Goal: Task Accomplishment & Management: Manage account settings

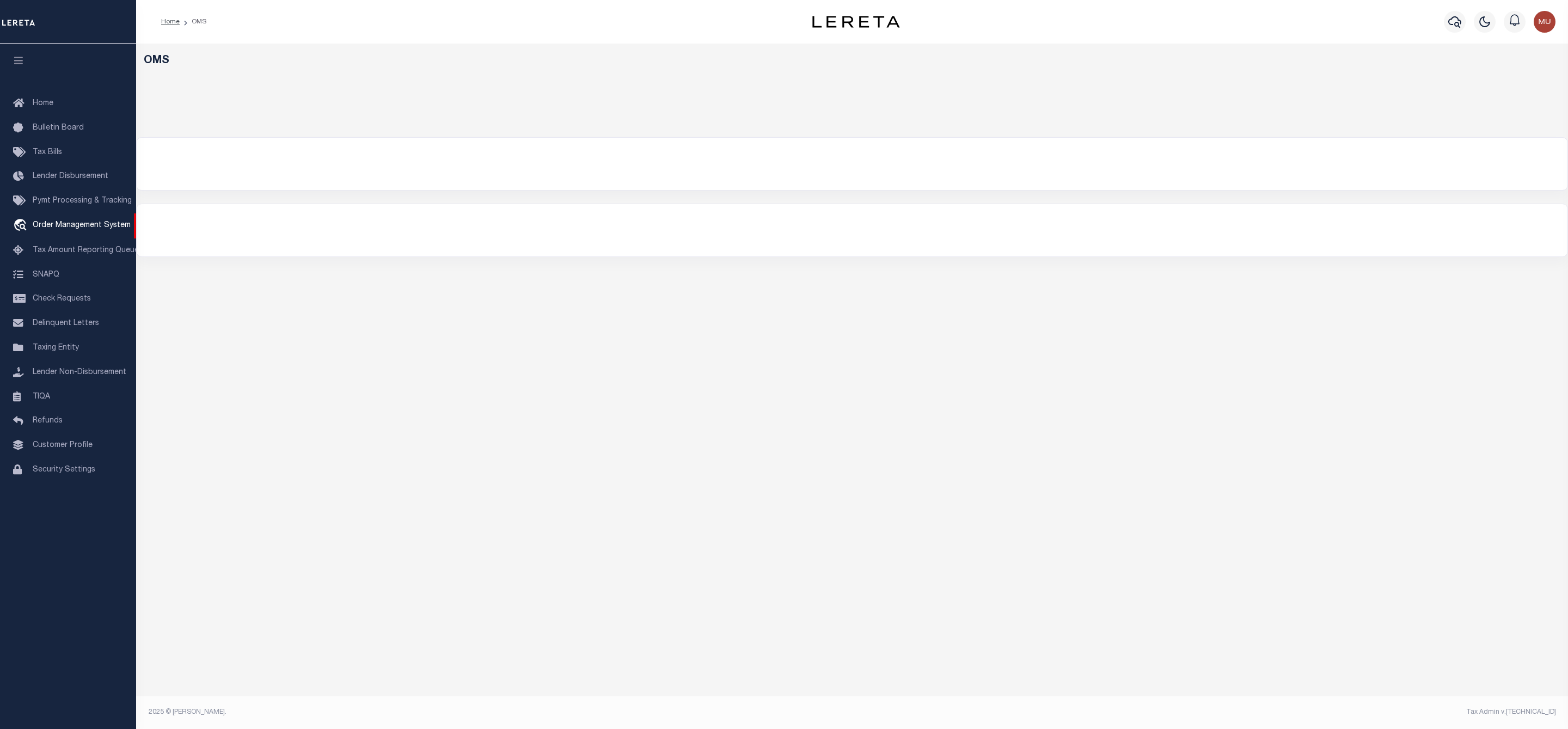
select select "200"
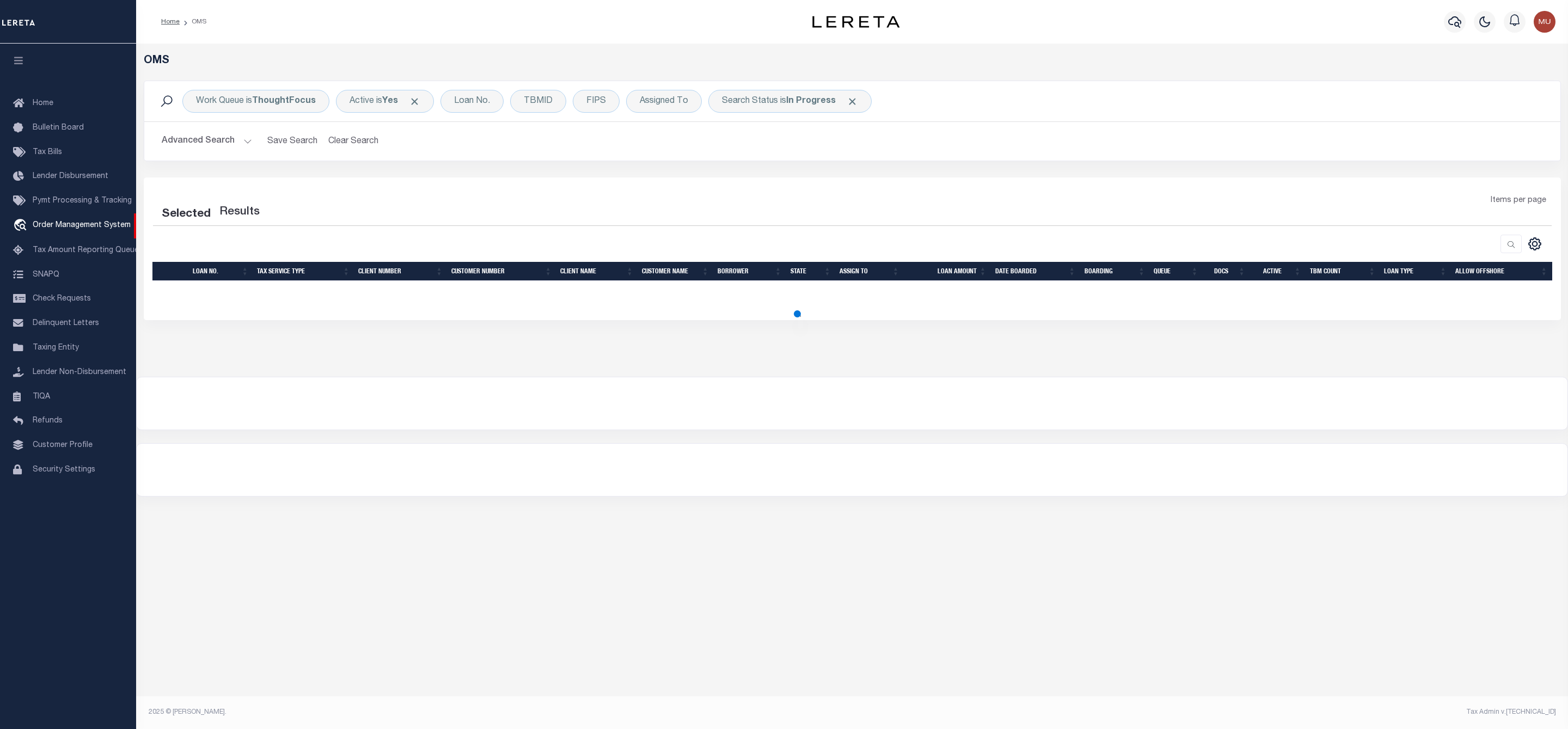
select select "200"
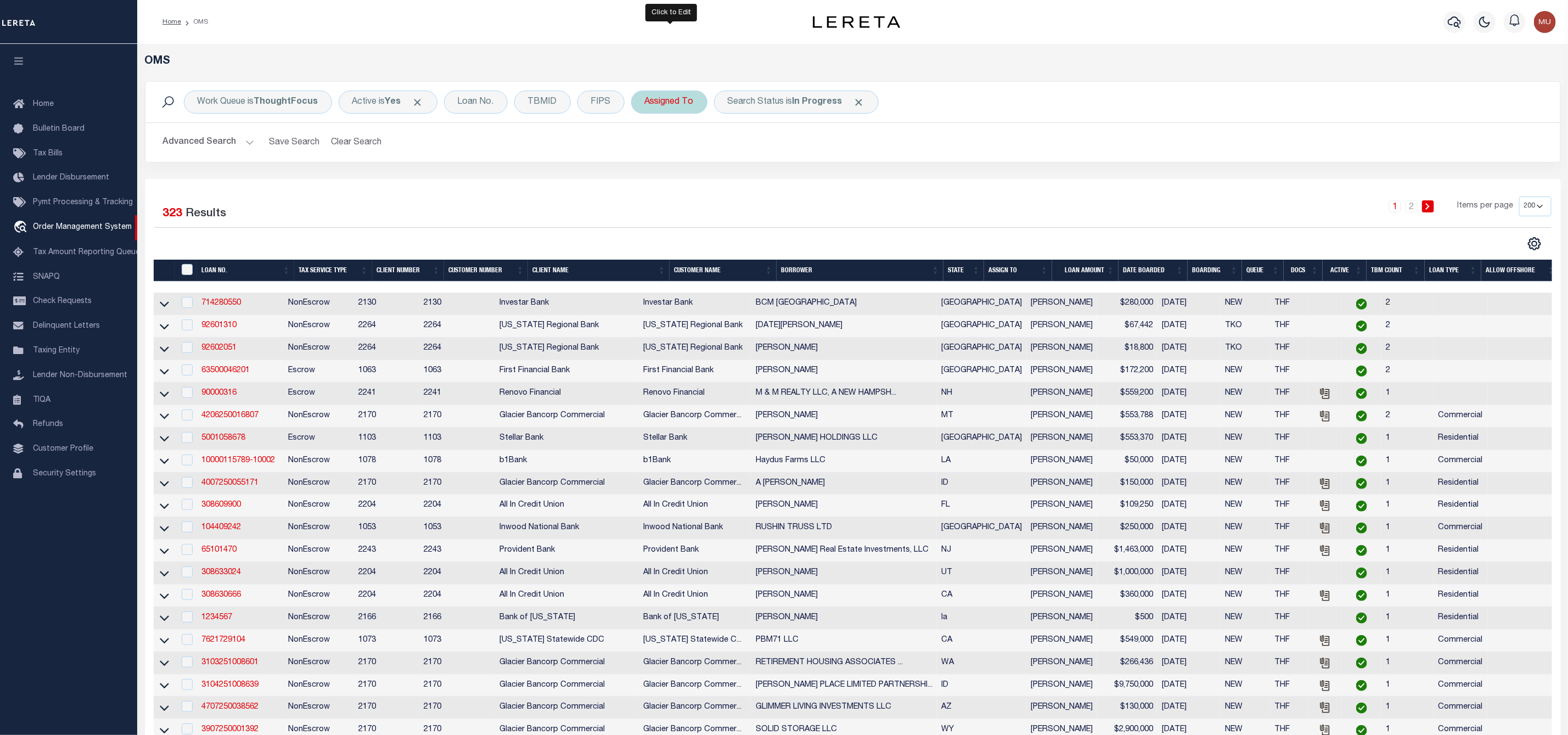
click at [670, 103] on div "Assigned To" at bounding box center [669, 102] width 76 height 23
click at [680, 168] on div "Is Contains --Unassigned-- Abdul Muzain Agustin Fernandez Ahmad Darwish Alberto…" at bounding box center [726, 152] width 175 height 86
click at [670, 160] on select "--Unassigned-- [PERSON_NAME] [PERSON_NAME] [PERSON_NAME] [PERSON_NAME], [PERSON…" at bounding box center [726, 155] width 161 height 21
select select "[PERSON_NAME]"
click at [647, 147] on select "--Unassigned-- [PERSON_NAME] [PERSON_NAME] [PERSON_NAME] [PERSON_NAME], [PERSON…" at bounding box center [726, 155] width 161 height 21
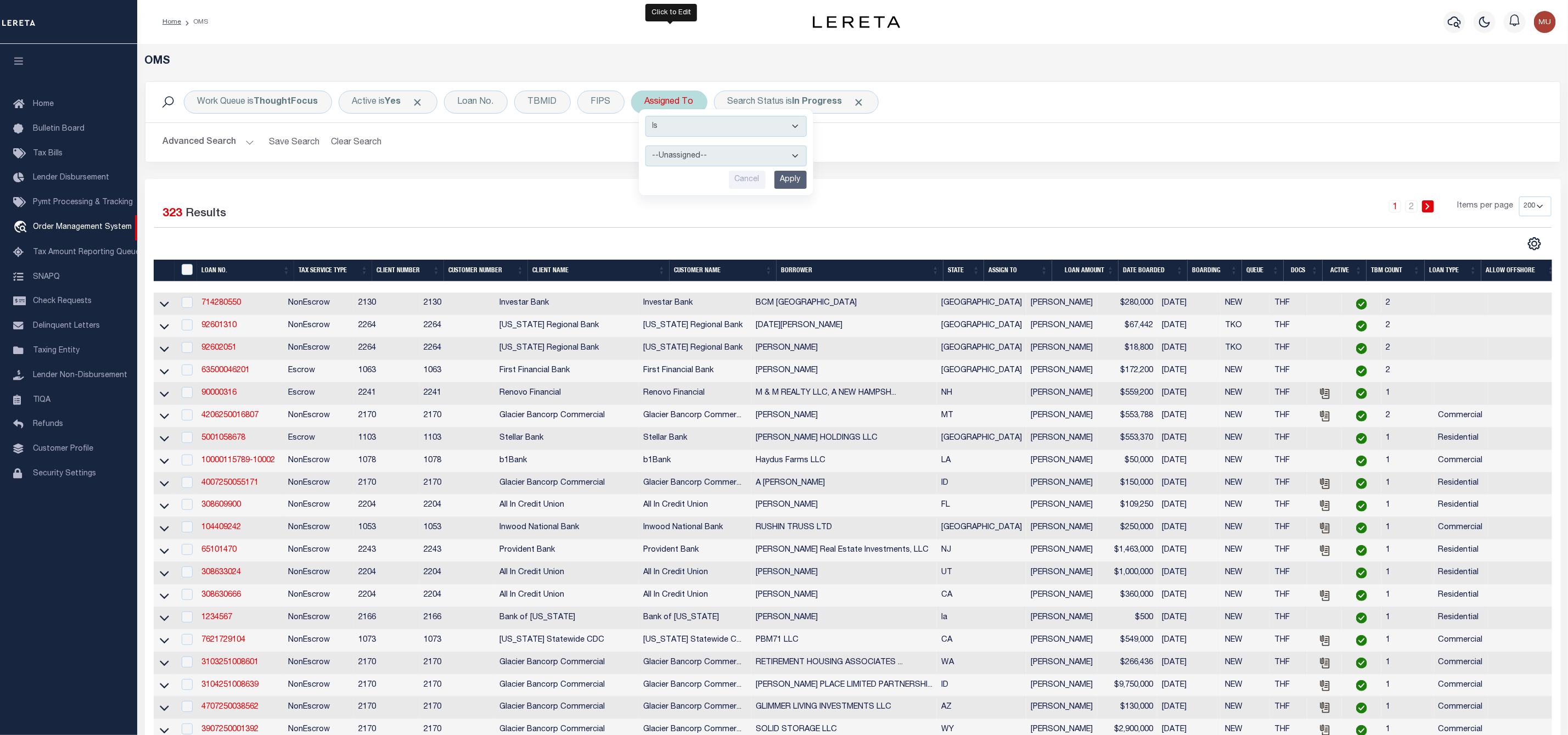
click at [788, 185] on input "Apply" at bounding box center [790, 179] width 32 height 18
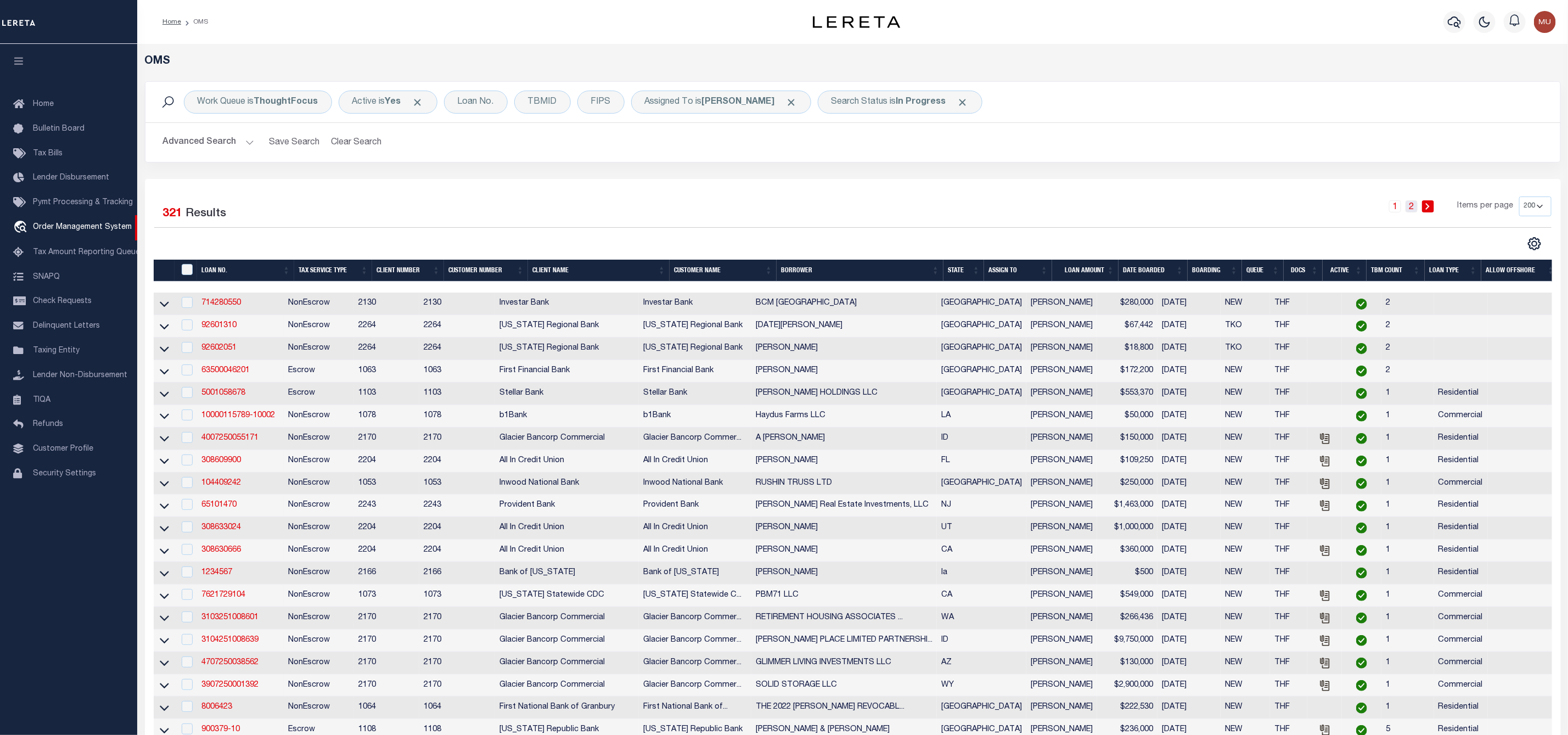
click at [1410, 211] on link "2" at bounding box center [1411, 206] width 12 height 12
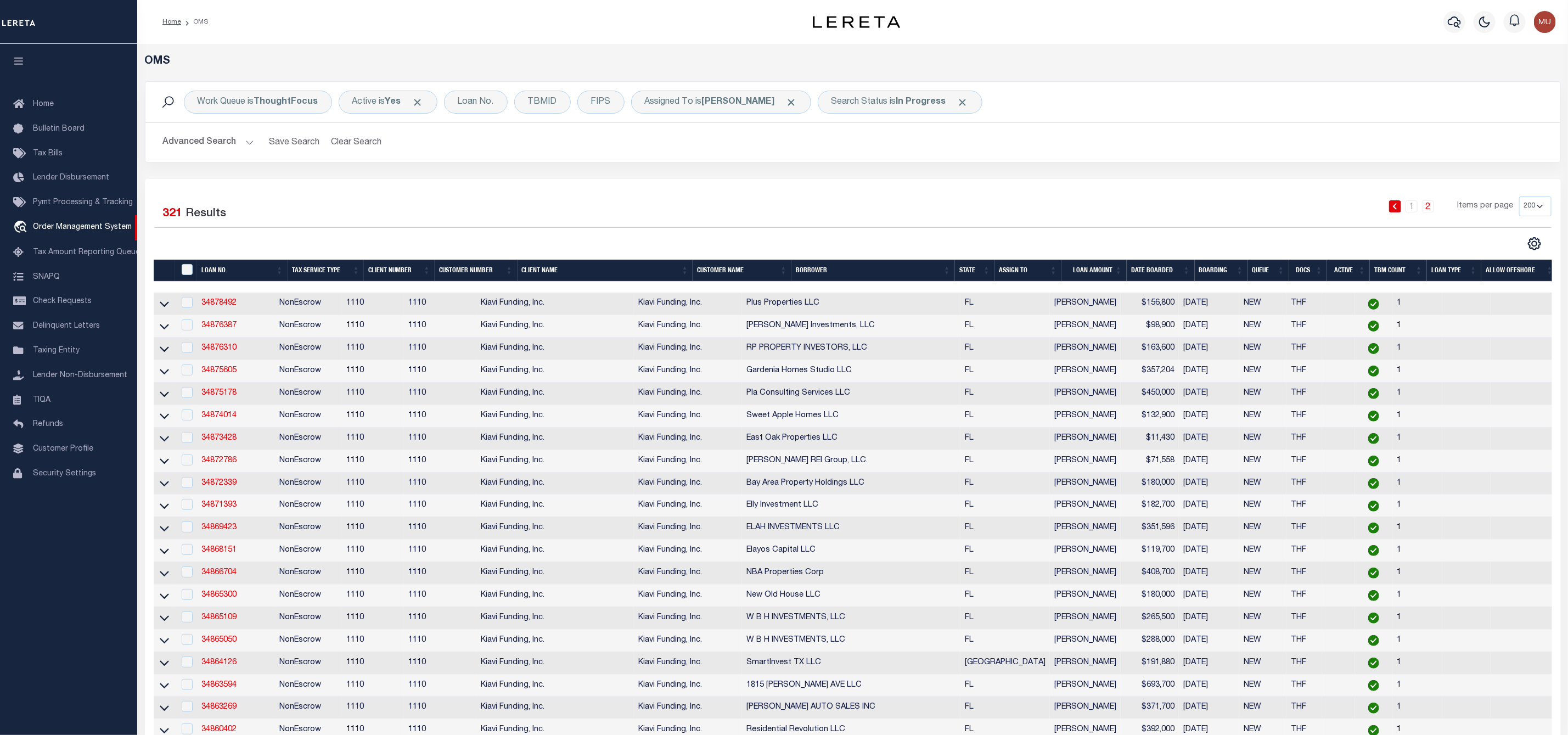
click at [242, 142] on button "Advanced Search" at bounding box center [209, 143] width 91 height 21
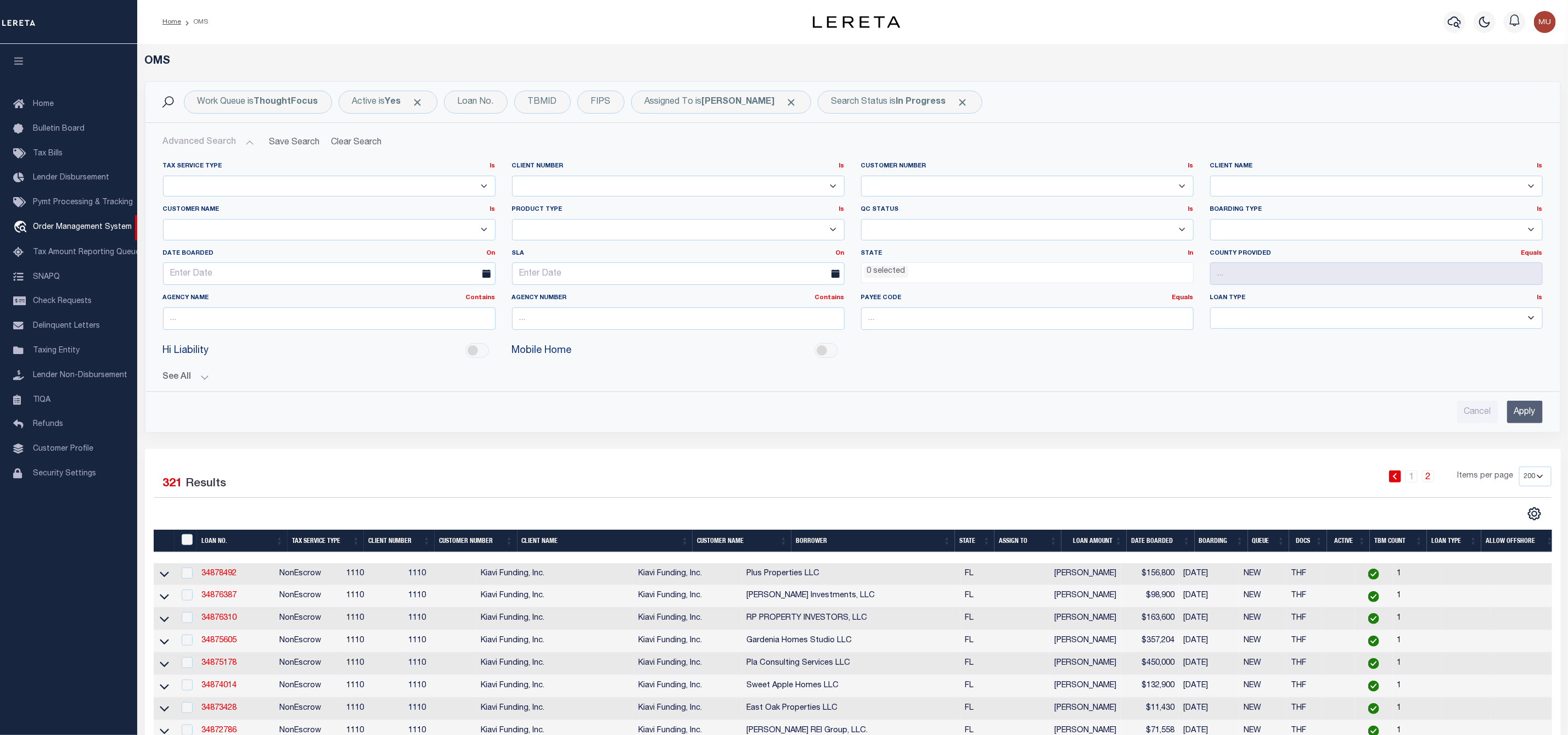
click at [886, 274] on li "0 selected" at bounding box center [887, 272] width 44 height 12
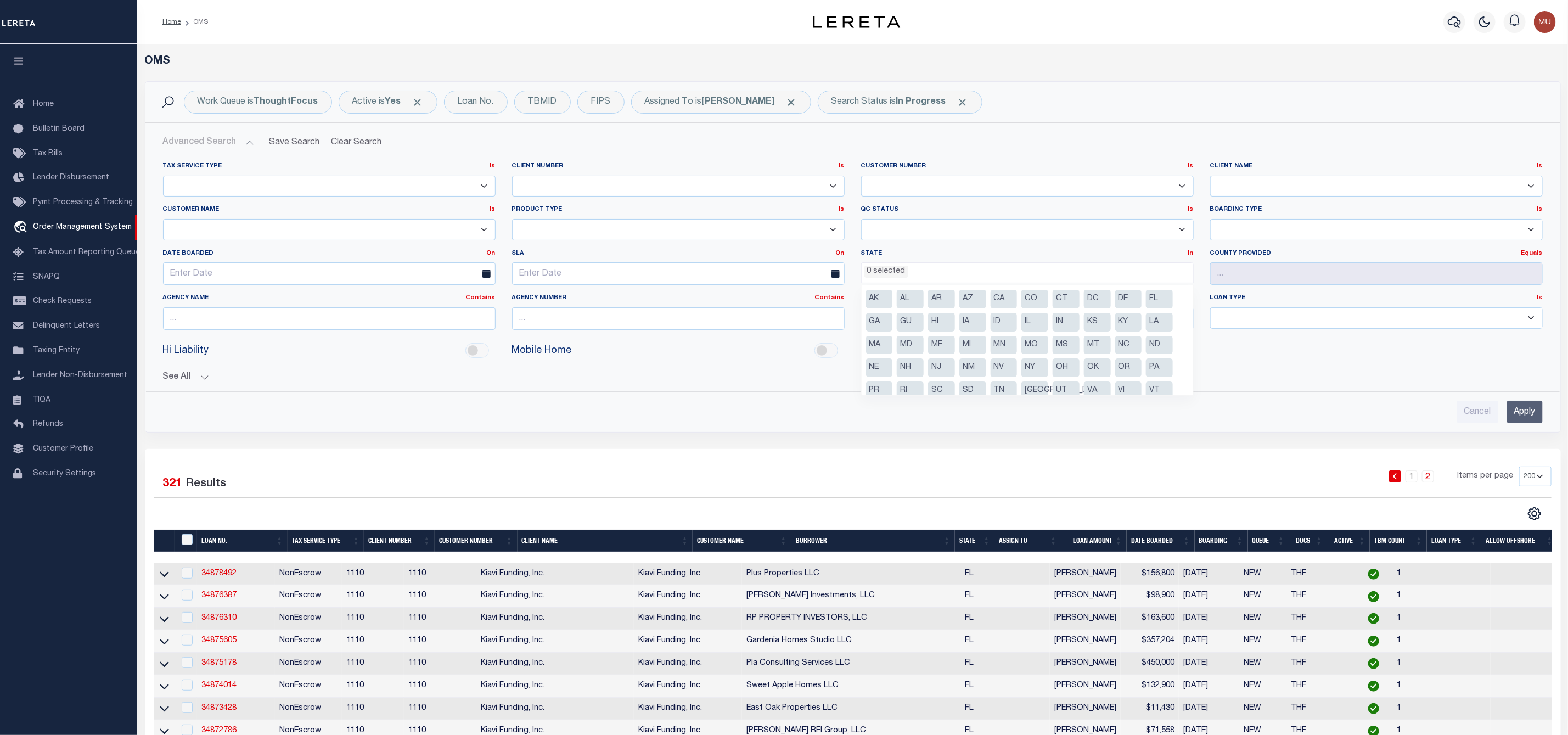
click at [1033, 386] on li "[GEOGRAPHIC_DATA]" at bounding box center [1035, 391] width 27 height 19
select select "[GEOGRAPHIC_DATA]"
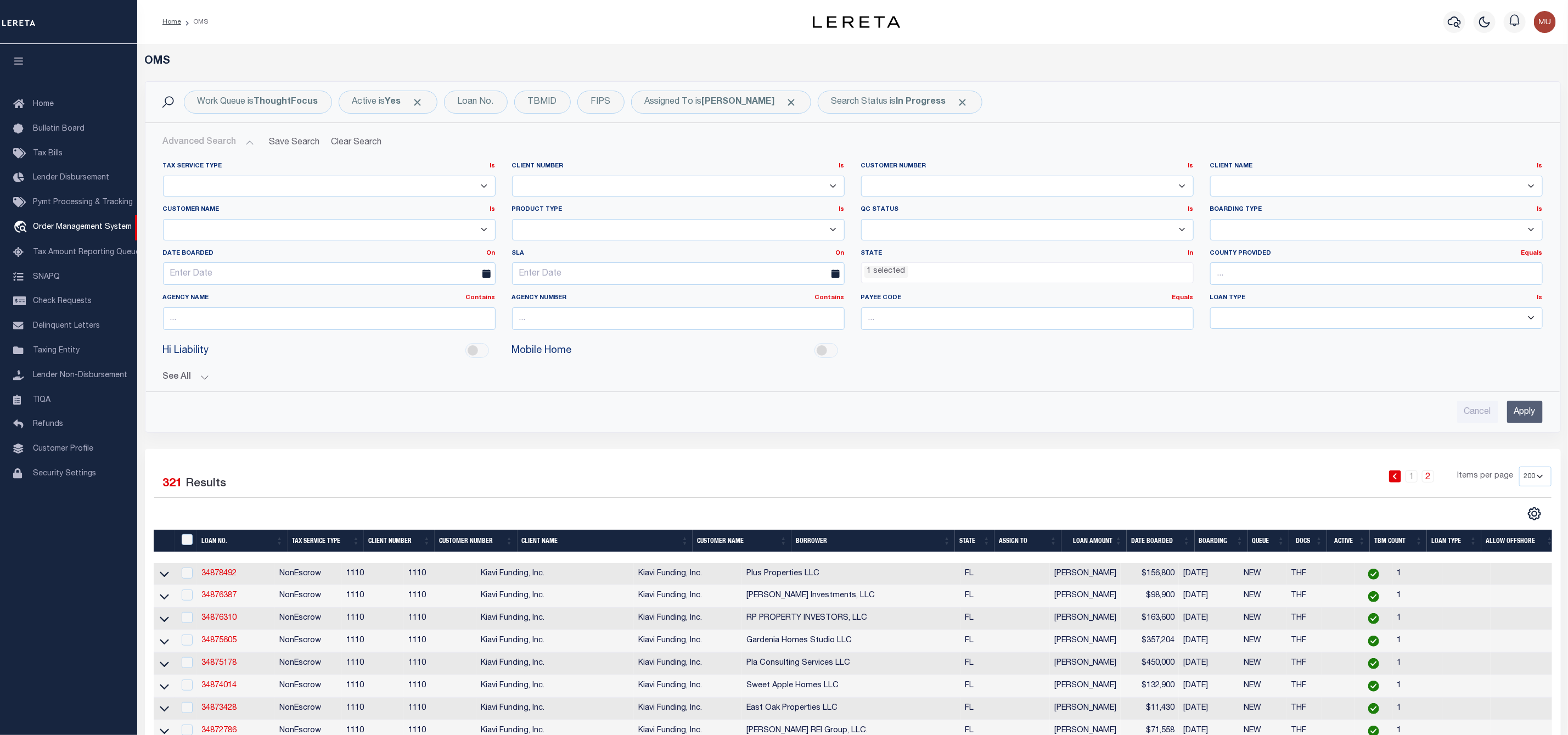
click at [1517, 413] on input "Apply" at bounding box center [1525, 412] width 36 height 23
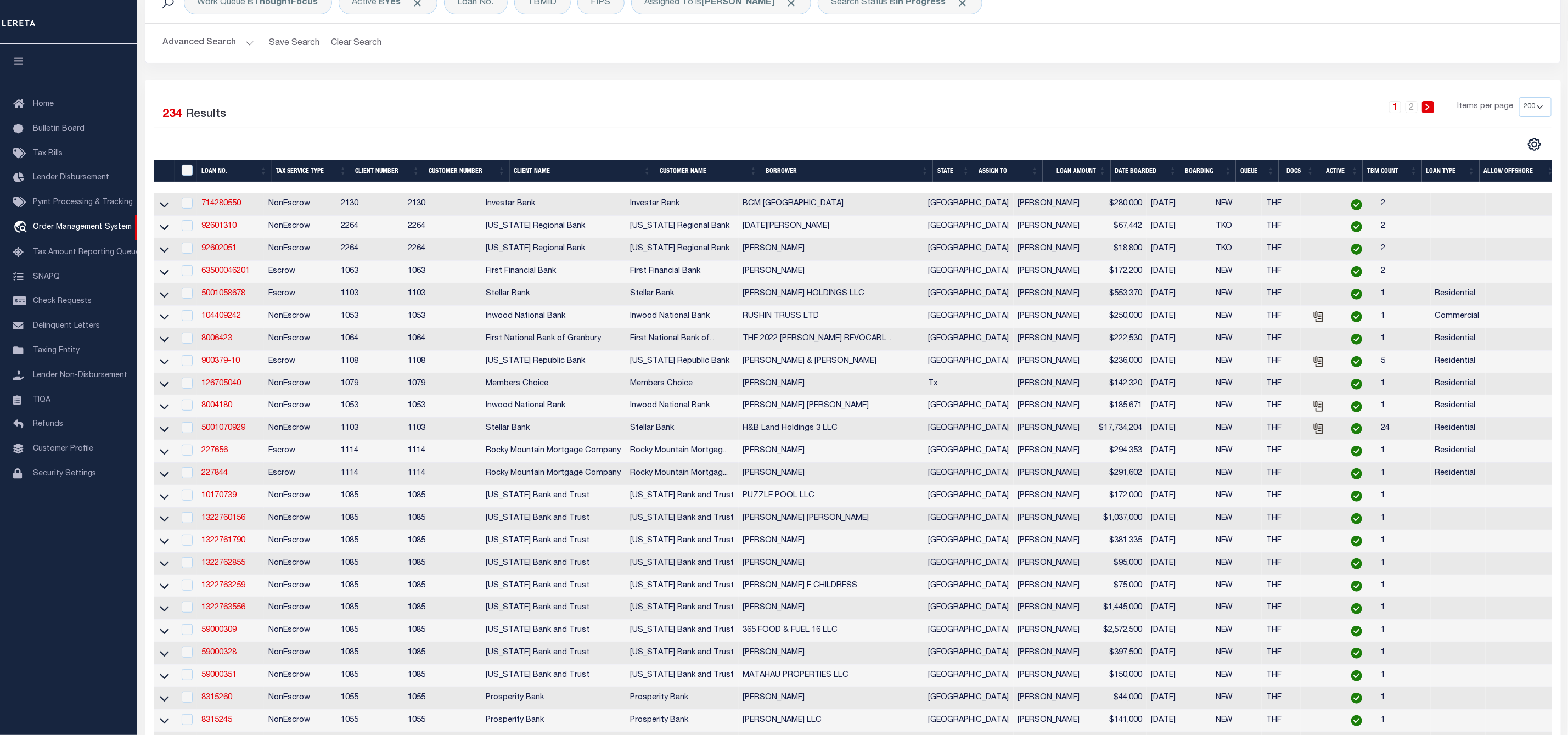
scroll to position [0, 0]
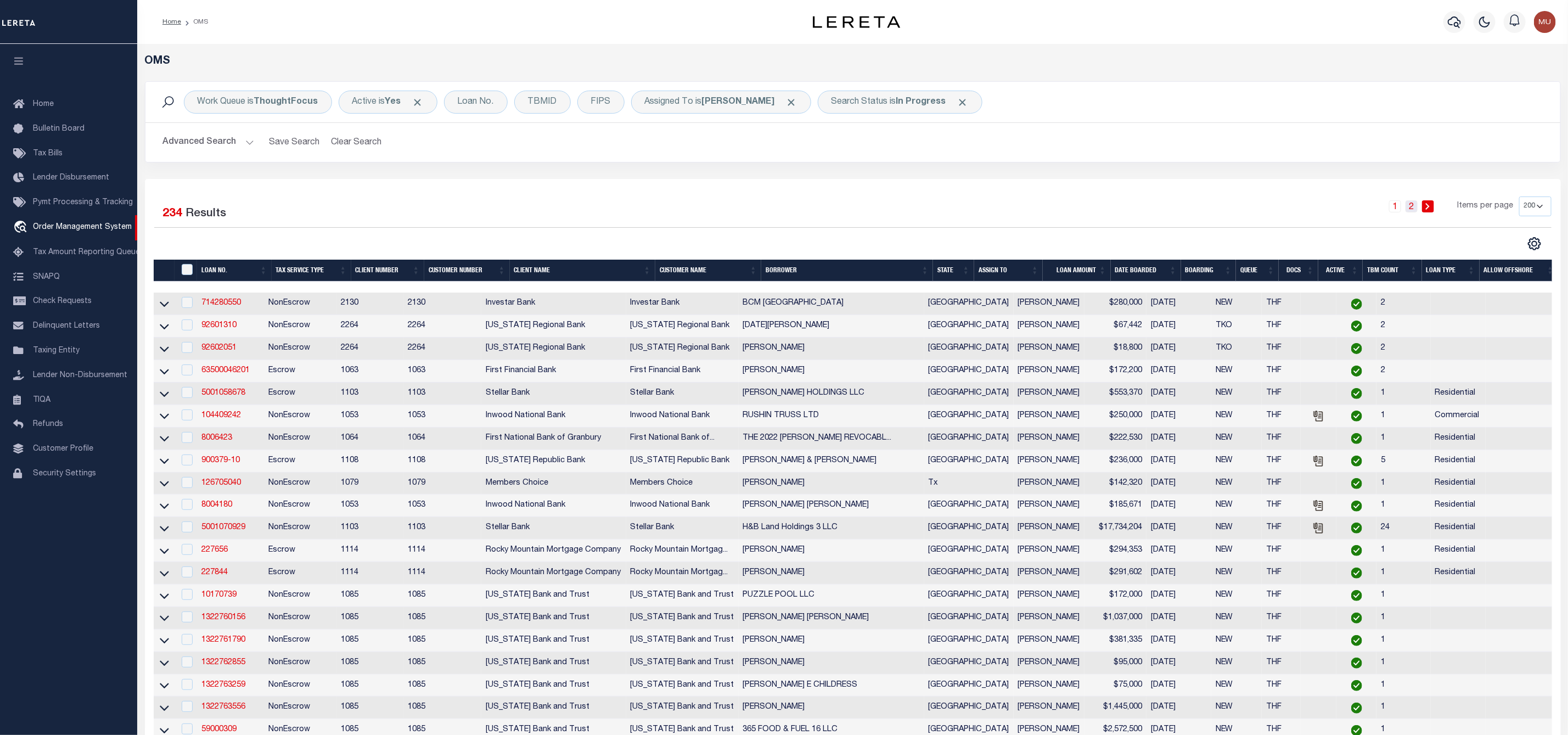
click at [1411, 210] on link "2" at bounding box center [1411, 206] width 12 height 12
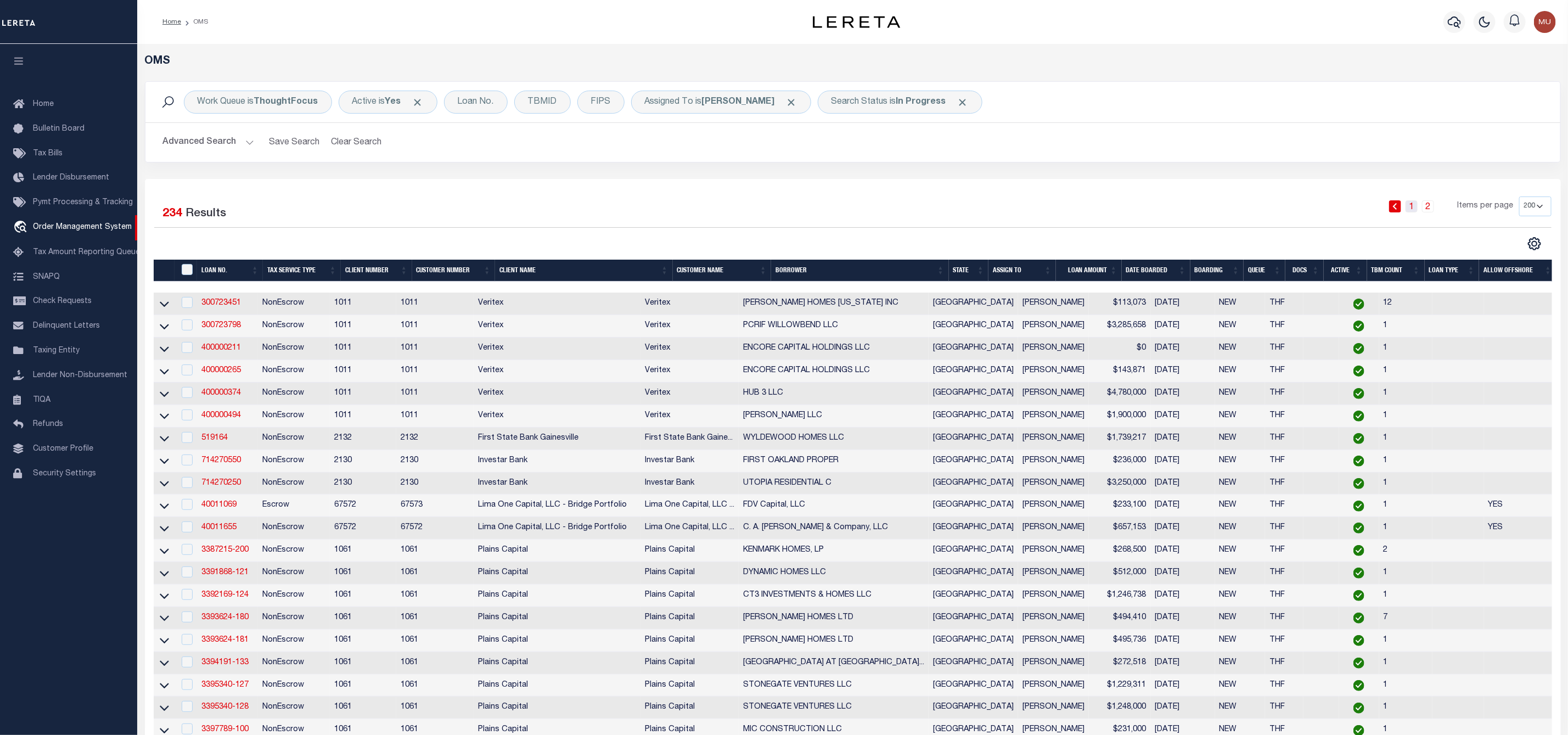
click at [1413, 208] on link "1" at bounding box center [1411, 206] width 12 height 12
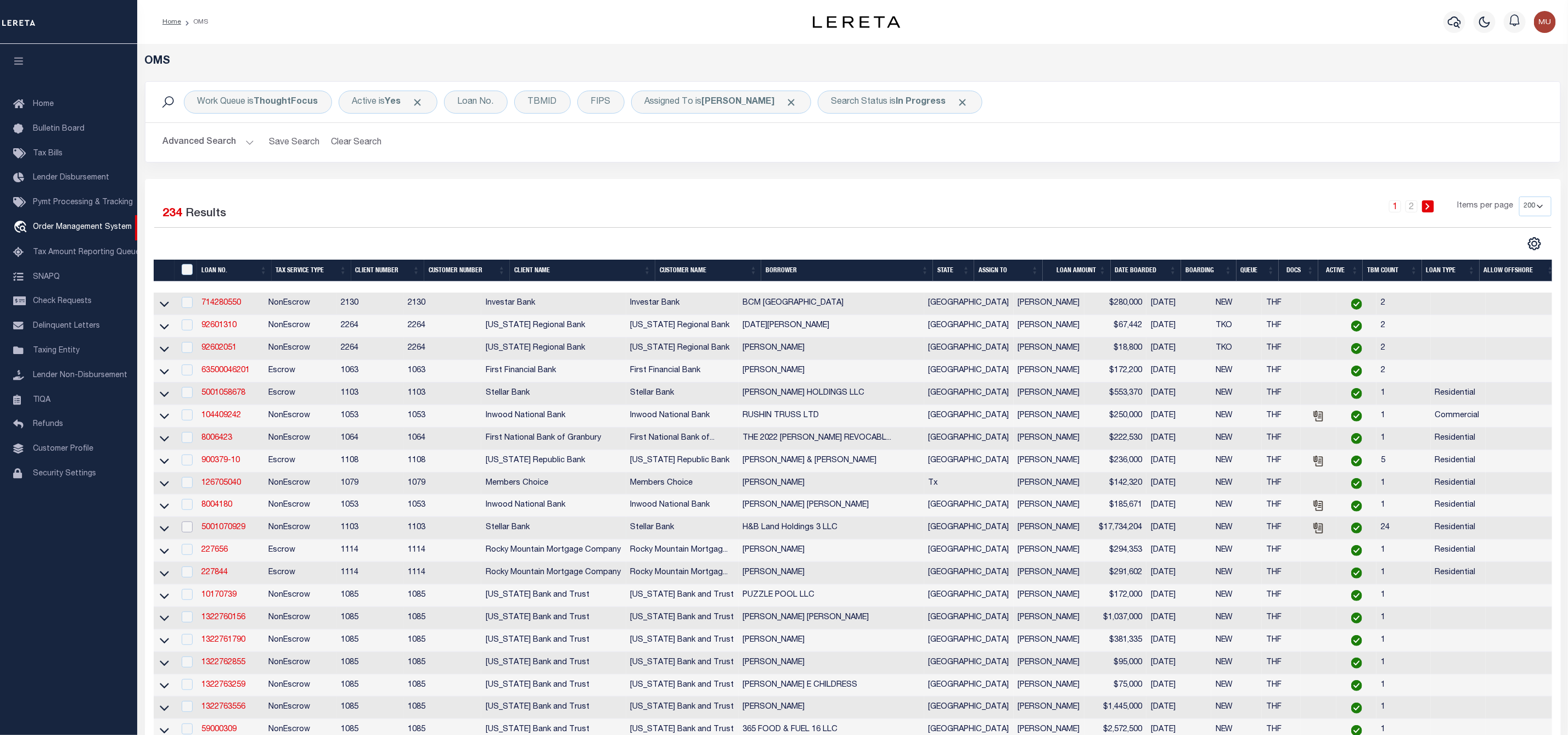
click at [187, 532] on input "checkbox" at bounding box center [187, 526] width 11 height 11
checkbox input "true"
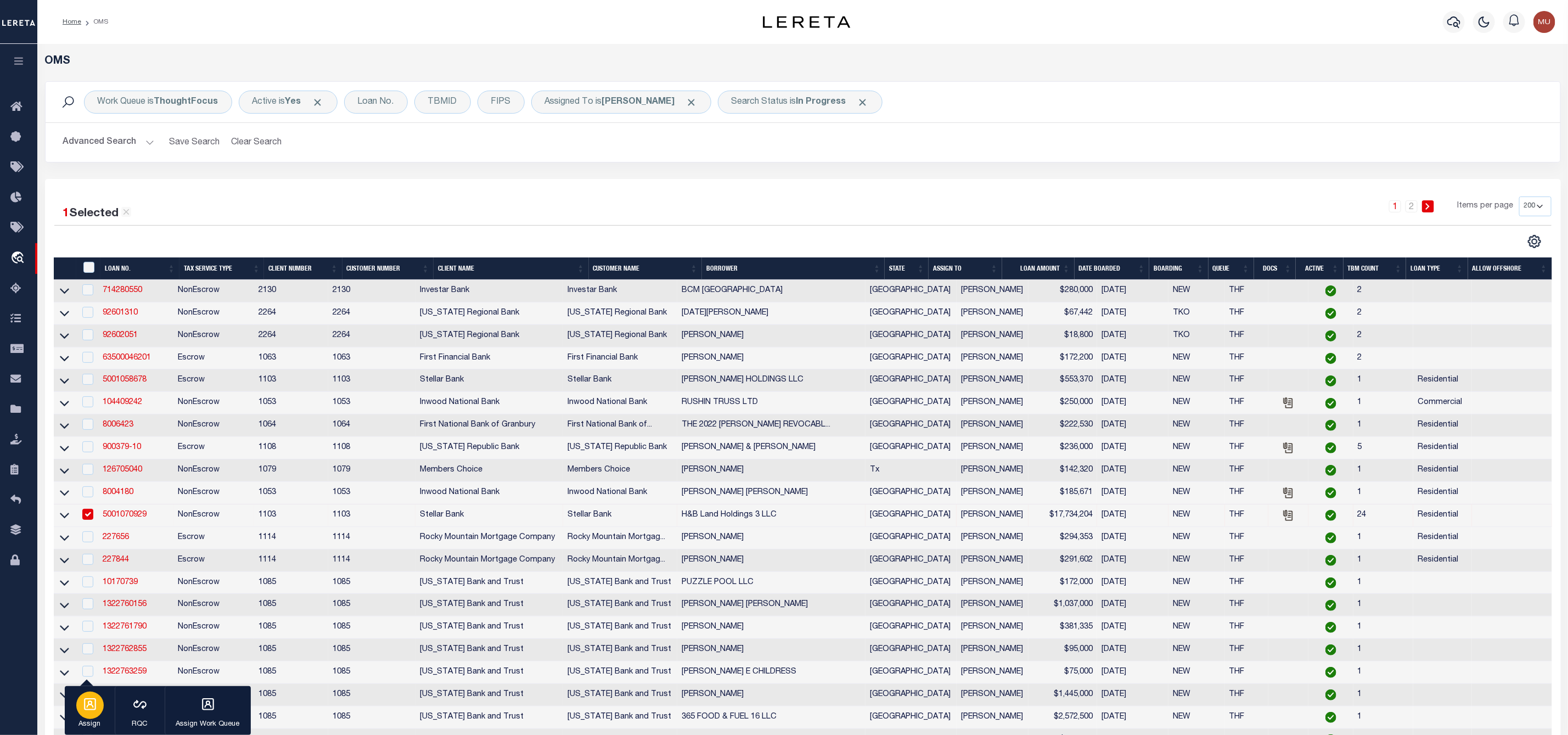
click at [99, 710] on div "button" at bounding box center [90, 705] width 27 height 27
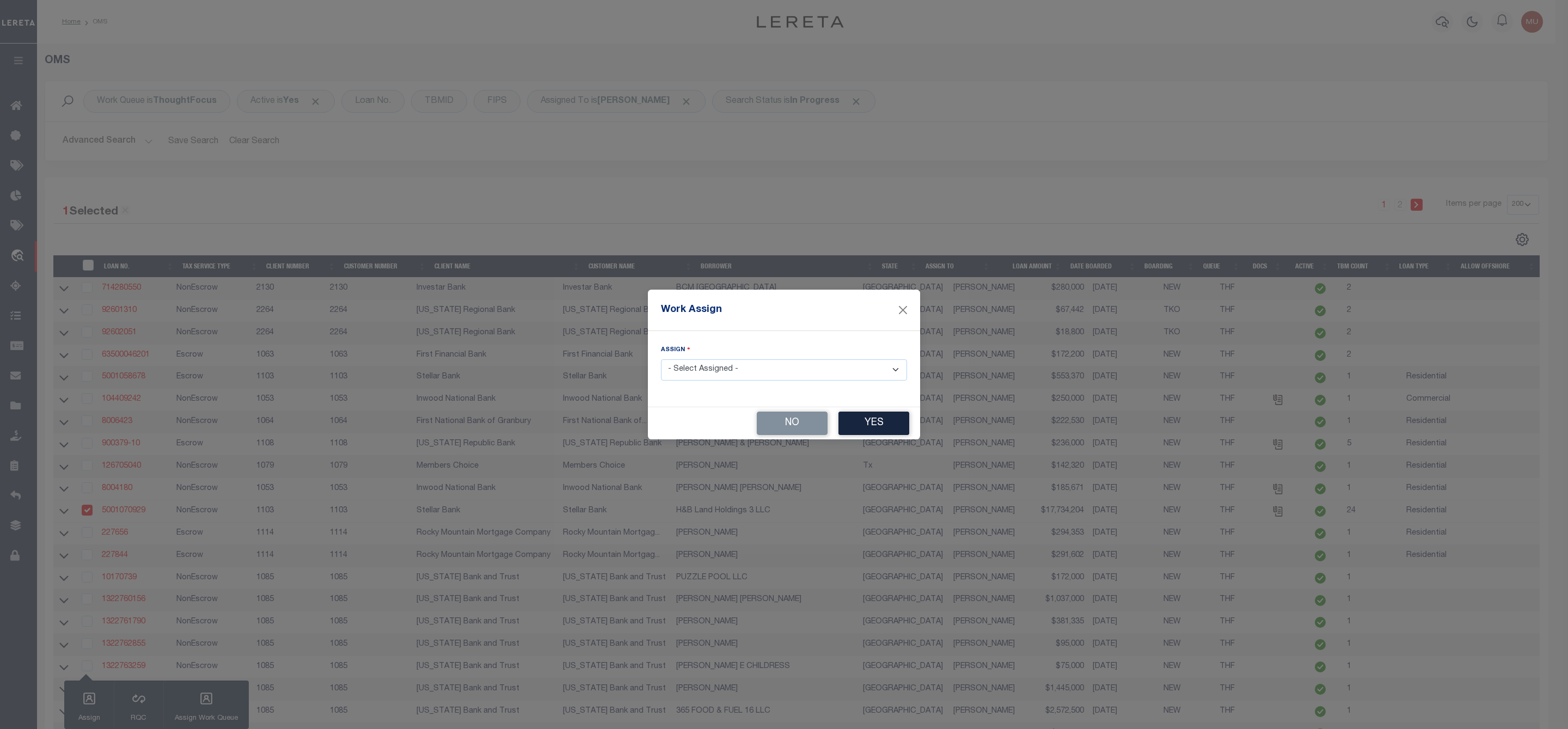
click at [747, 370] on select "- Select Assigned - --Unassigned-- [PERSON_NAME] [PERSON_NAME] [PERSON_NAME] [P…" at bounding box center [784, 370] width 246 height 21
select select "[PERSON_NAME]"
click at [661, 359] on select "- Select Assigned - --Unassigned-- [PERSON_NAME] [PERSON_NAME] [PERSON_NAME] [P…" at bounding box center [784, 370] width 246 height 21
click at [875, 420] on button "Yes" at bounding box center [874, 423] width 71 height 23
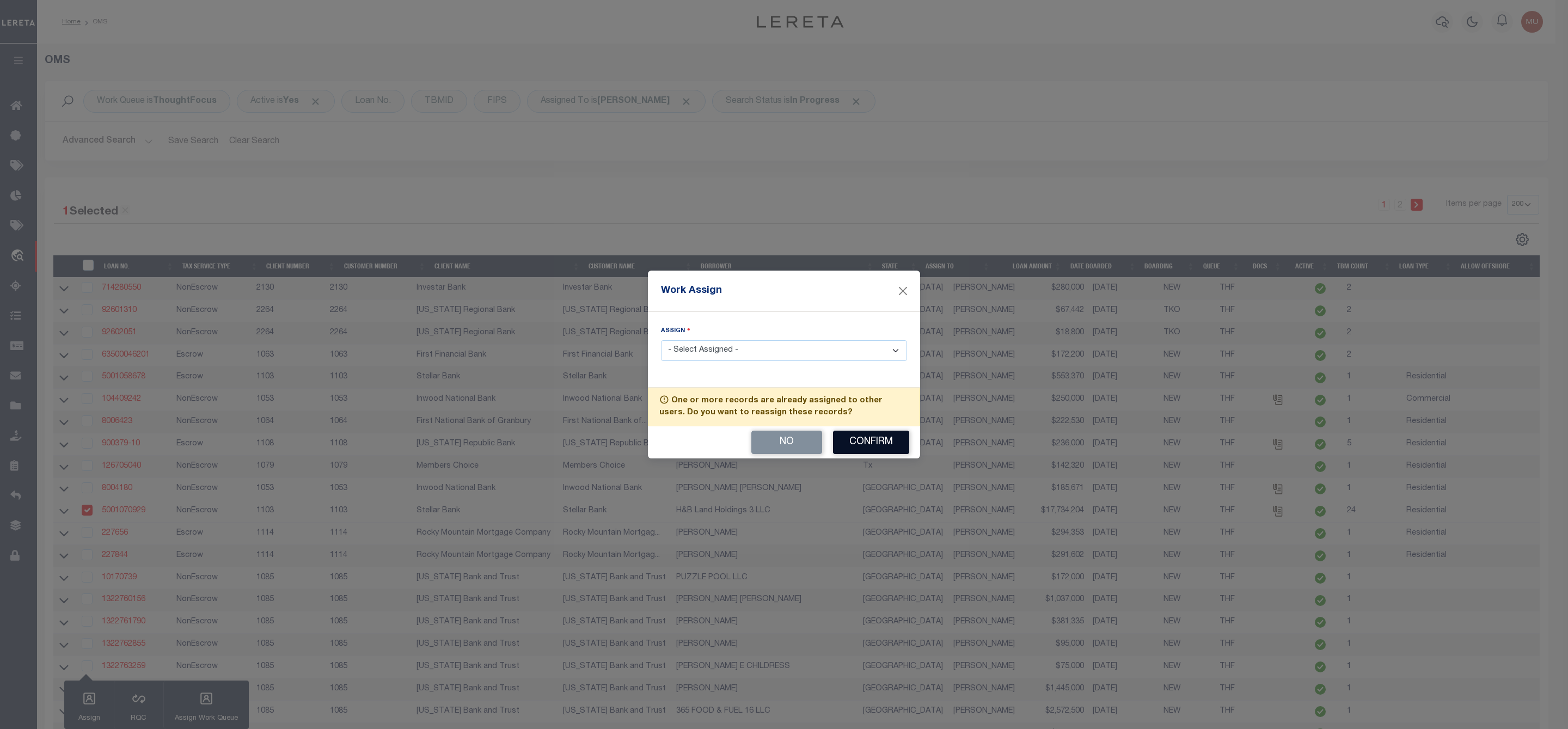
click at [869, 445] on button "Confirm" at bounding box center [871, 442] width 76 height 23
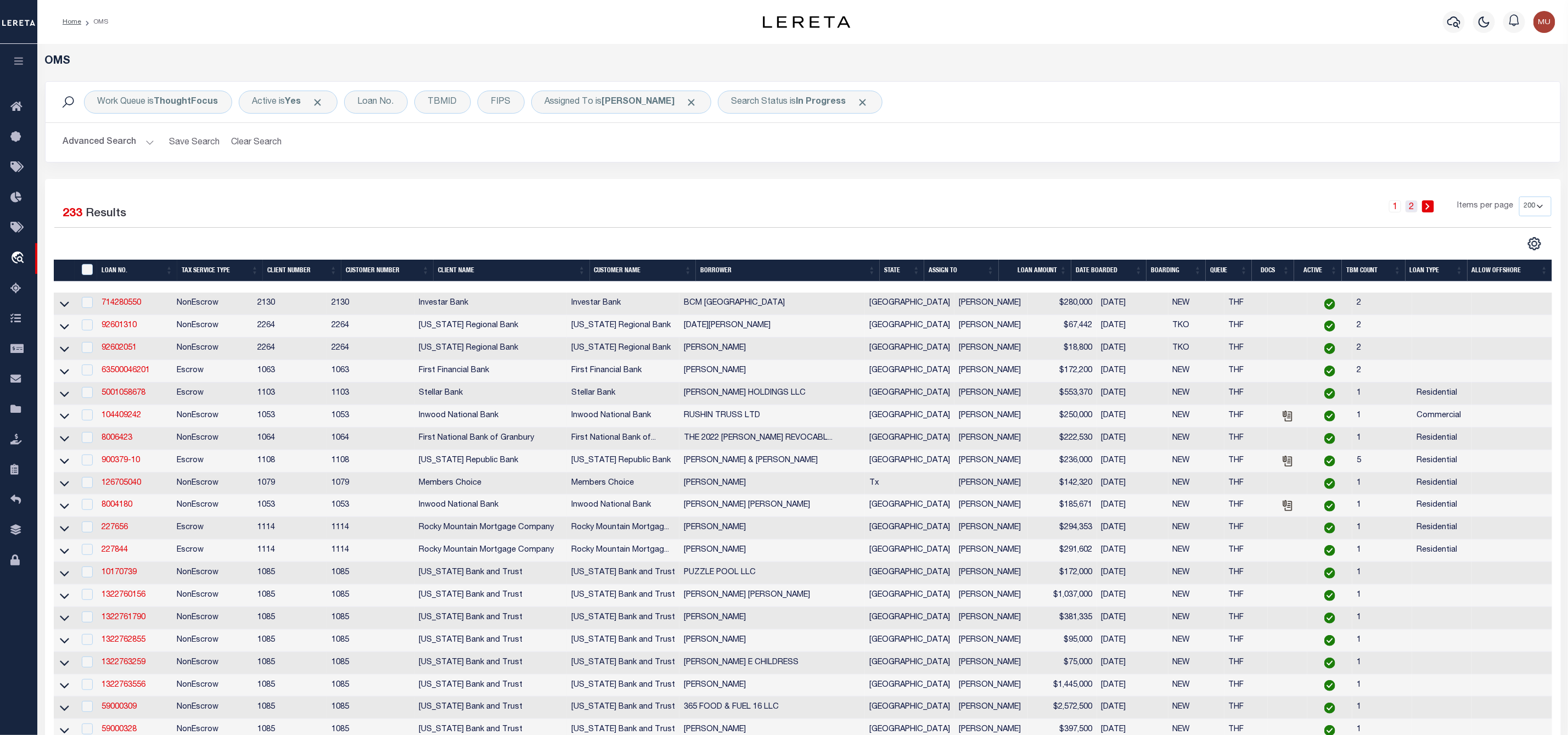
click at [1416, 210] on link "2" at bounding box center [1411, 206] width 12 height 12
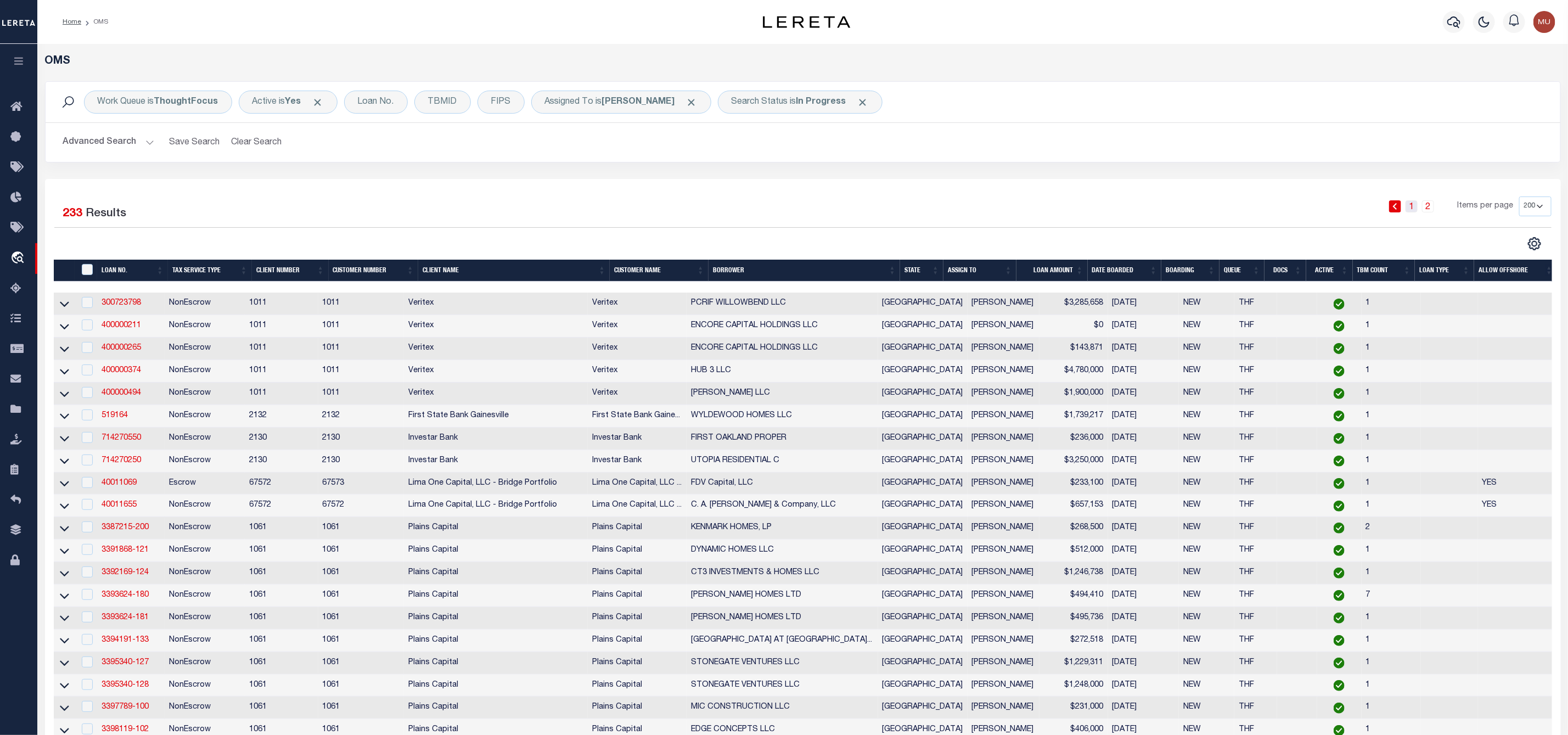
click at [1416, 207] on link "1" at bounding box center [1411, 206] width 12 height 12
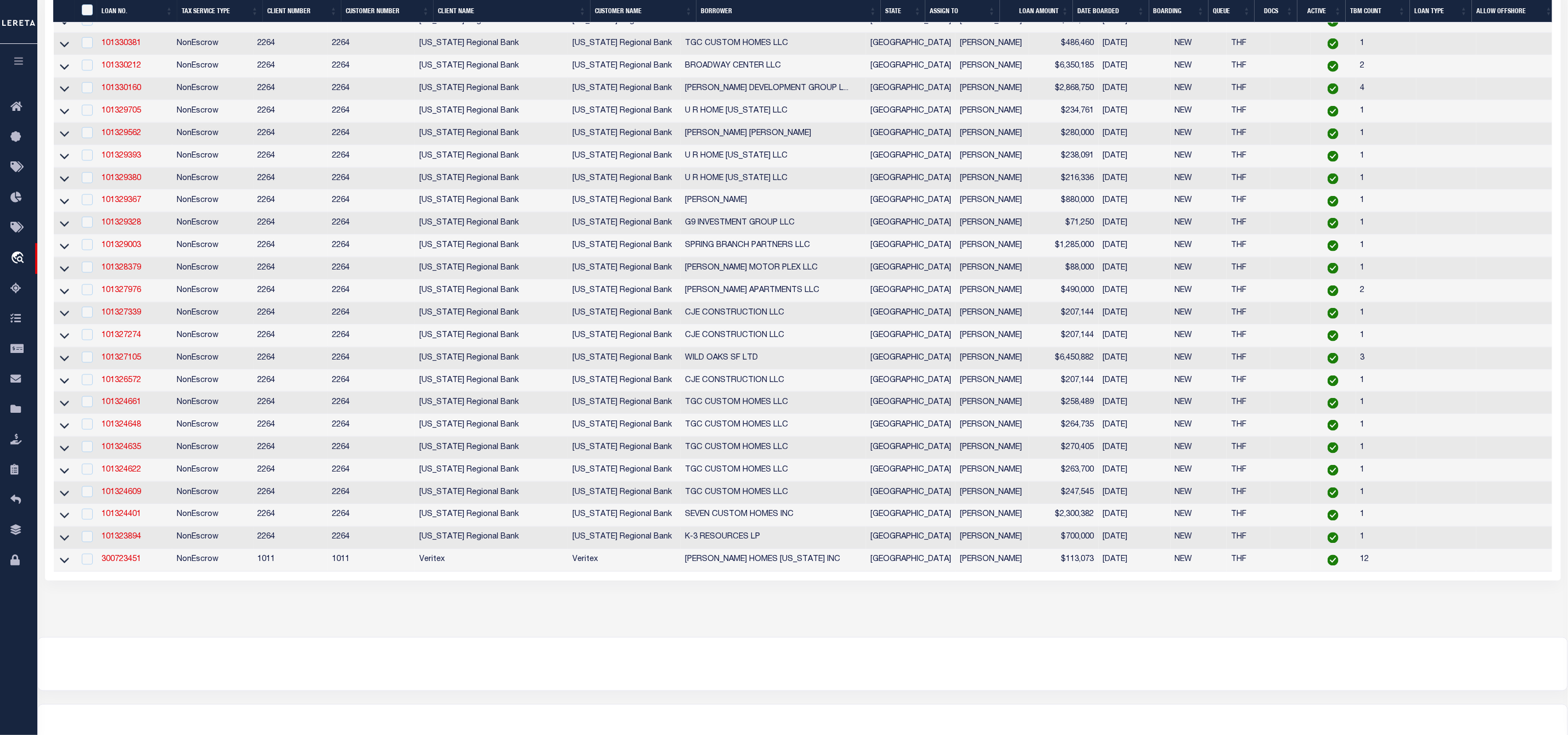
scroll to position [4299, 0]
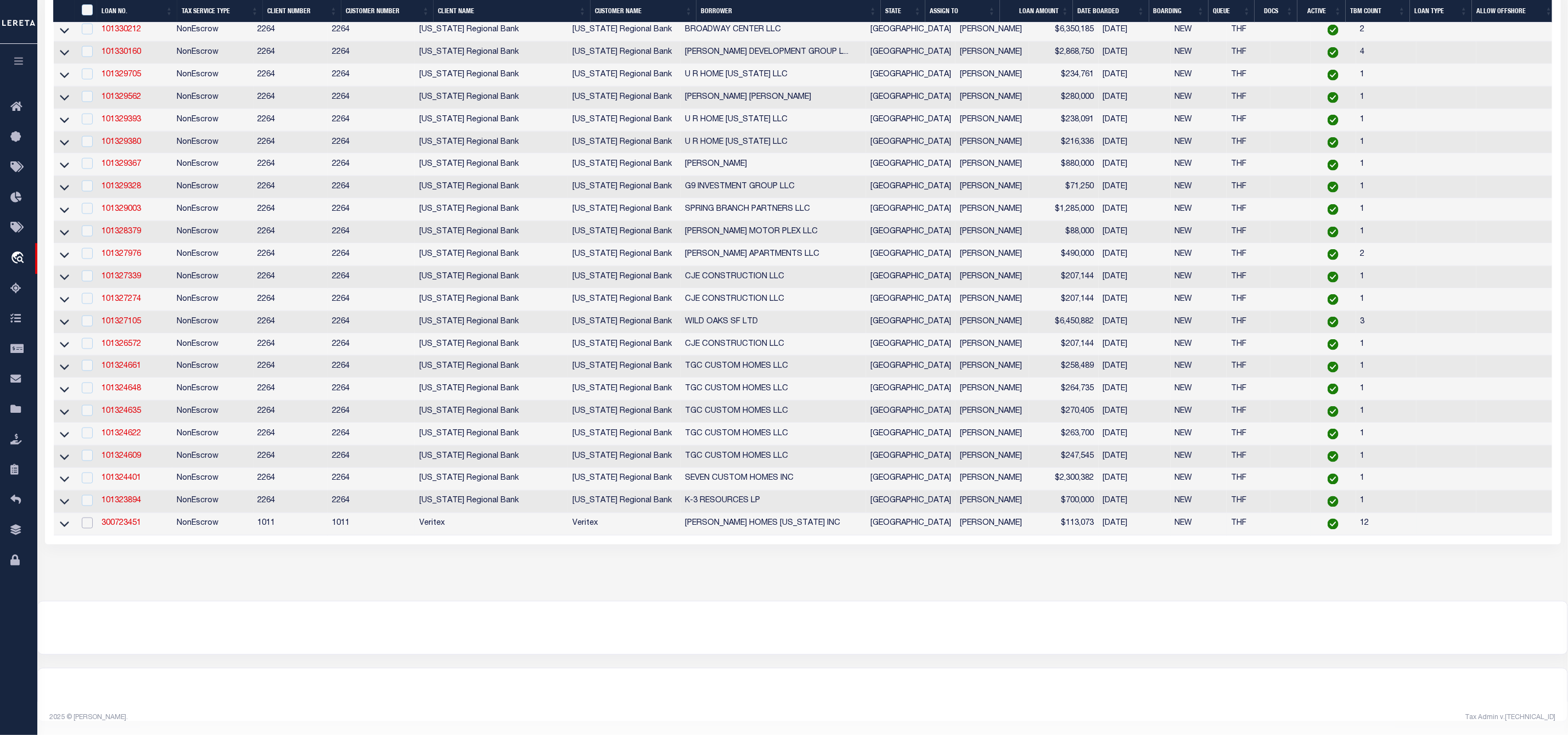
click at [87, 518] on input "checkbox" at bounding box center [87, 523] width 11 height 11
checkbox input "true"
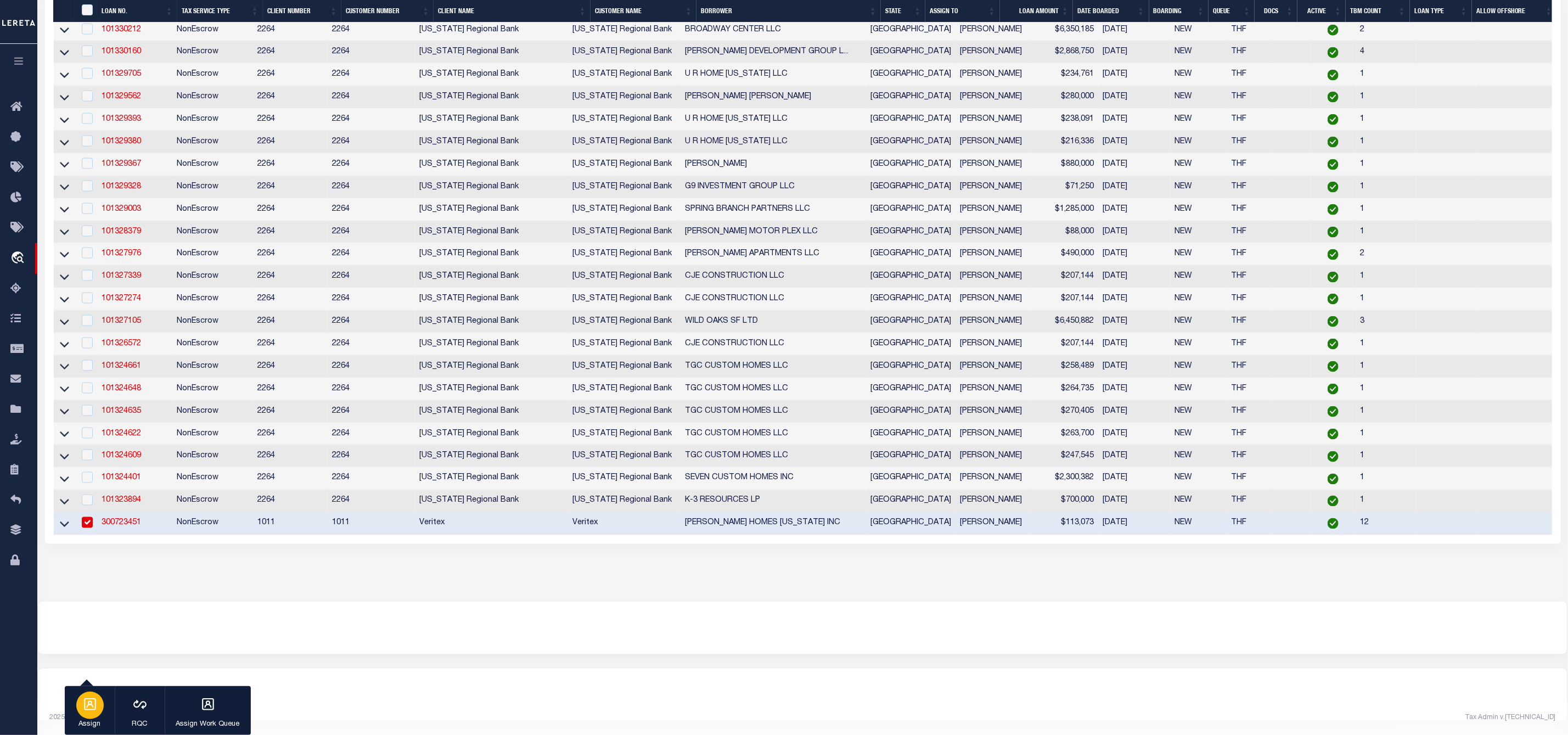
scroll to position [4273, 0]
click at [100, 702] on div "button" at bounding box center [90, 705] width 27 height 27
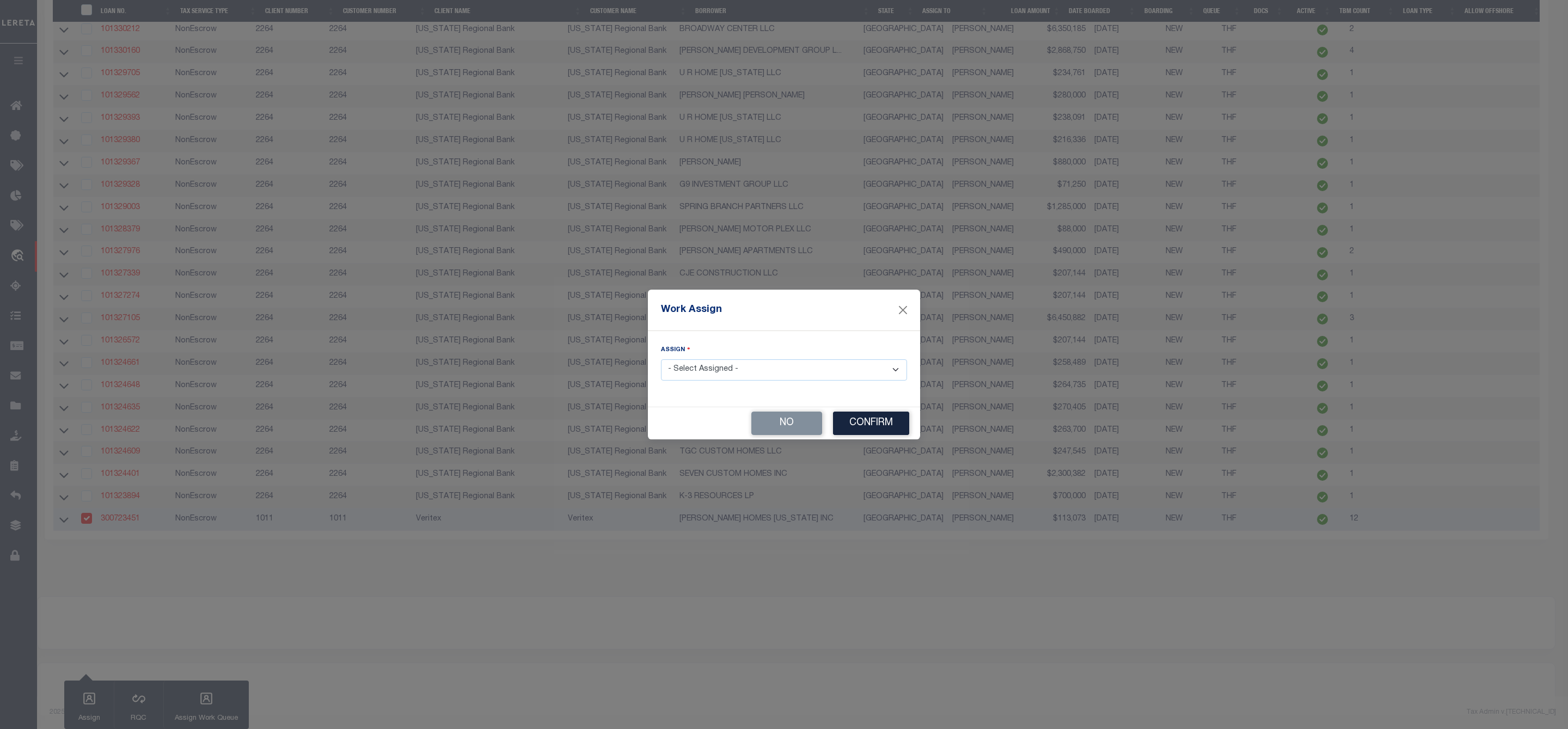
click at [720, 374] on select "- Select Assigned - --Unassigned-- [PERSON_NAME] [PERSON_NAME] [PERSON_NAME] [P…" at bounding box center [784, 370] width 246 height 21
select select "[PERSON_NAME]"
click at [661, 359] on select "- Select Assigned - --Unassigned-- [PERSON_NAME] [PERSON_NAME] [PERSON_NAME] [P…" at bounding box center [784, 370] width 246 height 21
click at [882, 433] on button "Confirm" at bounding box center [871, 423] width 76 height 23
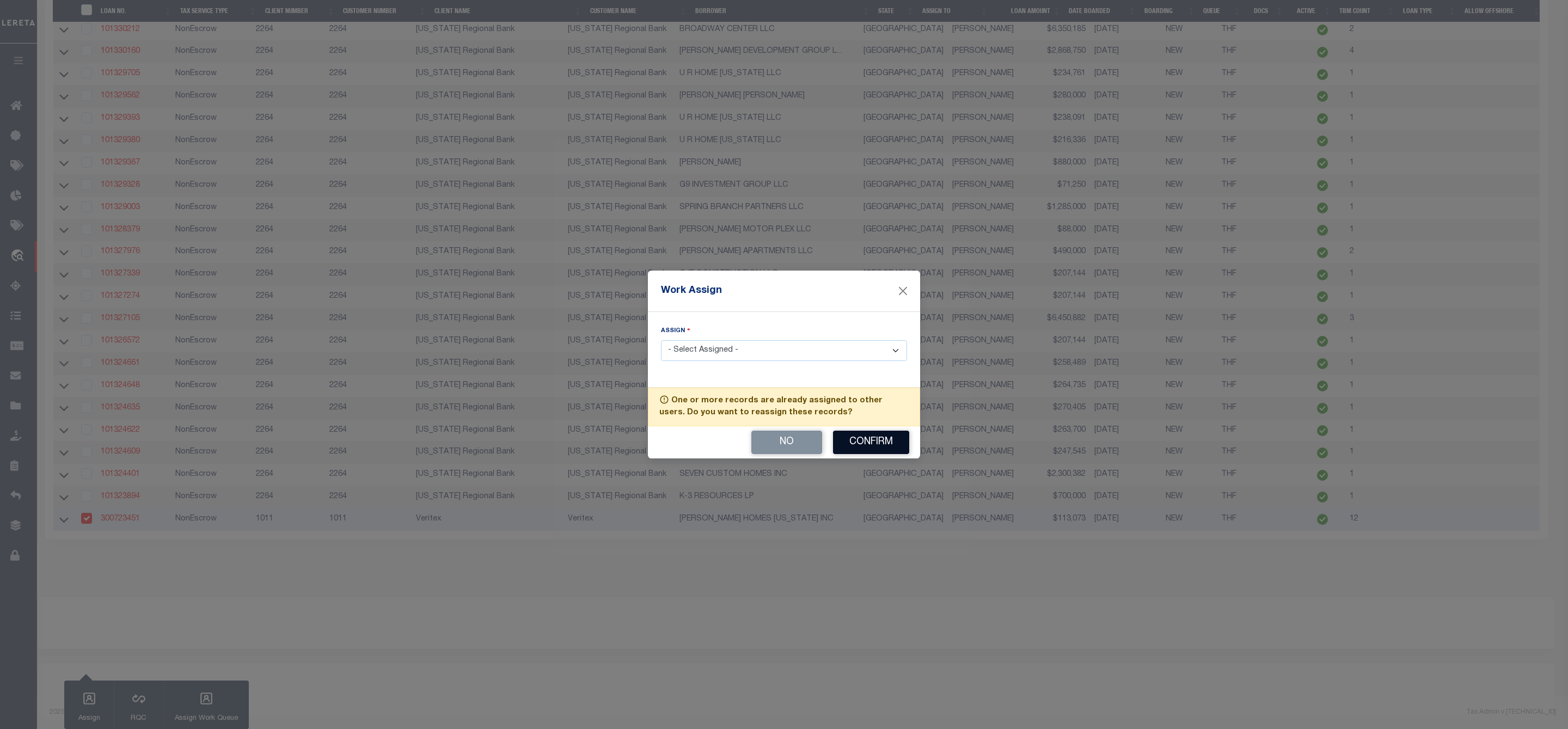
click at [871, 445] on button "Confirm" at bounding box center [871, 442] width 76 height 23
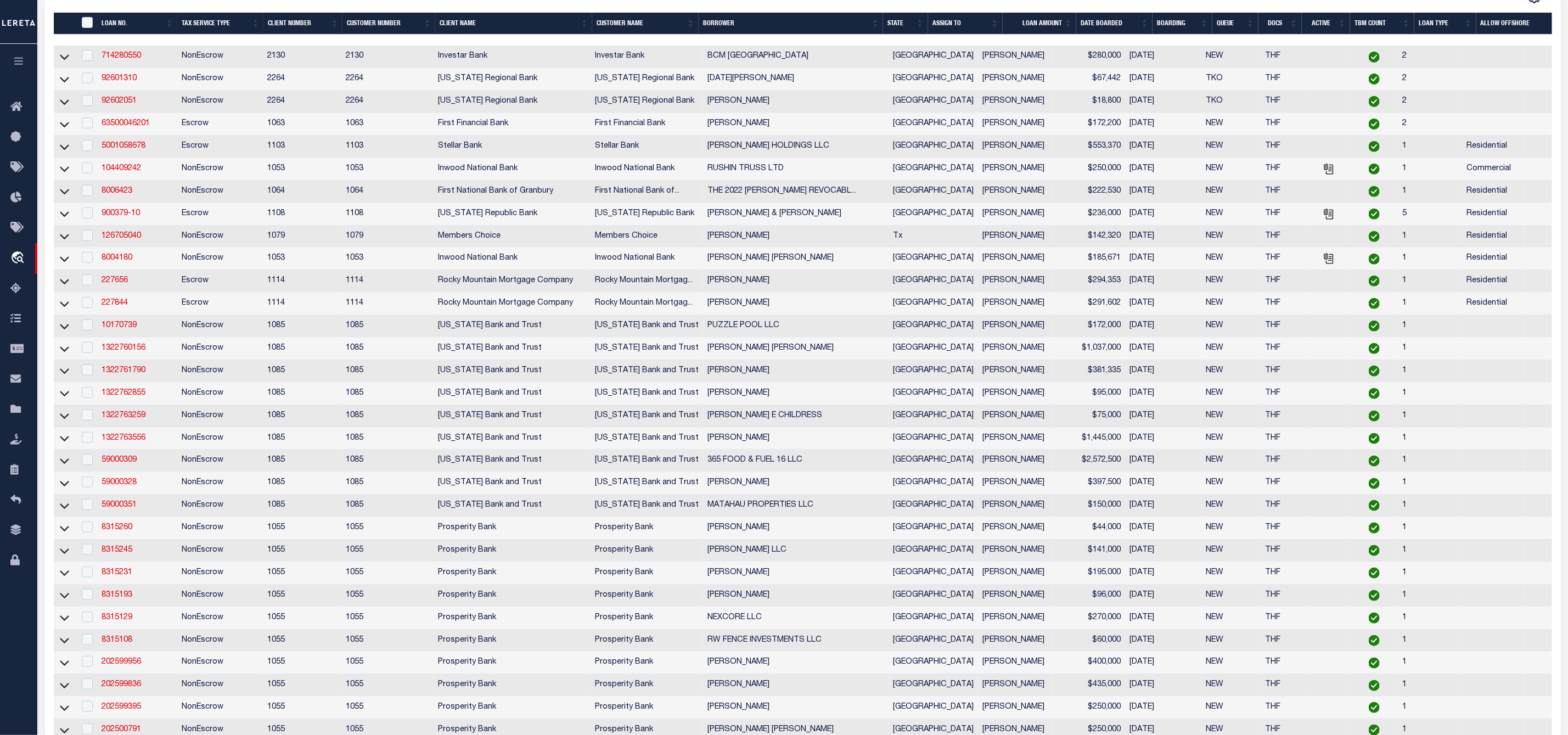
scroll to position [0, 0]
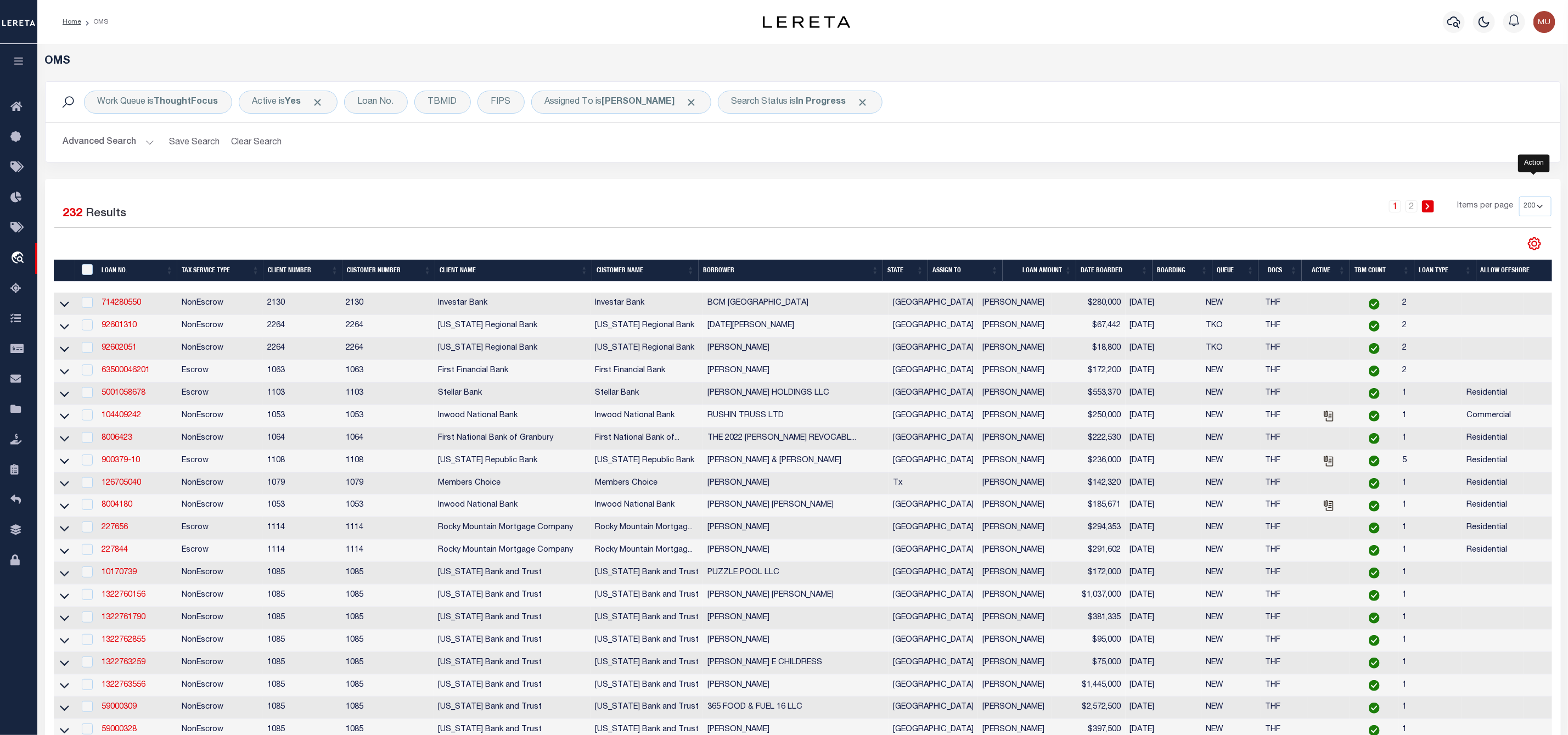
click at [1530, 245] on icon "" at bounding box center [1535, 244] width 14 height 14
click at [1487, 264] on link "CSV" at bounding box center [1489, 262] width 107 height 21
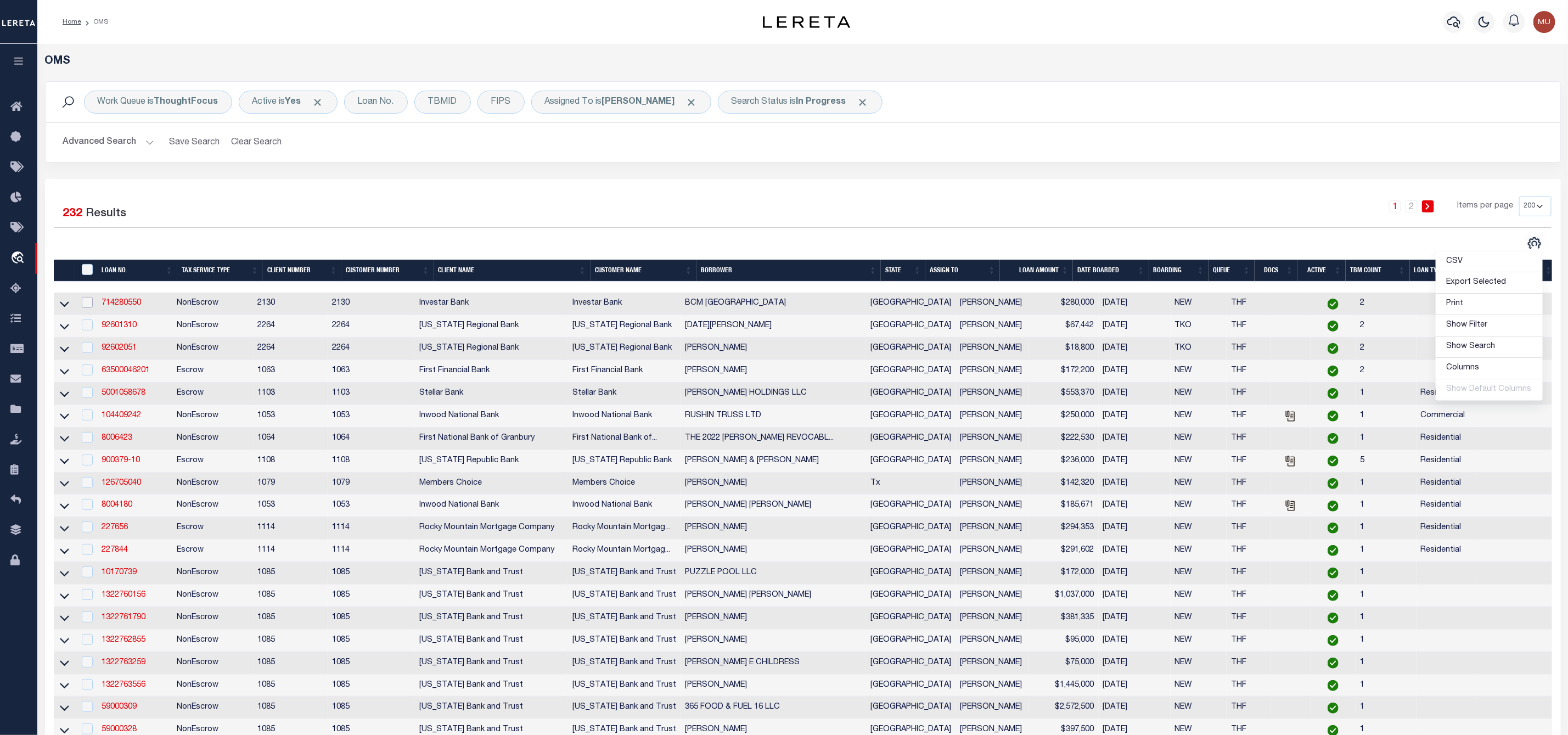
click at [82, 304] on input "checkbox" at bounding box center [87, 302] width 11 height 11
checkbox input "true"
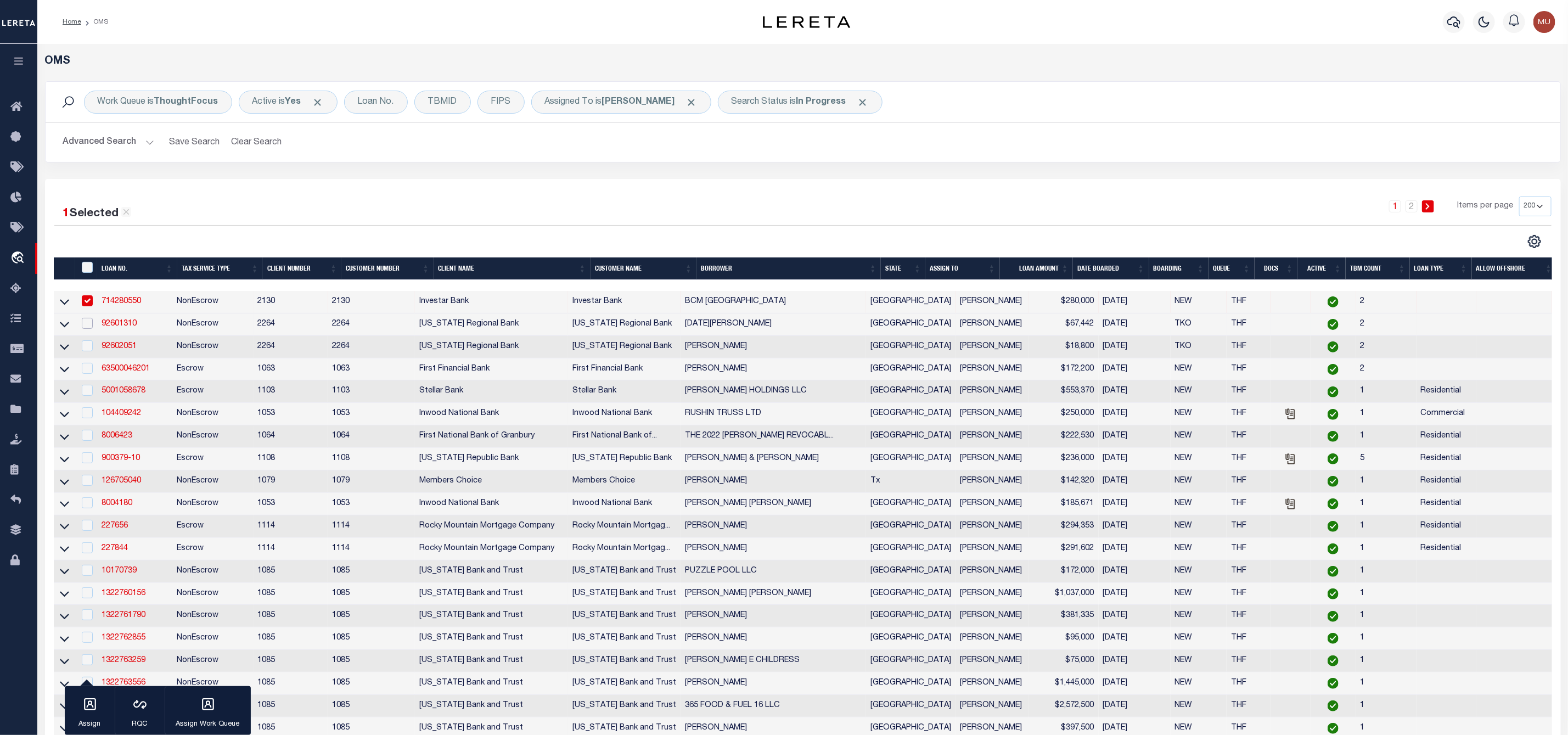
click at [86, 325] on input "checkbox" at bounding box center [87, 323] width 11 height 11
checkbox input "true"
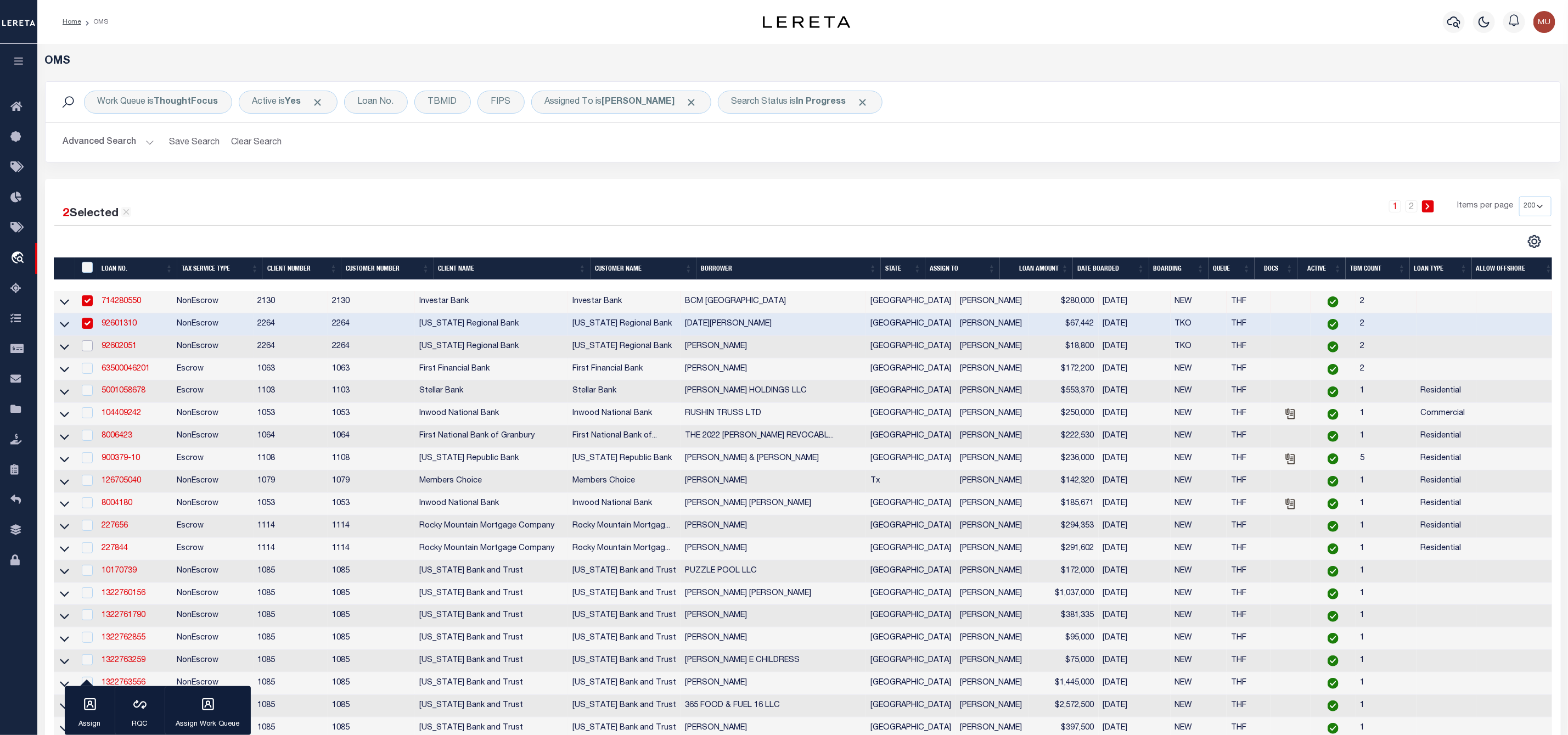
click at [91, 346] on input "checkbox" at bounding box center [87, 345] width 11 height 11
checkbox input "true"
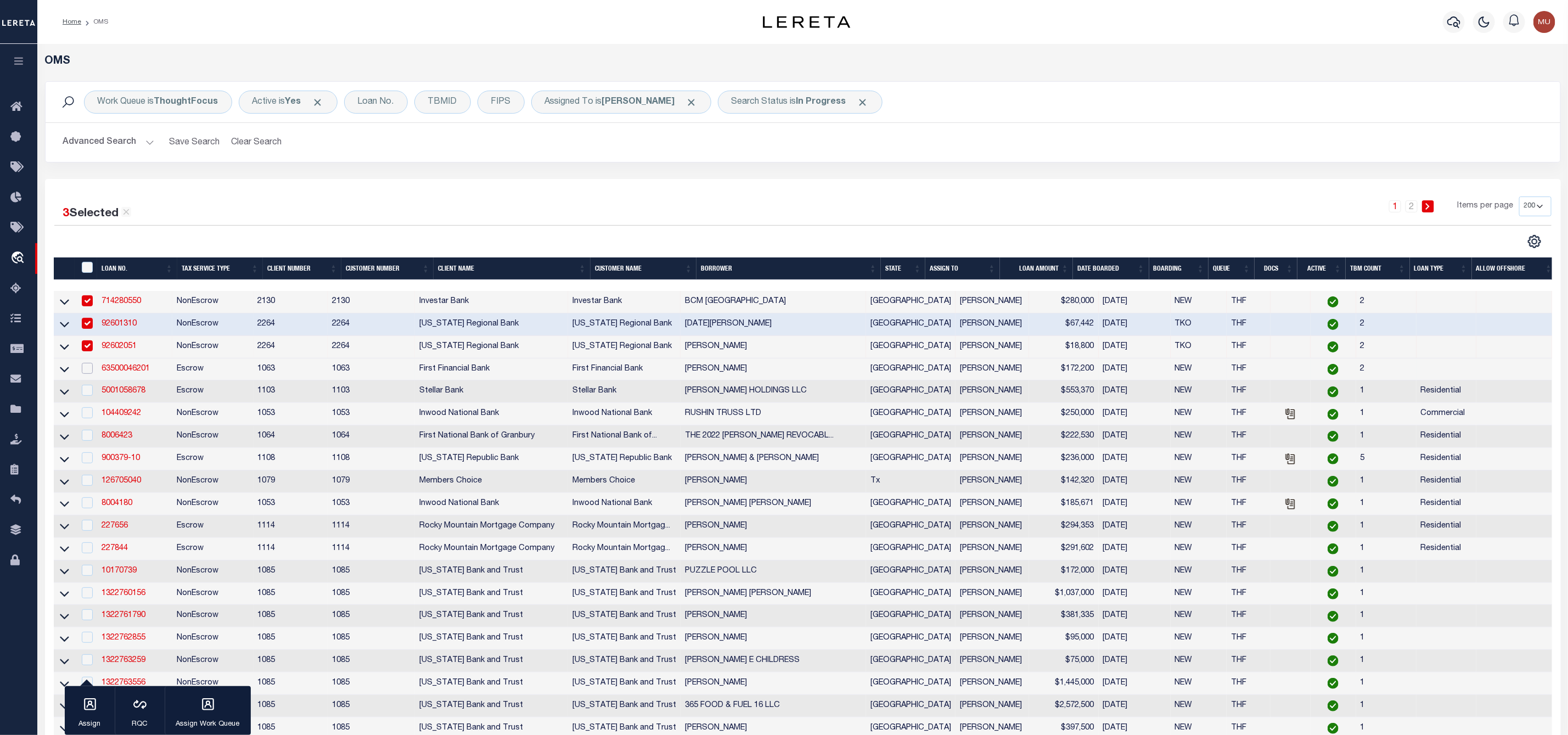
click at [87, 371] on input "checkbox" at bounding box center [87, 368] width 11 height 11
checkbox input "true"
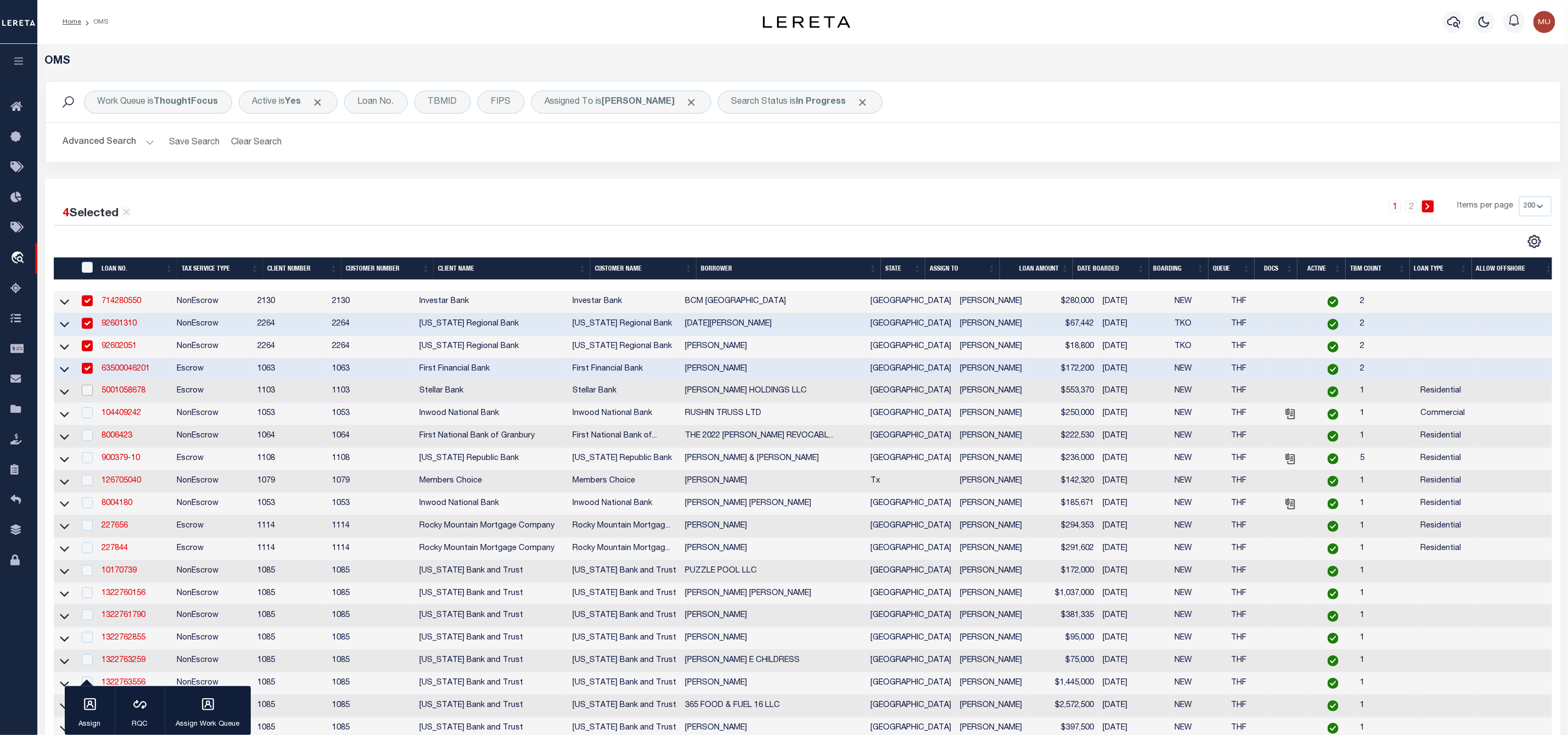
click at [90, 392] on input "checkbox" at bounding box center [87, 390] width 11 height 11
checkbox input "true"
click at [85, 419] on div at bounding box center [86, 413] width 14 height 12
checkbox input "true"
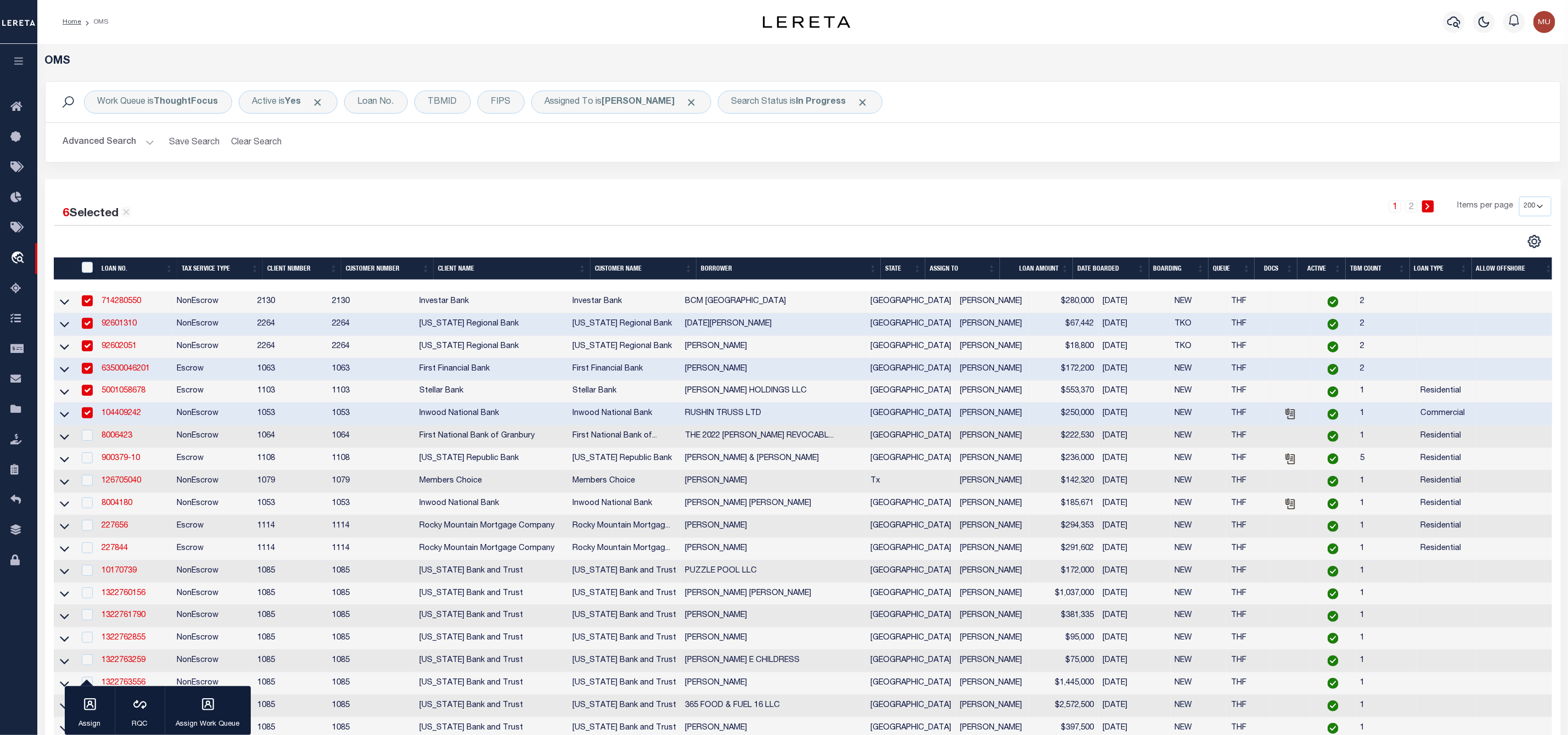
click at [85, 448] on td at bounding box center [86, 437] width 23 height 23
checkbox input "true"
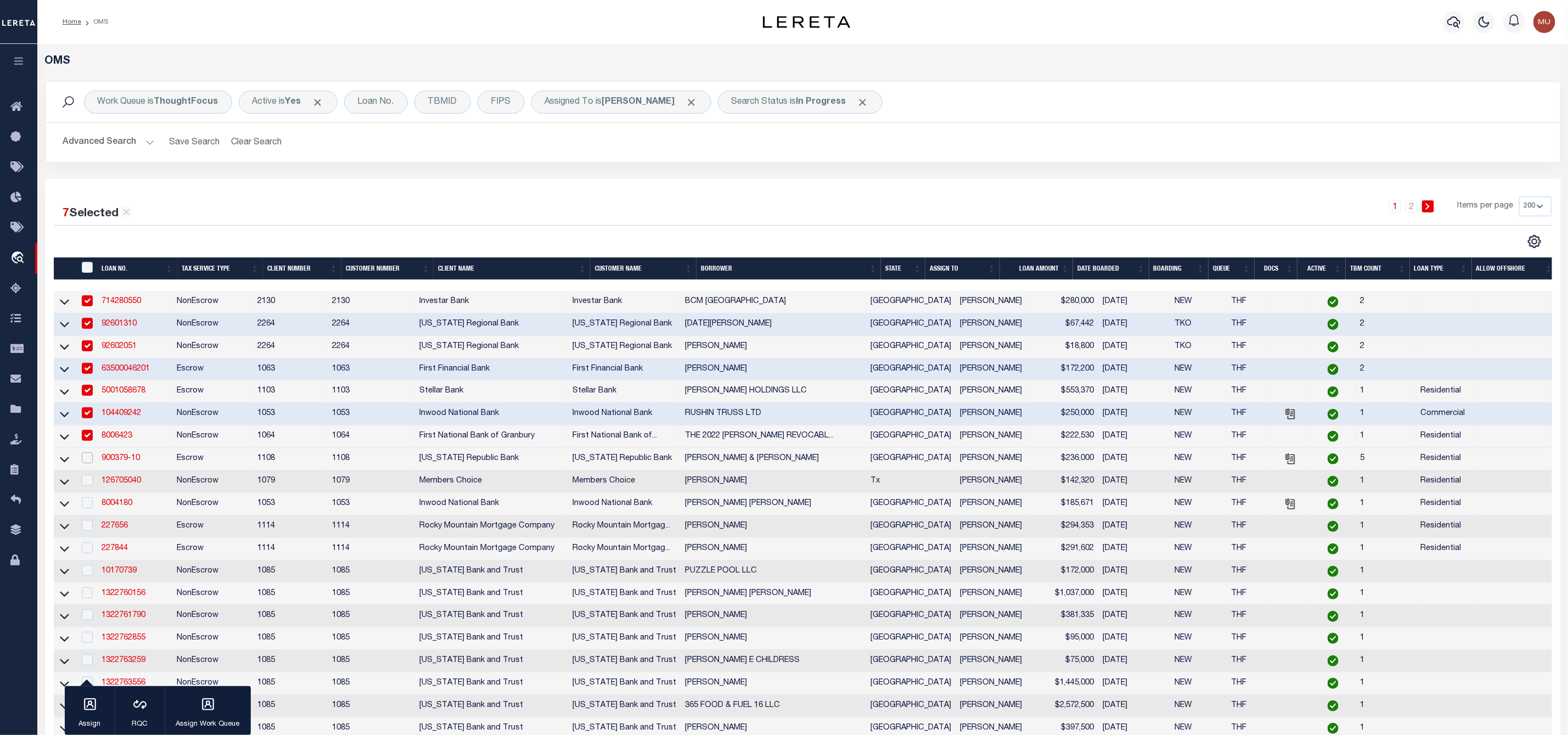
click at [84, 463] on input "checkbox" at bounding box center [87, 457] width 11 height 11
checkbox input "true"
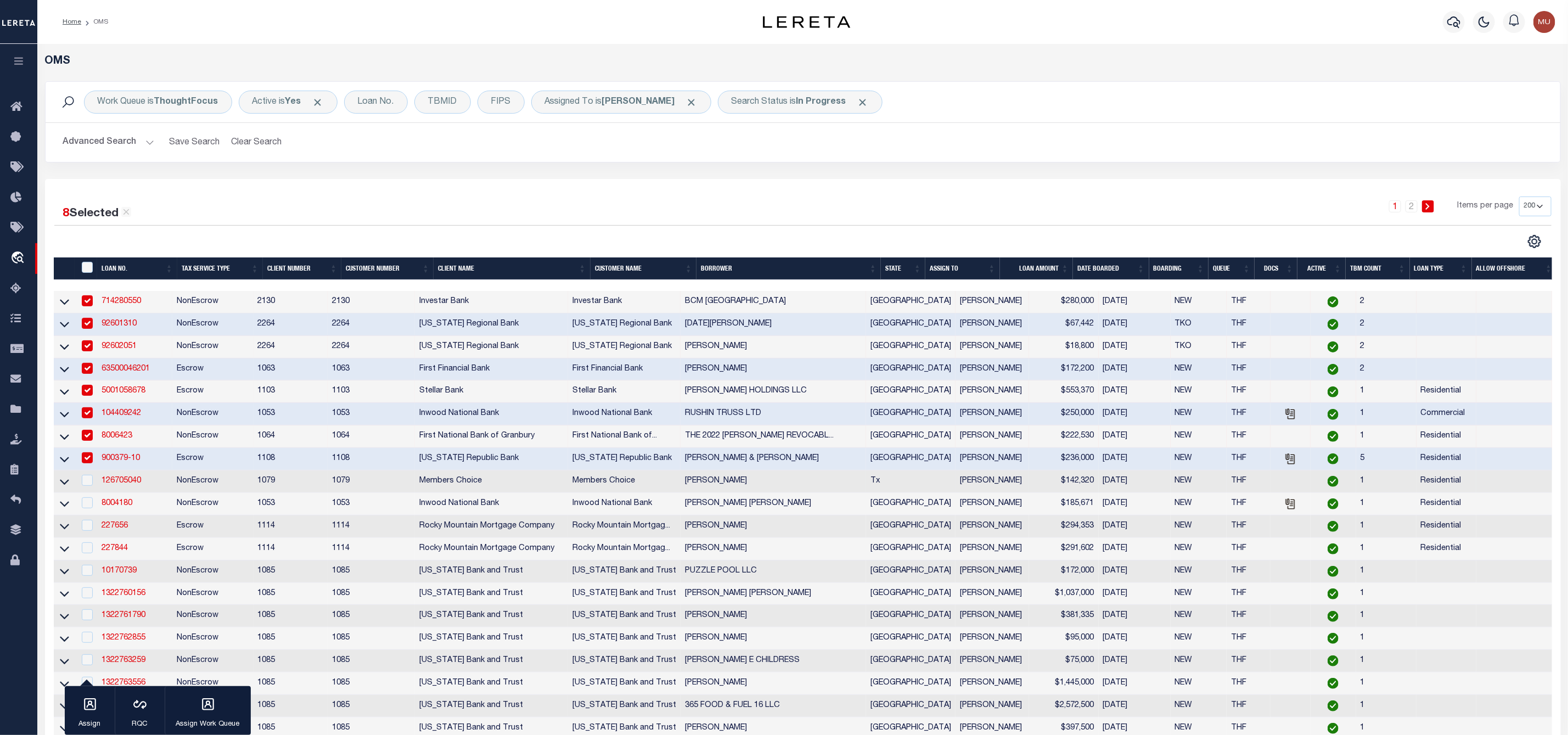
click at [86, 476] on td at bounding box center [86, 482] width 23 height 23
checkbox input "true"
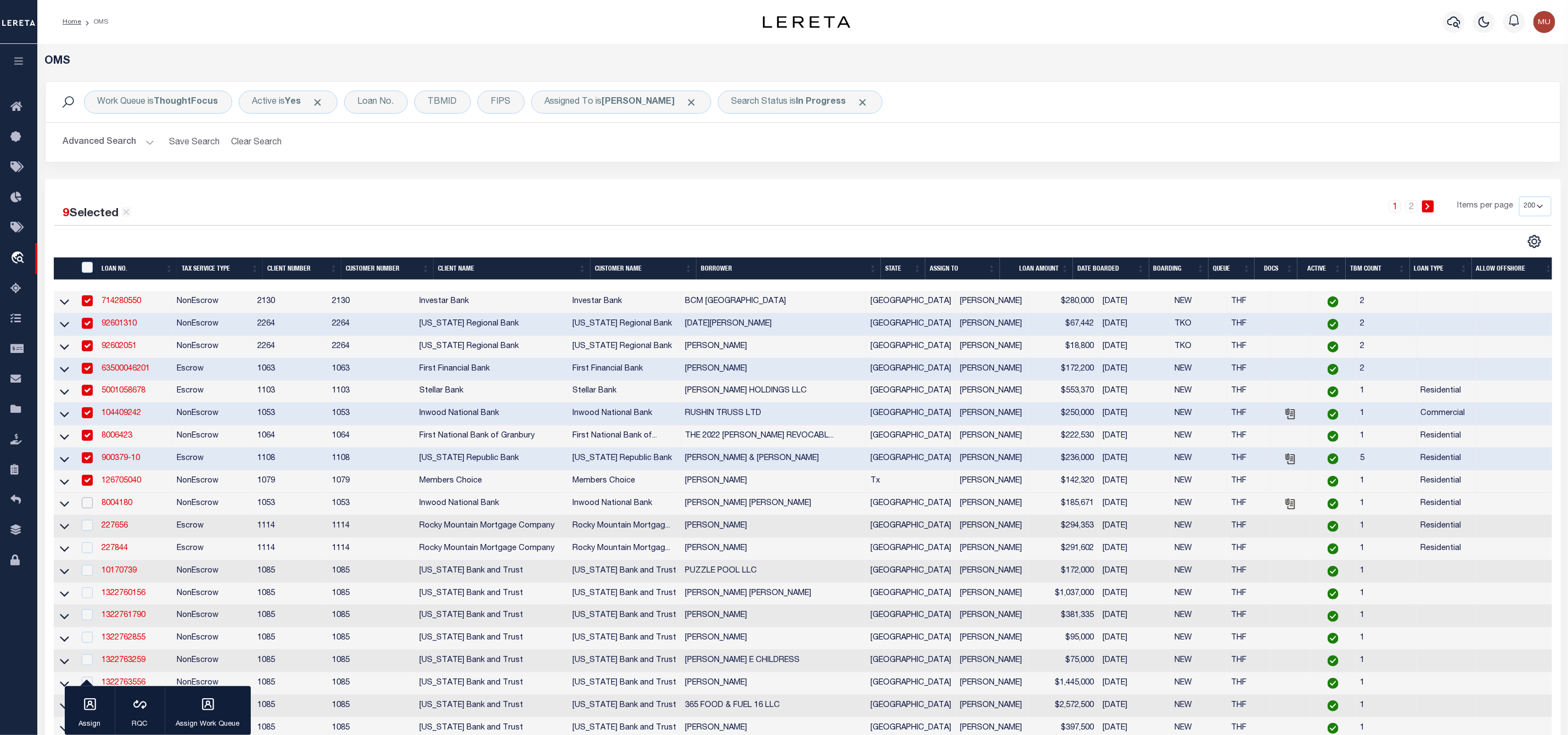
click at [84, 501] on input "checkbox" at bounding box center [87, 503] width 11 height 11
checkbox input "true"
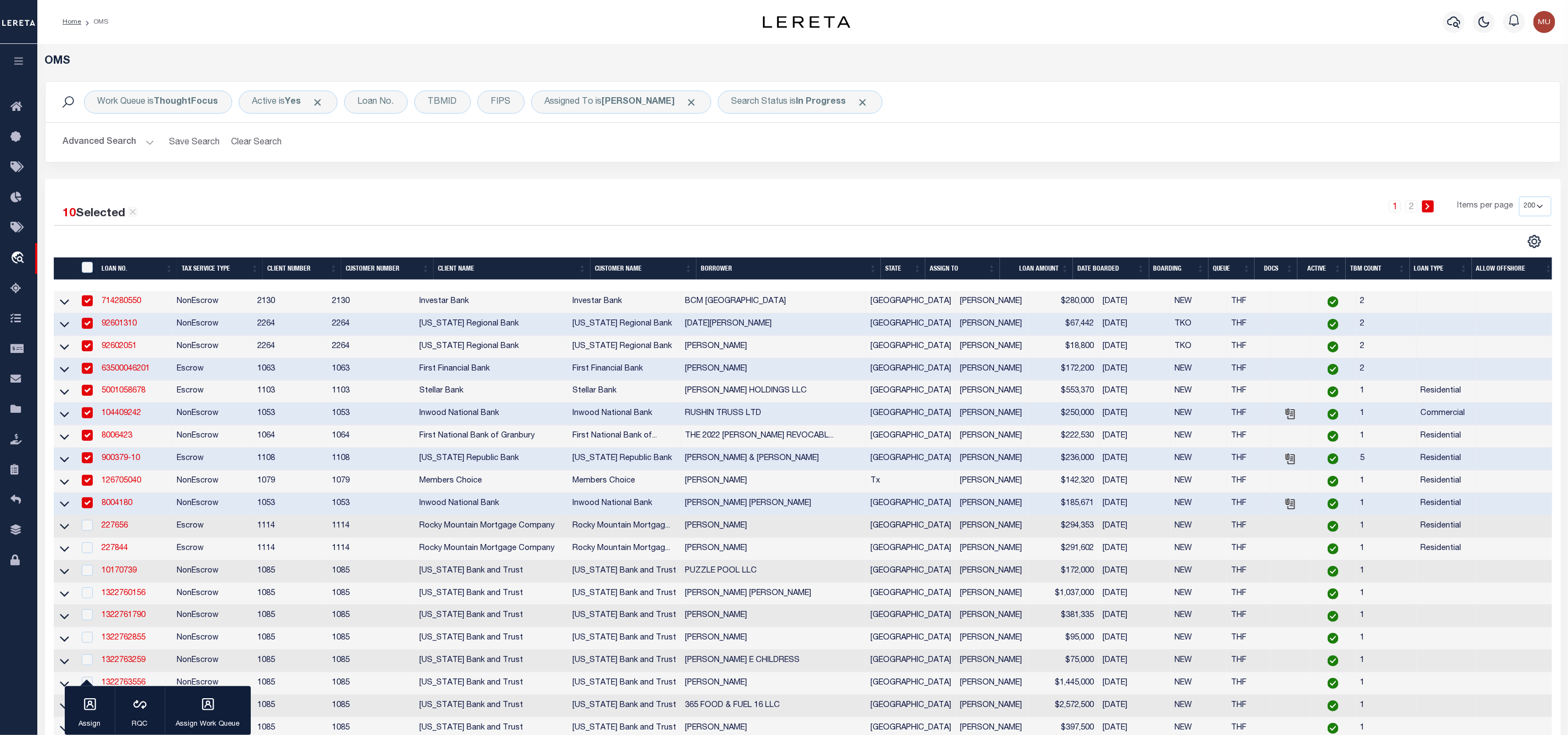
click at [84, 519] on td at bounding box center [86, 527] width 23 height 23
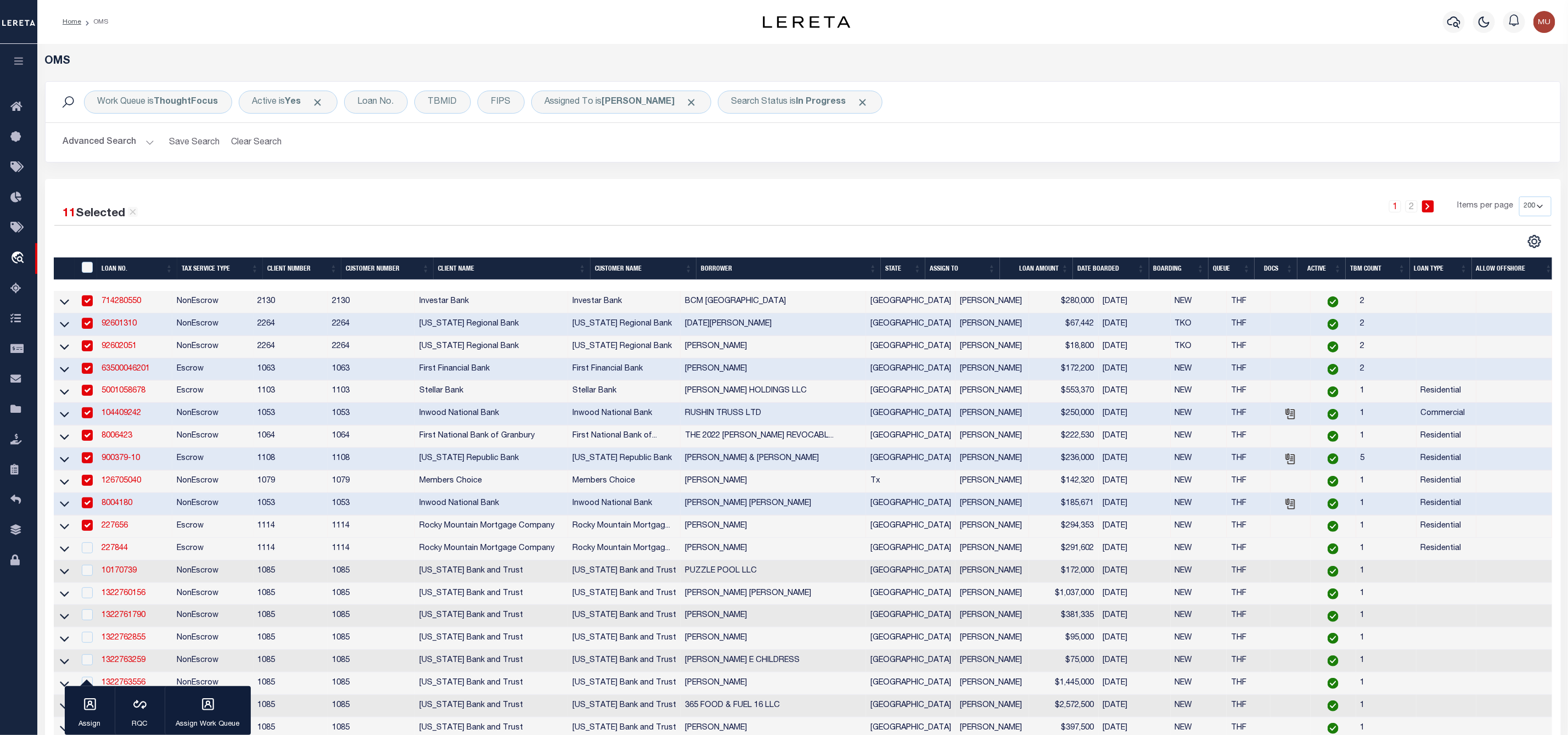
click at [86, 538] on td at bounding box center [86, 527] width 23 height 23
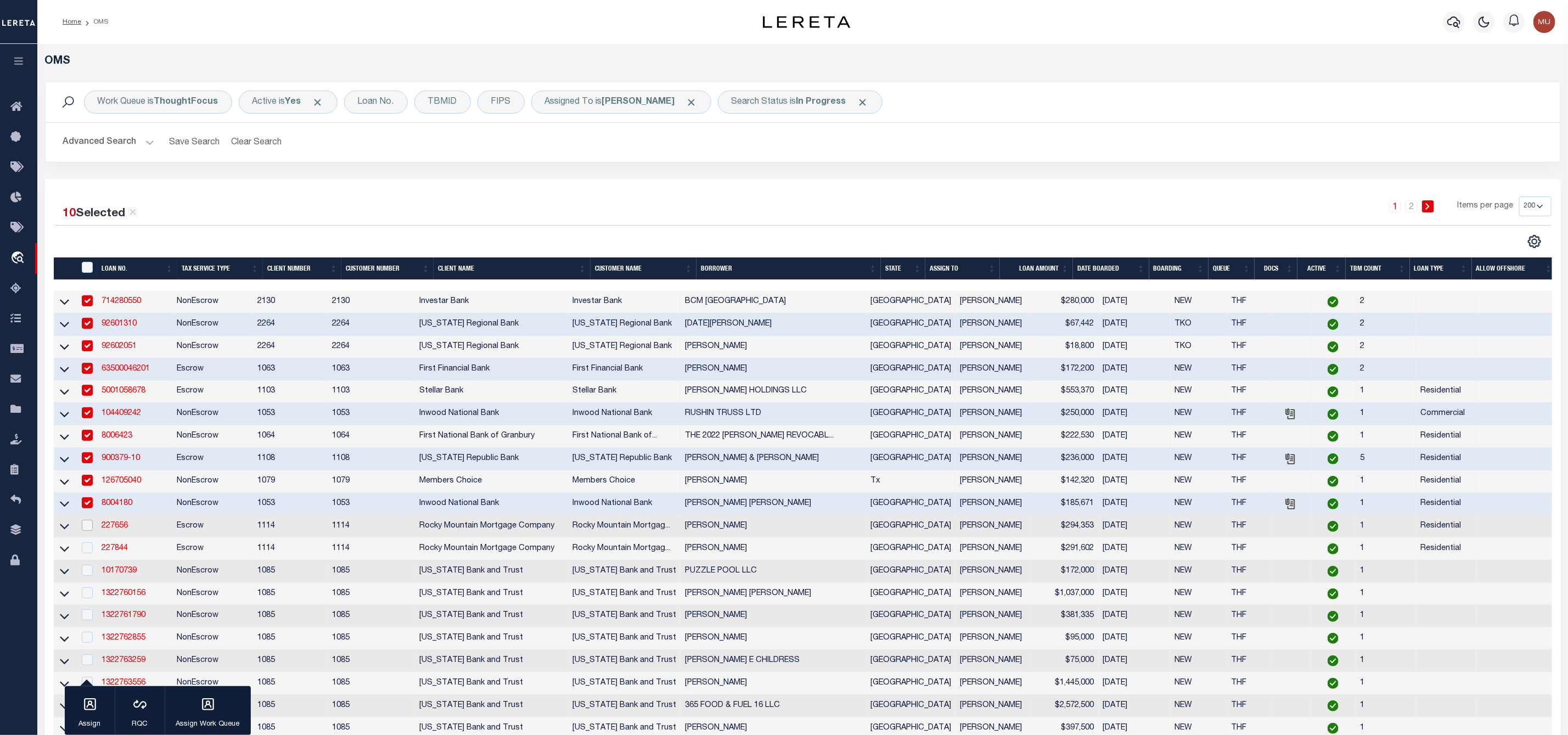
click at [89, 526] on input "checkbox" at bounding box center [87, 525] width 11 height 11
checkbox input "true"
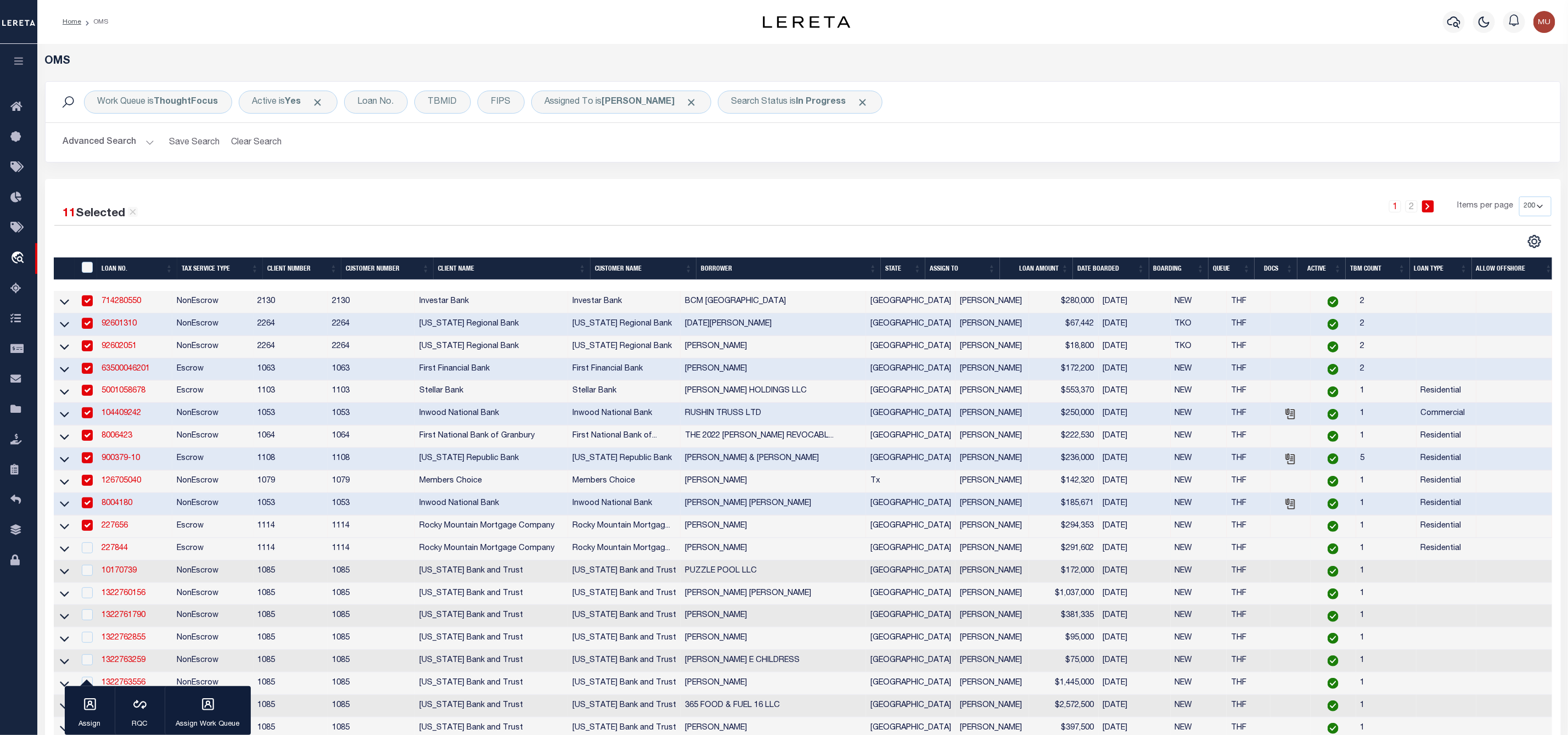
click at [90, 543] on td at bounding box center [86, 550] width 23 height 23
checkbox input "true"
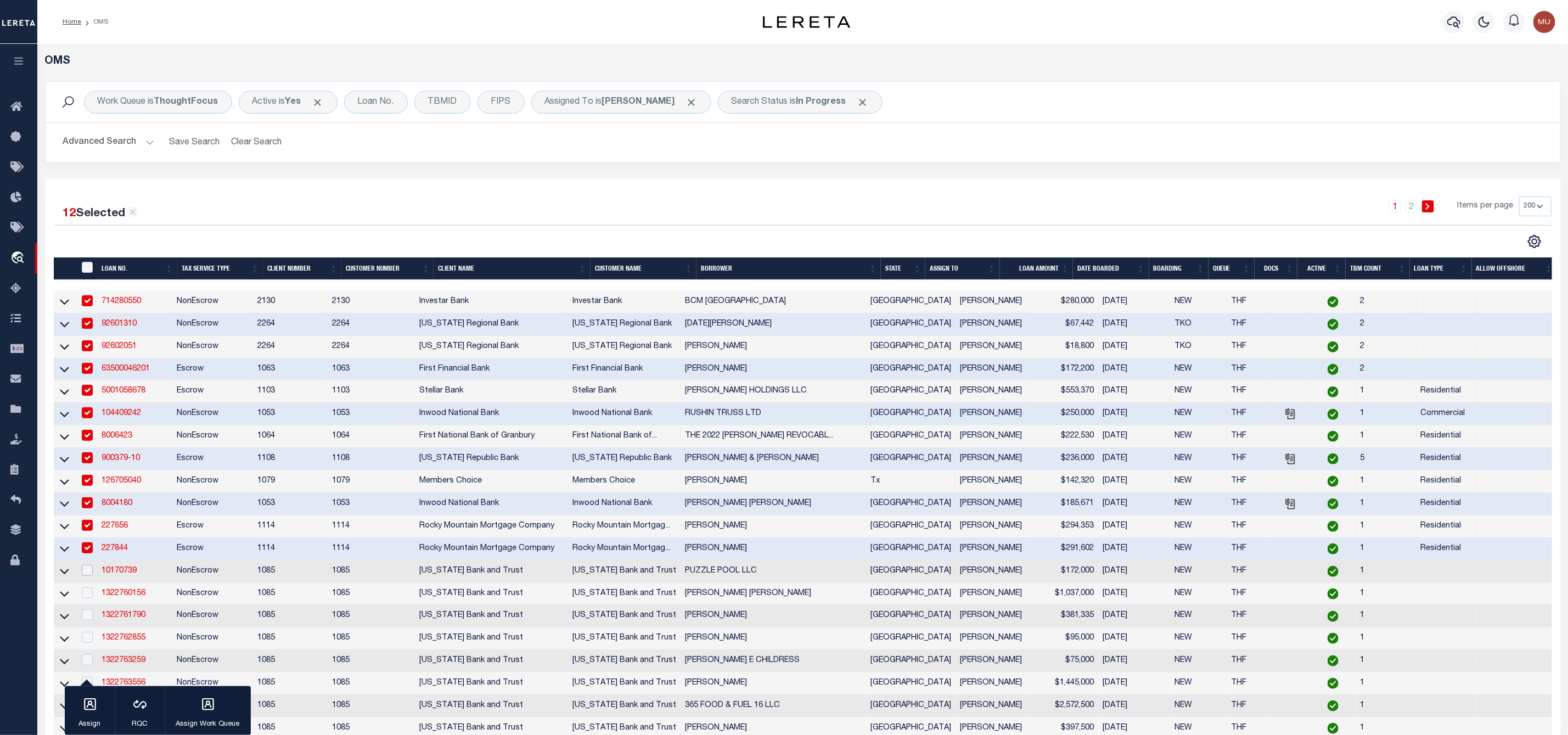
click at [85, 570] on input "checkbox" at bounding box center [87, 570] width 11 height 11
checkbox input "true"
click at [86, 593] on input "checkbox" at bounding box center [87, 592] width 11 height 11
checkbox input "true"
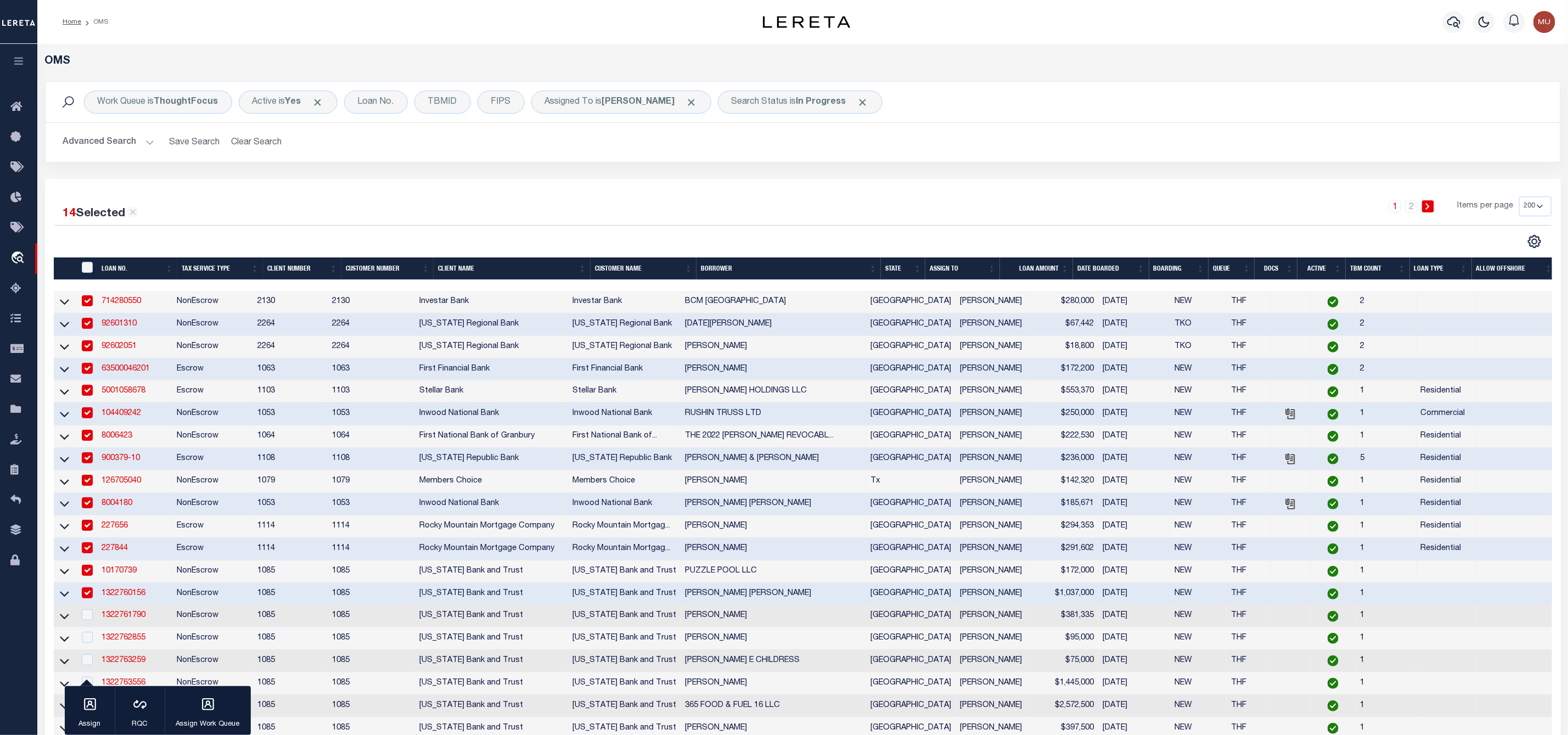
scroll to position [165, 0]
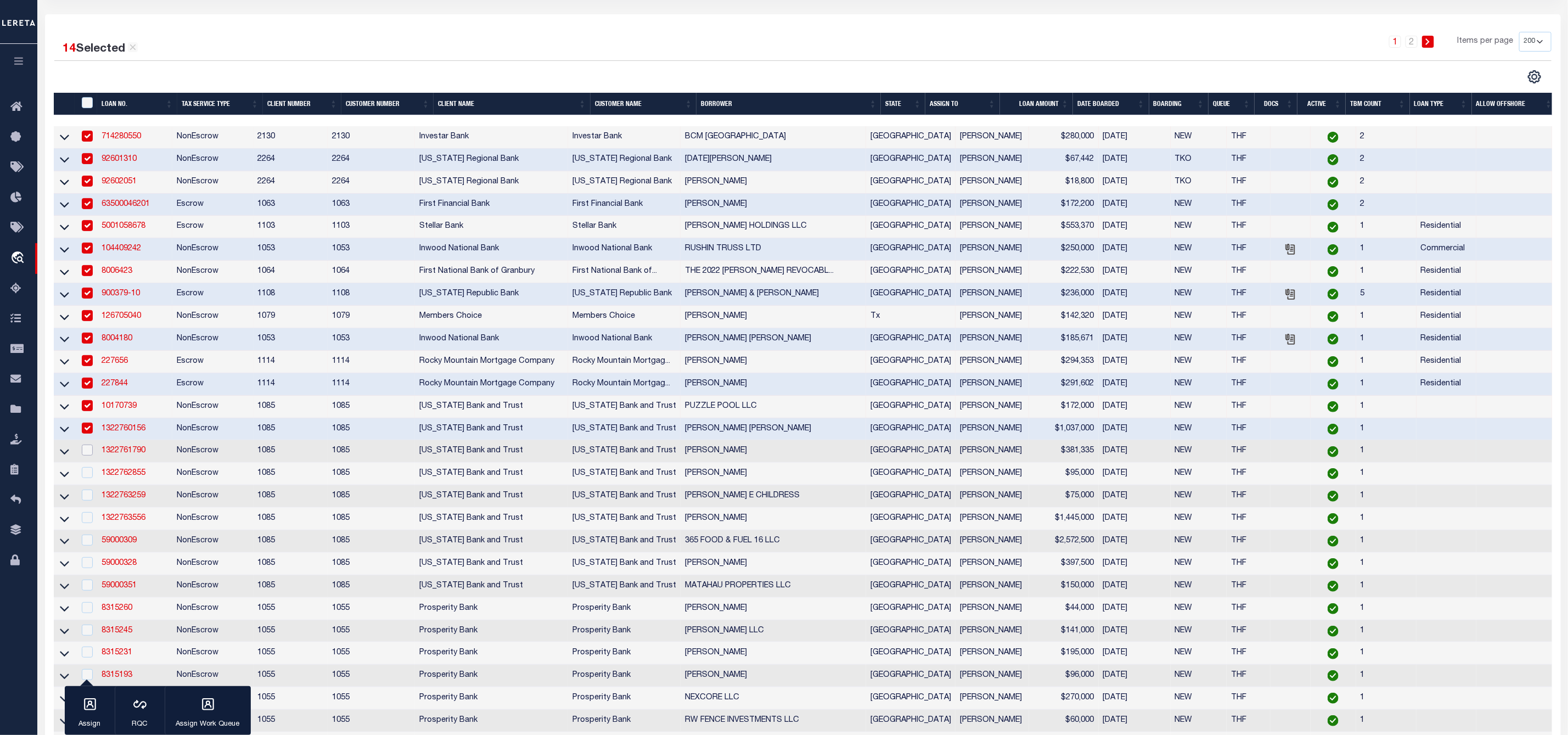
click at [84, 456] on input "checkbox" at bounding box center [87, 450] width 11 height 11
checkbox input "true"
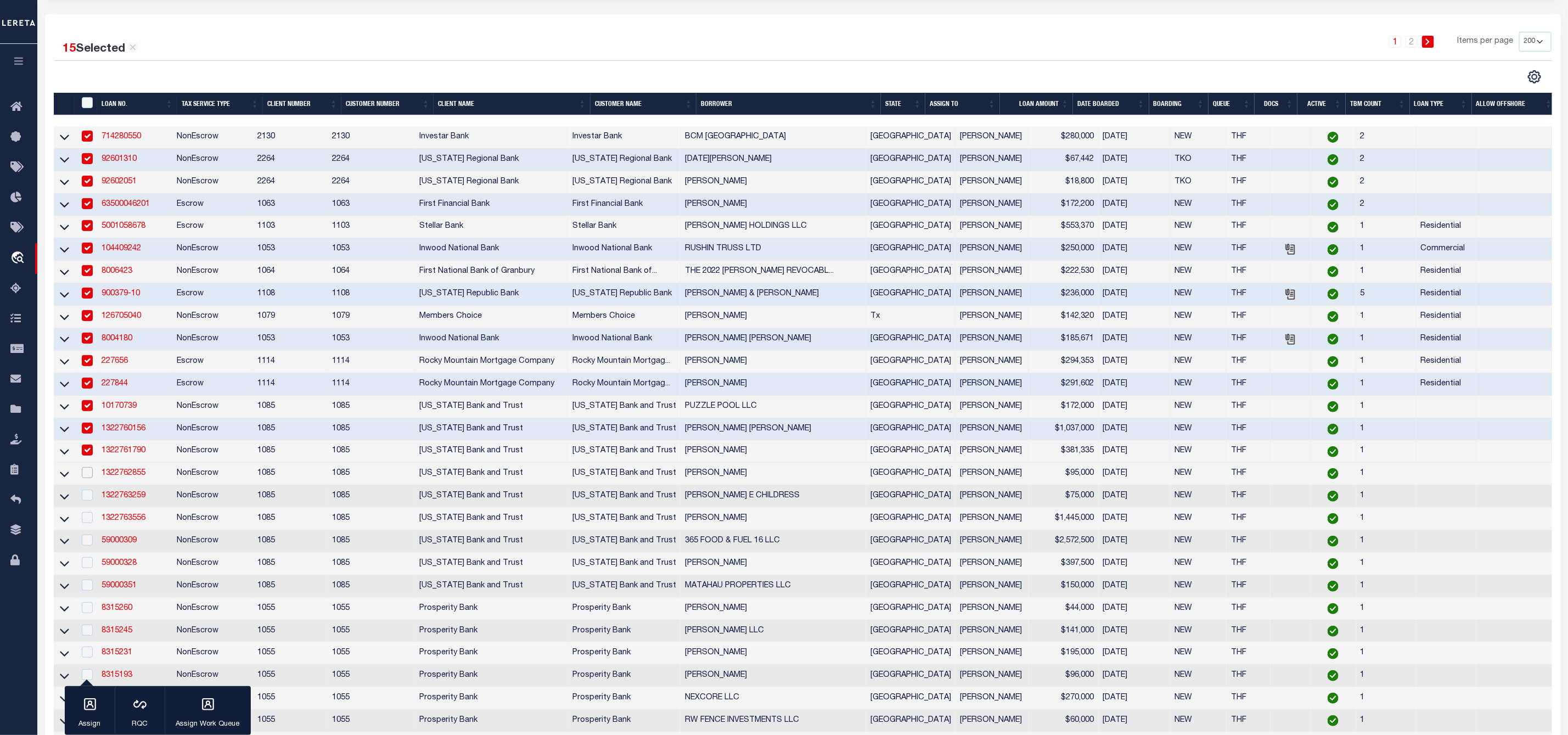
click at [86, 478] on input "checkbox" at bounding box center [87, 472] width 11 height 11
checkbox input "true"
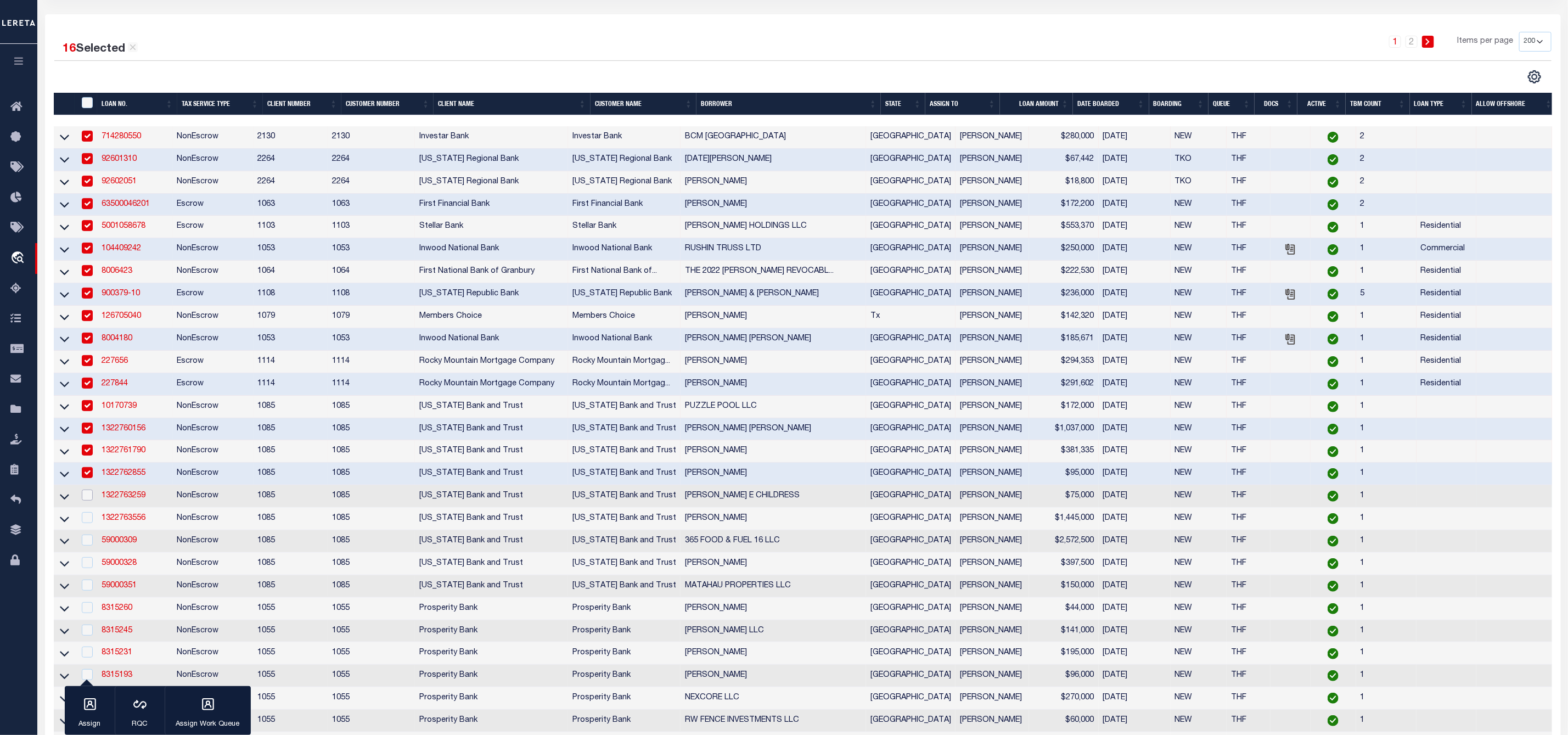
click at [86, 500] on input "checkbox" at bounding box center [87, 495] width 11 height 11
checkbox input "true"
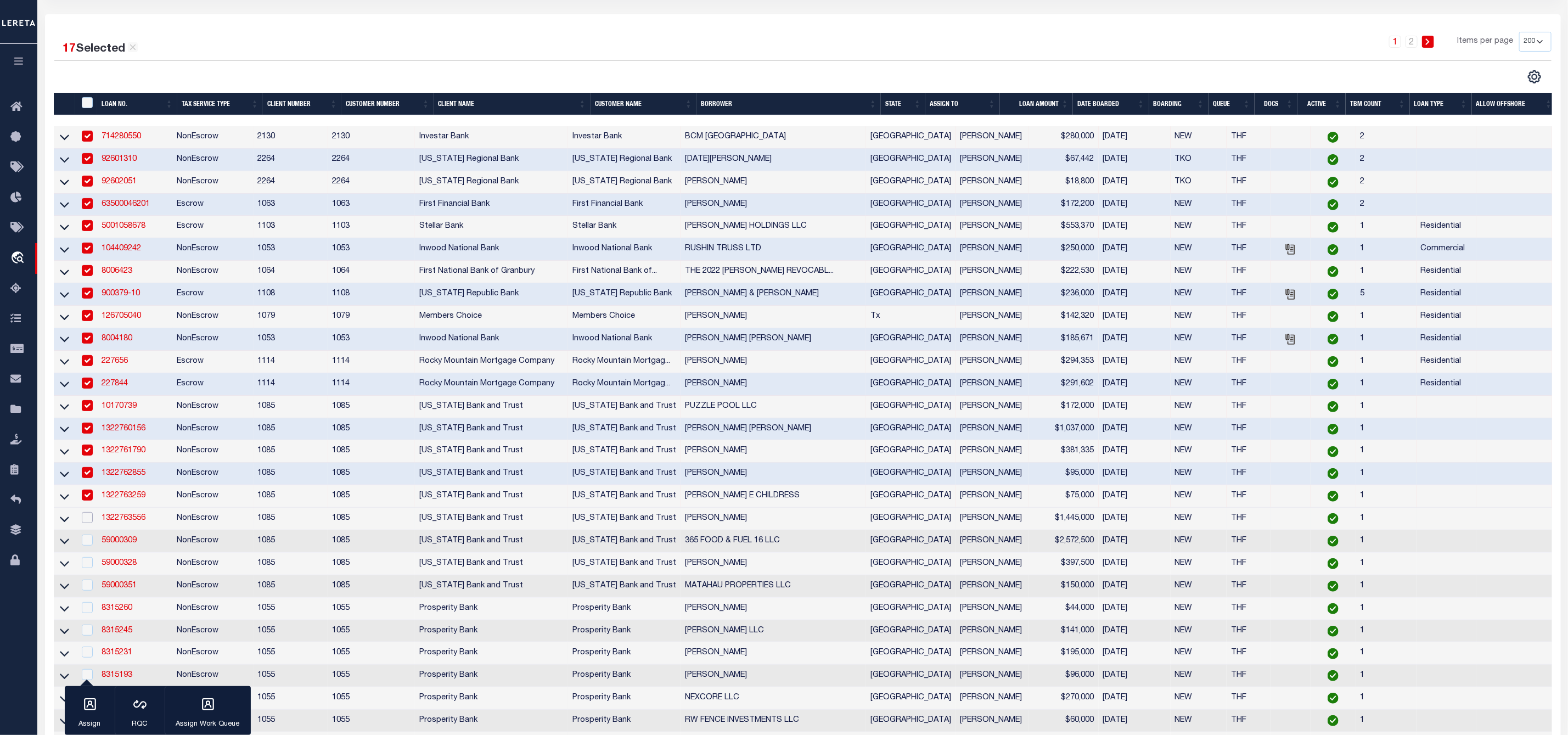
click at [88, 523] on input "checkbox" at bounding box center [87, 517] width 11 height 11
checkbox input "true"
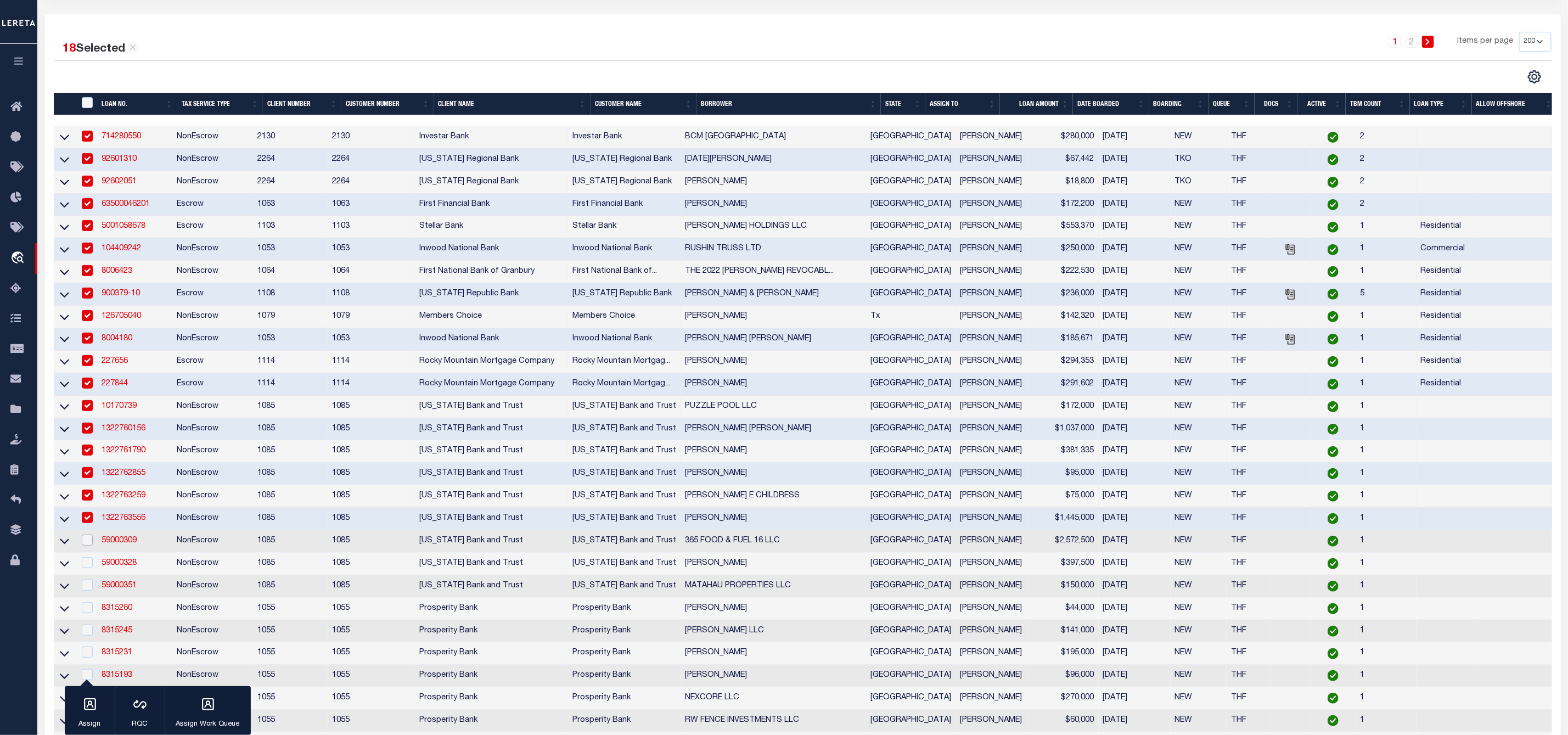
click at [87, 545] on input "checkbox" at bounding box center [87, 540] width 11 height 11
checkbox input "true"
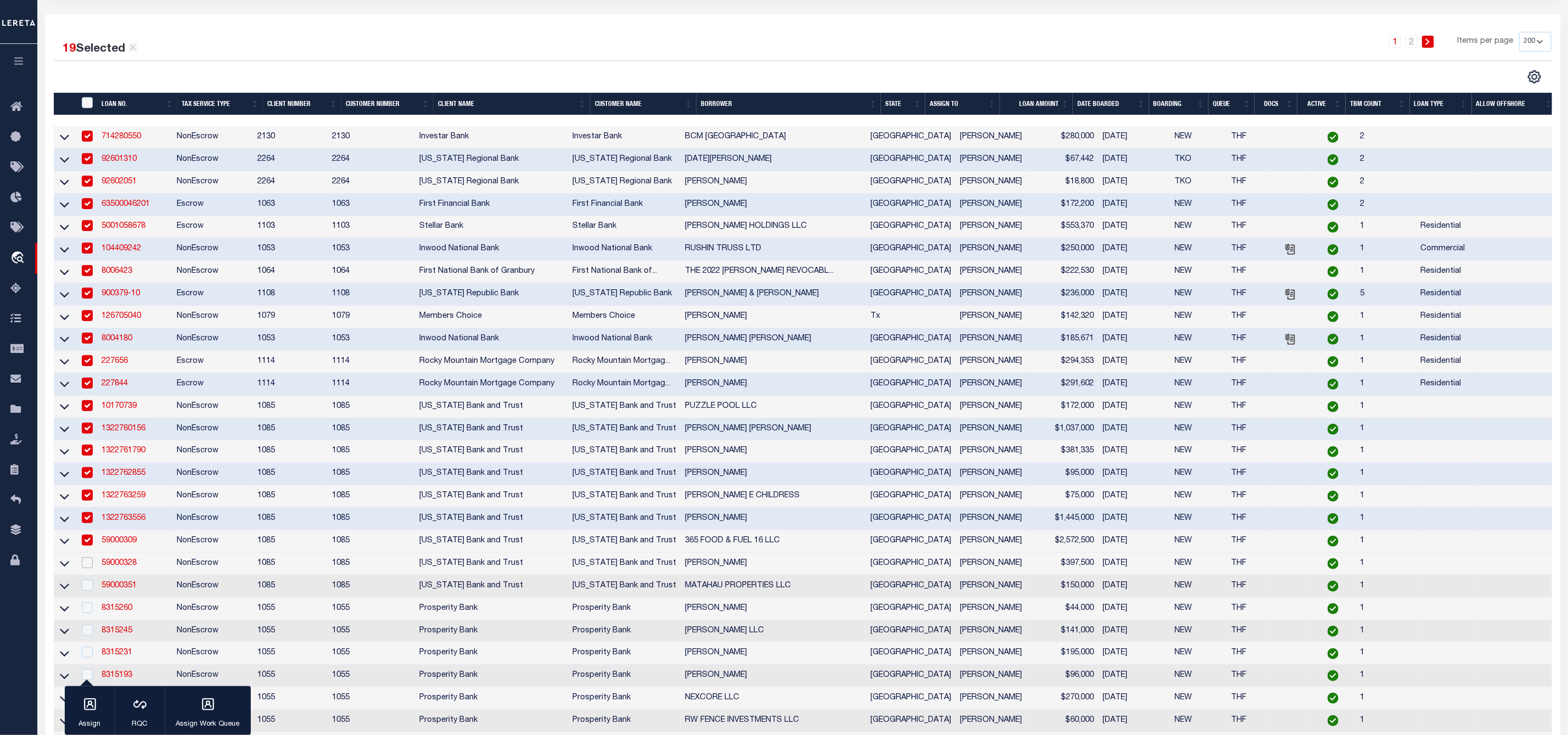
click at [89, 568] on input "checkbox" at bounding box center [87, 562] width 11 height 11
checkbox input "true"
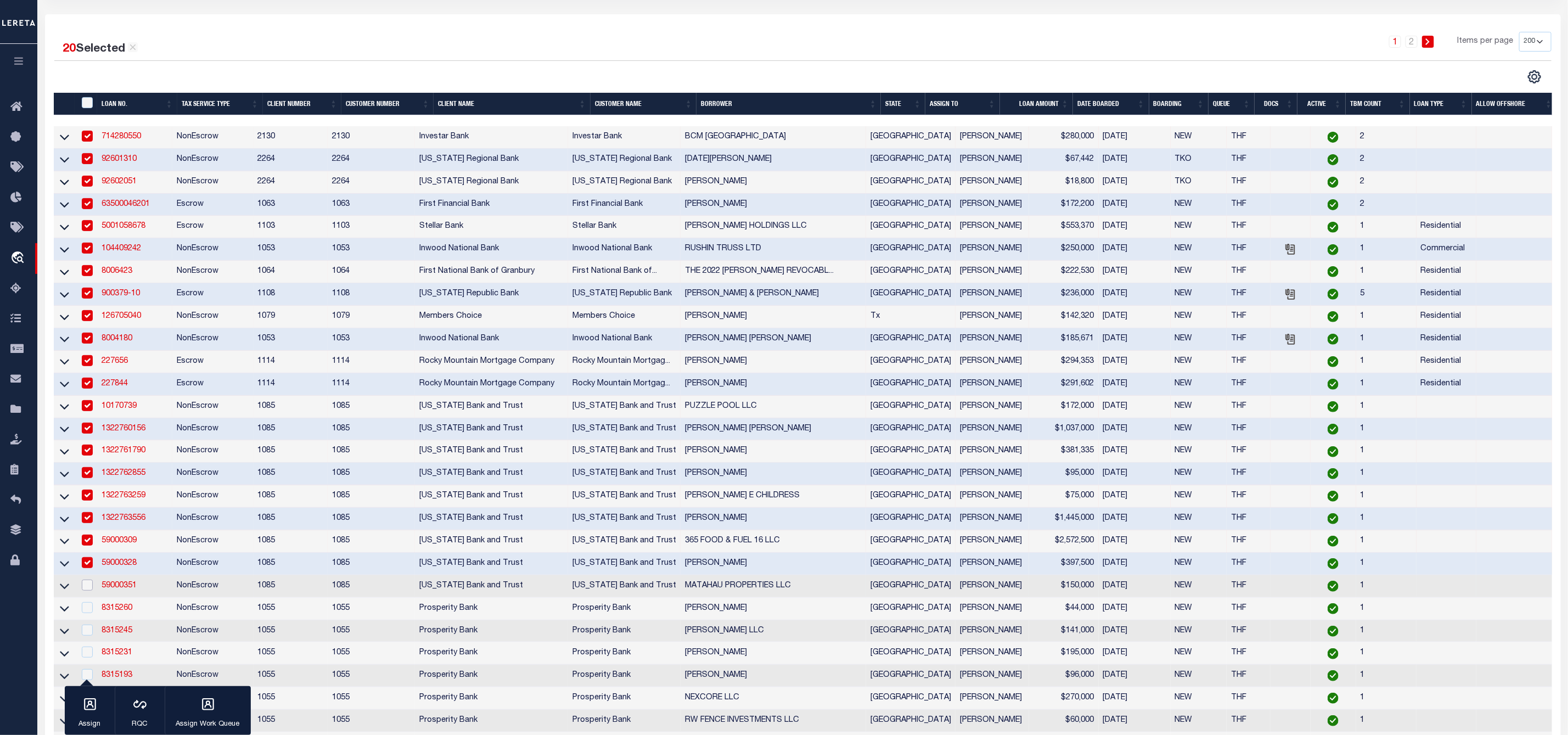
click at [92, 590] on input "checkbox" at bounding box center [87, 585] width 11 height 11
checkbox input "true"
click at [87, 607] on td at bounding box center [86, 610] width 23 height 23
checkbox input "true"
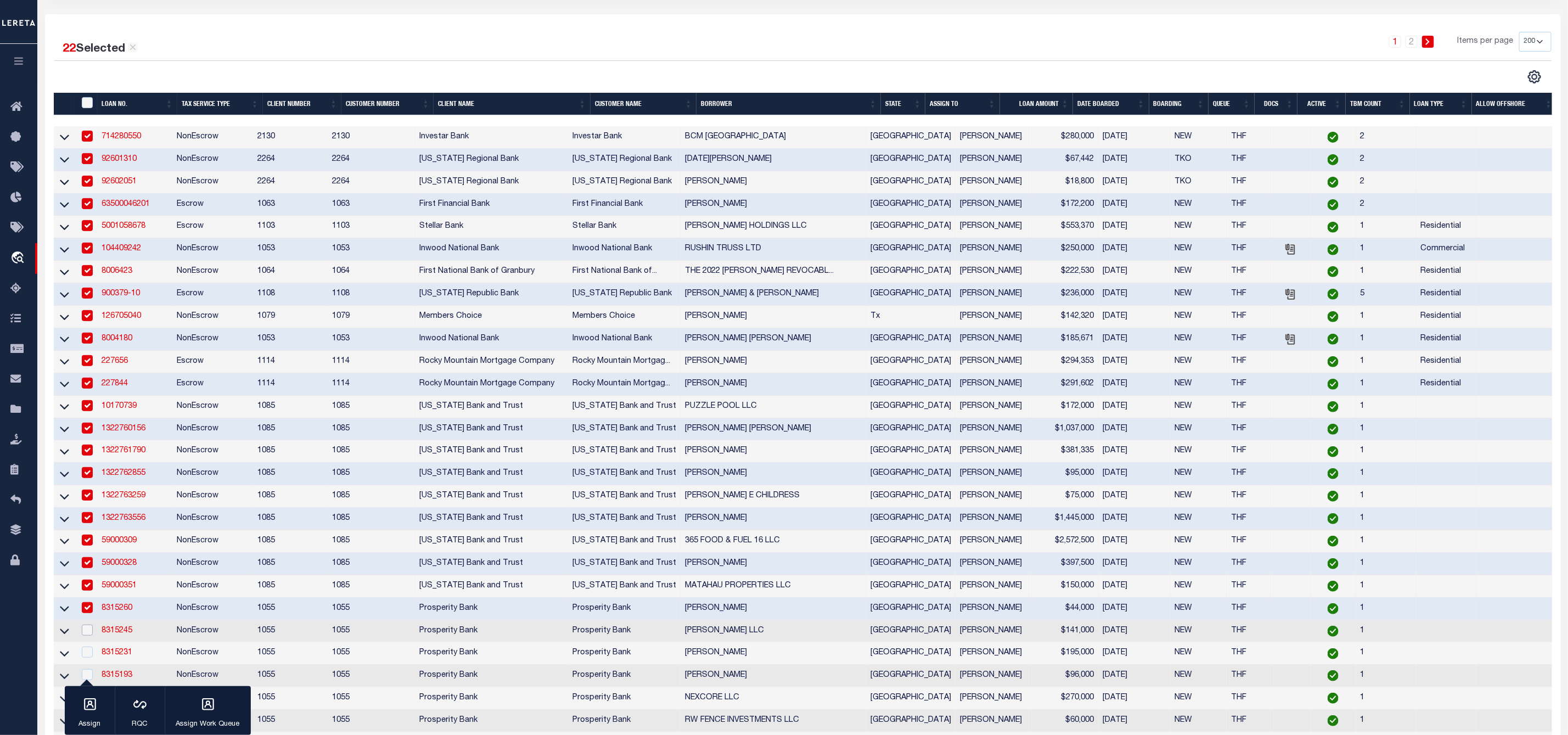
click at [85, 636] on input "checkbox" at bounding box center [87, 629] width 11 height 11
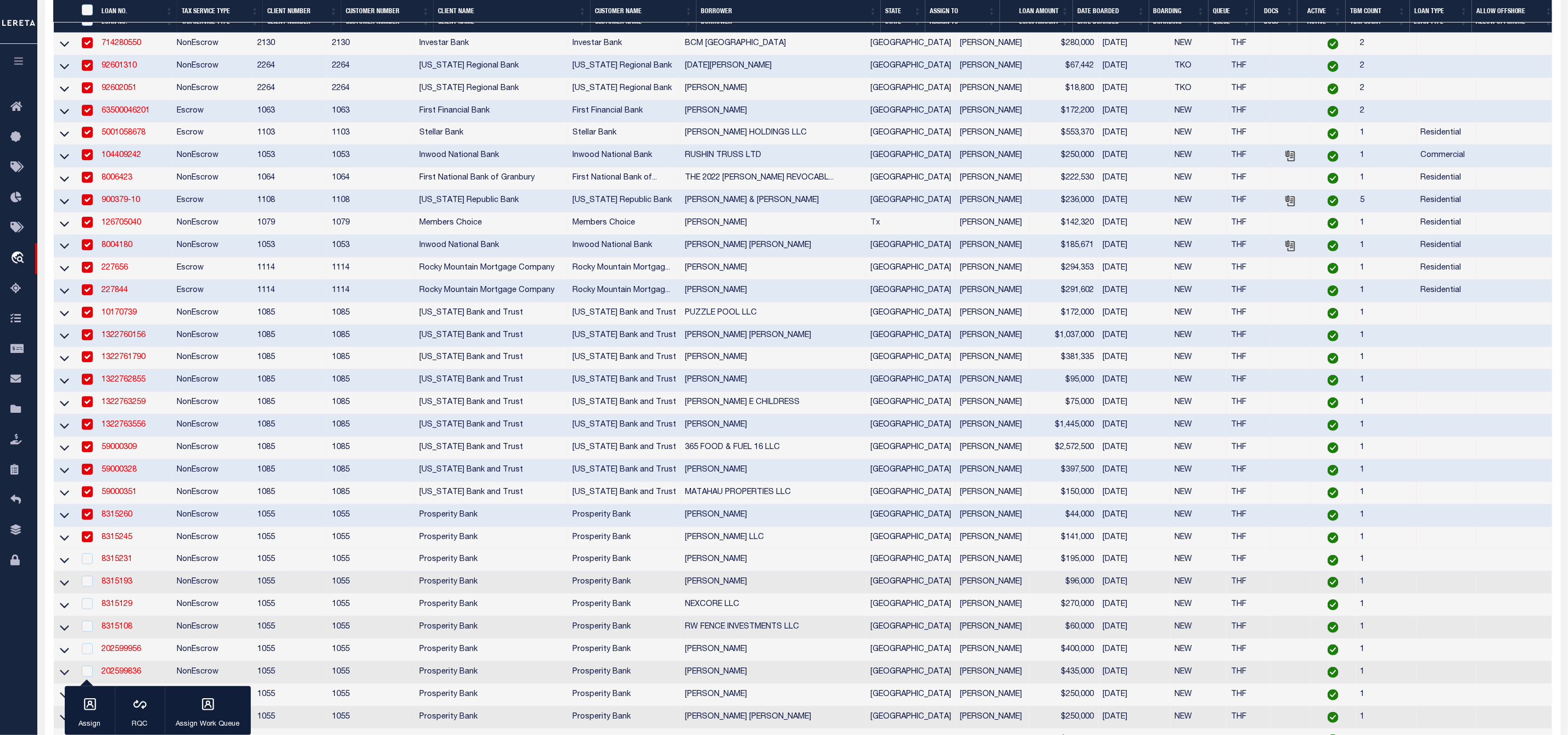
scroll to position [307, 0]
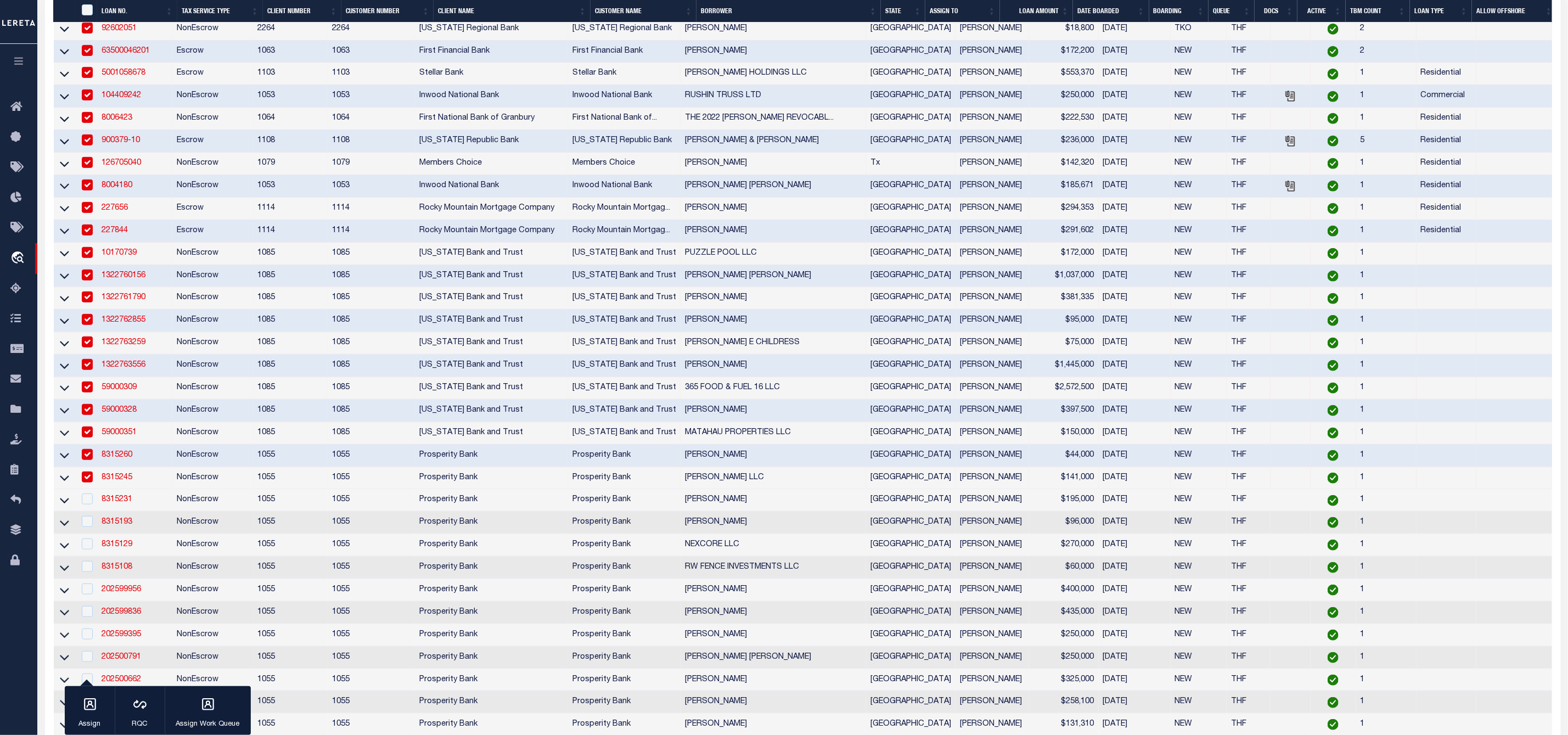
click at [89, 490] on td at bounding box center [86, 478] width 23 height 23
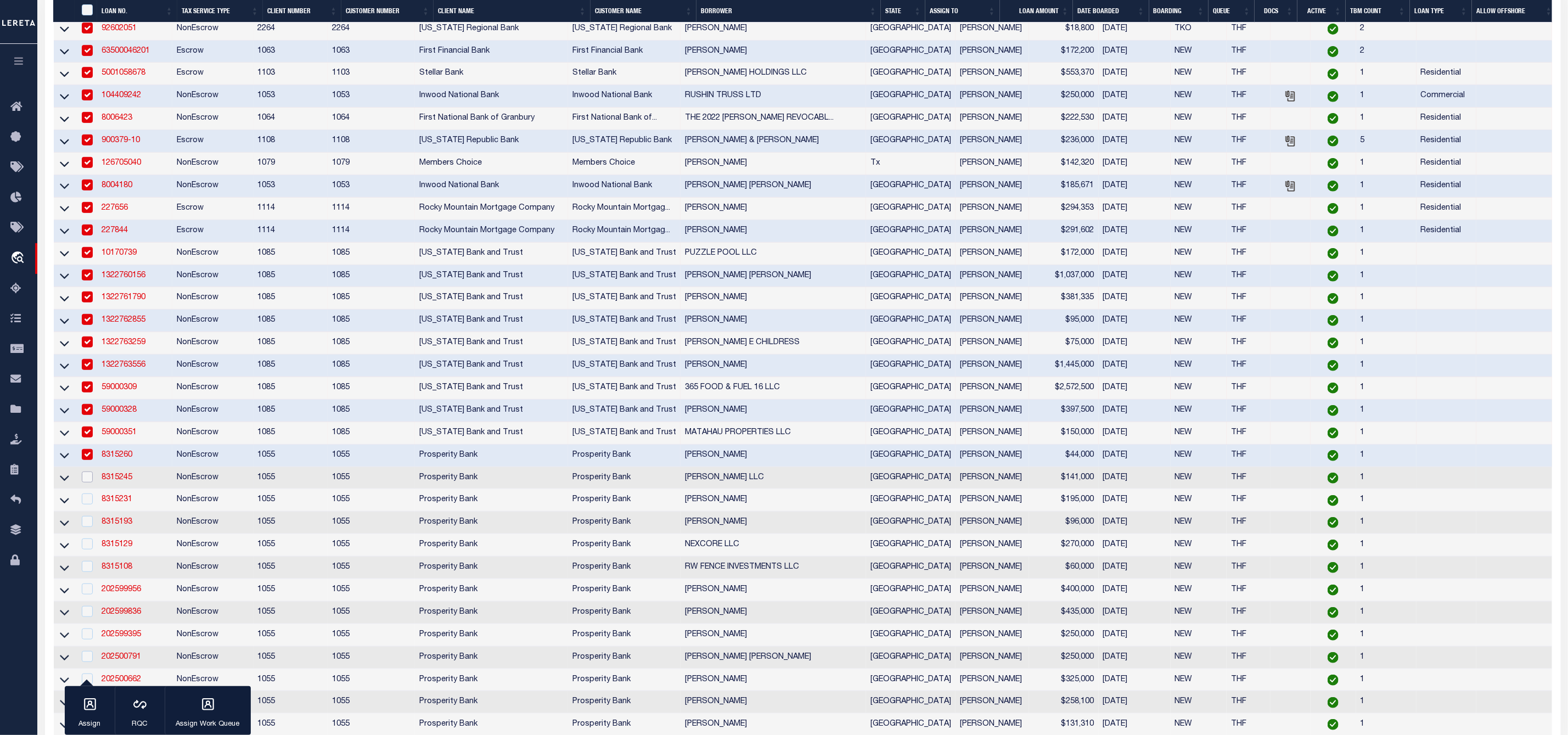
click at [90, 483] on input "checkbox" at bounding box center [87, 476] width 11 height 11
checkbox input "true"
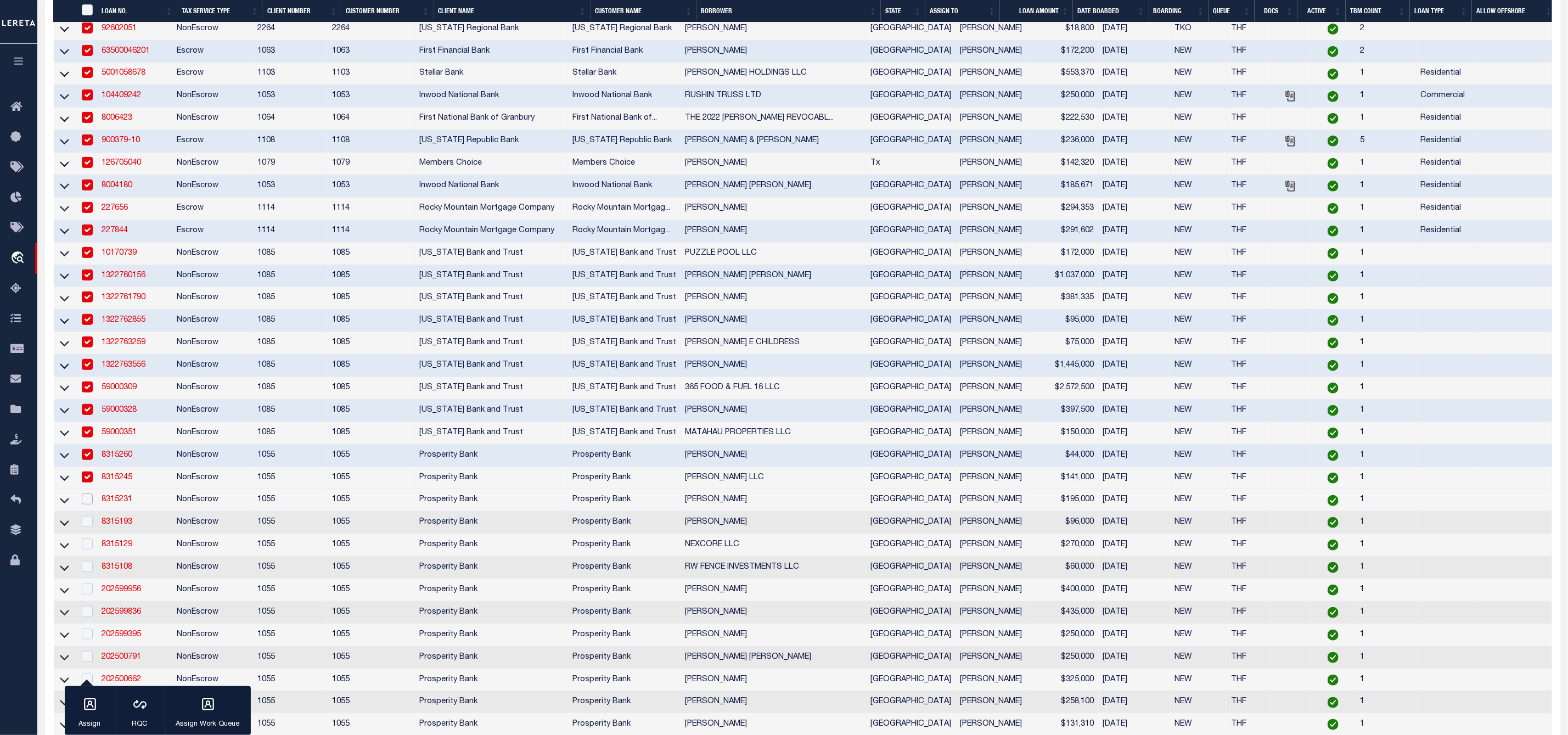
click at [91, 504] on input "checkbox" at bounding box center [87, 498] width 11 height 11
checkbox input "true"
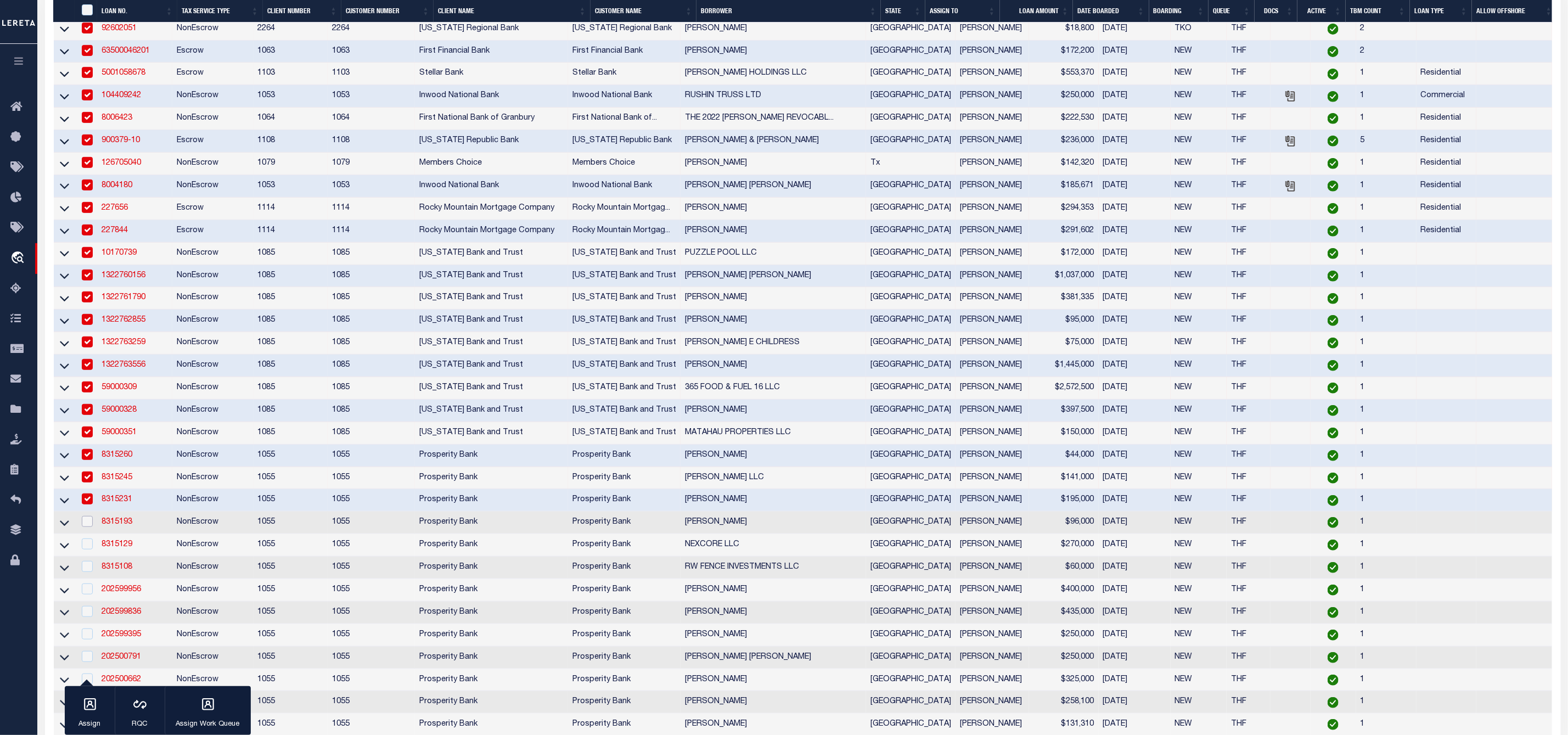
click at [91, 527] on input "checkbox" at bounding box center [87, 521] width 11 height 11
checkbox input "true"
click at [90, 550] on input "checkbox" at bounding box center [87, 543] width 11 height 11
checkbox input "true"
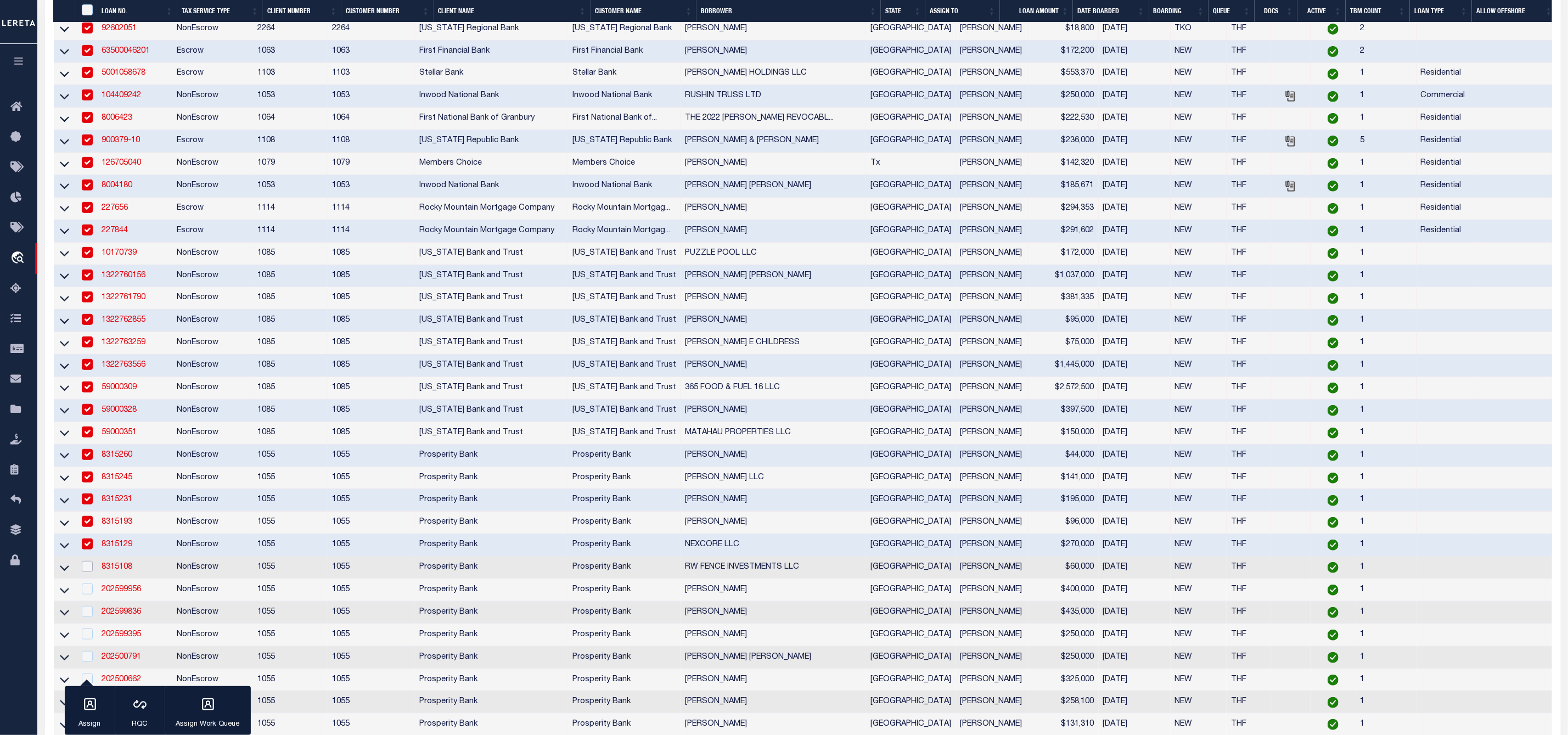
click at [86, 572] on input "checkbox" at bounding box center [87, 566] width 11 height 11
checkbox input "true"
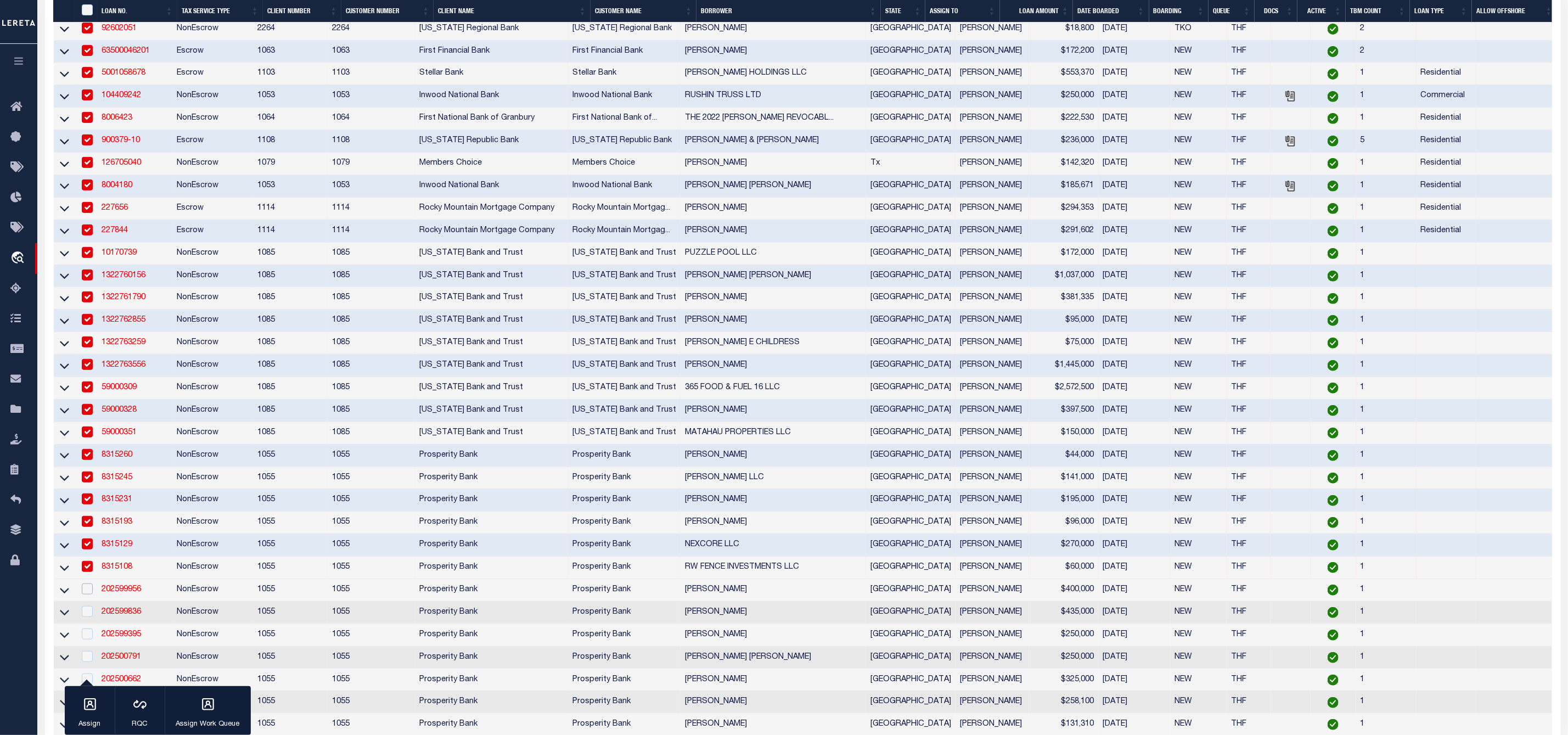
click at [89, 595] on input "checkbox" at bounding box center [87, 588] width 11 height 11
checkbox input "true"
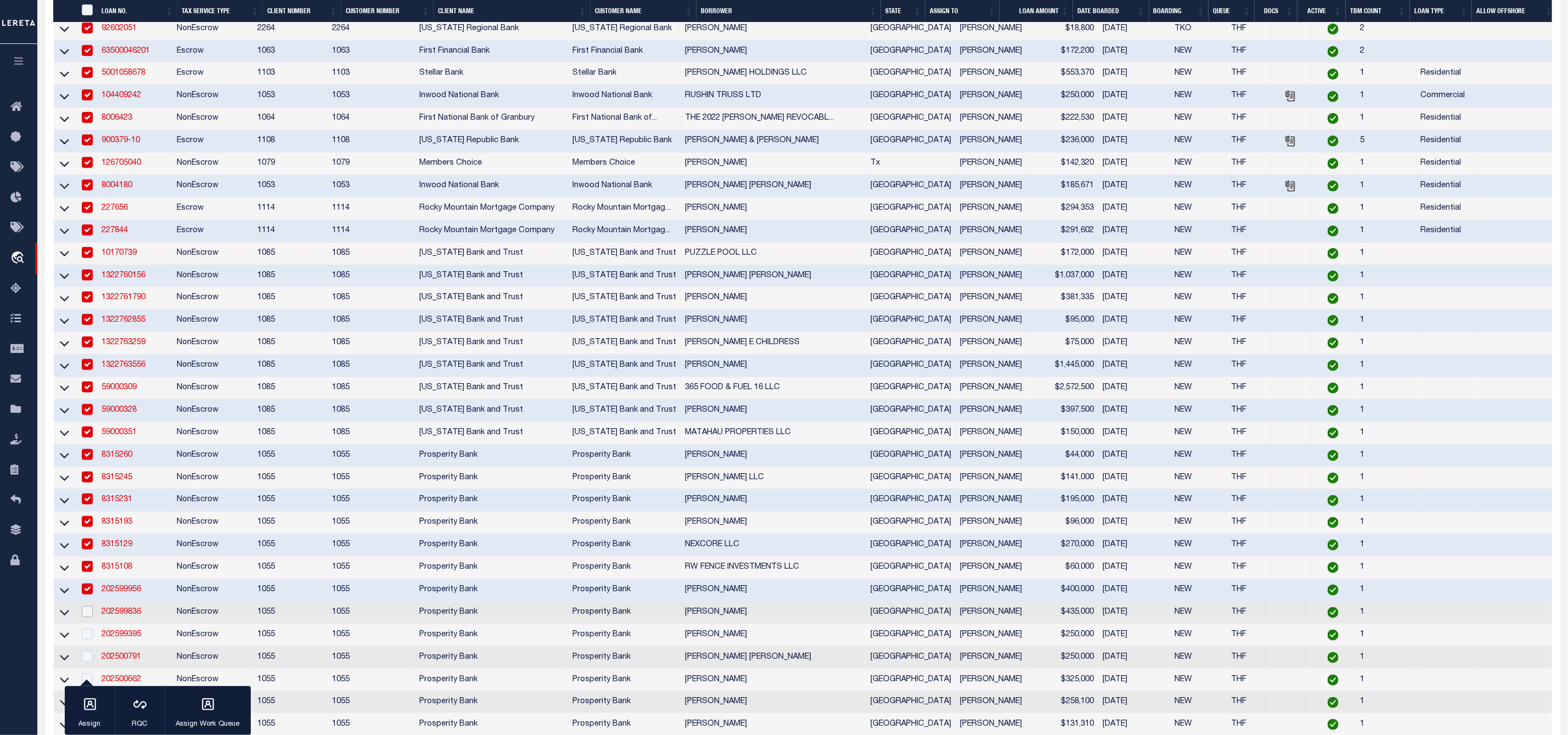
click at [82, 617] on input "checkbox" at bounding box center [87, 611] width 11 height 11
checkbox input "true"
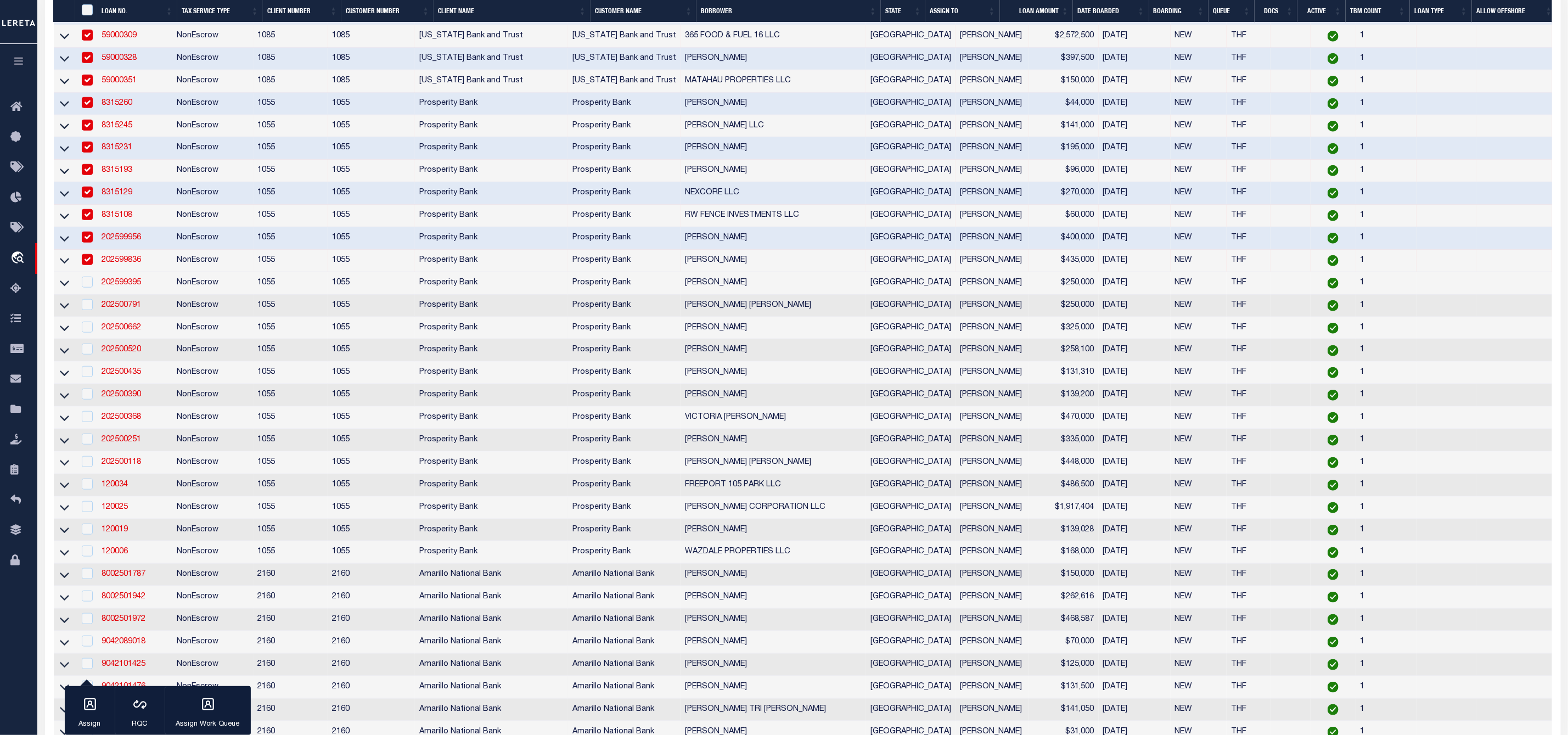
scroll to position [741, 0]
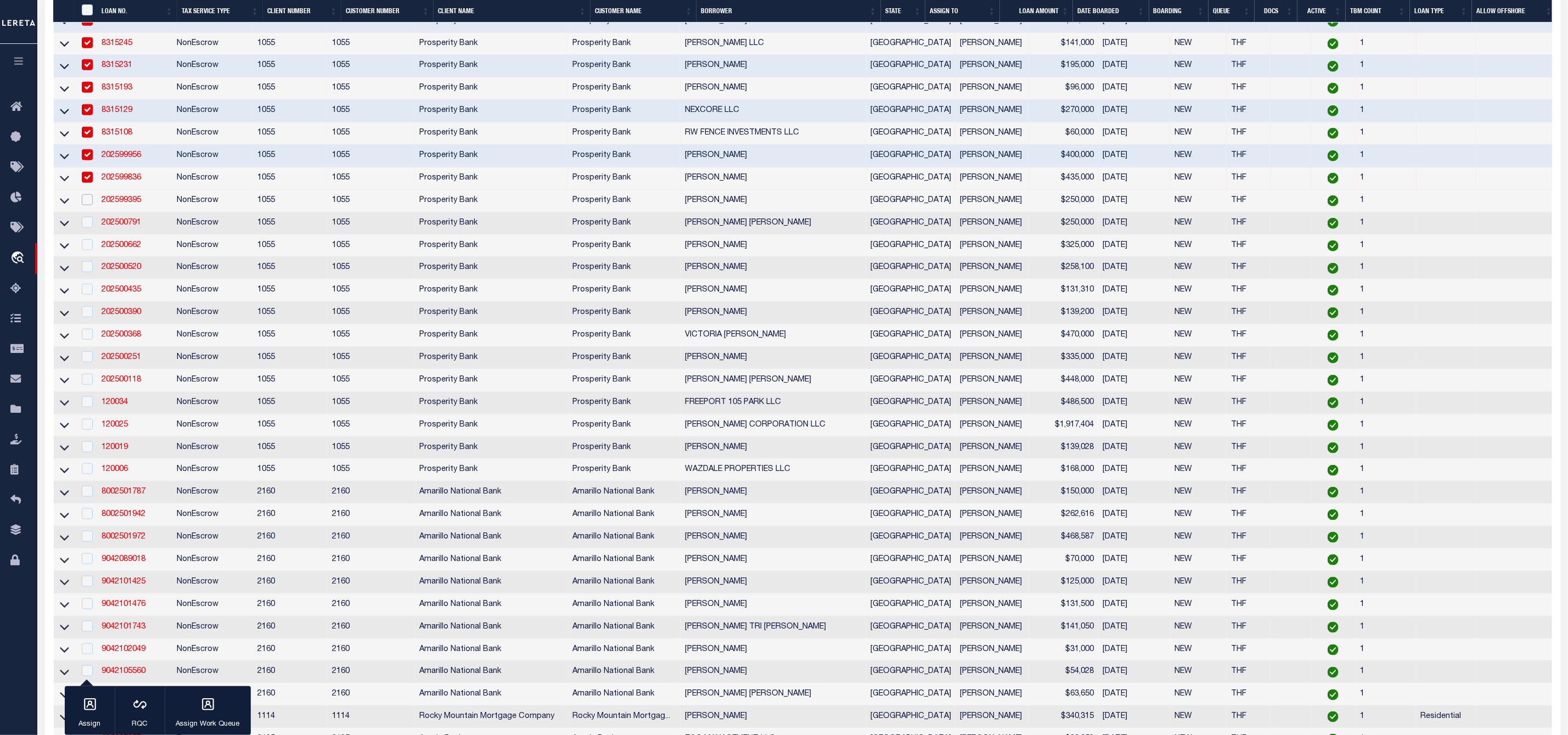
click at [87, 205] on input "checkbox" at bounding box center [87, 200] width 11 height 11
checkbox input "true"
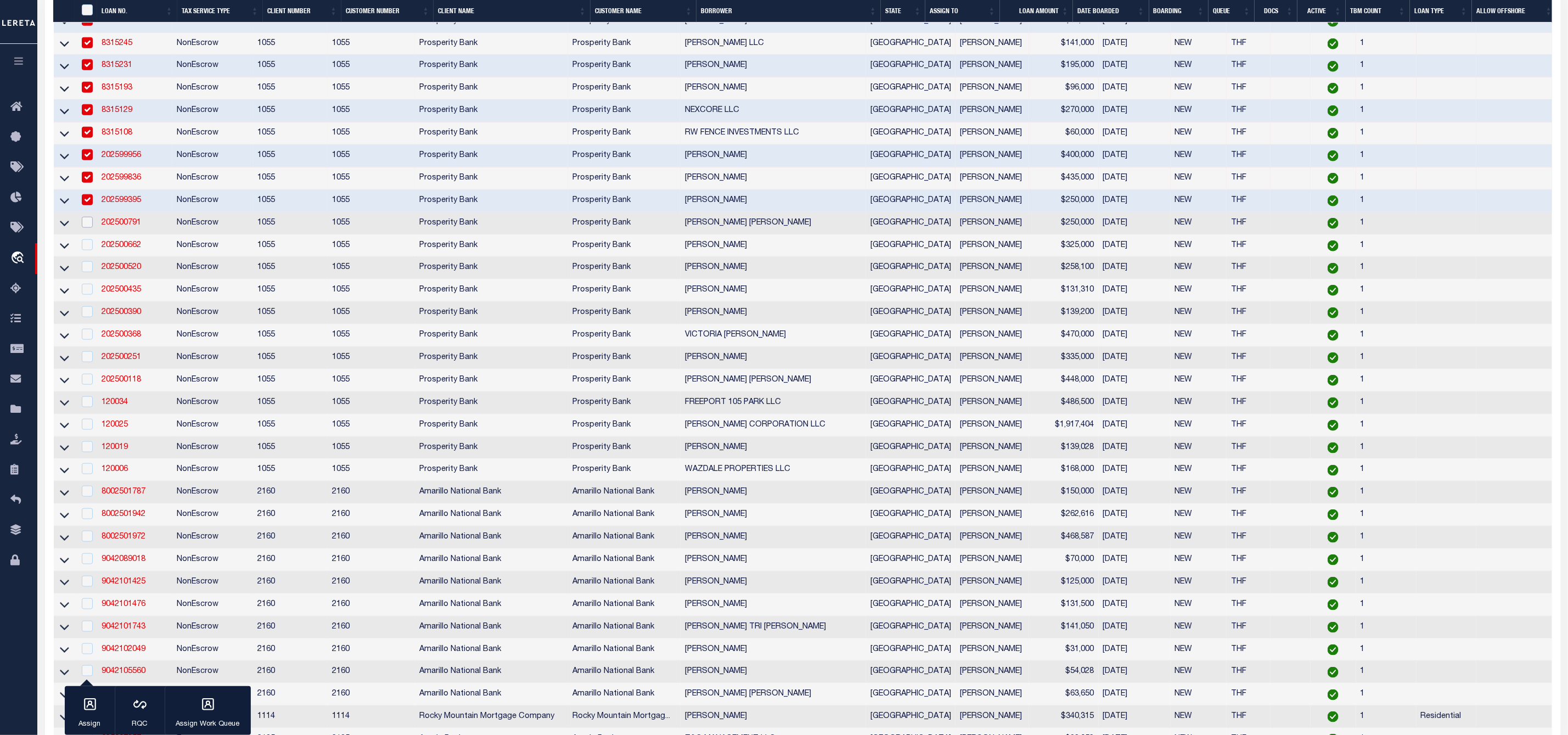
click at [87, 228] on input "checkbox" at bounding box center [87, 222] width 11 height 11
checkbox input "true"
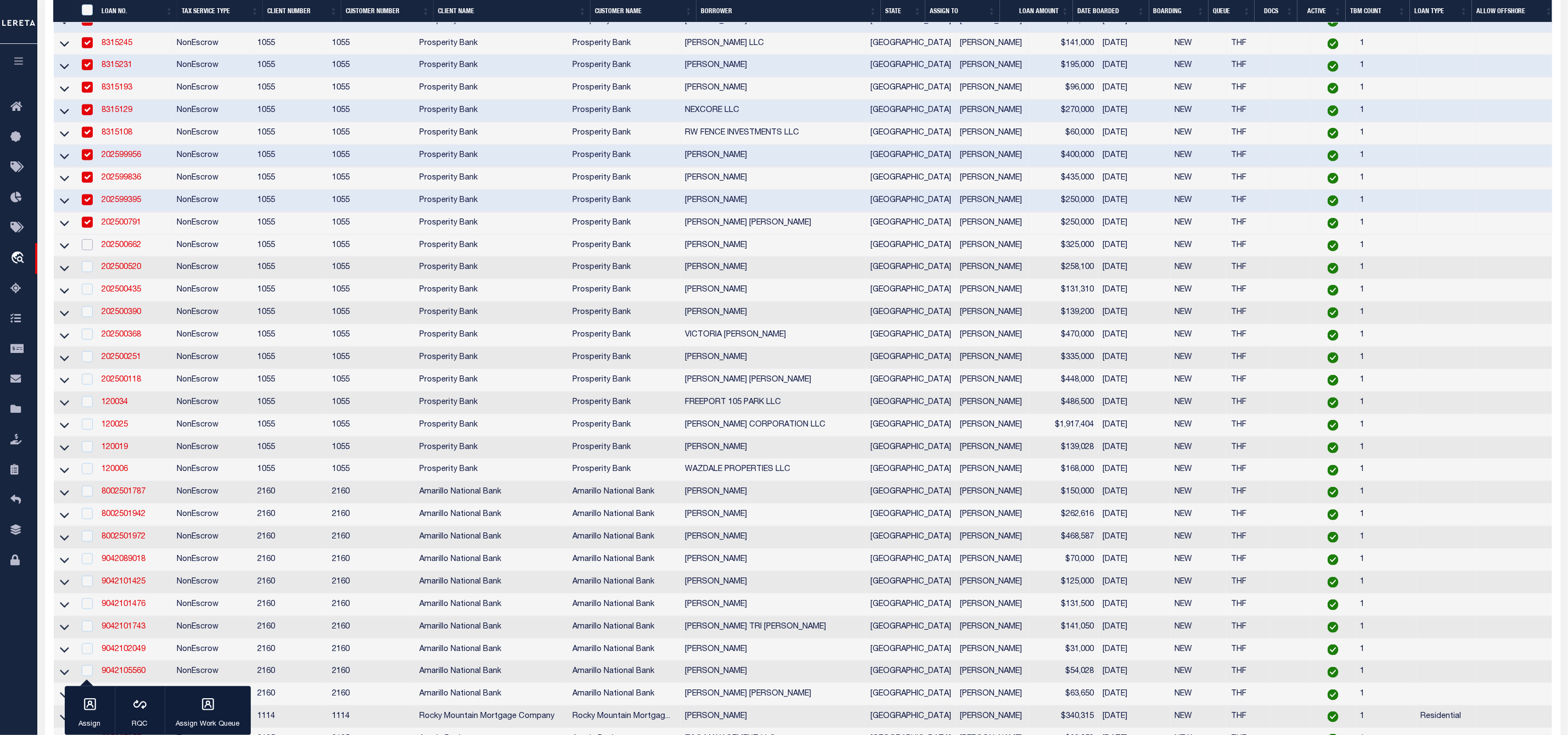
click at [88, 250] on input "checkbox" at bounding box center [87, 245] width 11 height 11
checkbox input "true"
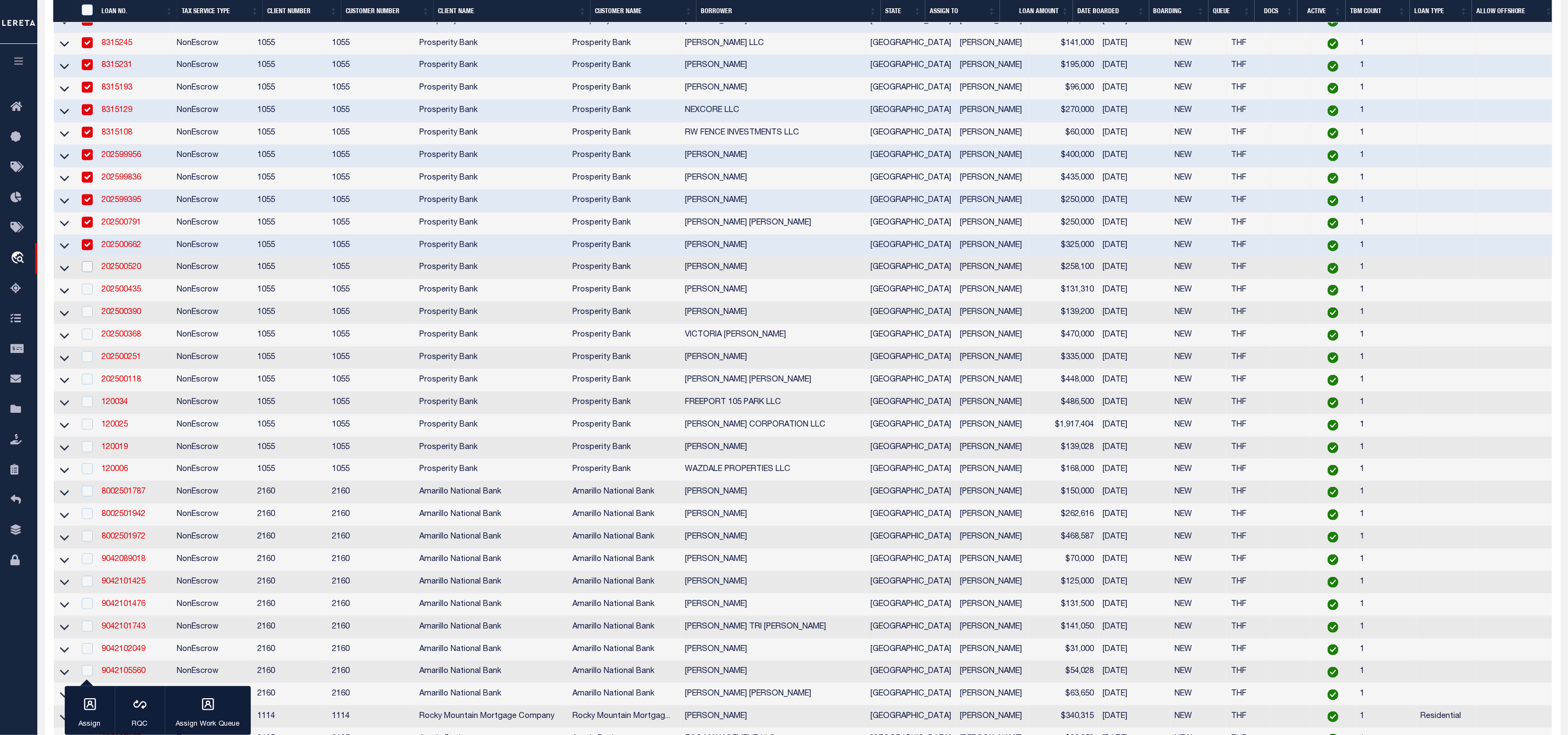
click at [91, 272] on input "checkbox" at bounding box center [87, 267] width 11 height 11
checkbox input "true"
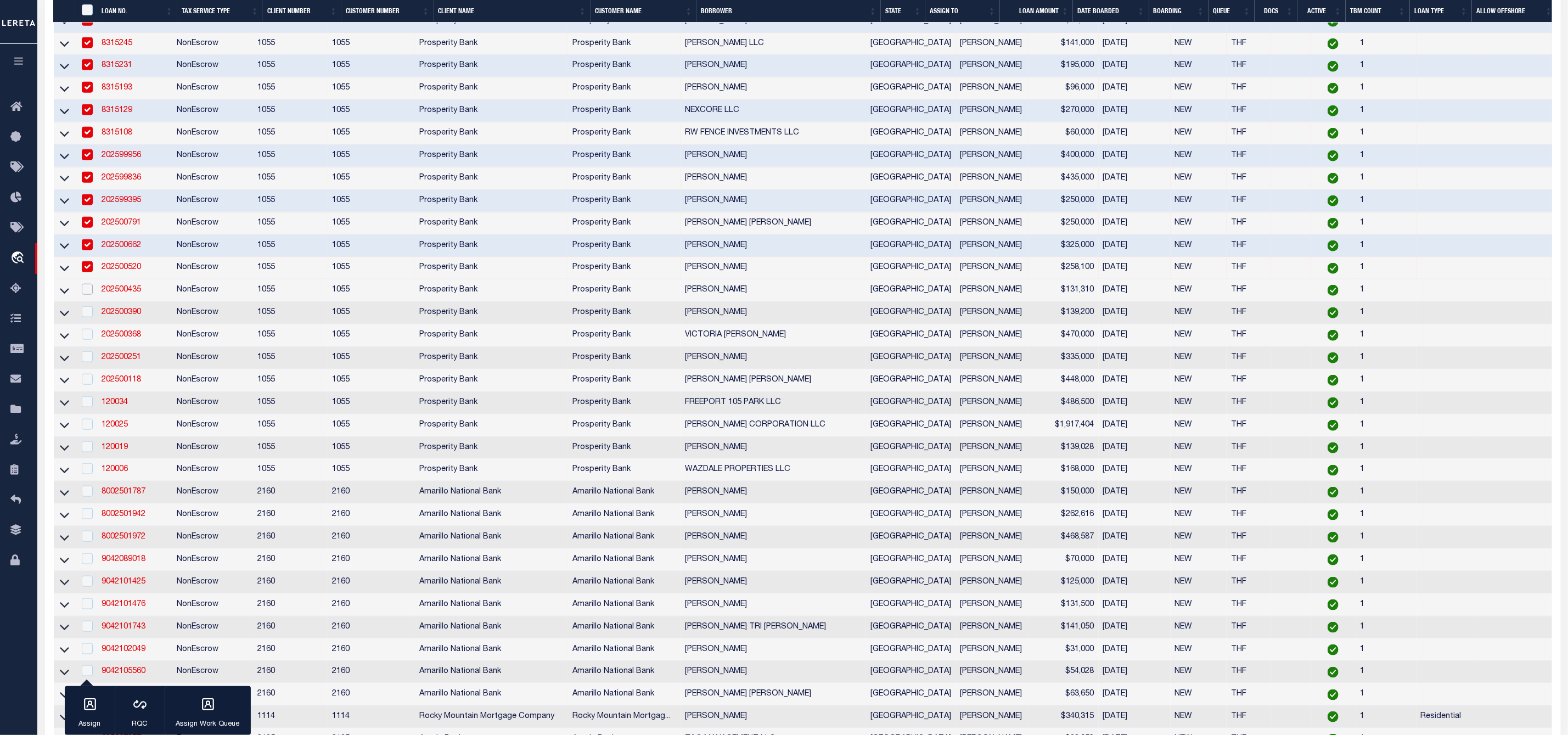
click at [91, 294] on input "checkbox" at bounding box center [87, 289] width 11 height 11
checkbox input "true"
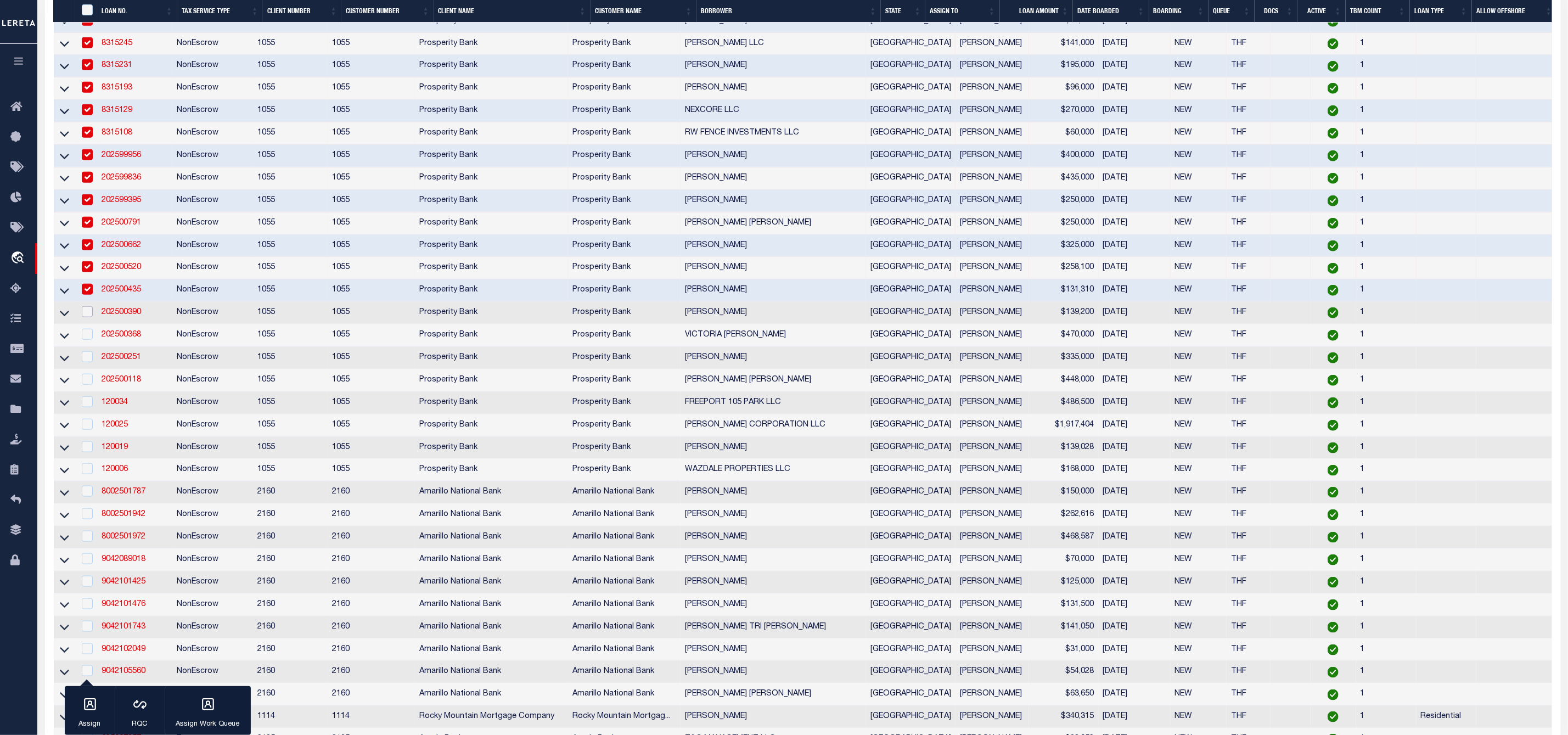
click at [91, 317] on input "checkbox" at bounding box center [87, 312] width 11 height 11
checkbox input "true"
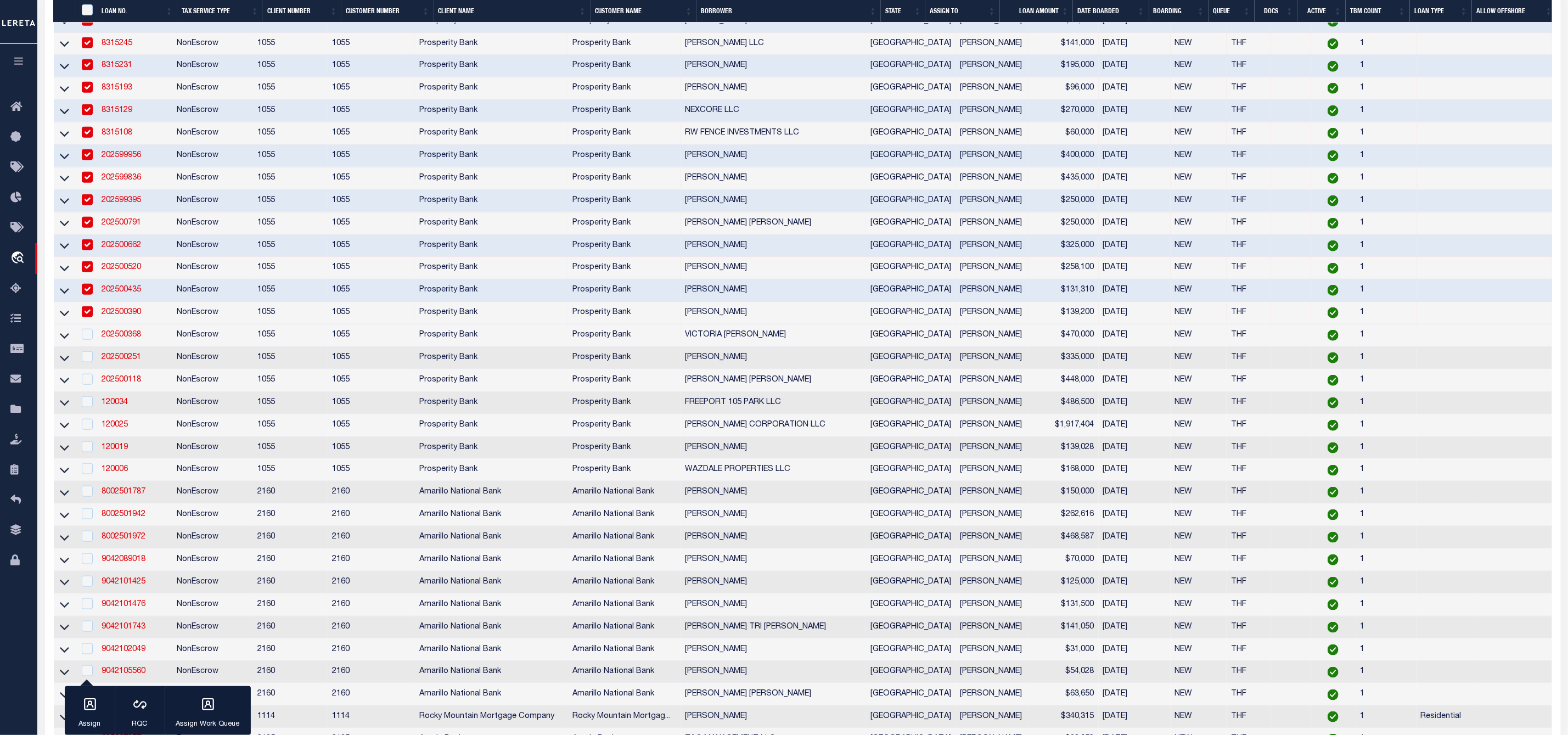
click at [94, 347] on td at bounding box center [86, 336] width 23 height 23
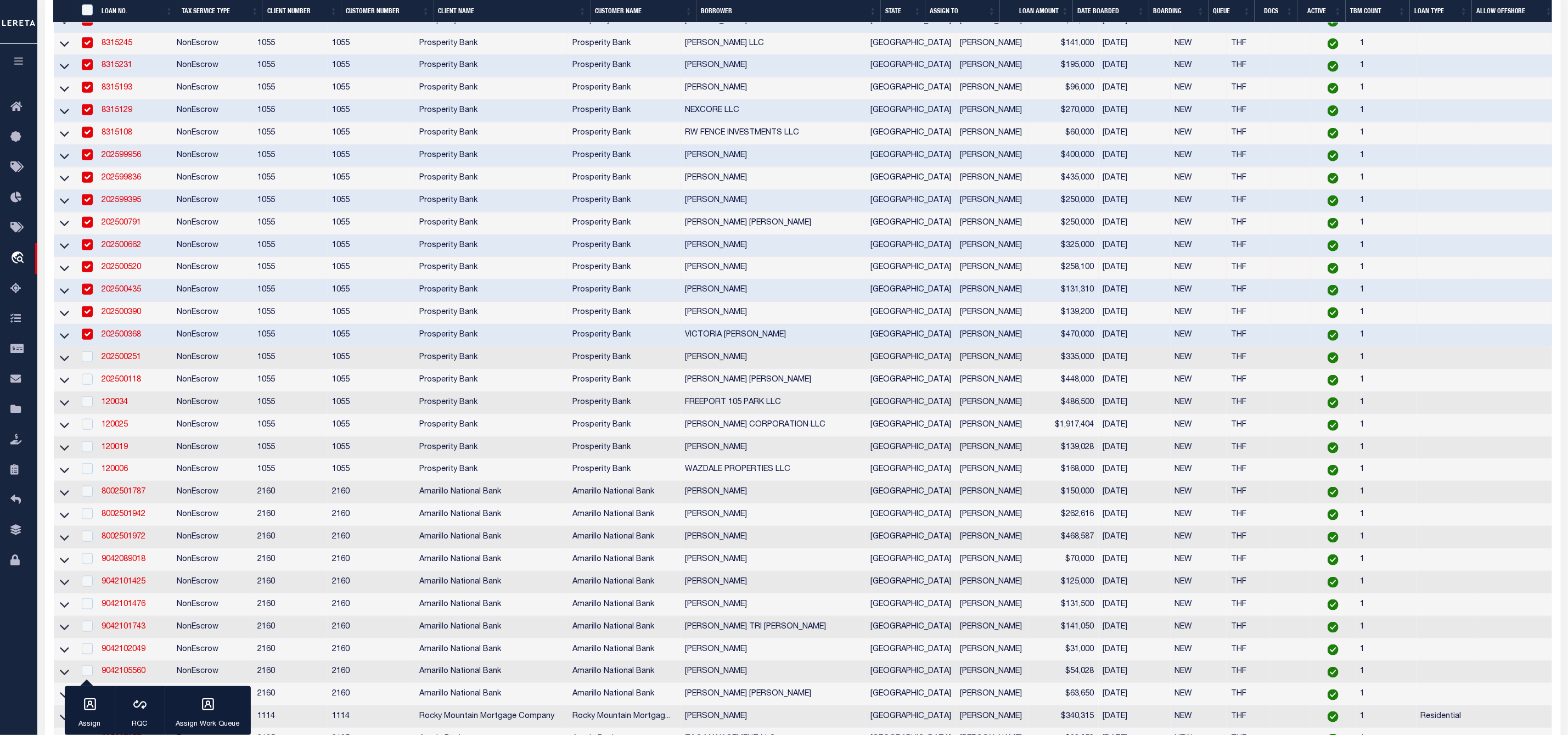
checkbox input "true"
click at [90, 362] on input "checkbox" at bounding box center [87, 356] width 11 height 11
checkbox input "true"
click at [86, 385] on input "checkbox" at bounding box center [87, 379] width 11 height 11
checkbox input "true"
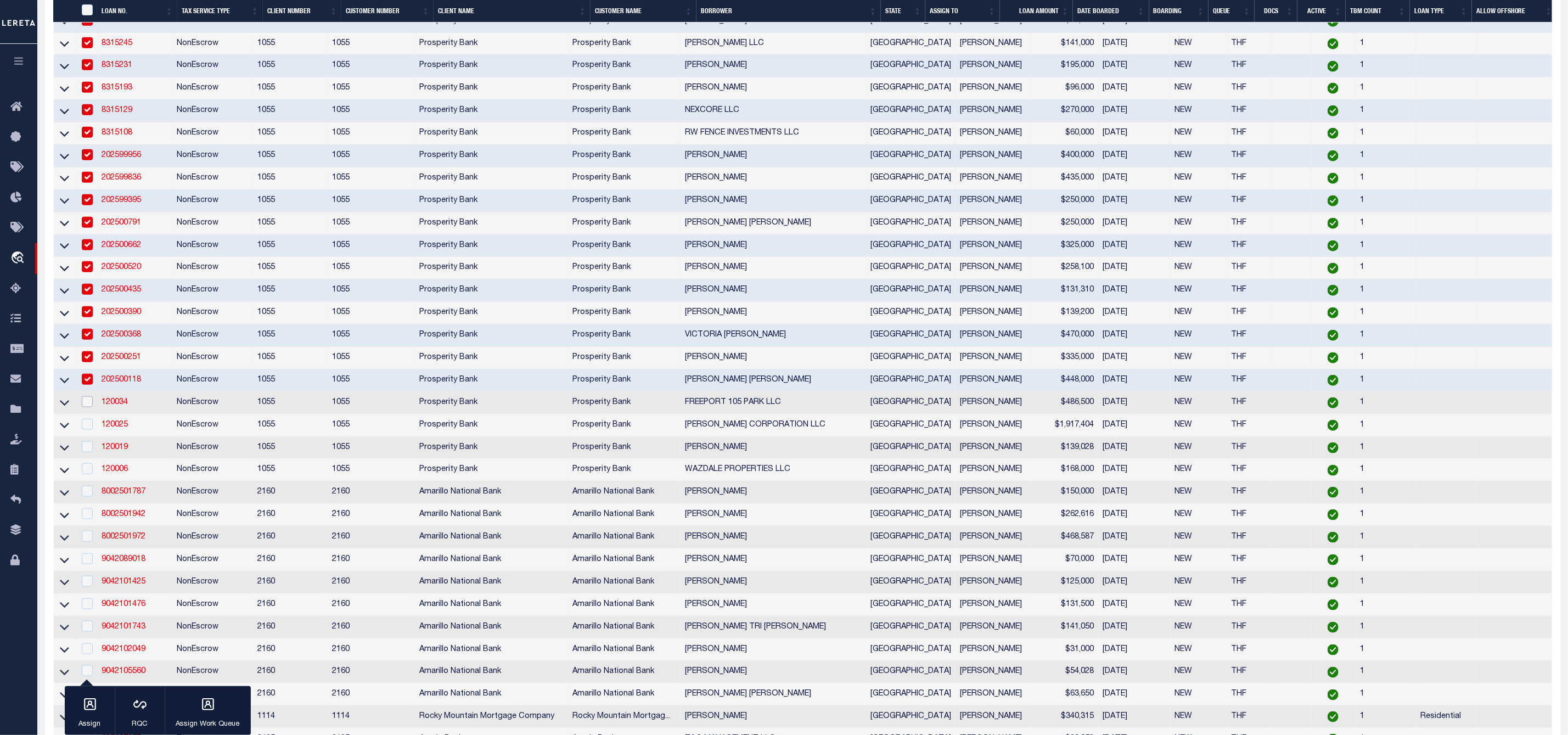
click at [86, 407] on input "checkbox" at bounding box center [87, 401] width 11 height 11
checkbox input "true"
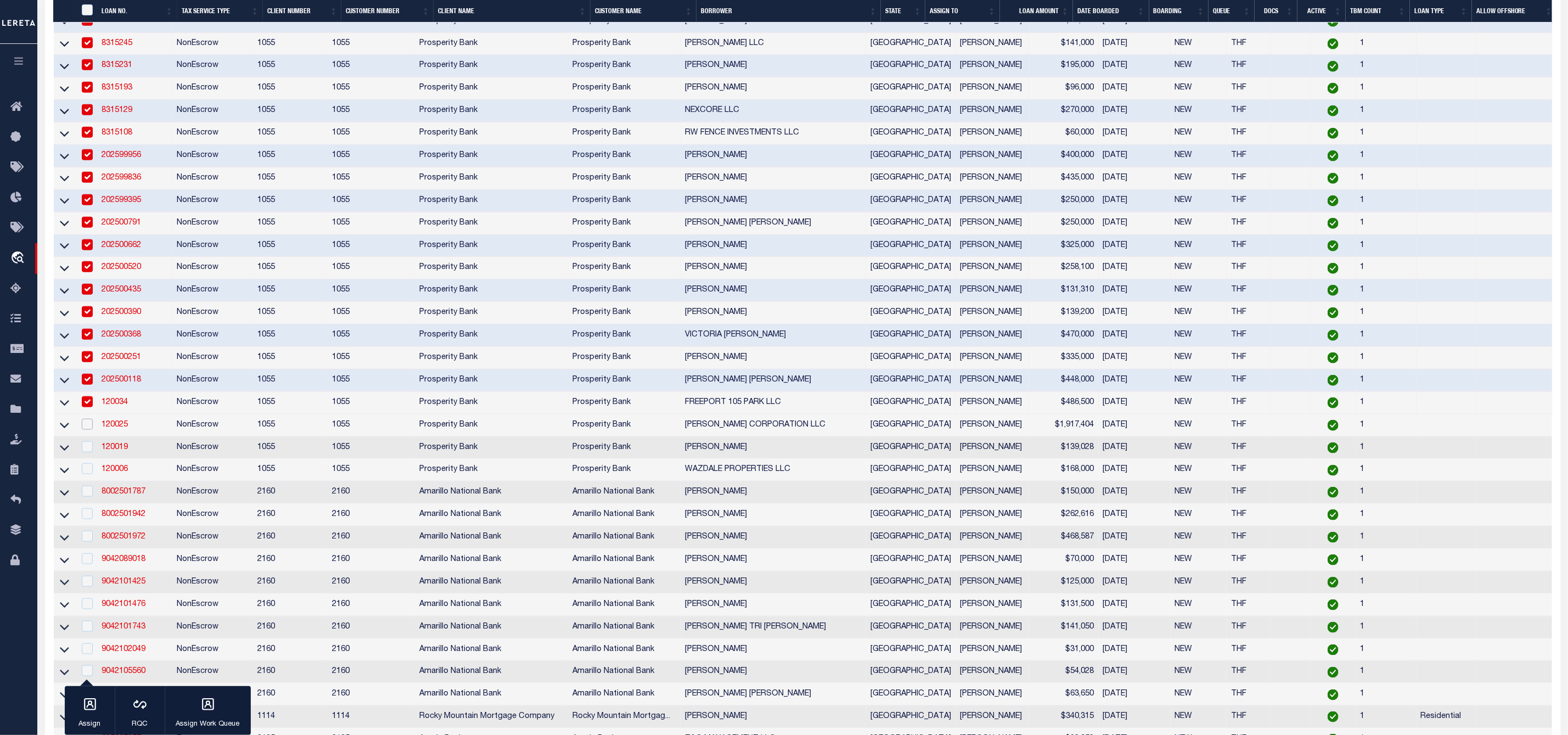
click at [89, 430] on input "checkbox" at bounding box center [87, 423] width 11 height 11
checkbox input "true"
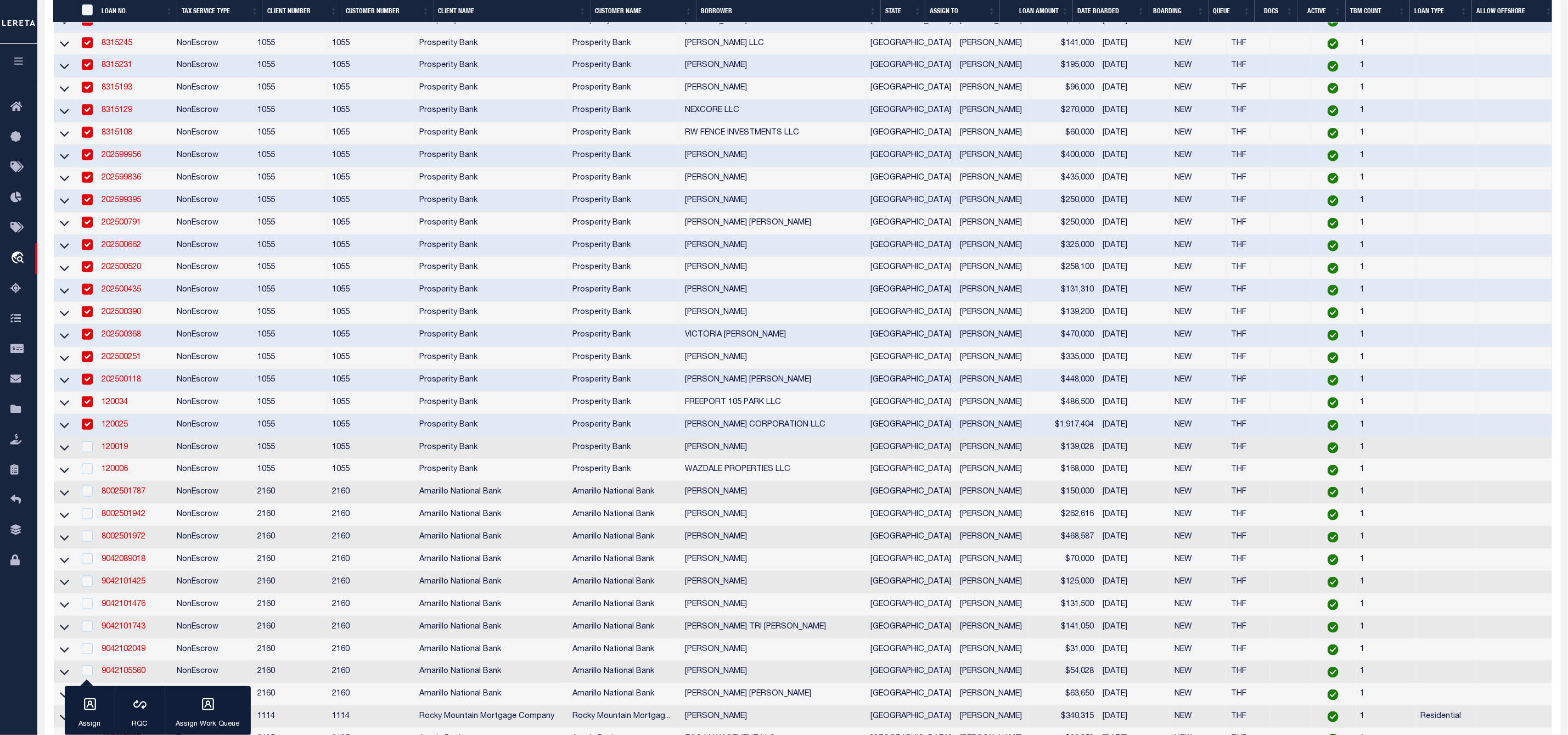
click at [91, 452] on td at bounding box center [86, 448] width 23 height 23
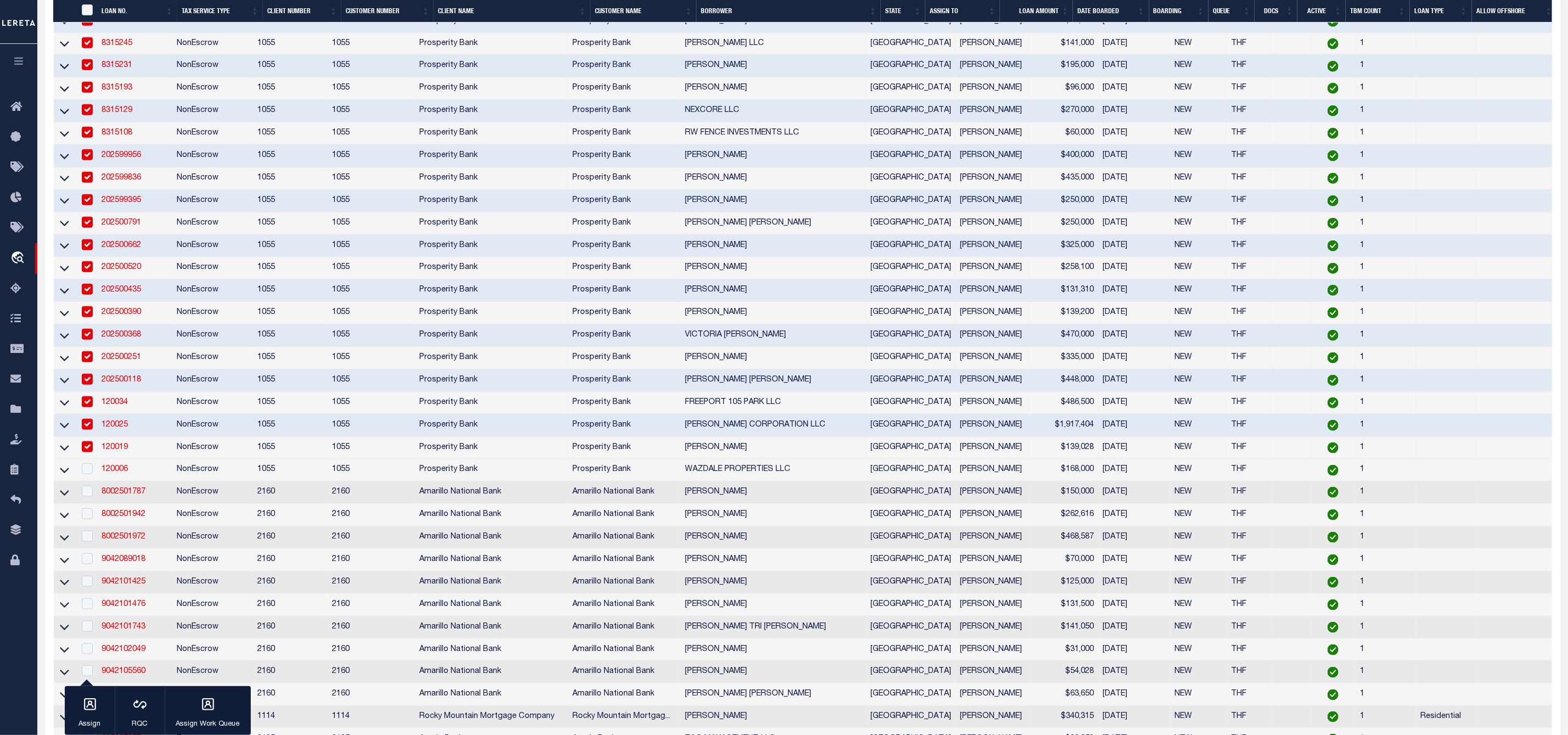
checkbox input "true"
click at [88, 474] on input "checkbox" at bounding box center [87, 468] width 11 height 11
checkbox input "true"
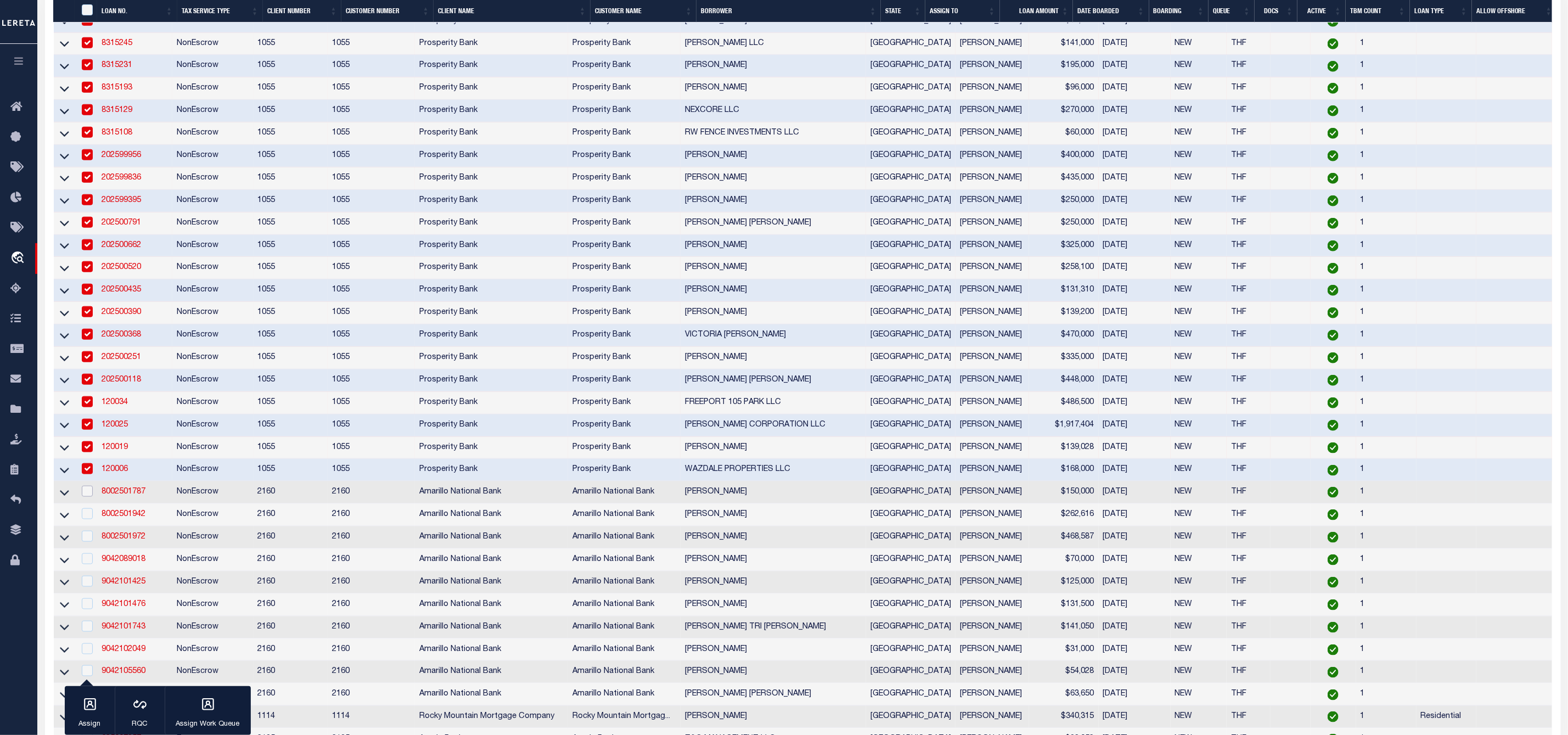
click at [88, 497] on input "checkbox" at bounding box center [87, 490] width 11 height 11
checkbox input "true"
click at [90, 519] on input "checkbox" at bounding box center [87, 513] width 11 height 11
checkbox input "true"
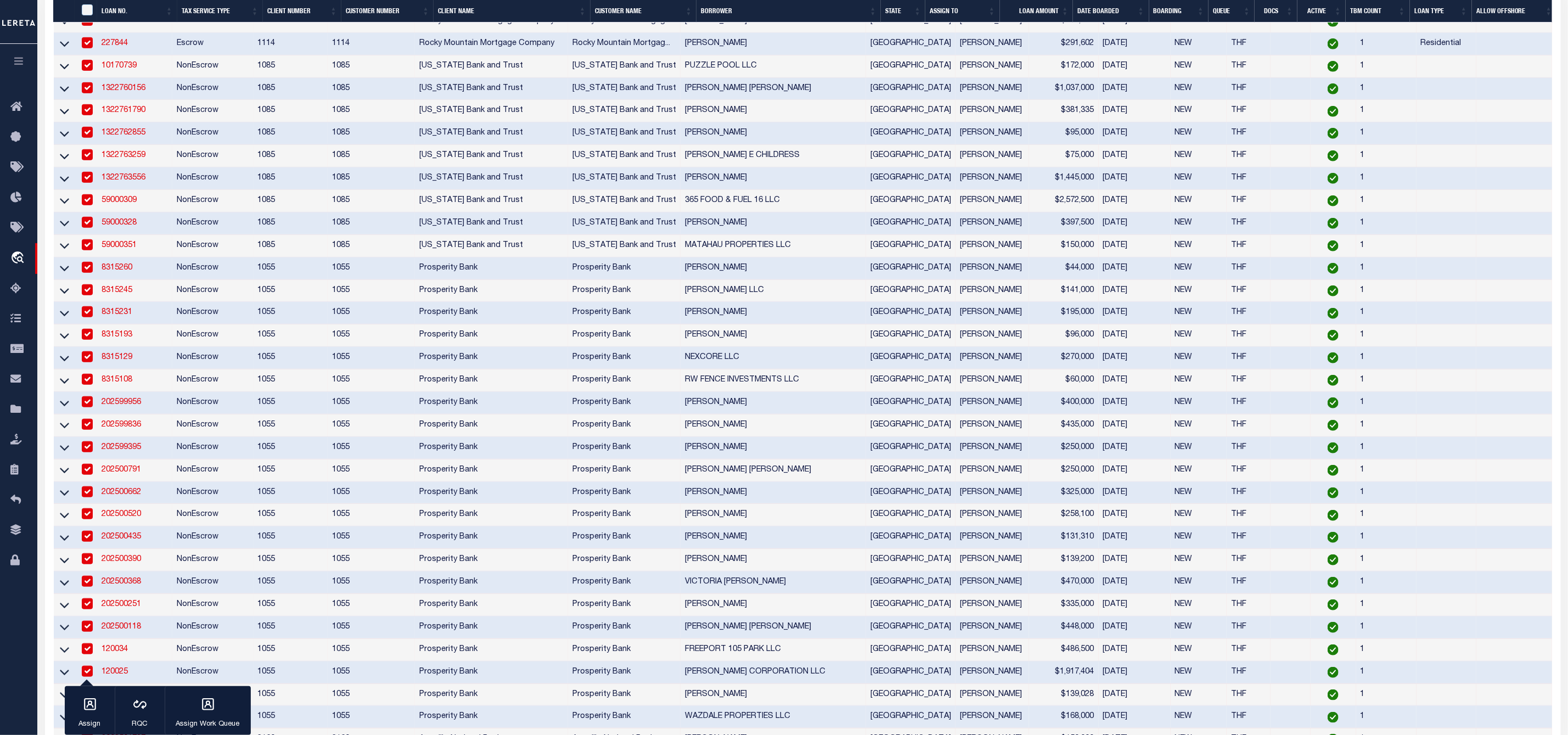
scroll to position [905, 0]
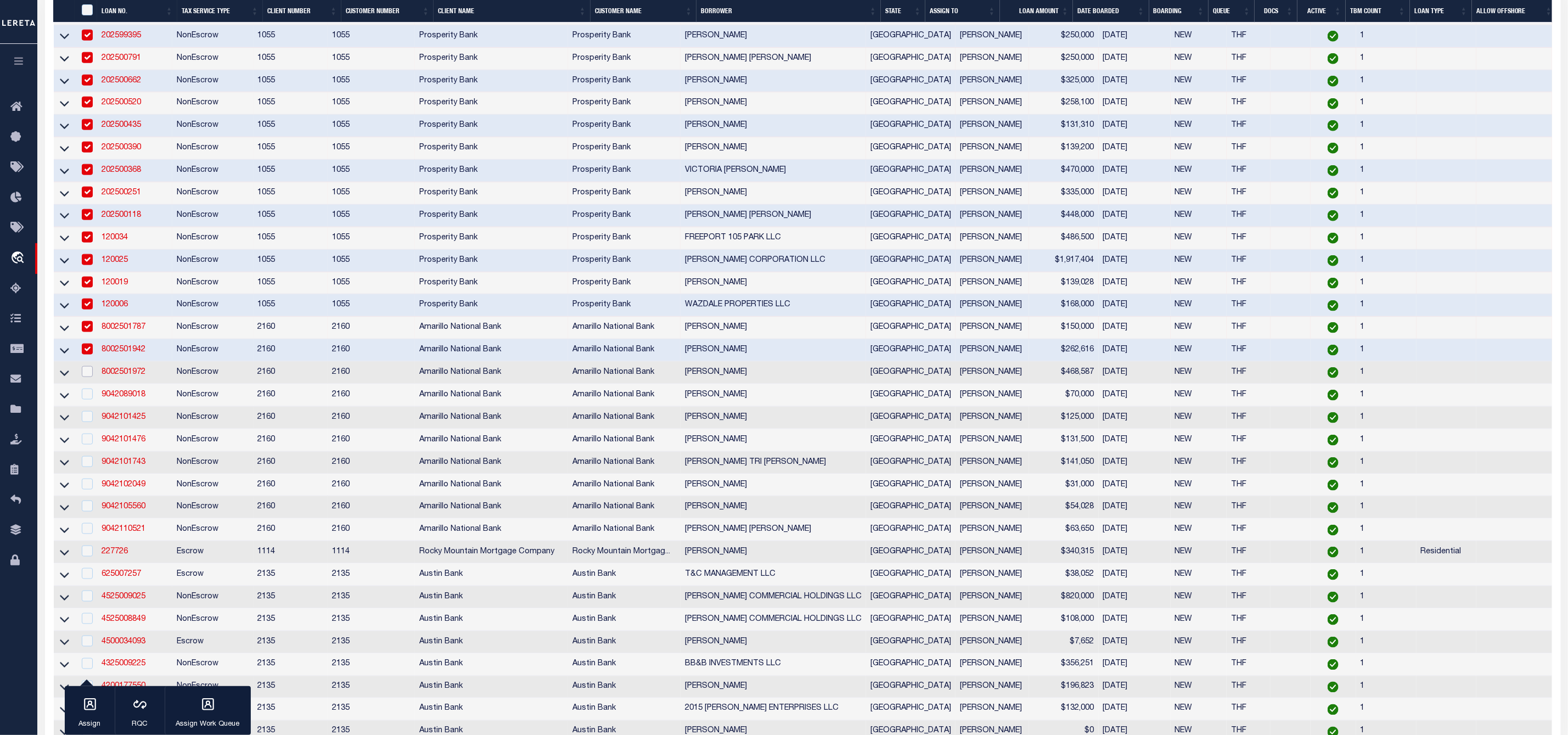
click at [88, 377] on input "checkbox" at bounding box center [87, 371] width 11 height 11
checkbox input "true"
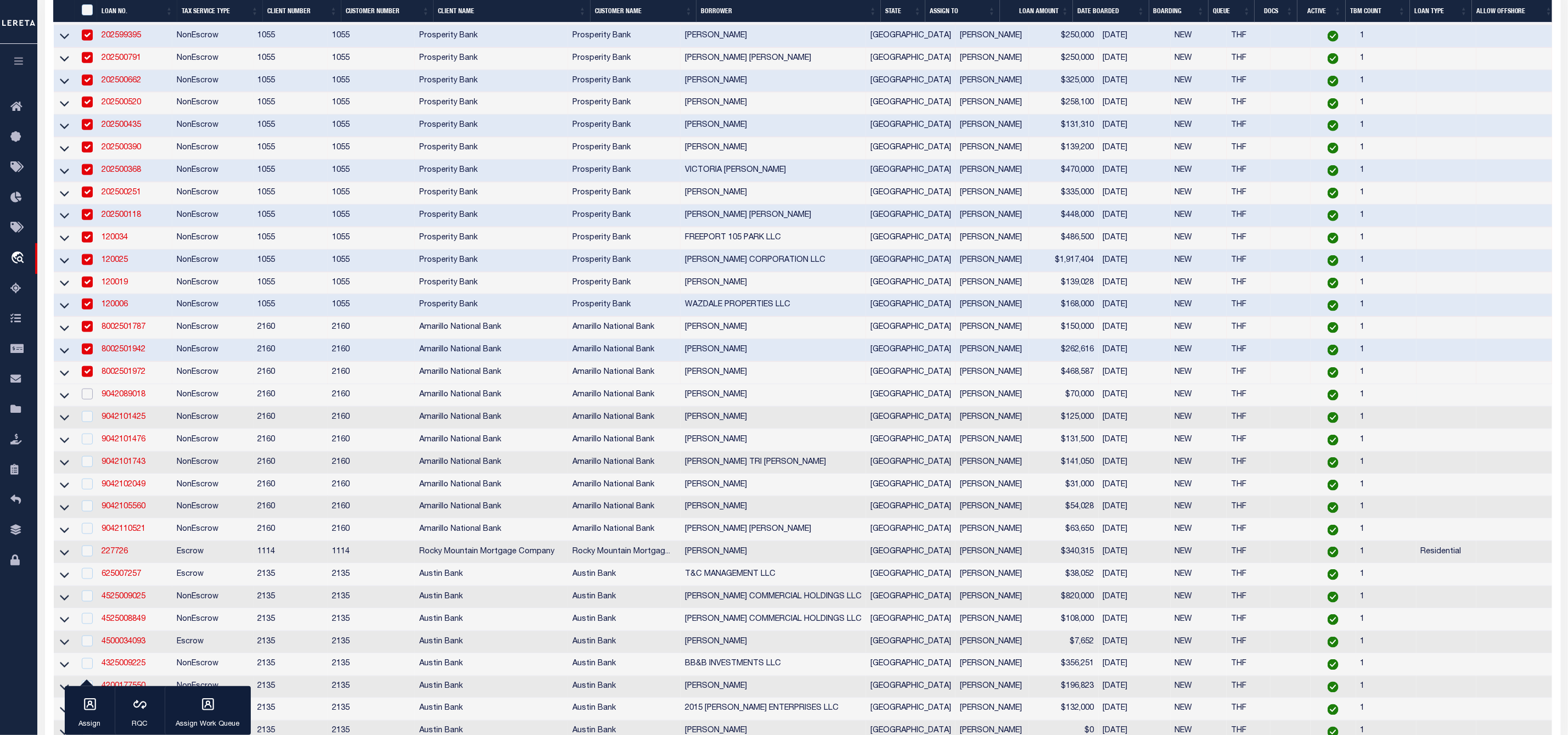
click at [88, 400] on input "checkbox" at bounding box center [87, 394] width 11 height 11
checkbox input "true"
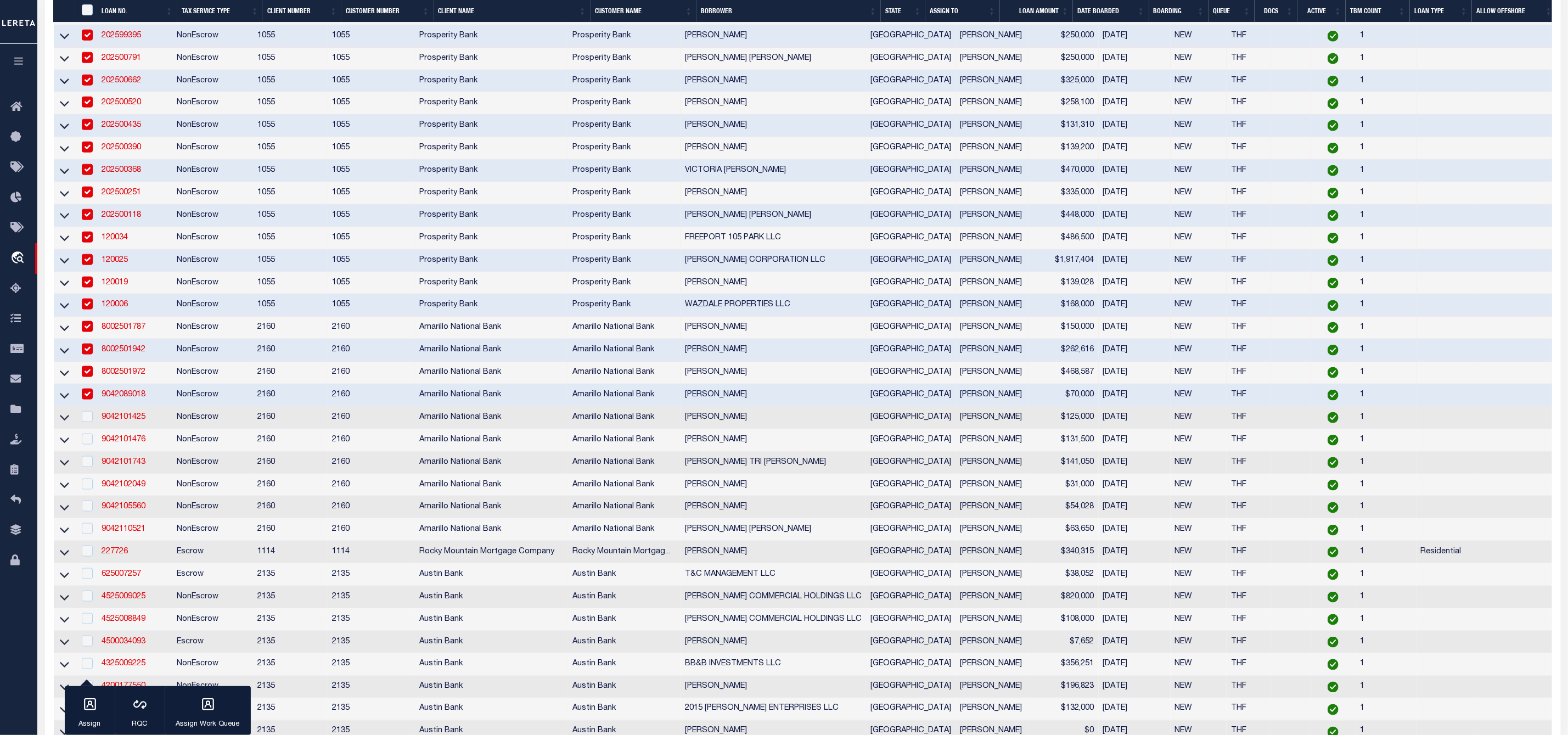
click at [89, 423] on div at bounding box center [86, 417] width 14 height 12
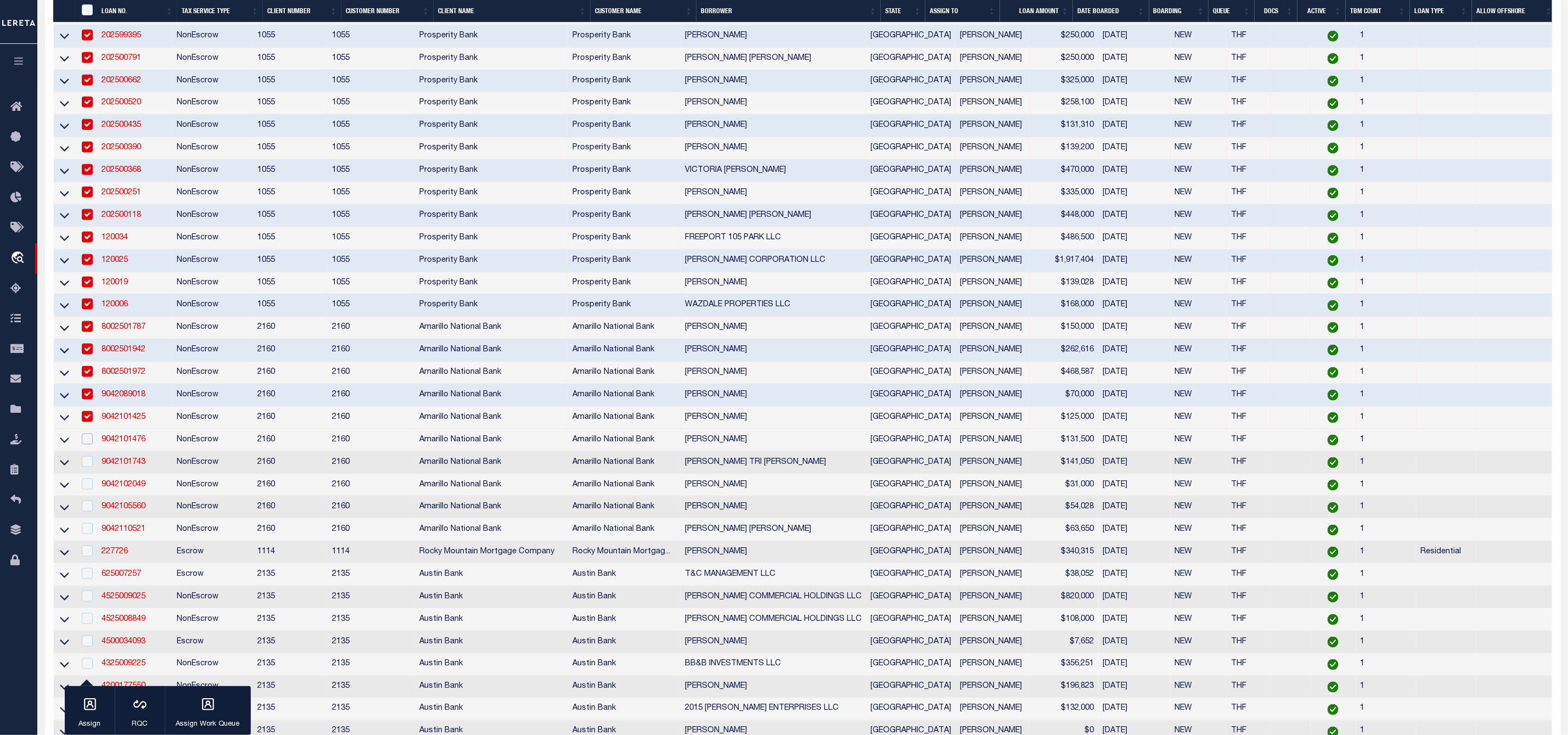
checkbox input "true"
click at [90, 445] on input "checkbox" at bounding box center [87, 438] width 11 height 11
checkbox input "true"
click at [90, 467] on input "checkbox" at bounding box center [87, 461] width 11 height 11
checkbox input "true"
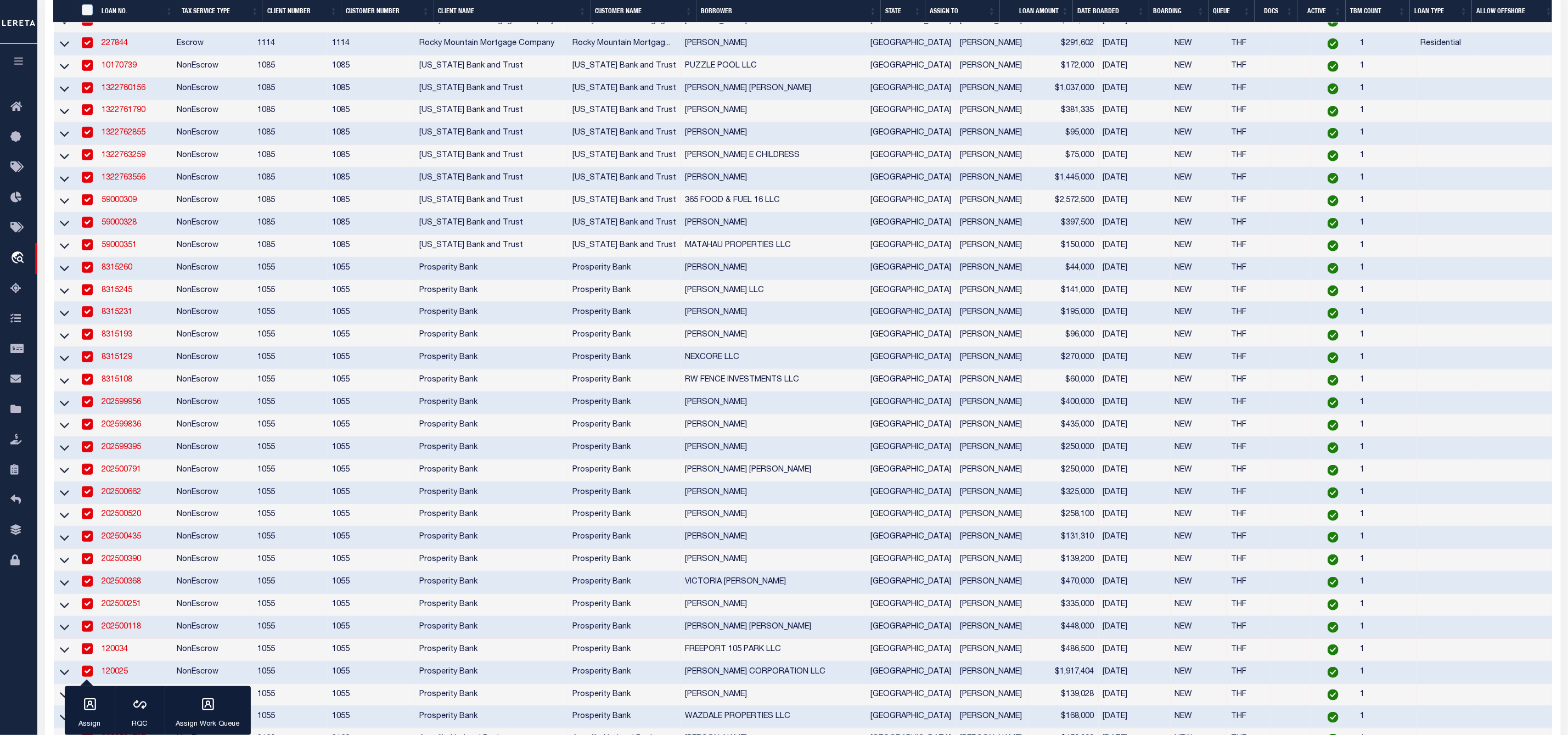
scroll to position [988, 0]
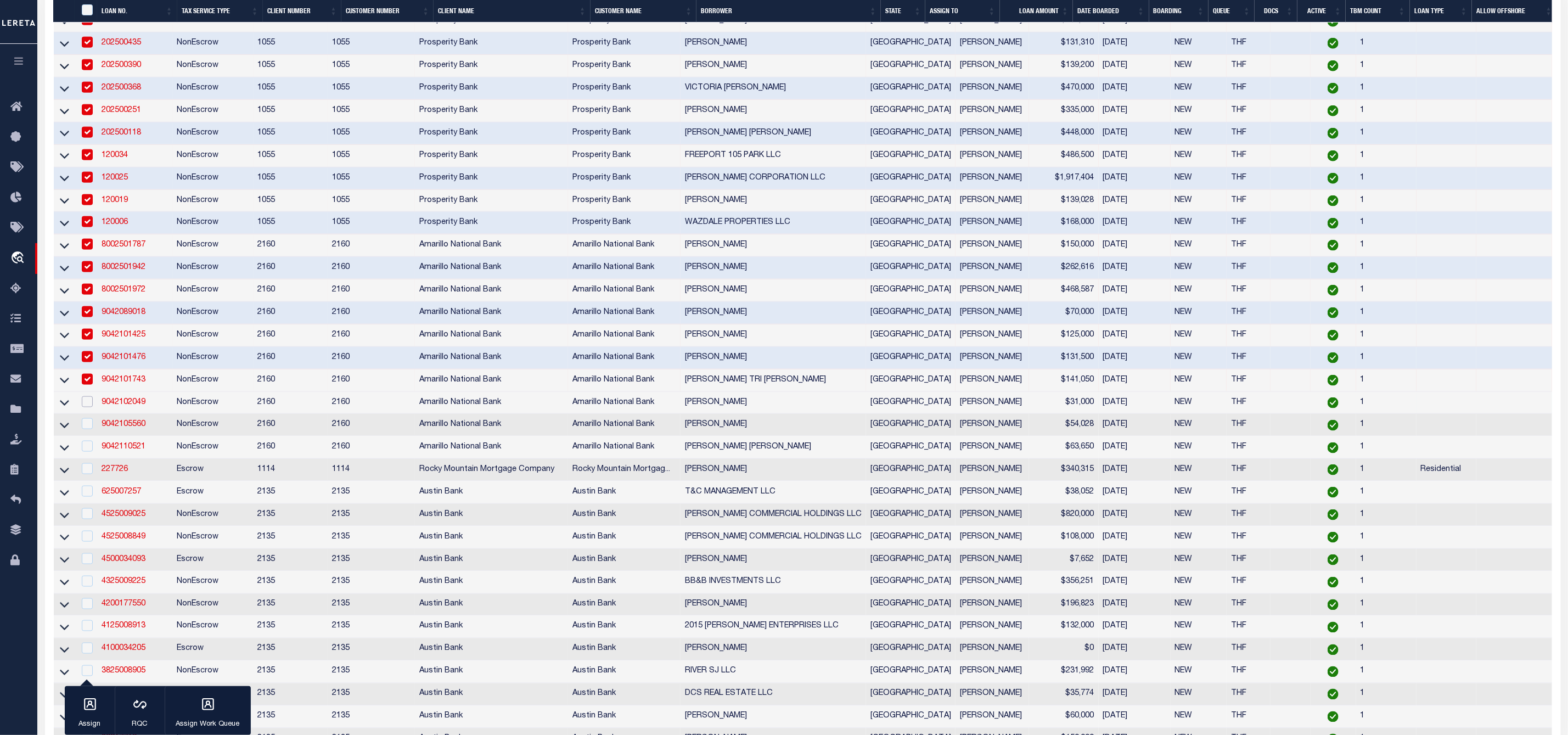
click at [82, 407] on input "checkbox" at bounding box center [87, 401] width 11 height 11
checkbox input "true"
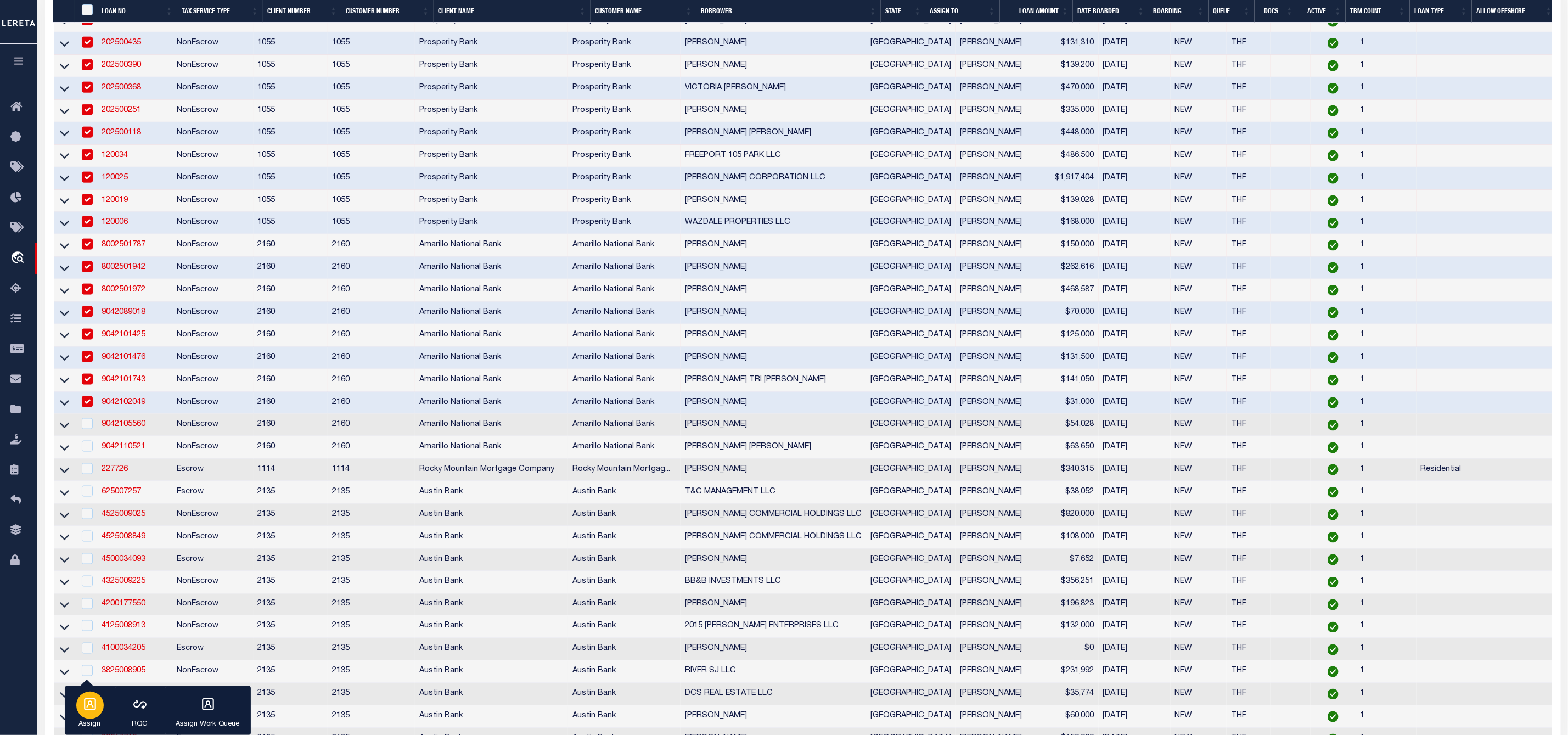
click at [96, 705] on icon "button" at bounding box center [90, 704] width 12 height 12
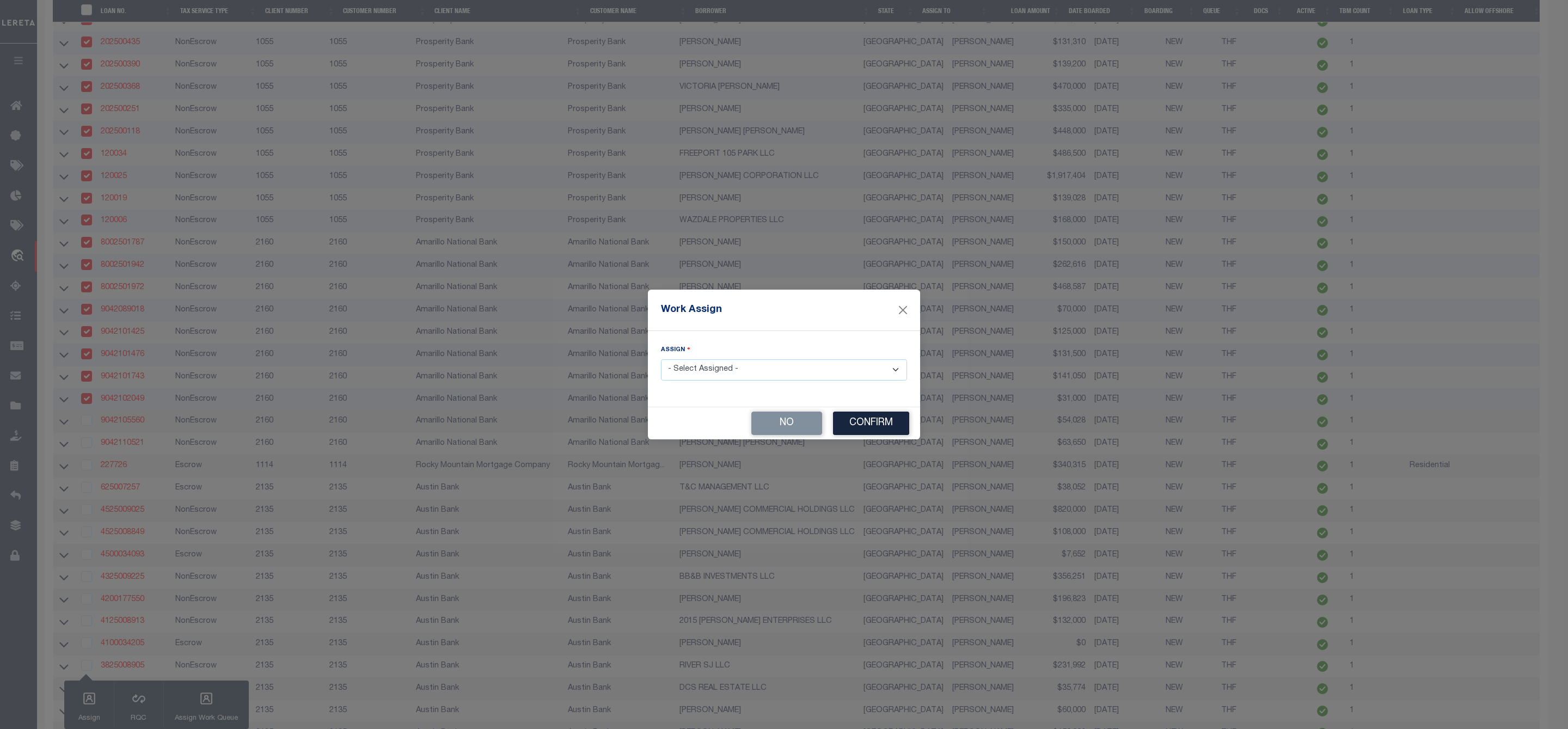
click at [743, 370] on select "- Select Assigned - --Unassigned-- [PERSON_NAME] [PERSON_NAME] [PERSON_NAME] [P…" at bounding box center [784, 370] width 246 height 21
select select "[PERSON_NAME]"
click at [661, 359] on select "- Select Assigned - --Unassigned-- [PERSON_NAME] [PERSON_NAME] [PERSON_NAME] [P…" at bounding box center [784, 370] width 246 height 21
click at [867, 438] on div "No Confirm" at bounding box center [783, 423] width 272 height 32
click at [874, 426] on button "Confirm" at bounding box center [871, 423] width 76 height 23
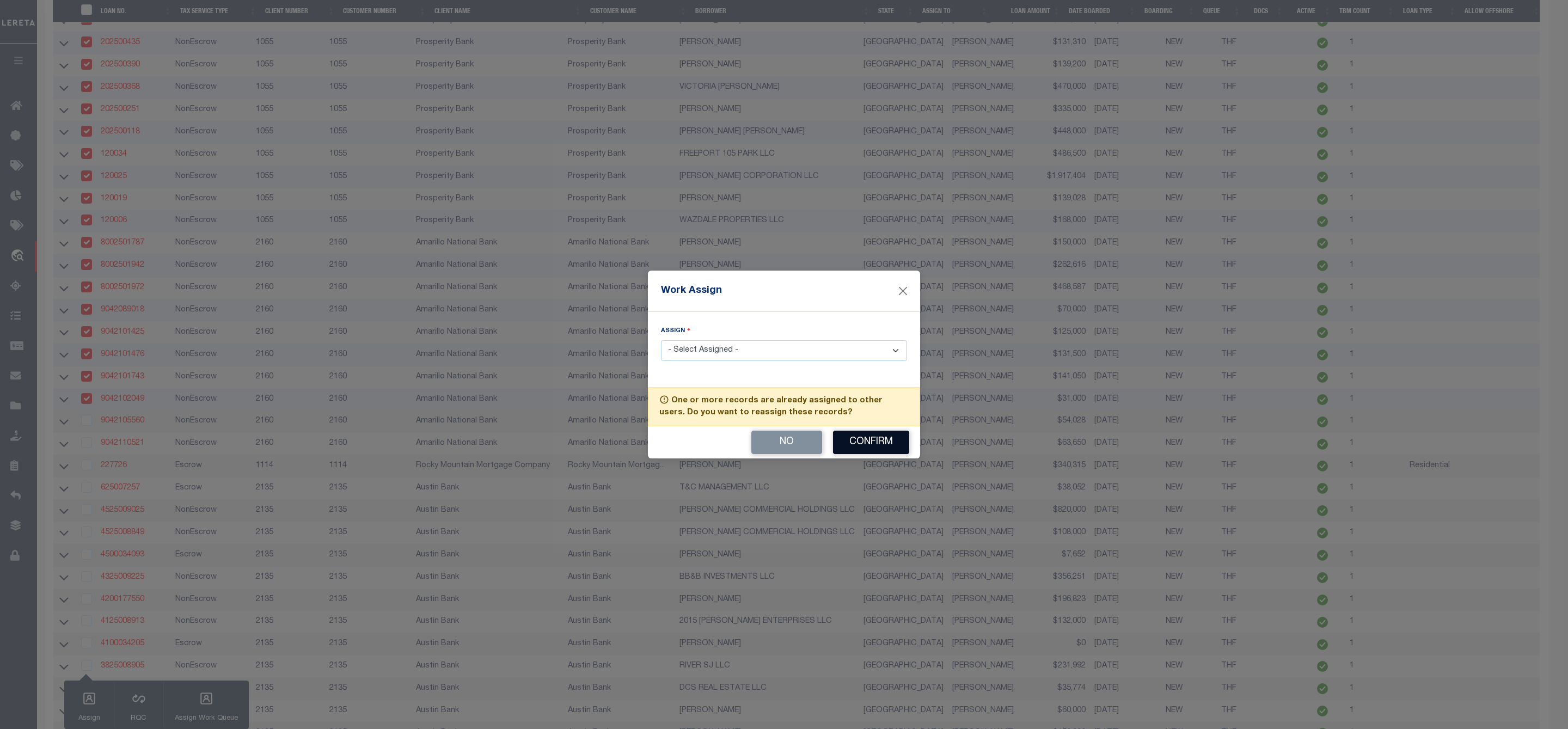
click at [867, 451] on button "Confirm" at bounding box center [871, 442] width 76 height 23
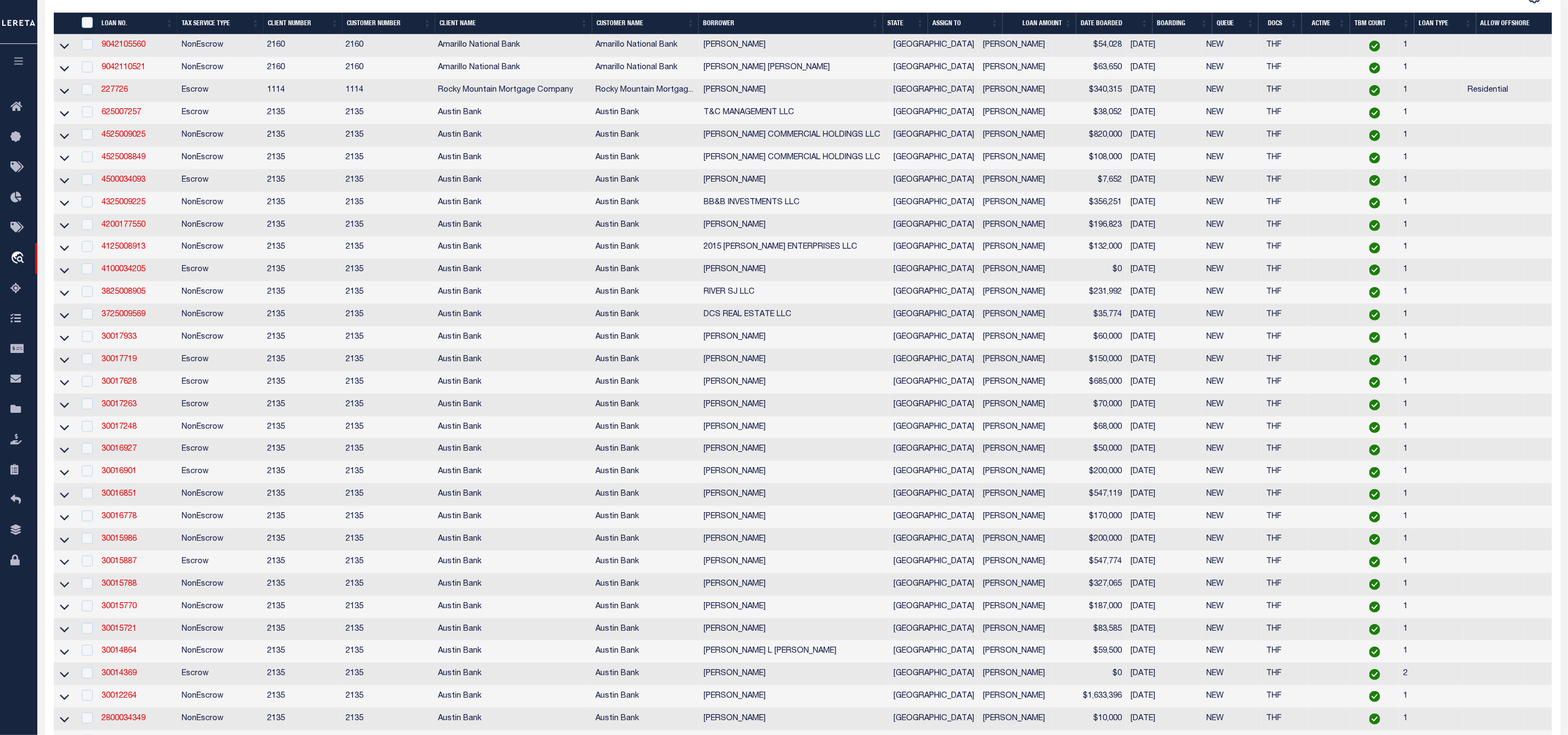
scroll to position [0, 0]
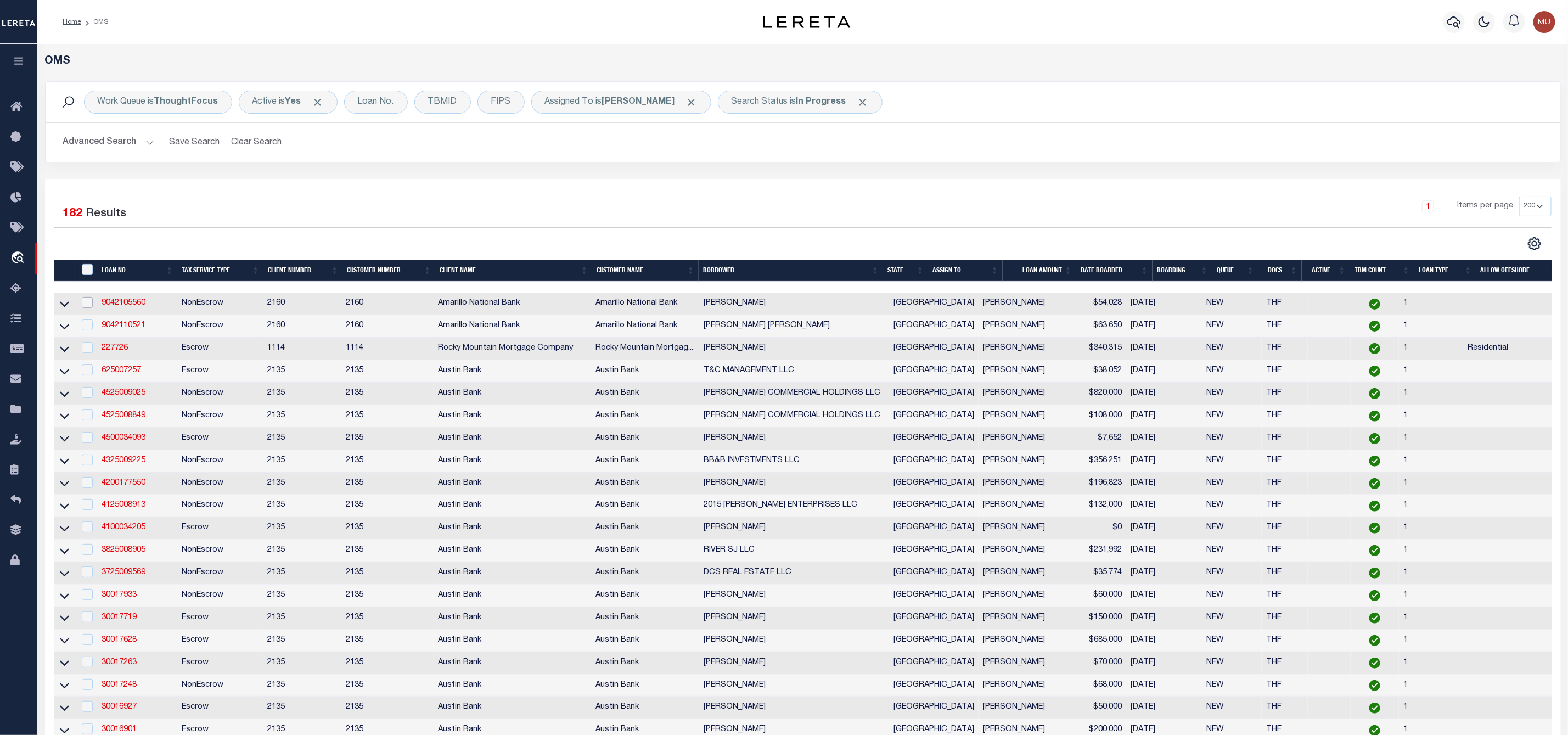
click at [87, 308] on input "checkbox" at bounding box center [87, 302] width 11 height 11
checkbox input "true"
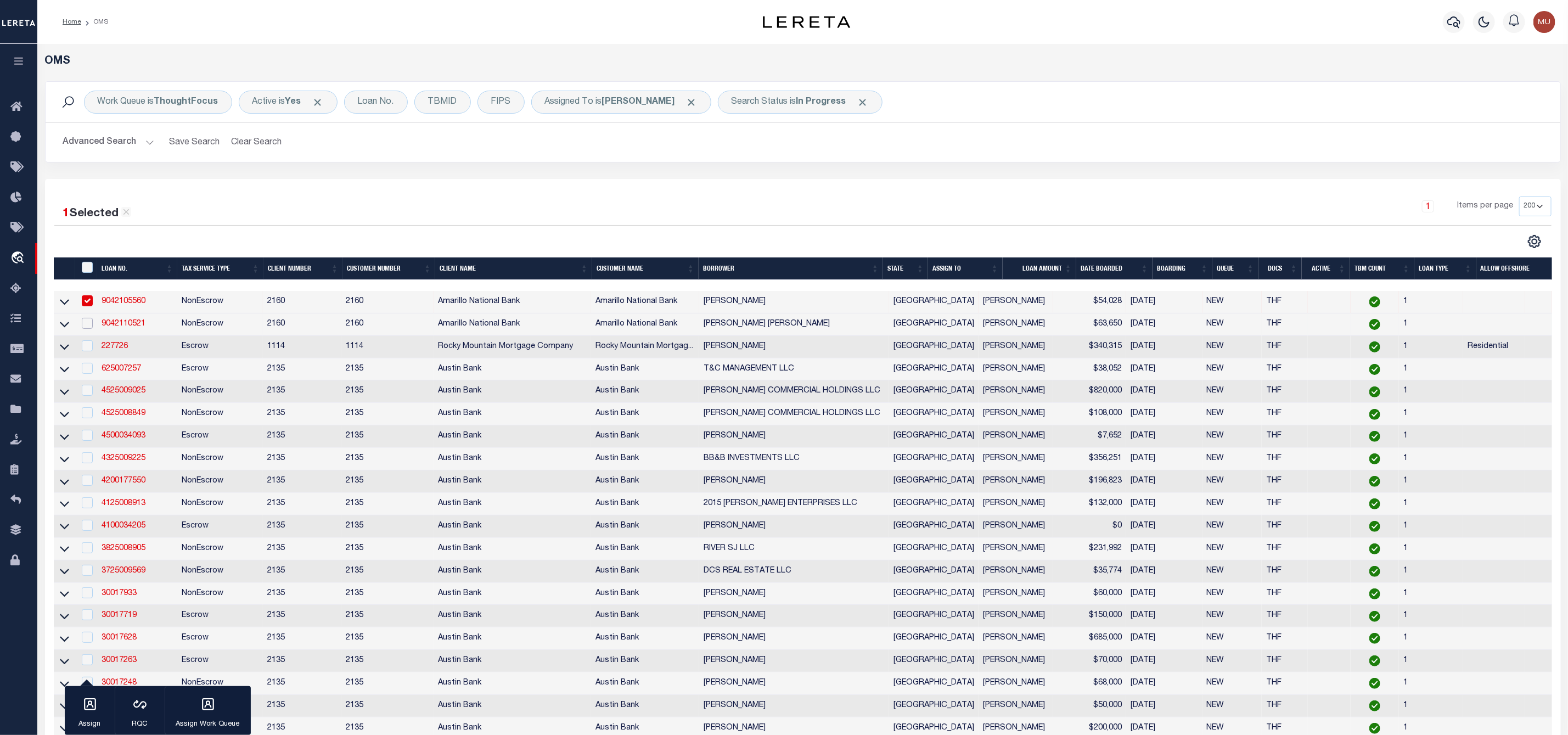
click at [85, 329] on input "checkbox" at bounding box center [87, 323] width 11 height 11
checkbox input "true"
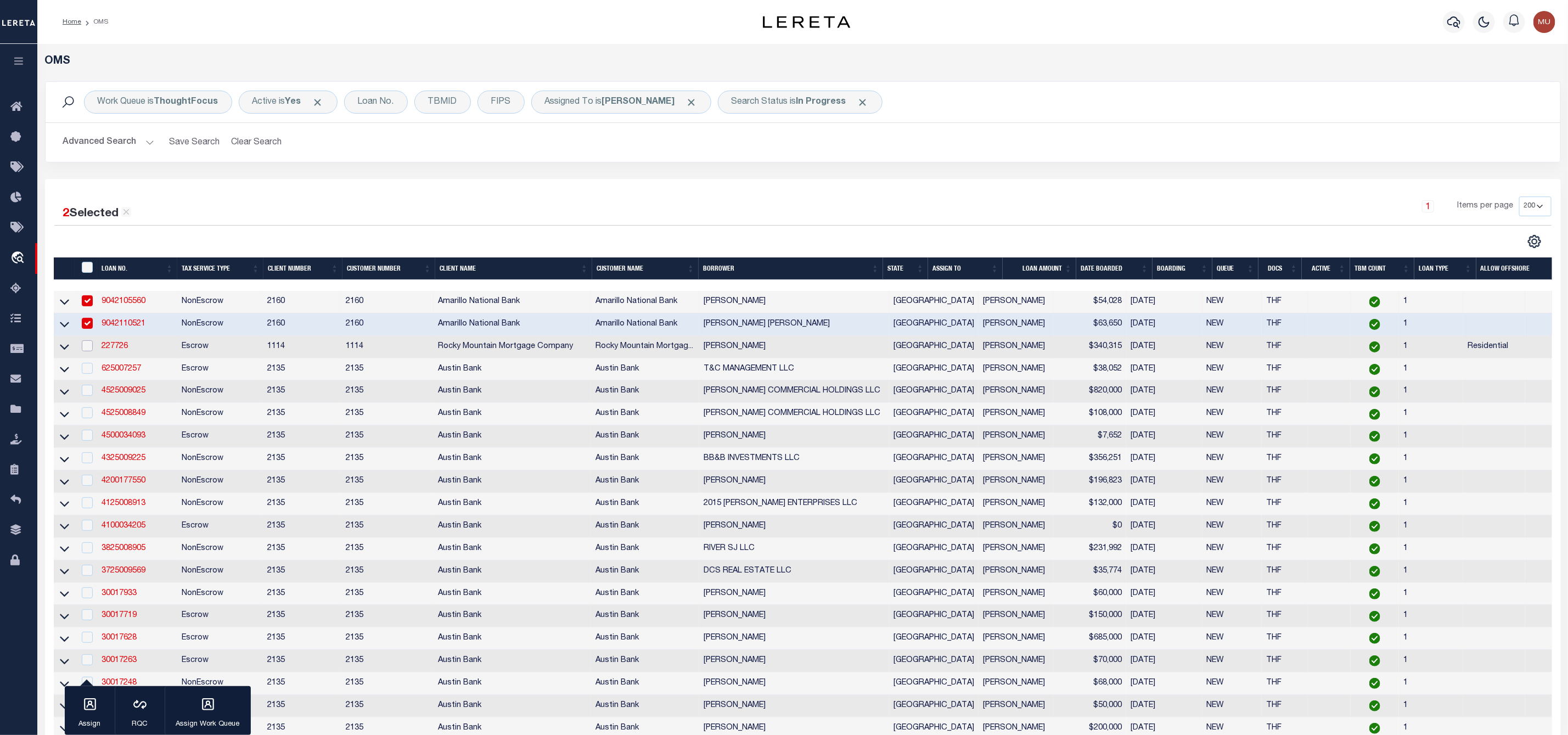
click at [82, 348] on input "checkbox" at bounding box center [87, 345] width 11 height 11
checkbox input "true"
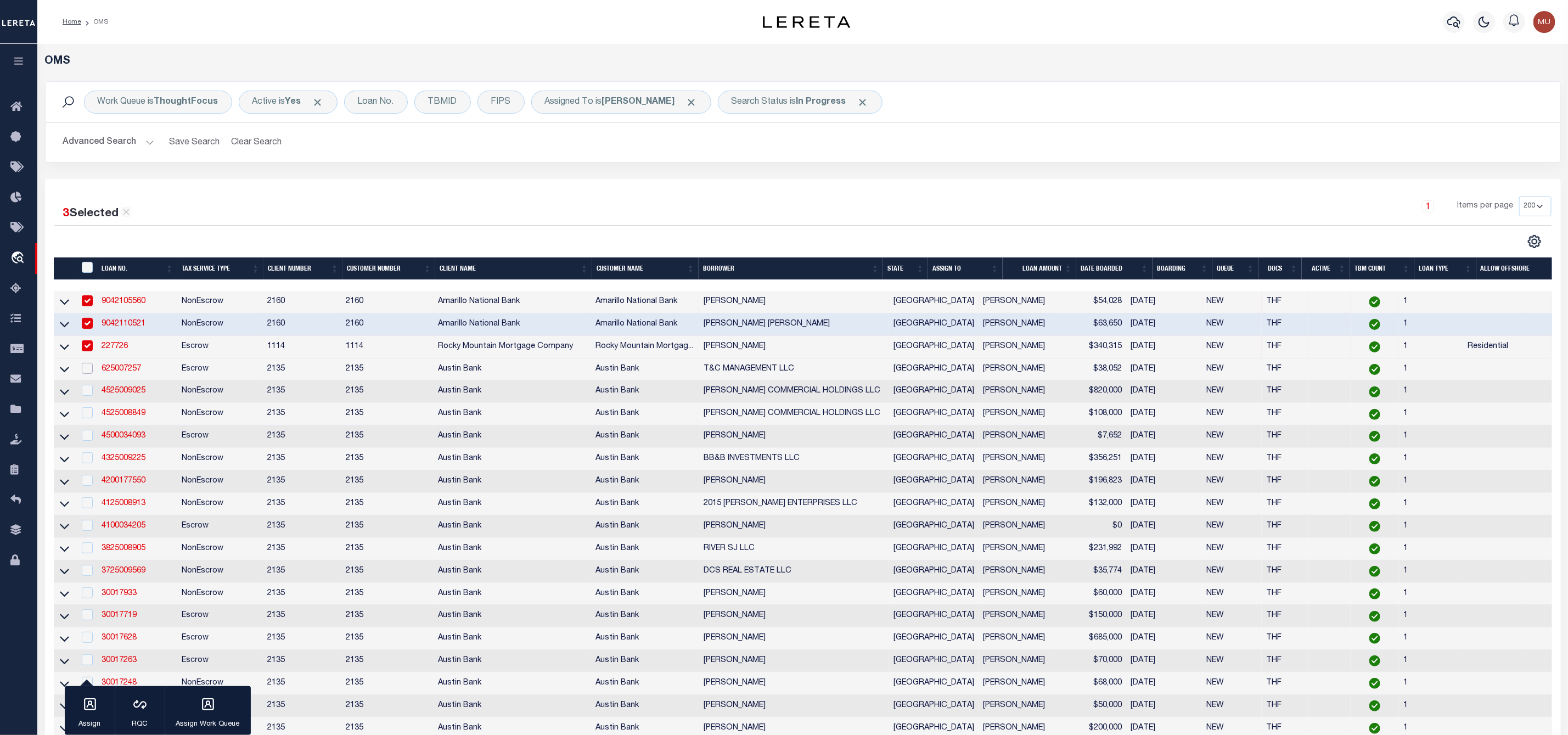
click at [87, 371] on input "checkbox" at bounding box center [87, 368] width 11 height 11
checkbox input "true"
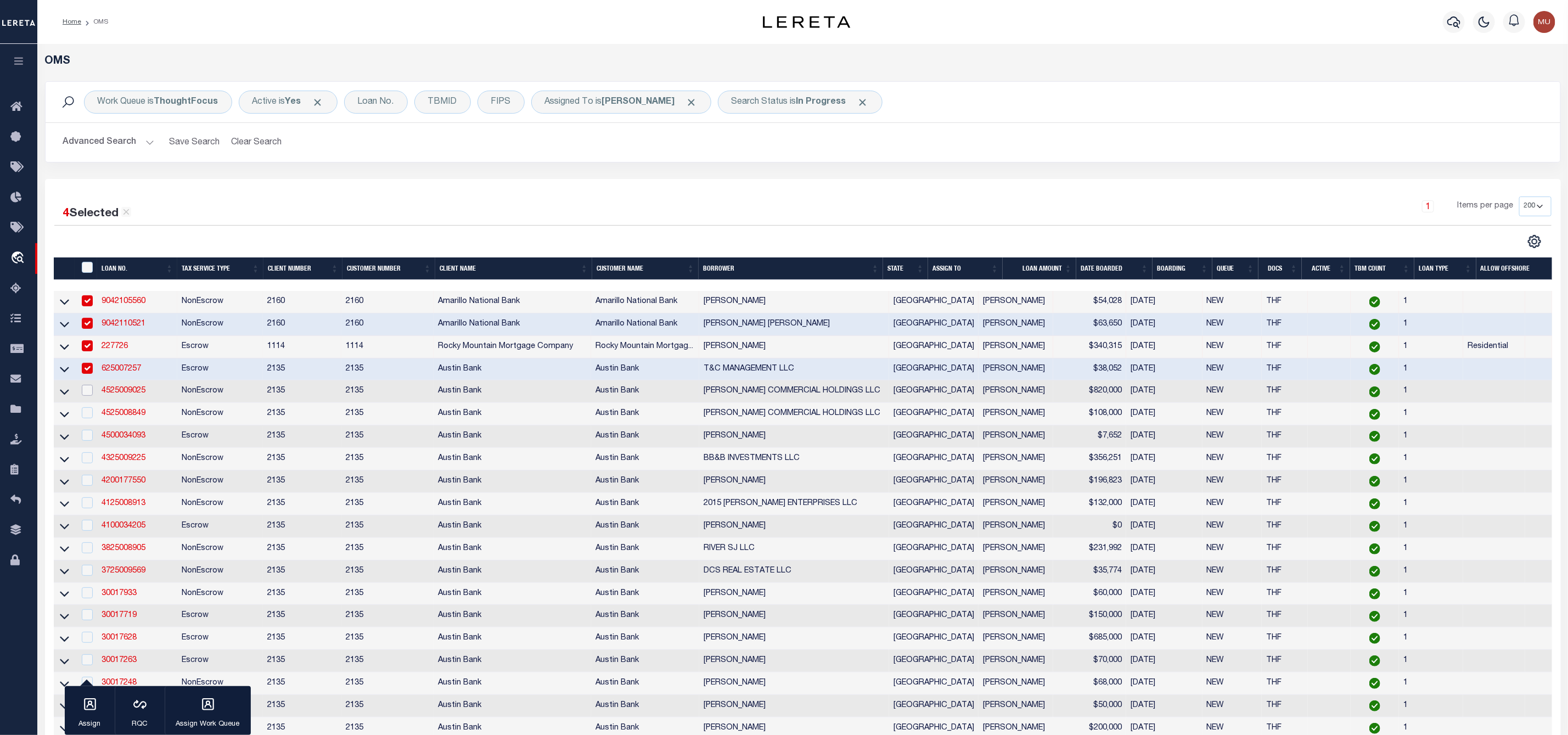
click at [87, 390] on input "checkbox" at bounding box center [87, 390] width 11 height 11
checkbox input "true"
click at [89, 423] on td at bounding box center [86, 414] width 23 height 23
checkbox input "true"
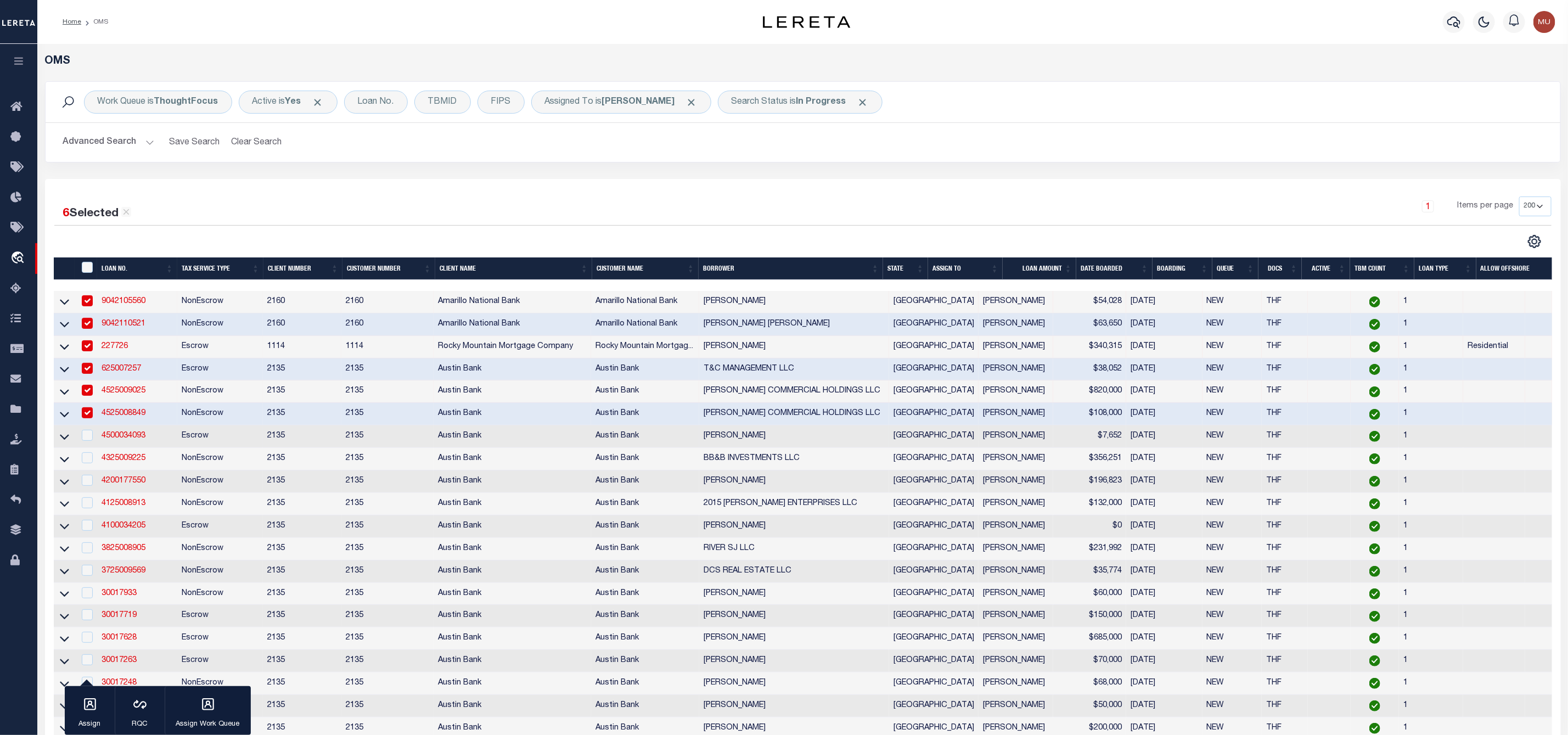
click at [86, 448] on td at bounding box center [86, 437] width 23 height 23
checkbox input "true"
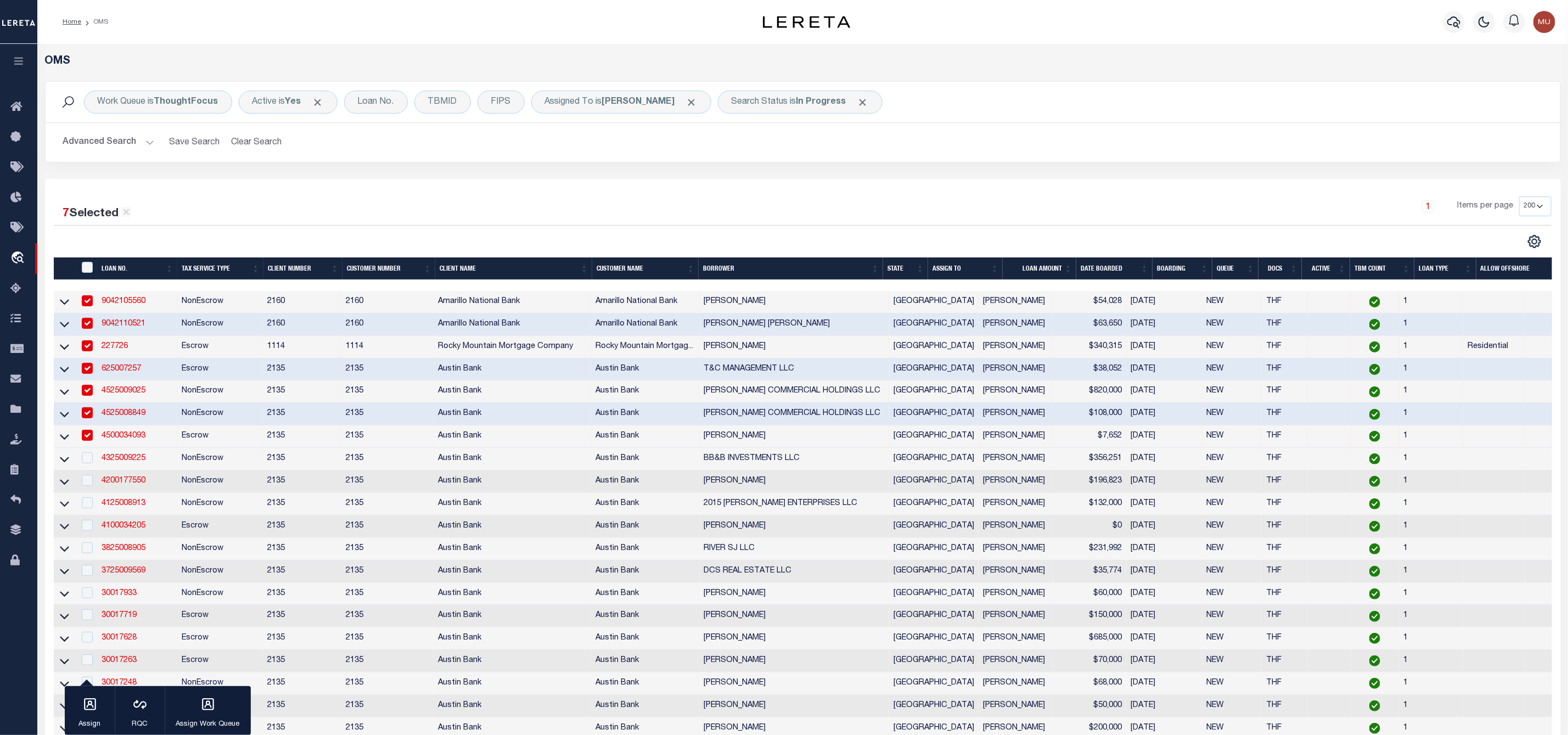
click at [89, 470] on td at bounding box center [86, 459] width 23 height 23
checkbox input "true"
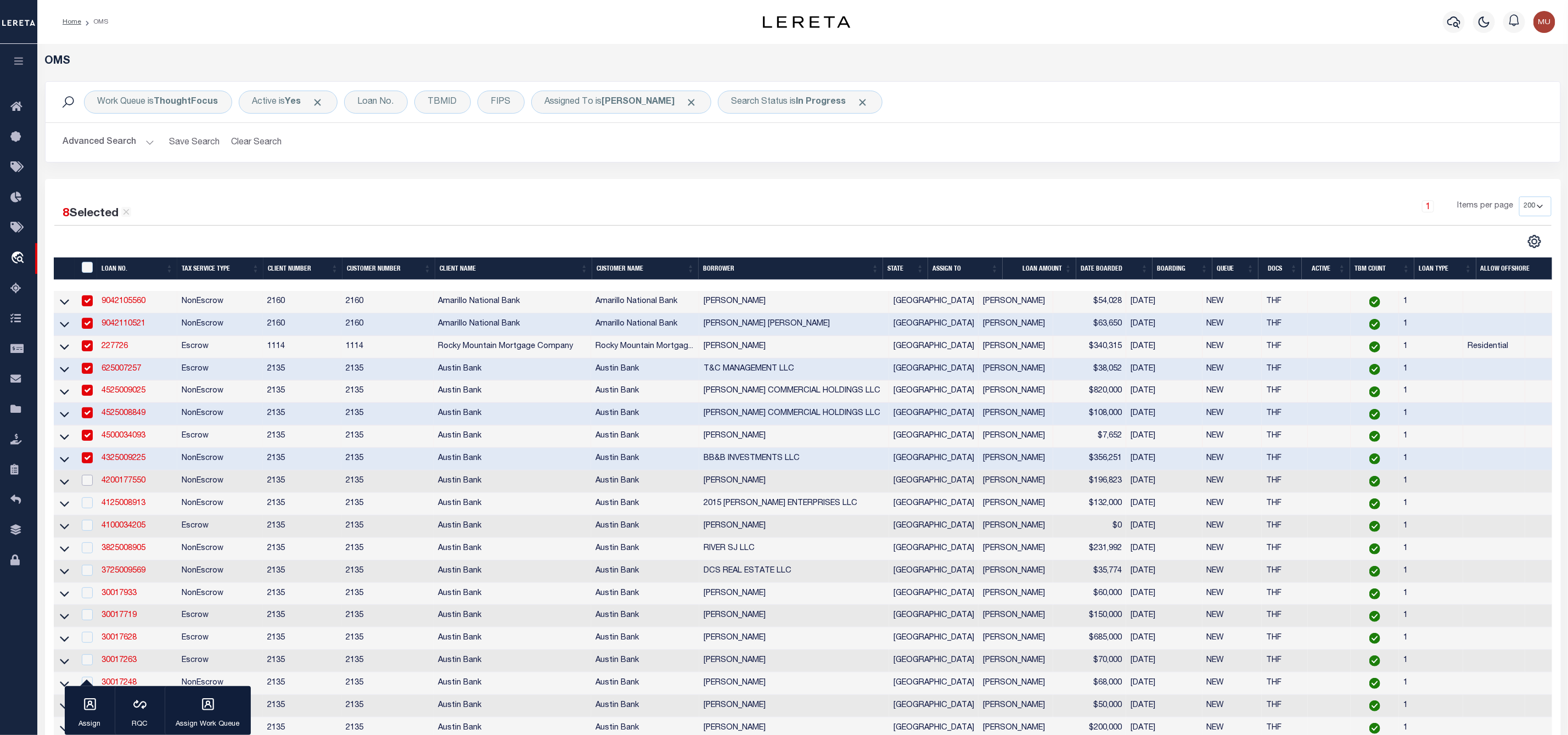
click at [91, 484] on input "checkbox" at bounding box center [87, 480] width 11 height 11
checkbox input "true"
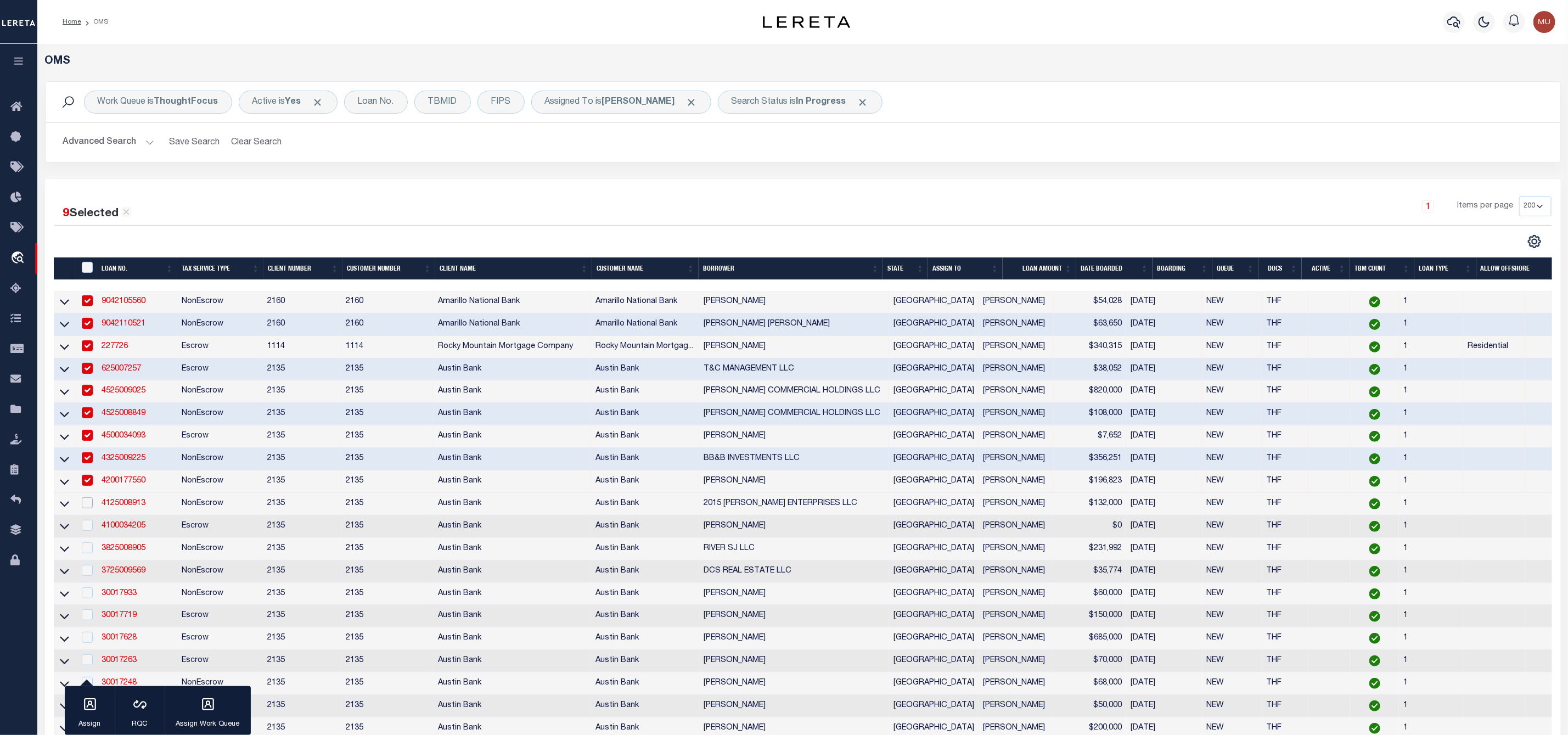
click at [89, 505] on input "checkbox" at bounding box center [87, 503] width 11 height 11
checkbox input "true"
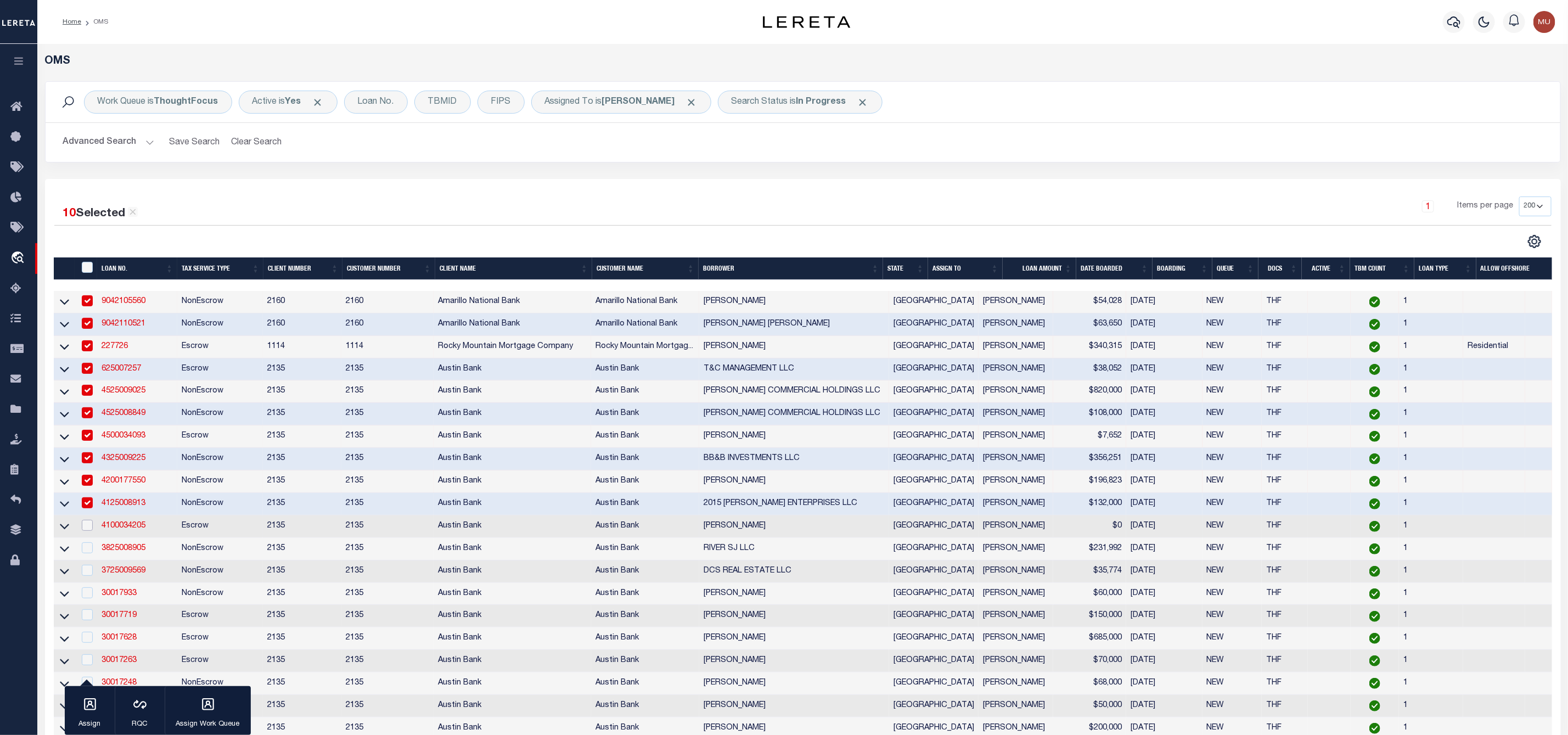
click at [86, 530] on input "checkbox" at bounding box center [87, 525] width 11 height 11
checkbox input "true"
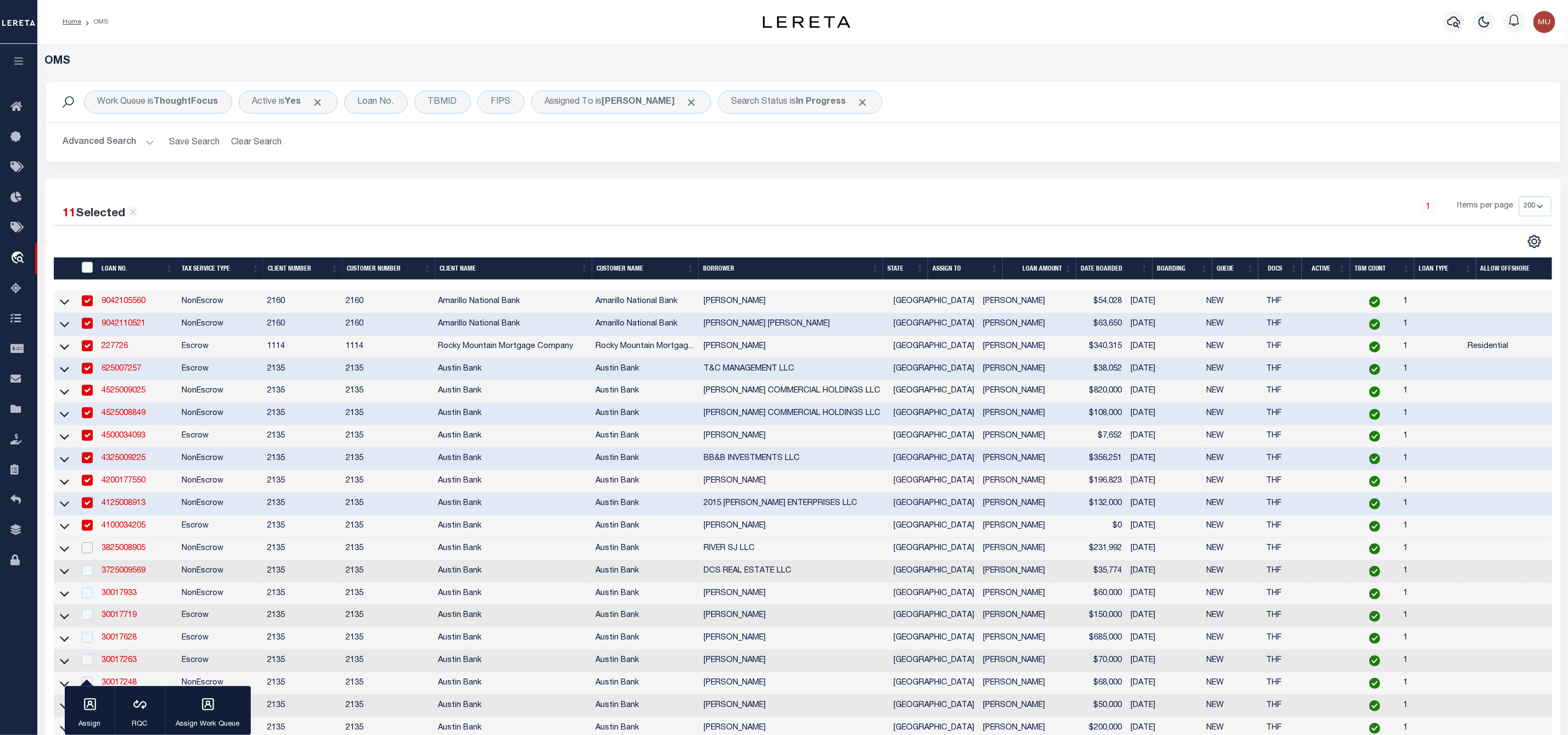
click at [86, 553] on input "checkbox" at bounding box center [87, 548] width 11 height 11
checkbox input "true"
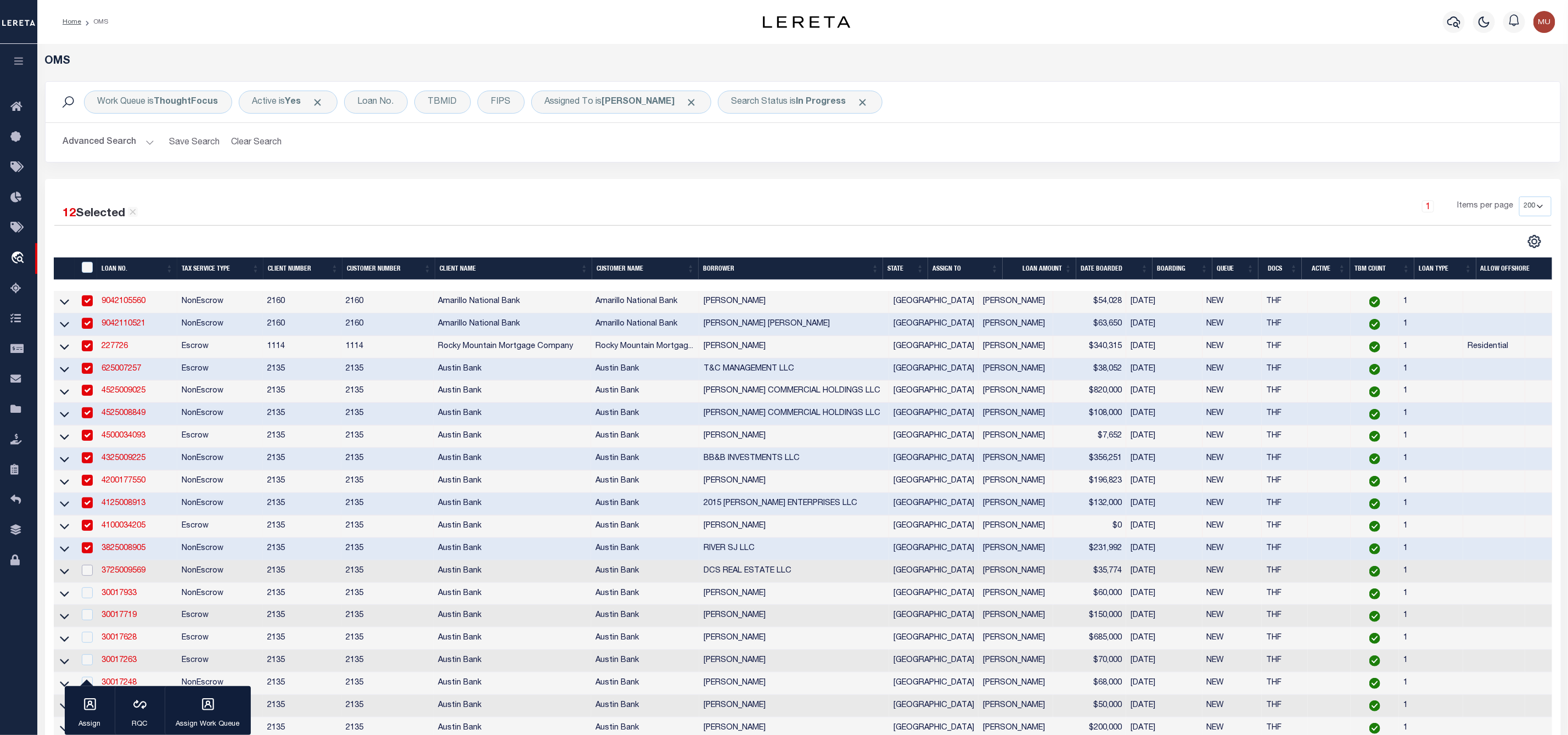
click at [85, 573] on input "checkbox" at bounding box center [87, 570] width 11 height 11
checkbox input "true"
click at [85, 598] on input "checkbox" at bounding box center [87, 592] width 11 height 11
checkbox input "true"
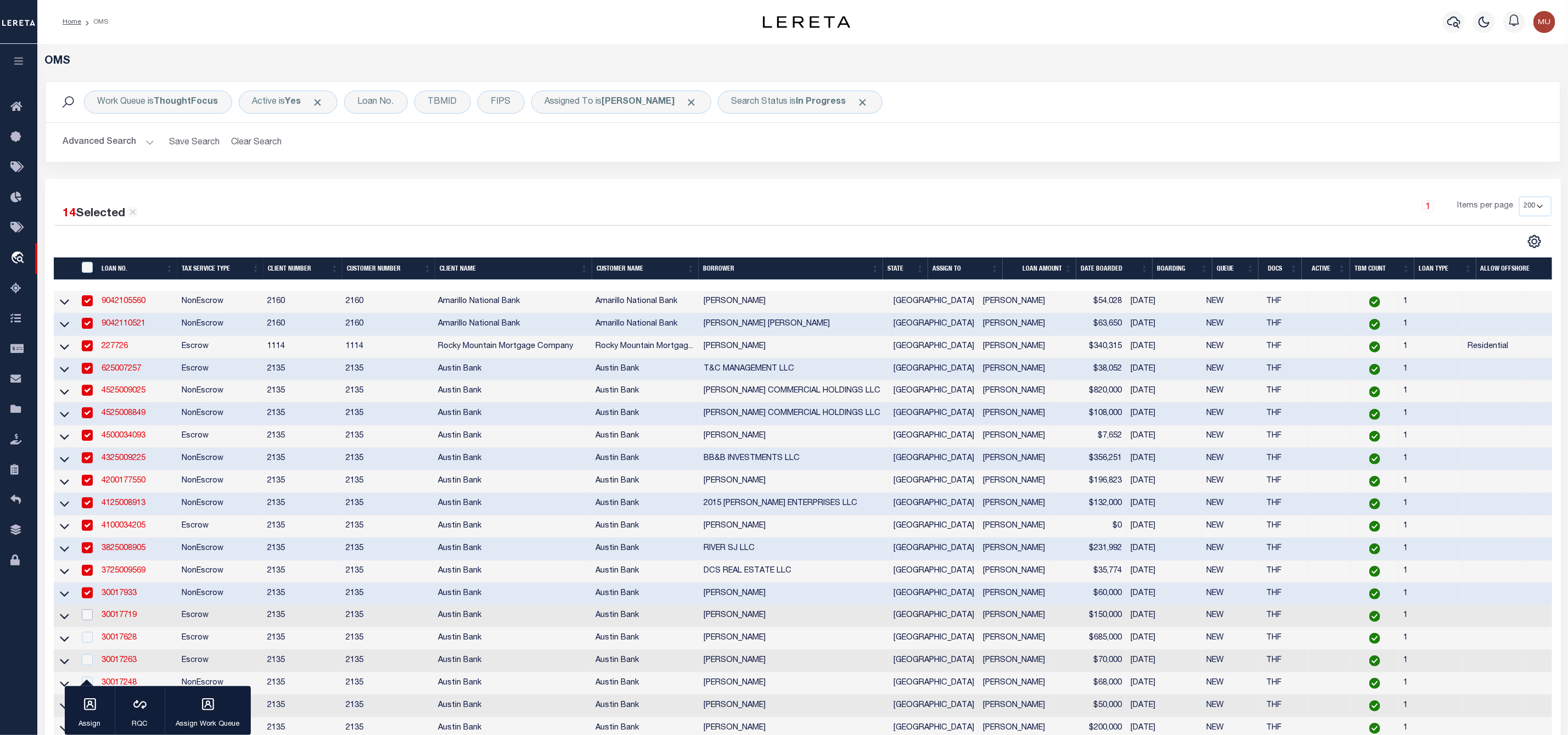
click at [83, 620] on input "checkbox" at bounding box center [87, 615] width 11 height 11
checkbox input "true"
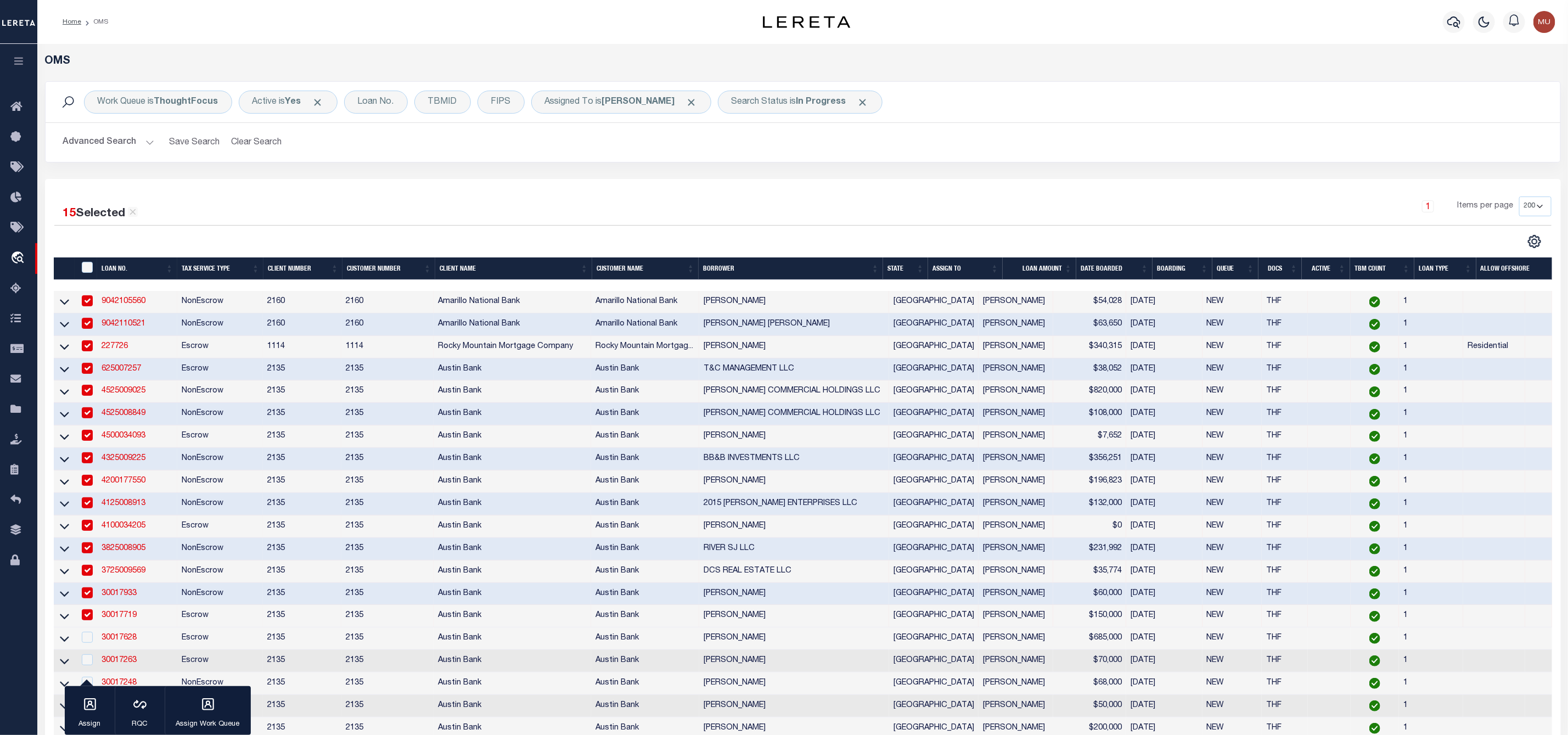
scroll to position [82, 0]
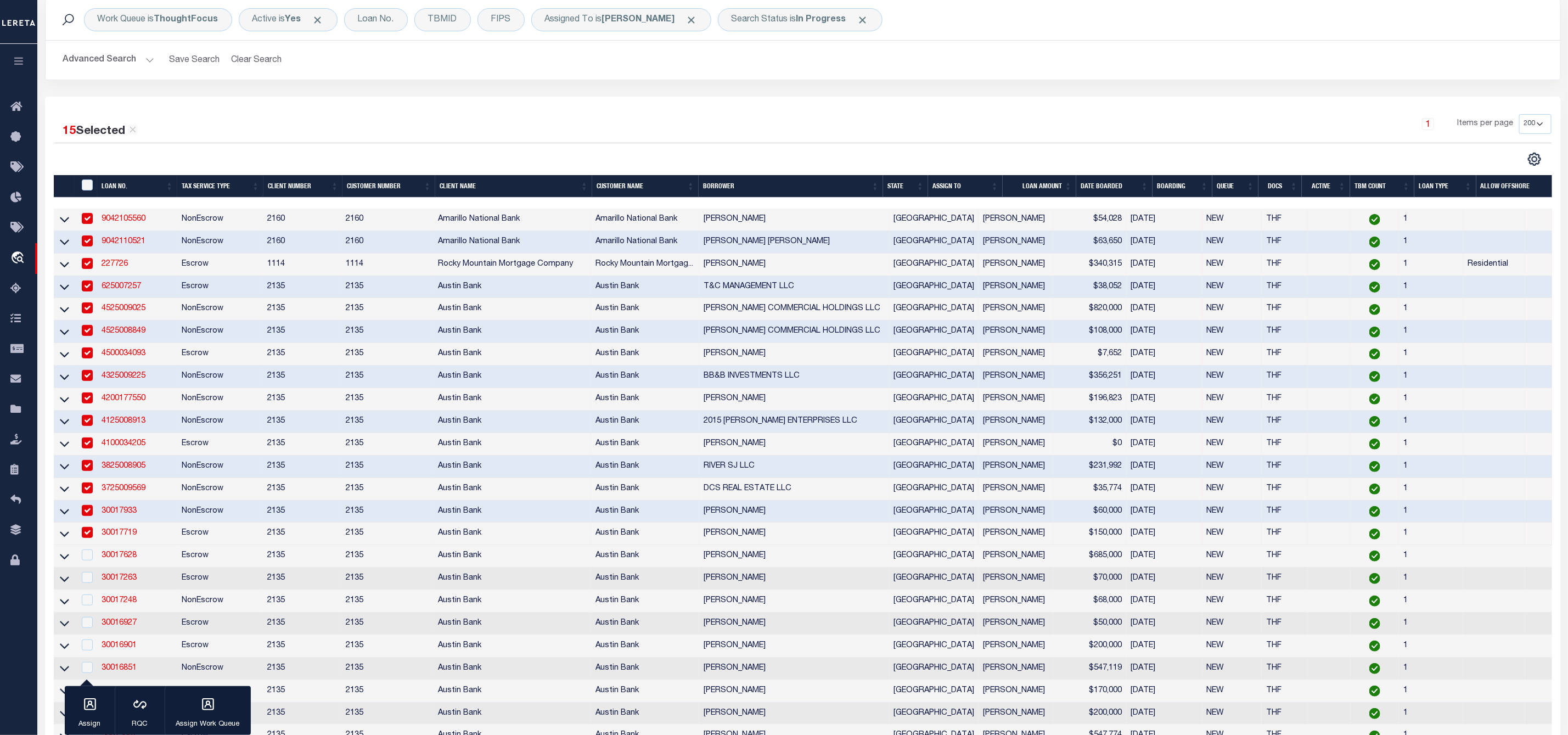
click at [85, 562] on div at bounding box center [86, 555] width 14 height 12
checkbox input "true"
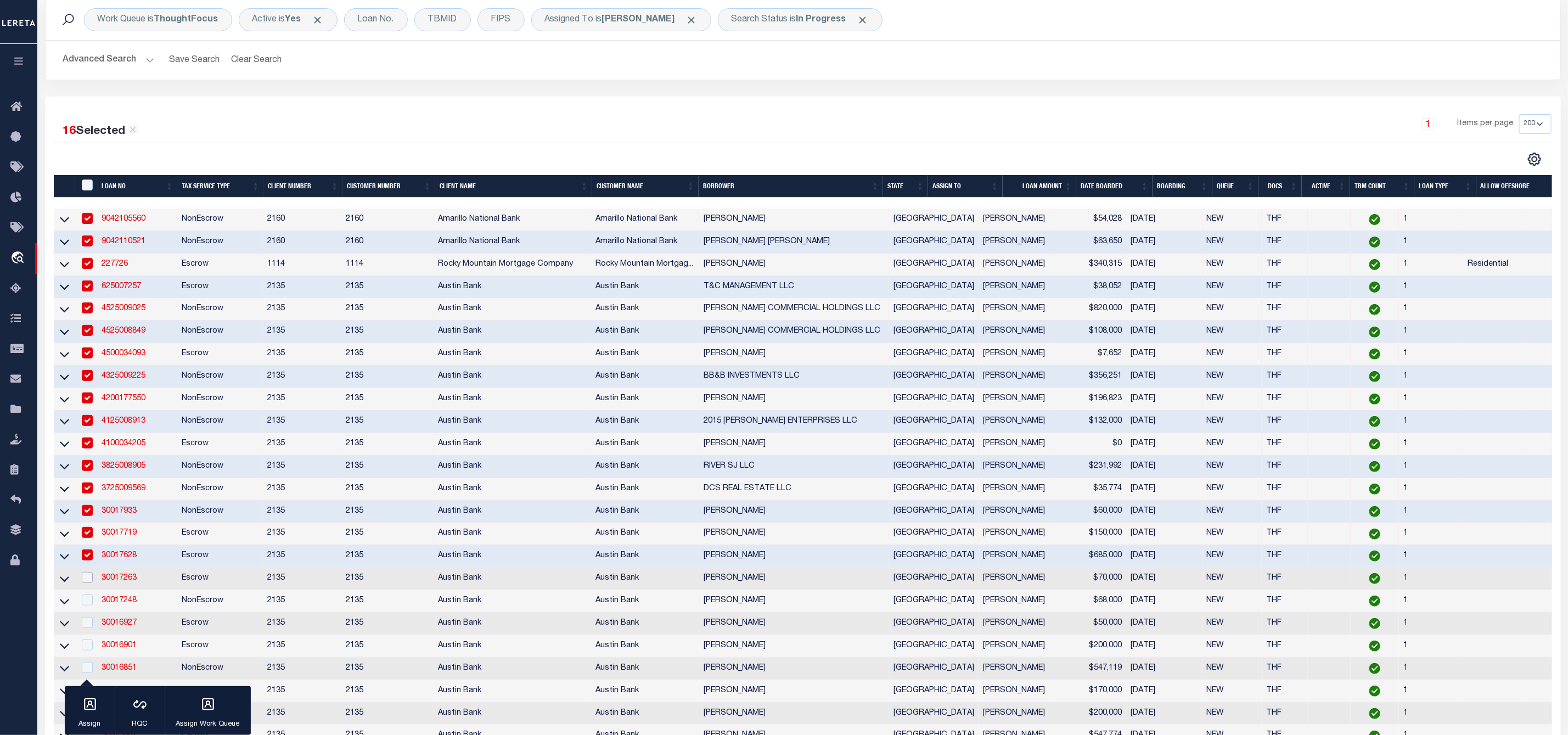
click at [92, 583] on input "checkbox" at bounding box center [87, 577] width 11 height 11
checkbox input "true"
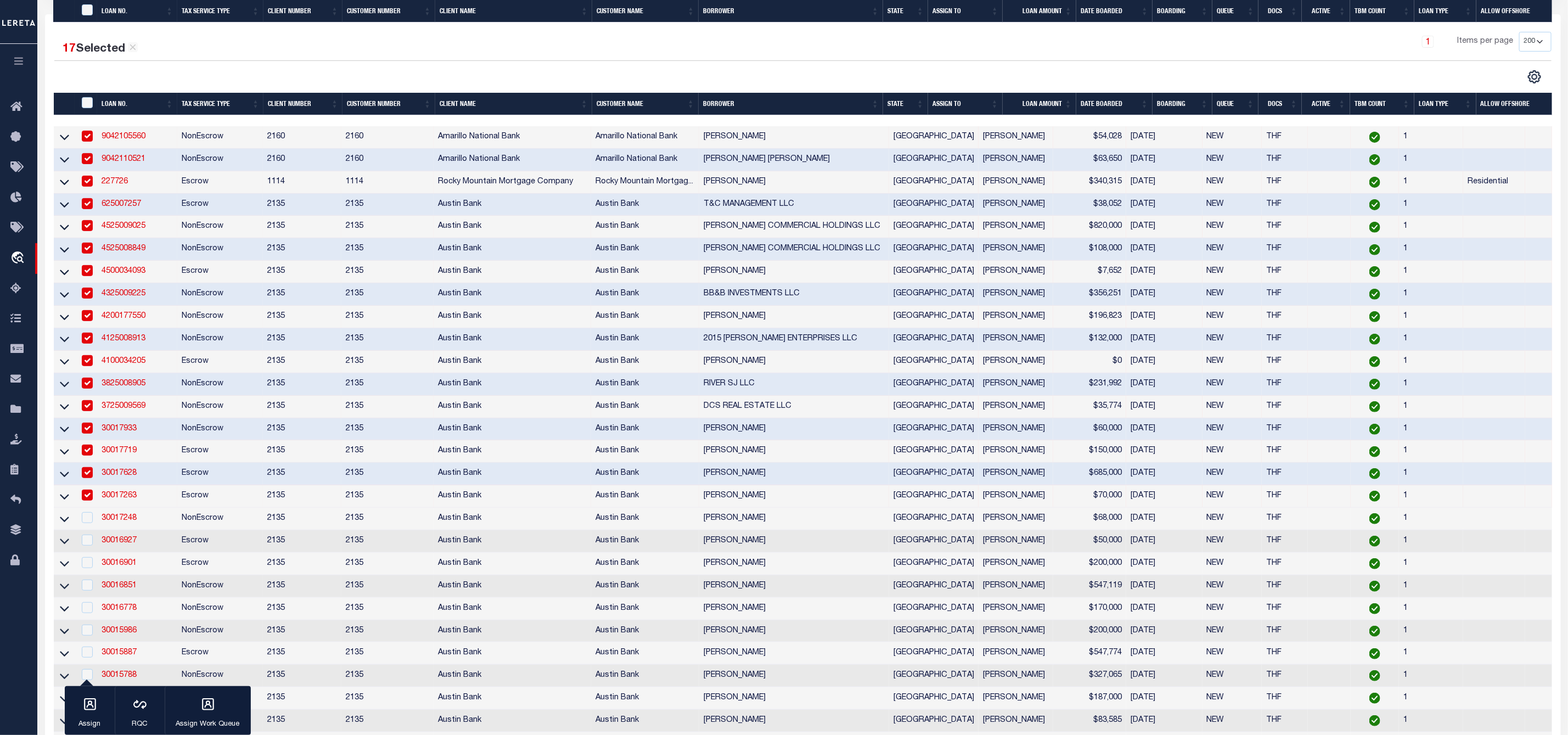
scroll to position [329, 0]
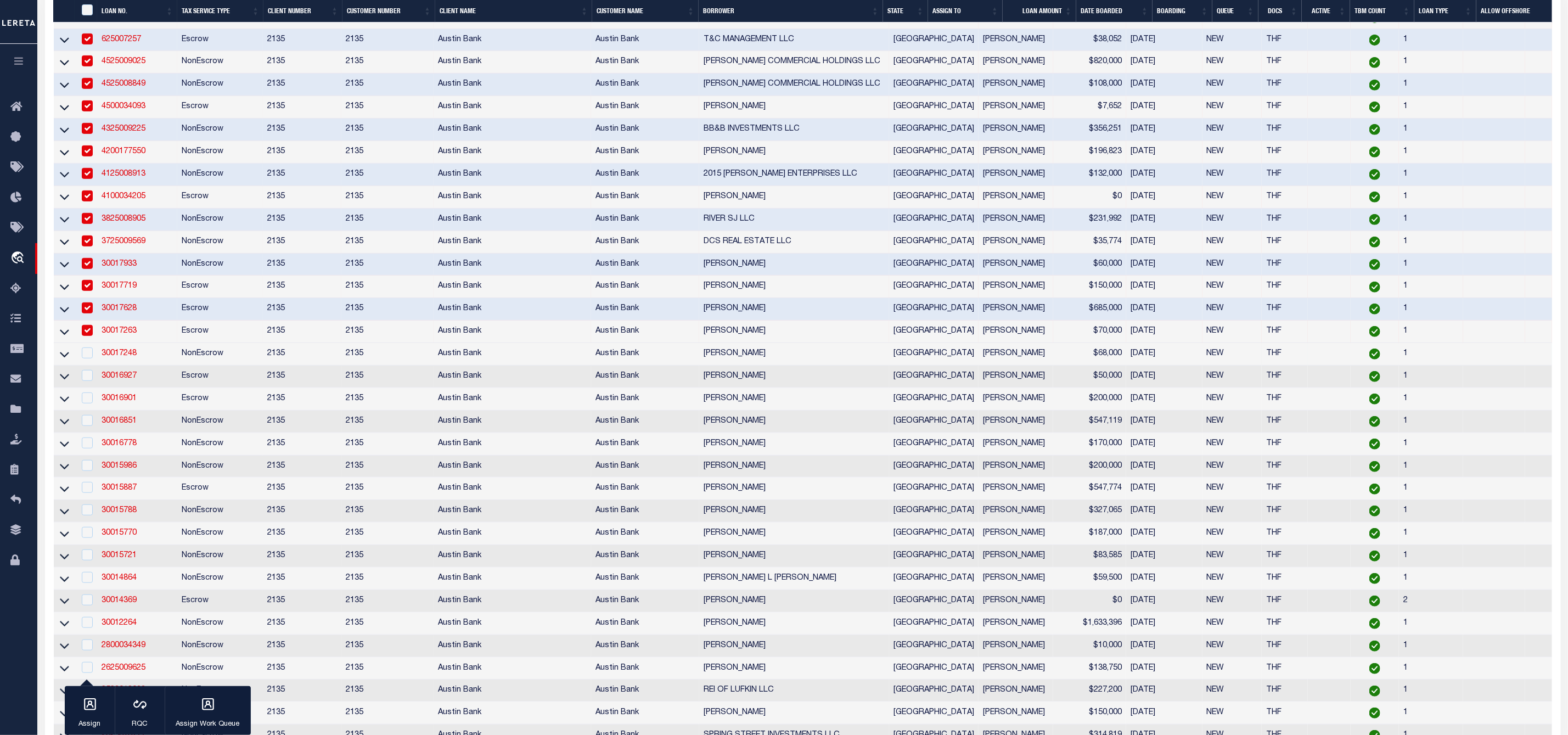
click at [86, 352] on td at bounding box center [86, 354] width 23 height 23
checkbox input "true"
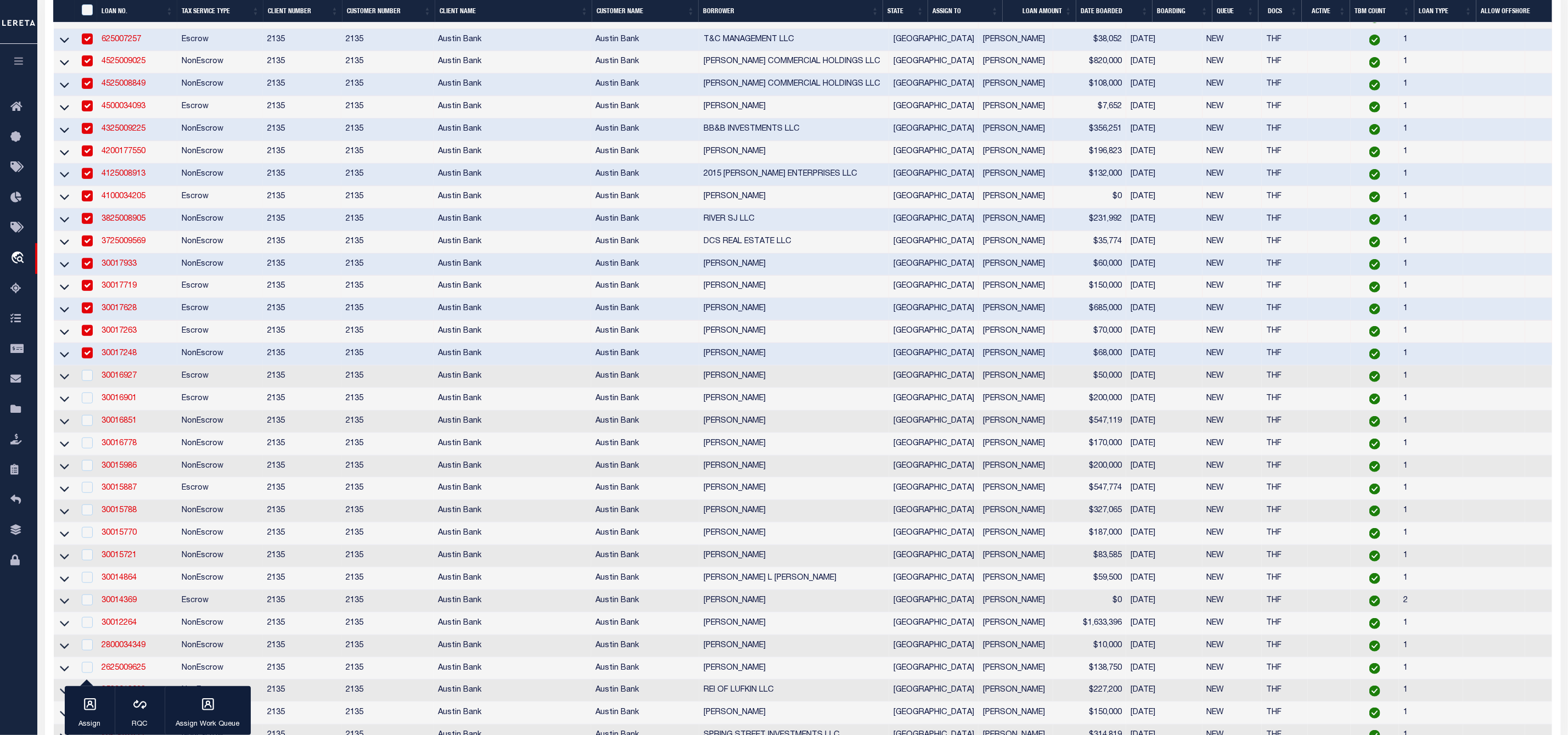
click at [88, 343] on td at bounding box center [86, 332] width 23 height 23
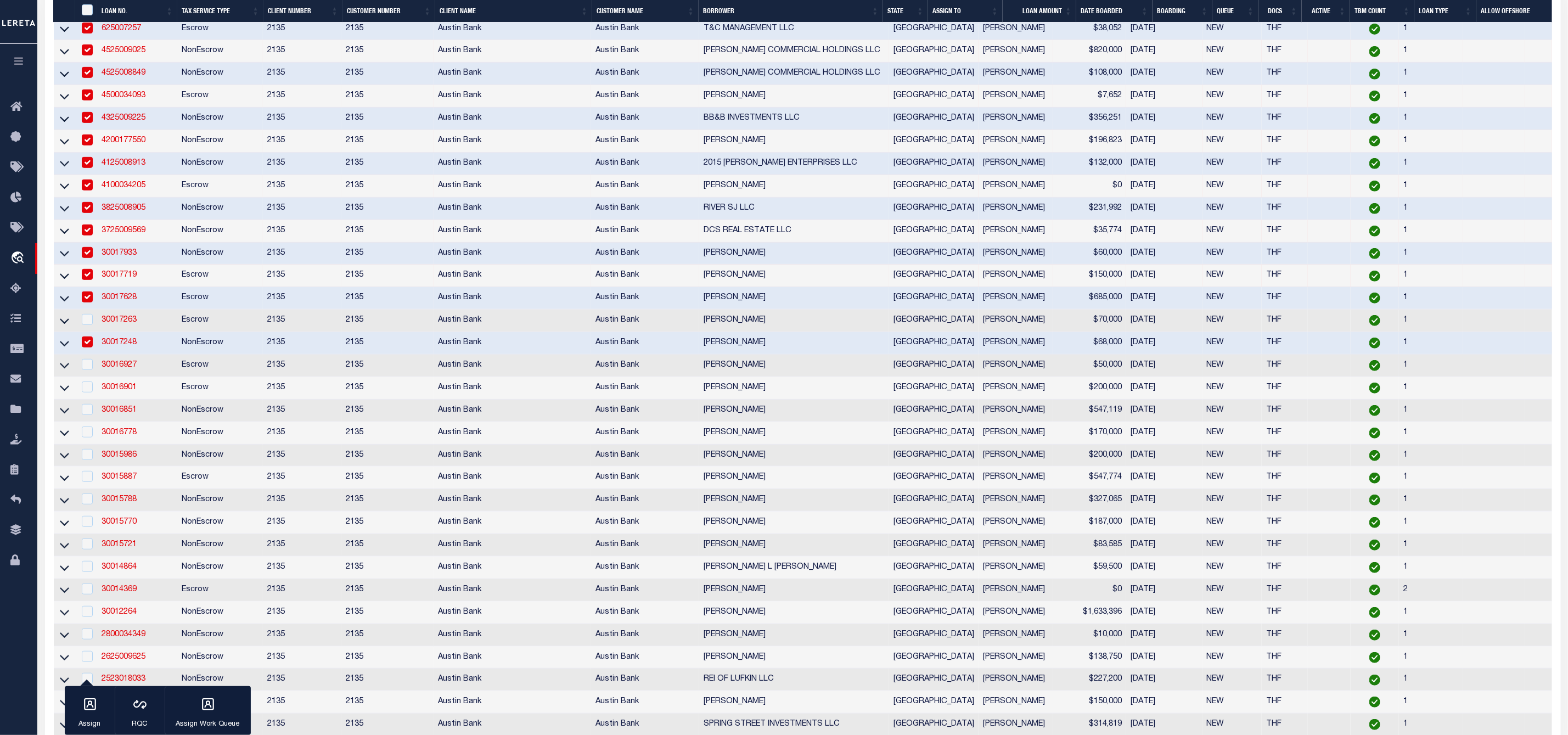
checkbox input "false"
click at [89, 377] on td at bounding box center [86, 366] width 23 height 23
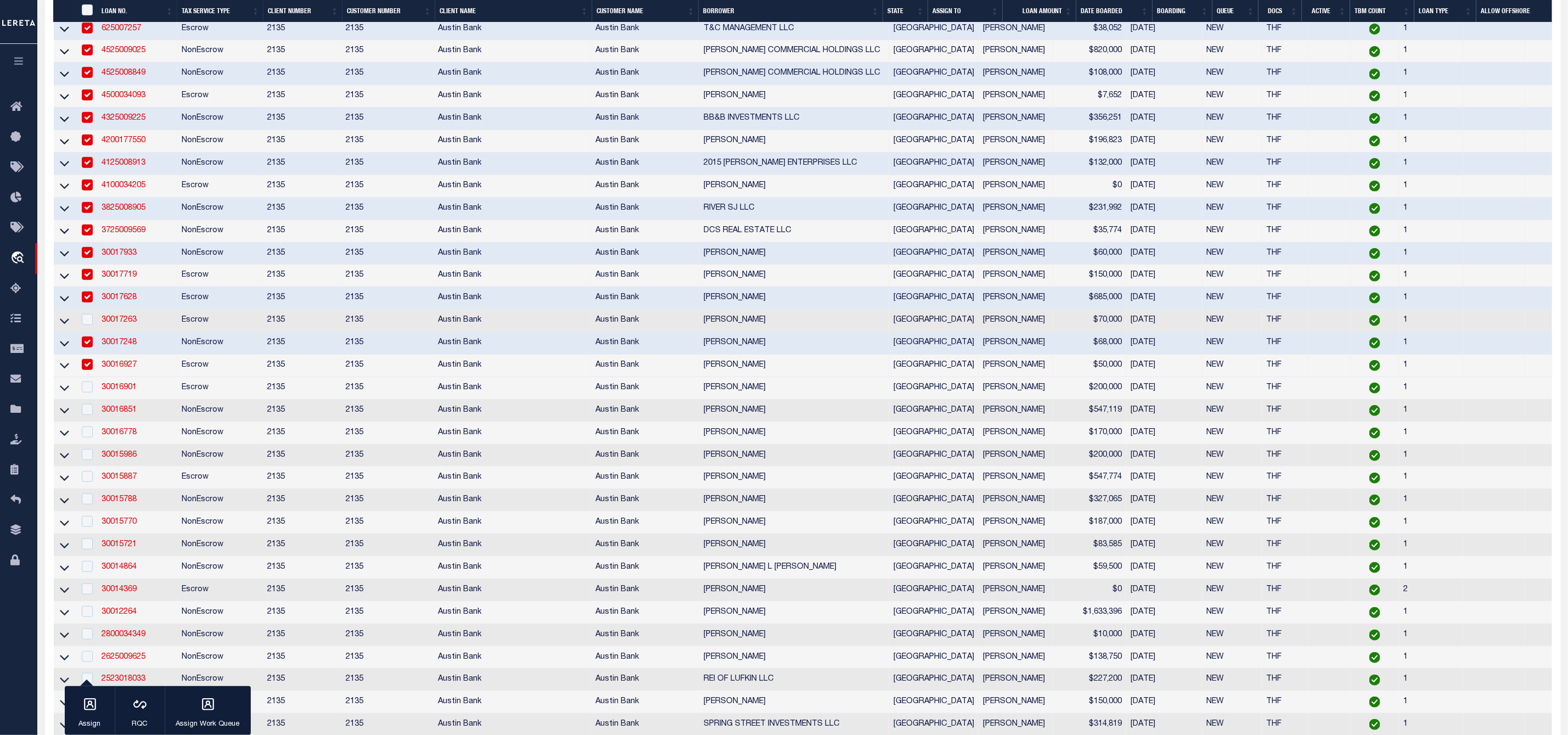
checkbox input "true"
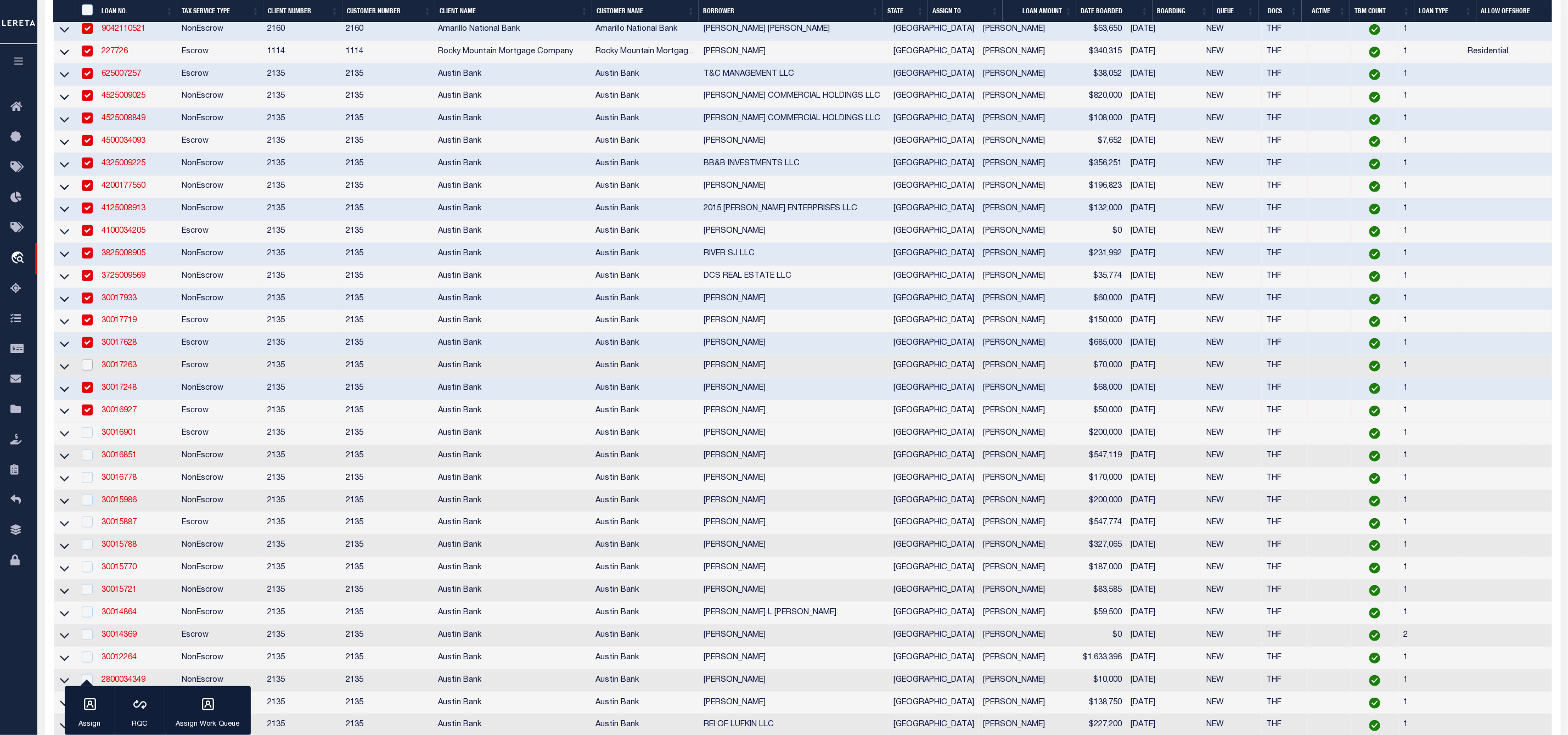
click at [90, 371] on input "checkbox" at bounding box center [87, 364] width 11 height 11
checkbox input "true"
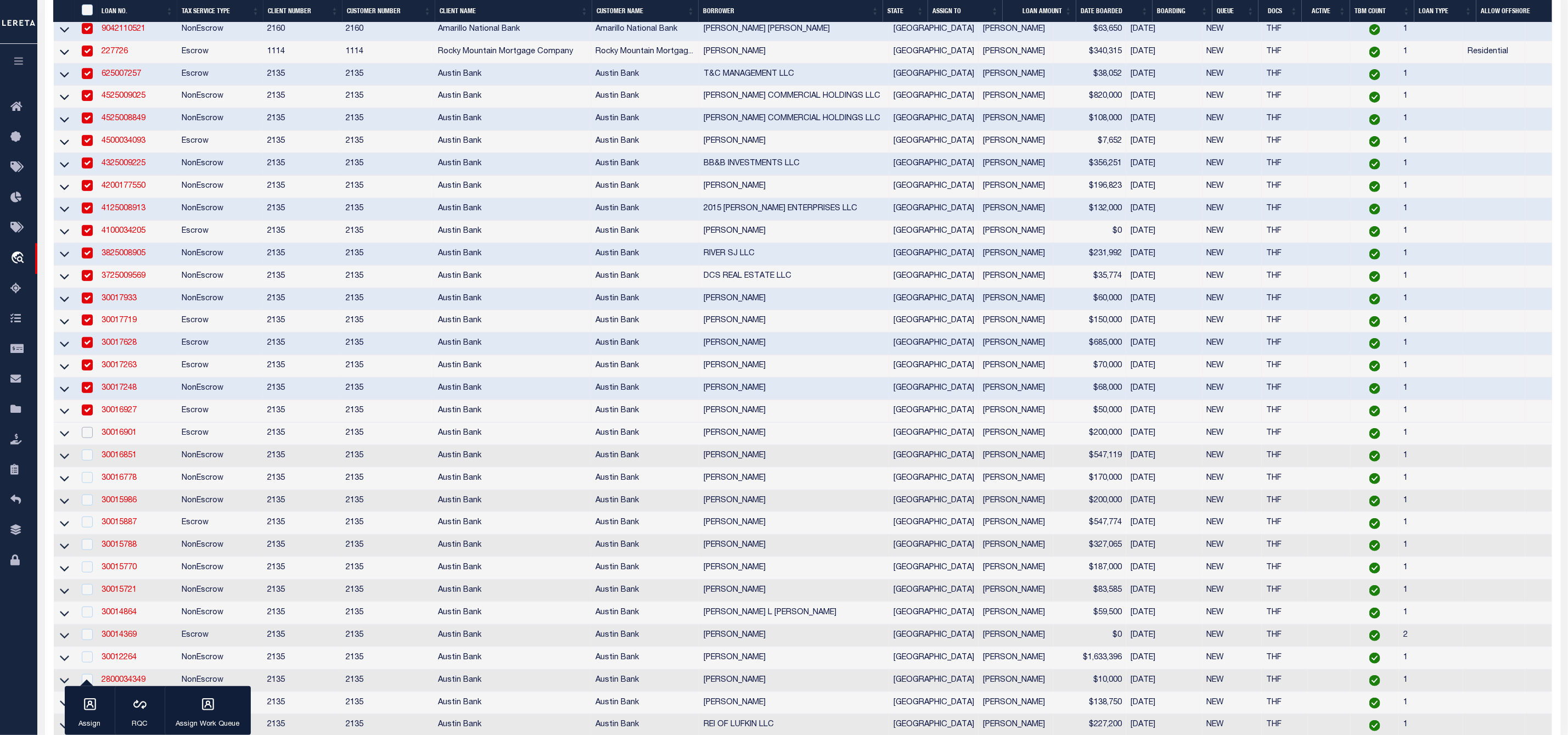
click at [88, 438] on input "checkbox" at bounding box center [87, 432] width 11 height 11
checkbox input "true"
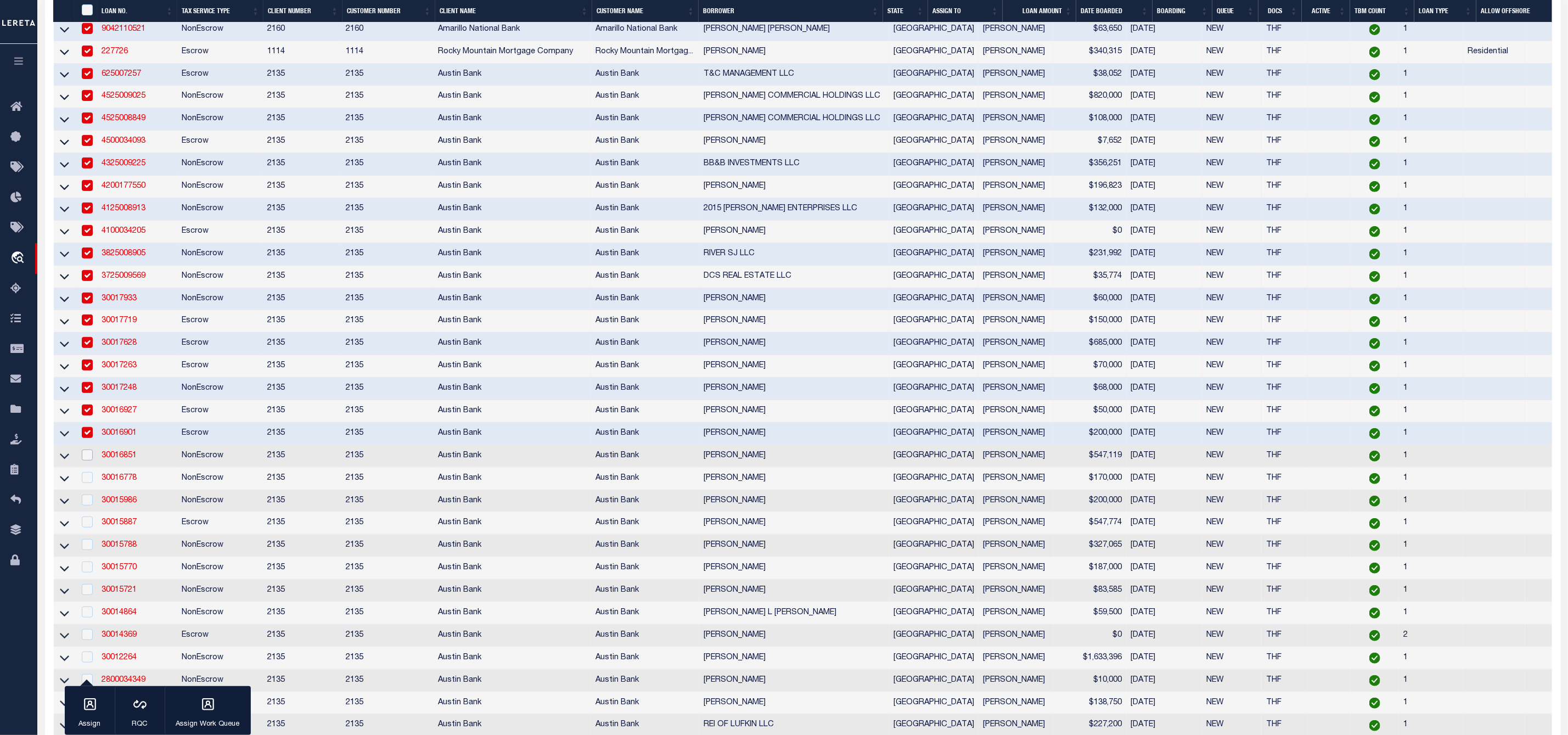
click at [88, 459] on input "checkbox" at bounding box center [87, 455] width 11 height 11
checkbox input "true"
click at [88, 483] on input "checkbox" at bounding box center [87, 477] width 11 height 11
checkbox input "true"
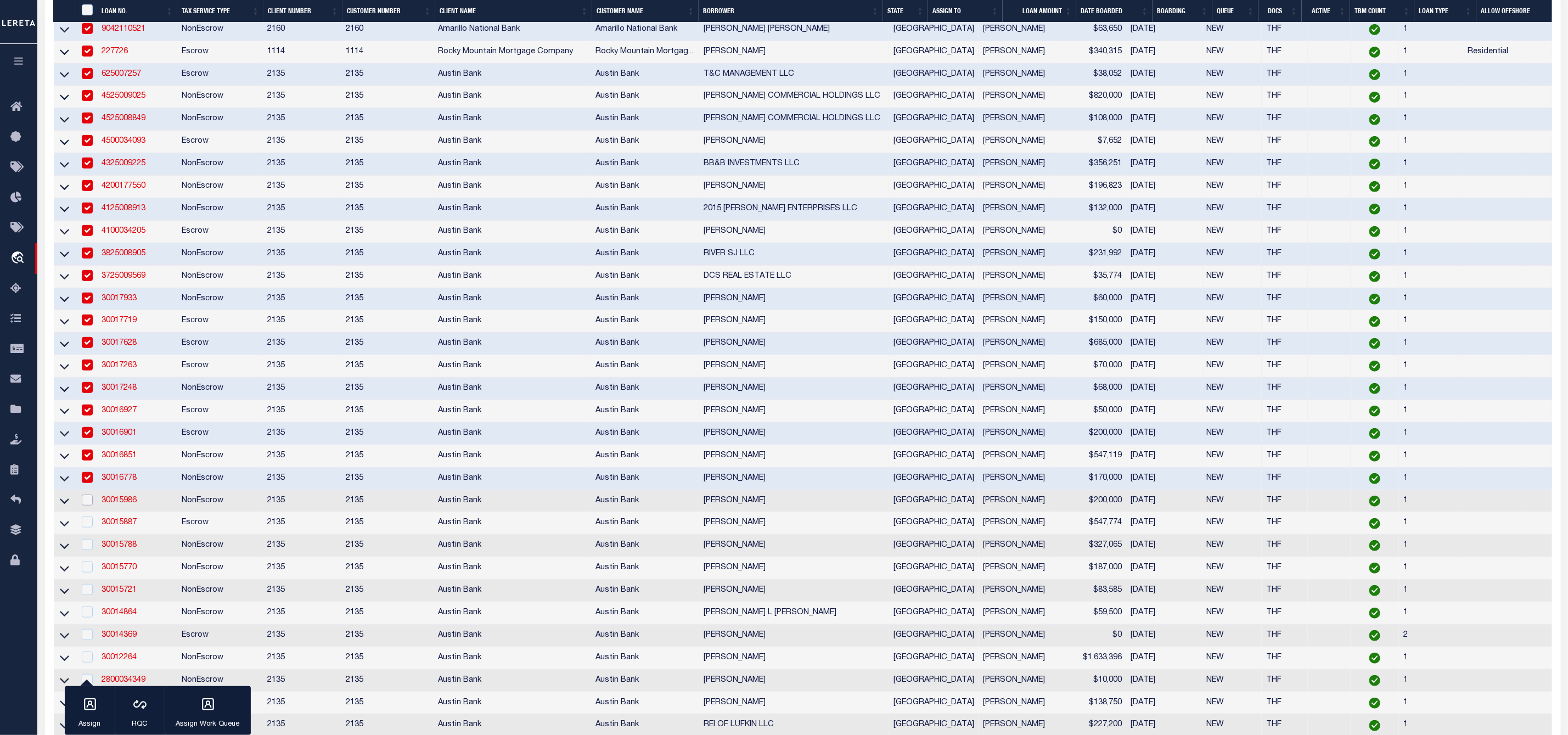
click at [89, 505] on input "checkbox" at bounding box center [87, 500] width 11 height 11
checkbox input "true"
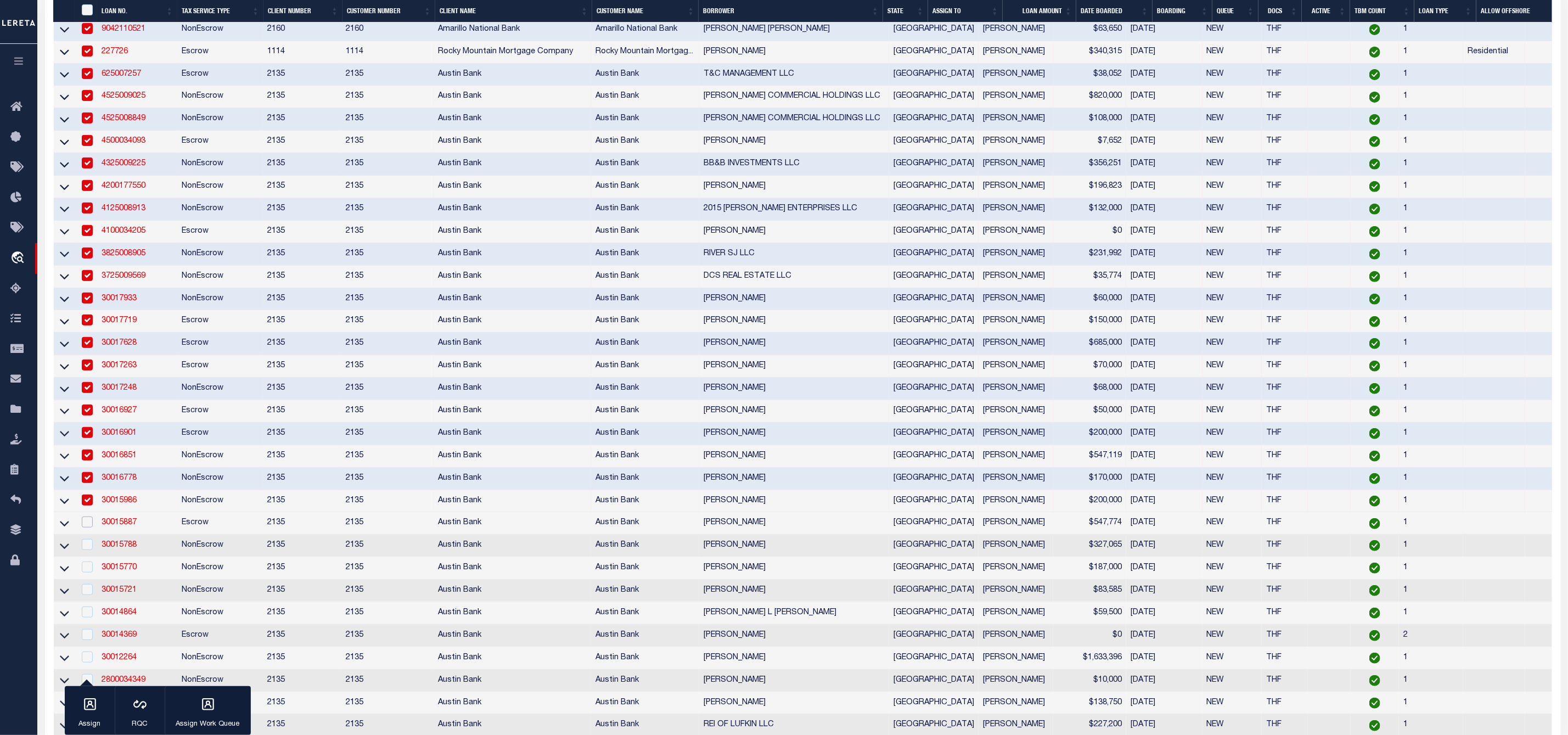
click at [89, 528] on input "checkbox" at bounding box center [87, 522] width 11 height 11
checkbox input "true"
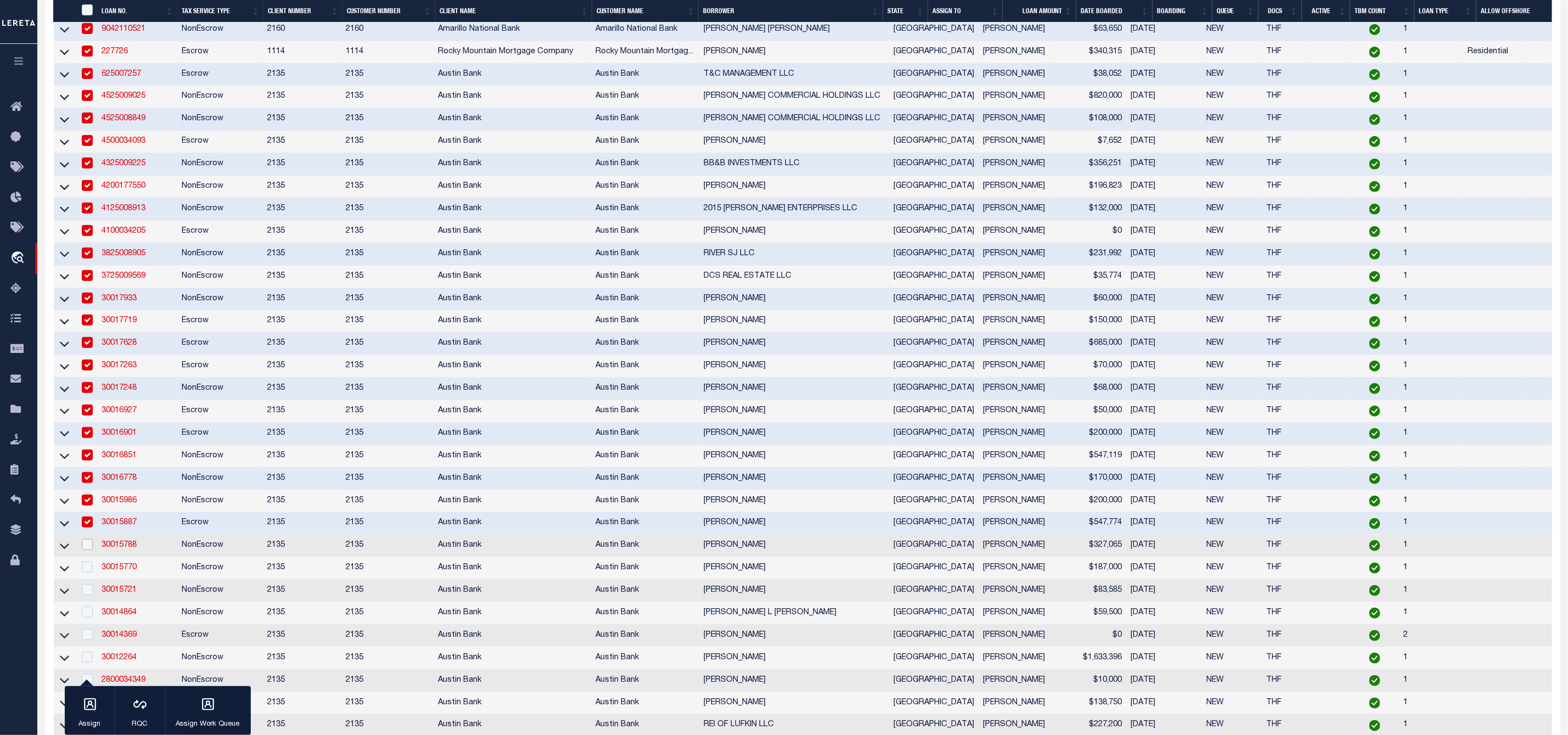
click at [85, 550] on input "checkbox" at bounding box center [87, 544] width 11 height 11
checkbox input "true"
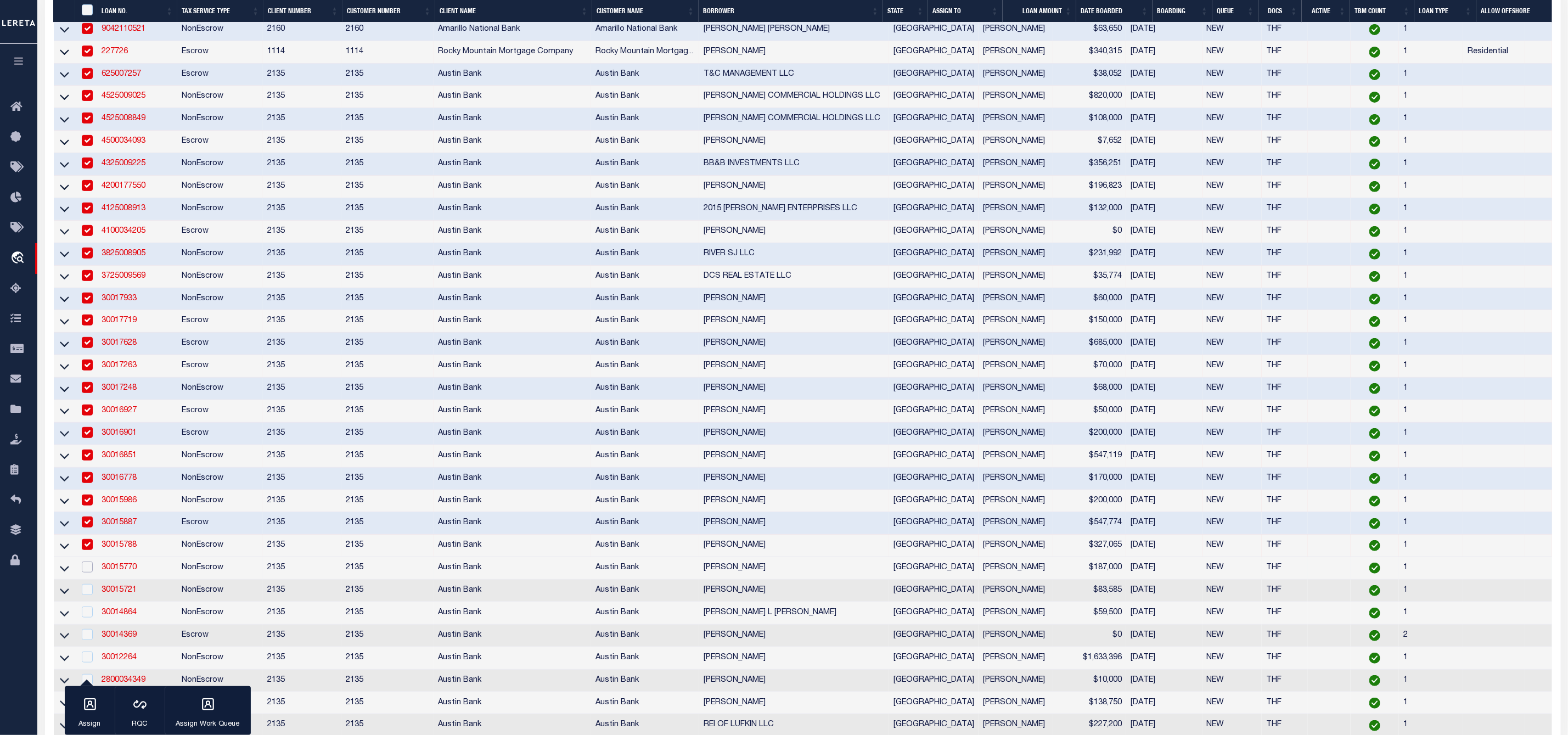
click at [86, 570] on input "checkbox" at bounding box center [87, 567] width 11 height 11
checkbox input "true"
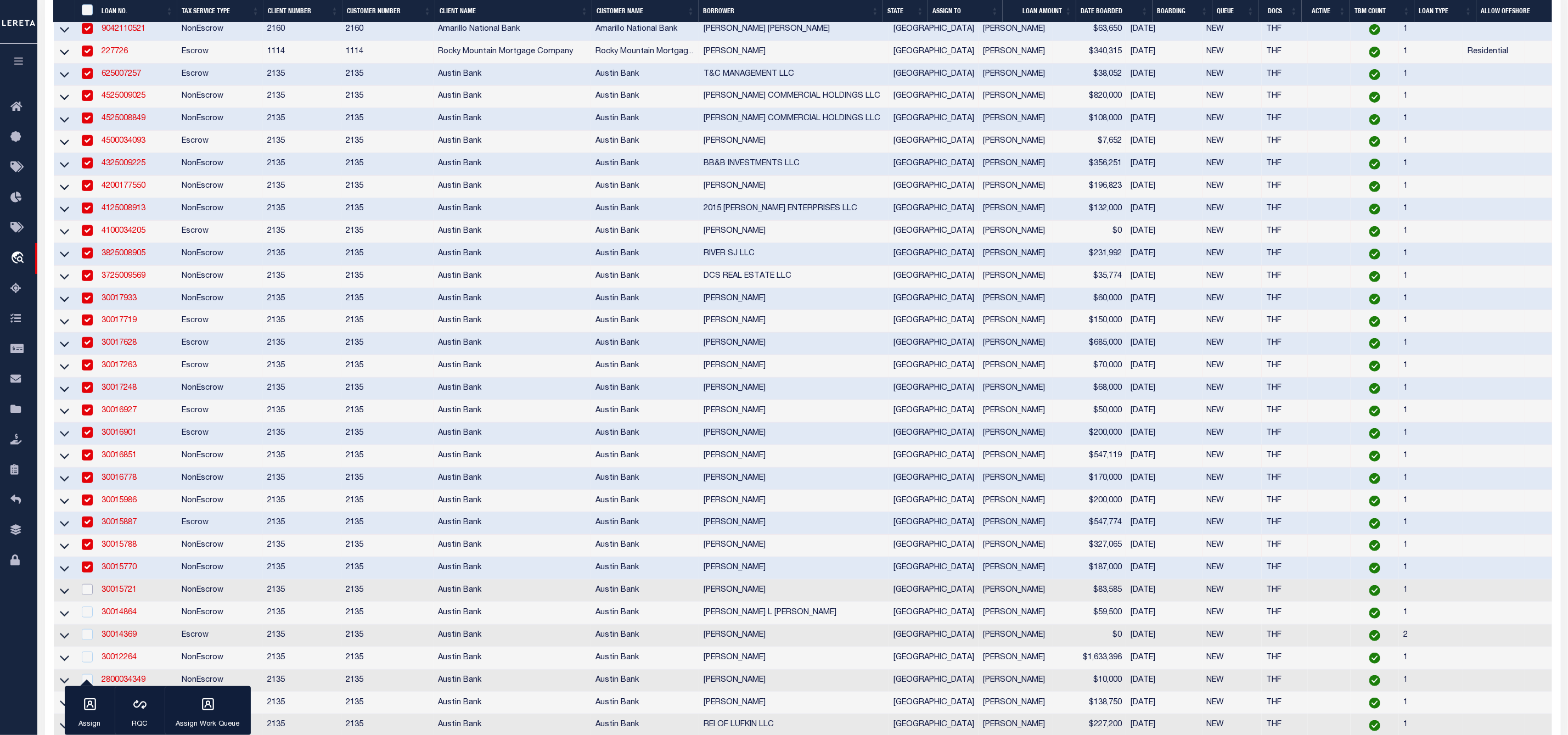
click at [91, 595] on input "checkbox" at bounding box center [87, 589] width 11 height 11
checkbox input "true"
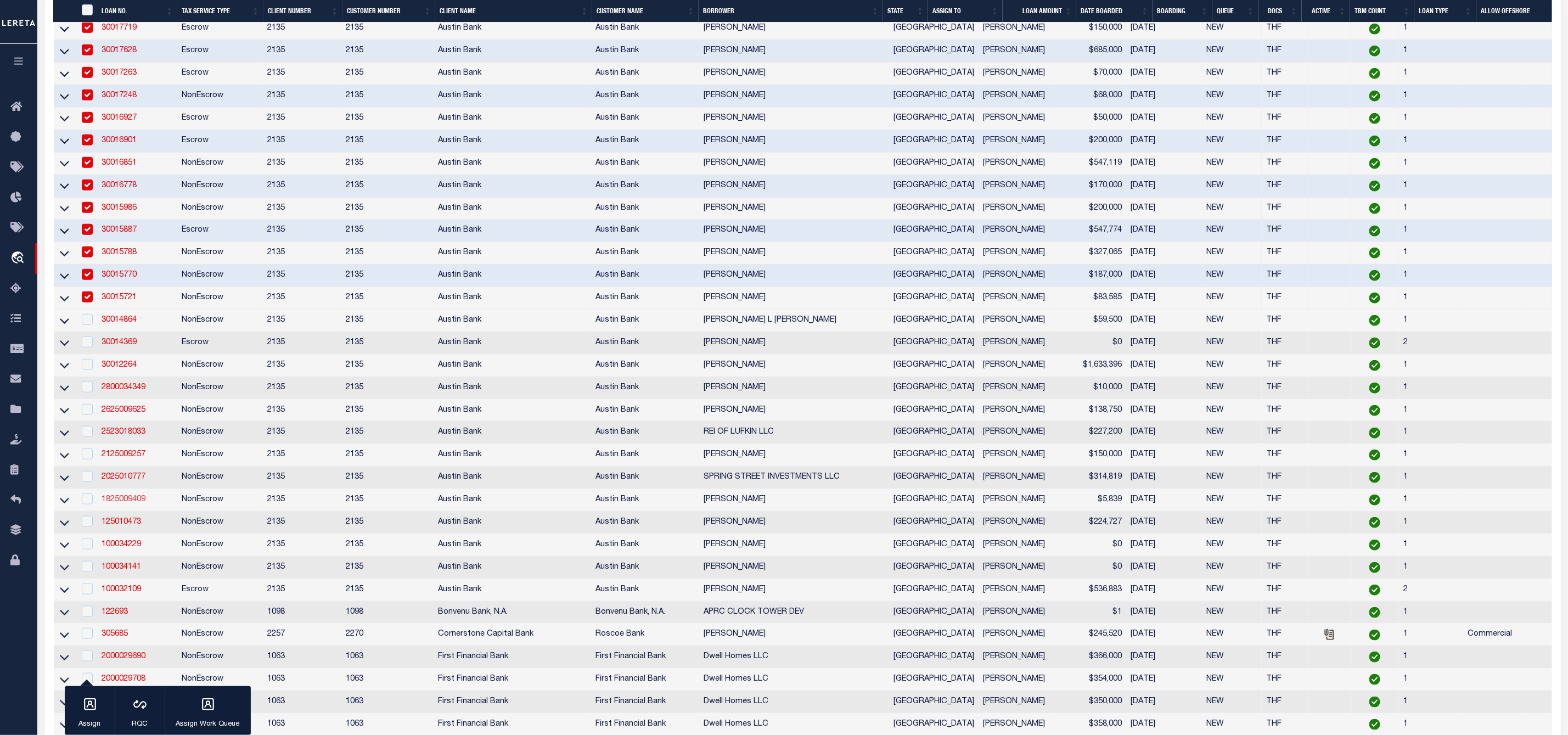
scroll to position [659, 0]
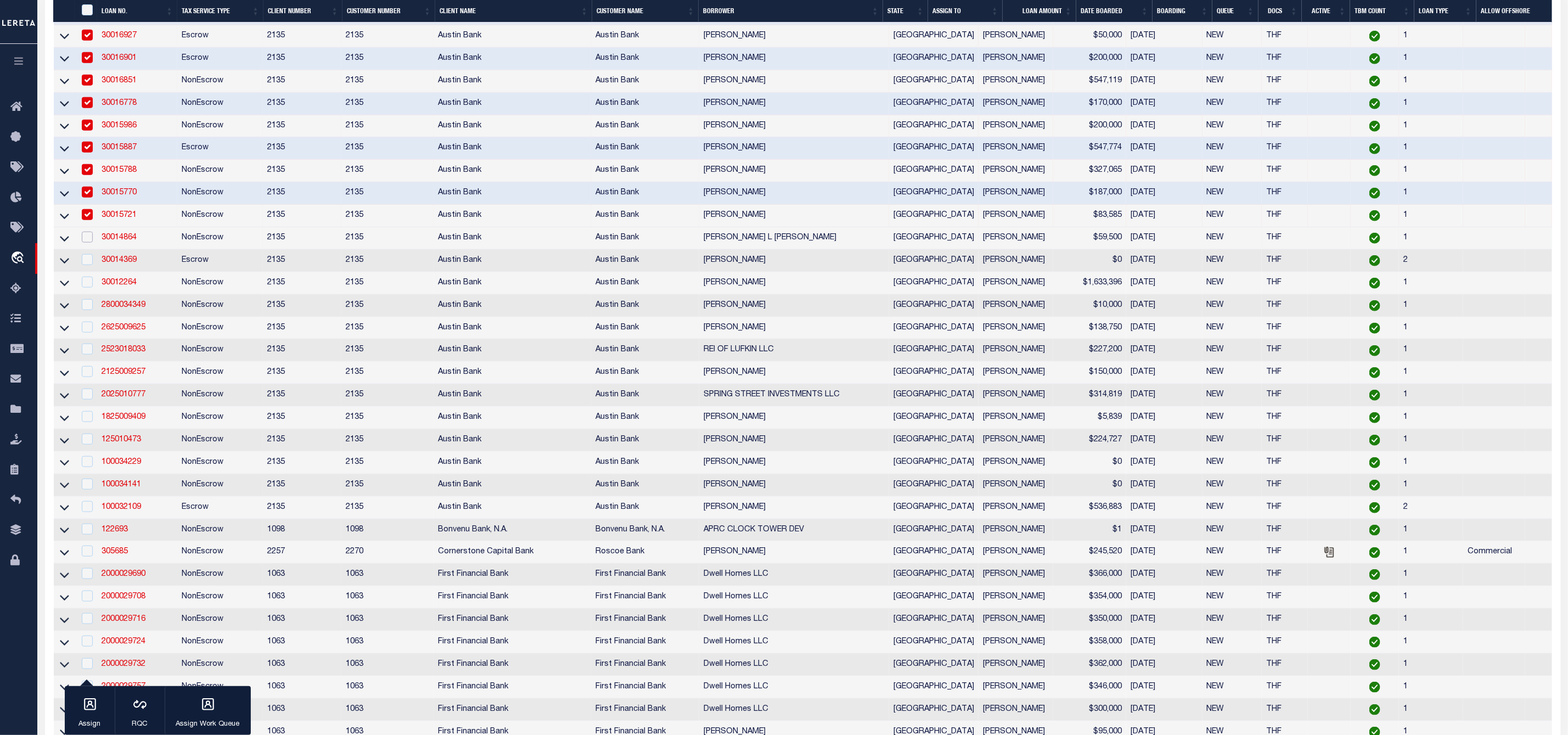
click at [90, 242] on input "checkbox" at bounding box center [87, 237] width 11 height 11
checkbox input "true"
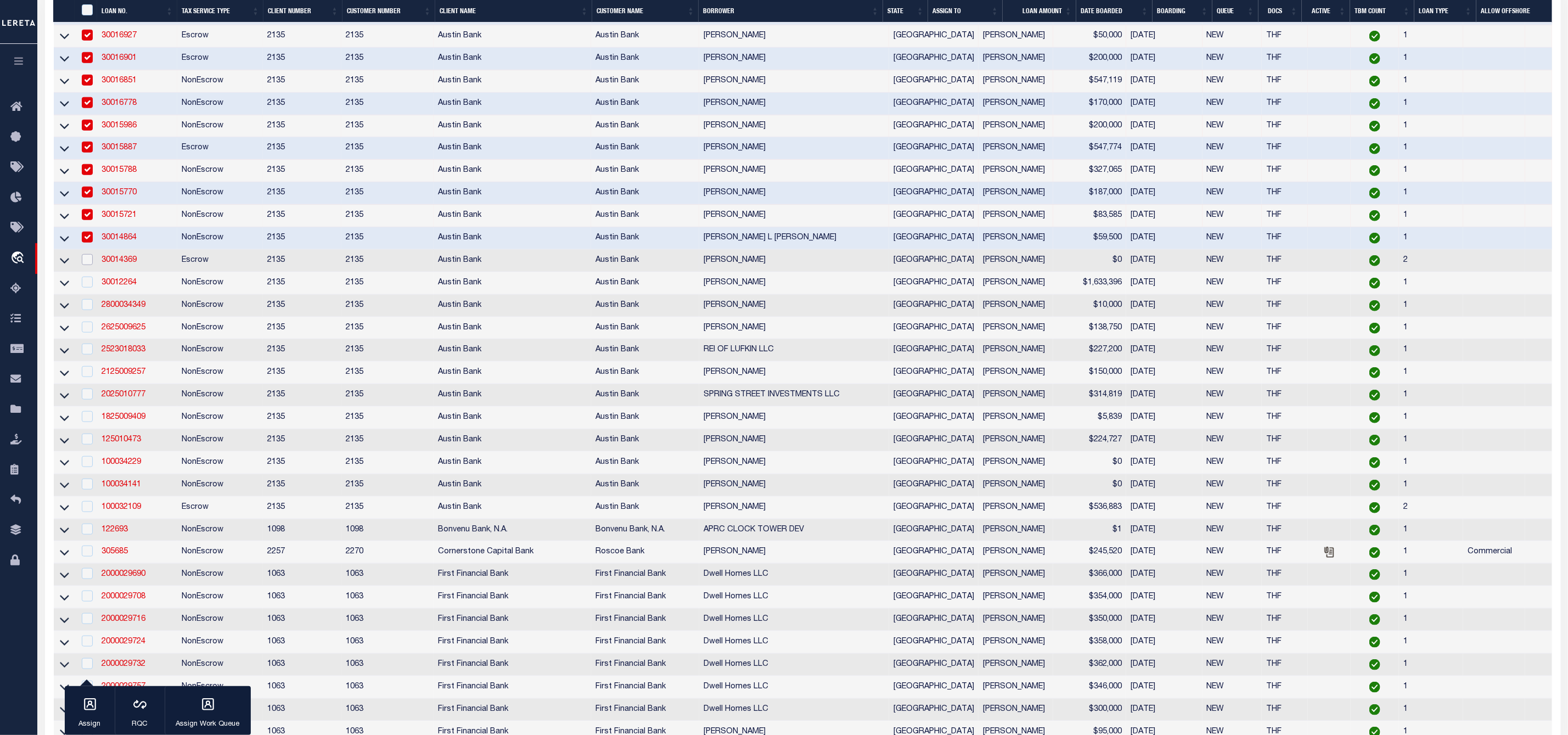
click at [90, 264] on input "checkbox" at bounding box center [87, 259] width 11 height 11
checkbox input "true"
click at [86, 287] on input "checkbox" at bounding box center [87, 282] width 11 height 11
checkbox input "true"
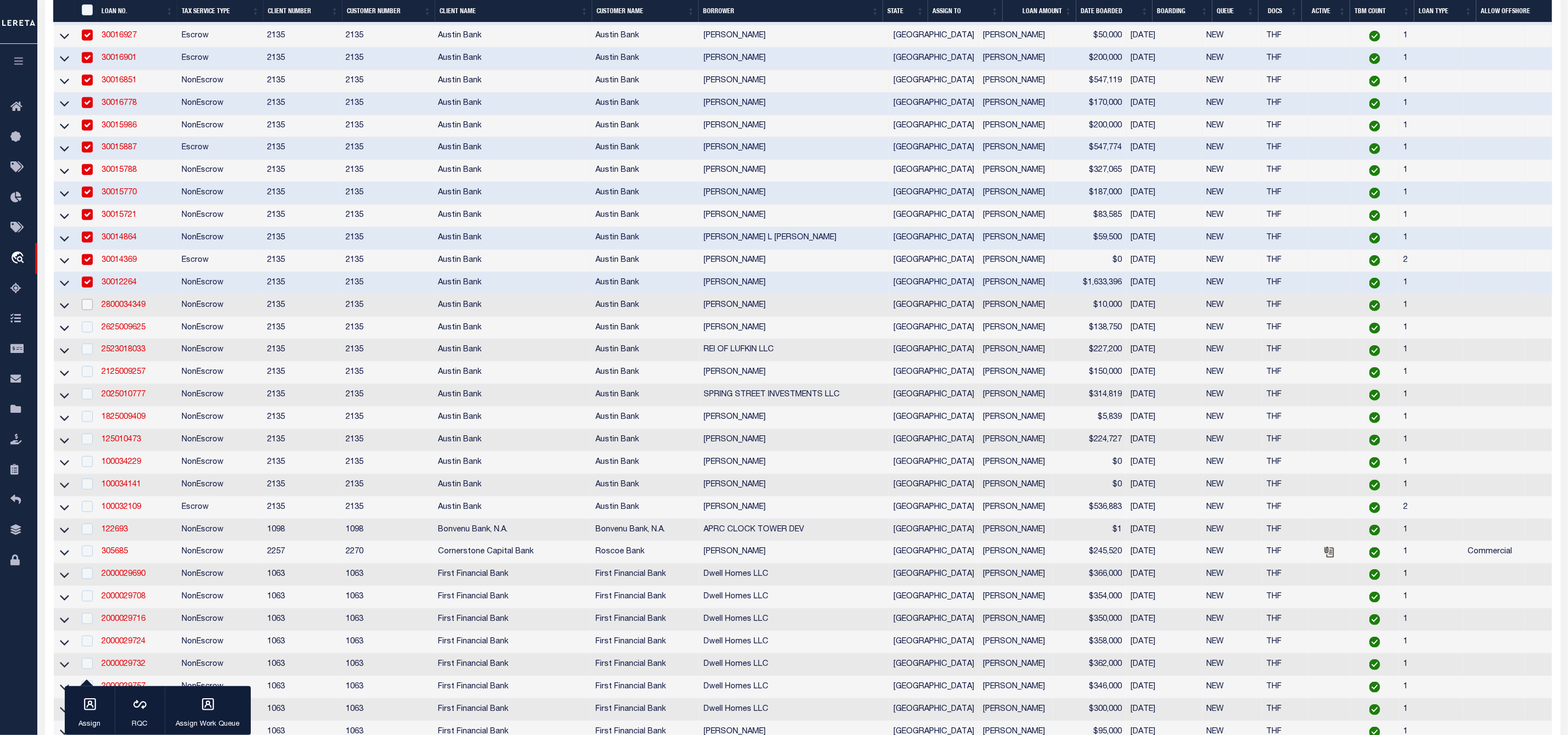
click at [86, 310] on input "checkbox" at bounding box center [87, 304] width 11 height 11
checkbox input "true"
click at [86, 333] on input "checkbox" at bounding box center [87, 327] width 11 height 11
checkbox input "true"
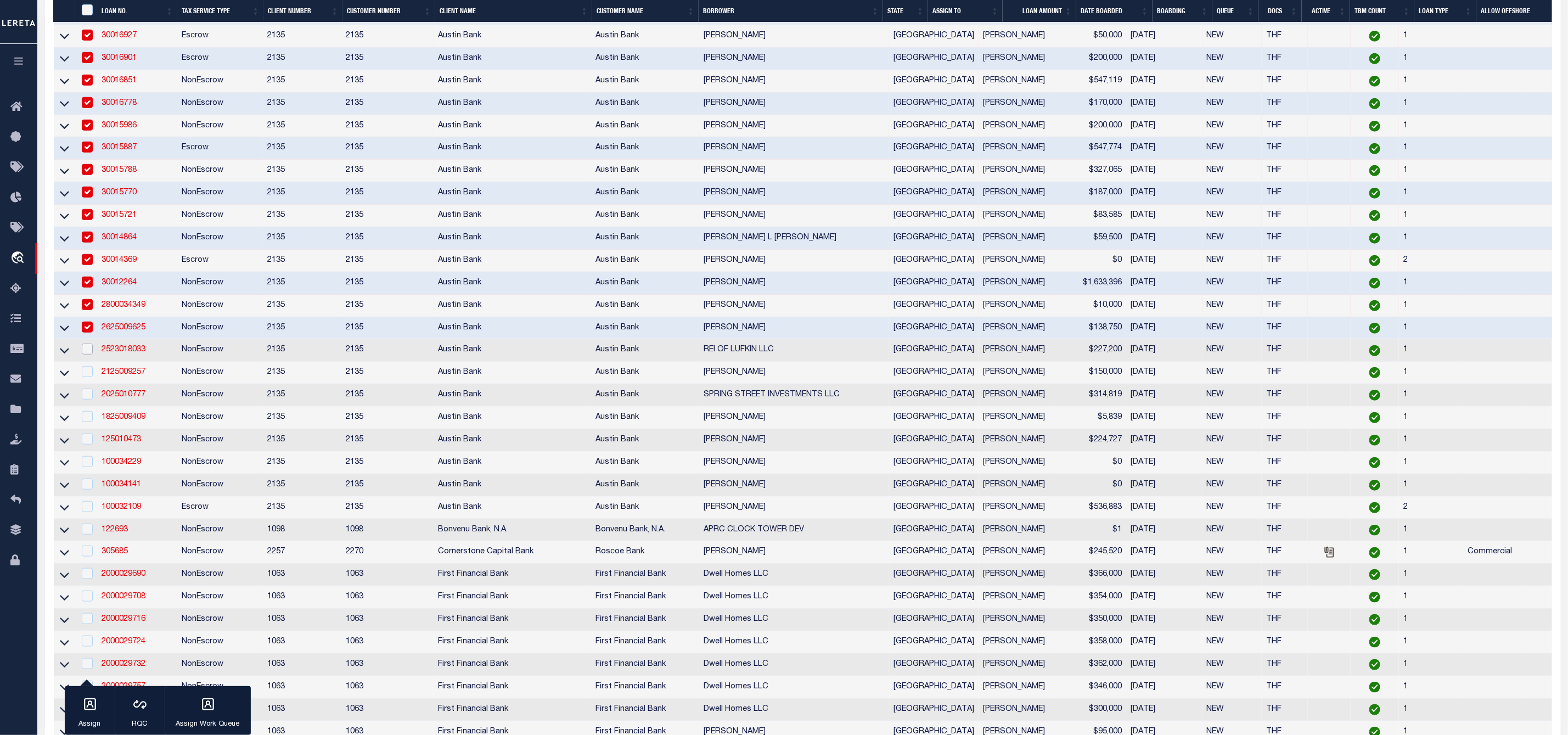
click at [87, 354] on input "checkbox" at bounding box center [87, 349] width 11 height 11
checkbox input "true"
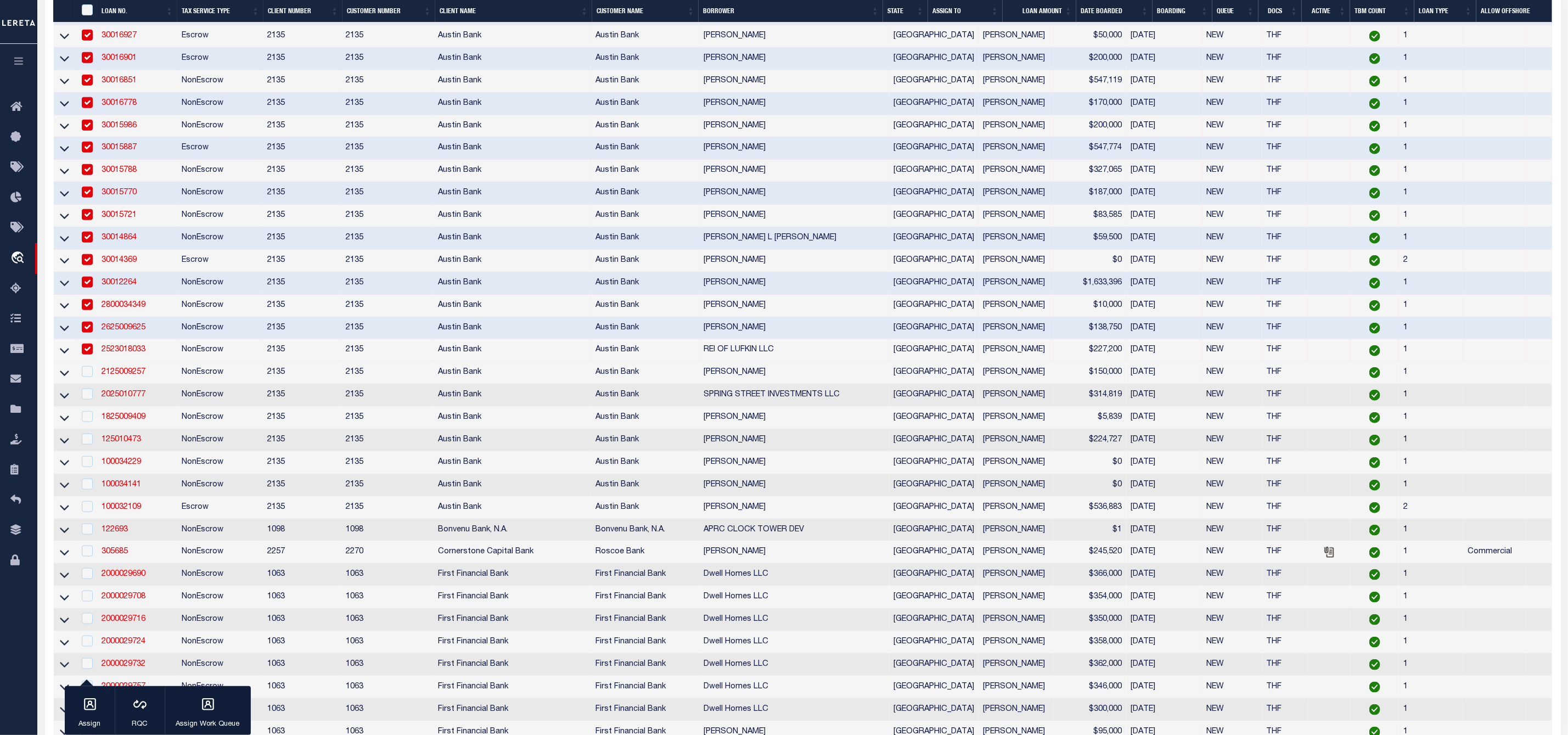
click at [90, 379] on div at bounding box center [86, 372] width 14 height 12
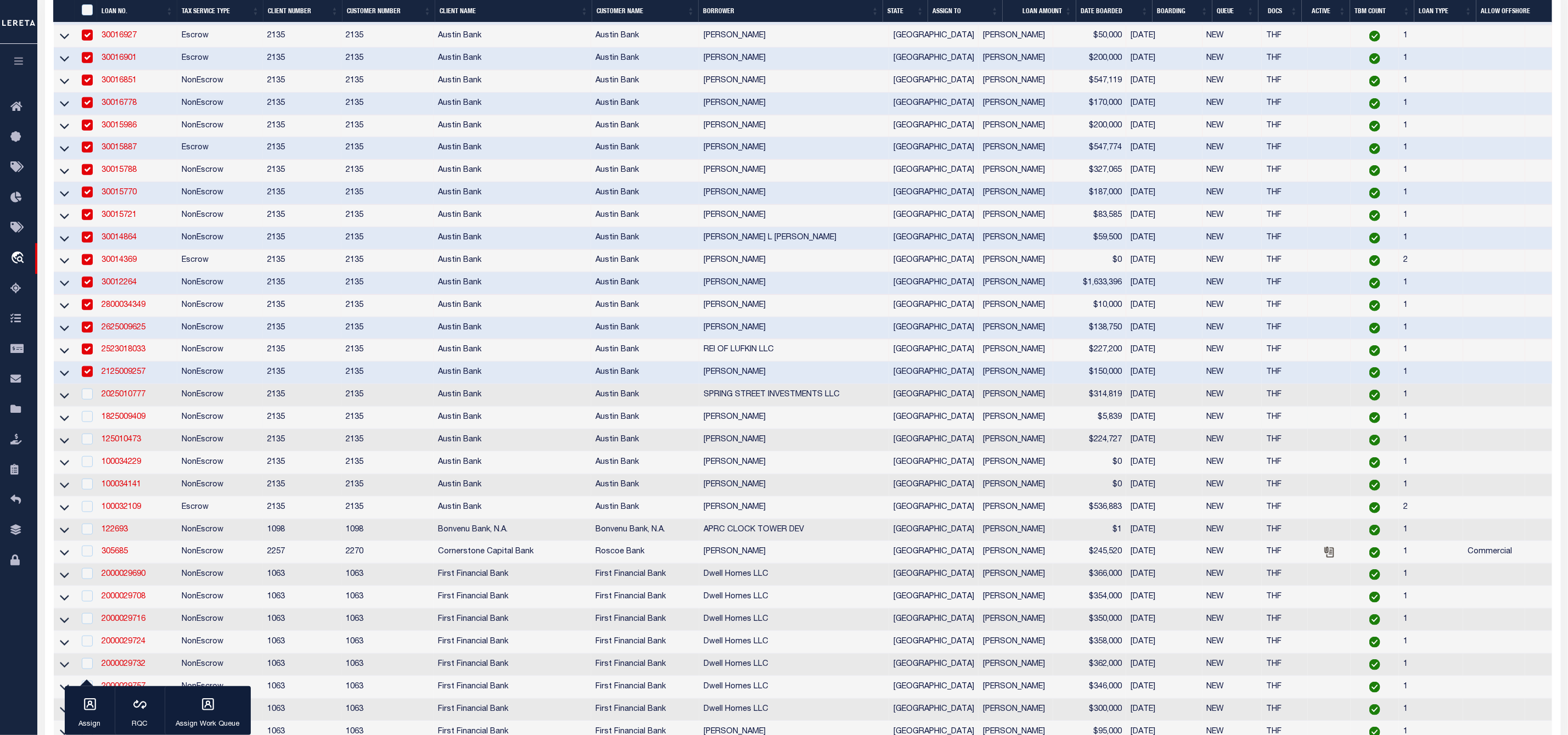
checkbox input "true"
click at [89, 400] on input "checkbox" at bounding box center [87, 394] width 11 height 11
checkbox input "true"
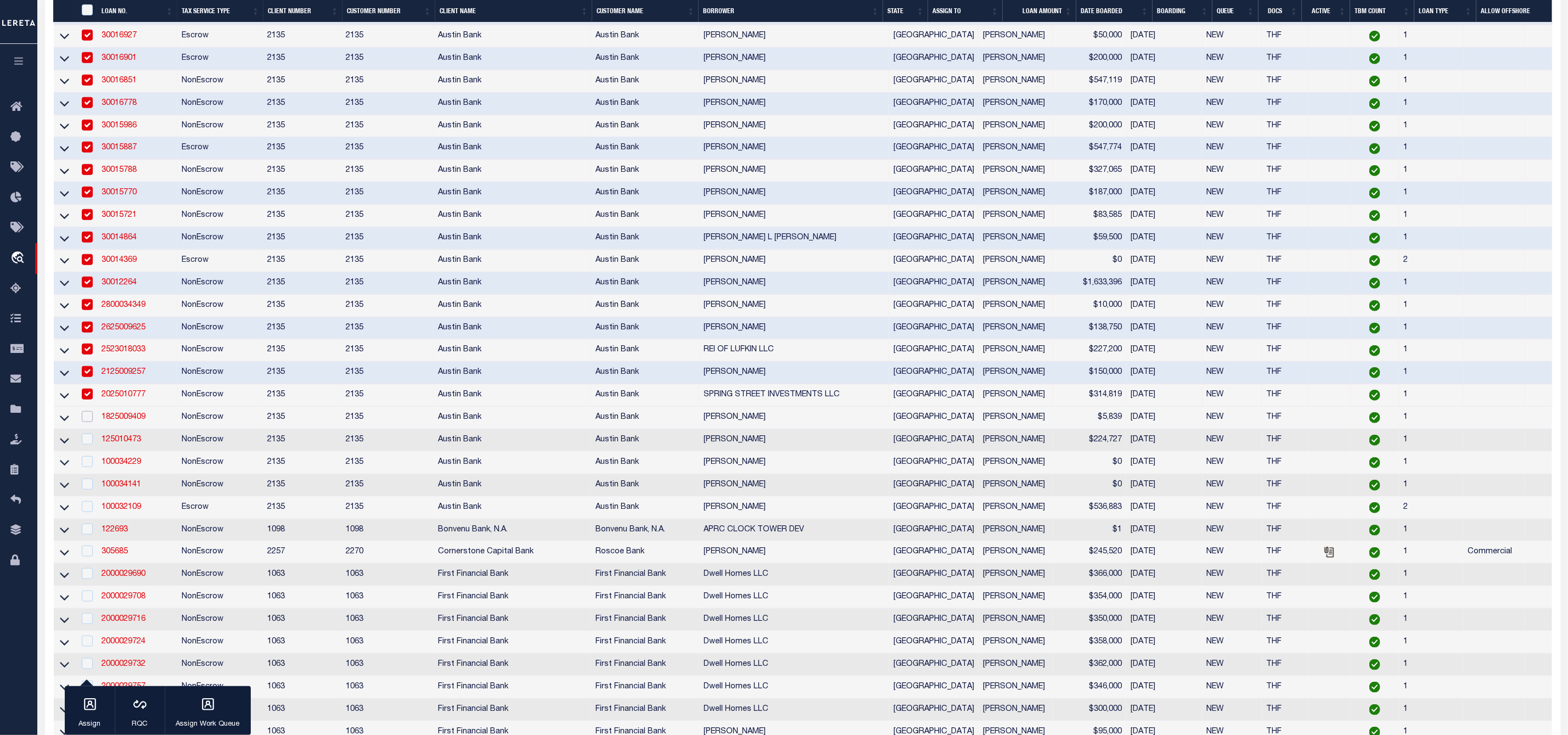
click at [91, 422] on input "checkbox" at bounding box center [87, 416] width 11 height 11
checkbox input "true"
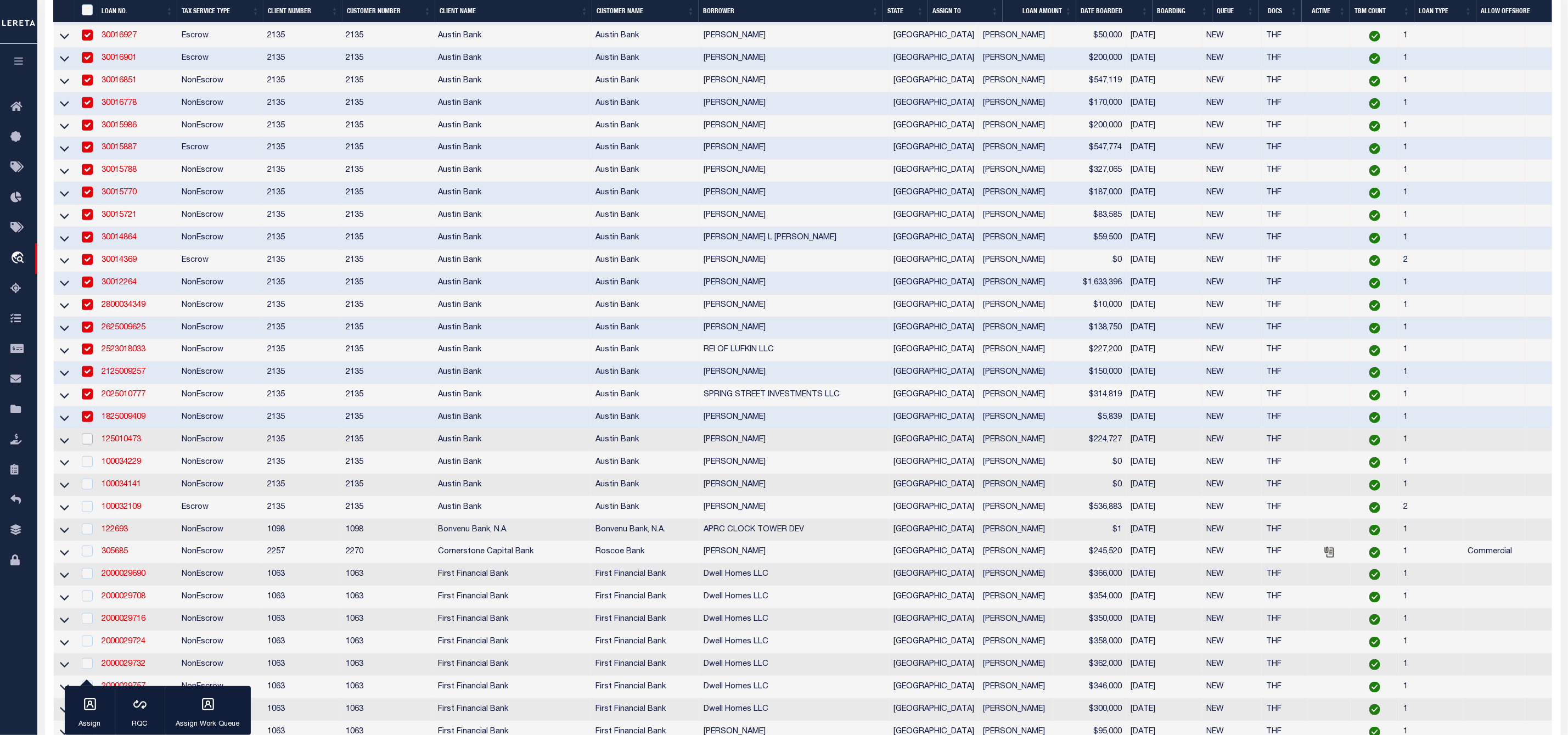
click at [86, 445] on input "checkbox" at bounding box center [87, 438] width 11 height 11
checkbox input "true"
click at [88, 467] on input "checkbox" at bounding box center [87, 461] width 11 height 11
checkbox input "true"
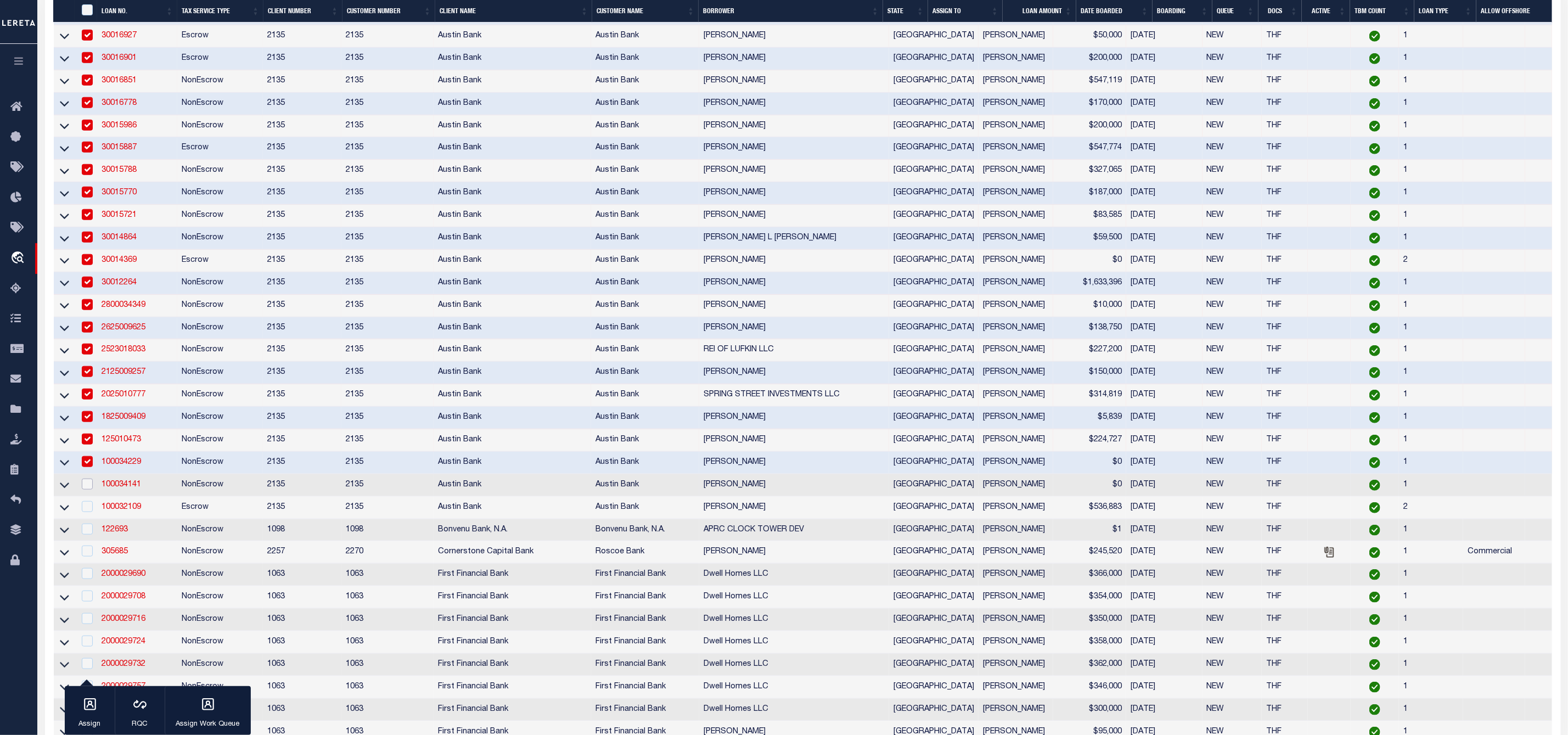
click at [88, 490] on input "checkbox" at bounding box center [87, 483] width 11 height 11
checkbox input "true"
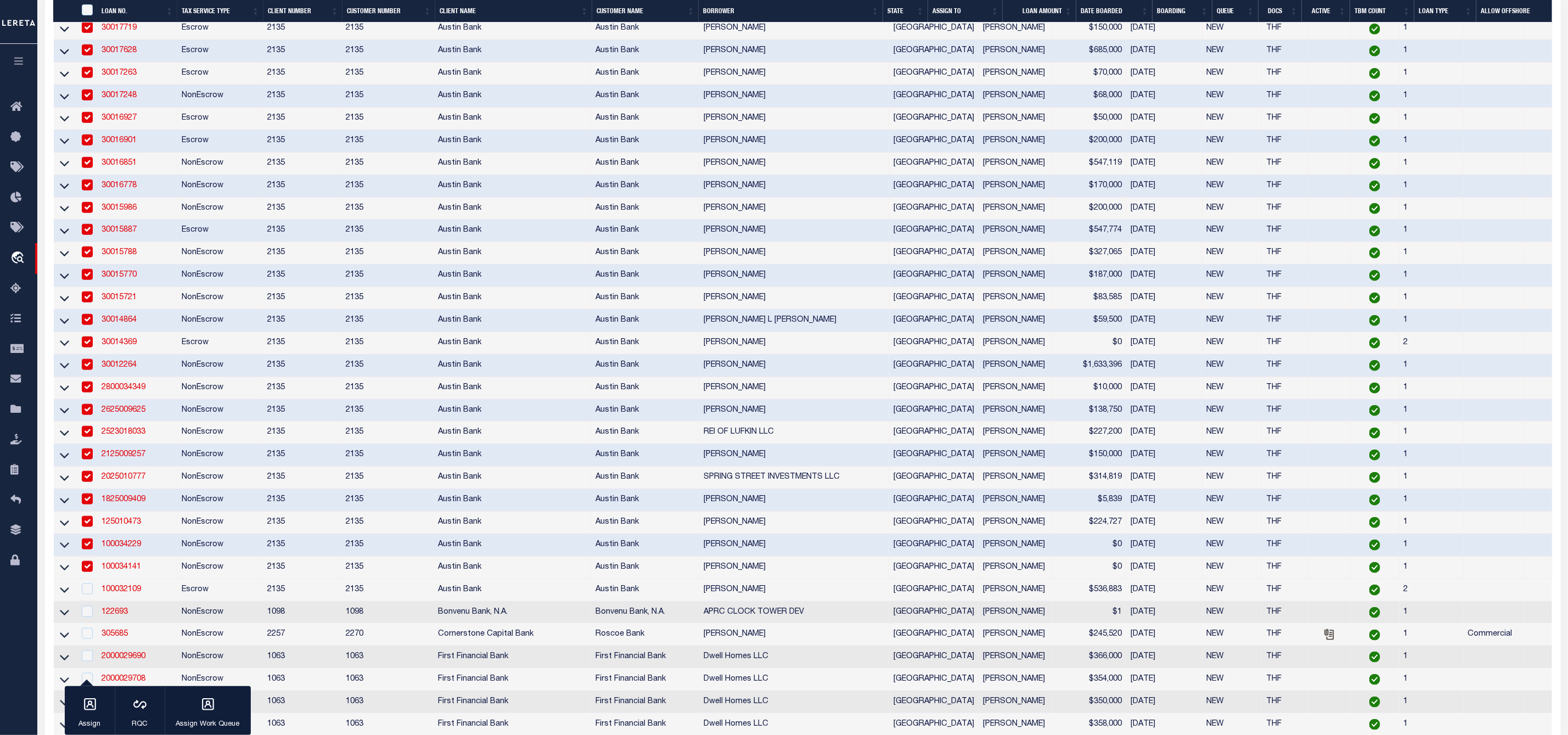
scroll to position [905, 0]
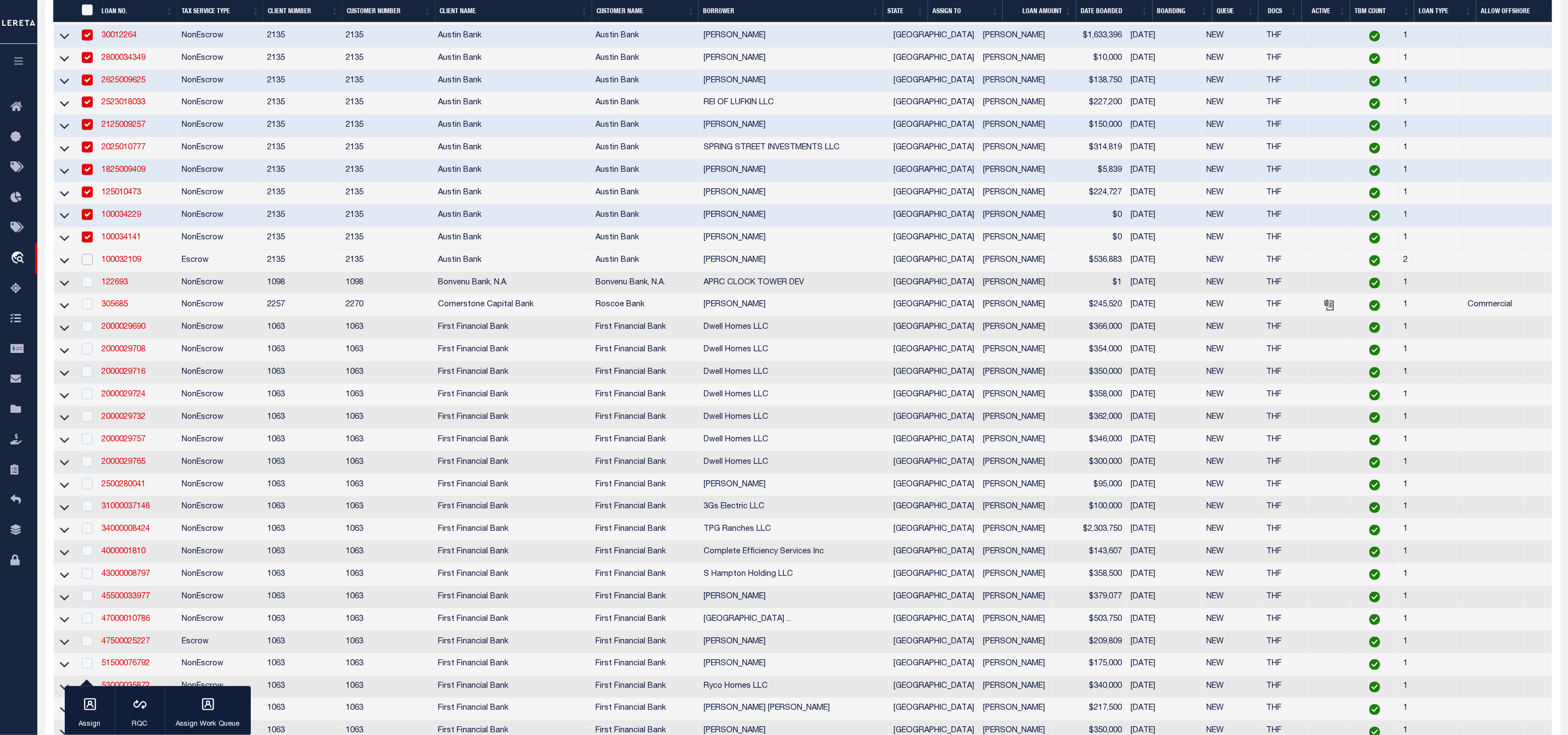
click at [87, 265] on input "checkbox" at bounding box center [87, 259] width 11 height 11
checkbox input "true"
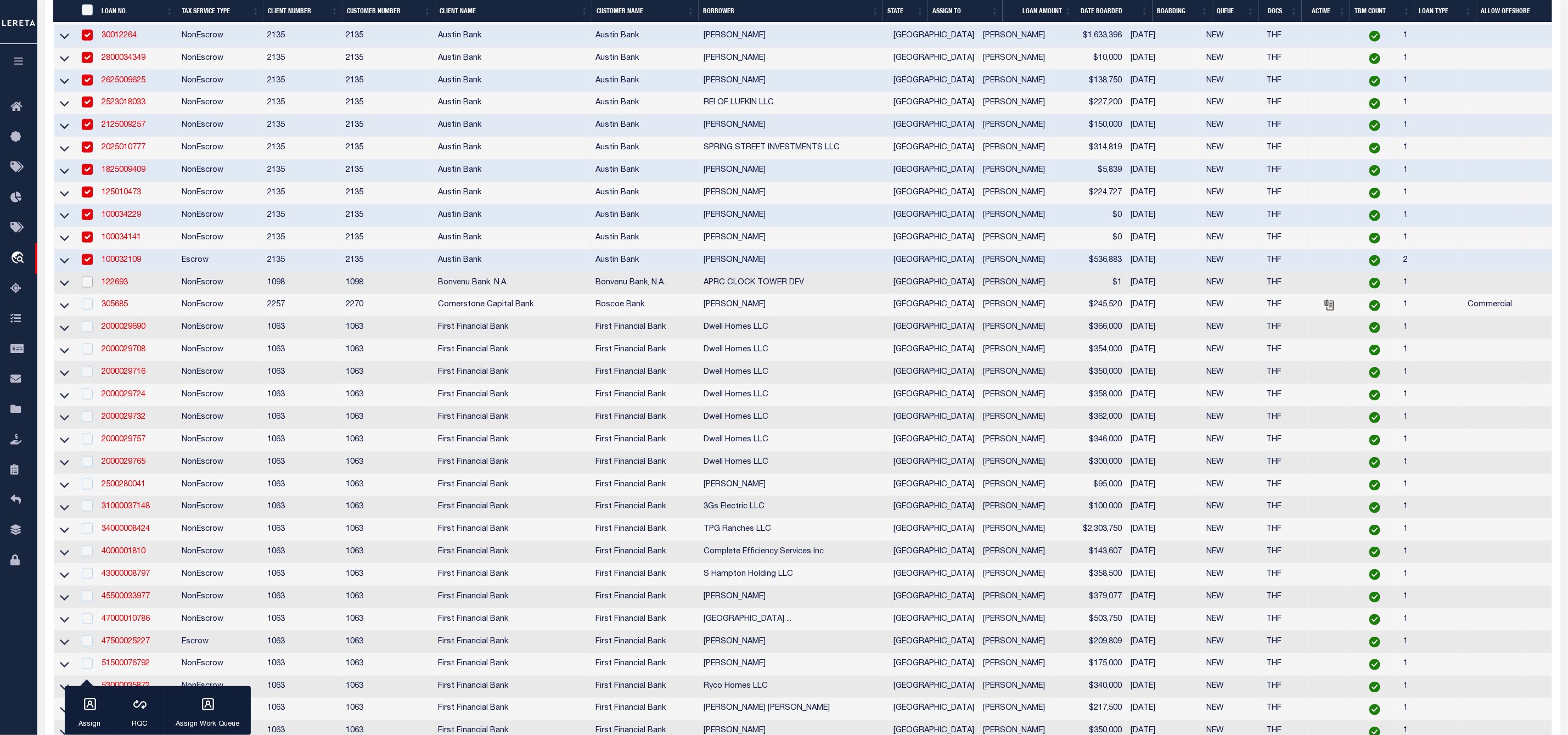
click at [89, 287] on input "checkbox" at bounding box center [87, 282] width 11 height 11
checkbox input "true"
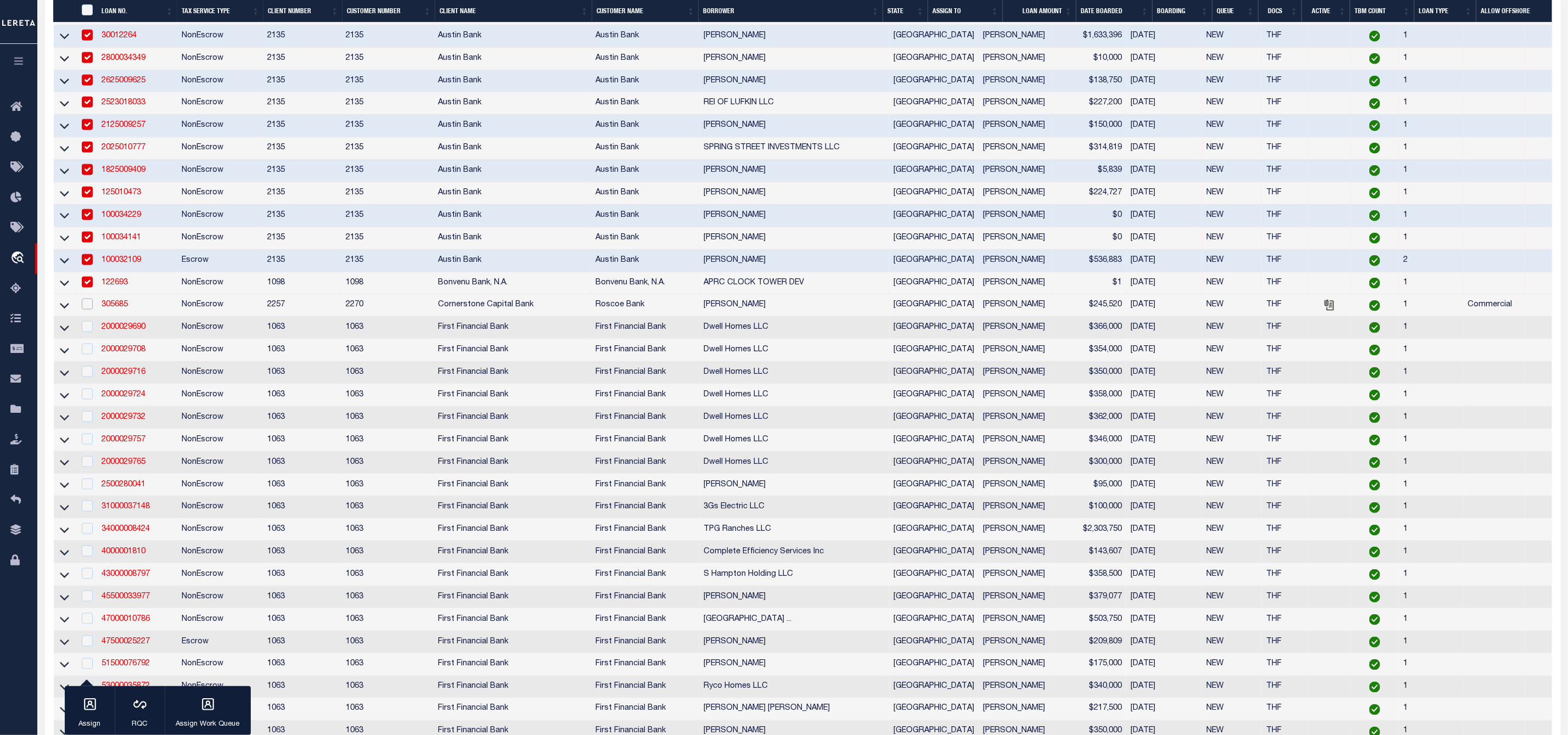
click at [88, 309] on input "checkbox" at bounding box center [87, 304] width 11 height 11
checkbox input "true"
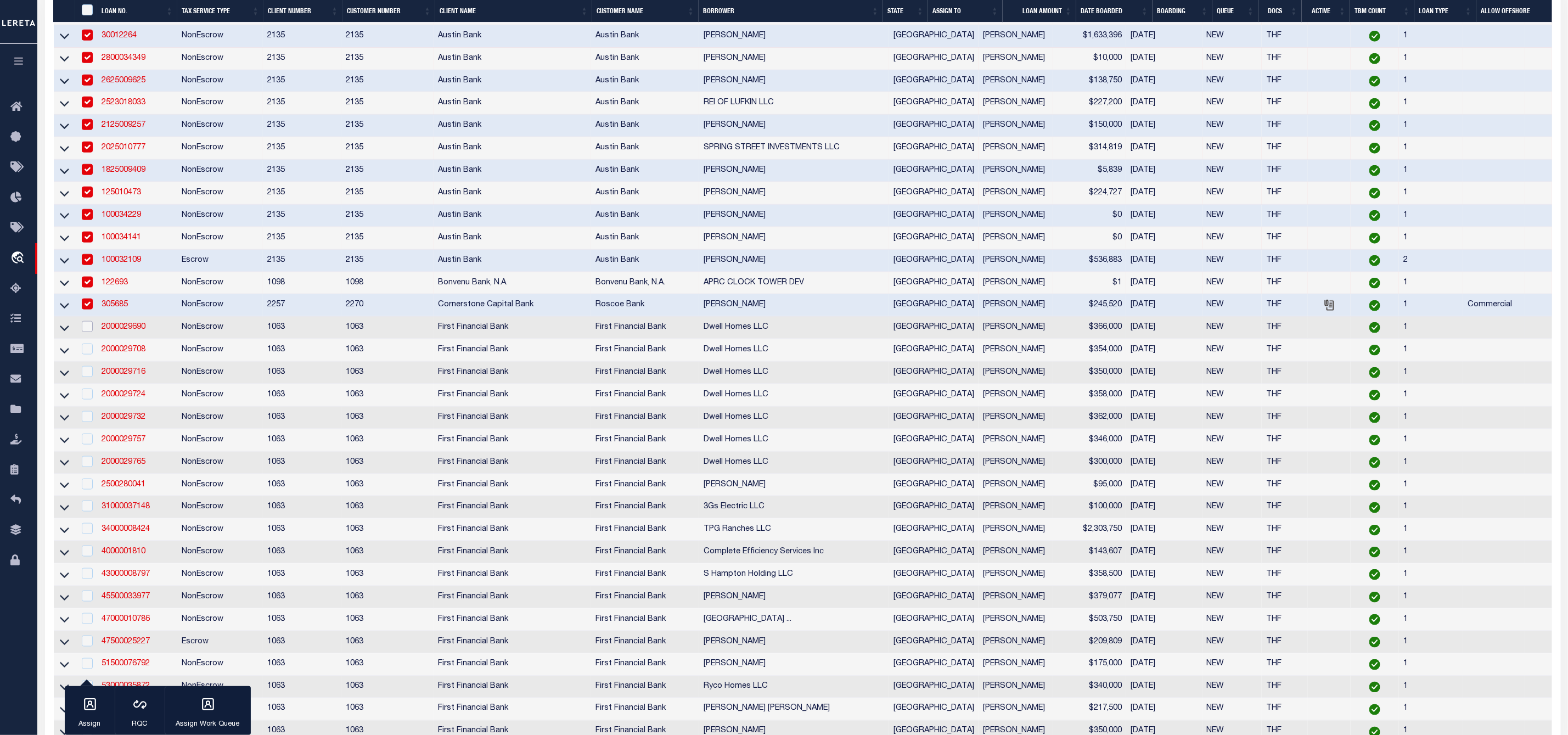
click at [88, 332] on input "checkbox" at bounding box center [87, 326] width 11 height 11
checkbox input "true"
click at [90, 361] on td at bounding box center [86, 351] width 23 height 23
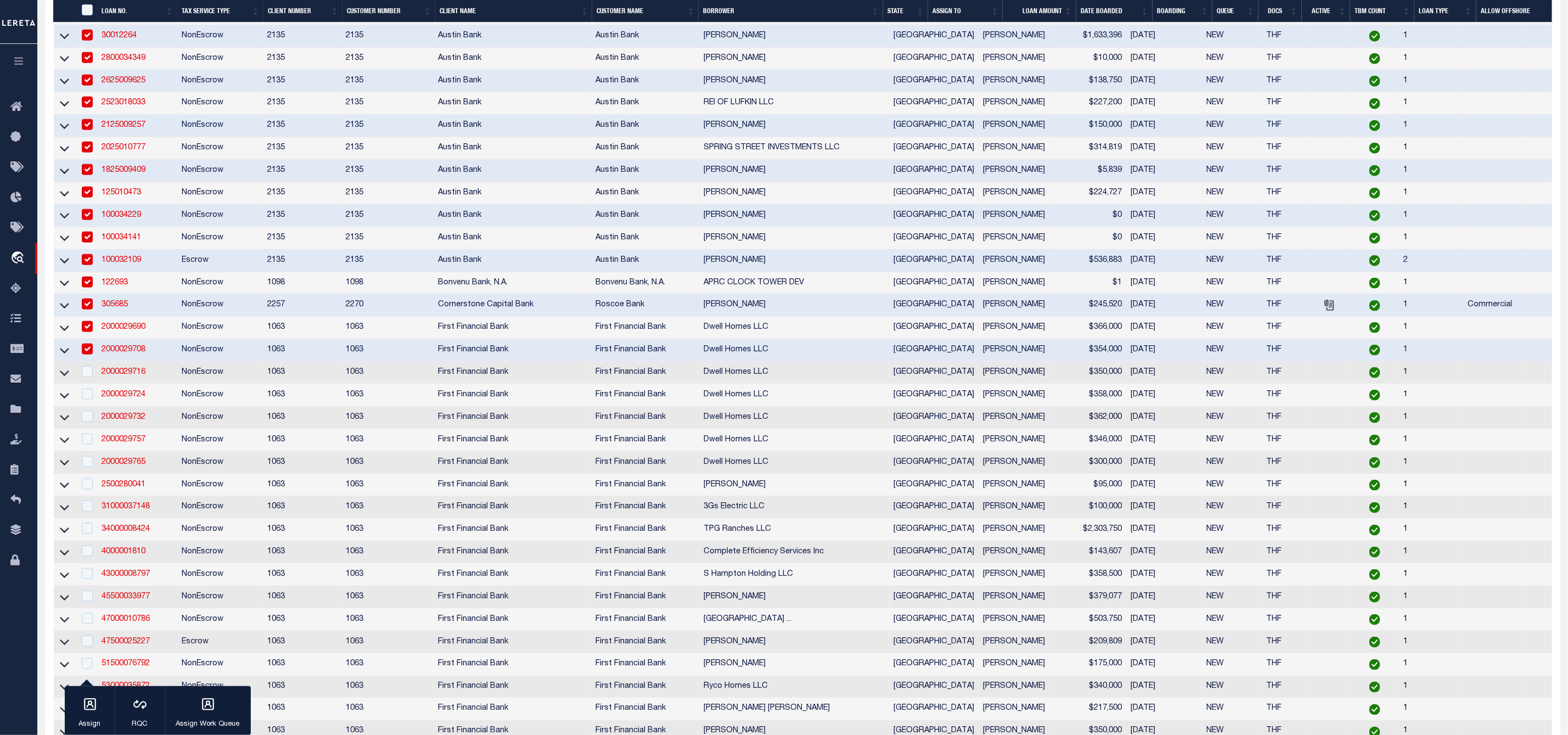
checkbox input "true"
click at [86, 377] on input "checkbox" at bounding box center [87, 371] width 11 height 11
checkbox input "true"
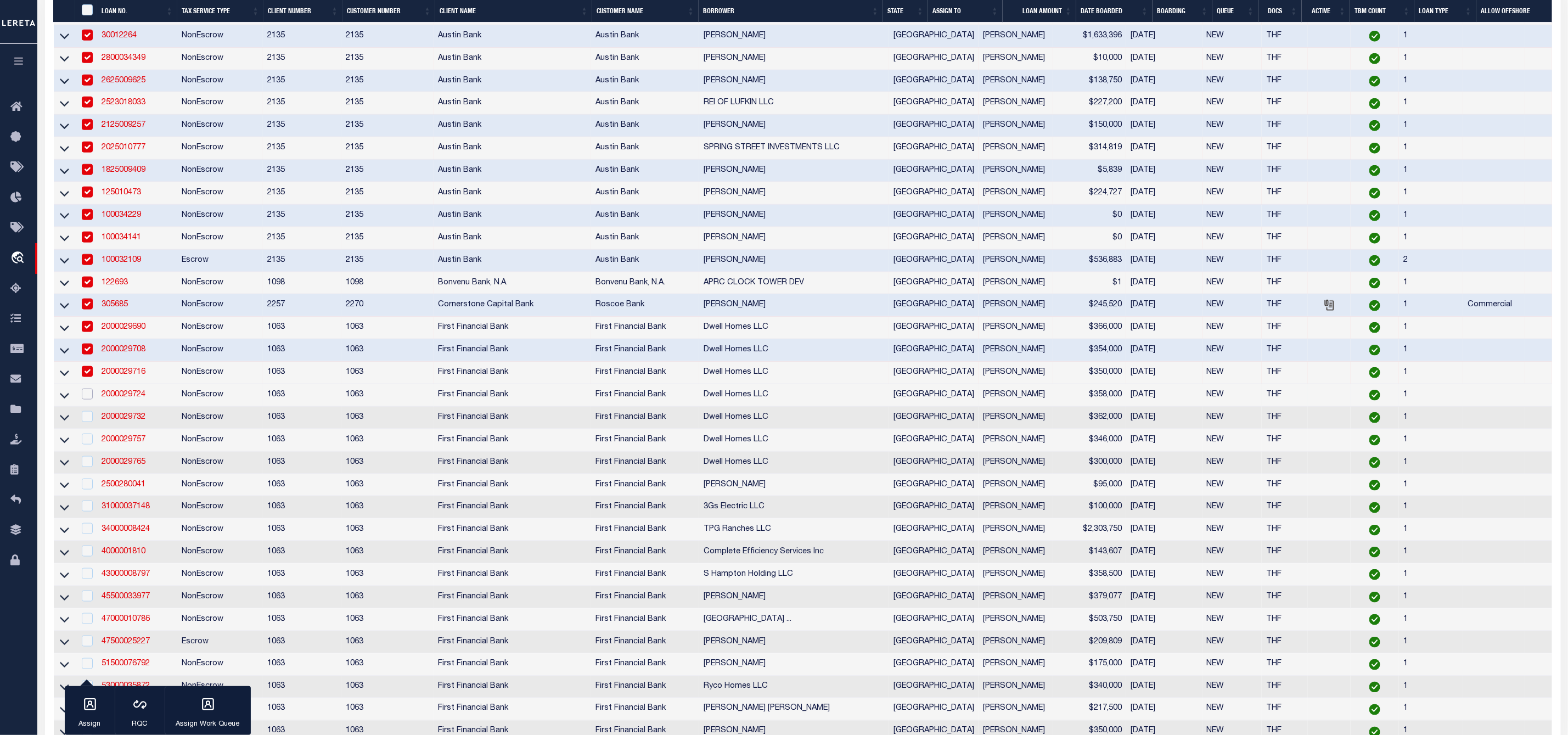
click at [86, 400] on input "checkbox" at bounding box center [87, 394] width 11 height 11
checkbox input "true"
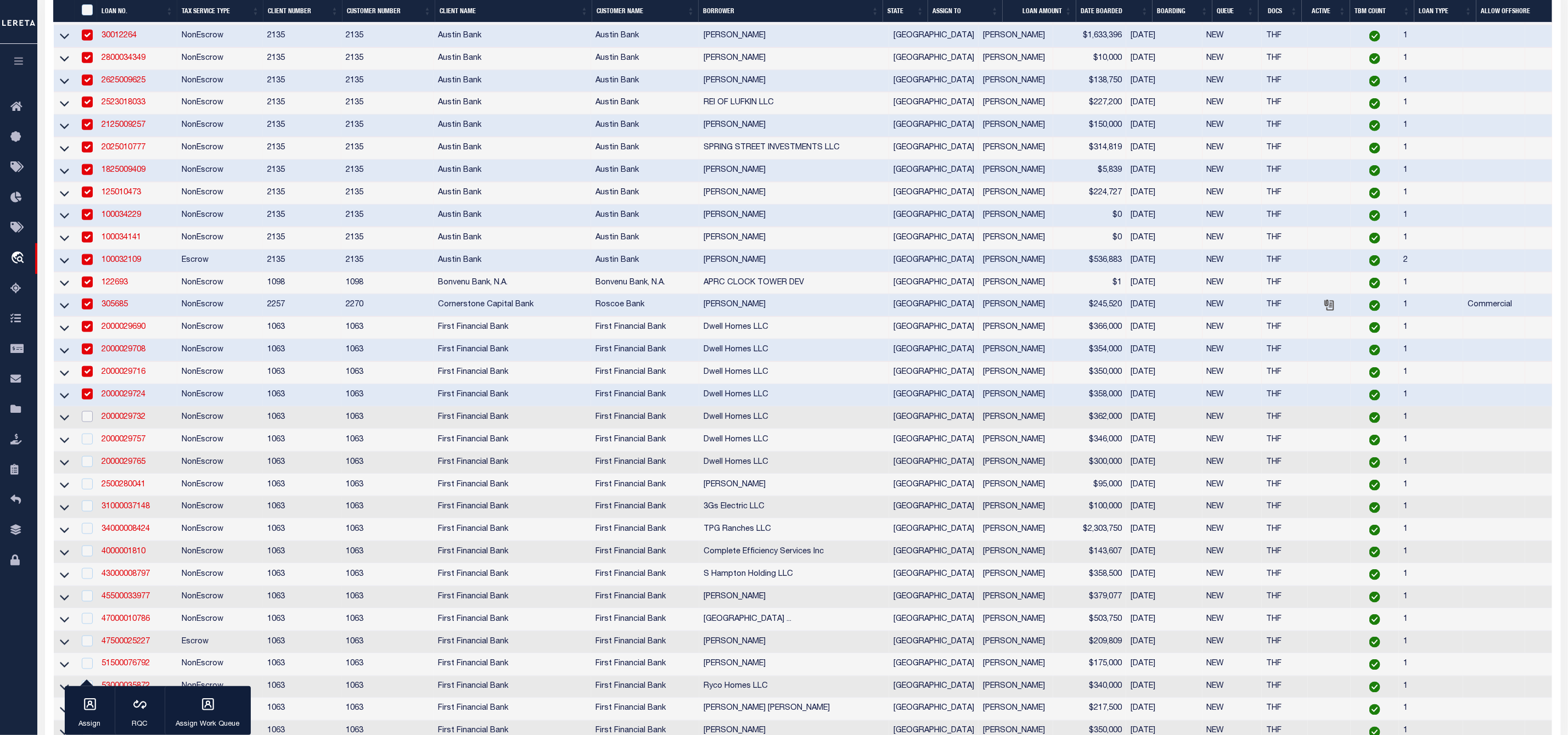
click at [85, 422] on input "checkbox" at bounding box center [87, 416] width 11 height 11
checkbox input "true"
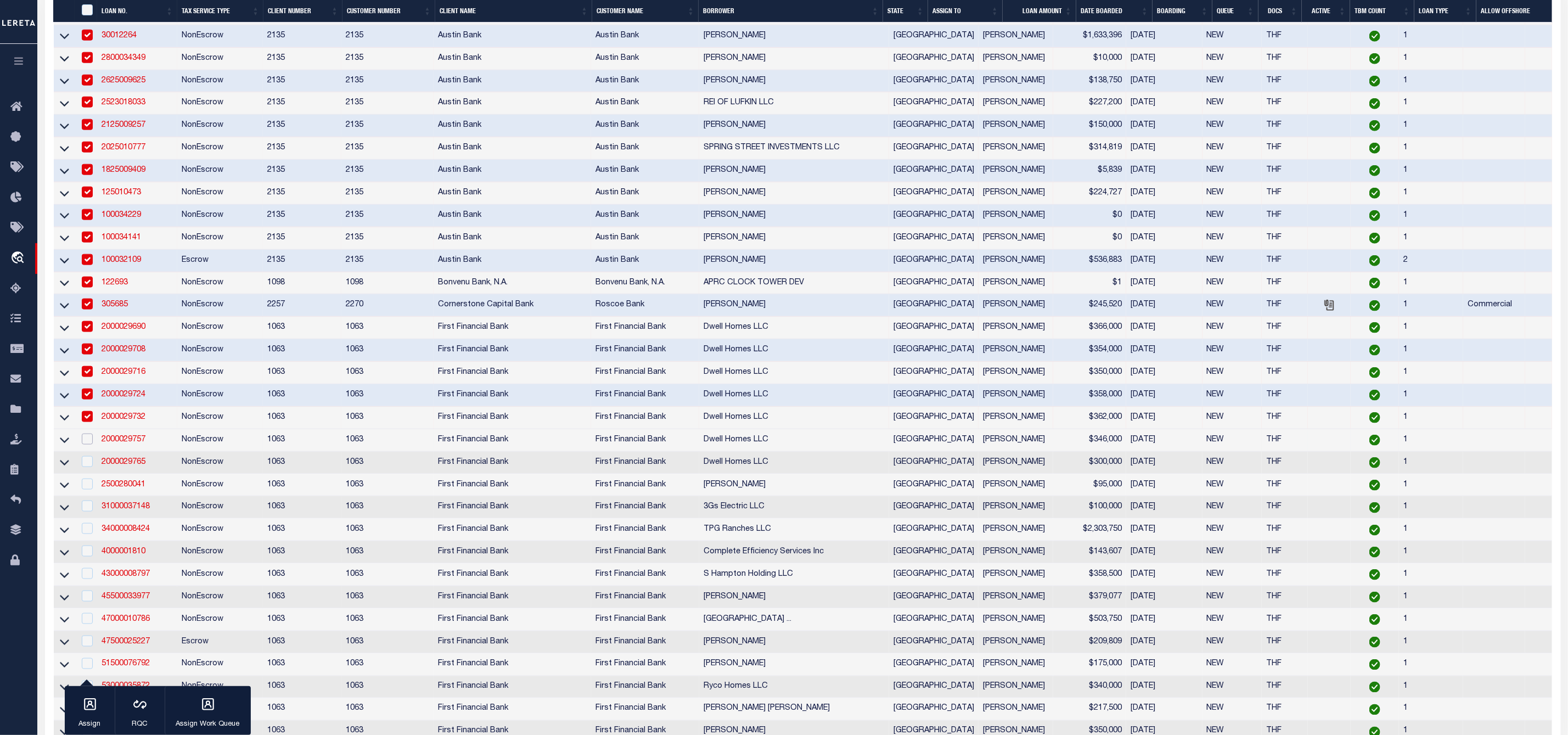
click at [86, 445] on input "checkbox" at bounding box center [87, 438] width 11 height 11
checkbox input "true"
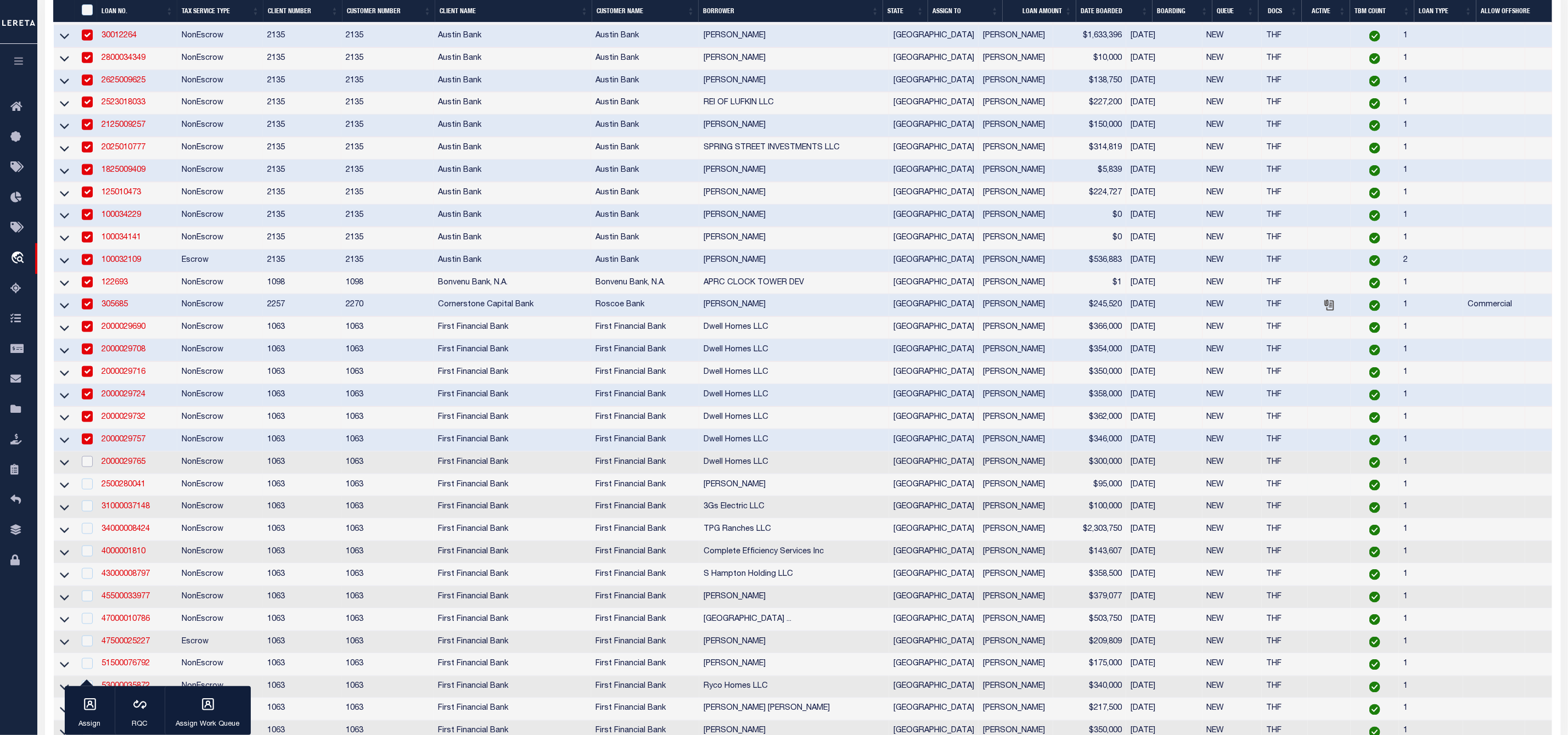
click at [85, 467] on input "checkbox" at bounding box center [87, 461] width 11 height 11
checkbox input "true"
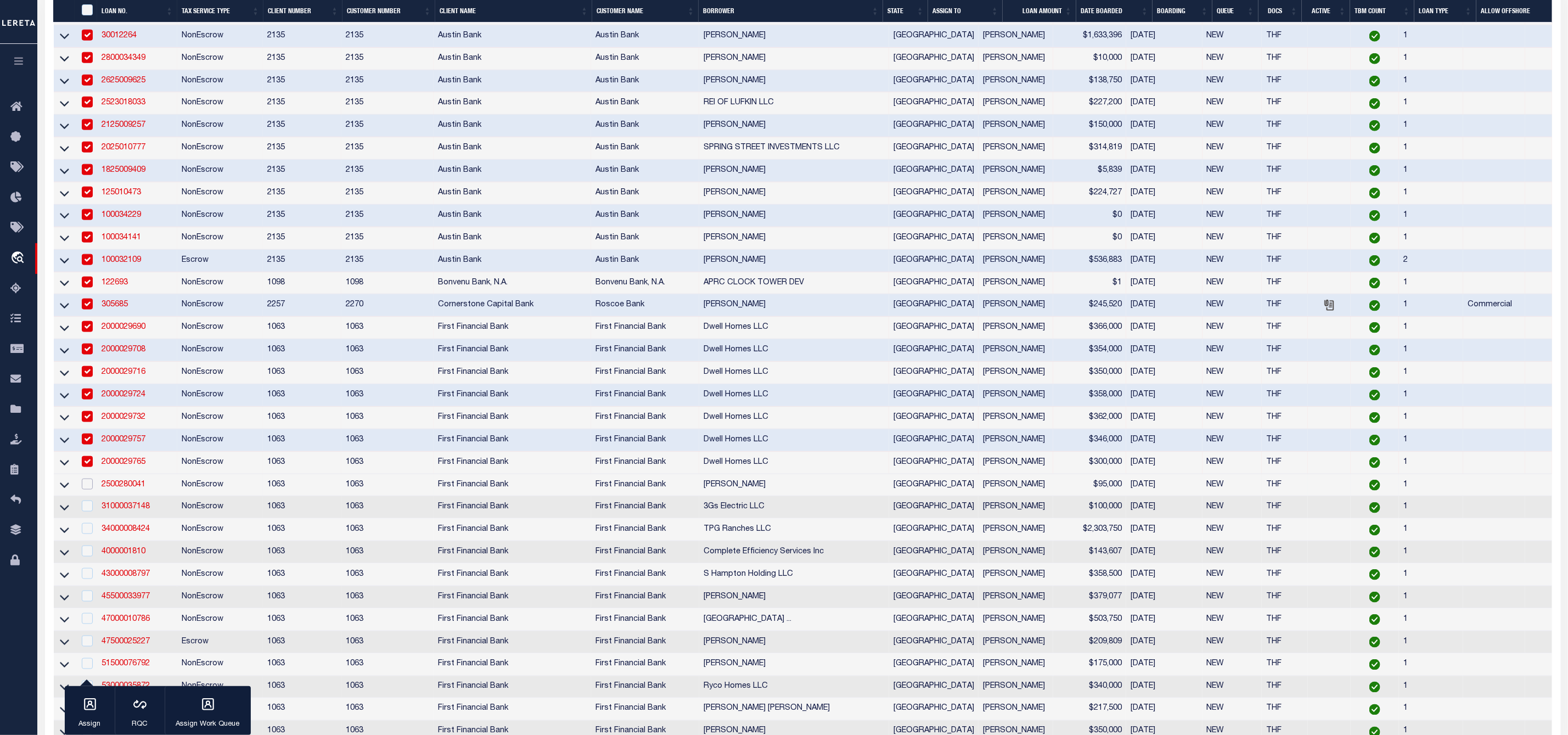
click at [89, 490] on input "checkbox" at bounding box center [87, 483] width 11 height 11
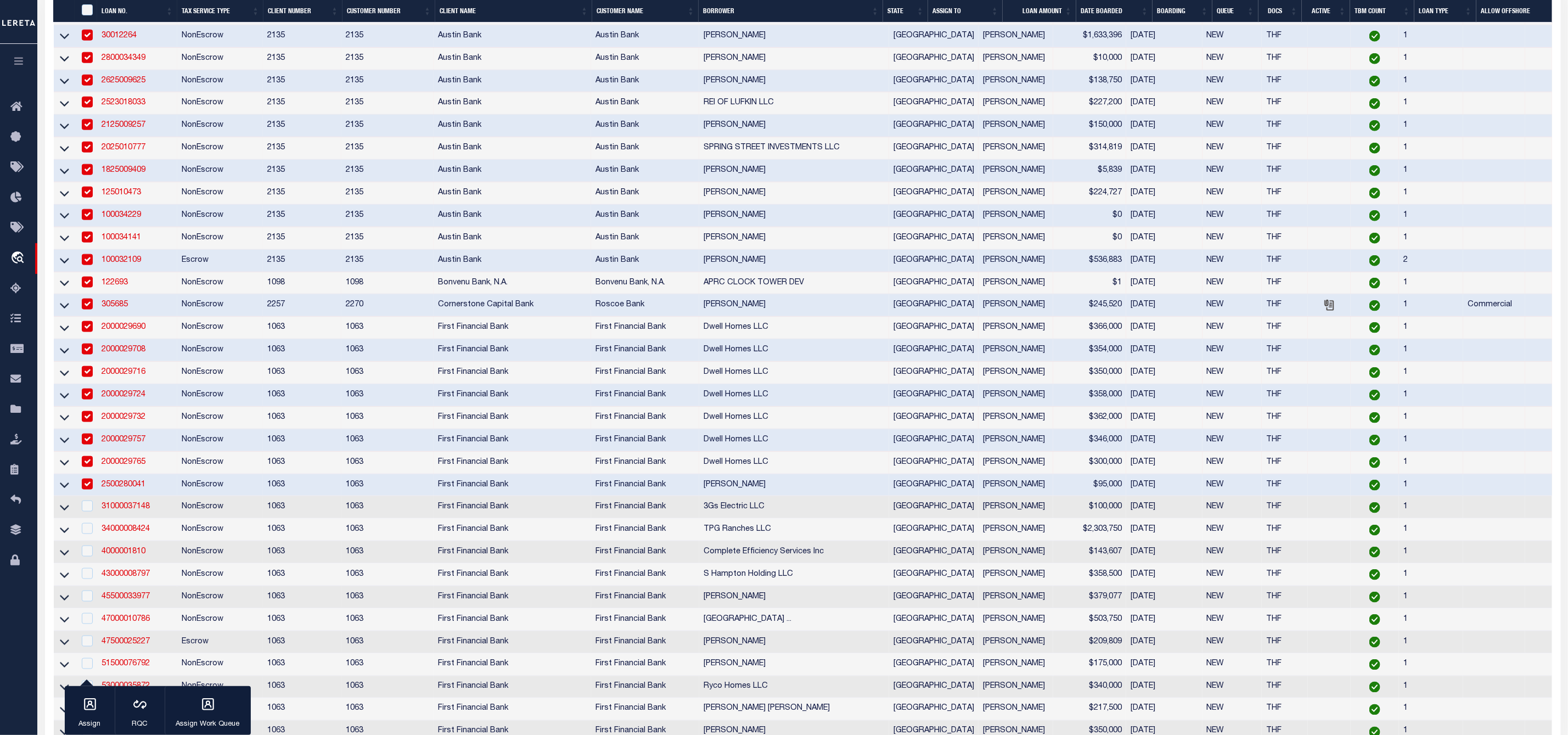
click at [91, 490] on input "checkbox" at bounding box center [87, 483] width 11 height 11
checkbox input "false"
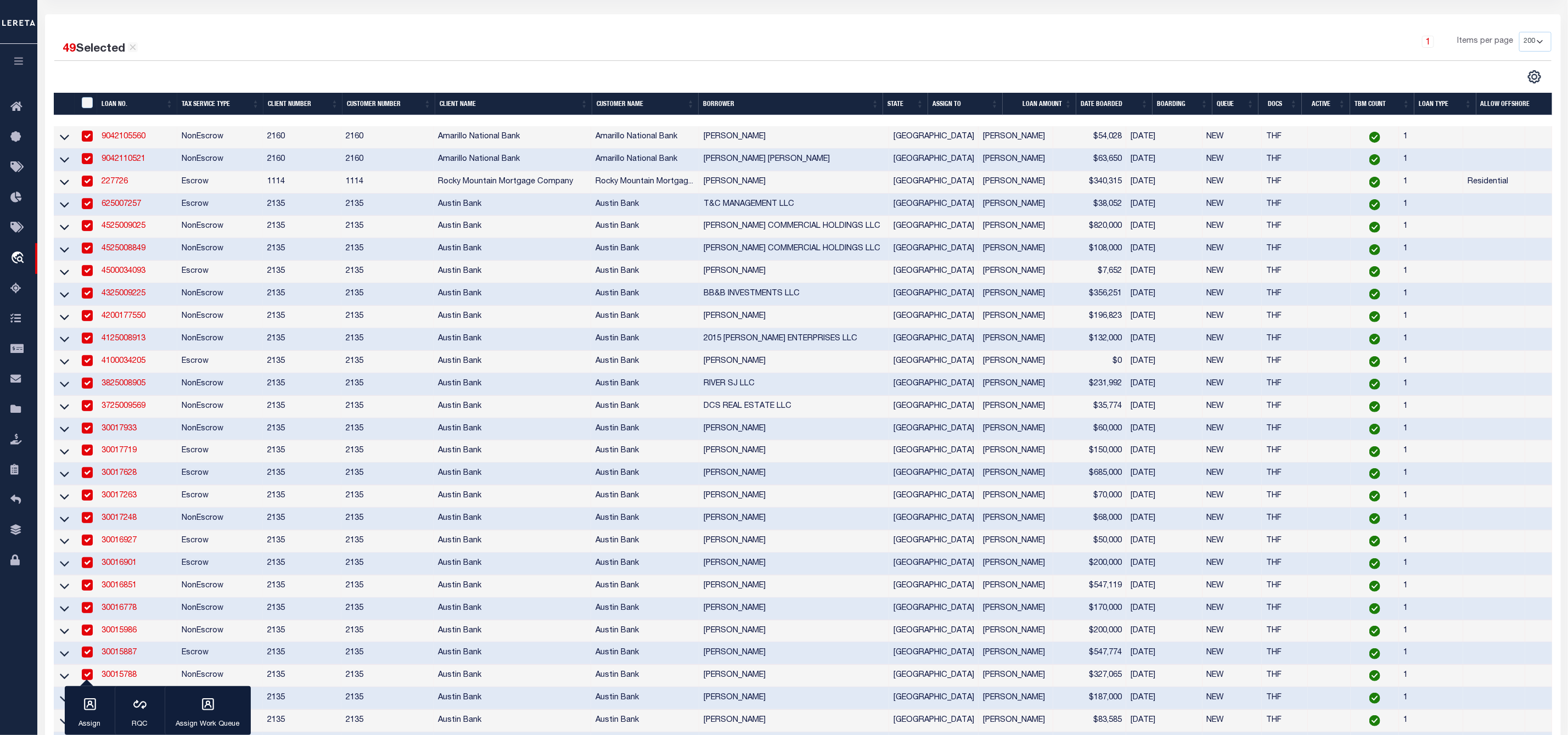
scroll to position [82, 0]
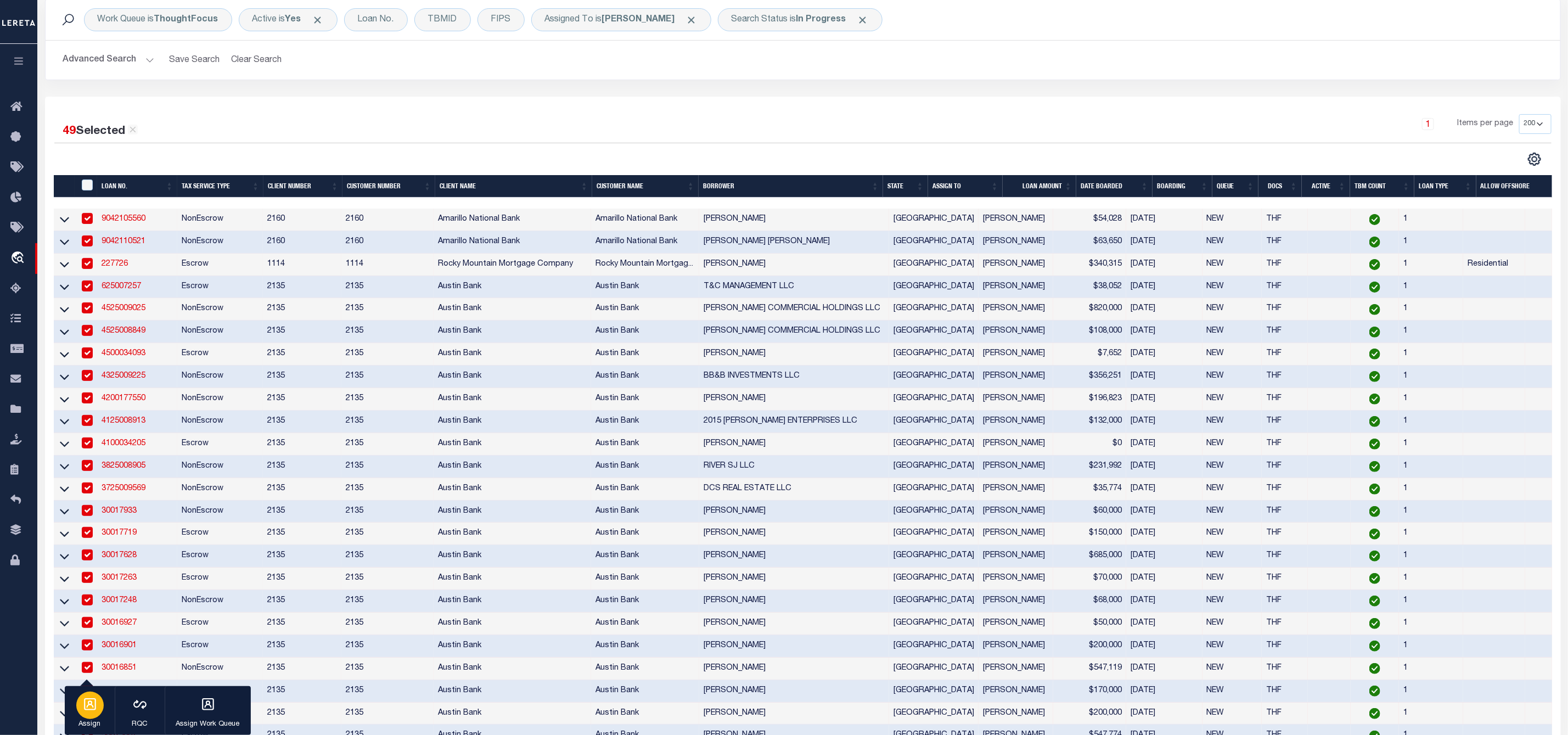
click at [89, 710] on icon "button" at bounding box center [90, 704] width 12 height 12
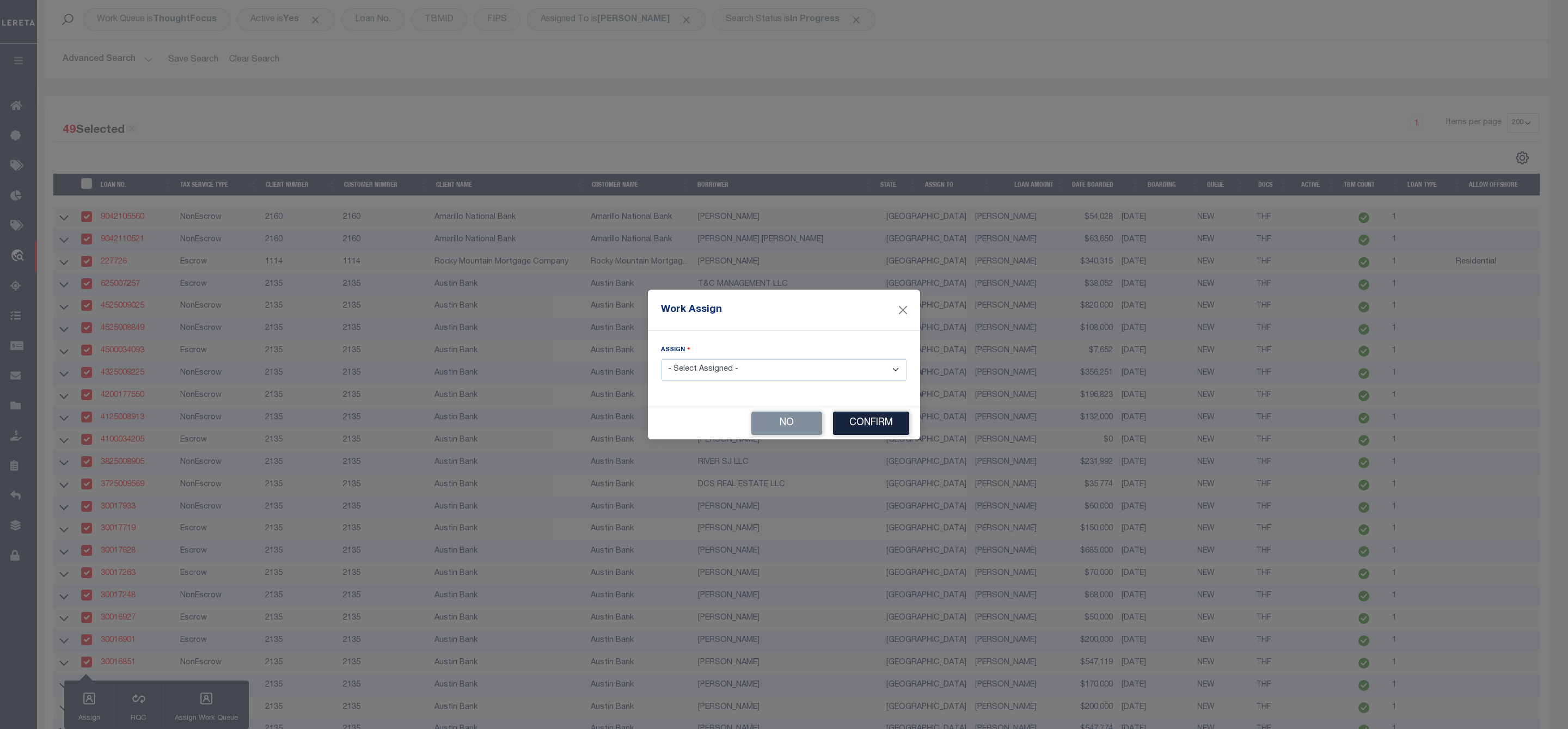
click at [707, 366] on select "- Select Assigned - --Unassigned-- [PERSON_NAME] [PERSON_NAME] [PERSON_NAME] [P…" at bounding box center [784, 370] width 246 height 21
select select "[PERSON_NAME]"
click at [661, 359] on select "- Select Assigned - --Unassigned-- [PERSON_NAME] [PERSON_NAME] [PERSON_NAME] [P…" at bounding box center [784, 370] width 246 height 21
click at [864, 420] on button "Confirm" at bounding box center [871, 423] width 76 height 23
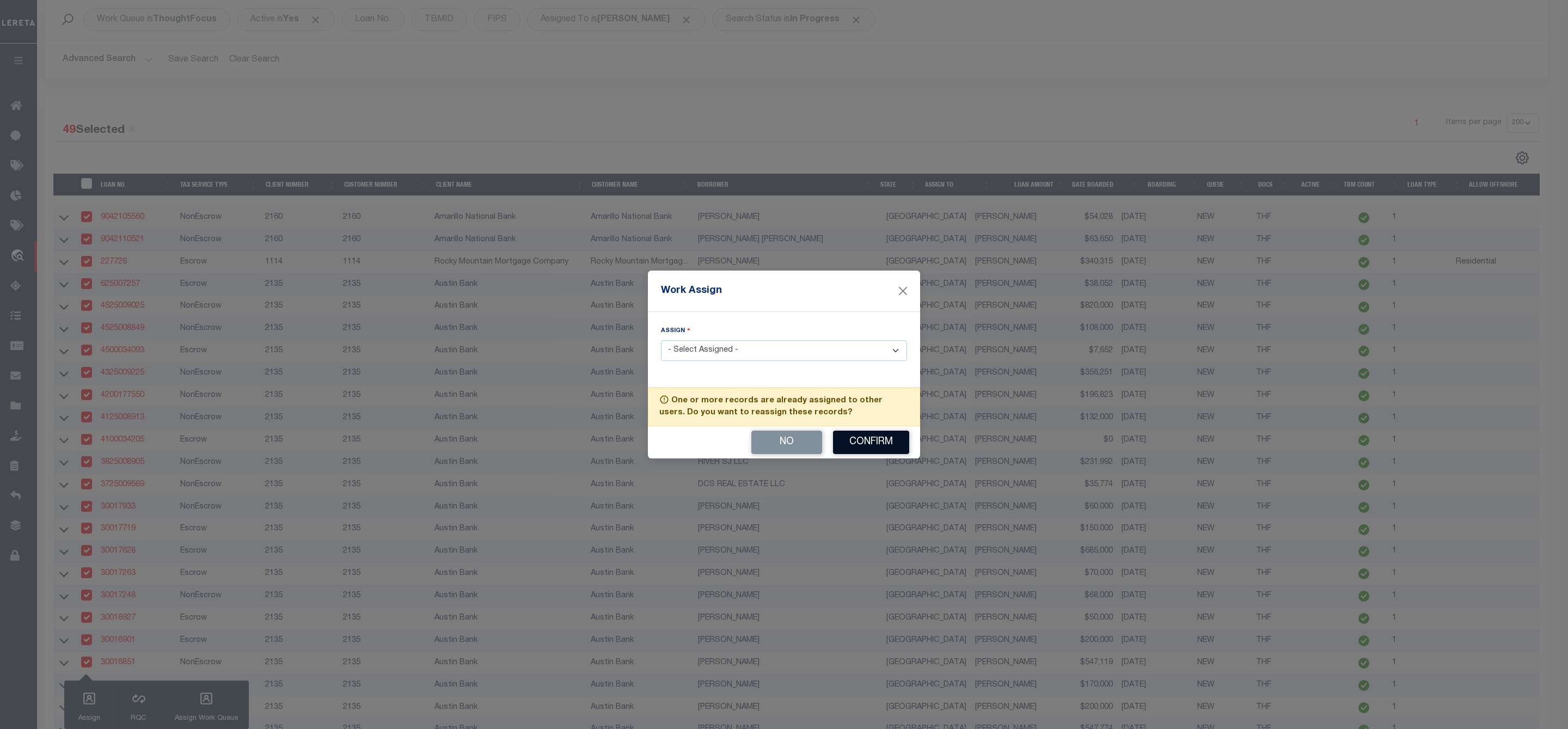
click at [862, 435] on button "Confirm" at bounding box center [871, 442] width 76 height 23
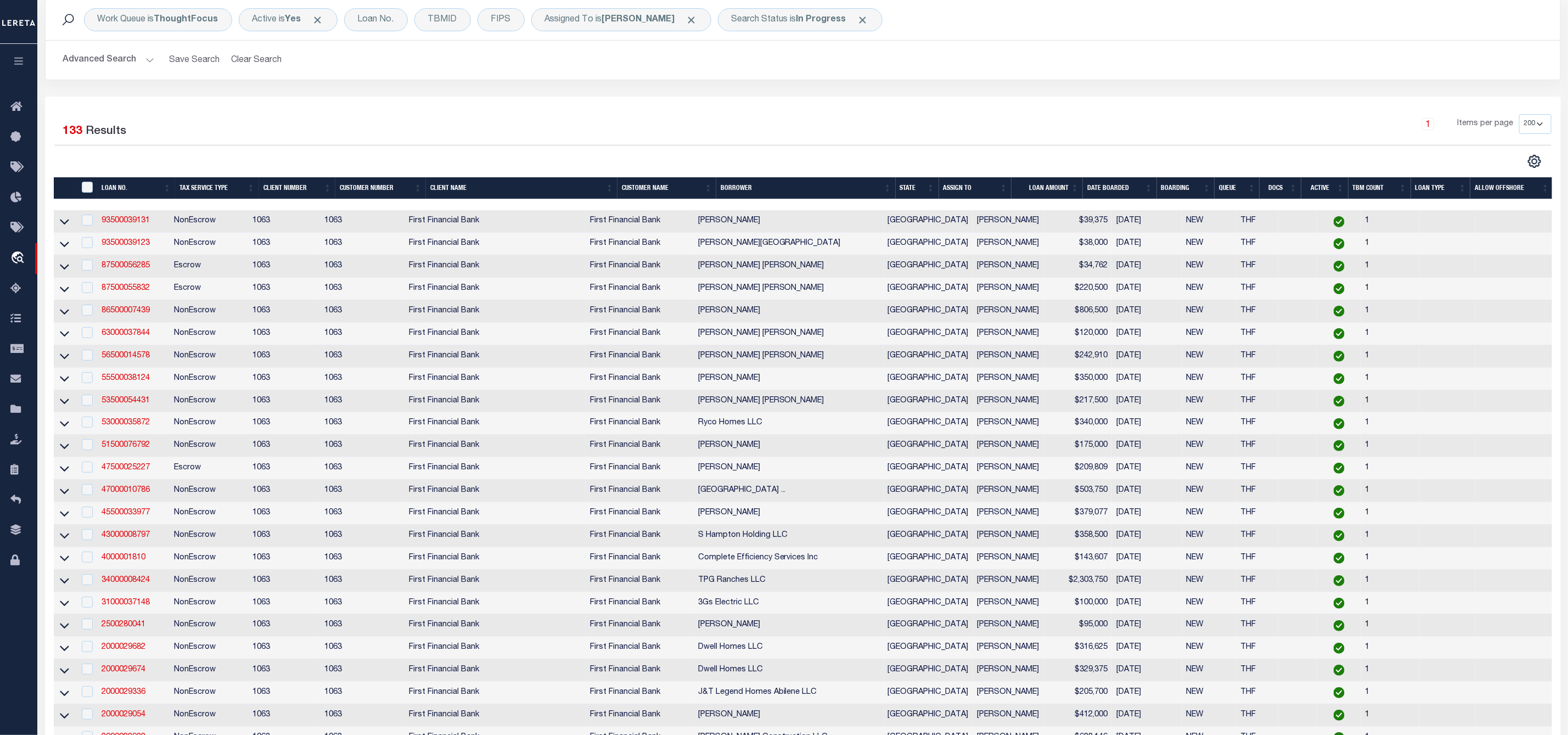
click at [1161, 35] on div "Work Queue is ThoughtFocus Active is Yes Loan No. TBMID FIPS Assigned To is Mur…" at bounding box center [803, 19] width 1515 height 41
click at [88, 607] on input "checkbox" at bounding box center [87, 602] width 11 height 11
checkbox input "true"
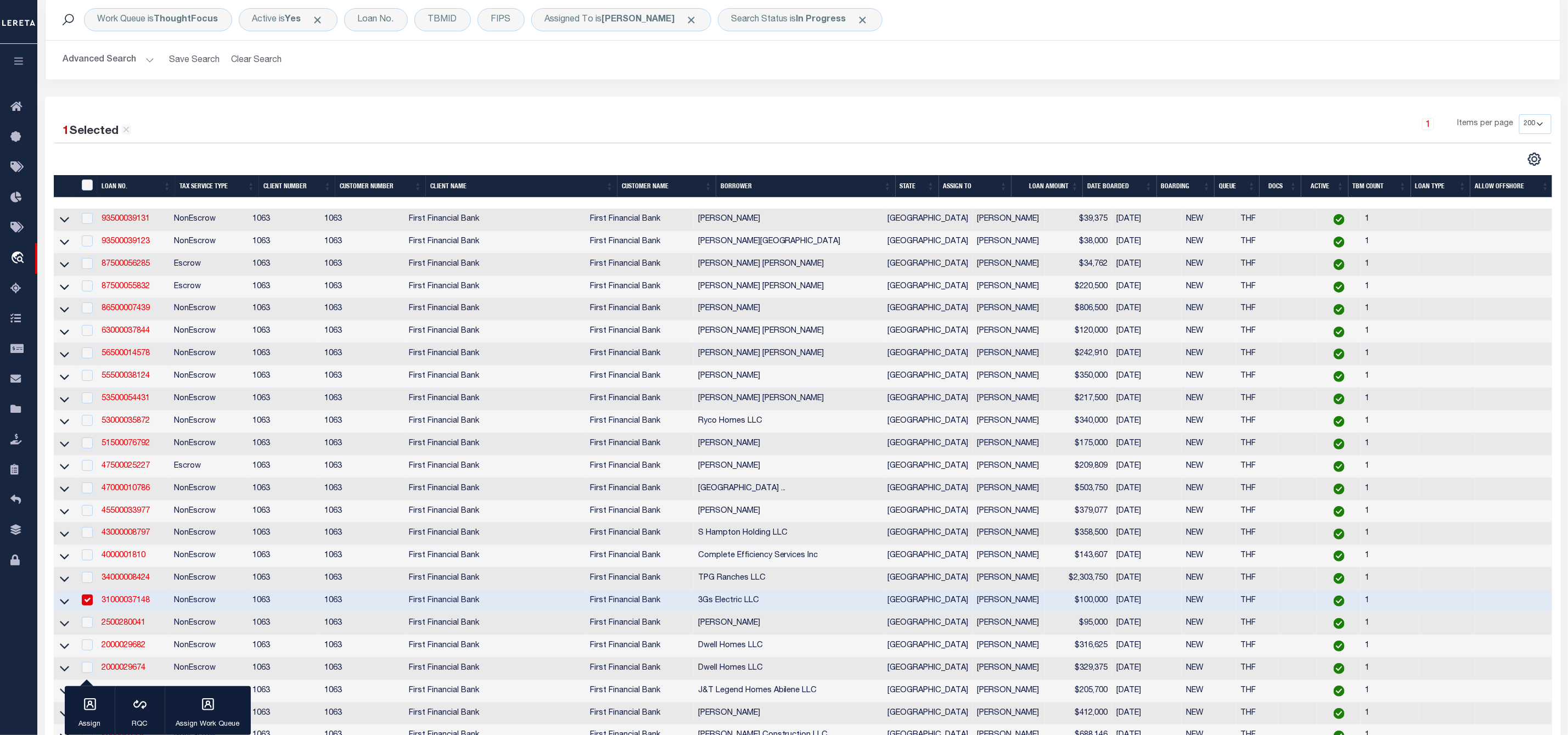
scroll to position [79, 0]
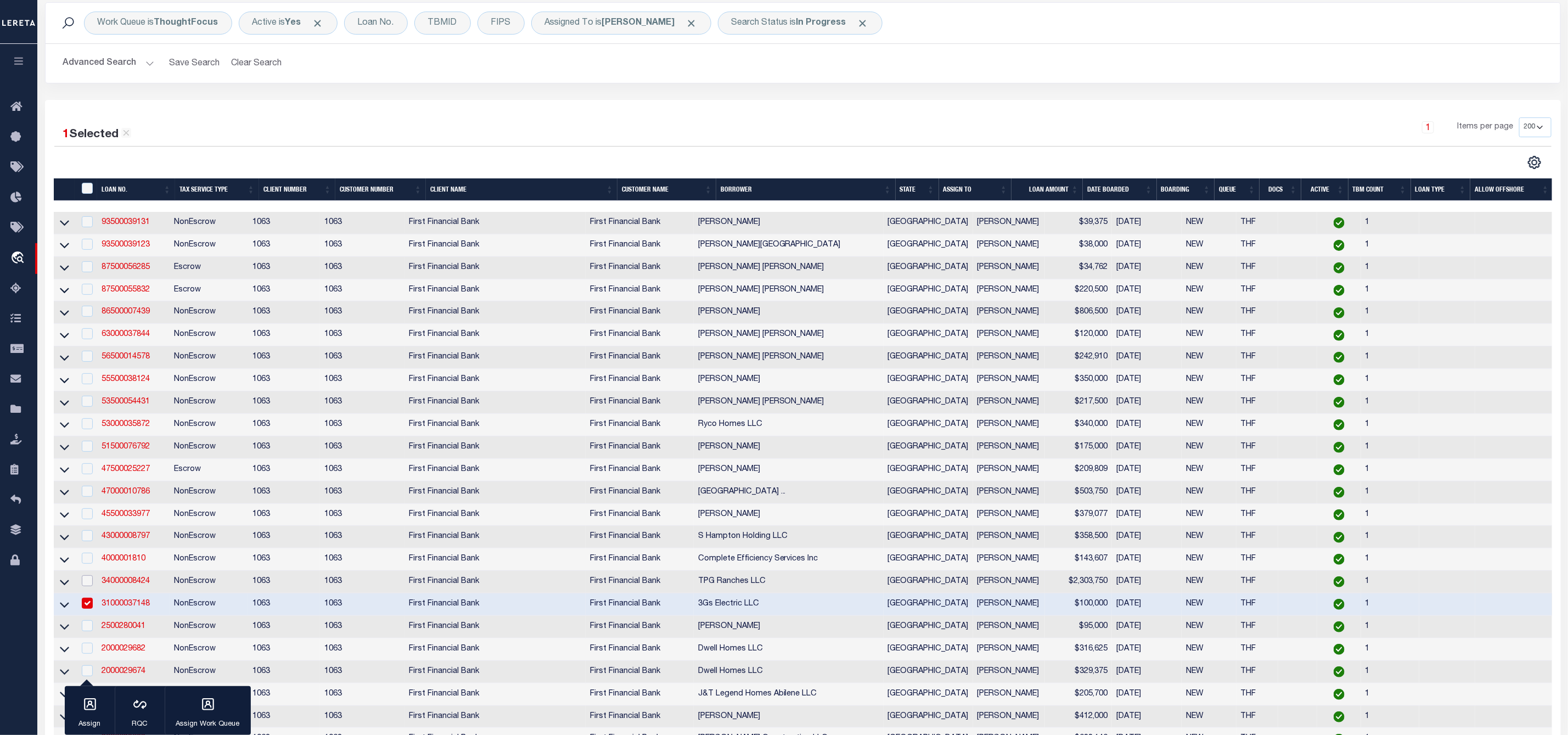
click at [83, 585] on input "checkbox" at bounding box center [87, 580] width 11 height 11
checkbox input "true"
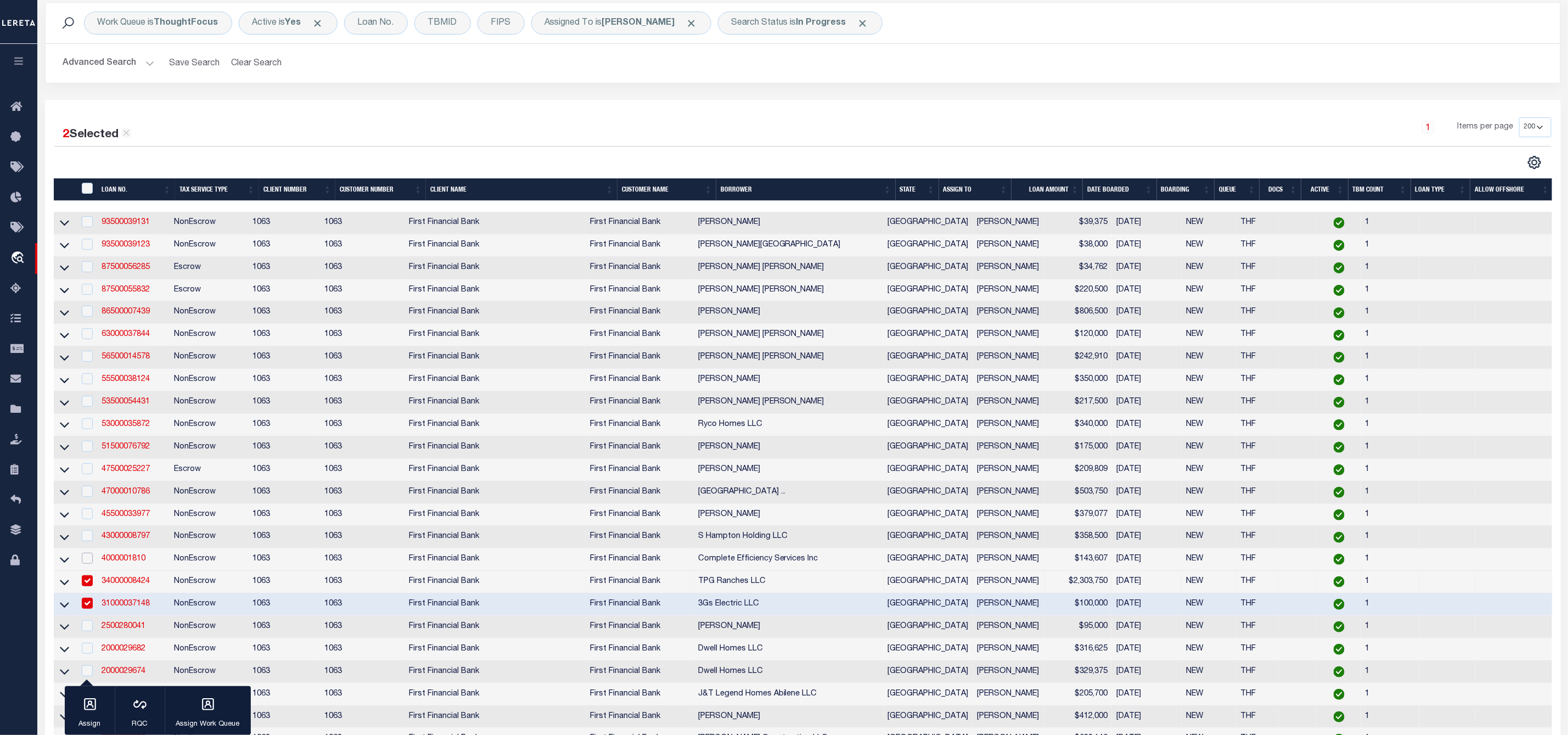
click at [83, 564] on input "checkbox" at bounding box center [87, 557] width 11 height 11
checkbox input "true"
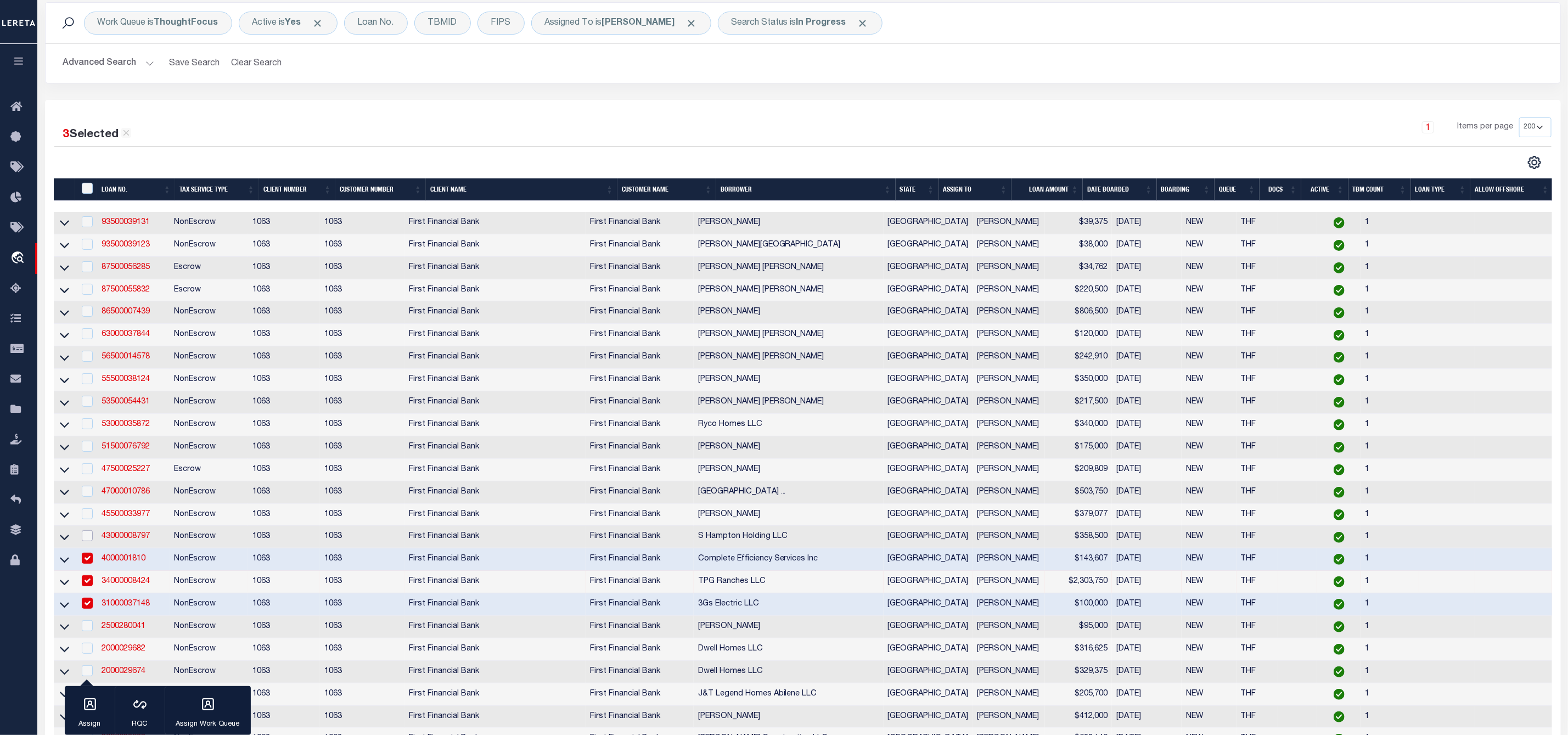
click at [84, 538] on input "checkbox" at bounding box center [87, 535] width 11 height 11
checkbox input "true"
click at [87, 520] on div at bounding box center [86, 514] width 14 height 12
checkbox input "true"
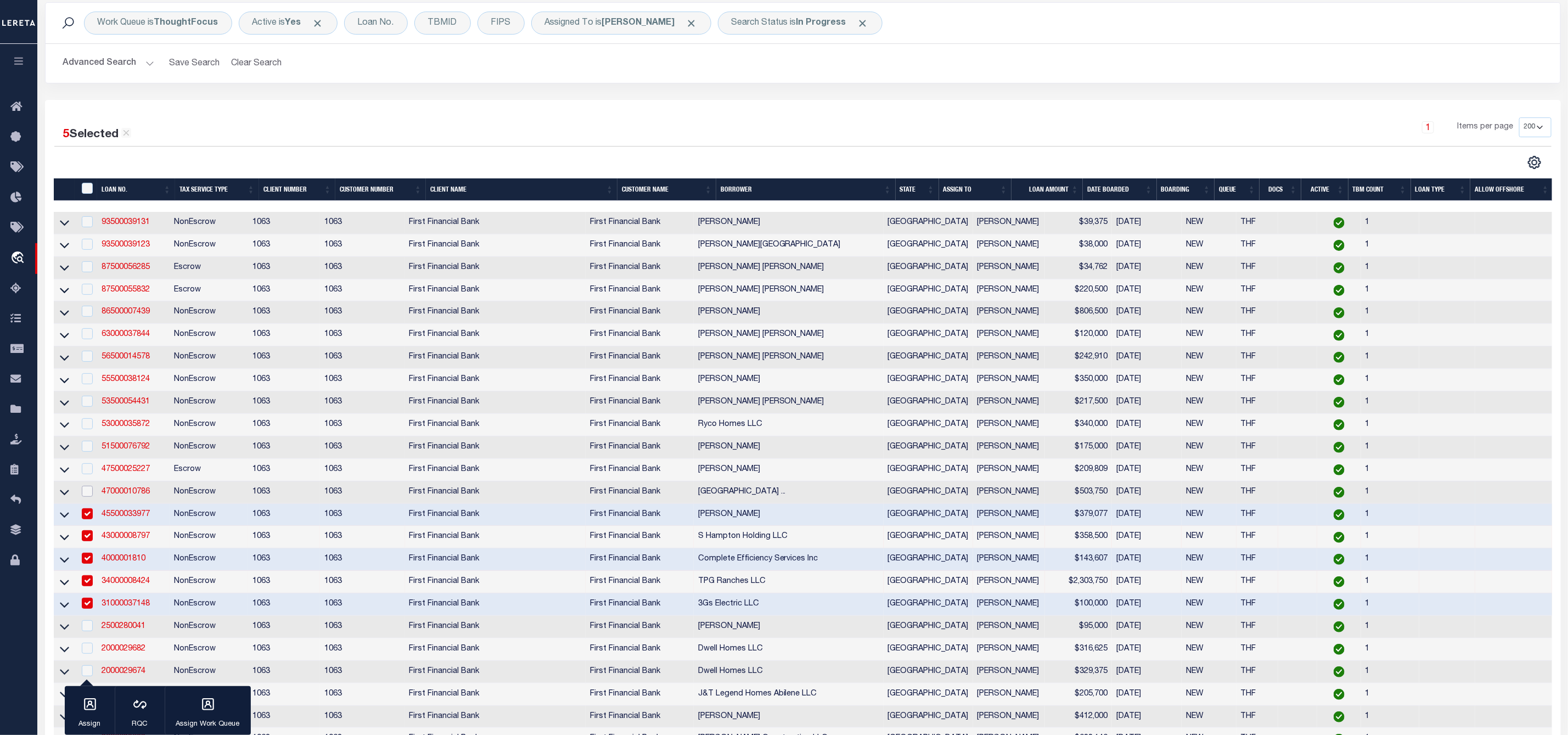
click at [88, 496] on input "checkbox" at bounding box center [87, 490] width 11 height 11
checkbox input "true"
click at [93, 474] on td at bounding box center [86, 471] width 23 height 23
checkbox input "true"
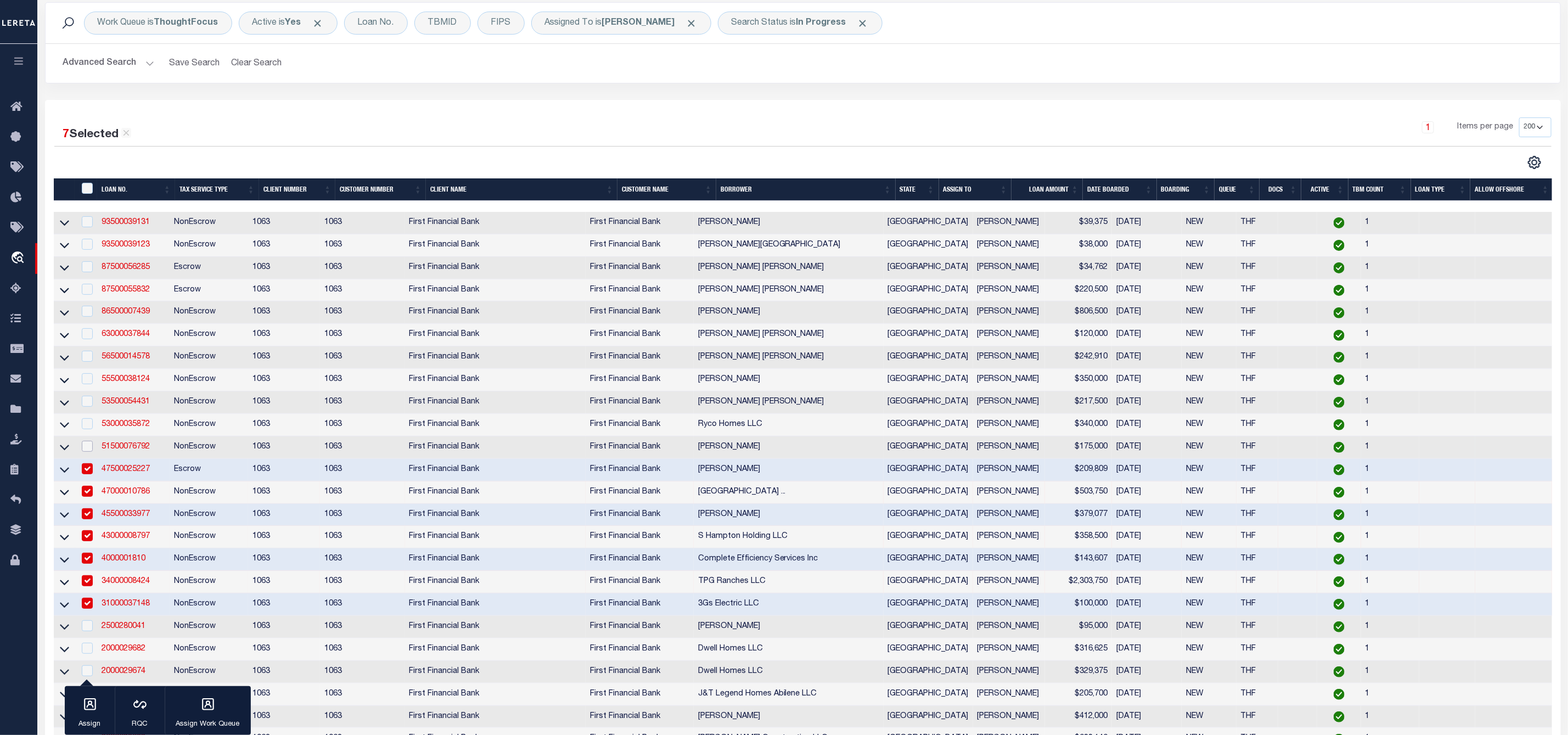
click at [89, 452] on input "checkbox" at bounding box center [87, 446] width 11 height 11
checkbox input "true"
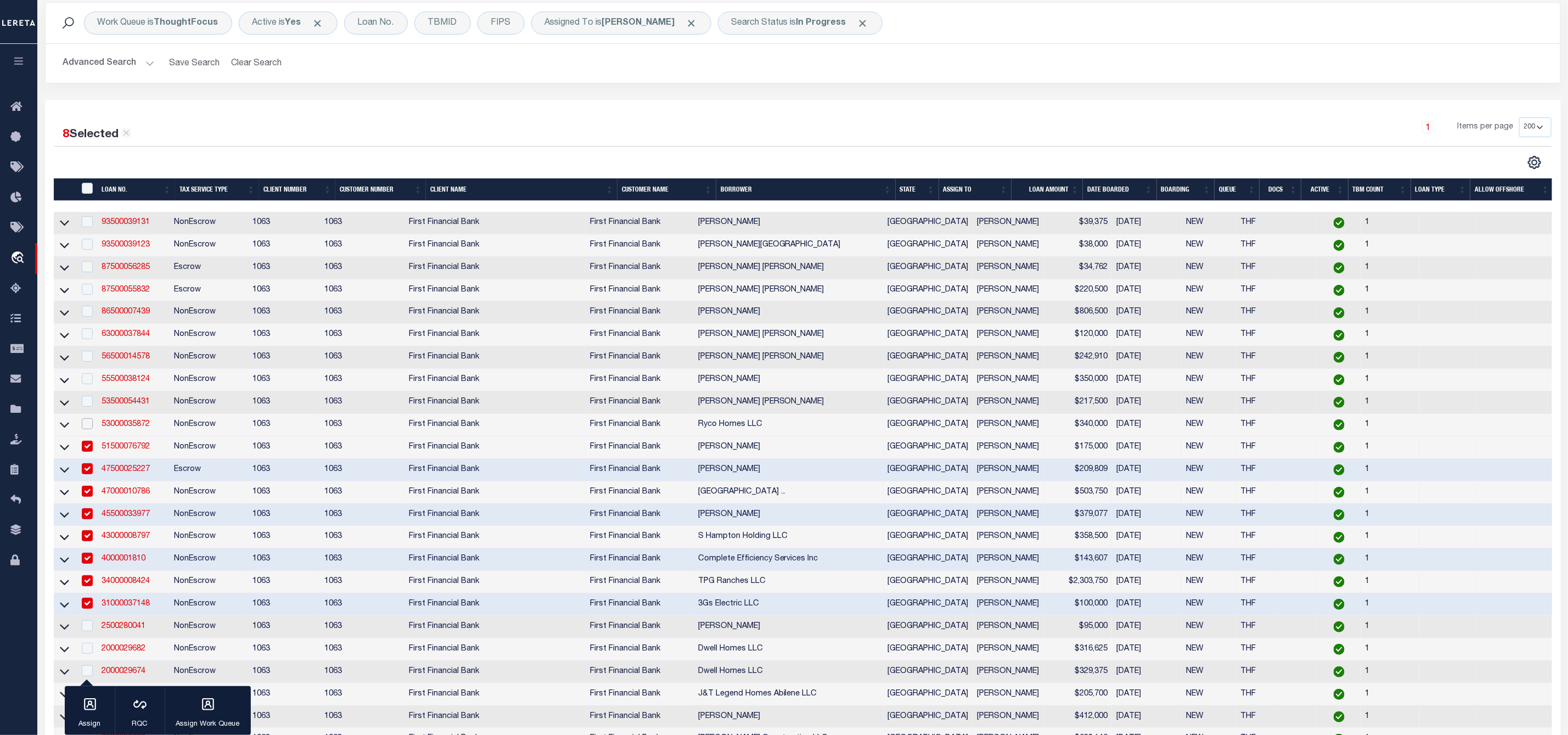
click at [89, 429] on input "checkbox" at bounding box center [87, 423] width 11 height 11
checkbox input "true"
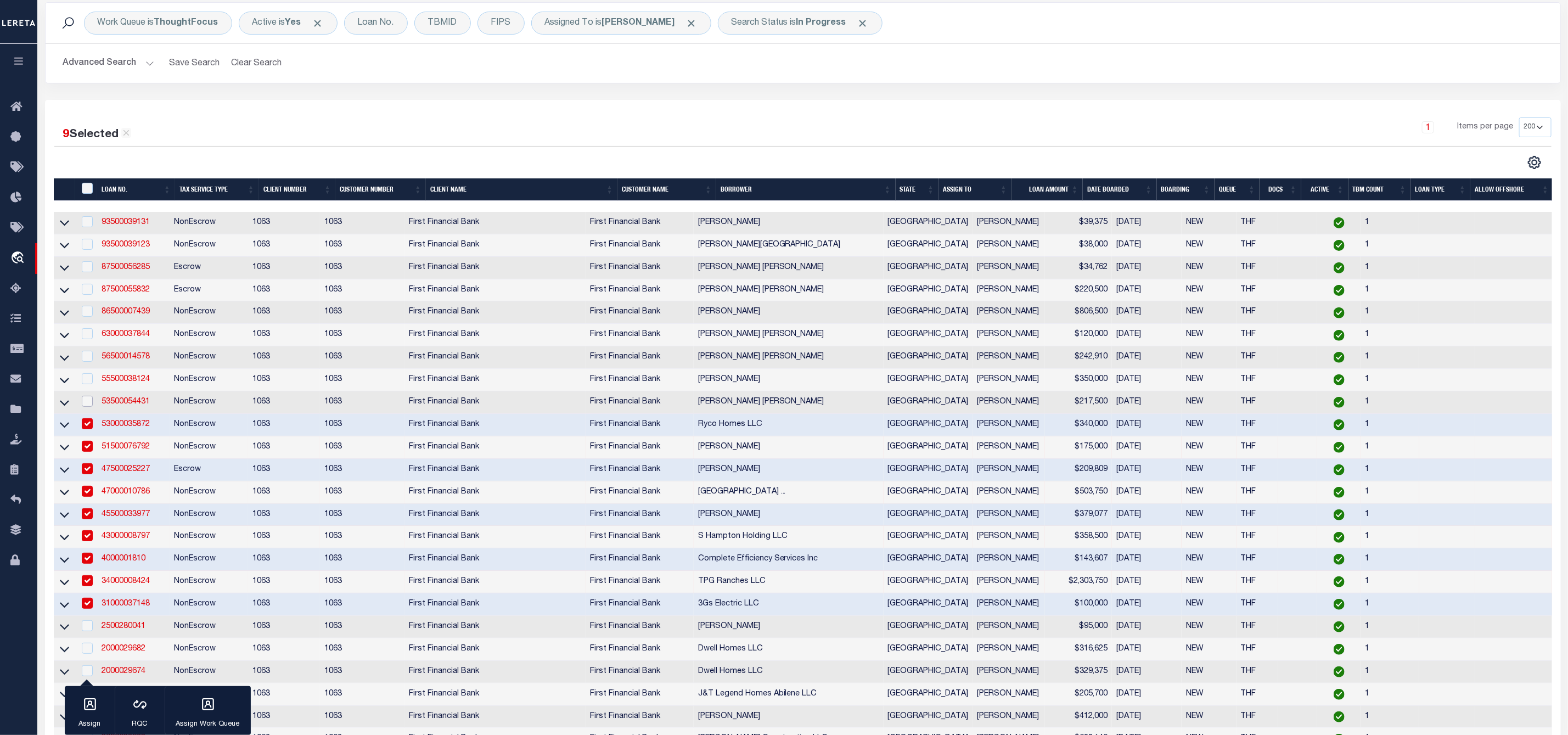
click at [89, 402] on input "checkbox" at bounding box center [87, 401] width 11 height 11
checkbox input "true"
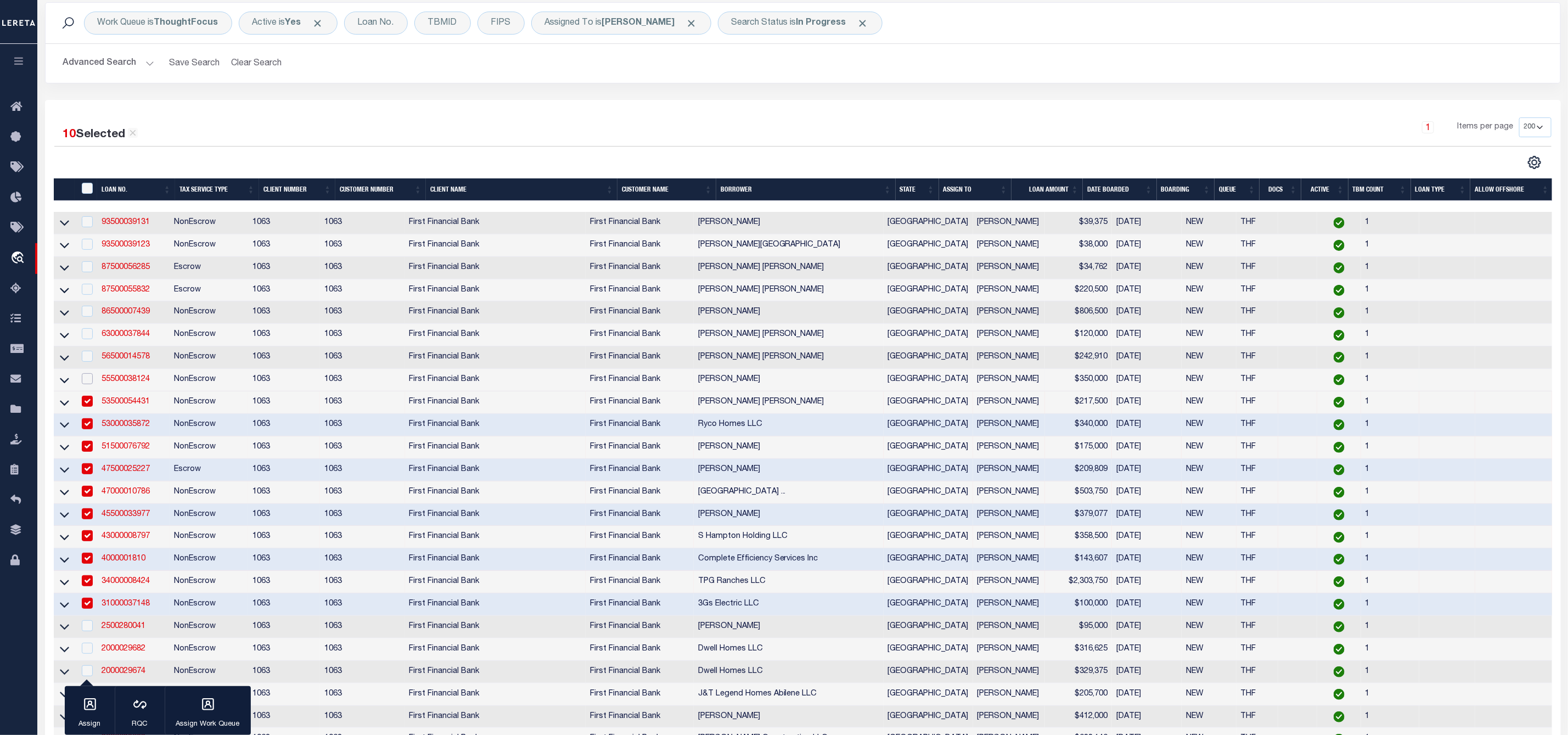
click at [83, 382] on input "checkbox" at bounding box center [87, 379] width 11 height 11
checkbox input "true"
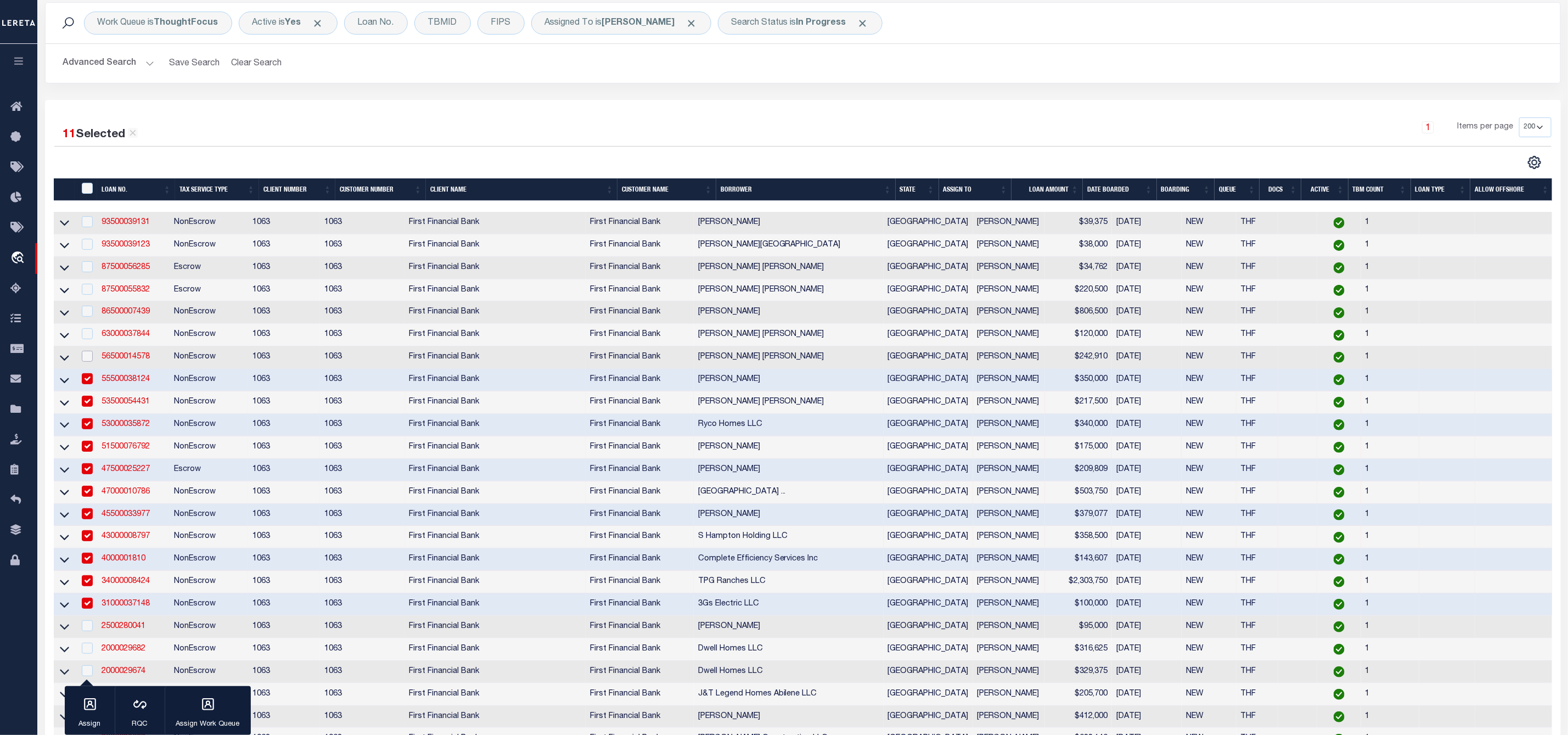
click at [87, 361] on input "checkbox" at bounding box center [87, 356] width 11 height 11
checkbox input "true"
click at [87, 339] on input "checkbox" at bounding box center [87, 333] width 11 height 11
checkbox input "true"
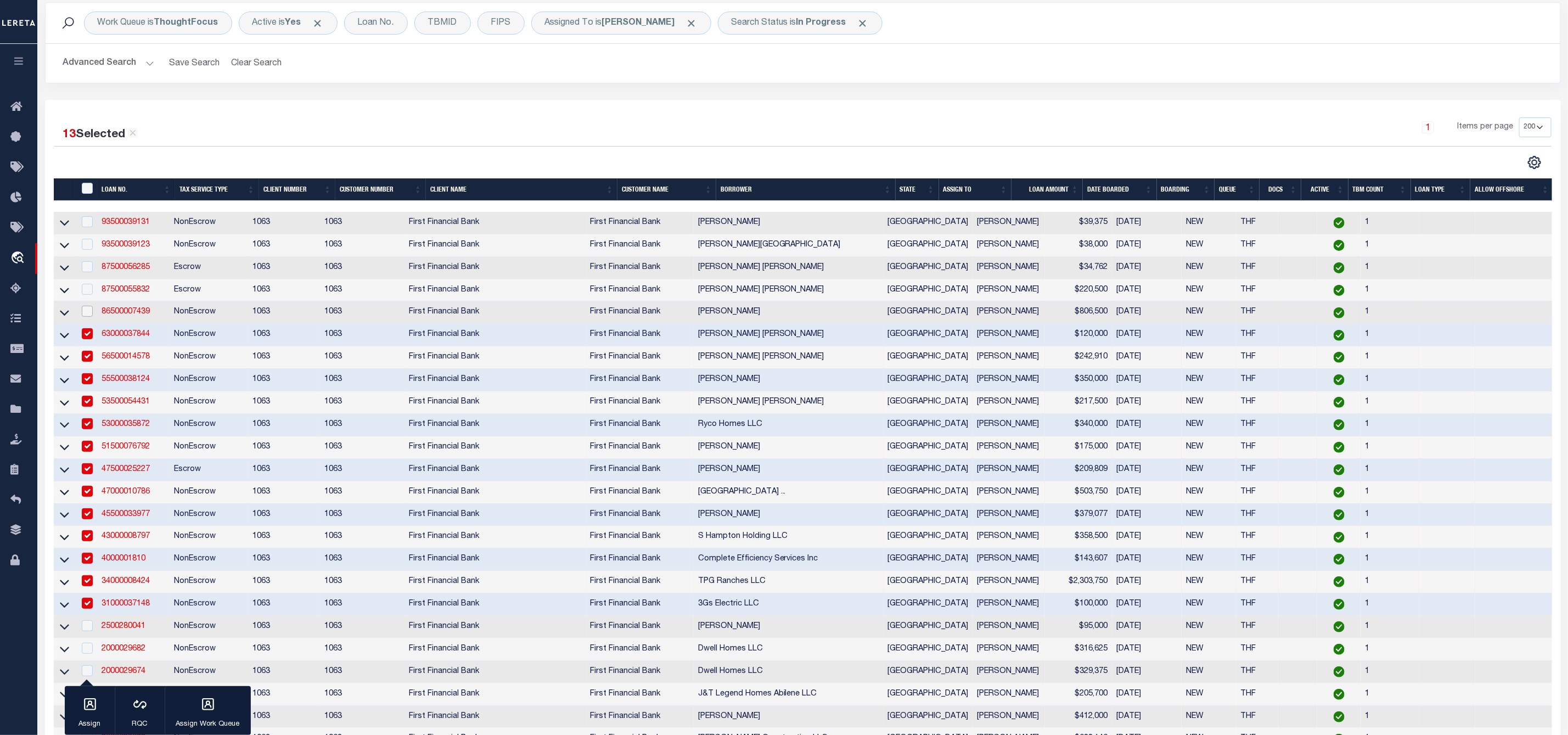
click at [87, 314] on input "checkbox" at bounding box center [87, 311] width 11 height 11
checkbox input "true"
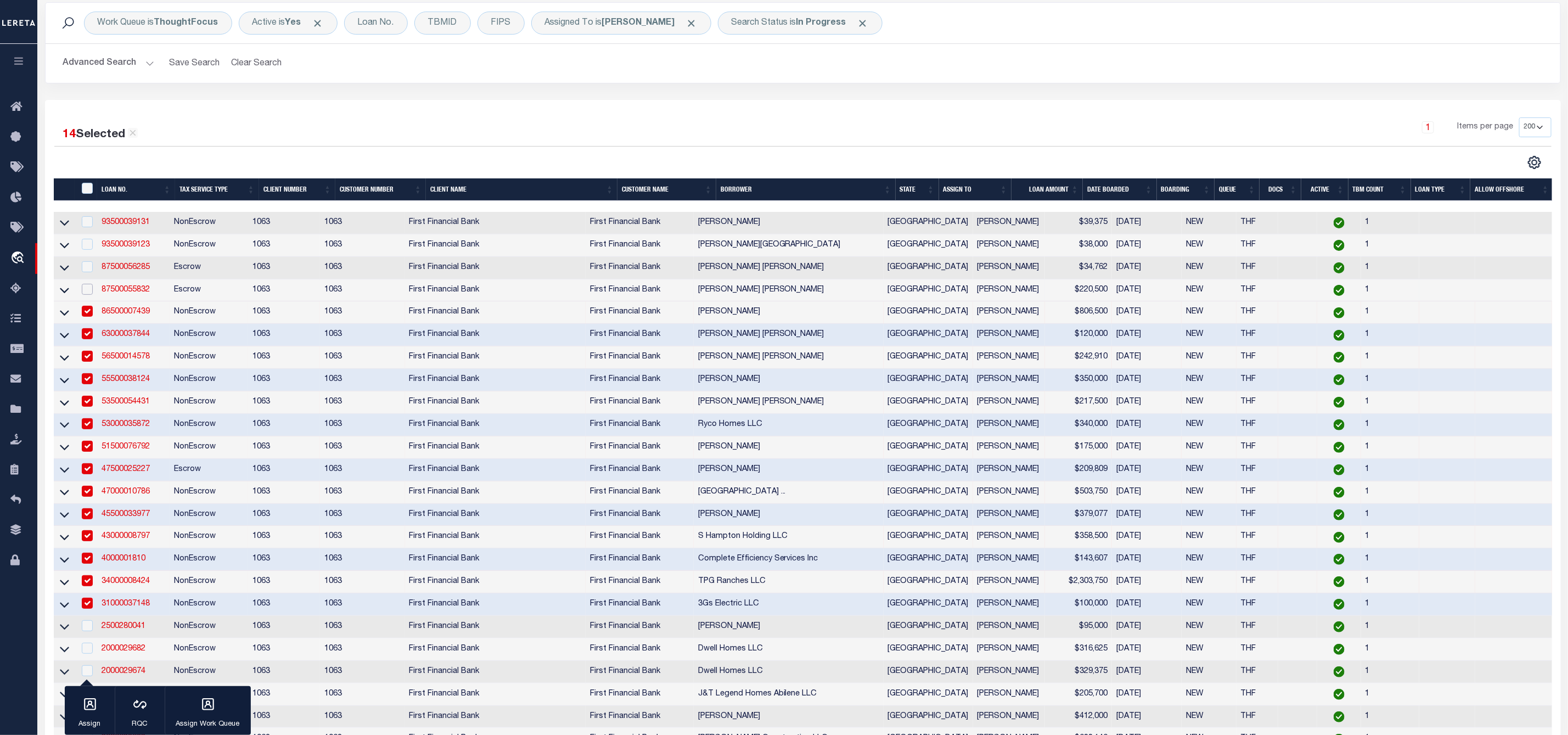
click at [87, 293] on input "checkbox" at bounding box center [87, 289] width 11 height 11
checkbox input "true"
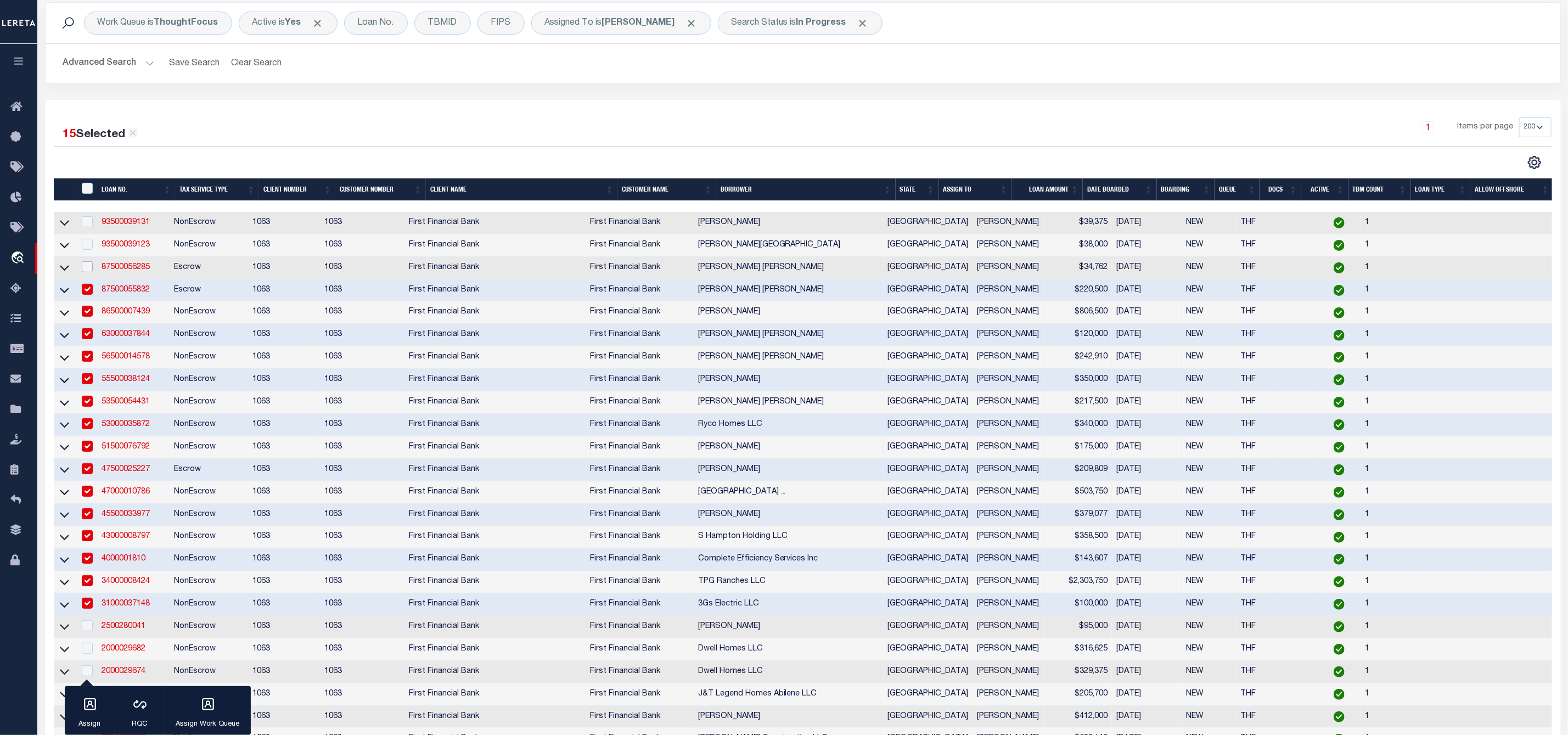
click at [88, 267] on input "checkbox" at bounding box center [87, 267] width 11 height 11
checkbox input "true"
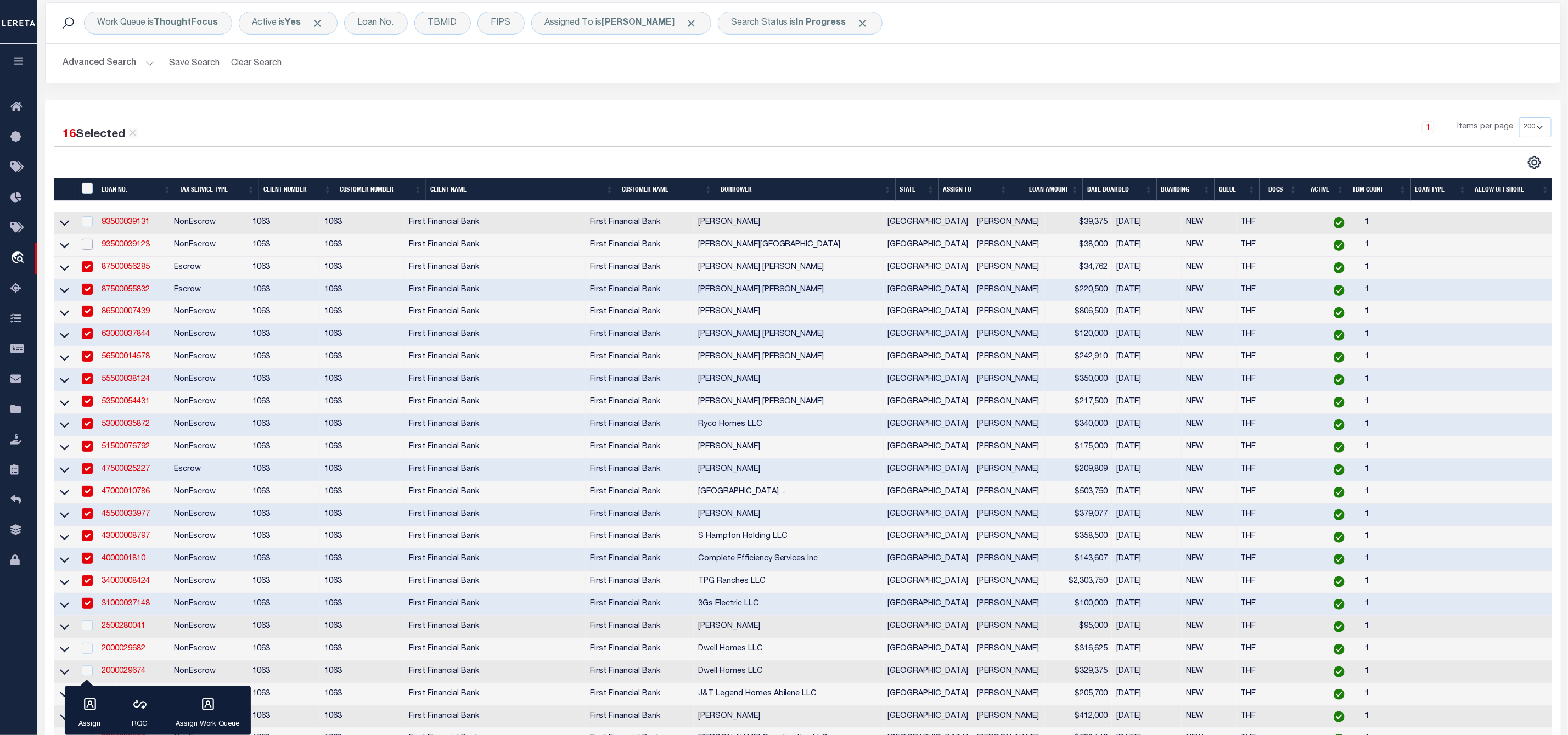
click at [86, 244] on input "checkbox" at bounding box center [87, 244] width 11 height 11
checkbox input "true"
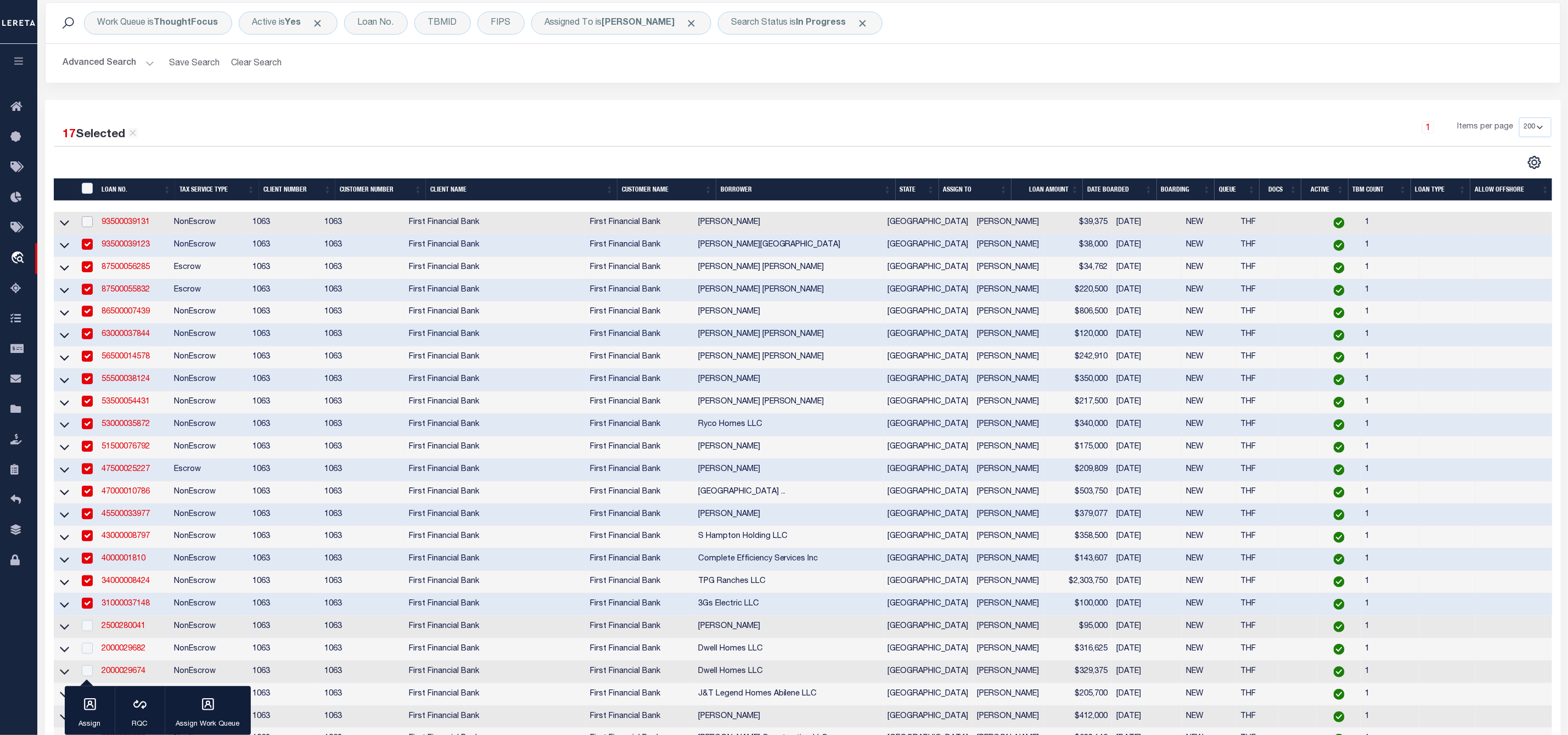
click at [89, 224] on input "checkbox" at bounding box center [87, 221] width 11 height 11
checkbox input "true"
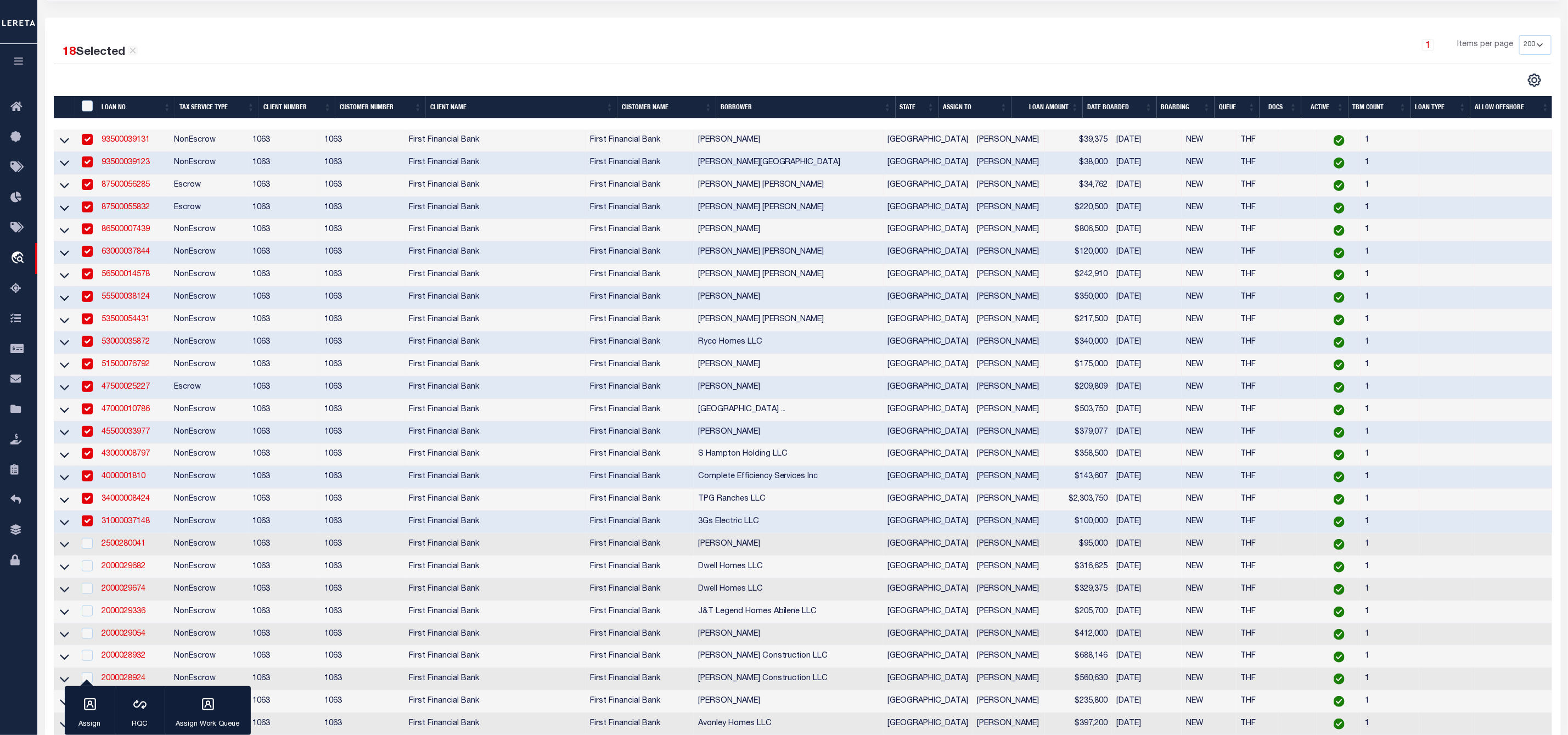
scroll to position [244, 0]
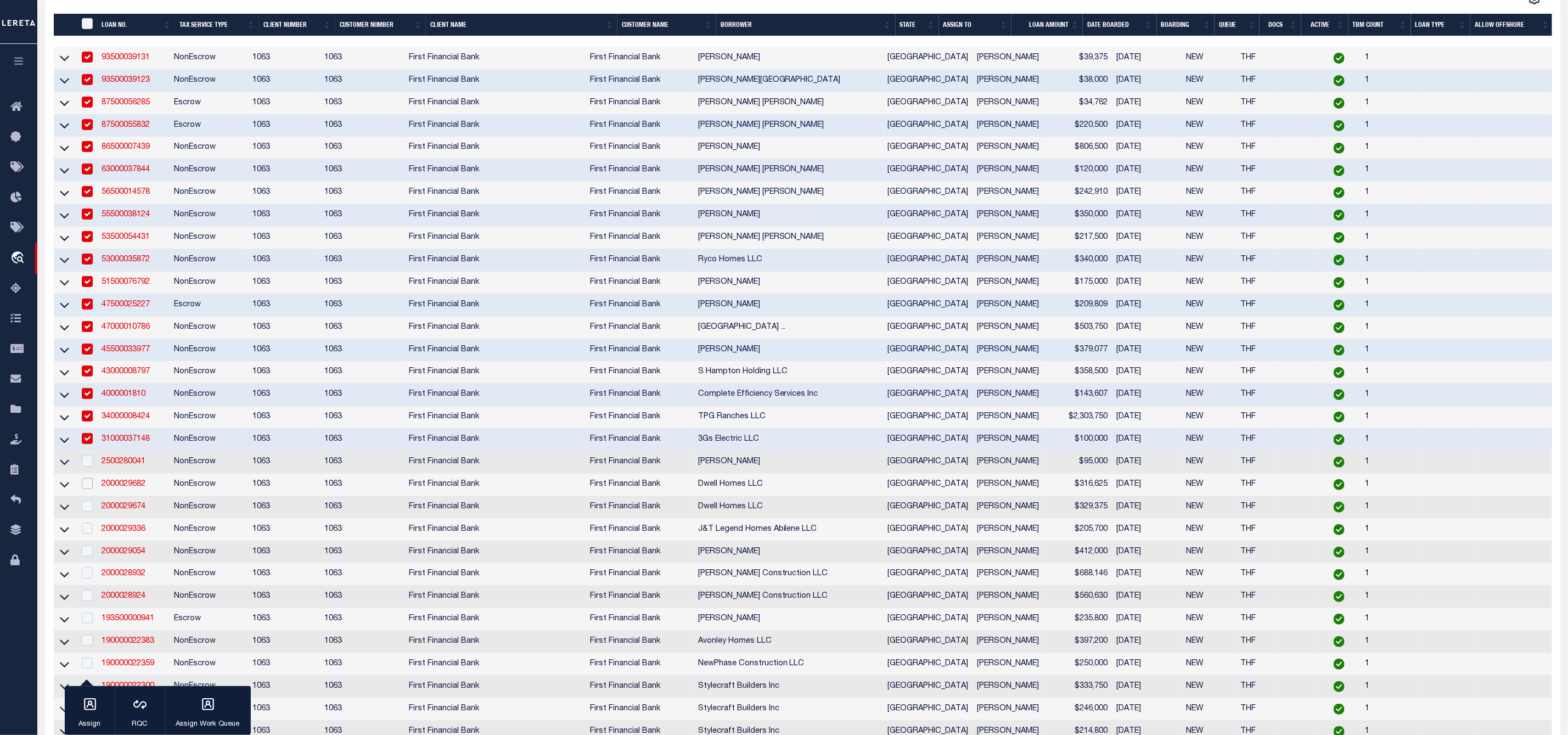
click at [87, 488] on input "checkbox" at bounding box center [87, 483] width 11 height 11
checkbox input "true"
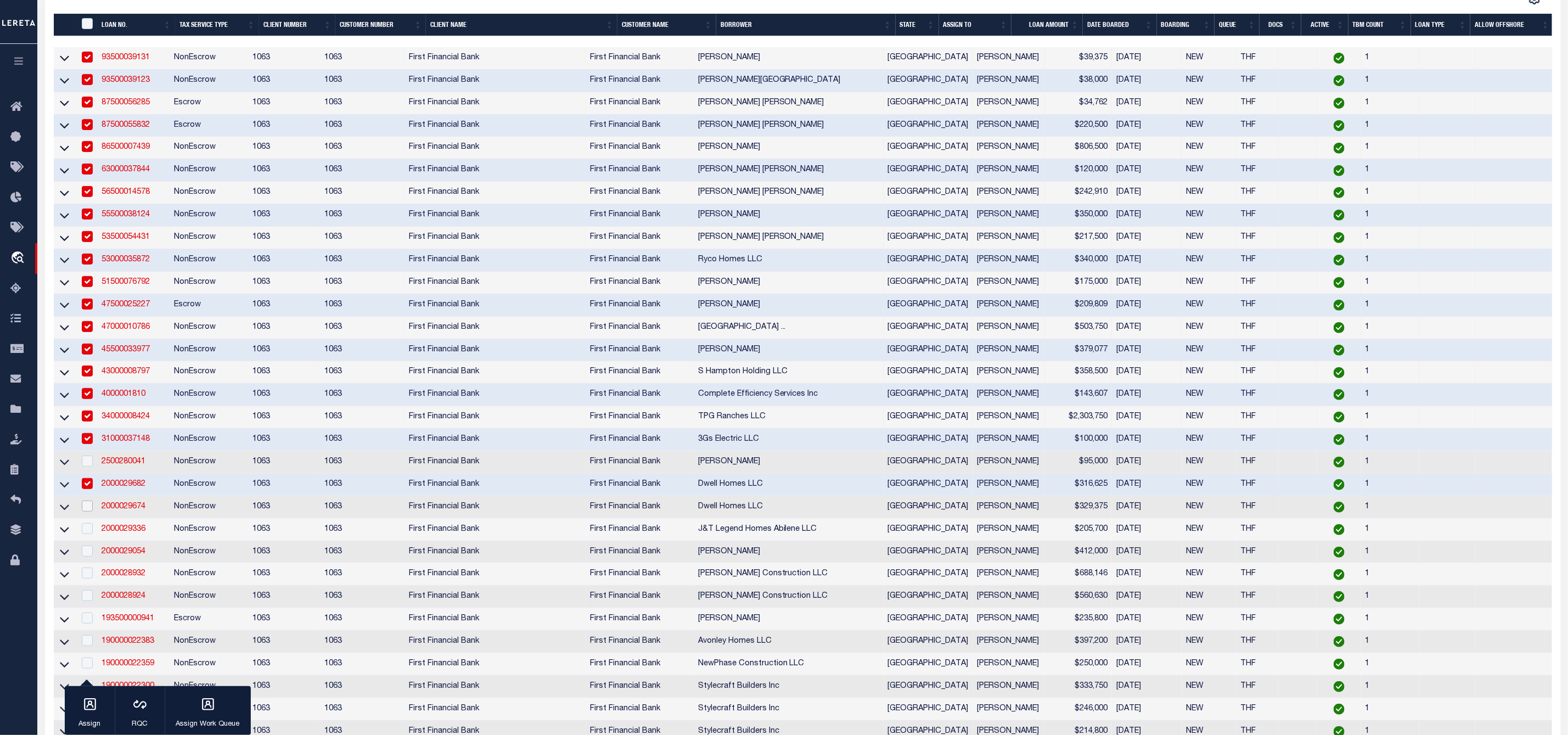
click at [83, 512] on input "checkbox" at bounding box center [87, 505] width 11 height 11
checkbox input "true"
click at [84, 534] on input "checkbox" at bounding box center [87, 528] width 11 height 11
checkbox input "true"
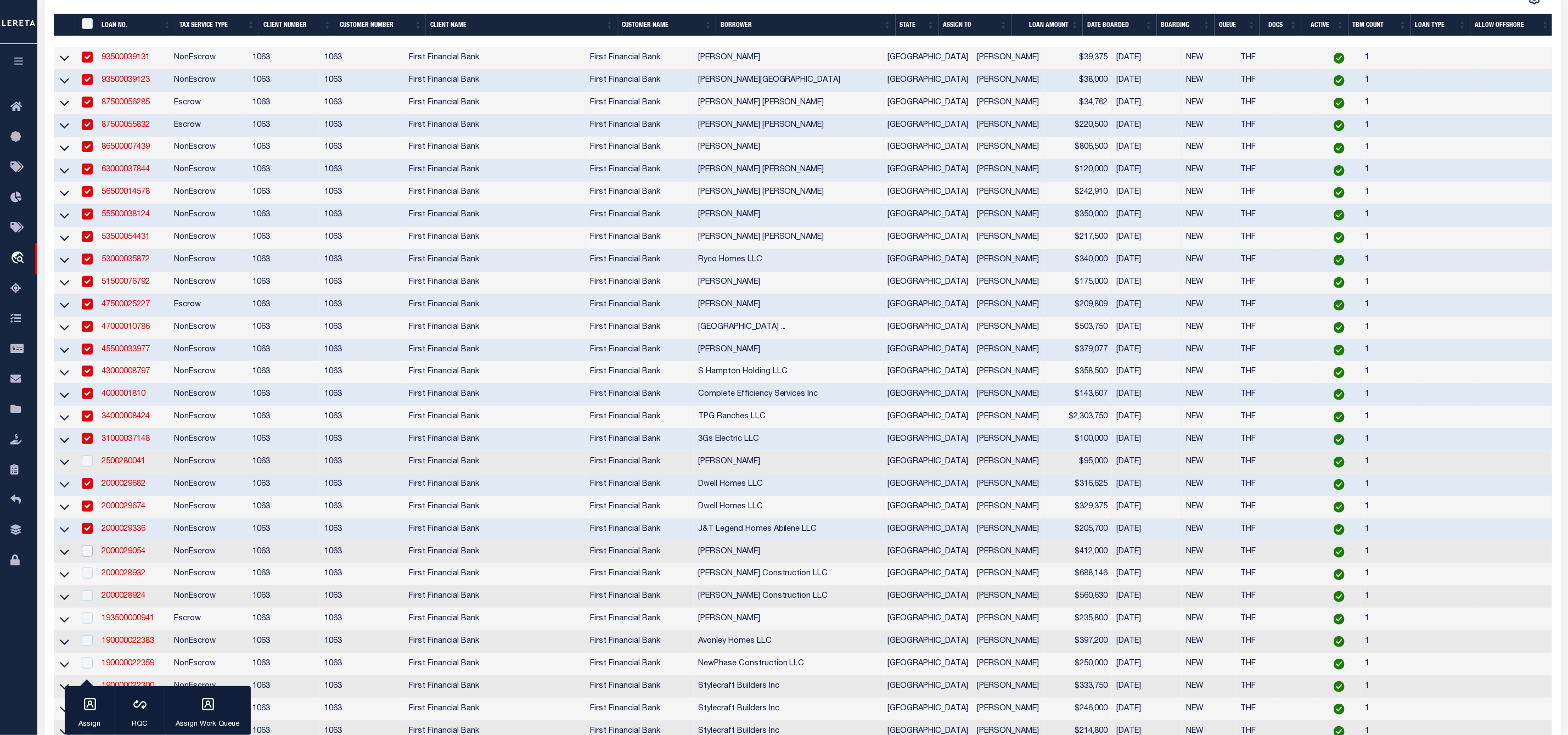
click at [87, 557] on input "checkbox" at bounding box center [87, 550] width 11 height 11
checkbox input "true"
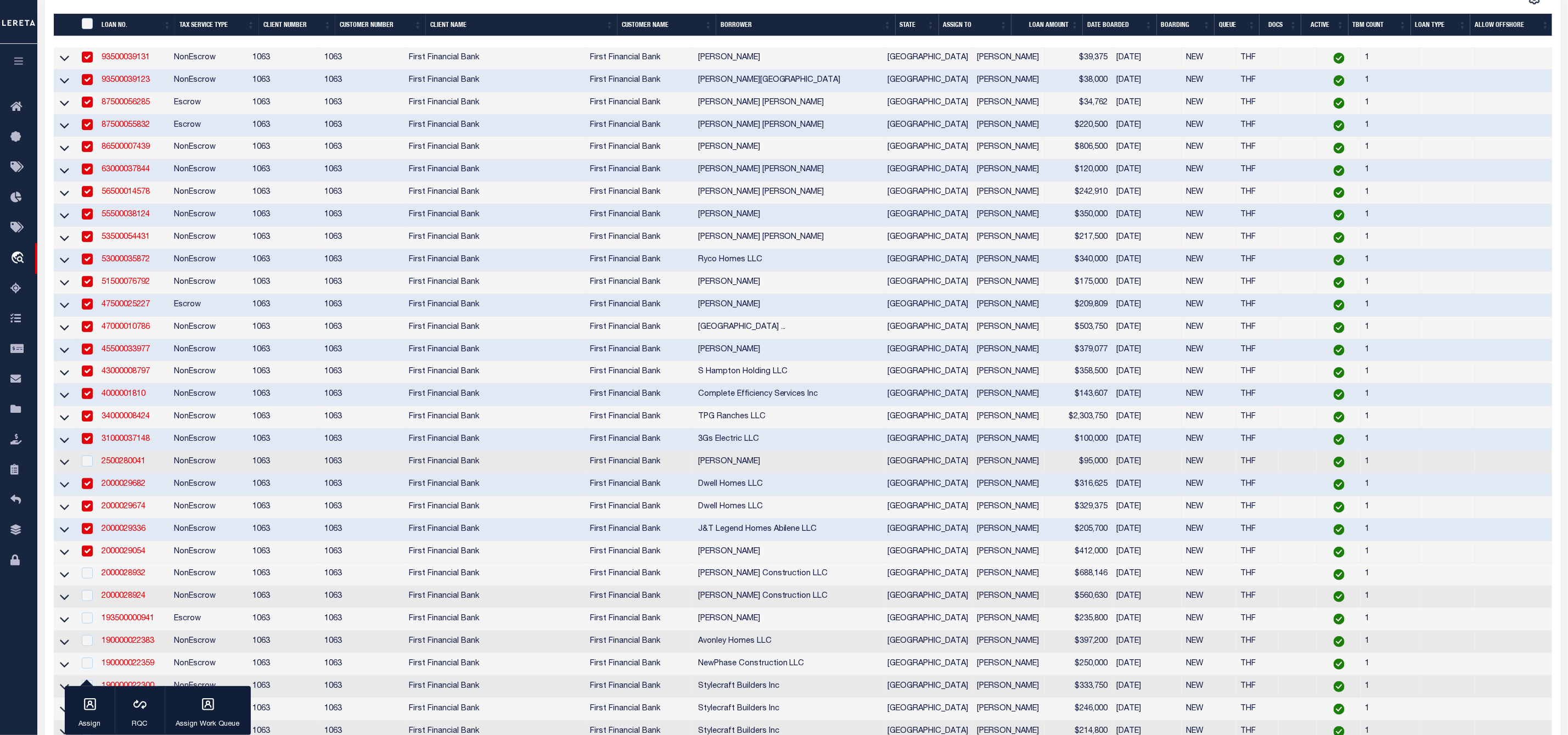
click at [81, 580] on div at bounding box center [86, 573] width 14 height 12
checkbox input "true"
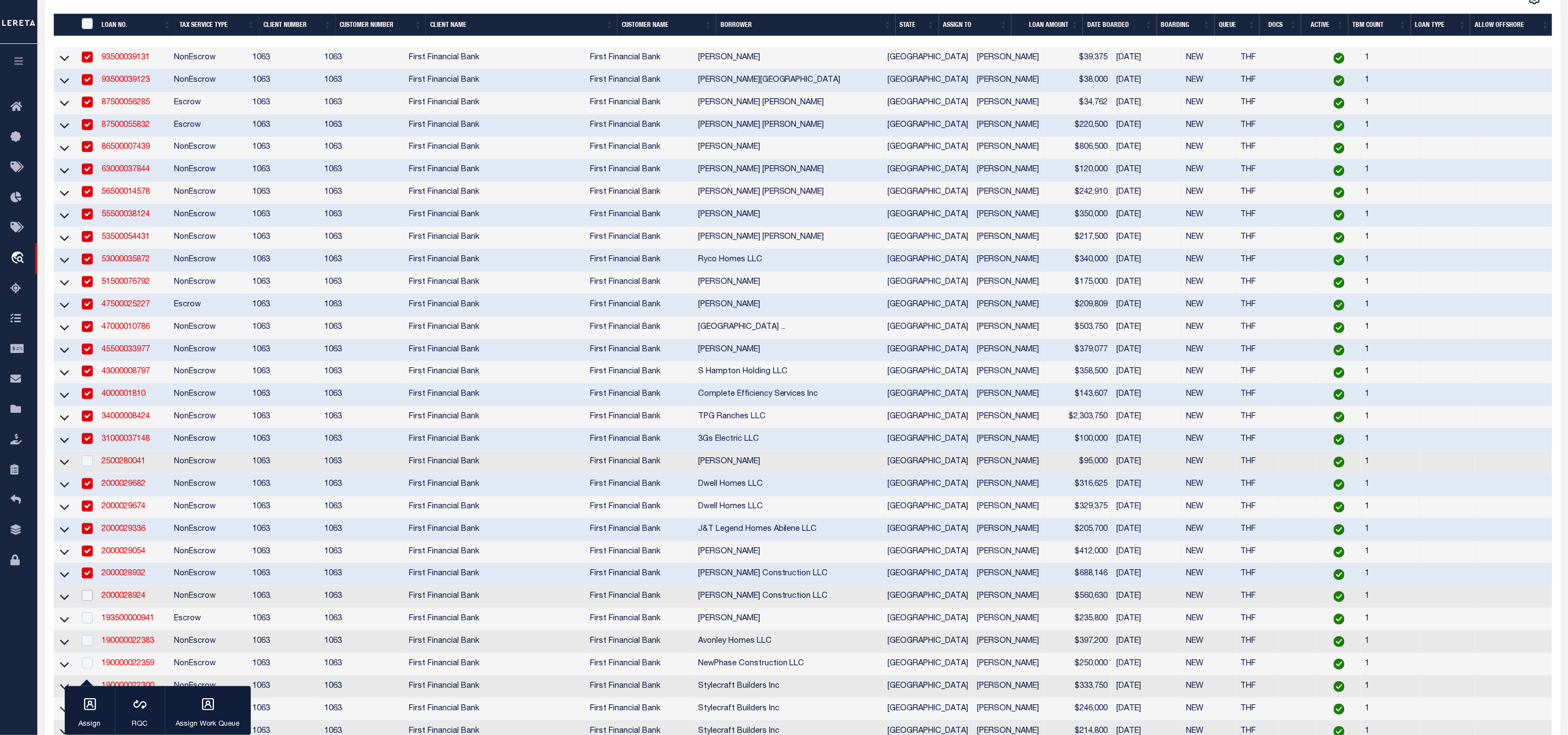
click at [87, 601] on input "checkbox" at bounding box center [87, 595] width 11 height 11
checkbox input "true"
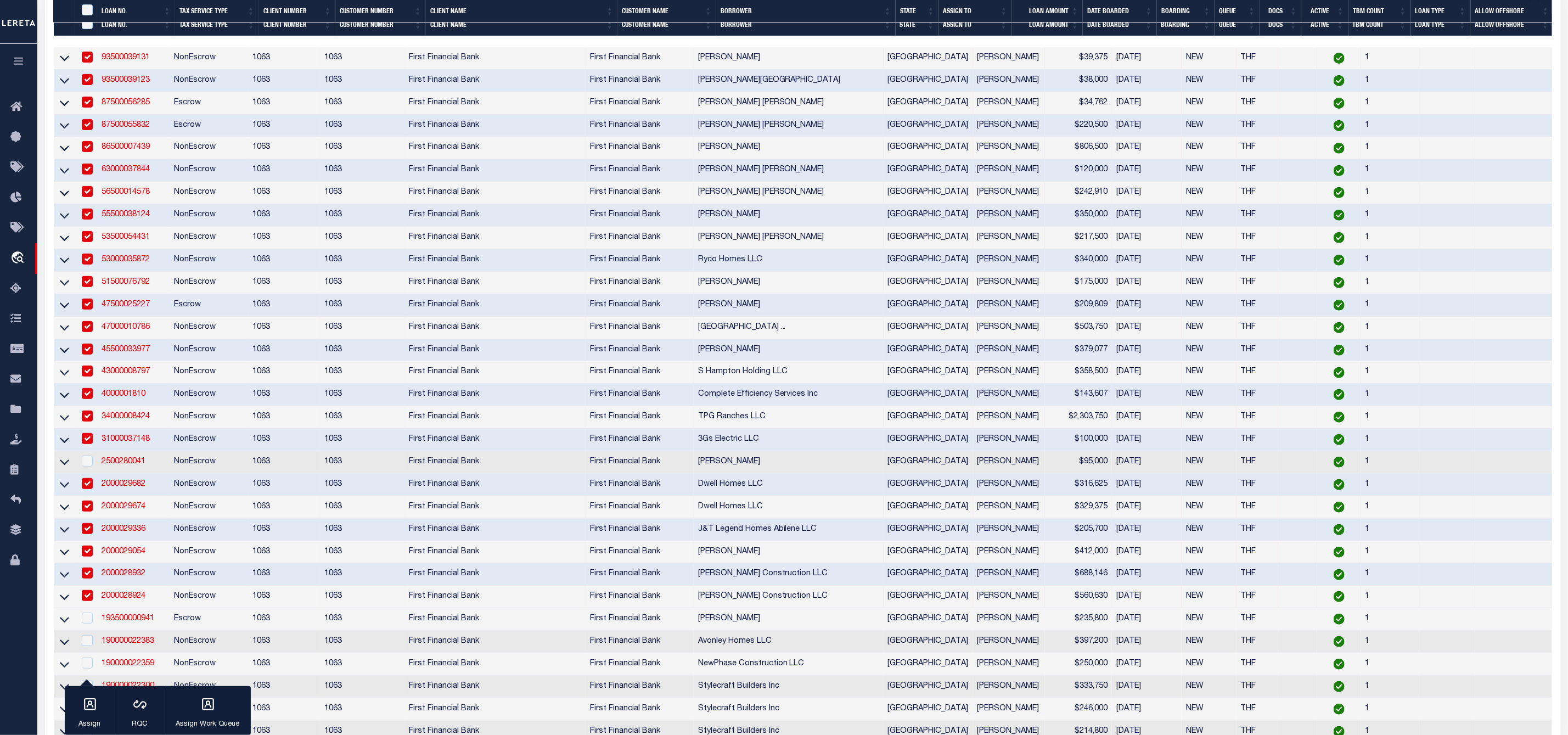
scroll to position [408, 0]
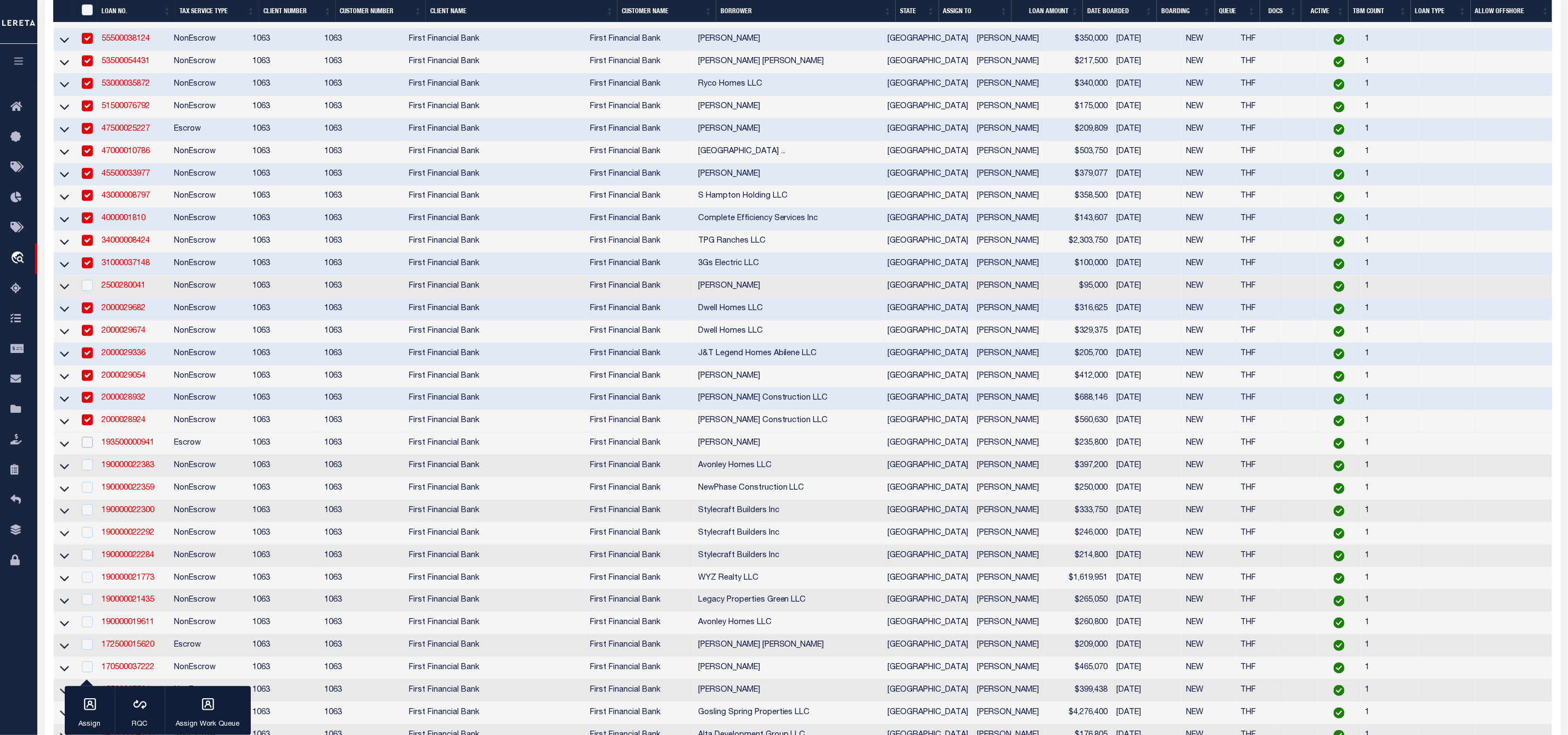
click at [86, 448] on input "checkbox" at bounding box center [87, 442] width 11 height 11
checkbox input "true"
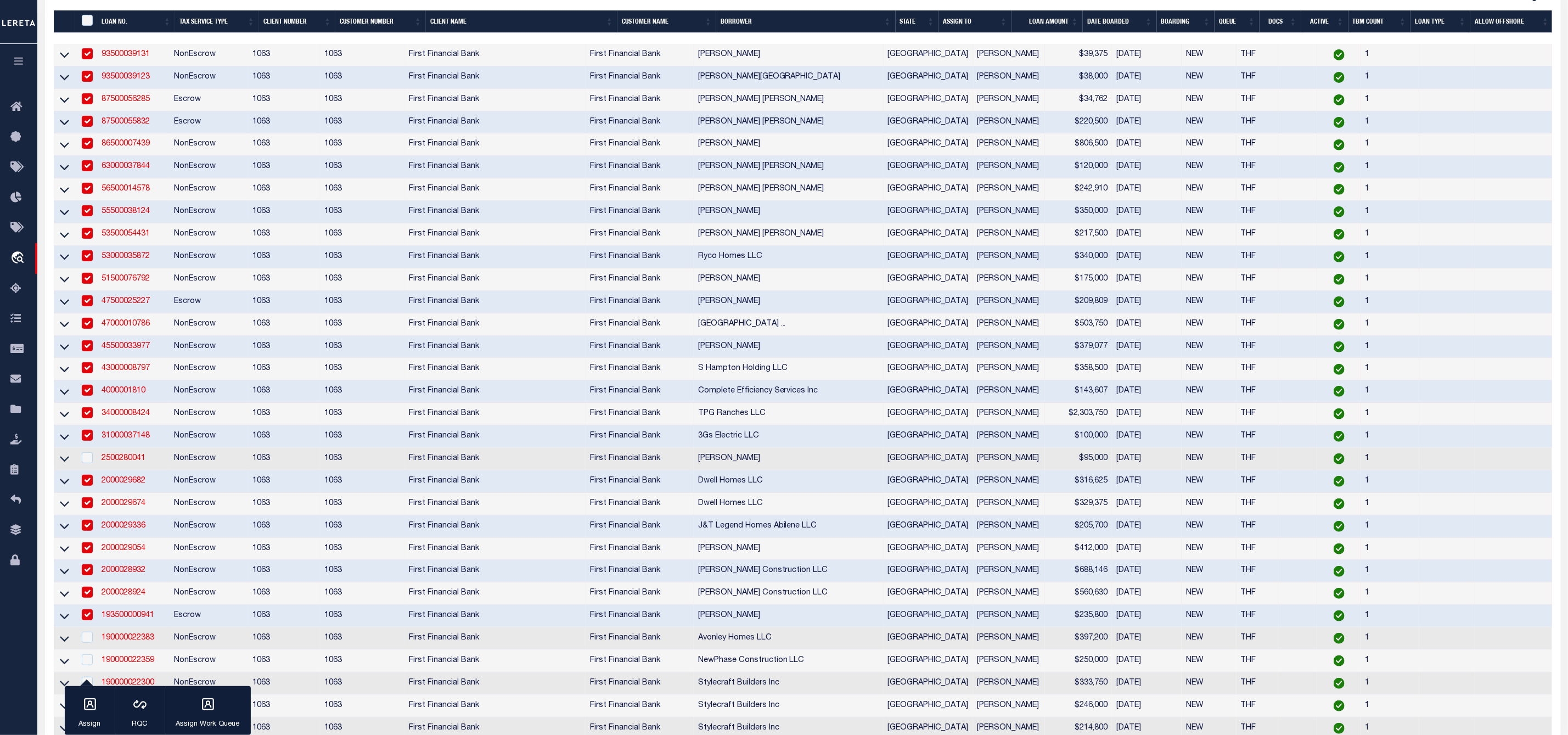
scroll to position [411, 0]
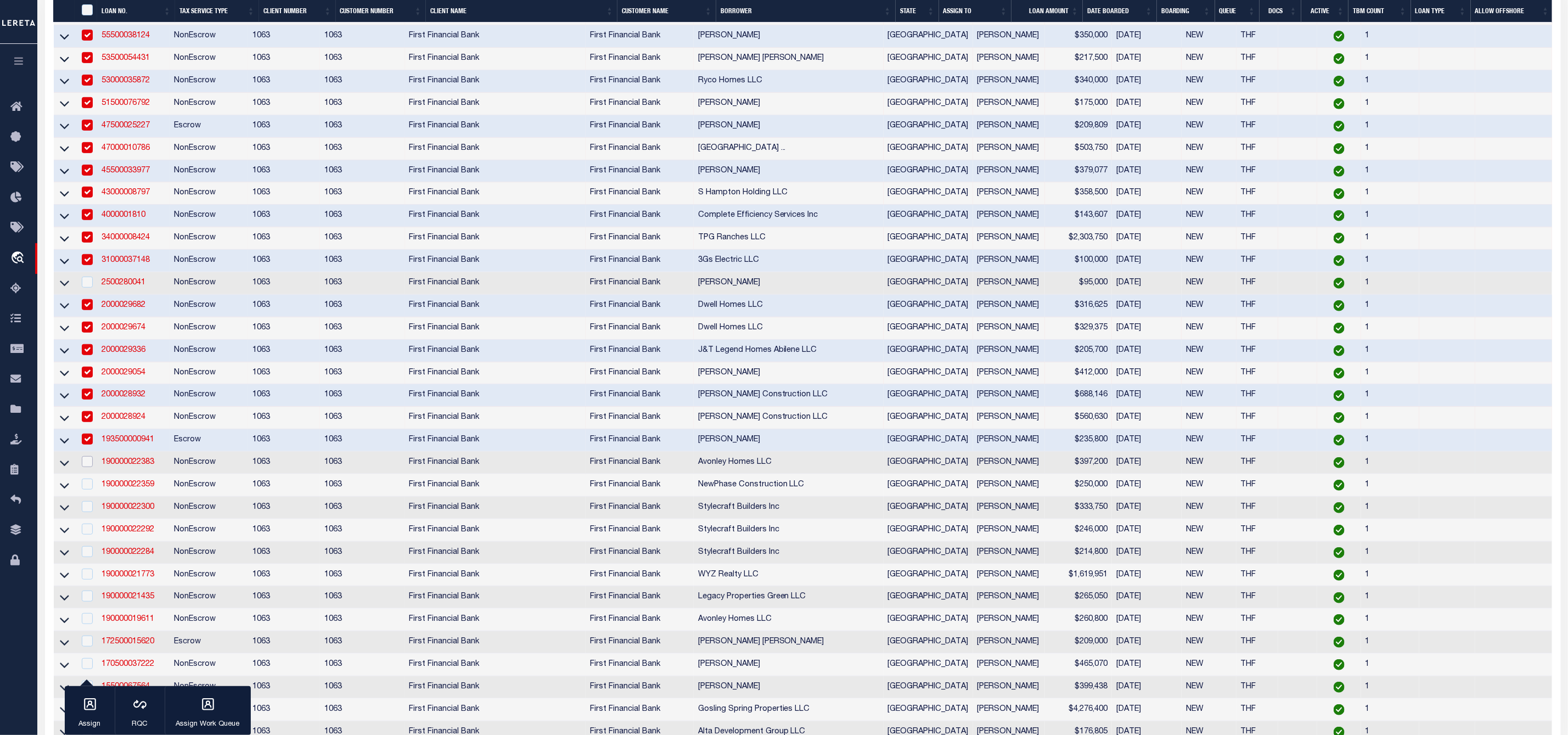
click at [87, 467] on input "checkbox" at bounding box center [87, 461] width 11 height 11
checkbox input "true"
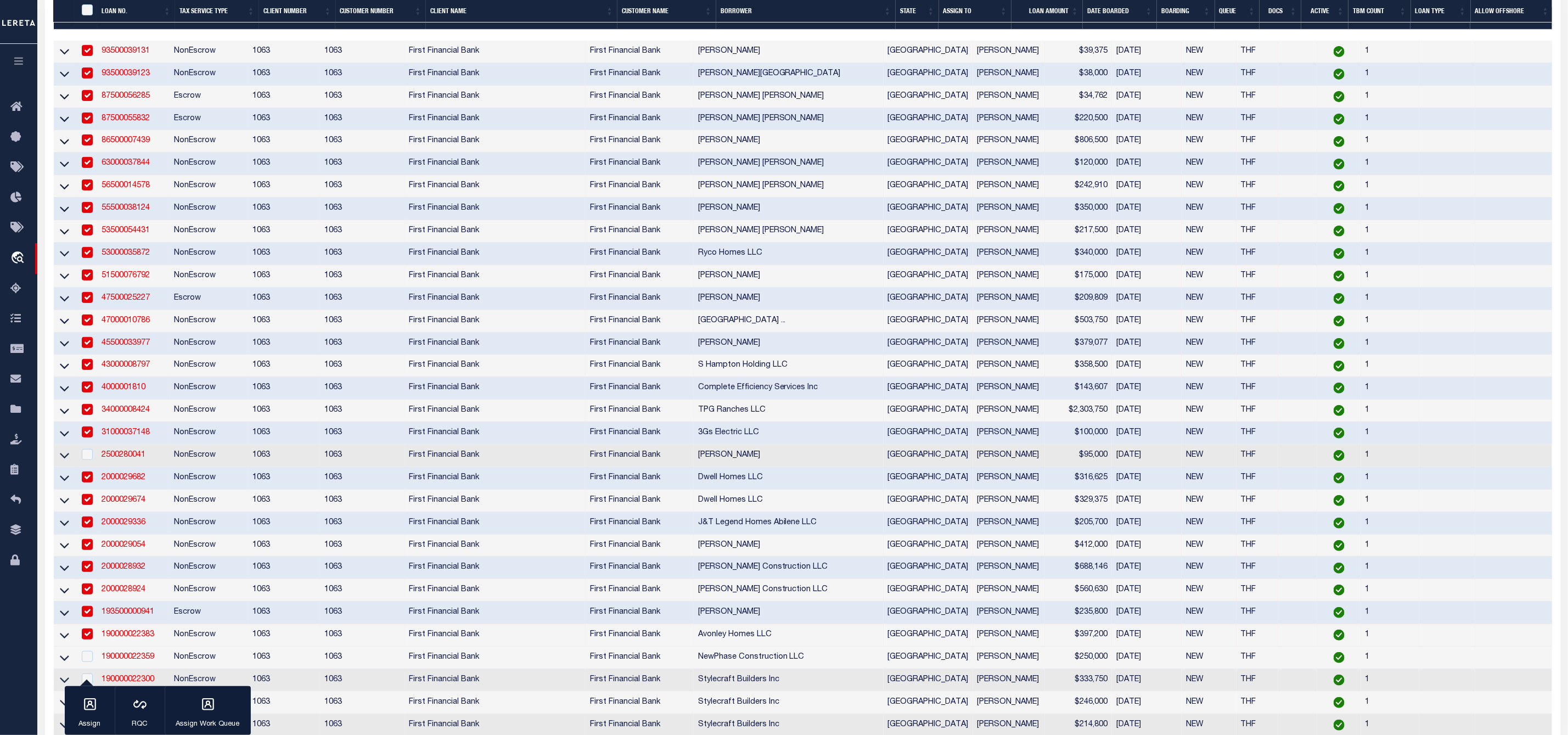
scroll to position [415, 0]
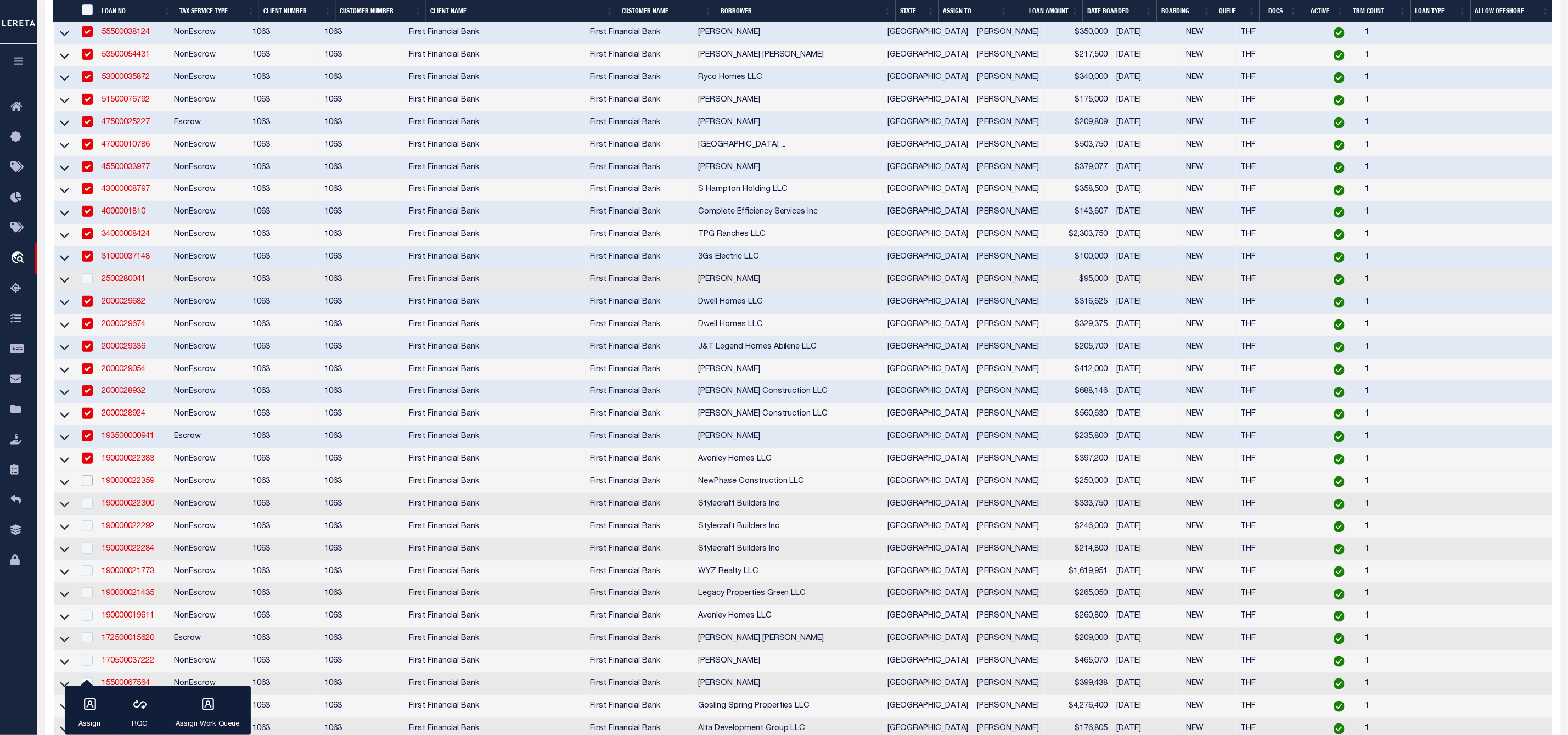
click at [87, 486] on input "checkbox" at bounding box center [87, 480] width 11 height 11
checkbox input "true"
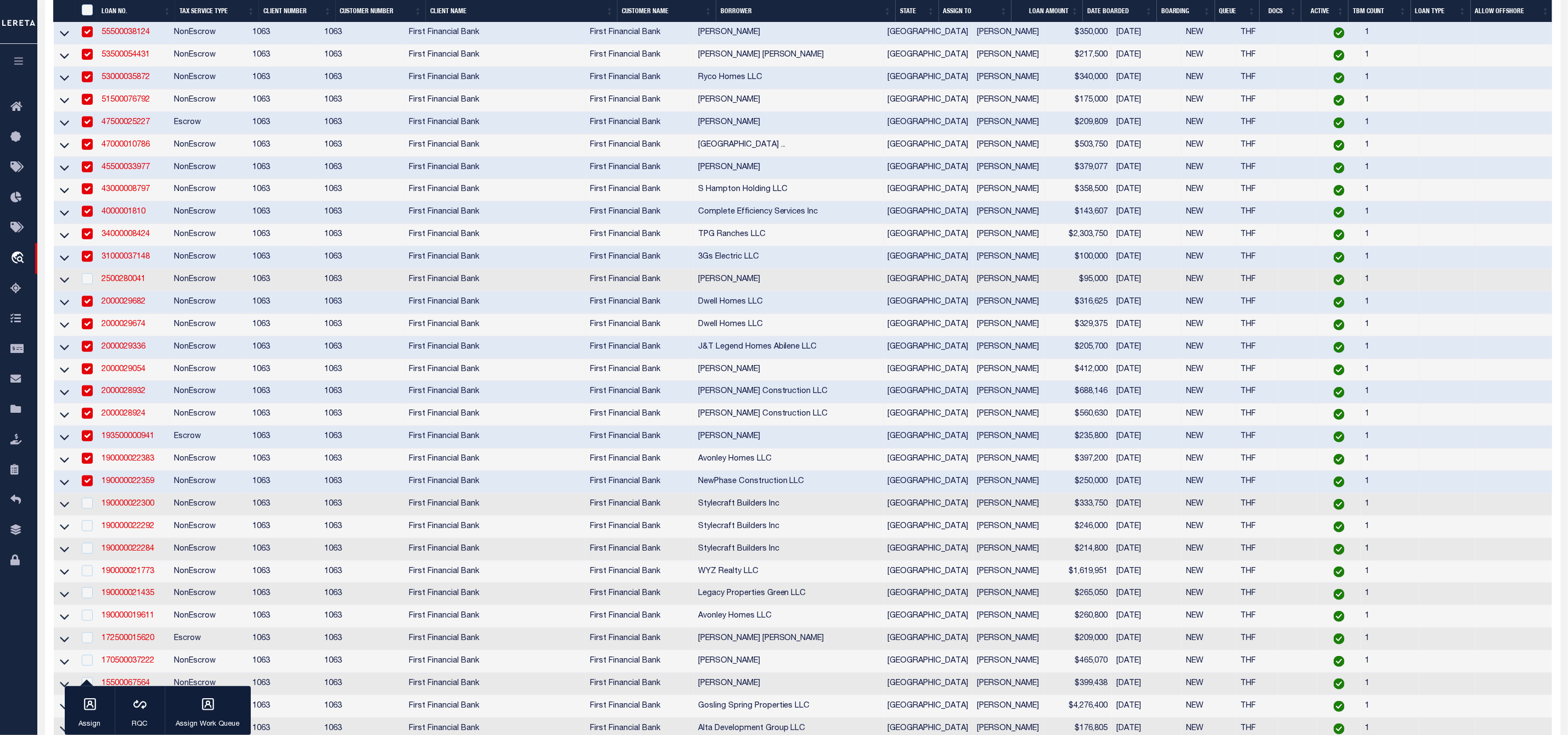
click at [88, 464] on input "checkbox" at bounding box center [87, 458] width 11 height 11
checkbox input "false"
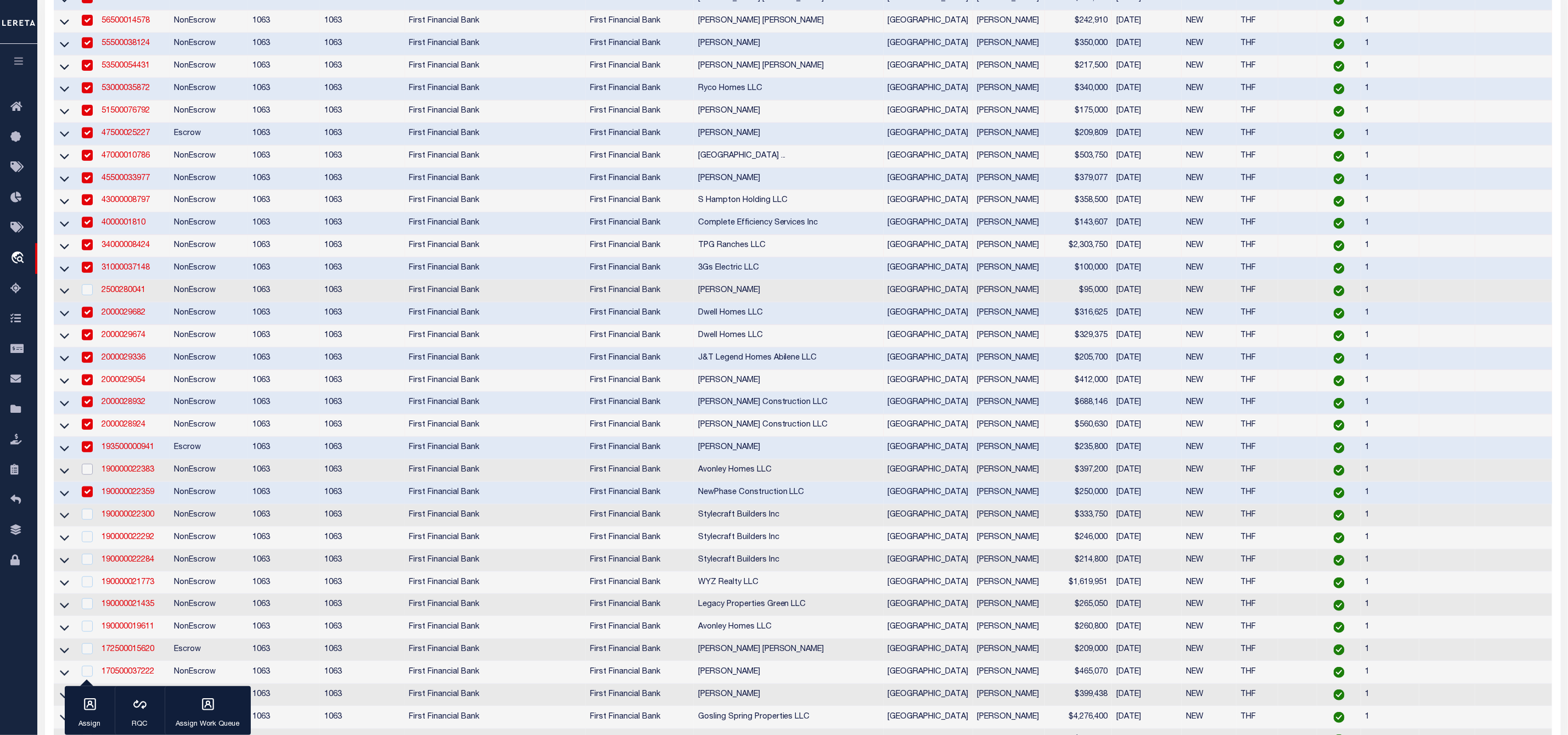
scroll to position [254, 0]
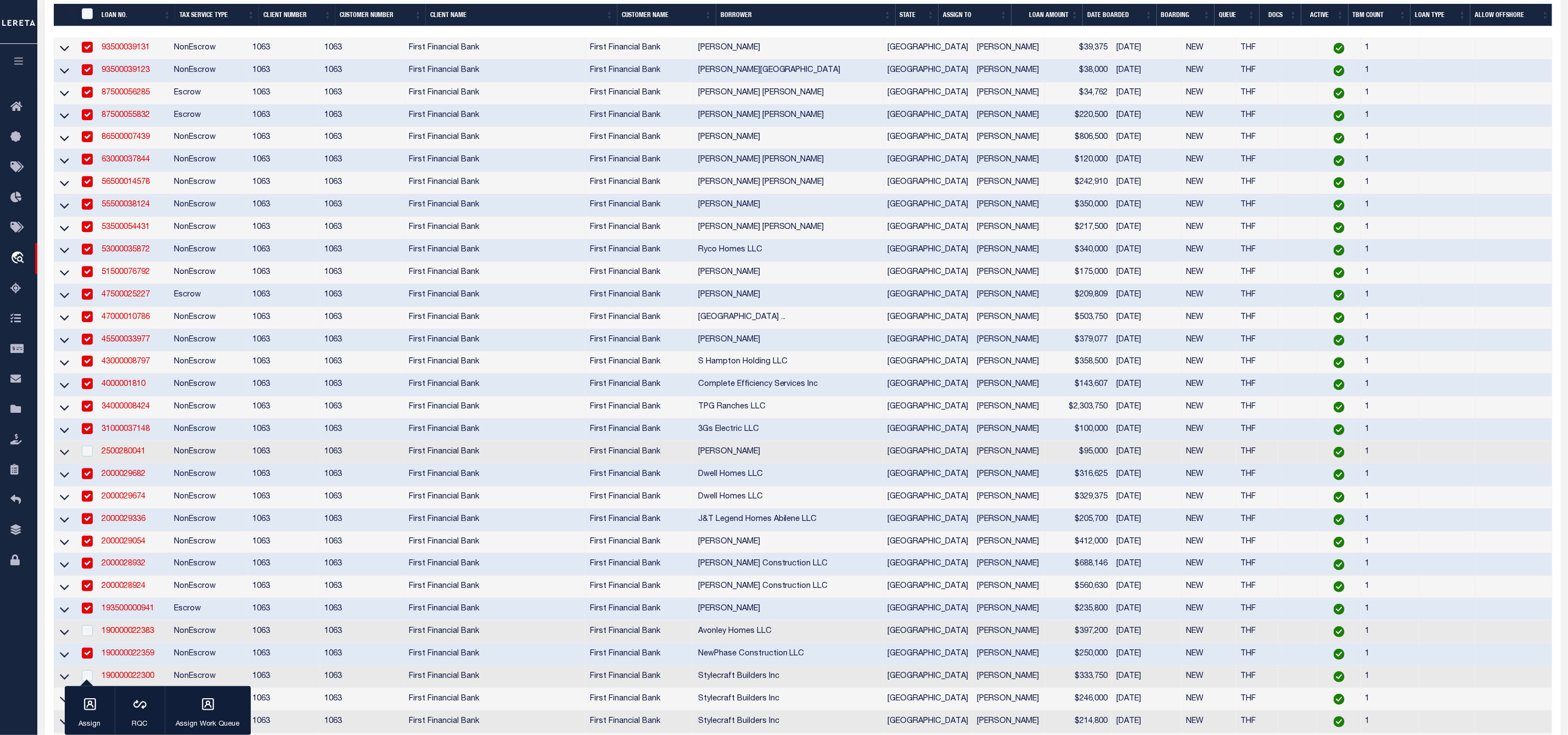
click at [87, 524] on input "checkbox" at bounding box center [87, 518] width 11 height 11
checkbox input "false"
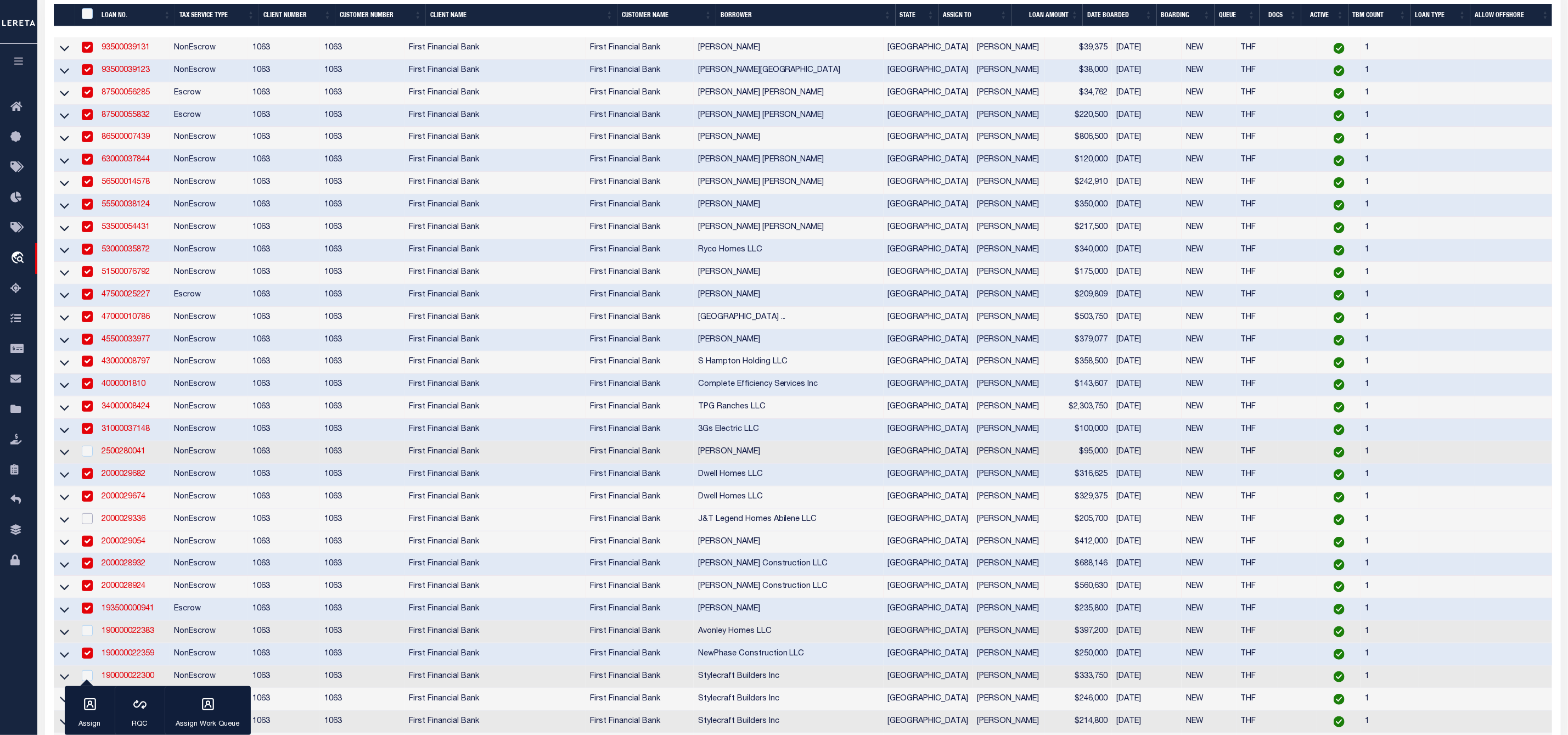
scroll to position [418, 0]
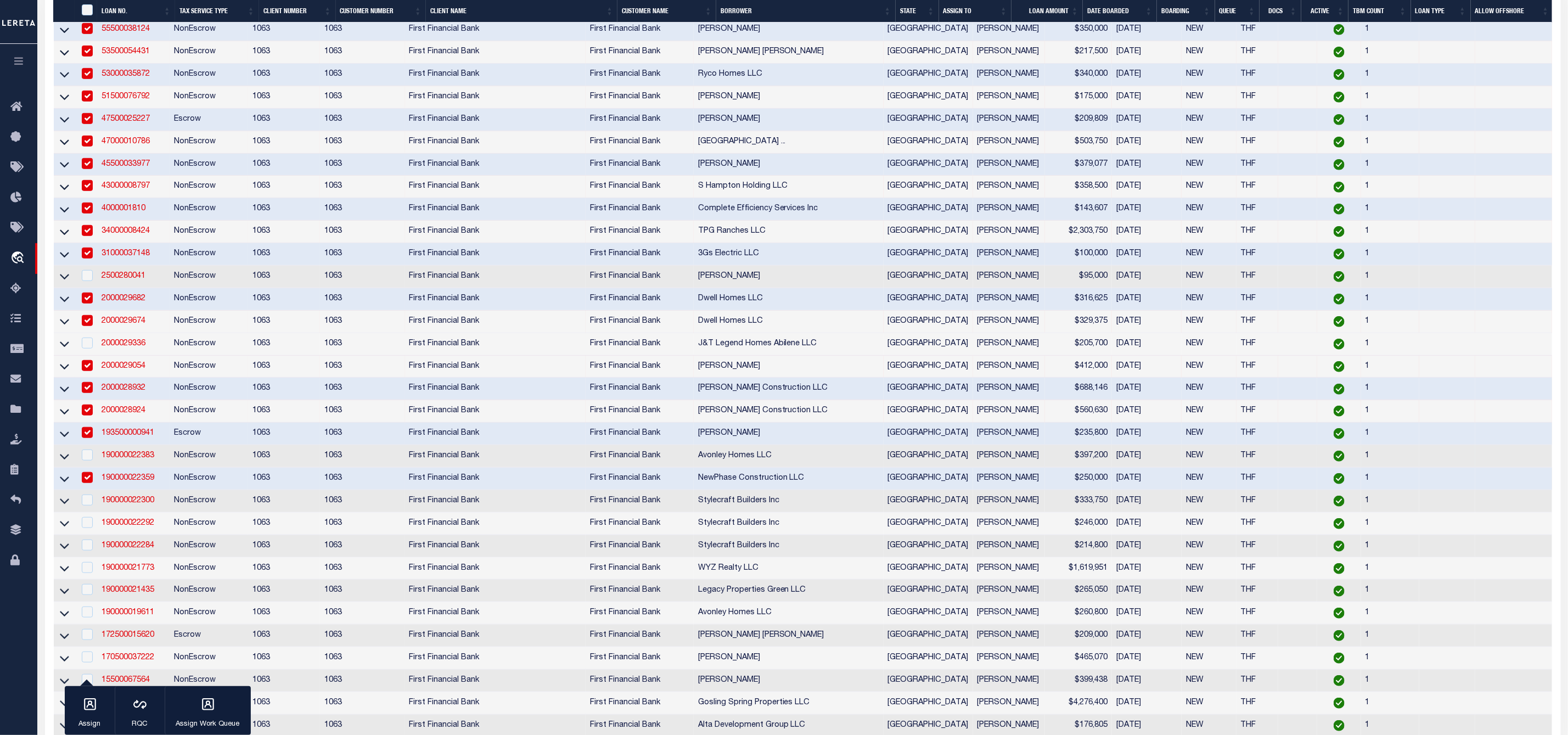
click at [93, 463] on td at bounding box center [86, 456] width 23 height 23
checkbox input "true"
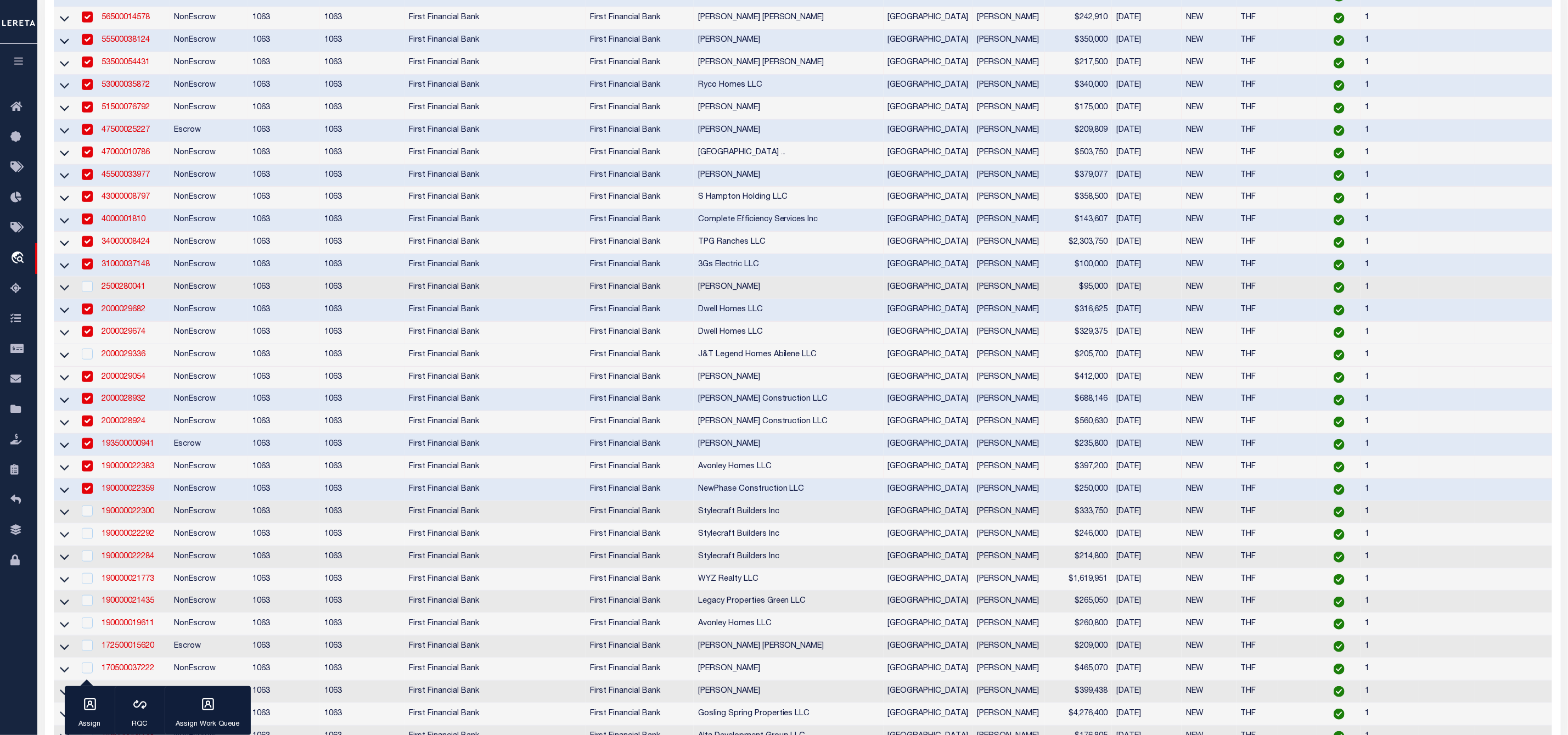
scroll to position [257, 0]
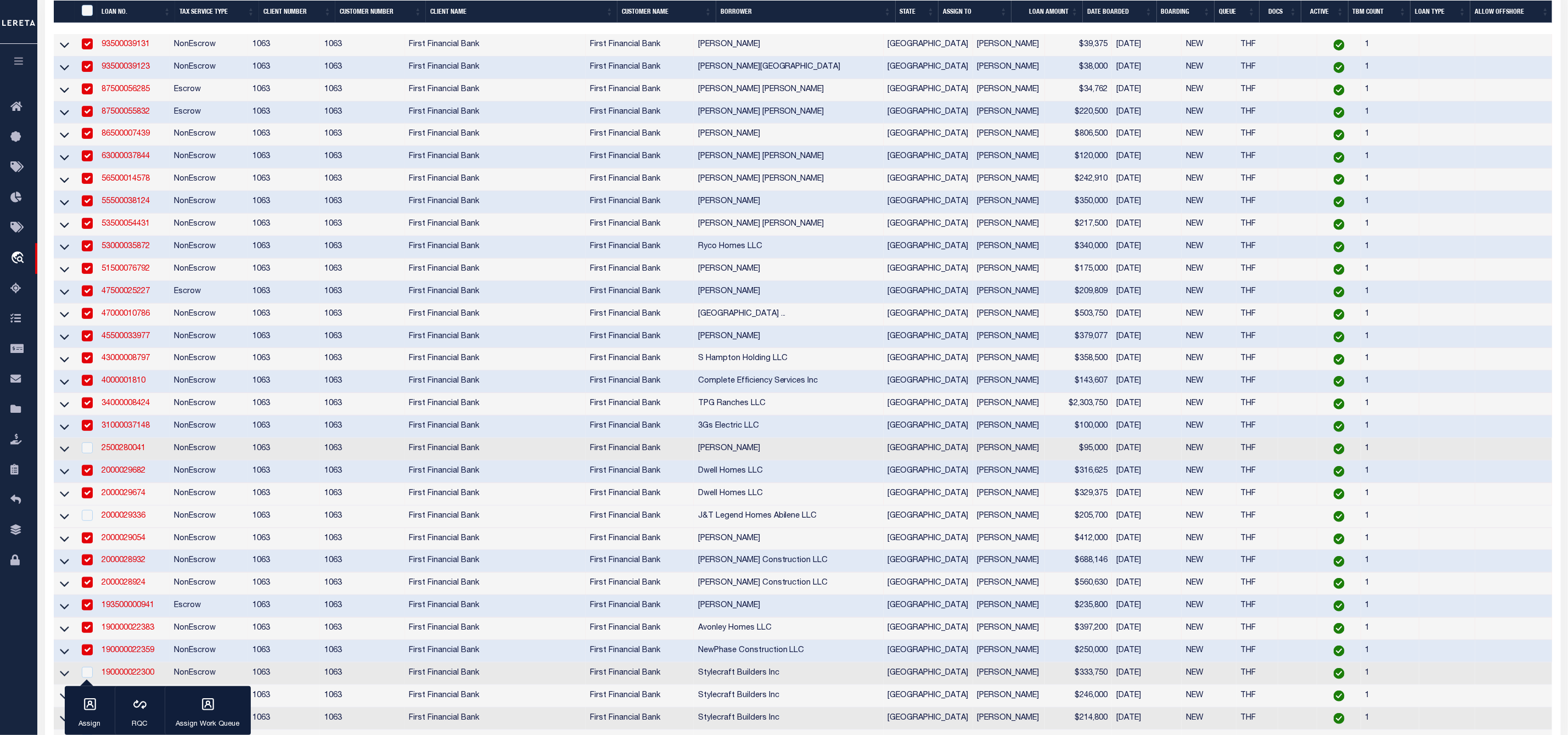
click at [89, 512] on td at bounding box center [86, 517] width 23 height 23
checkbox input "true"
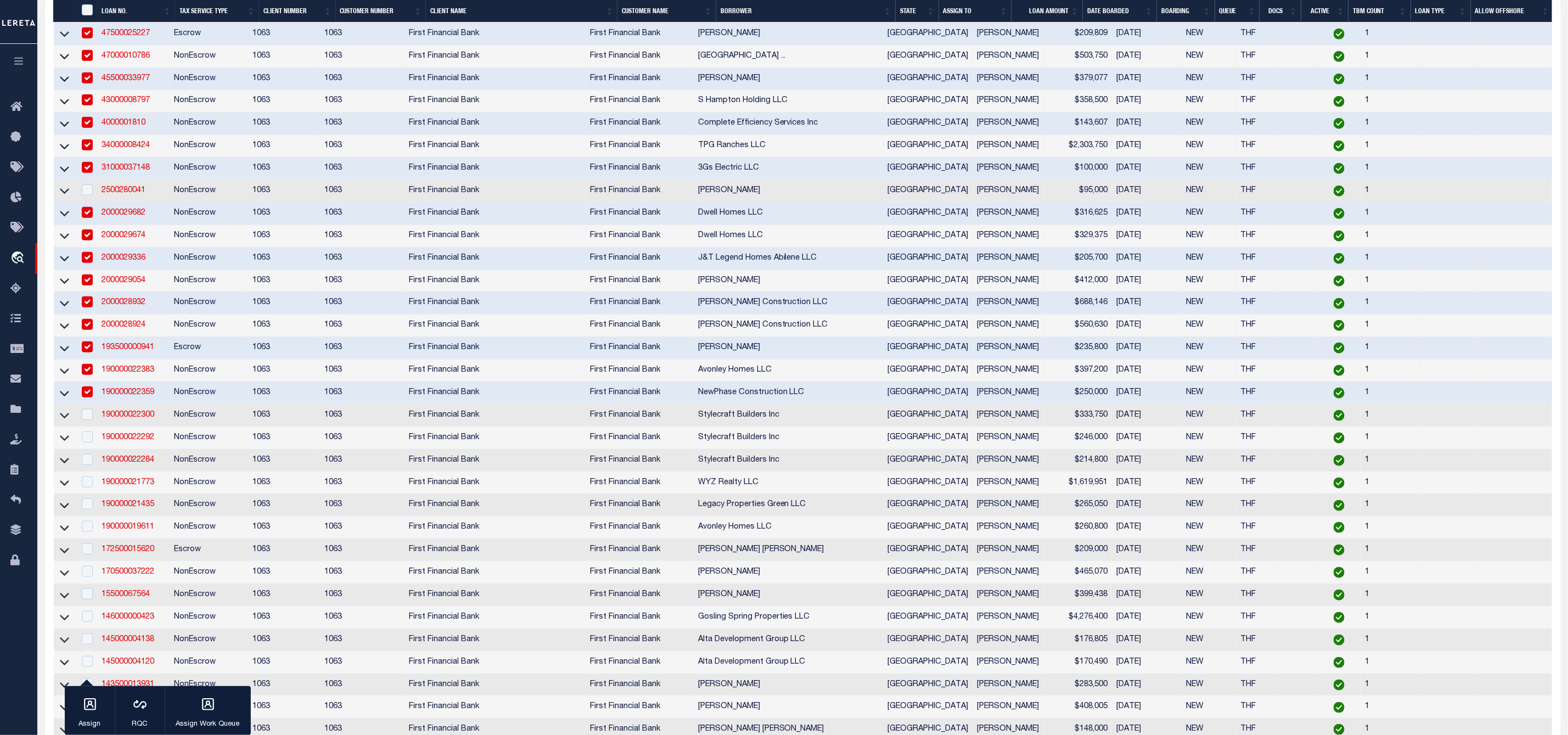
scroll to position [586, 0]
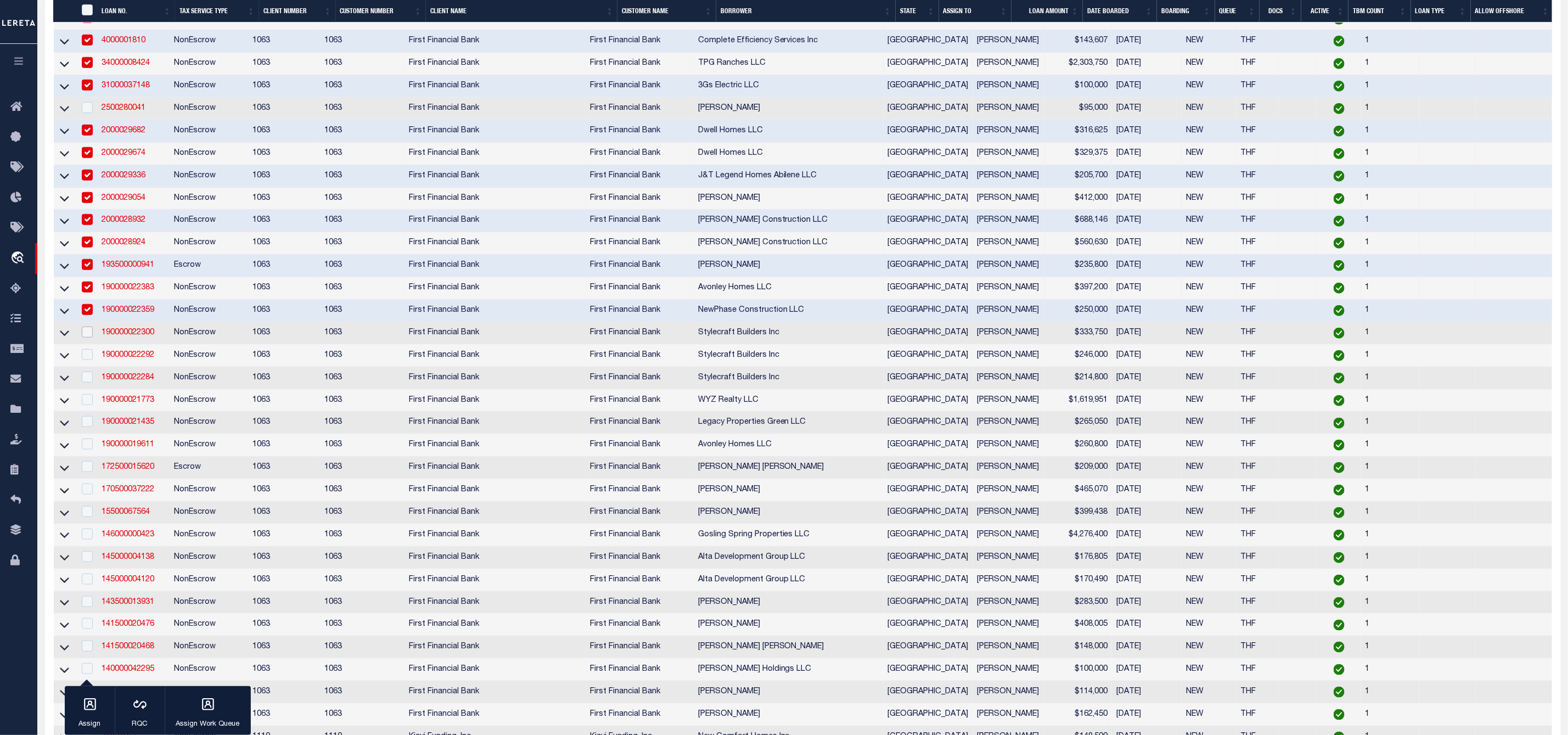
click at [90, 338] on input "checkbox" at bounding box center [87, 331] width 11 height 11
checkbox input "true"
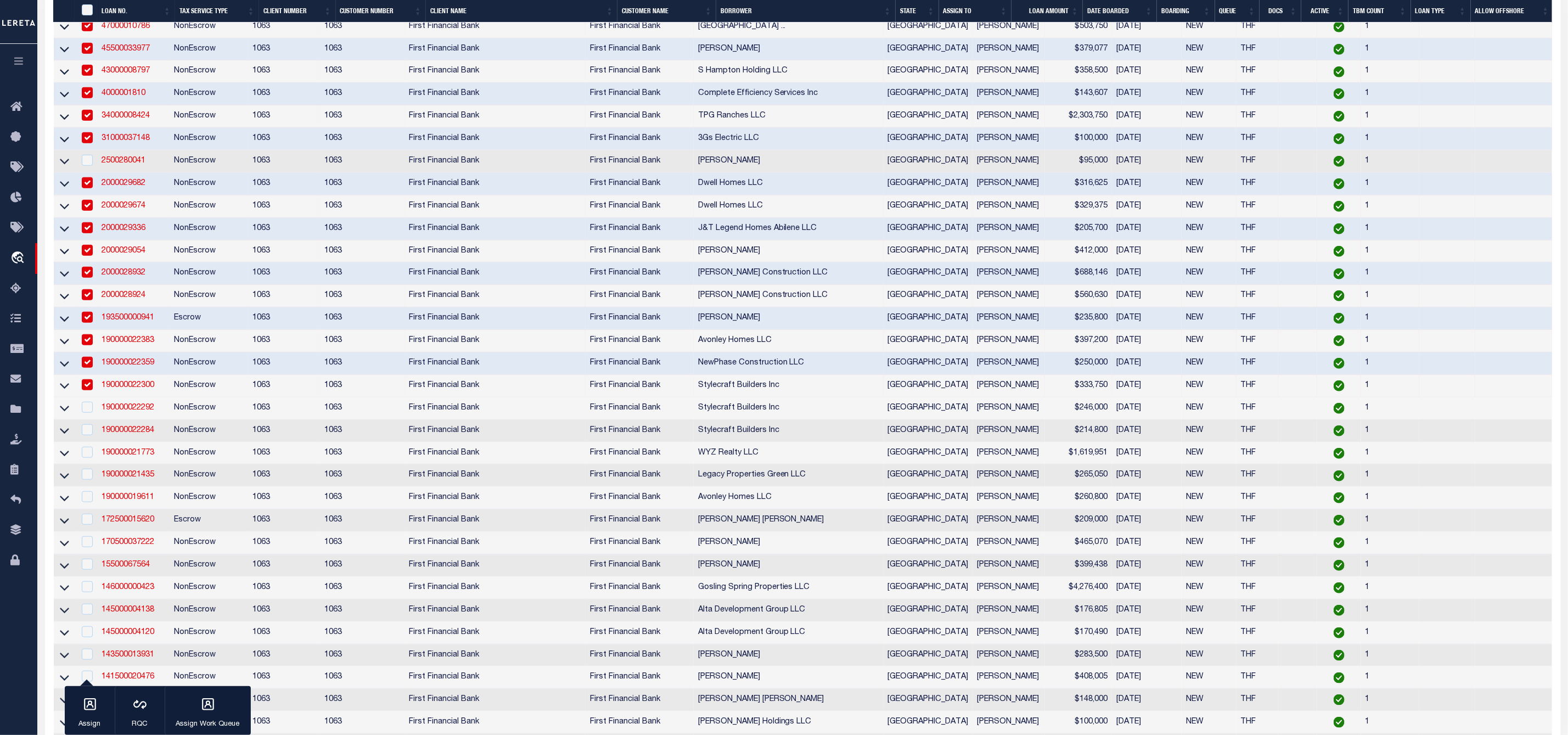
scroll to position [781, 0]
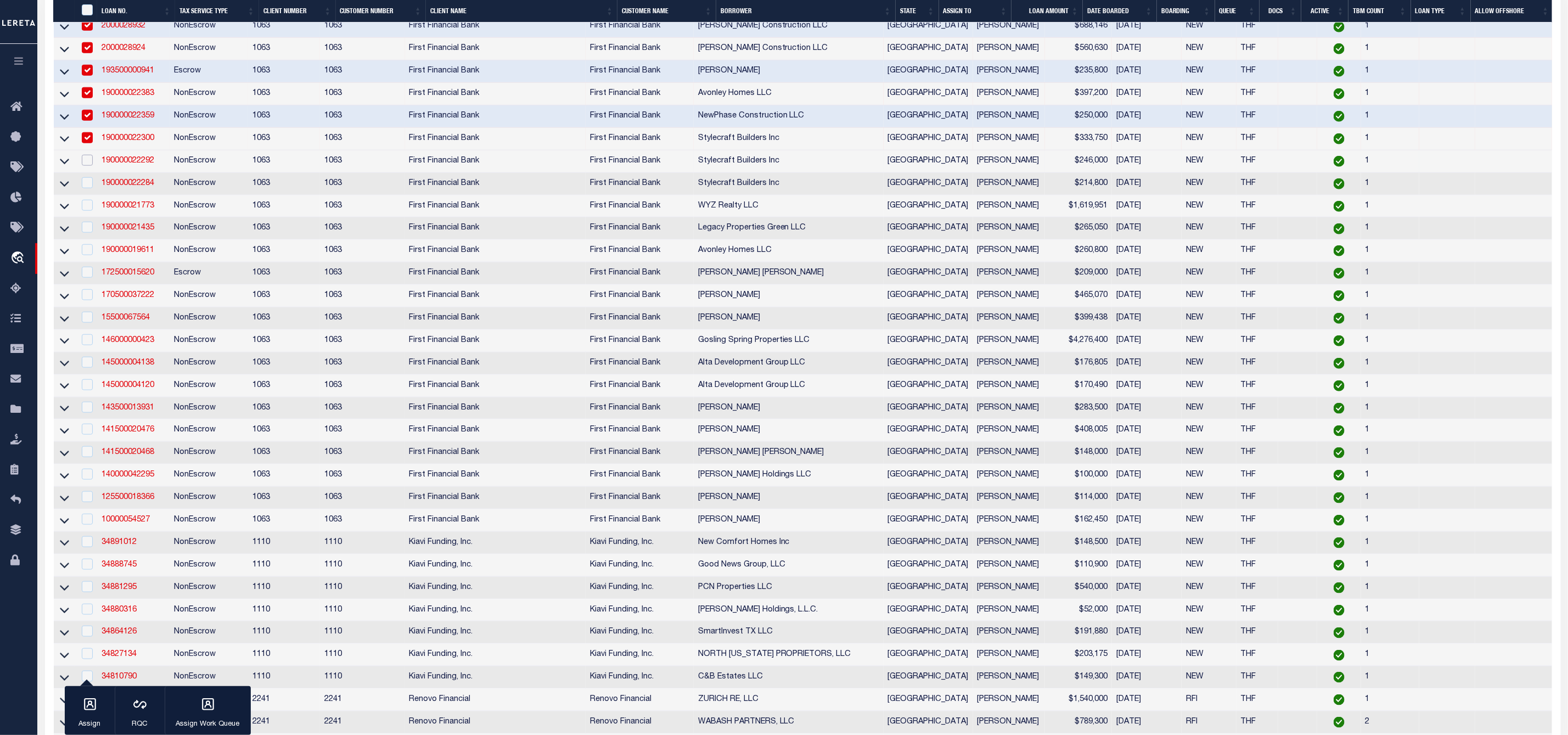
click at [88, 166] on input "checkbox" at bounding box center [87, 160] width 11 height 11
checkbox input "true"
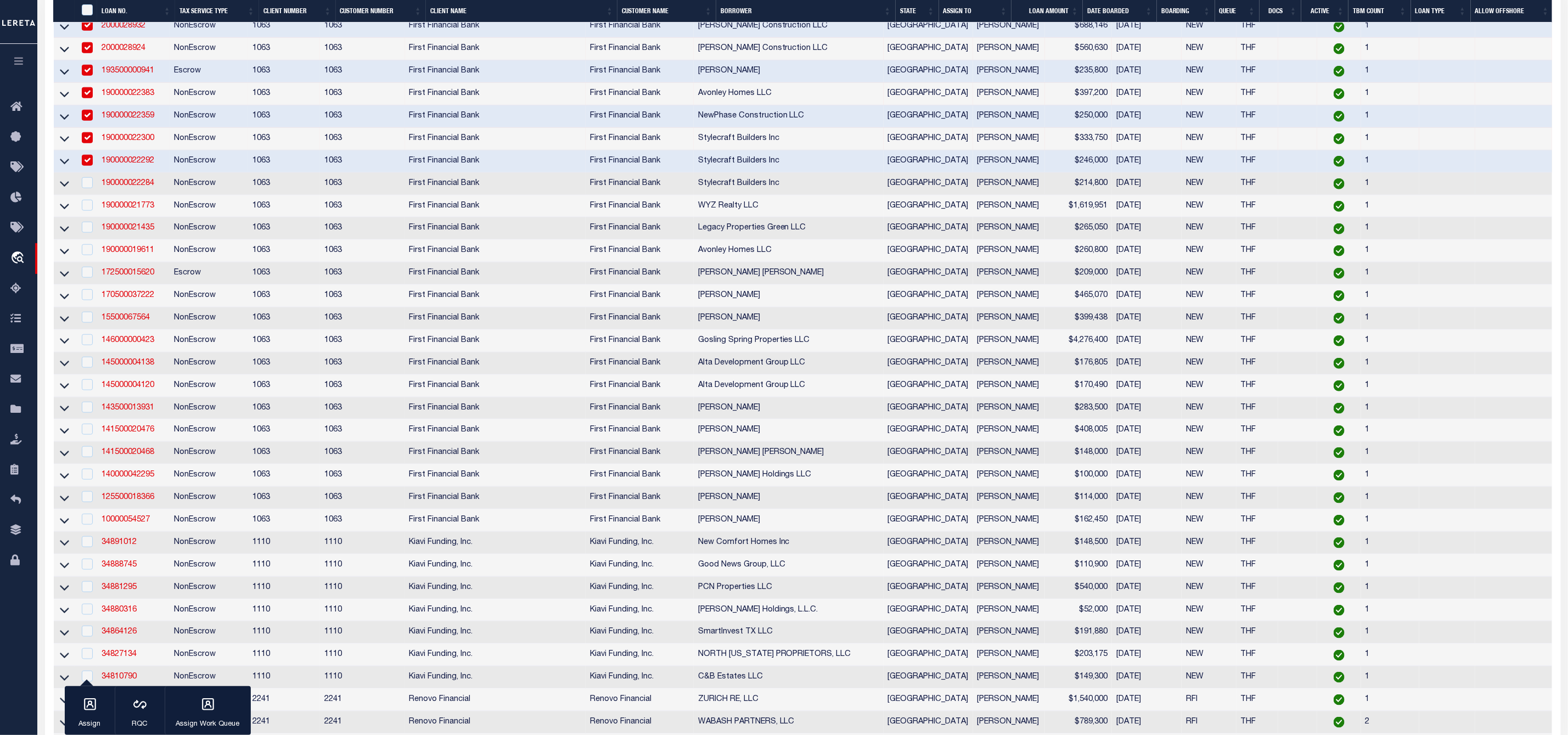
click at [89, 195] on td at bounding box center [86, 185] width 23 height 23
checkbox input "true"
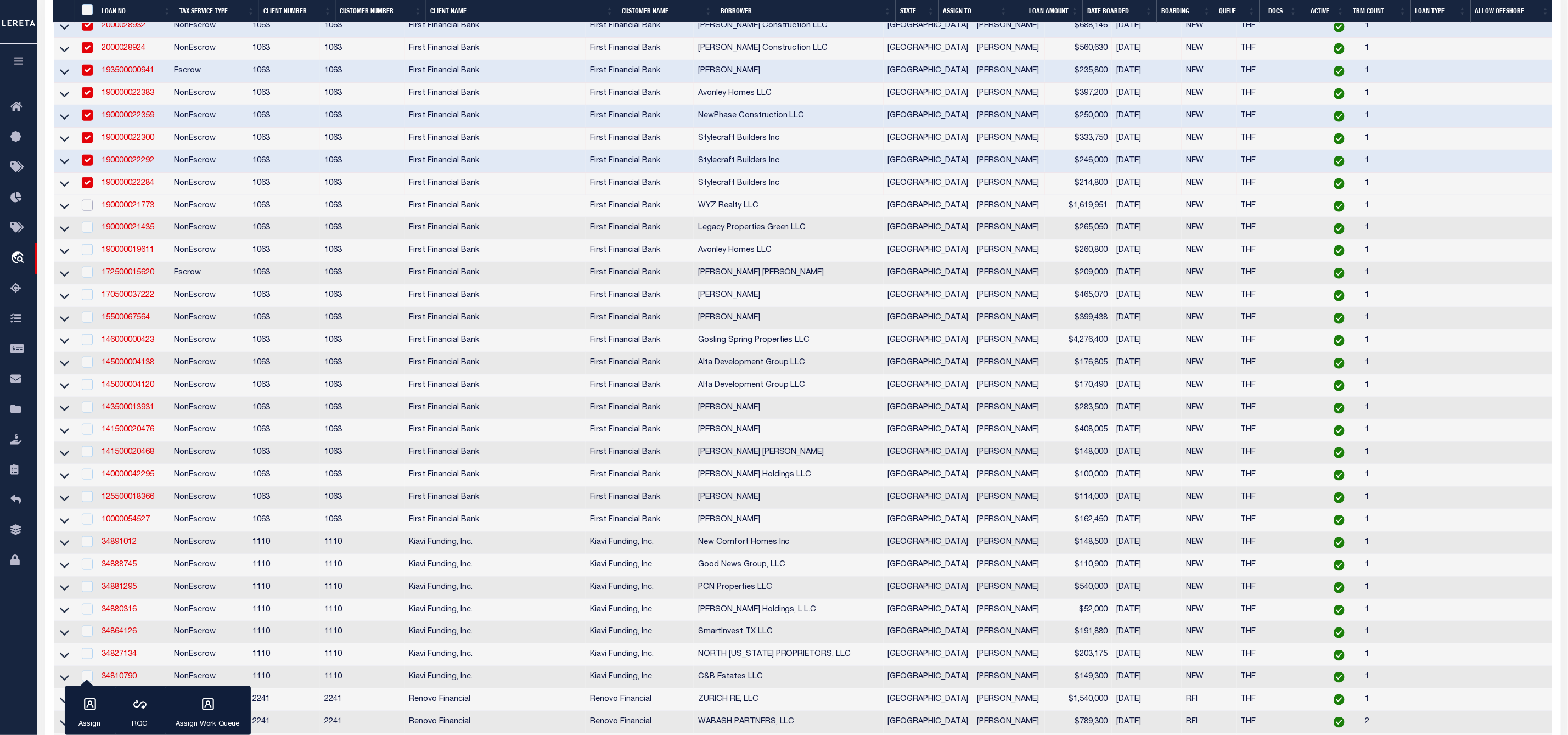
click at [91, 211] on input "checkbox" at bounding box center [87, 205] width 11 height 11
checkbox input "true"
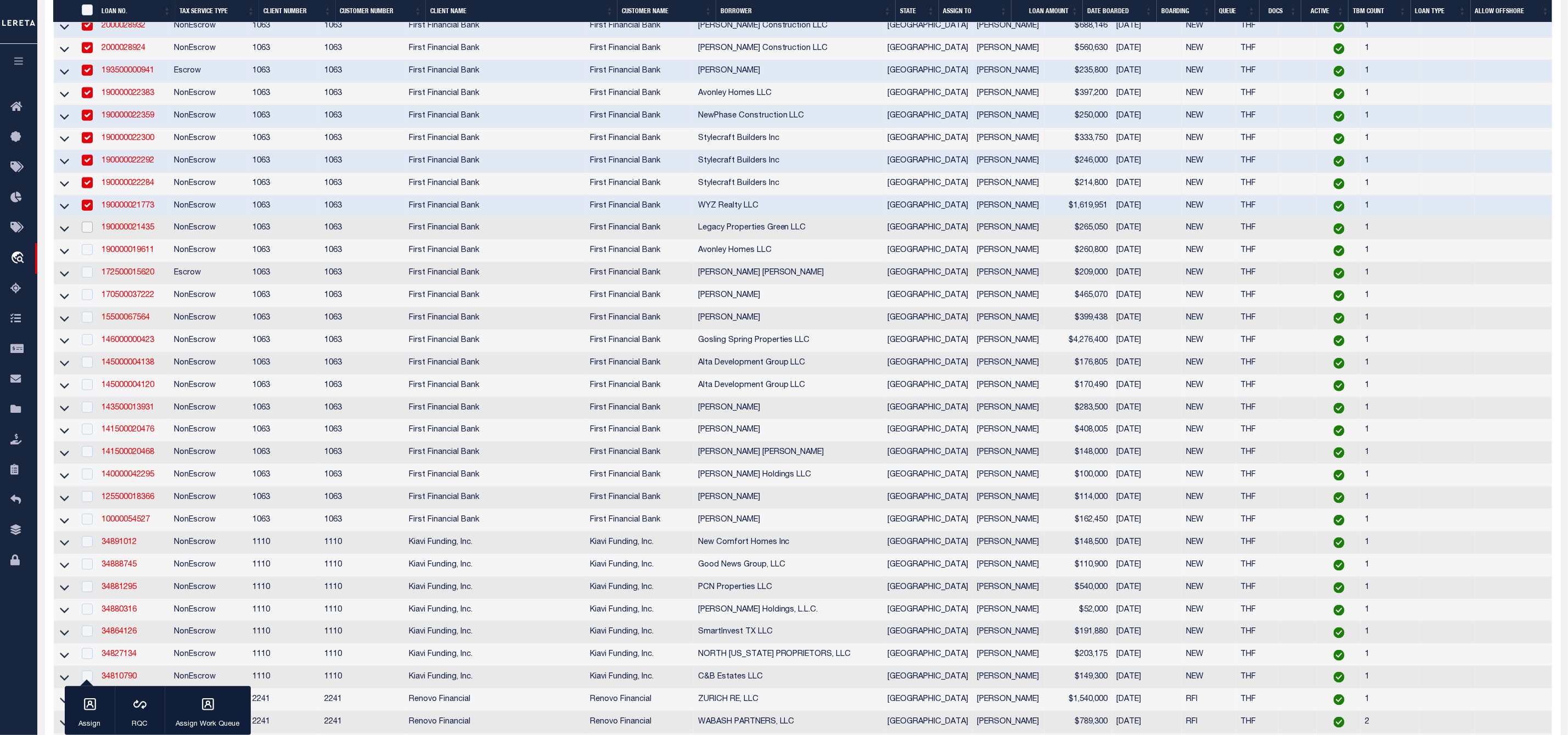
click at [91, 232] on input "checkbox" at bounding box center [87, 227] width 11 height 11
checkbox input "true"
click at [86, 255] on input "checkbox" at bounding box center [87, 250] width 11 height 11
checkbox input "true"
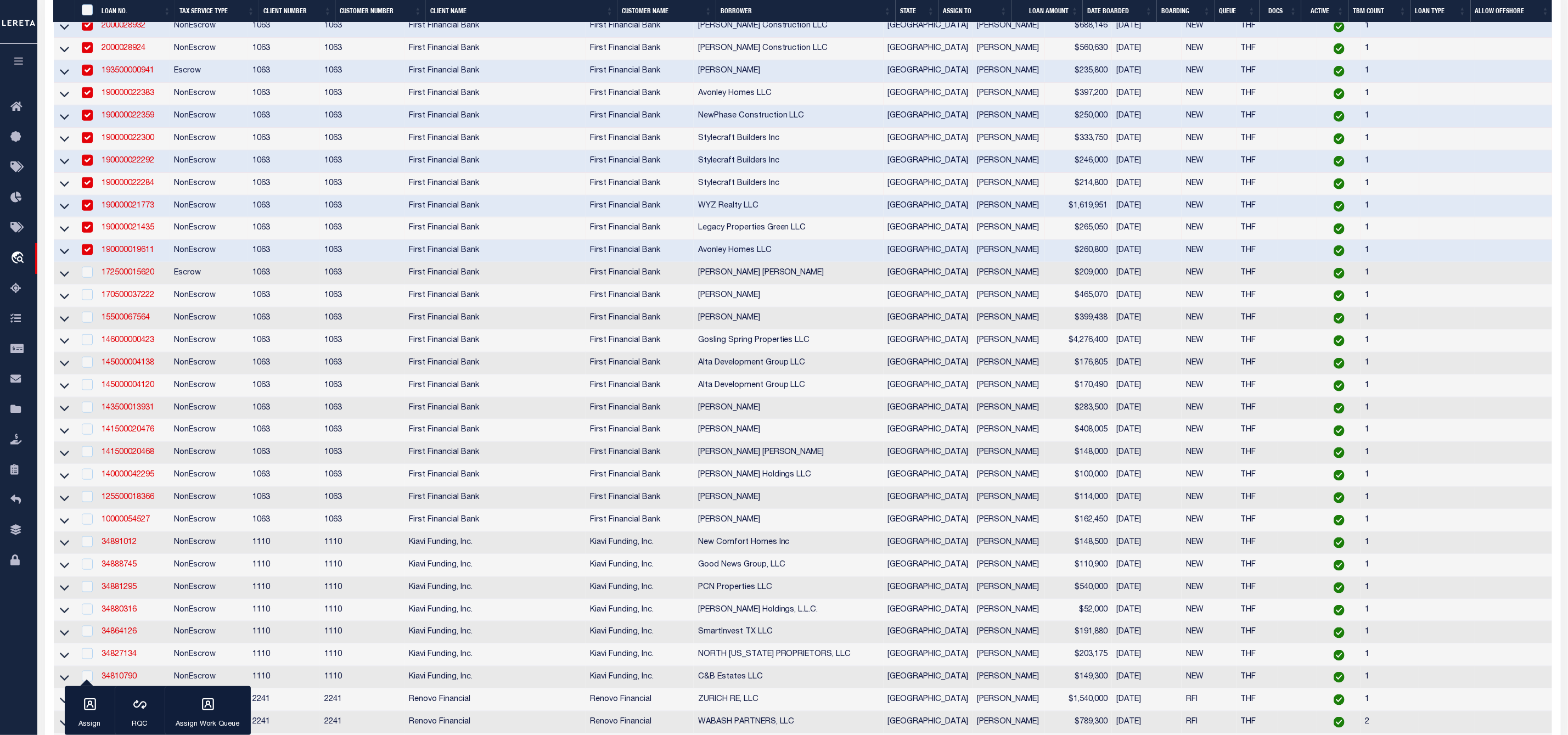
click at [86, 276] on td at bounding box center [86, 274] width 23 height 23
checkbox input "true"
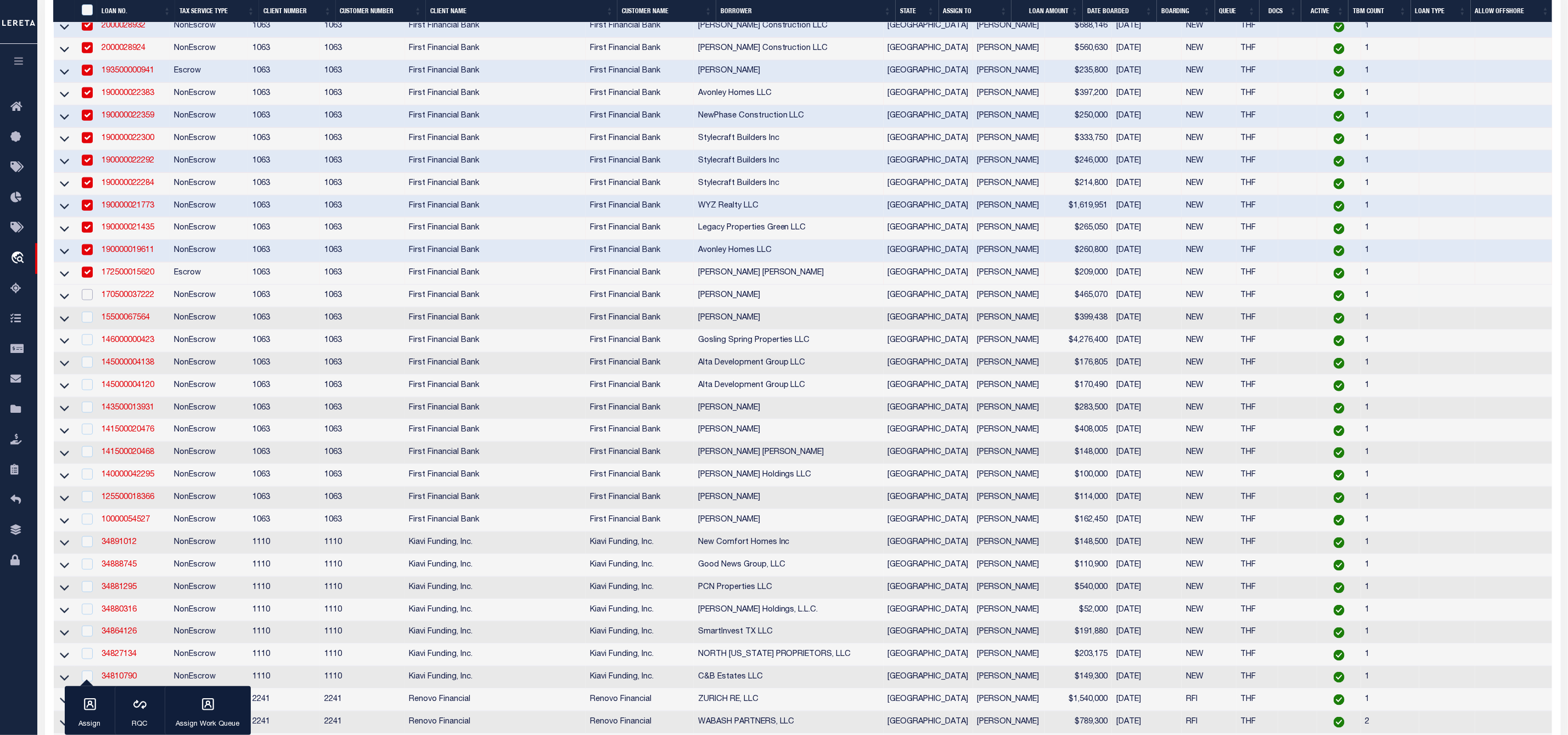
click at [86, 300] on input "checkbox" at bounding box center [87, 294] width 11 height 11
checkbox input "true"
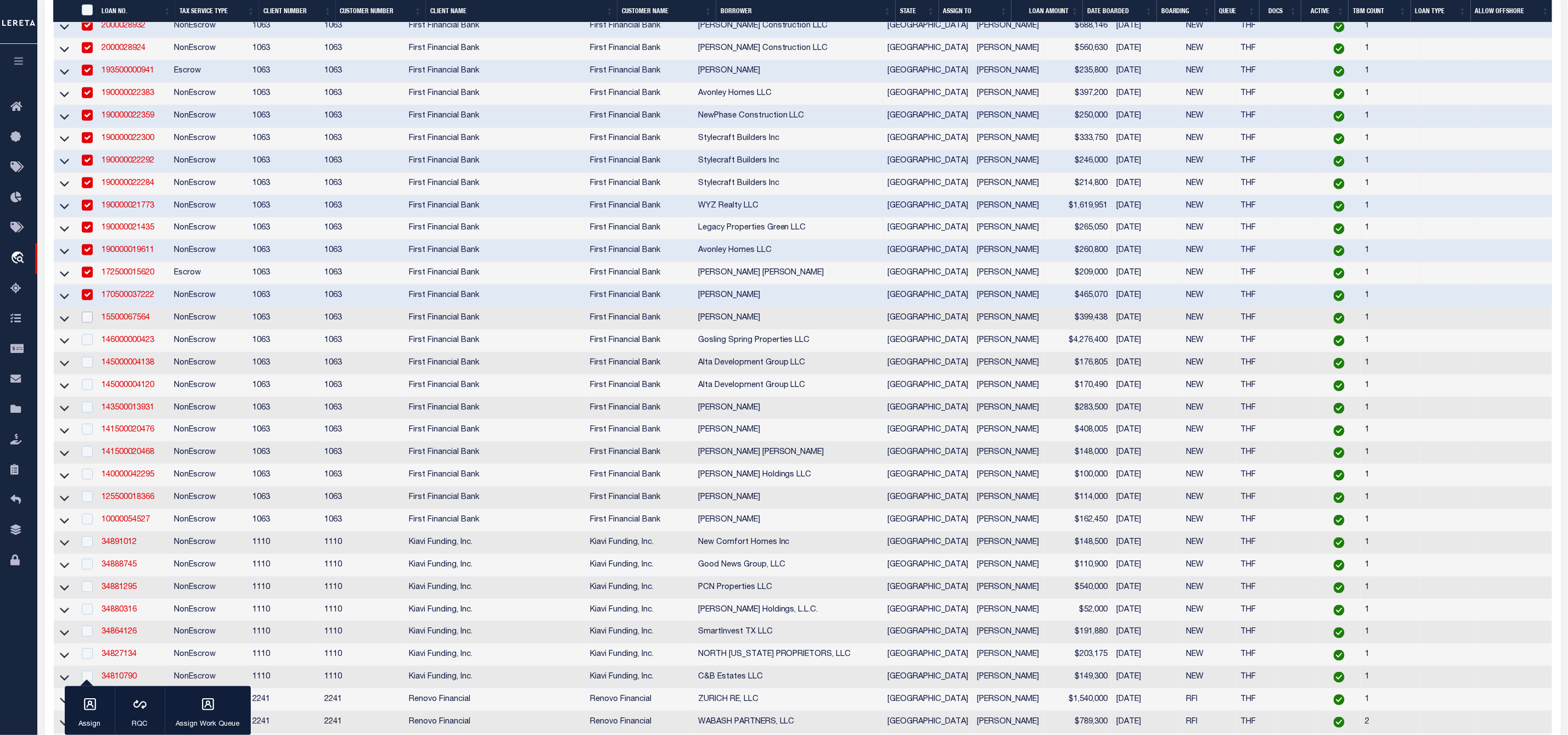
click at [87, 323] on input "checkbox" at bounding box center [87, 317] width 11 height 11
checkbox input "true"
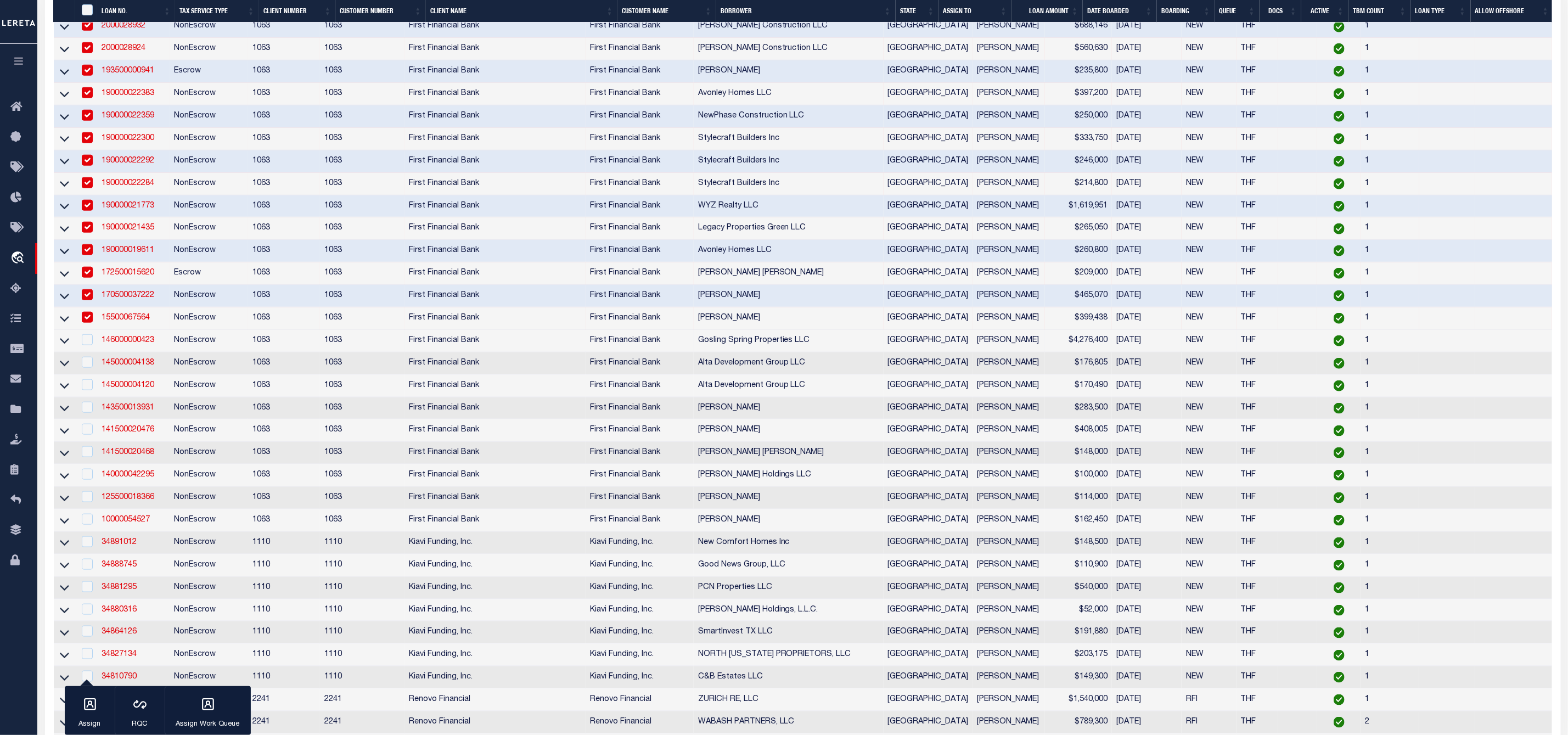
click at [83, 352] on td at bounding box center [86, 341] width 23 height 23
checkbox input "true"
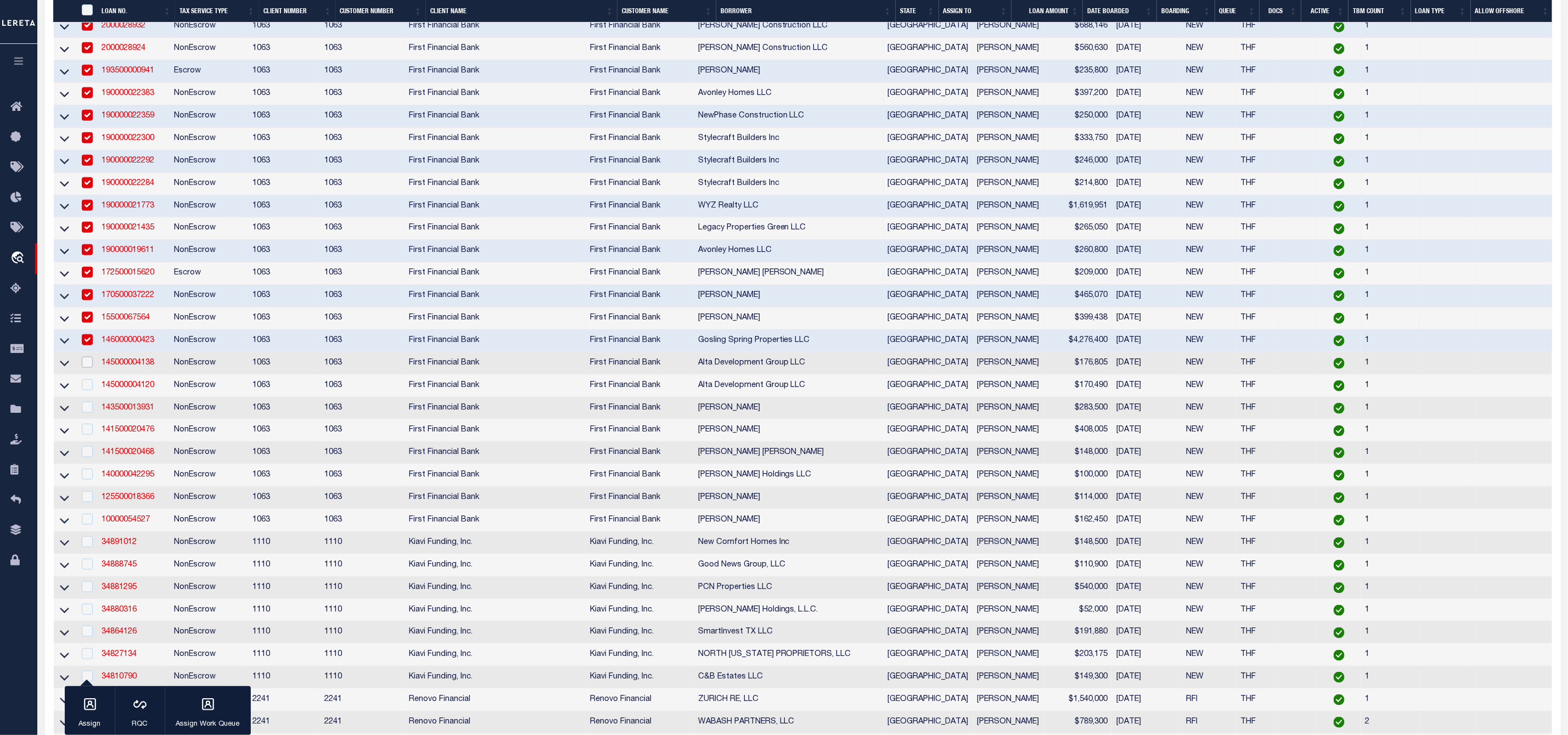
click at [89, 368] on input "checkbox" at bounding box center [87, 361] width 11 height 11
checkbox input "true"
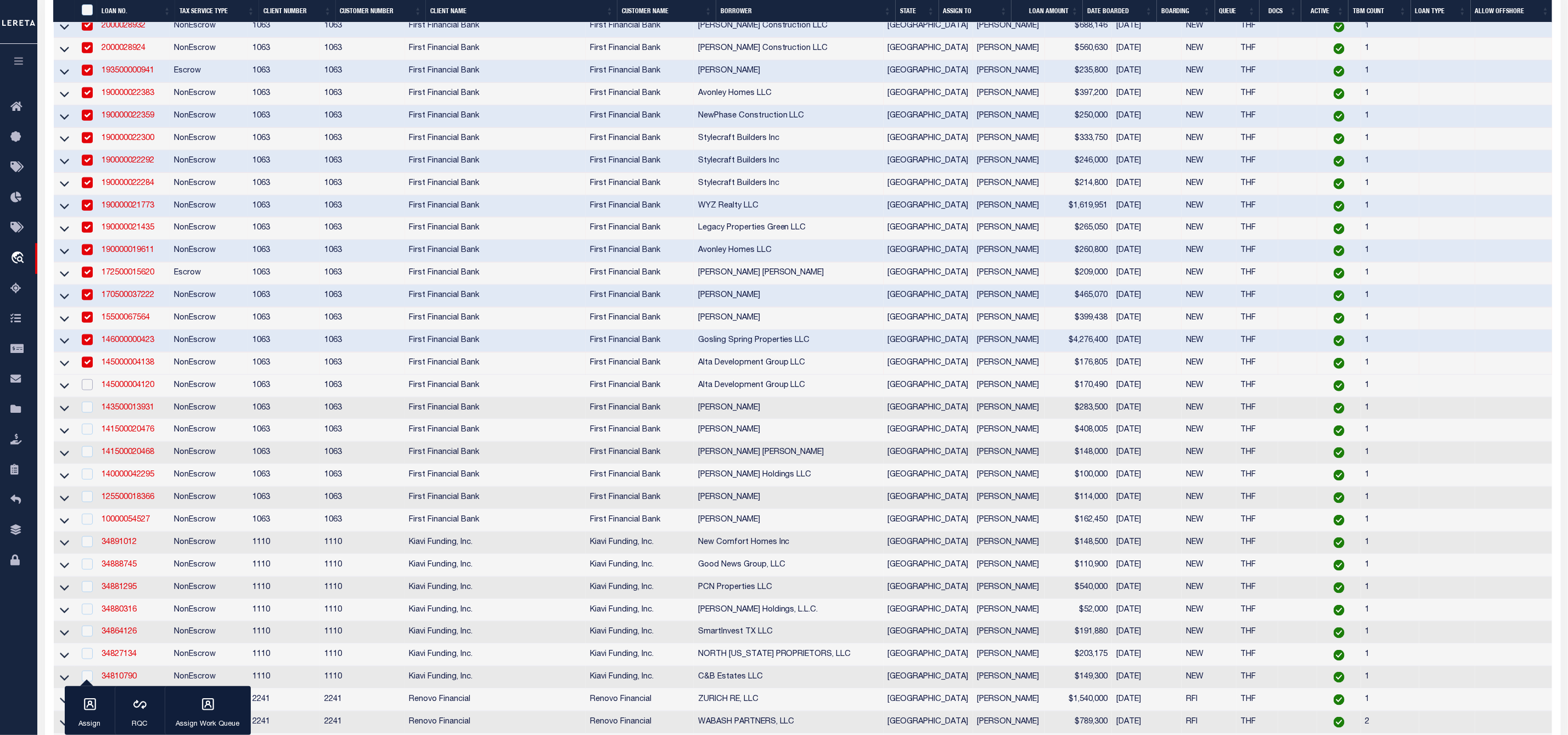
click at [90, 390] on input "checkbox" at bounding box center [87, 384] width 11 height 11
checkbox input "true"
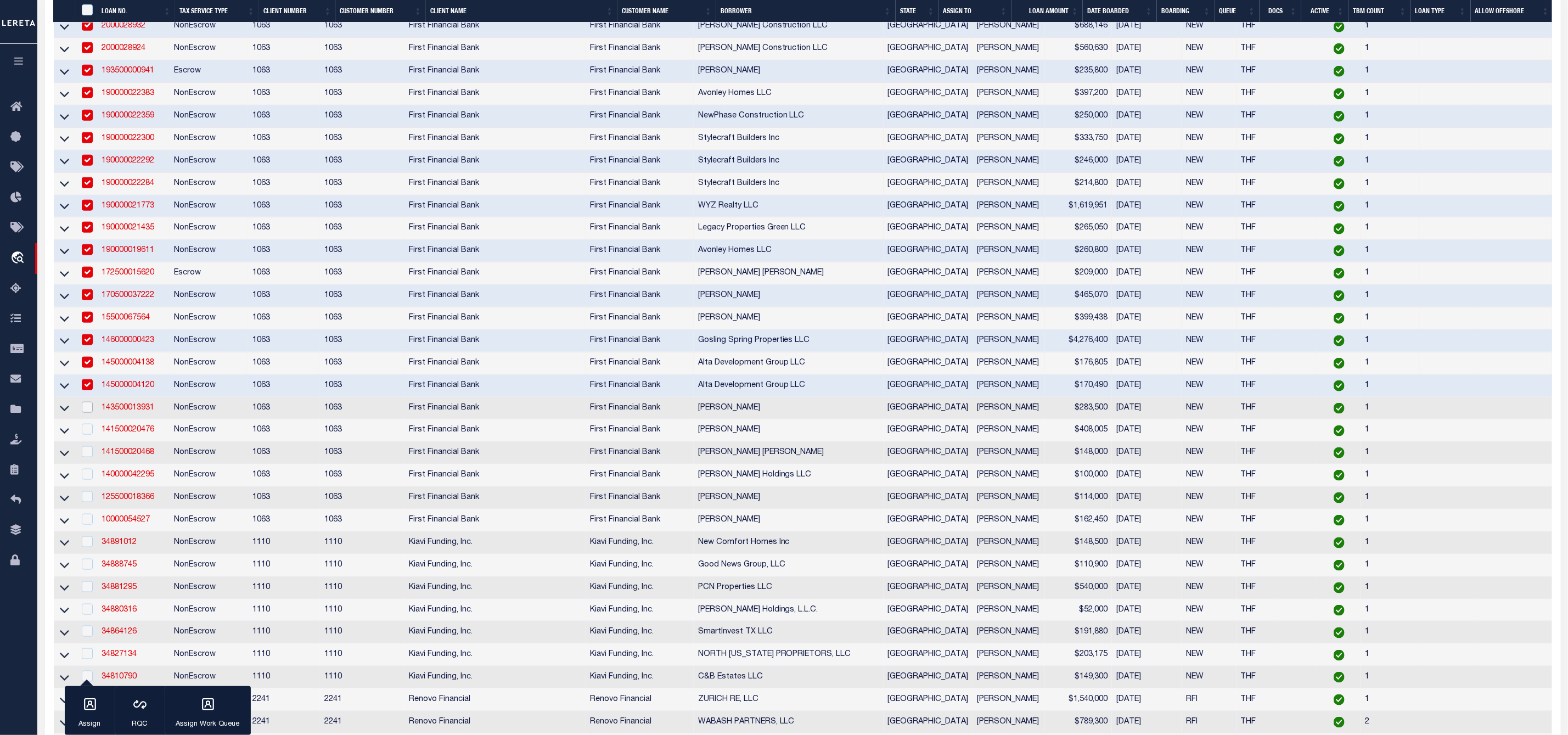
click at [90, 413] on input "checkbox" at bounding box center [87, 407] width 11 height 11
checkbox input "true"
click at [93, 442] on td at bounding box center [86, 431] width 23 height 23
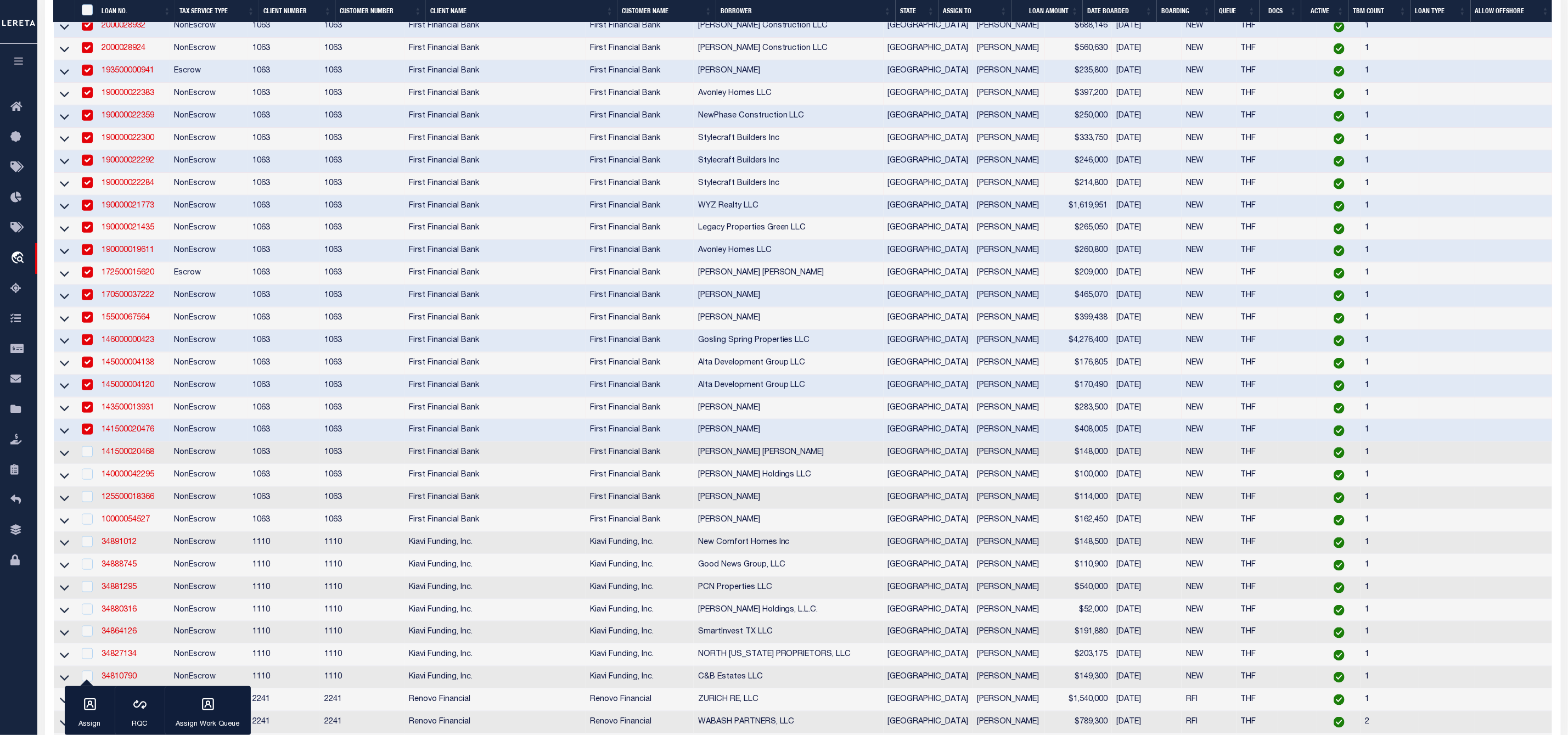
checkbox input "true"
click at [91, 457] on input "checkbox" at bounding box center [87, 451] width 11 height 11
checkbox input "true"
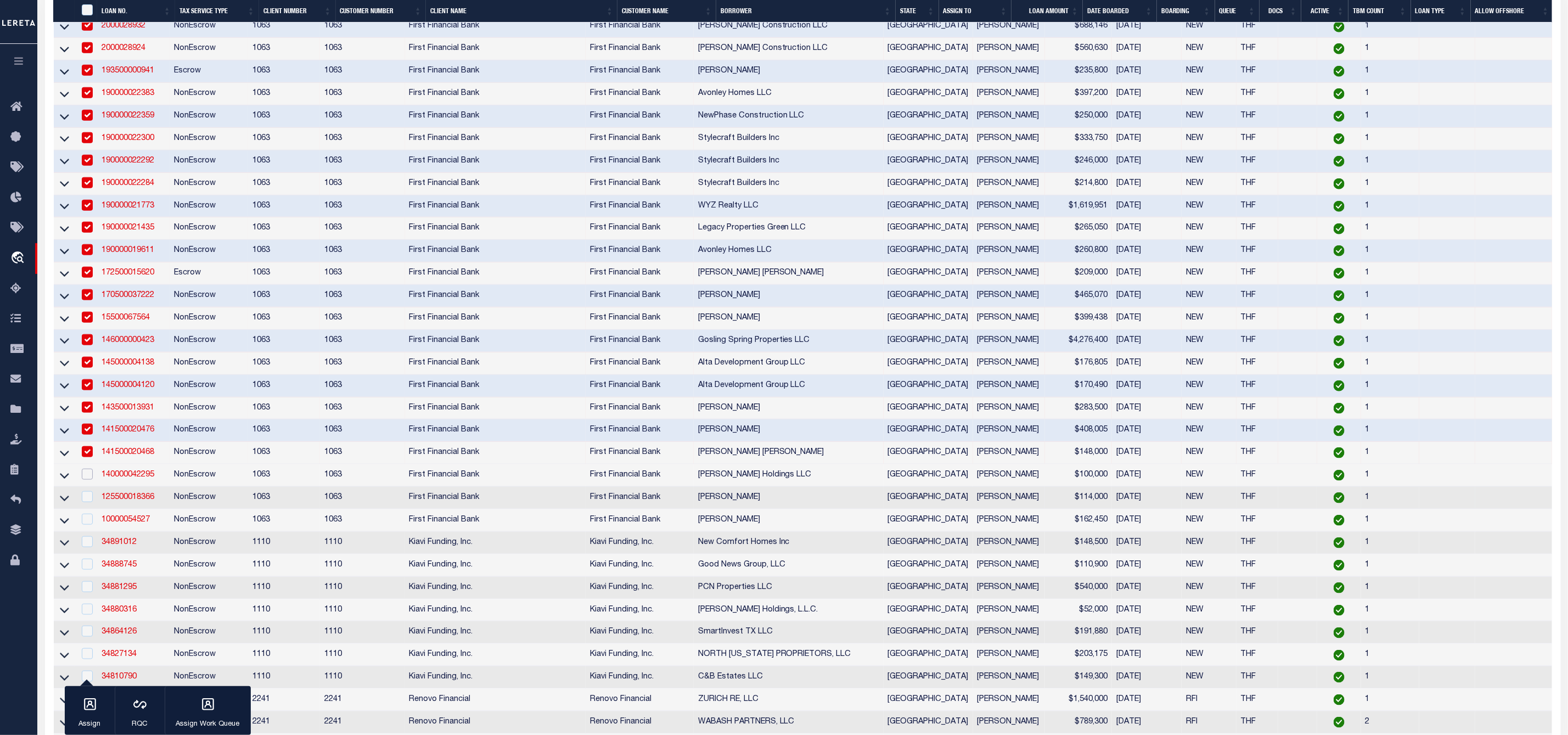
click at [91, 480] on input "checkbox" at bounding box center [87, 474] width 11 height 11
checkbox input "true"
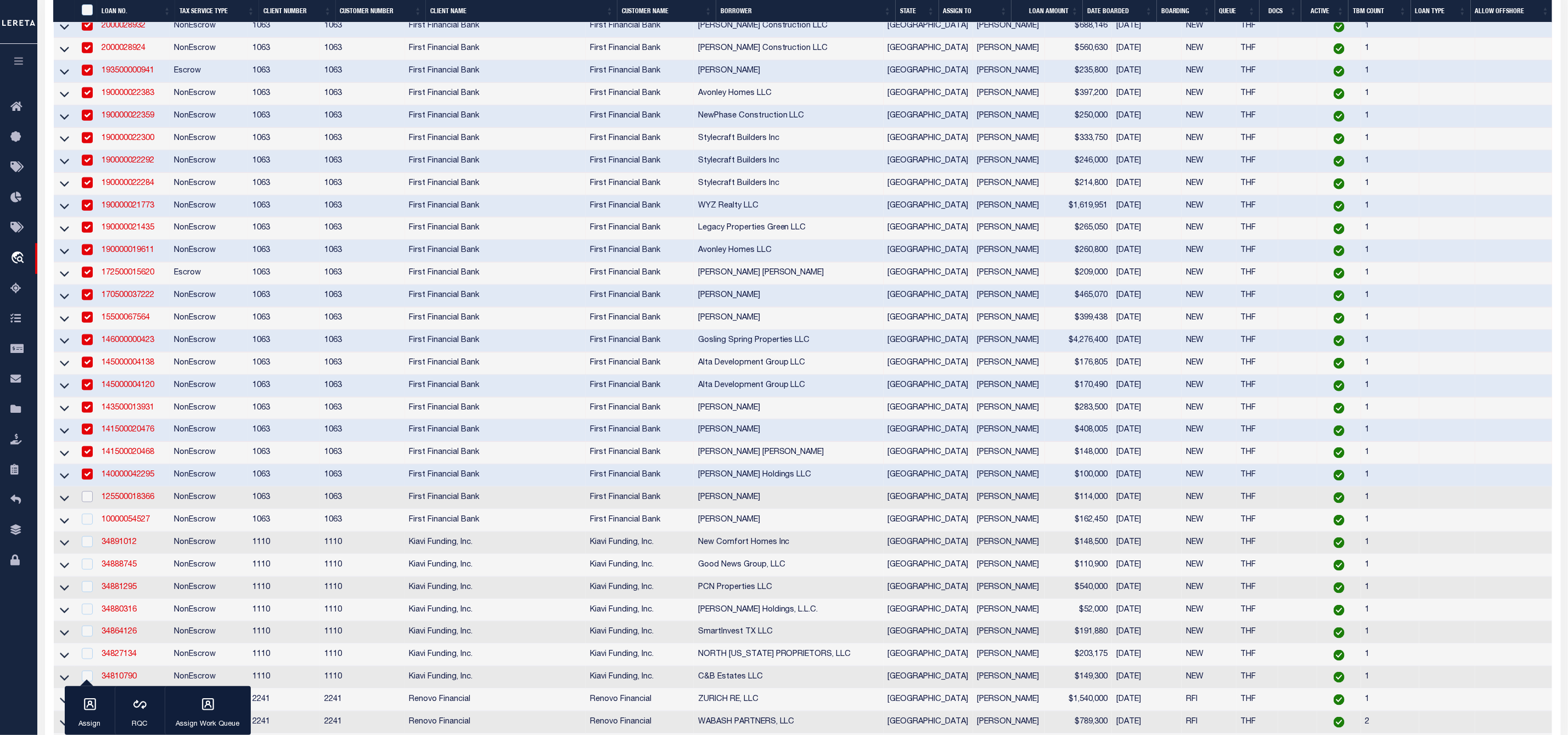
click at [91, 503] on input "checkbox" at bounding box center [87, 496] width 11 height 11
checkbox input "true"
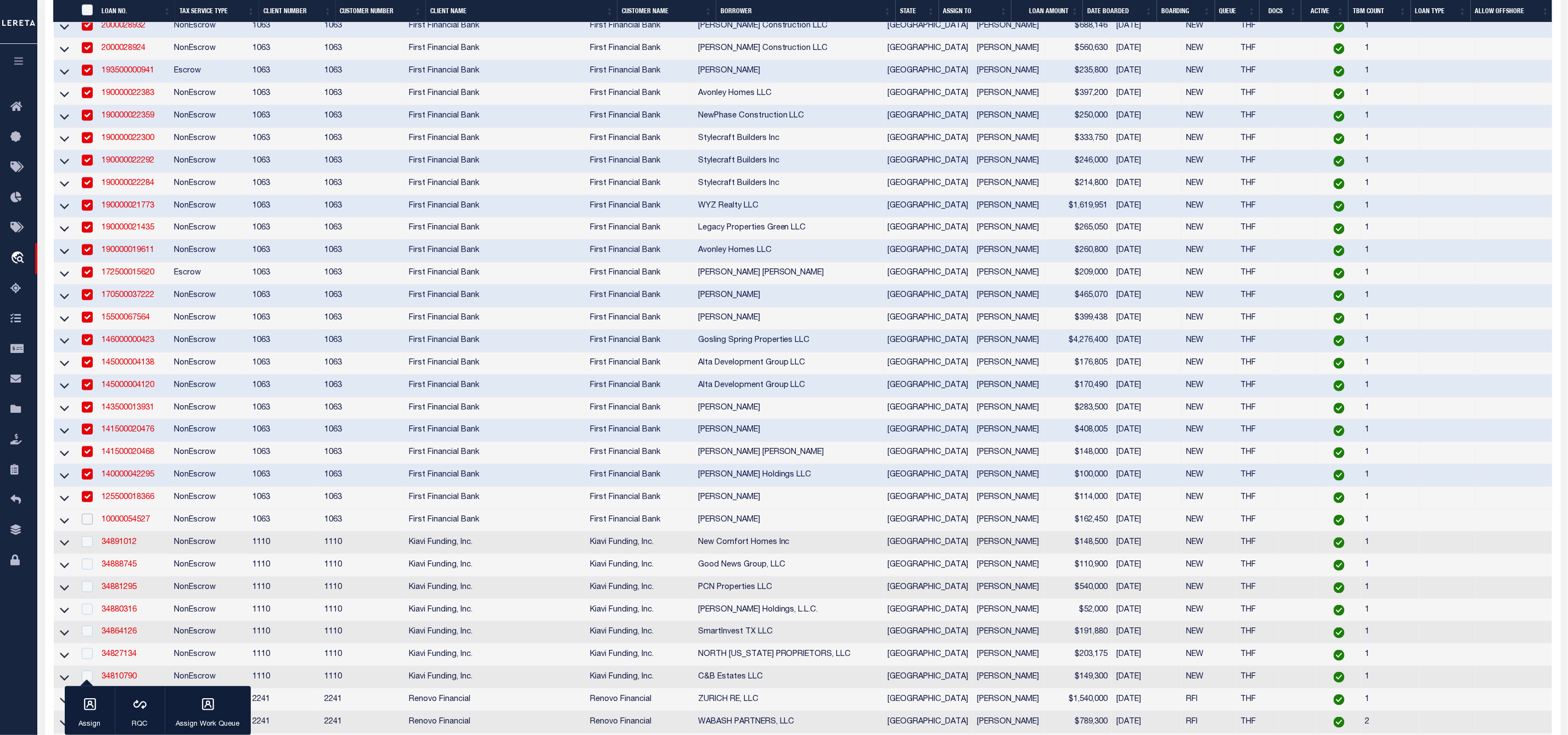
click at [87, 525] on input "checkbox" at bounding box center [87, 519] width 11 height 11
checkbox input "true"
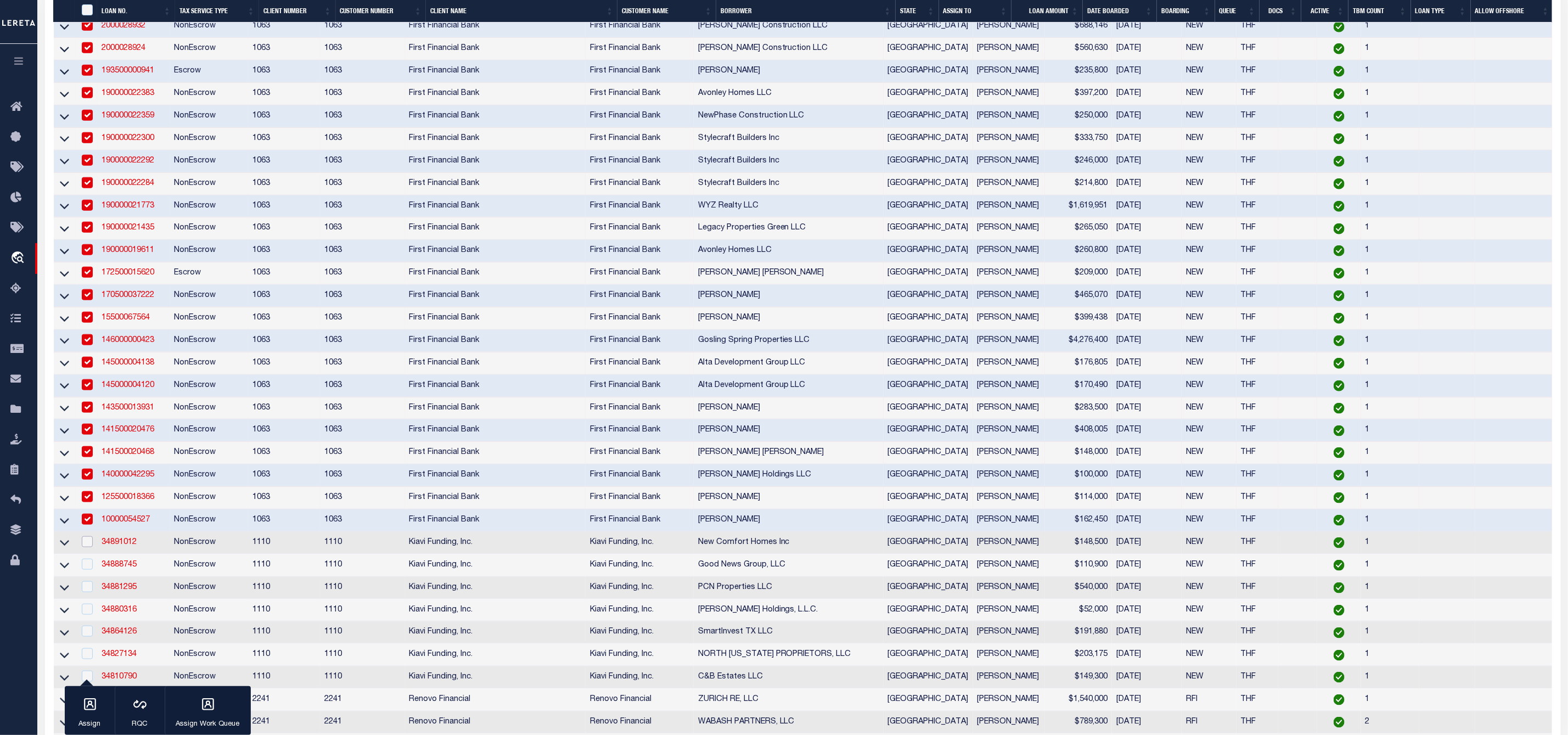
click at [92, 548] on input "checkbox" at bounding box center [87, 541] width 11 height 11
checkbox input "true"
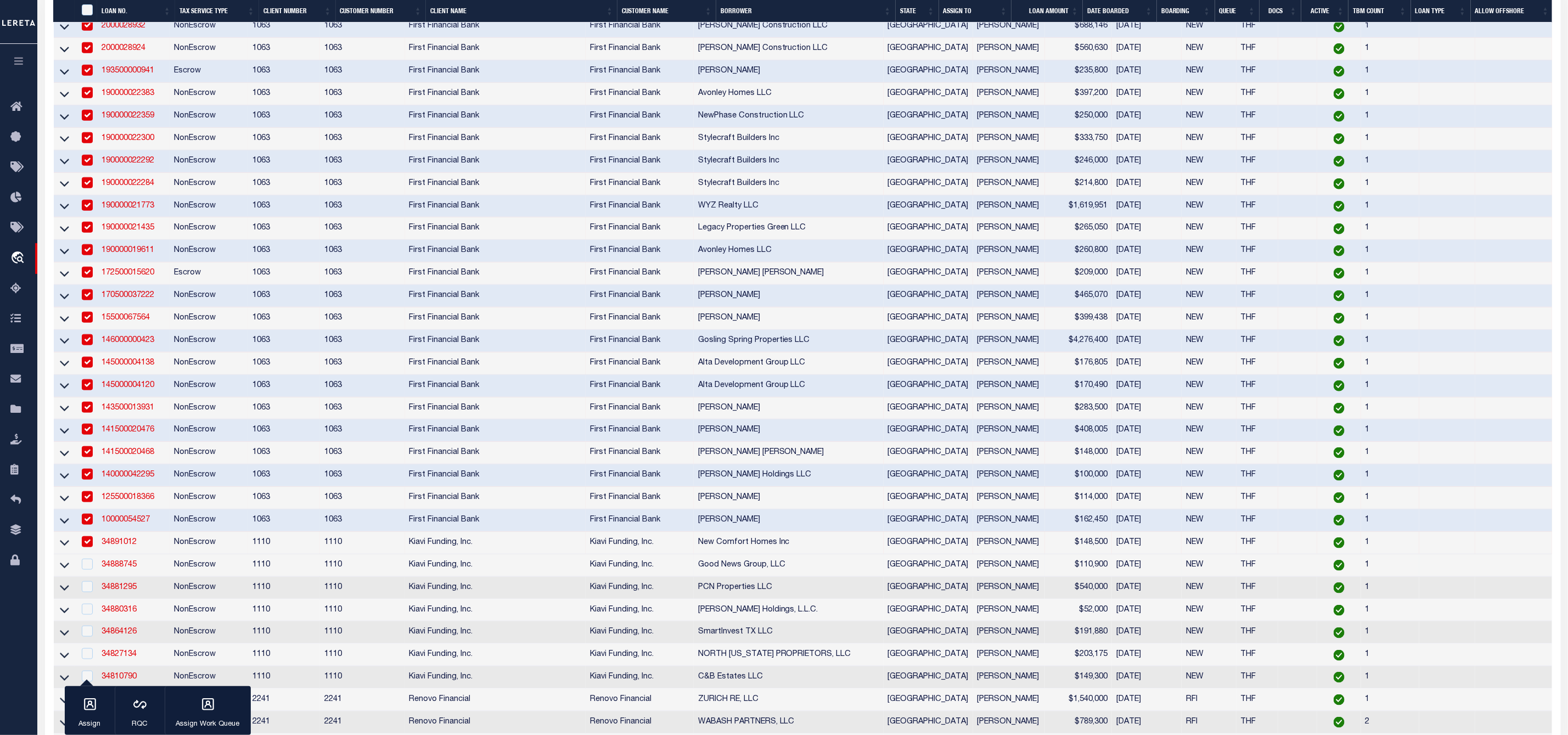
click at [93, 577] on td at bounding box center [86, 566] width 23 height 23
checkbox input "true"
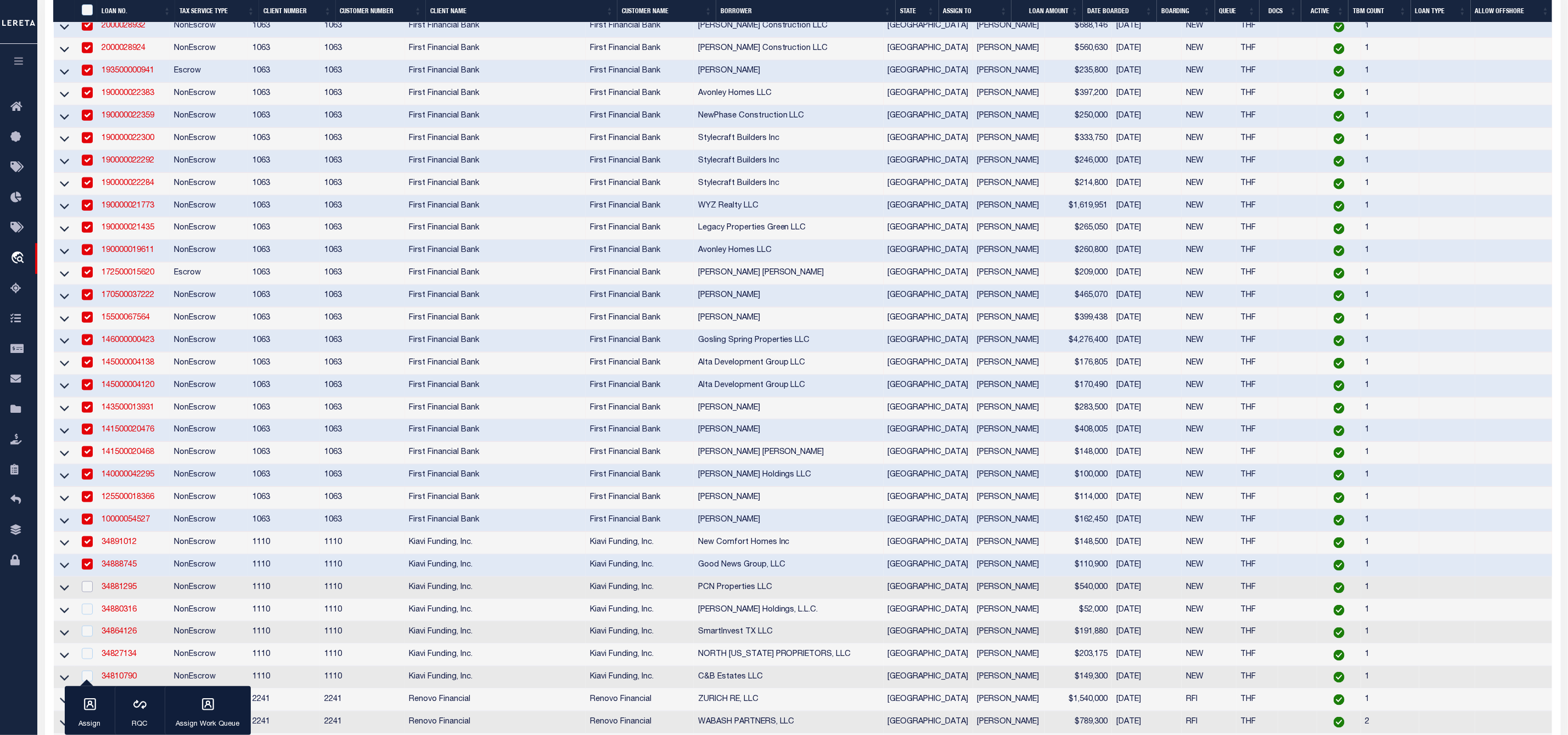
click at [92, 592] on input "checkbox" at bounding box center [87, 586] width 11 height 11
checkbox input "true"
click at [83, 615] on input "checkbox" at bounding box center [87, 609] width 11 height 11
checkbox input "true"
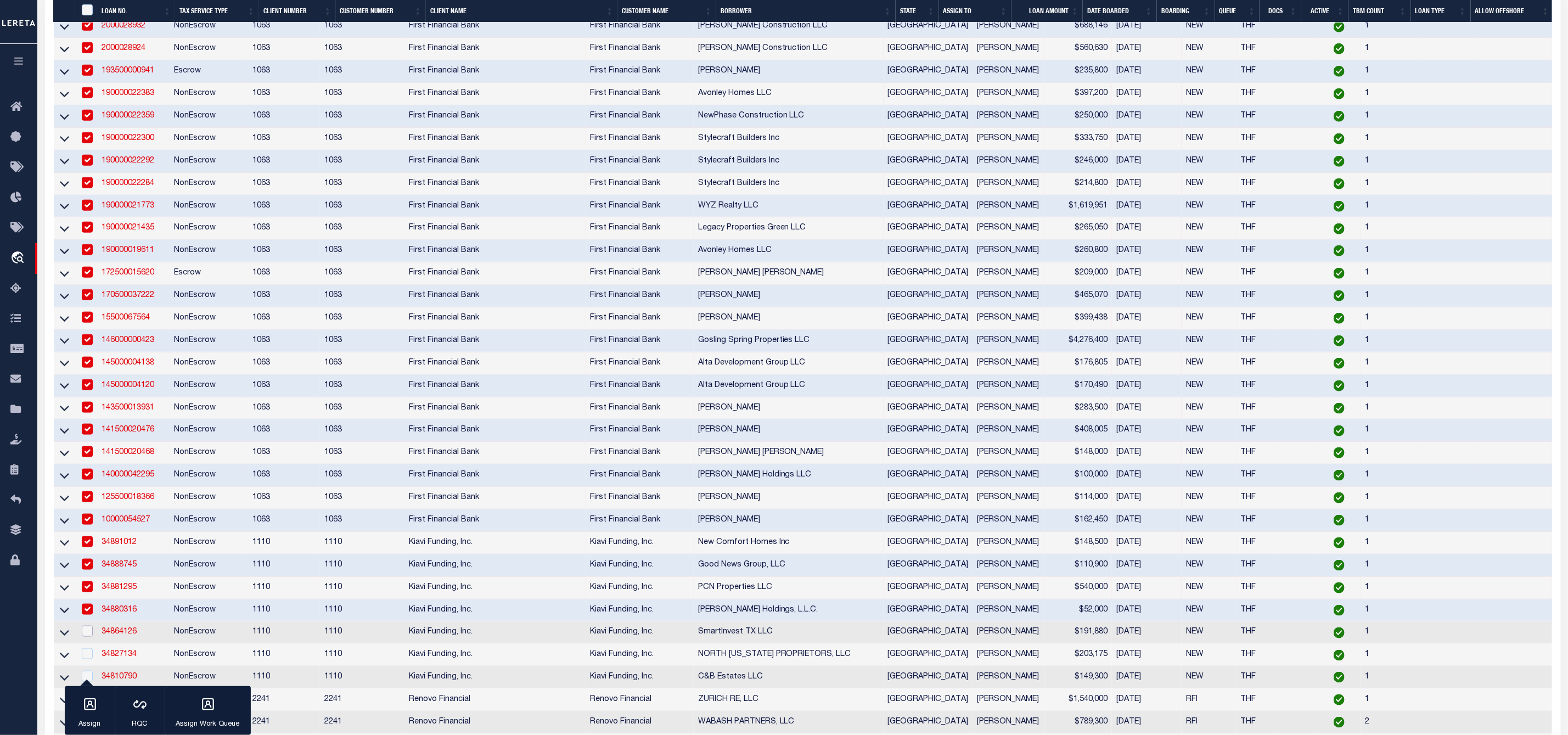
click at [88, 637] on input "checkbox" at bounding box center [87, 631] width 11 height 11
checkbox input "true"
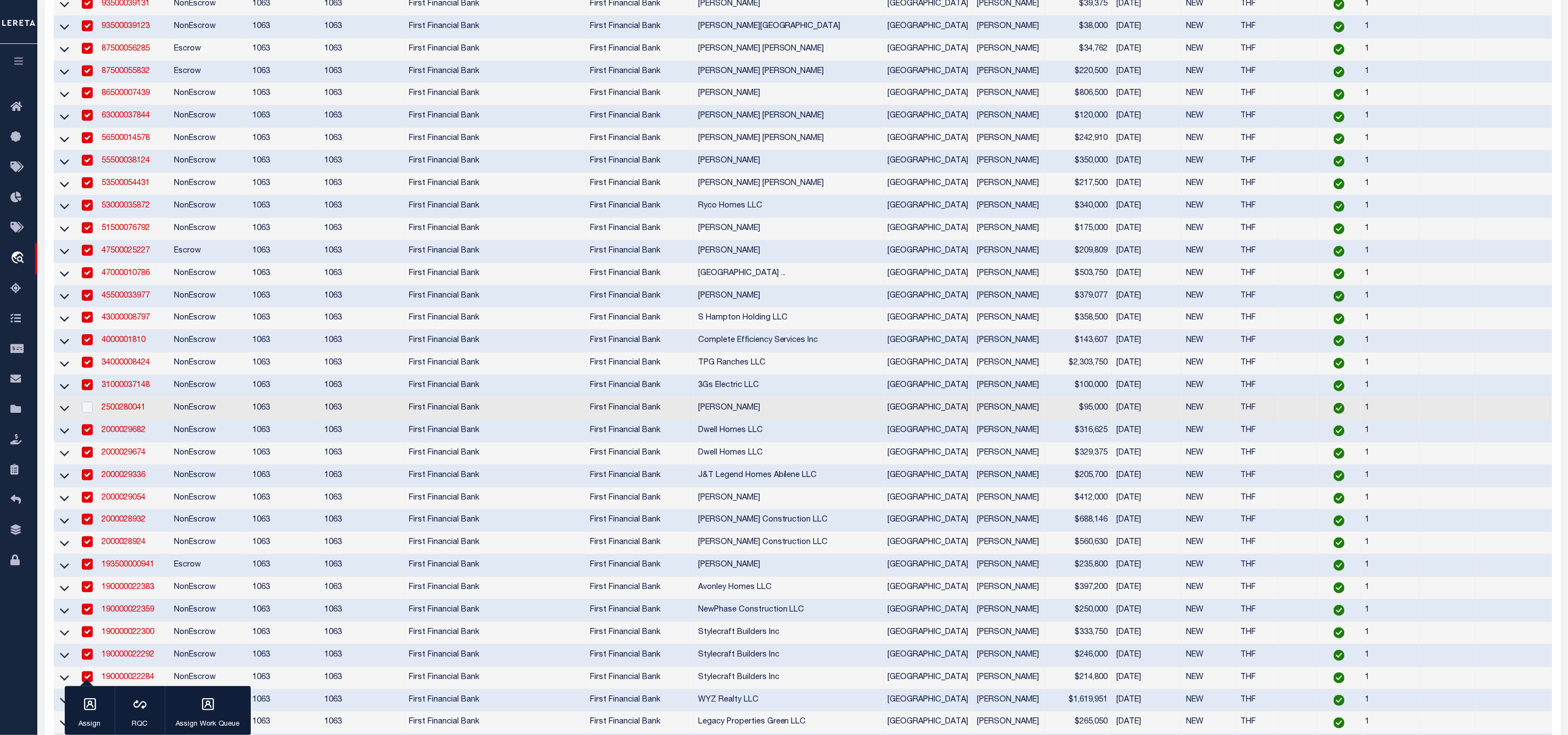
scroll to position [0, 0]
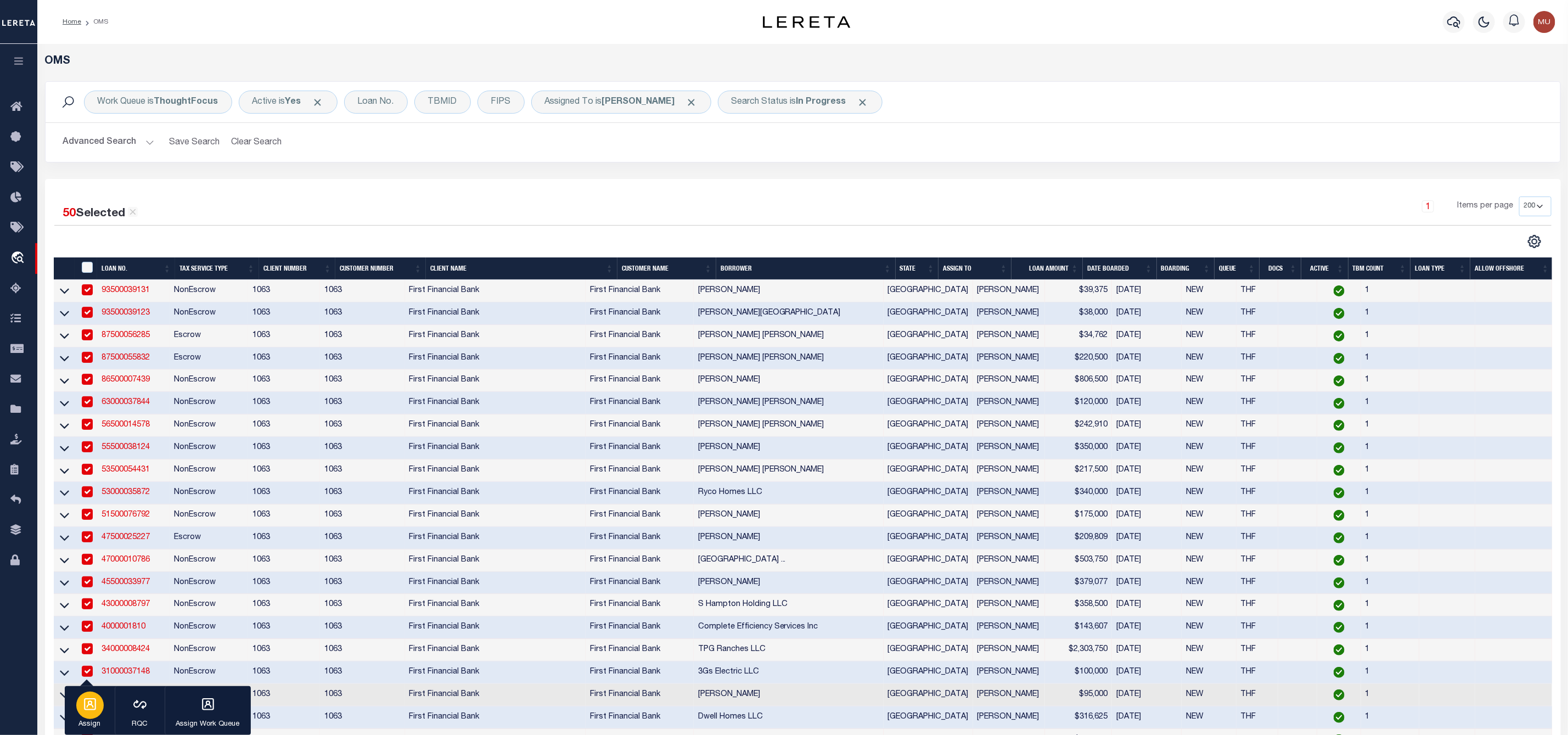
click at [90, 722] on p "Assign" at bounding box center [90, 724] width 27 height 11
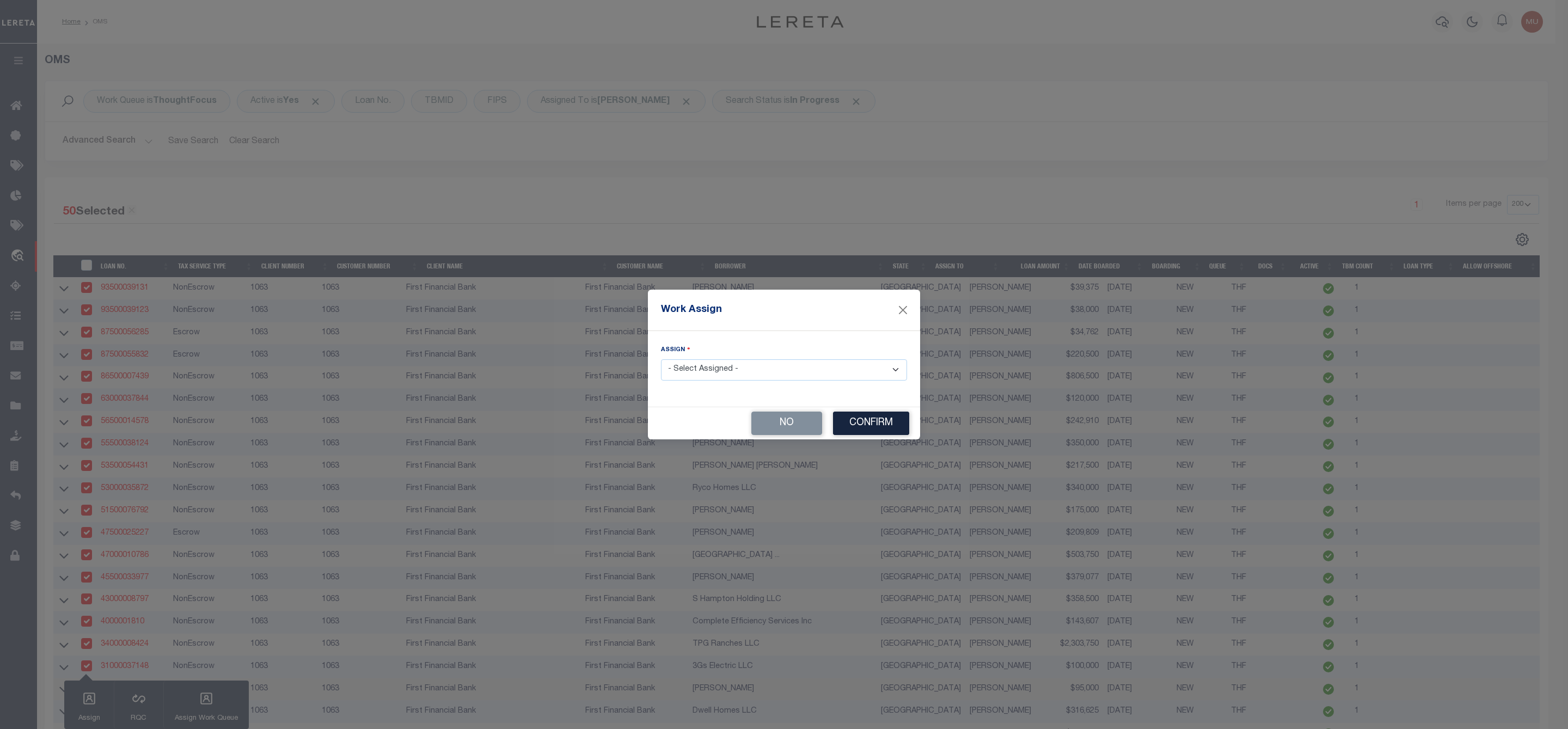
click at [747, 373] on select "- Select Assigned - --Unassigned-- [PERSON_NAME] [PERSON_NAME] [PERSON_NAME] [P…" at bounding box center [784, 370] width 246 height 21
select select "[PERSON_NAME]"
click at [661, 359] on select "- Select Assigned - --Unassigned-- [PERSON_NAME] [PERSON_NAME] [PERSON_NAME] [P…" at bounding box center [784, 370] width 246 height 21
click at [879, 424] on button "Confirm" at bounding box center [871, 423] width 76 height 23
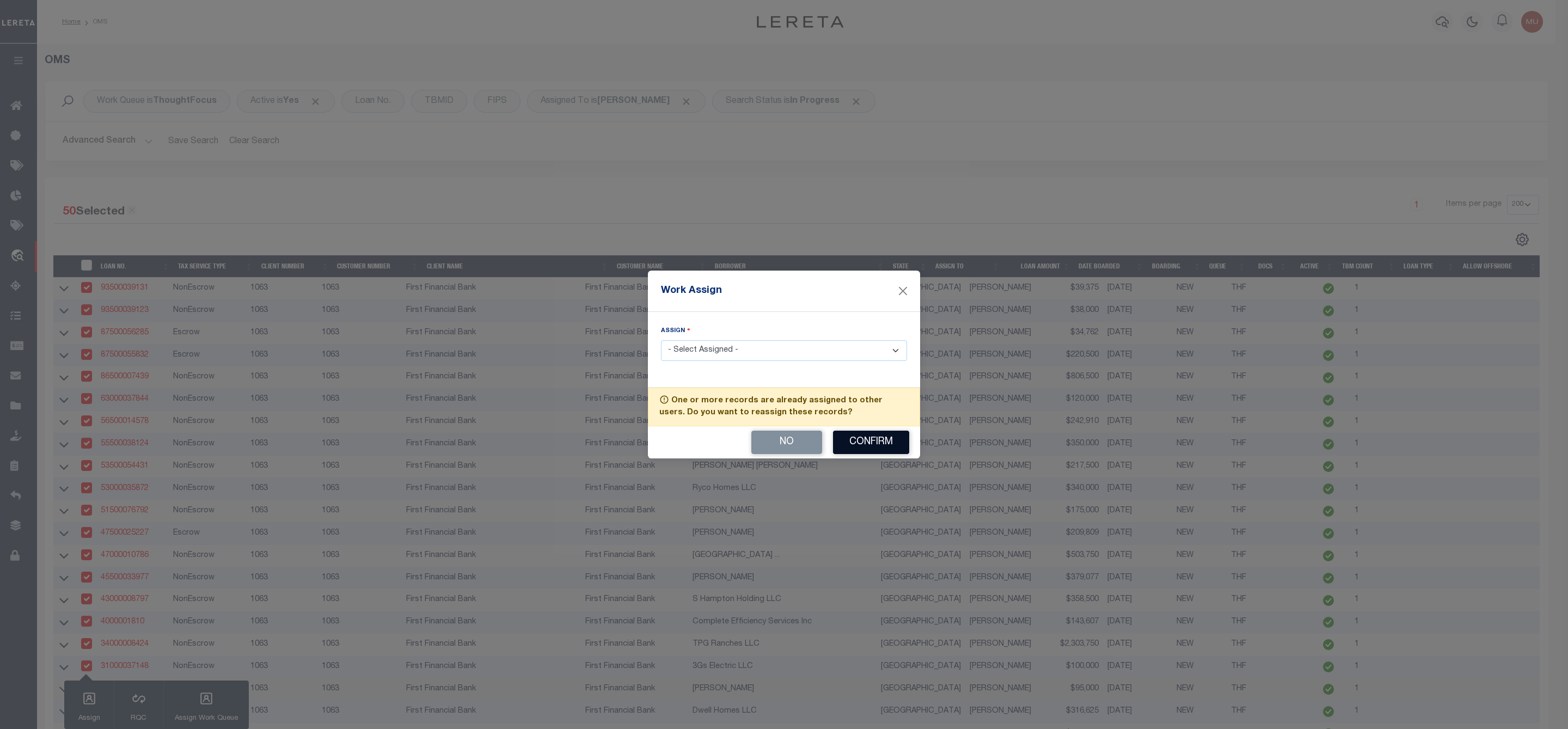
click at [870, 445] on button "Confirm" at bounding box center [871, 442] width 76 height 23
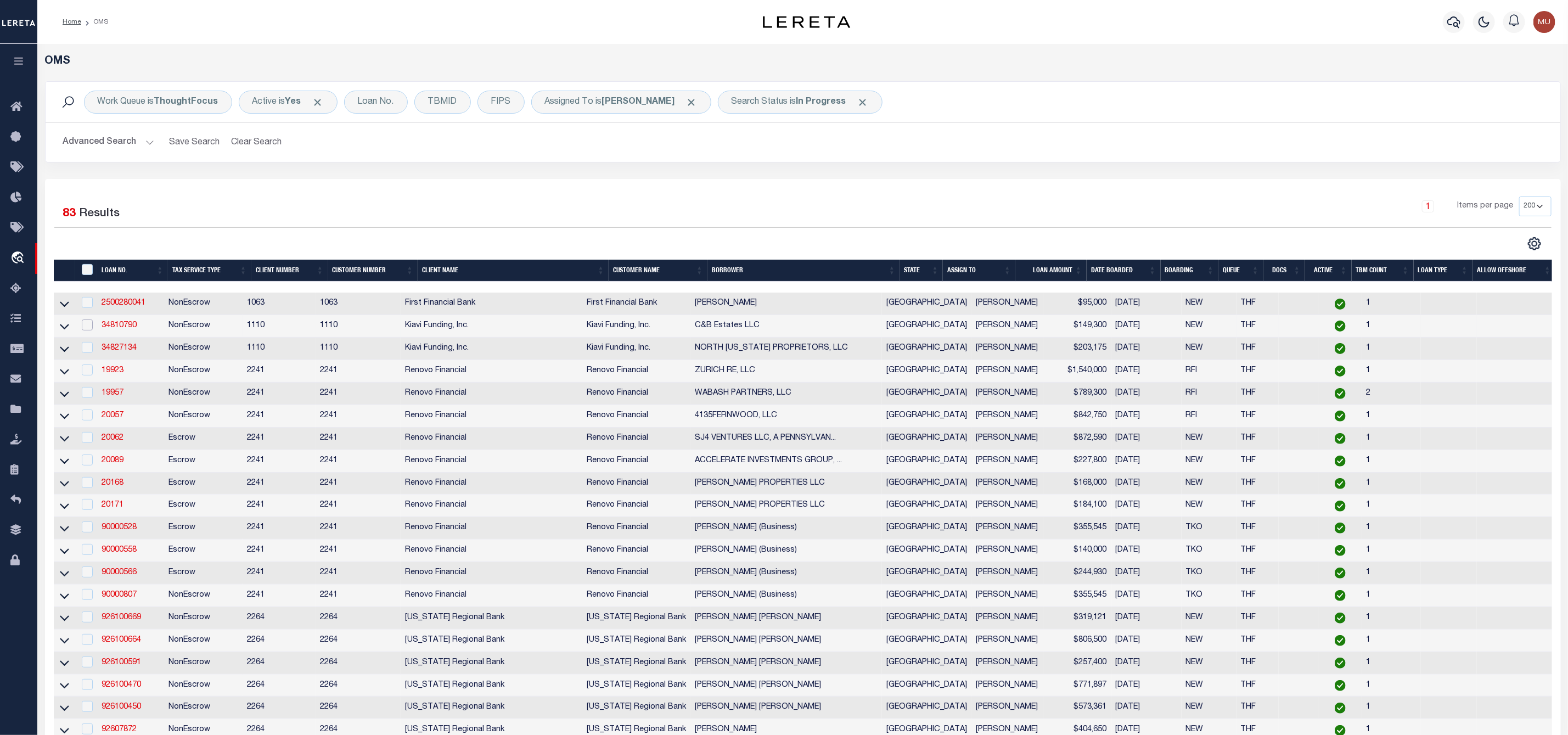
click at [91, 329] on input "checkbox" at bounding box center [87, 324] width 11 height 11
checkbox input "true"
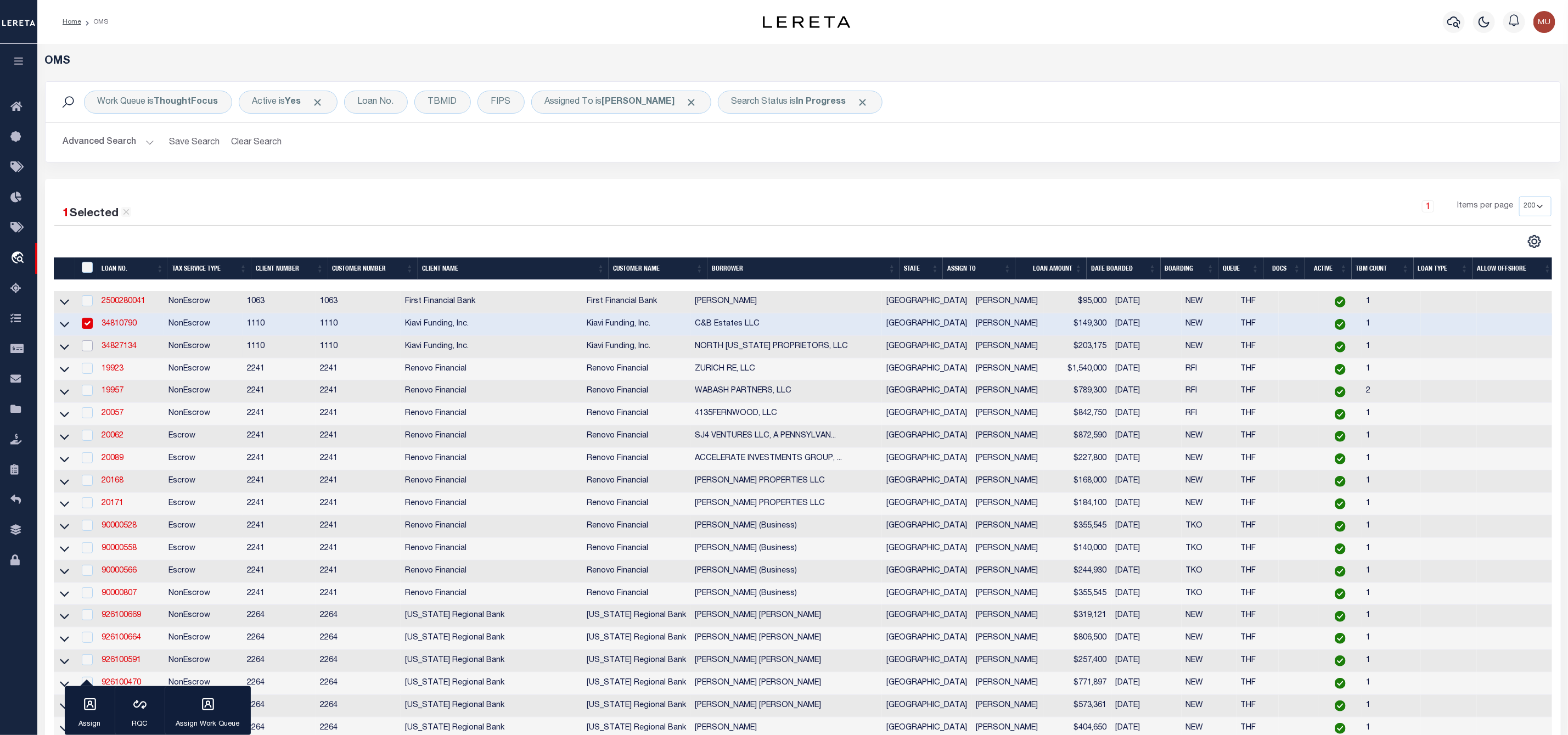
click at [85, 351] on input "checkbox" at bounding box center [87, 345] width 11 height 11
checkbox input "true"
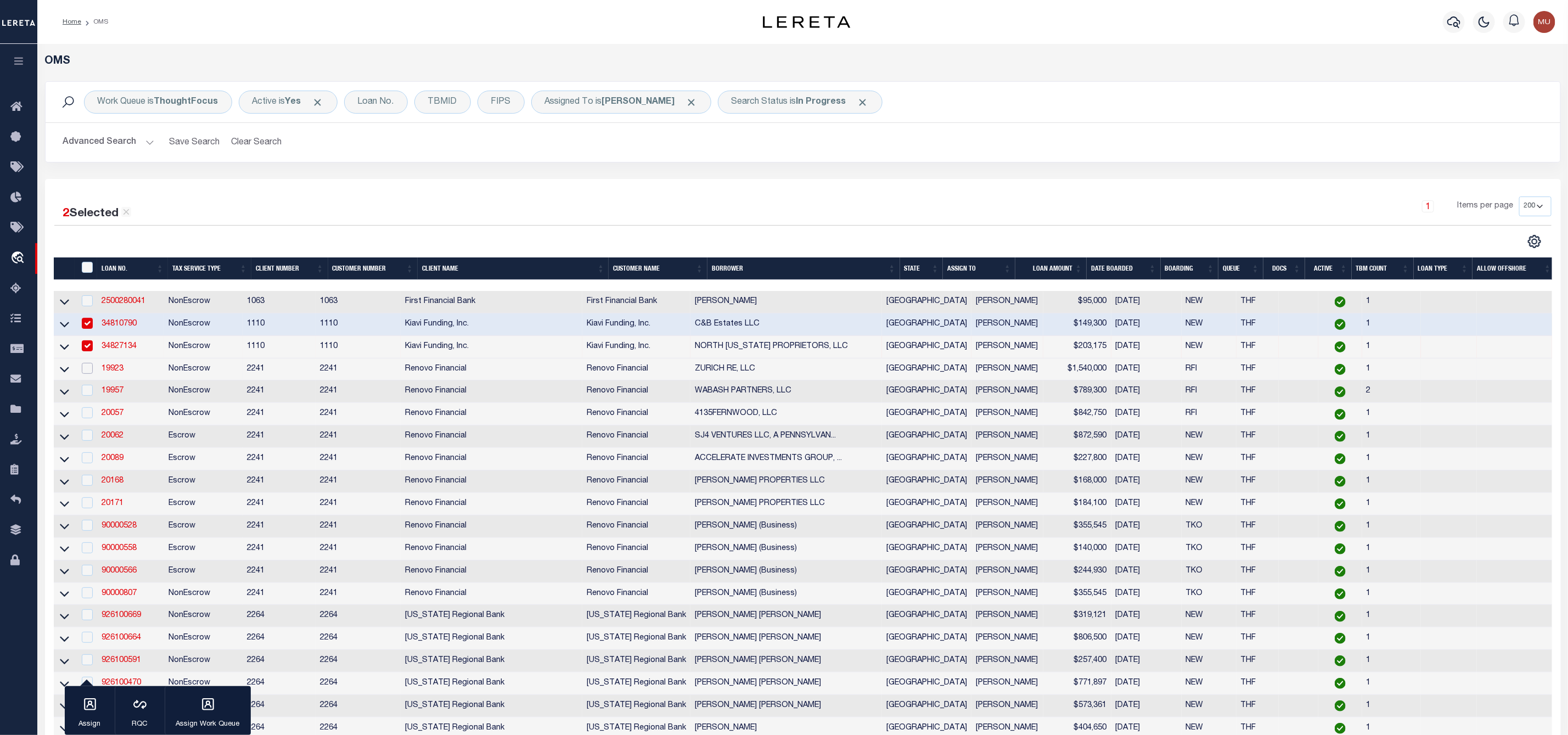
click at [91, 374] on input "checkbox" at bounding box center [87, 368] width 11 height 11
checkbox input "true"
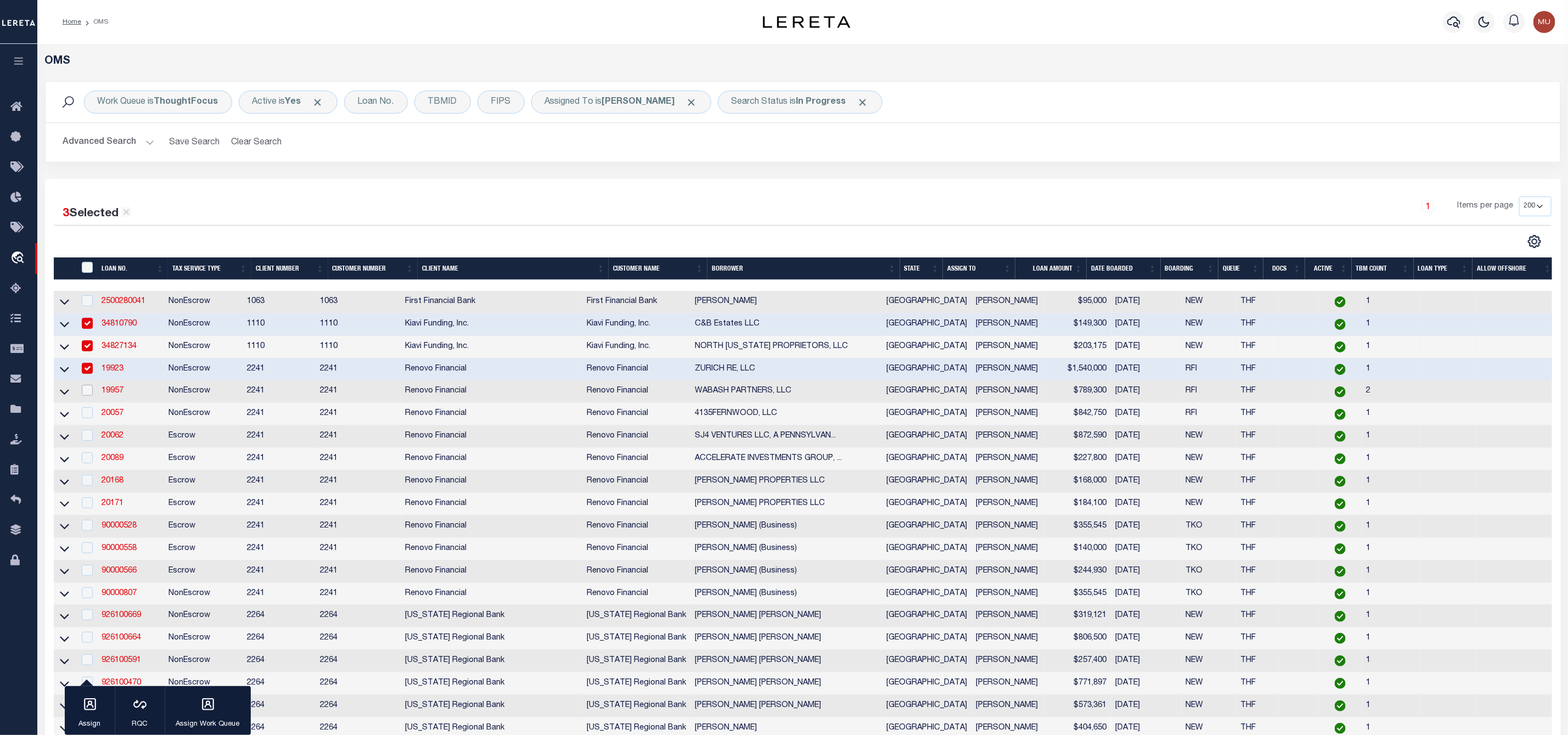
click at [91, 394] on input "checkbox" at bounding box center [87, 390] width 11 height 11
checkbox input "true"
click at [89, 411] on input "checkbox" at bounding box center [87, 412] width 11 height 11
checkbox input "true"
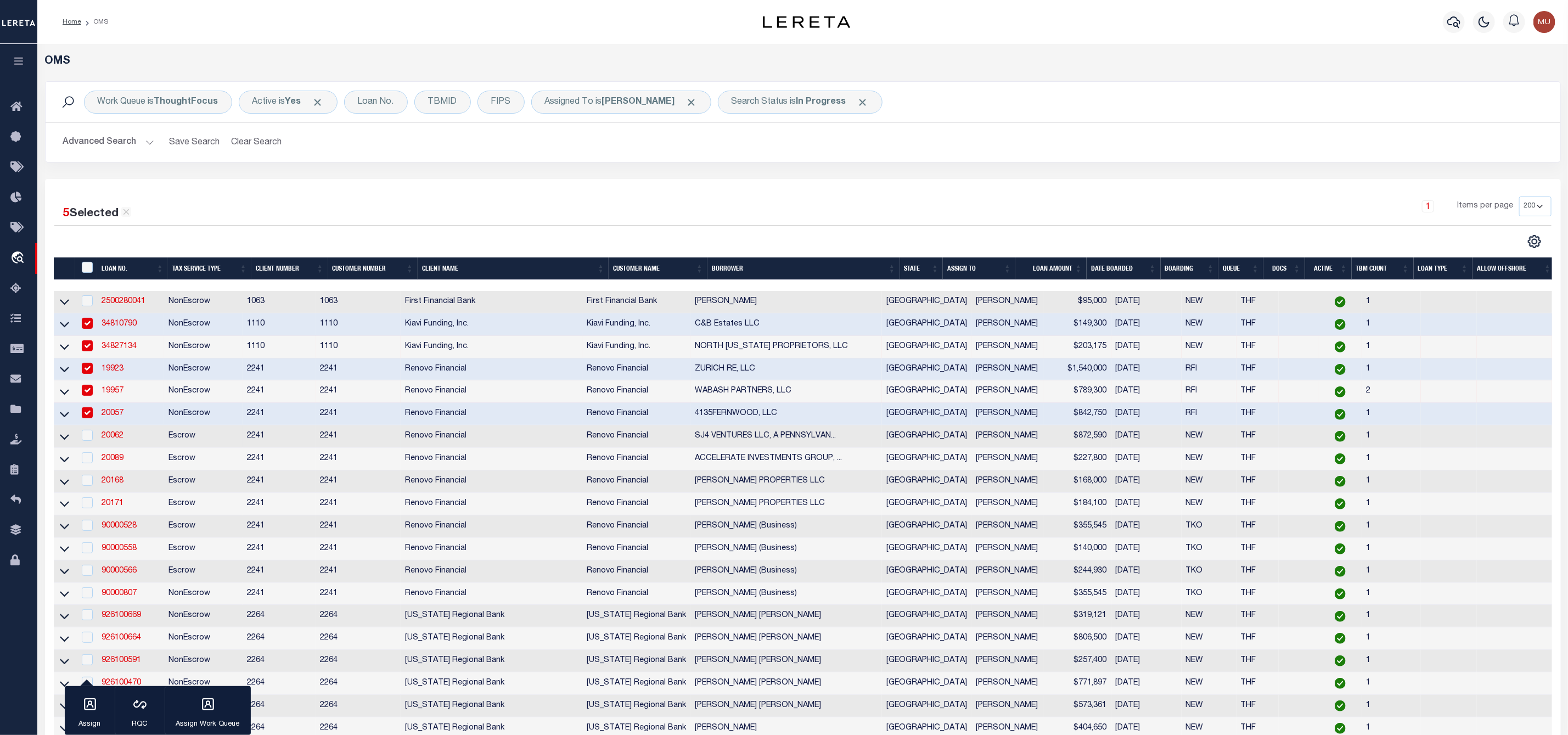
click at [88, 432] on td at bounding box center [86, 437] width 23 height 23
checkbox input "true"
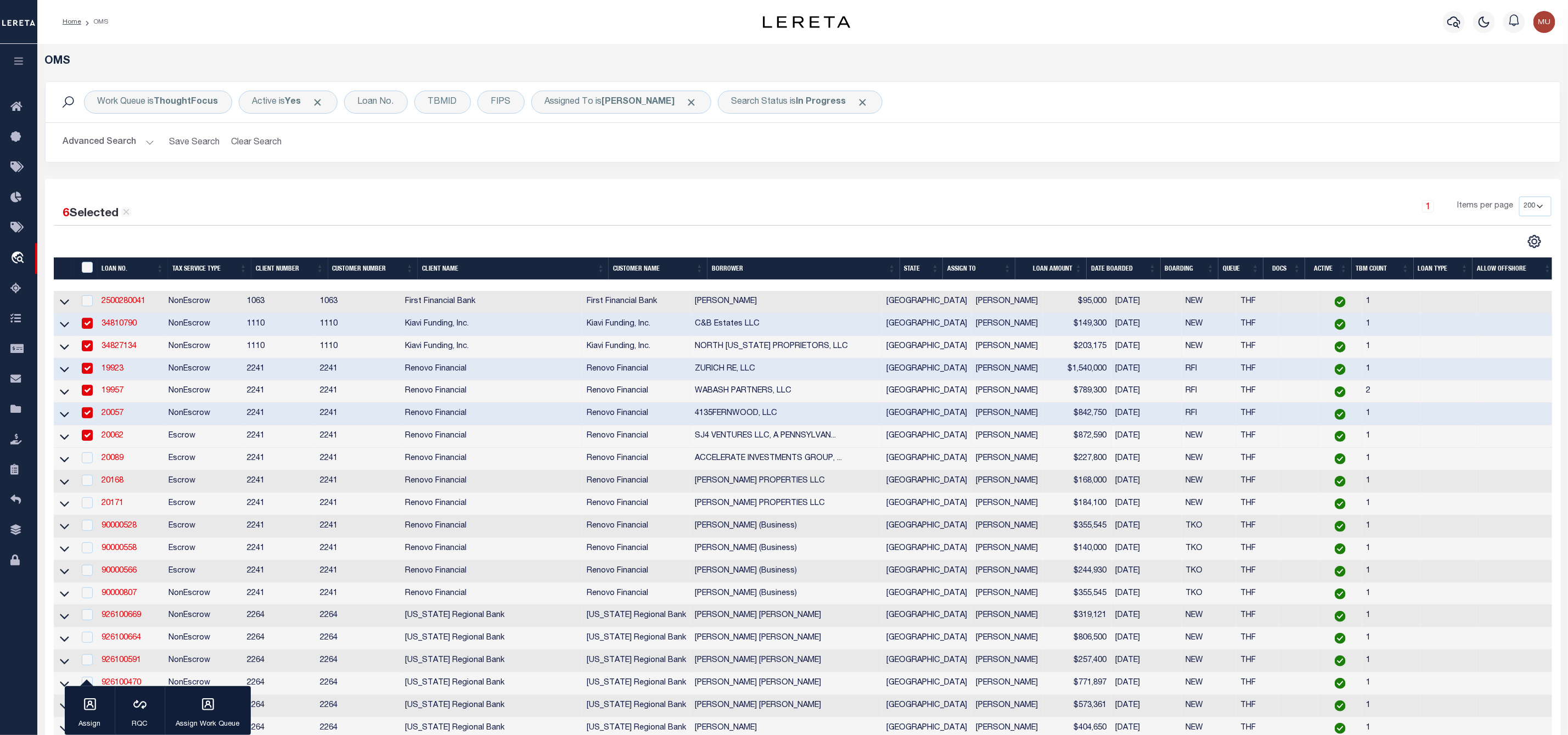
click at [88, 469] on td at bounding box center [86, 459] width 23 height 23
checkbox input "true"
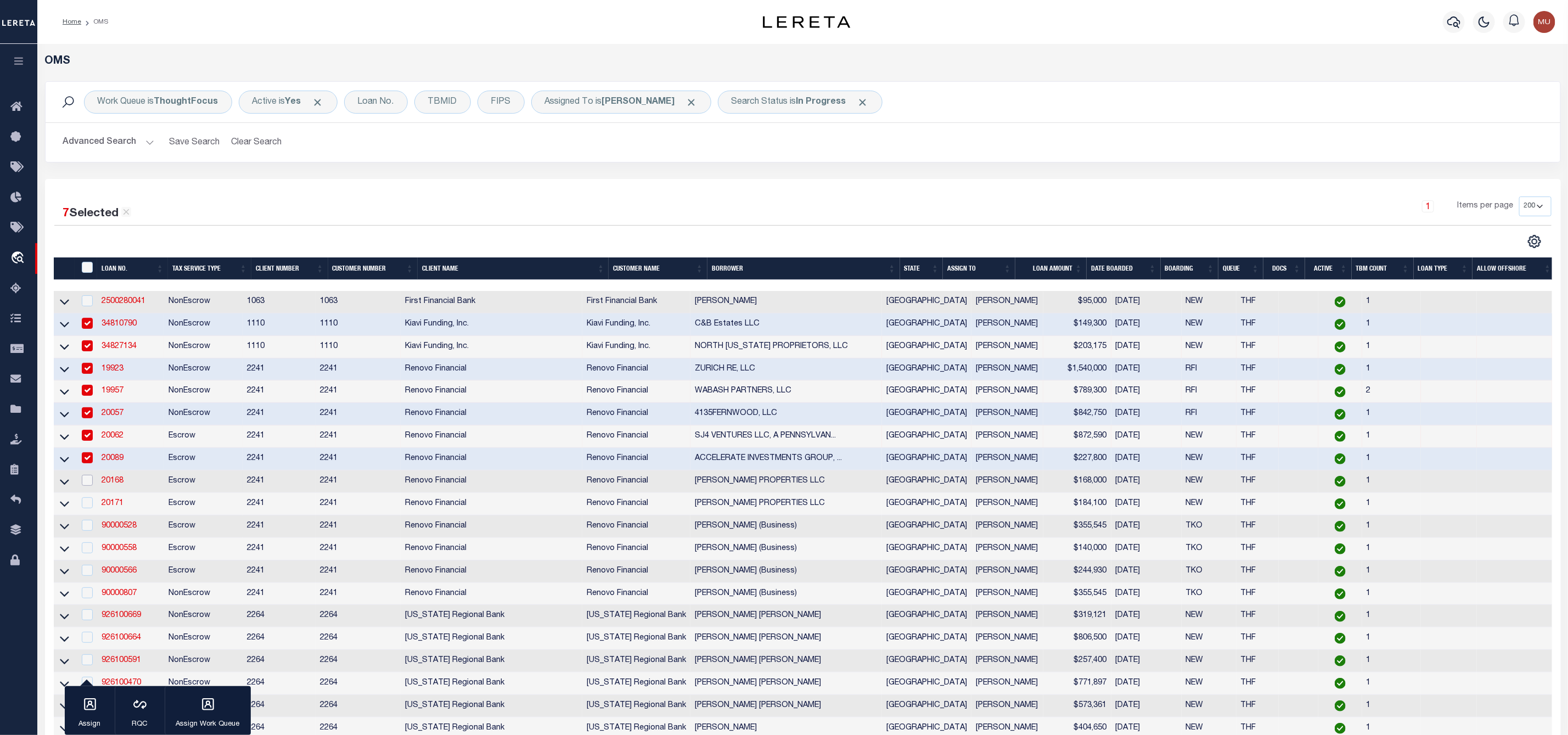
click at [89, 485] on input "checkbox" at bounding box center [87, 480] width 11 height 11
checkbox input "true"
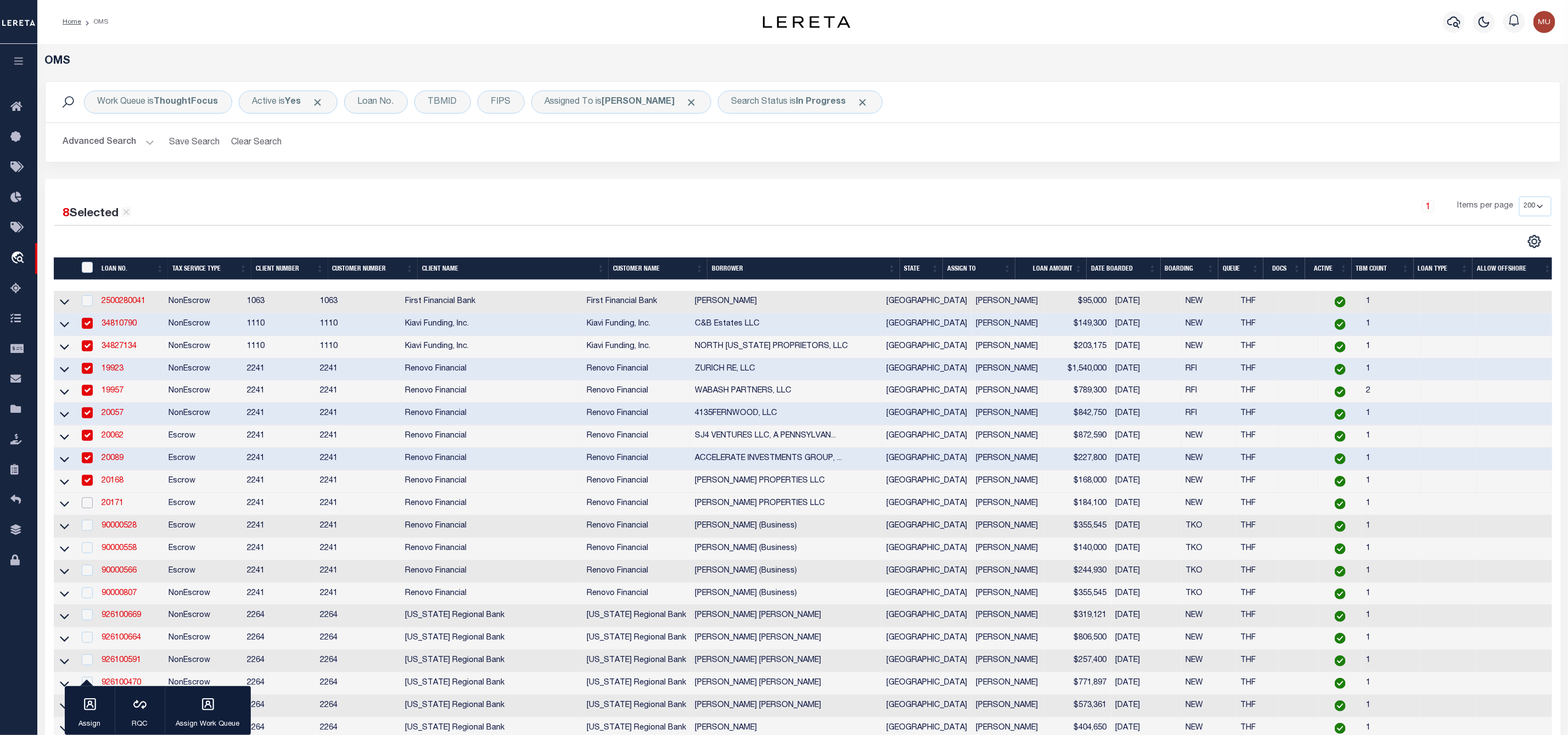
click at [92, 505] on input "checkbox" at bounding box center [87, 503] width 11 height 11
checkbox input "true"
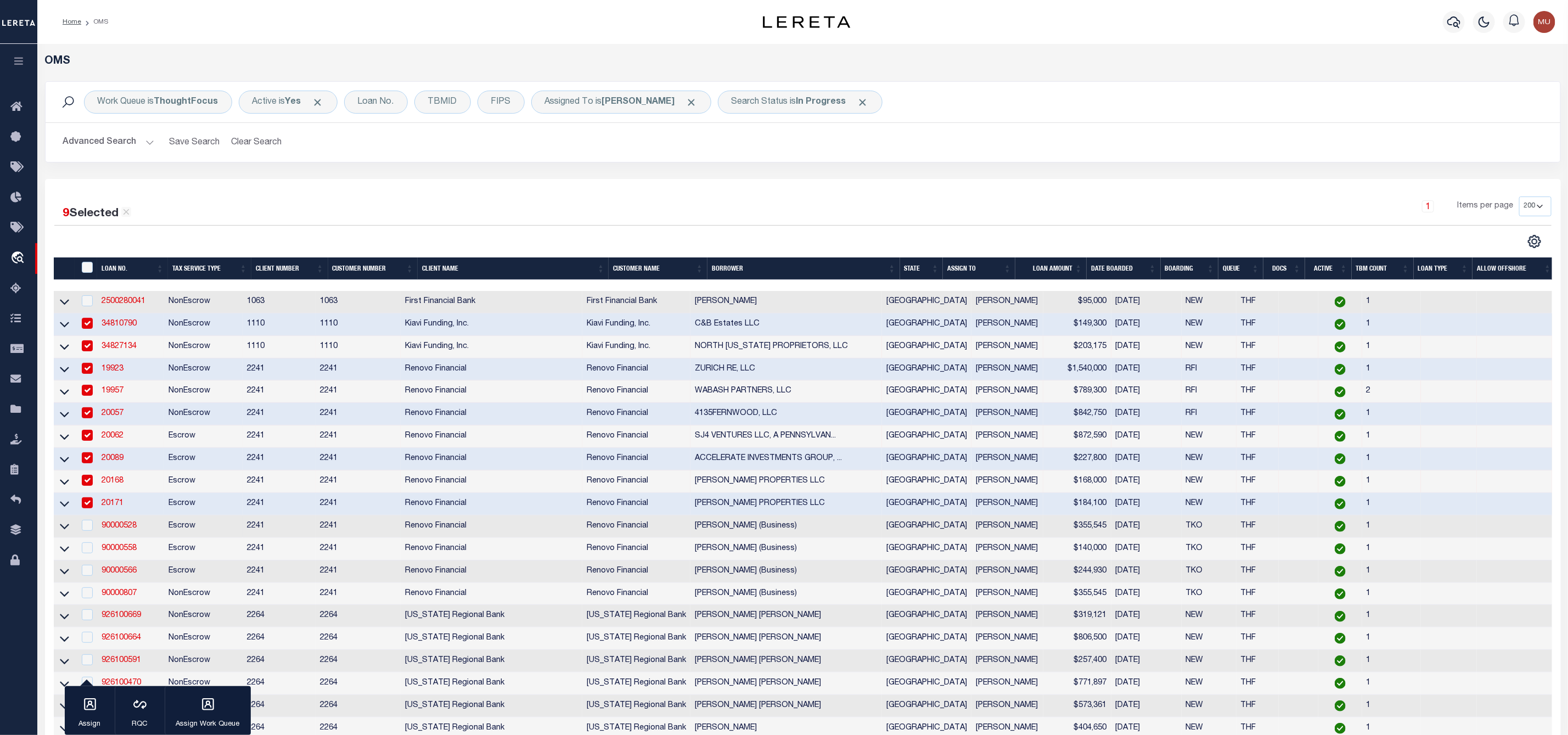
click at [91, 538] on td at bounding box center [86, 527] width 23 height 23
checkbox input "true"
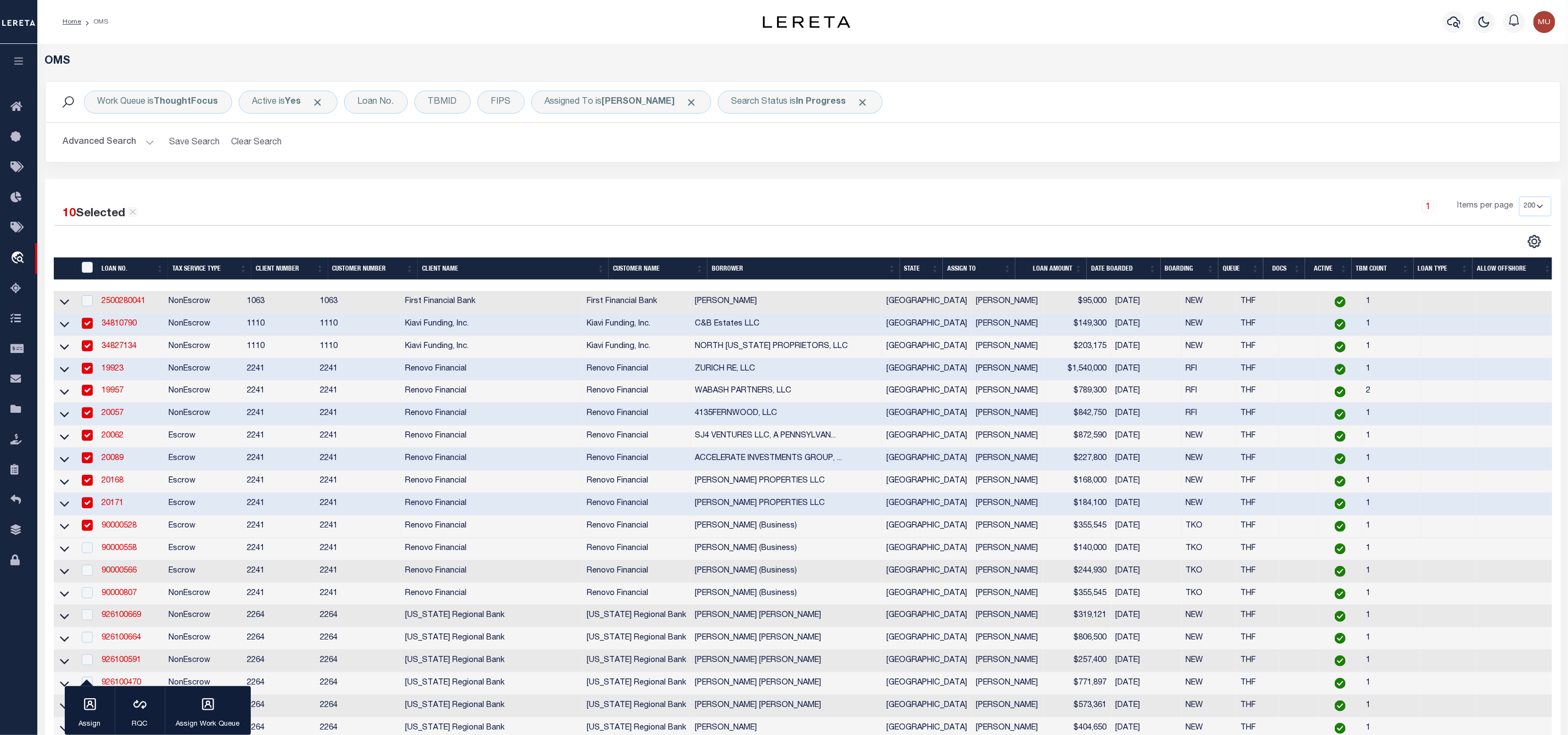
click at [89, 560] on td at bounding box center [86, 550] width 23 height 23
checkbox input "true"
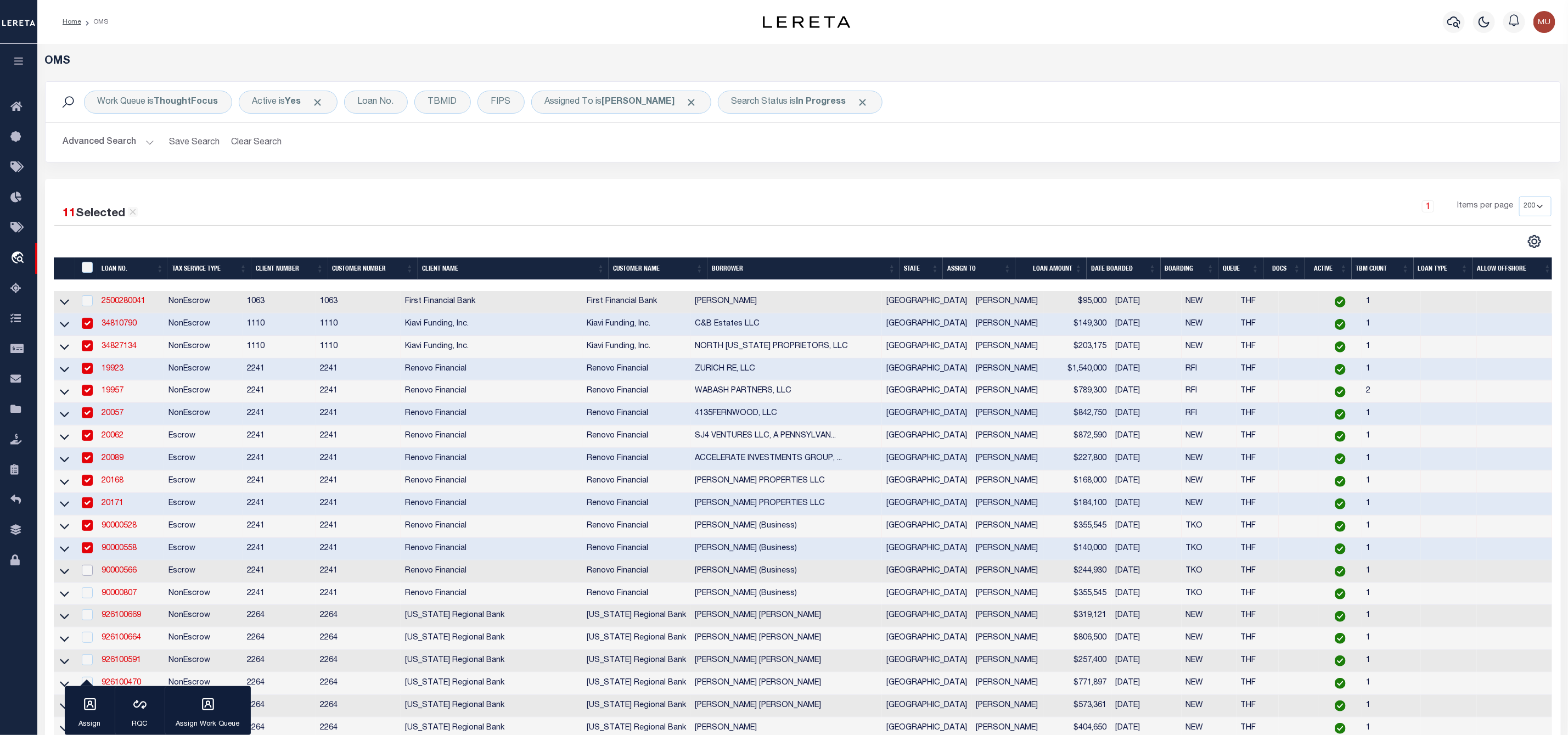
click at [89, 576] on input "checkbox" at bounding box center [87, 570] width 11 height 11
checkbox input "true"
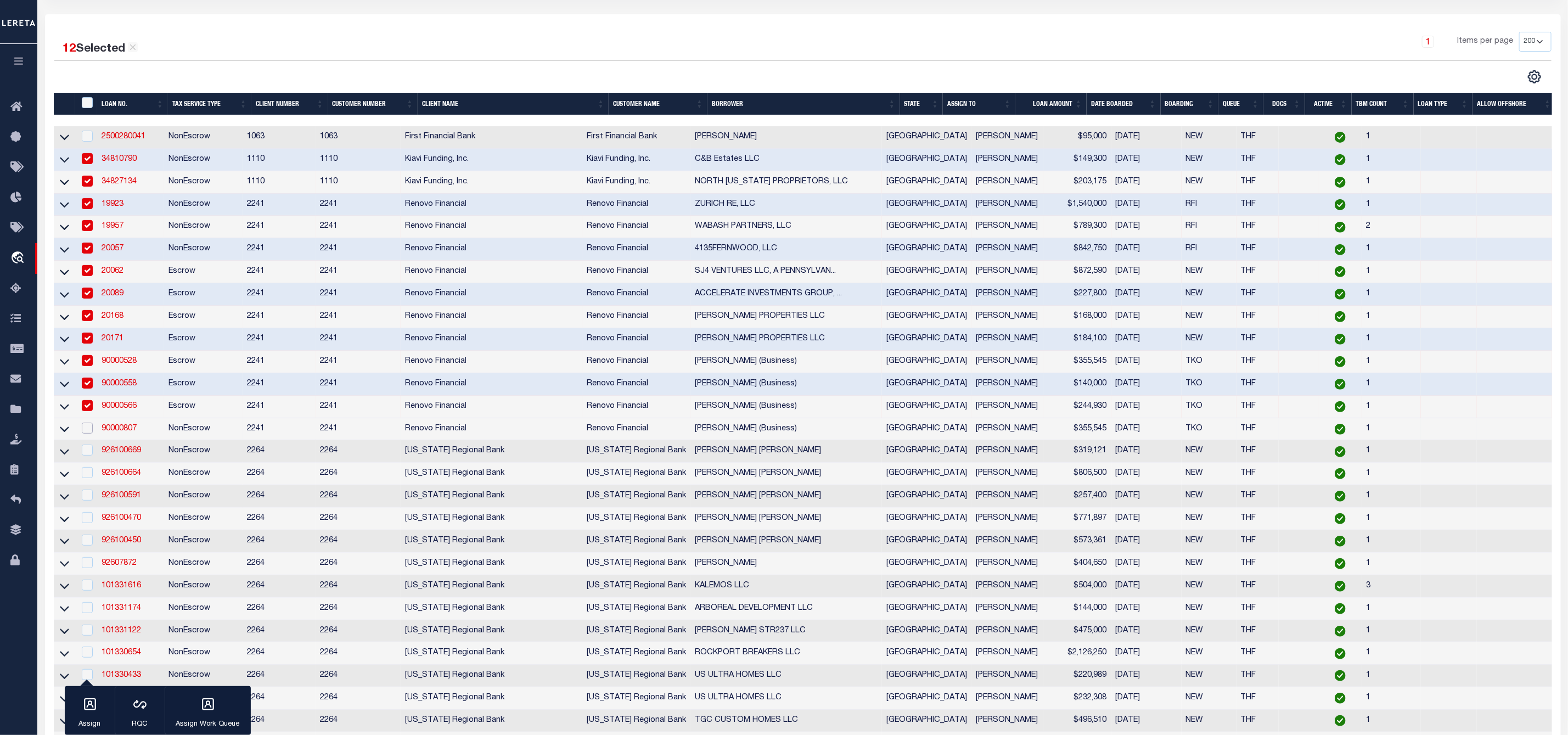
click at [86, 432] on input "checkbox" at bounding box center [87, 428] width 11 height 11
checkbox input "true"
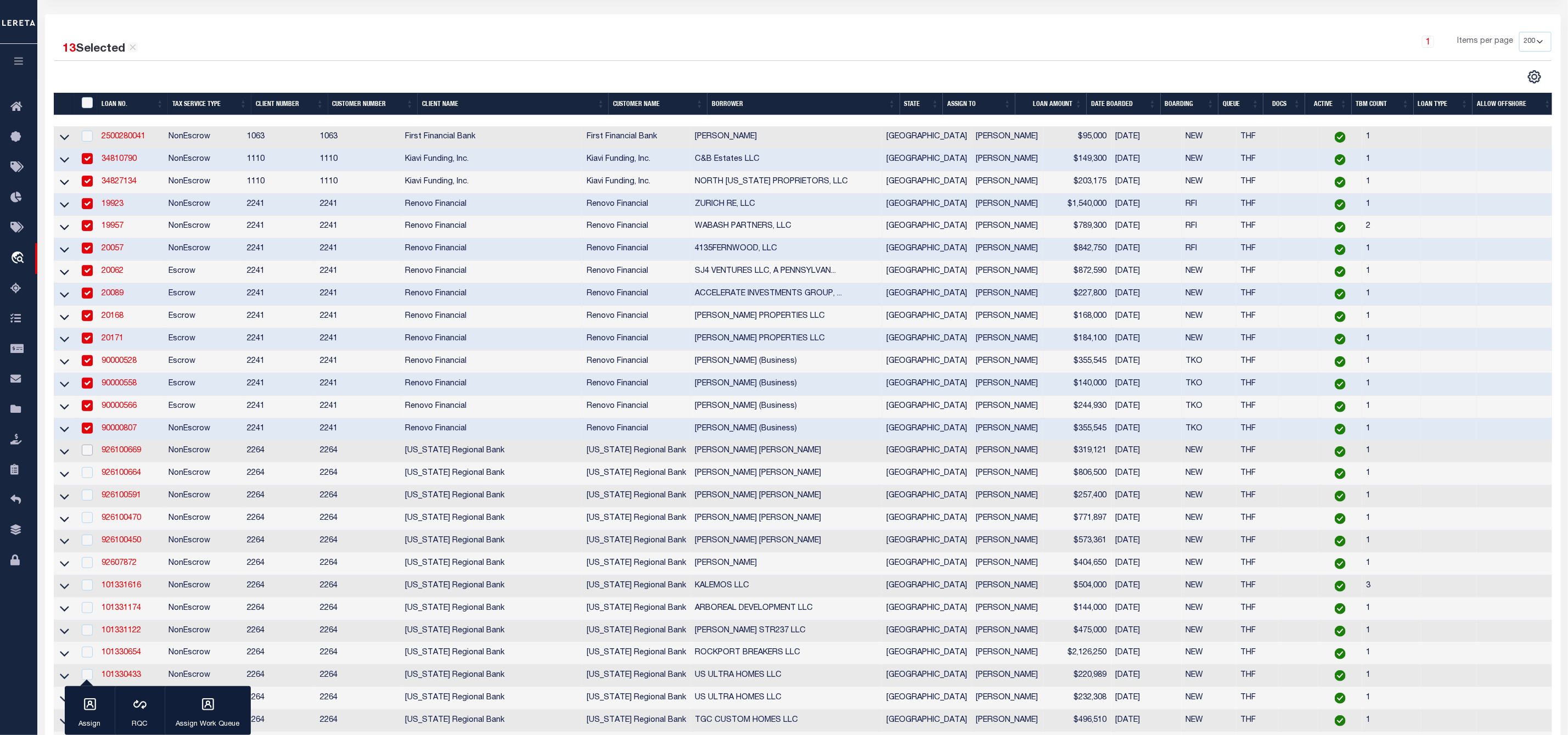
click at [87, 456] on input "checkbox" at bounding box center [87, 450] width 11 height 11
checkbox input "true"
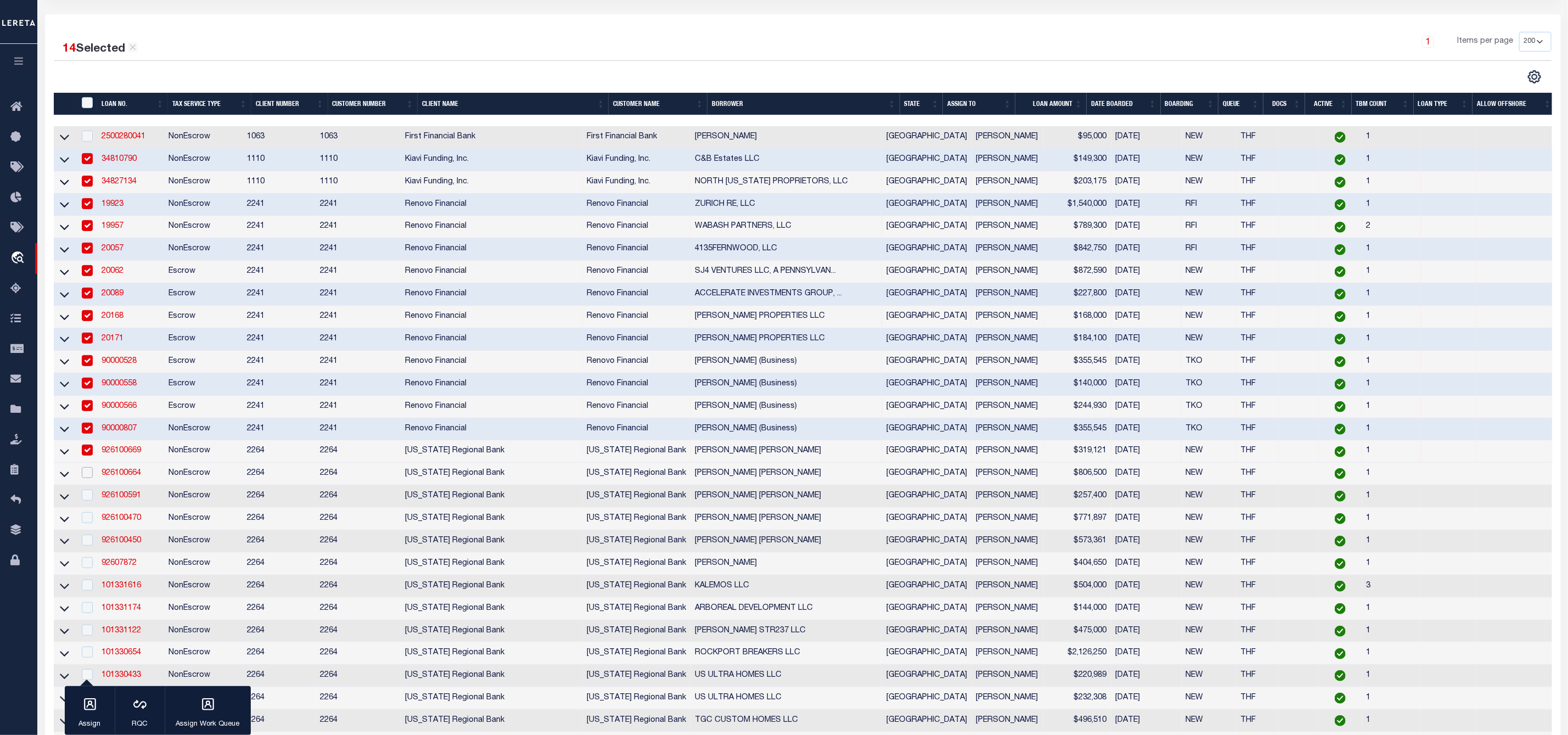
click at [89, 478] on input "checkbox" at bounding box center [87, 472] width 11 height 11
checkbox input "true"
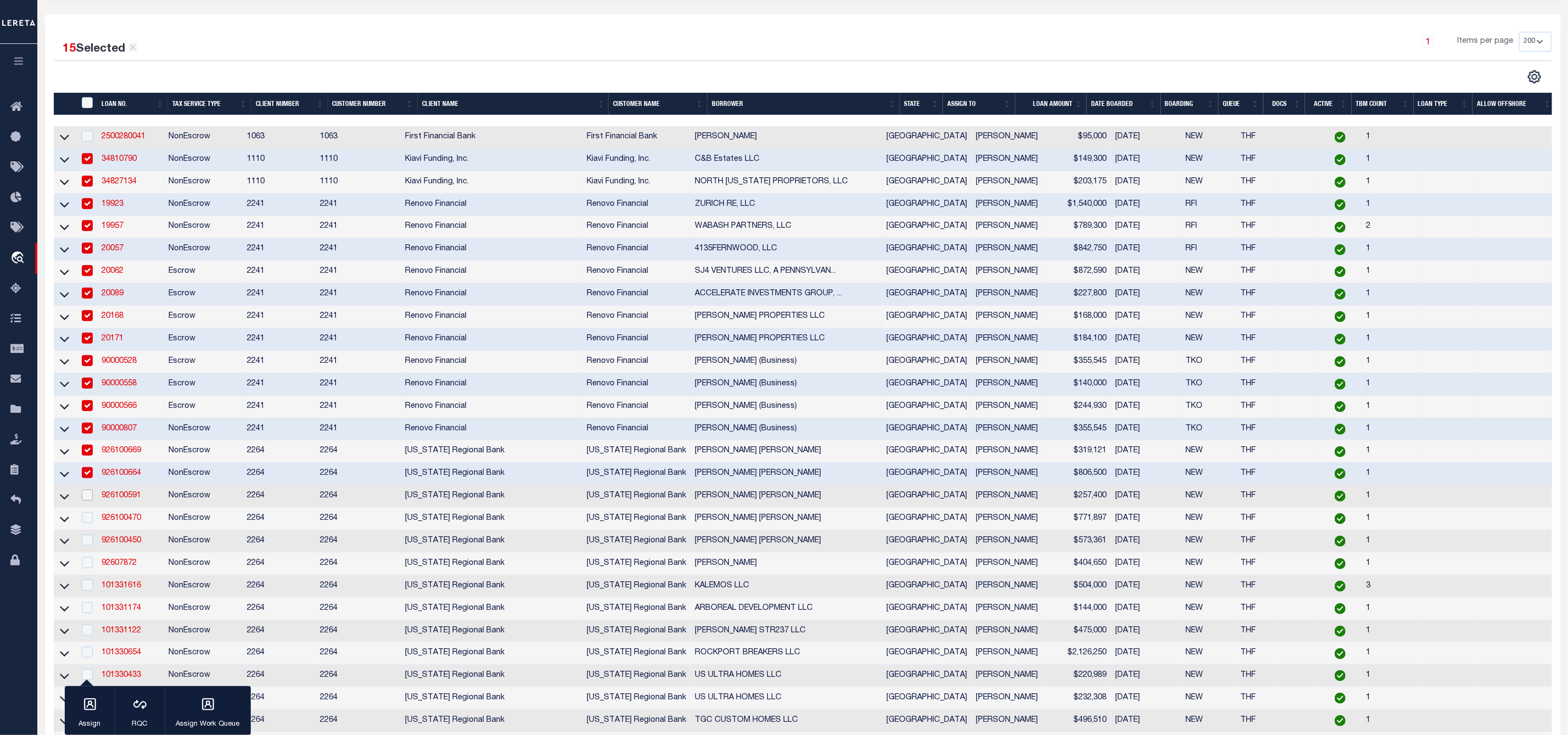
click at [91, 500] on input "checkbox" at bounding box center [87, 495] width 11 height 11
checkbox input "true"
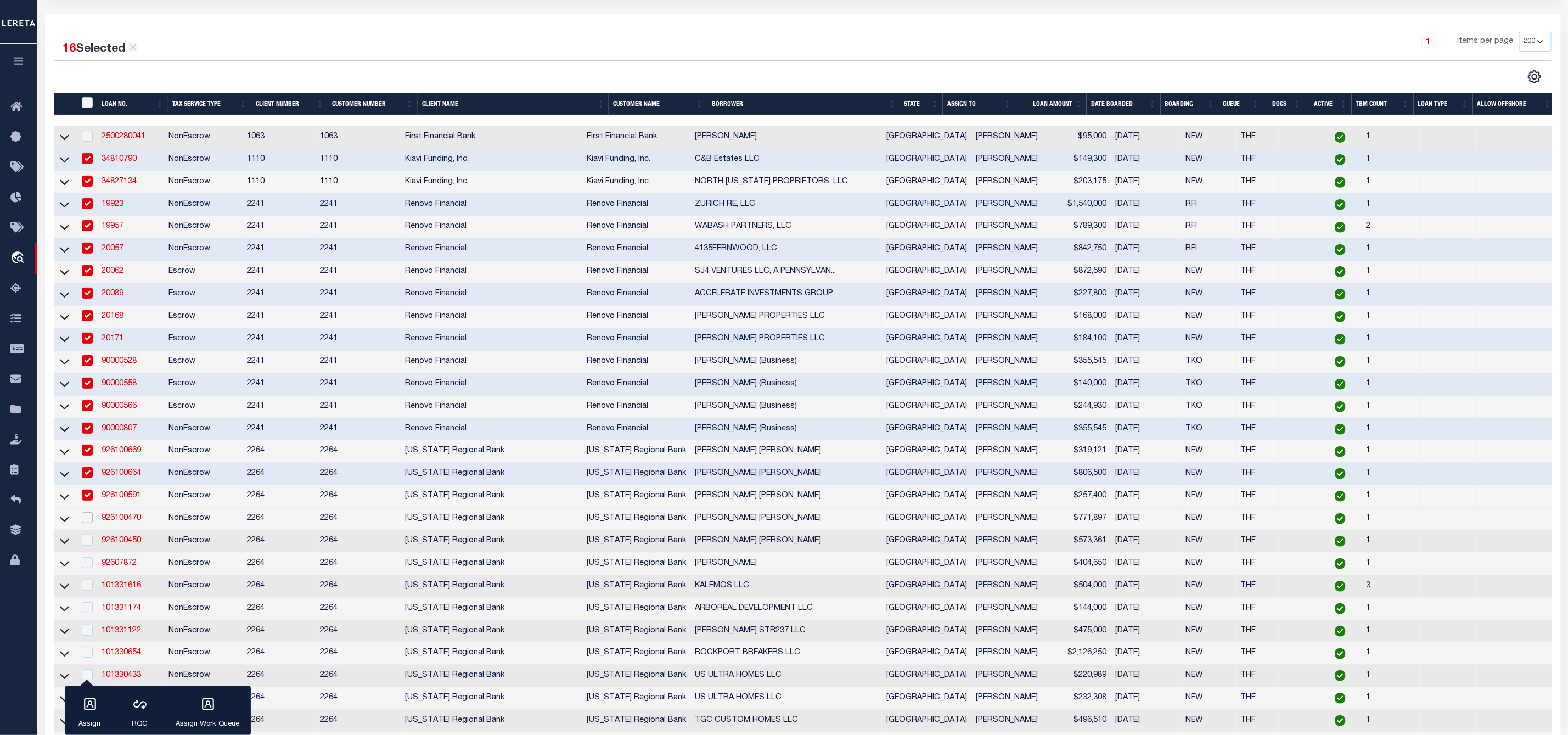
click at [86, 523] on input "checkbox" at bounding box center [87, 517] width 11 height 11
checkbox input "true"
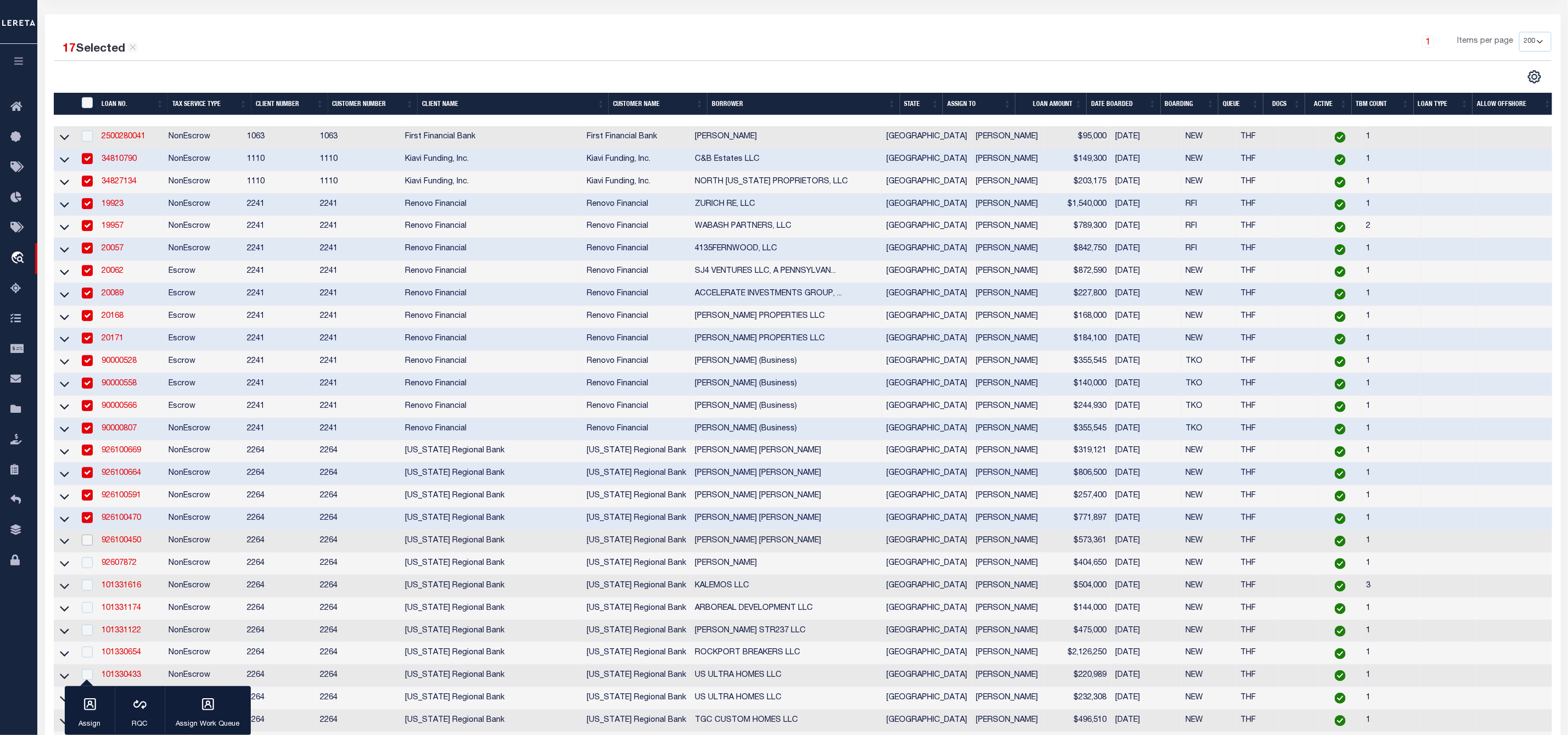
click at [86, 545] on input "checkbox" at bounding box center [87, 540] width 11 height 11
checkbox input "true"
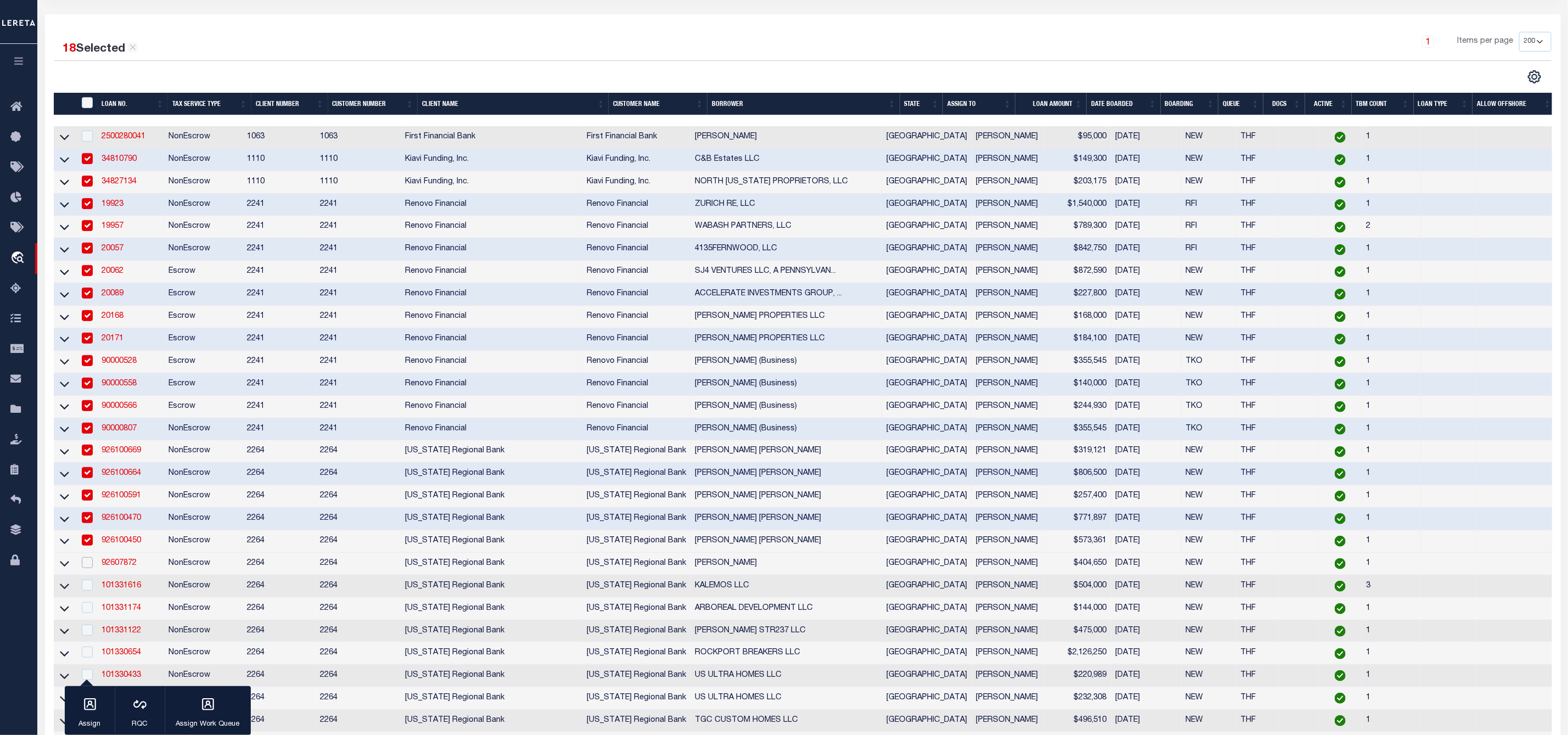
click at [86, 568] on input "checkbox" at bounding box center [87, 562] width 11 height 11
checkbox input "true"
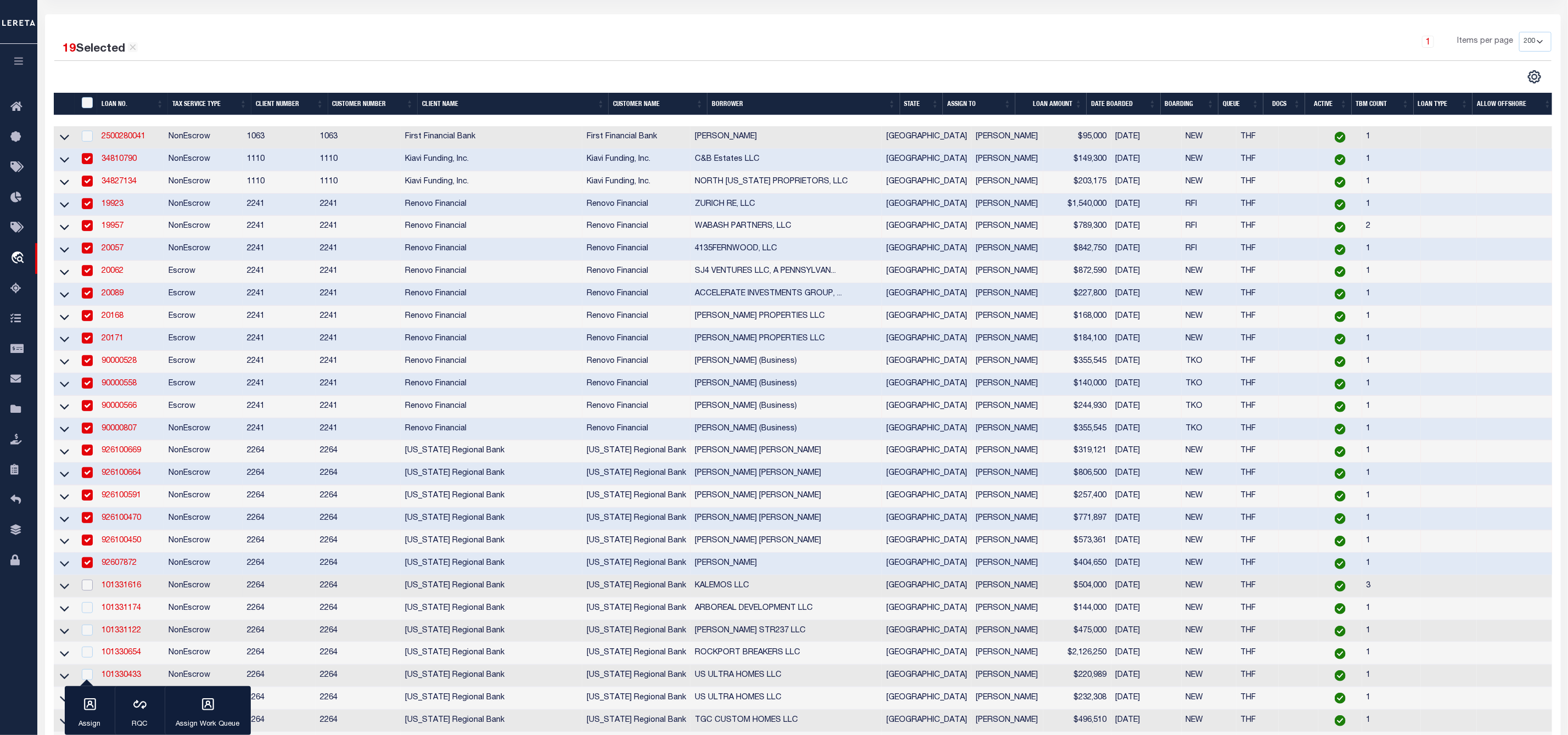
click at [86, 590] on input "checkbox" at bounding box center [87, 585] width 11 height 11
checkbox input "true"
click at [86, 613] on input "checkbox" at bounding box center [87, 607] width 11 height 11
checkbox input "true"
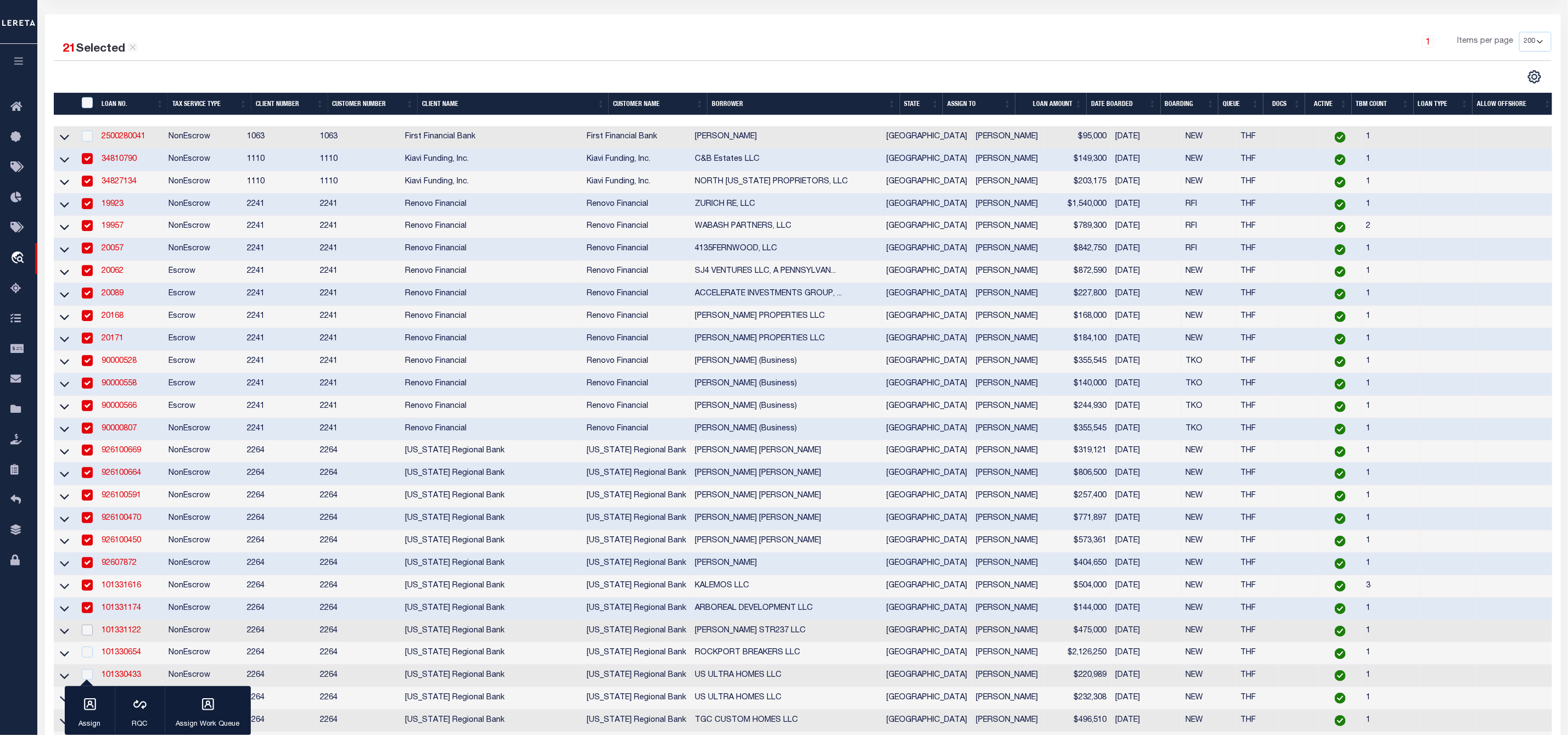
click at [86, 636] on input "checkbox" at bounding box center [87, 629] width 11 height 11
checkbox input "true"
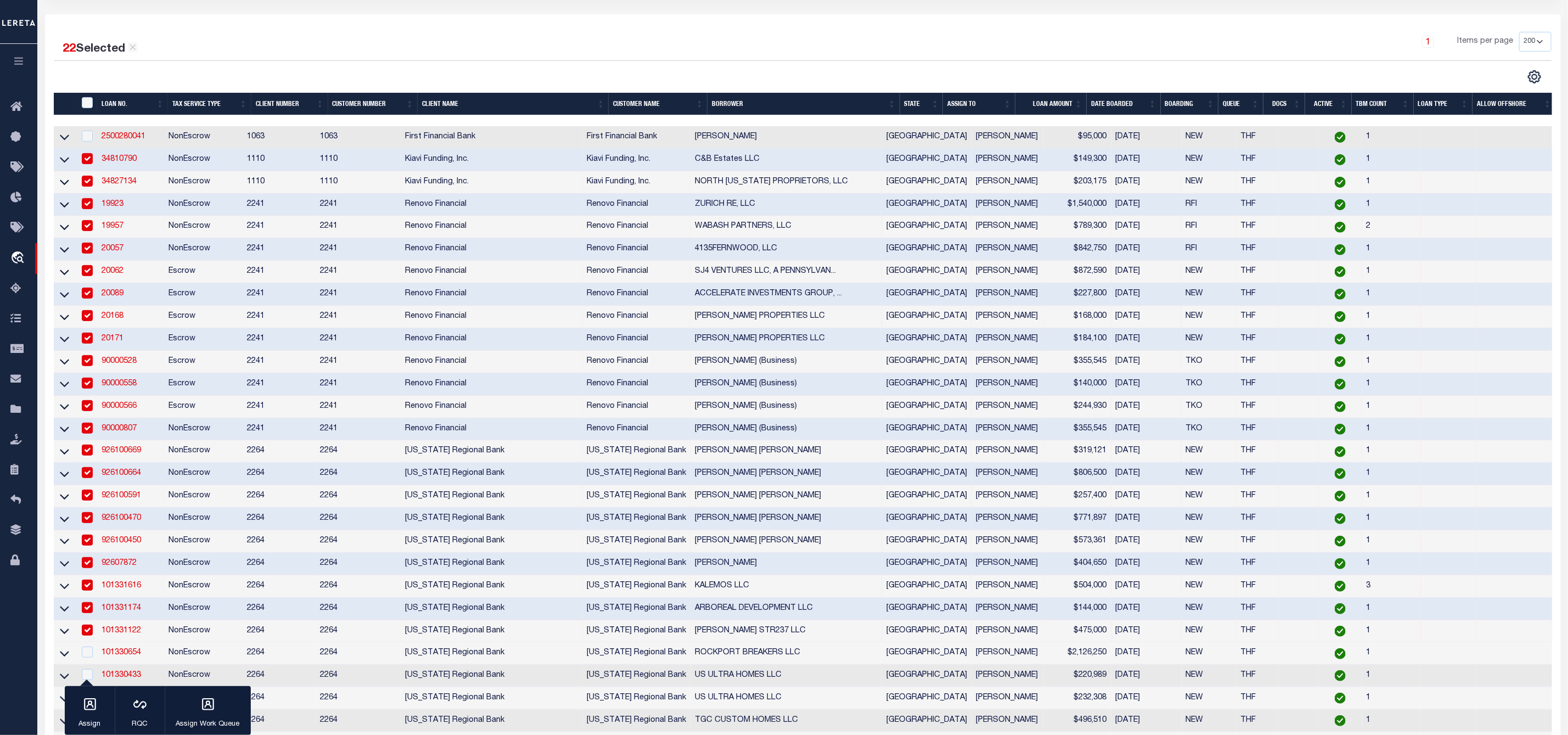
scroll to position [329, 0]
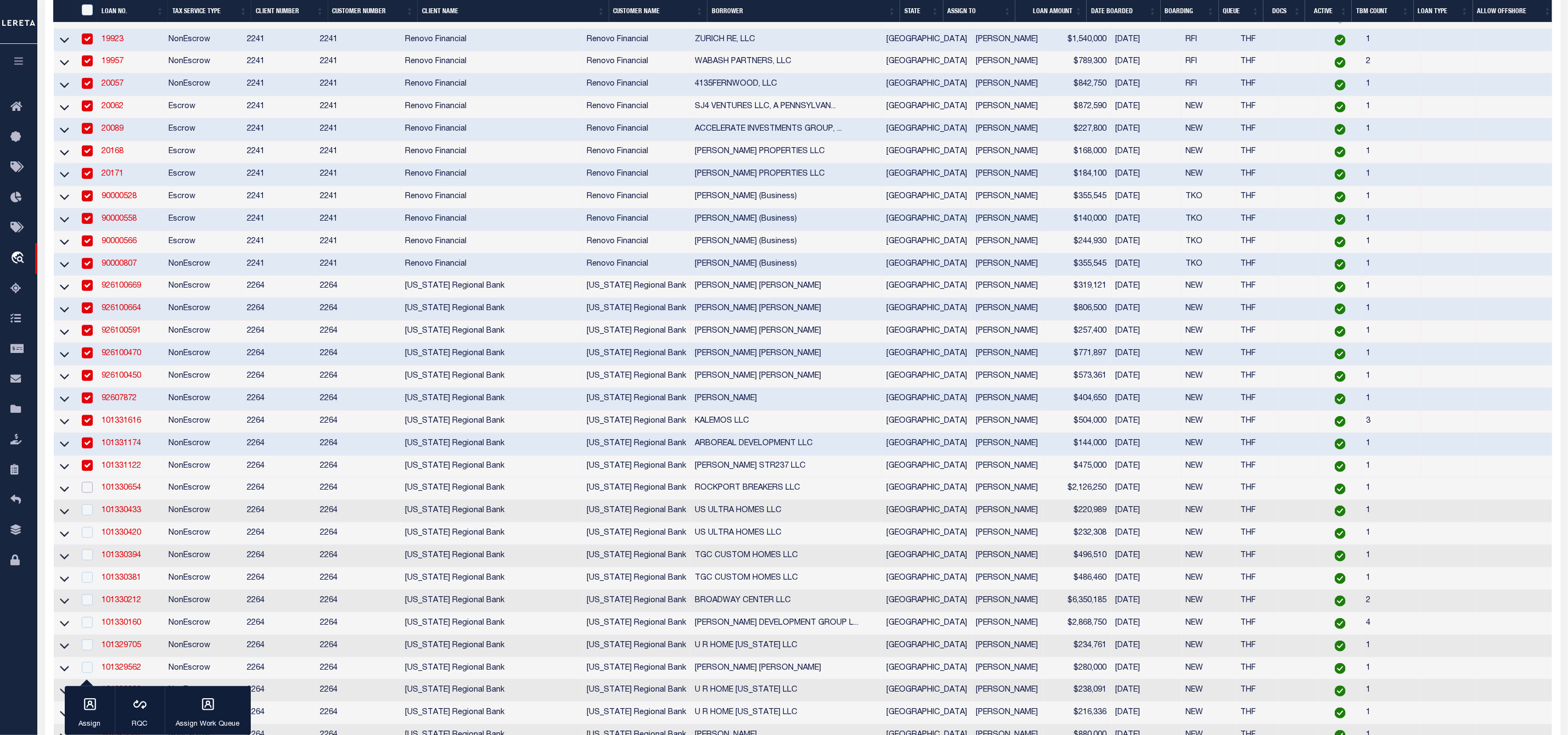
click at [86, 493] on input "checkbox" at bounding box center [87, 487] width 11 height 11
checkbox input "true"
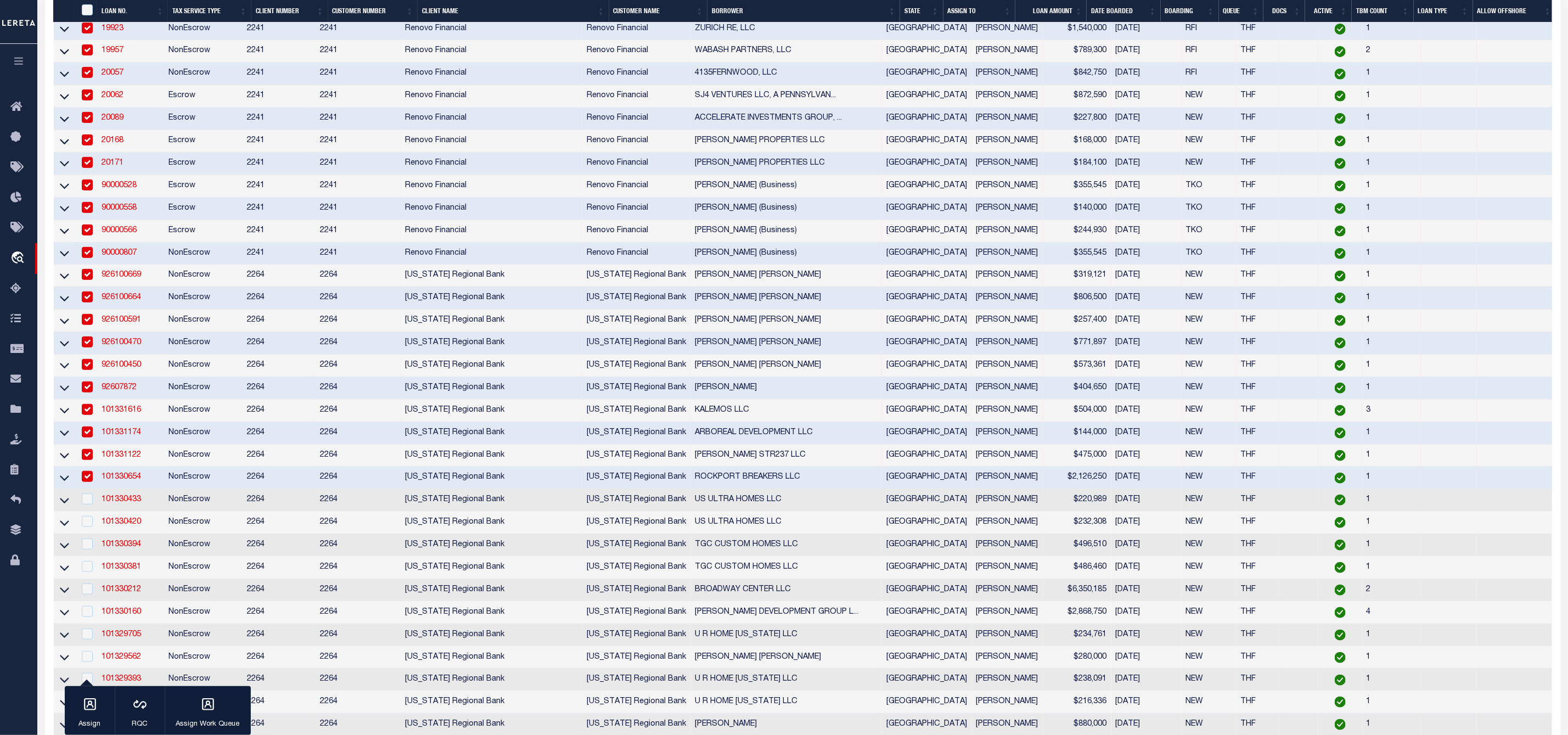
click at [88, 512] on td at bounding box center [86, 500] width 23 height 23
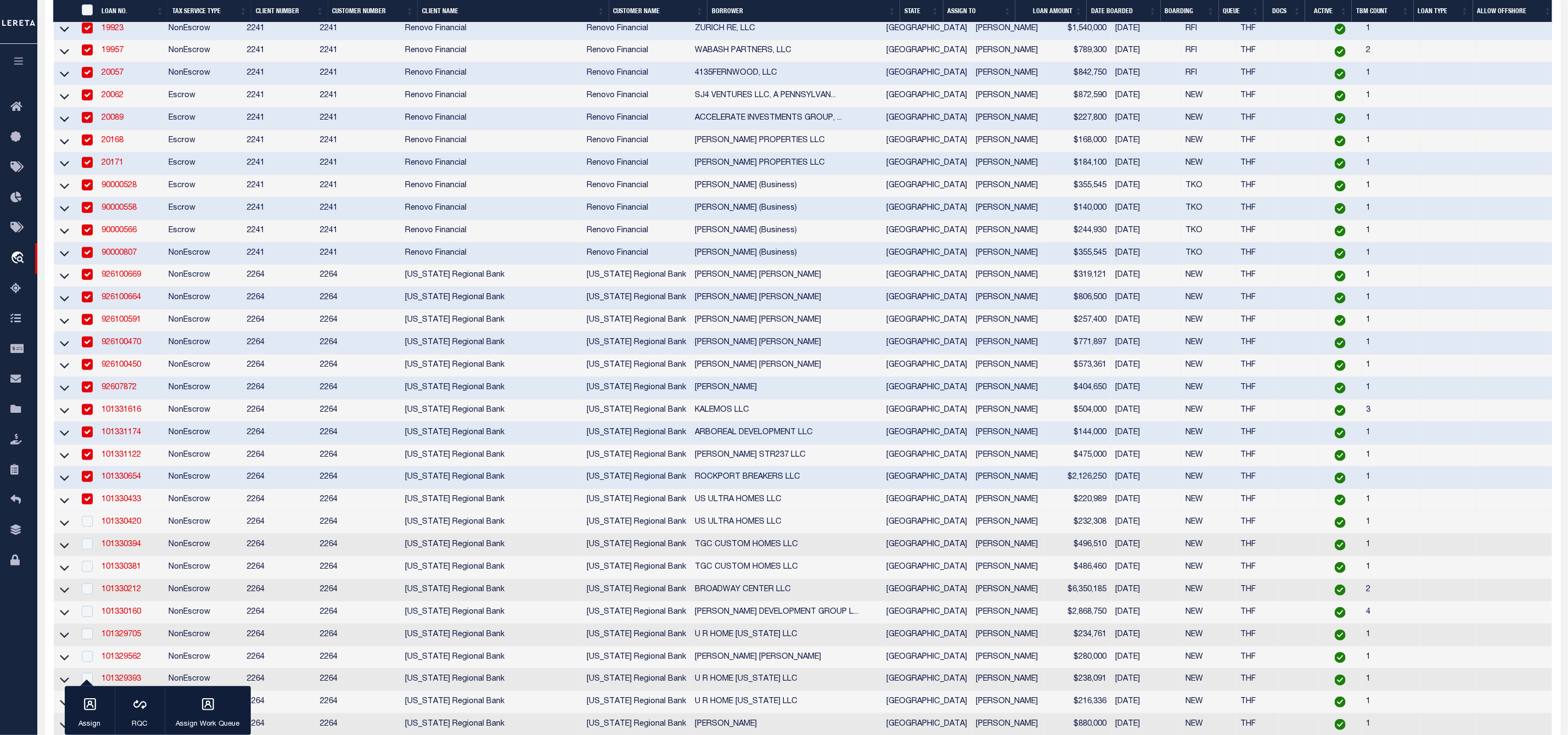
scroll to position [307, 0]
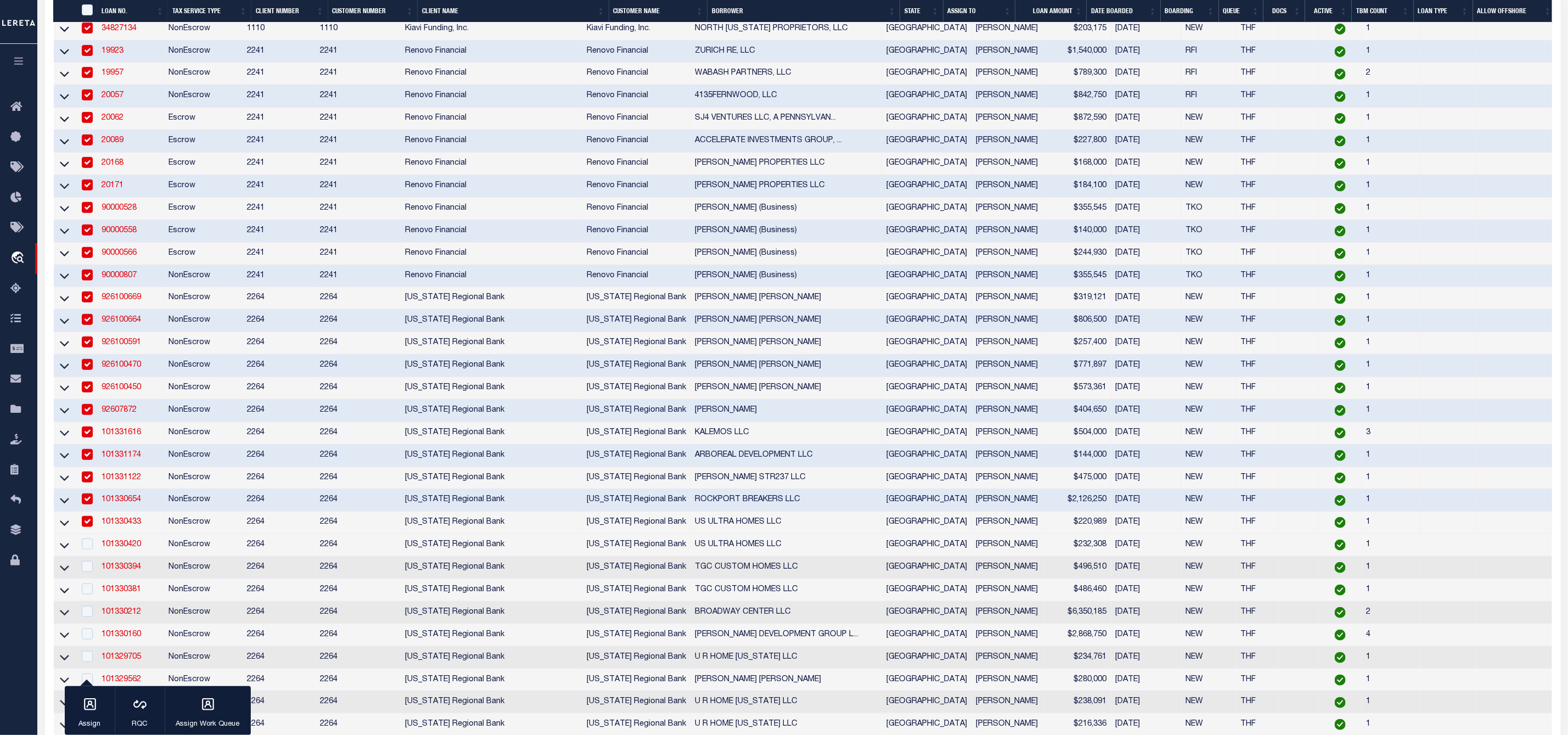
checkbox input "true"
click at [90, 548] on input "checkbox" at bounding box center [87, 543] width 11 height 11
checkbox input "true"
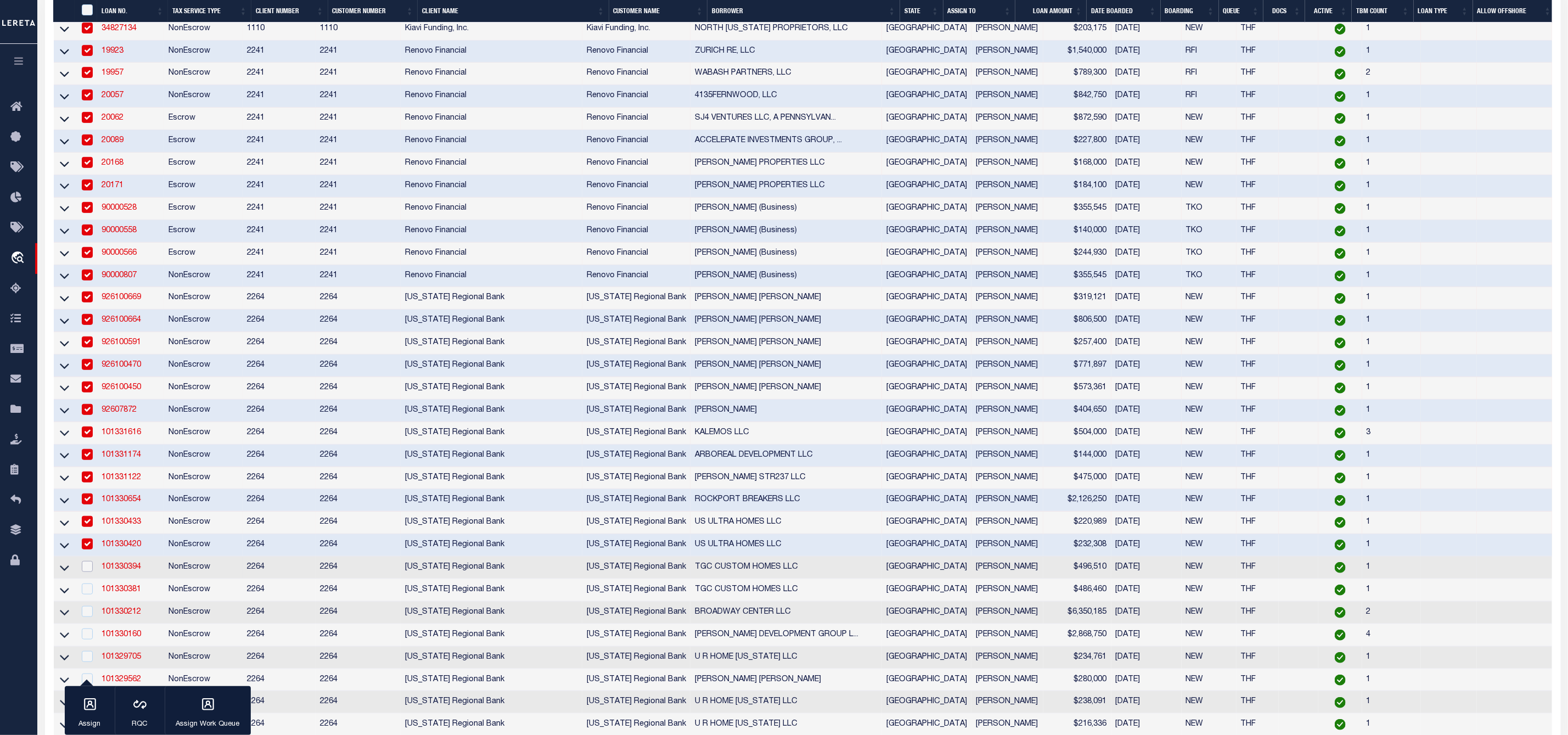
click at [90, 572] on input "checkbox" at bounding box center [87, 566] width 11 height 11
checkbox input "true"
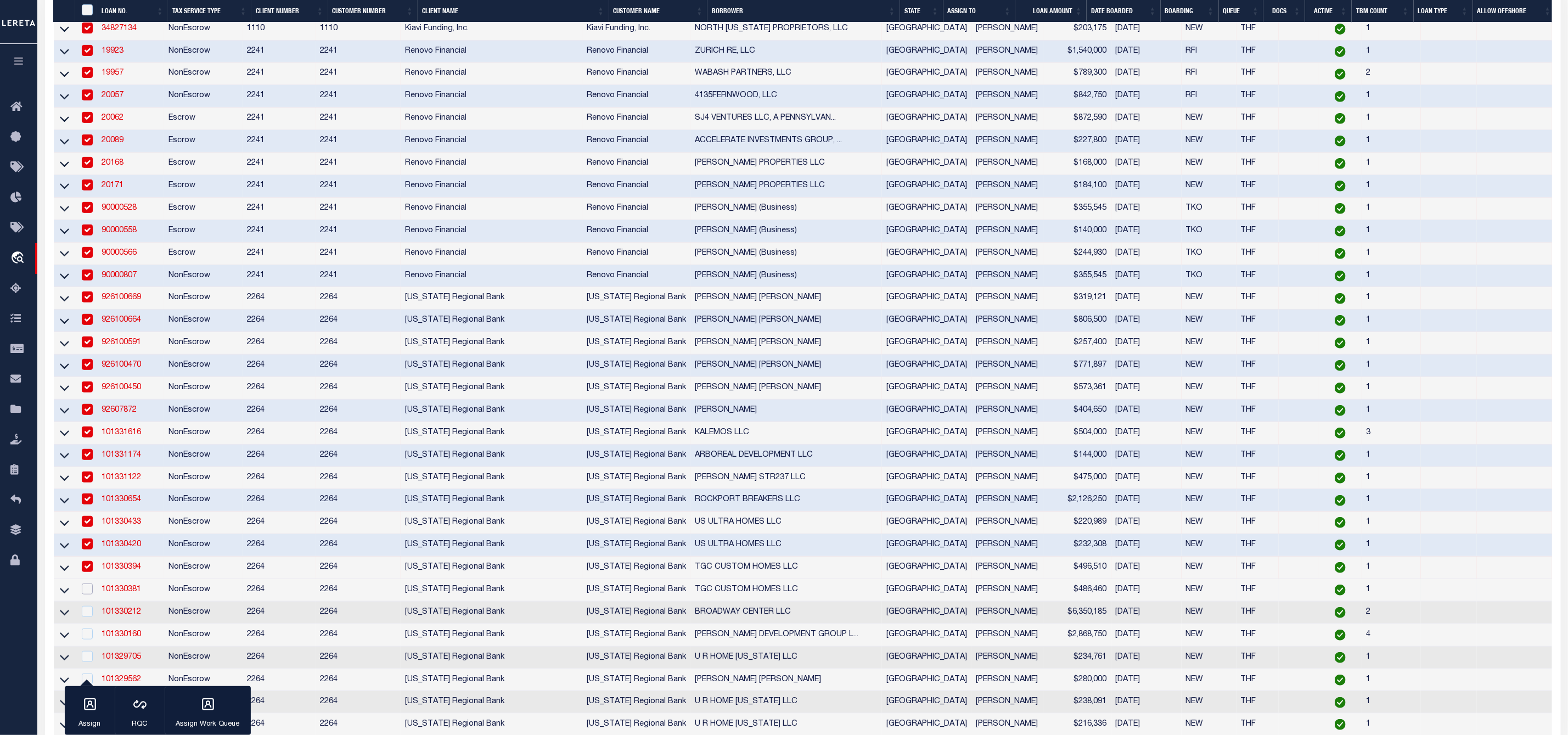
click at [86, 595] on input "checkbox" at bounding box center [87, 588] width 11 height 11
checkbox input "true"
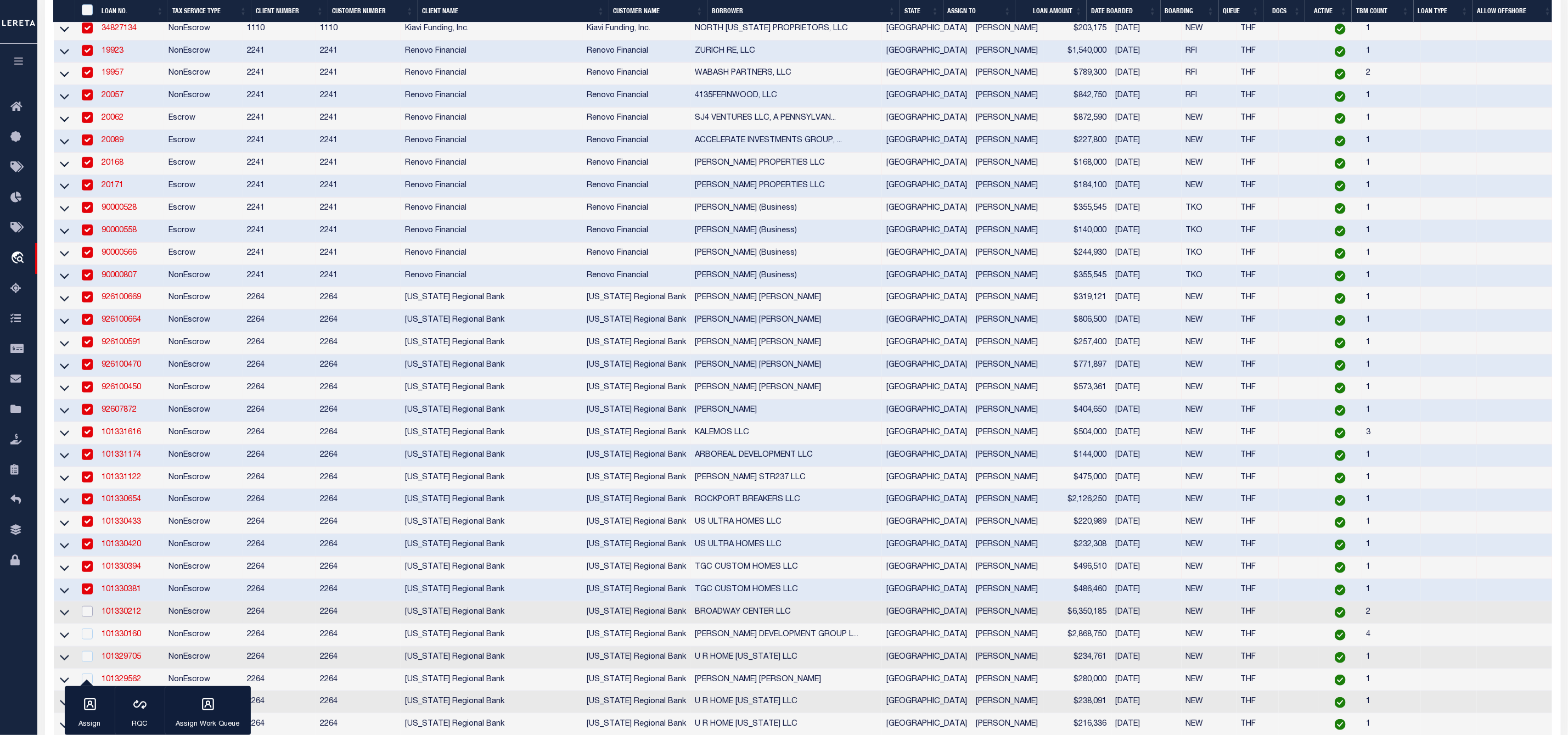
click at [91, 617] on input "checkbox" at bounding box center [87, 611] width 11 height 11
checkbox input "true"
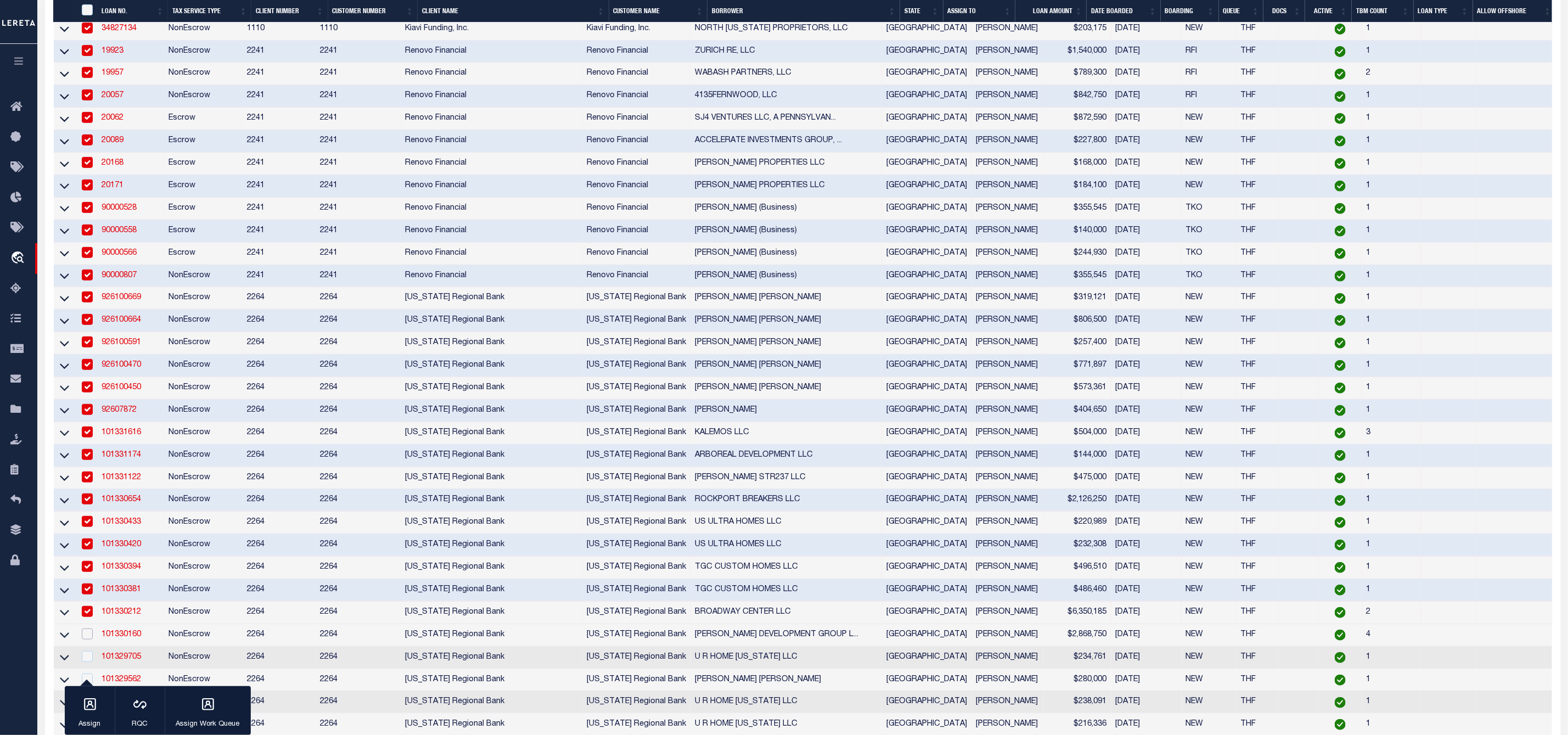
click at [85, 639] on input "checkbox" at bounding box center [87, 634] width 11 height 11
checkbox input "true"
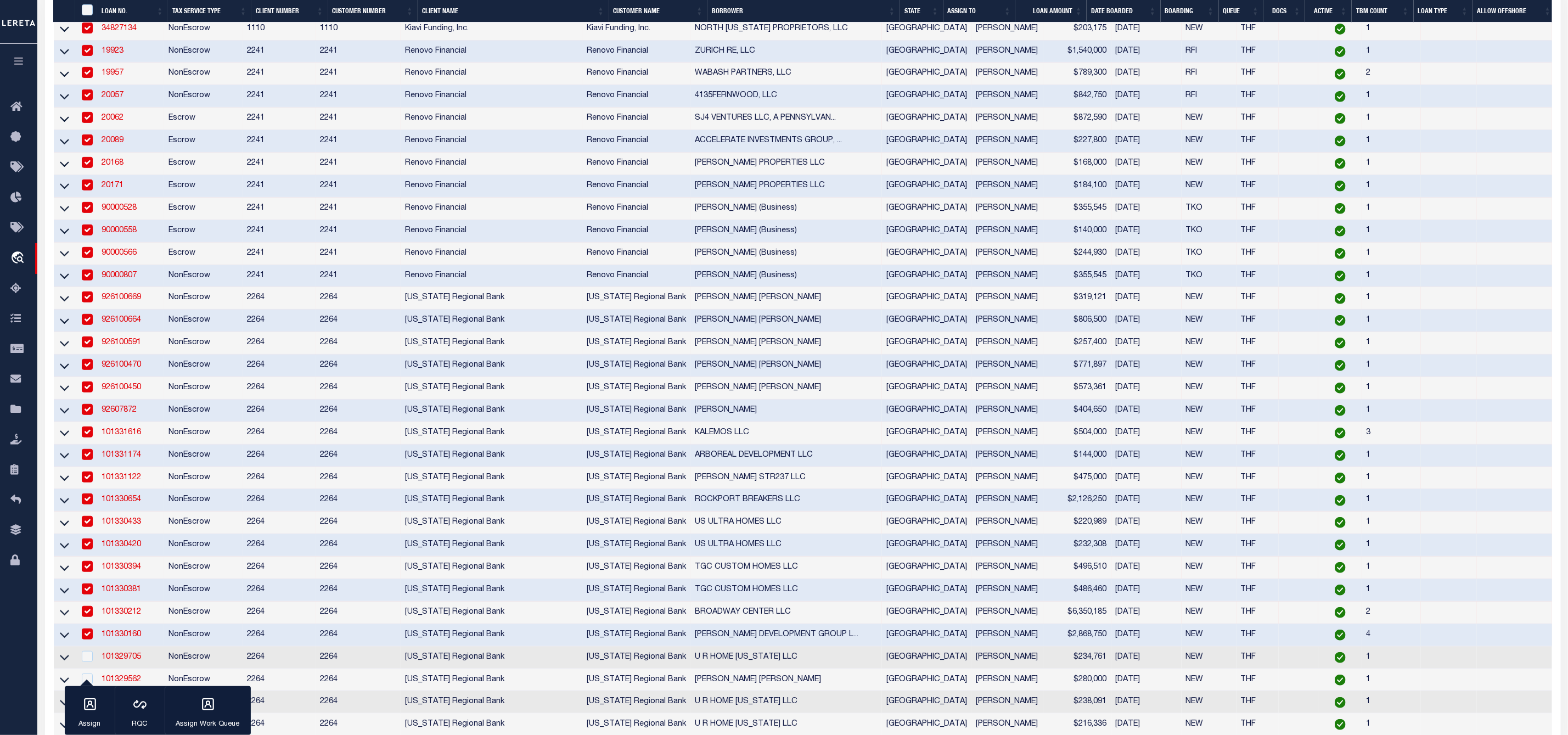
scroll to position [448, 0]
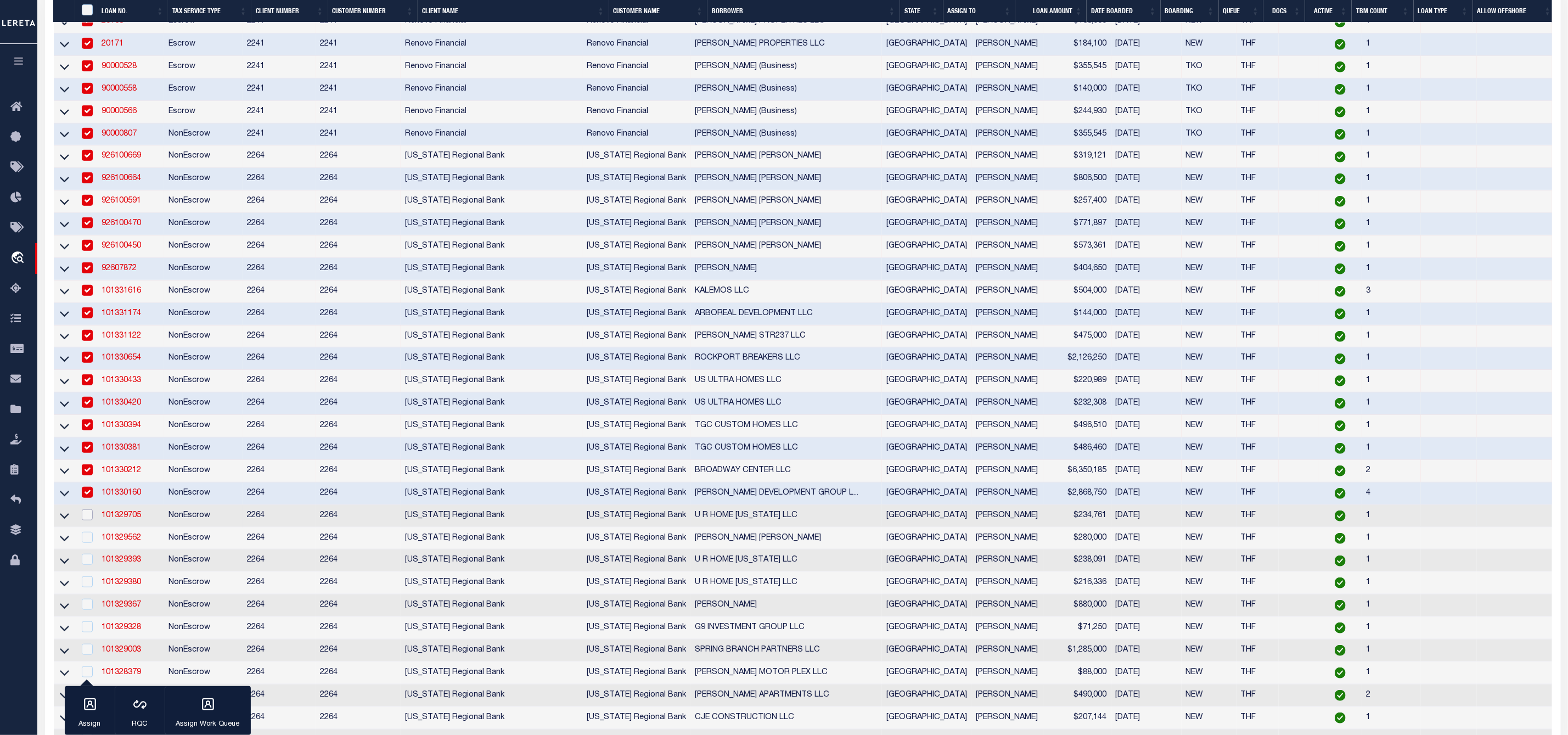
click at [86, 520] on input "checkbox" at bounding box center [87, 515] width 11 height 11
checkbox input "true"
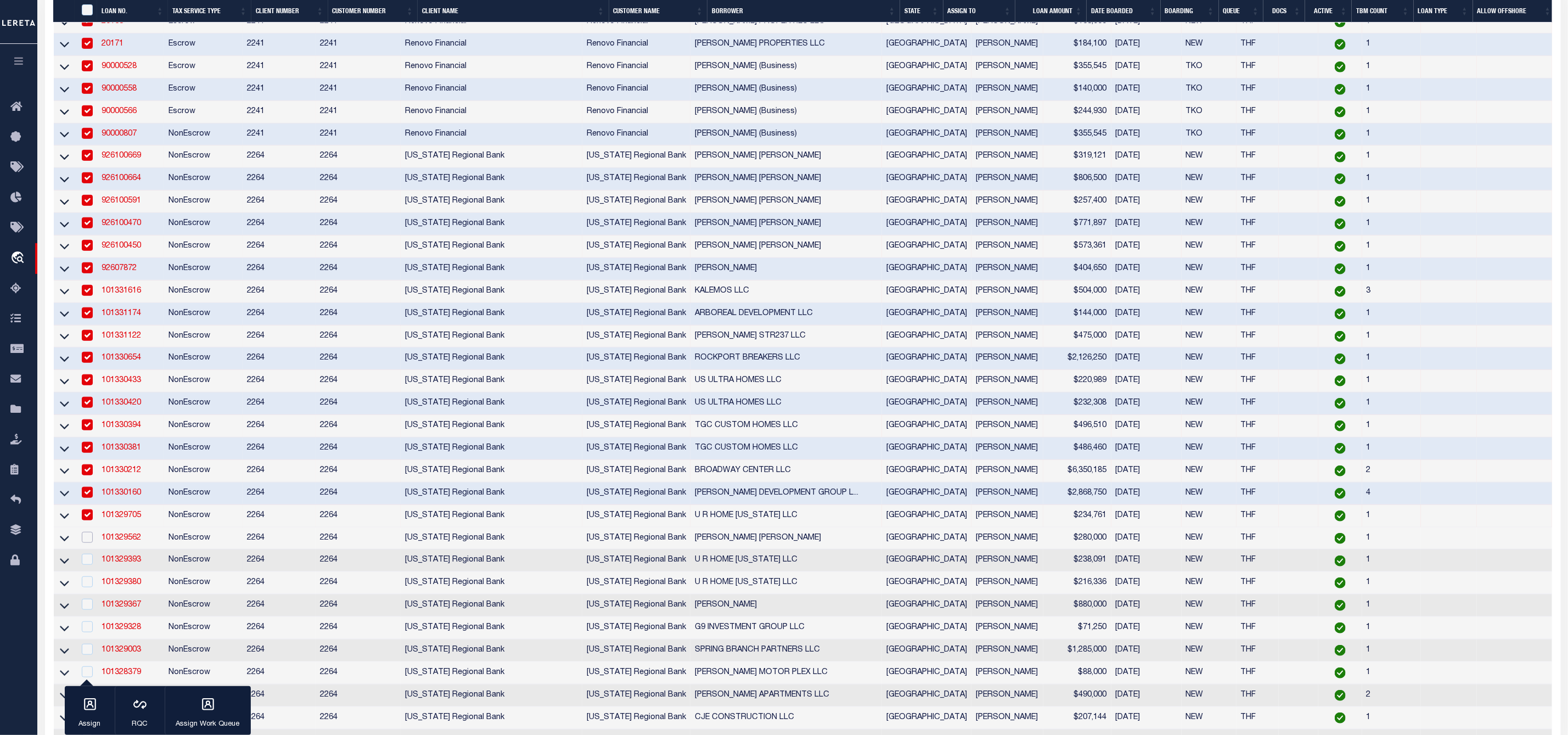
click at [89, 543] on input "checkbox" at bounding box center [87, 537] width 11 height 11
checkbox input "true"
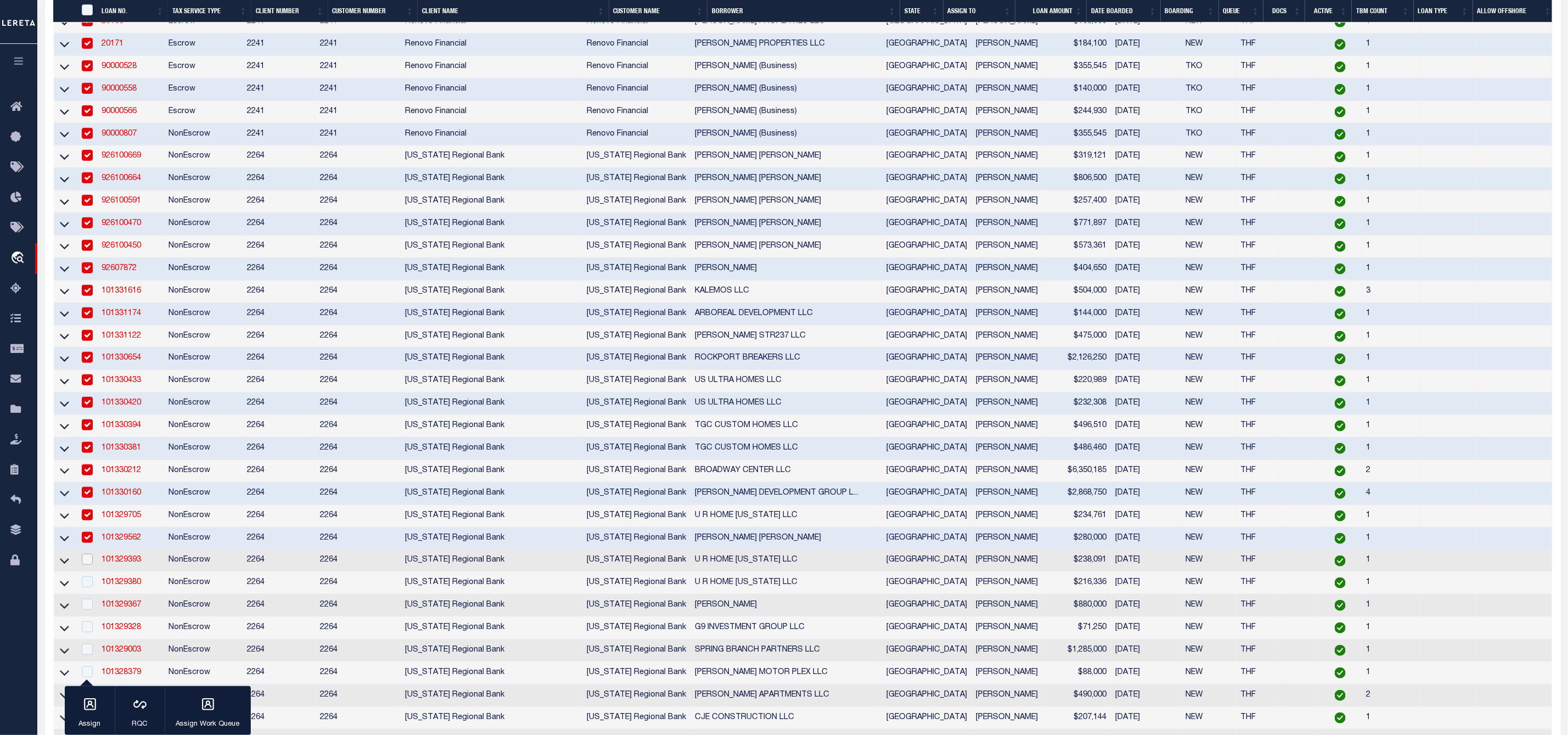
click at [86, 565] on input "checkbox" at bounding box center [87, 559] width 11 height 11
checkbox input "true"
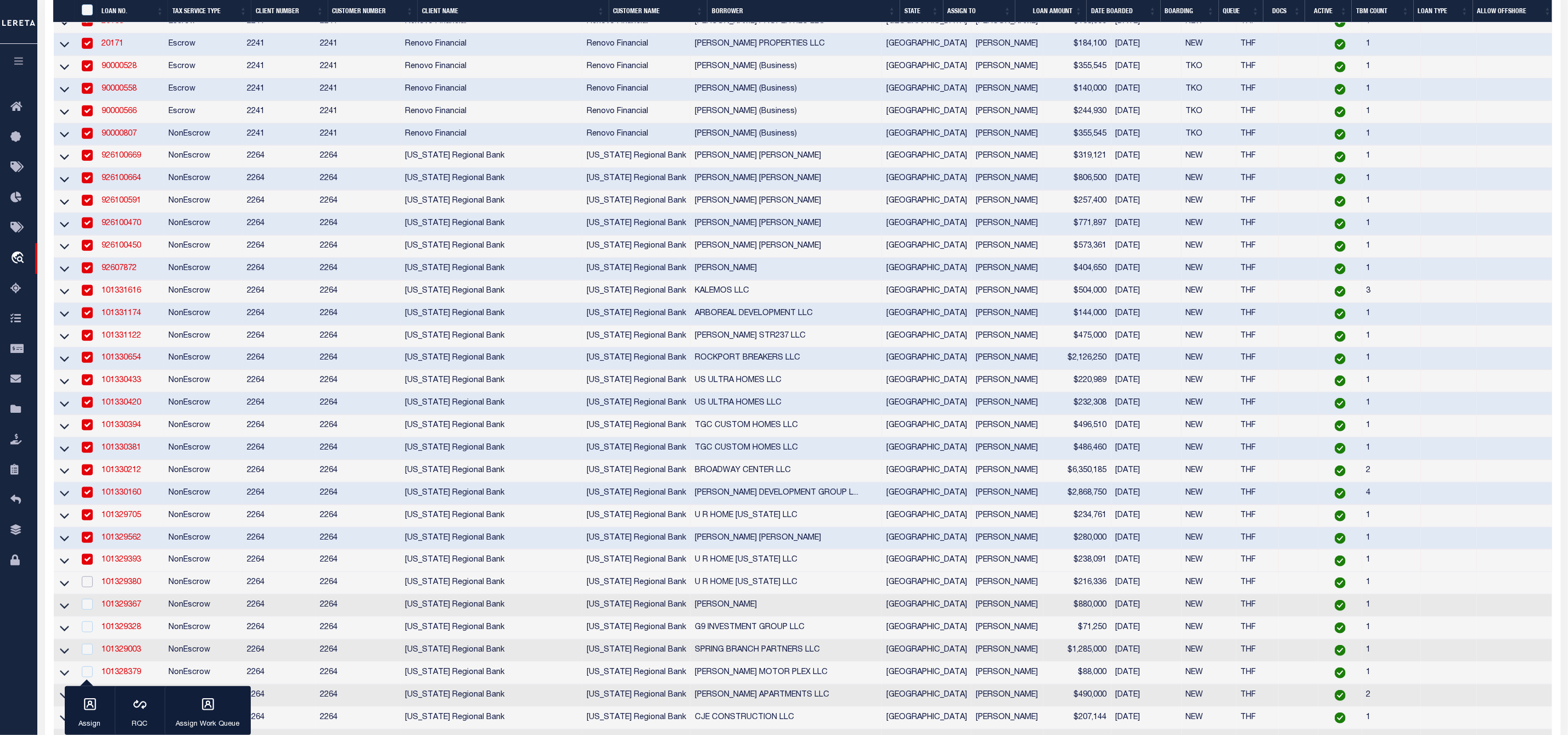
click at [82, 587] on input "checkbox" at bounding box center [87, 581] width 11 height 11
checkbox input "true"
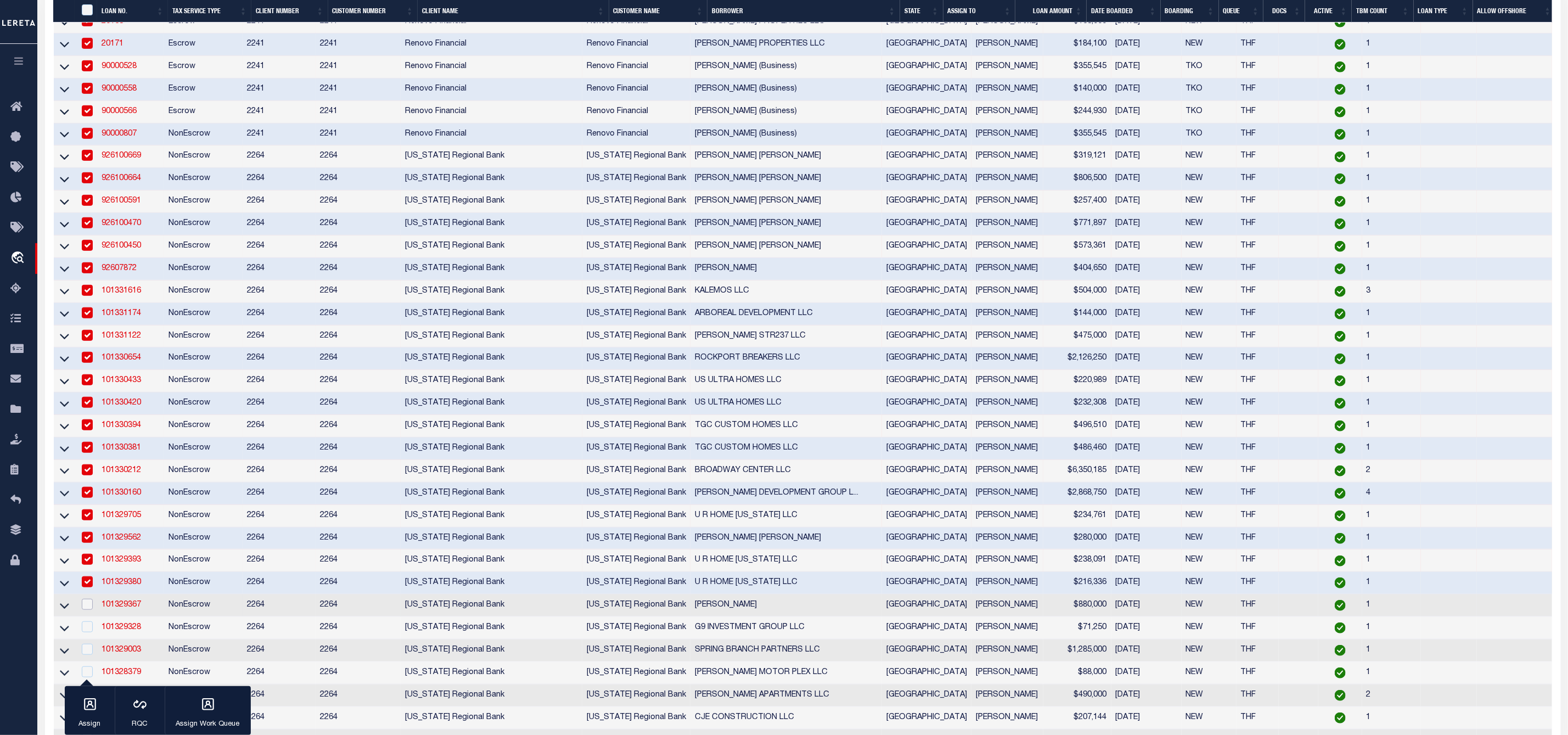
click at [90, 610] on input "checkbox" at bounding box center [87, 604] width 11 height 11
click at [88, 632] on input "checkbox" at bounding box center [87, 627] width 11 height 11
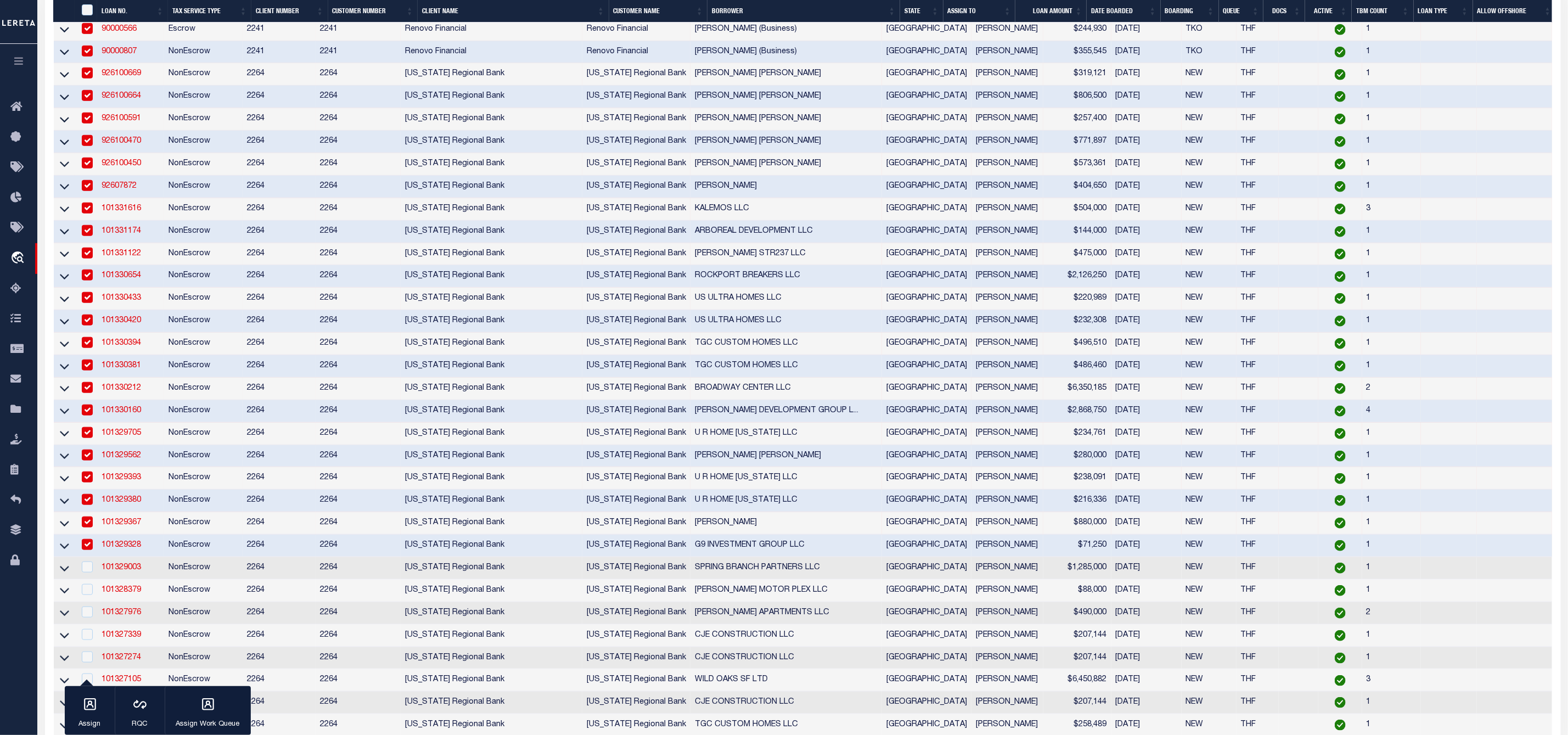
scroll to position [696, 0]
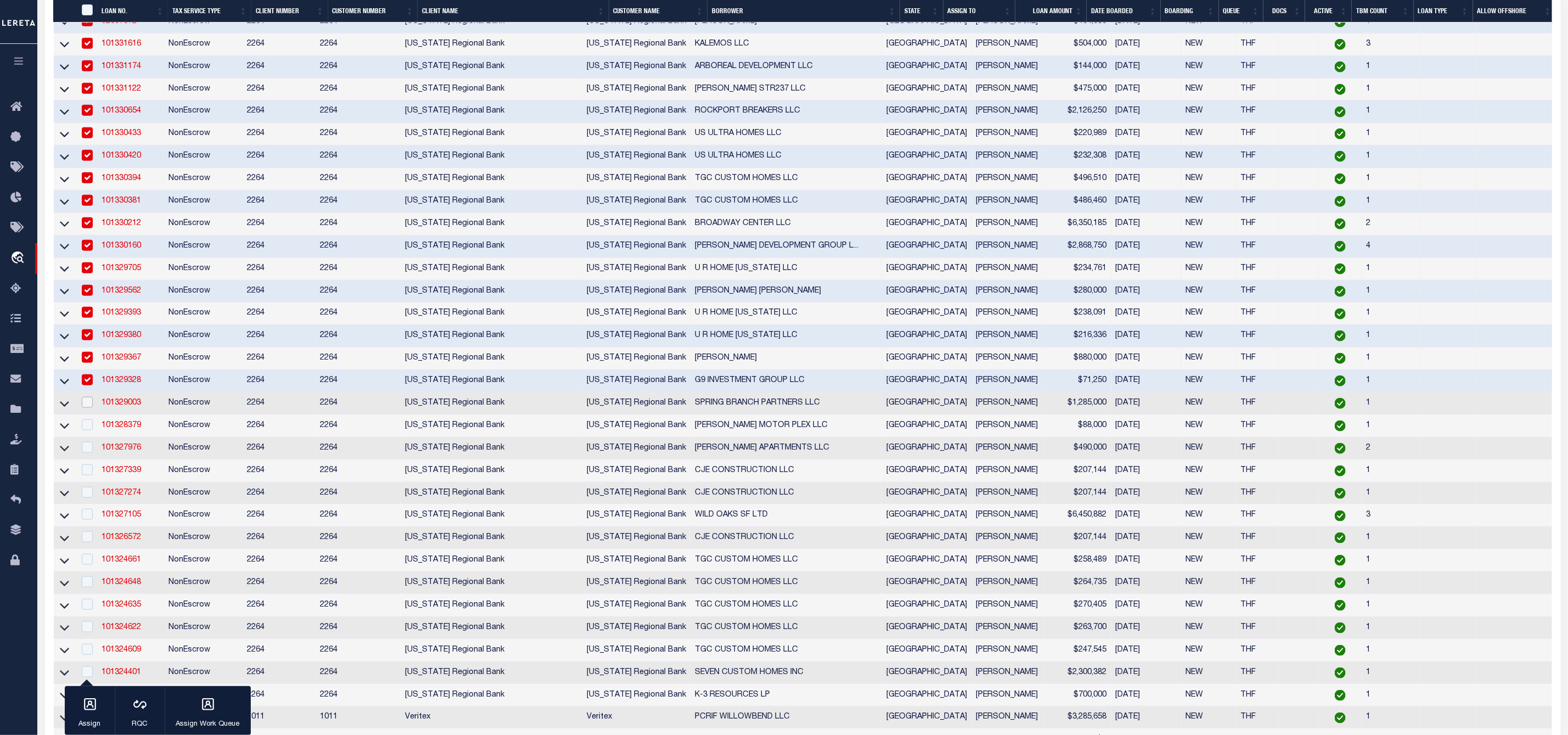
click at [89, 408] on input "checkbox" at bounding box center [87, 402] width 11 height 11
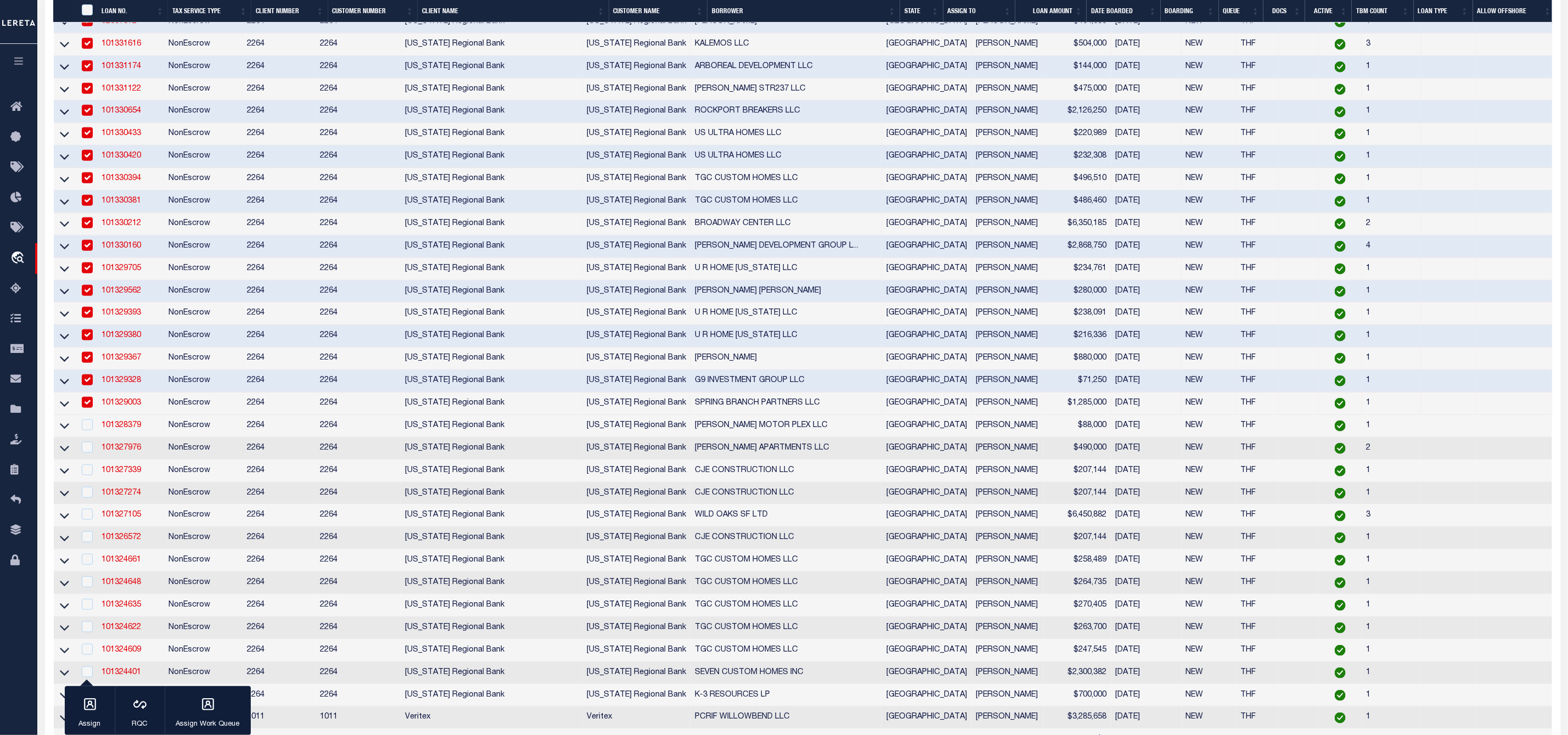
click at [82, 438] on td at bounding box center [86, 426] width 23 height 23
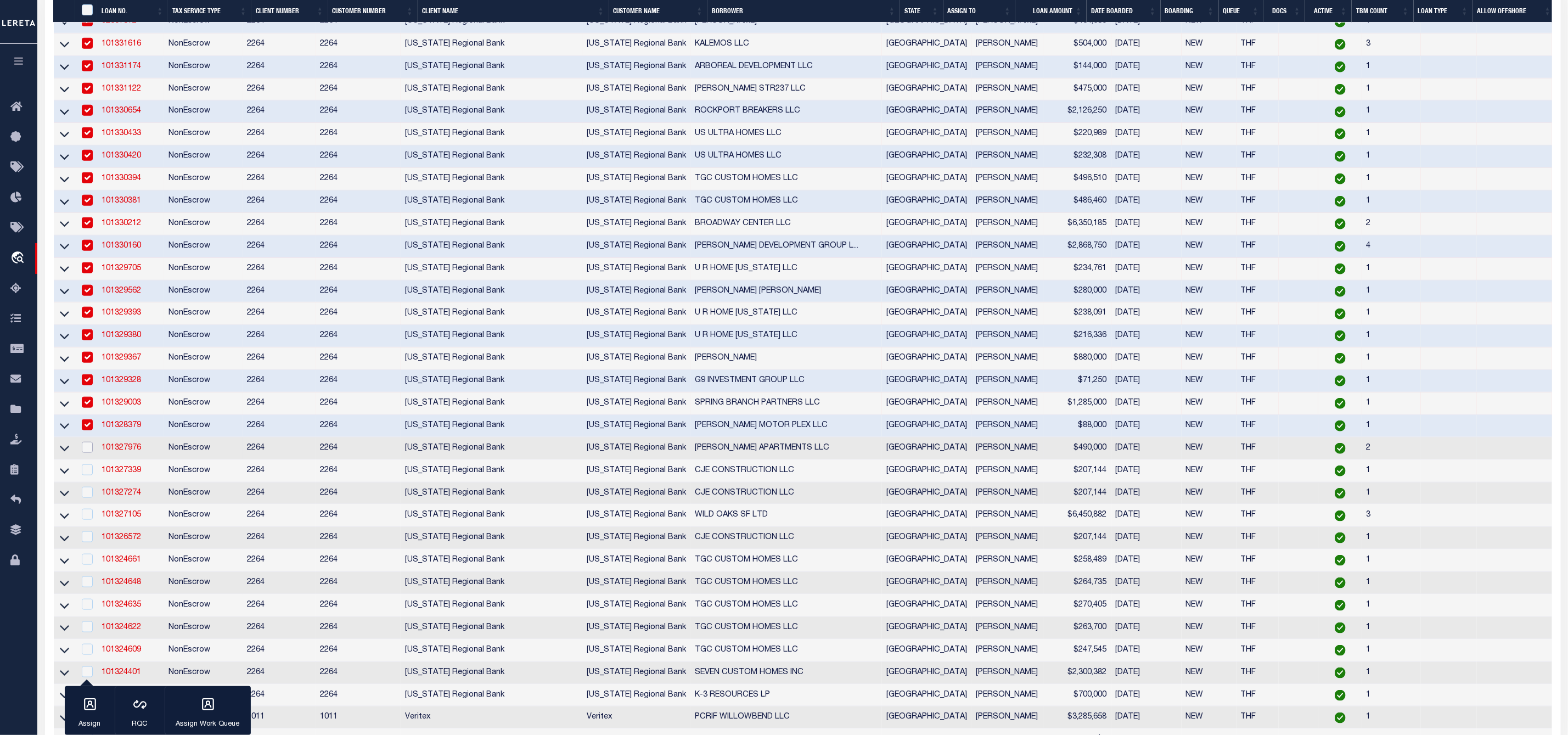
click at [88, 453] on input "checkbox" at bounding box center [87, 447] width 11 height 11
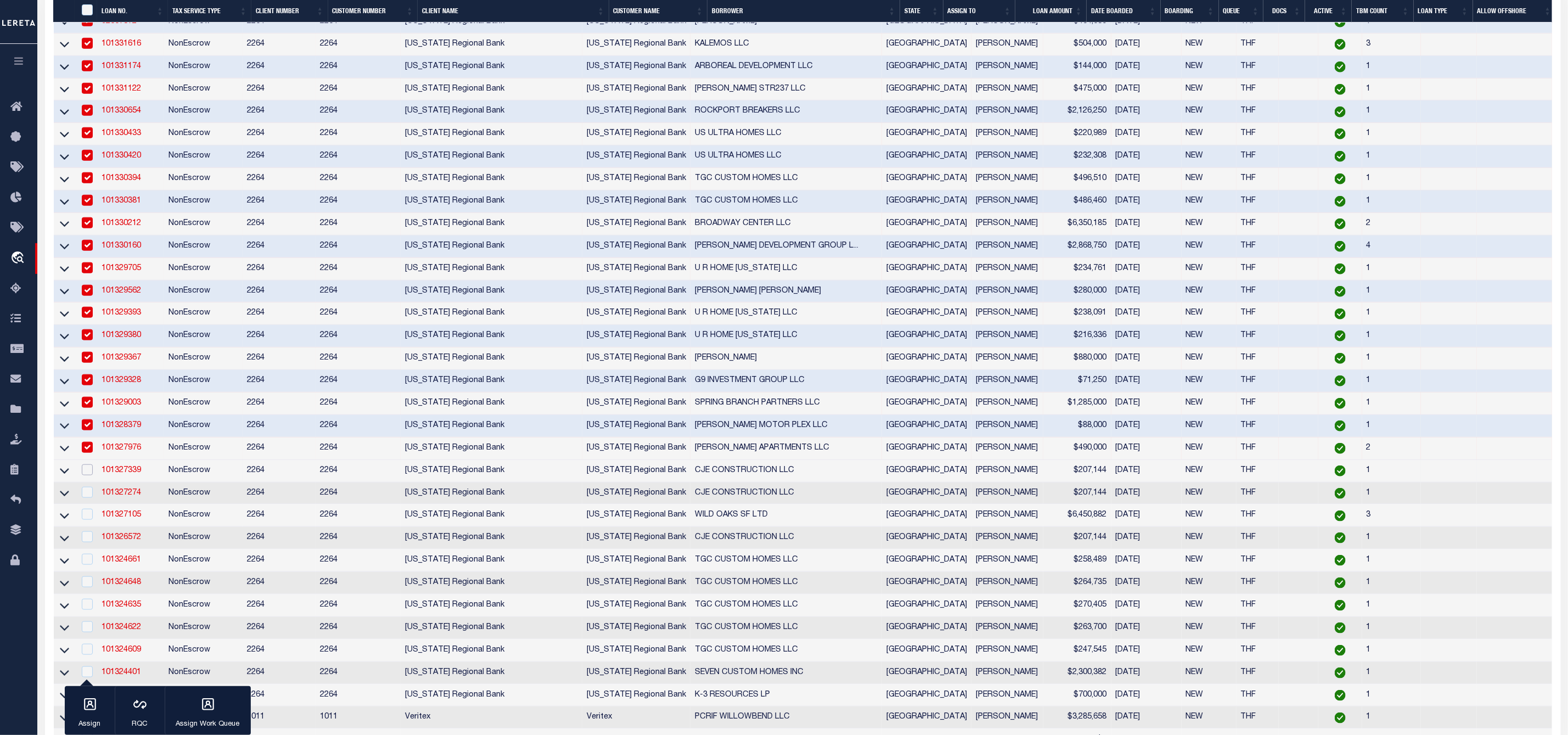
click at [89, 476] on input "checkbox" at bounding box center [87, 469] width 11 height 11
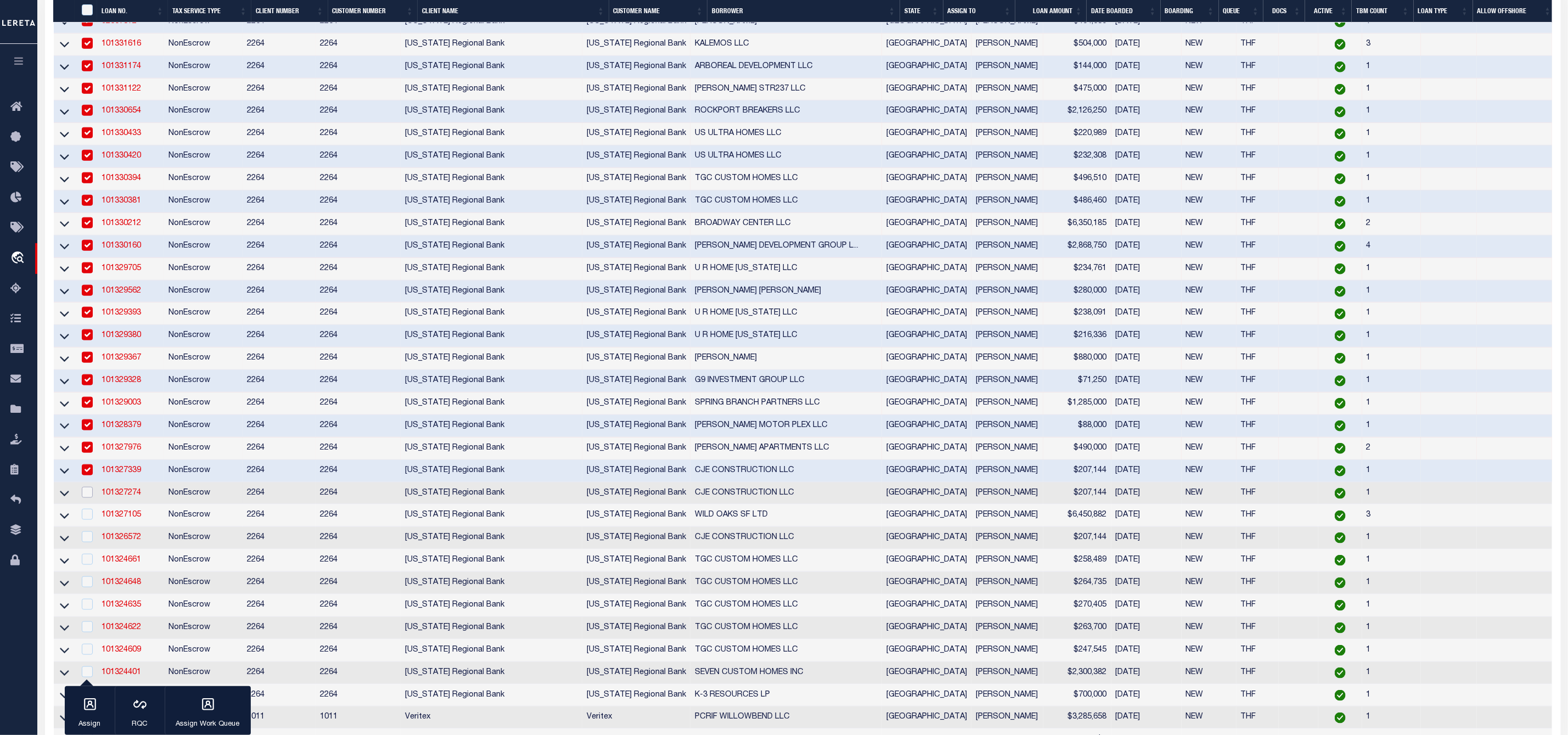
click at [87, 498] on input "checkbox" at bounding box center [87, 492] width 11 height 11
click at [82, 520] on input "checkbox" at bounding box center [87, 514] width 11 height 11
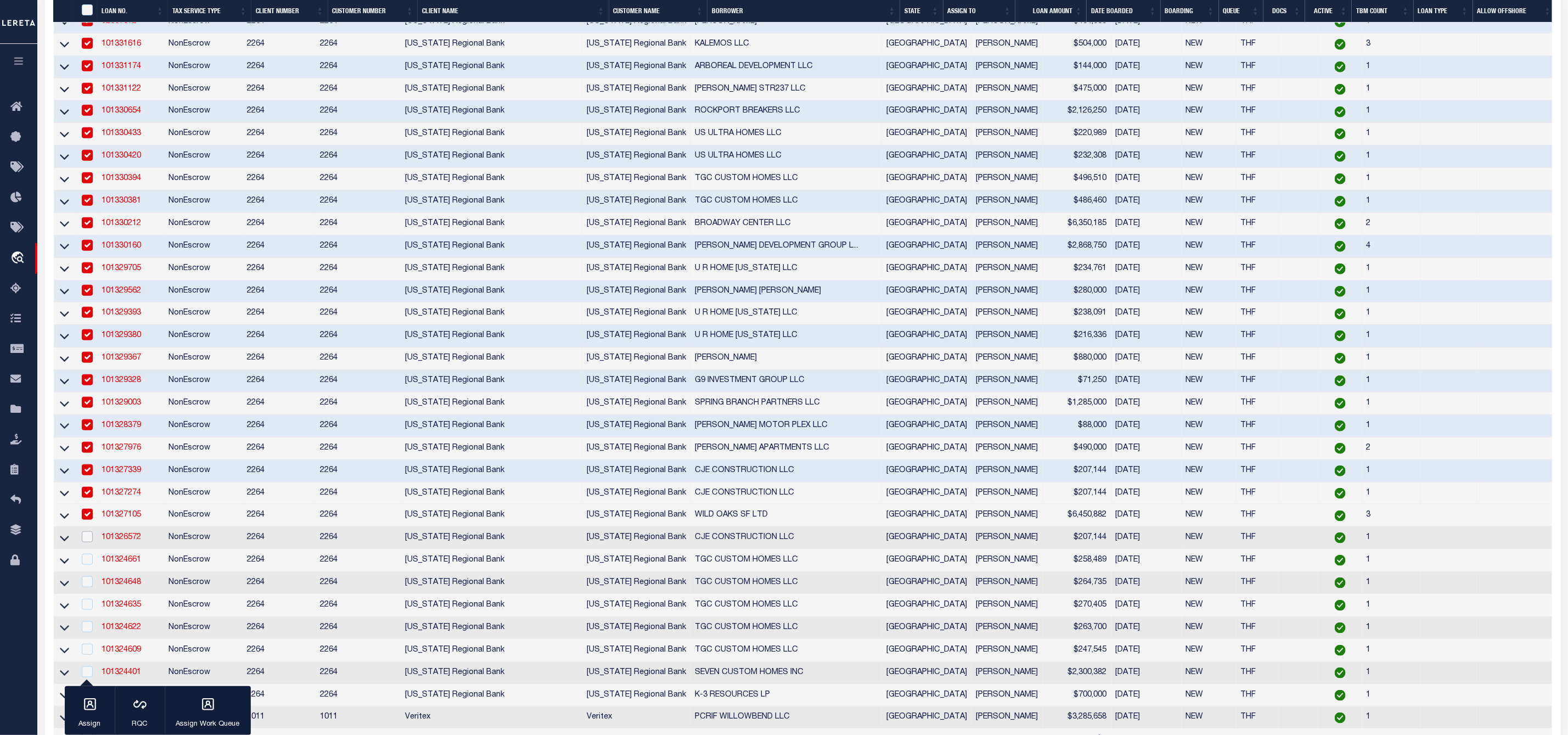
click at [83, 543] on input "checkbox" at bounding box center [87, 536] width 11 height 11
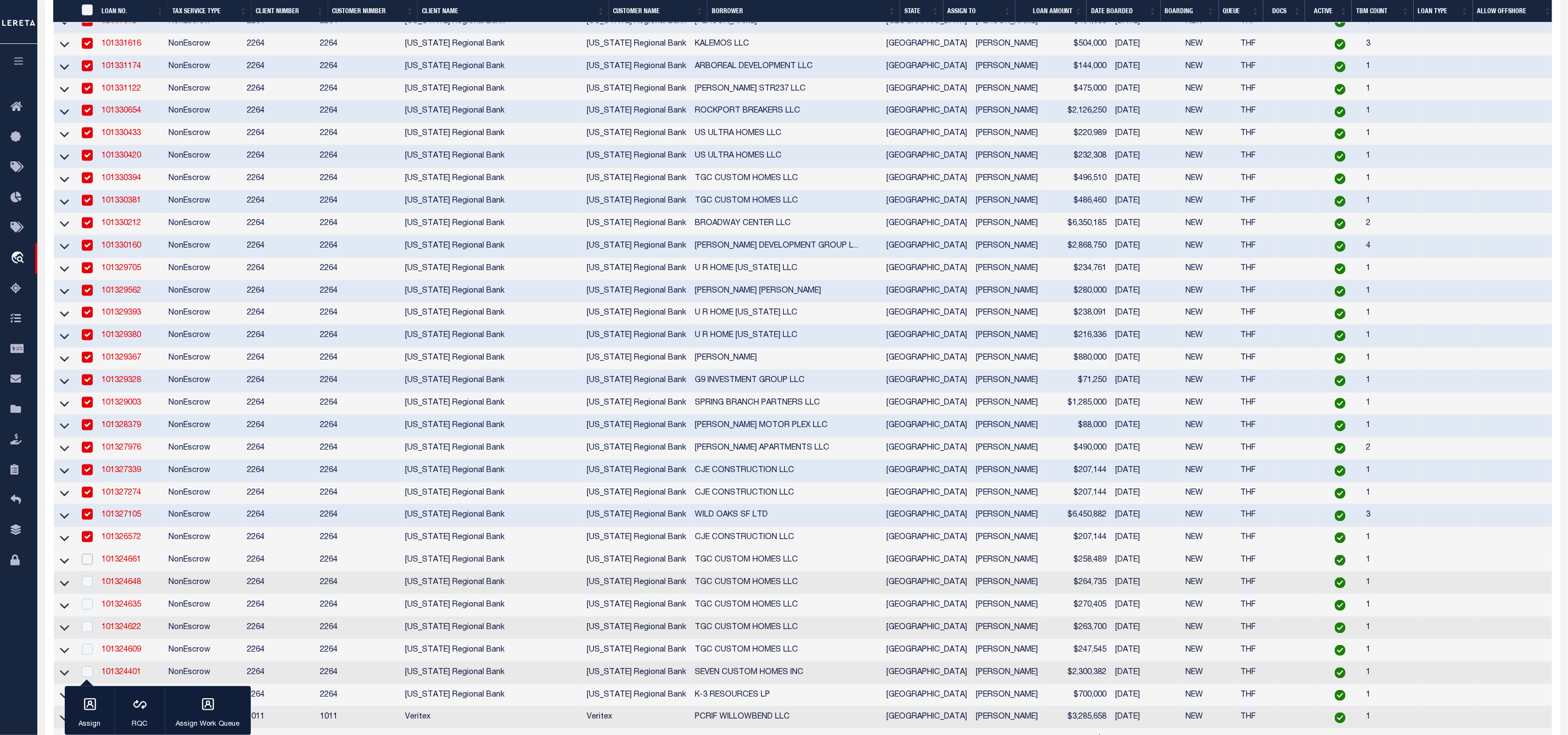
click at [90, 565] on input "checkbox" at bounding box center [87, 559] width 11 height 11
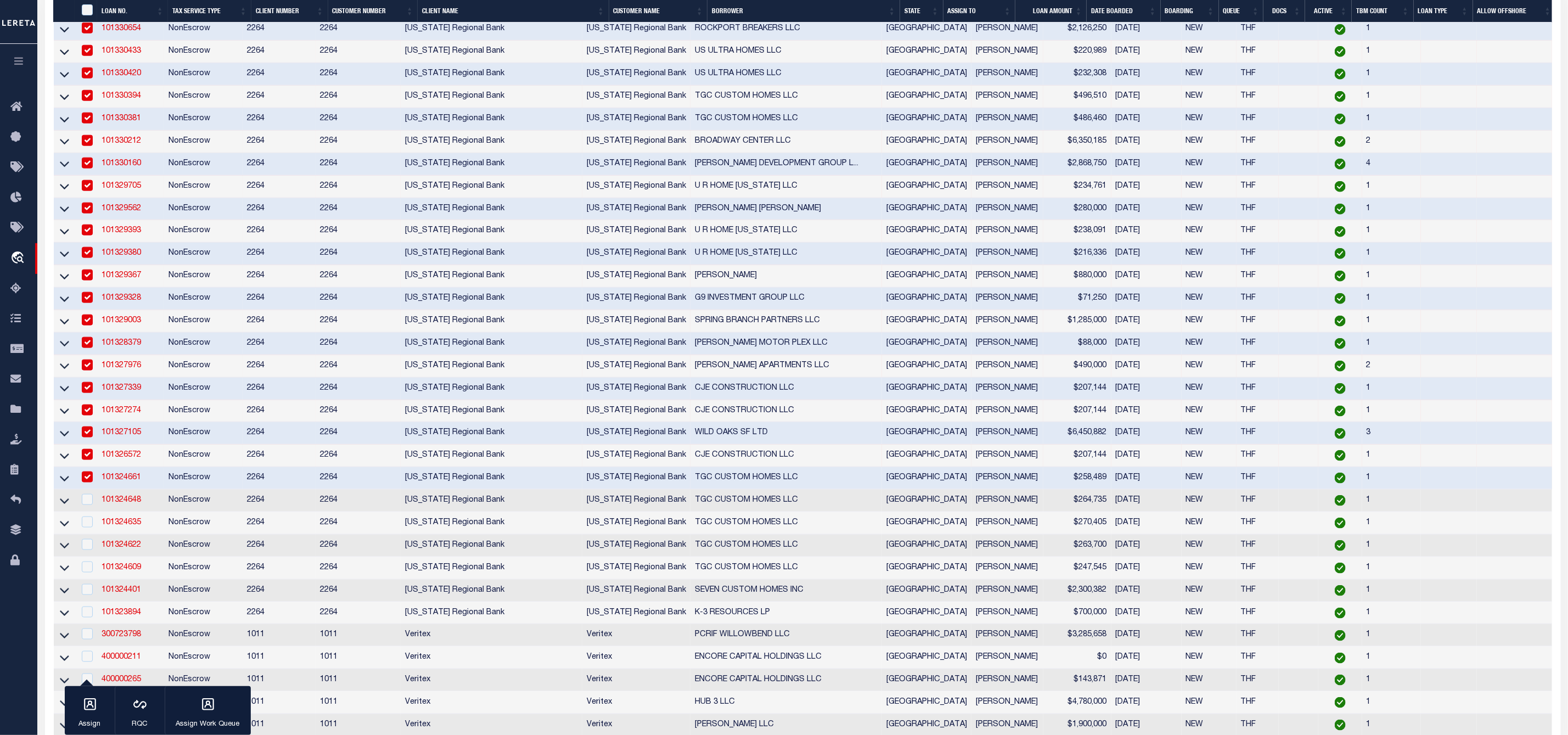
scroll to position [860, 0]
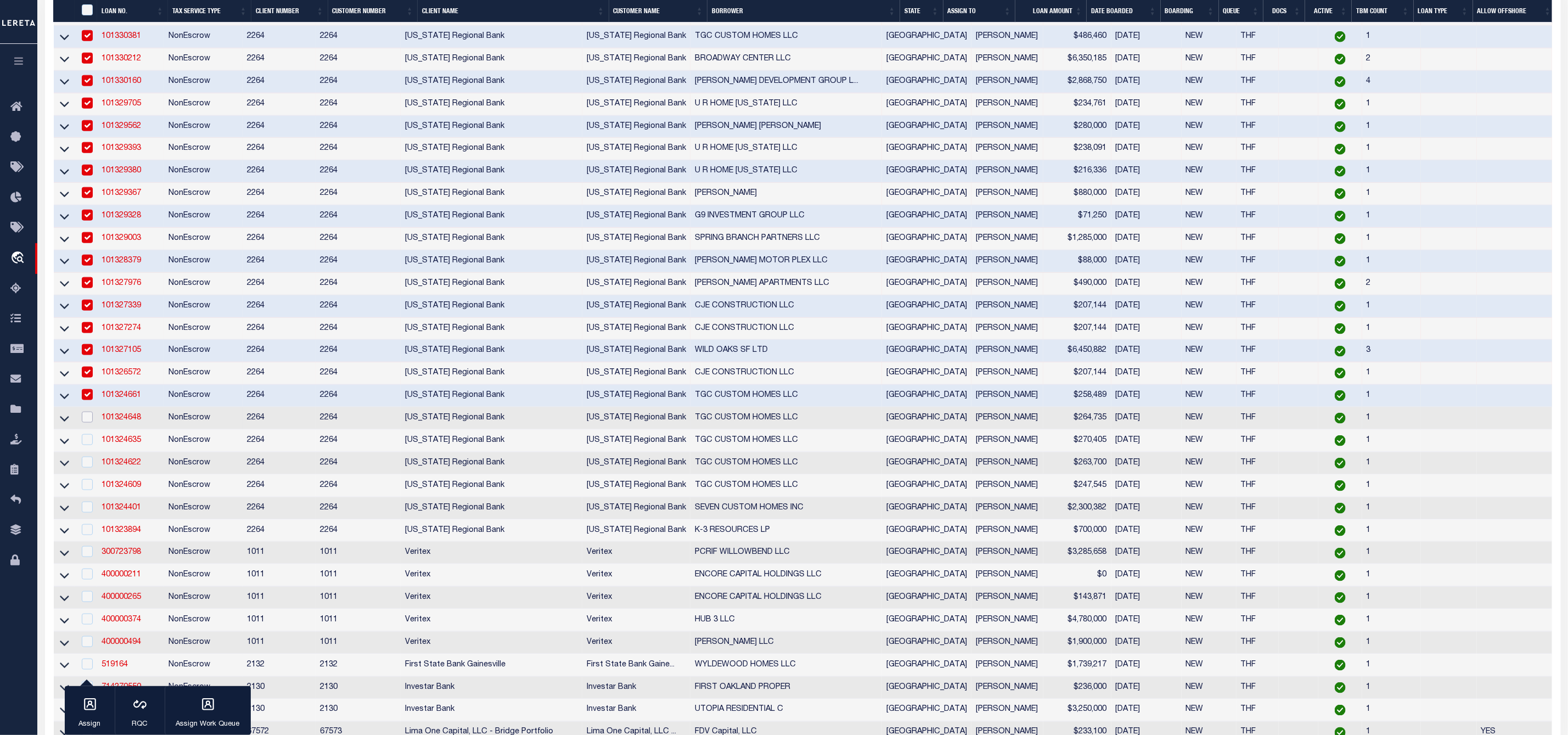
click at [84, 423] on input "checkbox" at bounding box center [87, 416] width 11 height 11
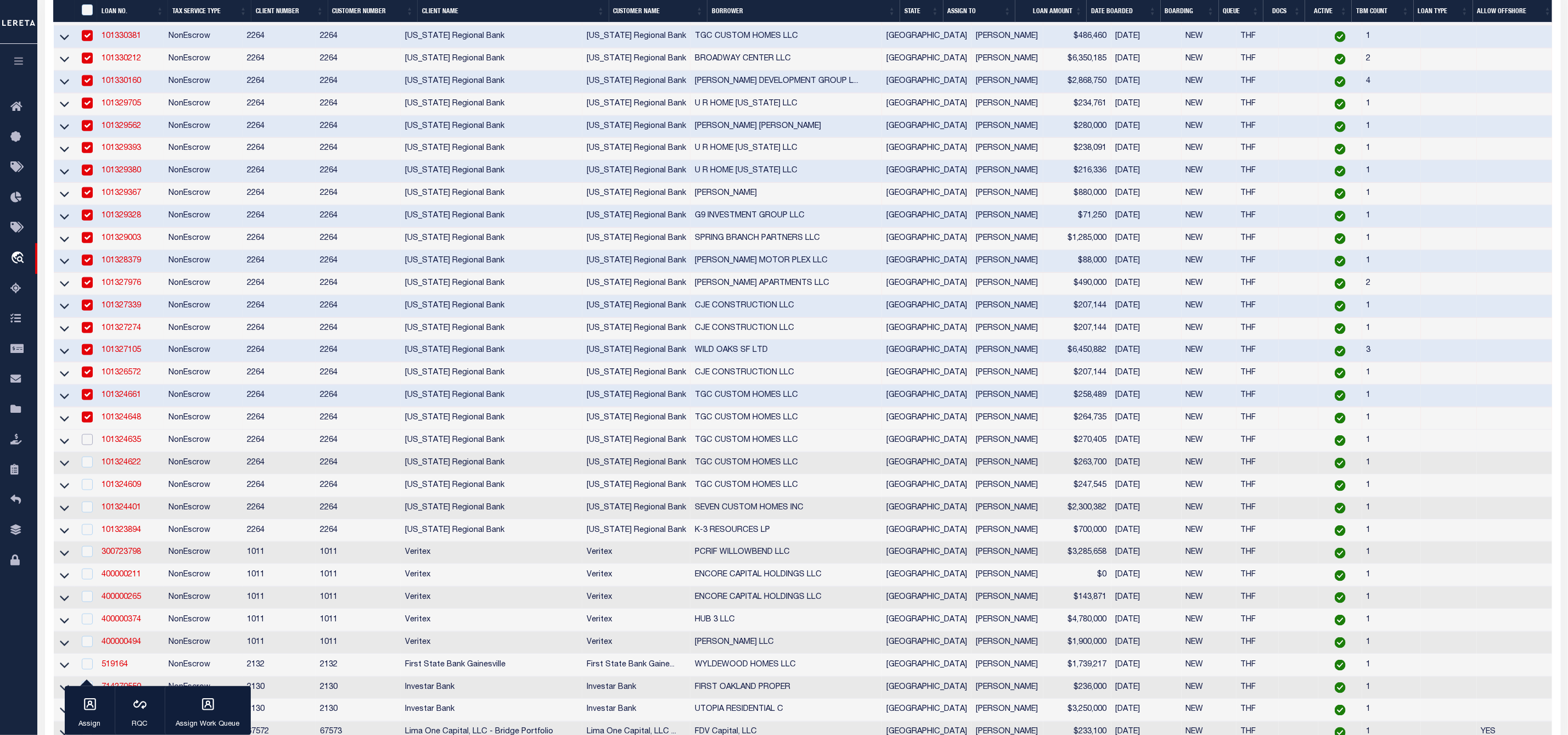
click at [87, 445] on input "checkbox" at bounding box center [87, 439] width 11 height 11
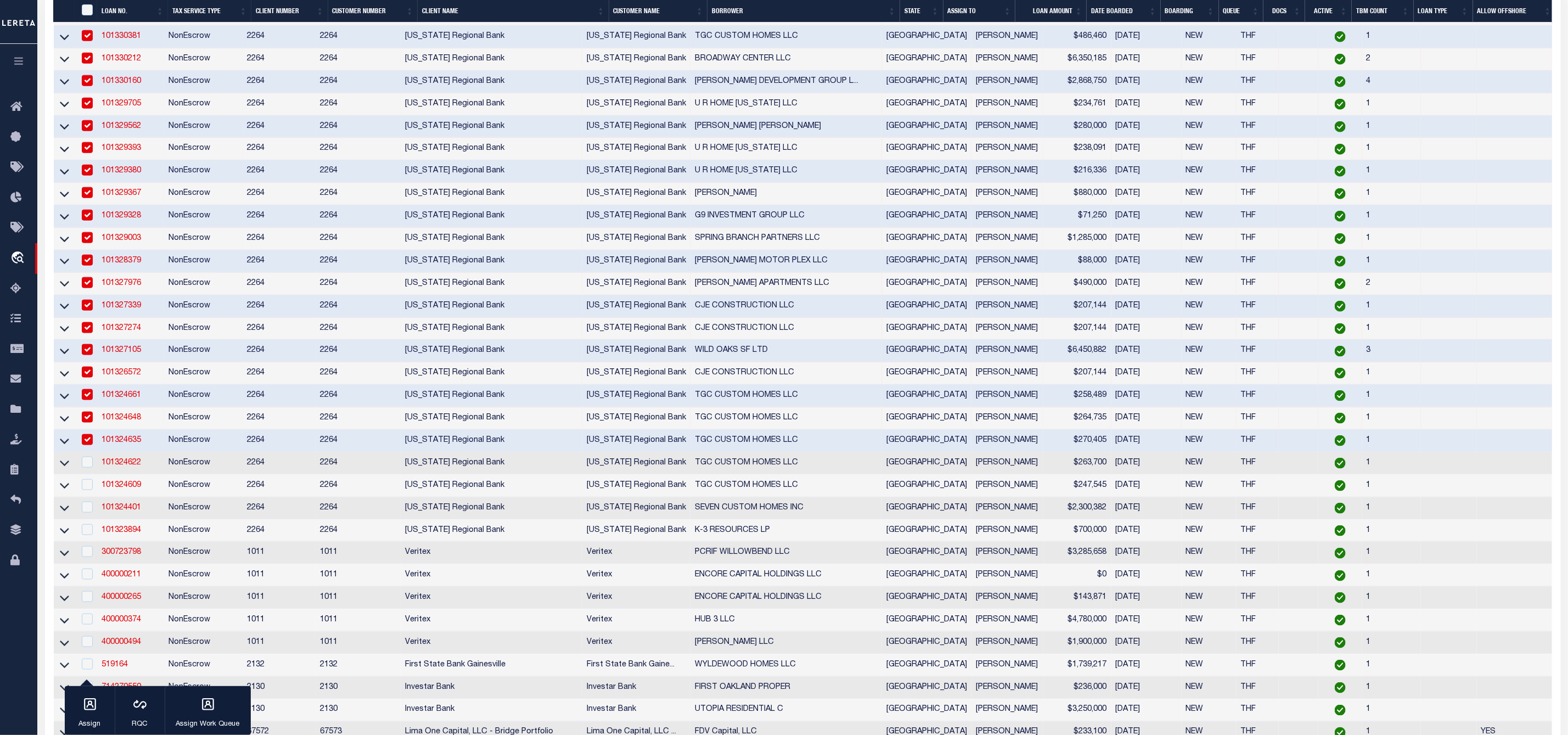
click at [89, 469] on div at bounding box center [86, 463] width 14 height 12
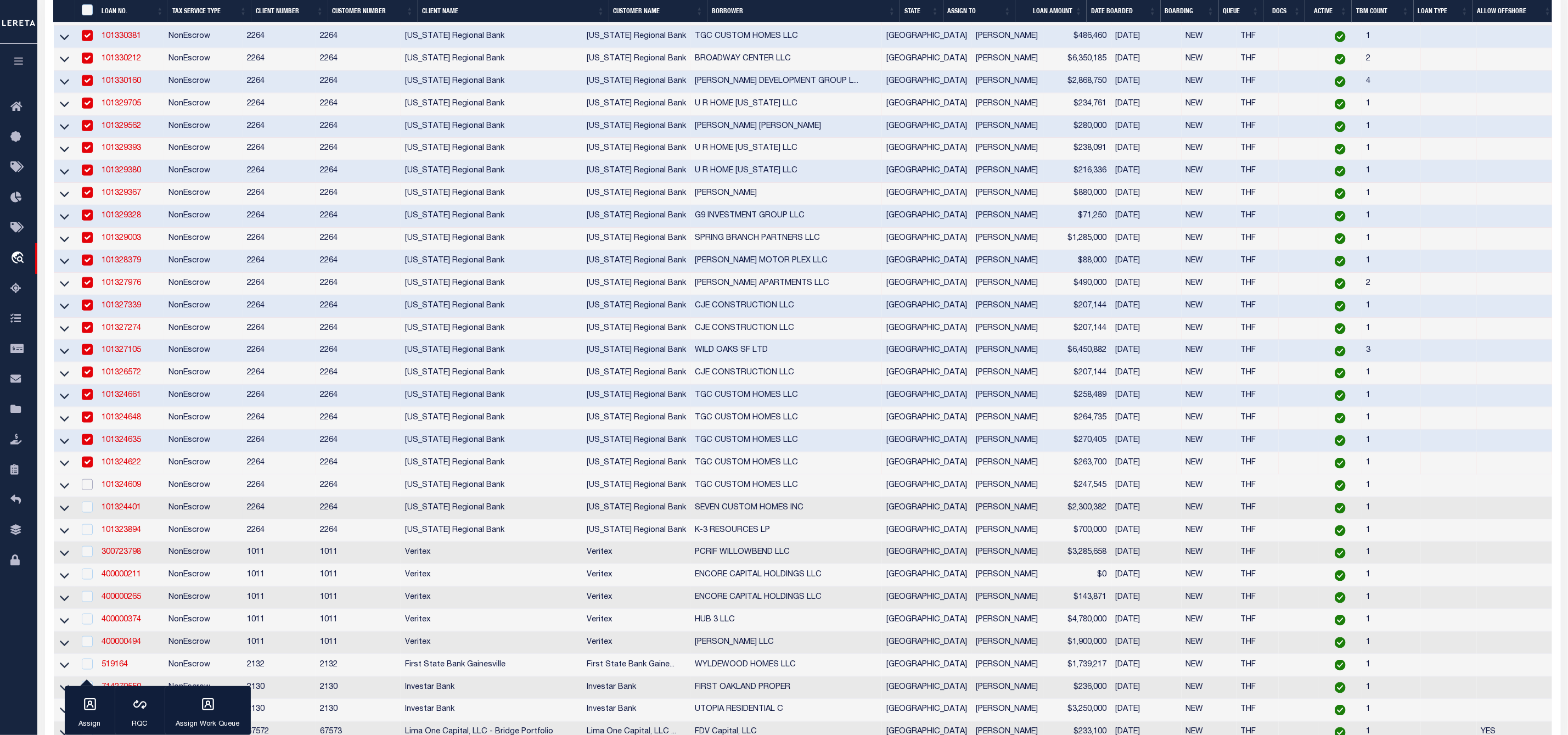
click at [89, 490] on input "checkbox" at bounding box center [87, 484] width 11 height 11
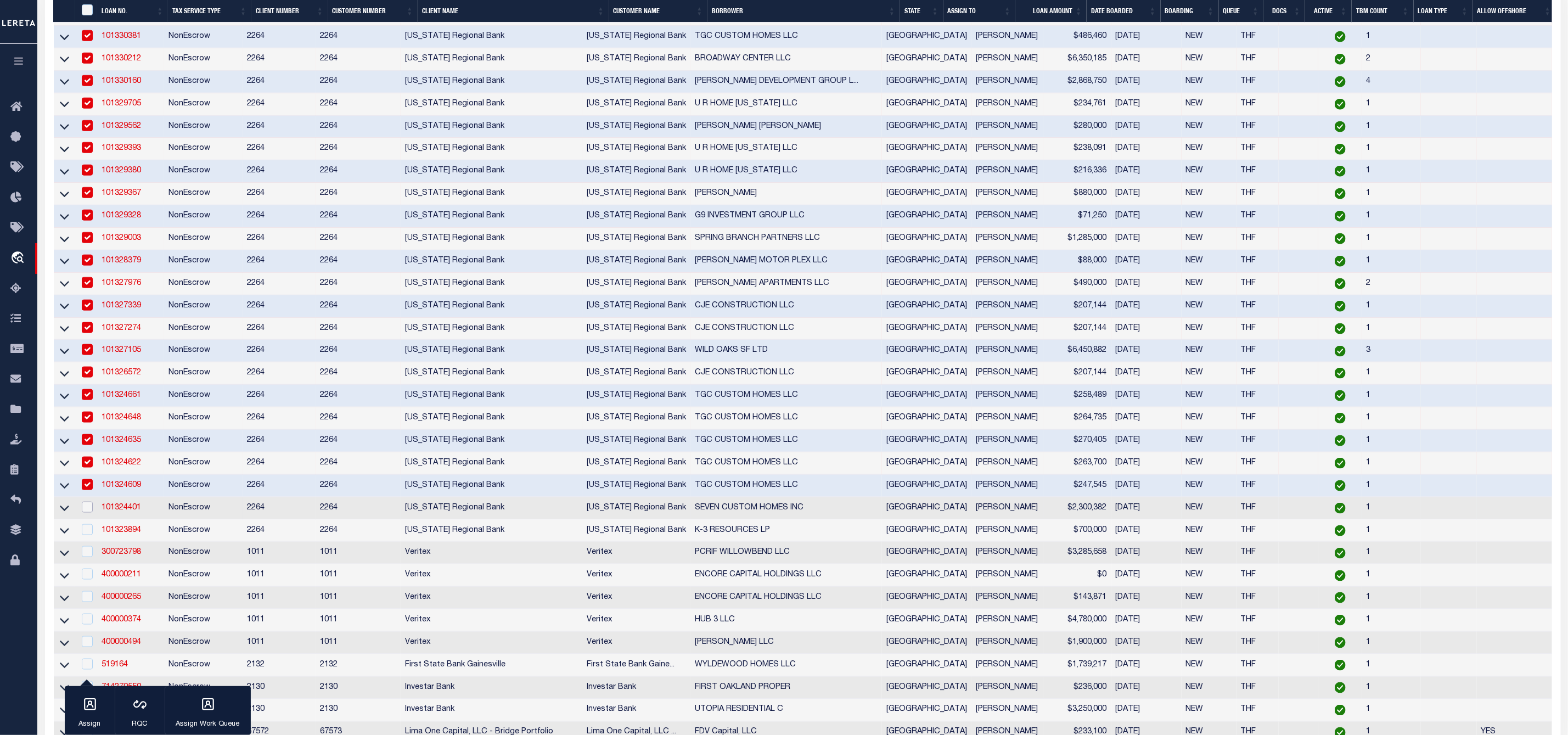
click at [89, 513] on input "checkbox" at bounding box center [87, 507] width 11 height 11
click at [86, 535] on input "checkbox" at bounding box center [87, 529] width 11 height 11
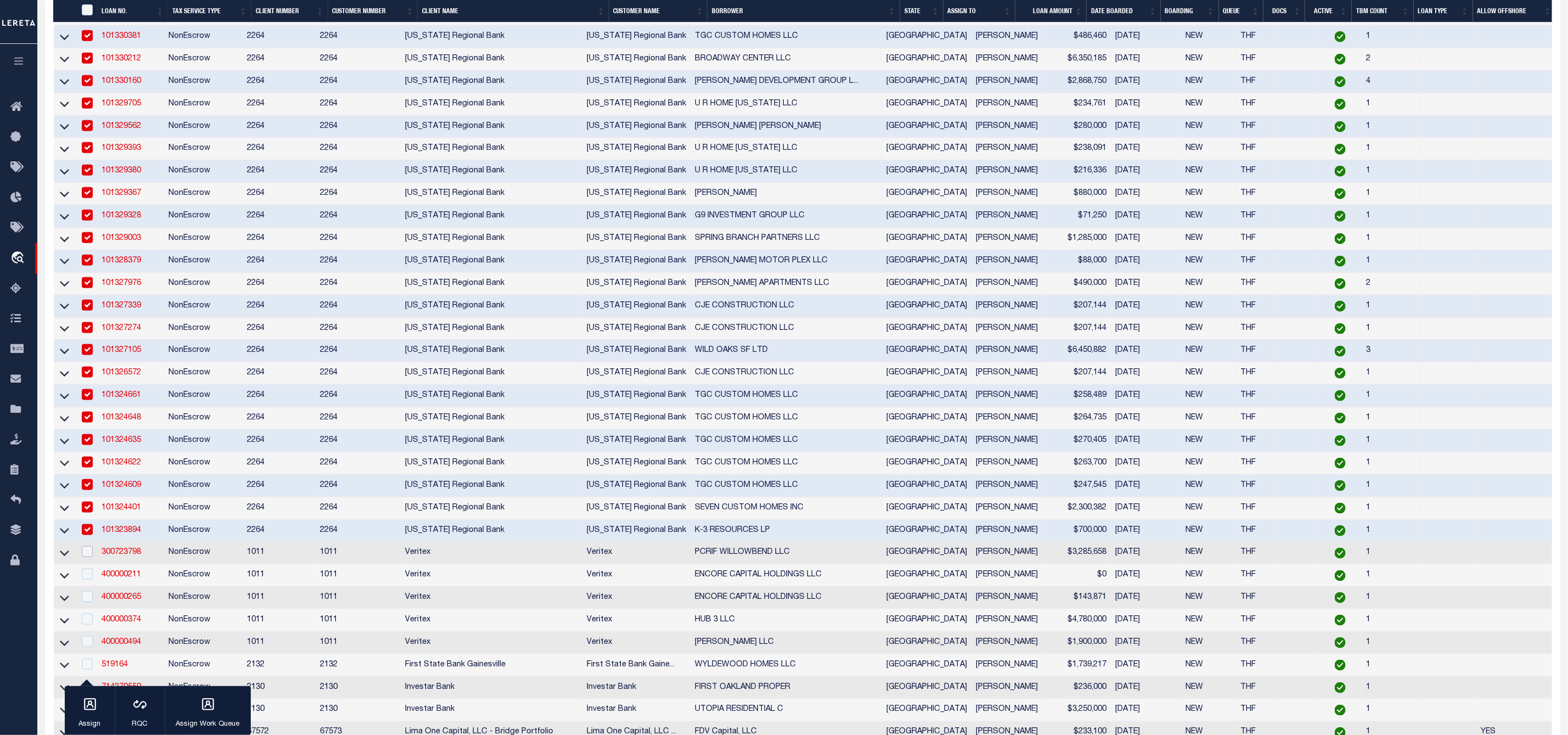
click at [87, 557] on input "checkbox" at bounding box center [87, 551] width 11 height 11
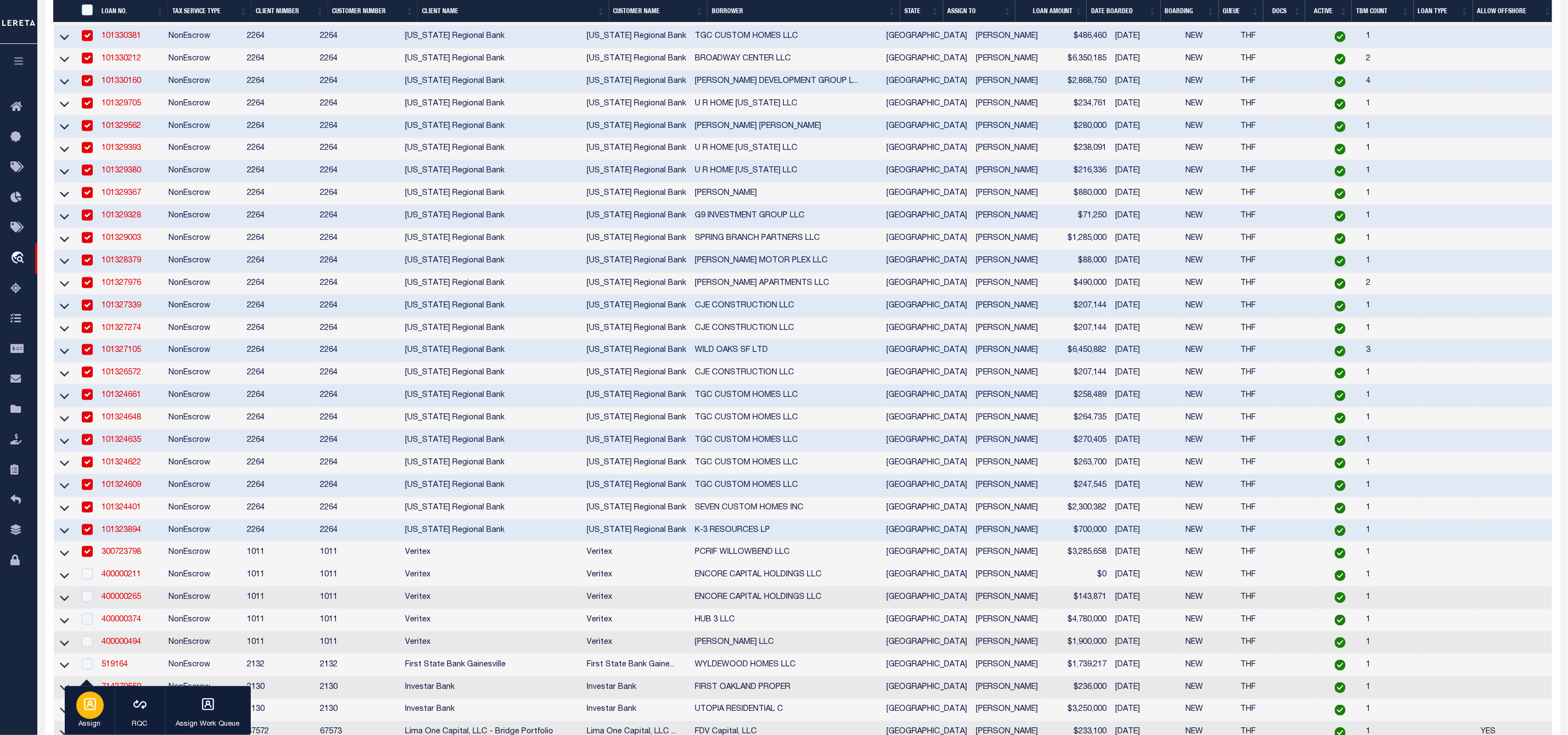
click at [101, 705] on div "button" at bounding box center [90, 705] width 27 height 27
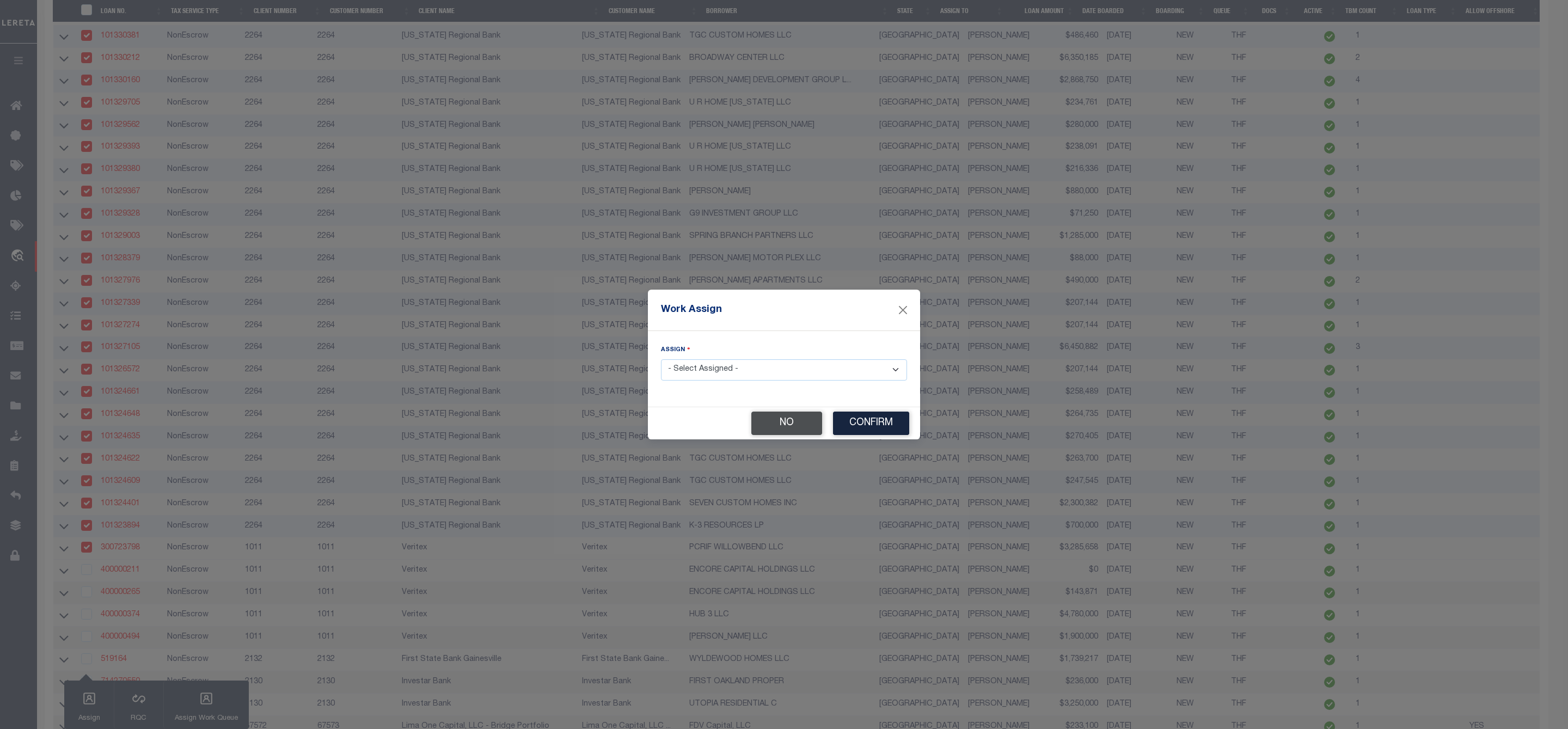
click at [764, 425] on button "No" at bounding box center [787, 423] width 71 height 23
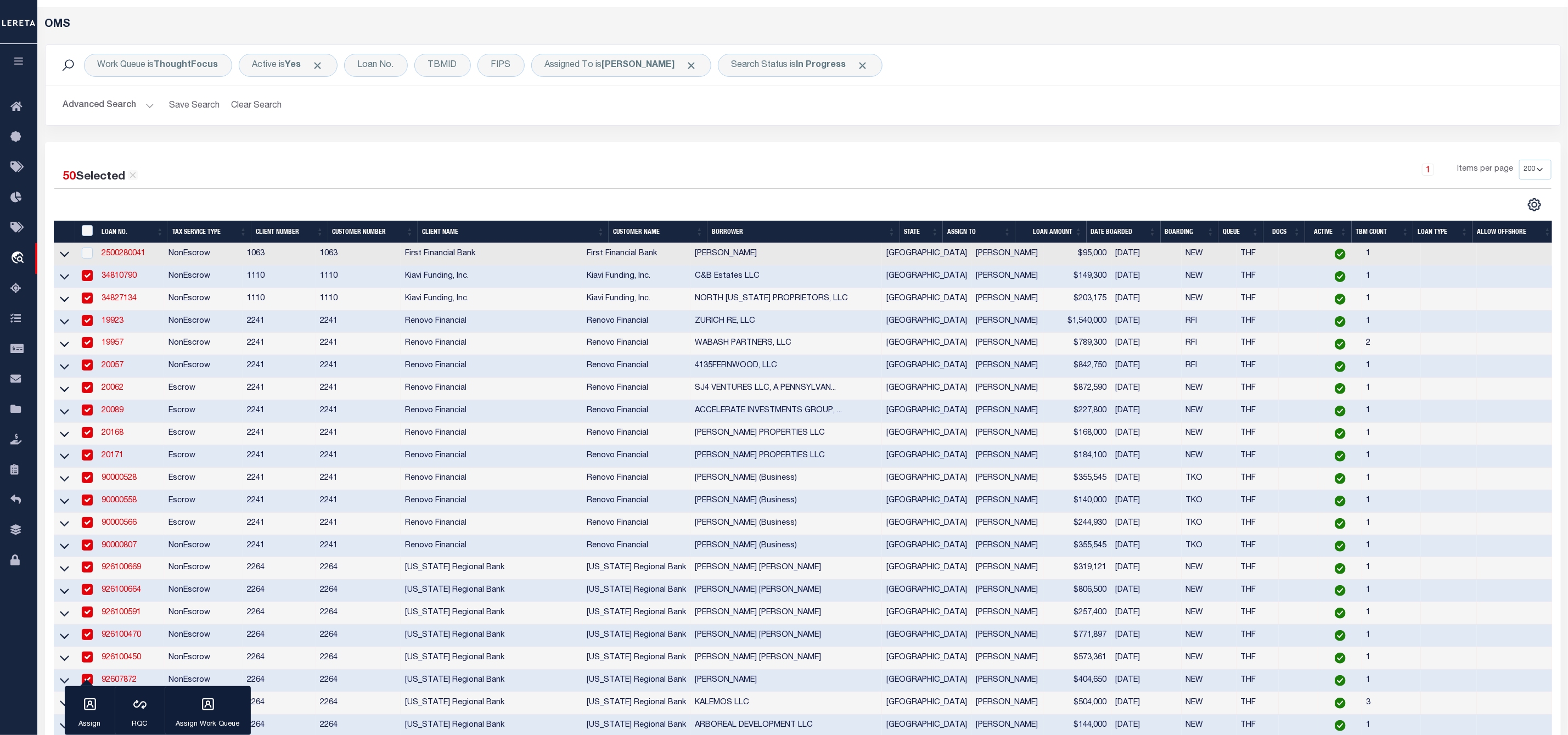
scroll to position [0, 0]
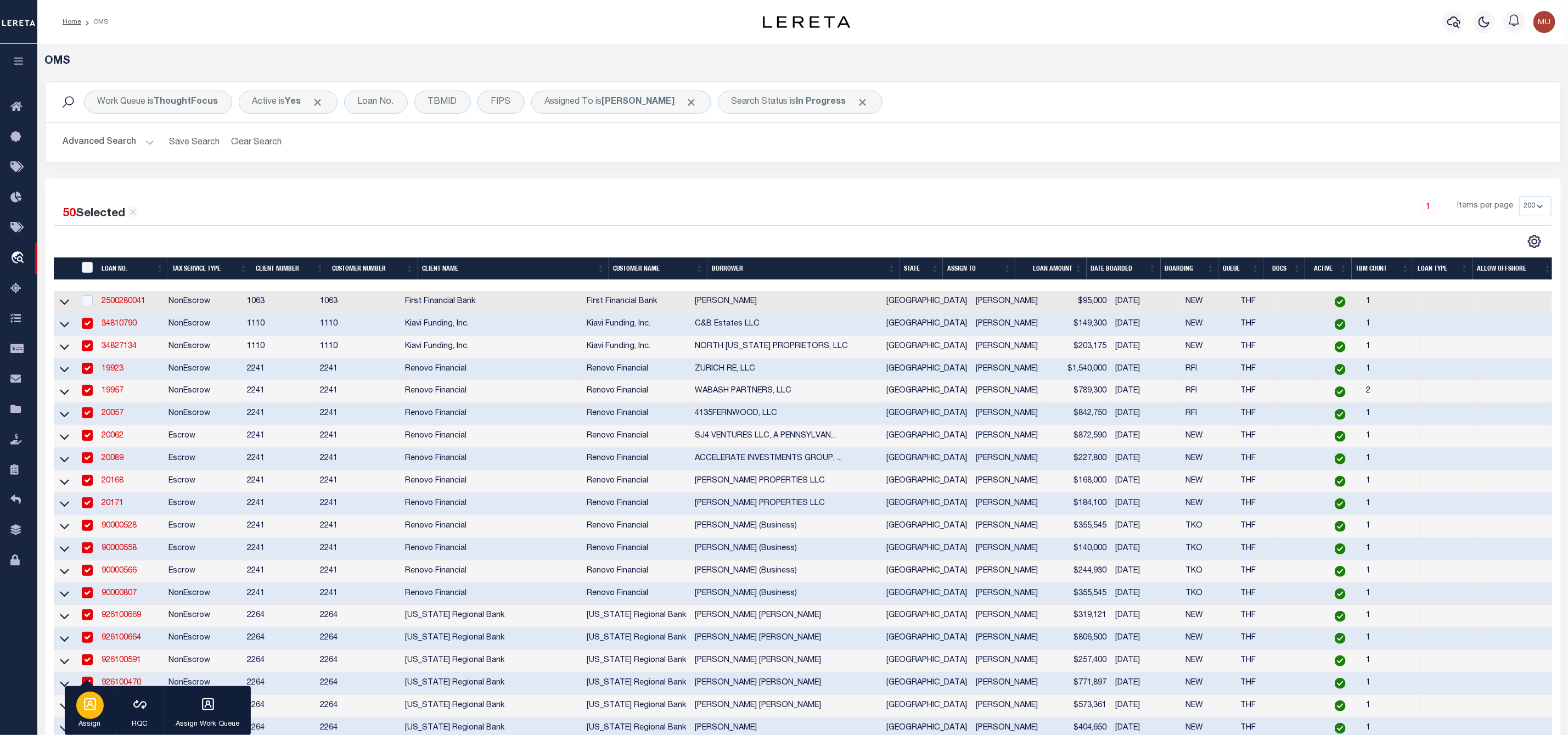
click at [83, 717] on div "button" at bounding box center [90, 705] width 27 height 27
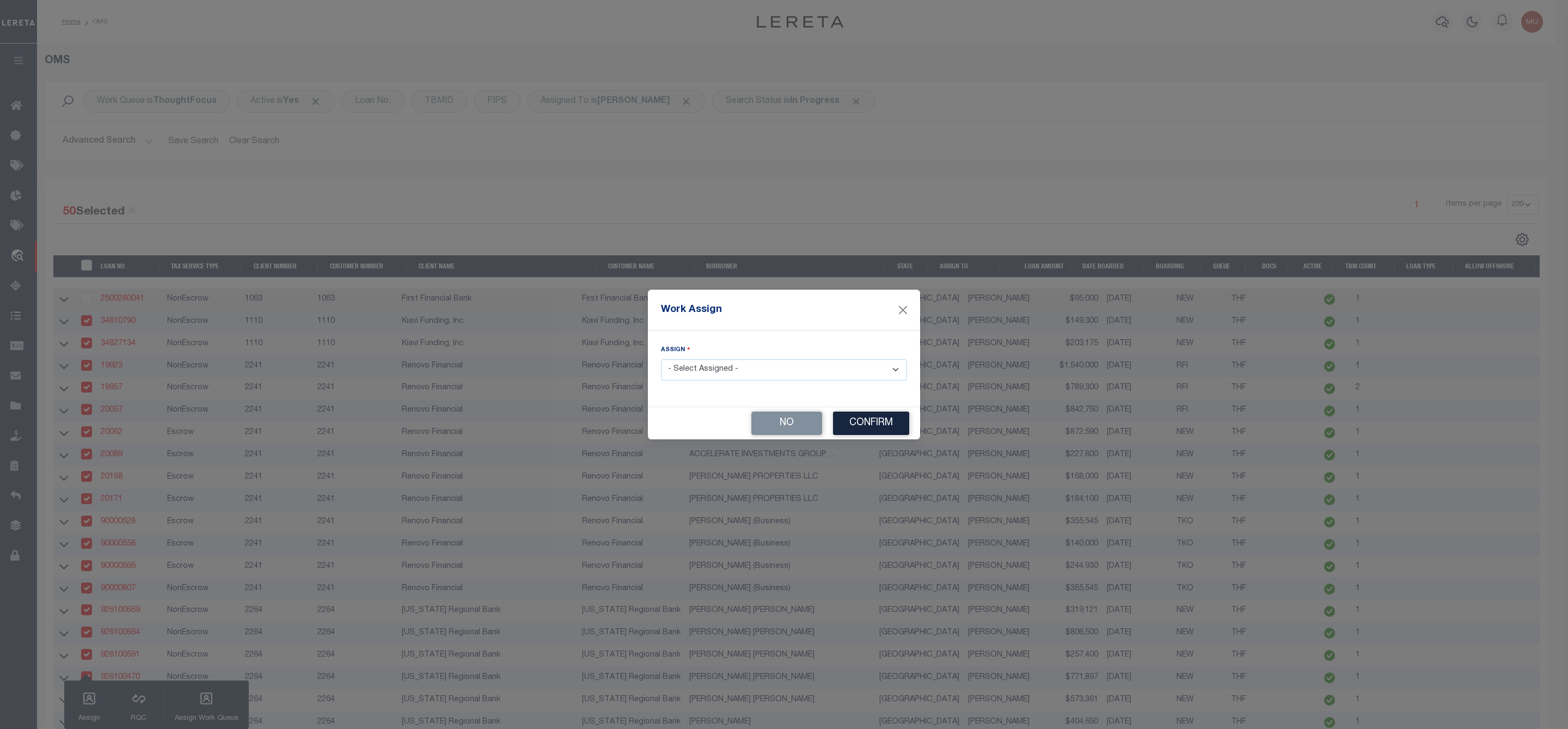
click at [717, 368] on select "- Select Assigned - --Unassigned-- [PERSON_NAME] [PERSON_NAME] [PERSON_NAME] [P…" at bounding box center [784, 370] width 246 height 21
click at [661, 359] on select "- Select Assigned - --Unassigned-- [PERSON_NAME] [PERSON_NAME] [PERSON_NAME] [P…" at bounding box center [784, 370] width 246 height 21
click at [884, 426] on button "Confirm" at bounding box center [871, 423] width 76 height 23
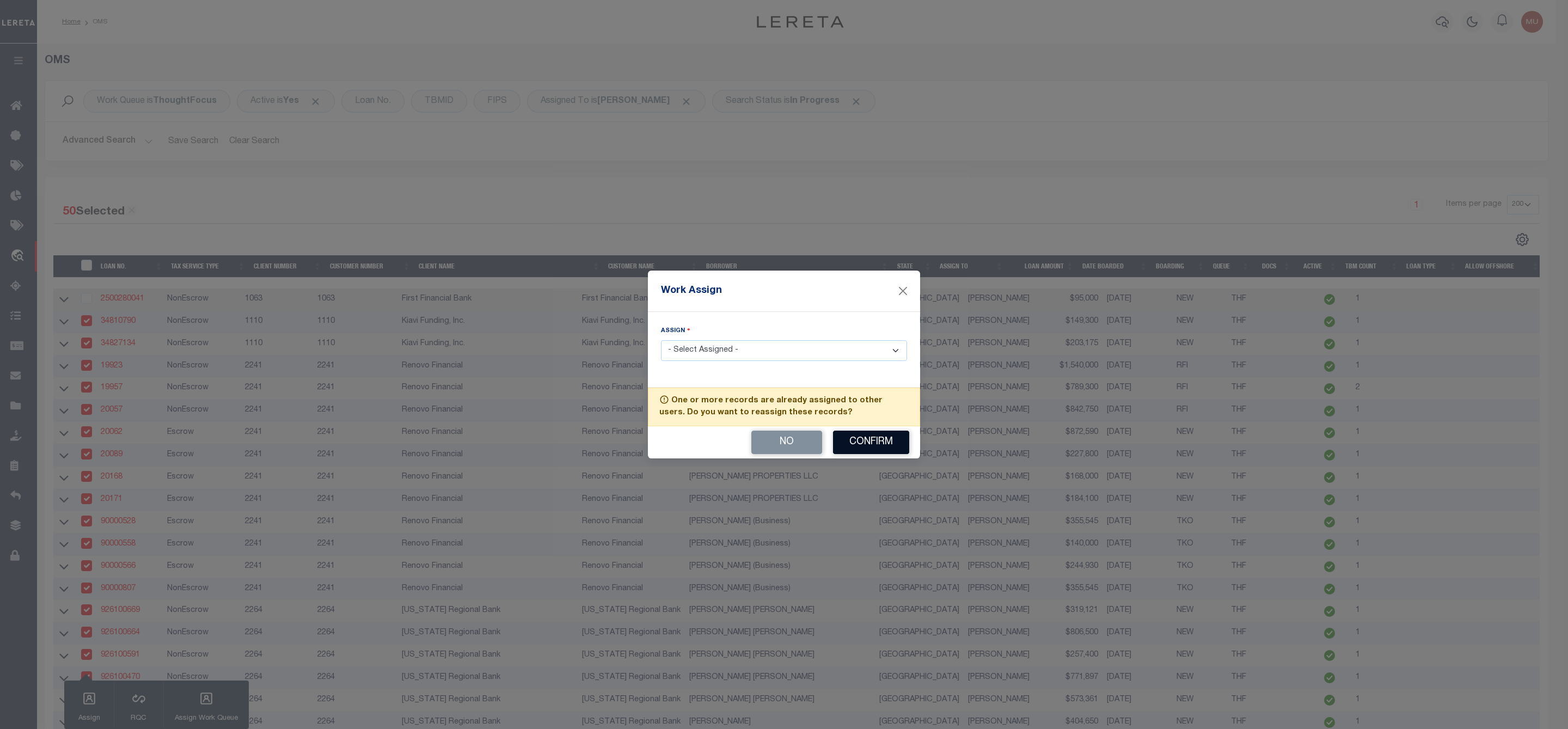
click at [874, 443] on button "Confirm" at bounding box center [871, 442] width 76 height 23
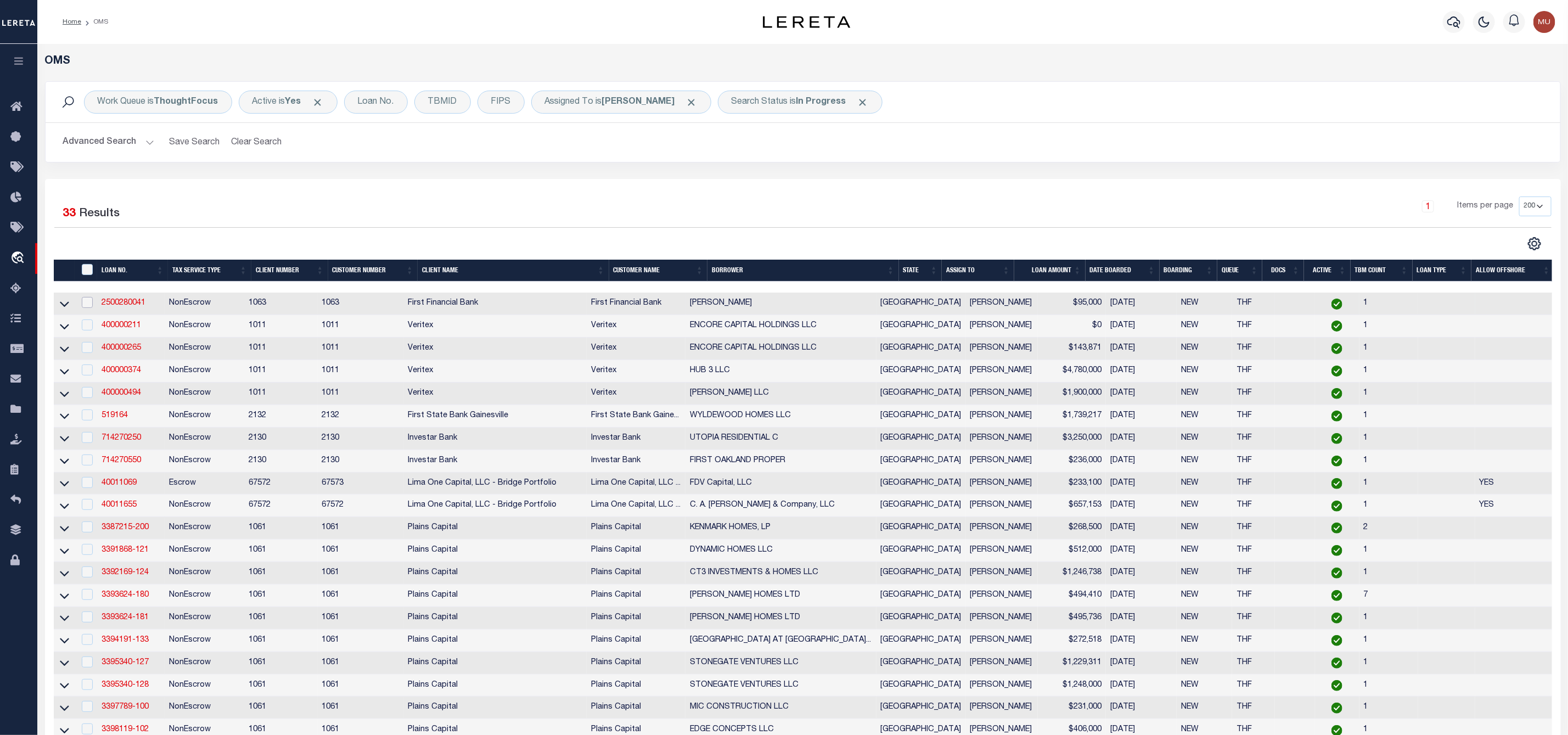
click at [85, 302] on input "checkbox" at bounding box center [87, 302] width 11 height 11
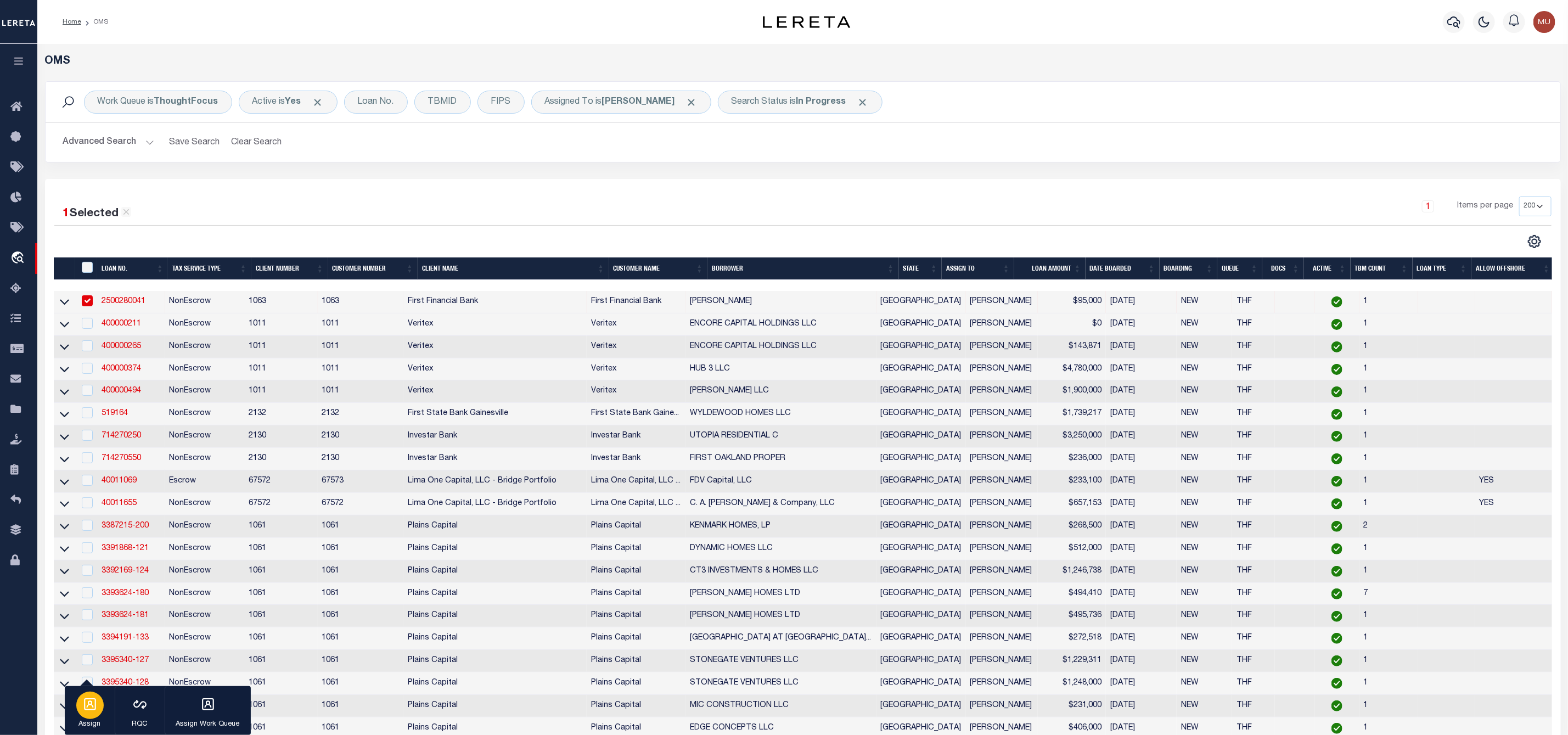
click at [101, 697] on div "button" at bounding box center [90, 705] width 27 height 27
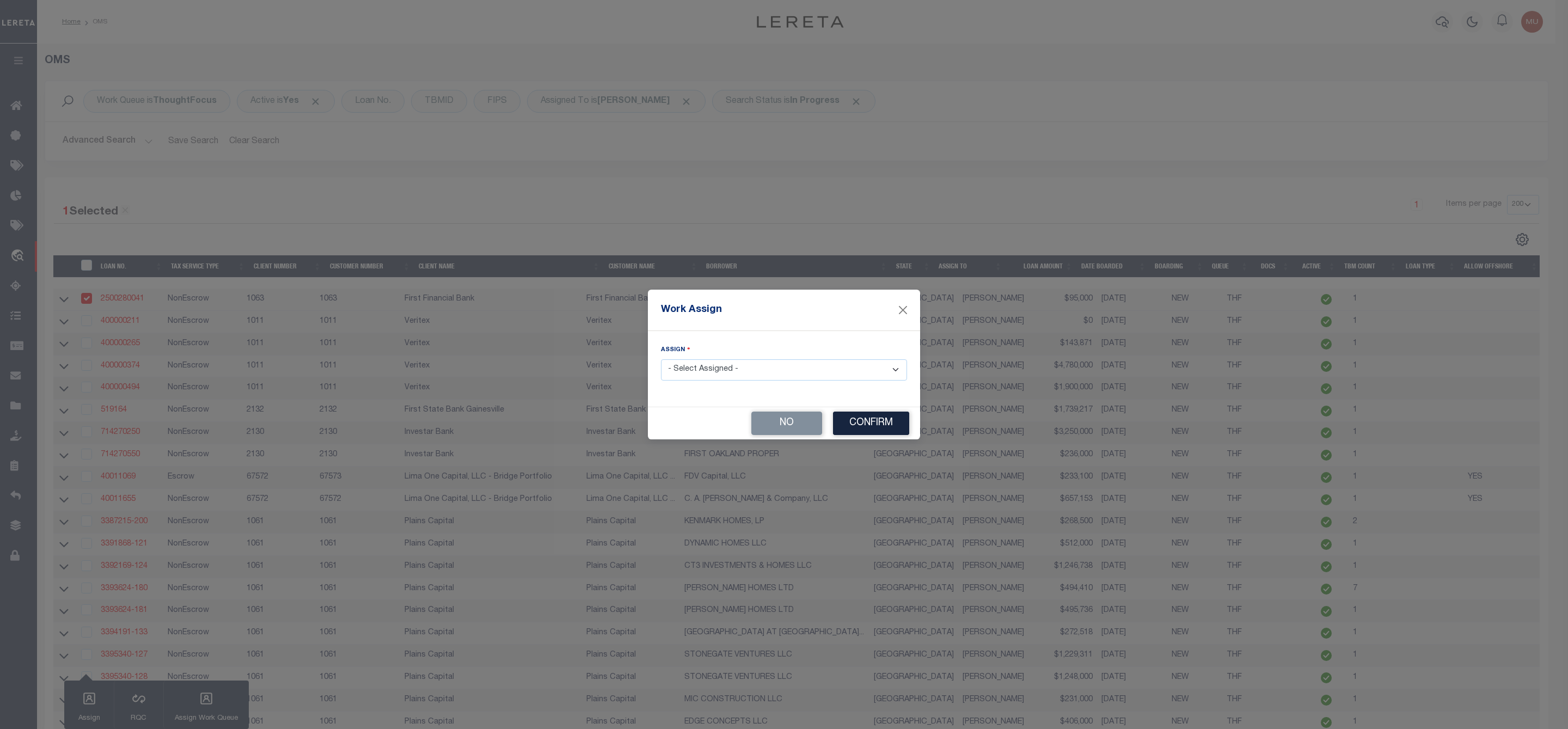
click at [796, 366] on select "- Select Assigned - --Unassigned-- [PERSON_NAME] [PERSON_NAME] [PERSON_NAME] [P…" at bounding box center [784, 370] width 246 height 21
click at [661, 359] on select "- Select Assigned - --Unassigned-- [PERSON_NAME] [PERSON_NAME] [PERSON_NAME] [P…" at bounding box center [784, 370] width 246 height 21
click at [867, 419] on button "Confirm" at bounding box center [871, 423] width 76 height 23
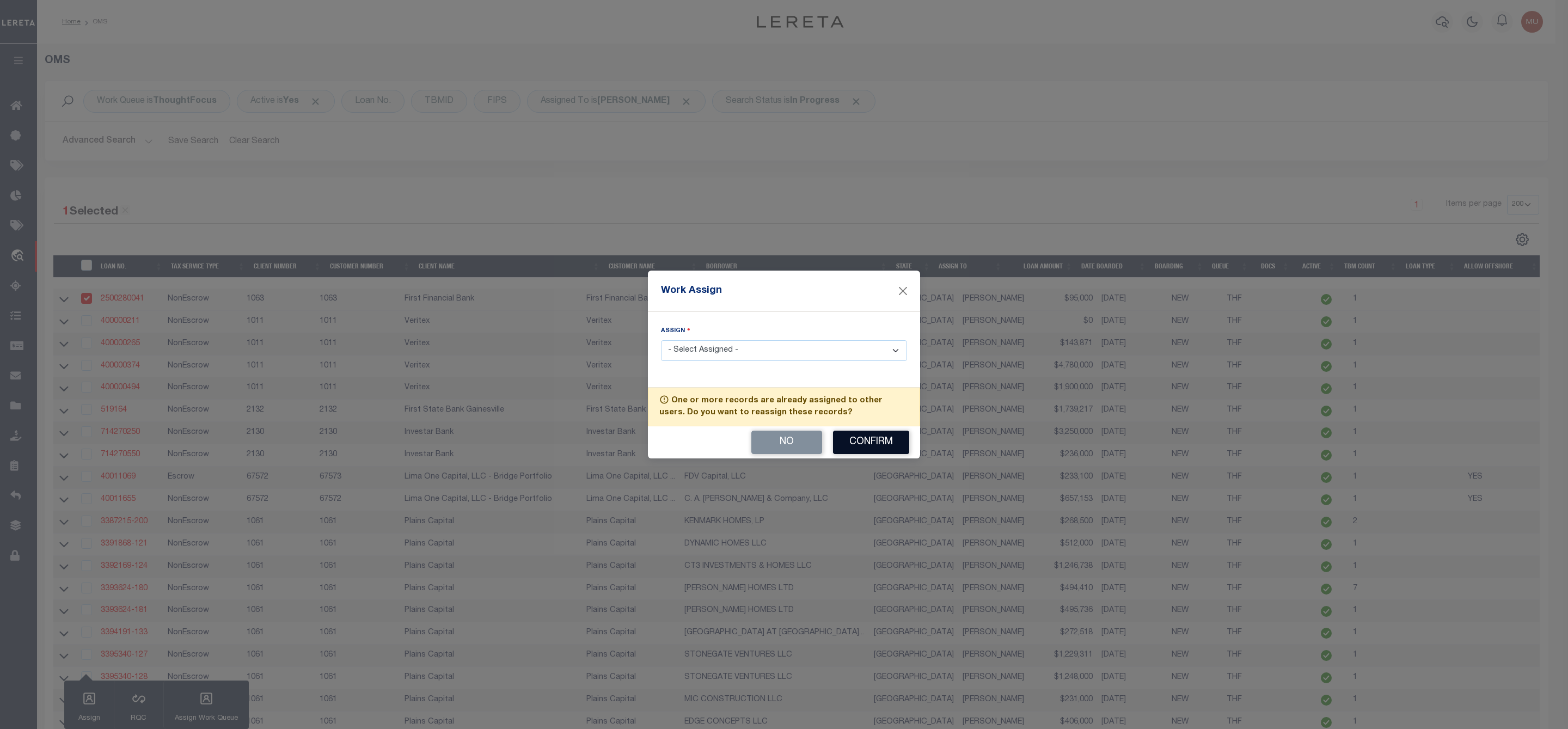
click at [862, 443] on button "Confirm" at bounding box center [871, 442] width 76 height 23
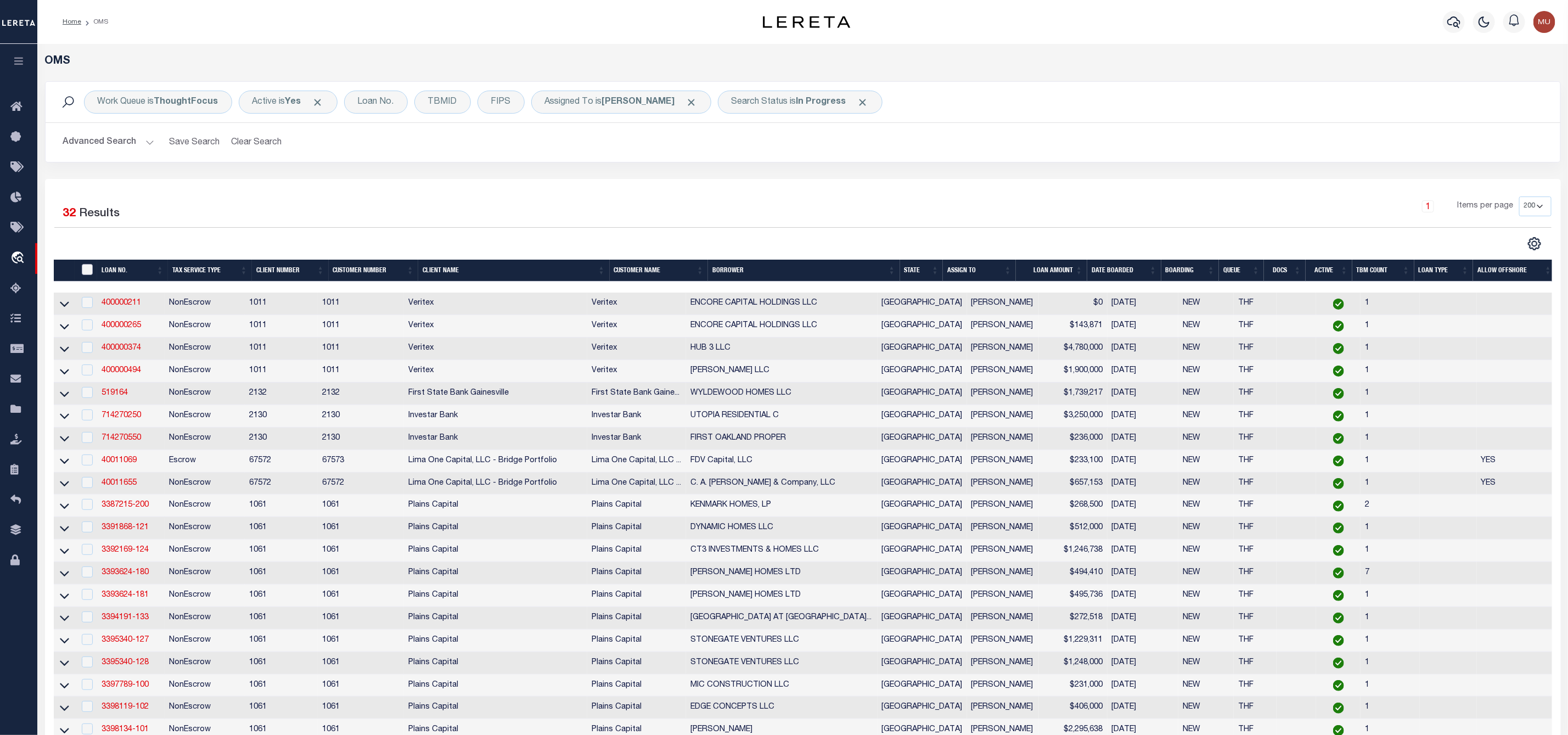
click at [85, 272] on input "" at bounding box center [87, 269] width 11 height 11
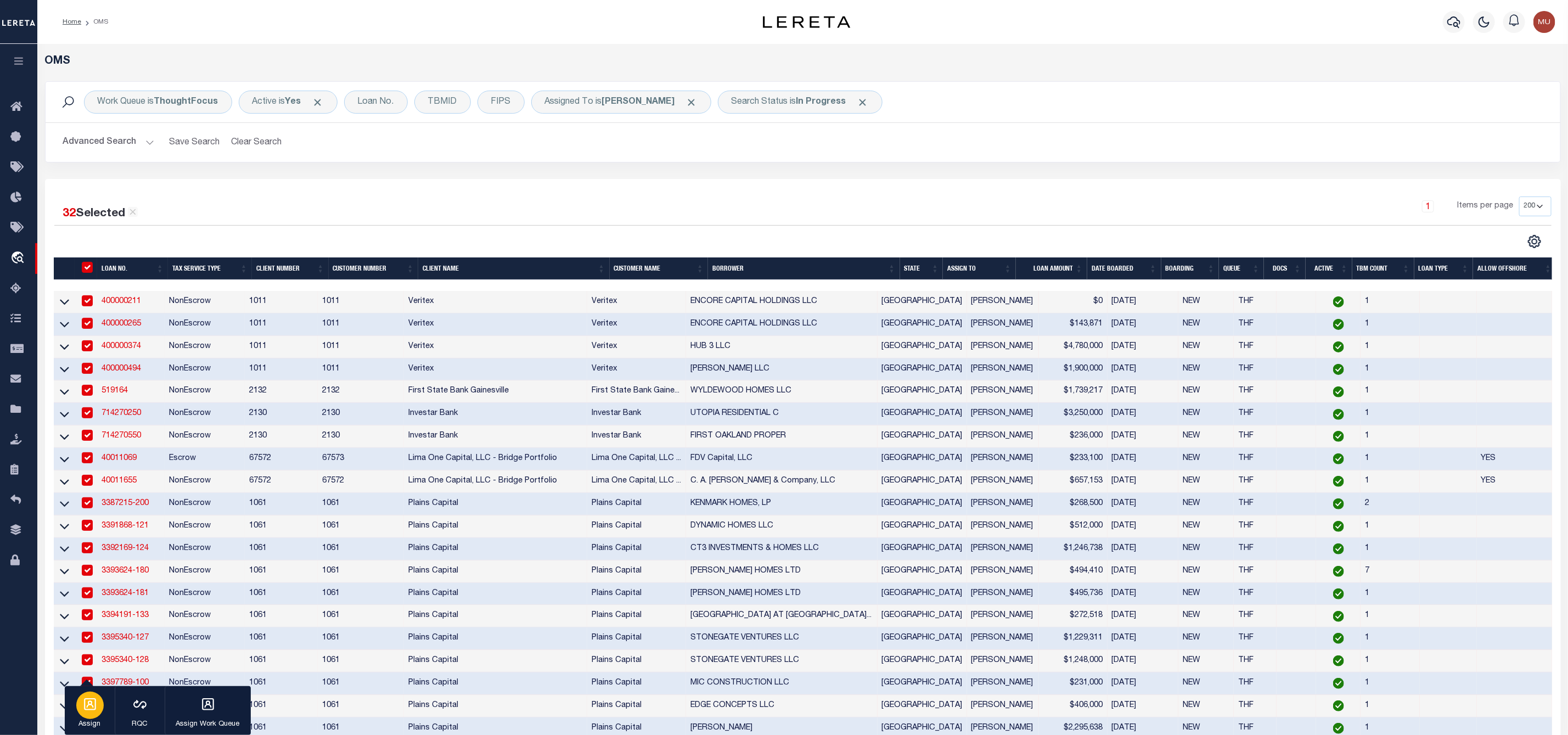
click at [84, 709] on icon "button" at bounding box center [90, 704] width 14 height 14
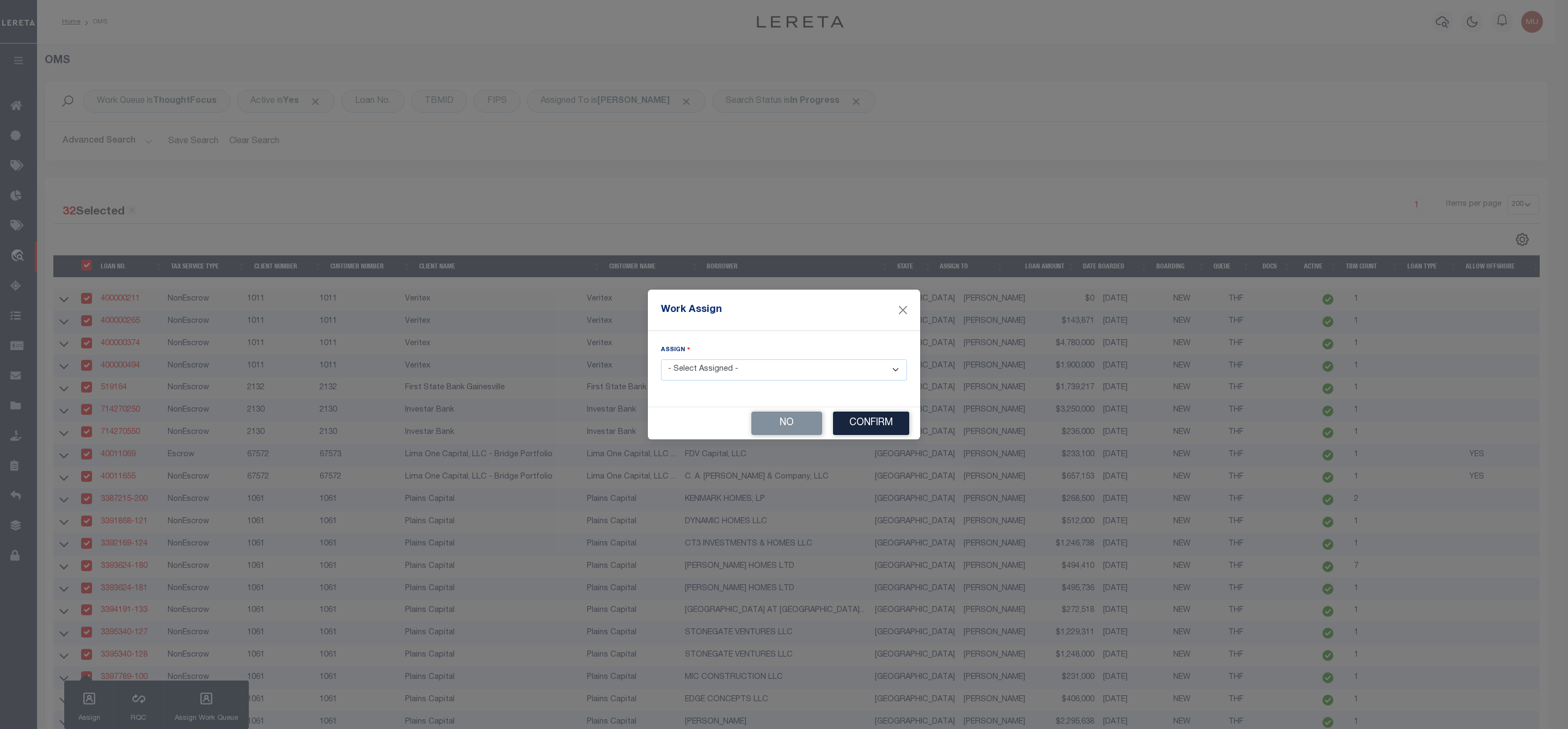
click at [729, 364] on select "- Select Assigned - --Unassigned-- [PERSON_NAME] [PERSON_NAME] [PERSON_NAME] [P…" at bounding box center [784, 370] width 246 height 21
click at [661, 359] on select "- Select Assigned - --Unassigned-- [PERSON_NAME] [PERSON_NAME] [PERSON_NAME] [P…" at bounding box center [784, 370] width 246 height 21
click at [880, 427] on button "Confirm" at bounding box center [871, 423] width 76 height 23
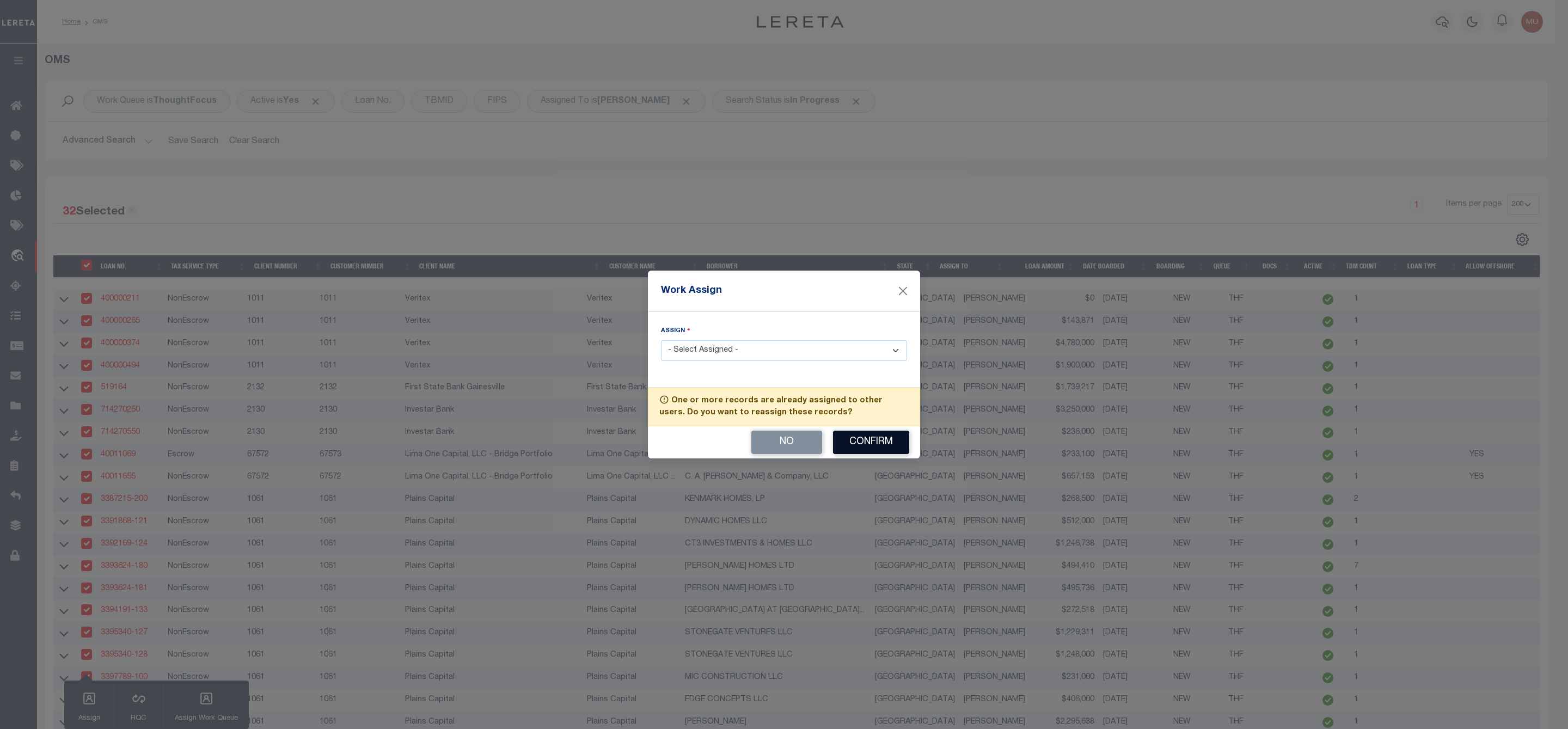
click at [871, 446] on button "Confirm" at bounding box center [871, 442] width 76 height 23
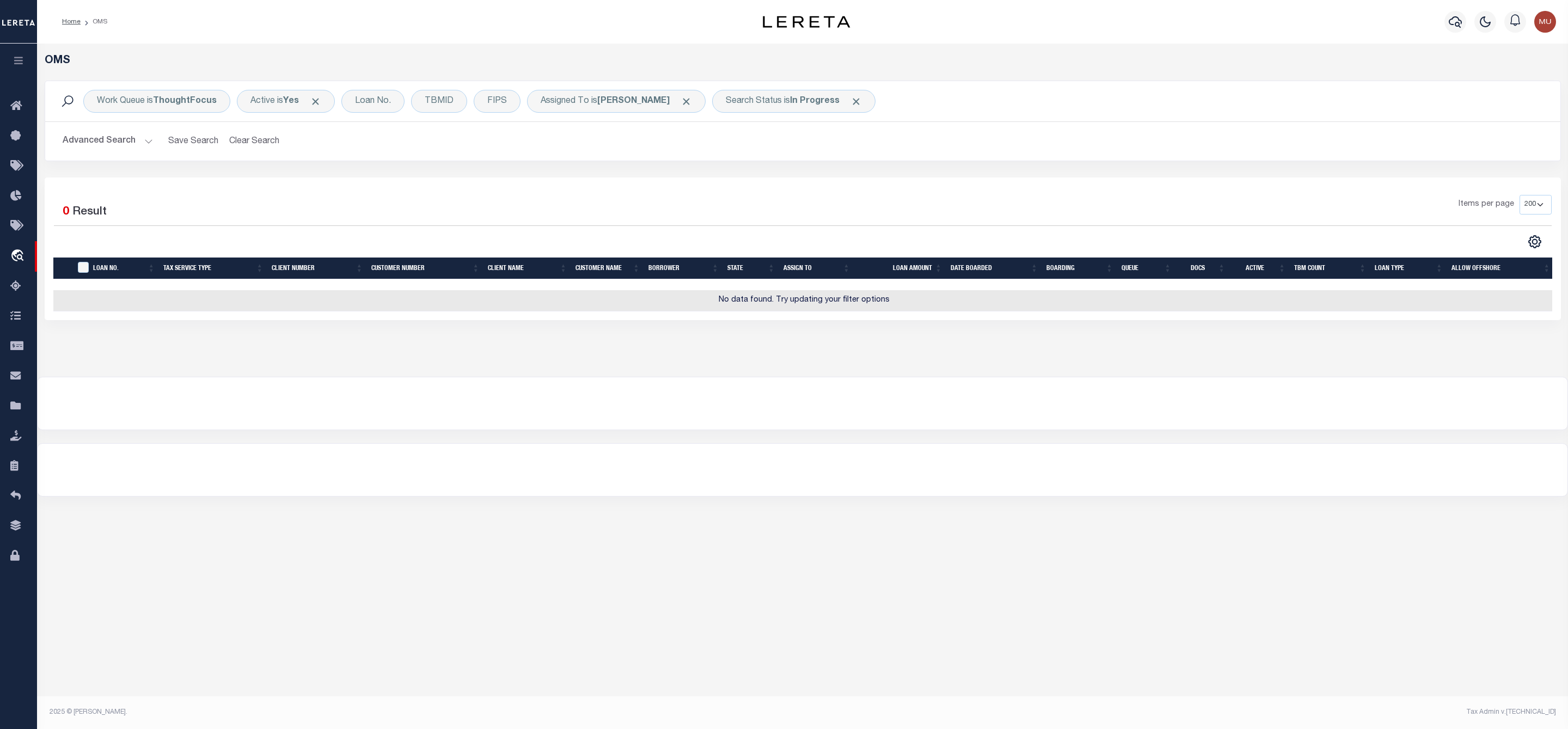
click at [139, 141] on button "Advanced Search" at bounding box center [108, 141] width 90 height 21
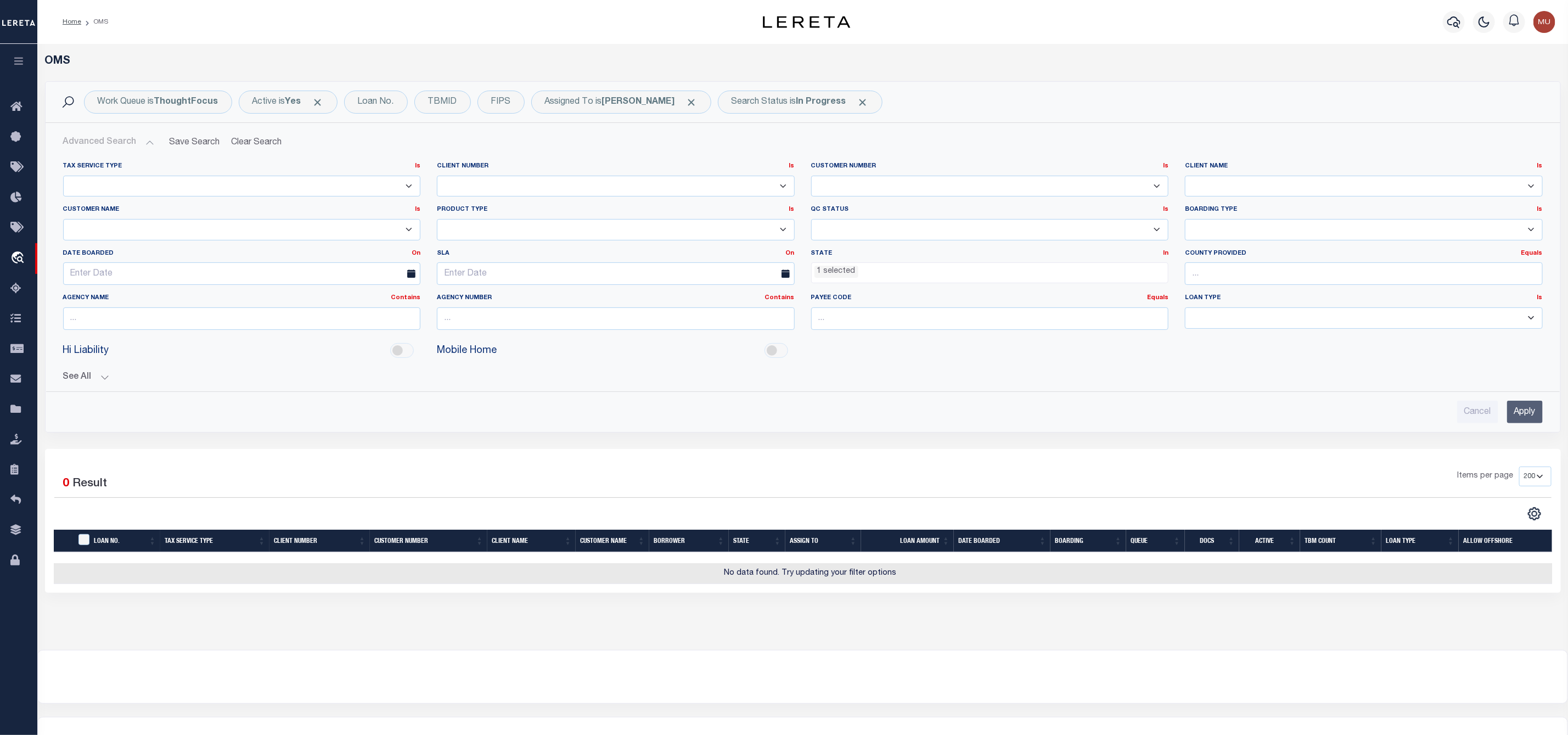
click at [861, 277] on ul "1 selected" at bounding box center [990, 270] width 356 height 15
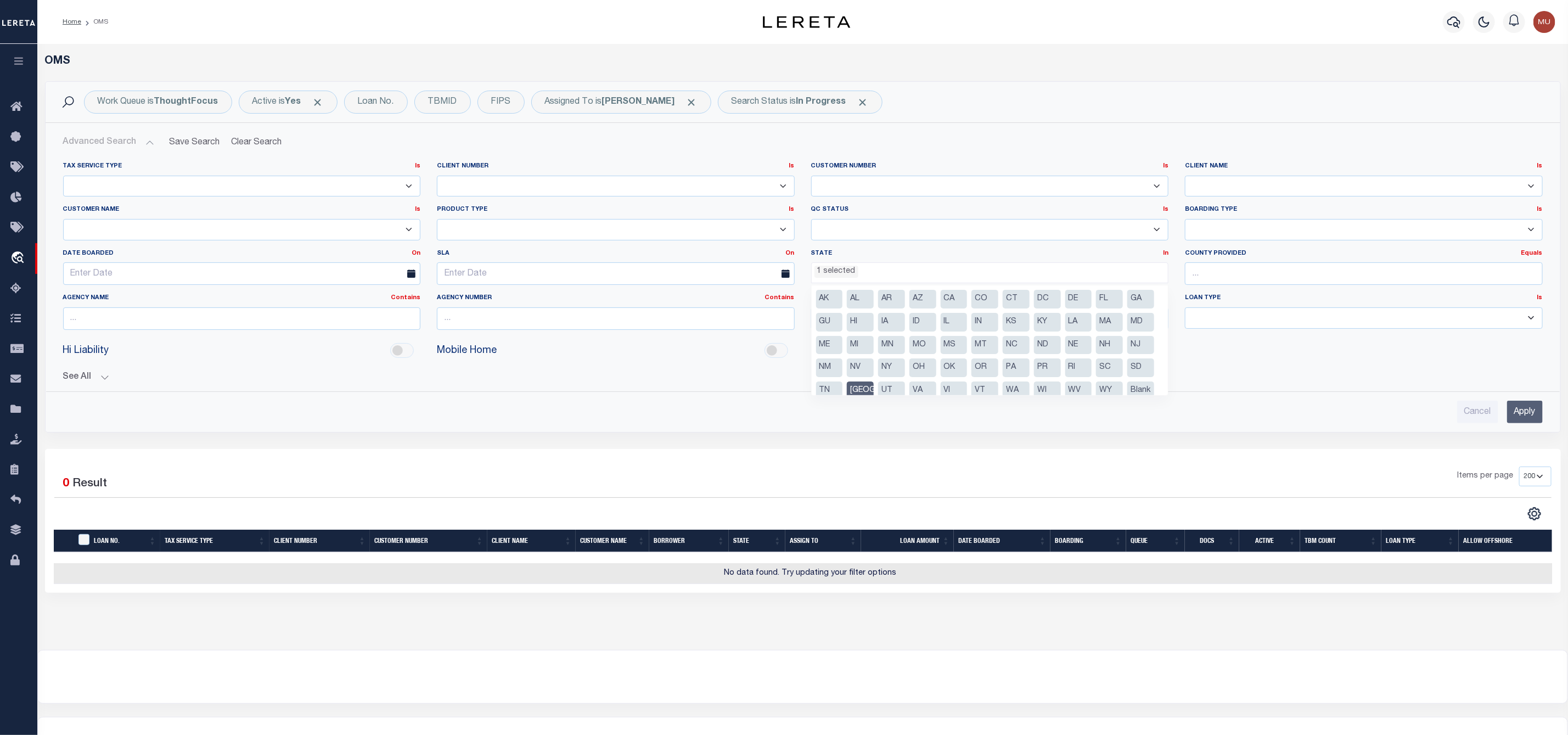
click at [874, 389] on li "[GEOGRAPHIC_DATA]" at bounding box center [860, 391] width 27 height 19
click at [1113, 304] on li "FL" at bounding box center [1110, 299] width 27 height 19
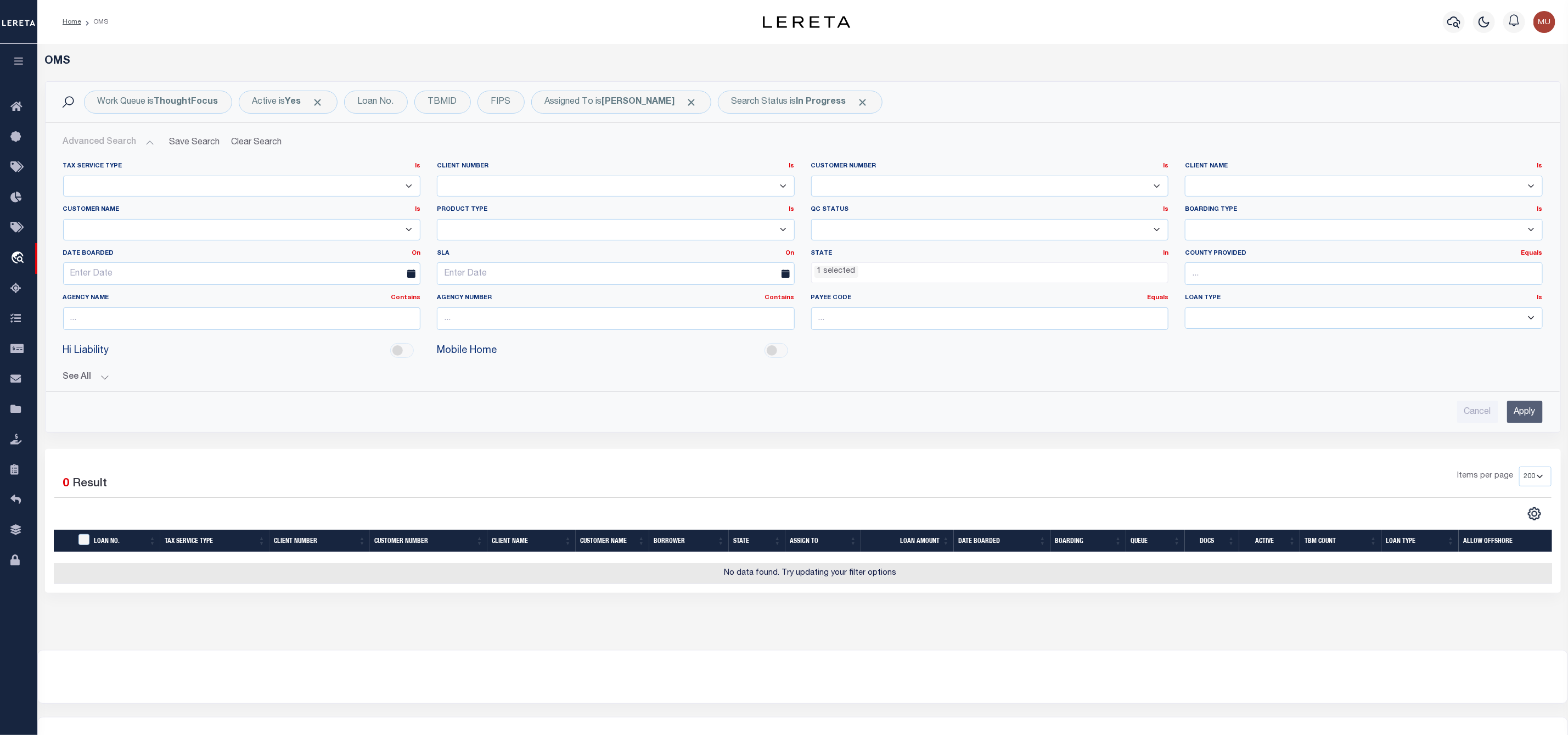
click at [1533, 411] on input "Apply" at bounding box center [1525, 412] width 36 height 23
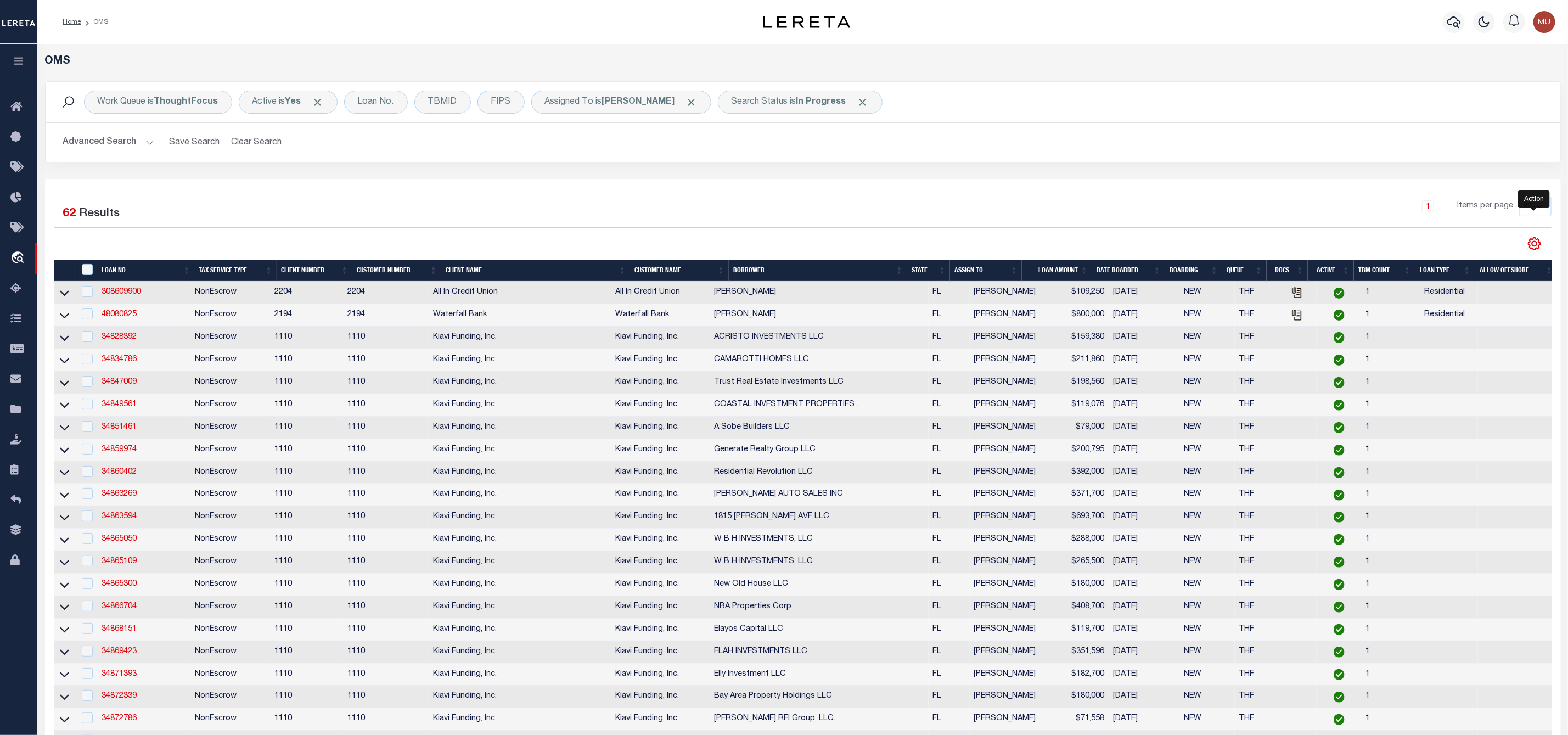
click at [1533, 244] on icon "" at bounding box center [1534, 243] width 5 height 5
click at [1488, 264] on link "CSV" at bounding box center [1489, 262] width 107 height 21
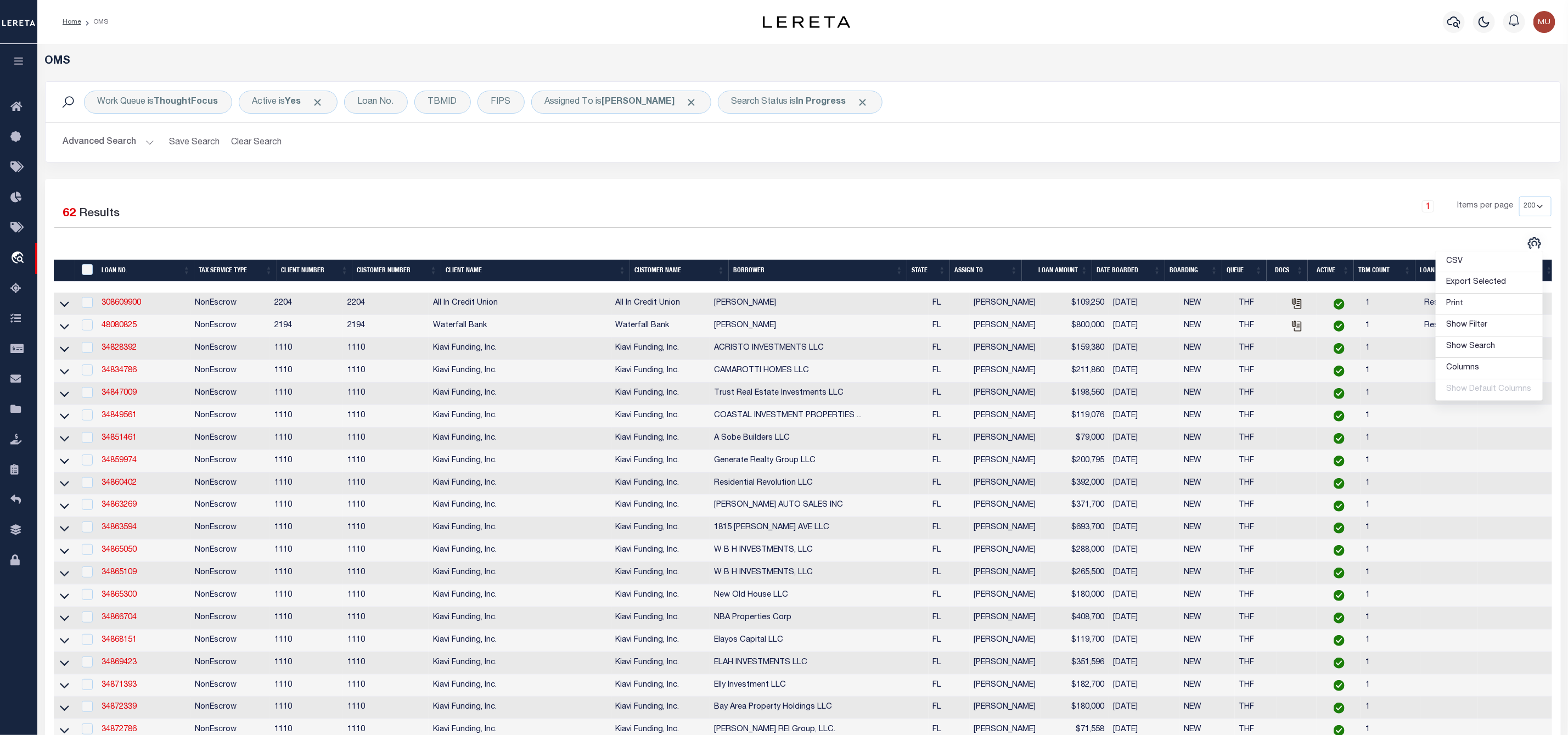
click at [81, 302] on div at bounding box center [86, 303] width 14 height 12
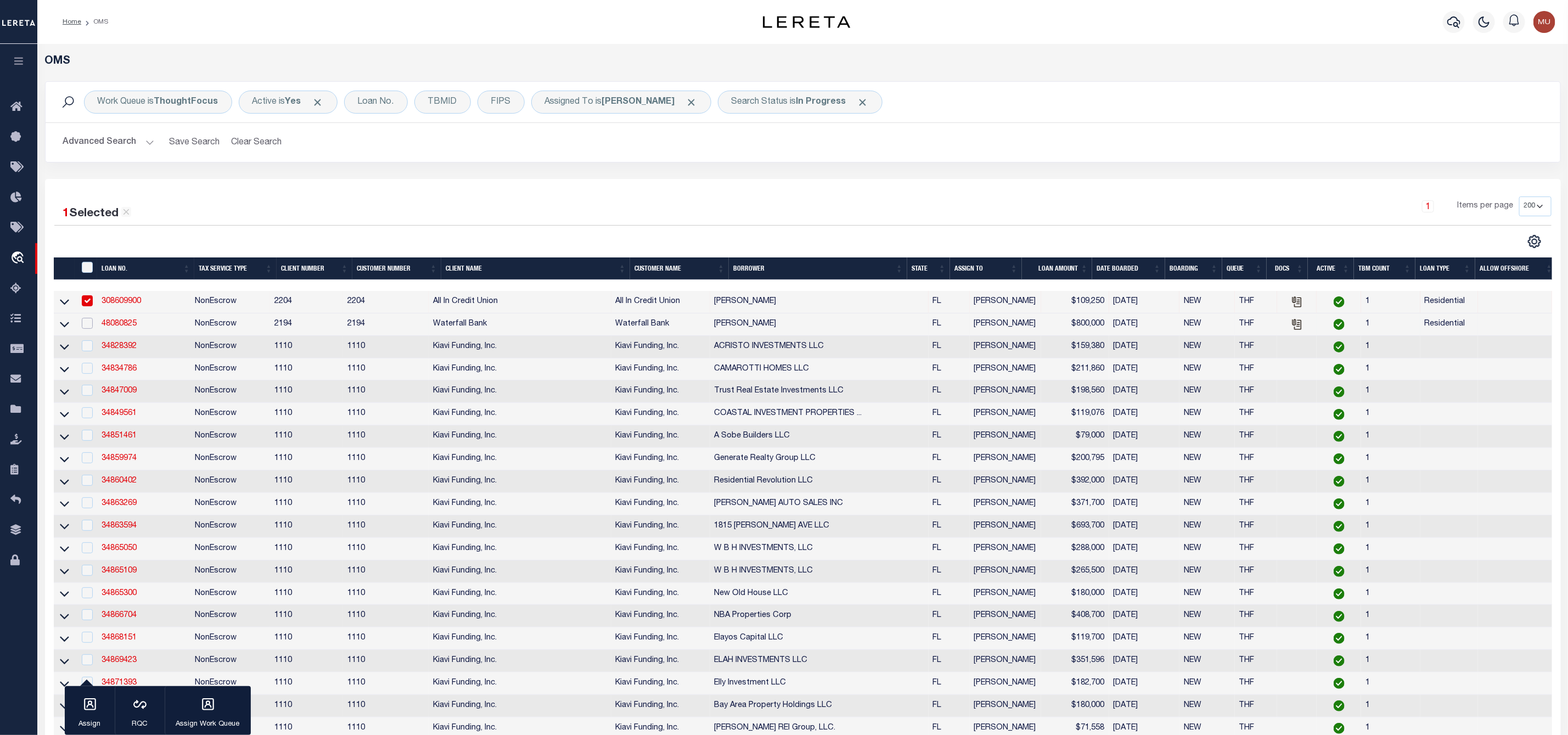
click at [85, 320] on input "checkbox" at bounding box center [87, 323] width 11 height 11
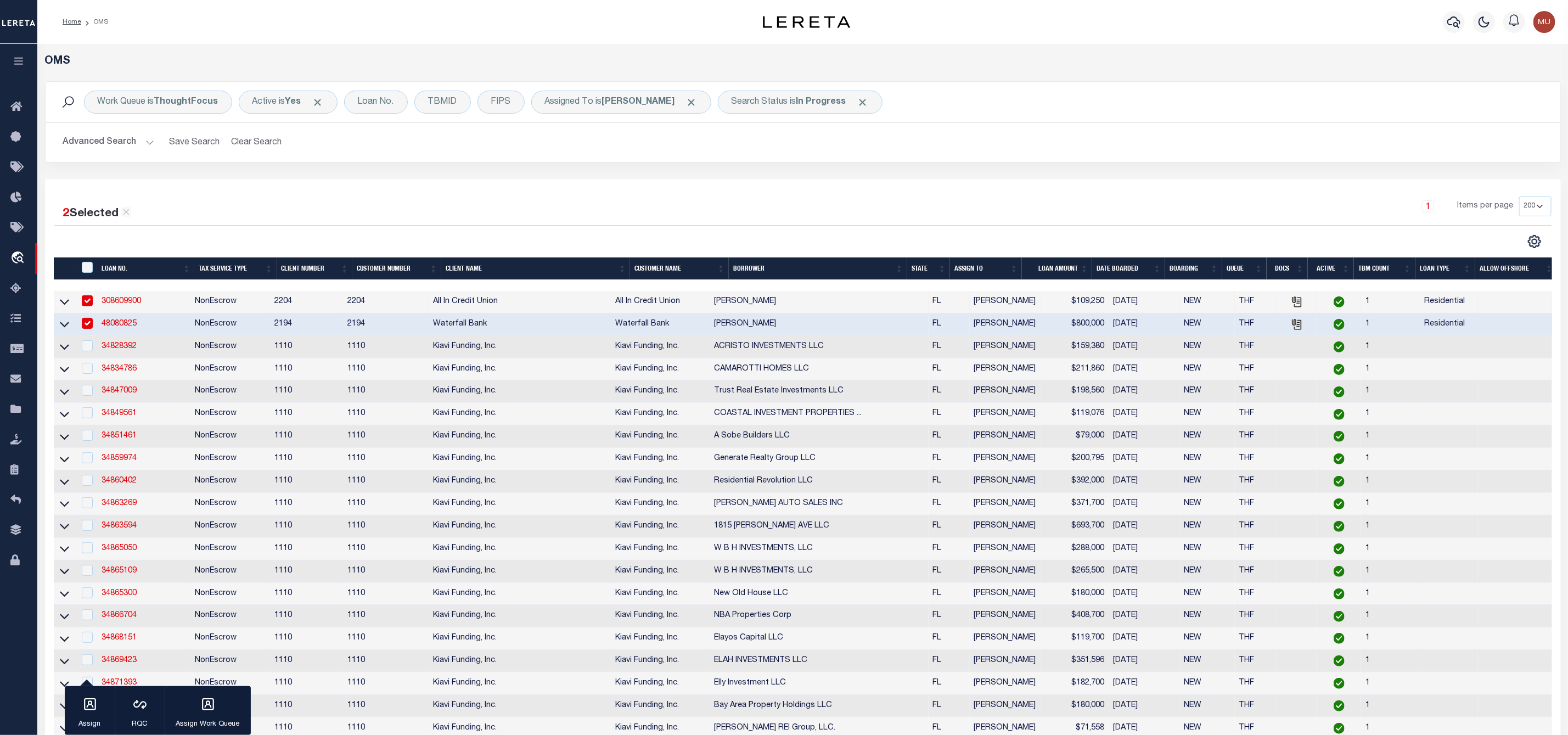
click at [89, 341] on td at bounding box center [86, 347] width 23 height 23
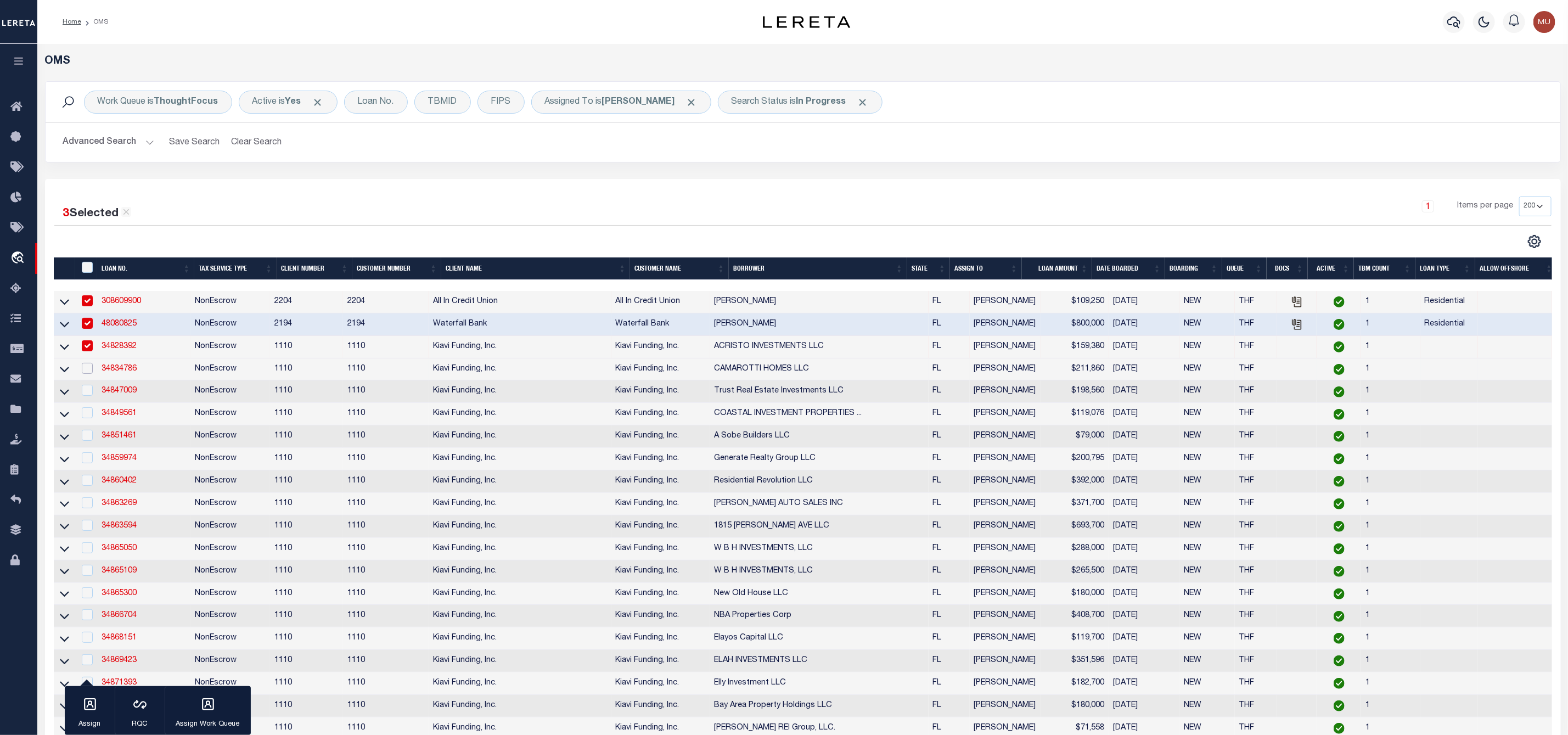
click at [90, 369] on input "checkbox" at bounding box center [87, 368] width 11 height 11
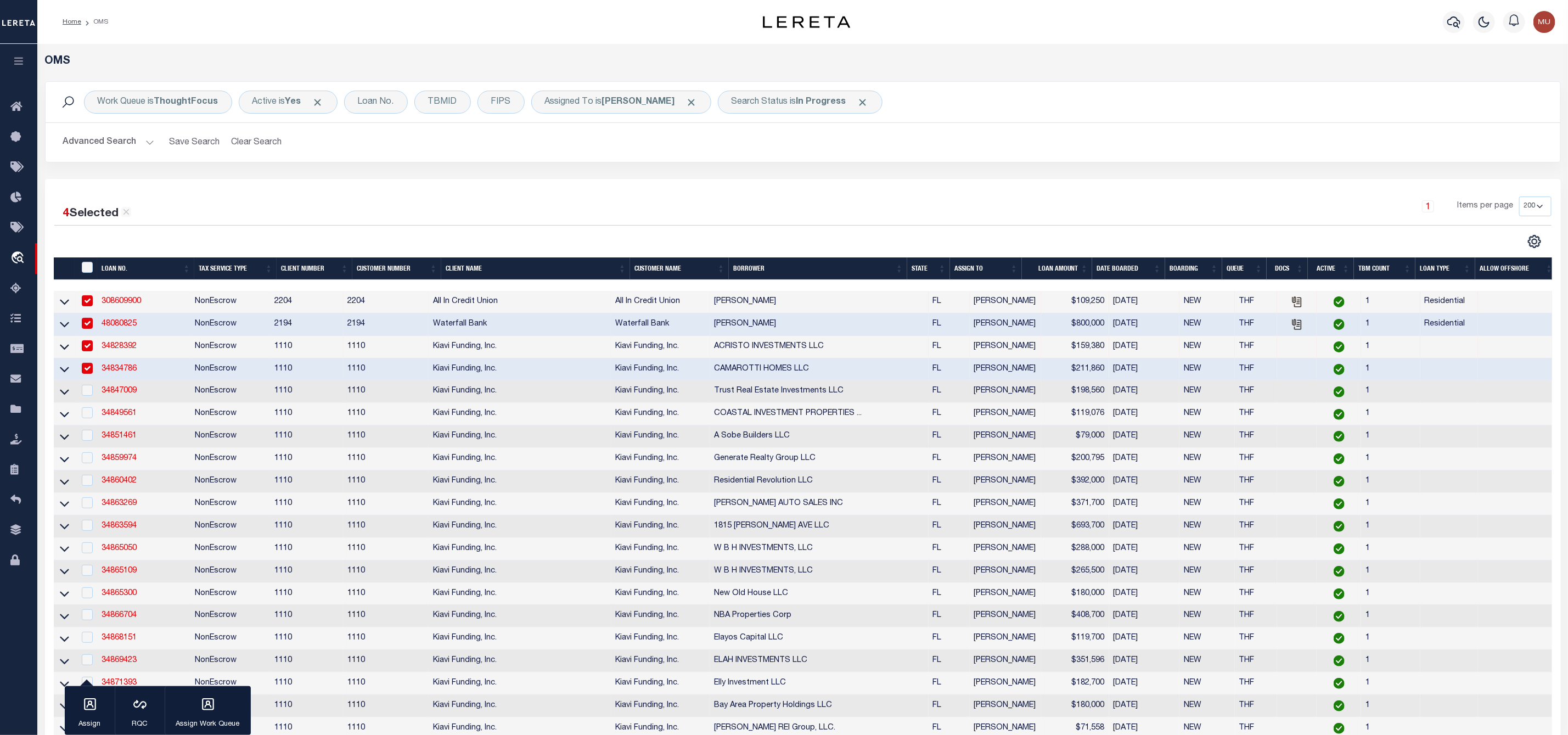
click at [86, 397] on div at bounding box center [86, 391] width 14 height 12
click at [91, 425] on td at bounding box center [86, 414] width 23 height 23
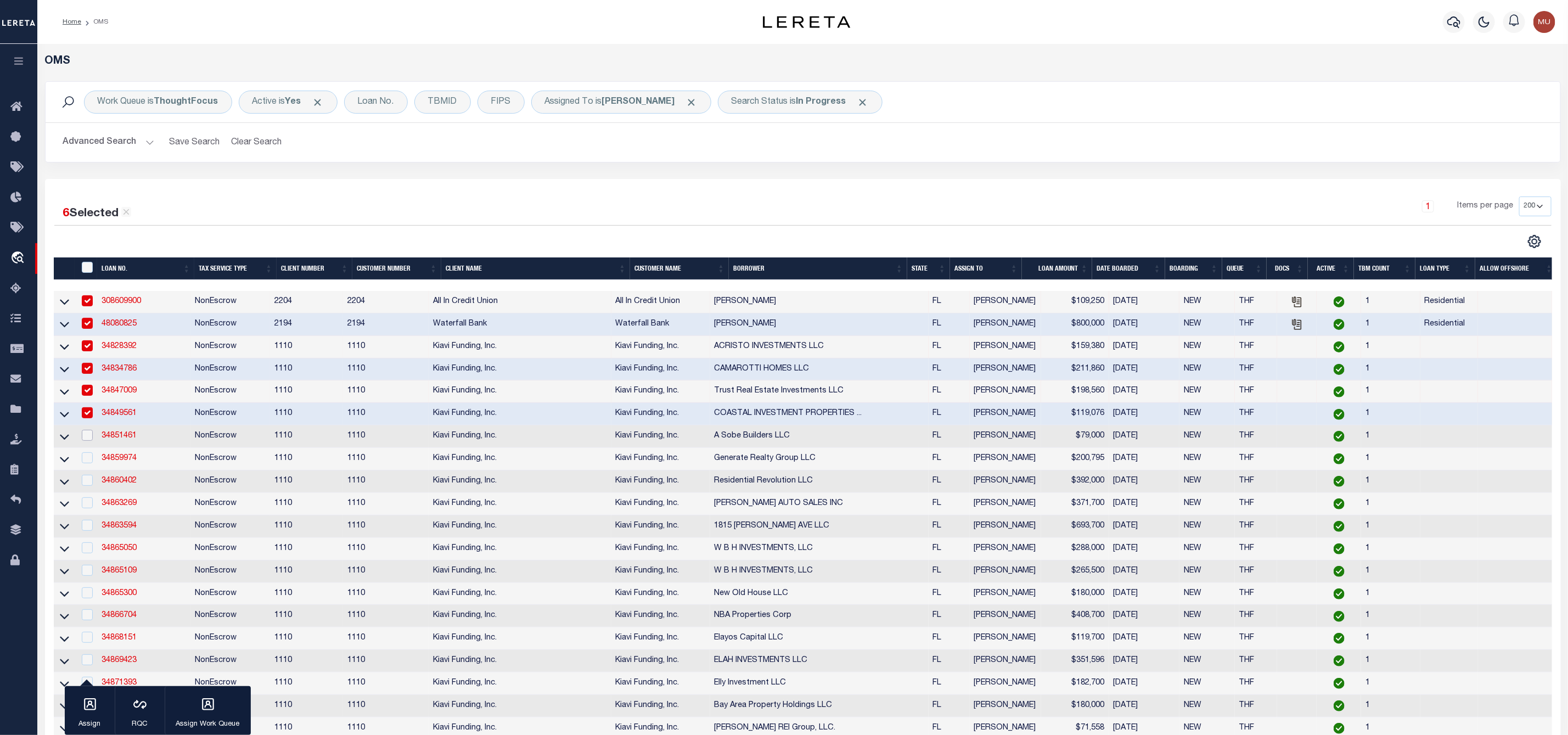
click at [88, 441] on input "checkbox" at bounding box center [87, 435] width 11 height 11
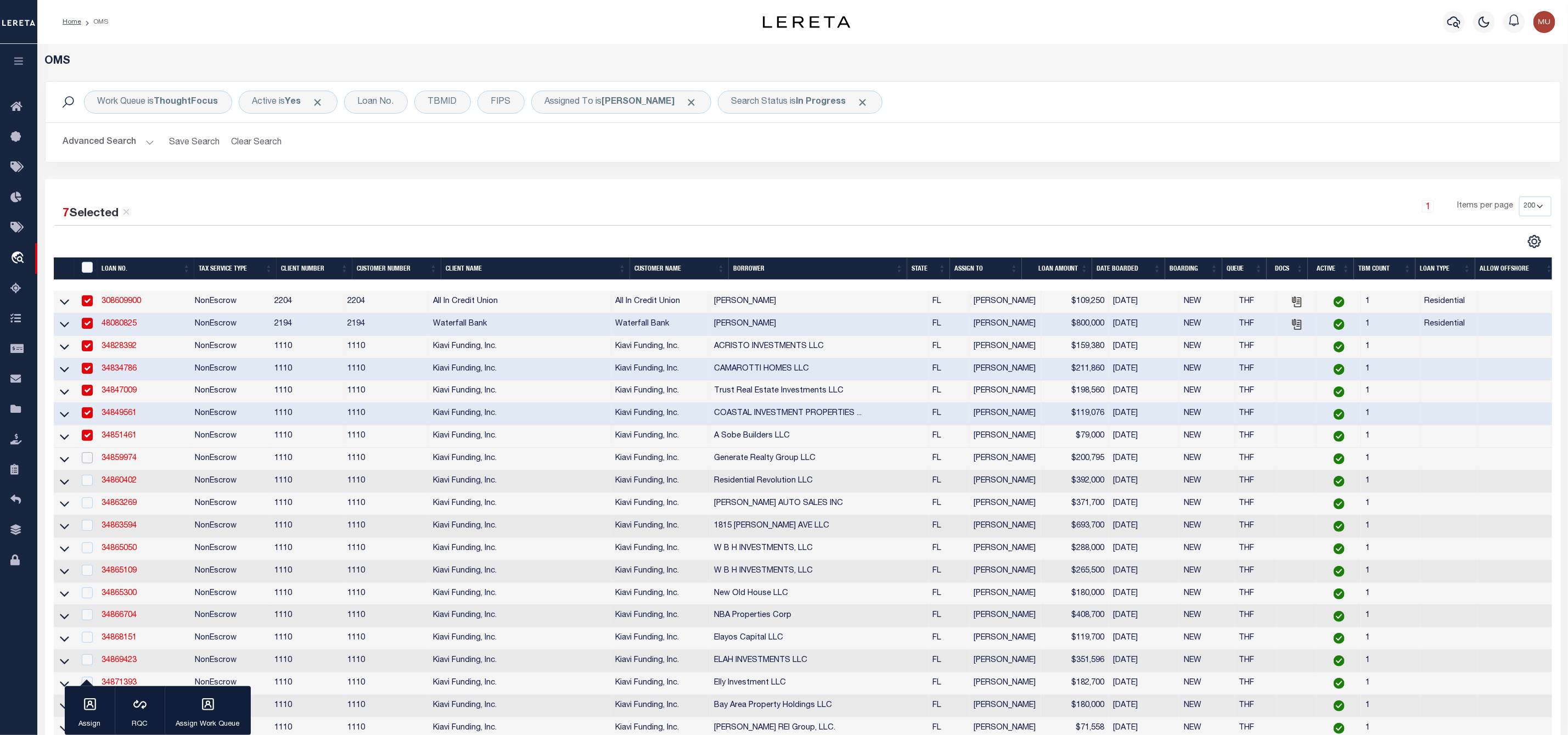
click at [89, 463] on input "checkbox" at bounding box center [87, 457] width 11 height 11
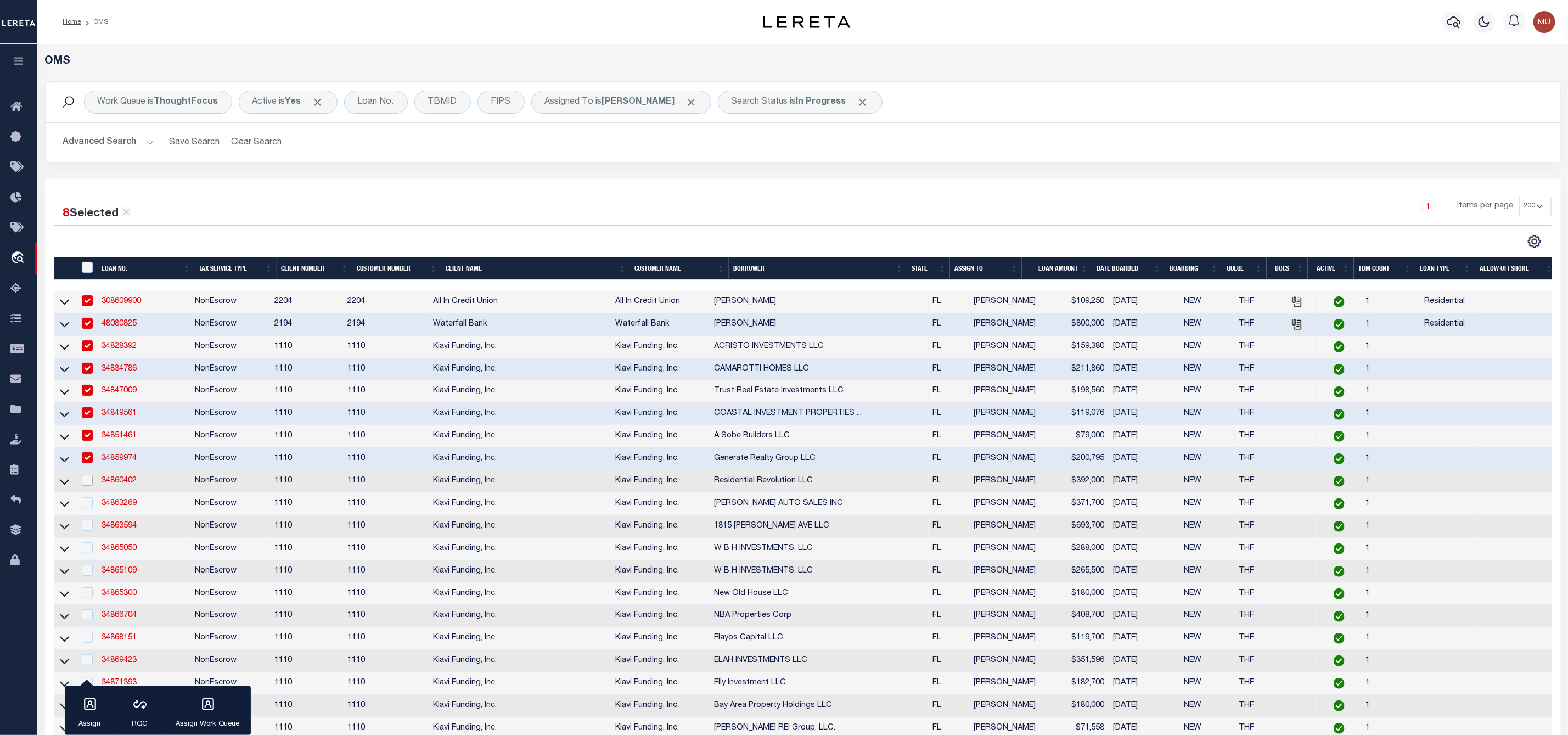
click at [91, 483] on input "checkbox" at bounding box center [87, 480] width 11 height 11
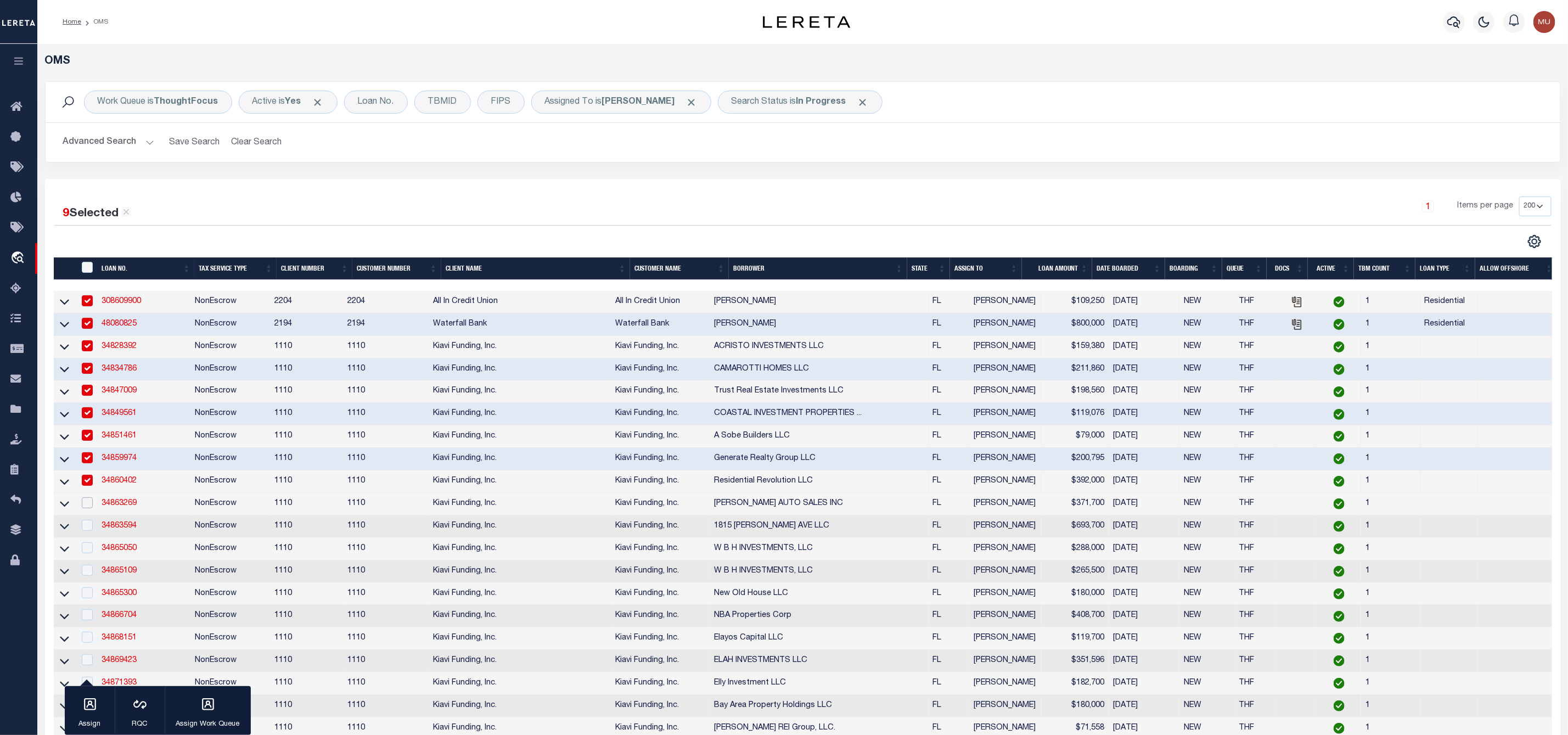
click at [90, 508] on input "checkbox" at bounding box center [87, 503] width 11 height 11
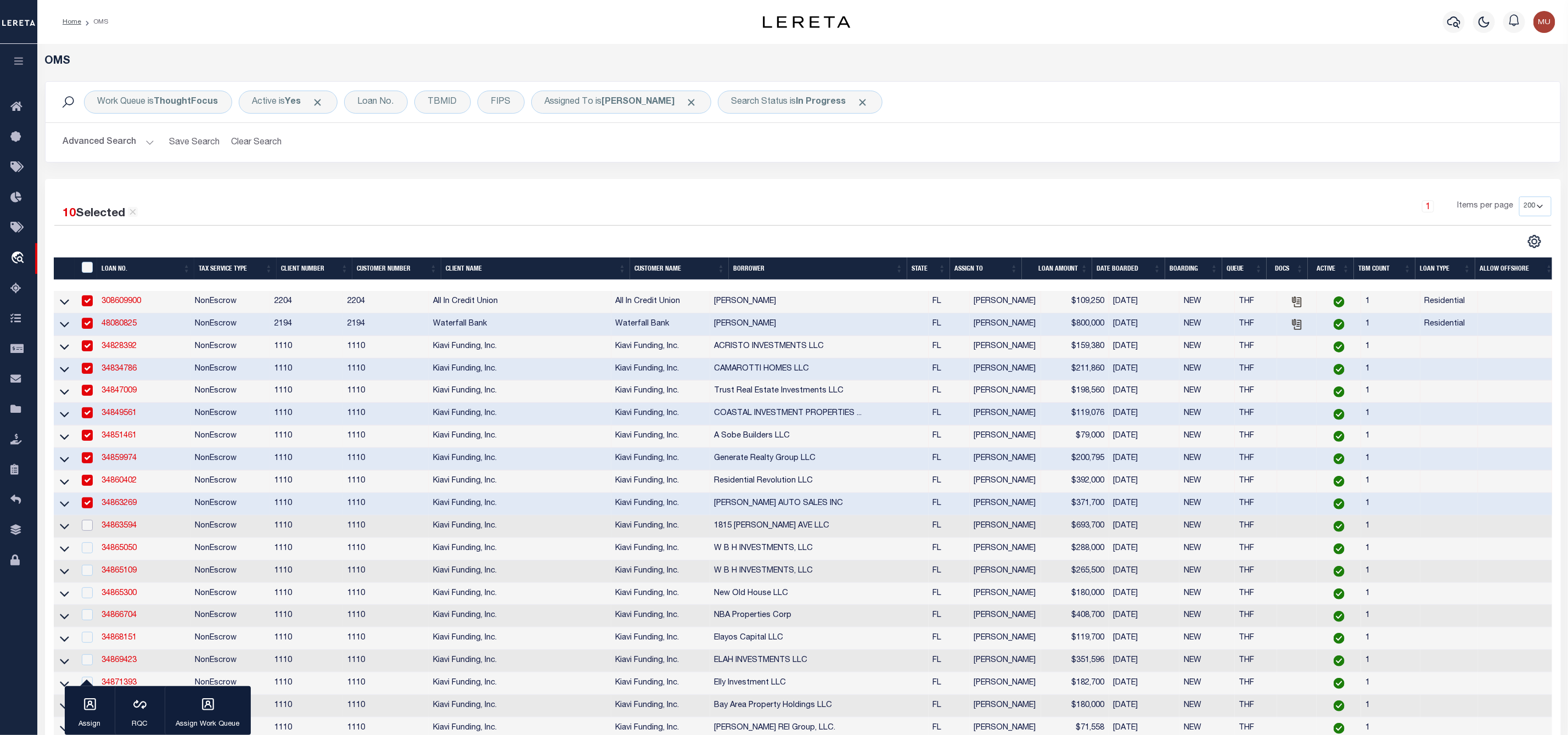
click at [85, 531] on input "checkbox" at bounding box center [87, 525] width 11 height 11
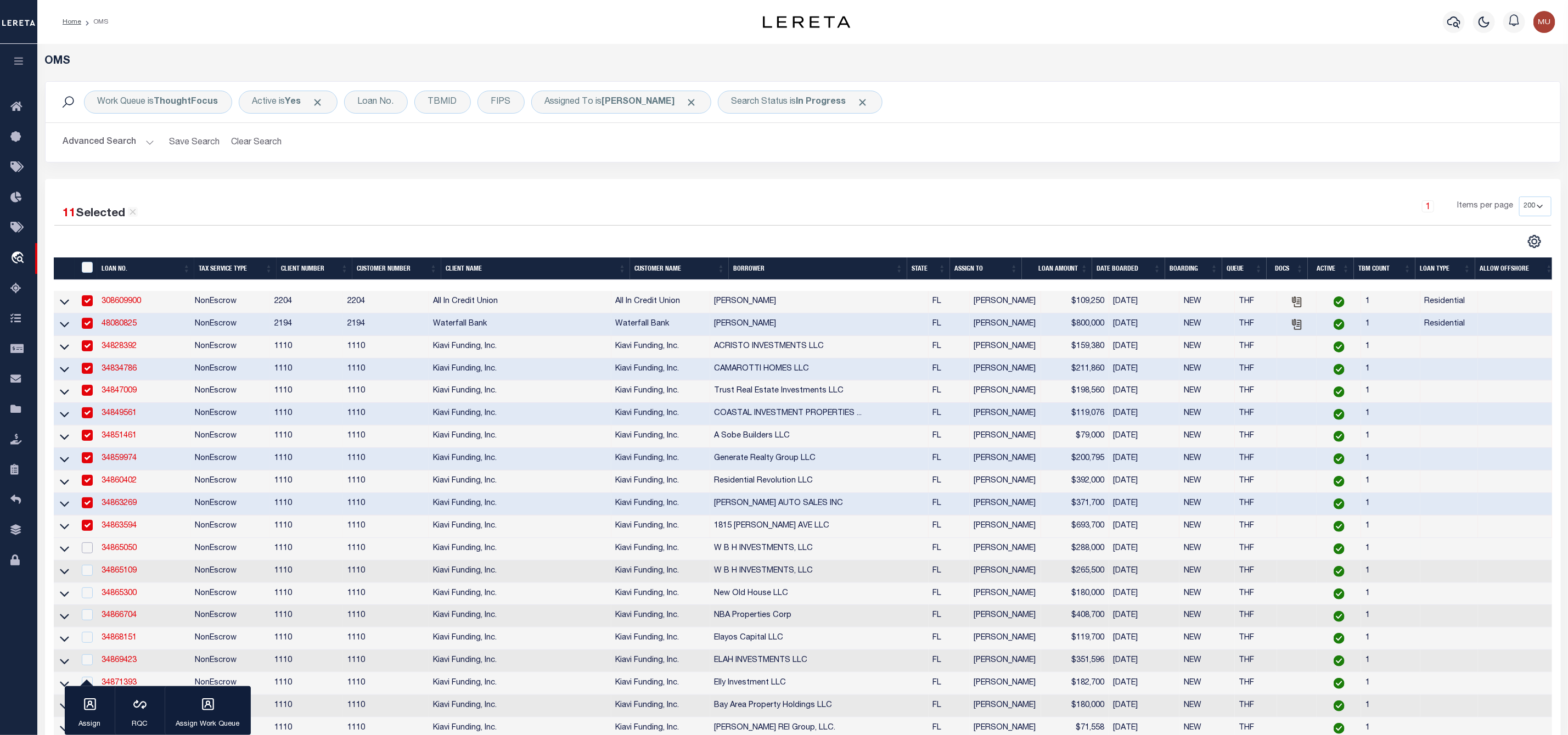
click at [87, 553] on input "checkbox" at bounding box center [87, 548] width 11 height 11
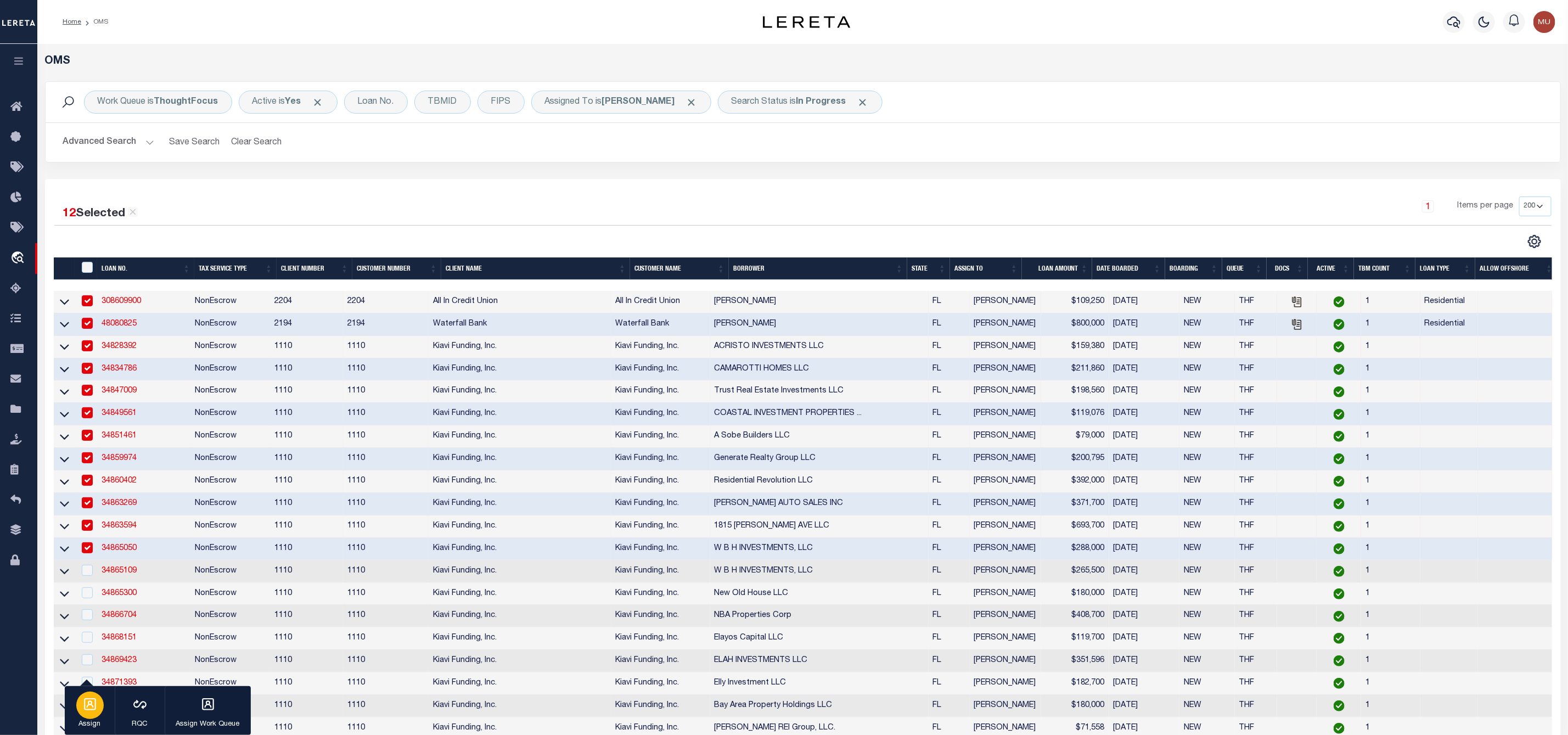
click at [86, 695] on div "button" at bounding box center [90, 705] width 27 height 27
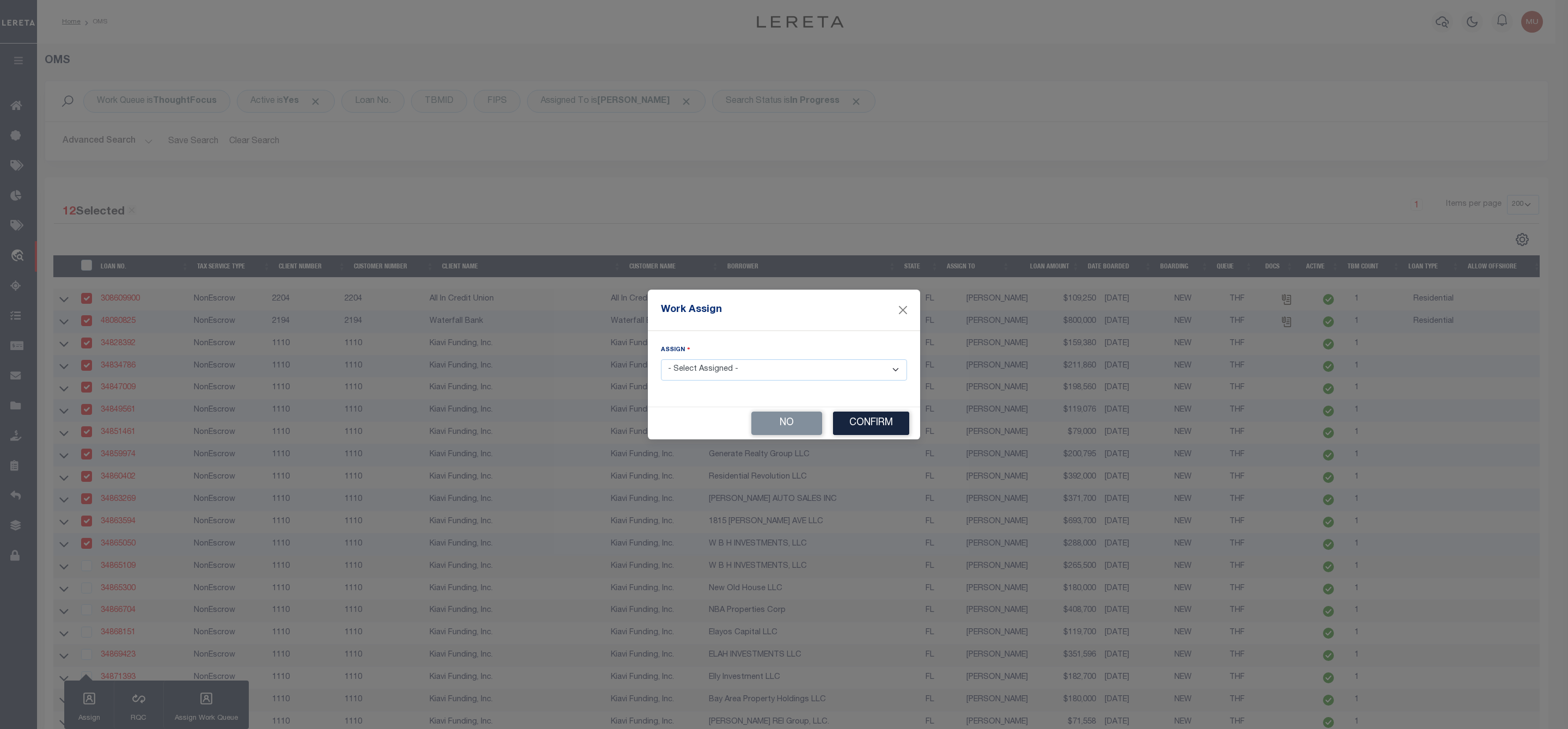
click at [744, 378] on select "- Select Assigned - --Unassigned-- [PERSON_NAME] [PERSON_NAME] [PERSON_NAME] [P…" at bounding box center [784, 370] width 246 height 21
click at [661, 359] on select "- Select Assigned - --Unassigned-- [PERSON_NAME] [PERSON_NAME] [PERSON_NAME] [P…" at bounding box center [784, 370] width 246 height 21
click at [870, 422] on button "Confirm" at bounding box center [871, 423] width 76 height 23
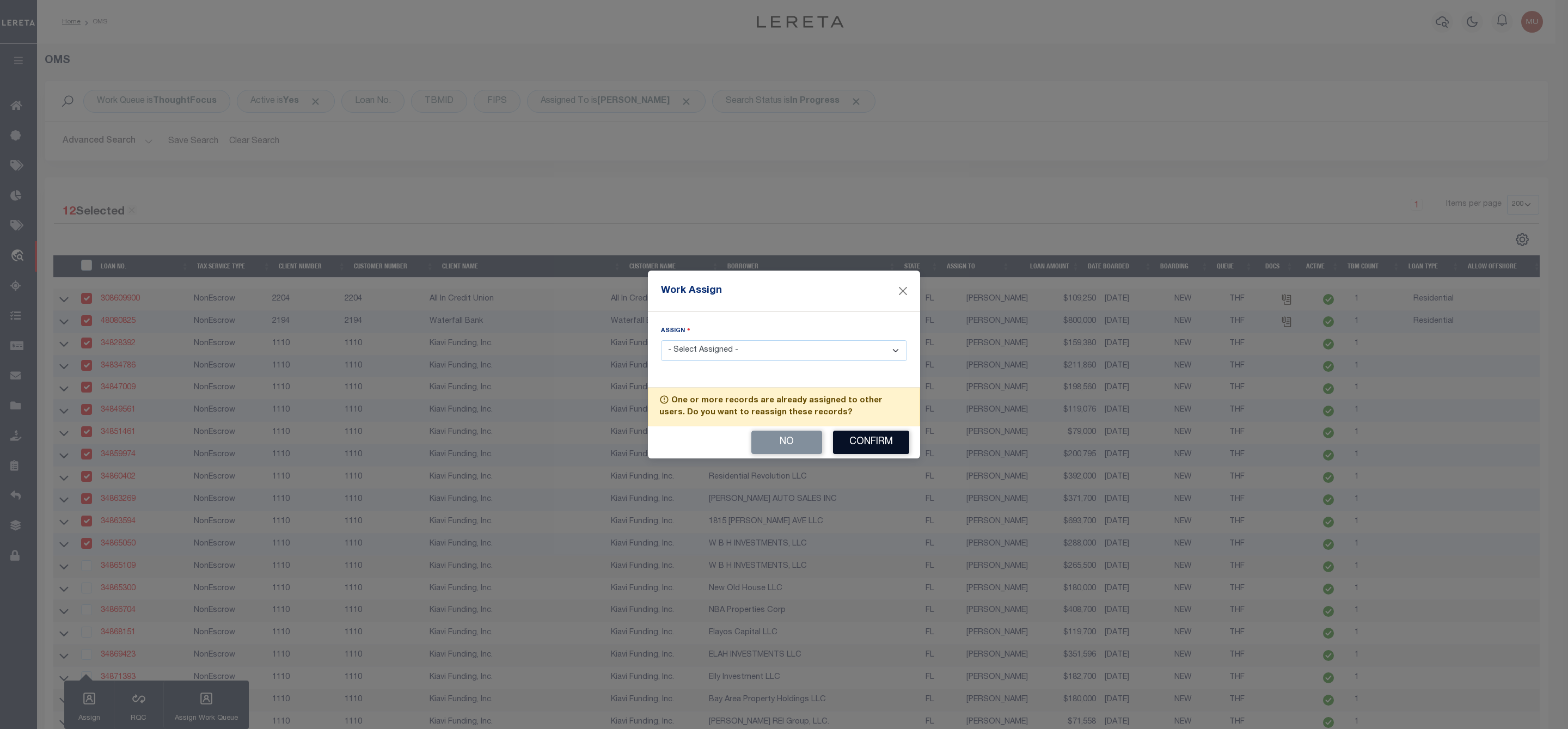
click at [872, 439] on button "Confirm" at bounding box center [871, 442] width 76 height 23
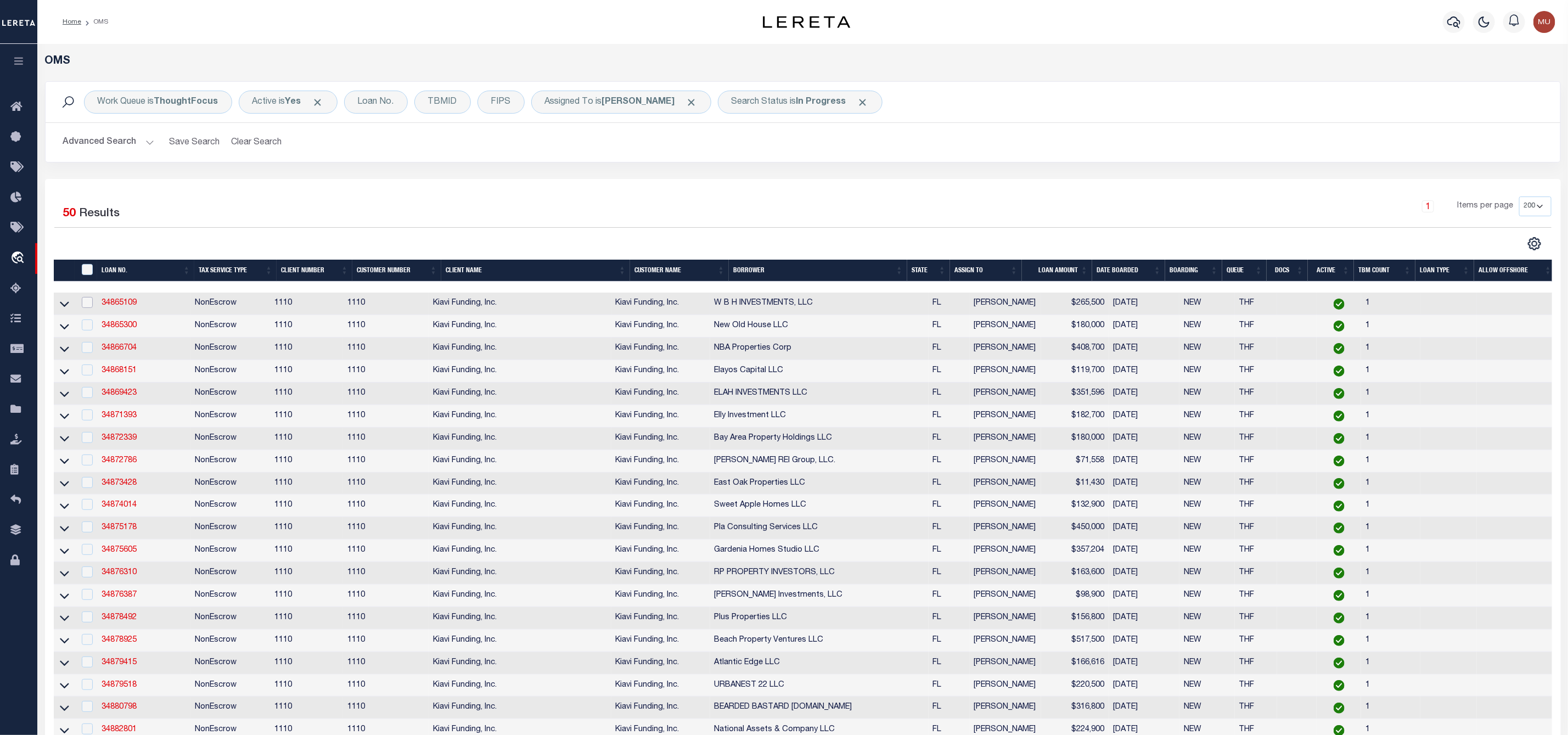
click at [85, 305] on input "checkbox" at bounding box center [87, 302] width 11 height 11
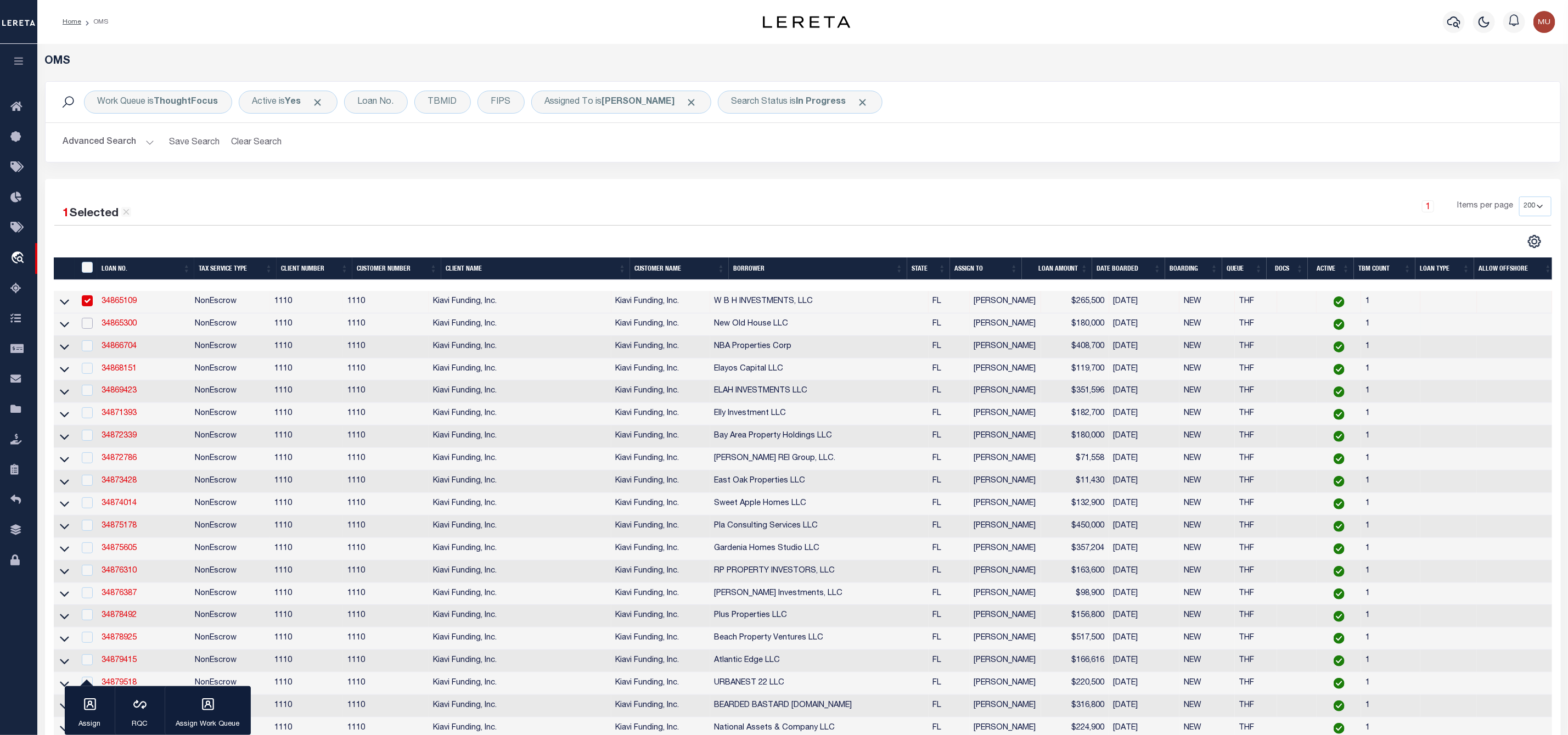
click at [86, 328] on input "checkbox" at bounding box center [87, 323] width 11 height 11
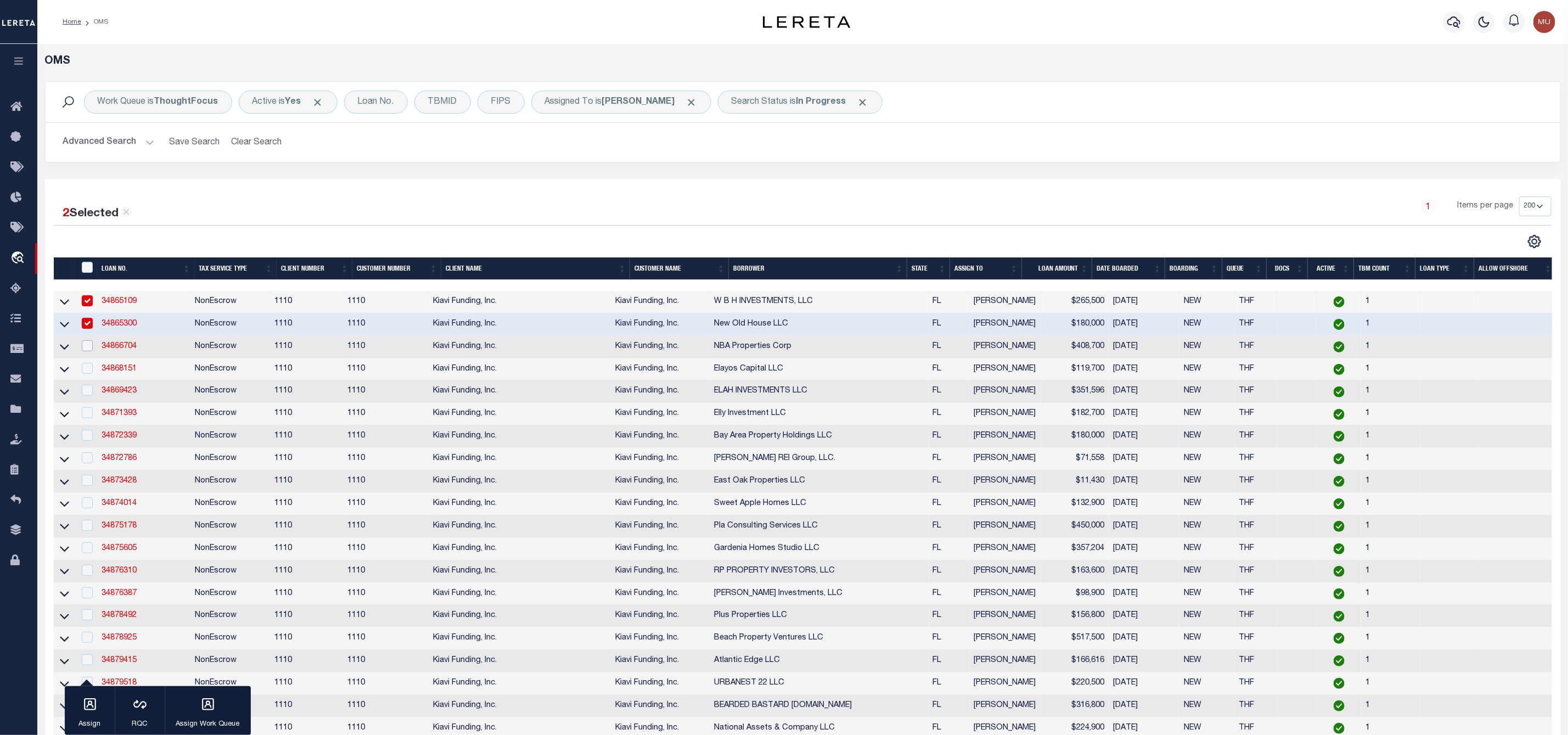
click at [88, 345] on input "checkbox" at bounding box center [87, 345] width 11 height 11
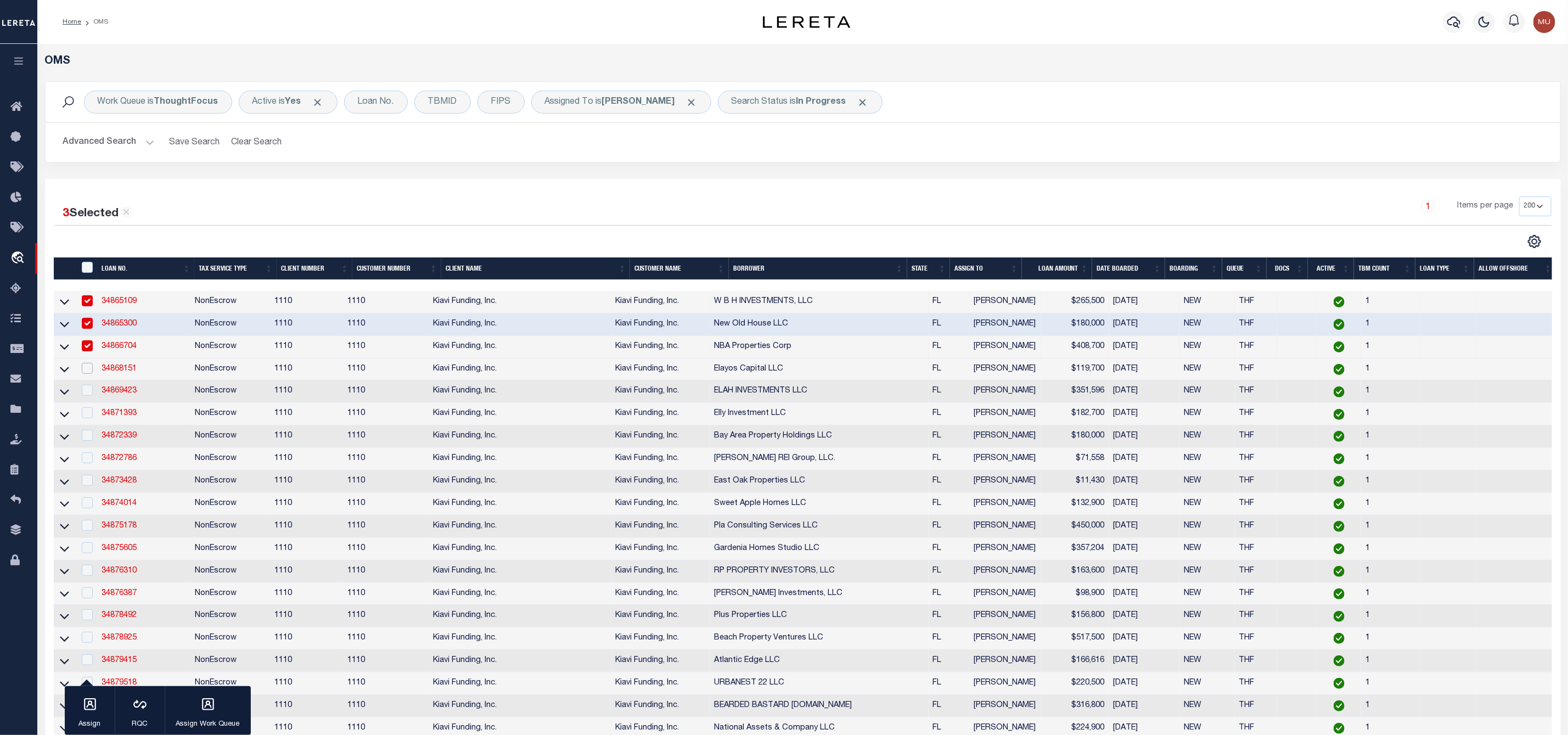
click at [89, 374] on input "checkbox" at bounding box center [87, 368] width 11 height 11
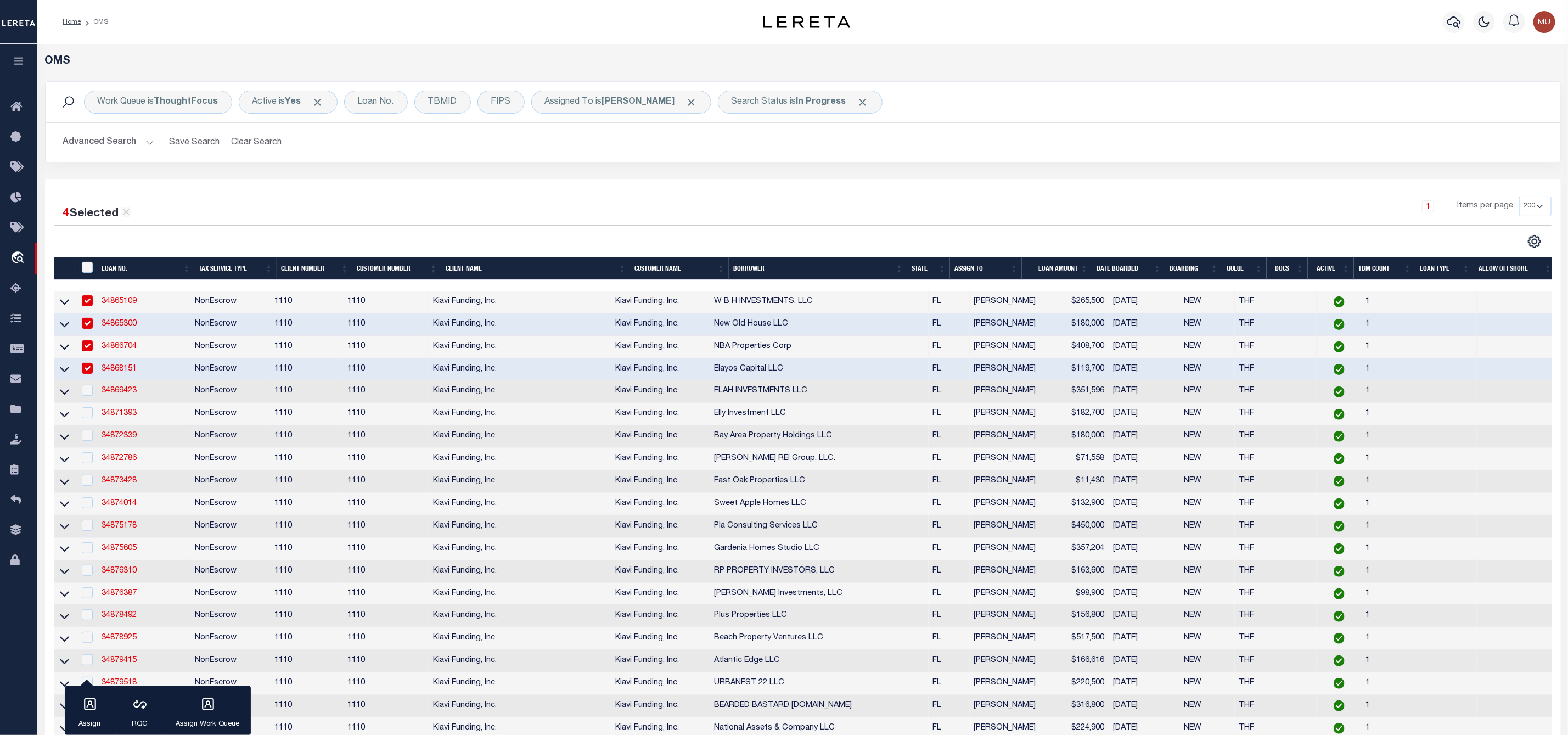
click at [89, 400] on td at bounding box center [86, 392] width 23 height 23
click at [90, 416] on input "checkbox" at bounding box center [87, 412] width 11 height 11
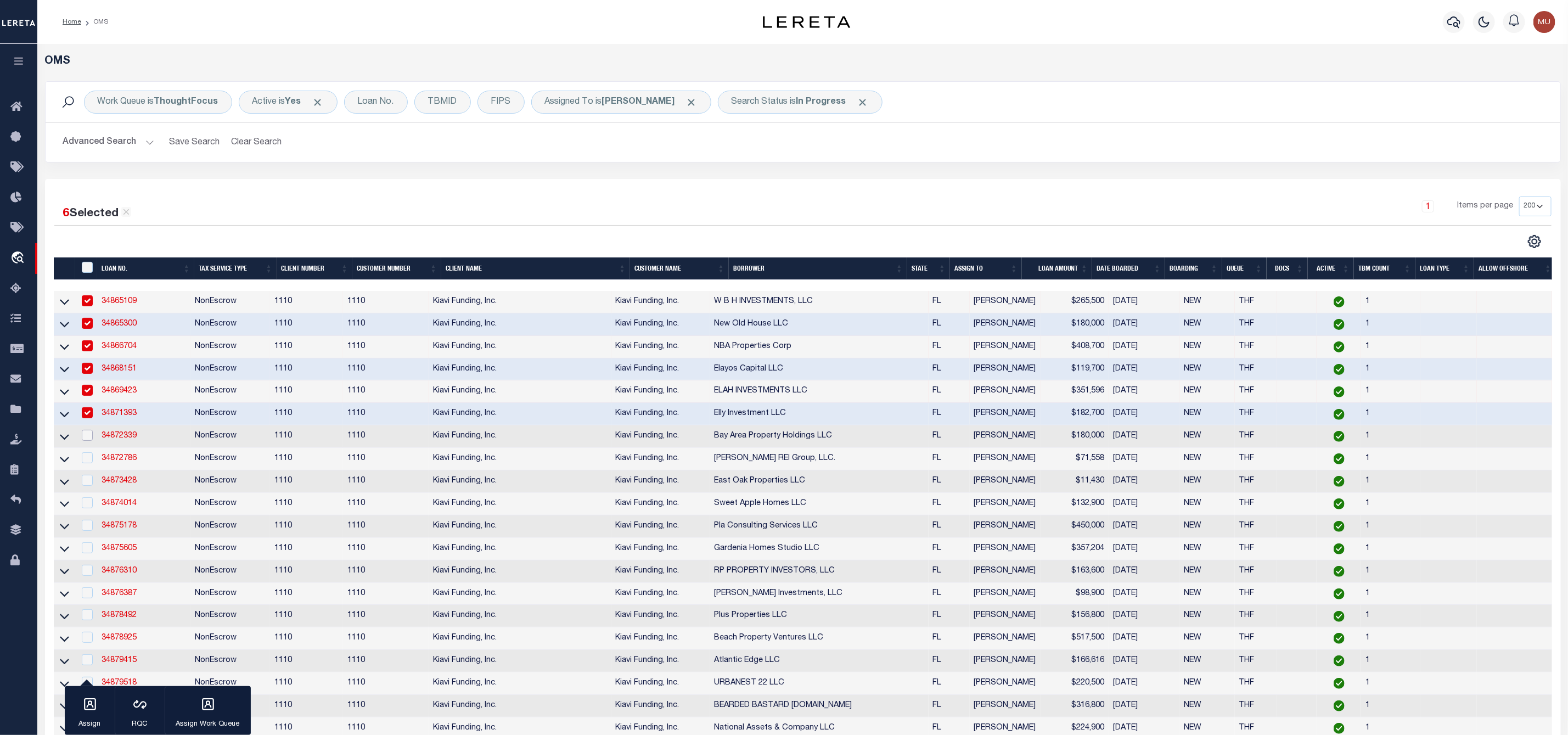
click at [90, 438] on input "checkbox" at bounding box center [87, 435] width 11 height 11
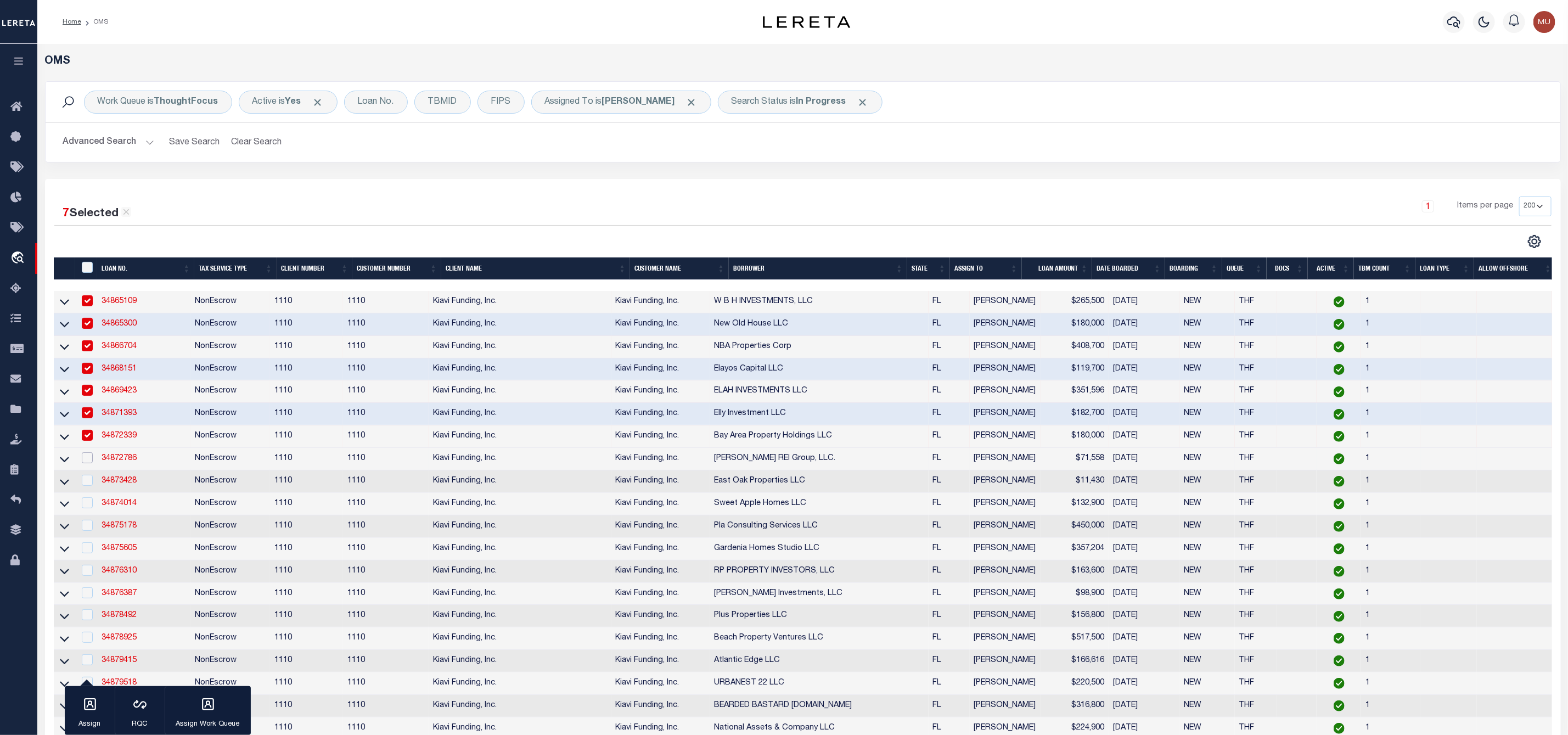
click at [90, 461] on input "checkbox" at bounding box center [87, 457] width 11 height 11
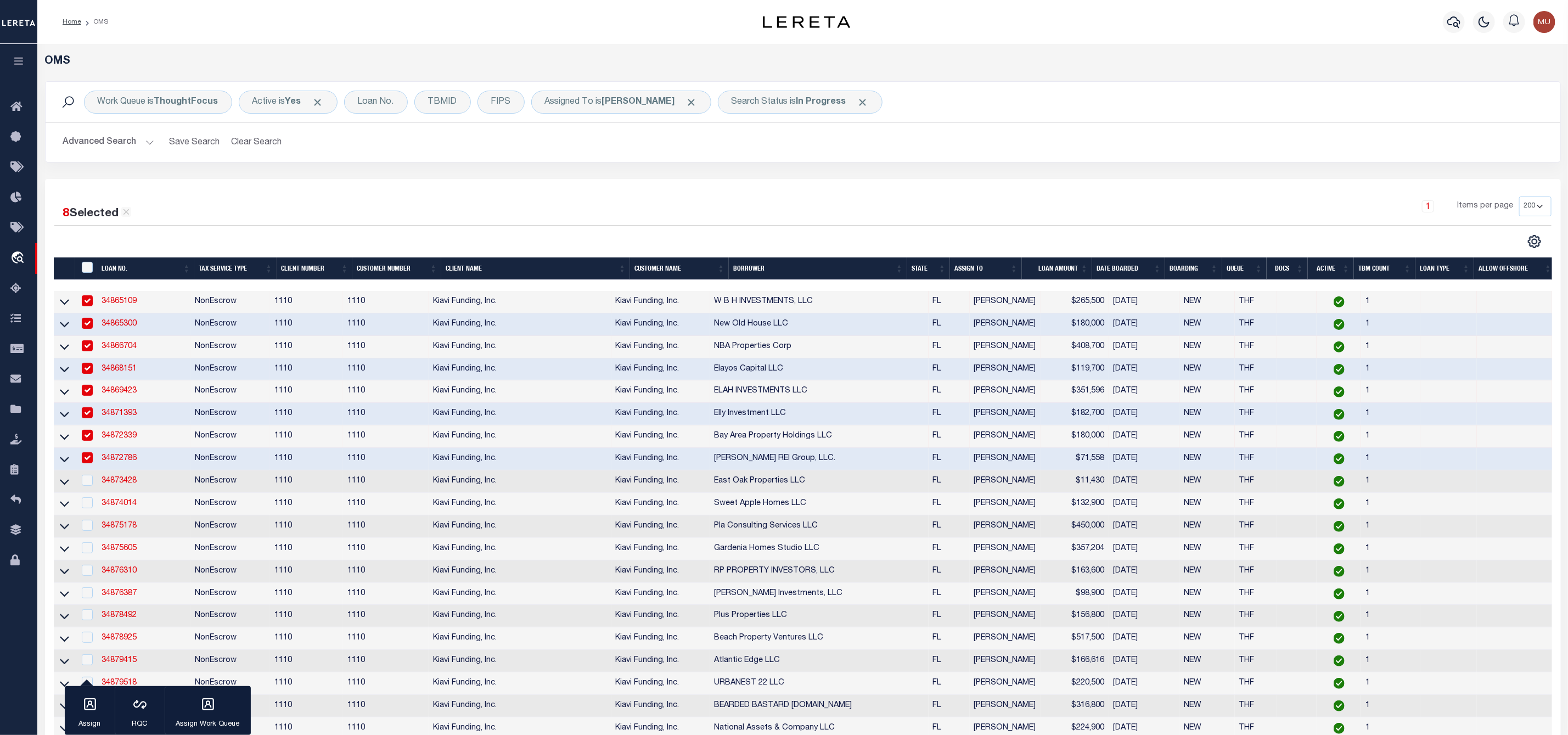
click at [93, 478] on td at bounding box center [86, 482] width 23 height 23
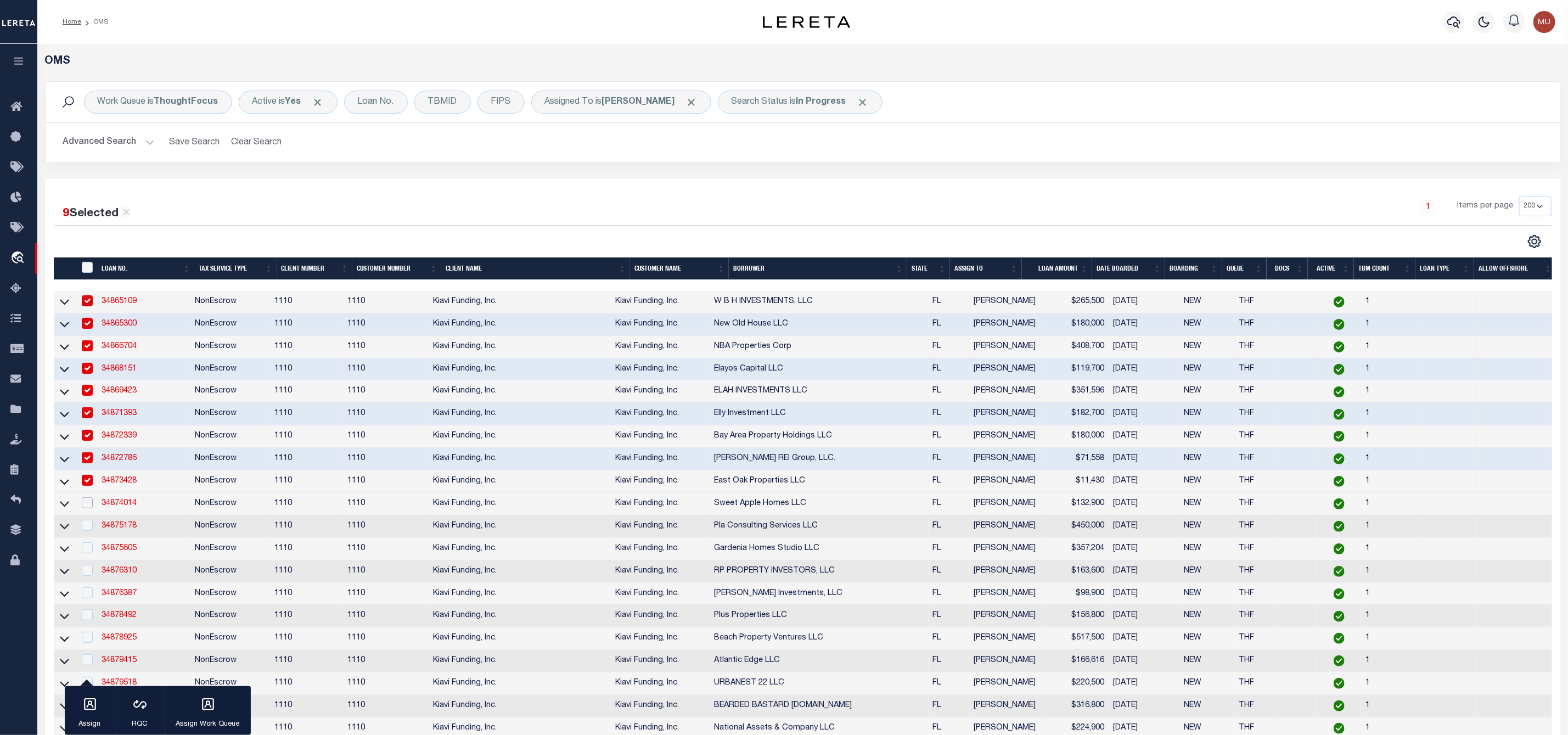
click at [89, 507] on input "checkbox" at bounding box center [87, 503] width 11 height 11
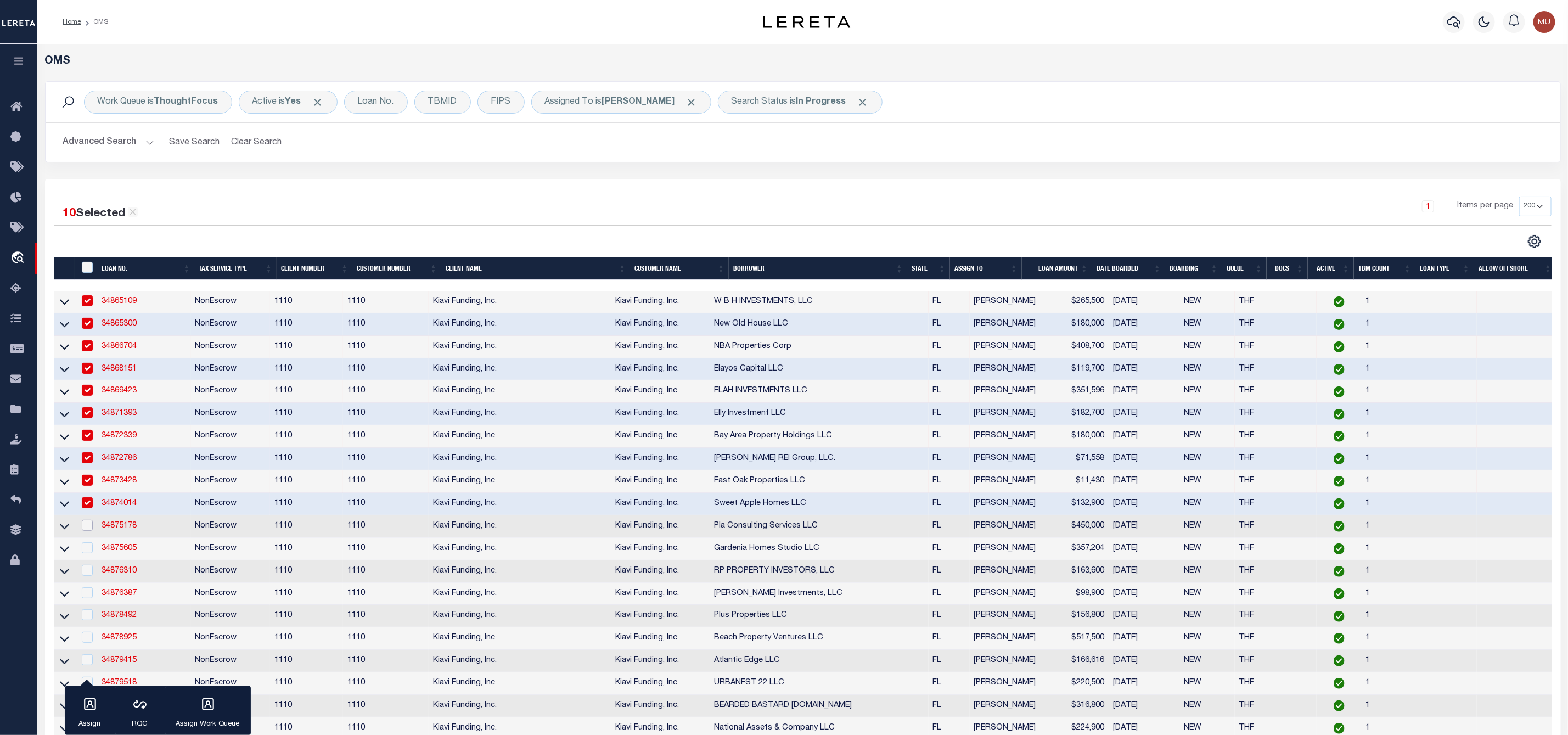
click at [87, 531] on input "checkbox" at bounding box center [87, 525] width 11 height 11
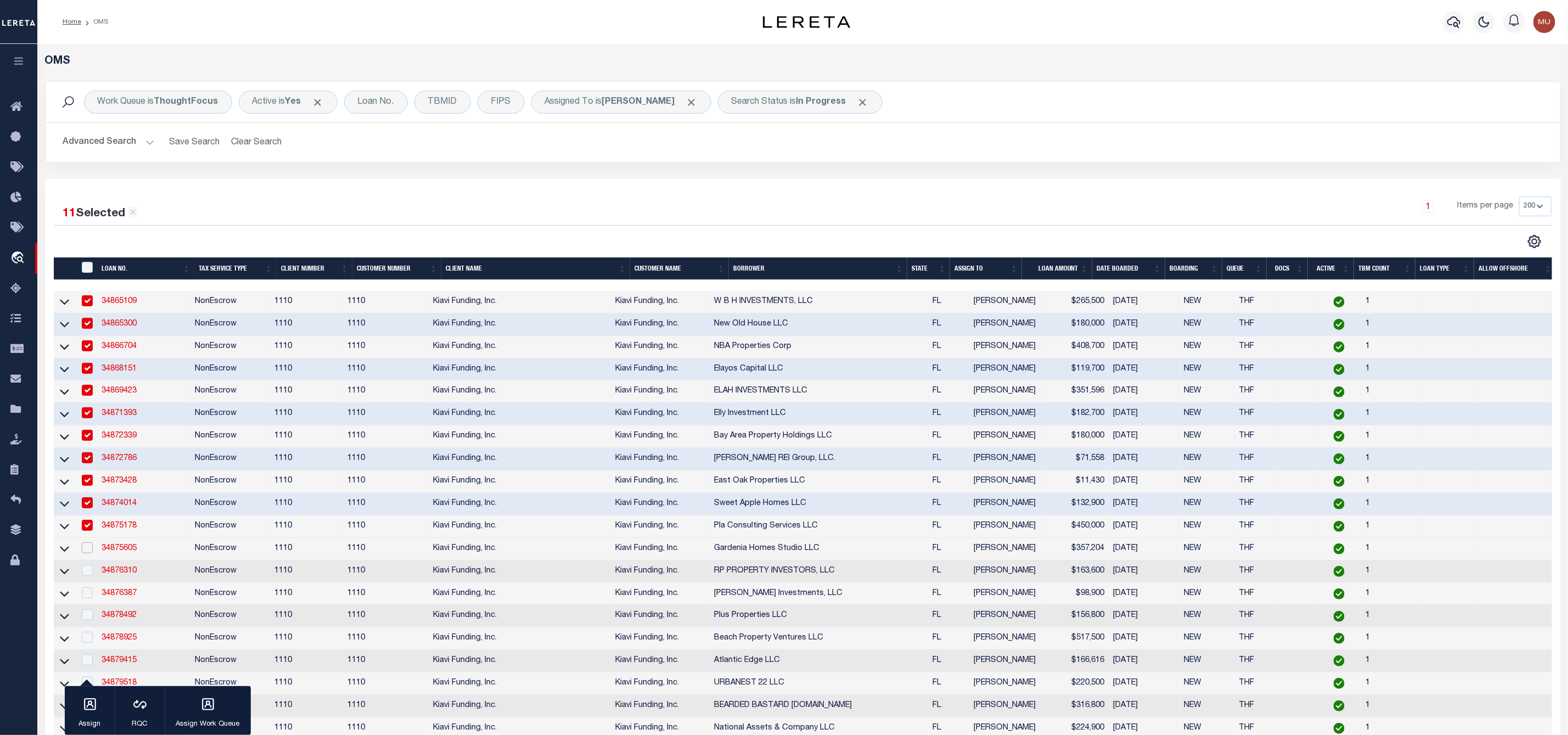
click at [87, 553] on input "checkbox" at bounding box center [87, 548] width 11 height 11
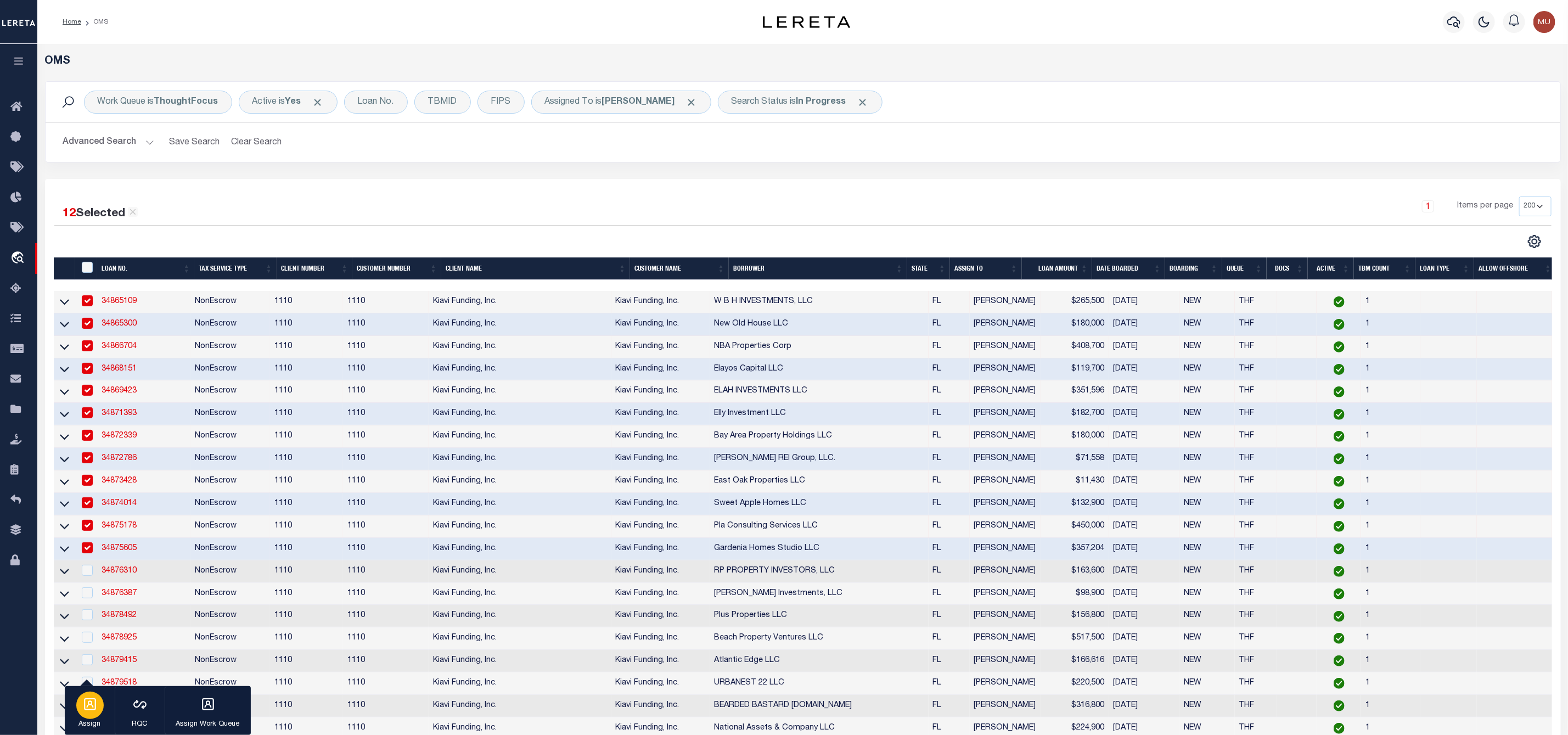
click at [91, 704] on icon "button" at bounding box center [90, 704] width 14 height 14
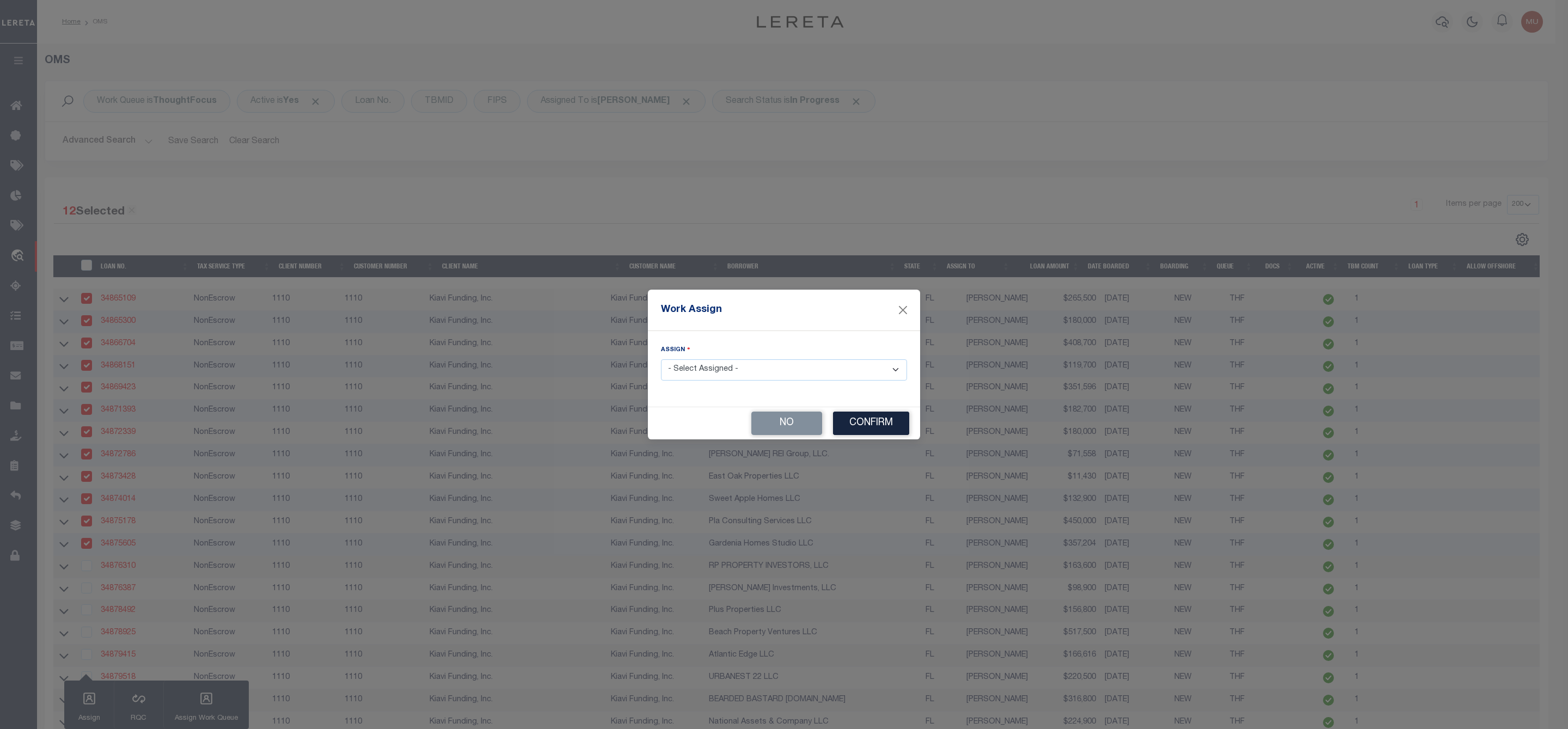
click at [707, 364] on select "- Select Assigned - --Unassigned-- [PERSON_NAME] [PERSON_NAME] [PERSON_NAME] [P…" at bounding box center [784, 370] width 246 height 21
click at [661, 359] on select "- Select Assigned - --Unassigned-- [PERSON_NAME] [PERSON_NAME] [PERSON_NAME] [P…" at bounding box center [784, 370] width 246 height 21
click at [894, 430] on button "Confirm" at bounding box center [871, 423] width 76 height 23
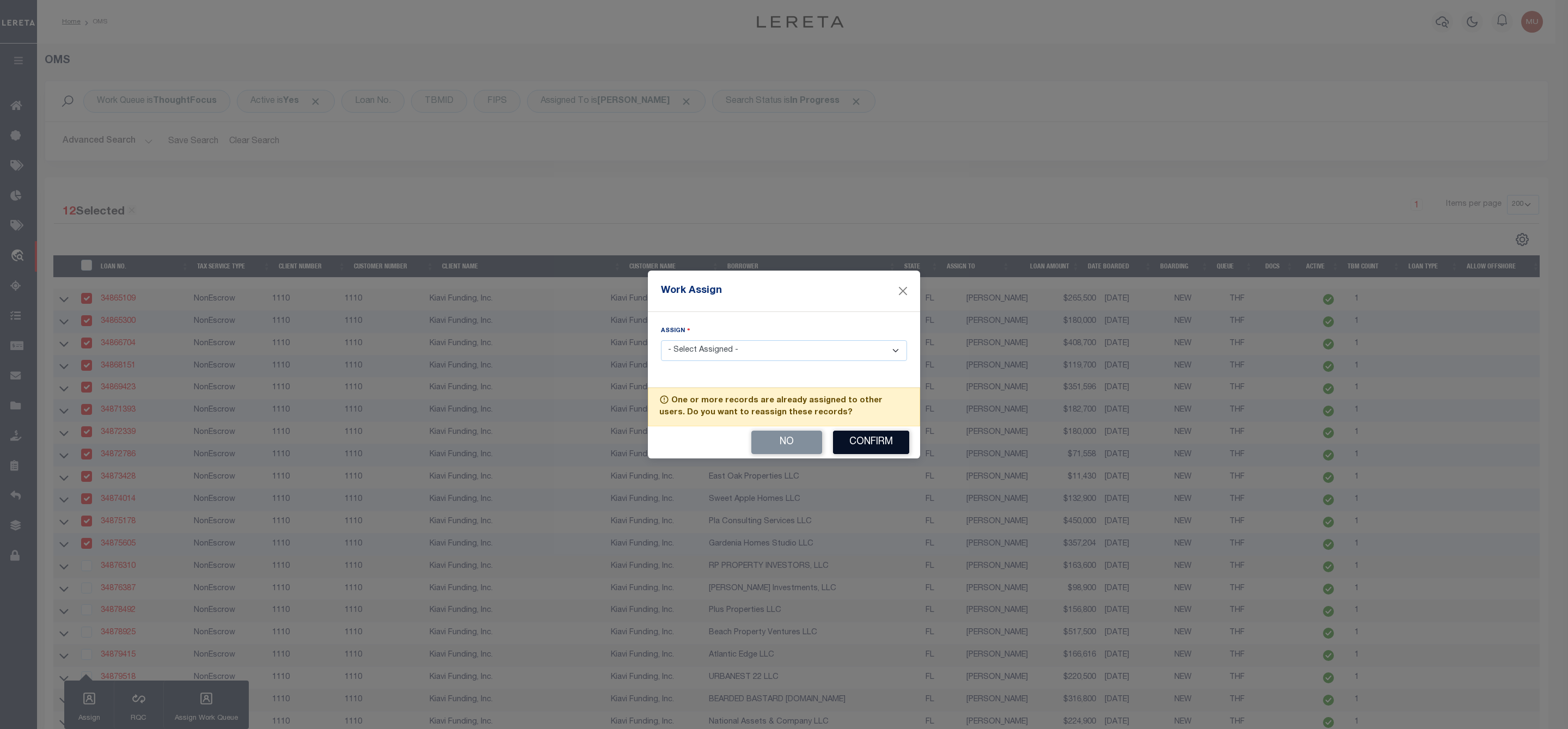
click at [889, 444] on button "Confirm" at bounding box center [871, 442] width 76 height 23
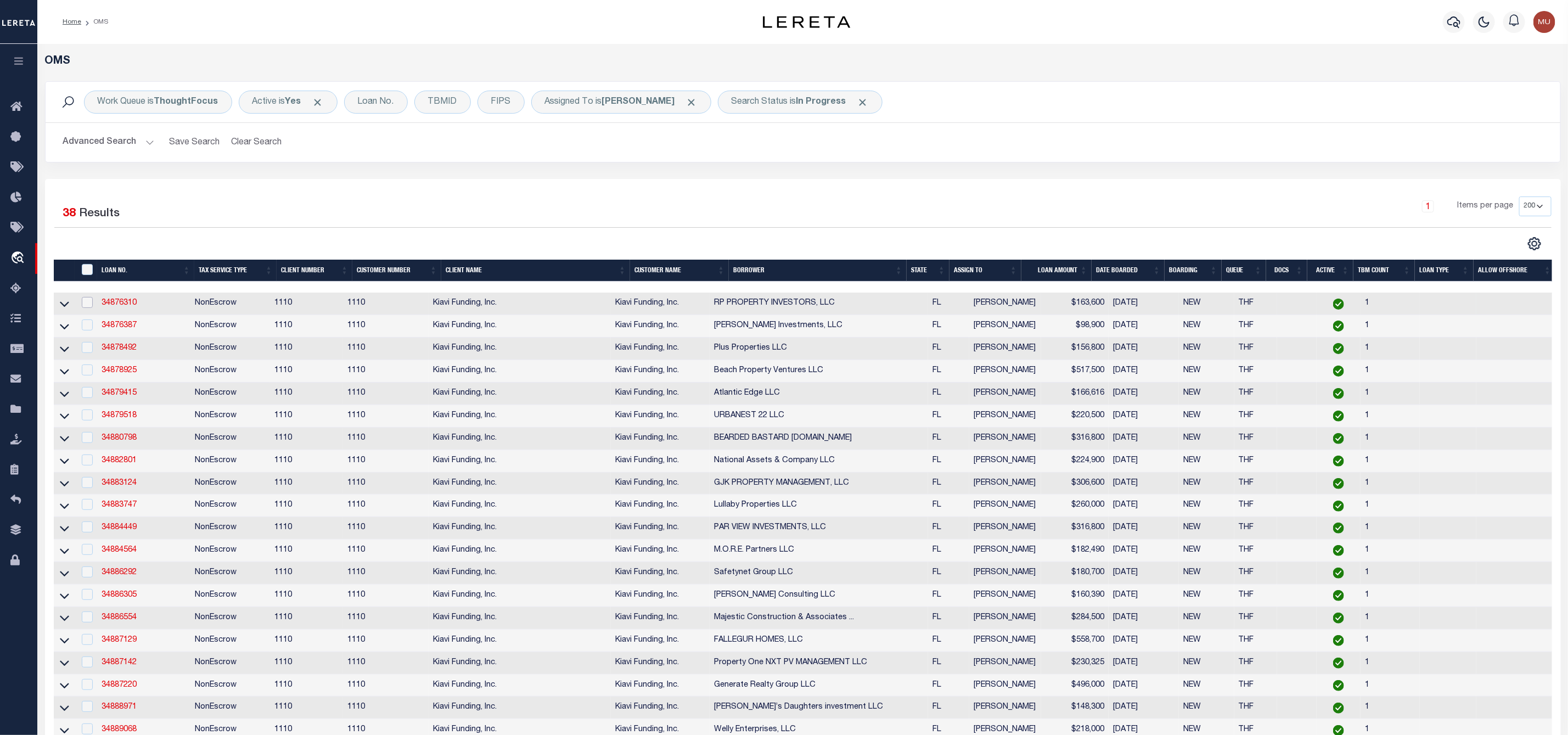
click at [90, 308] on input "checkbox" at bounding box center [87, 302] width 11 height 11
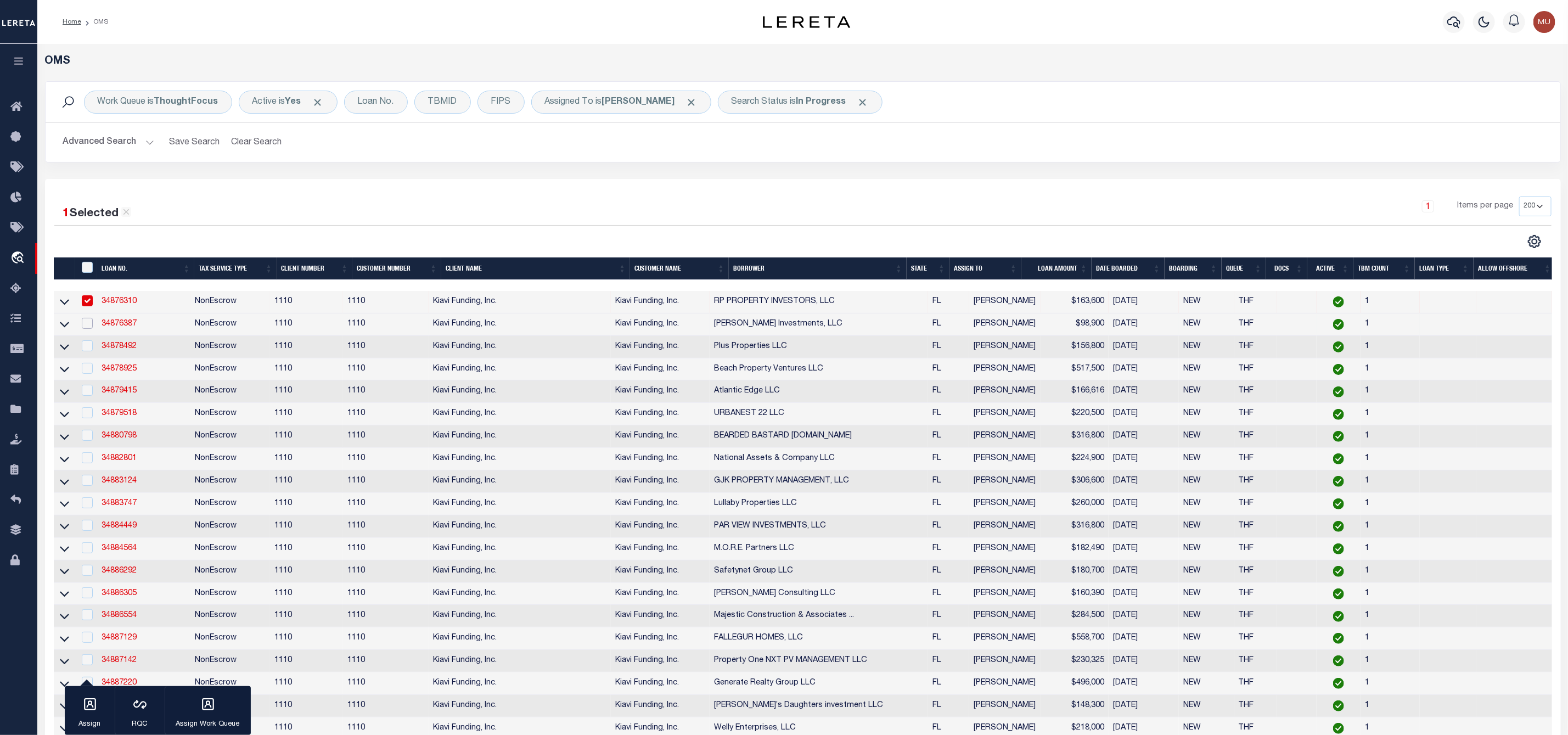
click at [85, 322] on input "checkbox" at bounding box center [87, 323] width 11 height 11
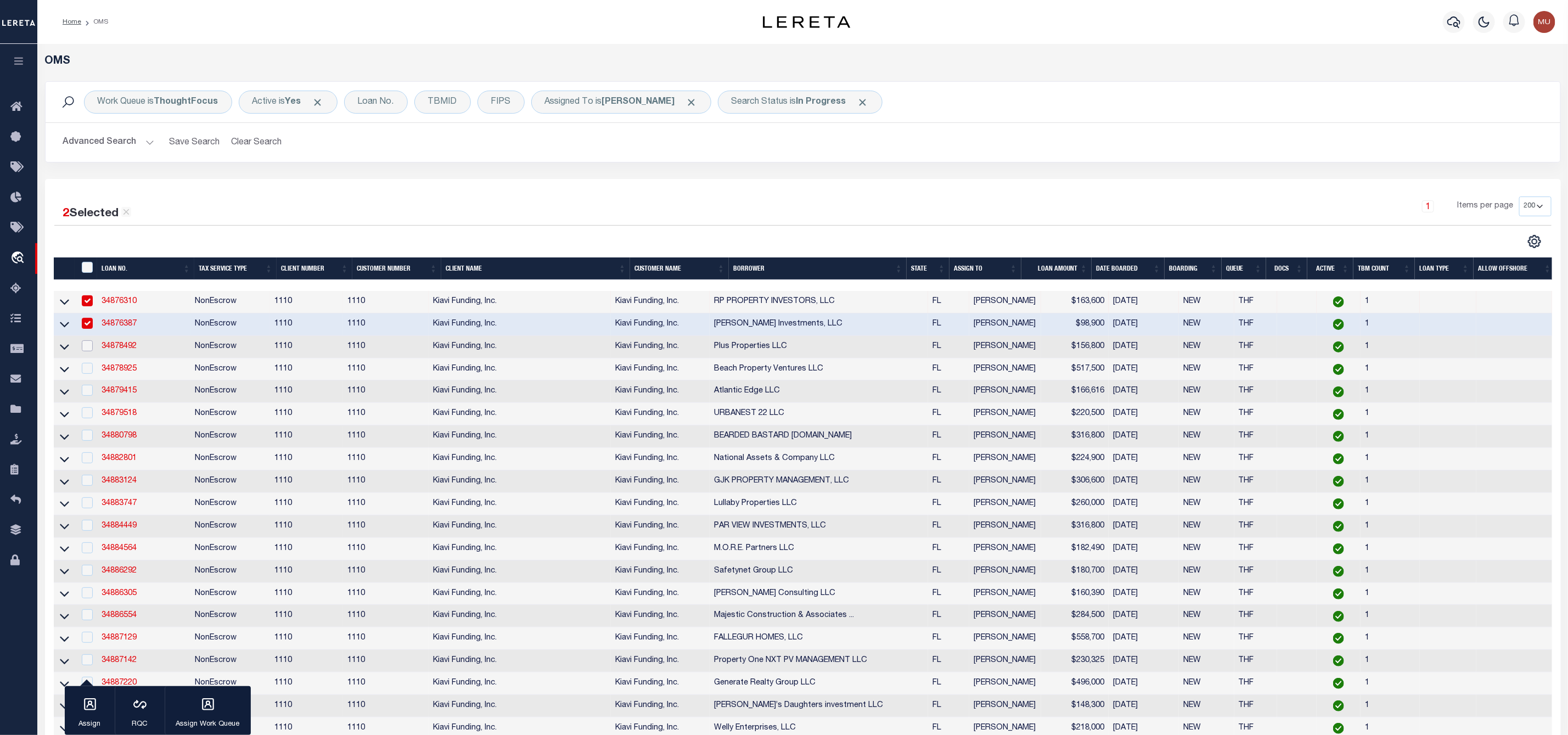
click at [88, 346] on input "checkbox" at bounding box center [87, 345] width 11 height 11
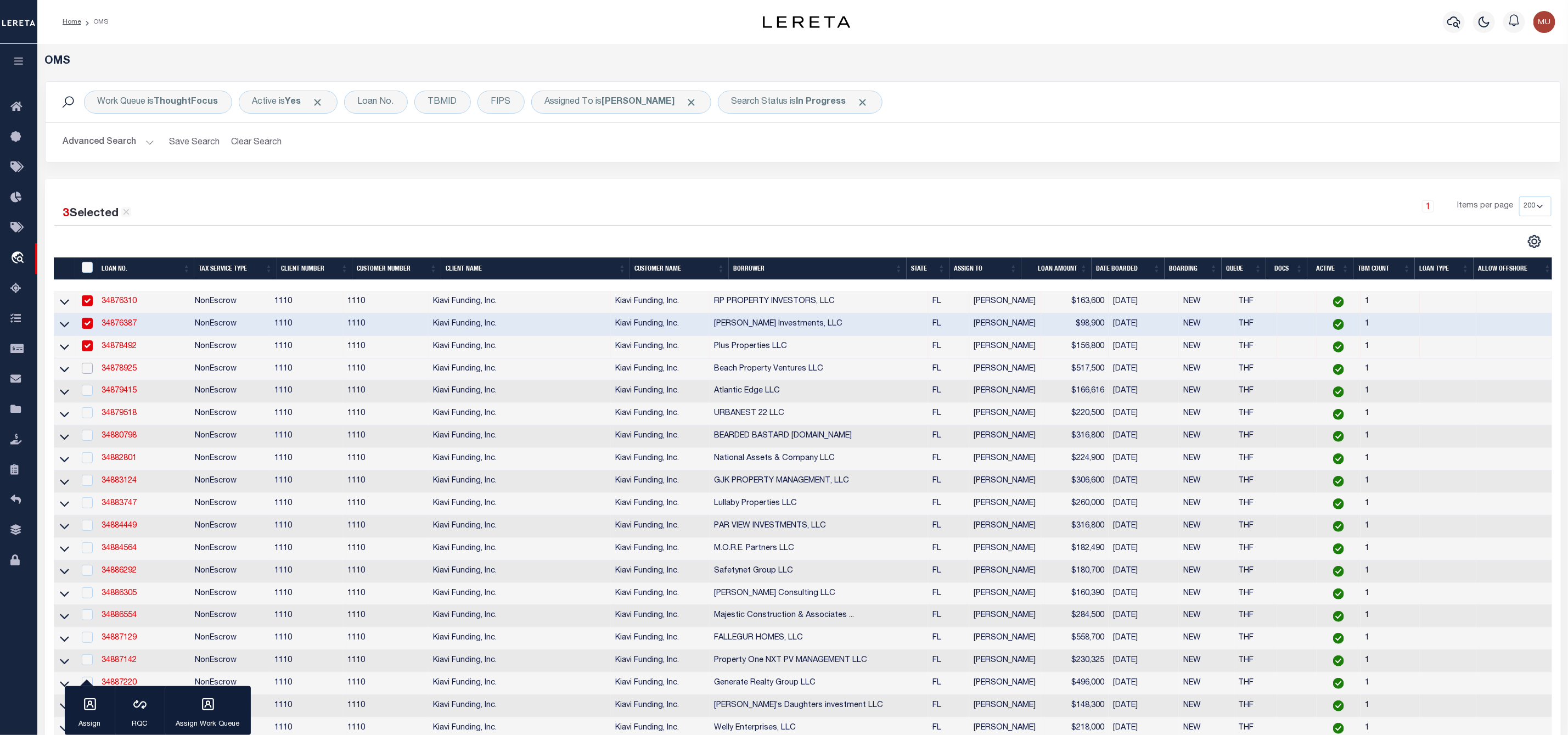
click at [86, 369] on input "checkbox" at bounding box center [87, 368] width 11 height 11
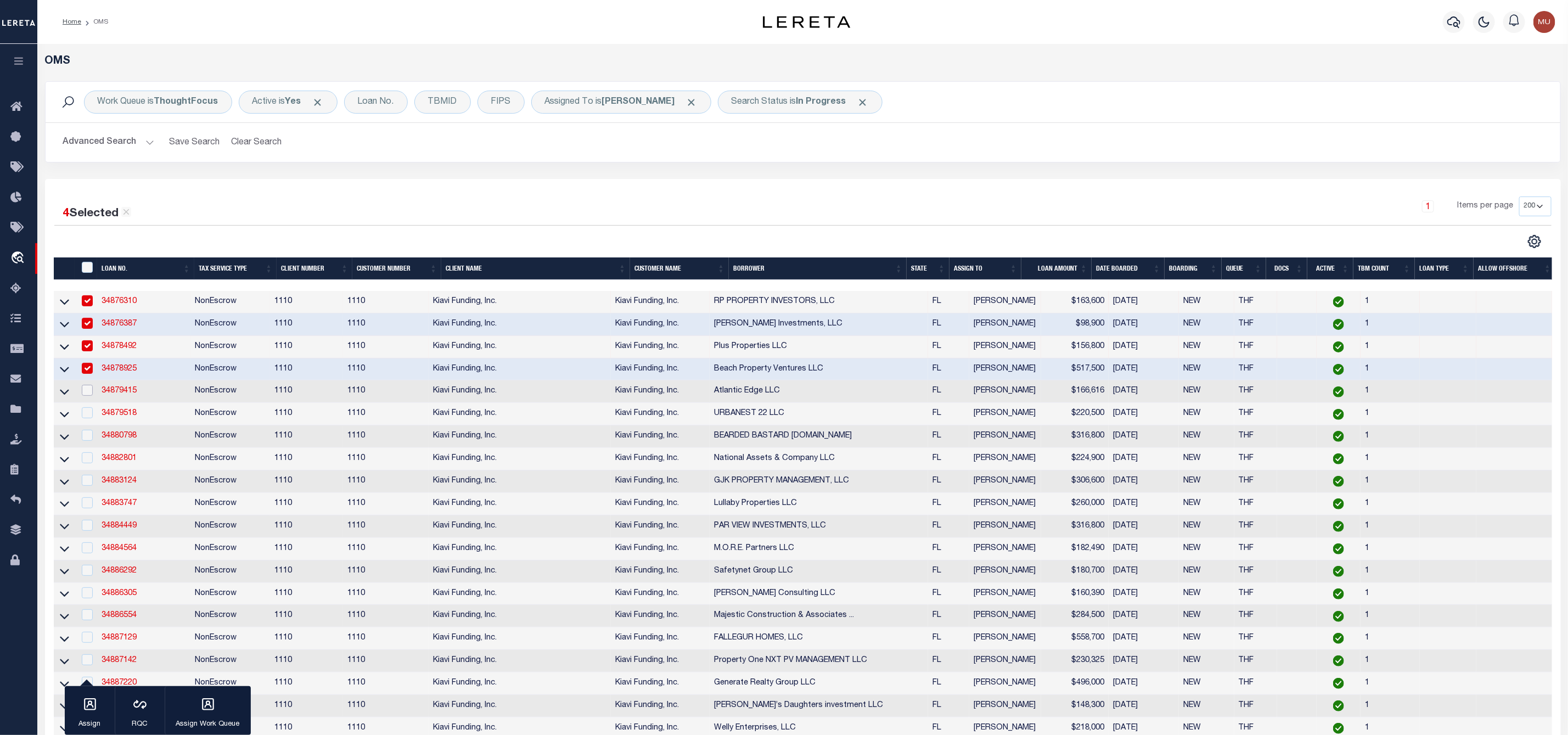
click at [86, 389] on input "checkbox" at bounding box center [87, 390] width 11 height 11
click at [89, 412] on input "checkbox" at bounding box center [87, 412] width 11 height 11
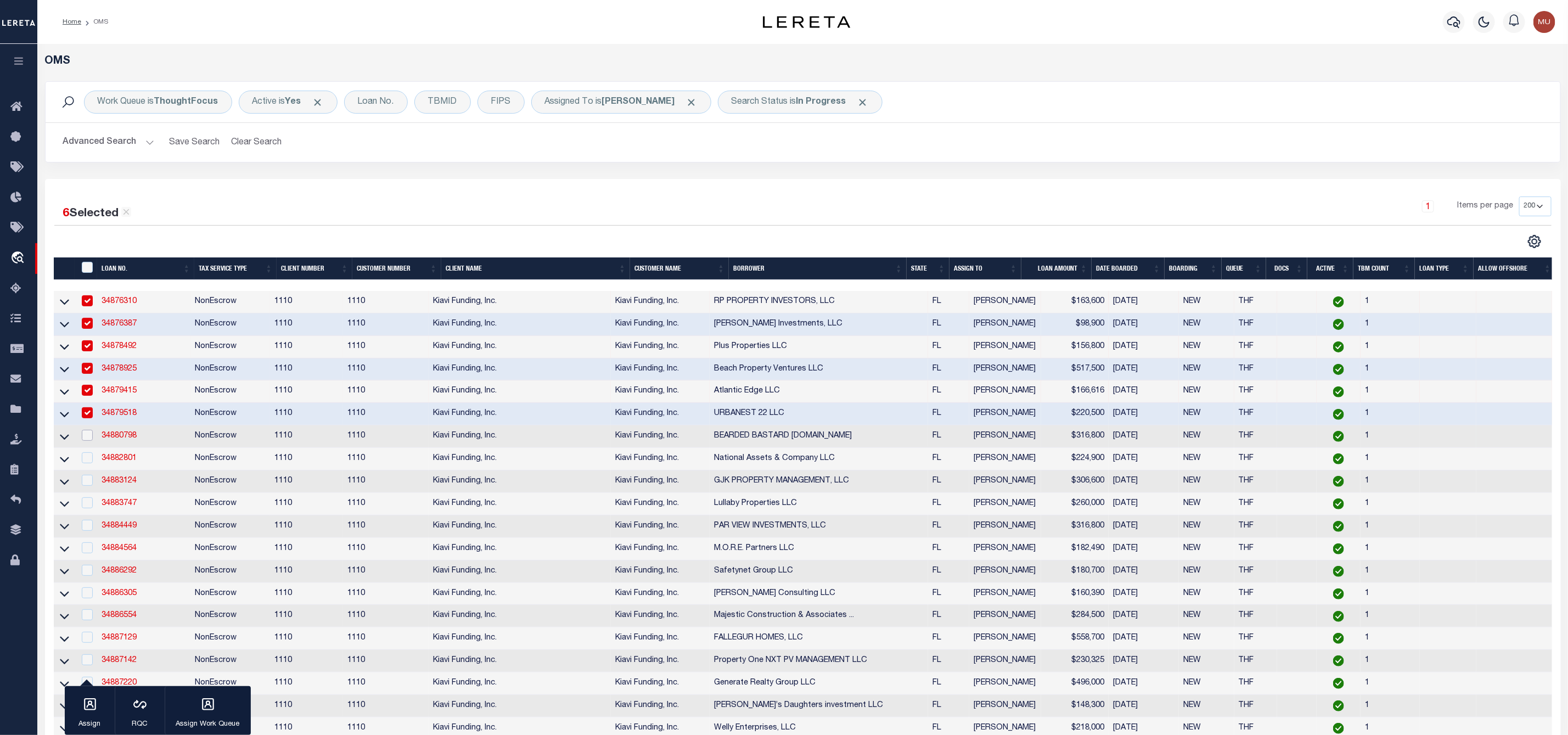
click at [84, 438] on input "checkbox" at bounding box center [87, 435] width 11 height 11
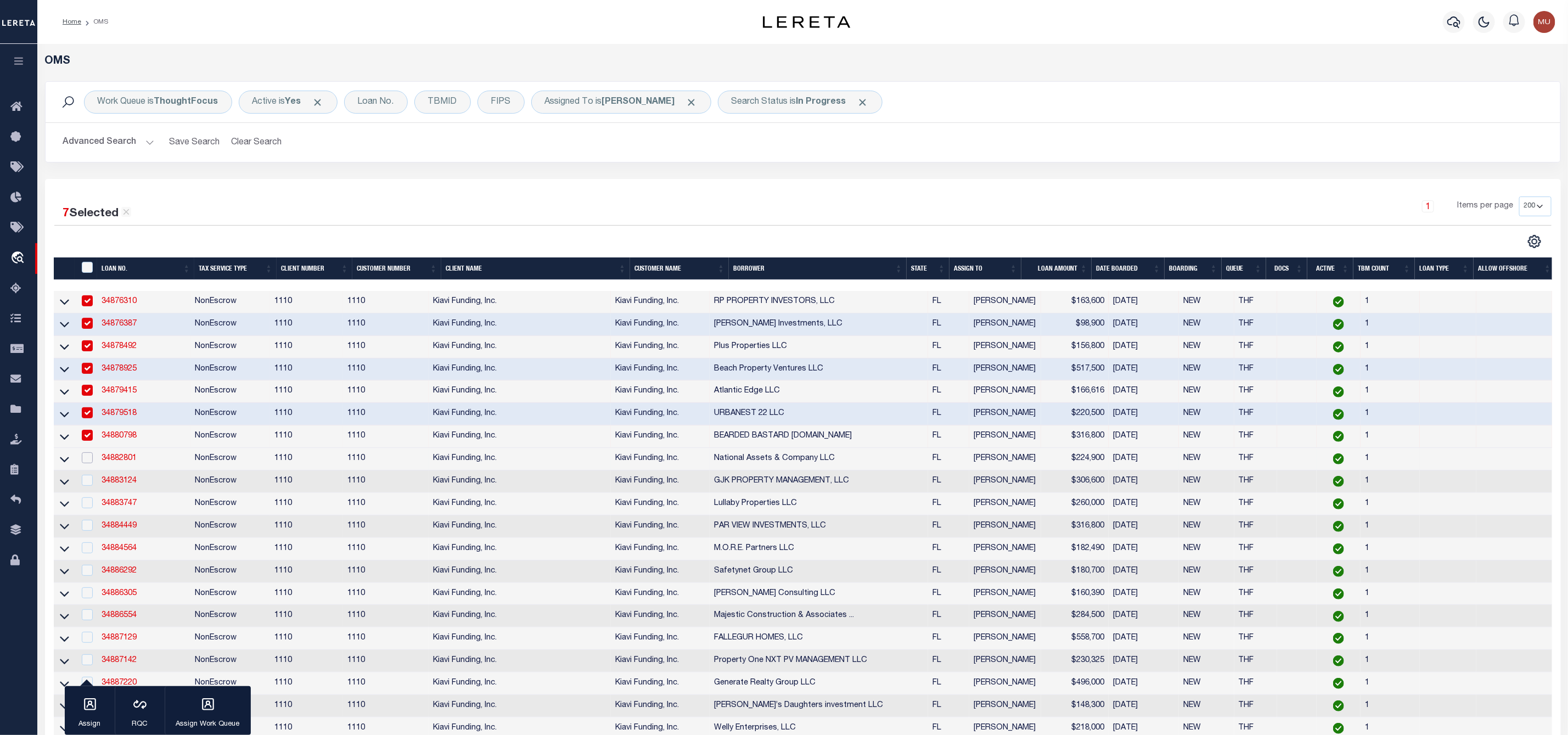
click at [88, 458] on input "checkbox" at bounding box center [87, 457] width 11 height 11
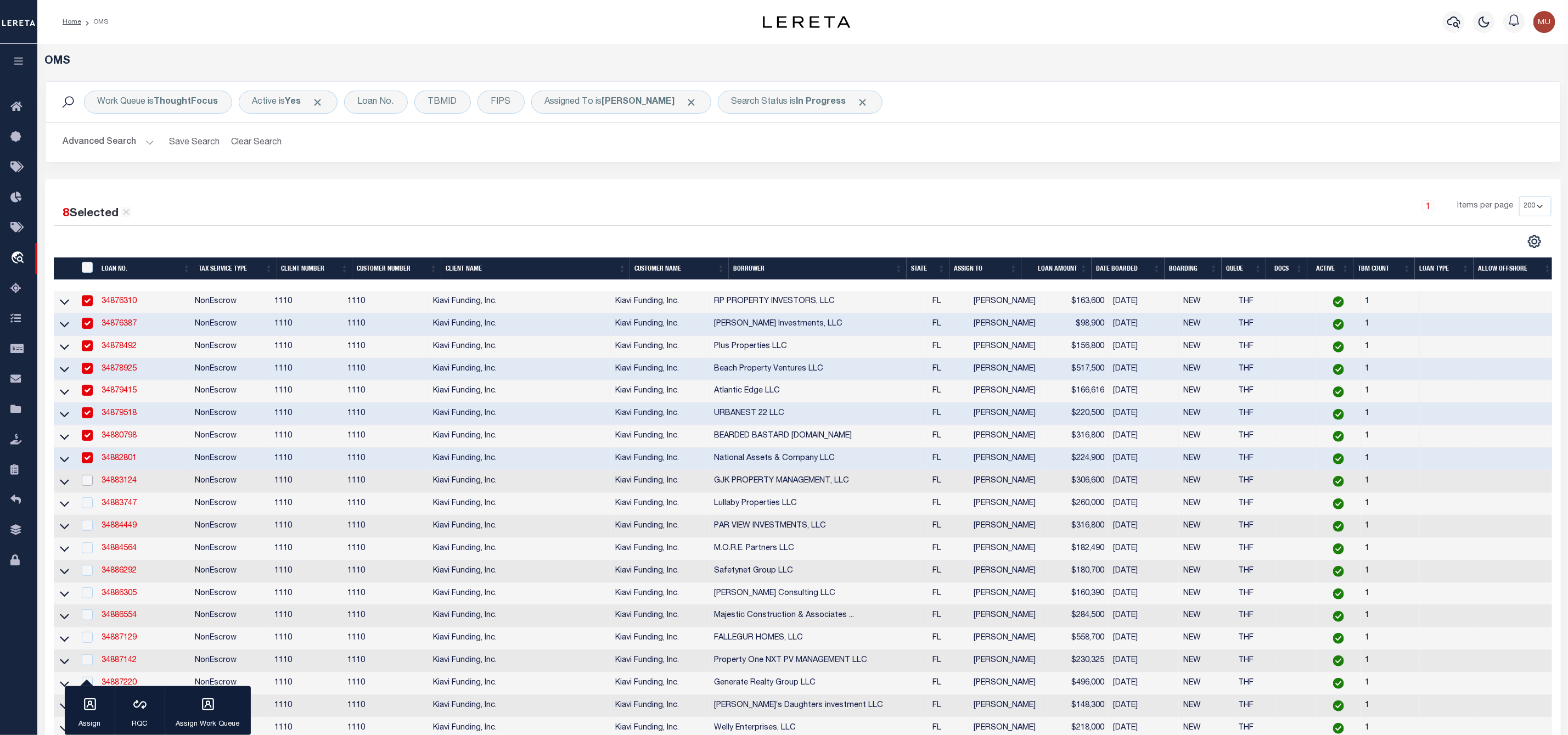
click at [87, 483] on input "checkbox" at bounding box center [87, 480] width 11 height 11
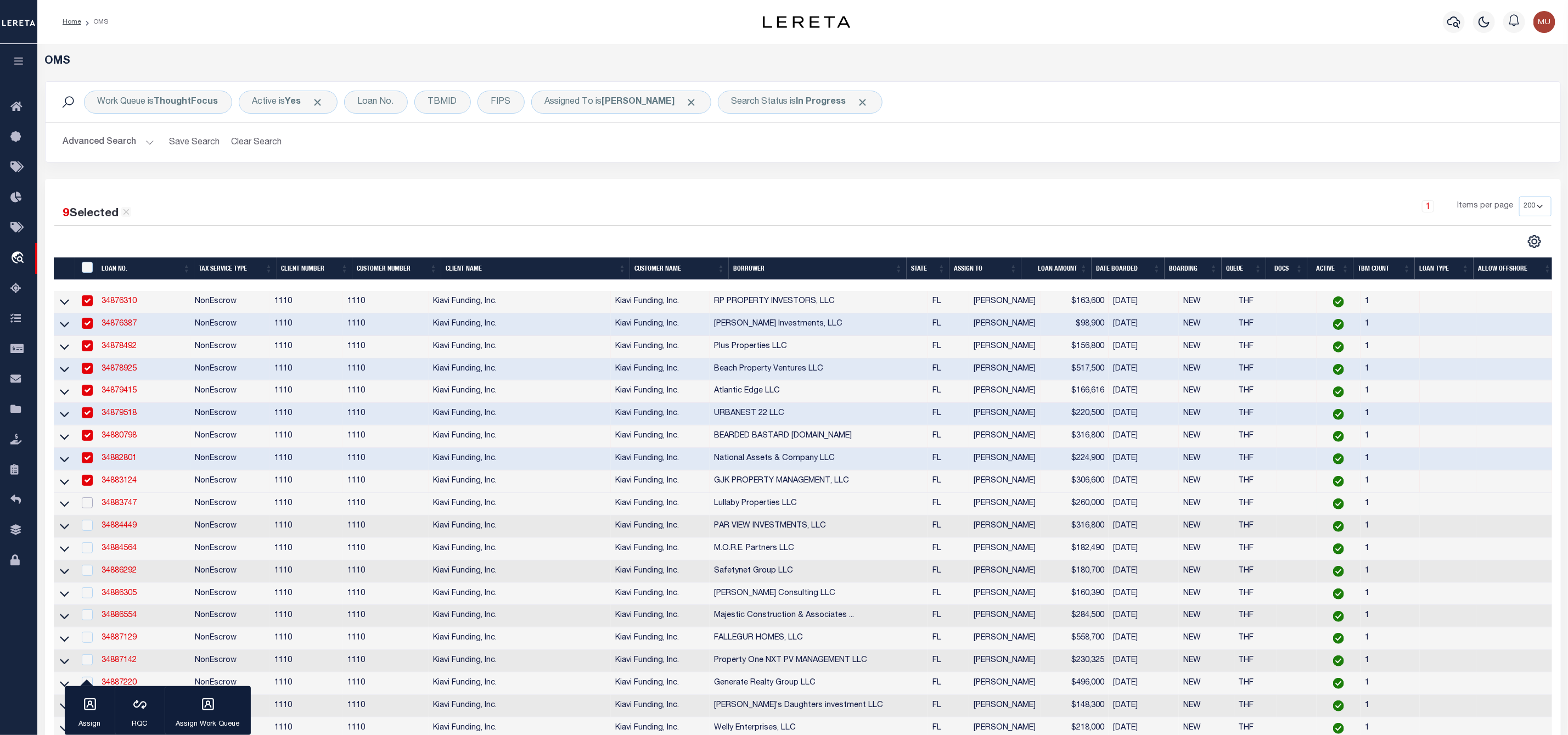
click at [89, 506] on input "checkbox" at bounding box center [87, 503] width 11 height 11
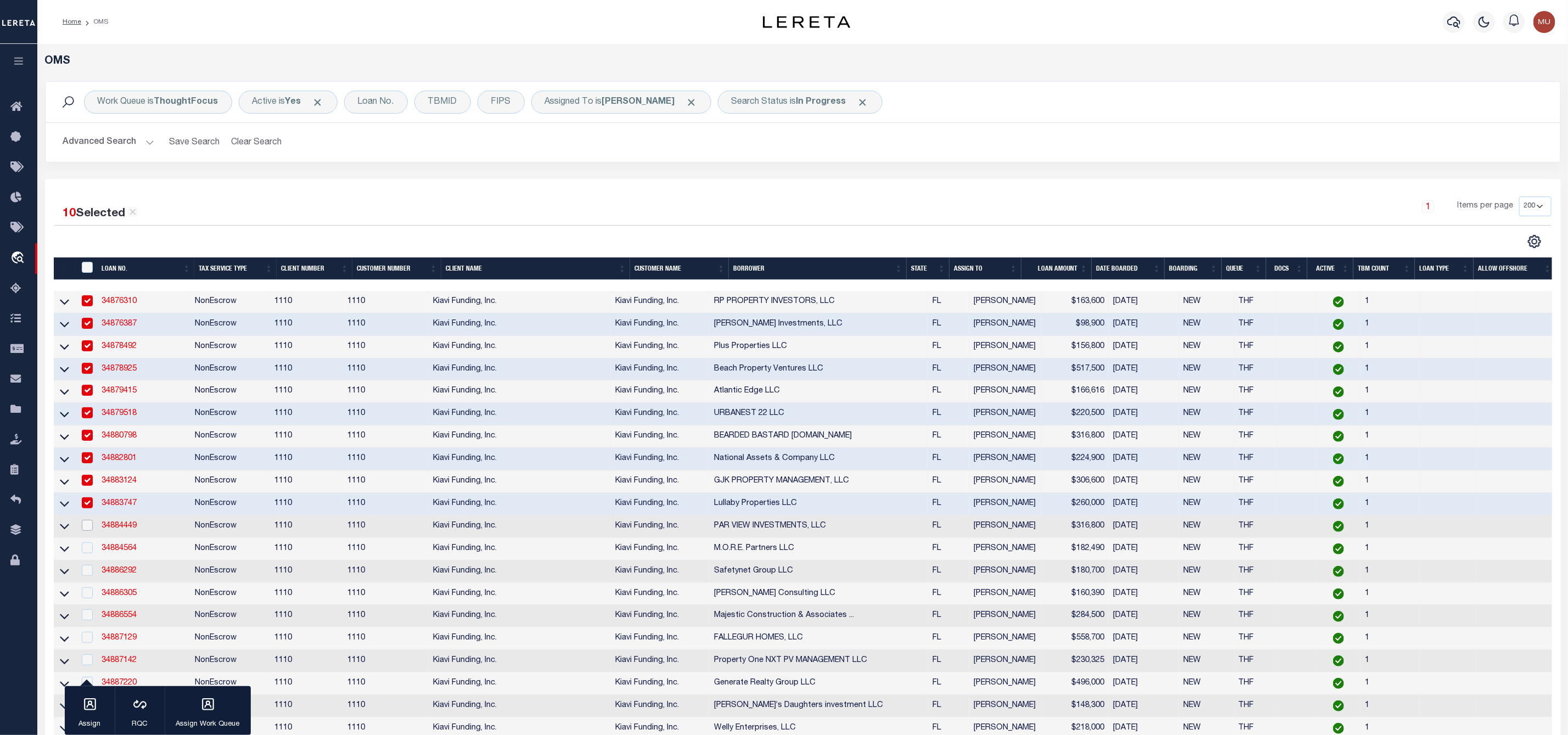
click at [87, 530] on input "checkbox" at bounding box center [87, 525] width 11 height 11
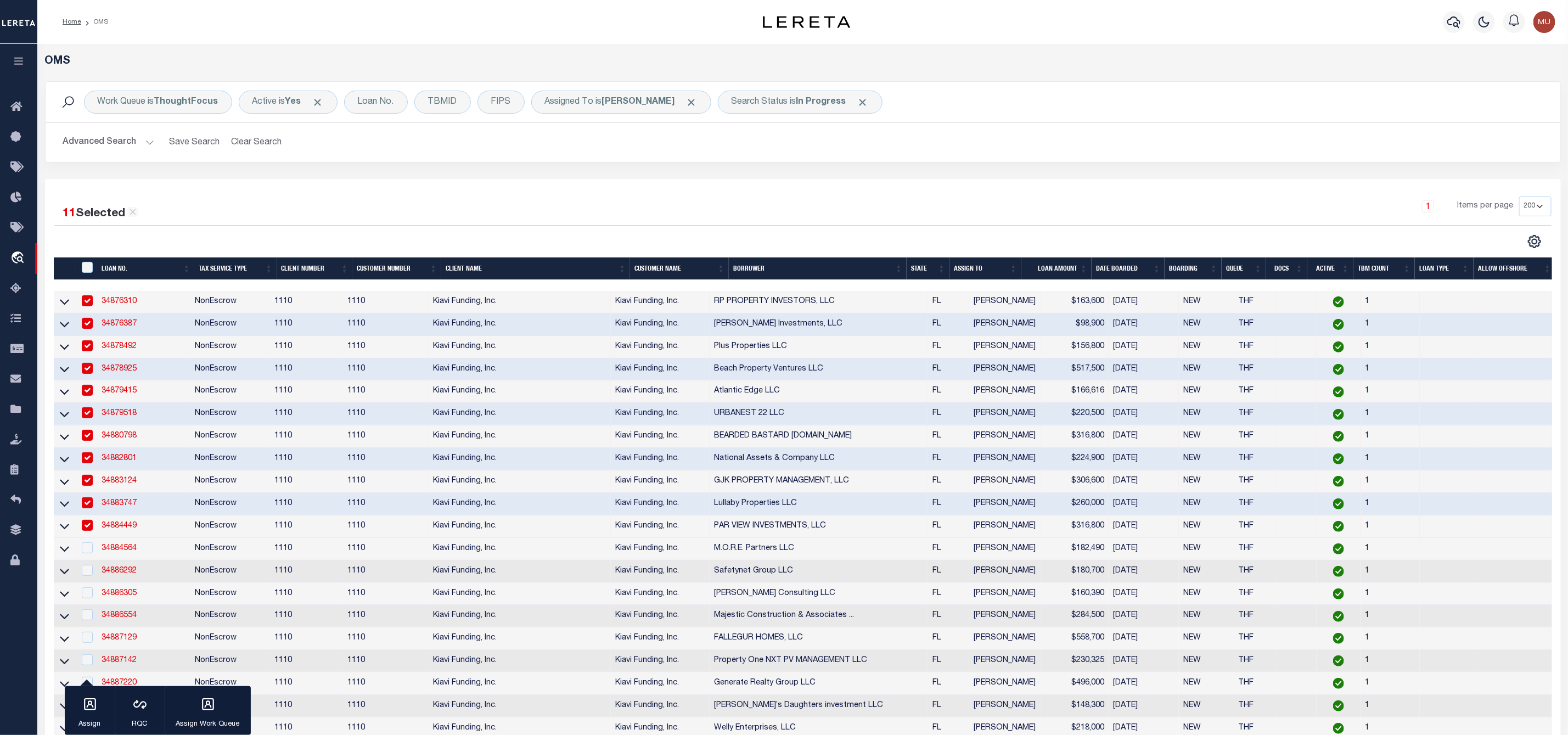
click at [87, 560] on td at bounding box center [86, 550] width 23 height 23
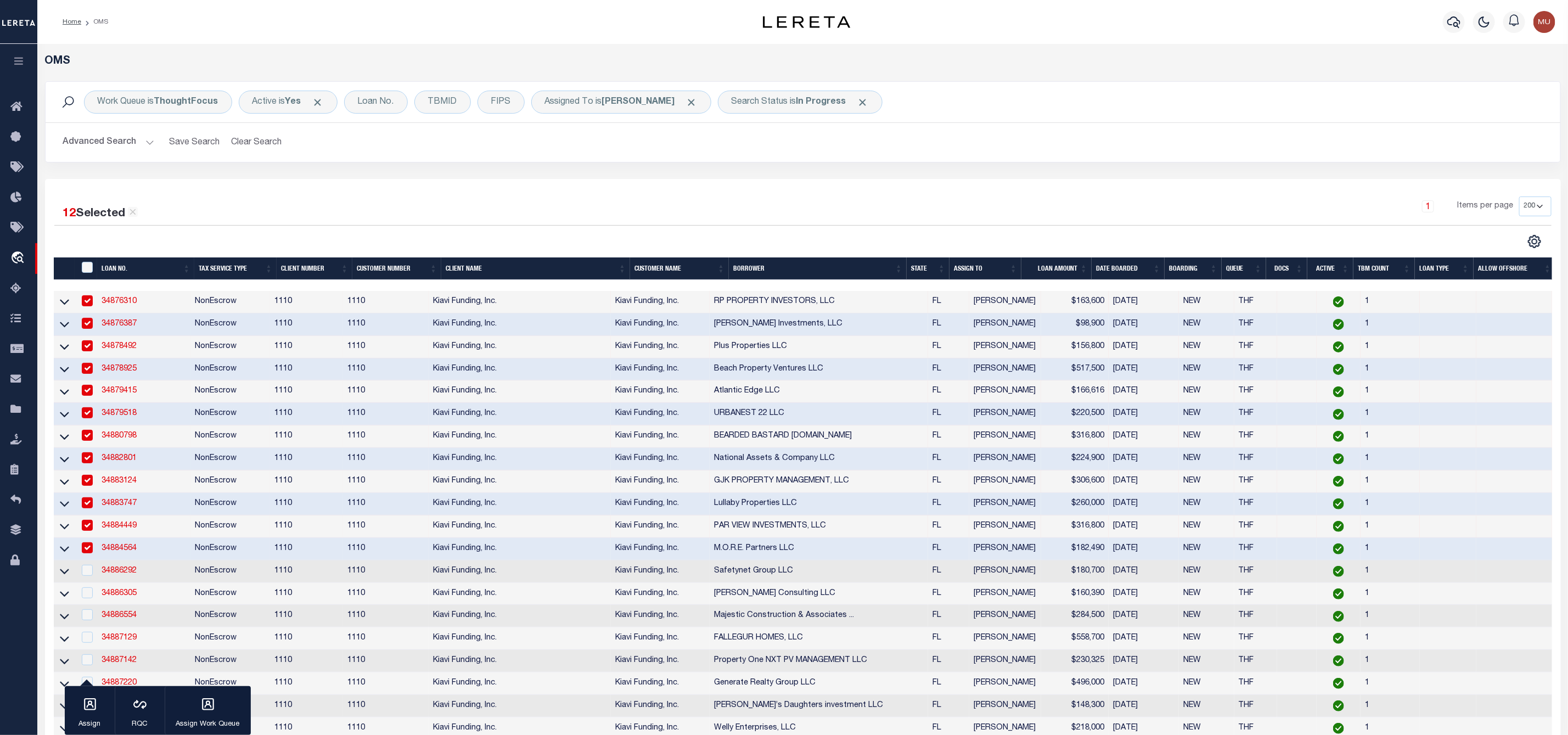
click at [91, 577] on div at bounding box center [86, 570] width 14 height 12
click at [85, 576] on input "checkbox" at bounding box center [87, 570] width 11 height 11
click at [80, 714] on div "button" at bounding box center [90, 705] width 27 height 27
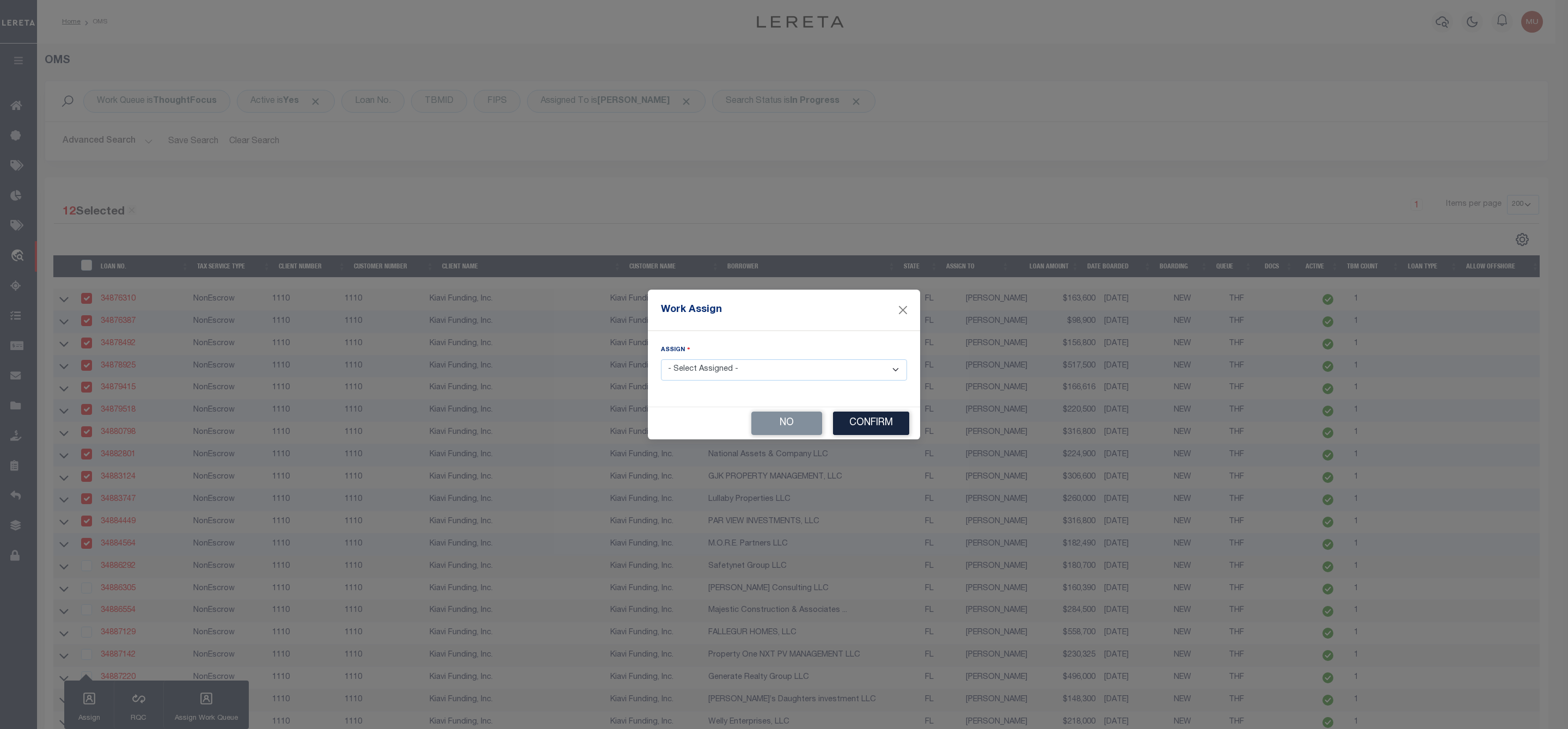
click at [715, 375] on select "- Select Assigned - --Unassigned-- [PERSON_NAME] [PERSON_NAME] [PERSON_NAME] [P…" at bounding box center [784, 370] width 246 height 21
click at [661, 359] on select "- Select Assigned - --Unassigned-- [PERSON_NAME] [PERSON_NAME] [PERSON_NAME] [P…" at bounding box center [784, 370] width 246 height 21
click at [856, 421] on button "Confirm" at bounding box center [871, 423] width 76 height 23
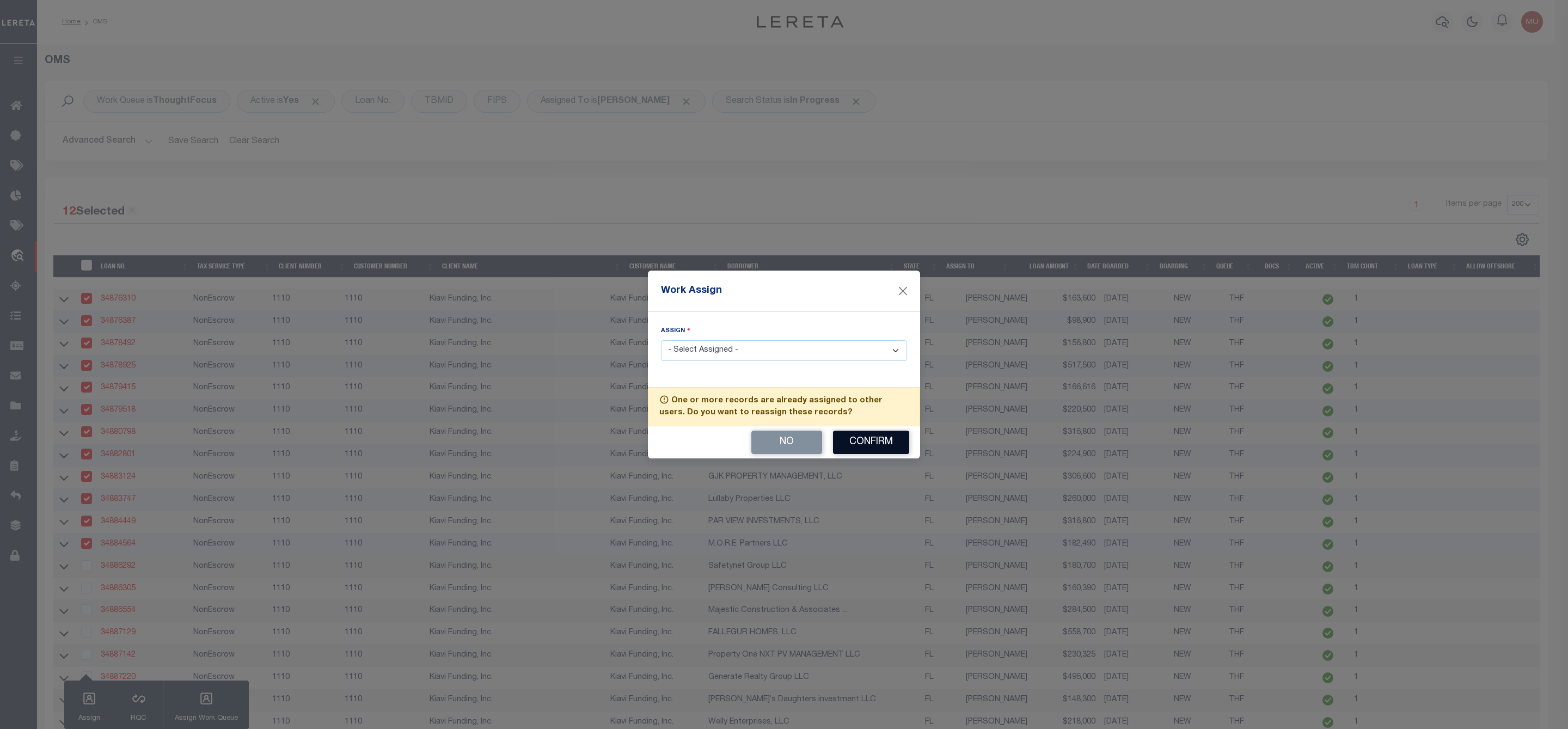
click at [859, 446] on button "Confirm" at bounding box center [871, 442] width 76 height 23
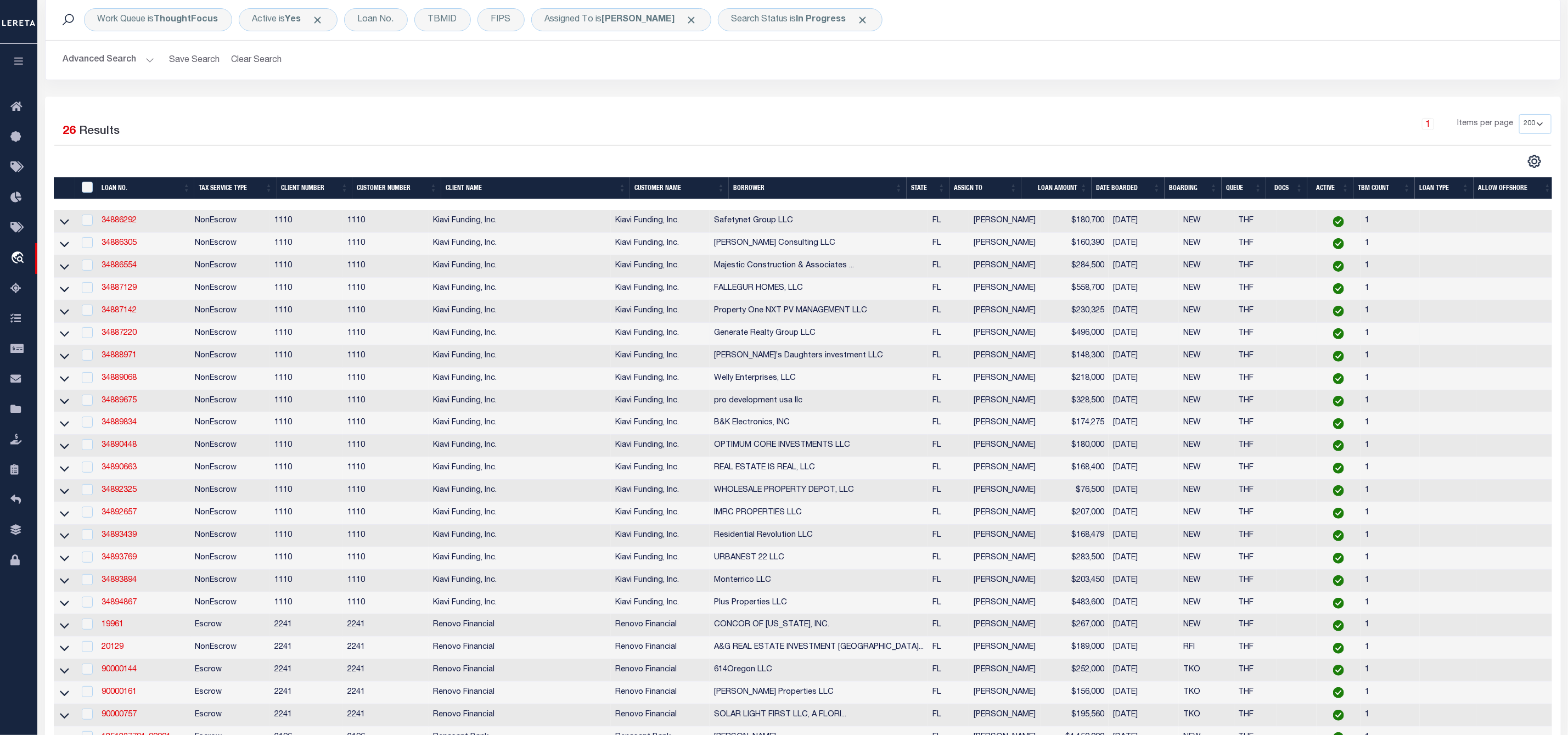
scroll to position [165, 0]
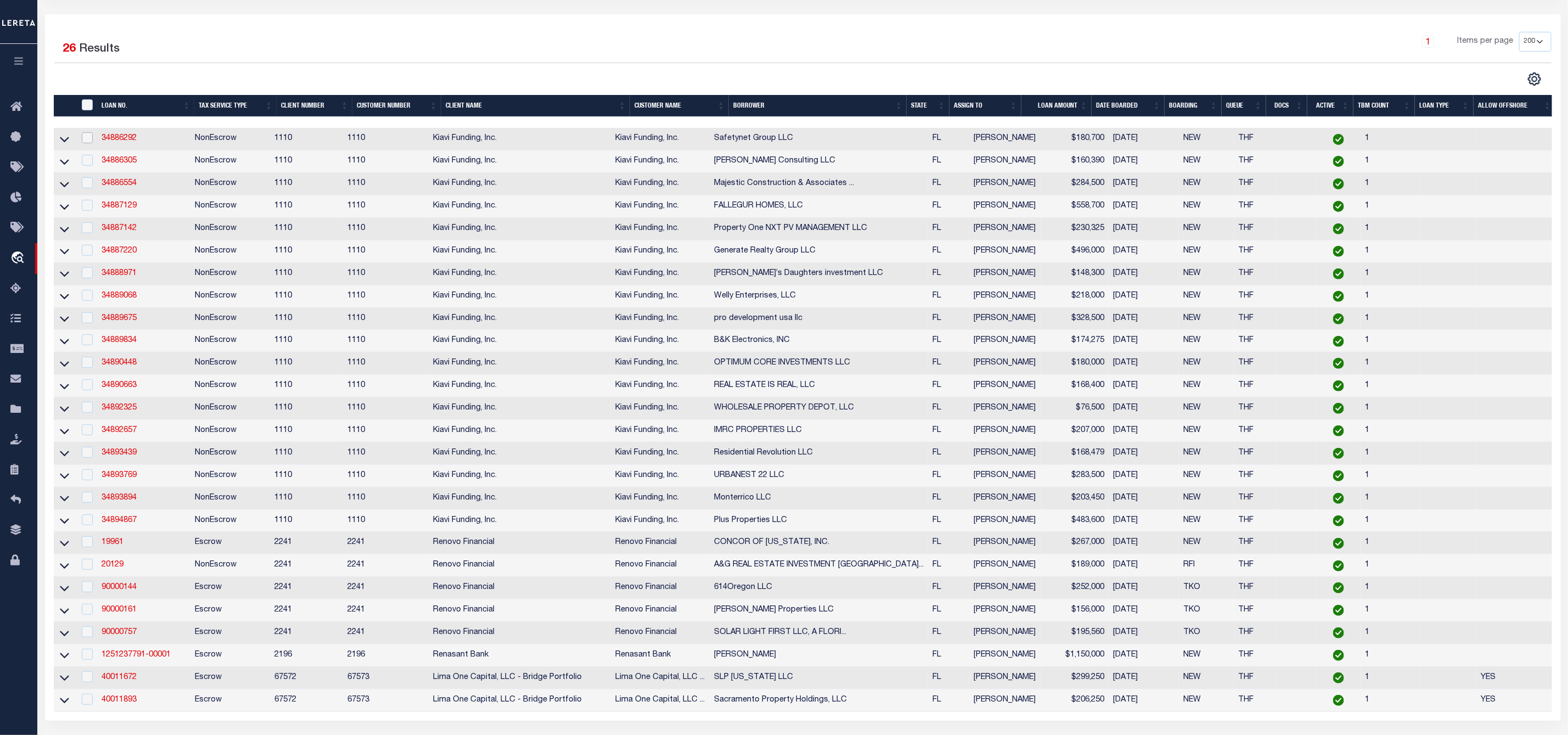
click at [86, 143] on input "checkbox" at bounding box center [87, 138] width 11 height 11
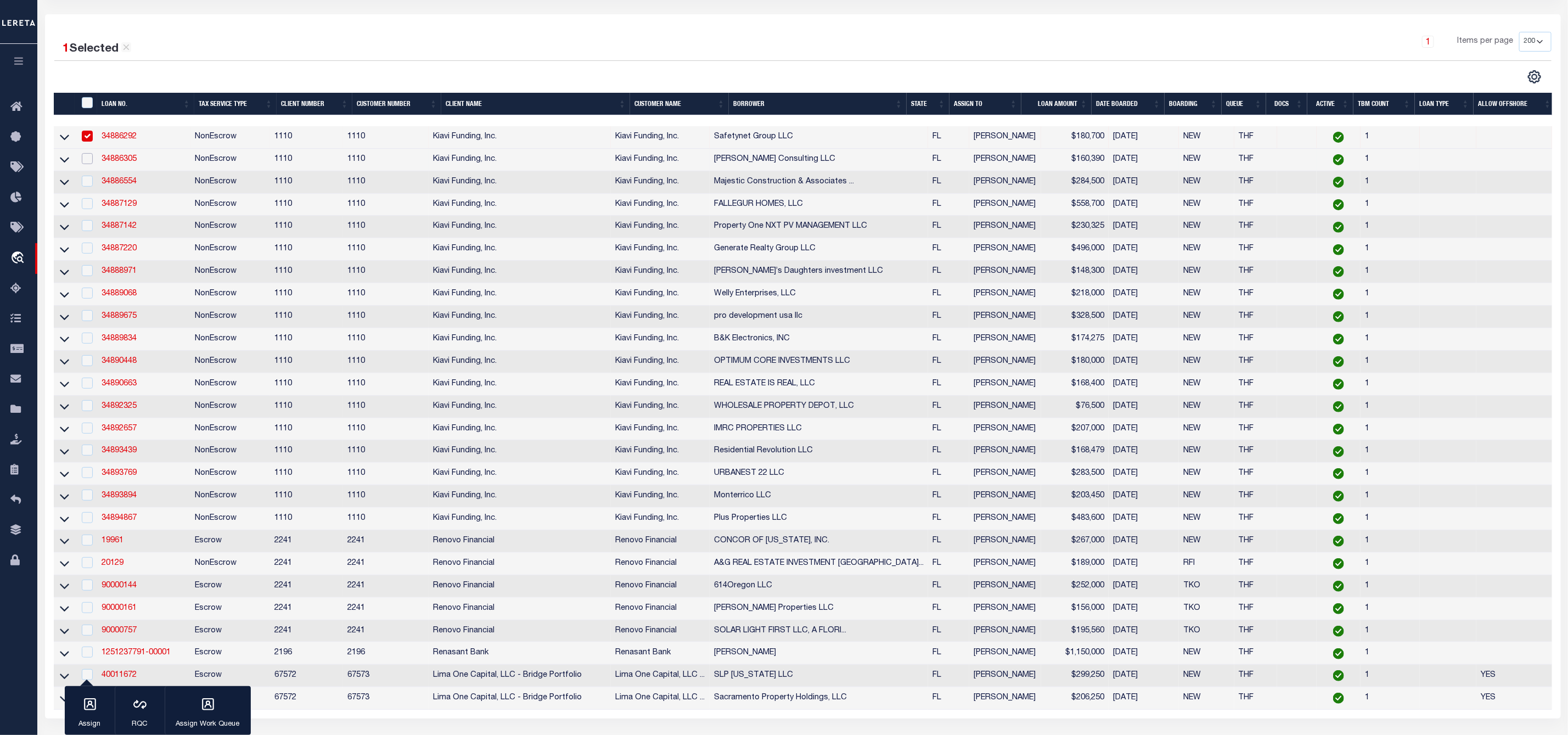
click at [86, 157] on input "checkbox" at bounding box center [87, 158] width 11 height 11
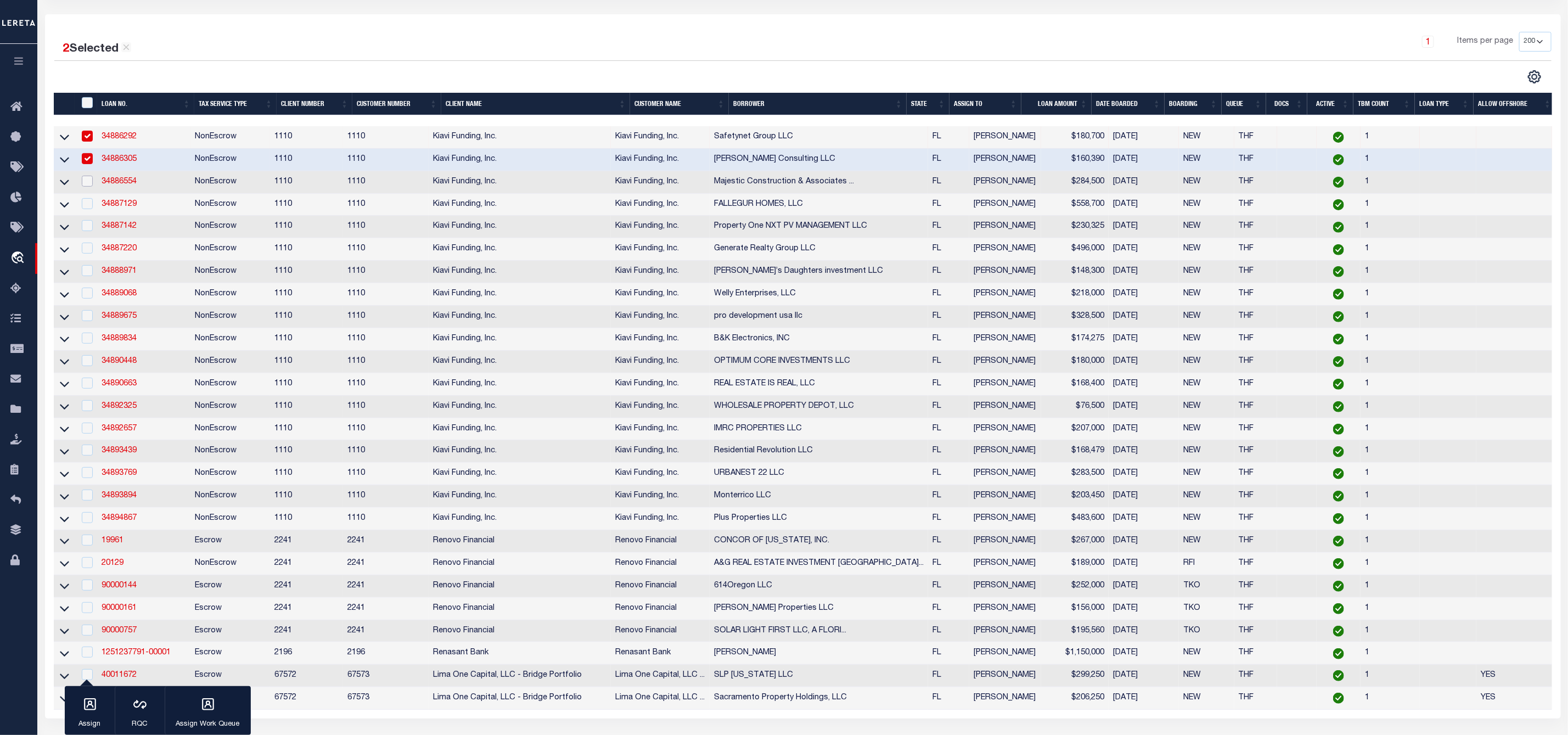
click at [86, 186] on input "checkbox" at bounding box center [87, 180] width 11 height 11
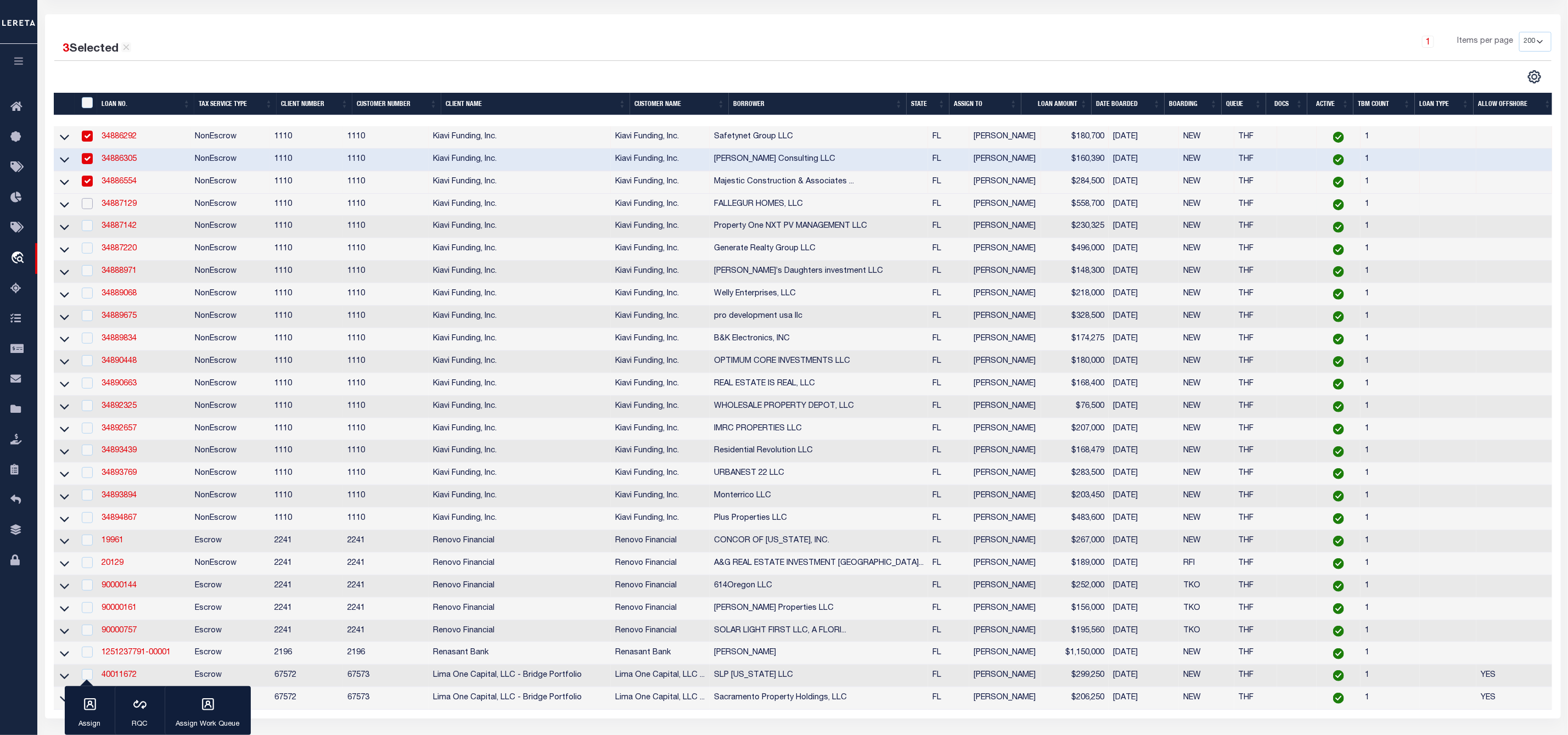
click at [87, 202] on input "checkbox" at bounding box center [87, 203] width 11 height 11
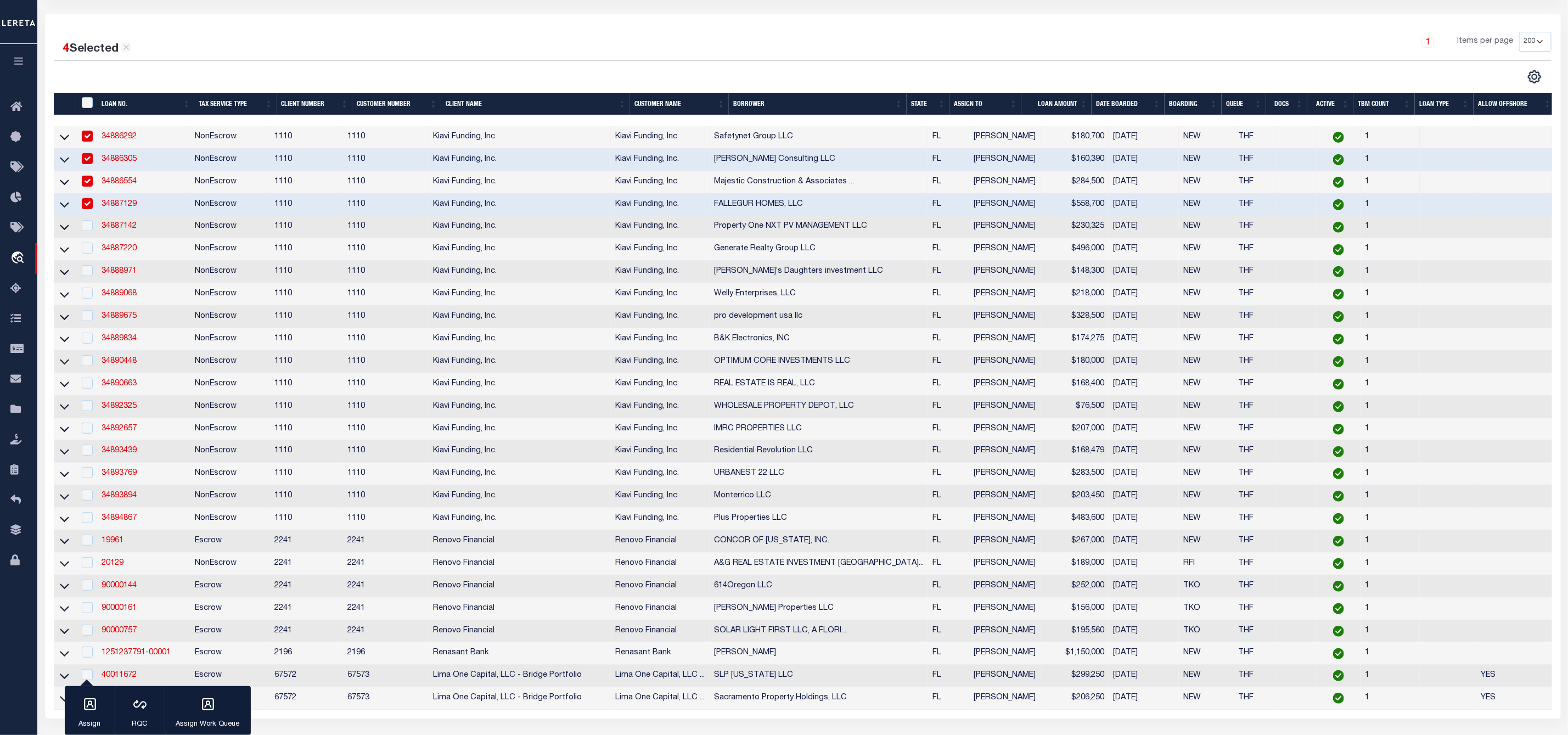
click at [88, 235] on td at bounding box center [86, 227] width 23 height 23
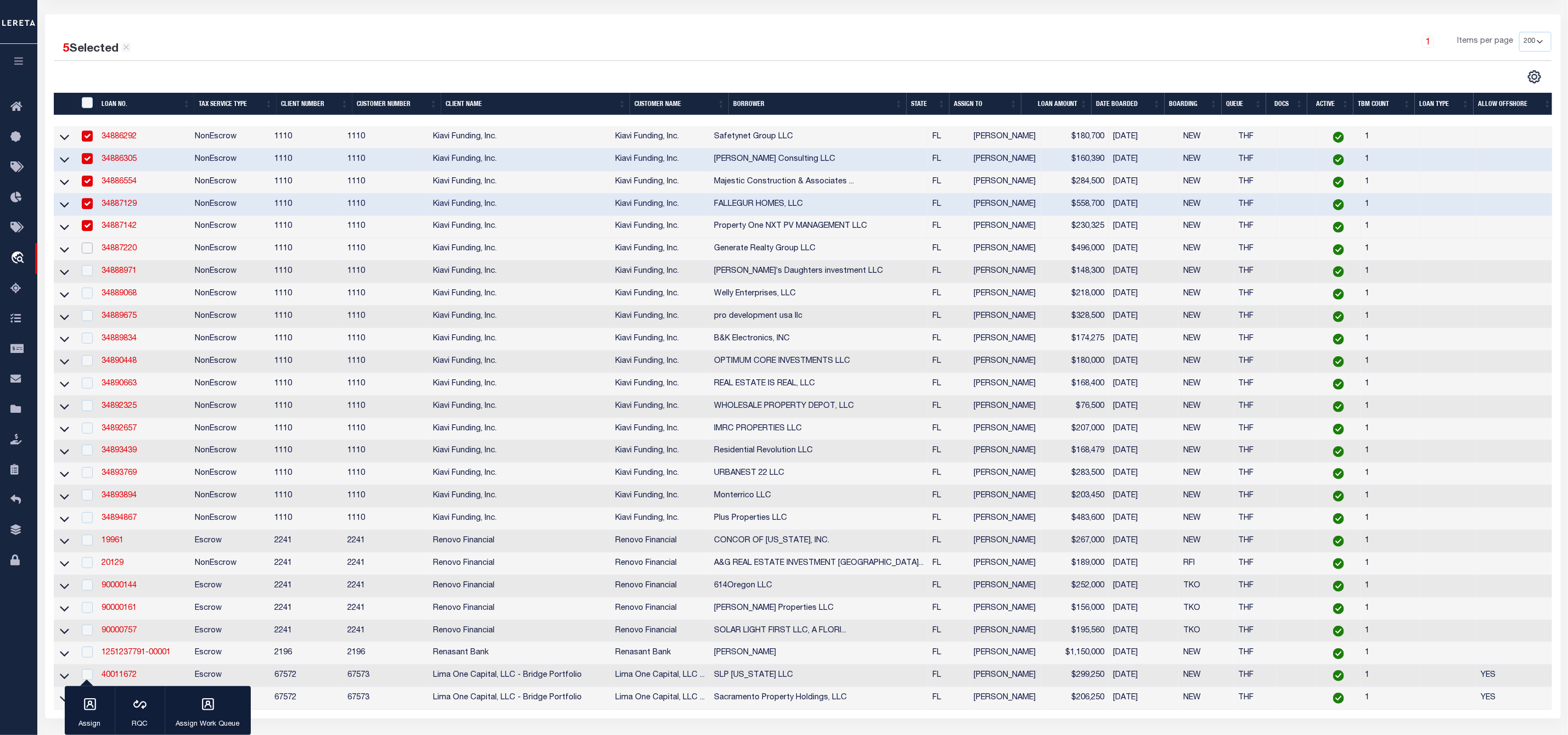
click at [88, 250] on input "checkbox" at bounding box center [87, 247] width 11 height 11
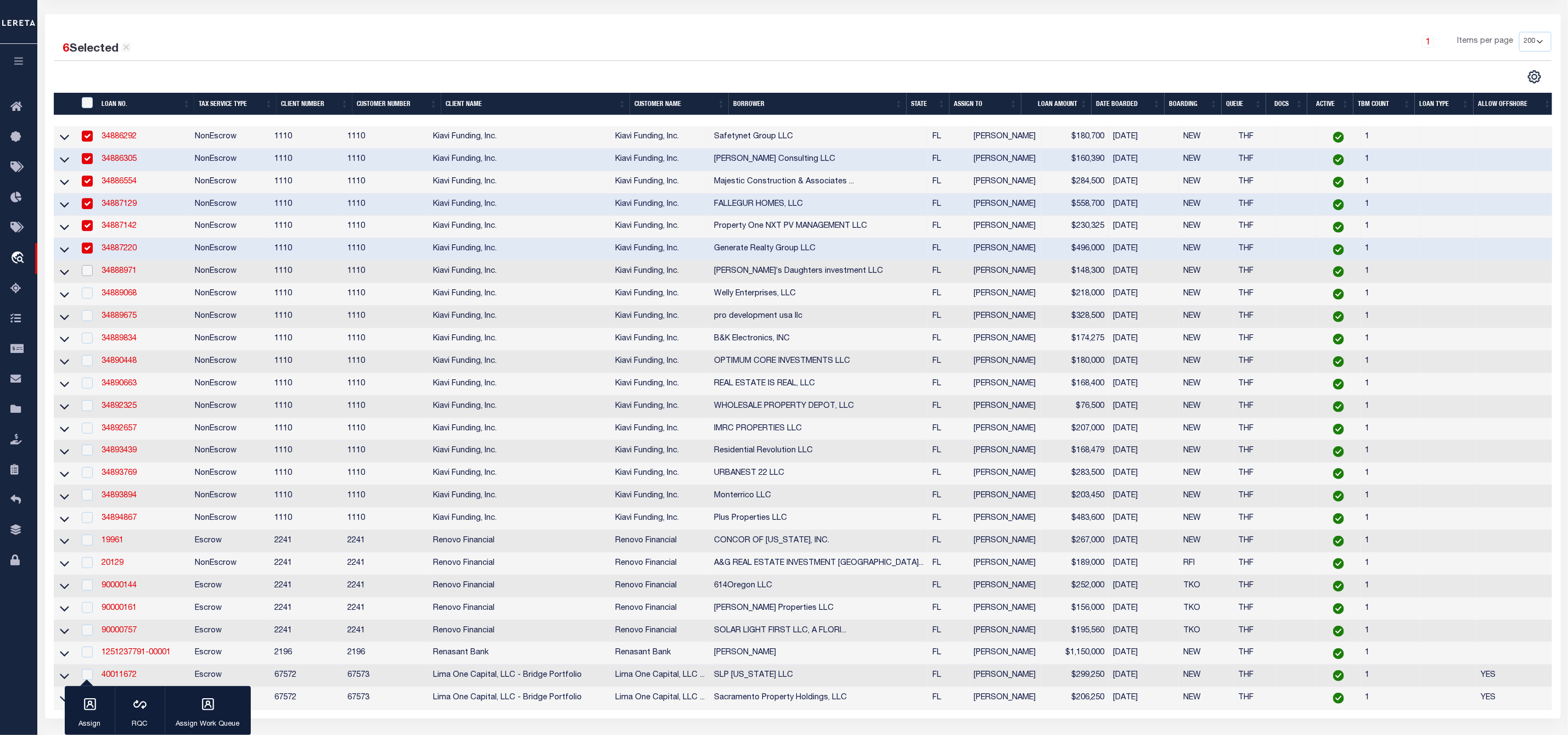
click at [86, 276] on input "checkbox" at bounding box center [87, 270] width 11 height 11
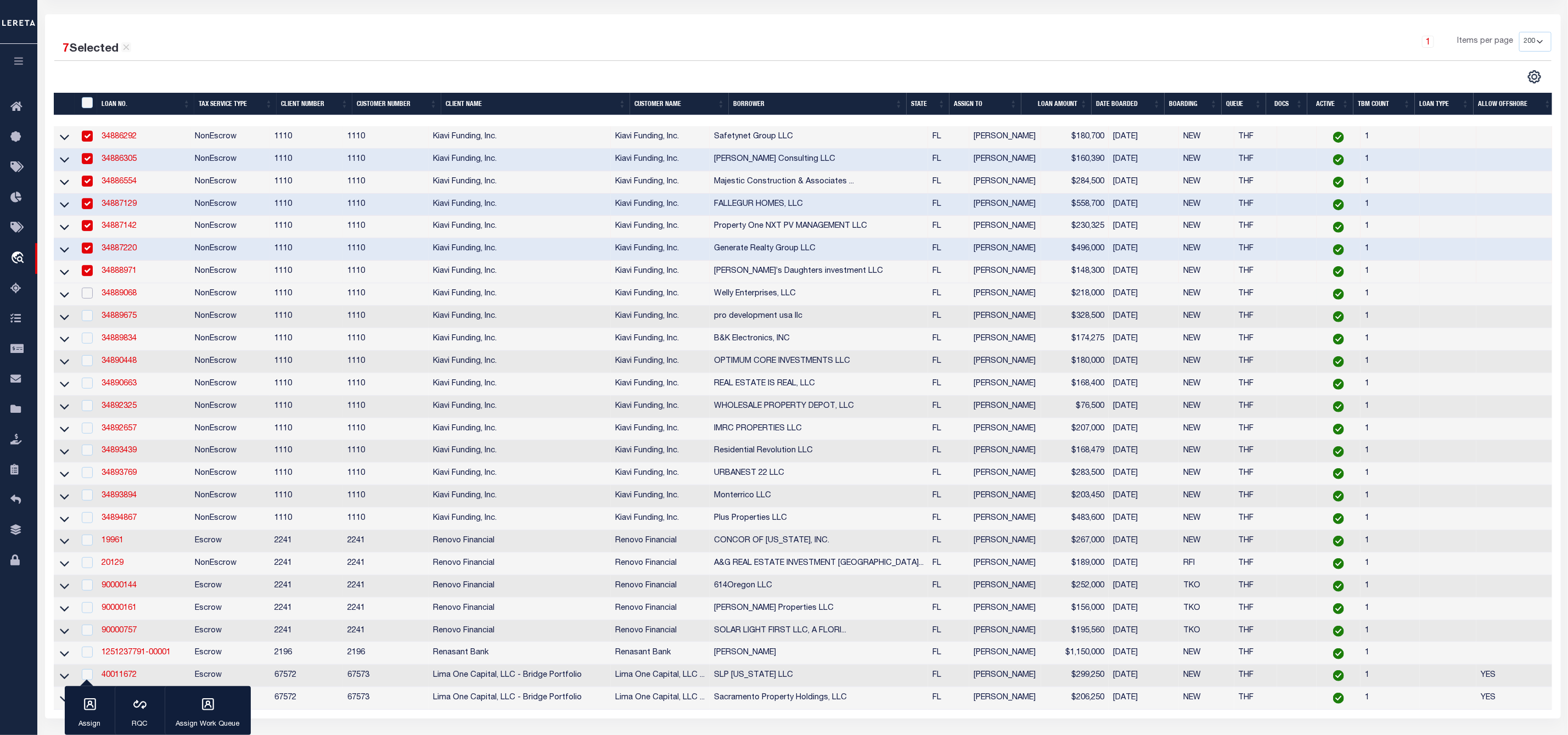
click at [86, 293] on input "checkbox" at bounding box center [87, 292] width 11 height 11
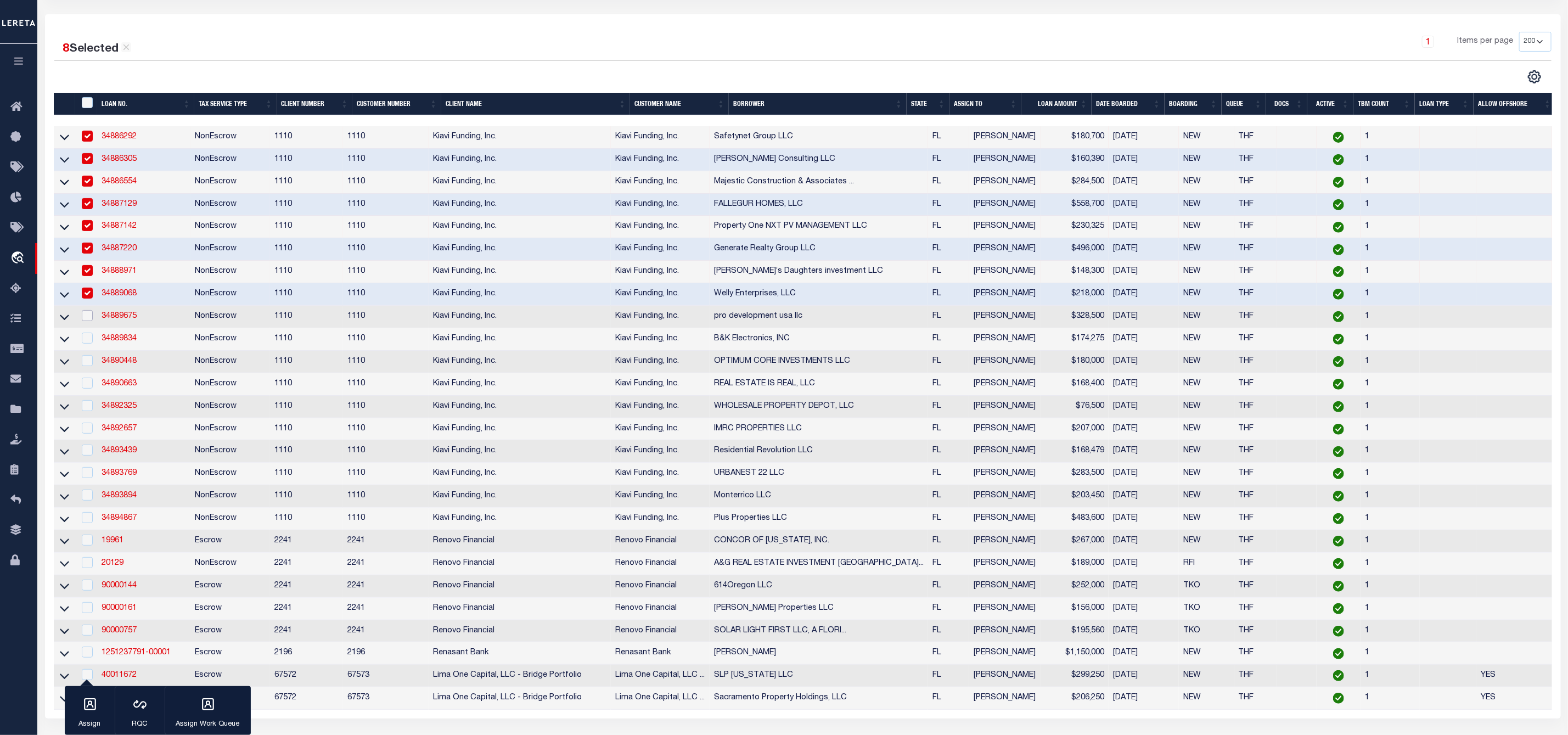
click at [87, 317] on input "checkbox" at bounding box center [87, 315] width 11 height 11
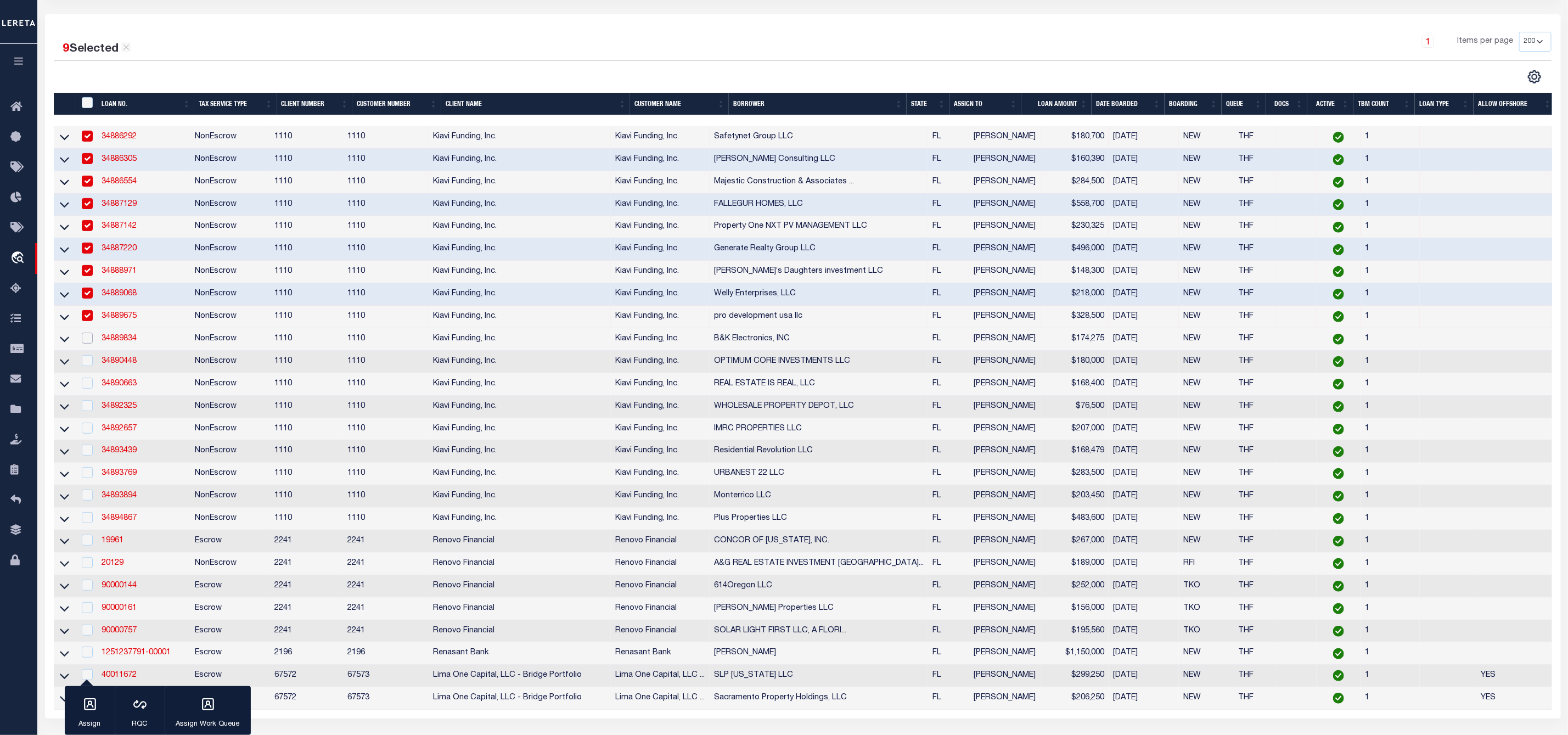
click at [86, 344] on input "checkbox" at bounding box center [87, 338] width 11 height 11
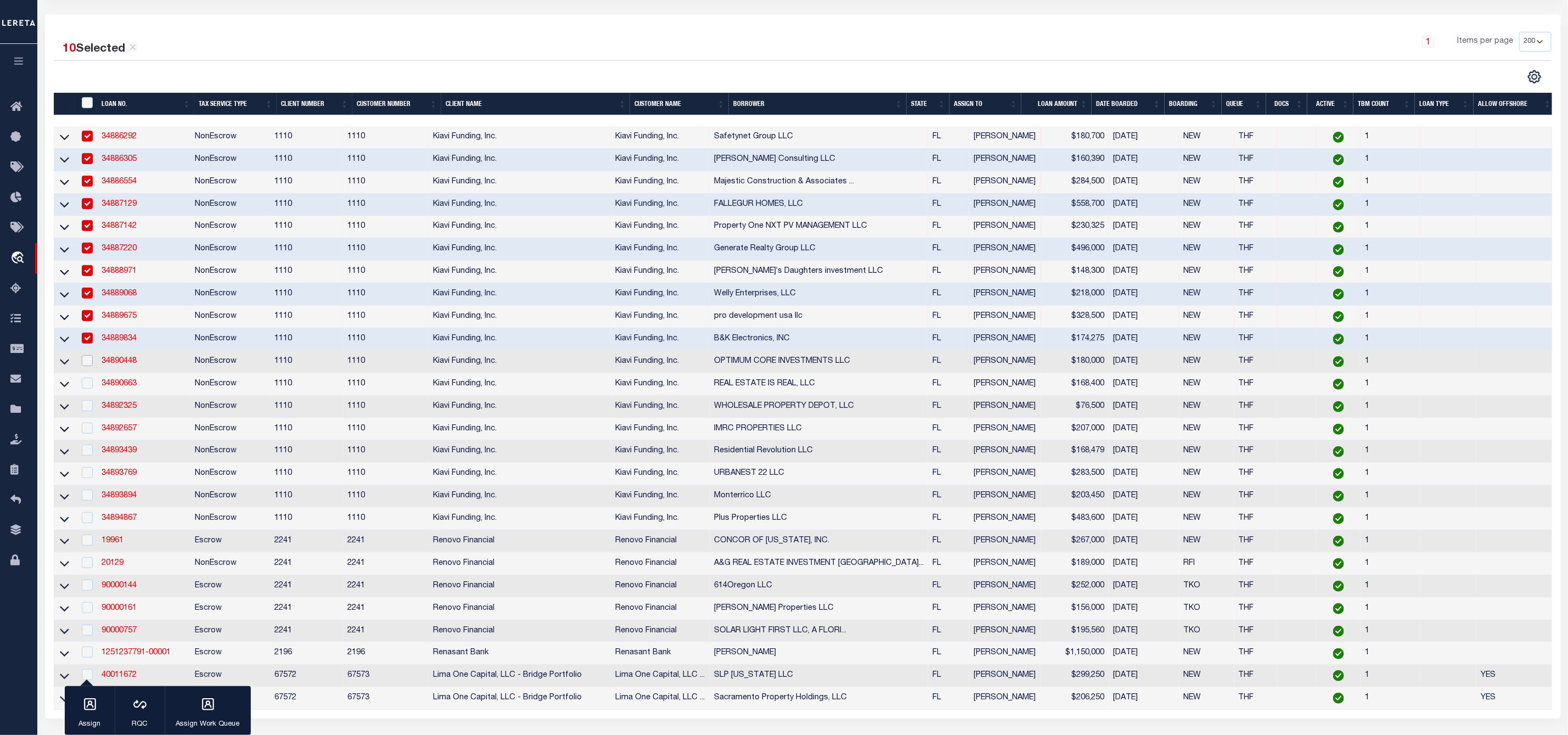
click at [85, 366] on input "checkbox" at bounding box center [87, 360] width 11 height 11
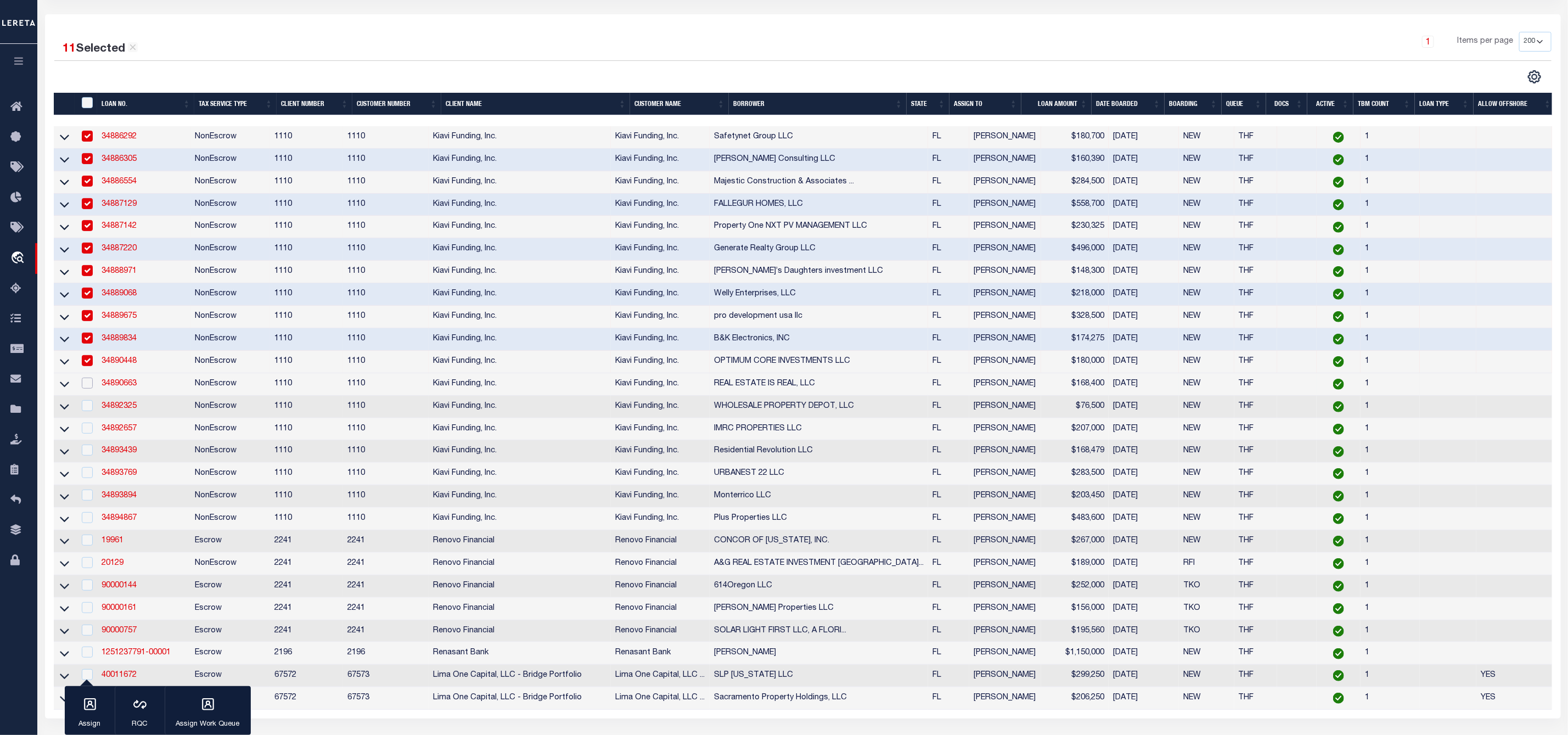
click at [88, 389] on input "checkbox" at bounding box center [87, 383] width 11 height 11
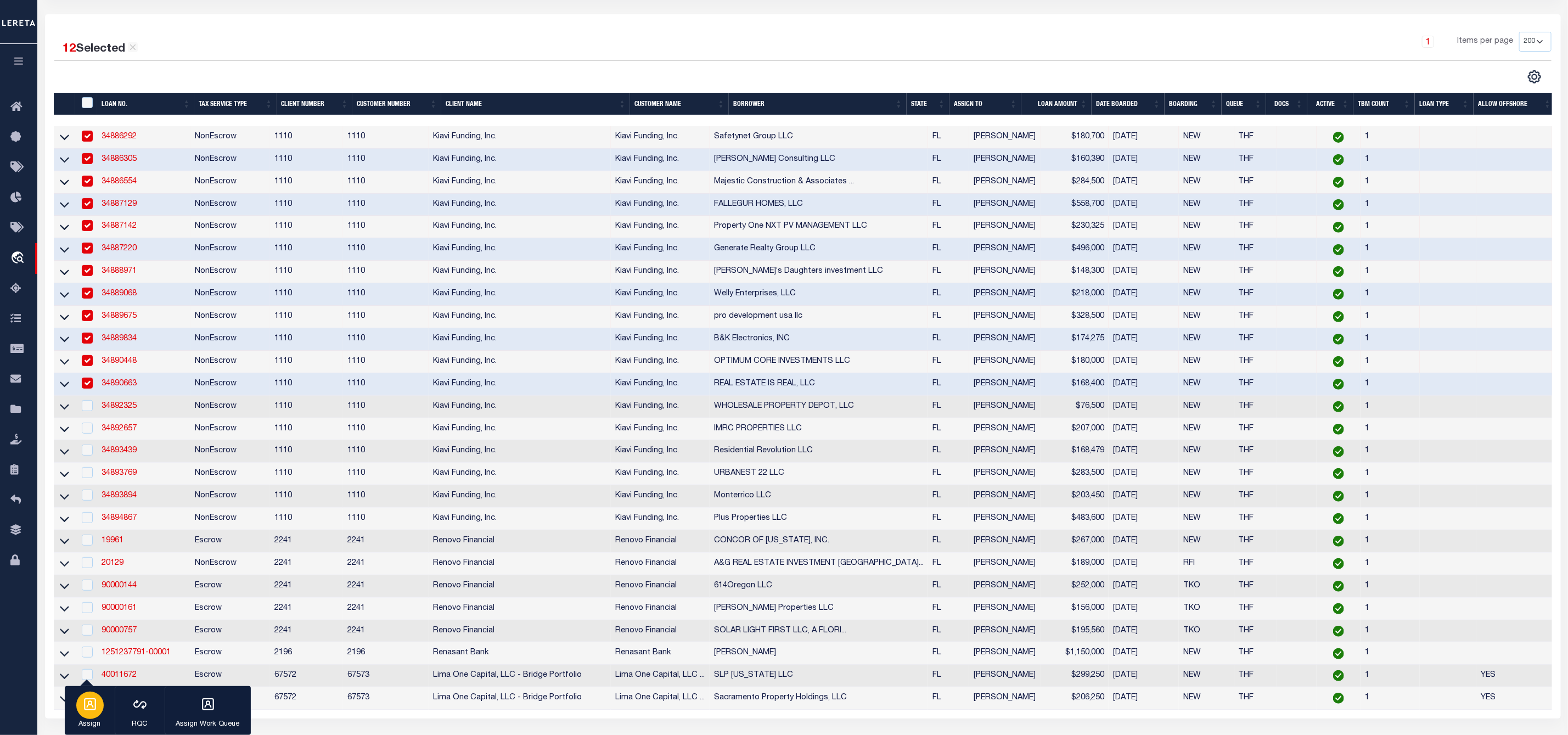
click at [87, 705] on icon "button" at bounding box center [90, 704] width 14 height 14
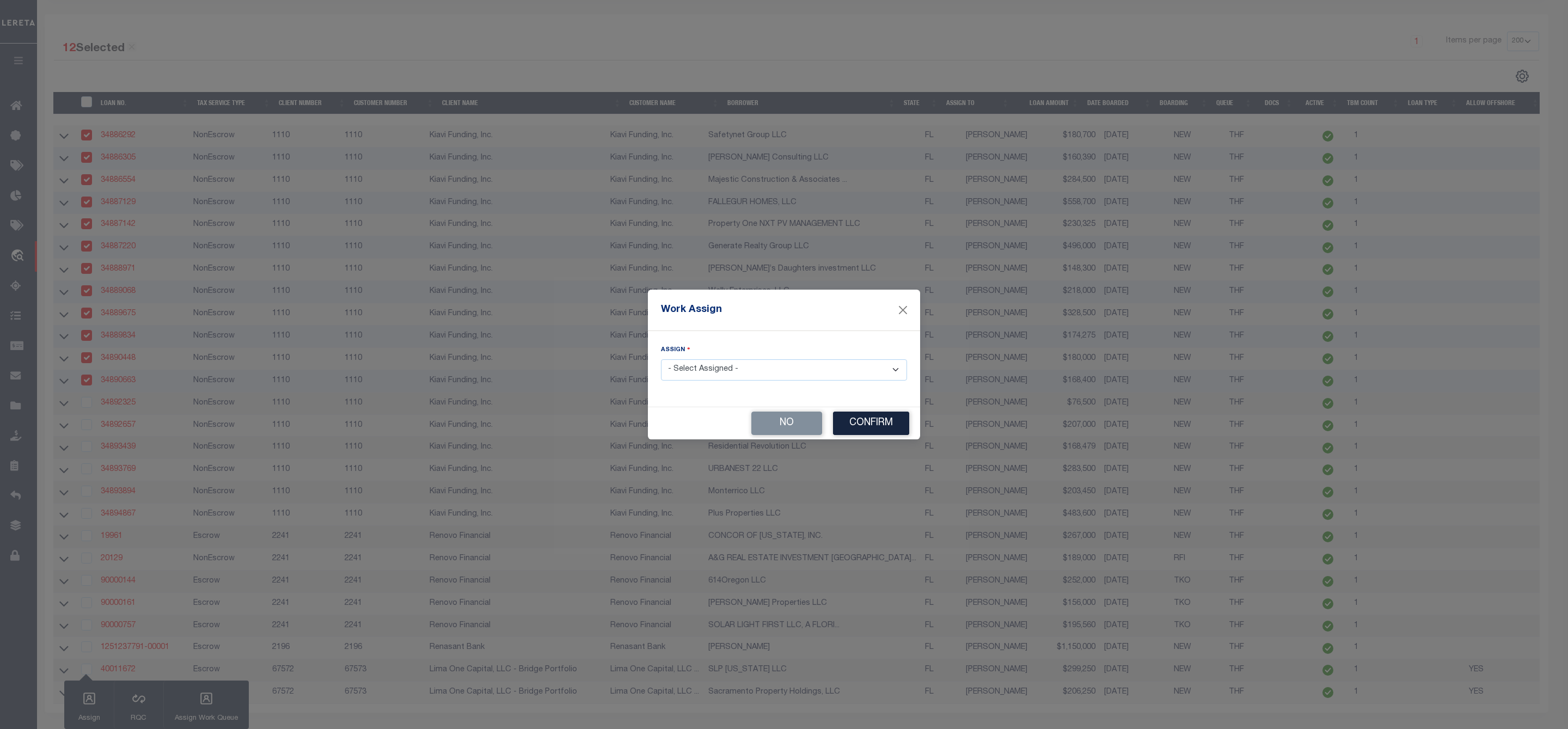
click at [754, 378] on select "- Select Assigned - --Unassigned-- [PERSON_NAME] [PERSON_NAME] [PERSON_NAME] [P…" at bounding box center [784, 370] width 246 height 21
click at [661, 359] on select "- Select Assigned - --Unassigned-- [PERSON_NAME] [PERSON_NAME] [PERSON_NAME] [P…" at bounding box center [784, 370] width 246 height 21
click at [885, 427] on button "Confirm" at bounding box center [871, 423] width 76 height 23
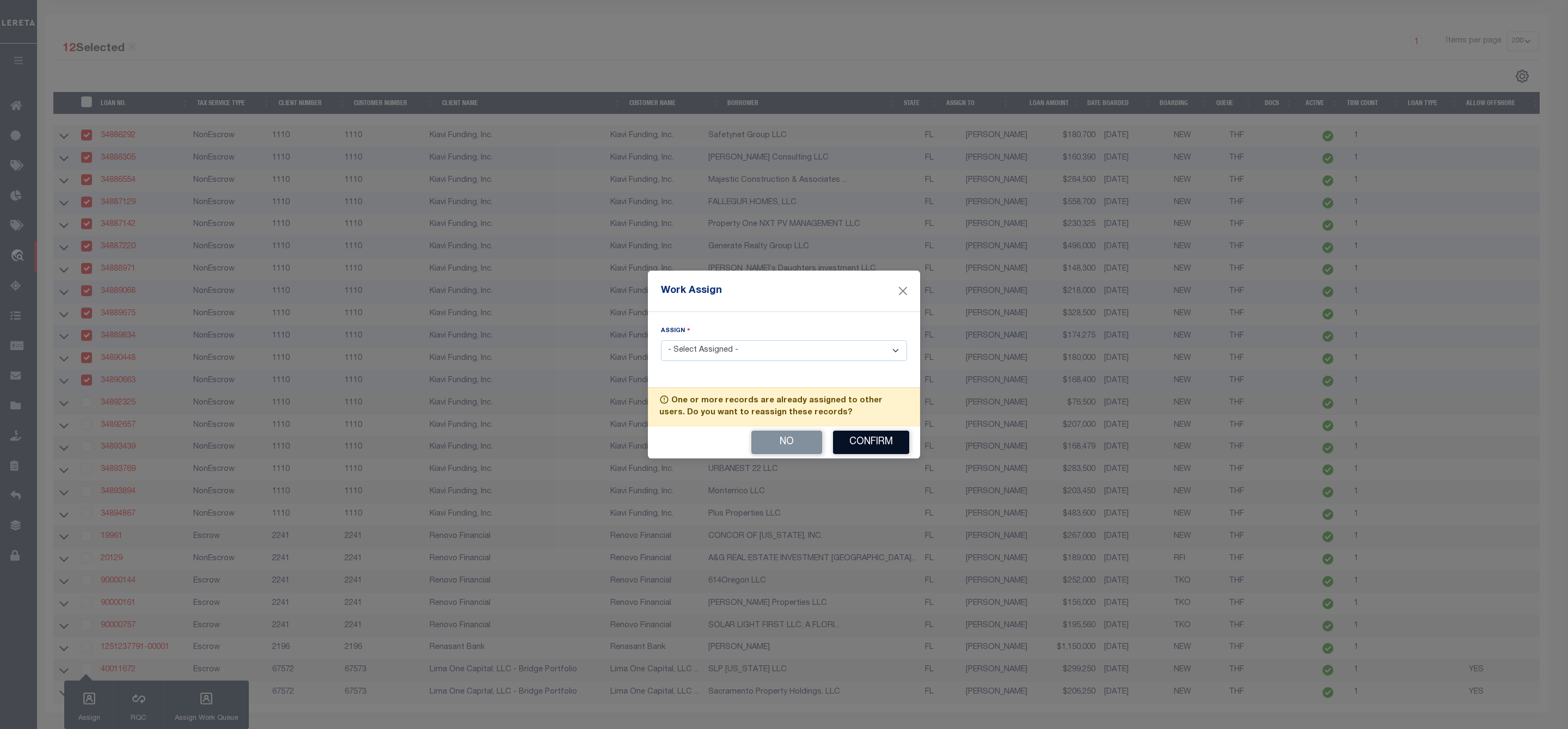
click at [884, 443] on button "Confirm" at bounding box center [871, 442] width 76 height 23
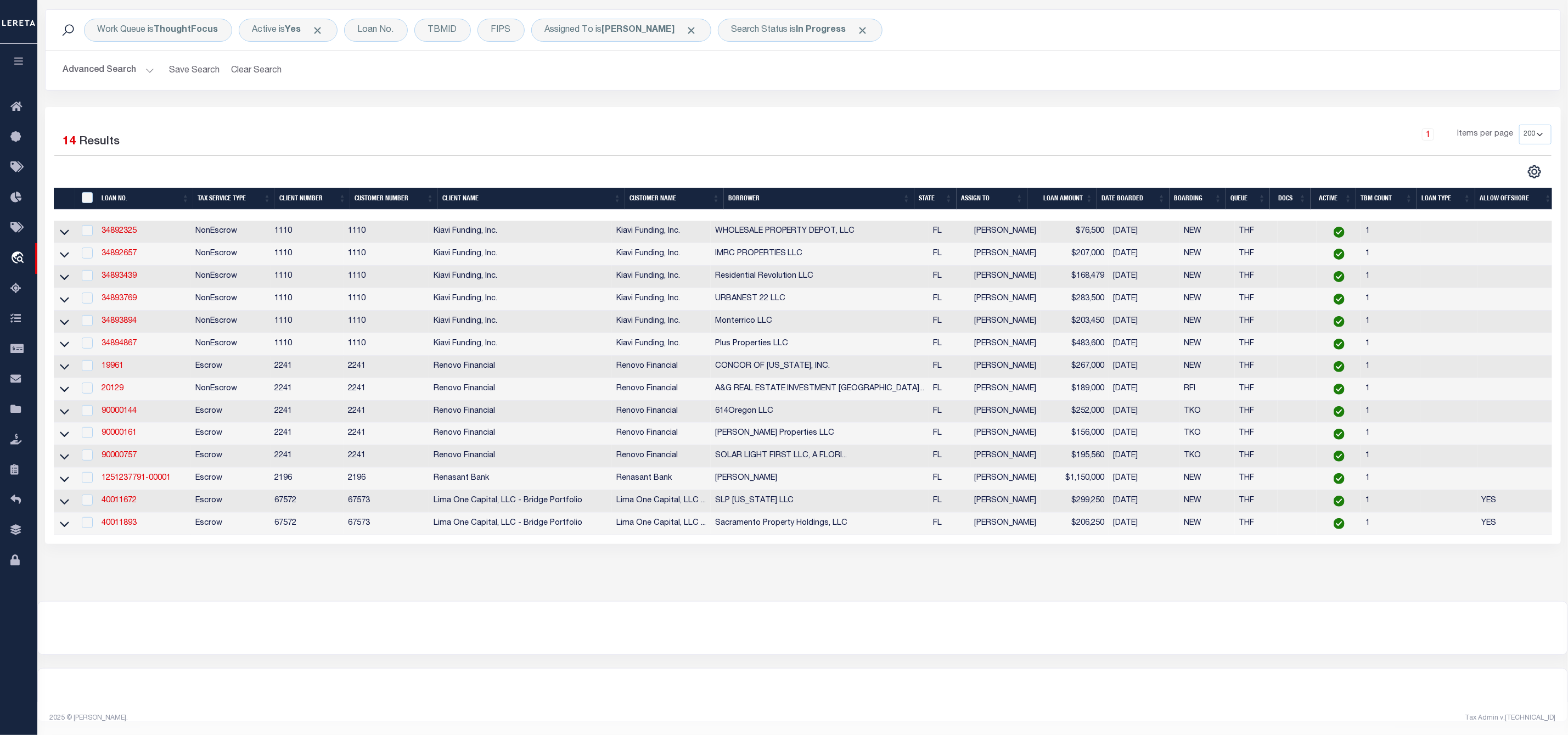
scroll to position [82, 0]
click at [88, 192] on input "" at bounding box center [87, 197] width 11 height 11
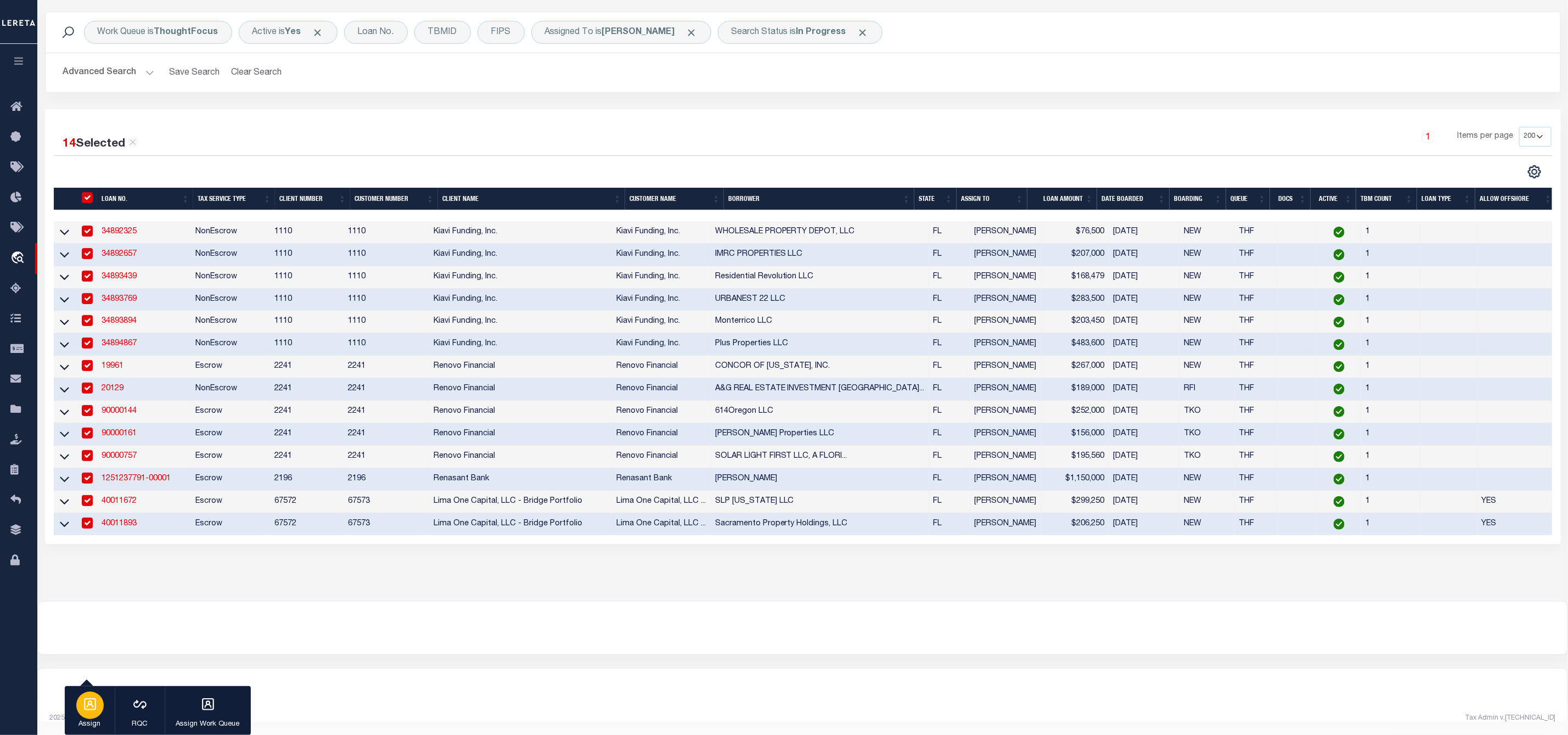
click at [91, 705] on icon "button" at bounding box center [90, 704] width 12 height 12
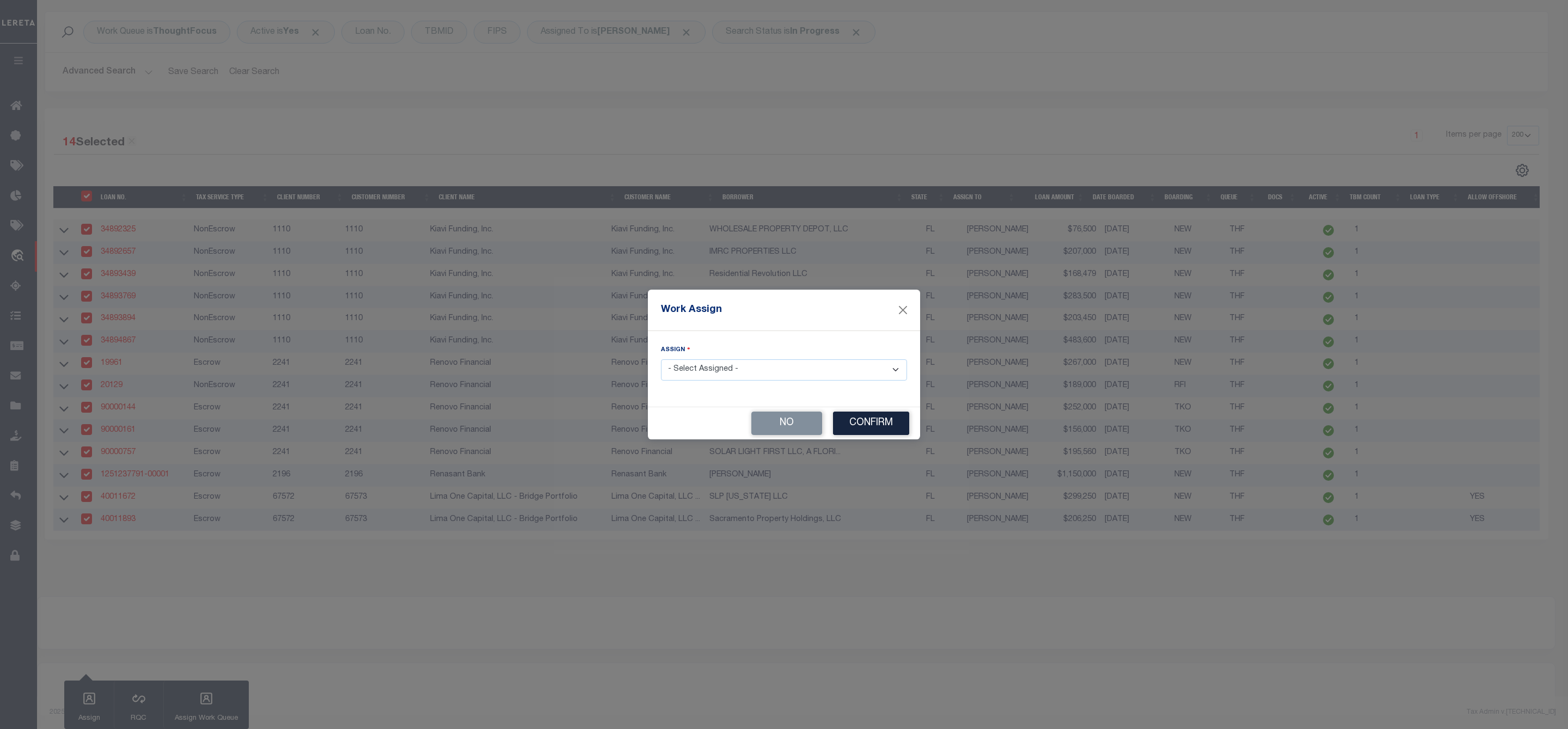
click at [724, 371] on select "- Select Assigned - --Unassigned-- [PERSON_NAME] [PERSON_NAME] [PERSON_NAME] [P…" at bounding box center [784, 370] width 246 height 21
click at [661, 359] on select "- Select Assigned - --Unassigned-- [PERSON_NAME] [PERSON_NAME] [PERSON_NAME] [P…" at bounding box center [784, 370] width 246 height 21
click at [859, 427] on button "Confirm" at bounding box center [871, 423] width 76 height 23
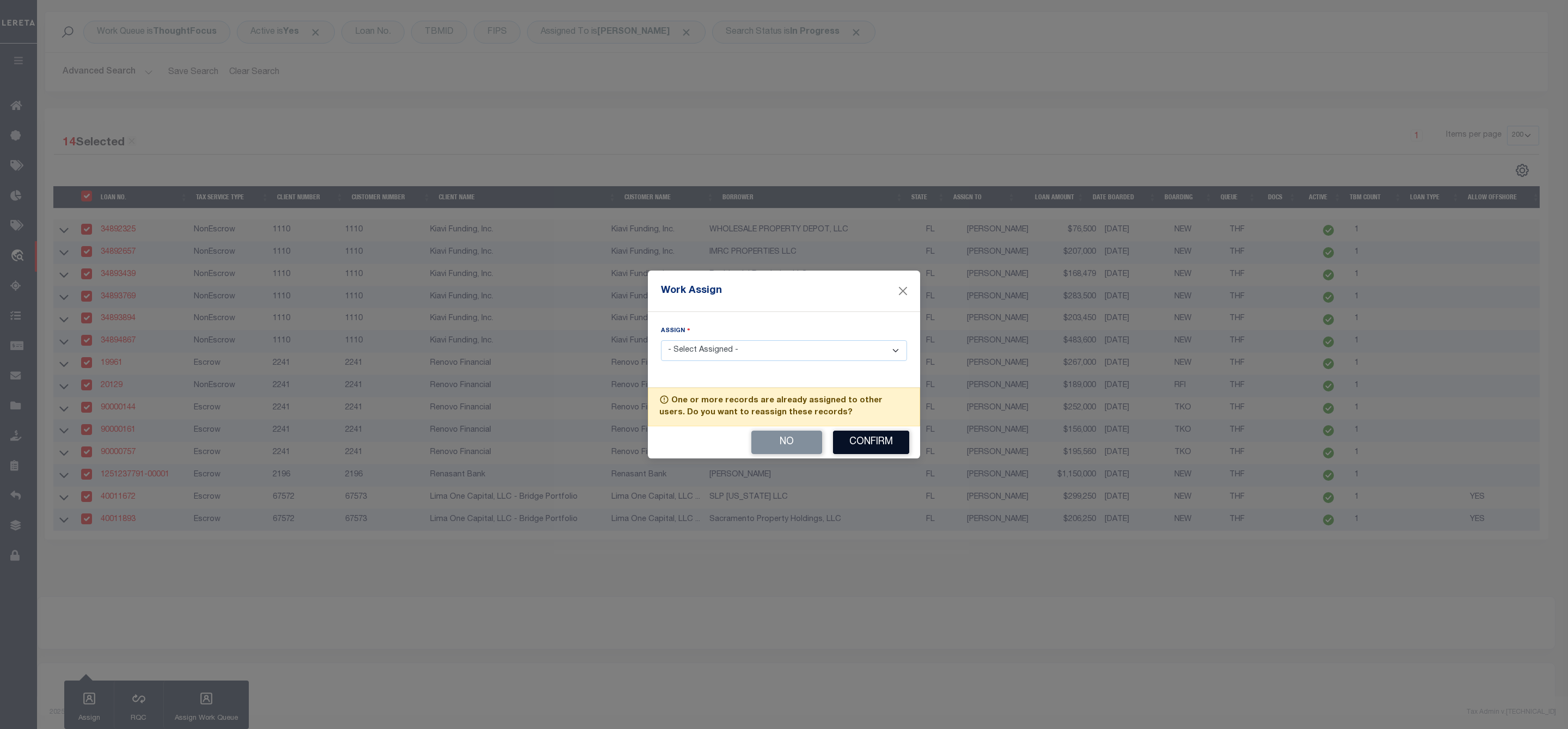
click at [864, 441] on button "Confirm" at bounding box center [871, 442] width 76 height 23
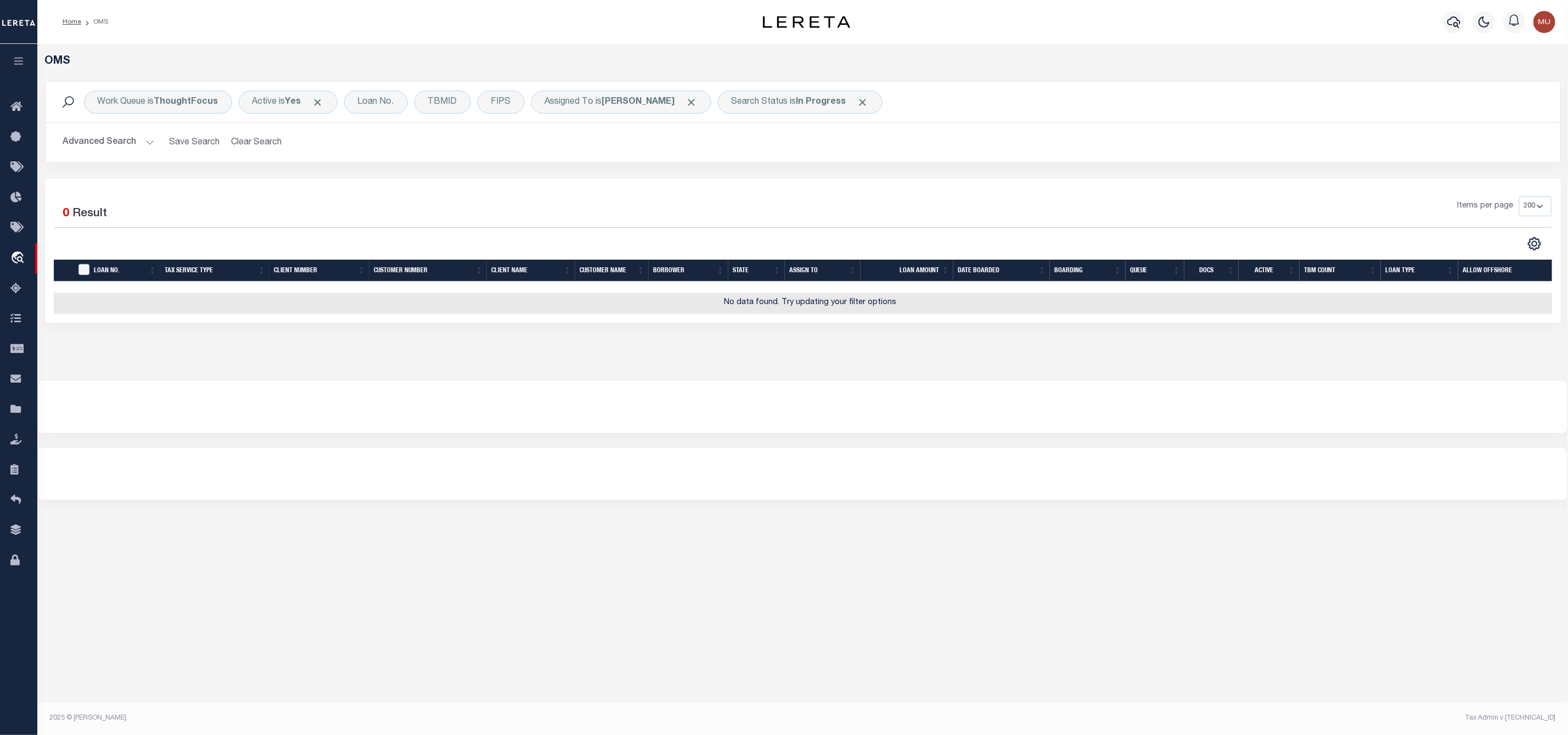
scroll to position [0, 0]
click at [147, 140] on button "Advanced Search" at bounding box center [109, 143] width 91 height 21
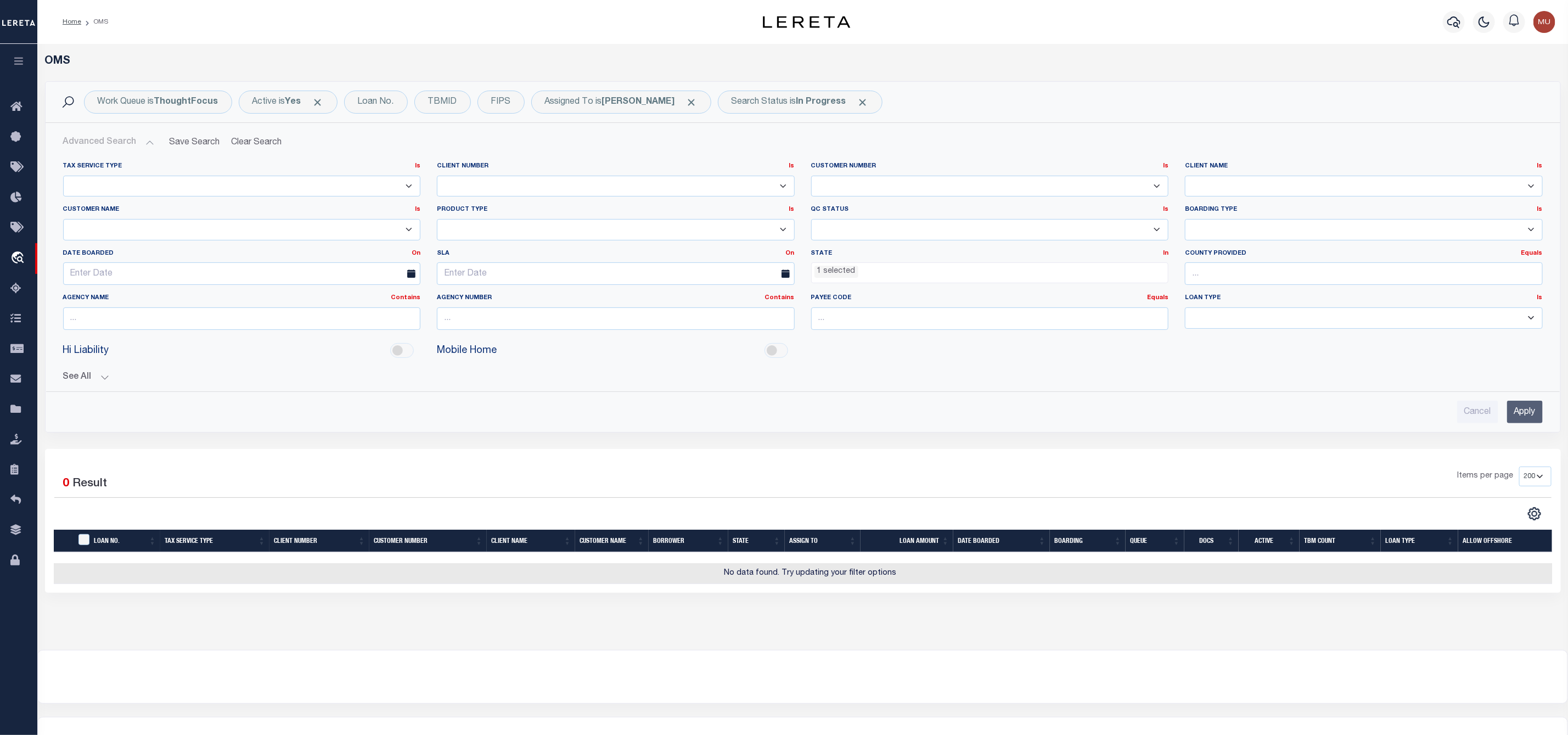
click at [870, 275] on ul "1 selected" at bounding box center [990, 270] width 356 height 15
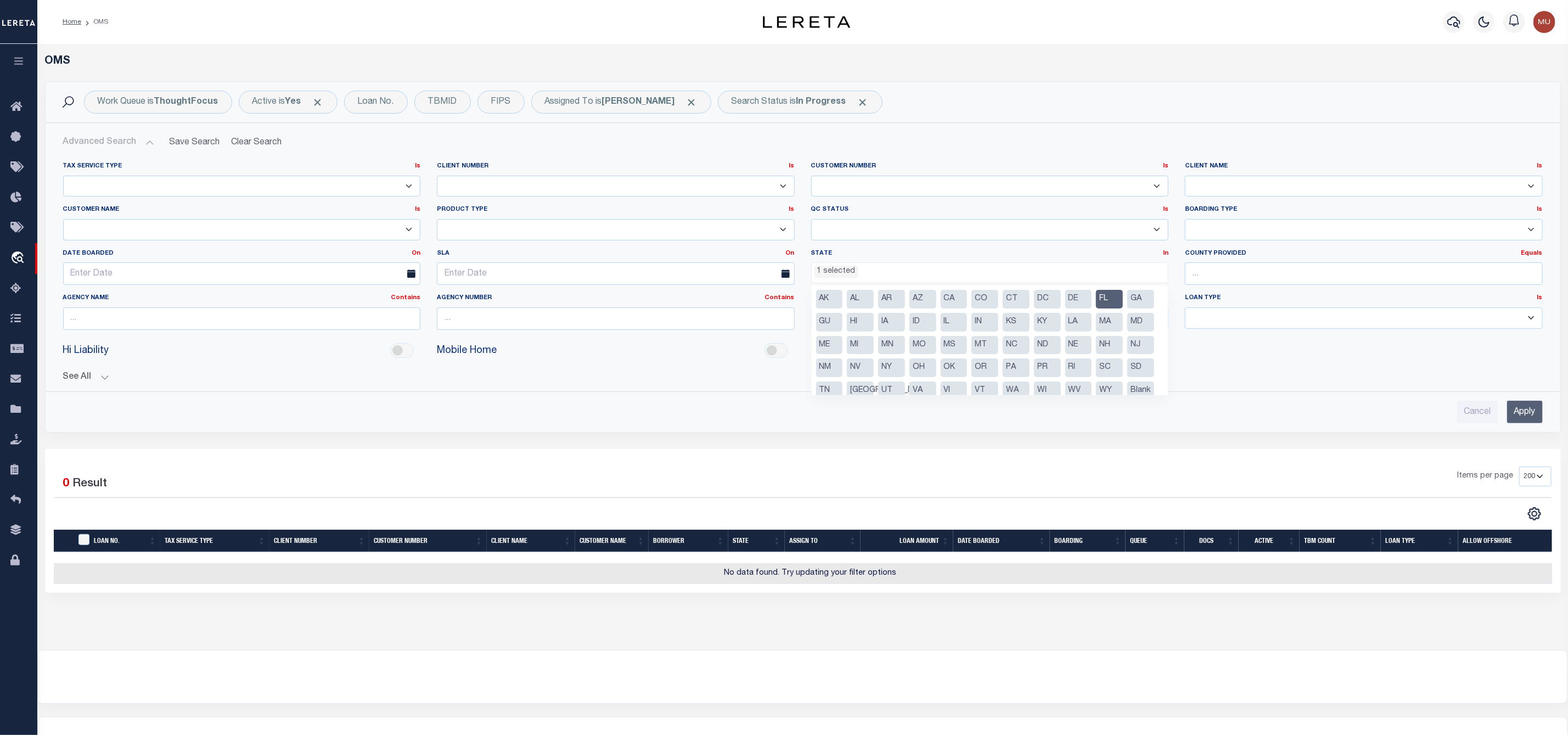
click at [1108, 299] on li "FL" at bounding box center [1110, 299] width 27 height 19
click at [1522, 411] on input "Apply" at bounding box center [1525, 412] width 36 height 23
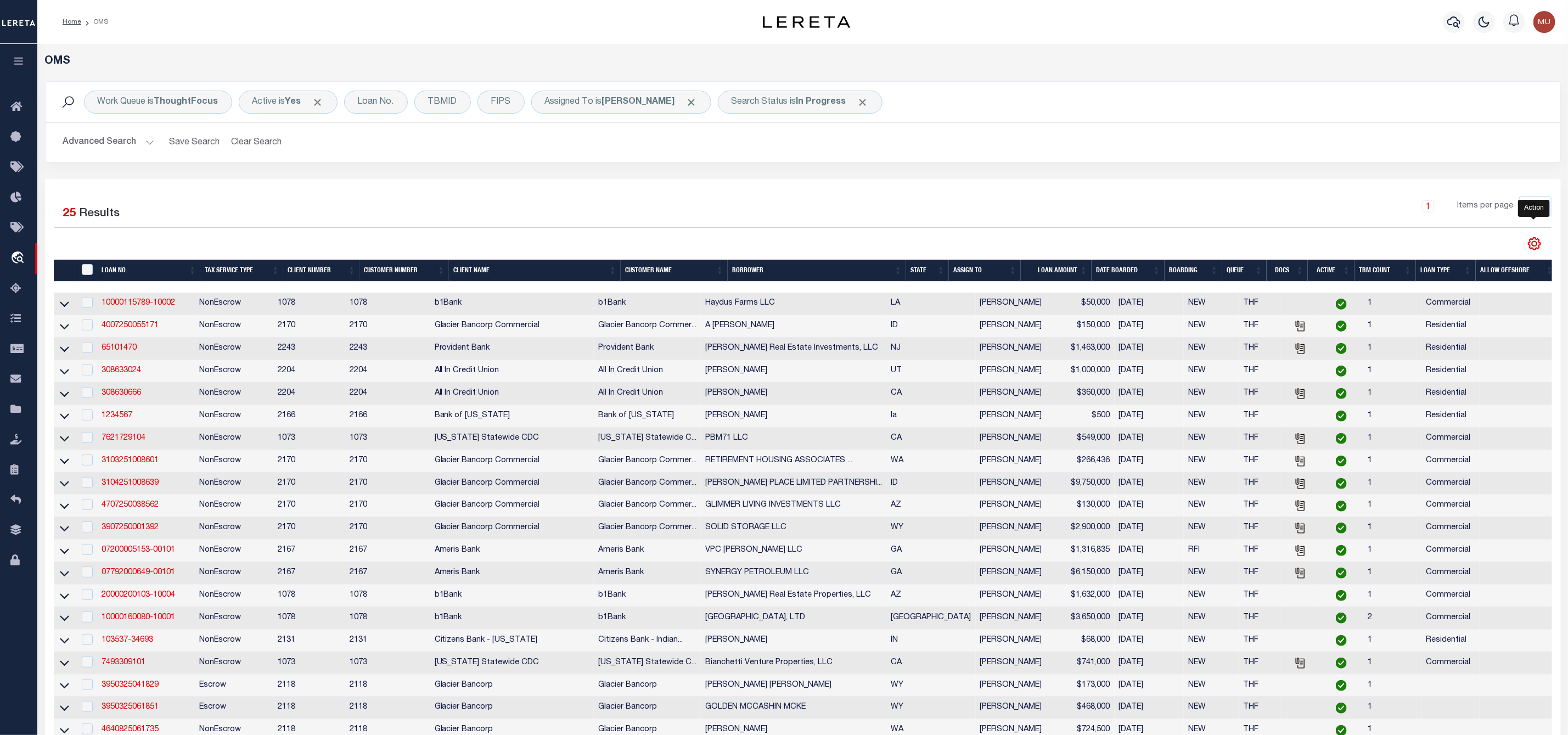
click at [1535, 242] on icon "" at bounding box center [1535, 244] width 14 height 14
click at [1468, 264] on link "CSV" at bounding box center [1489, 262] width 107 height 21
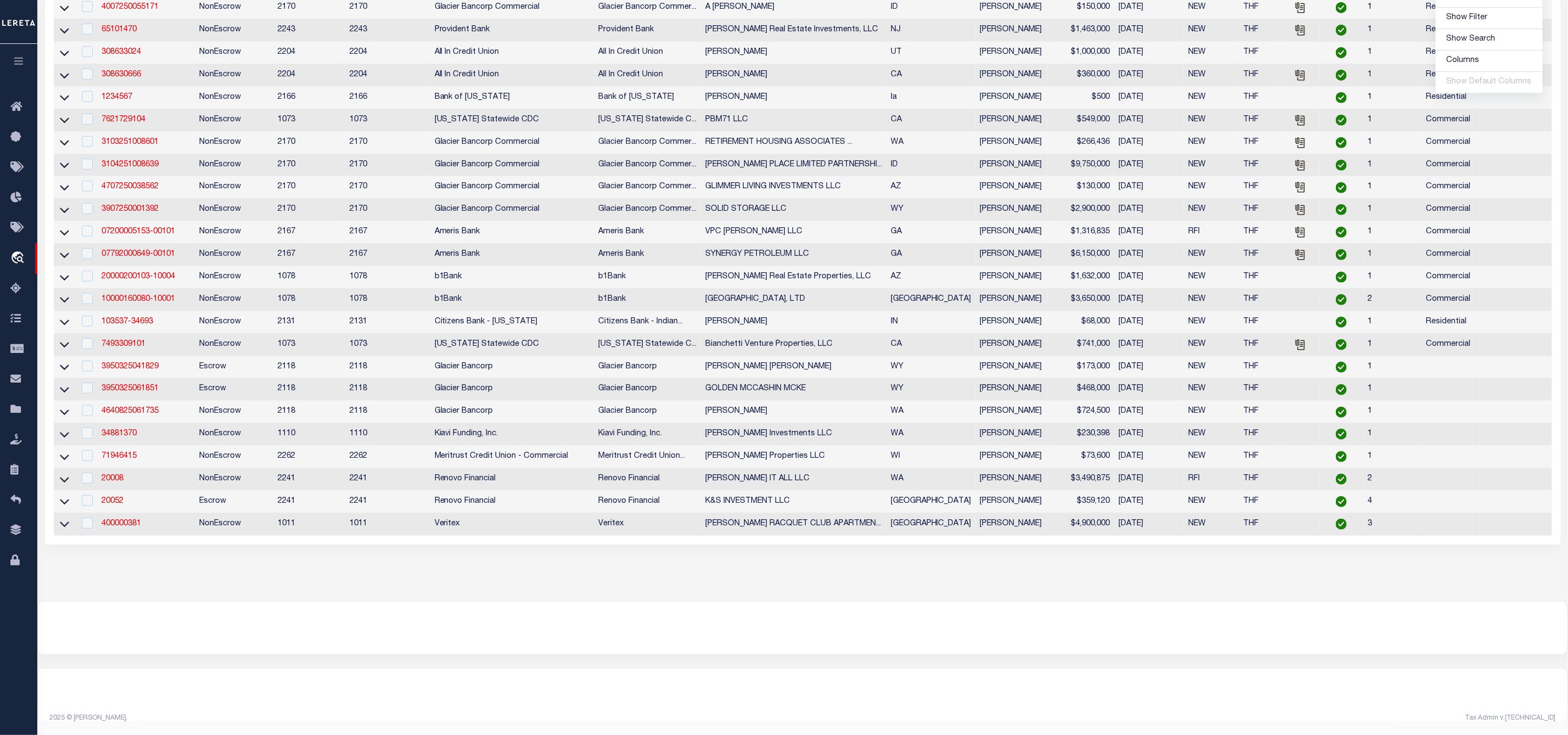
scroll to position [165, 0]
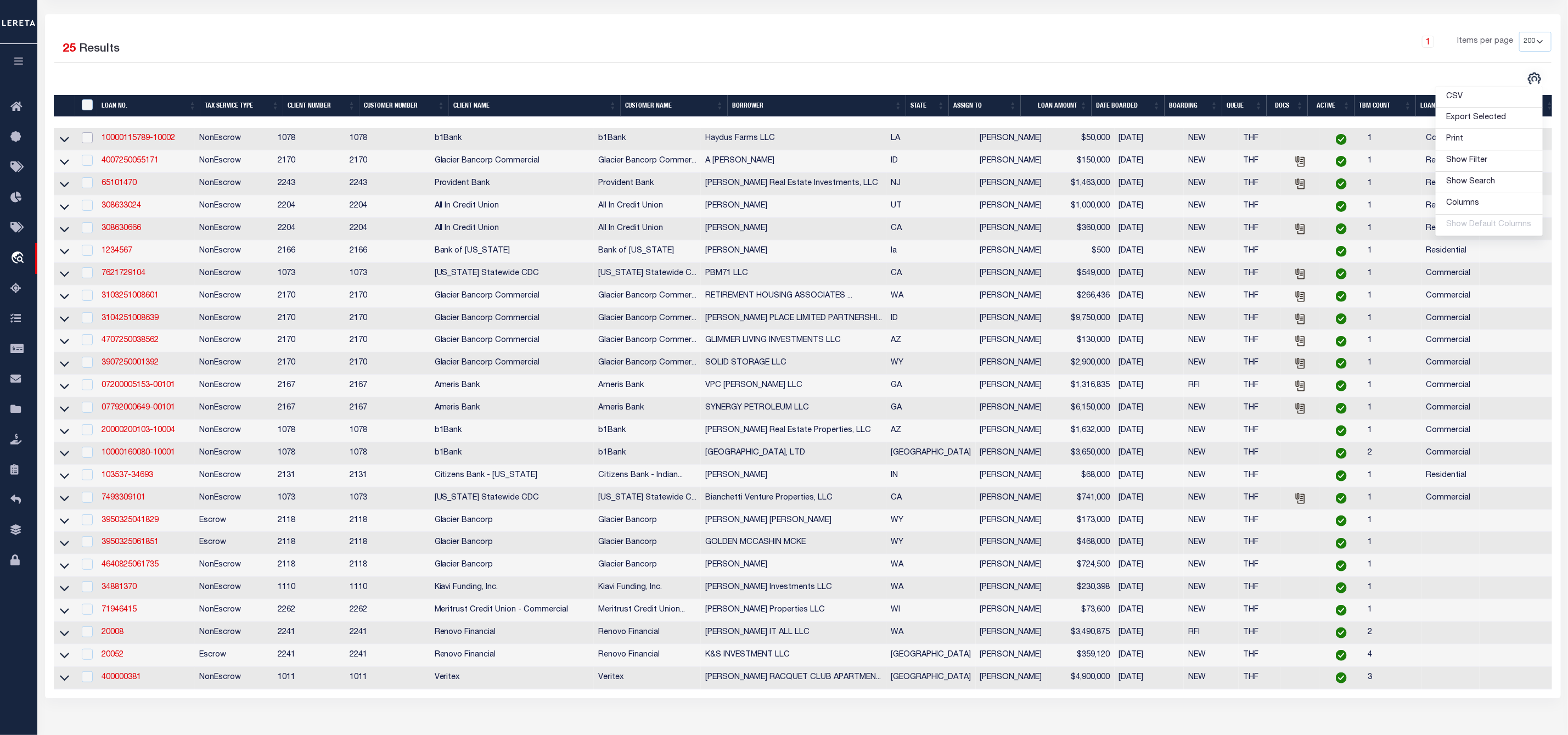
click at [86, 142] on input "checkbox" at bounding box center [87, 138] width 11 height 11
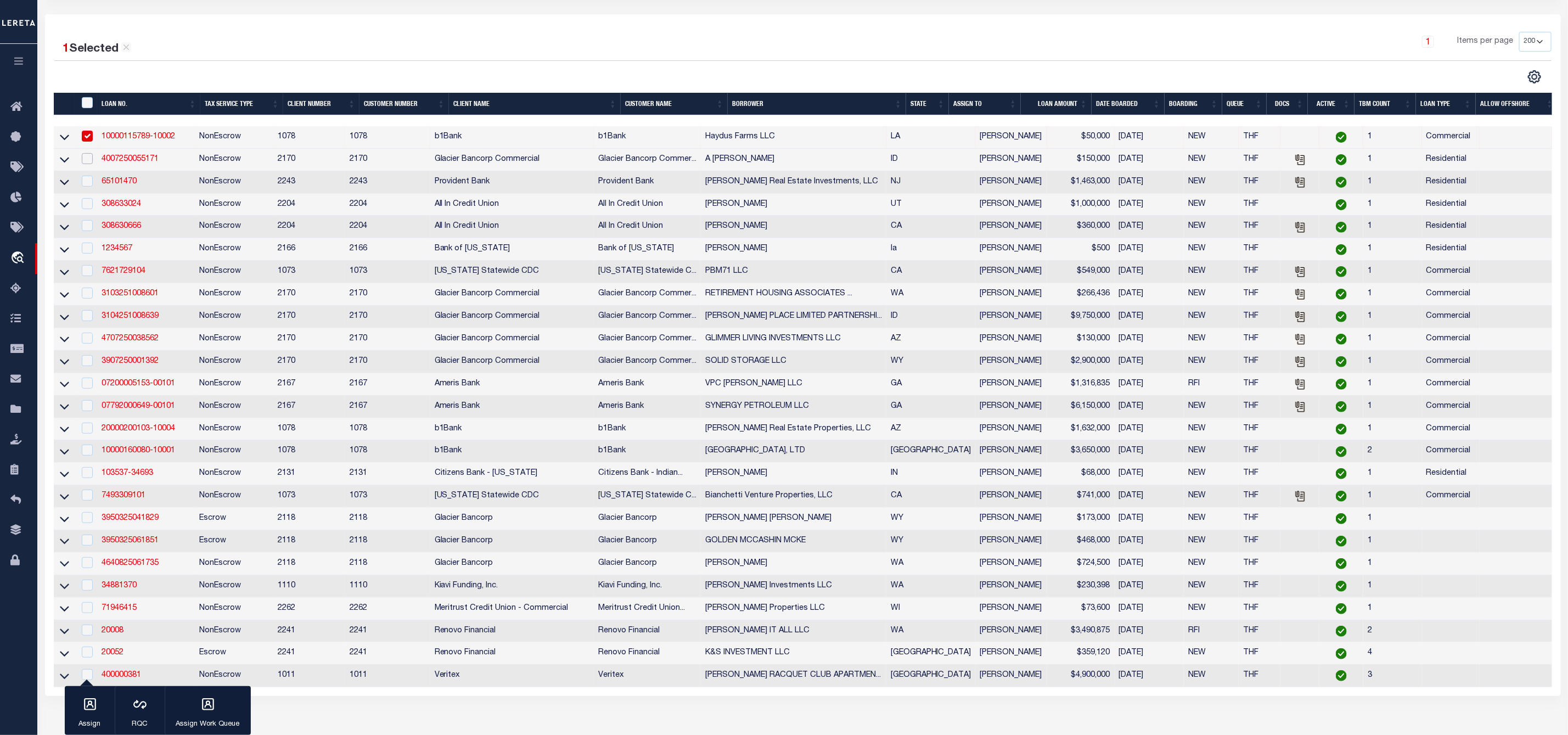
click at [85, 163] on input "checkbox" at bounding box center [87, 158] width 11 height 11
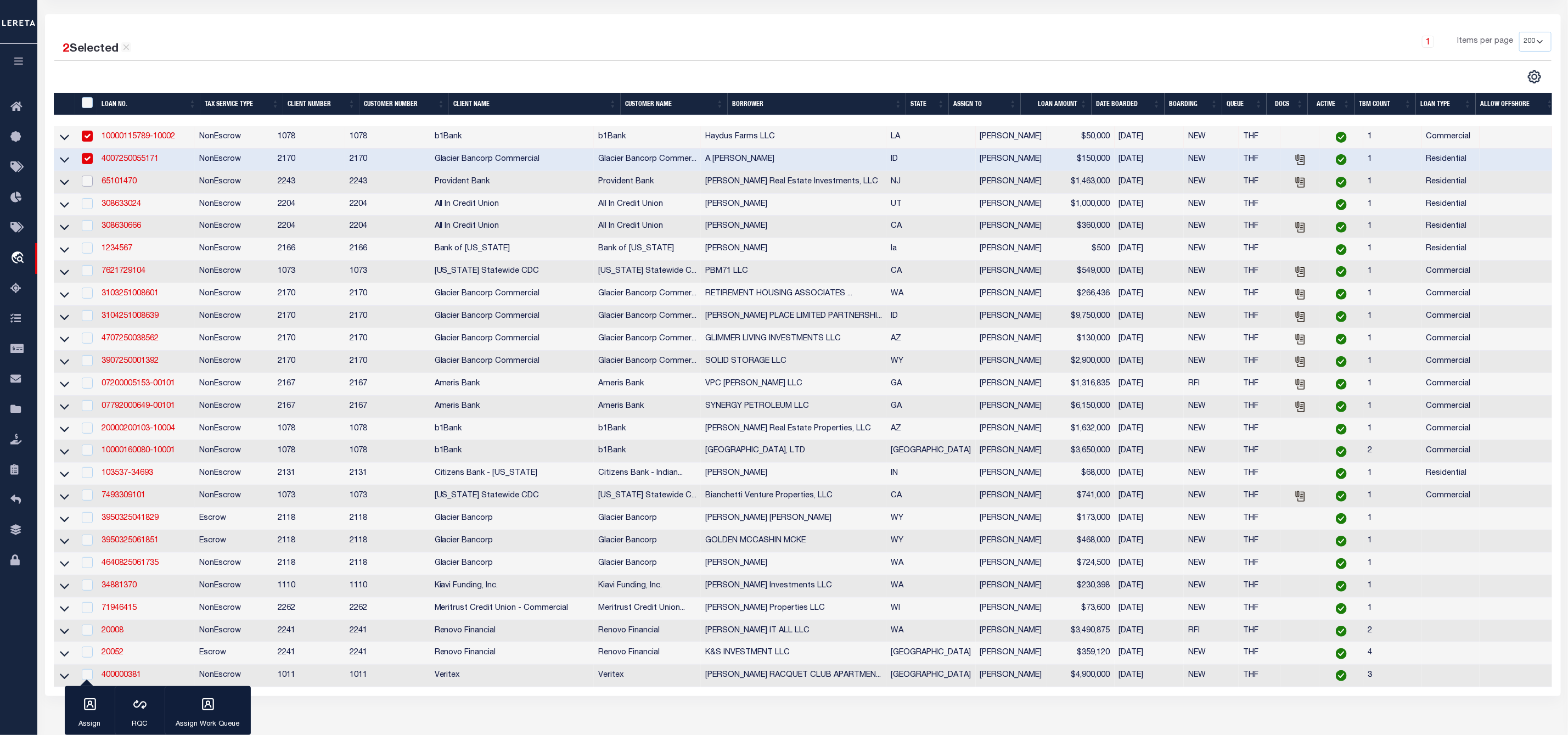
click at [85, 187] on input "checkbox" at bounding box center [87, 180] width 11 height 11
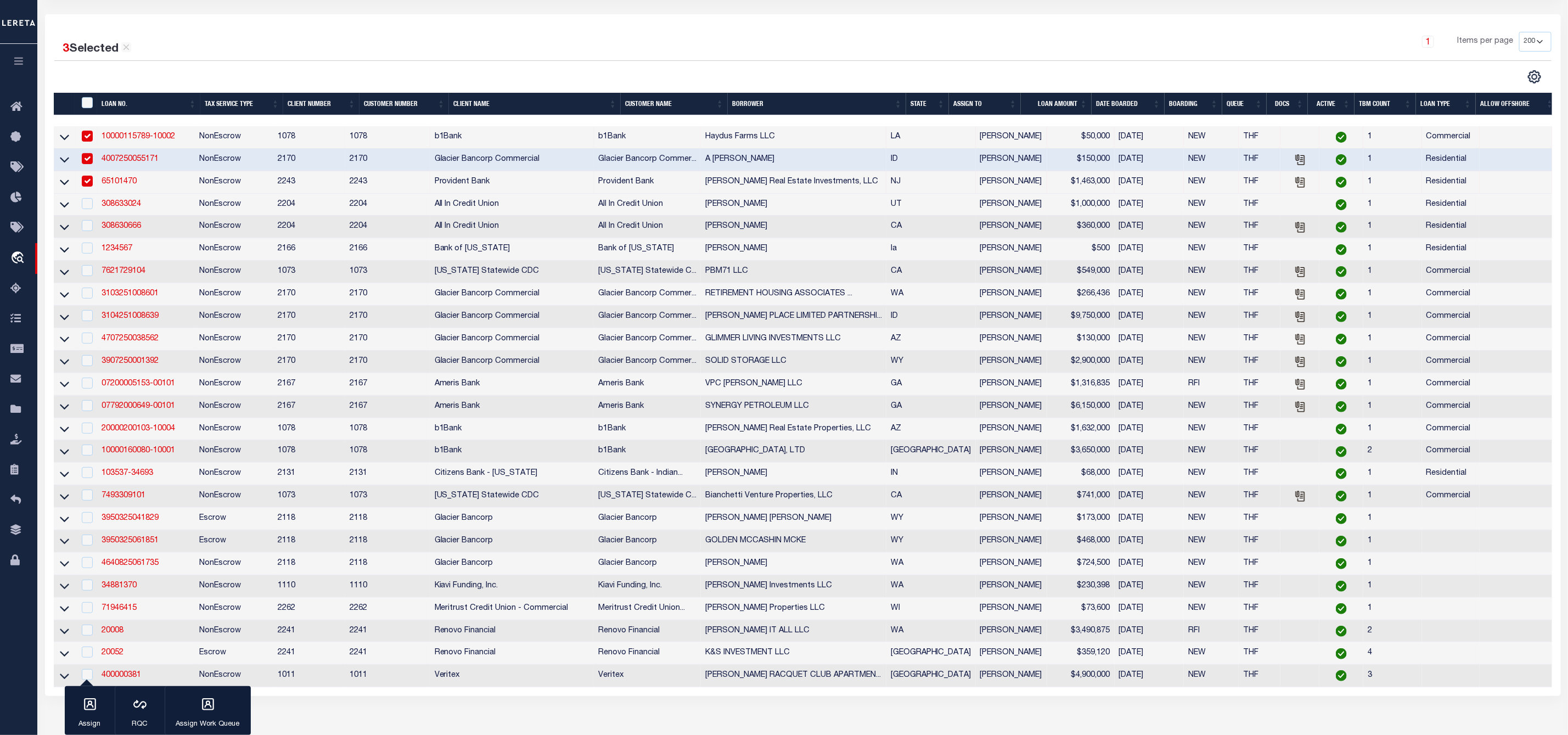
click at [88, 219] on td at bounding box center [86, 227] width 23 height 23
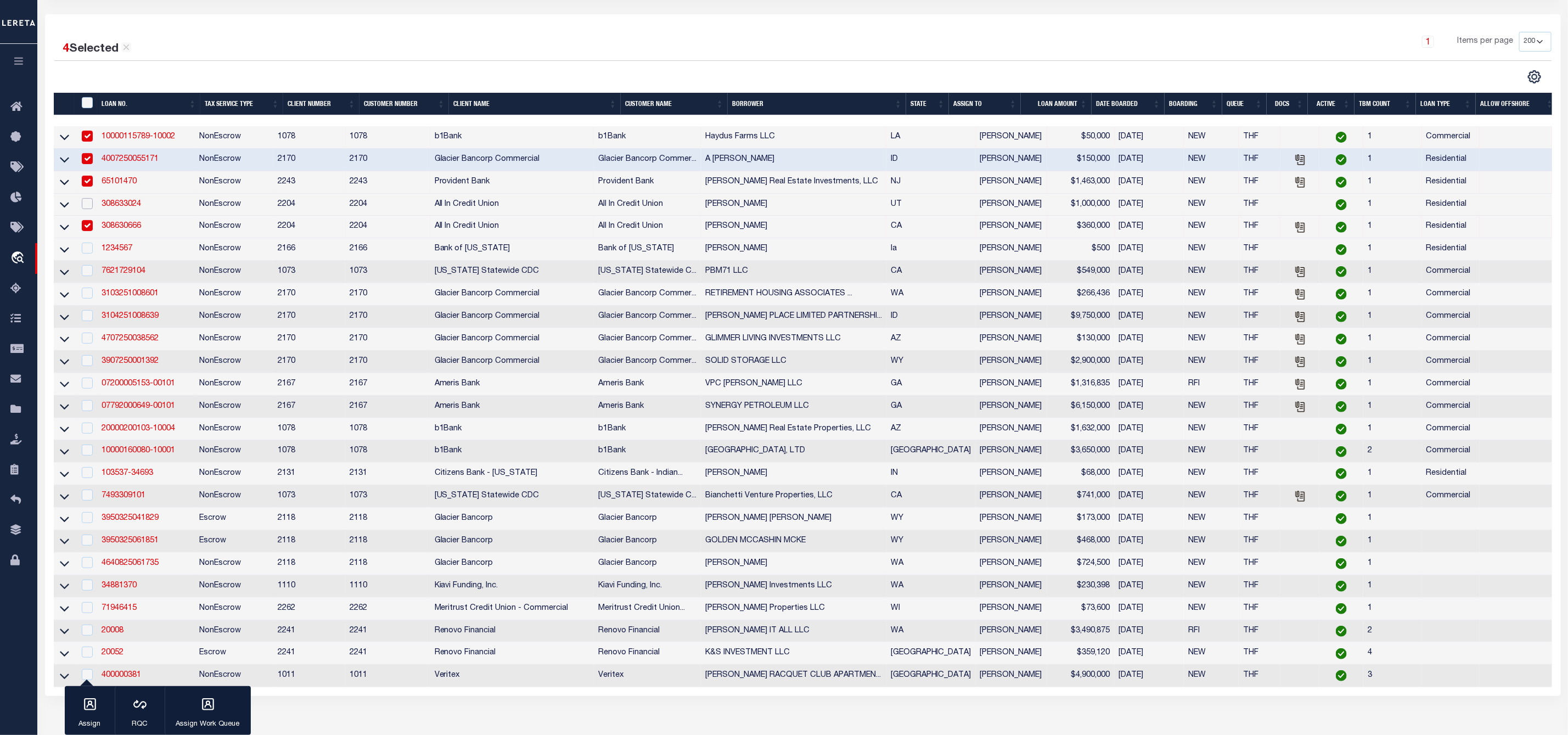
click at [89, 206] on input "checkbox" at bounding box center [87, 203] width 11 height 11
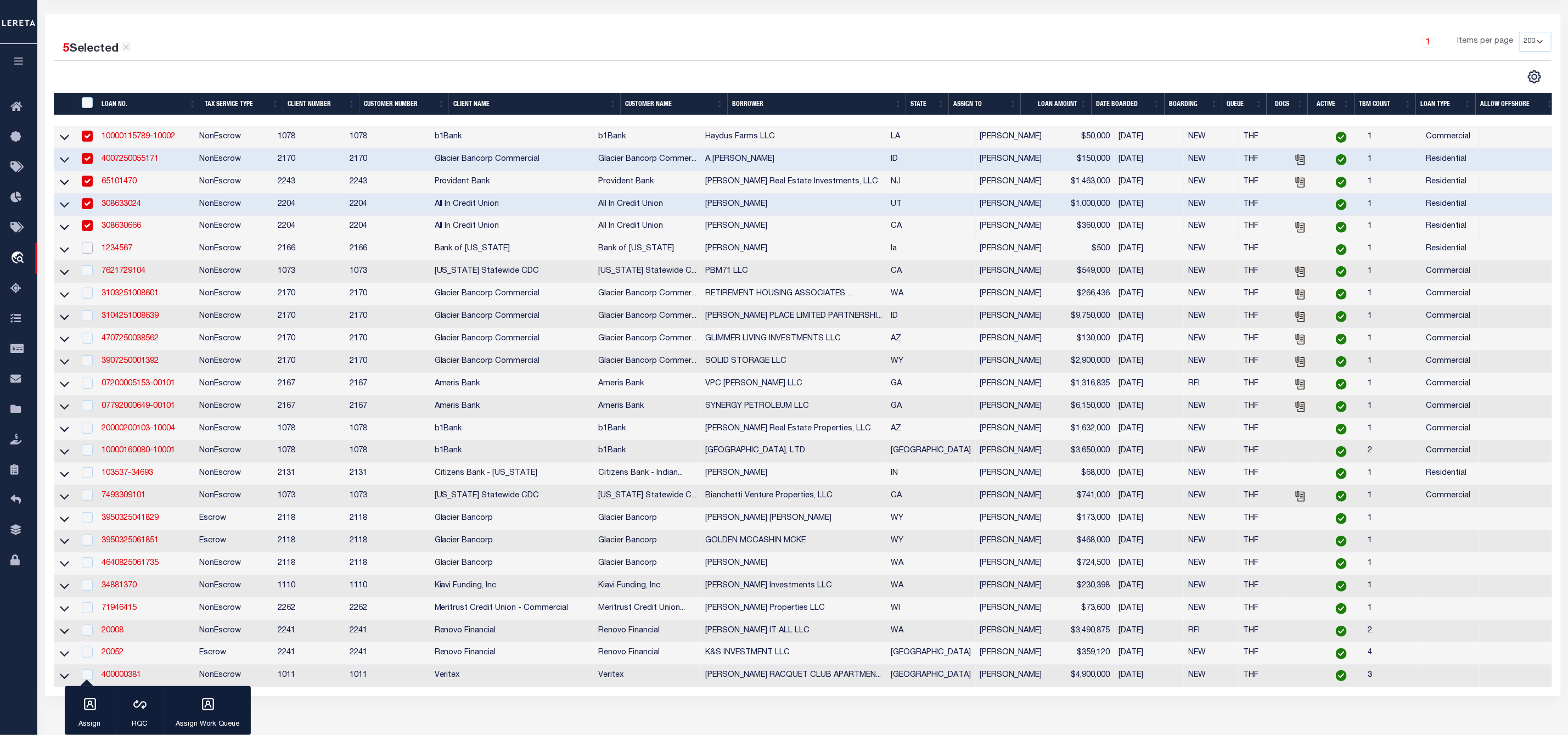
click at [84, 250] on input "checkbox" at bounding box center [87, 247] width 11 height 11
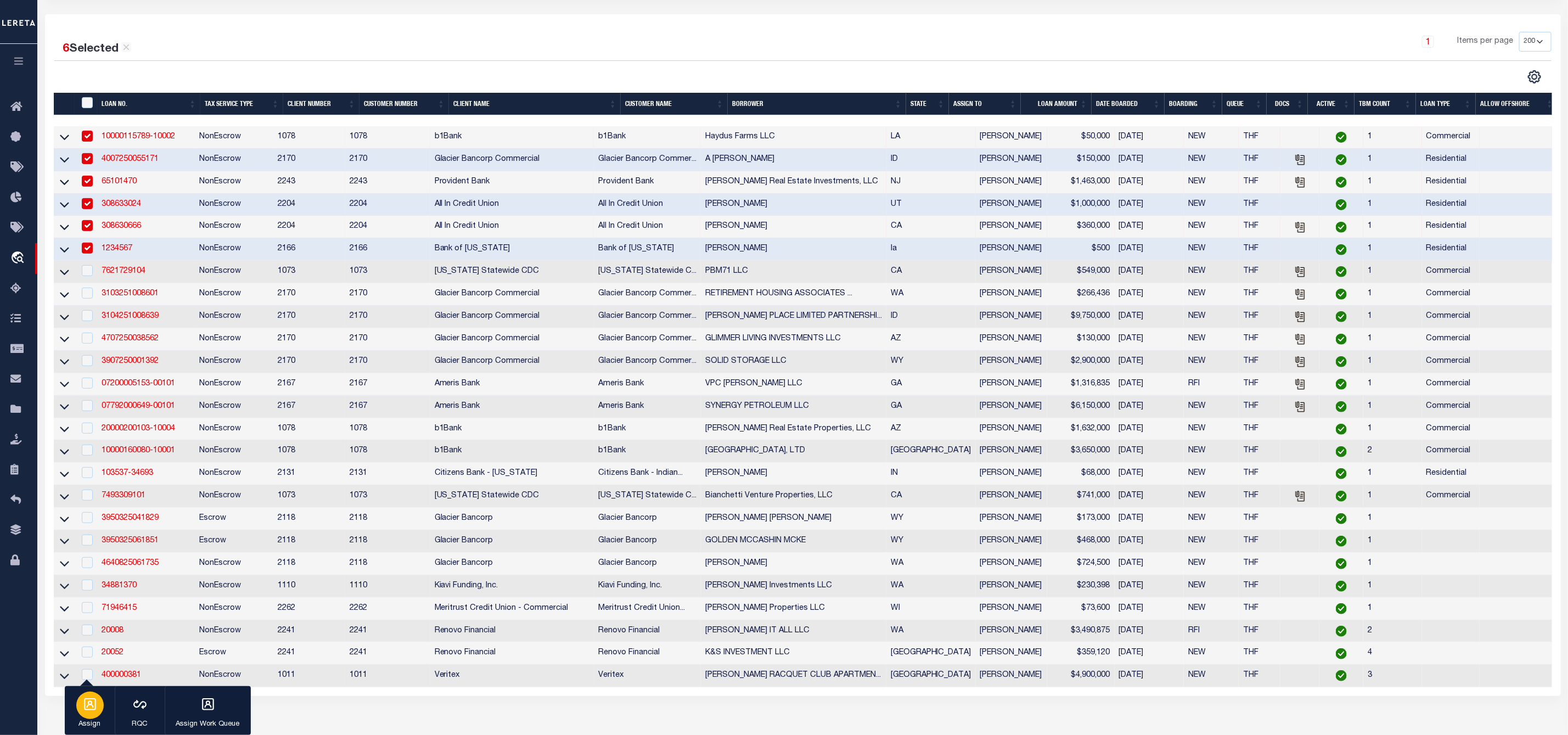
click at [97, 715] on div "button" at bounding box center [90, 705] width 27 height 27
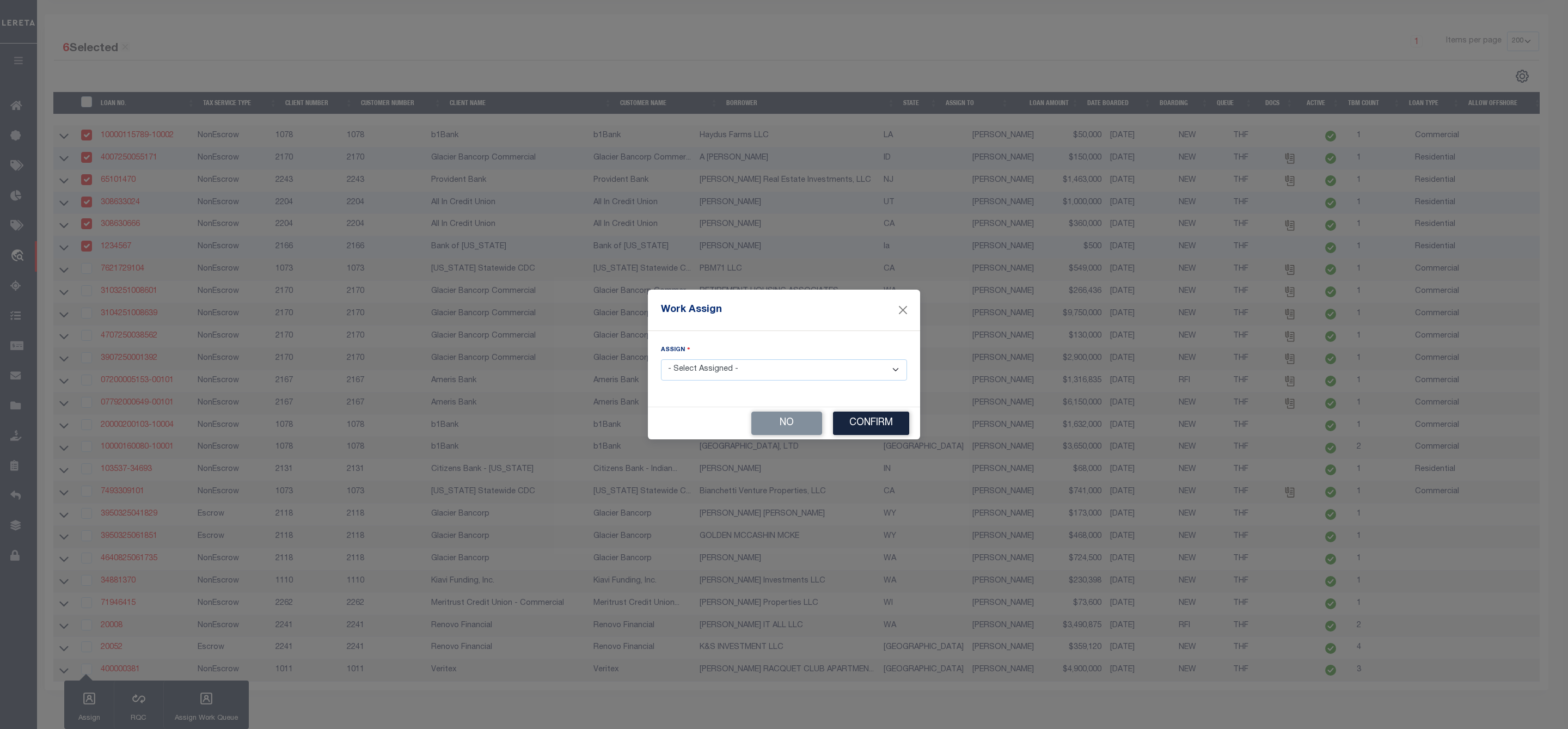
click at [778, 375] on select "- Select Assigned - --Unassigned-- [PERSON_NAME] [PERSON_NAME] [PERSON_NAME] [P…" at bounding box center [784, 370] width 246 height 21
click at [661, 359] on select "- Select Assigned - --Unassigned-- [PERSON_NAME] [PERSON_NAME] [PERSON_NAME] [P…" at bounding box center [784, 370] width 246 height 21
click at [845, 424] on button "Confirm" at bounding box center [871, 423] width 76 height 23
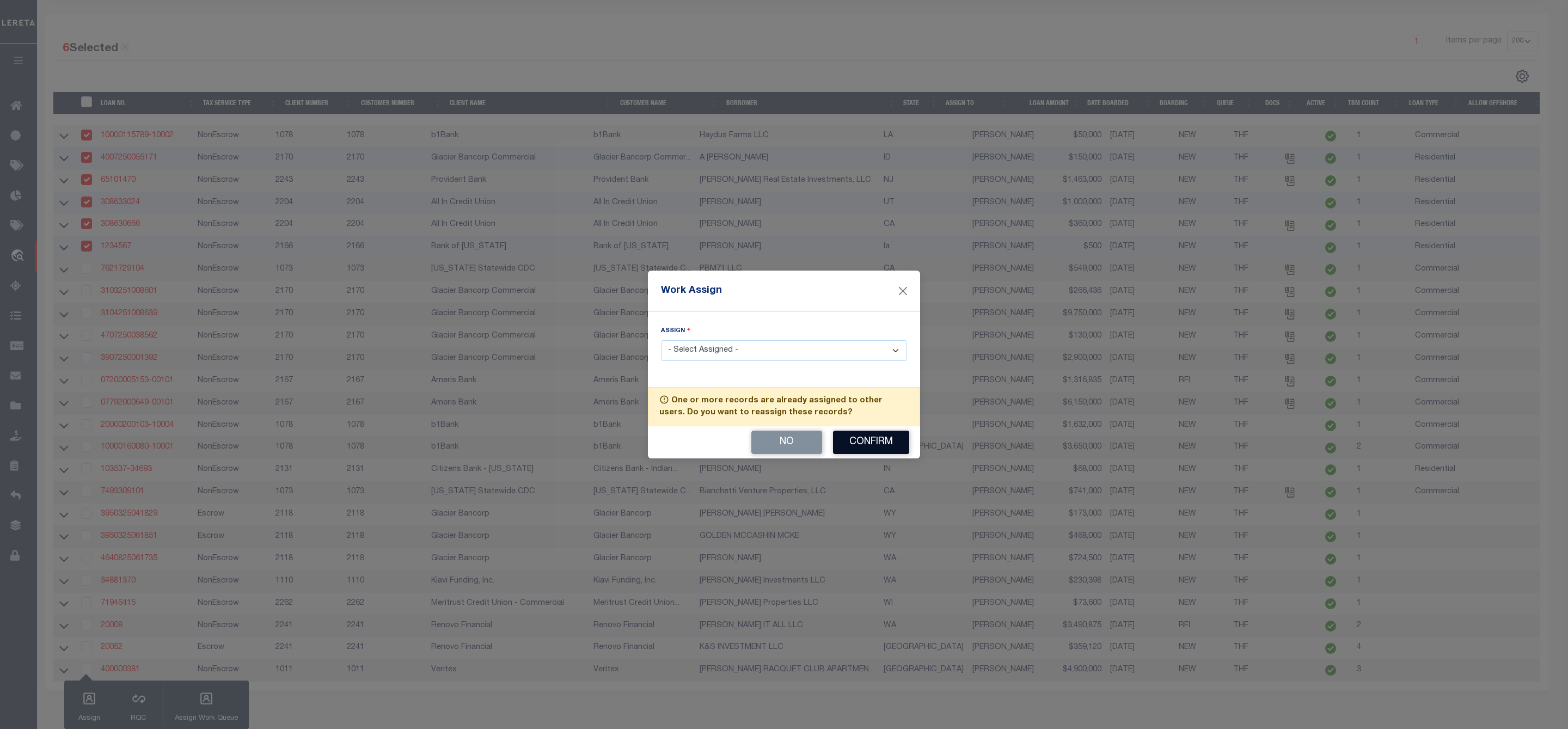
click at [854, 448] on button "Confirm" at bounding box center [871, 442] width 76 height 23
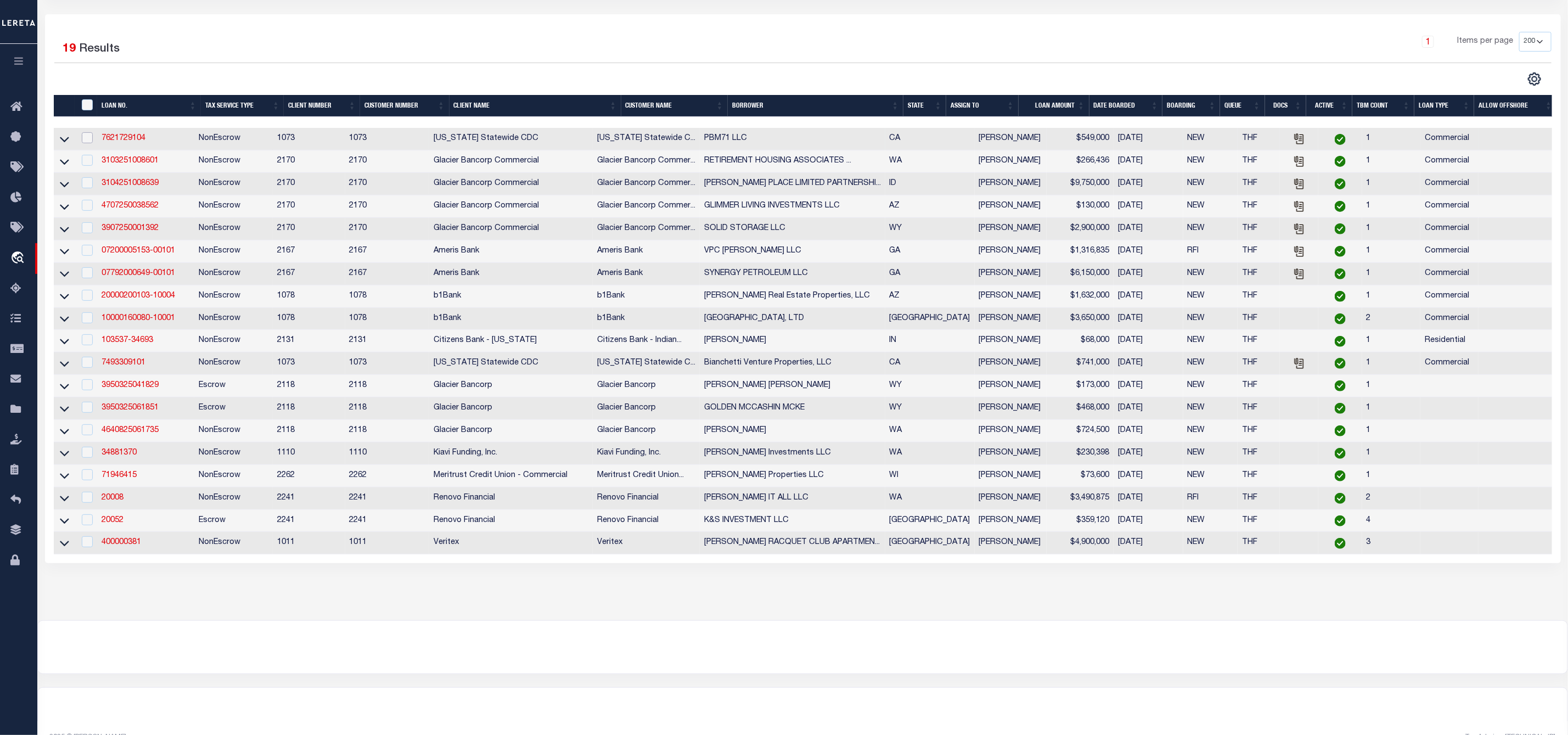
click at [86, 142] on input "checkbox" at bounding box center [87, 138] width 11 height 11
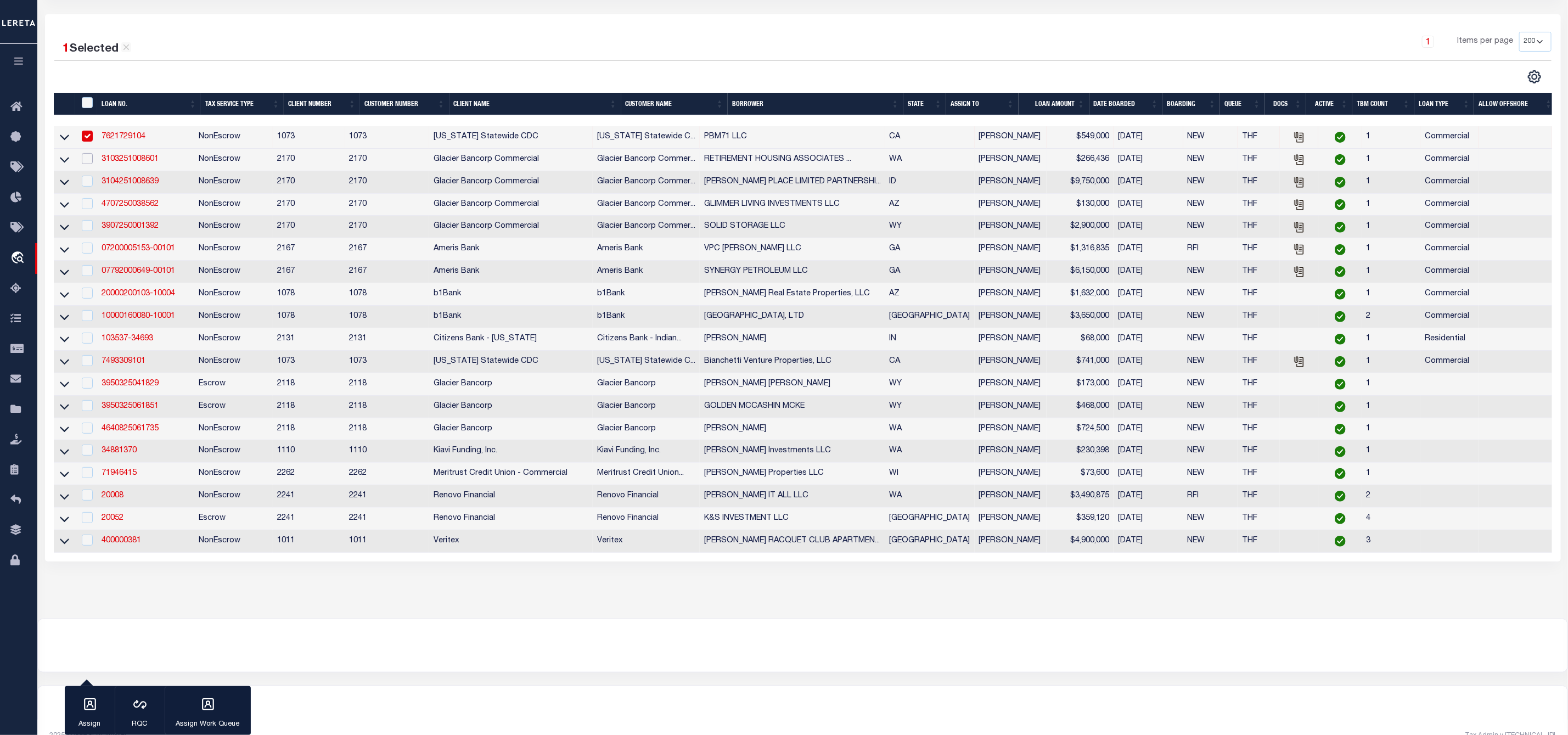
click at [83, 162] on input "checkbox" at bounding box center [87, 158] width 11 height 11
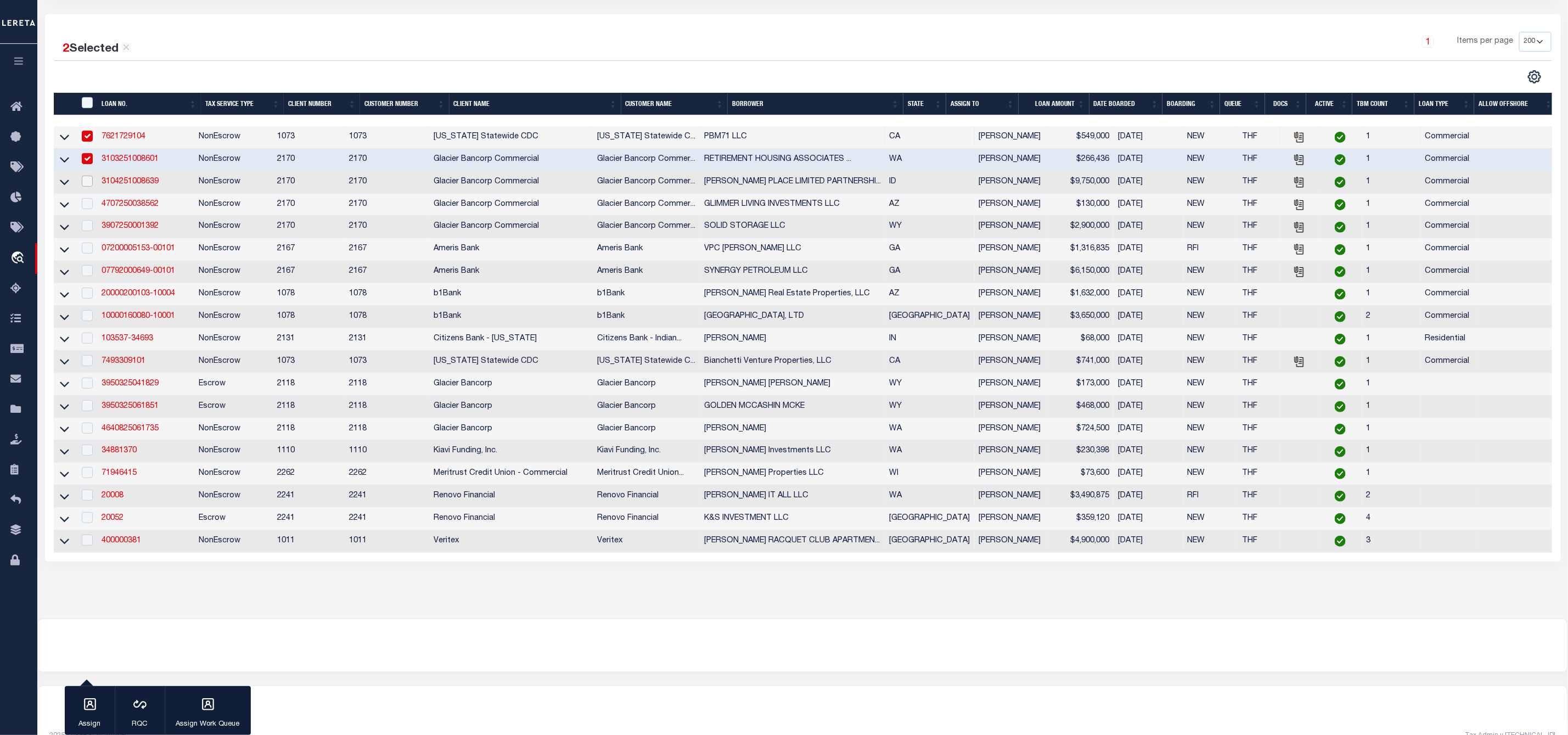
click at [87, 186] on input "checkbox" at bounding box center [87, 180] width 11 height 11
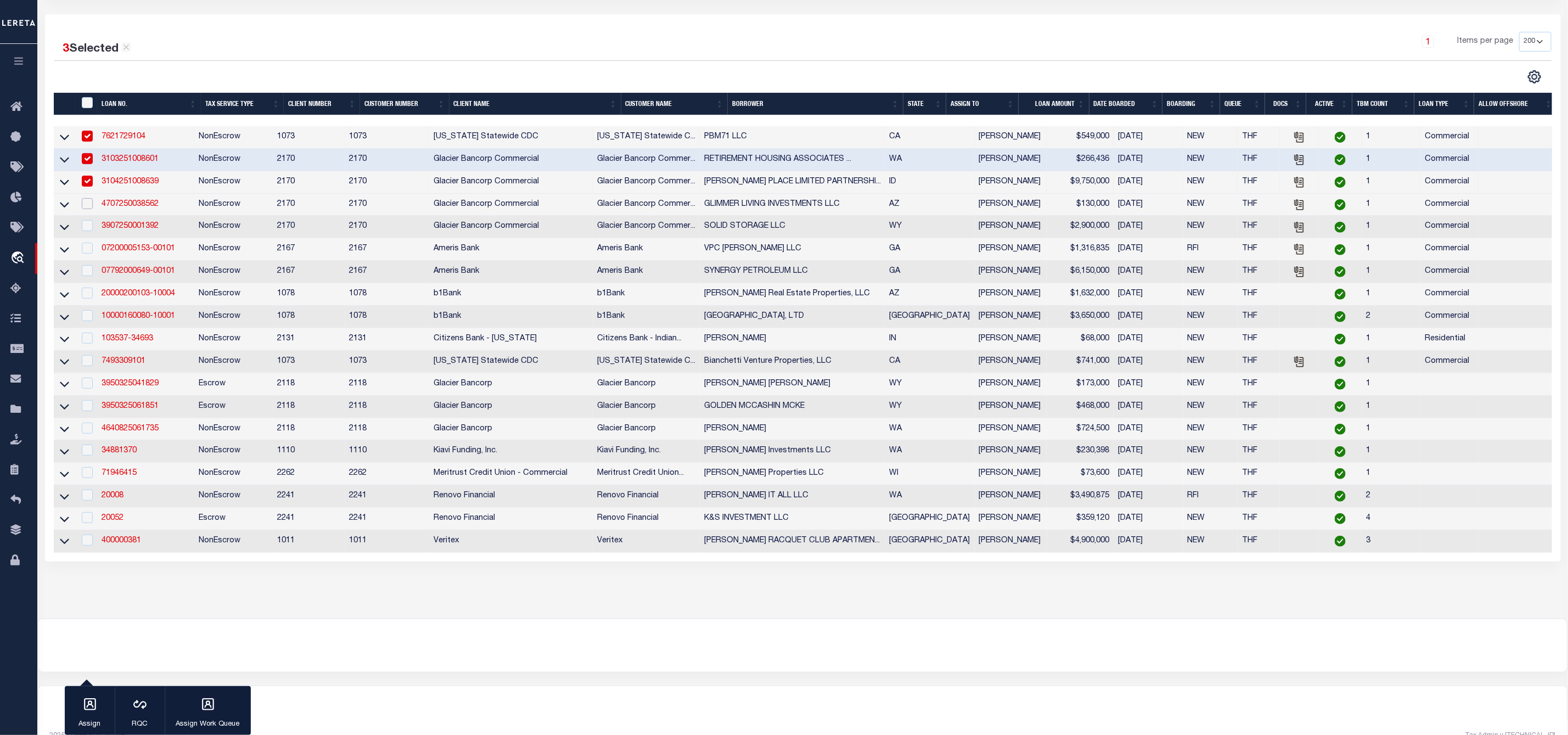
click at [85, 207] on input "checkbox" at bounding box center [87, 203] width 11 height 11
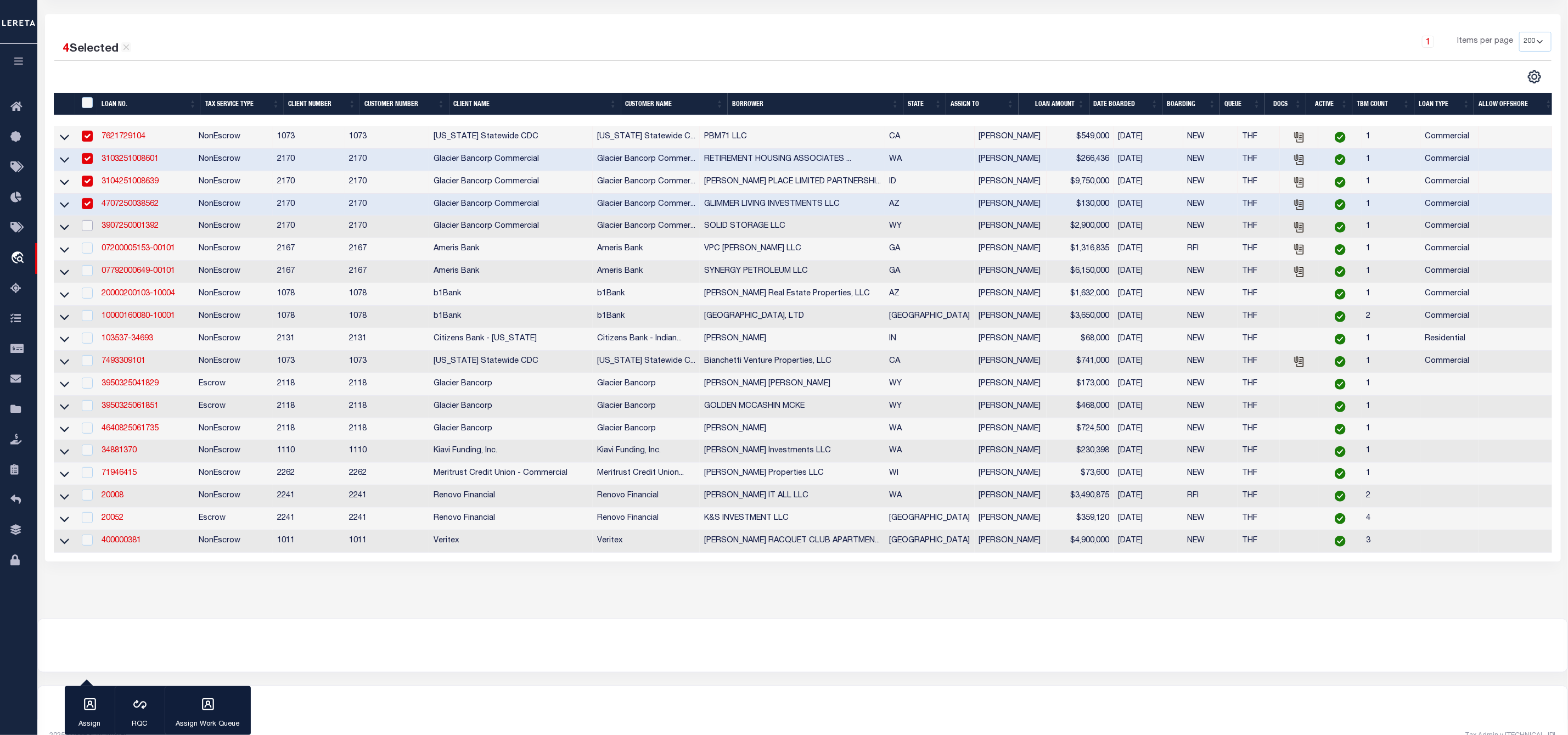
click at [86, 231] on input "checkbox" at bounding box center [87, 225] width 11 height 11
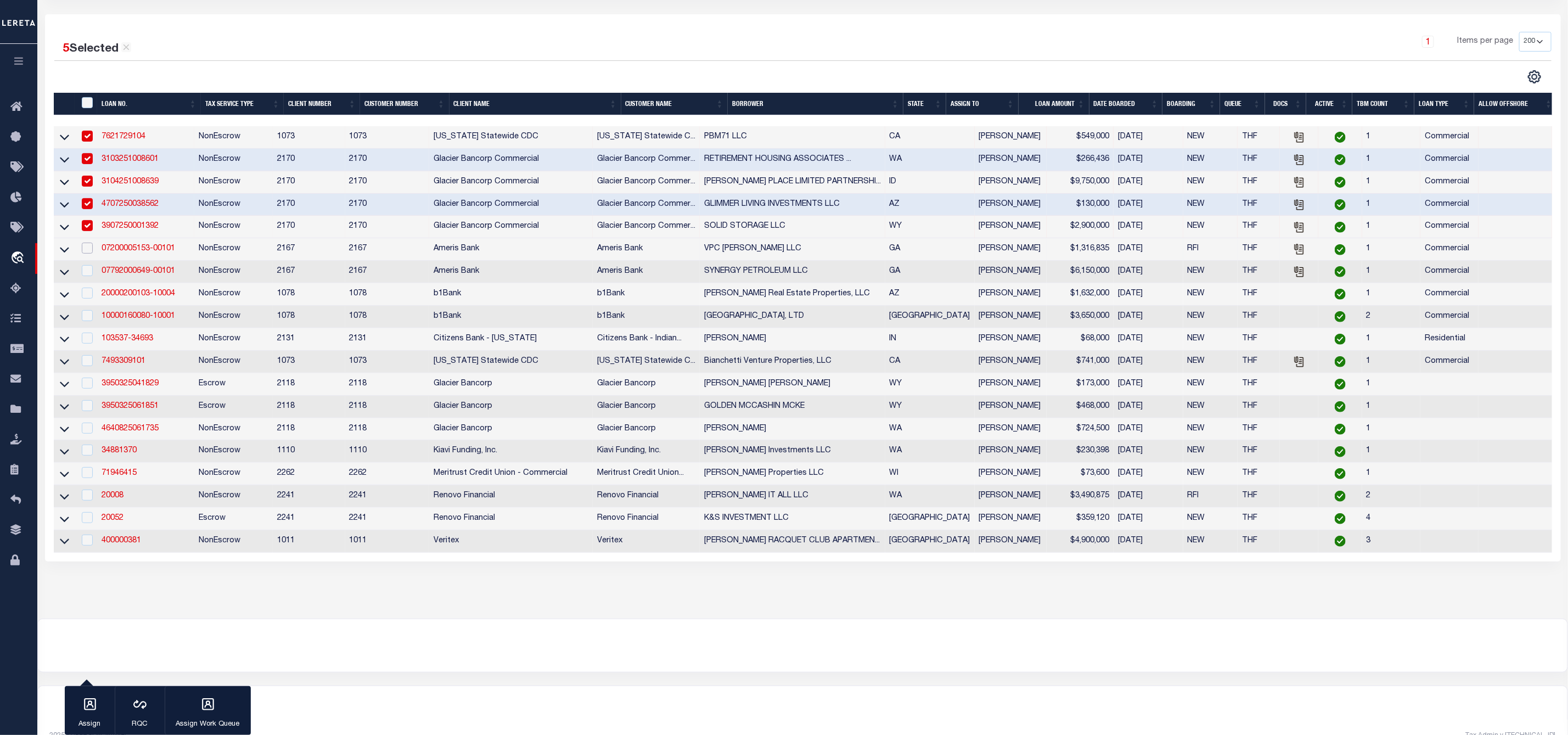
click at [86, 254] on input "checkbox" at bounding box center [87, 247] width 11 height 11
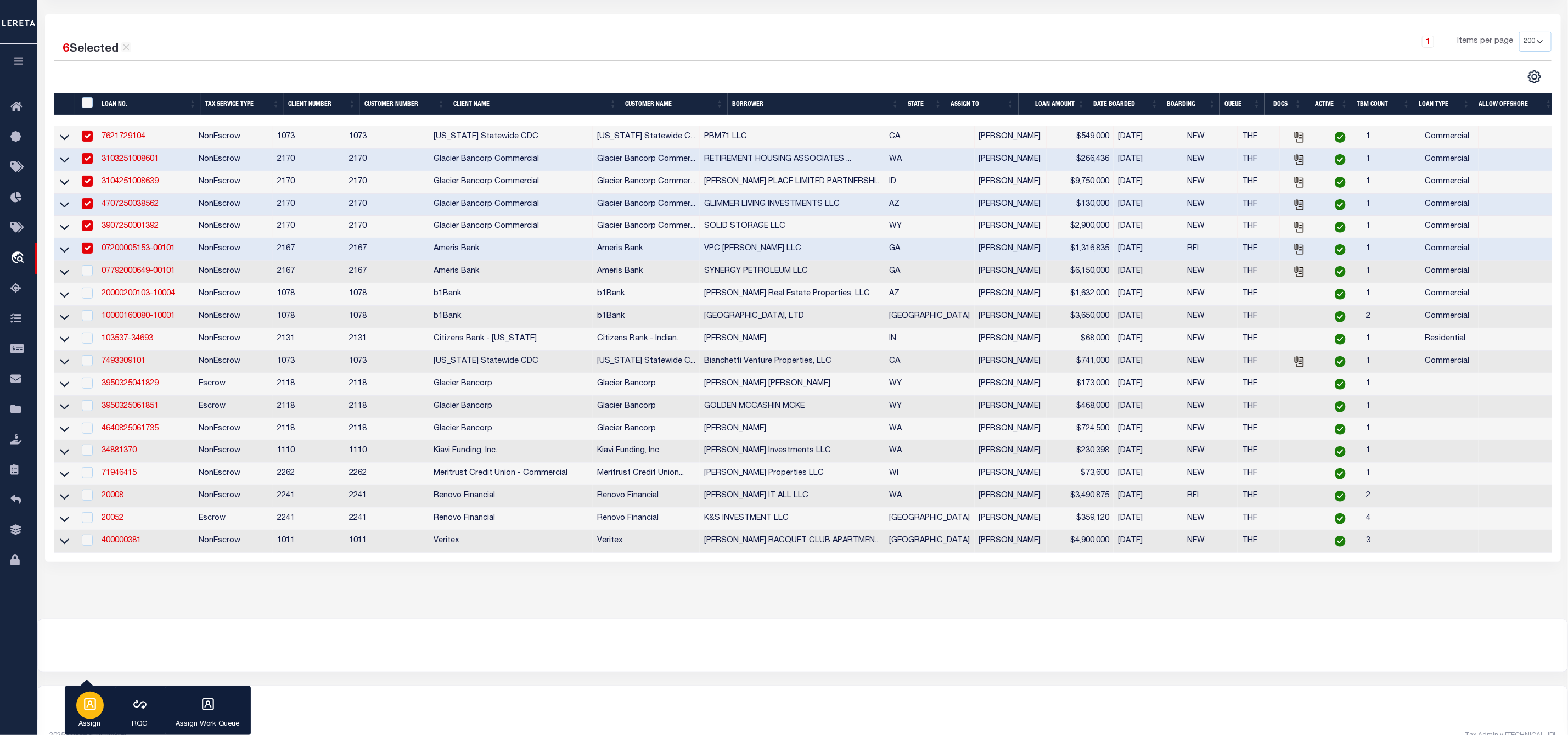
click at [101, 713] on div "button" at bounding box center [90, 705] width 27 height 27
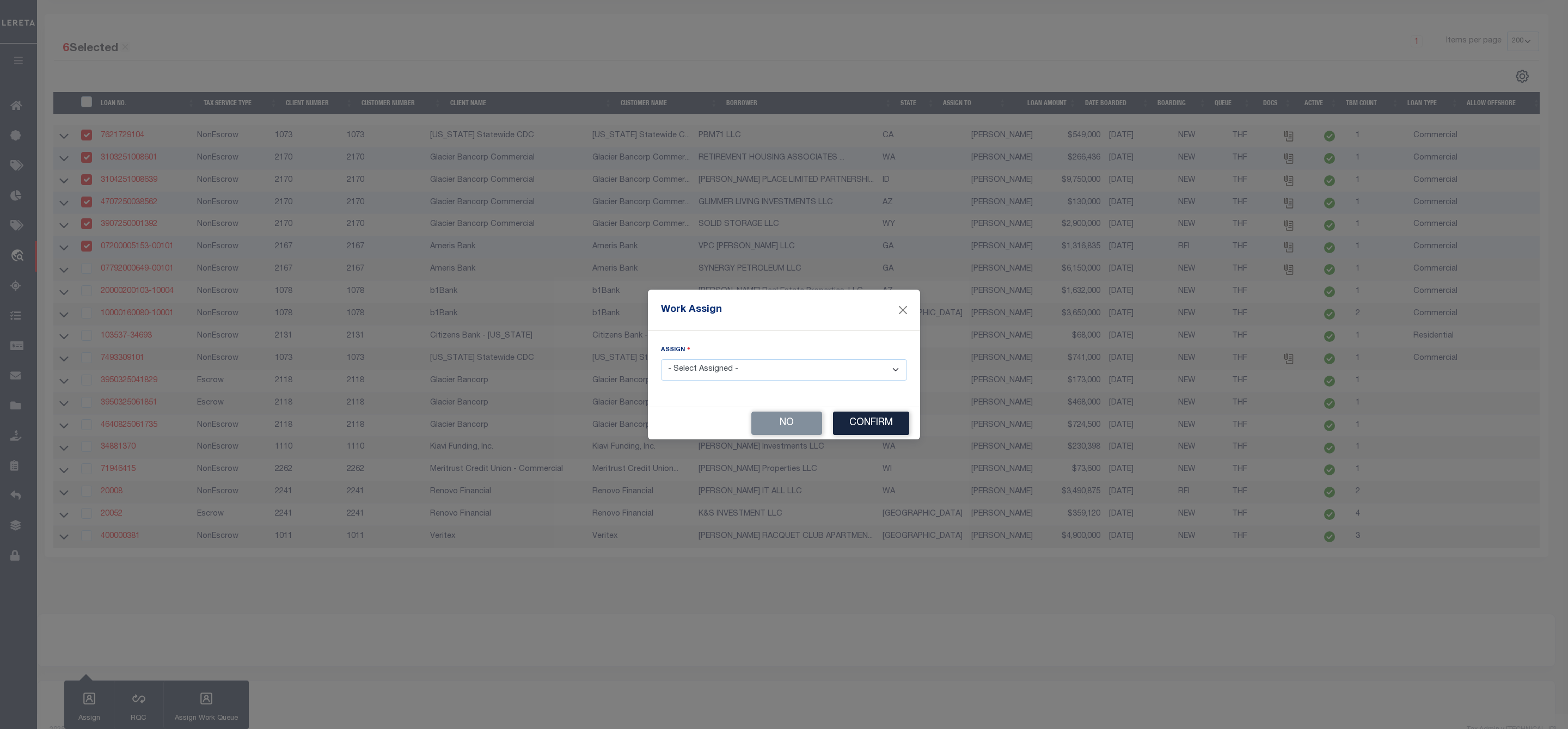
click at [738, 371] on select "- Select Assigned - --Unassigned-- [PERSON_NAME] [PERSON_NAME] [PERSON_NAME] [P…" at bounding box center [784, 370] width 246 height 21
click at [661, 359] on select "- Select Assigned - --Unassigned-- [PERSON_NAME] [PERSON_NAME] [PERSON_NAME] [P…" at bounding box center [784, 370] width 246 height 21
click at [869, 423] on button "Confirm" at bounding box center [871, 423] width 76 height 23
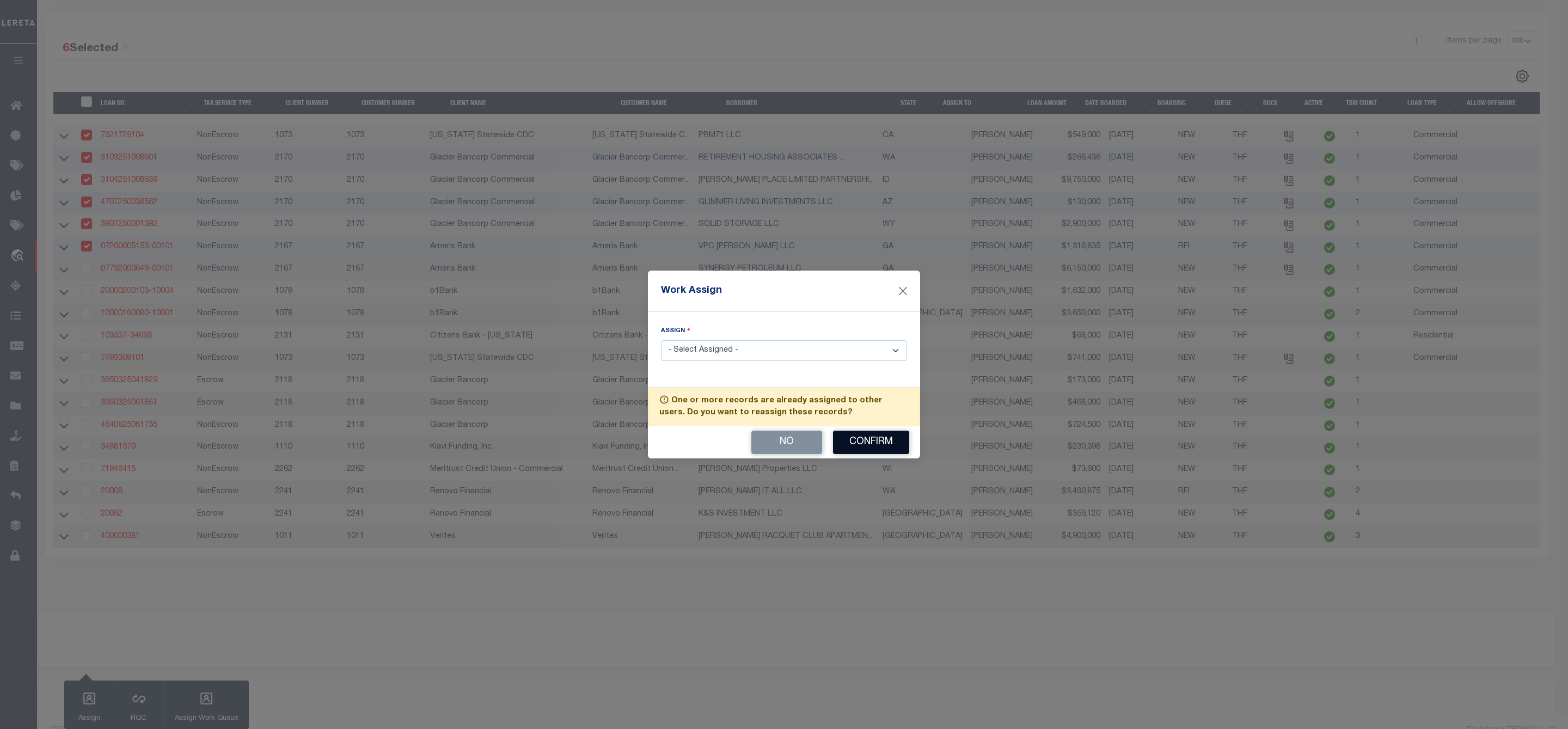
click at [867, 438] on button "Confirm" at bounding box center [871, 442] width 76 height 23
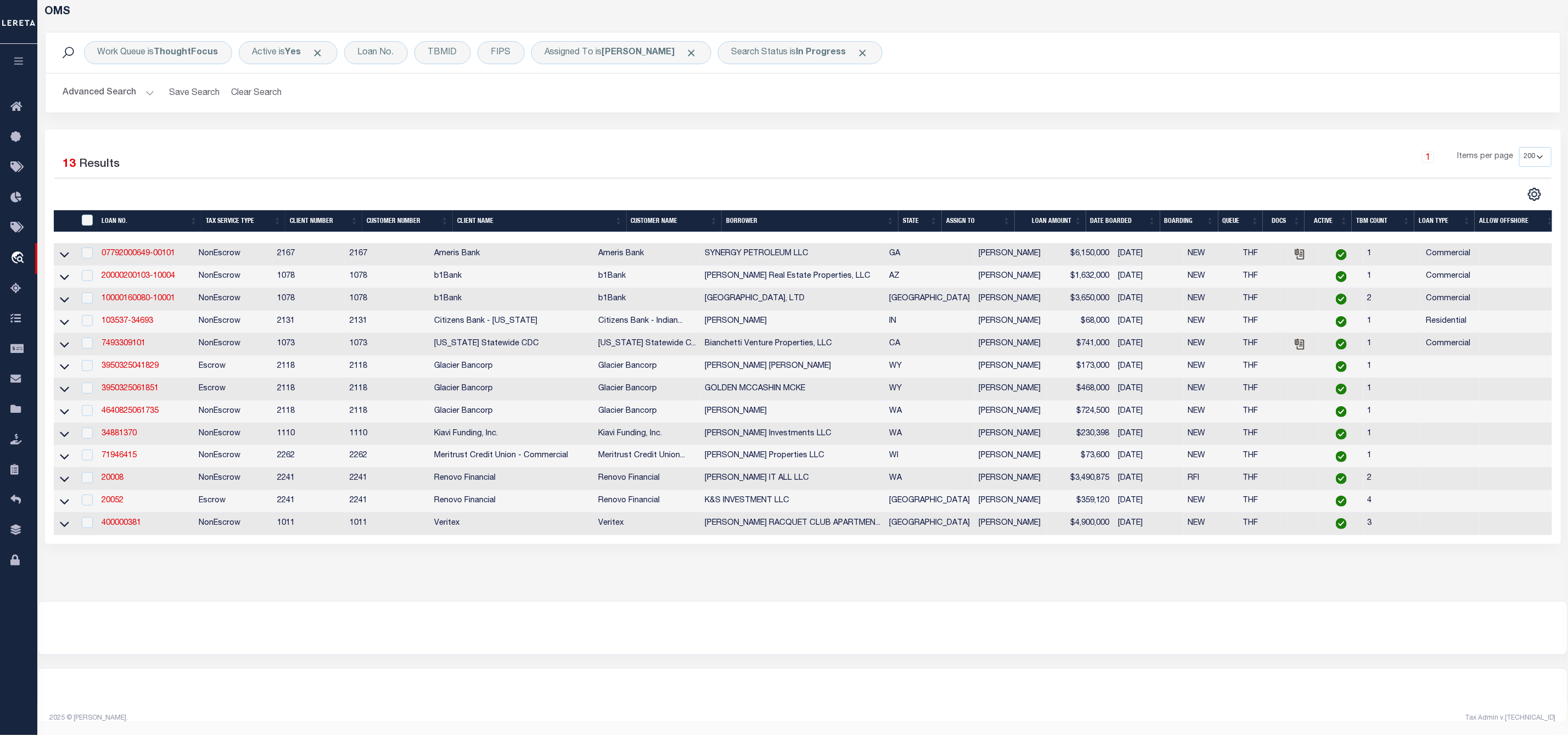
scroll to position [63, 0]
click at [83, 247] on input "checkbox" at bounding box center [87, 252] width 11 height 11
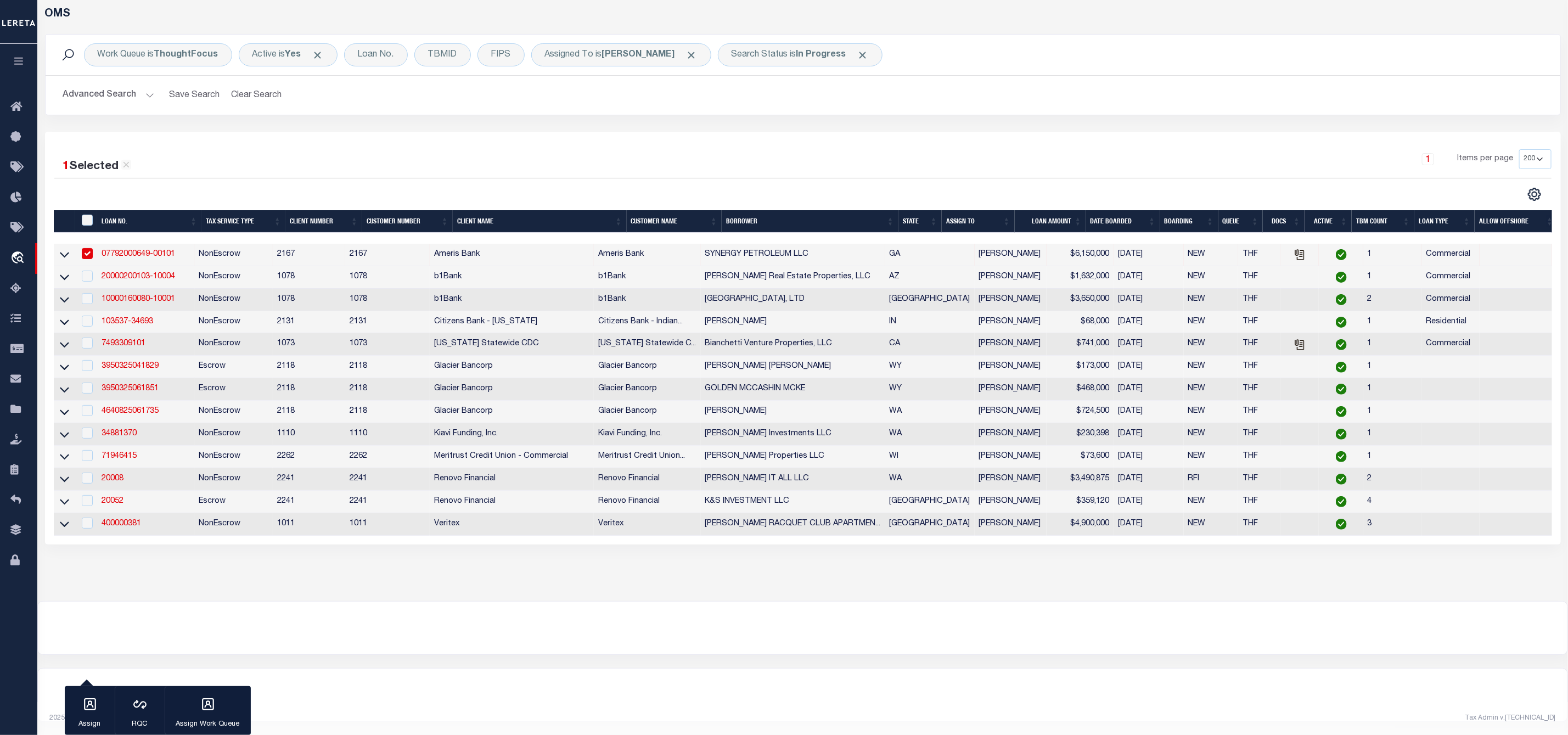
scroll to position [60, 0]
click at [84, 271] on input "checkbox" at bounding box center [87, 276] width 11 height 11
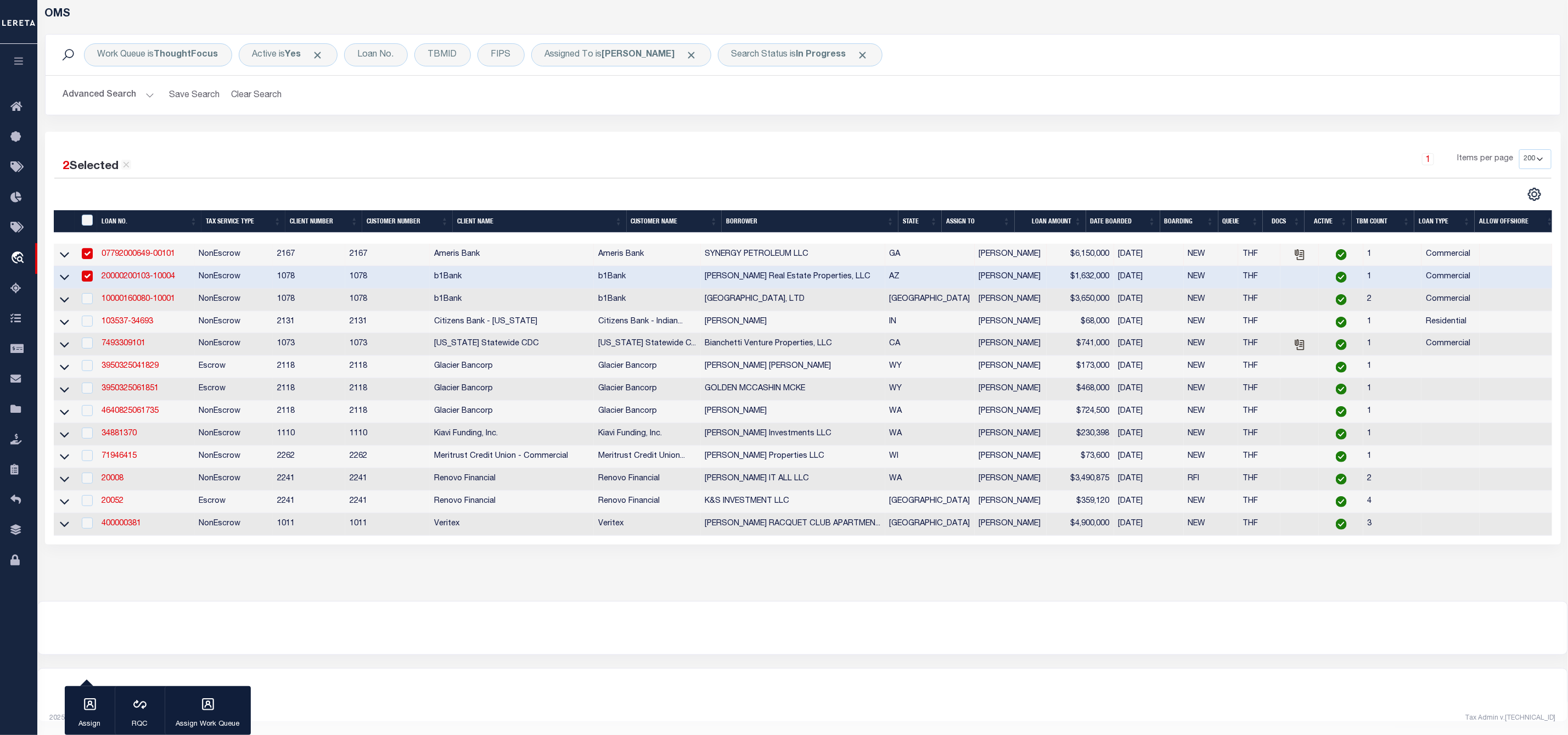
click at [86, 298] on td at bounding box center [86, 300] width 23 height 23
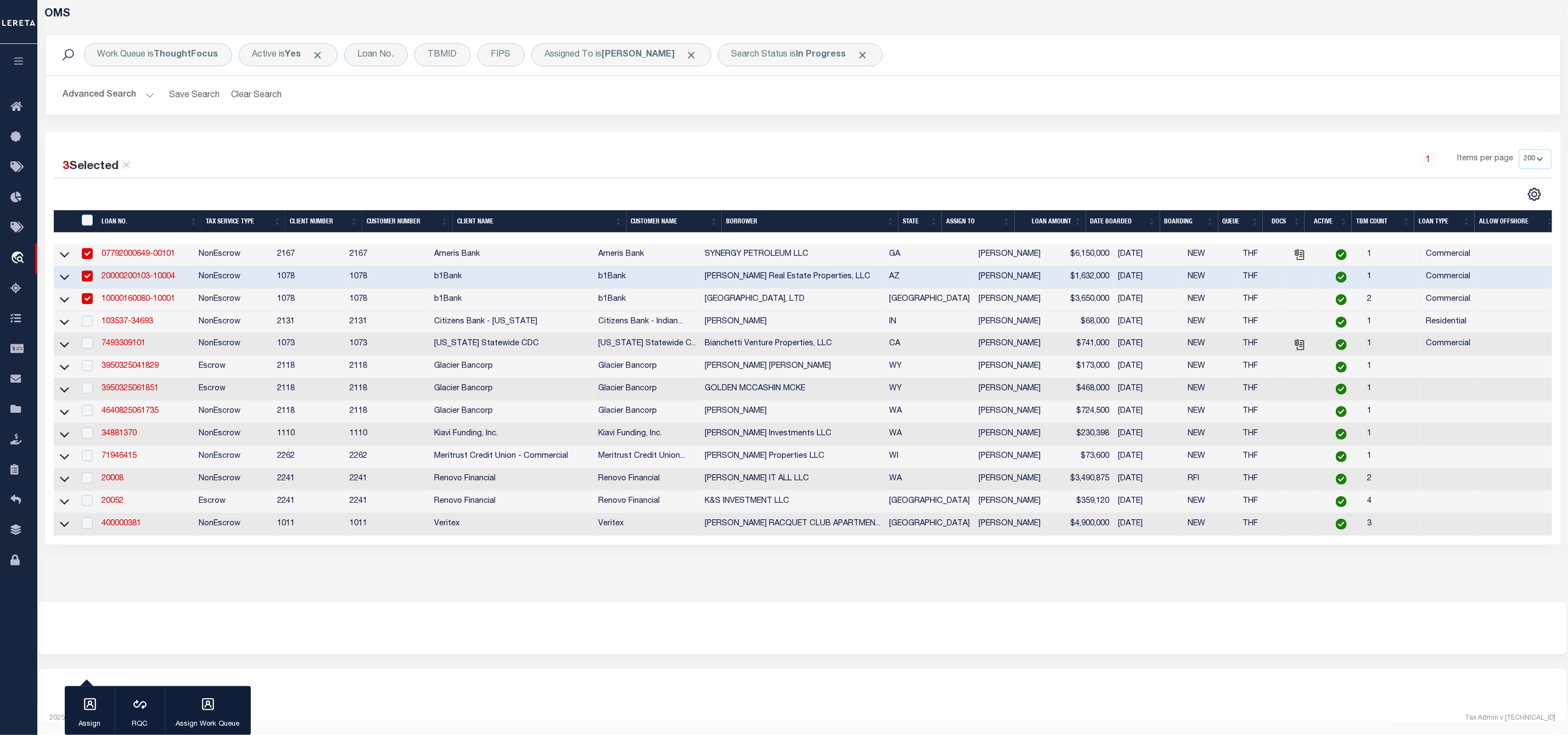
click at [86, 319] on td at bounding box center [86, 323] width 23 height 23
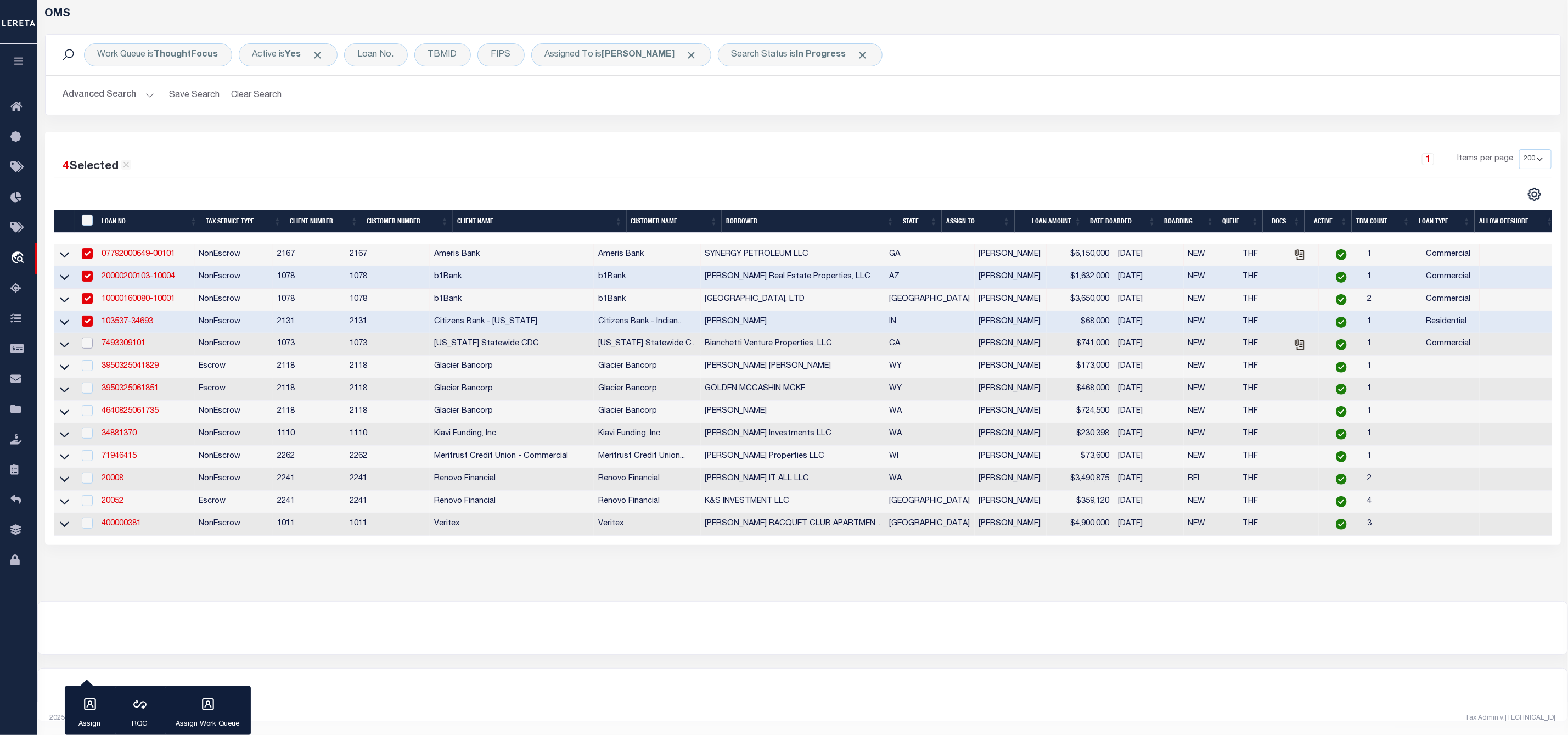
click at [86, 338] on input "checkbox" at bounding box center [87, 343] width 11 height 11
click at [86, 360] on input "checkbox" at bounding box center [87, 365] width 11 height 11
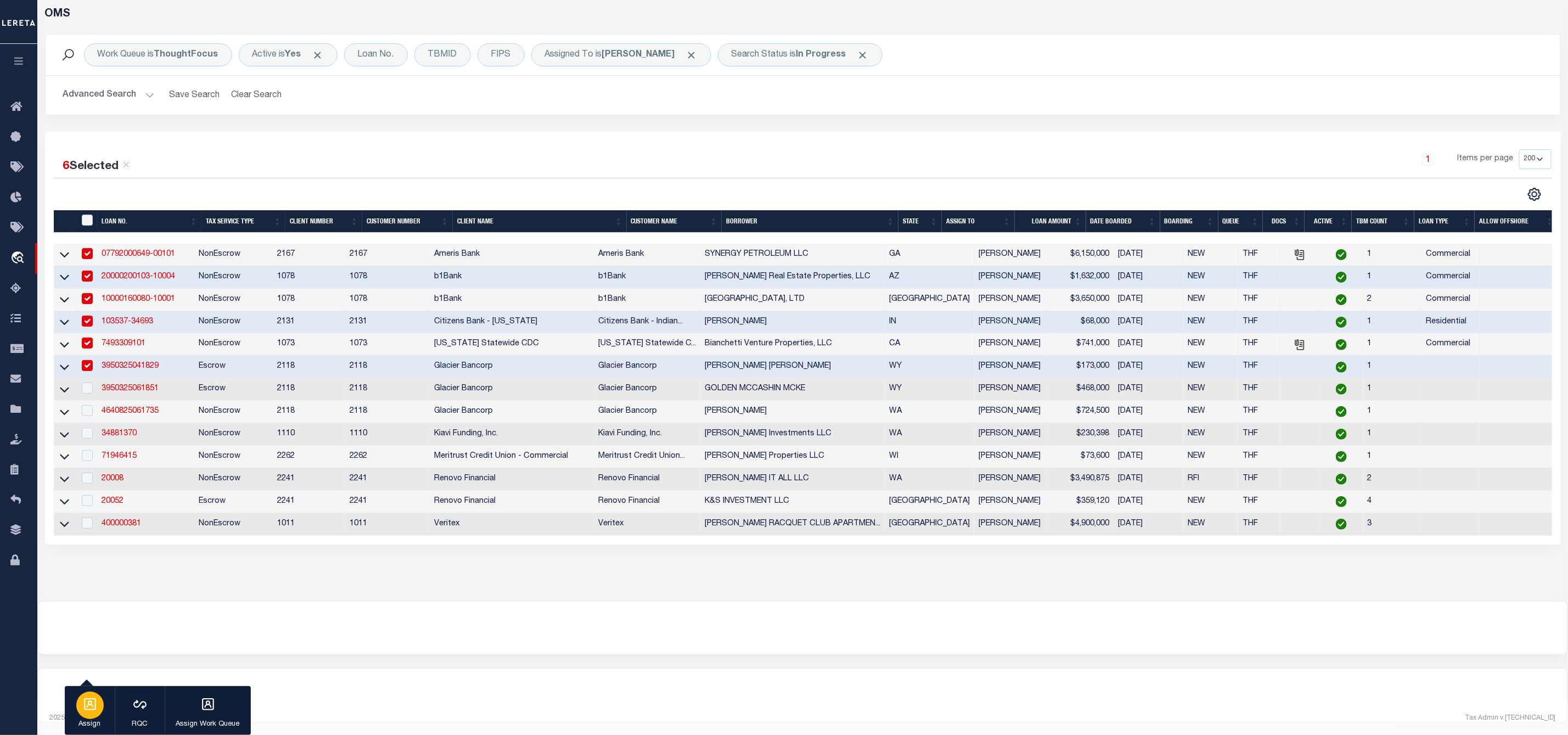
click at [89, 692] on div "button" at bounding box center [90, 705] width 27 height 27
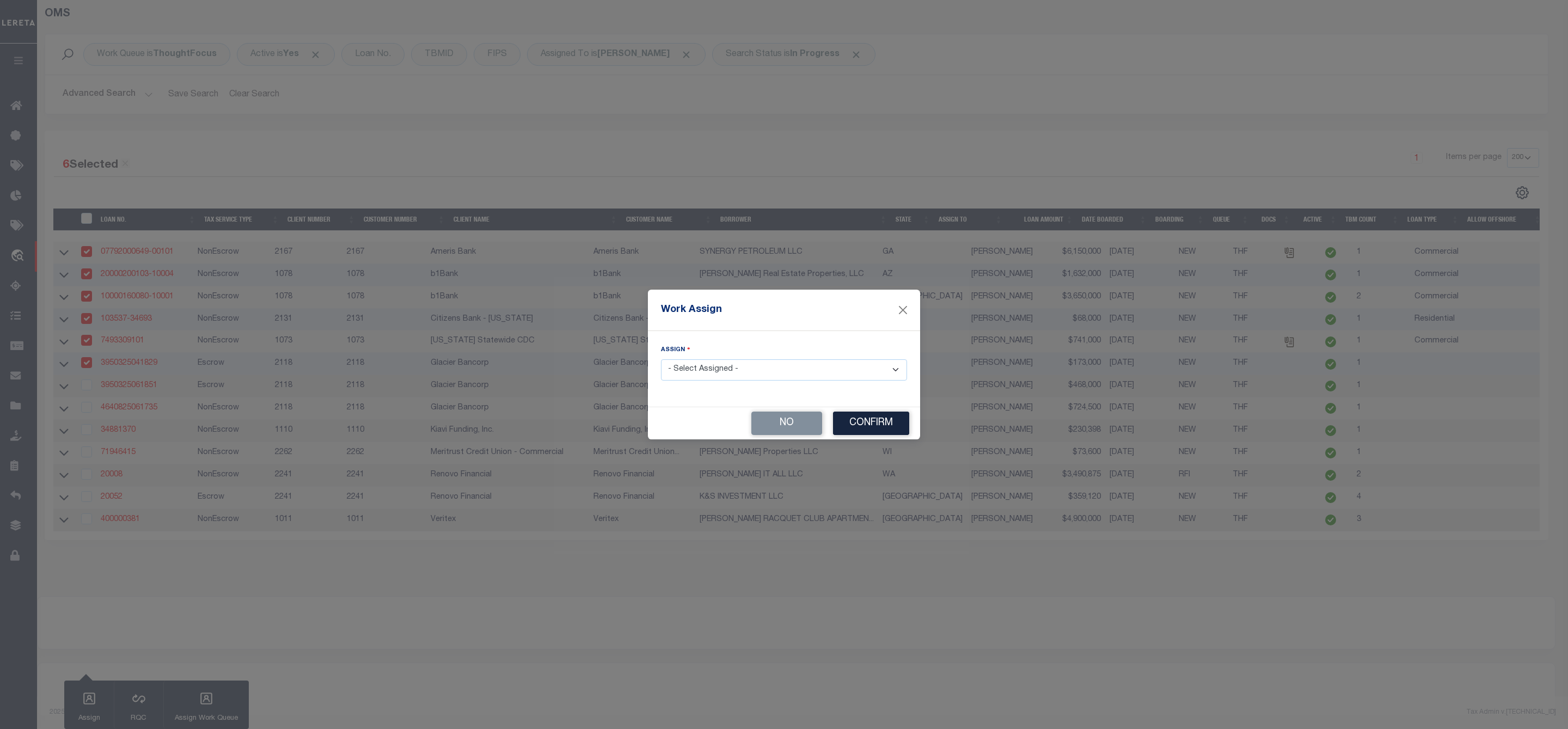
click at [753, 373] on select "- Select Assigned - --Unassigned-- [PERSON_NAME] [PERSON_NAME] [PERSON_NAME] [P…" at bounding box center [784, 370] width 246 height 21
click at [661, 359] on select "- Select Assigned - --Unassigned-- [PERSON_NAME] [PERSON_NAME] [PERSON_NAME] [P…" at bounding box center [784, 370] width 246 height 21
click at [858, 424] on button "Confirm" at bounding box center [871, 423] width 76 height 23
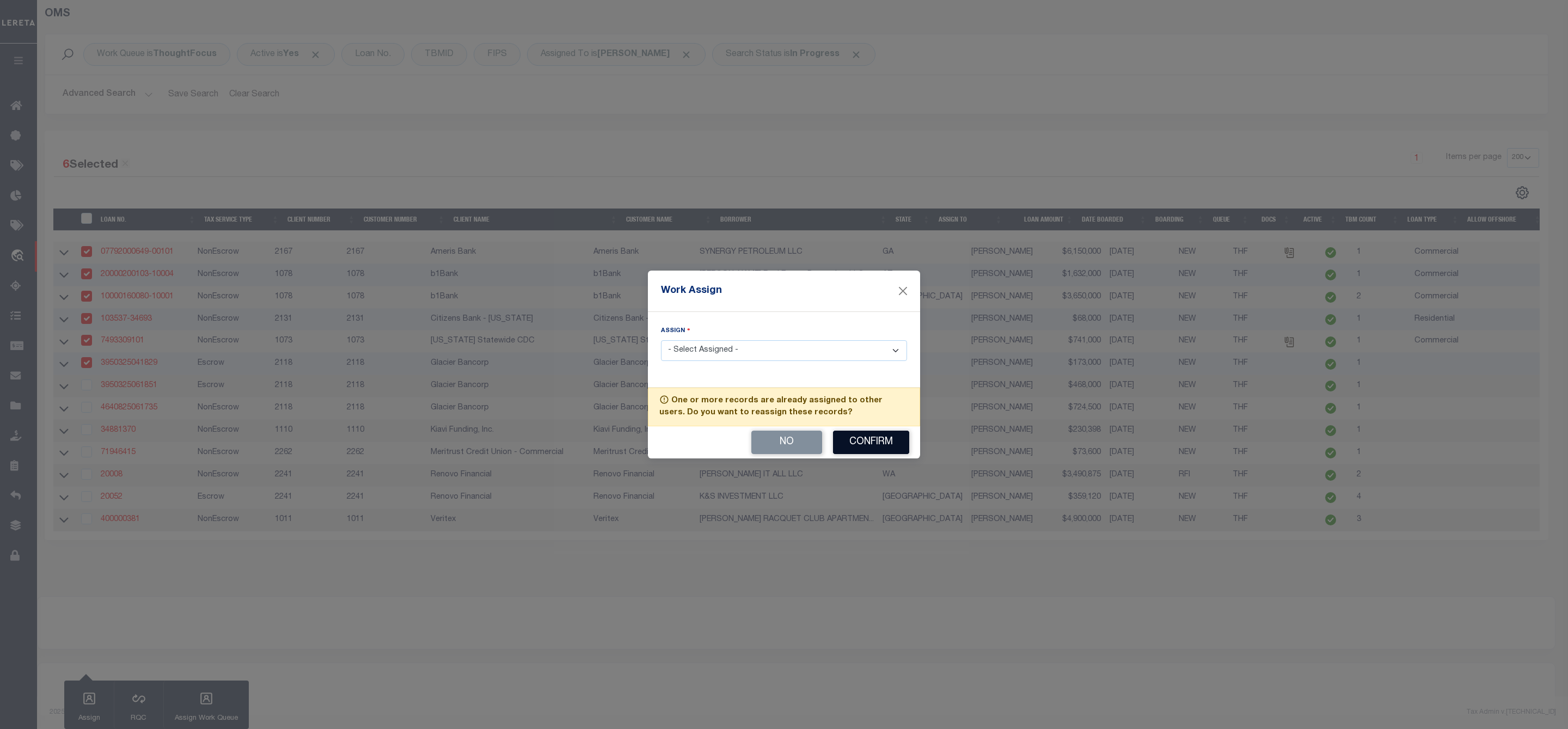
click at [856, 448] on button "Confirm" at bounding box center [871, 442] width 76 height 23
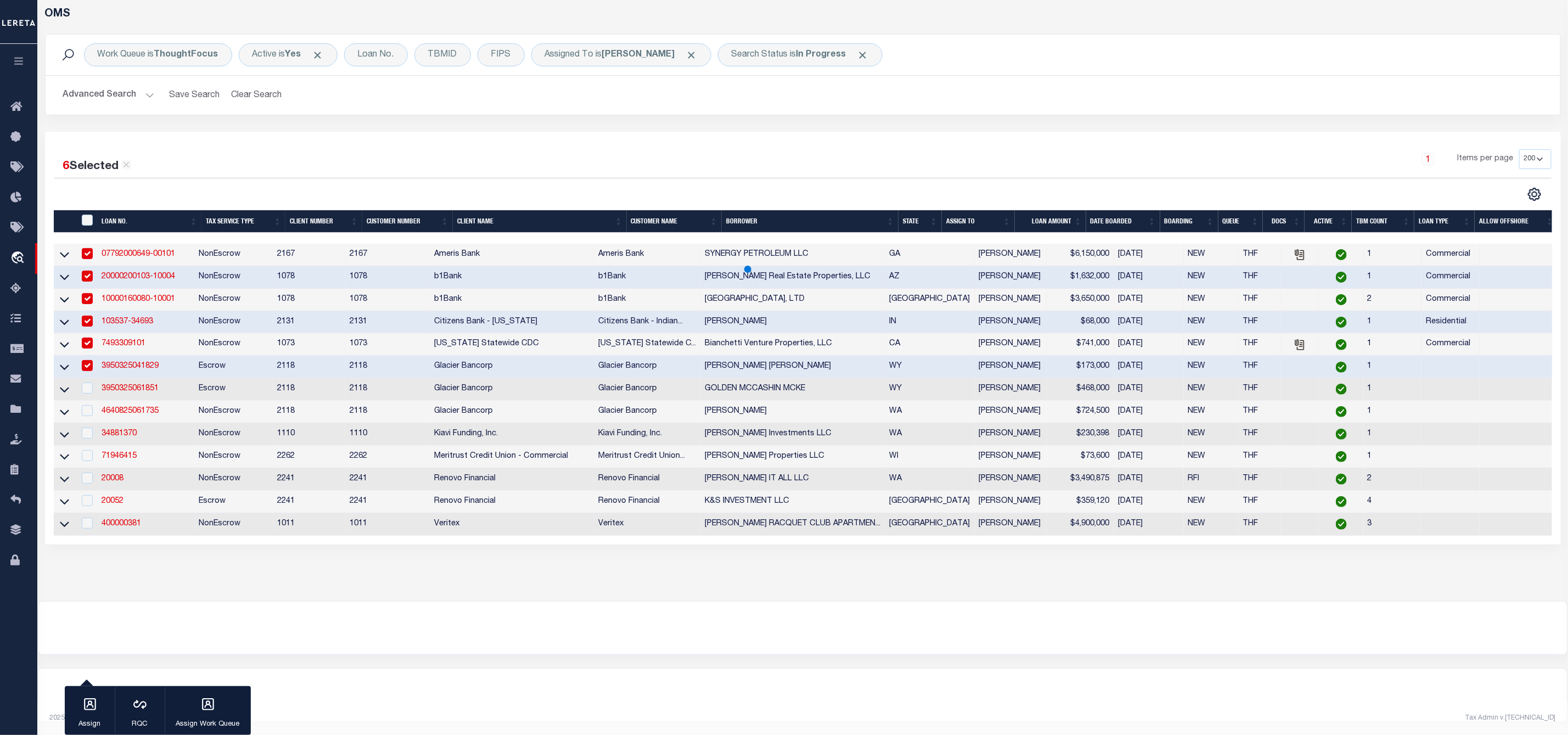
scroll to position [0, 0]
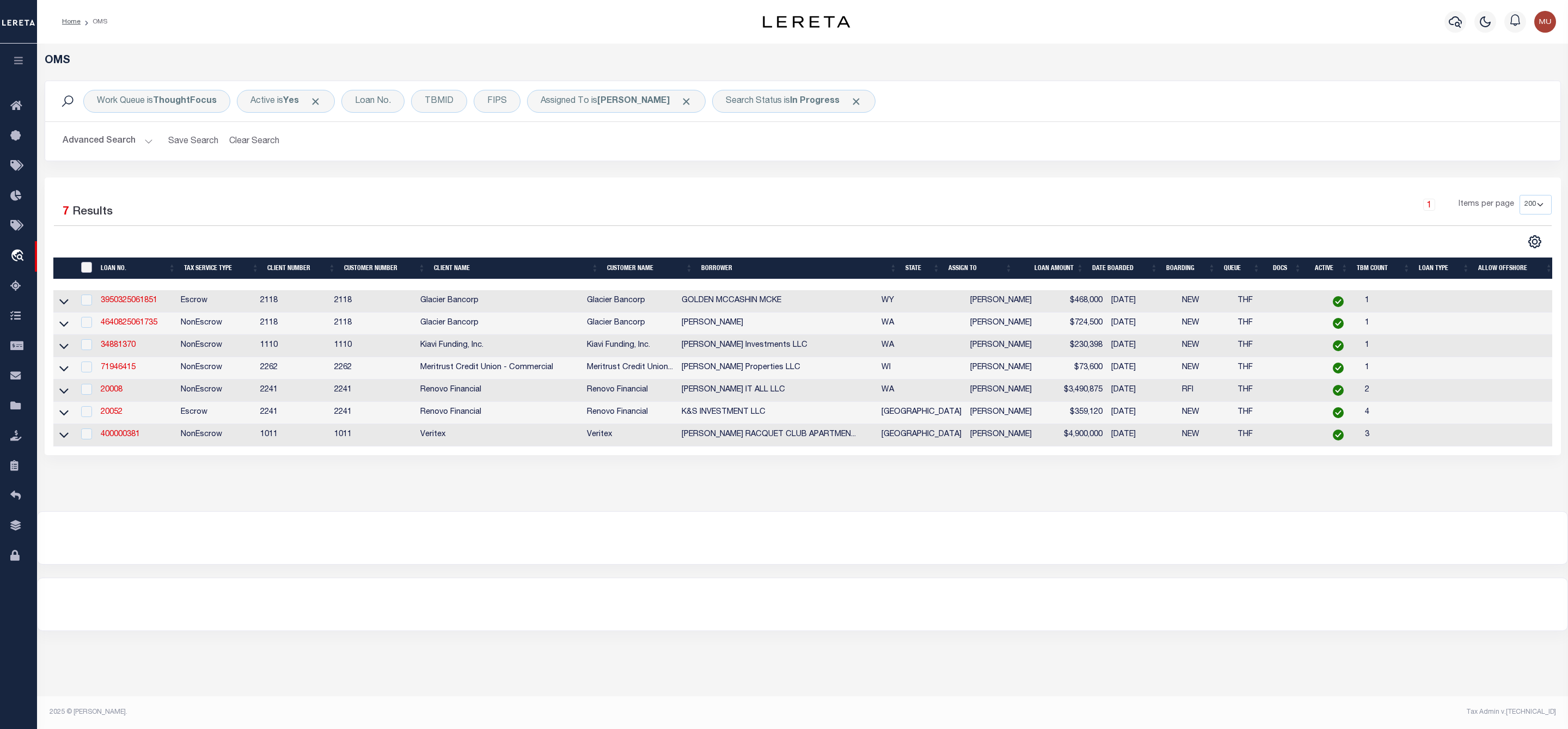
click at [88, 264] on input "" at bounding box center [86, 267] width 11 height 11
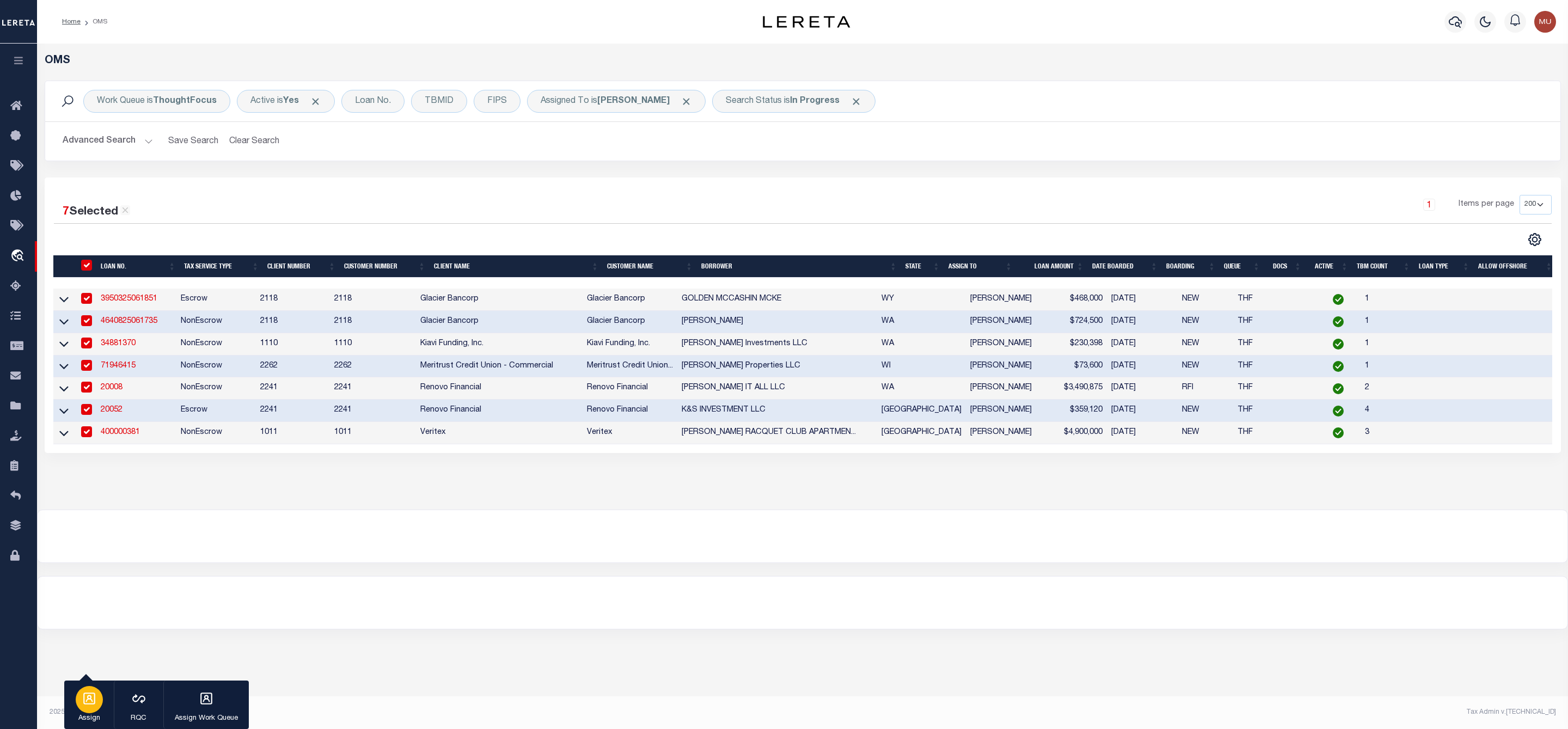
click at [90, 711] on div "button" at bounding box center [89, 699] width 27 height 27
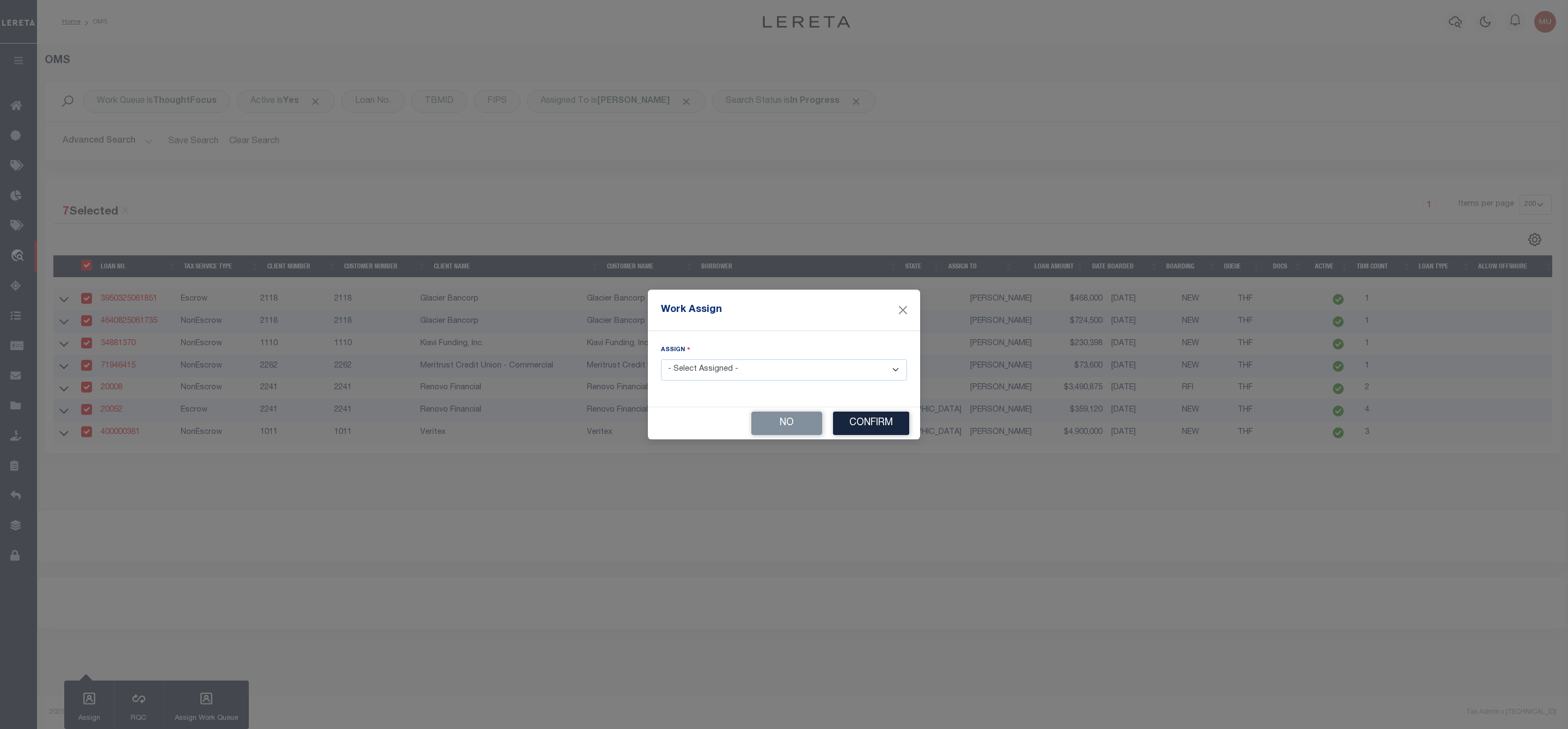
click at [713, 368] on select "- Select Assigned - --Unassigned-- [PERSON_NAME] [PERSON_NAME] [PERSON_NAME] [P…" at bounding box center [784, 370] width 246 height 21
click at [661, 359] on select "- Select Assigned - --Unassigned-- [PERSON_NAME] [PERSON_NAME] [PERSON_NAME] [P…" at bounding box center [784, 370] width 246 height 21
click at [874, 428] on button "Confirm" at bounding box center [871, 423] width 76 height 23
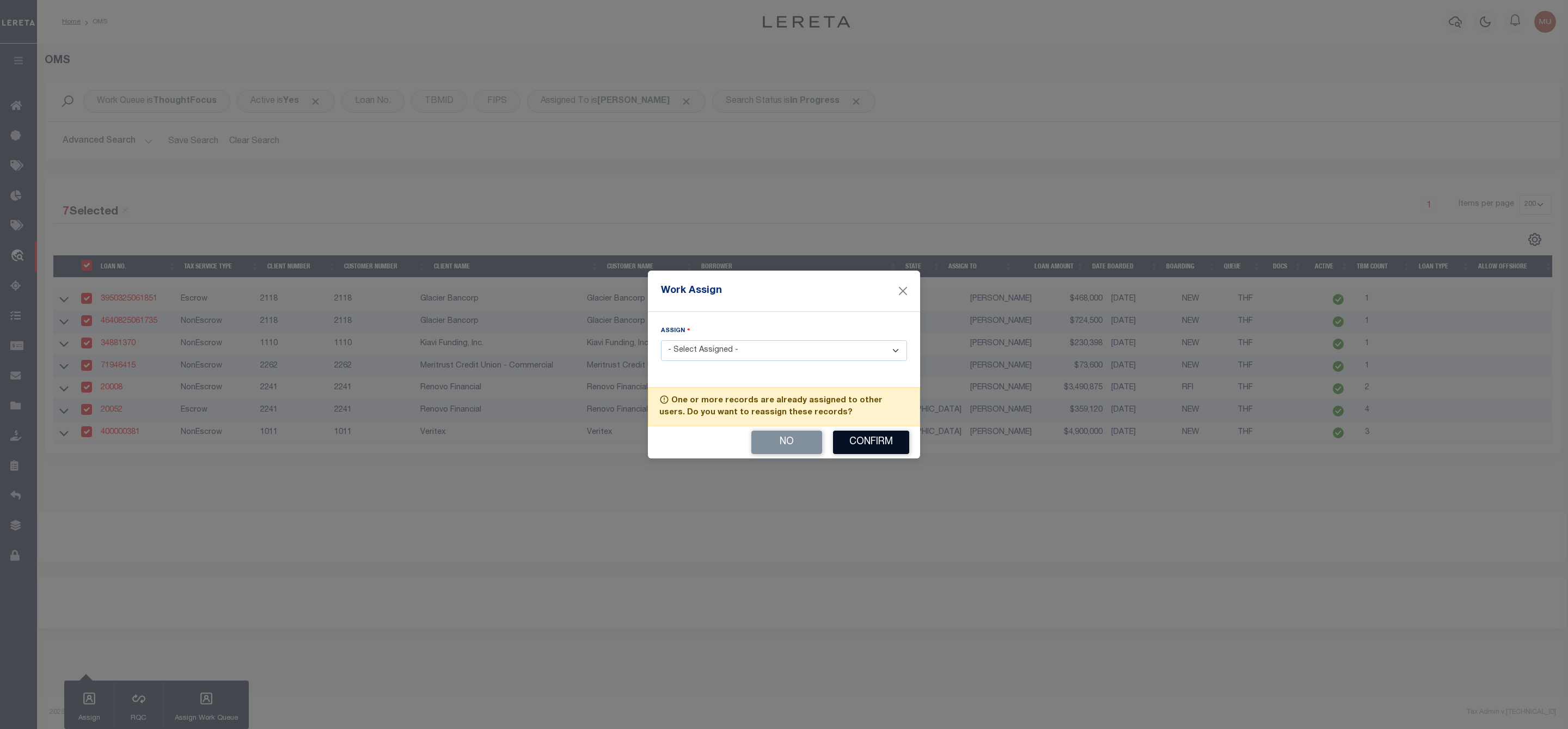
click at [875, 444] on button "Confirm" at bounding box center [871, 442] width 76 height 23
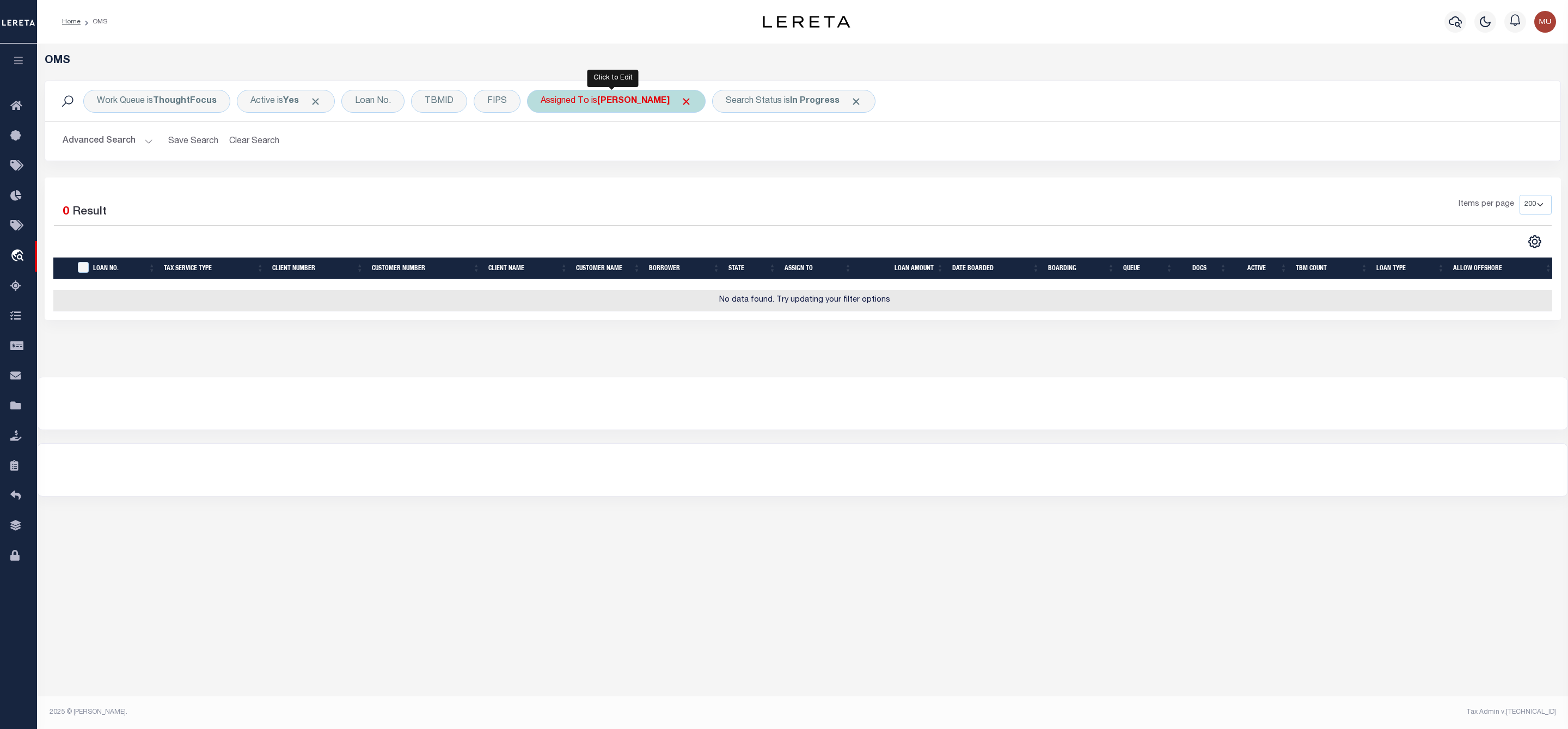
click at [626, 103] on b "[PERSON_NAME]" at bounding box center [633, 101] width 72 height 8
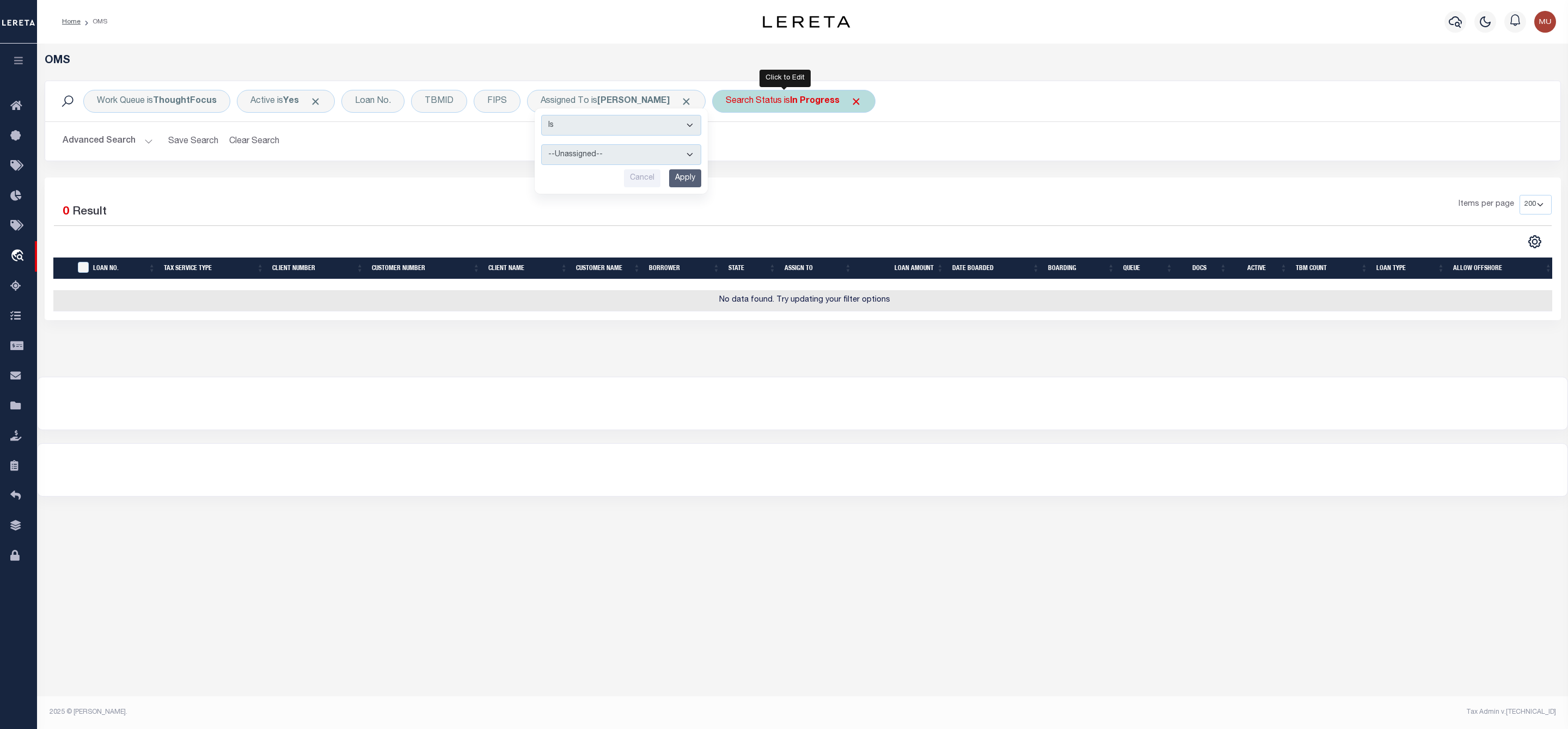
click at [759, 103] on div "Search Status is In Progress" at bounding box center [793, 101] width 163 height 23
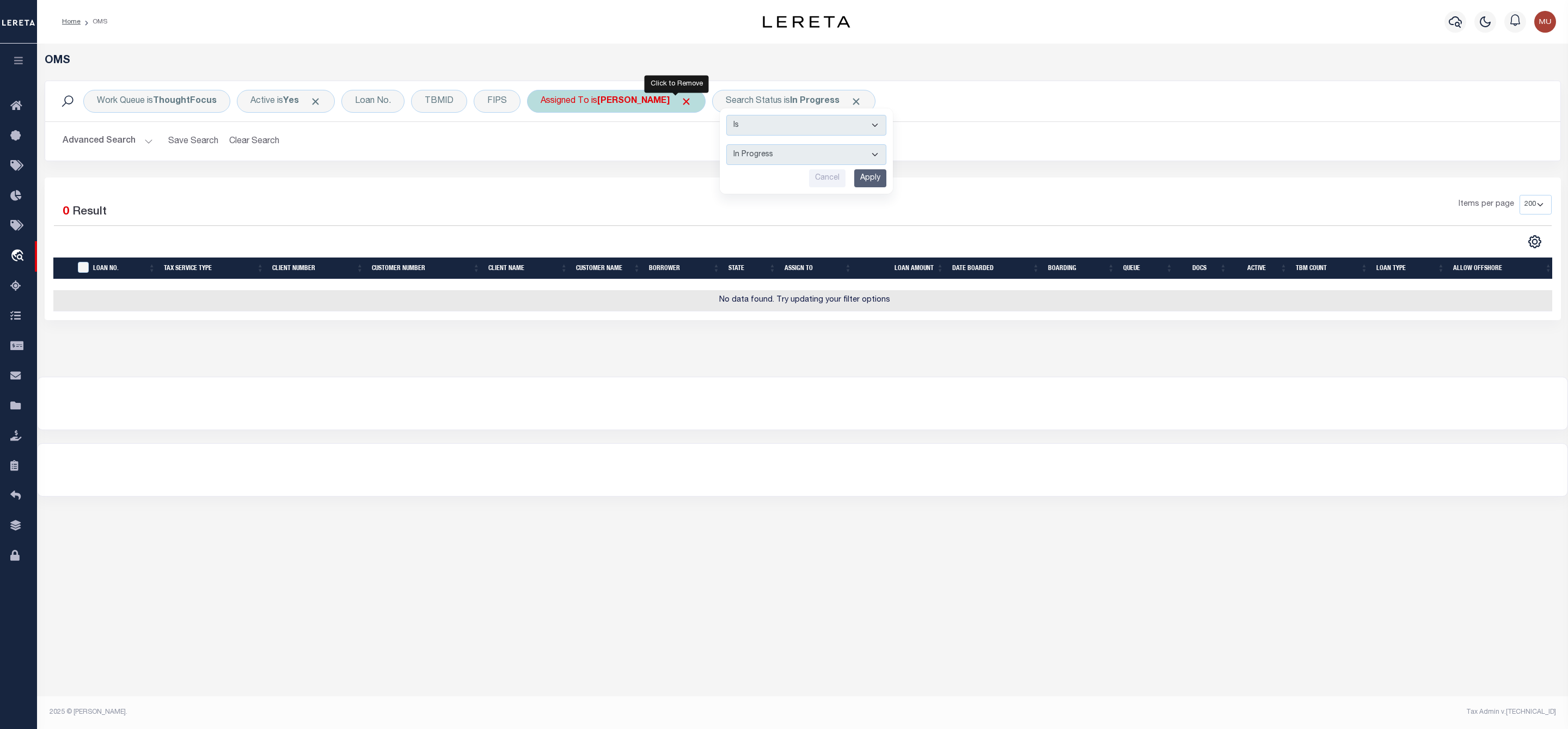
click at [680, 100] on span "Click to Remove" at bounding box center [686, 102] width 11 height 11
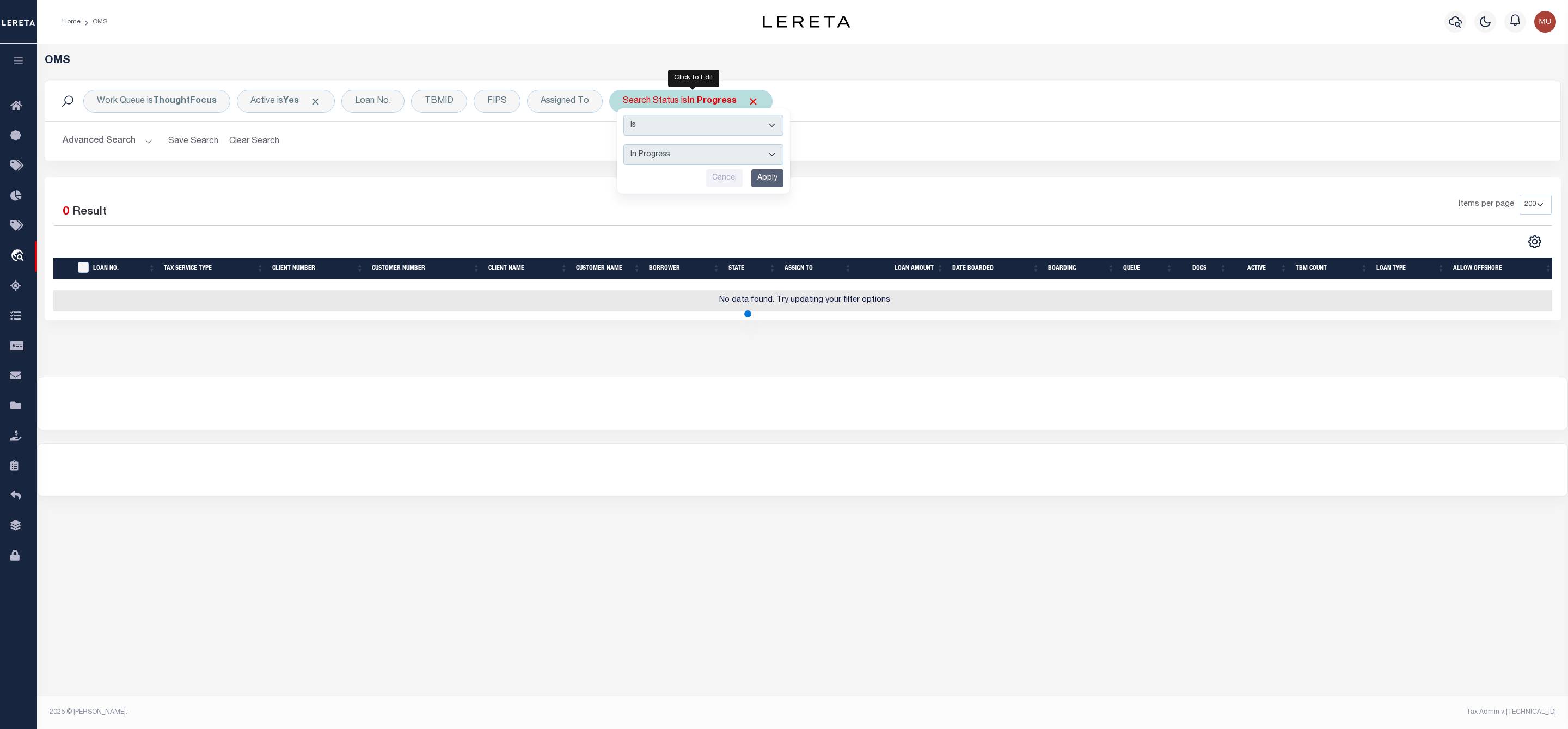
click at [669, 154] on select "Automated Search Bad Parcel Complete Duplicate Parcel High Dollar Reporting In …" at bounding box center [703, 154] width 160 height 21
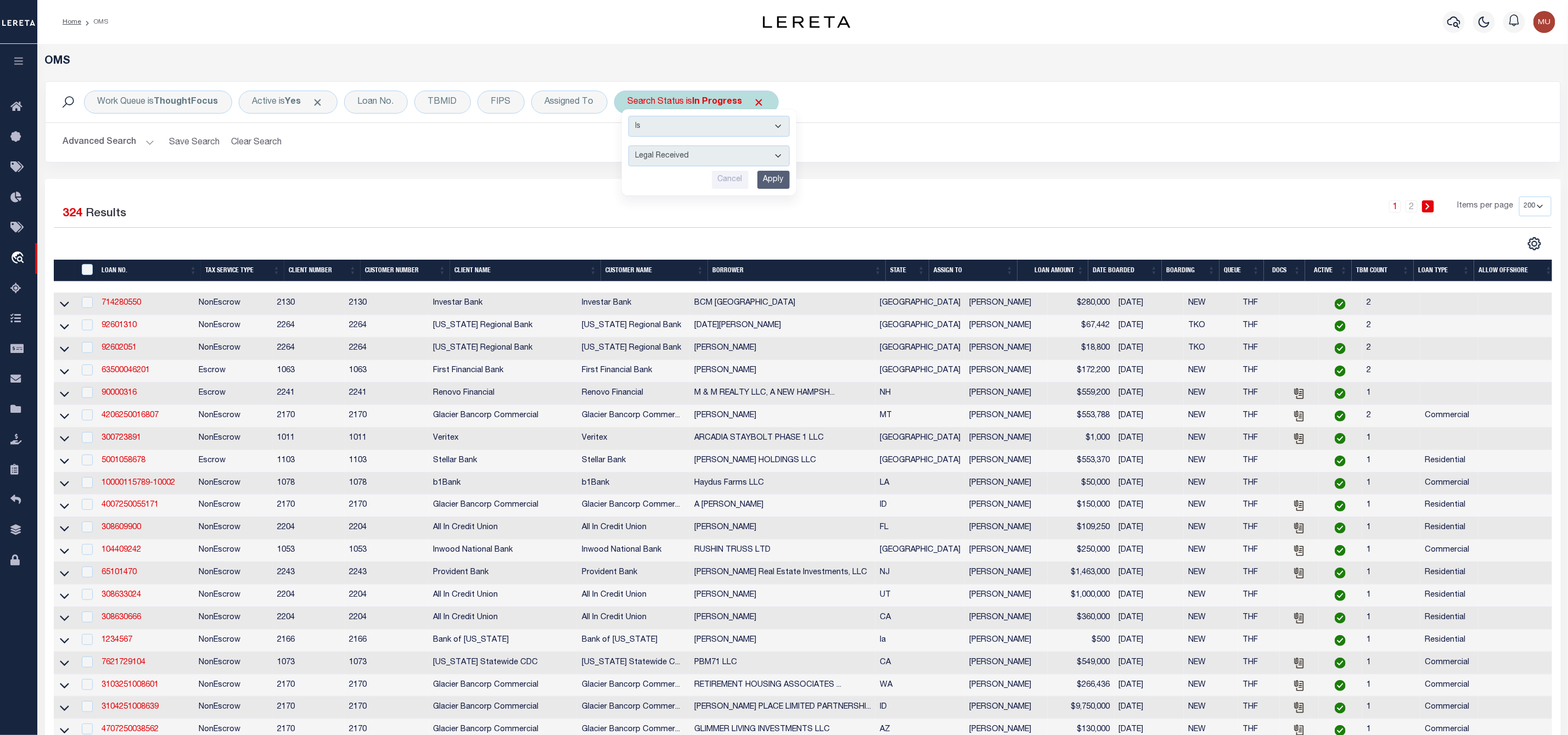
click at [631, 147] on select "Automated Search Bad Parcel Complete Duplicate Parcel High Dollar Reporting In …" at bounding box center [709, 155] width 161 height 21
click at [783, 180] on input "Apply" at bounding box center [773, 179] width 32 height 18
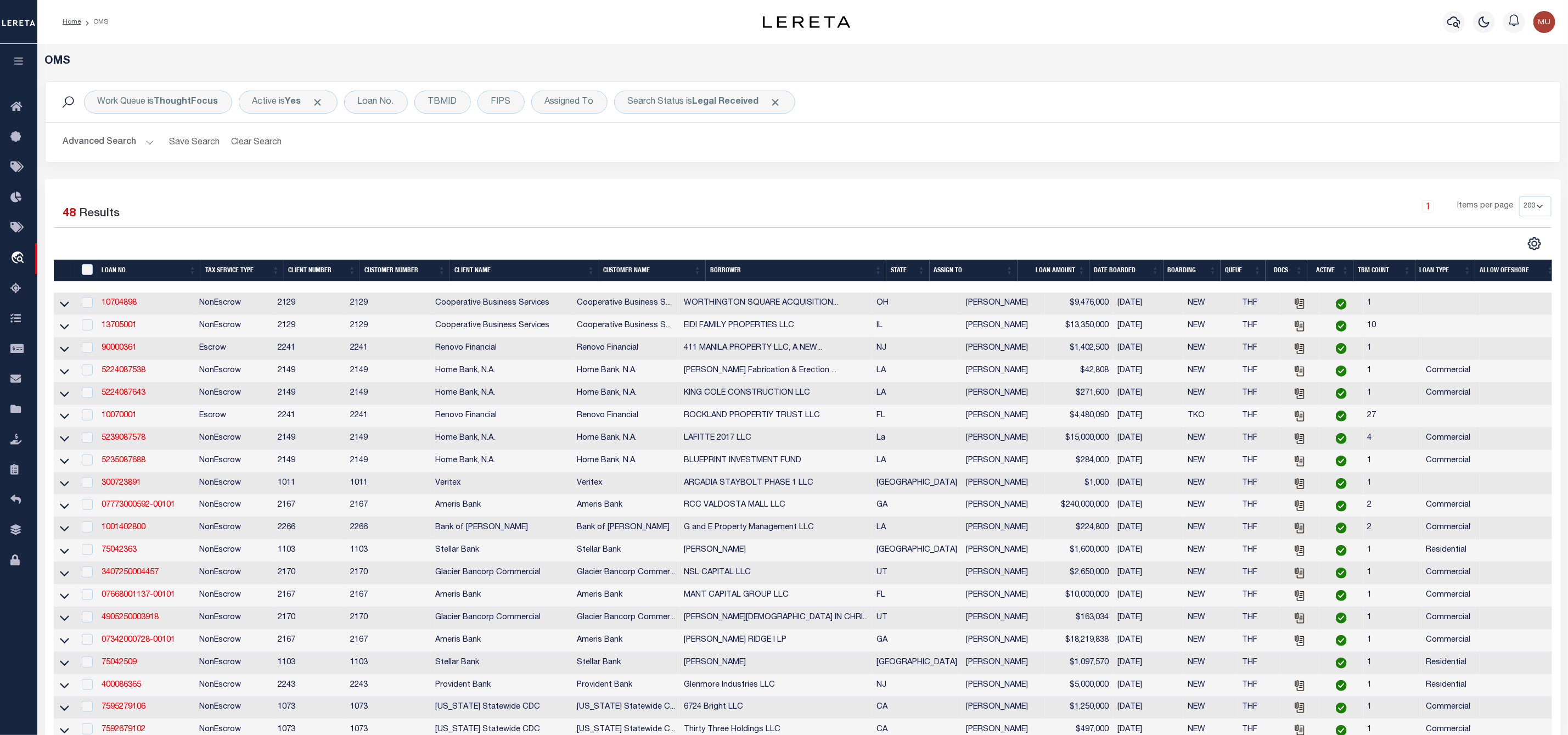
click at [1014, 267] on th "ASSIGN TO" at bounding box center [973, 271] width 88 height 23
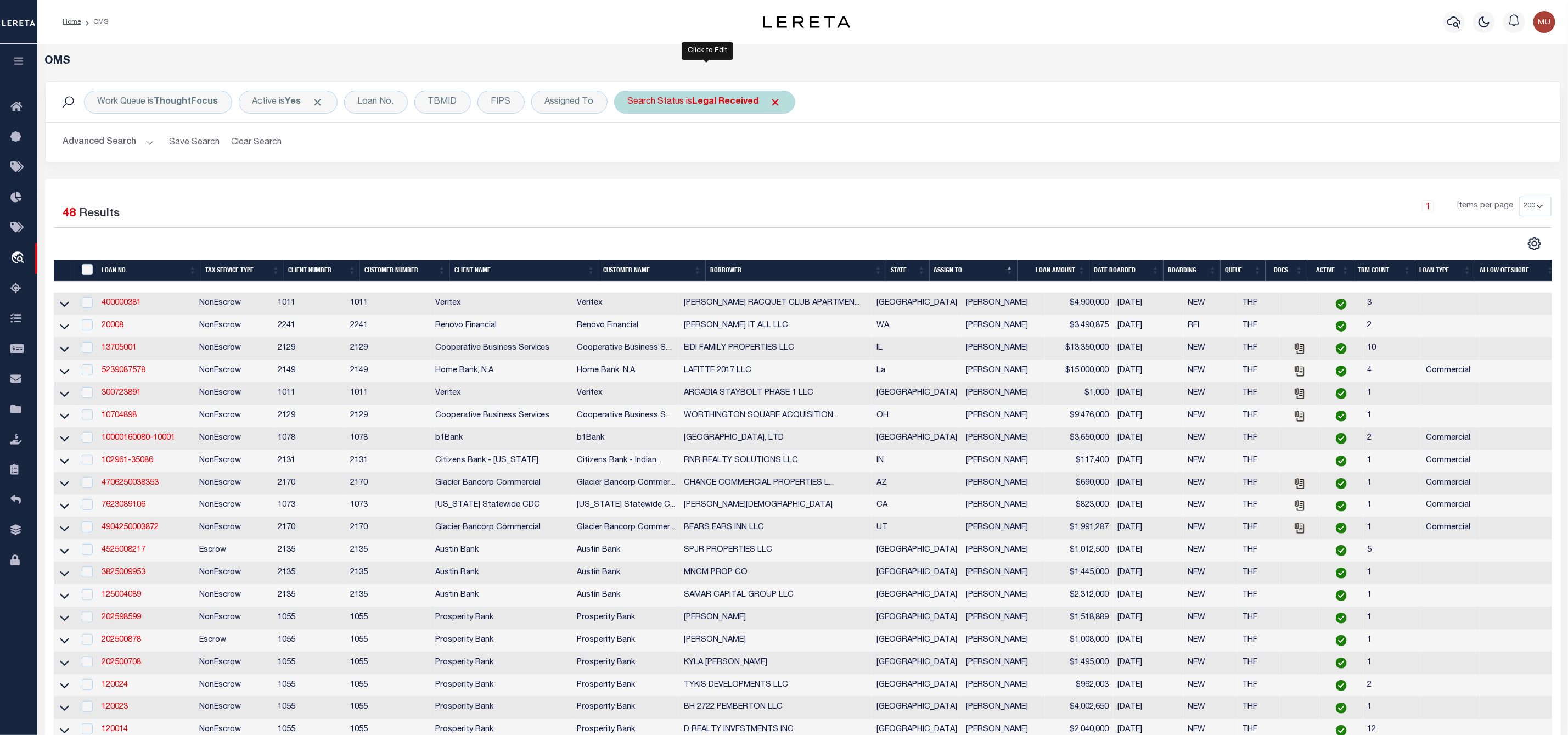
click at [681, 102] on div "Search Status is Legal Received" at bounding box center [705, 102] width 181 height 23
click at [667, 152] on select "Automated Search Bad Parcel Complete Duplicate Parcel High Dollar Reporting In …" at bounding box center [709, 155] width 161 height 21
click at [631, 147] on select "Automated Search Bad Parcel Complete Duplicate Parcel High Dollar Reporting In …" at bounding box center [709, 155] width 161 height 21
click at [777, 183] on input "Apply" at bounding box center [773, 179] width 32 height 18
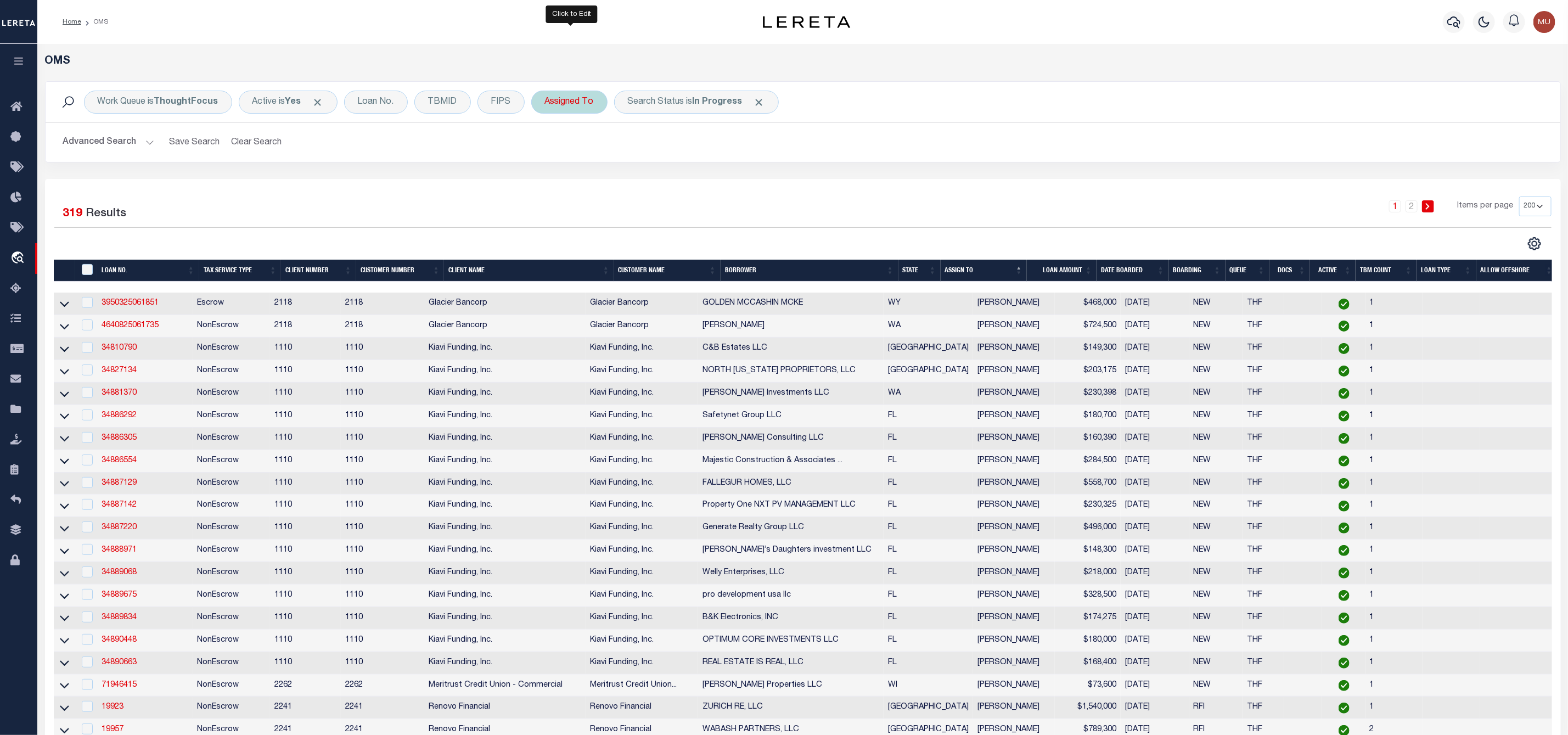
click at [589, 97] on div "Assigned To" at bounding box center [569, 102] width 76 height 23
click at [586, 160] on select "--Unassigned-- [PERSON_NAME] [PERSON_NAME] [PERSON_NAME] [PERSON_NAME], [PERSON…" at bounding box center [626, 155] width 161 height 21
click at [547, 147] on select "--Unassigned-- [PERSON_NAME] [PERSON_NAME] [PERSON_NAME] [PERSON_NAME], [PERSON…" at bounding box center [626, 155] width 161 height 21
click at [696, 183] on input "Apply" at bounding box center [690, 179] width 32 height 18
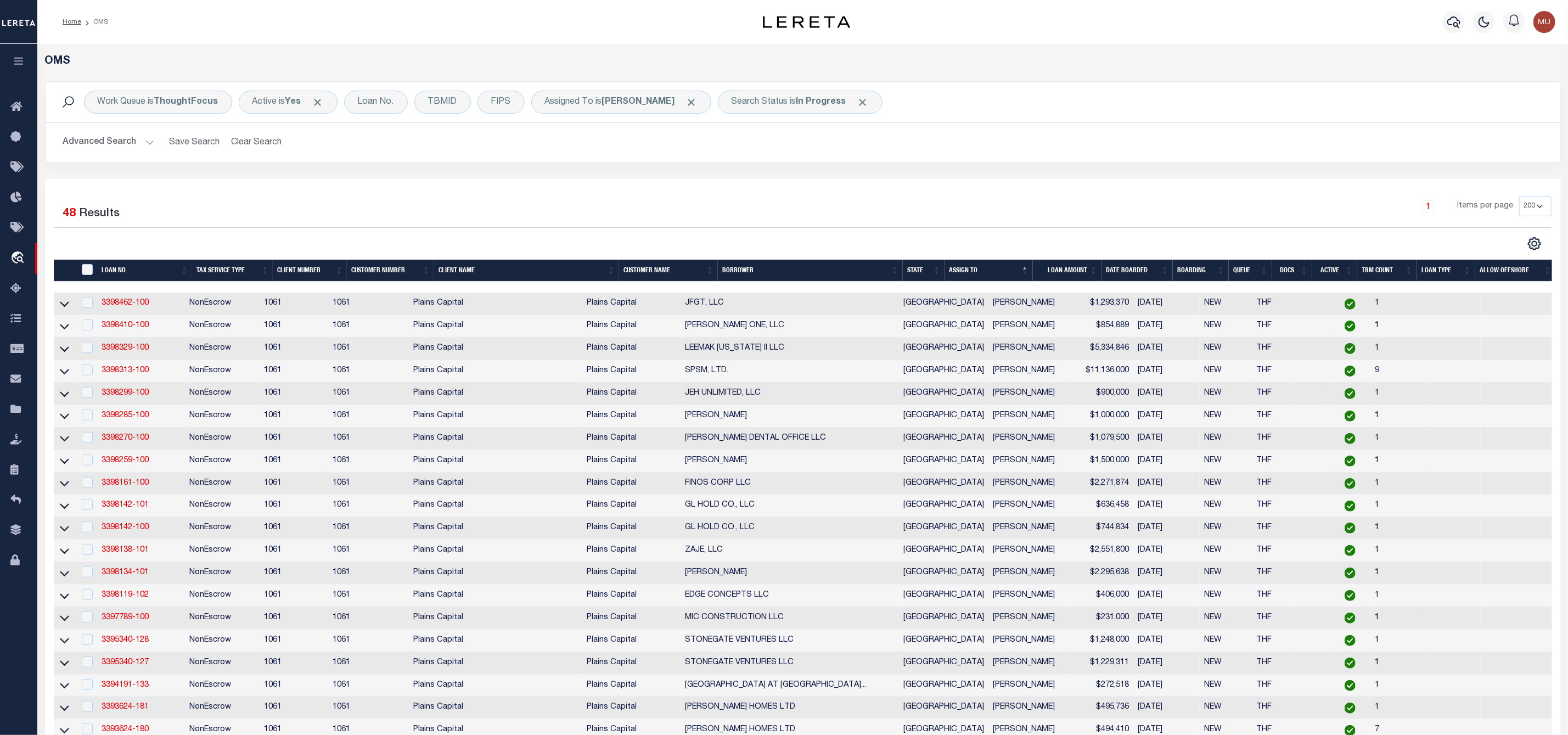
click at [127, 135] on button "Advanced Search" at bounding box center [109, 143] width 91 height 21
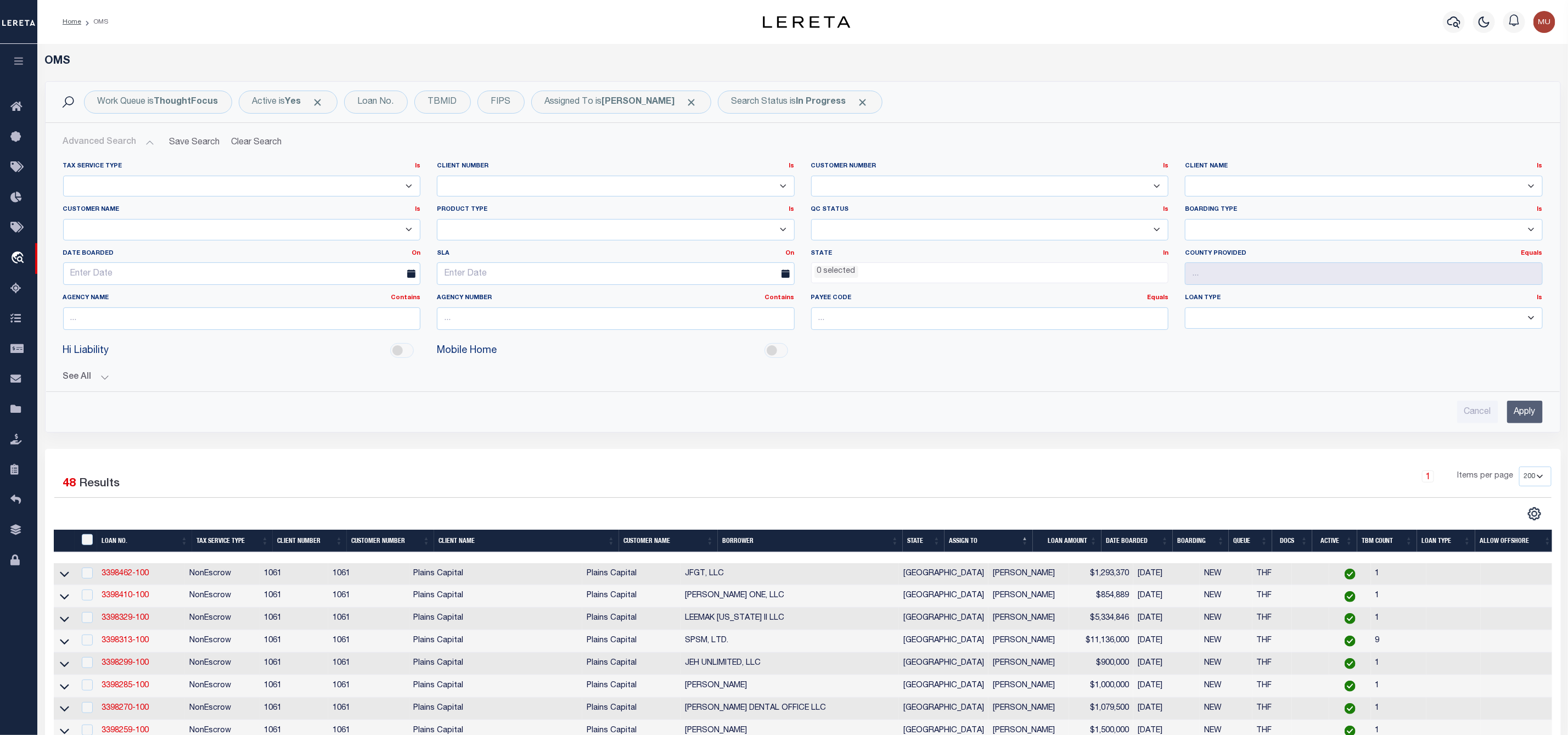
click at [853, 270] on li "0 selected" at bounding box center [837, 272] width 44 height 12
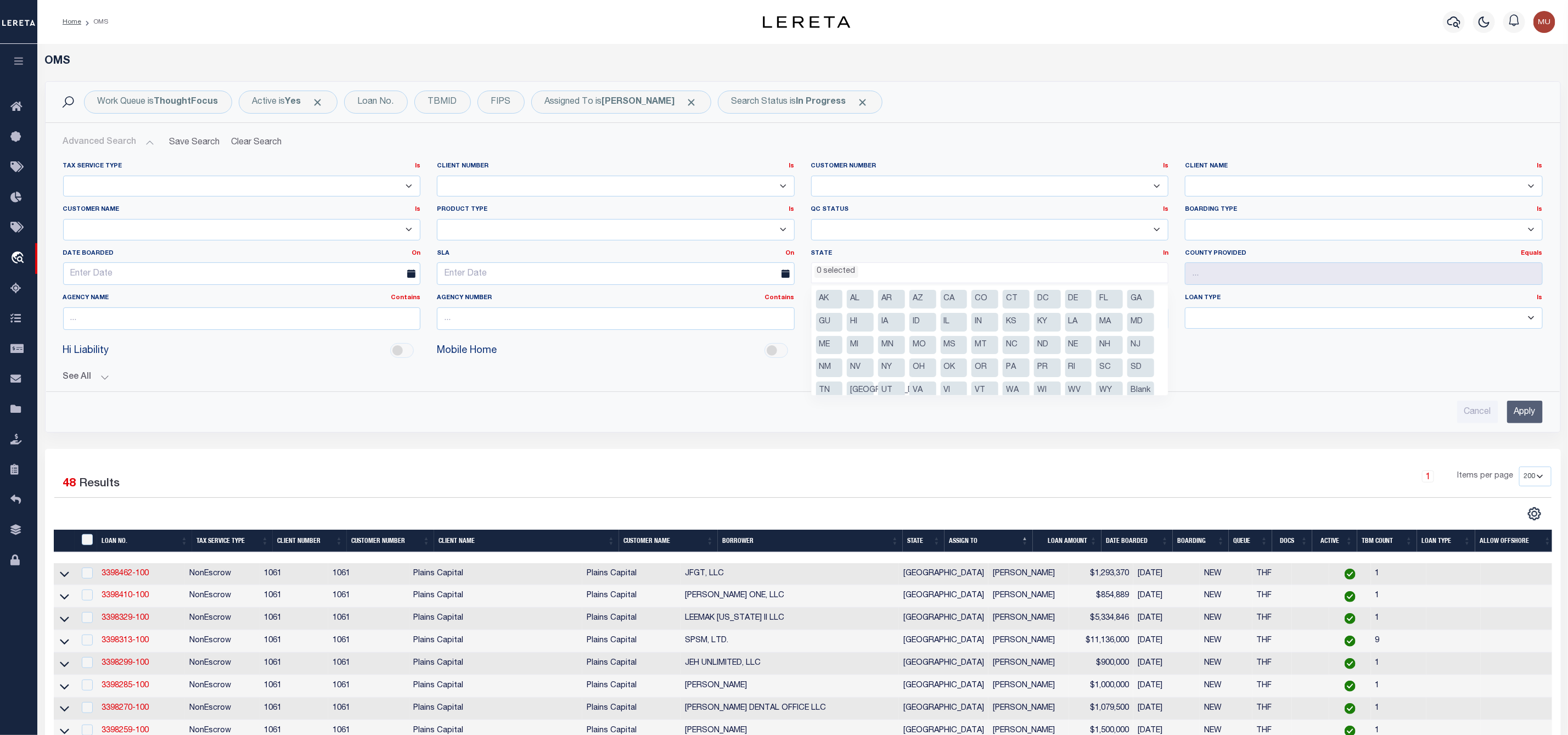
click at [1105, 297] on li "FL" at bounding box center [1110, 299] width 27 height 19
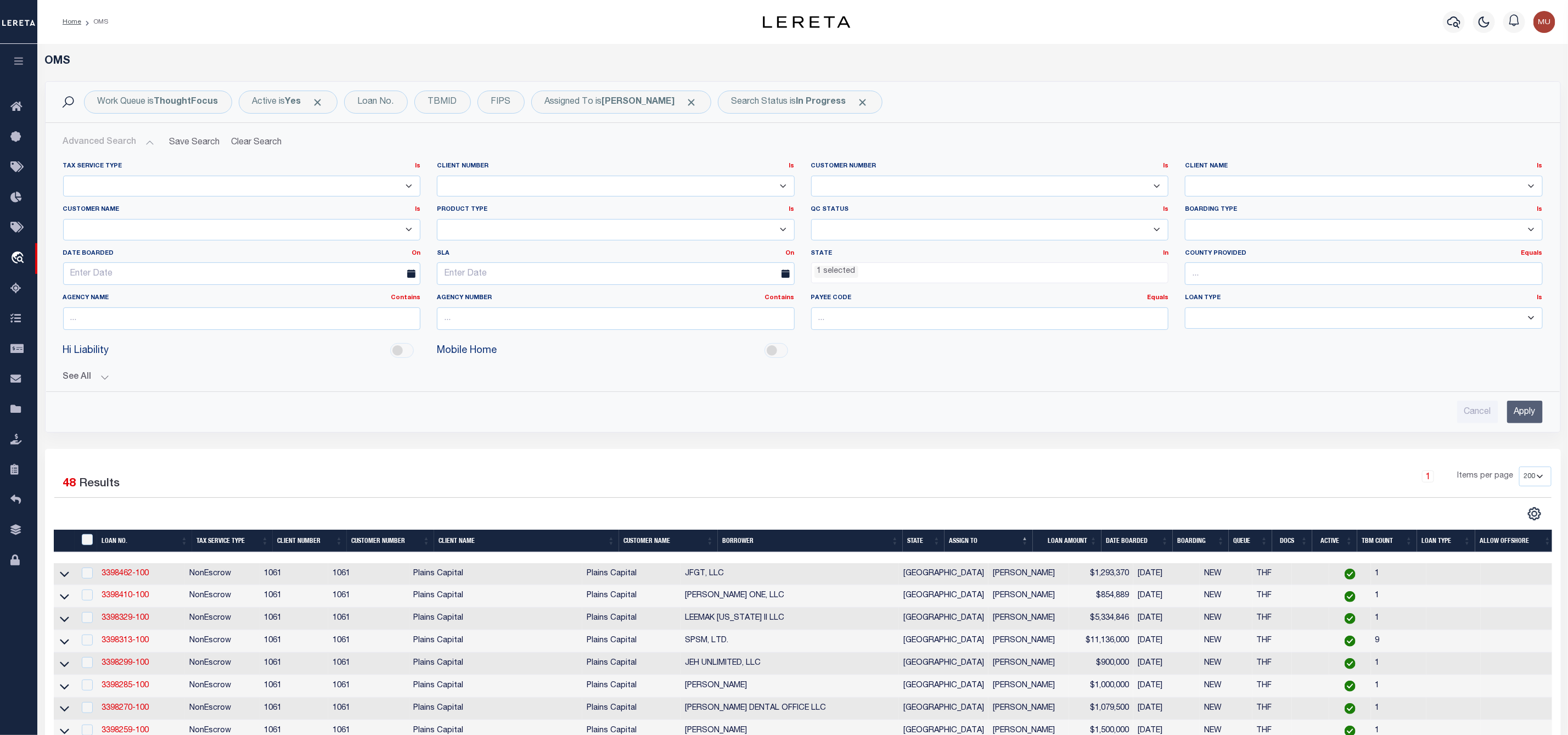
click at [1533, 416] on input "Apply" at bounding box center [1525, 412] width 36 height 23
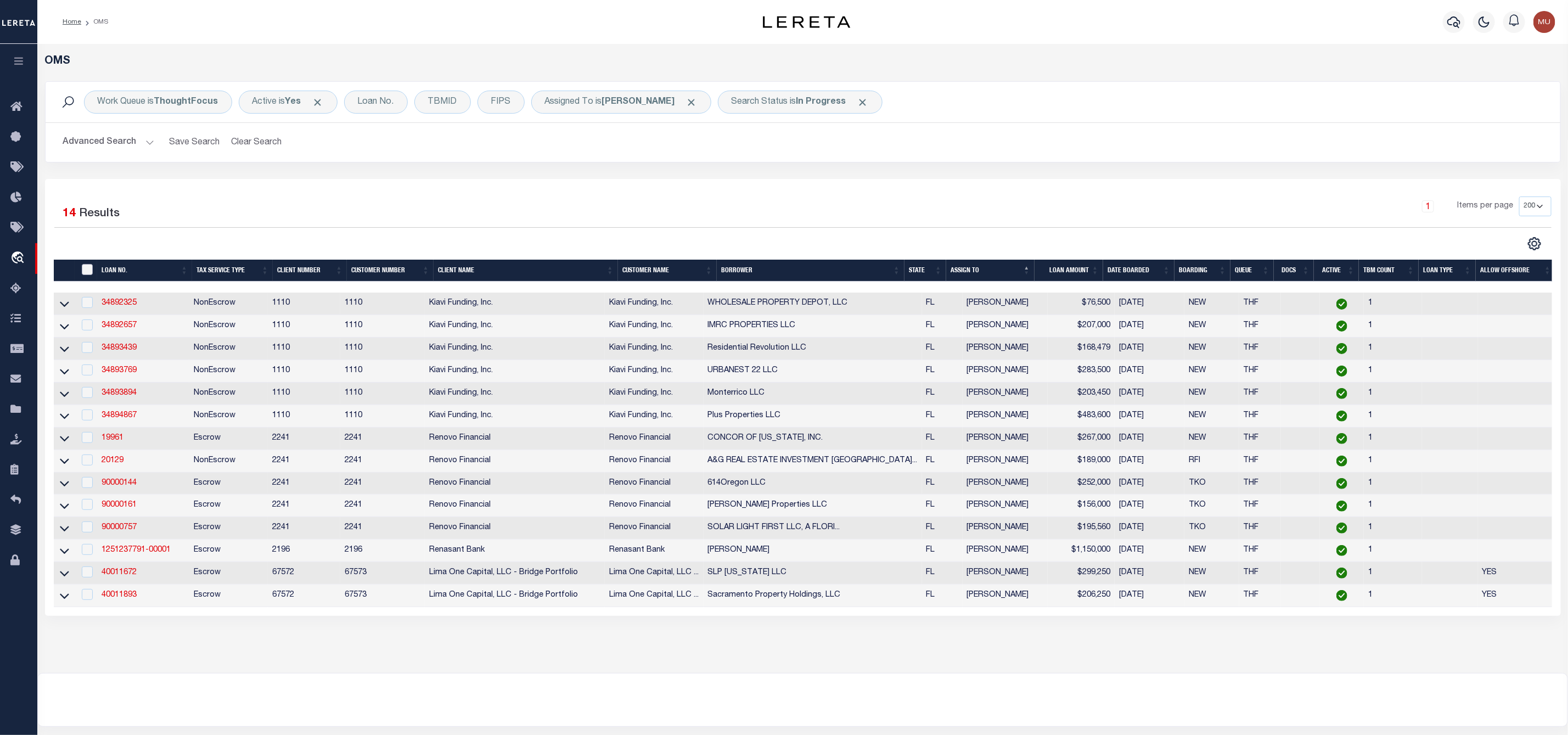
click at [87, 272] on input "" at bounding box center [87, 269] width 11 height 11
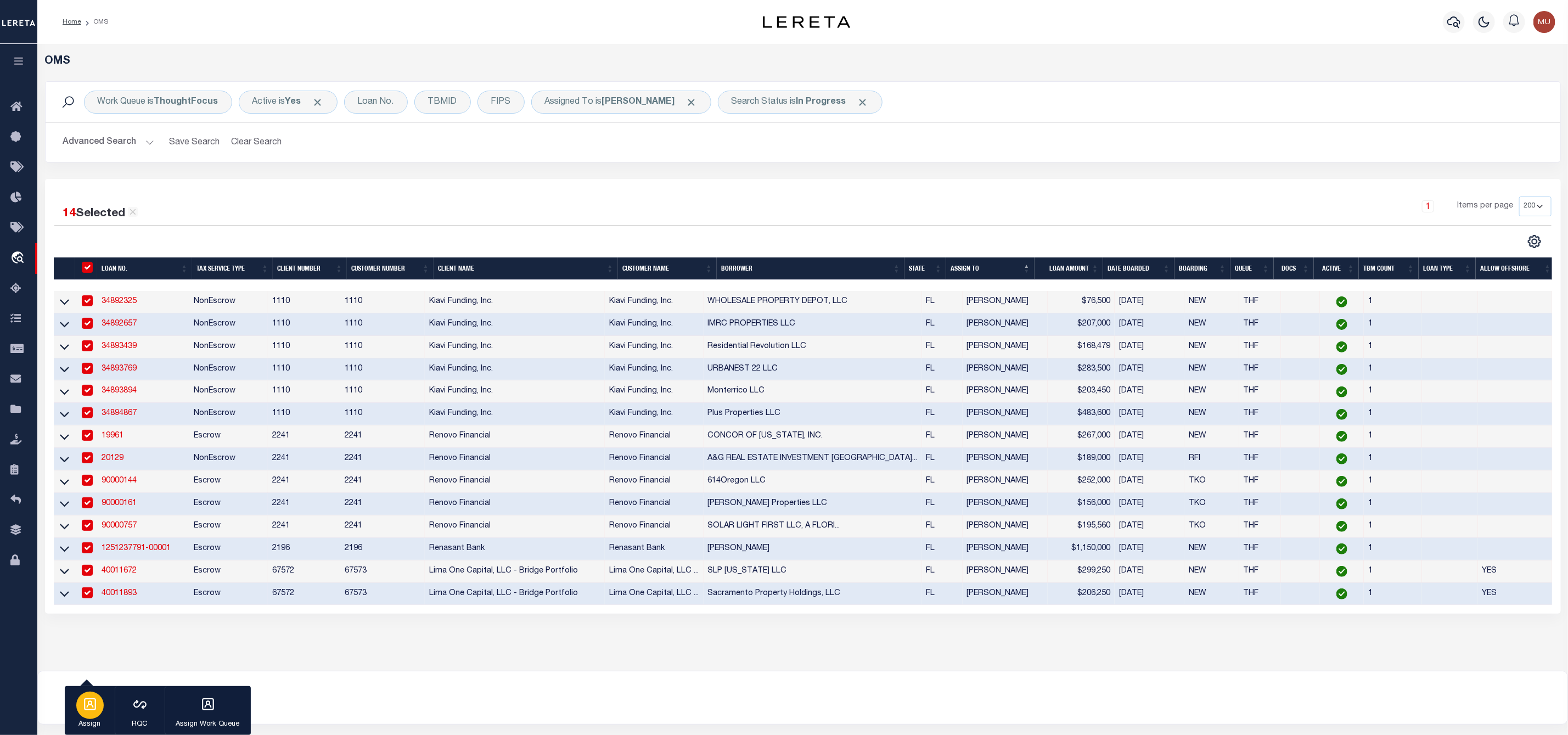
click at [100, 697] on div "button" at bounding box center [90, 705] width 27 height 27
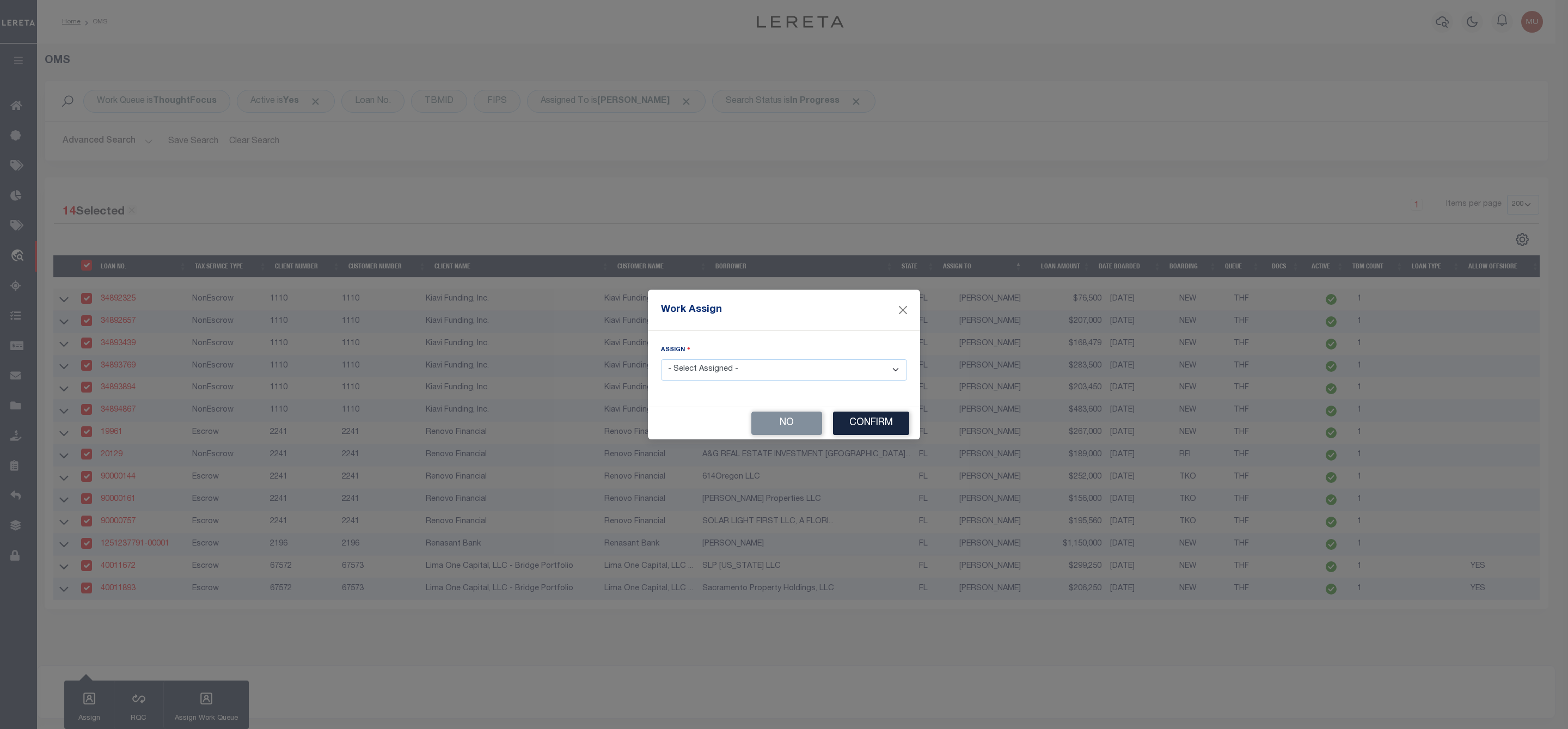
click at [704, 369] on select "- Select Assigned - --Unassigned-- [PERSON_NAME] [PERSON_NAME] [PERSON_NAME] [P…" at bounding box center [784, 370] width 246 height 21
click at [661, 359] on select "- Select Assigned - --Unassigned-- [PERSON_NAME] [PERSON_NAME] [PERSON_NAME] [P…" at bounding box center [784, 370] width 246 height 21
click at [905, 424] on button "Confirm" at bounding box center [871, 423] width 76 height 23
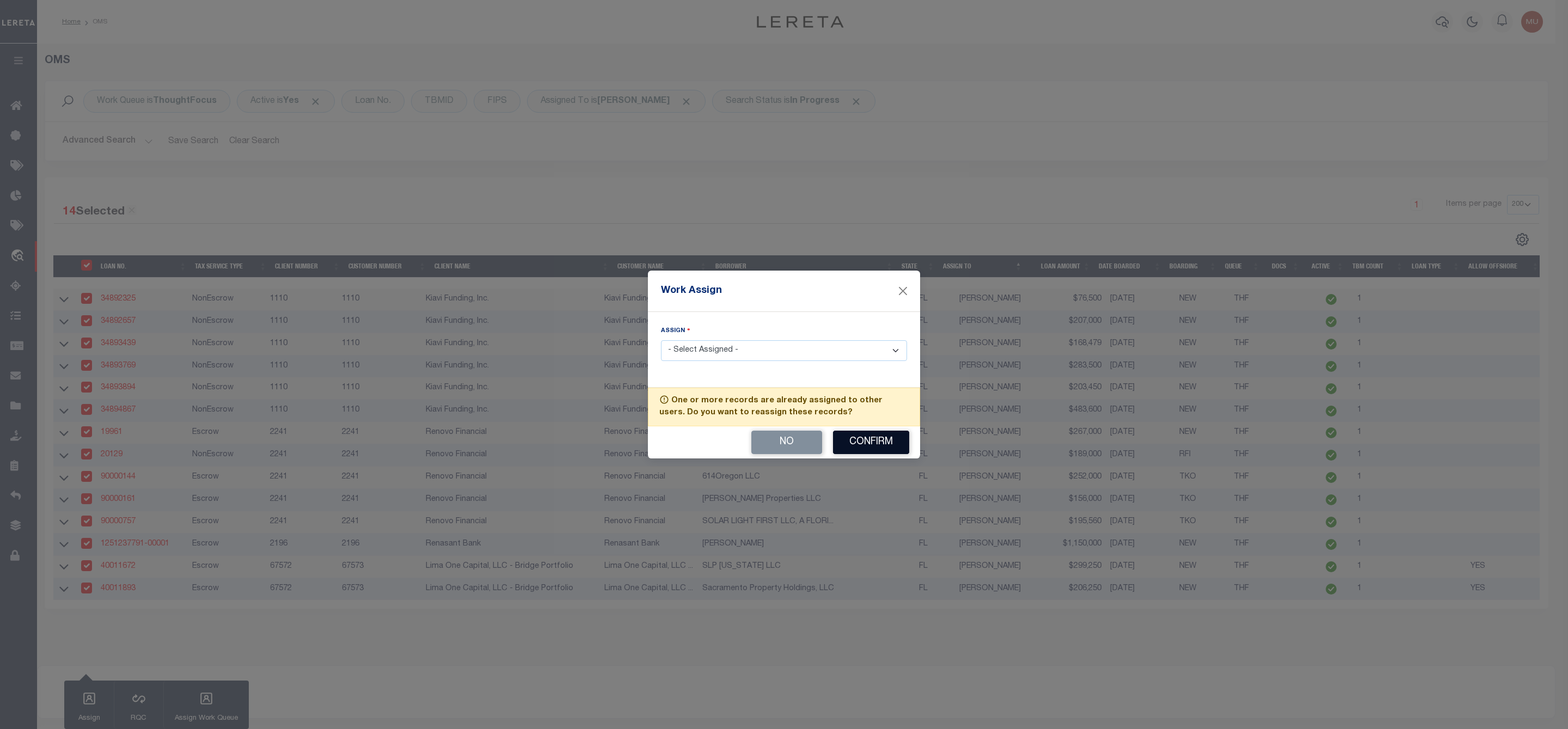
click at [894, 433] on button "Confirm" at bounding box center [871, 442] width 76 height 23
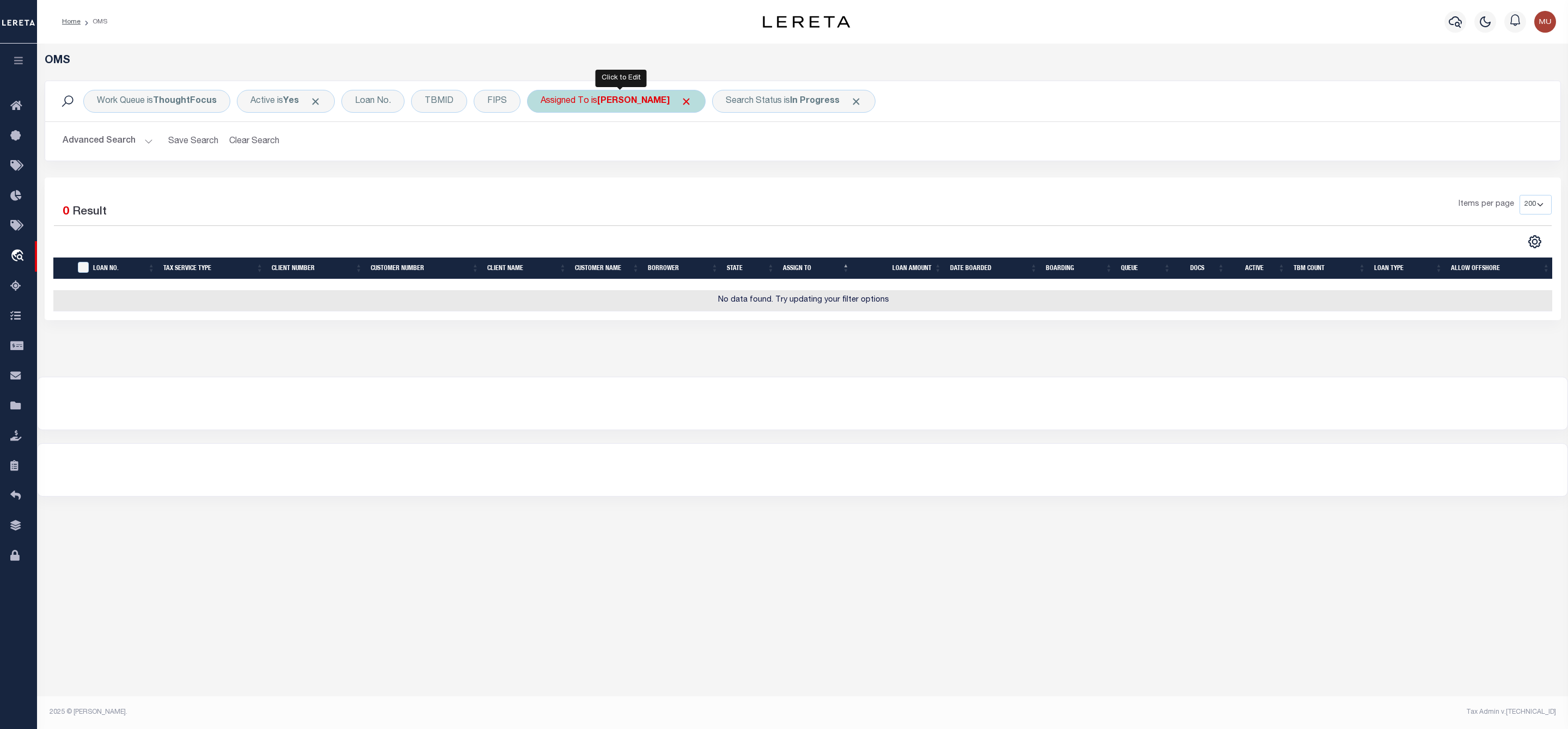
click at [597, 100] on div "Assigned To is [PERSON_NAME]" at bounding box center [616, 101] width 179 height 23
click at [598, 158] on select "--Unassigned-- [PERSON_NAME] [PERSON_NAME] [PERSON_NAME] [PERSON_NAME], [PERSON…" at bounding box center [621, 154] width 160 height 21
click at [543, 146] on select "--Unassigned-- [PERSON_NAME] [PERSON_NAME] [PERSON_NAME] [PERSON_NAME], [PERSON…" at bounding box center [621, 154] width 160 height 21
click at [688, 183] on input "Apply" at bounding box center [684, 177] width 32 height 18
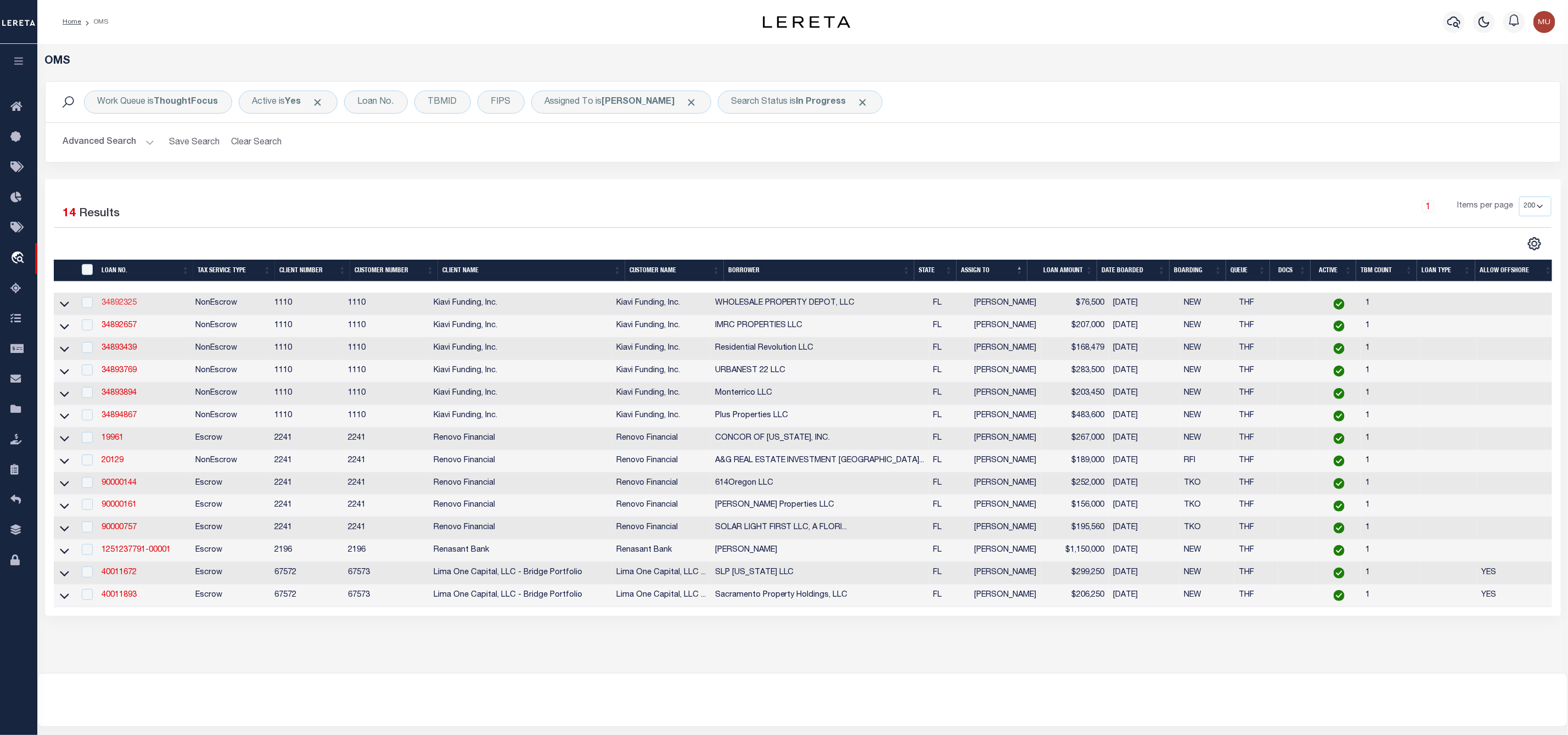
click at [124, 303] on link "34892325" at bounding box center [118, 303] width 35 height 8
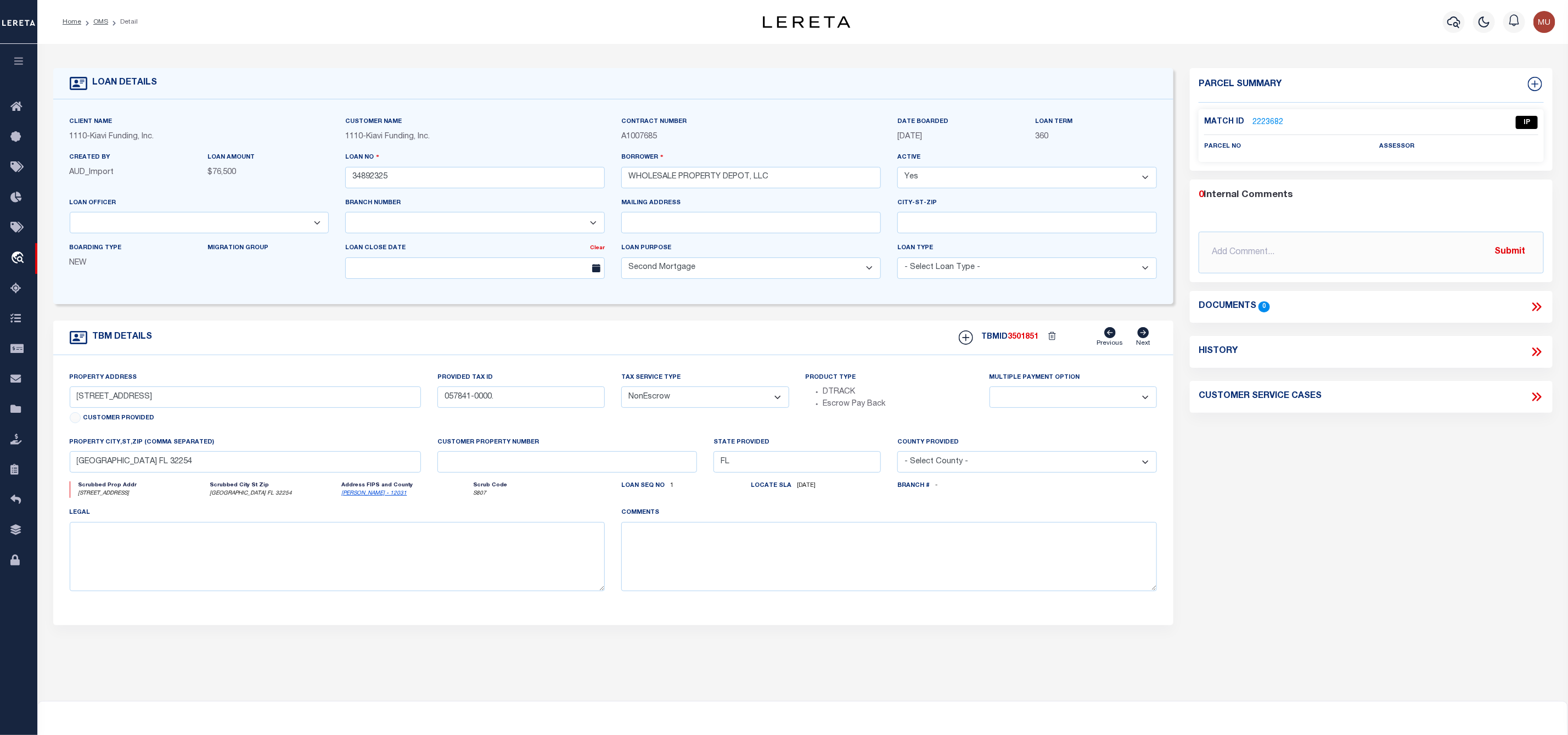
click at [1267, 117] on link "2223682" at bounding box center [1267, 123] width 31 height 11
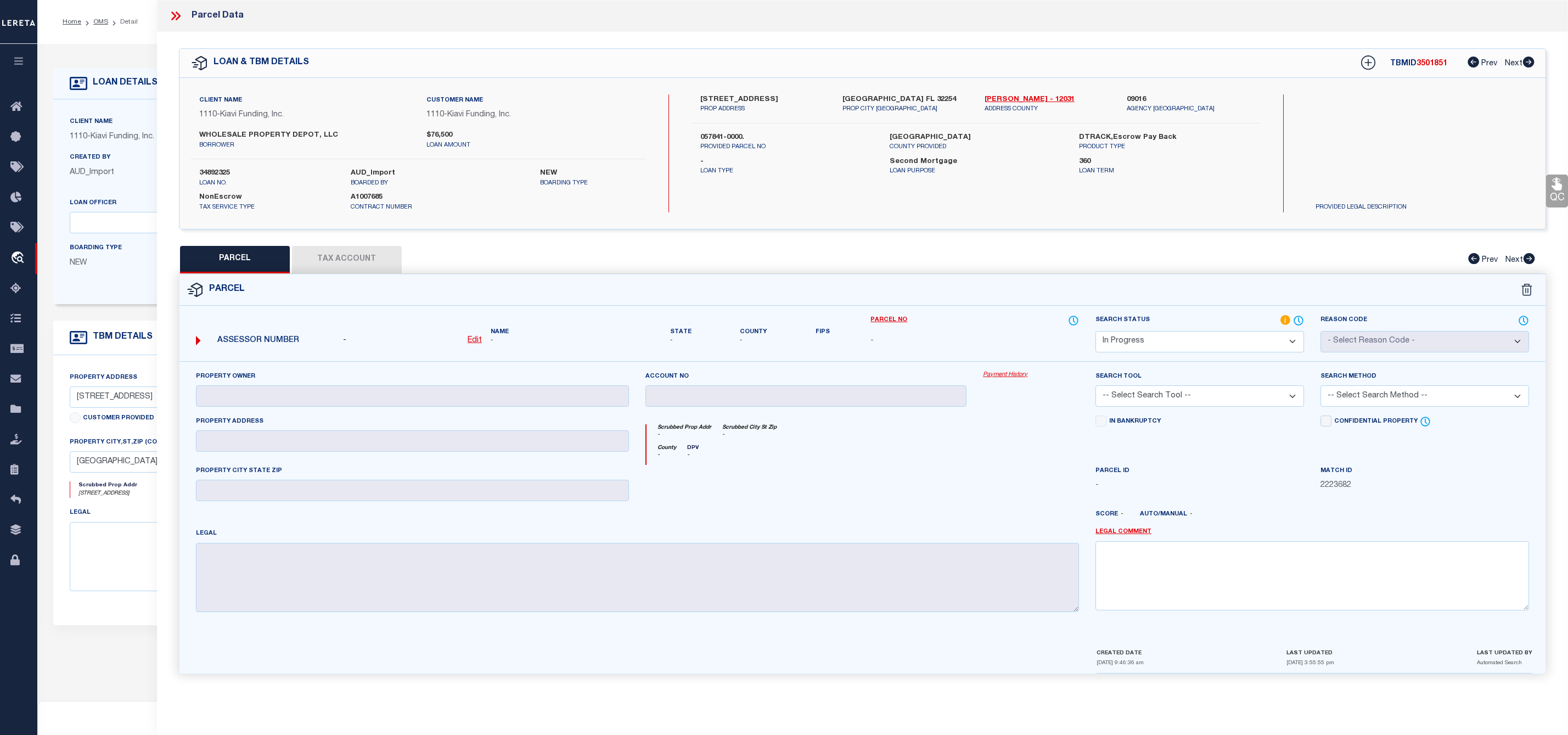
select select "IP"
select select "8518"
select select "3485"
select select "100"
select select "NonEscrow"
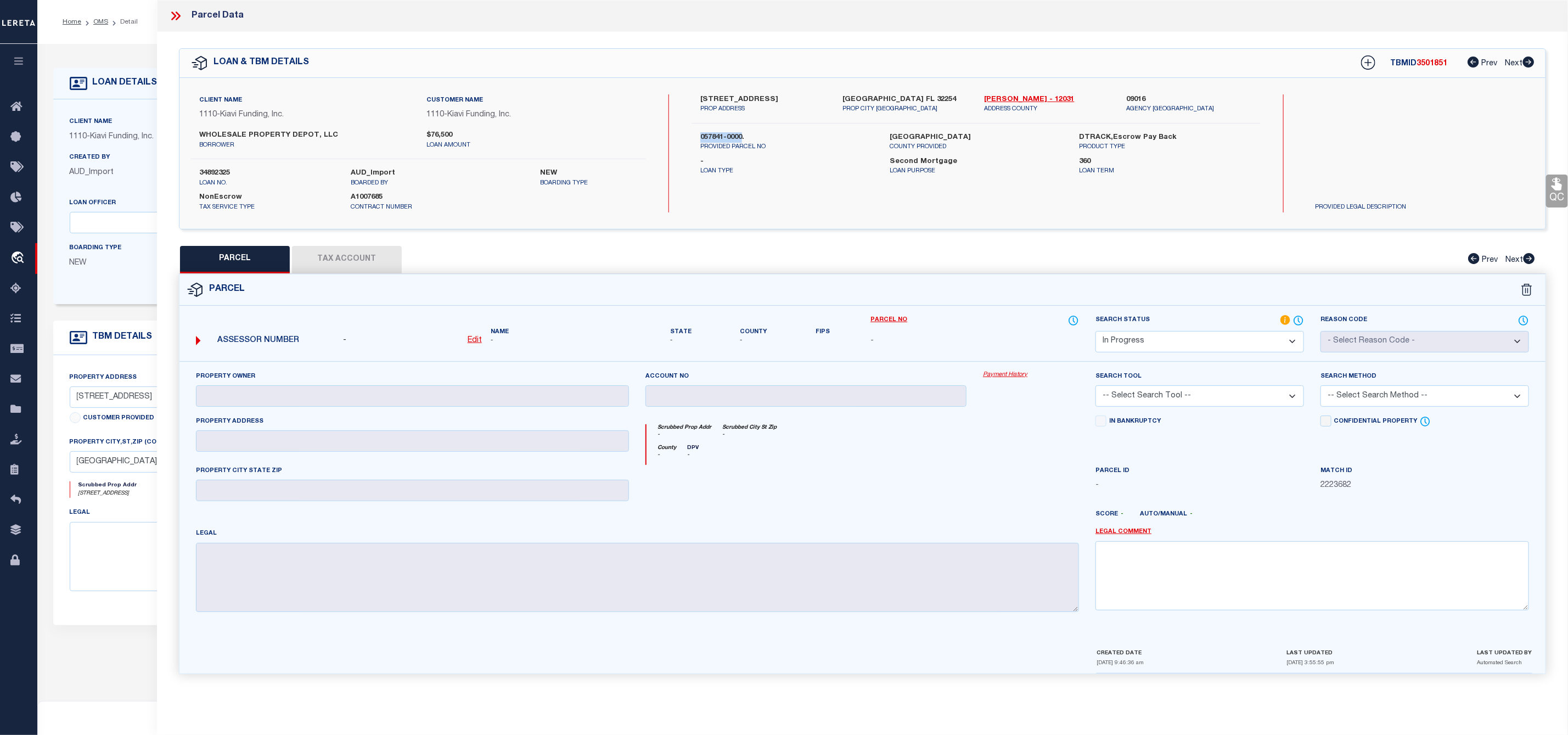
drag, startPoint x: 697, startPoint y: 147, endPoint x: 743, endPoint y: 149, distance: 46.0
click at [743, 149] on div "057841-0000. PROVIDED PARCEL NO" at bounding box center [787, 143] width 190 height 20
copy label "057841-0000"
click at [738, 98] on label "854 MACKINAW STREET, JACKSONVILLE, FL, 32254" at bounding box center [763, 99] width 125 height 11
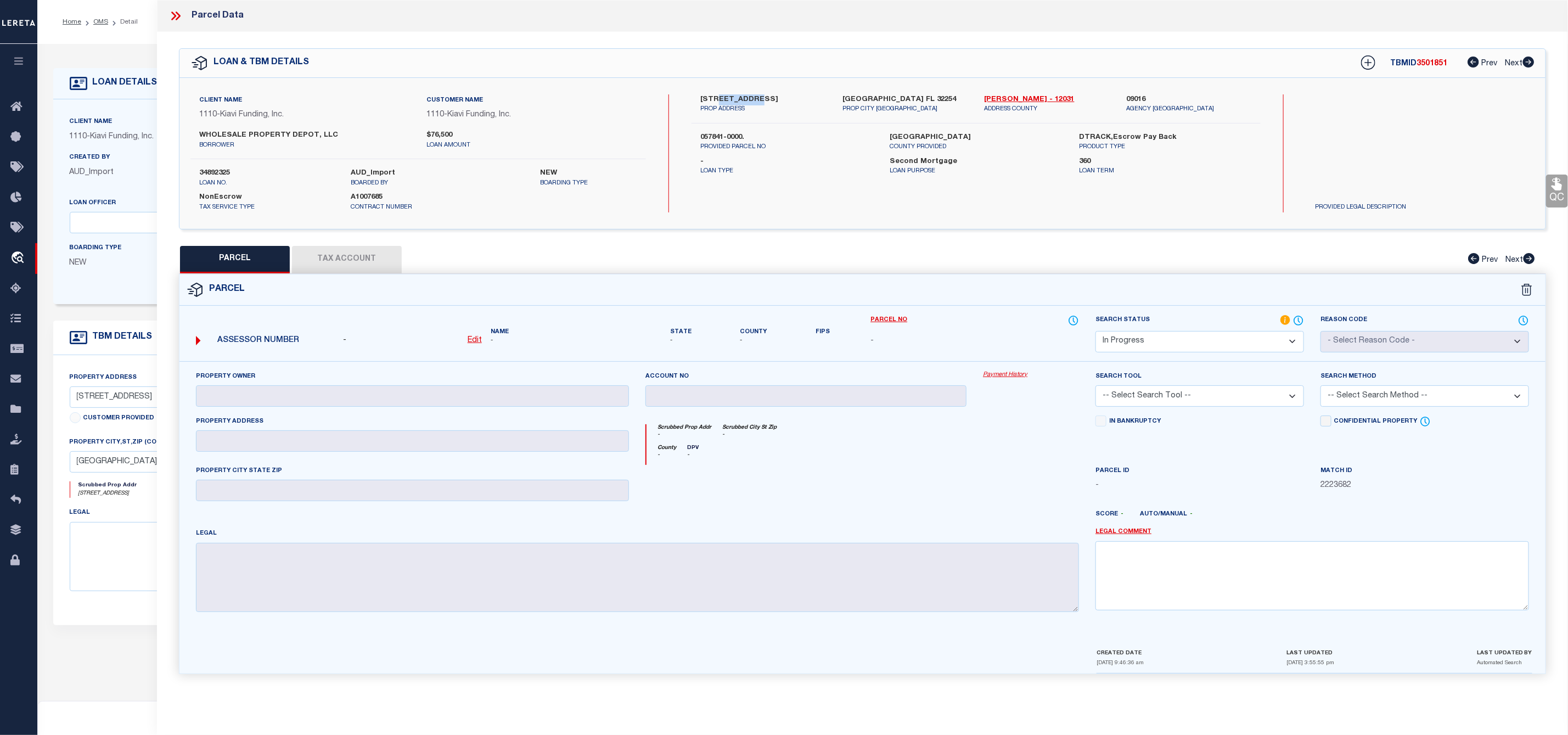
copy label "MACKINAW"
click at [701, 96] on label "854 MACKINAW STREET, JACKSONVILLE, FL, 32254" at bounding box center [763, 99] width 125 height 11
copy label "854"
click at [478, 341] on u "Edit" at bounding box center [475, 340] width 14 height 8
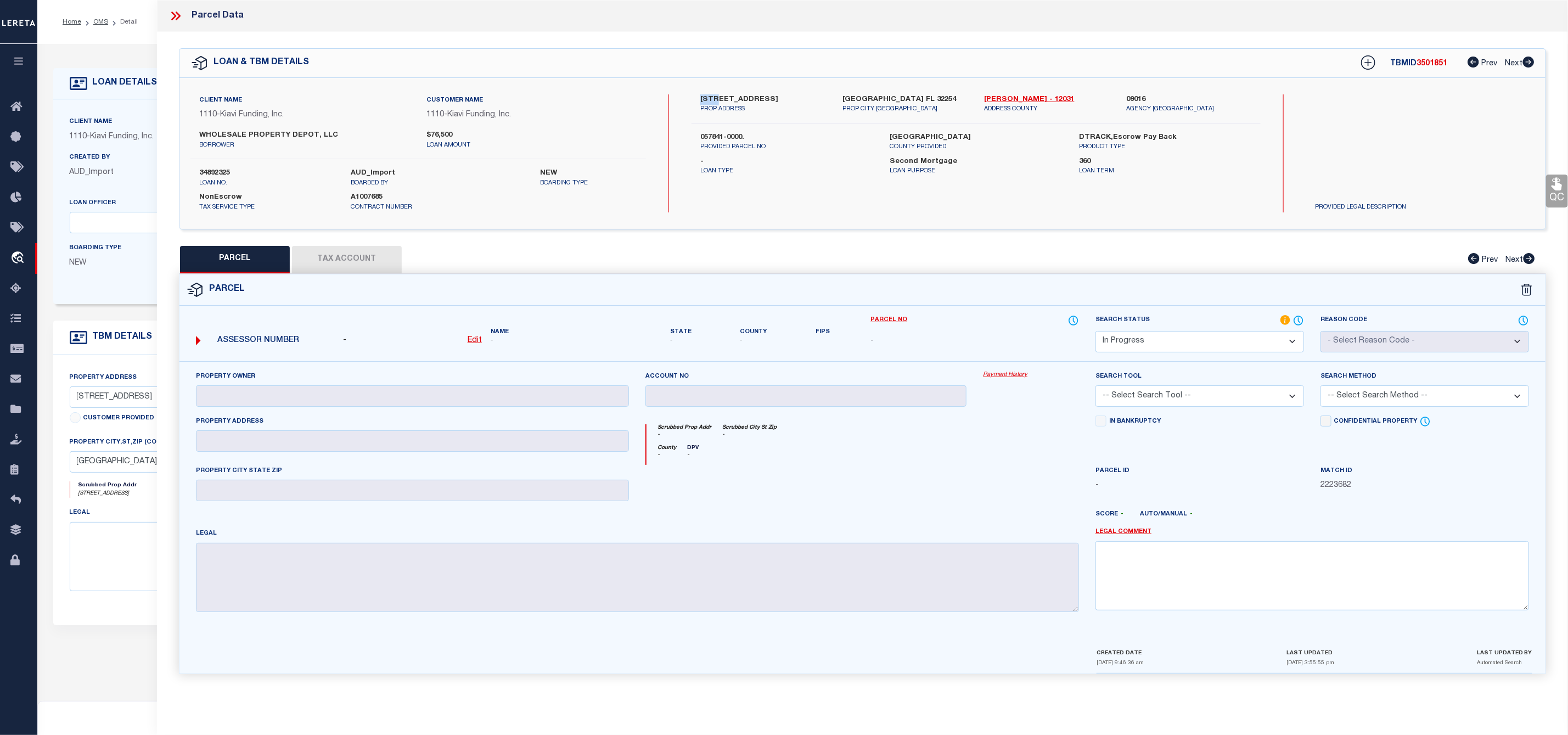
select select "IP"
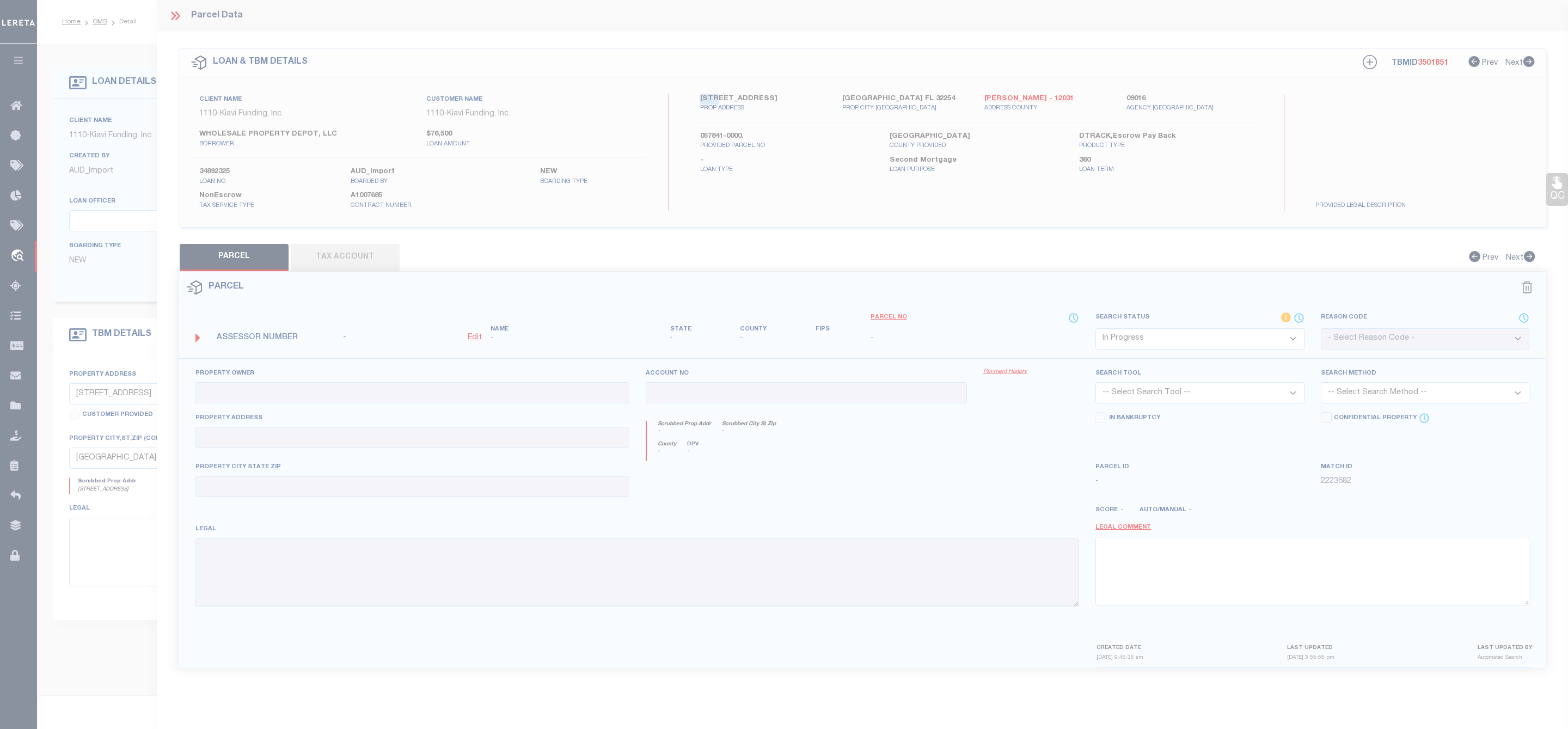
type textarea "-"
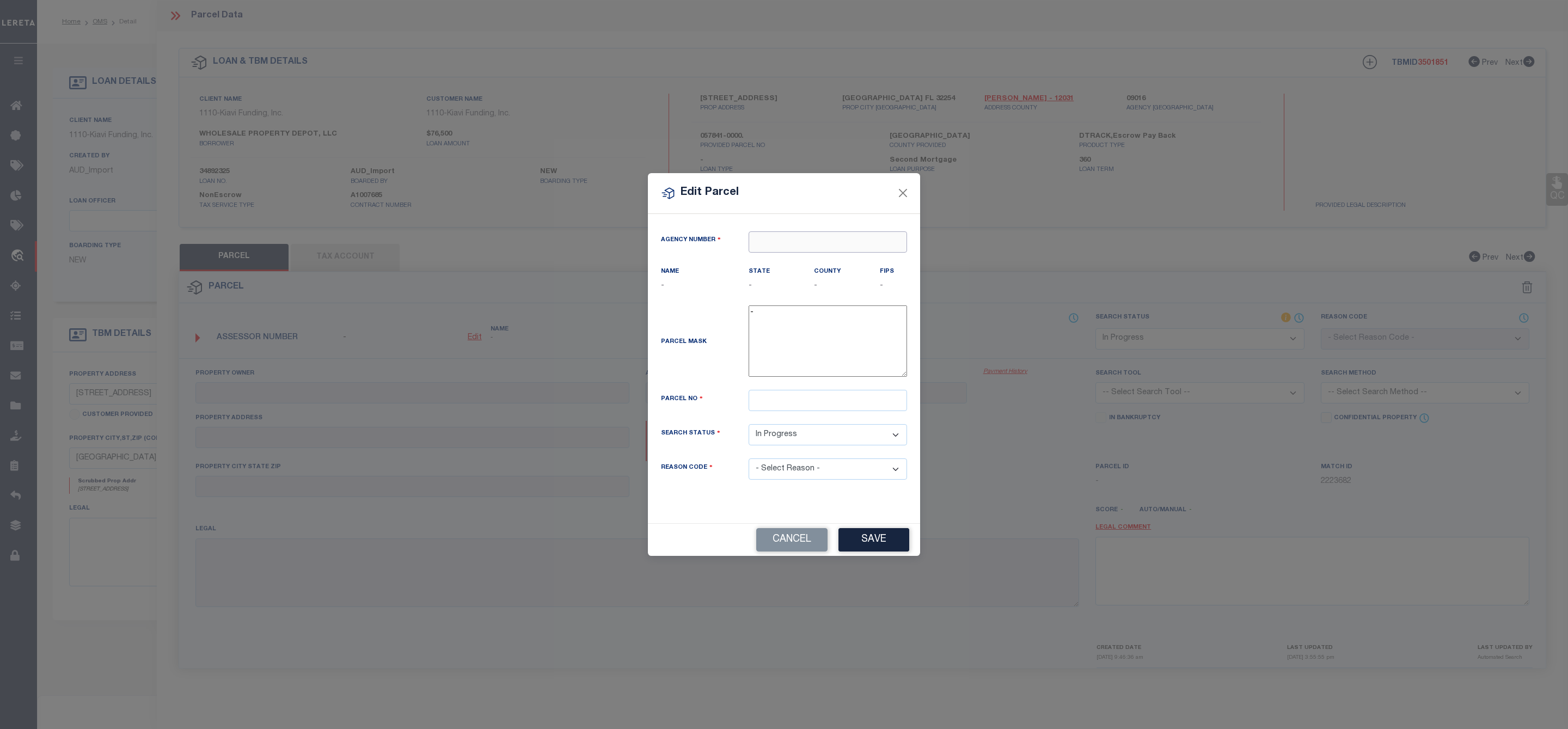
click at [864, 233] on input "text" at bounding box center [828, 242] width 158 height 21
click at [845, 259] on div "090160000 : DUVAL COUNTY" at bounding box center [827, 266] width 158 height 31
type input "090160000"
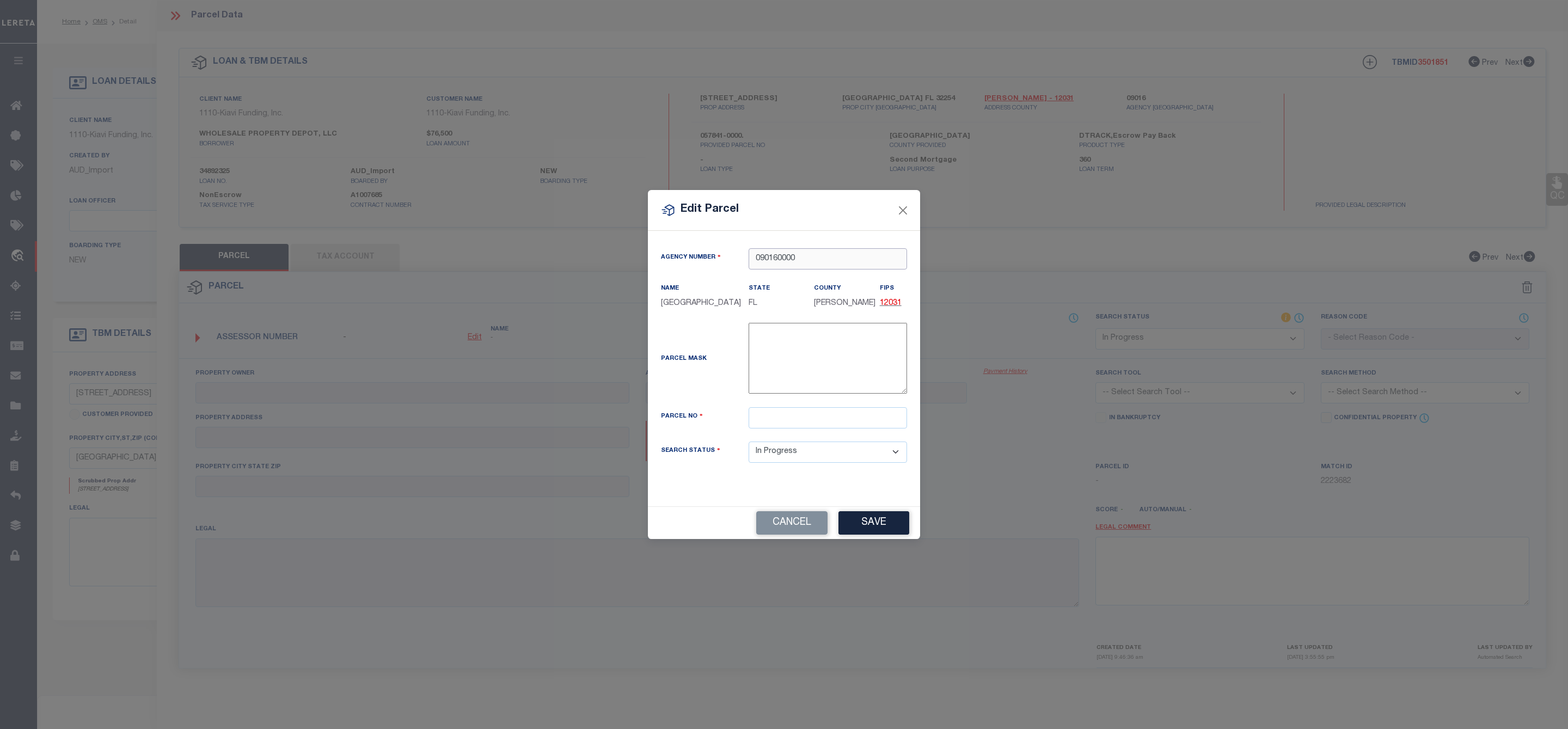
type input "090160000"
click at [785, 418] on input "text" at bounding box center [828, 418] width 158 height 21
paste input "057841-0000"
type input "057841-0000"
click at [891, 539] on div "Cancel Save" at bounding box center [783, 523] width 272 height 32
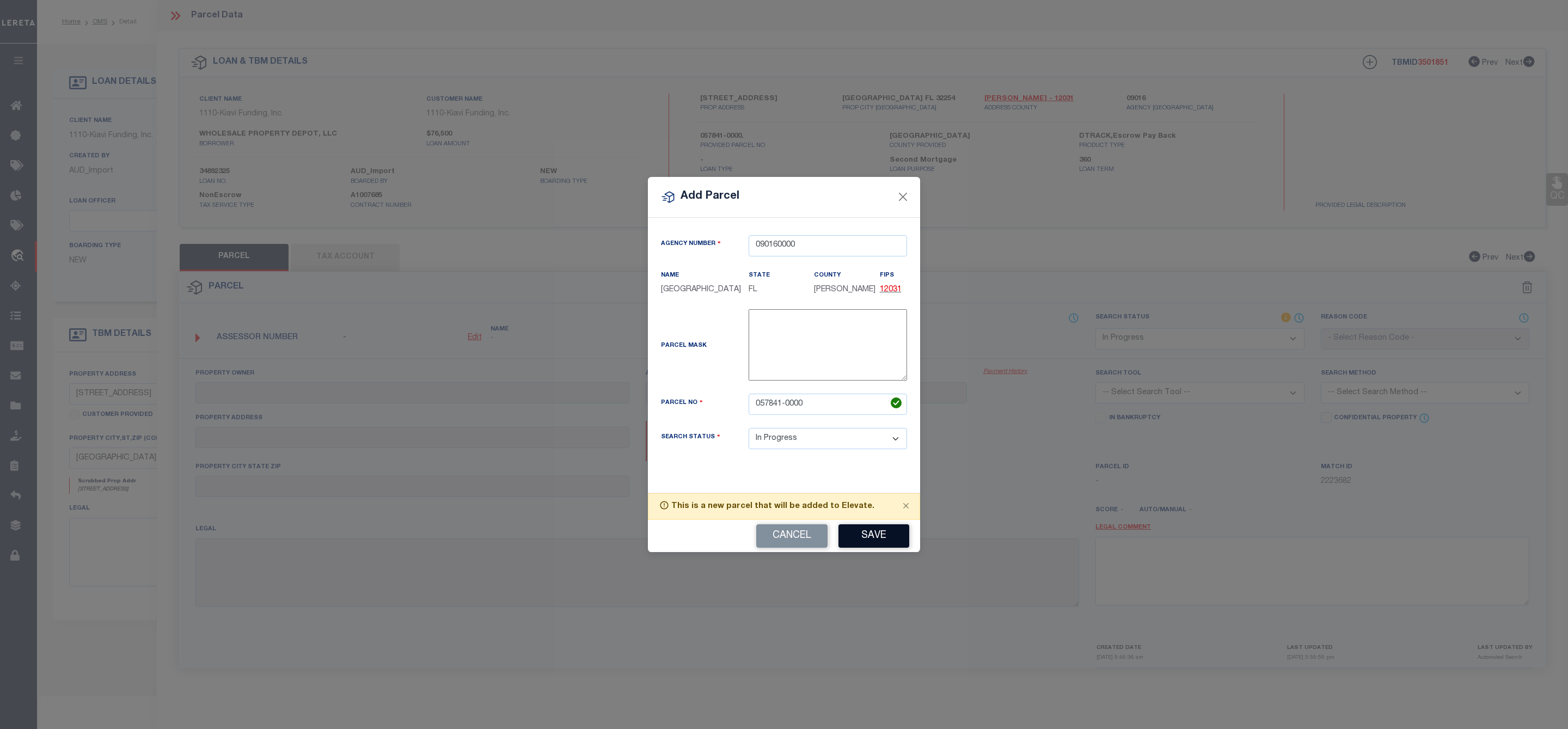
click at [887, 530] on button "Save" at bounding box center [874, 535] width 71 height 23
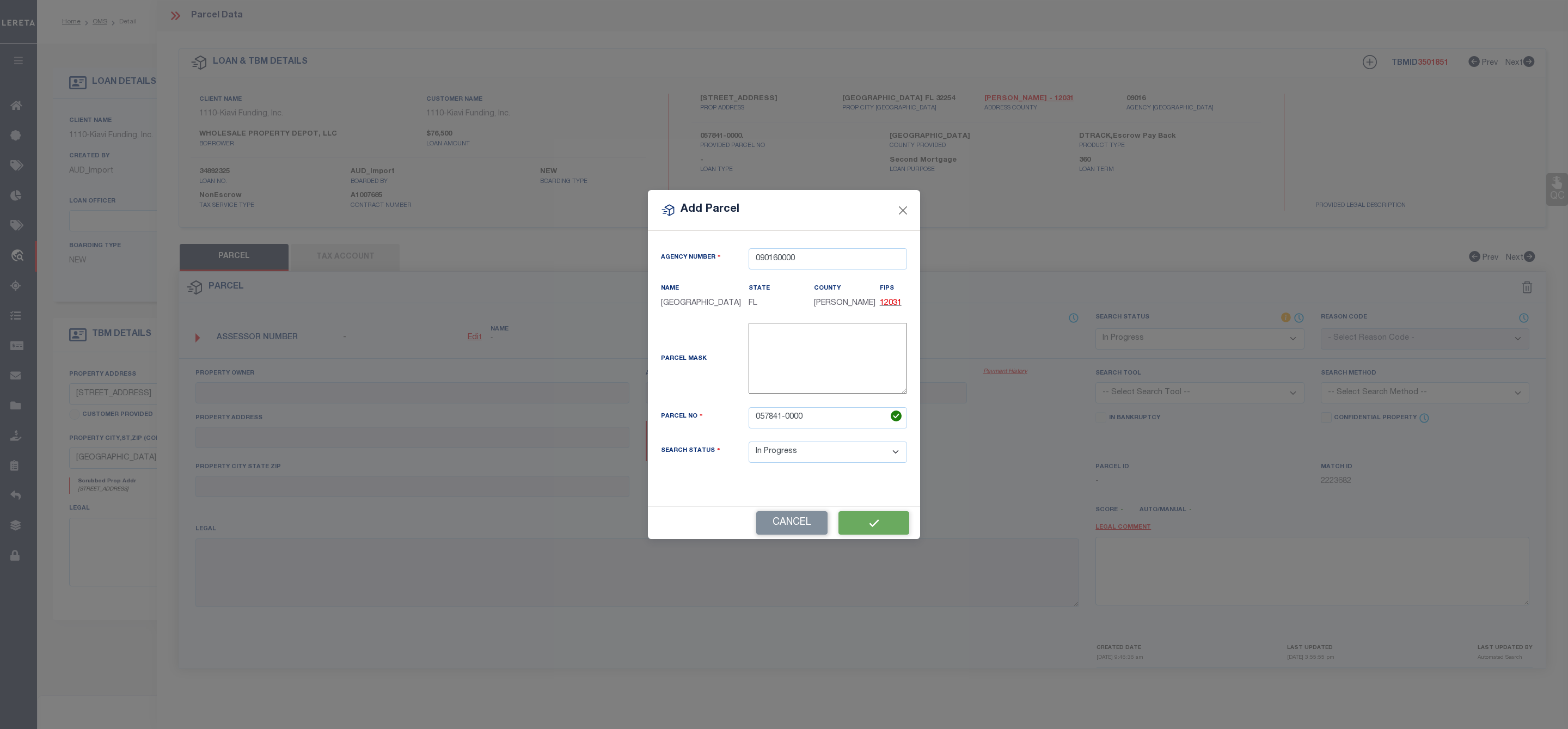
select select "IP"
checkbox input "false"
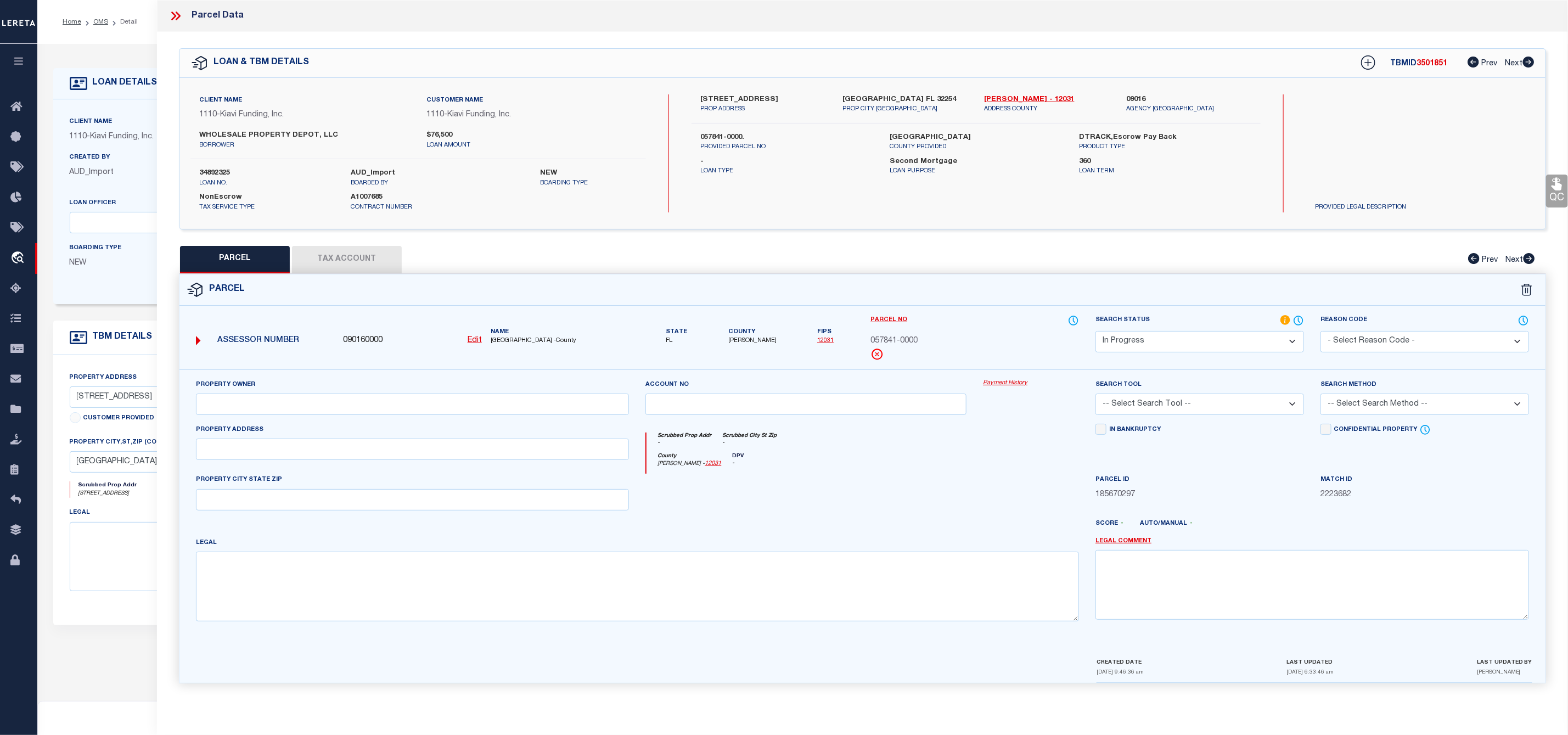
scroll to position [110, 0]
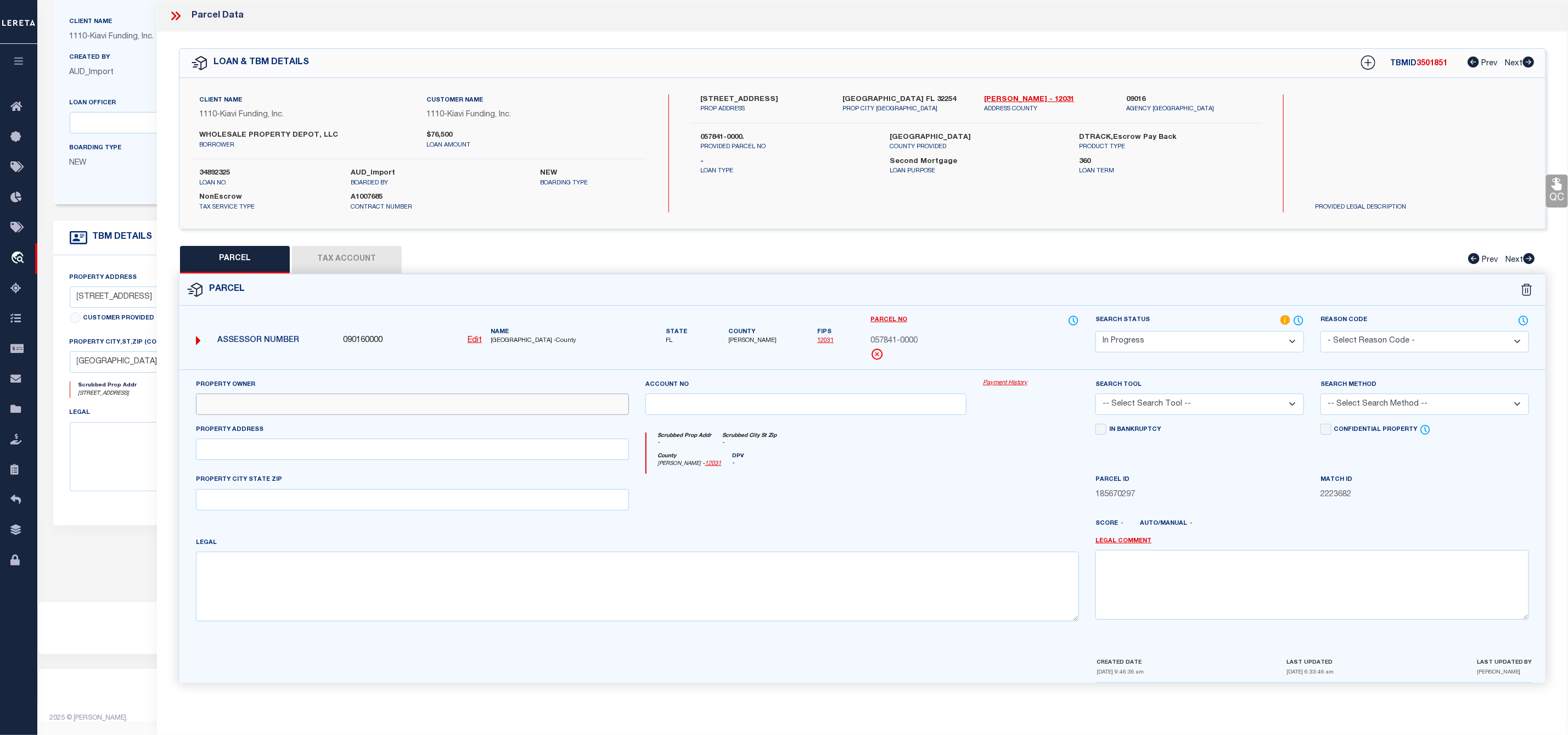
click at [284, 402] on input "text" at bounding box center [413, 404] width 433 height 21
paste input "WHOLESALE PROPERTY DEPOT LL"
type input "WHOLESALE PROPERTY DEPOT LLC"
click at [252, 455] on input "text" at bounding box center [413, 449] width 433 height 21
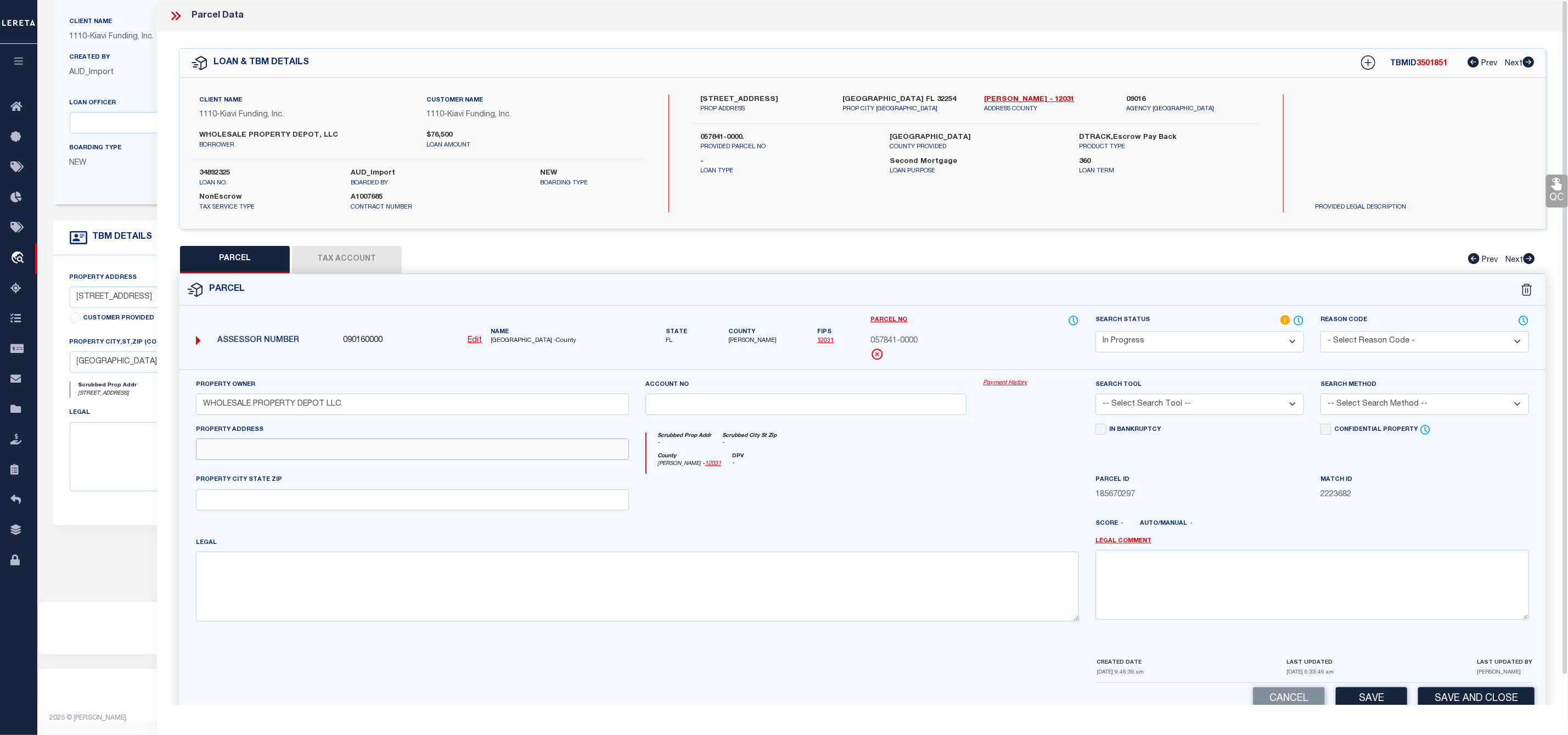
click at [313, 447] on input "text" at bounding box center [413, 449] width 433 height 21
paste input "854 MACKINAW ST"
type input "854 MACKINAW ST"
click at [267, 505] on input "text" at bounding box center [413, 500] width 433 height 21
click at [304, 510] on input "text" at bounding box center [413, 500] width 433 height 21
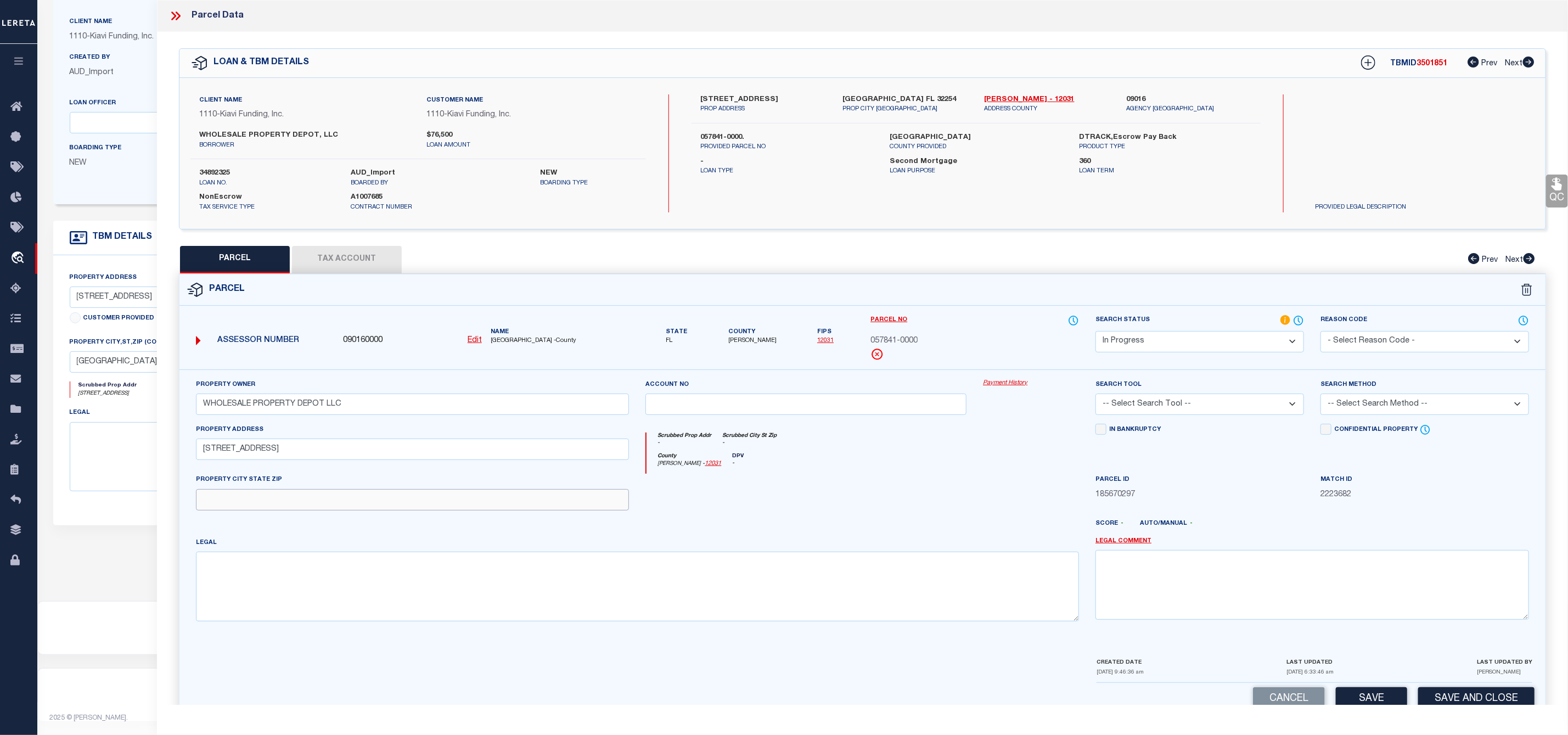
paste input "Jacksonville FL 32254"
type input "Jacksonville FL 32254"
click at [272, 580] on textarea at bounding box center [638, 586] width 884 height 69
click at [285, 588] on textarea at bounding box center [638, 586] width 884 height 69
paste textarea "RES LD 3-7 UNITS PER AC"
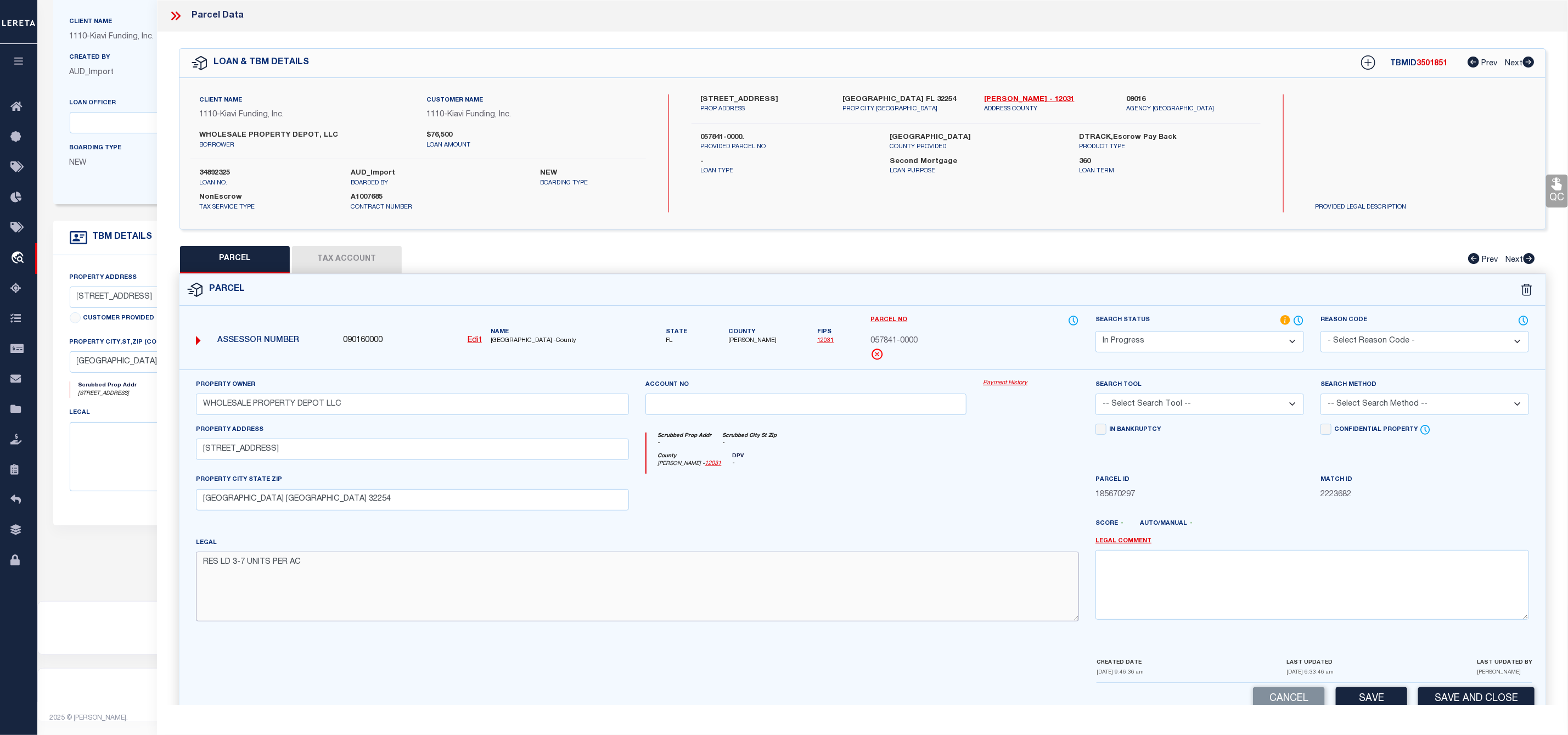
click at [224, 569] on textarea "RES LD 3-7 UNITS PER AC" at bounding box center [638, 586] width 884 height 69
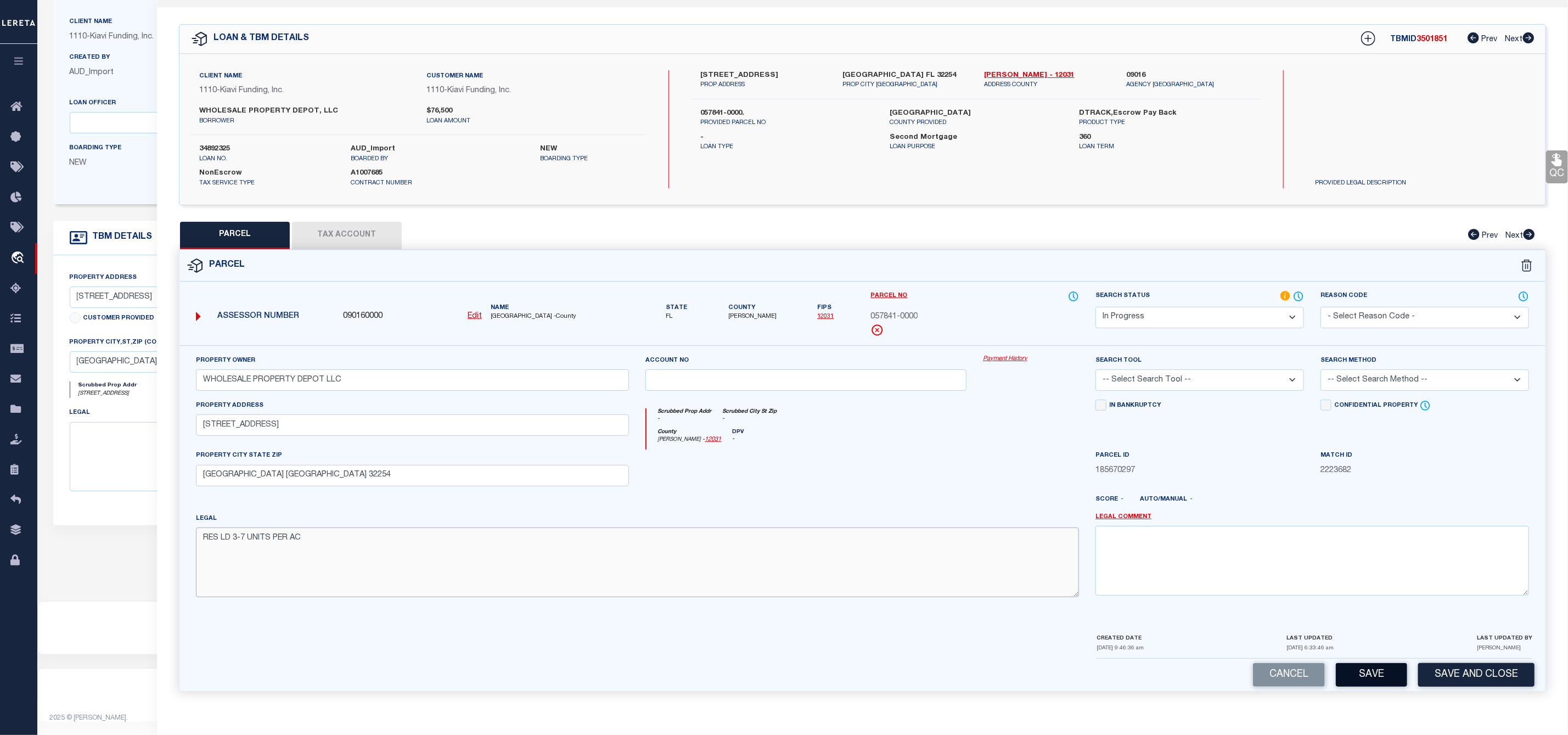
type textarea "RES LD 3-7 UNITS PER AC"
click at [1383, 682] on button "Save" at bounding box center [1371, 674] width 71 height 24
select select "AS"
checkbox input "false"
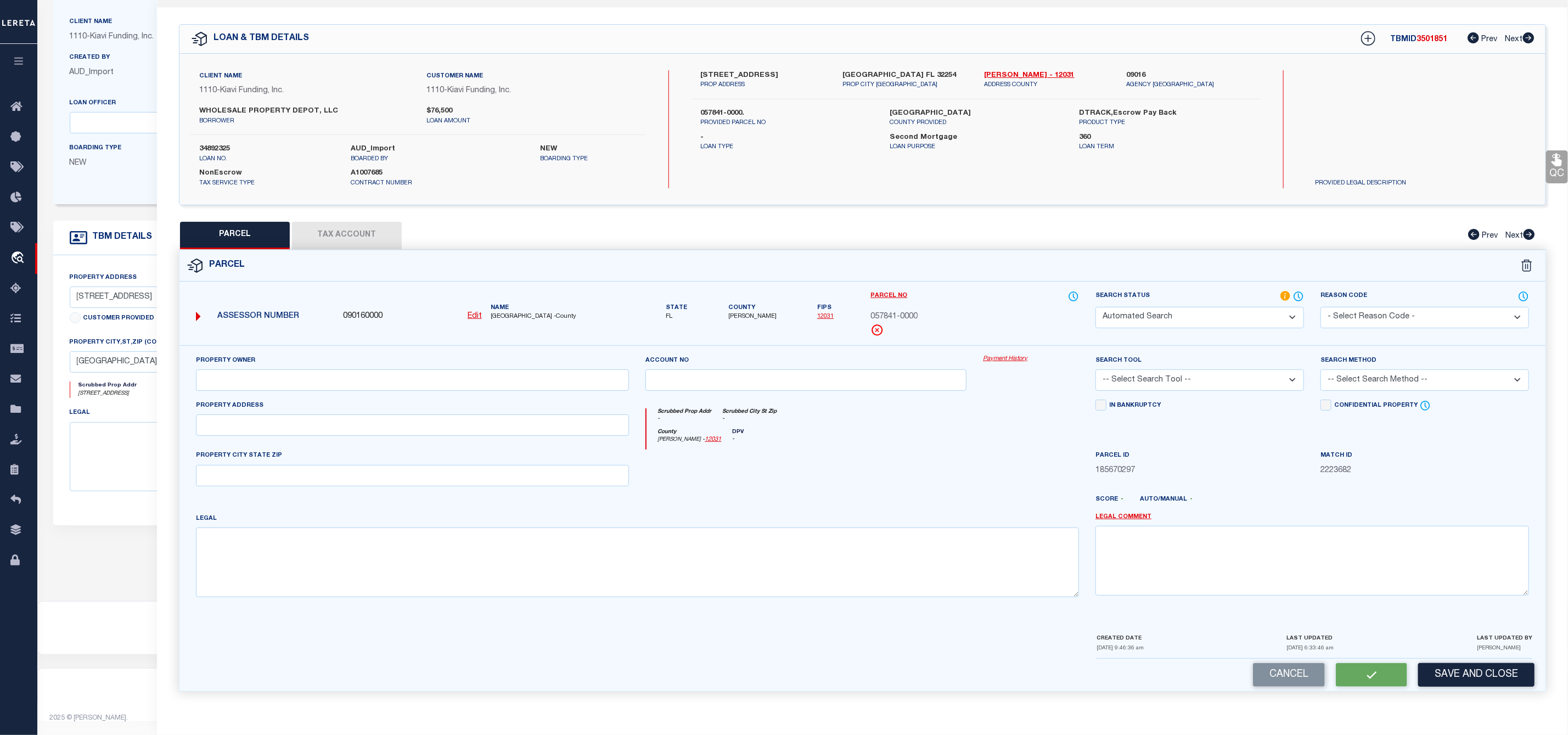
select select "IP"
type input "WHOLESALE PROPERTY DEPOT LLC"
type input "854 MACKINAW ST"
type input "Jacksonville FL 32254"
type textarea "RES LD 3-7 UNITS PER AC"
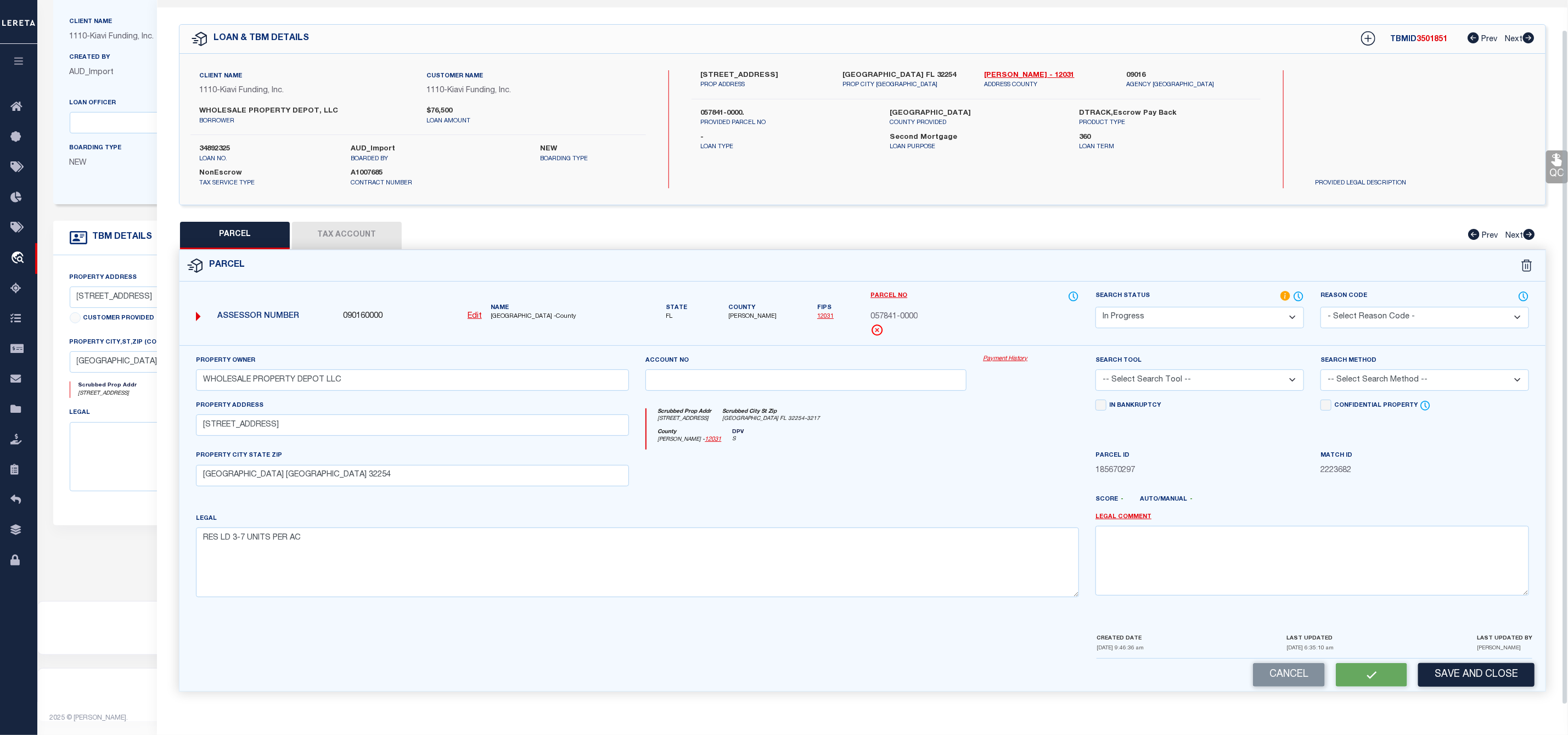
click at [329, 236] on button "Tax Account" at bounding box center [347, 235] width 110 height 27
select select "100"
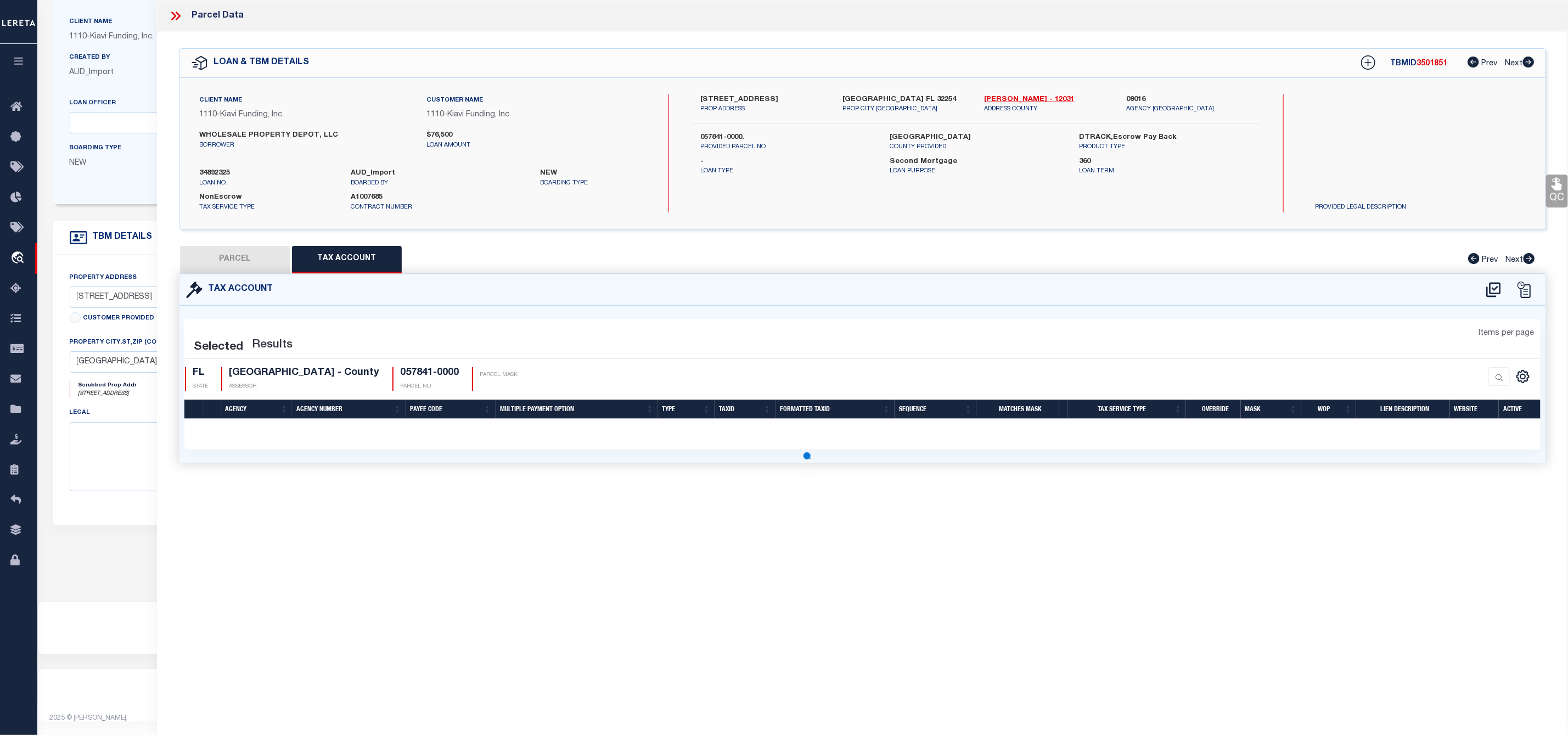
scroll to position [0, 0]
select select "100"
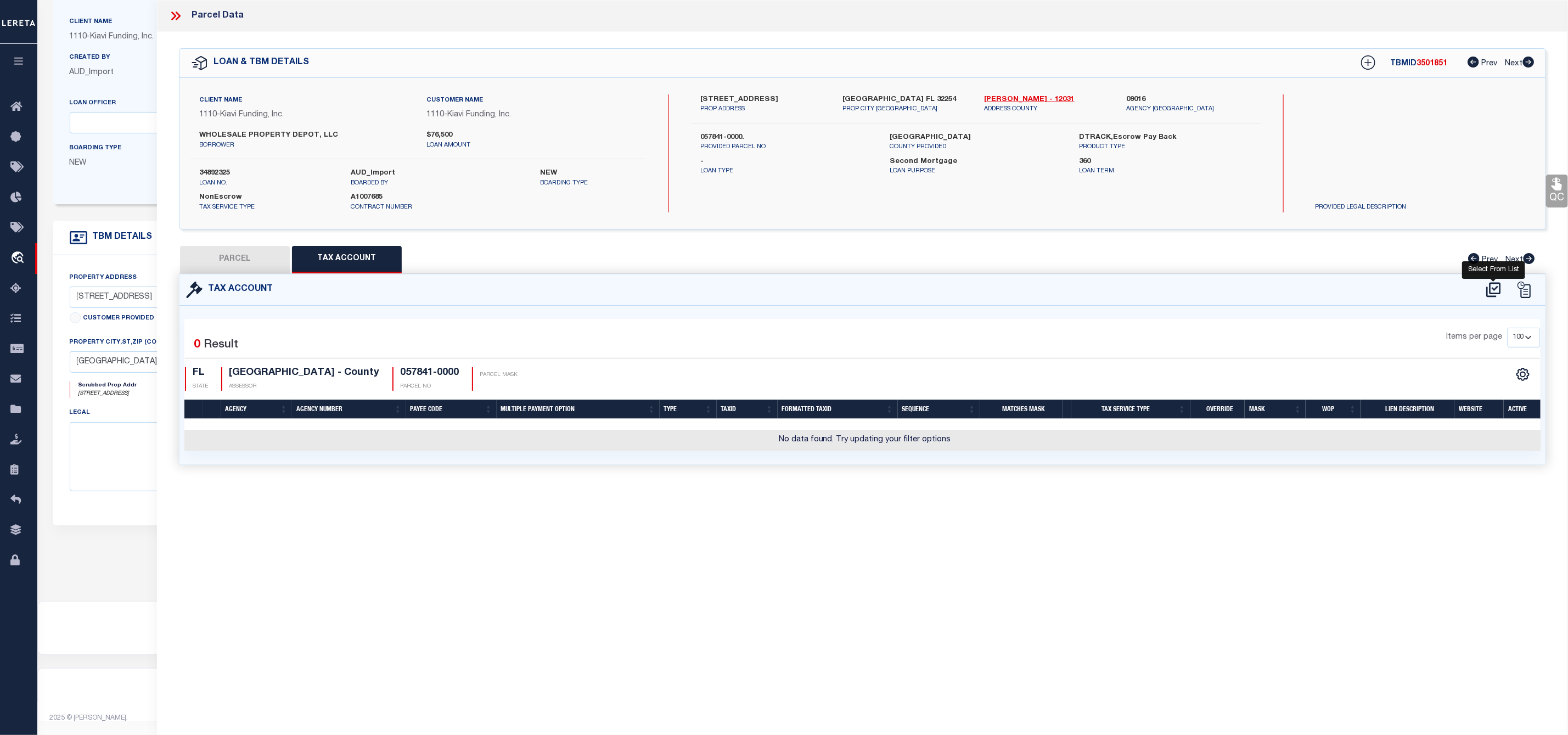
click at [1492, 288] on icon at bounding box center [1493, 289] width 18 height 18
select select "100"
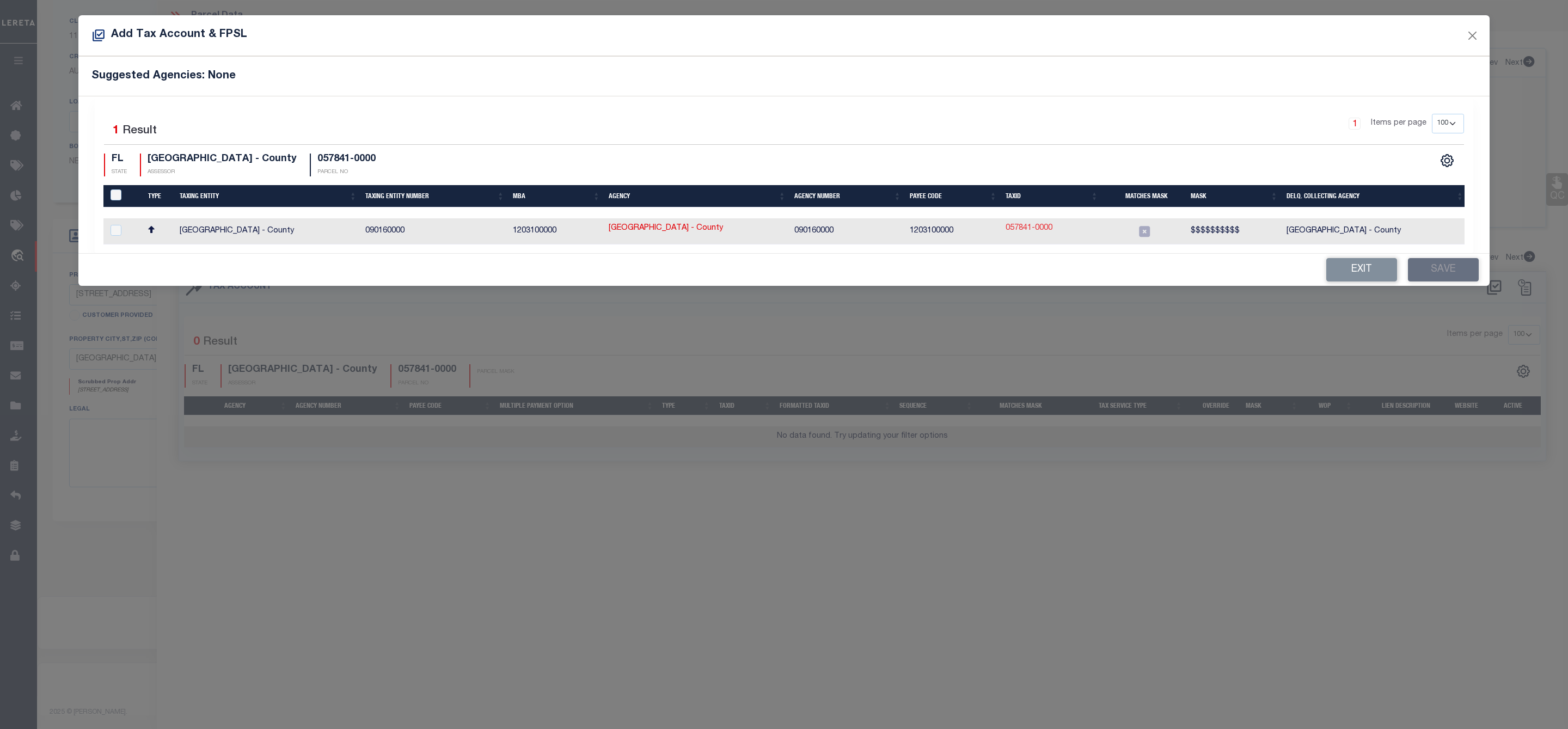
click at [1040, 229] on link "057841-0000" at bounding box center [1029, 228] width 47 height 12
type input "057841-0000"
type textarea "$$$$$$$$$$"
checkbox input "true"
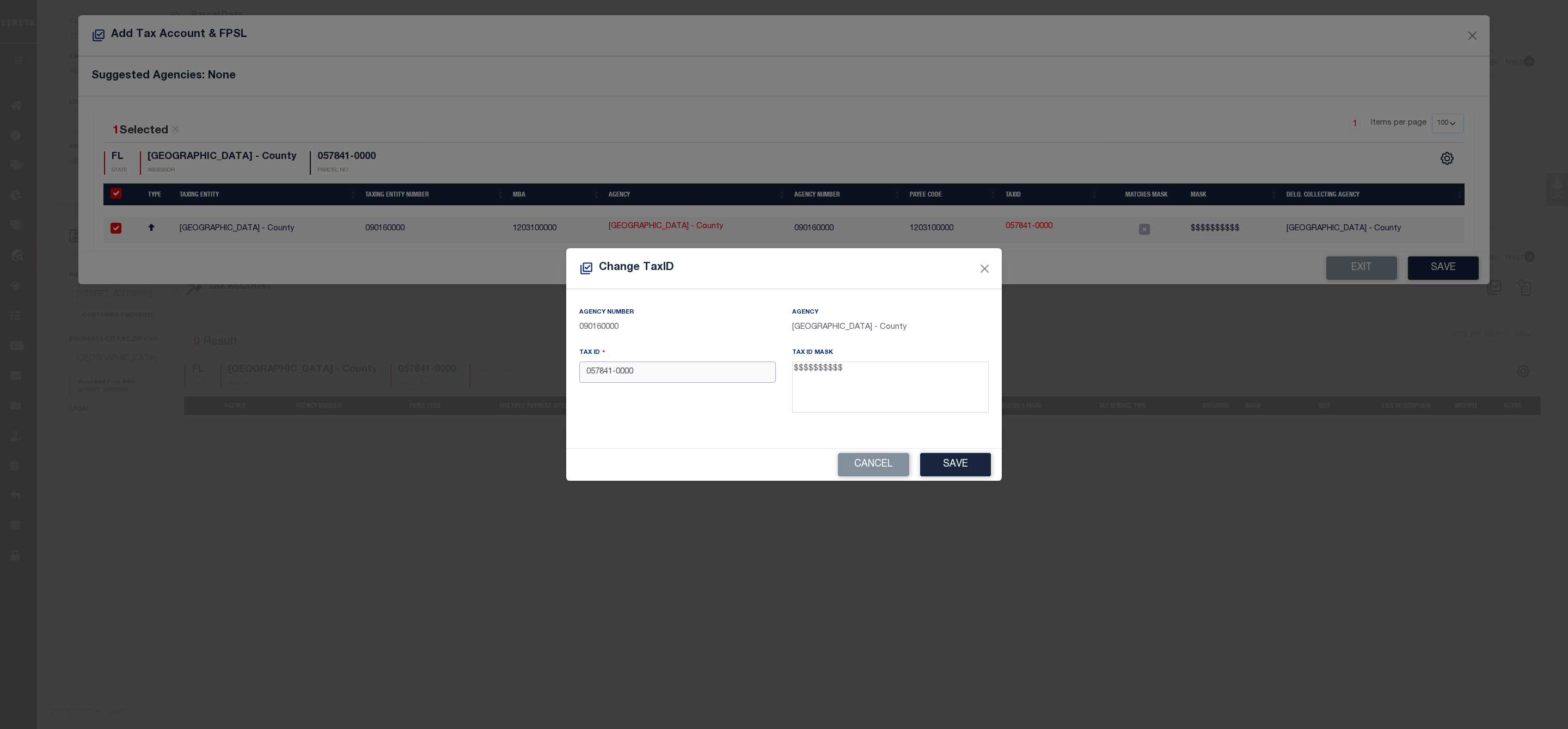
click at [616, 368] on input "057841-0000" at bounding box center [677, 372] width 197 height 21
click at [658, 371] on input "0578410000" at bounding box center [677, 372] width 197 height 21
type input "0578410000"
click at [946, 462] on button "Save" at bounding box center [955, 465] width 71 height 23
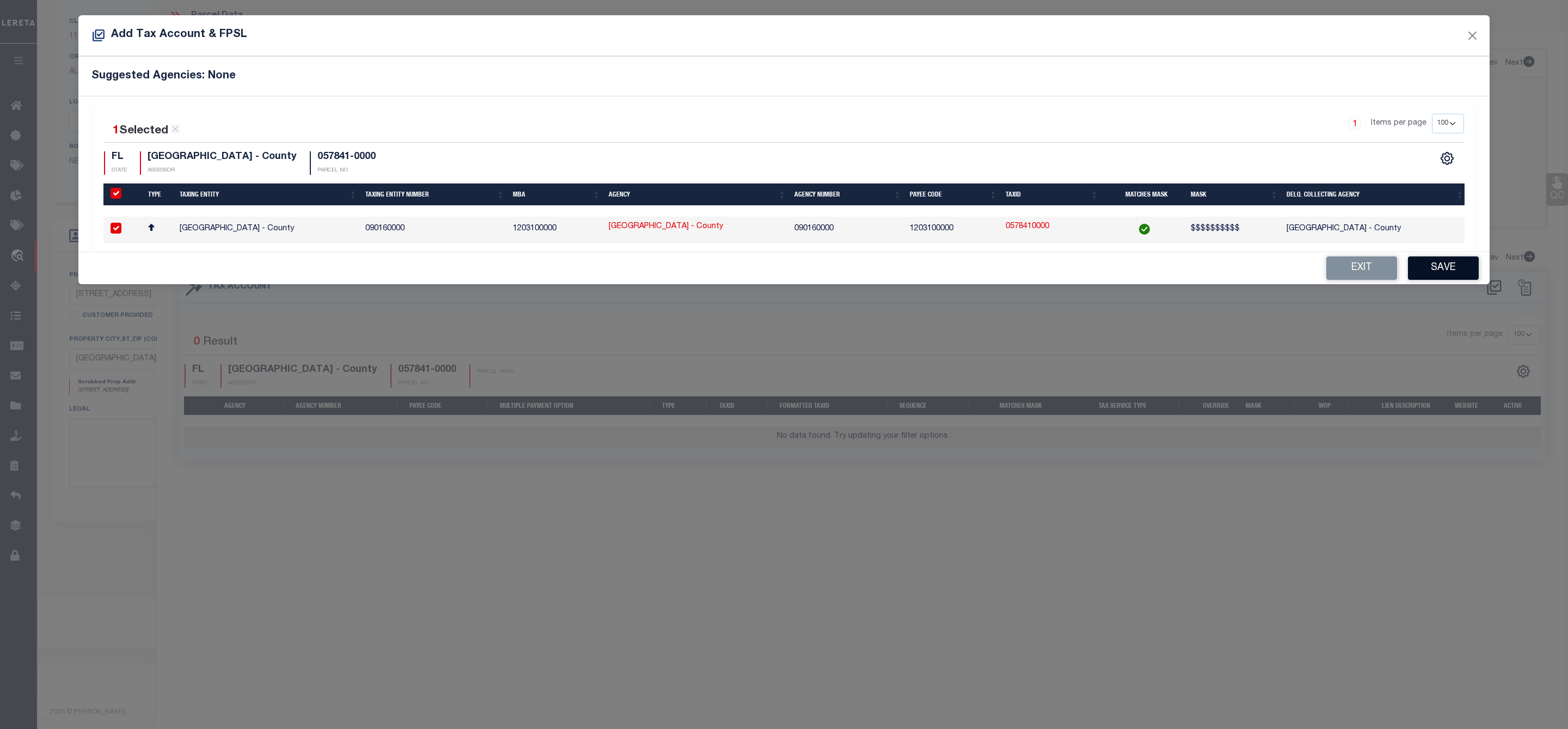
click at [1466, 276] on button "Save" at bounding box center [1443, 268] width 71 height 23
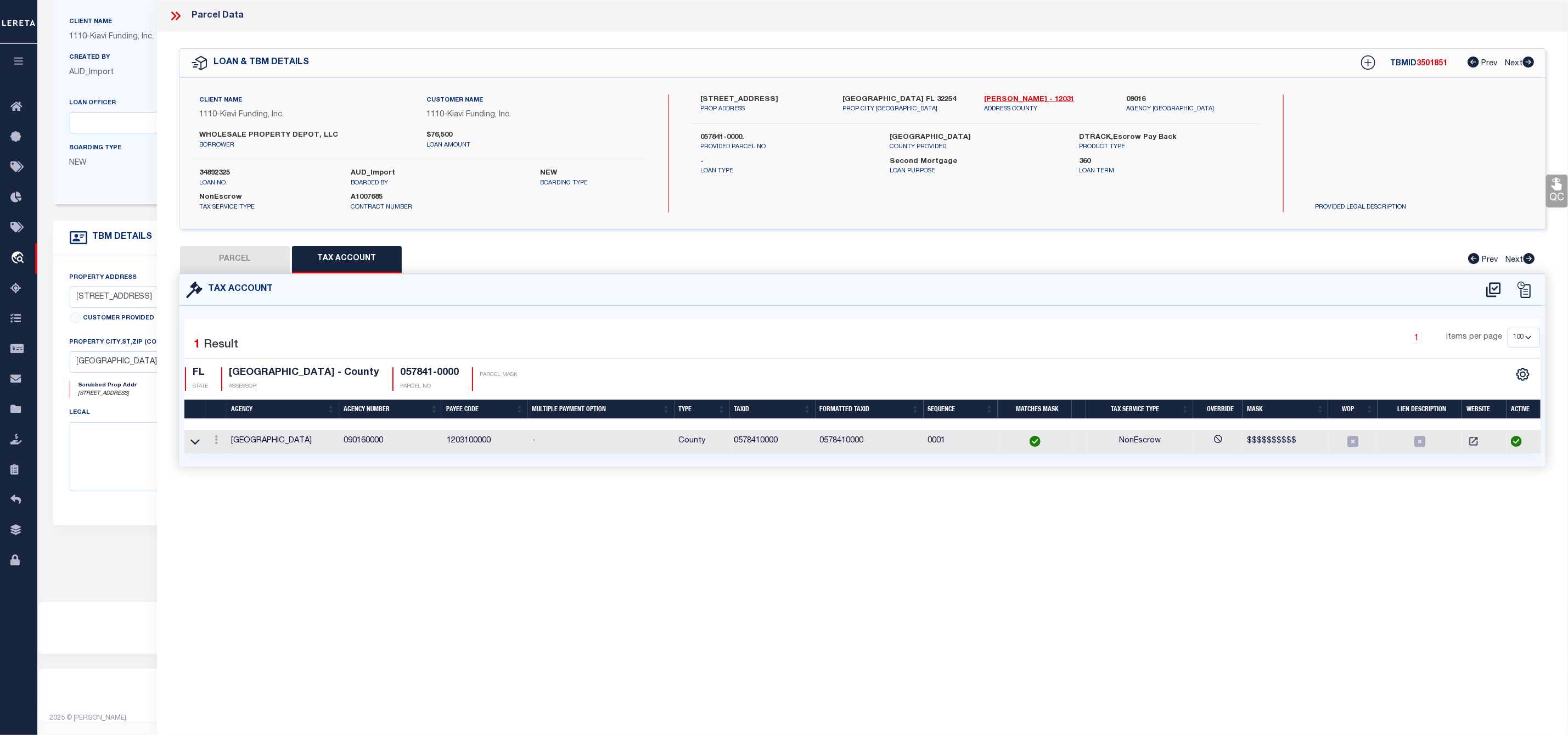
click at [229, 262] on button "PARCEL" at bounding box center [235, 259] width 110 height 27
select select "AS"
checkbox input "false"
select select "IP"
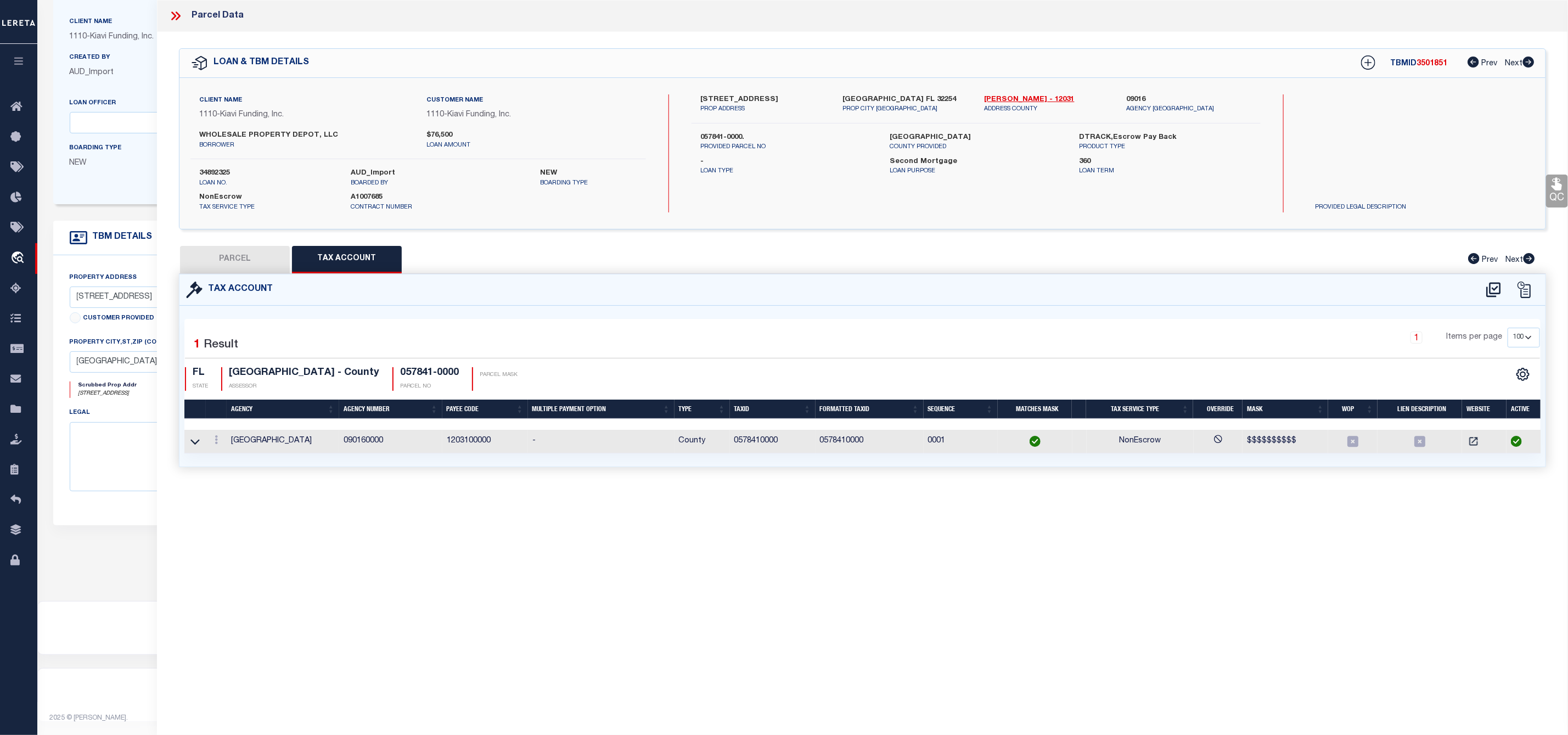
type input "WHOLESALE PROPERTY DEPOT LLC"
type input "854 MACKINAW ST"
type input "Jacksonville FL 32254"
type textarea "RES LD 3-7 UNITS PER AC"
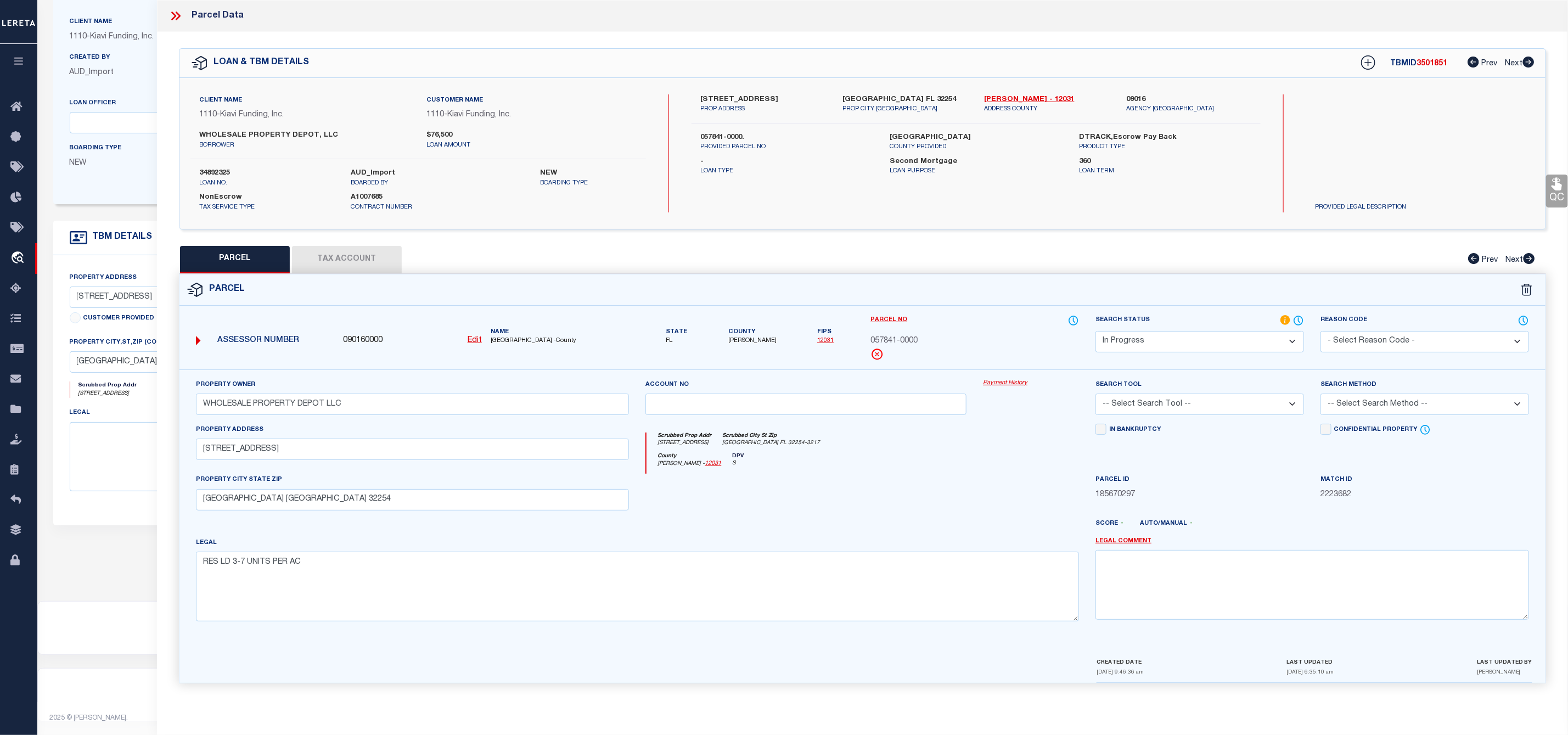
click at [1426, 64] on span "3501851" at bounding box center [1431, 63] width 31 height 8
copy span "3501851"
click at [495, 342] on span "DUVAL COUNTY -County" at bounding box center [559, 341] width 139 height 9
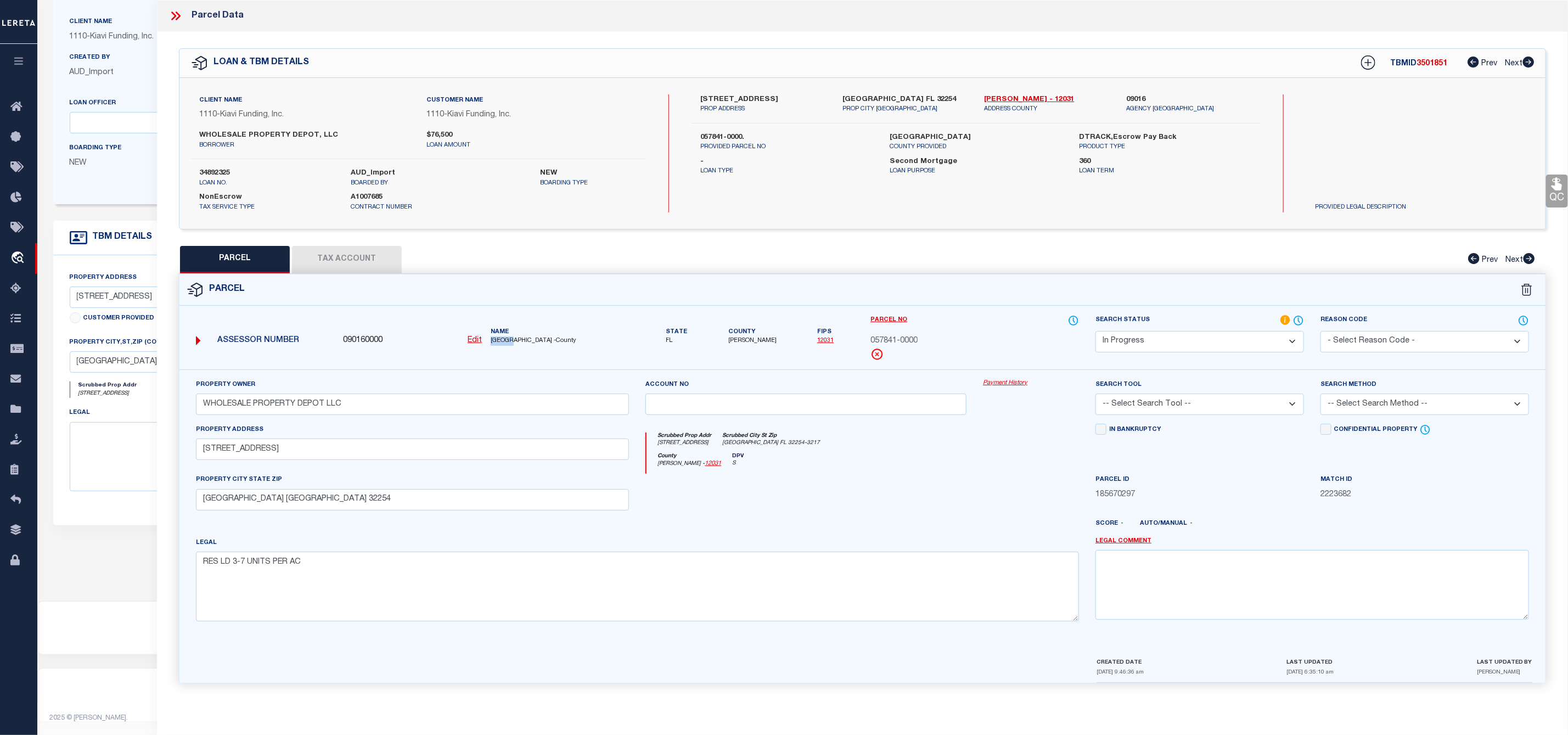
copy span "DUVAL"
click at [908, 341] on span "057841-0000" at bounding box center [894, 341] width 47 height 12
click at [920, 336] on div "057841-0000" at bounding box center [974, 341] width 209 height 12
drag, startPoint x: 924, startPoint y: 343, endPoint x: 872, endPoint y: 343, distance: 52.0
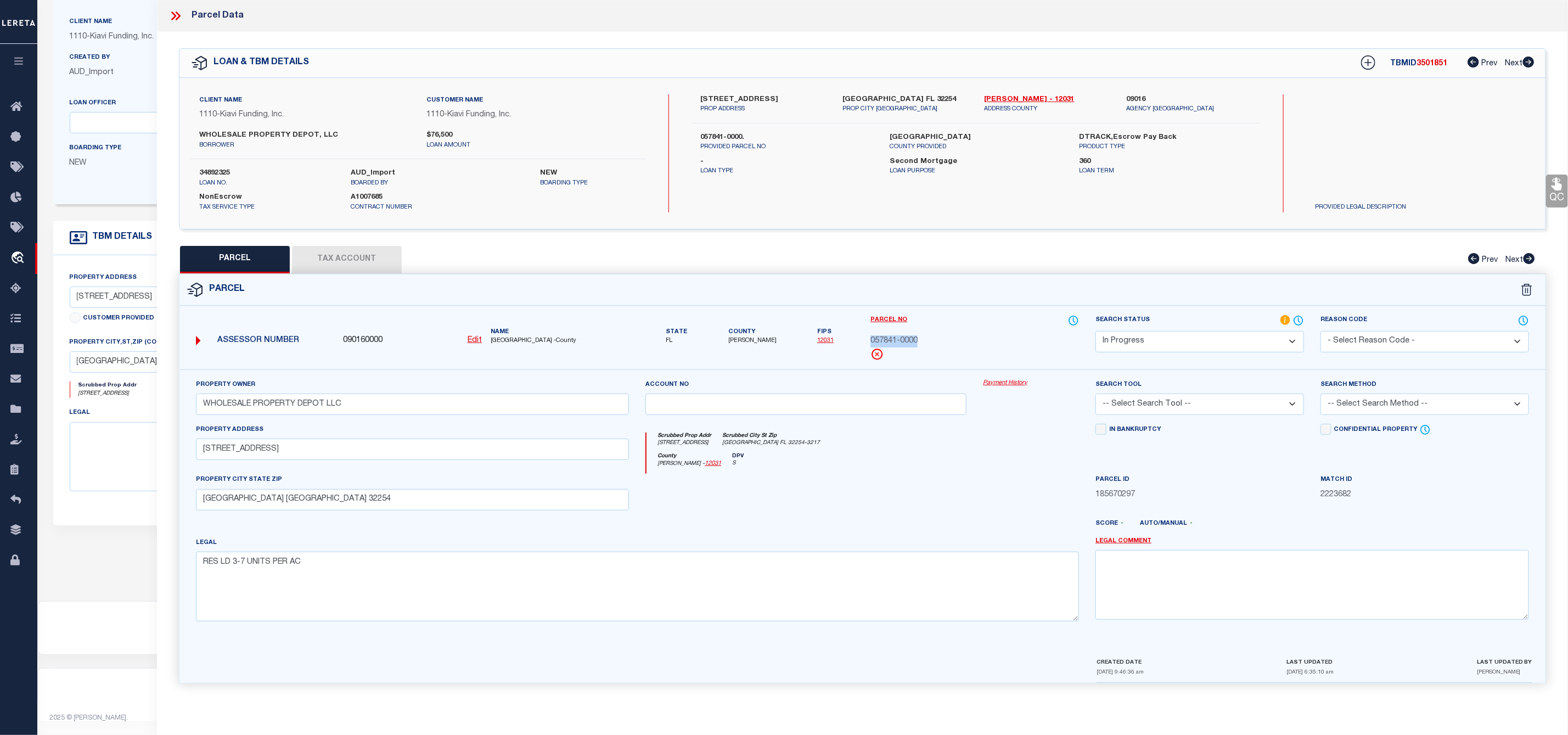
click at [872, 343] on div "057841-0000" at bounding box center [974, 341] width 209 height 12
copy span "057841-0000"
click at [1165, 346] on select "Automated Search Bad Parcel Complete Duplicate Parcel High Dollar Reporting In …" at bounding box center [1200, 341] width 209 height 21
select select "PC"
click at [1095, 332] on select "Automated Search Bad Parcel Complete Duplicate Parcel High Dollar Reporting In …" at bounding box center [1200, 341] width 209 height 21
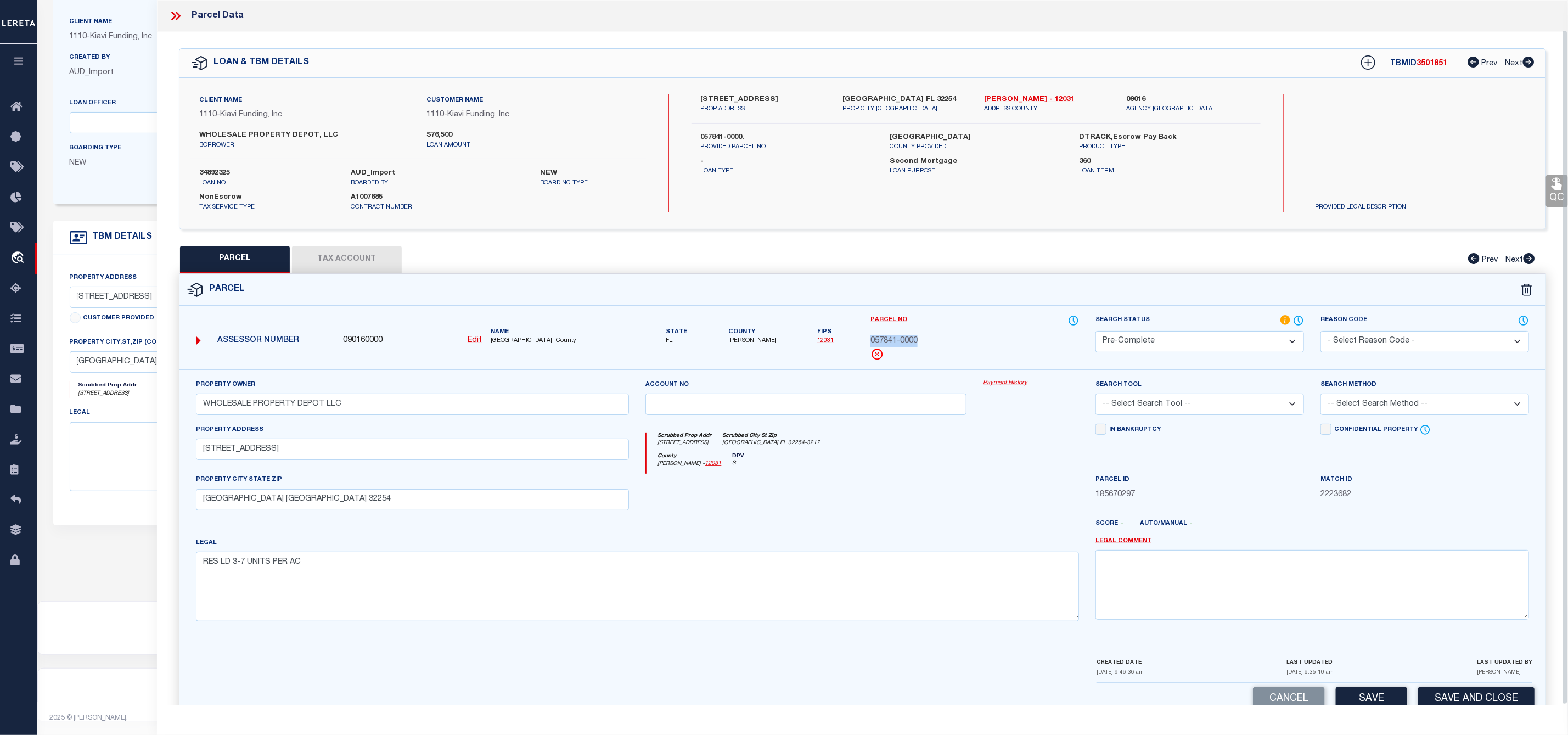
scroll to position [31, 0]
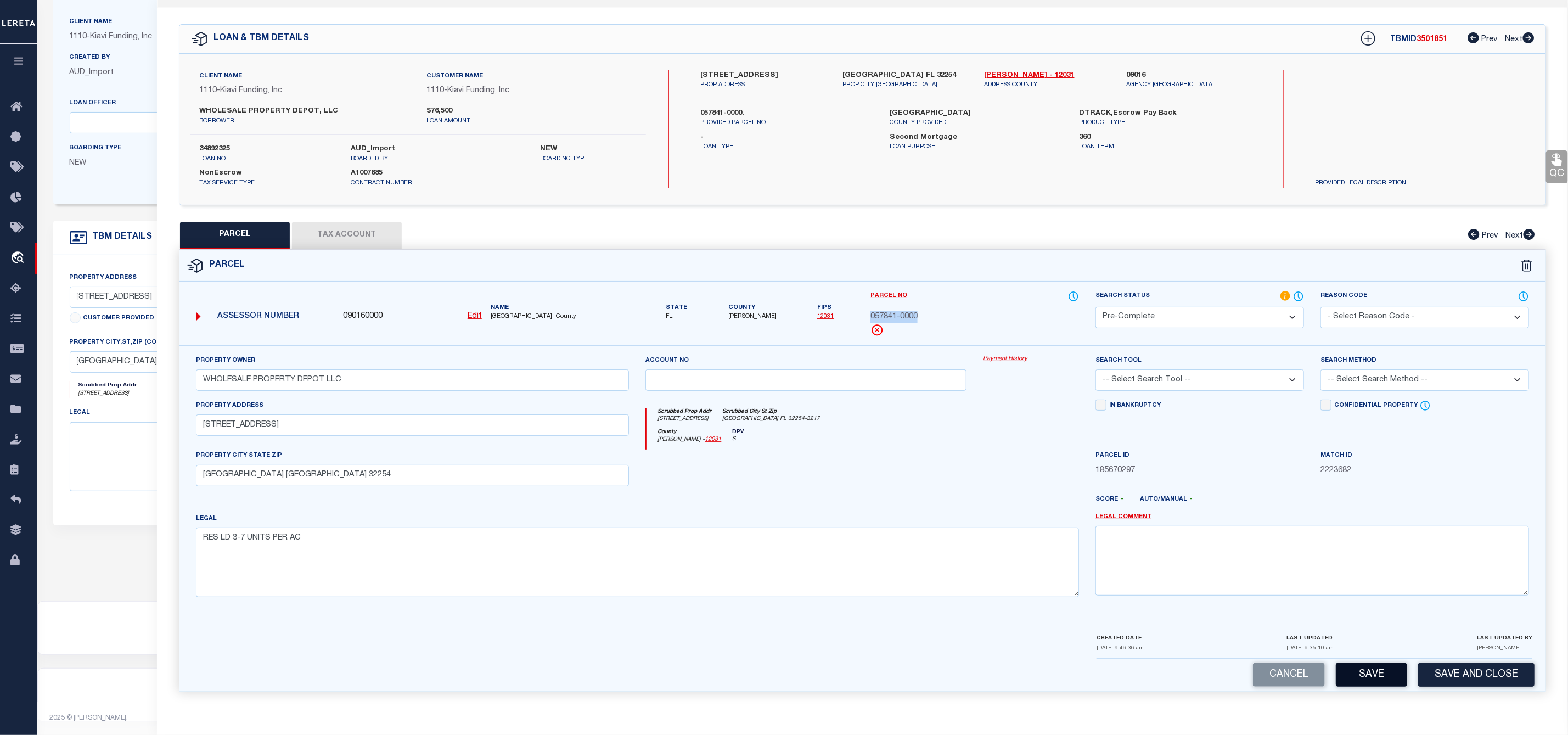
click at [1380, 679] on button "Save" at bounding box center [1371, 674] width 71 height 24
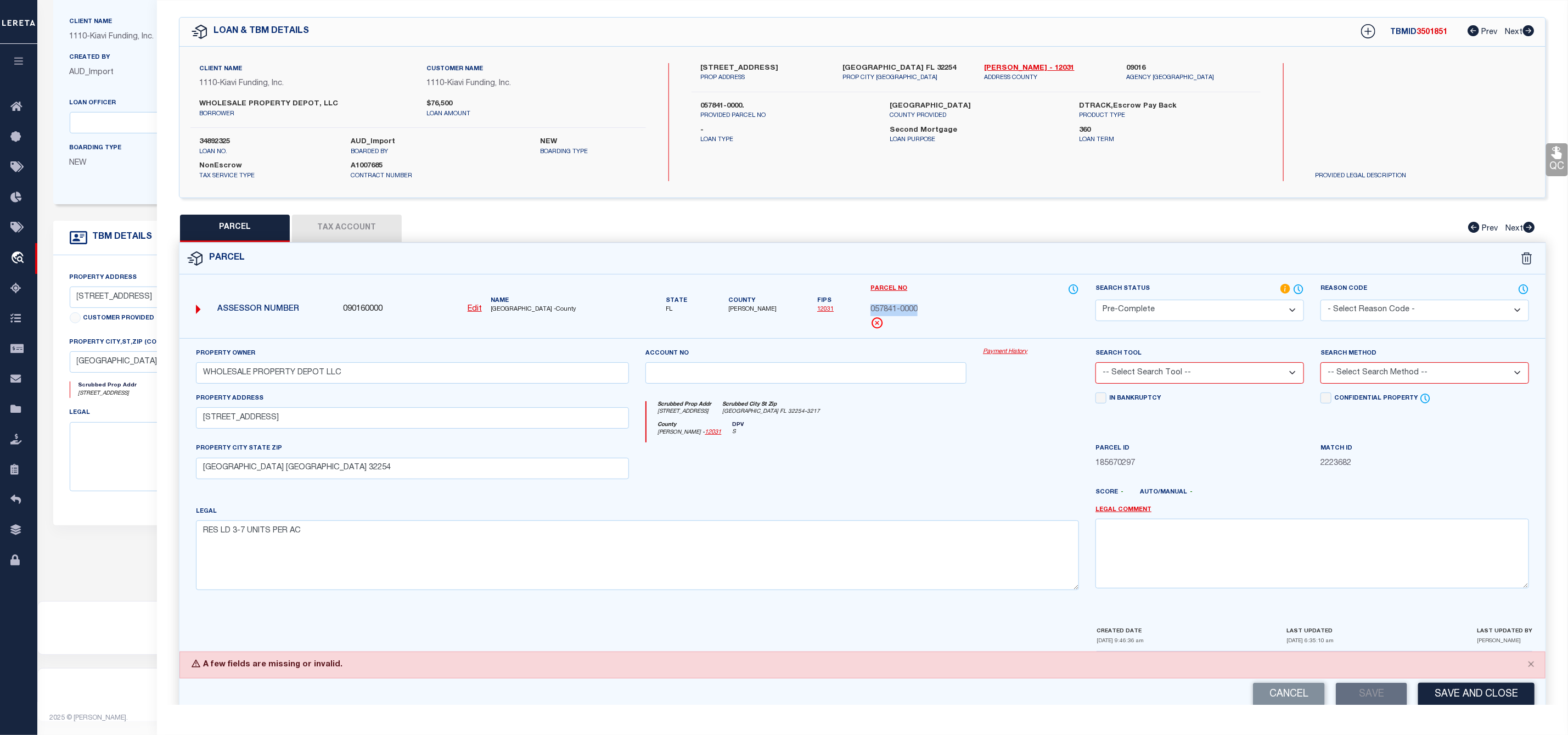
scroll to position [58, 0]
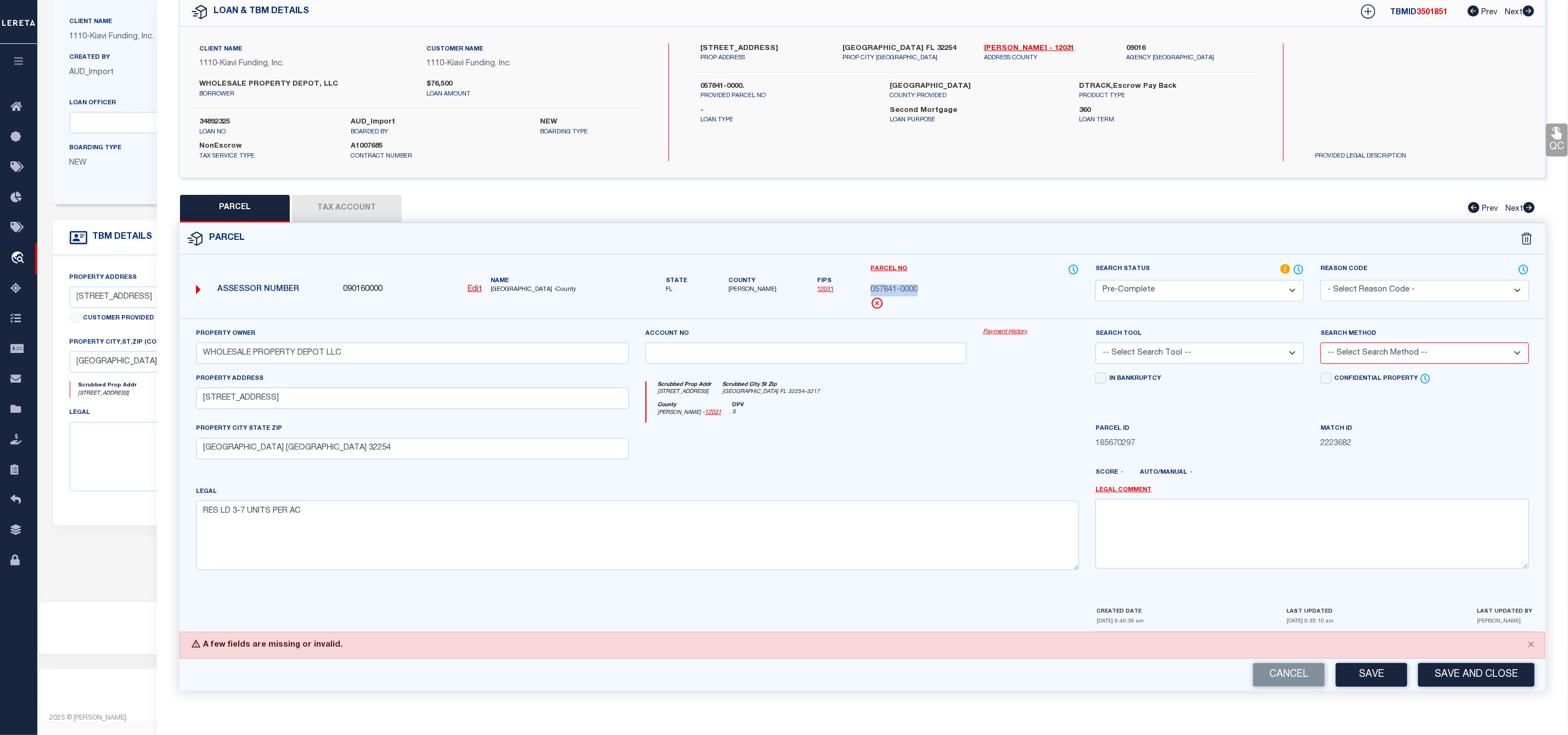
click at [1268, 346] on select "-- Select Search Tool -- 3rd Party Website Agency File Agency Website ATLS CNV-…" at bounding box center [1200, 353] width 209 height 21
select select "AGW"
click at [1095, 342] on select "-- Select Search Tool -- 3rd Party Website Agency File Agency Website ATLS CNV-…" at bounding box center [1200, 353] width 209 height 21
click at [1396, 343] on select "-- Select Search Method -- Property Address Legal Liability Info Provided" at bounding box center [1425, 353] width 209 height 21
select select "ADD"
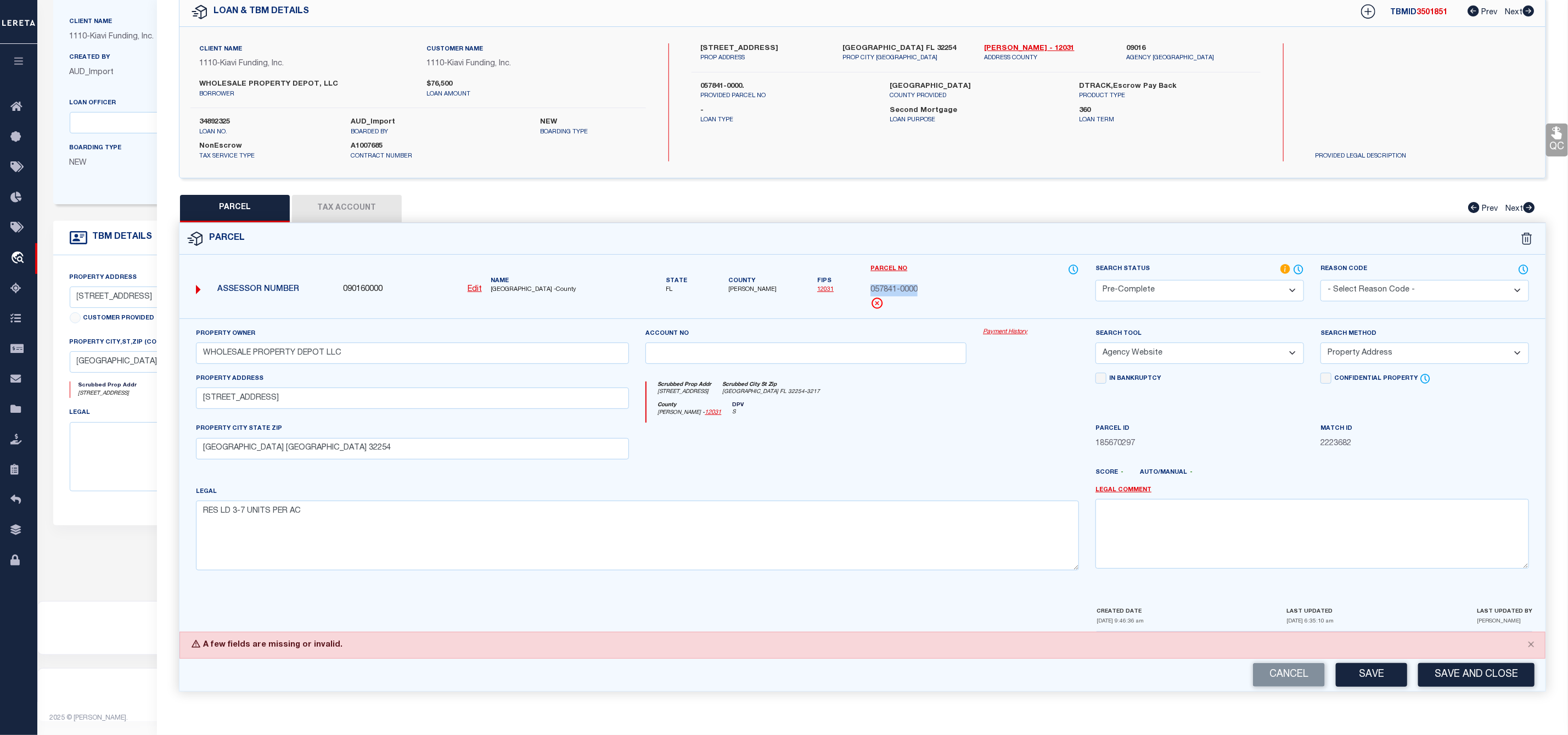
click at [1321, 342] on select "-- Select Search Method -- Property Address Legal Liability Info Provided" at bounding box center [1425, 353] width 209 height 21
click at [1380, 684] on button "Save" at bounding box center [1371, 674] width 71 height 24
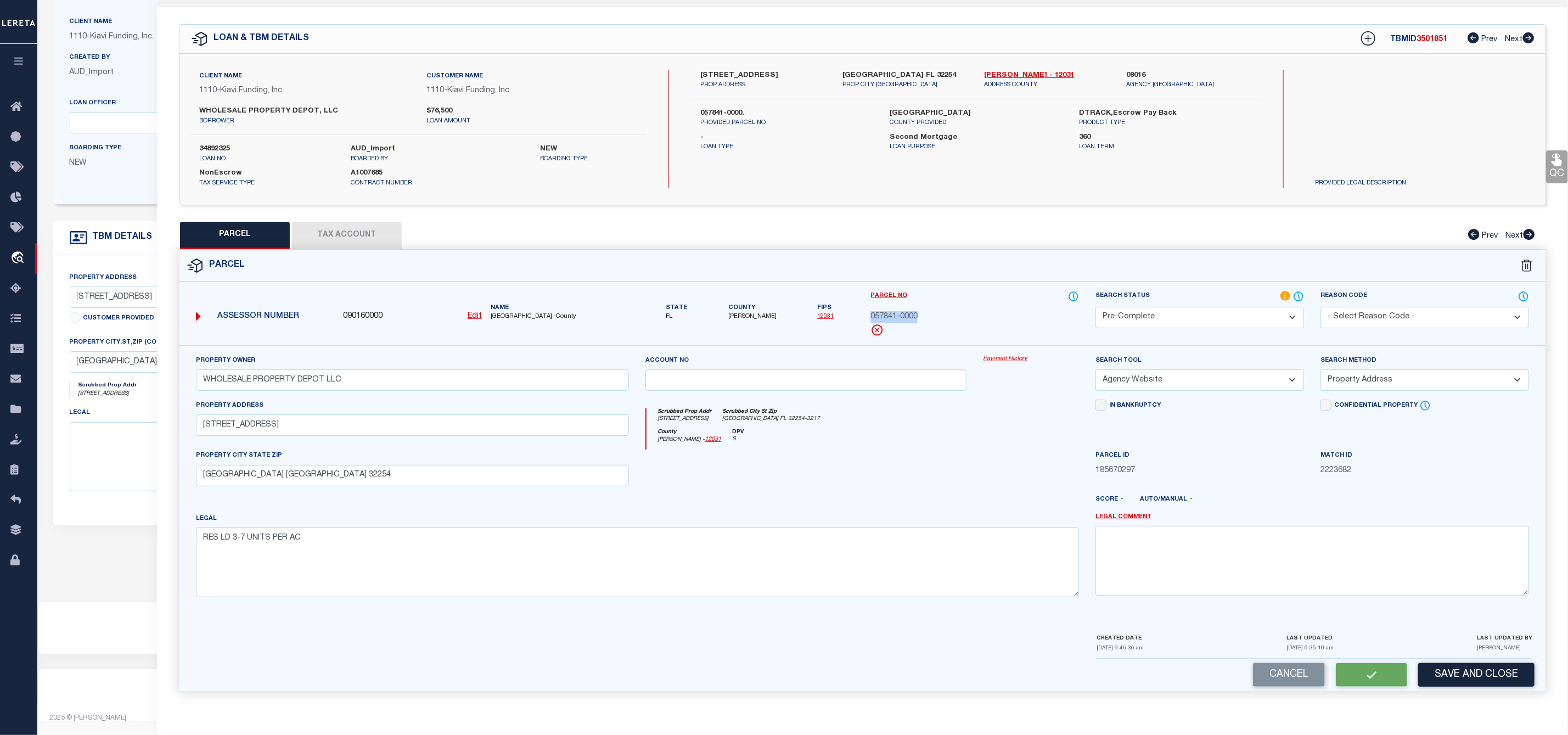
select select "AS"
select select
checkbox input "false"
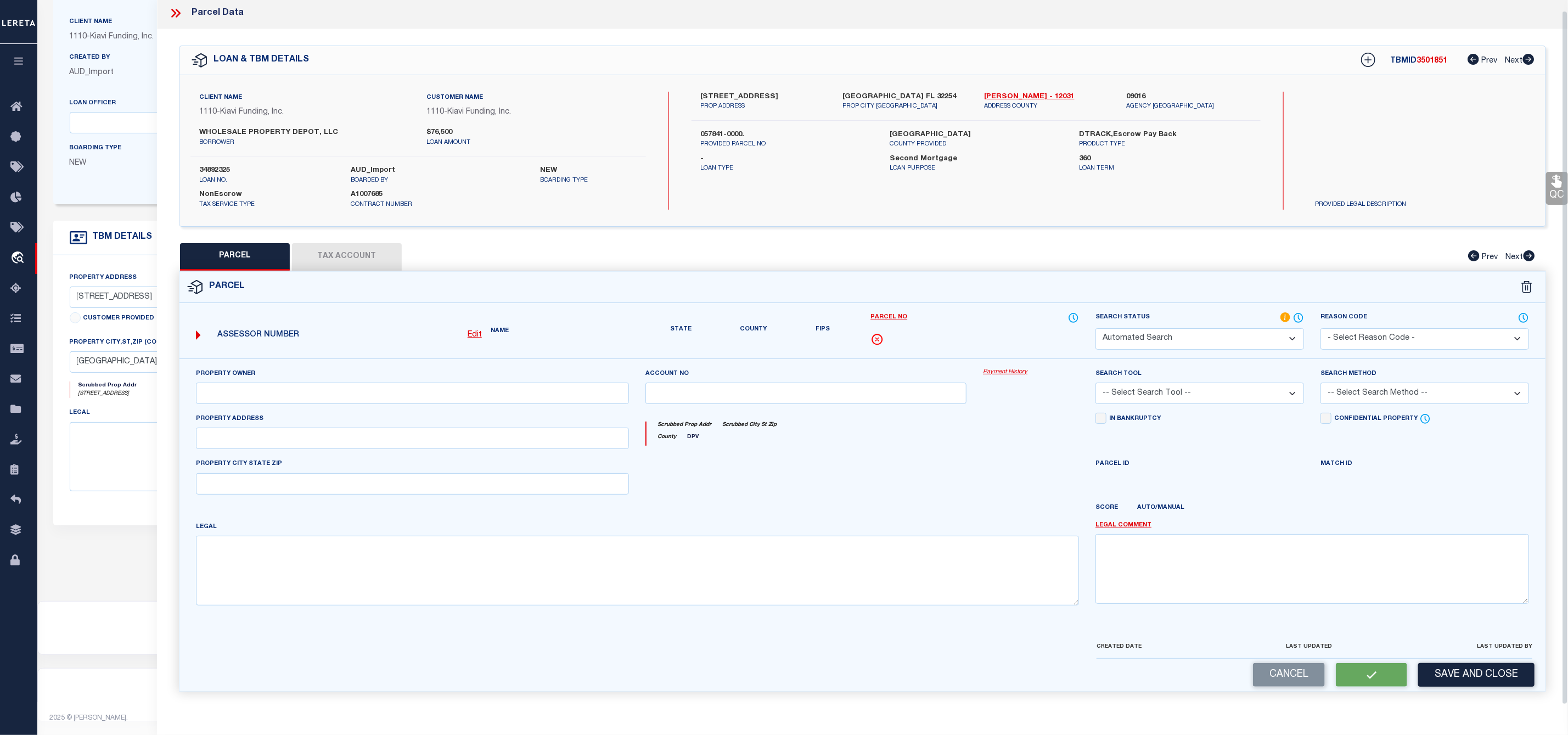
select select "PC"
type input "WHOLESALE PROPERTY DEPOT LLC"
select select "AGW"
select select "ADD"
type input "854 MACKINAW ST"
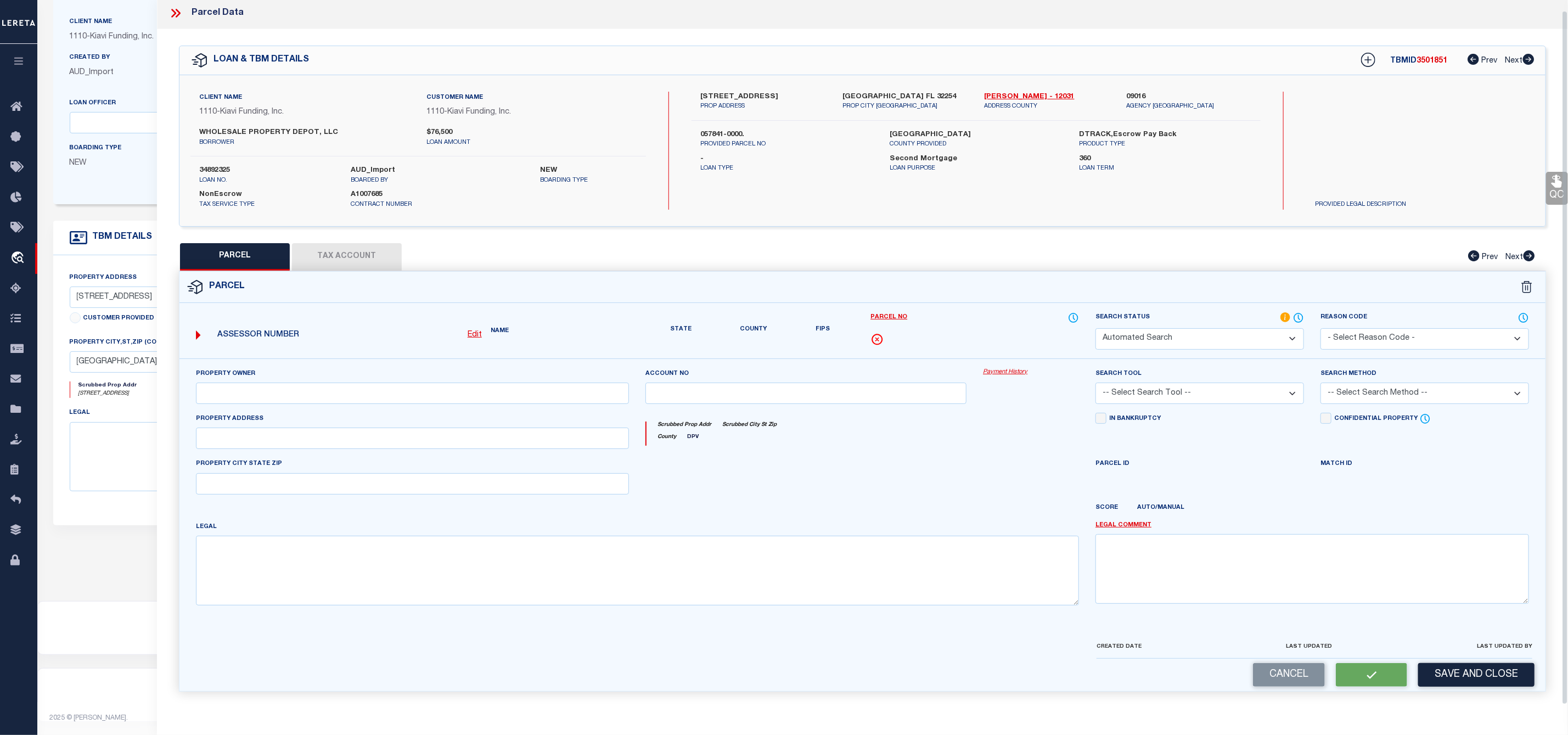
type input "Jacksonville FL 32254"
type textarea "RES LD 3-7 UNITS PER AC"
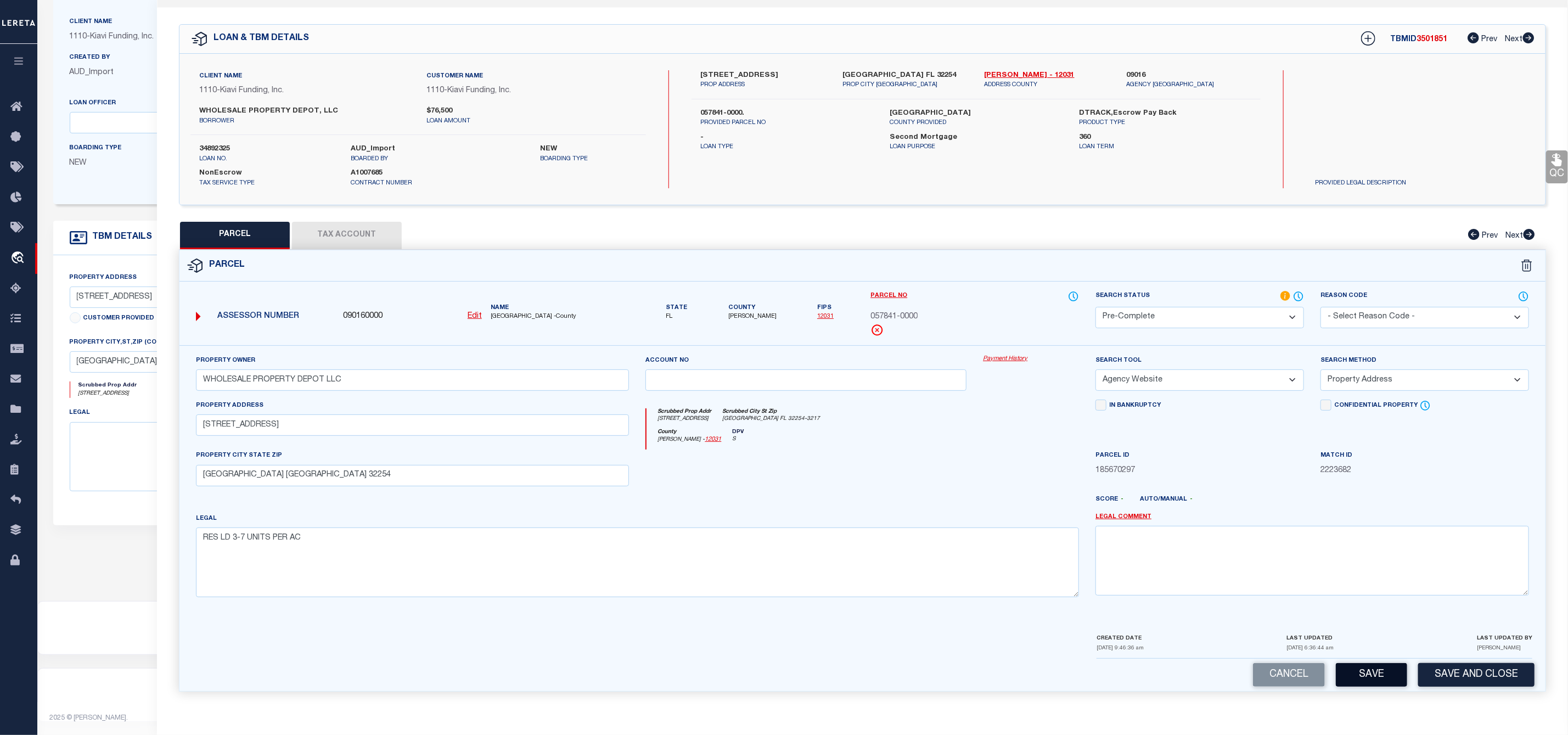
click at [1390, 679] on button "Save" at bounding box center [1371, 674] width 71 height 24
select select "AS"
select select
checkbox input "false"
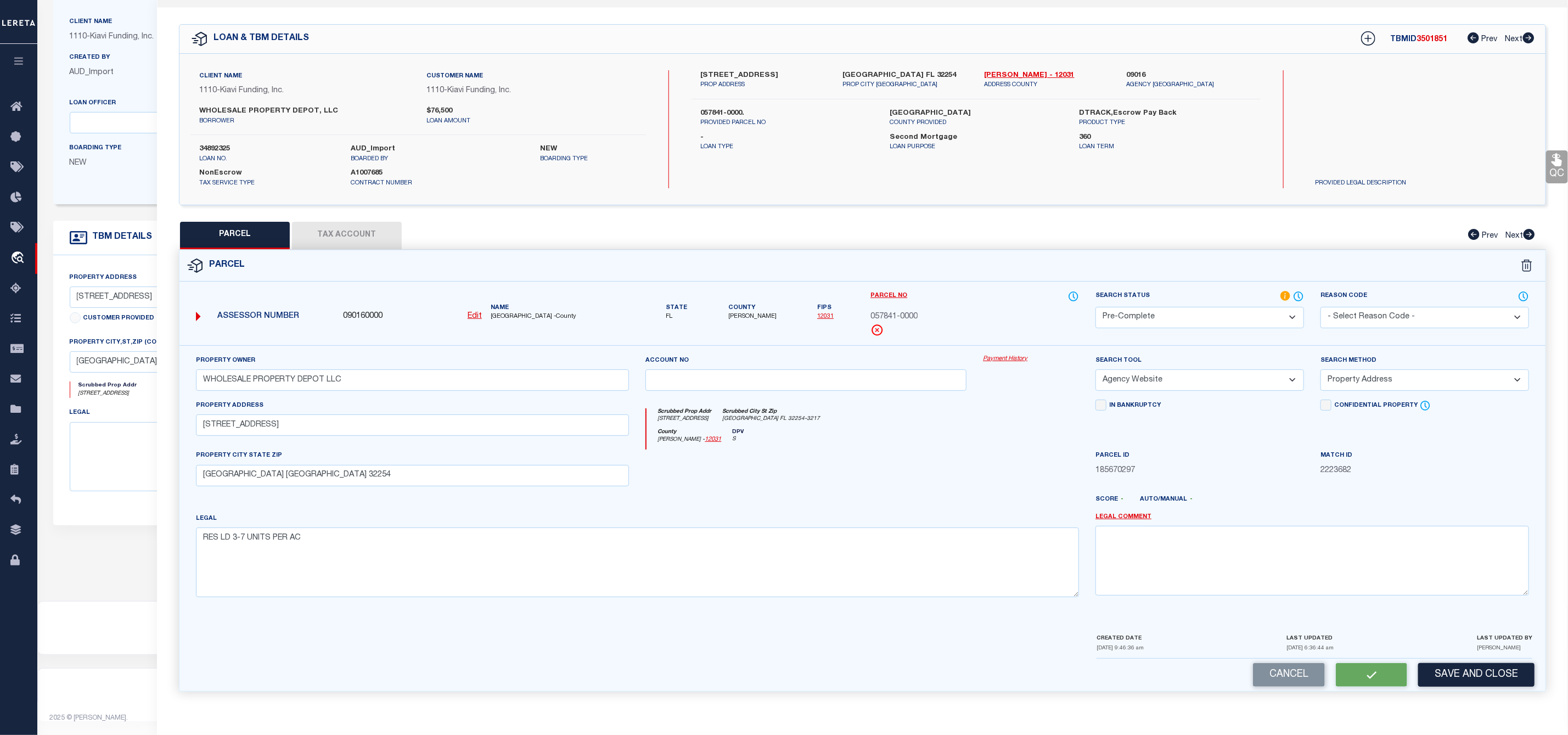
checkbox input "false"
select select "PC"
type input "WHOLESALE PROPERTY DEPOT LLC"
select select "AGW"
select select "ADD"
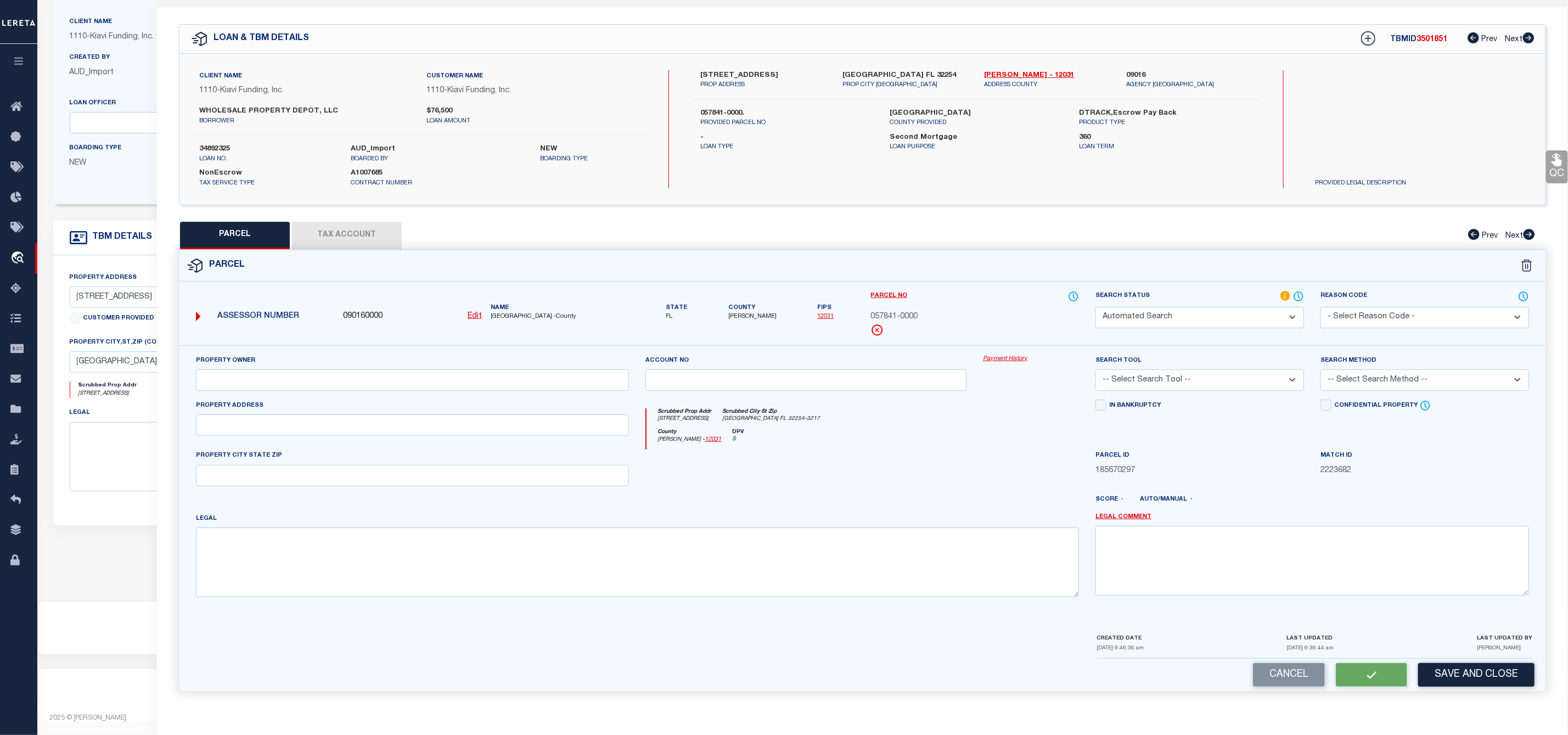
type input "854 MACKINAW ST"
type input "Jacksonville FL 32254"
type textarea "RES LD 3-7 UNITS PER AC"
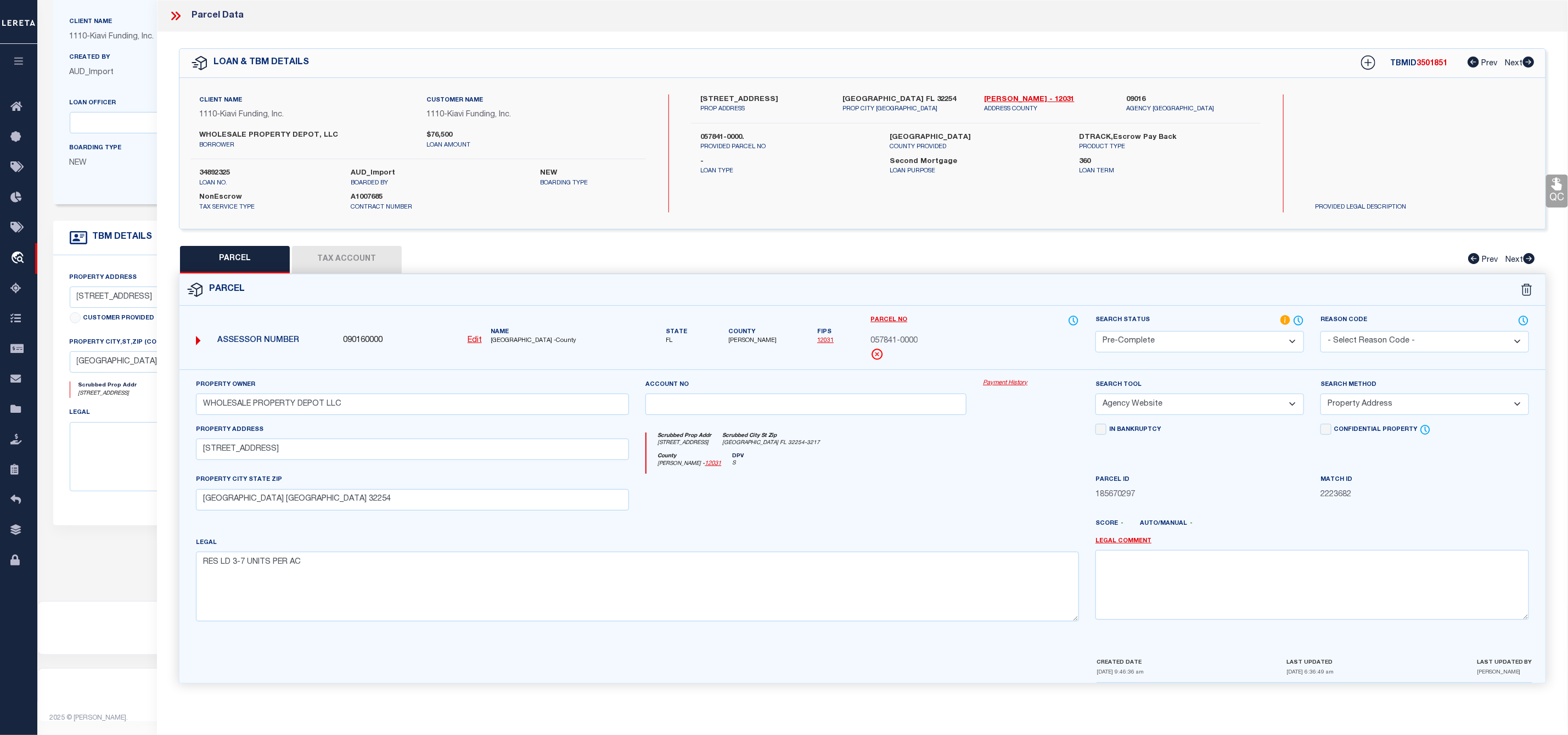
scroll to position [0, 0]
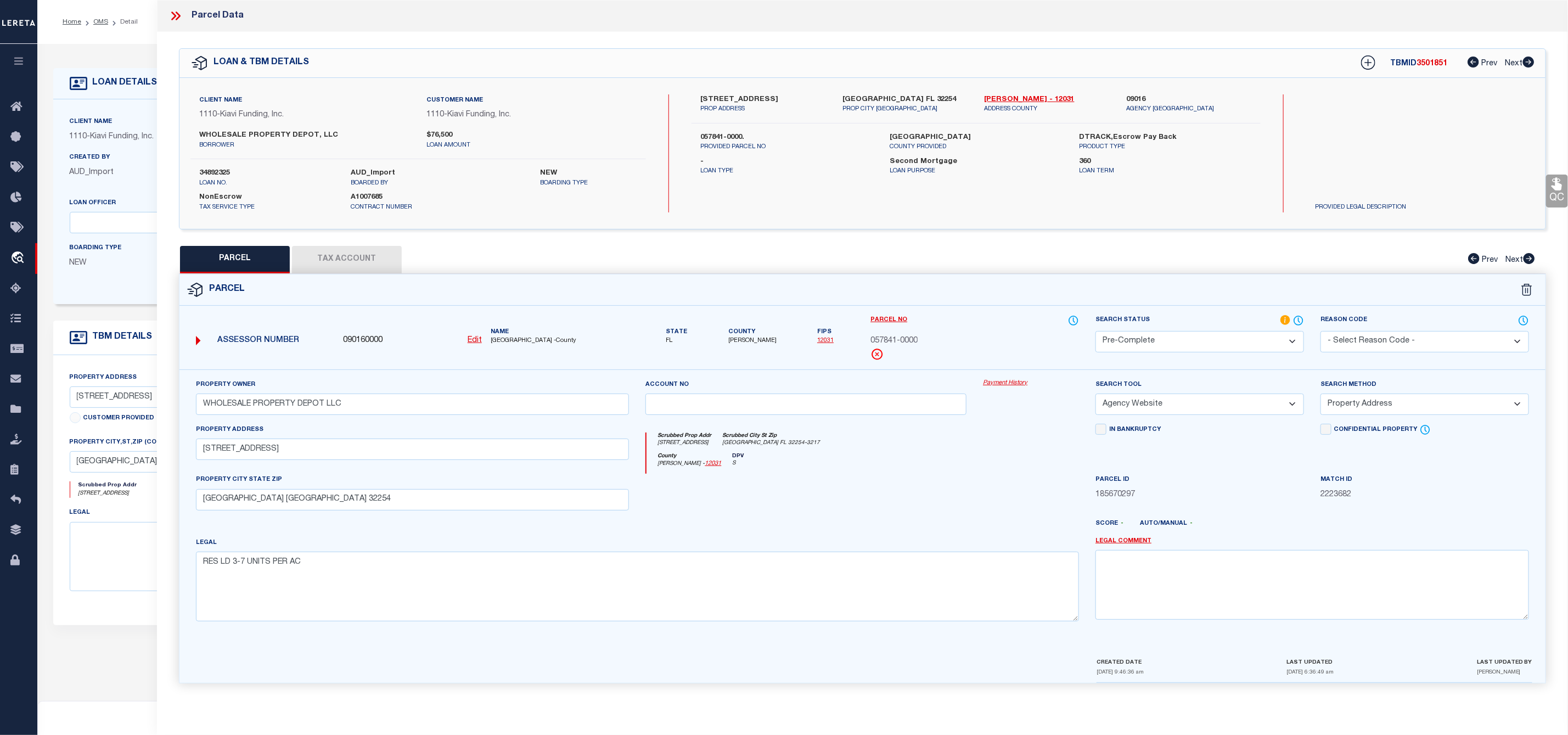
click at [177, 16] on icon at bounding box center [175, 16] width 14 height 14
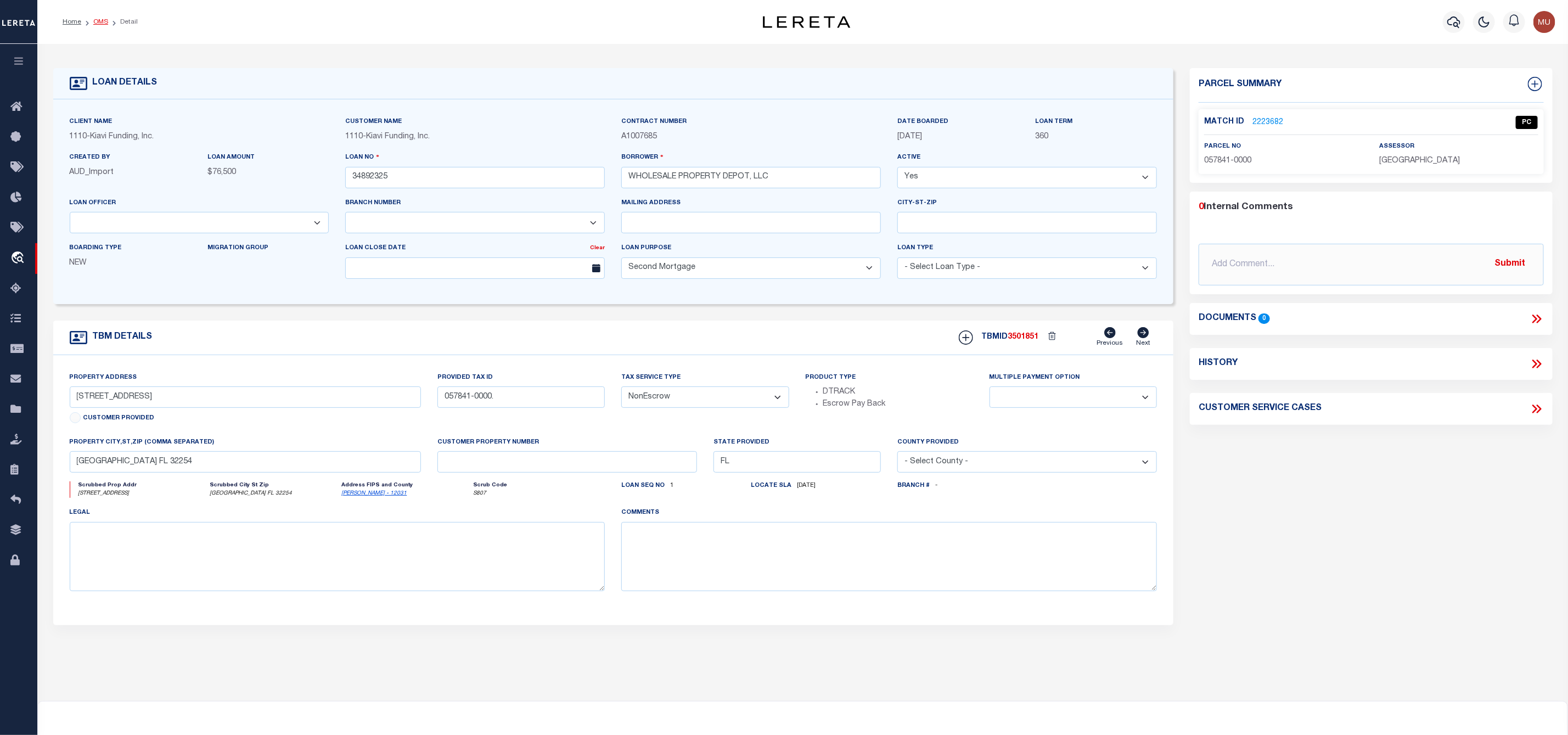
click at [99, 24] on link "OMS" at bounding box center [100, 21] width 15 height 6
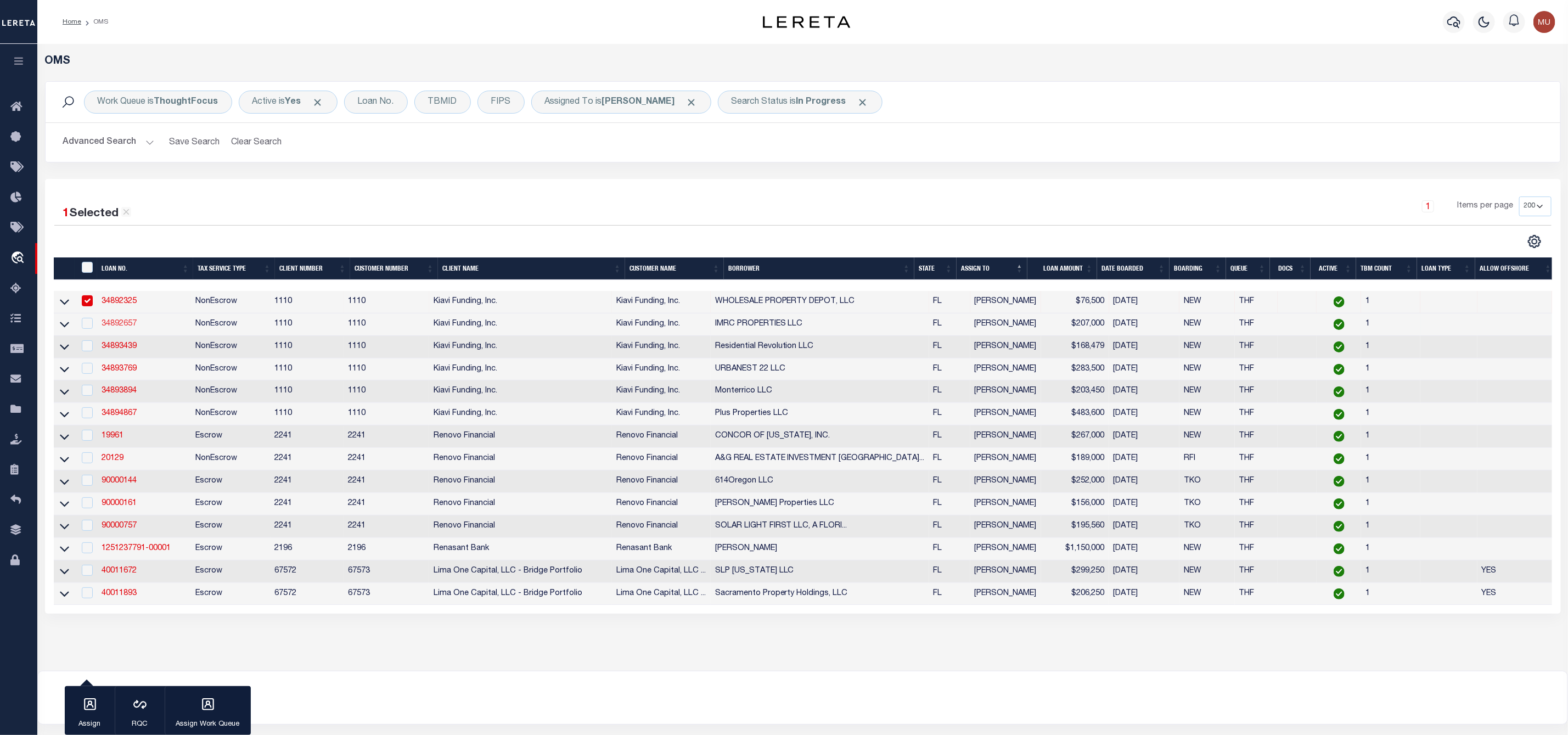
click at [120, 321] on link "34892657" at bounding box center [118, 324] width 35 height 8
type input "34892657"
type input "IMRC PROPERTIES LLC"
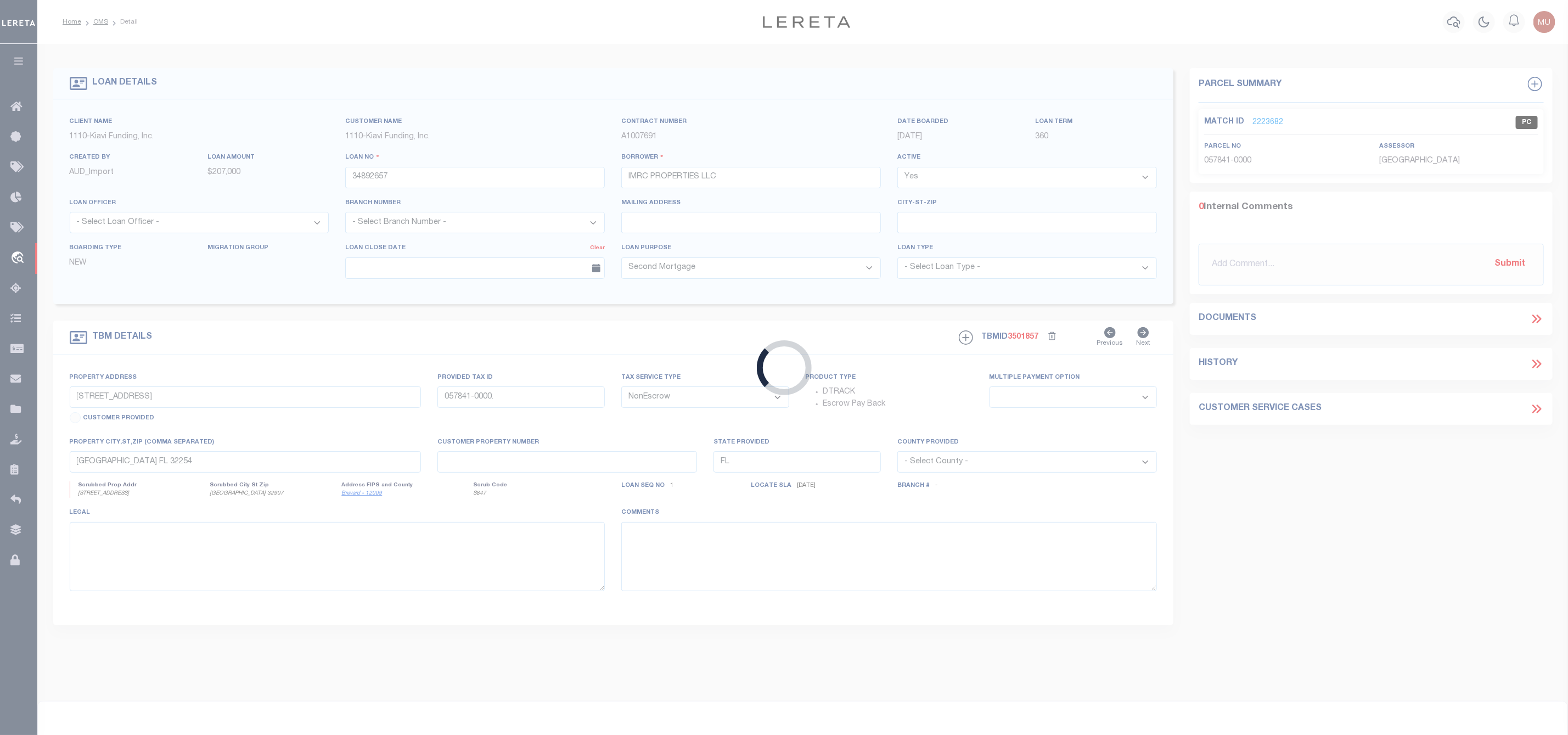
select select "3485"
type input "501 BORRACLOUGH AVENUE, PALM BAY, FL, 32907"
type input "28-36-36-EX-607-18."
select select
type input "PALM BAY FL 32907"
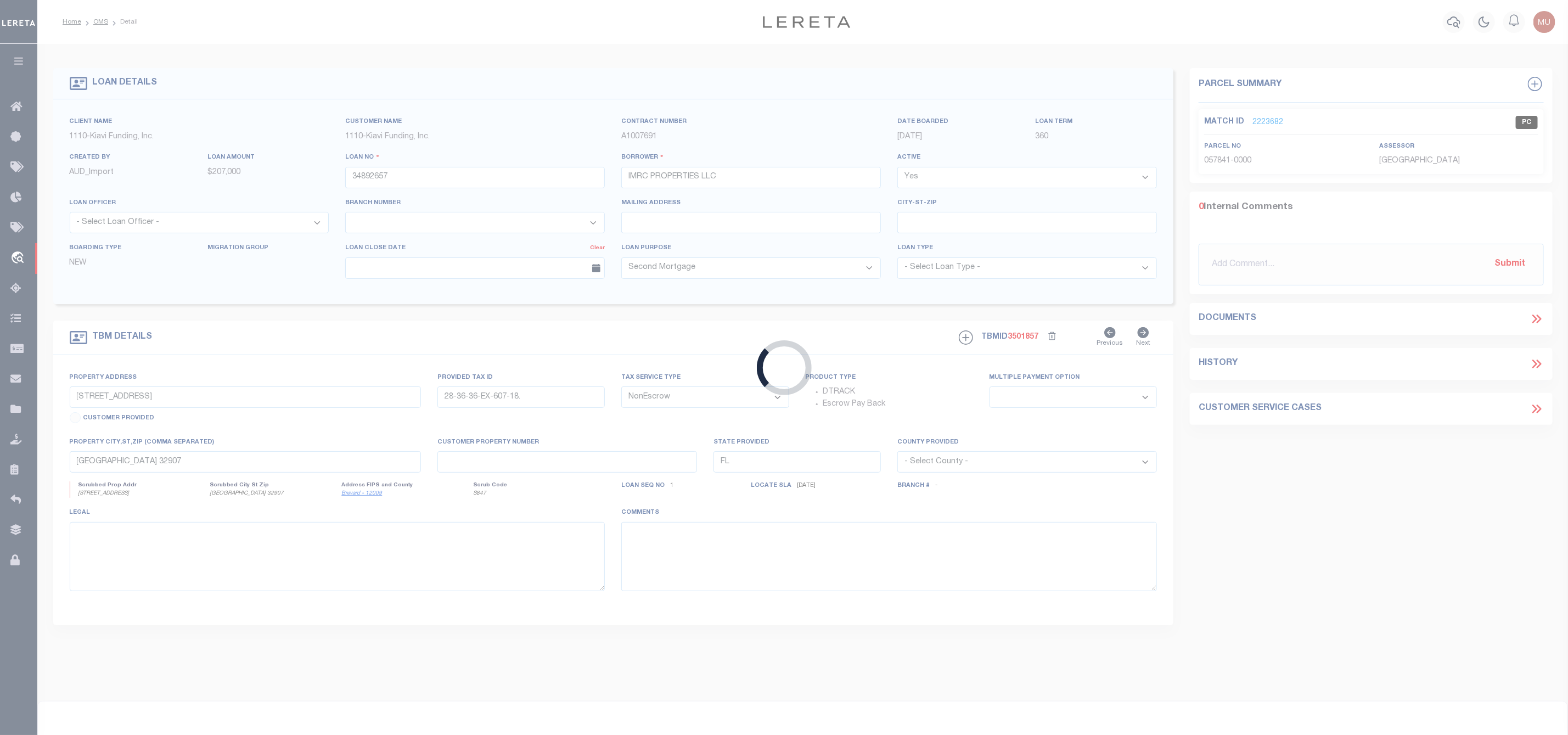
select select
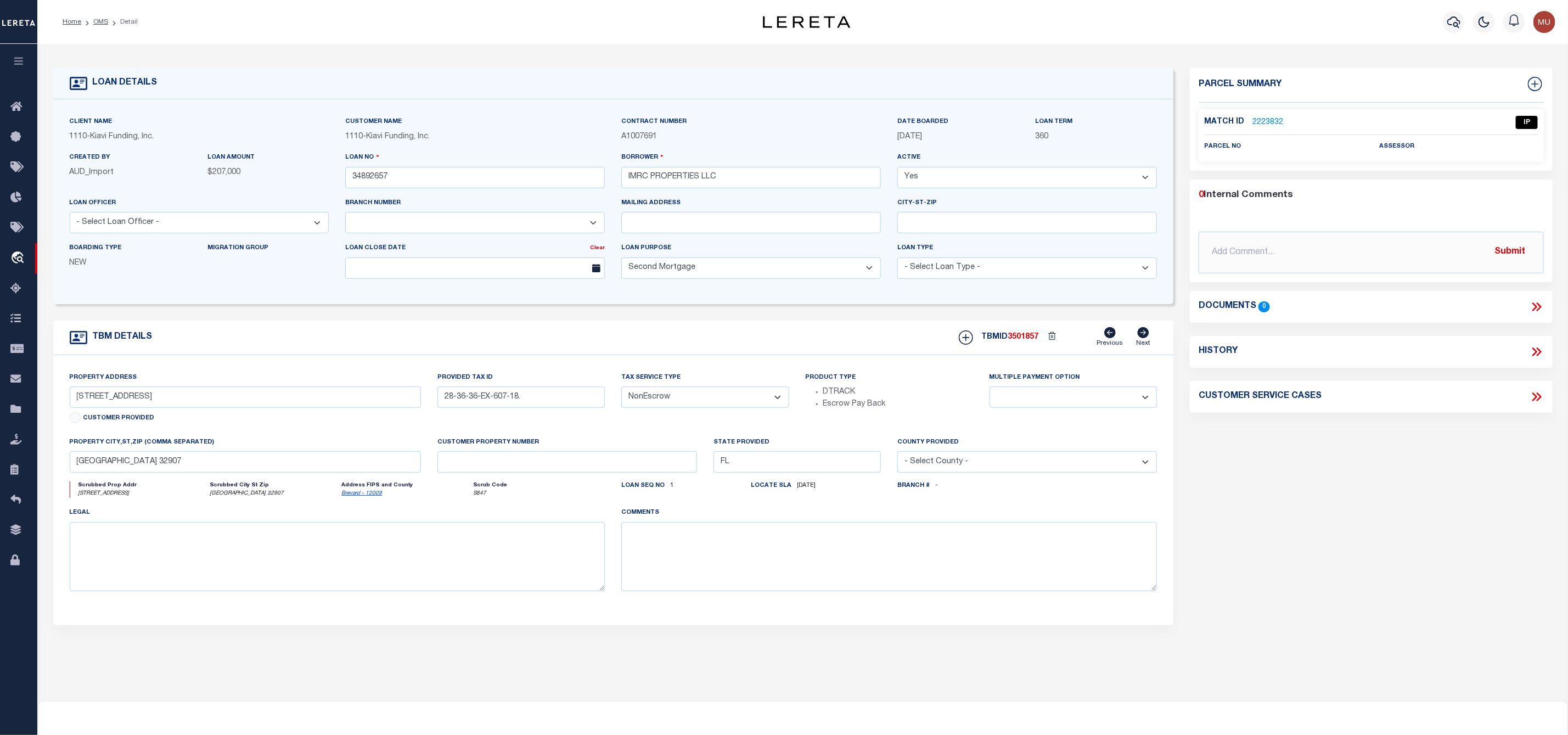
click at [1270, 122] on link "2223832" at bounding box center [1267, 123] width 31 height 11
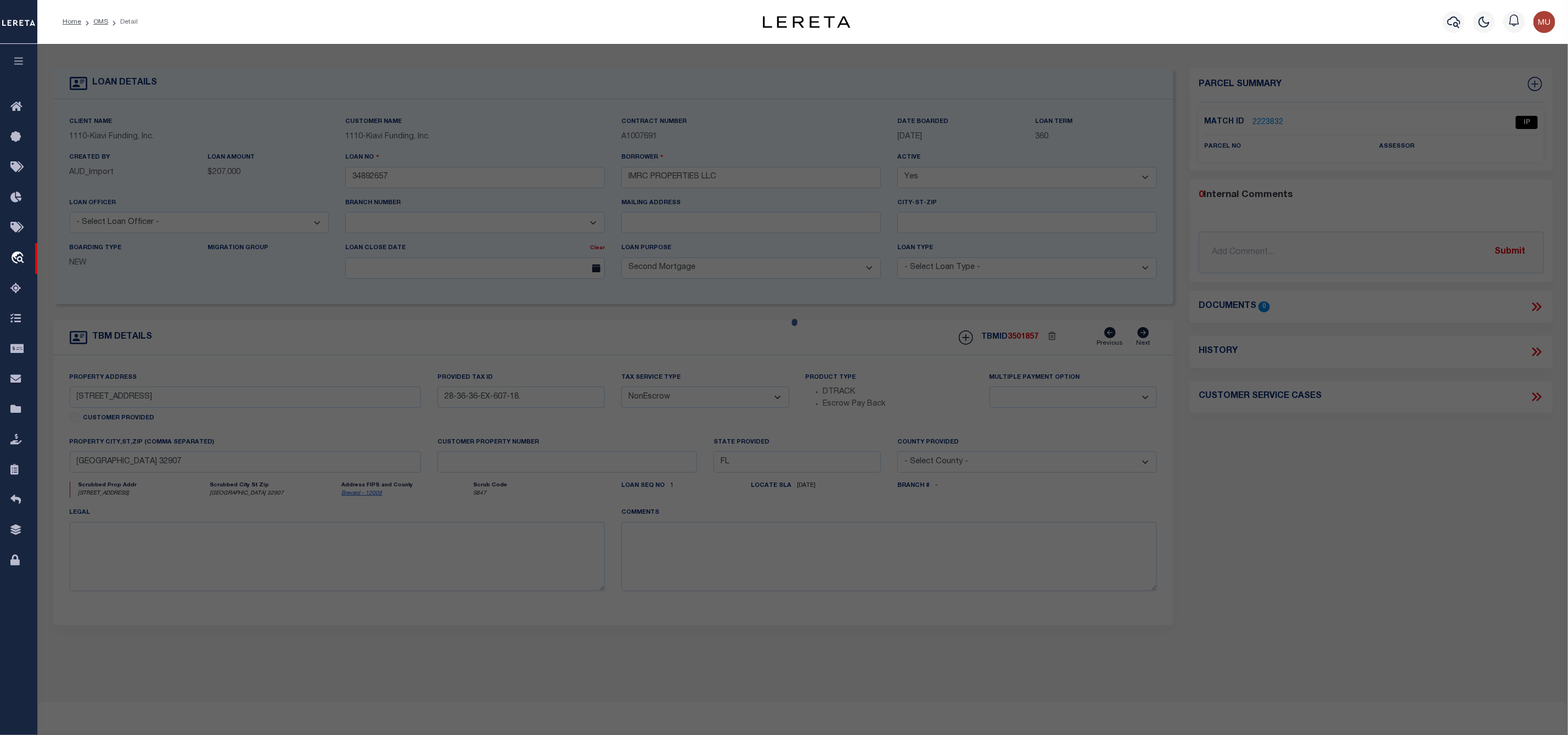
select select "AS"
select select
checkbox input "false"
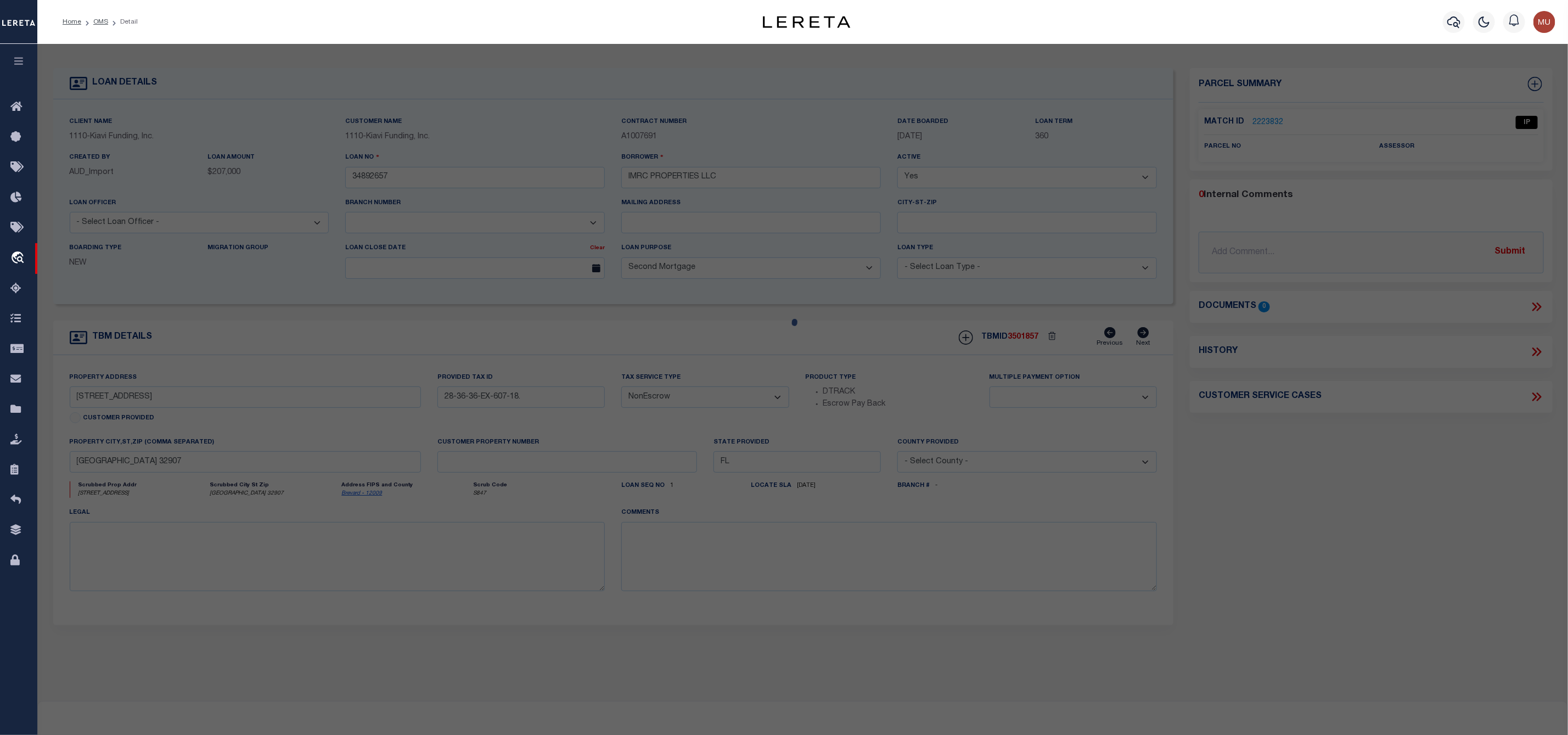
select select "IP"
checkbox input "false"
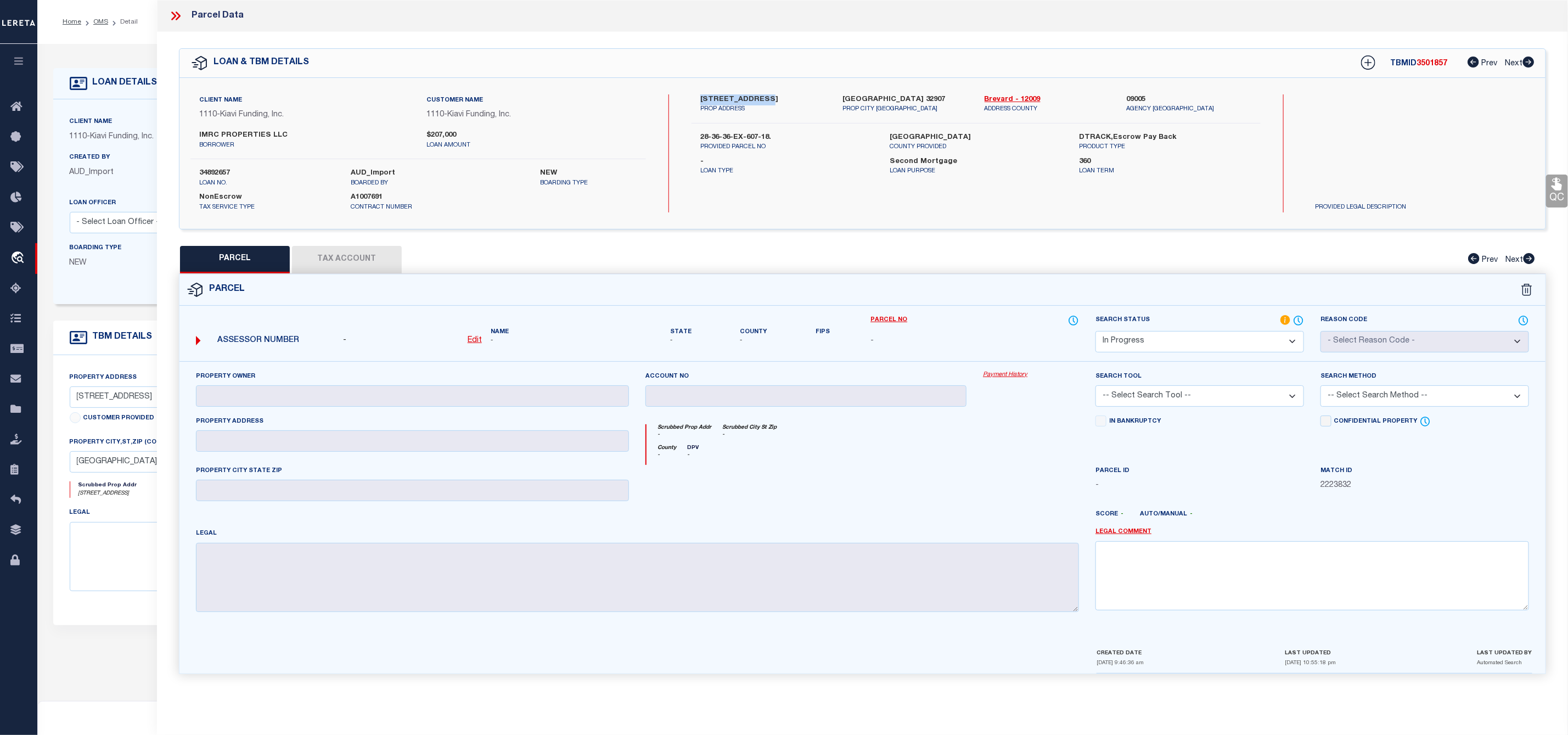
drag, startPoint x: 692, startPoint y: 99, endPoint x: 770, endPoint y: 102, distance: 78.1
click at [770, 102] on div "501 BORRACLOUGH AVENUE, PALM BAY, FL, 32907 PROP ADDRESS" at bounding box center [763, 104] width 142 height 20
copy label "501 BORRACLOUGH"
click at [1001, 101] on link "Brevard - 12009" at bounding box center [1047, 99] width 125 height 11
click at [814, 123] on div "501 BORRACLOUGH AVENUE, PALM BAY, FL, 32907 PROP ADDRESS PALM BAY FL 32907 PROP…" at bounding box center [976, 108] width 569 height 29
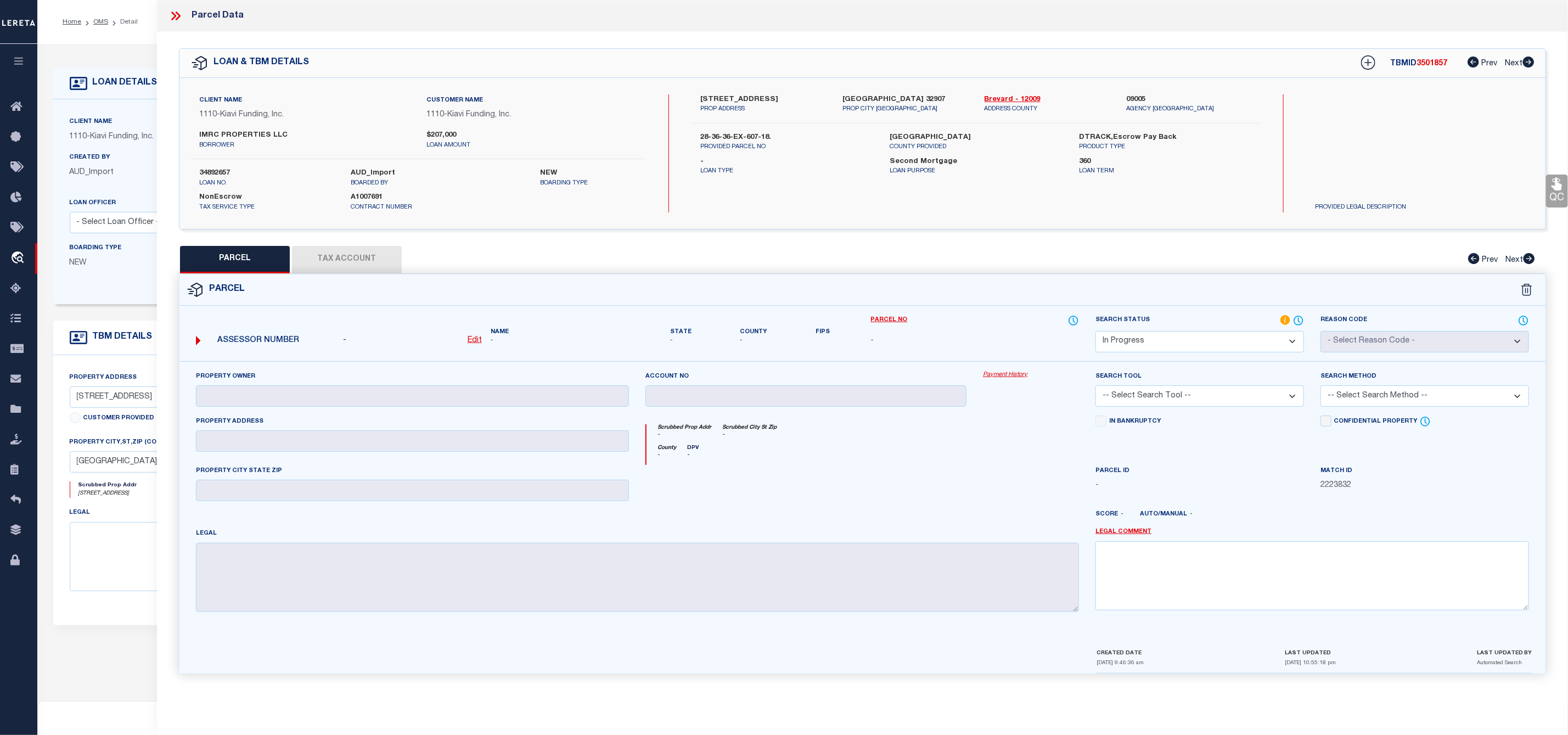
click at [717, 94] on label "501 BORRACLOUGH AVENUE, PALM BAY, FL, 32907" at bounding box center [763, 99] width 125 height 11
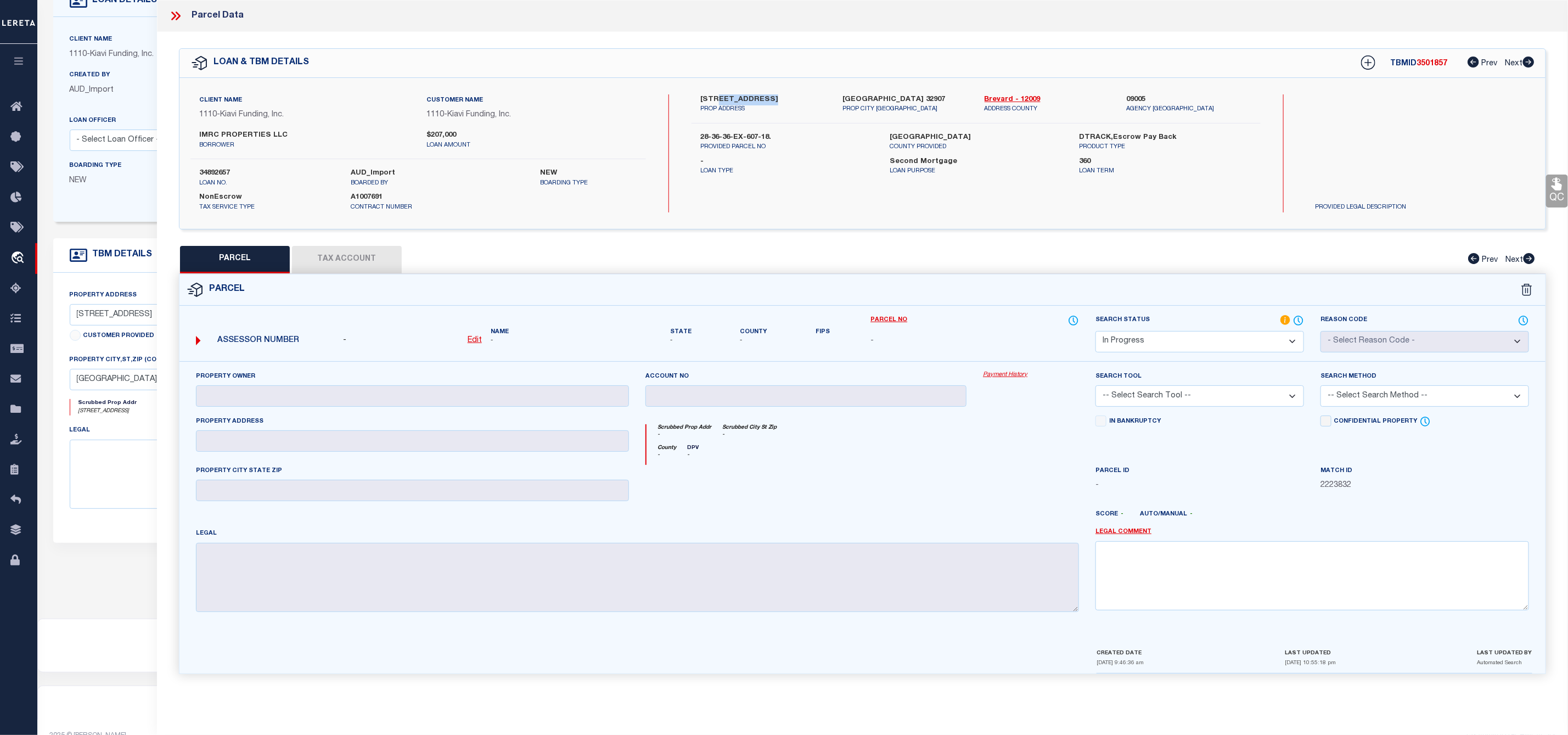
scroll to position [110, 0]
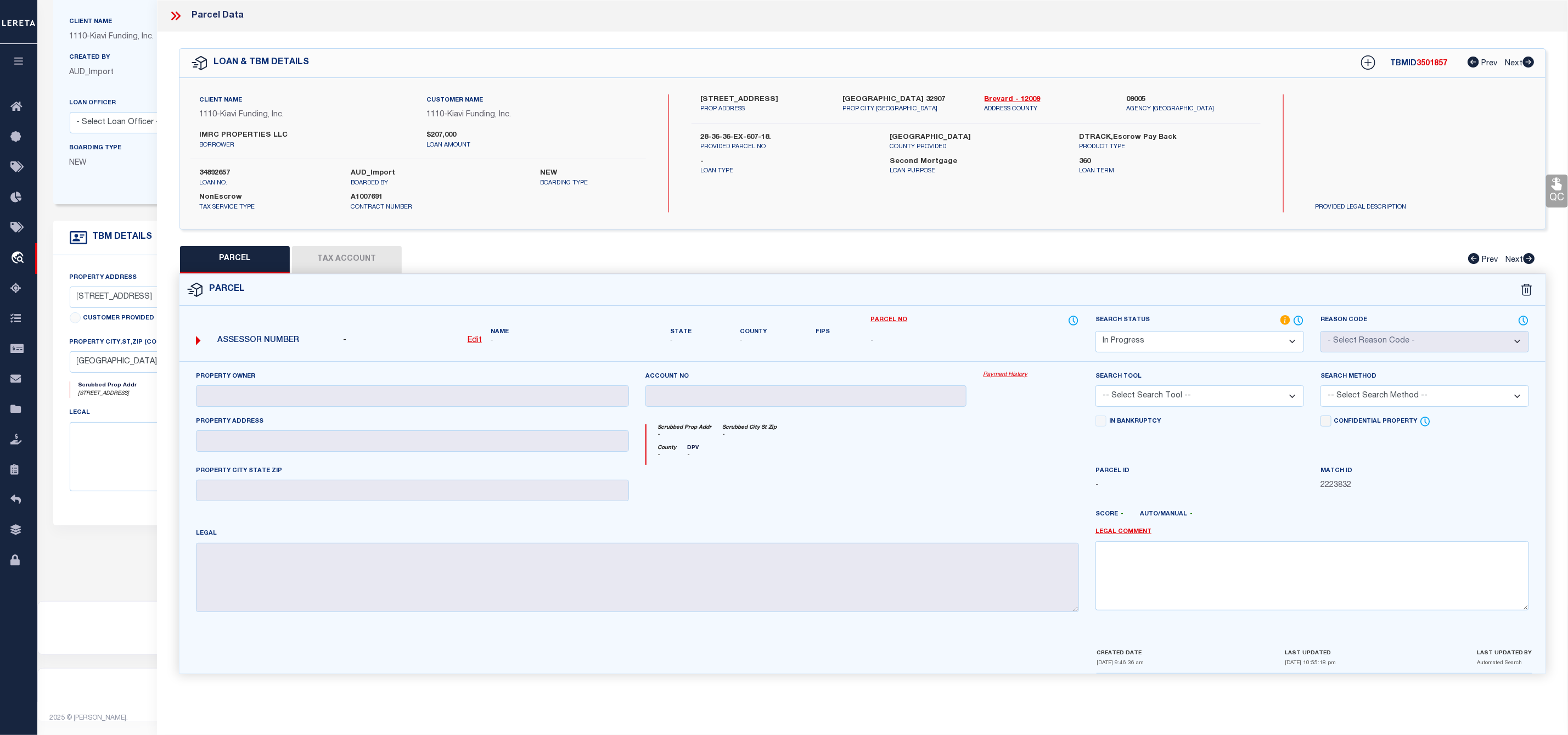
click at [459, 336] on div "- Edit" at bounding box center [412, 341] width 139 height 12
click at [478, 344] on u "Edit" at bounding box center [475, 340] width 14 height 8
select select "IP"
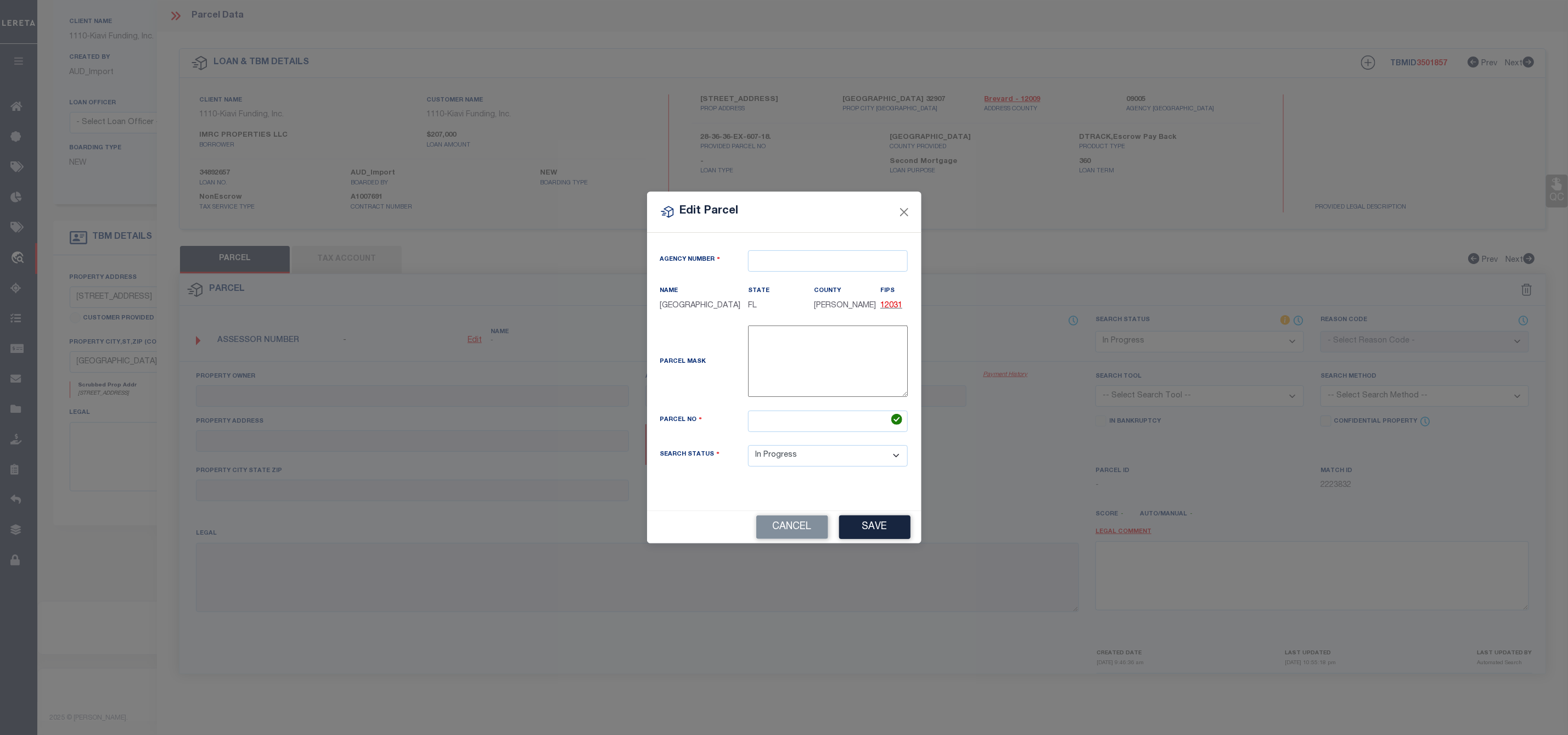
type textarea "-"
click at [788, 209] on div "Edit Parcel" at bounding box center [790, 212] width 274 height 41
click at [805, 256] on input "text" at bounding box center [835, 261] width 160 height 21
click at [808, 257] on input "text" at bounding box center [835, 261] width 160 height 21
click at [798, 280] on div "090050000 : BREVARD COUNTY" at bounding box center [834, 296] width 159 height 31
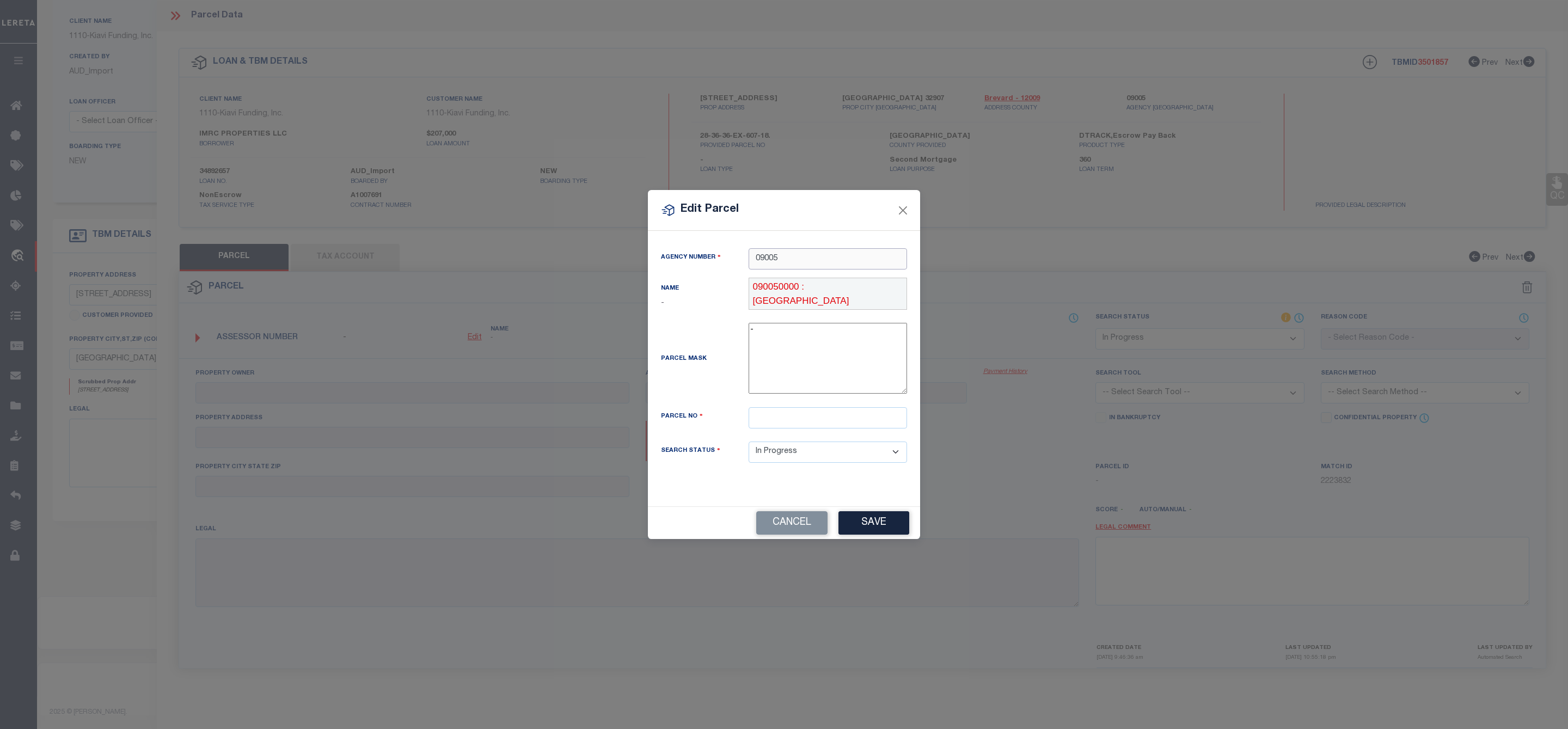
type input "090050000"
click at [790, 421] on input "text" at bounding box center [828, 418] width 158 height 21
click at [782, 421] on input "text" at bounding box center [828, 418] width 158 height 21
paste input "28-36-36-EX-607-18"
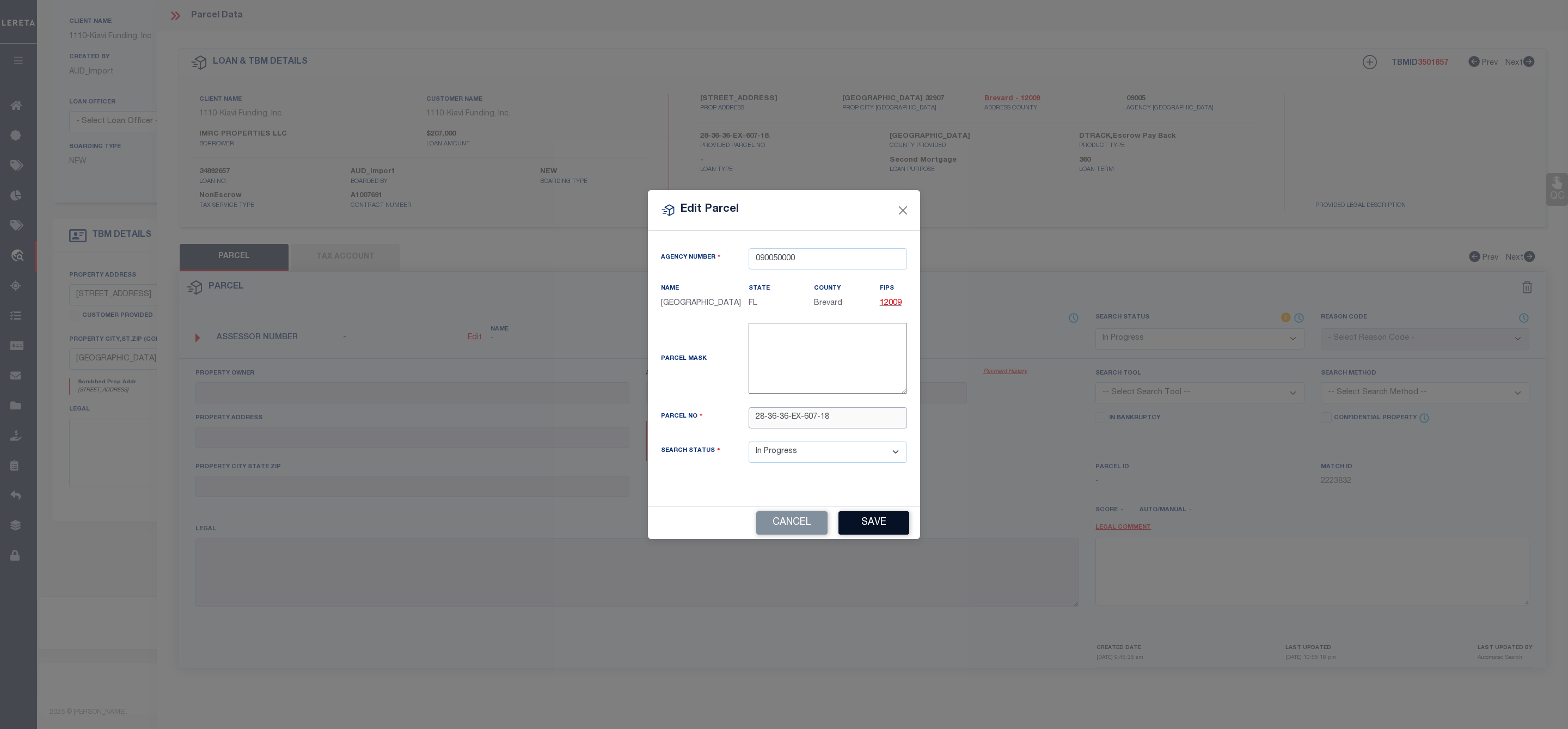
type input "28-36-36-EX-607-18"
click at [864, 535] on button "Save" at bounding box center [874, 523] width 71 height 23
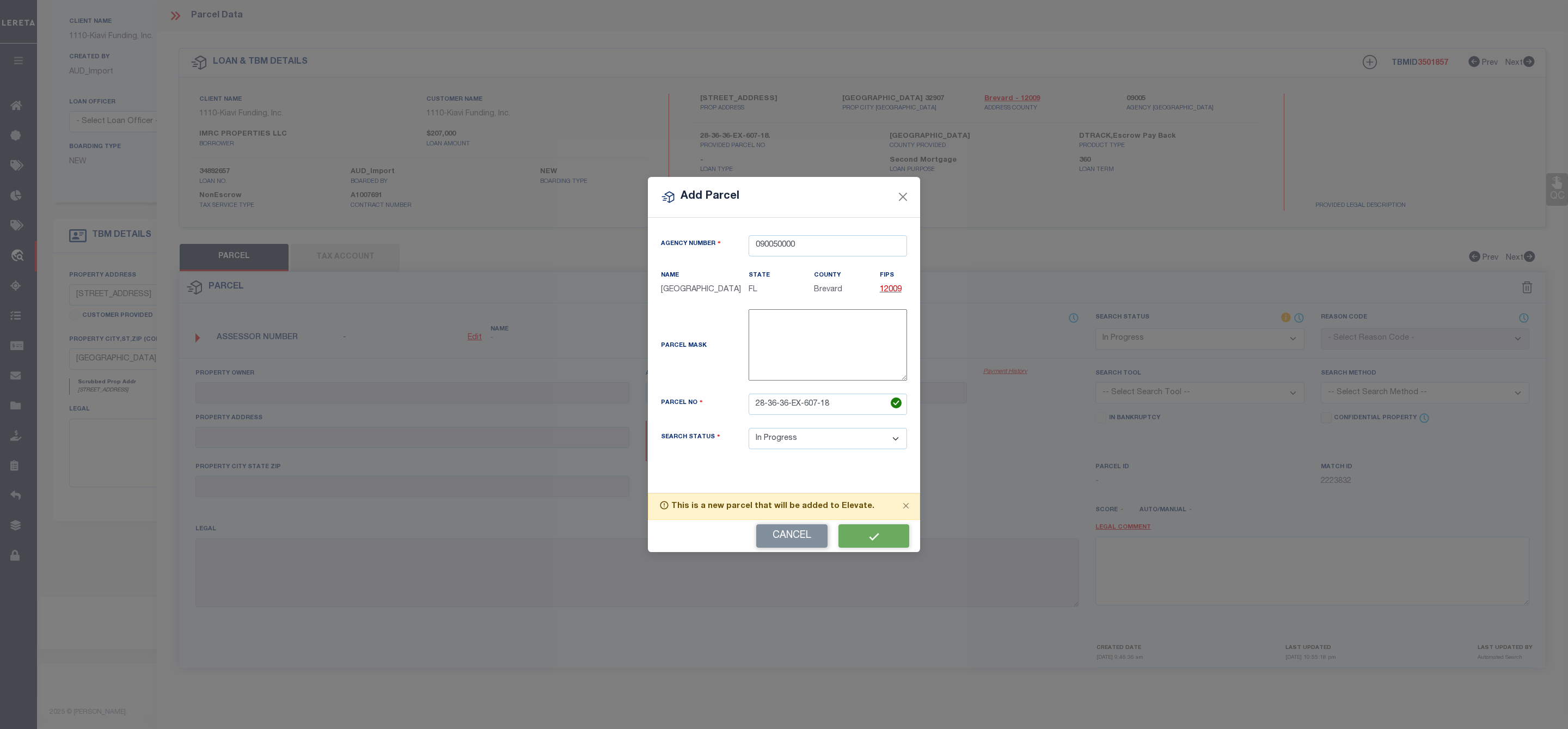
click at [864, 541] on div "Cancel" at bounding box center [783, 535] width 272 height 32
select select "IP"
checkbox input "false"
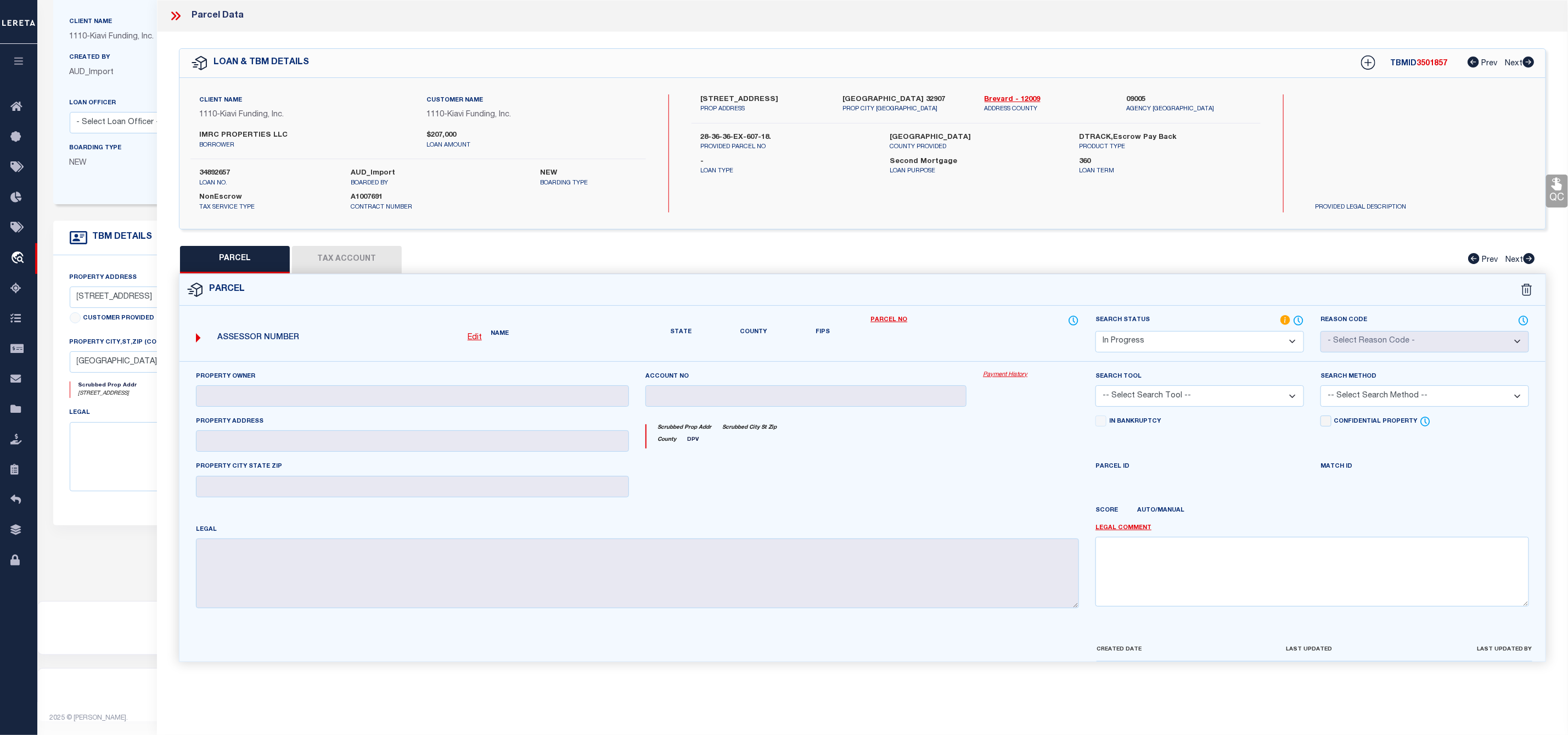
checkbox input "false"
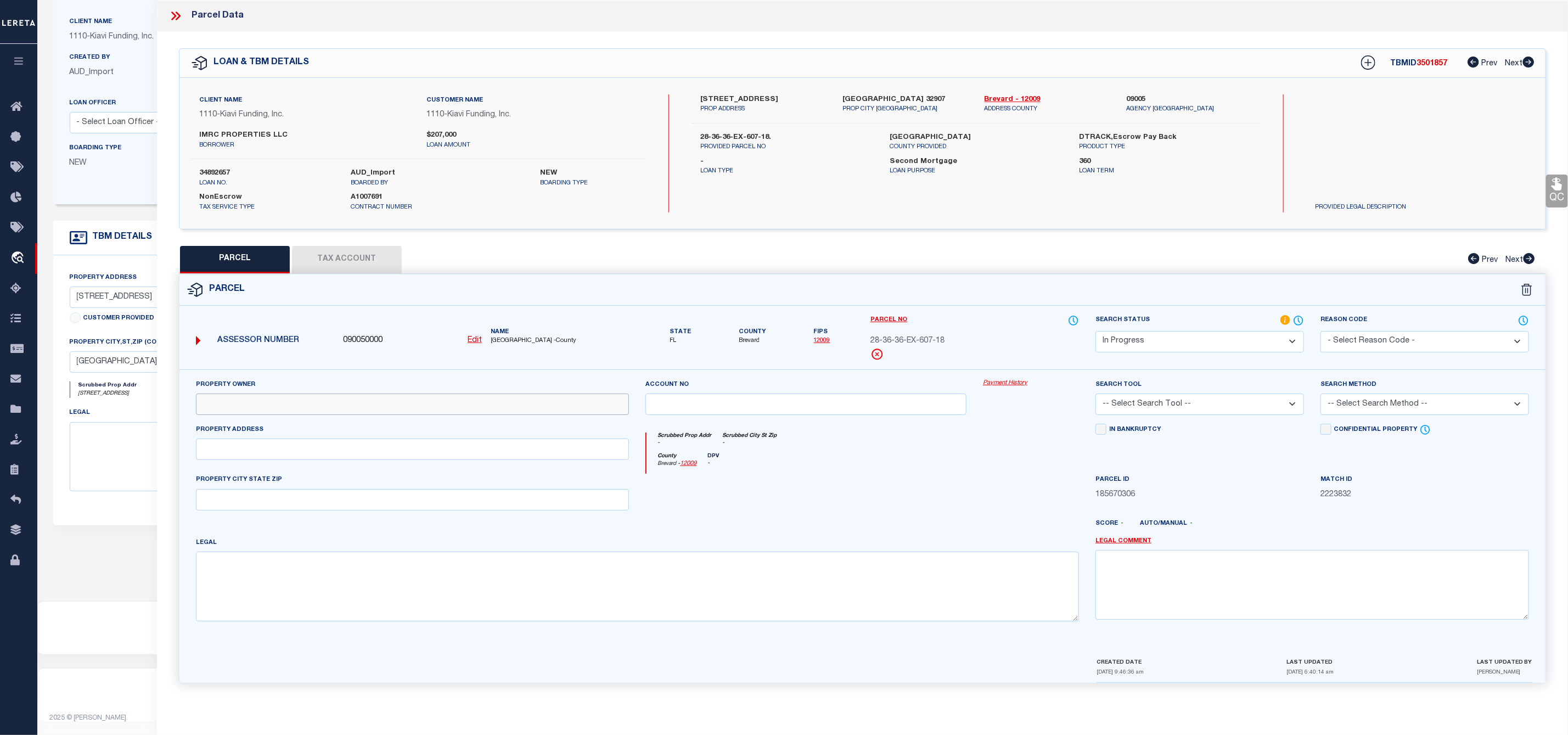
click at [399, 405] on input "text" at bounding box center [413, 404] width 433 height 21
click at [279, 412] on input "text" at bounding box center [413, 404] width 433 height 21
paste input "IMRC PROPERTIES LLC"
click at [221, 406] on input "IMRC PROPERTIES LLC" at bounding box center [413, 404] width 433 height 21
type input "IMRC PROPERTIES LLC"
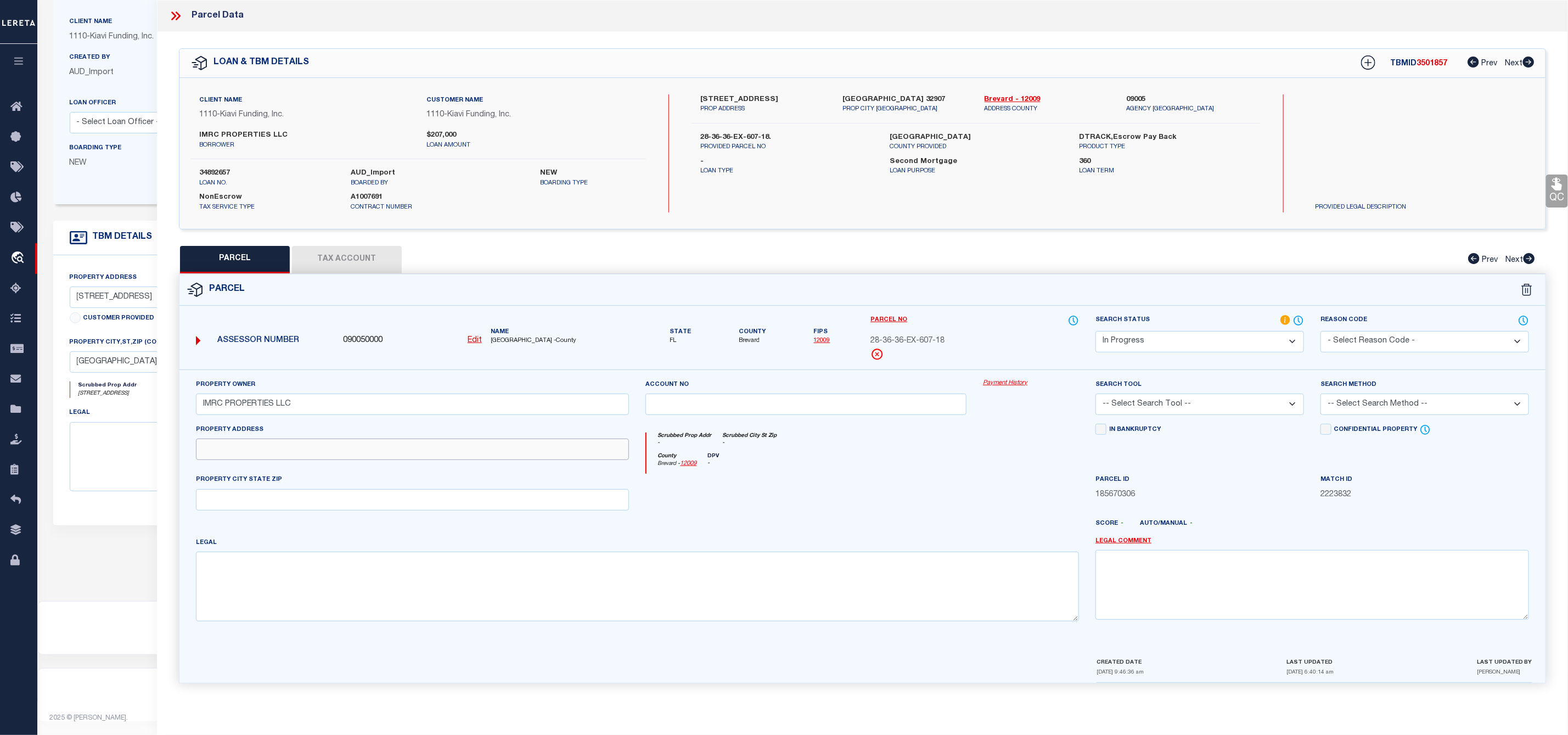
click at [254, 448] on input "text" at bounding box center [413, 449] width 433 height 21
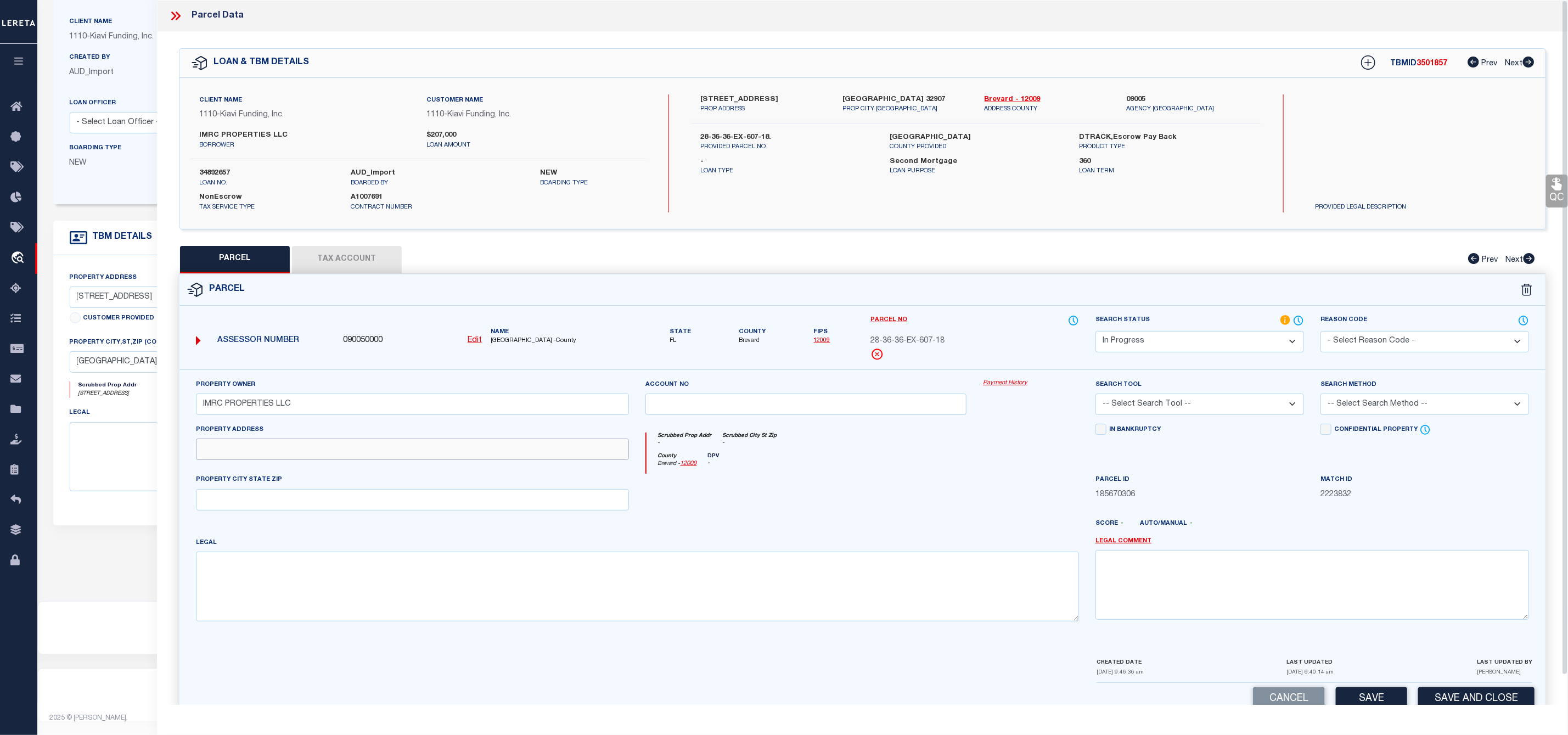
click at [288, 455] on input "text" at bounding box center [413, 449] width 433 height 21
paste input "501 BORRACLOUGH AVE"
click at [222, 448] on input "501 BORRACLOUGH AVE" at bounding box center [413, 449] width 433 height 21
type input "501 BORRACLOUGH AVE"
click at [278, 498] on input "text" at bounding box center [413, 500] width 433 height 21
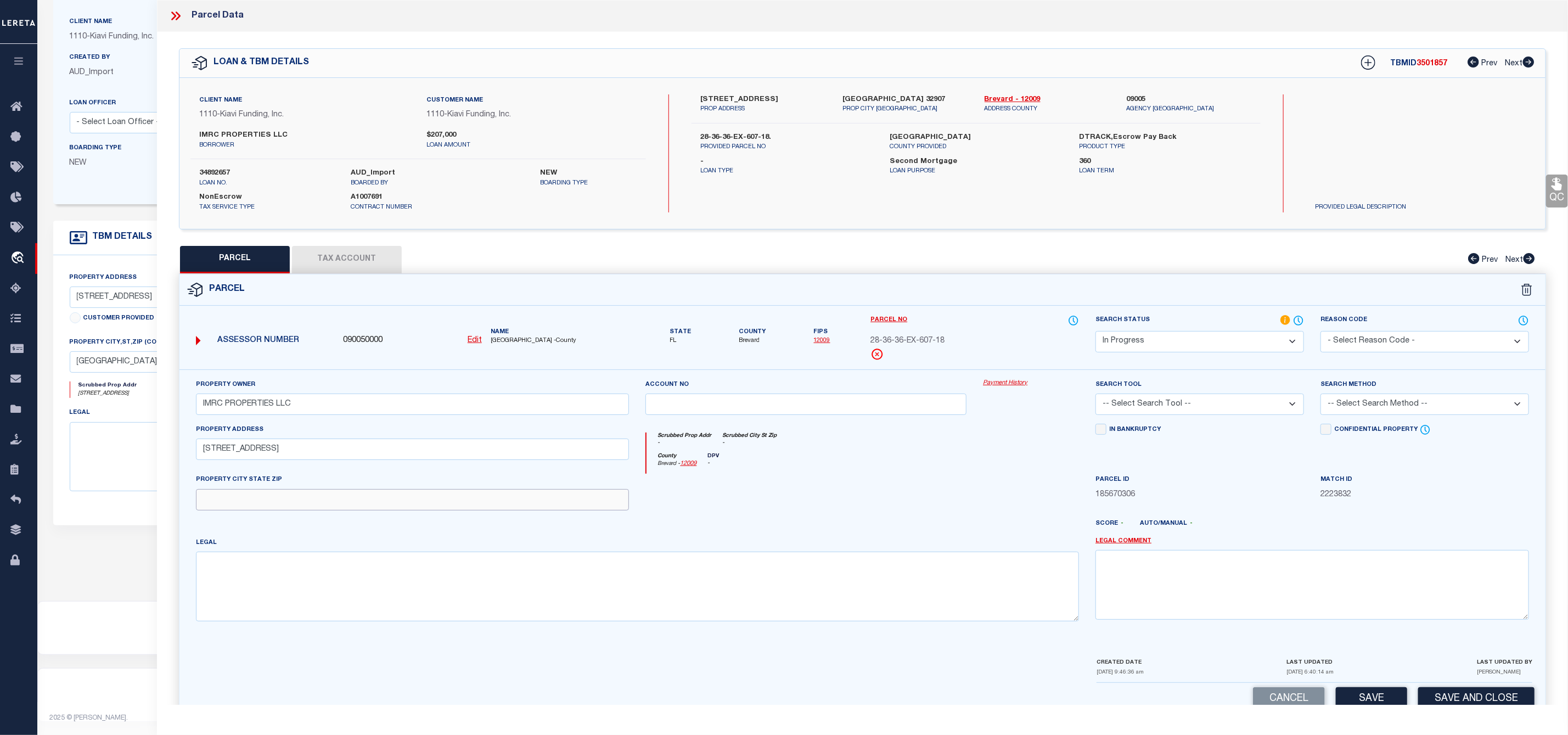
paste input "PALM BAY FL 32907"
type input "PALM BAY FL 32907"
click at [309, 587] on textarea at bounding box center [638, 586] width 884 height 69
click at [260, 587] on textarea at bounding box center [638, 586] width 884 height 69
paste textarea "PORT MALABAR UNIT 13 LOTS 18 & 19 BLK 607"
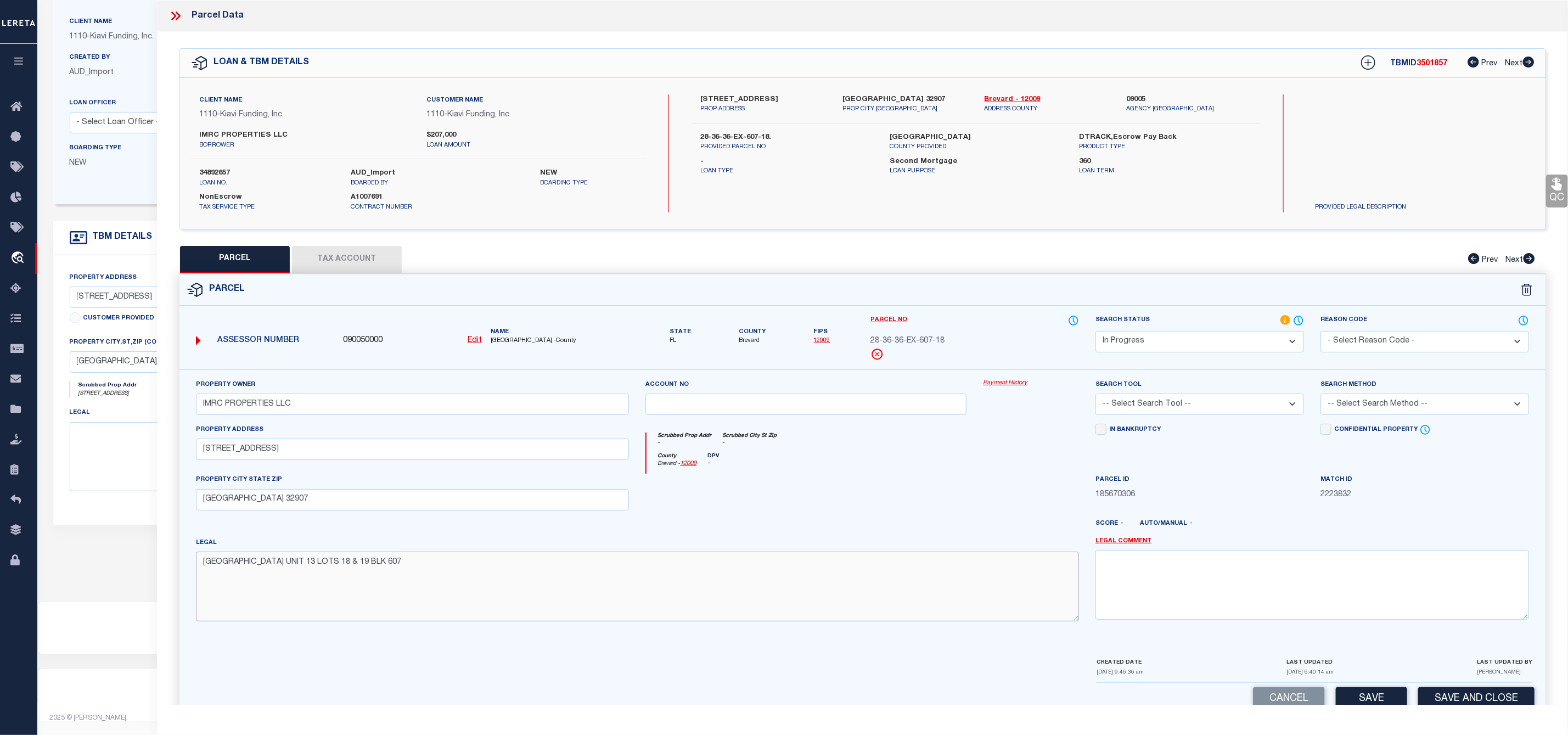
type textarea "PORT MALABAR UNIT 13 LOTS 18 & 19 BLK 607"
click at [1189, 349] on select "Automated Search Bad Parcel Complete Duplicate Parcel High Dollar Reporting In …" at bounding box center [1200, 341] width 209 height 21
click at [1095, 332] on select "Automated Search Bad Parcel Complete Duplicate Parcel High Dollar Reporting In …" at bounding box center [1200, 341] width 209 height 21
click at [1209, 408] on select "-- Select Search Tool -- 3rd Party Website Agency File Agency Website ATLS CNV-…" at bounding box center [1200, 404] width 209 height 21
select select "AGW"
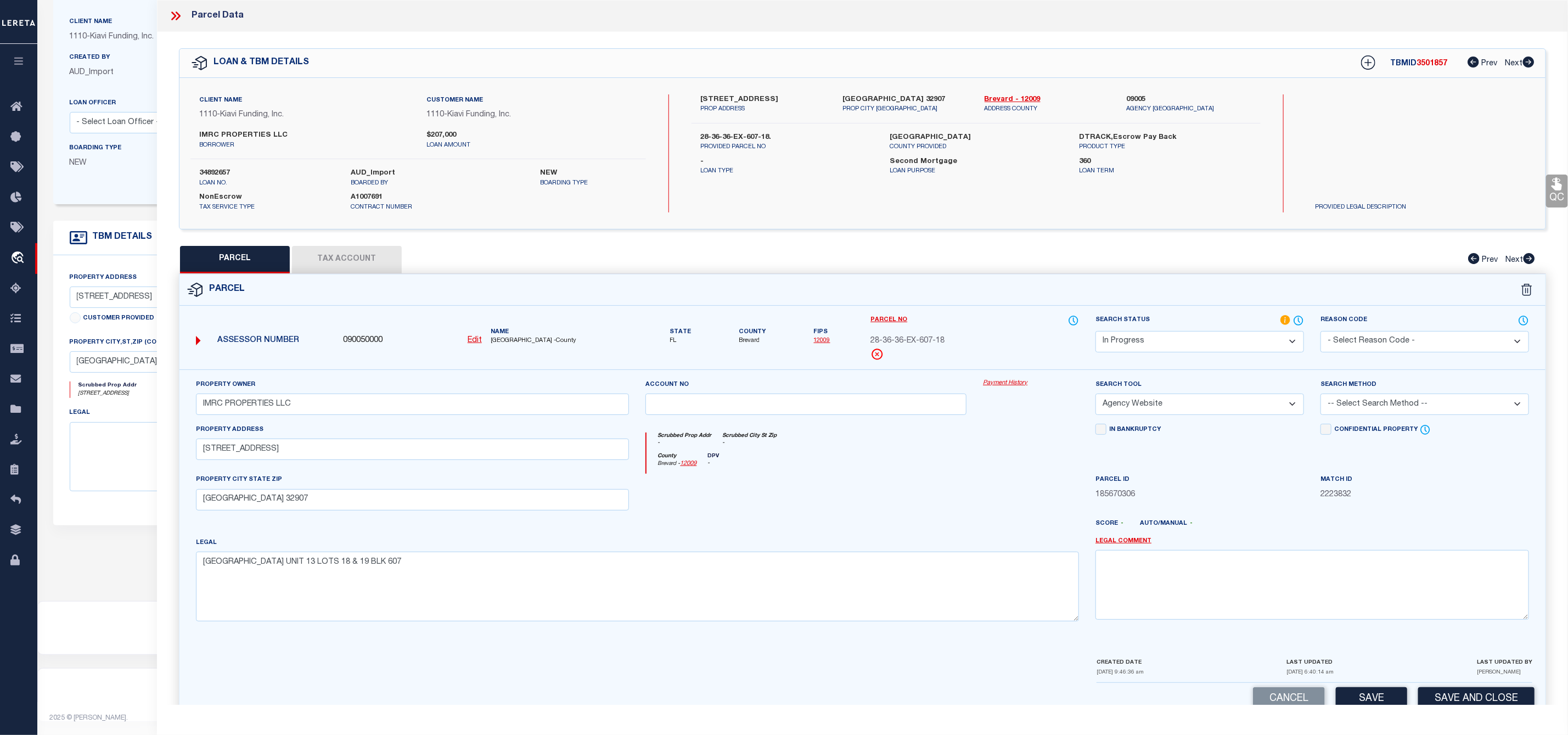
click at [1095, 397] on select "-- Select Search Tool -- 3rd Party Website Agency File Agency Website ATLS CNV-…" at bounding box center [1200, 404] width 209 height 21
click at [1378, 409] on select "-- Select Search Method -- Property Address Legal Liability Info Provided" at bounding box center [1425, 404] width 209 height 21
select select "ADD"
click at [1321, 397] on select "-- Select Search Method -- Property Address Legal Liability Info Provided" at bounding box center [1425, 404] width 209 height 21
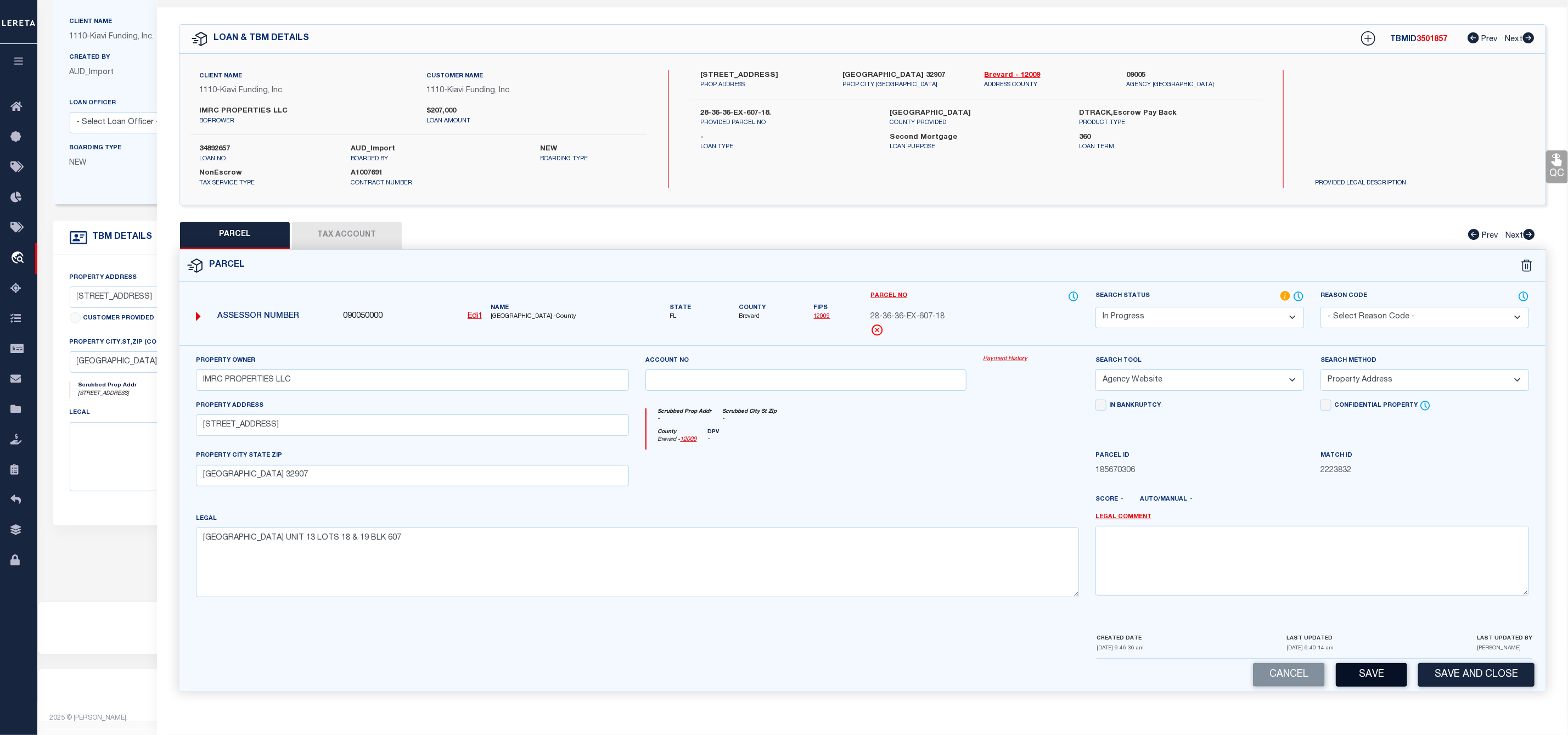
click at [1361, 665] on button "Save" at bounding box center [1371, 674] width 71 height 24
select select "AS"
select select
checkbox input "false"
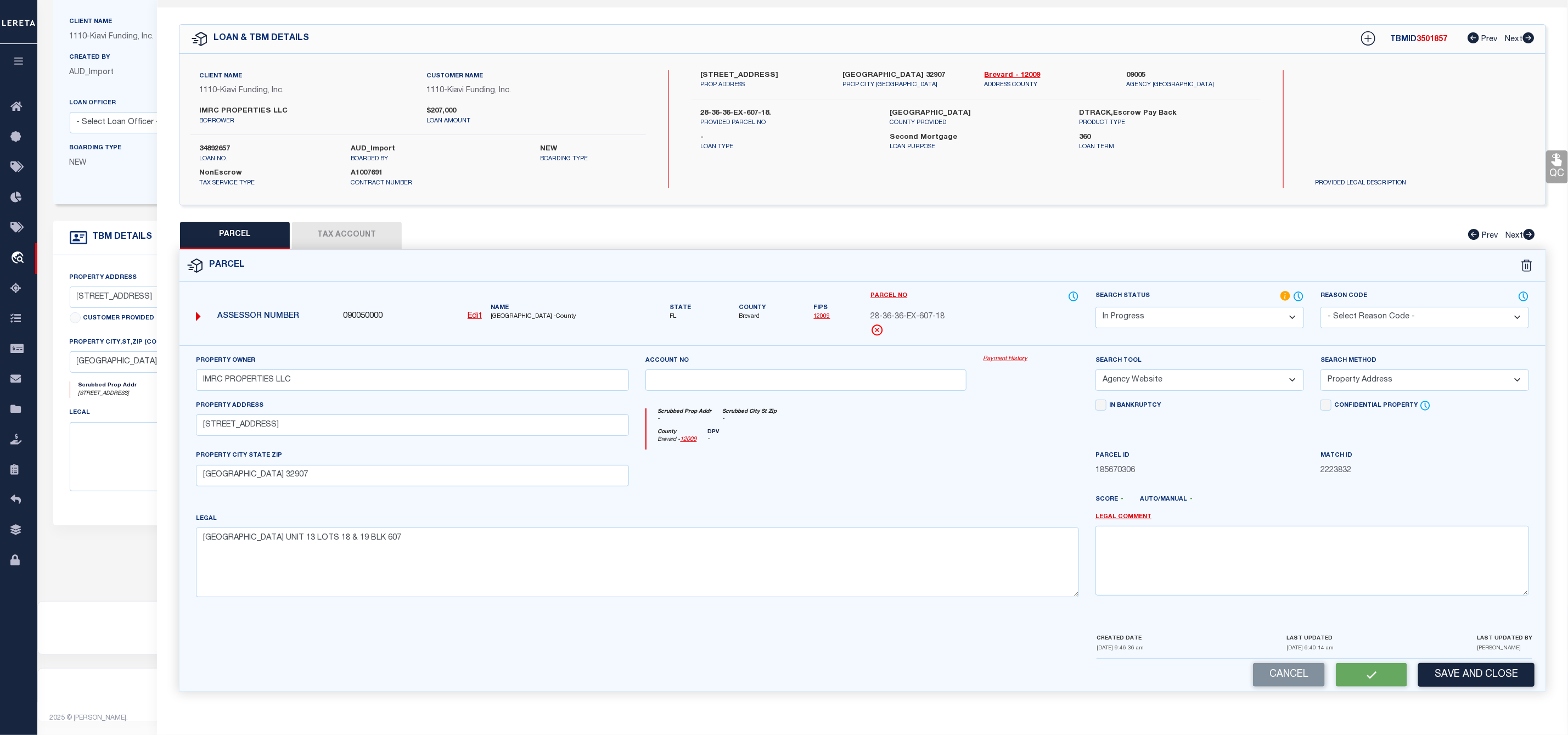
checkbox input "false"
select select "IP"
type input "IMRC PROPERTIES LLC"
select select "AGW"
select select "ADD"
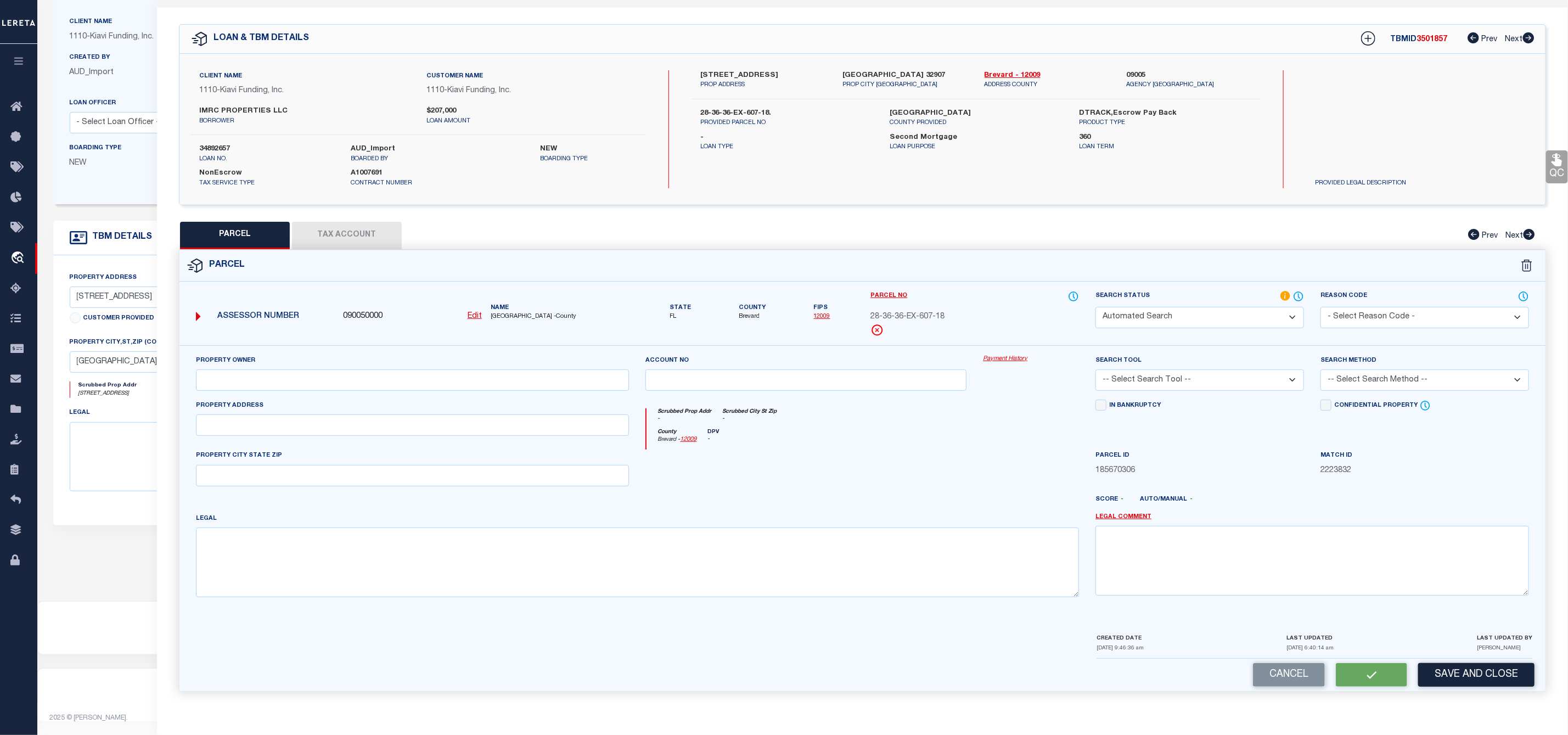
type input "501 BORRACLOUGH AVE"
type input "PALM BAY FL 32907"
type textarea "PORT MALABAR UNIT 13 LOTS 18 & 19 BLK 607"
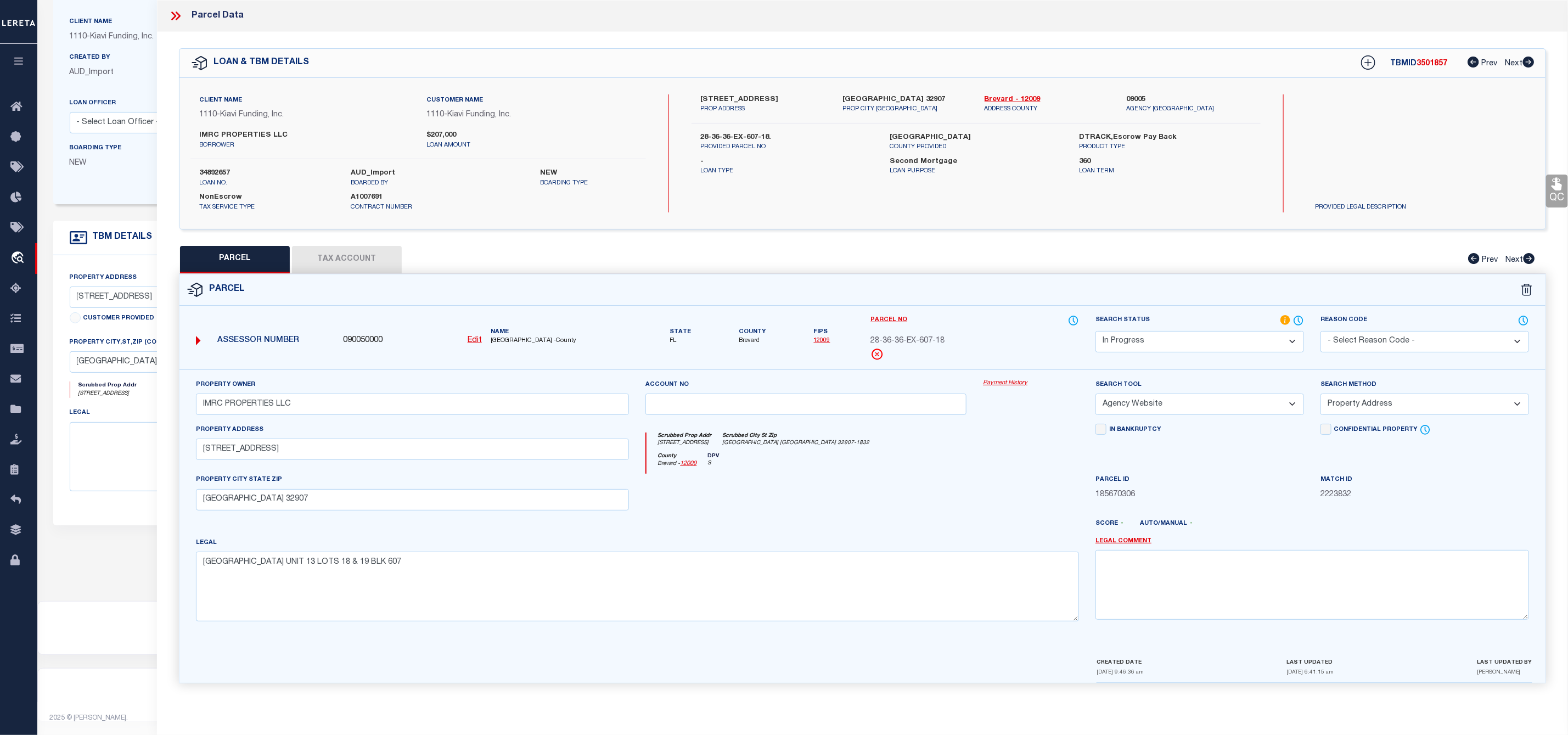
click at [349, 267] on button "Tax Account" at bounding box center [347, 259] width 110 height 27
select select "100"
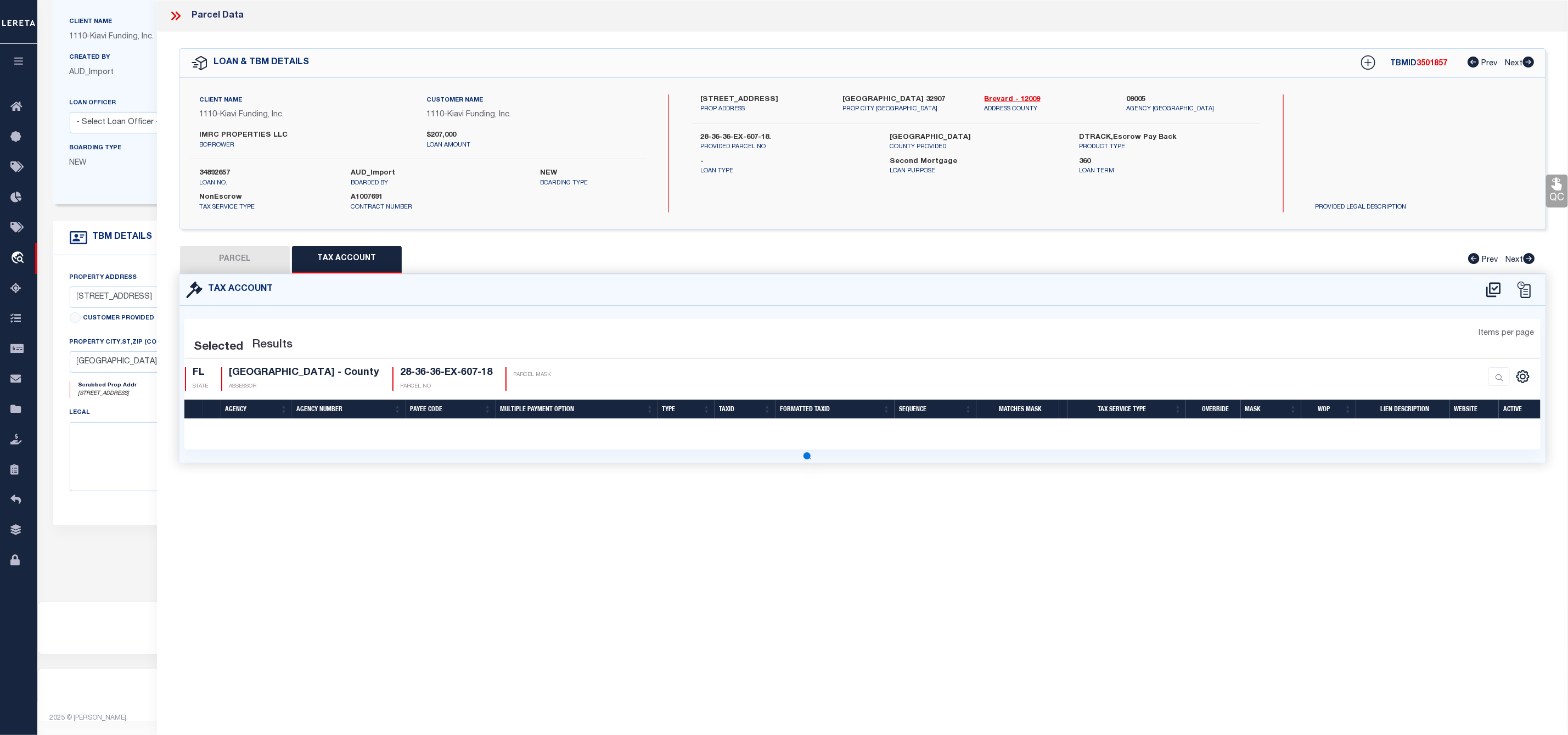
select select "100"
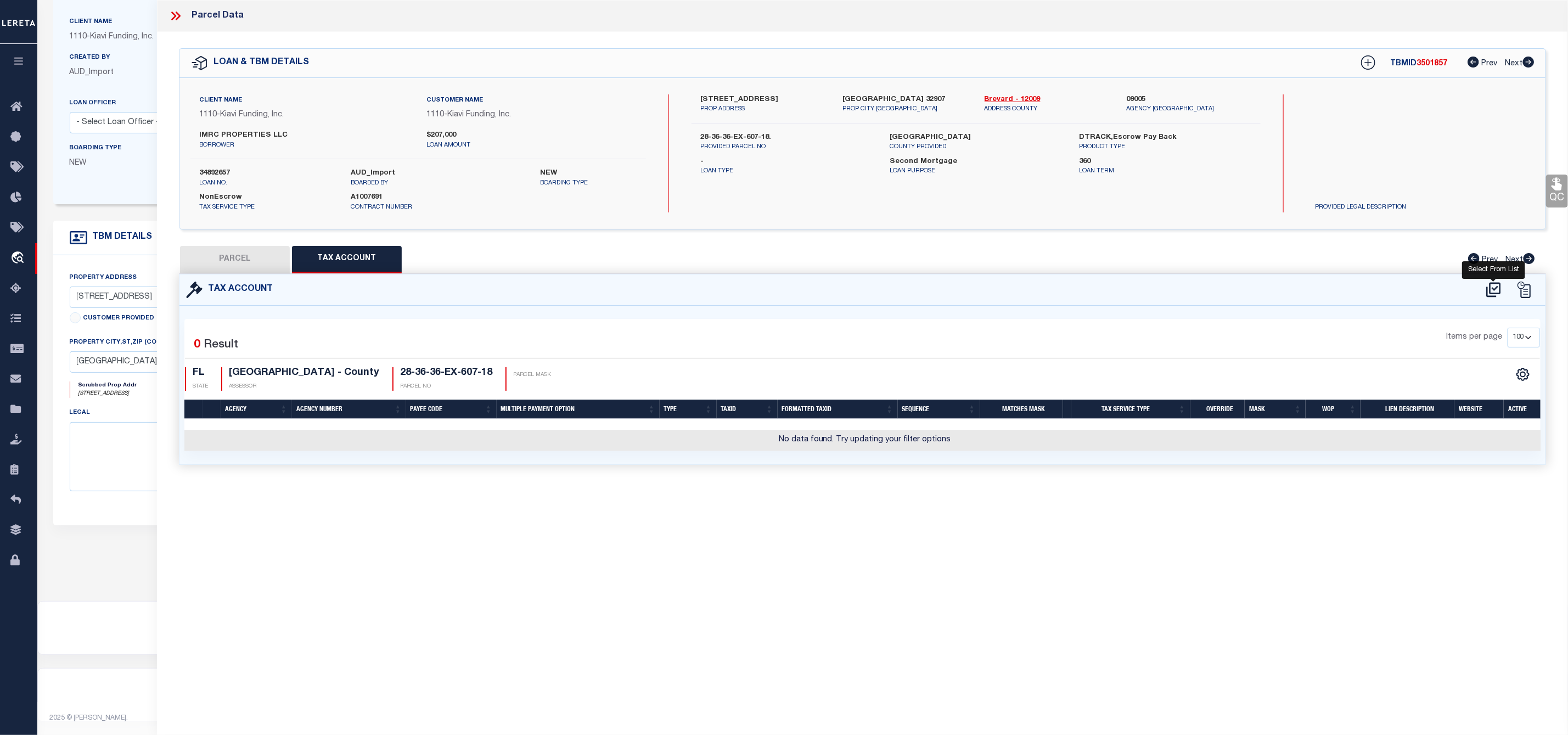
click at [1495, 293] on icon at bounding box center [1493, 289] width 18 height 18
select select "100"
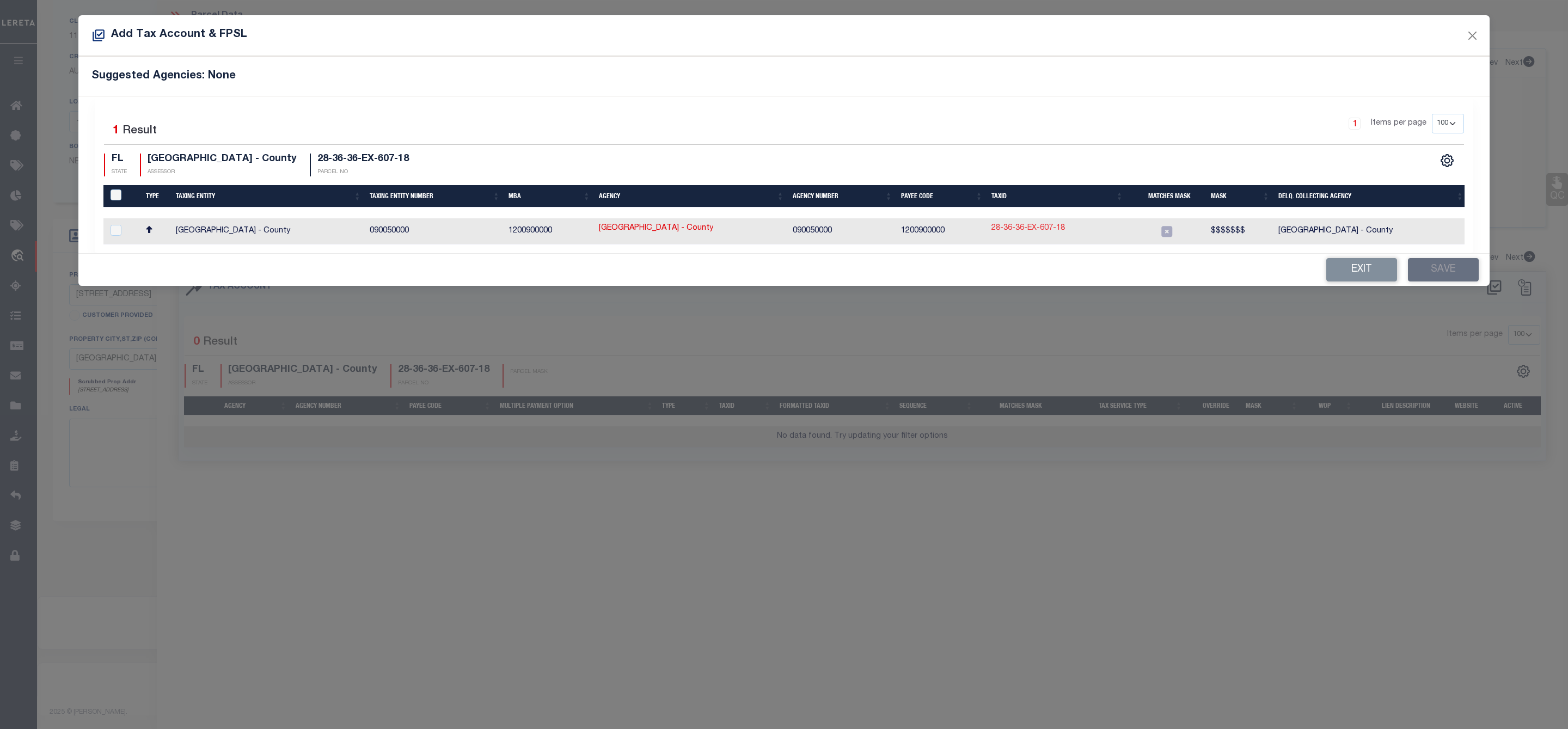
click at [1042, 231] on link "28-36-36-EX-607-18" at bounding box center [1028, 228] width 74 height 12
type input "28-36-36-EX-607-18"
type textarea "$$$$$$$"
checkbox input "true"
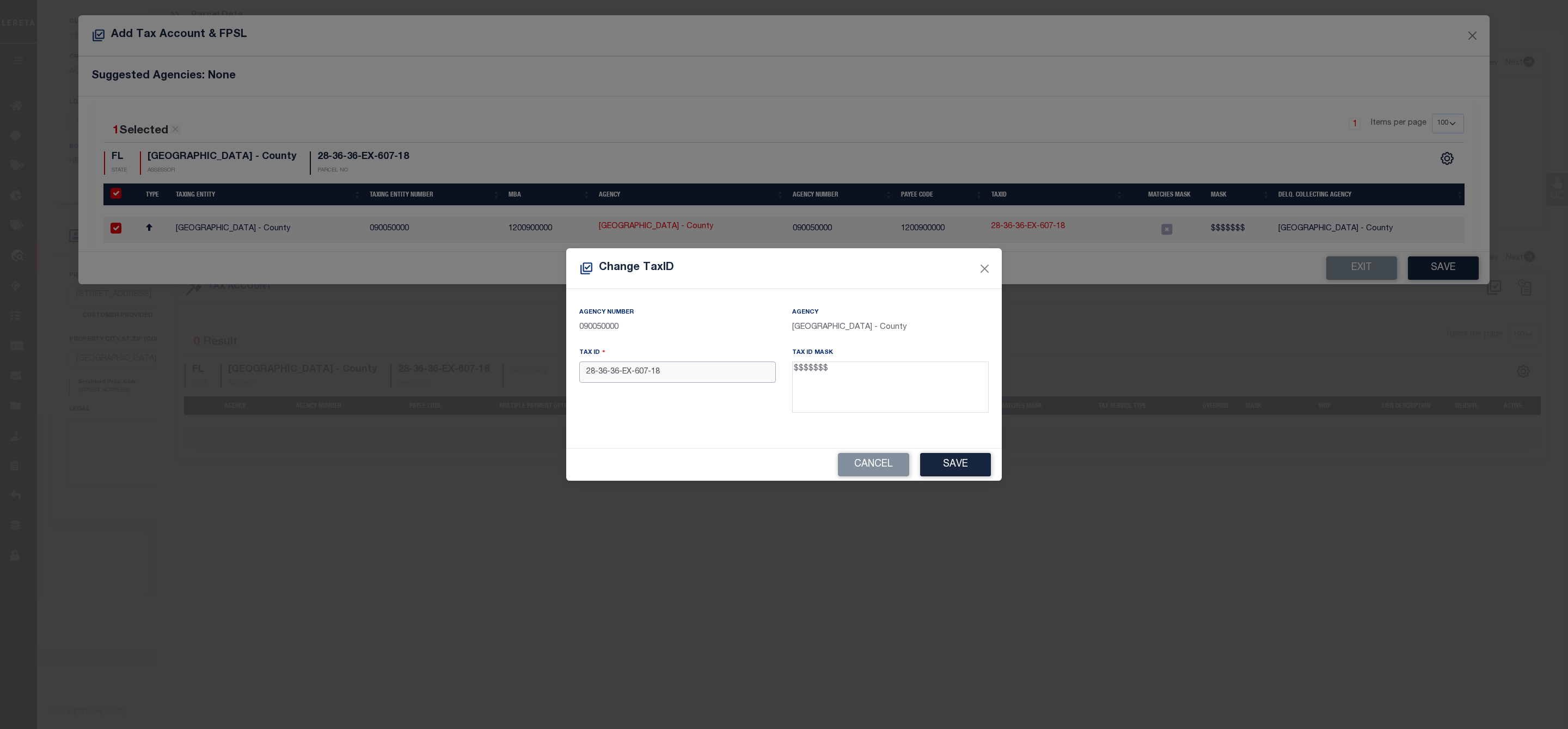
drag, startPoint x: 683, startPoint y: 371, endPoint x: 560, endPoint y: 370, distance: 123.0
click at [560, 370] on div "Change TaxID Agency Number 090050000 Agency BREVARD COUNTY - County Tax ID 28-3…" at bounding box center [784, 364] width 1568 height 729
paste input "15487"
type input "2815487"
click at [983, 480] on div "Cancel Save" at bounding box center [784, 464] width 435 height 32
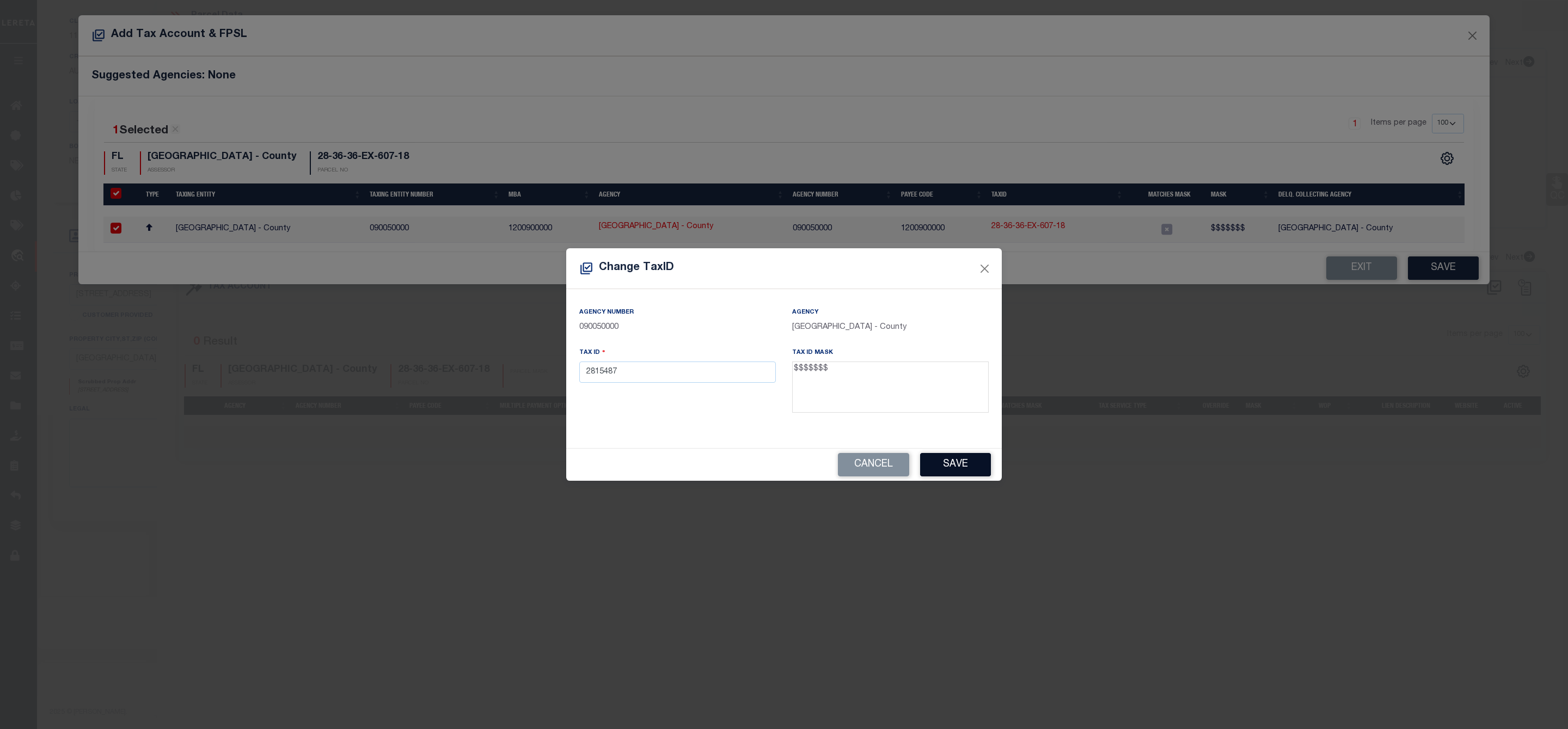
click at [957, 470] on button "Save" at bounding box center [955, 465] width 71 height 23
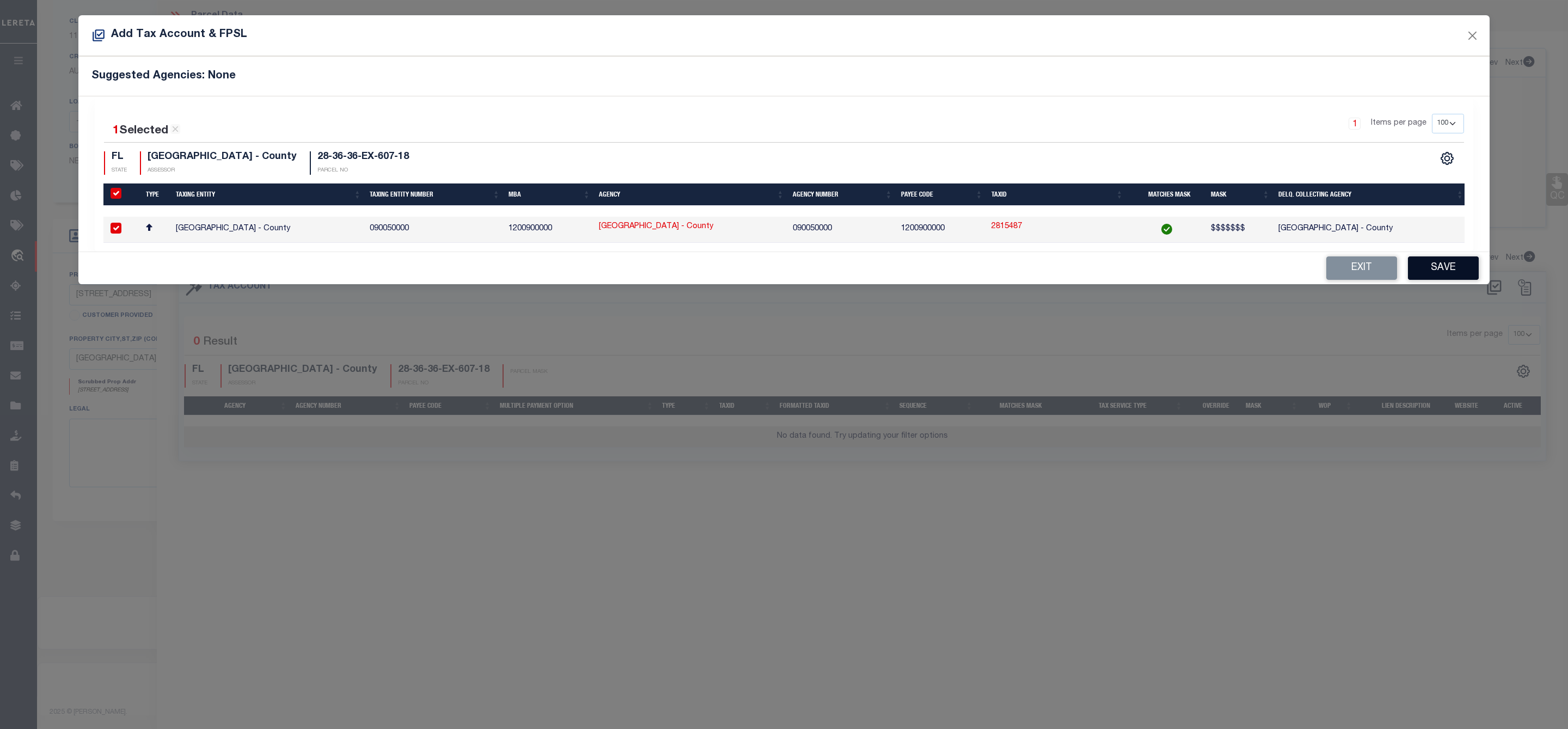
click at [1453, 278] on button "Save" at bounding box center [1443, 268] width 71 height 23
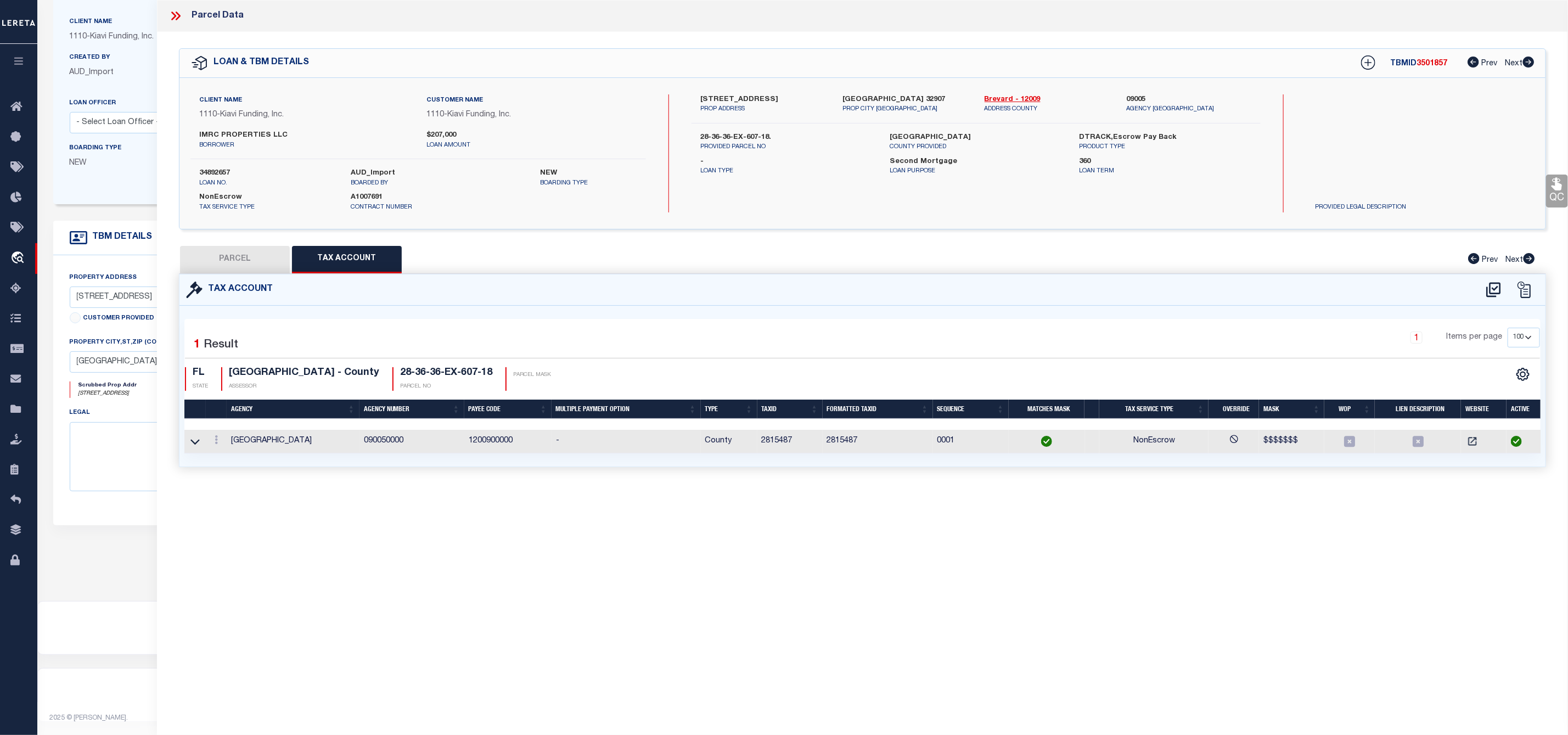
click at [214, 267] on button "PARCEL" at bounding box center [235, 259] width 110 height 27
select select "AS"
select select
checkbox input "false"
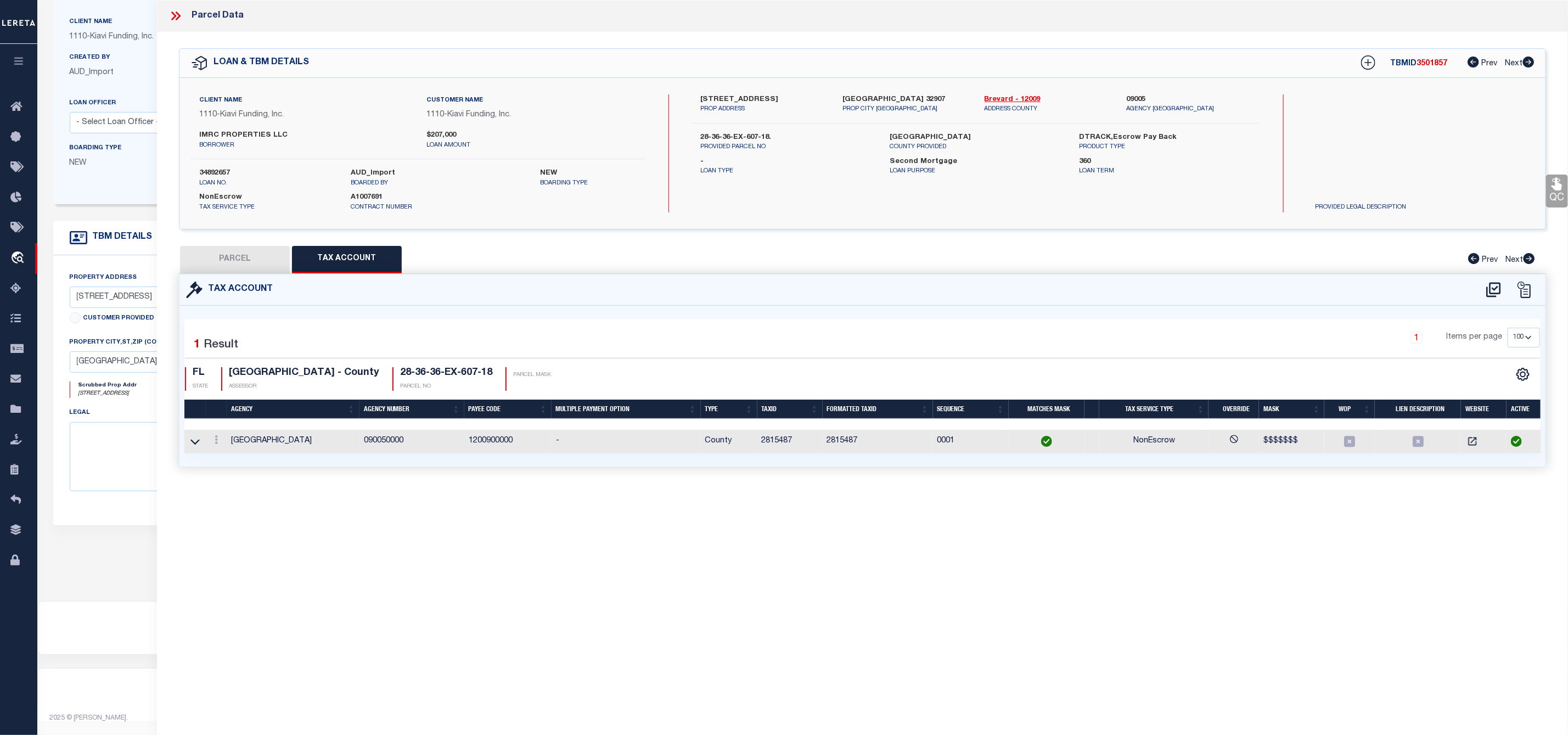
checkbox input "false"
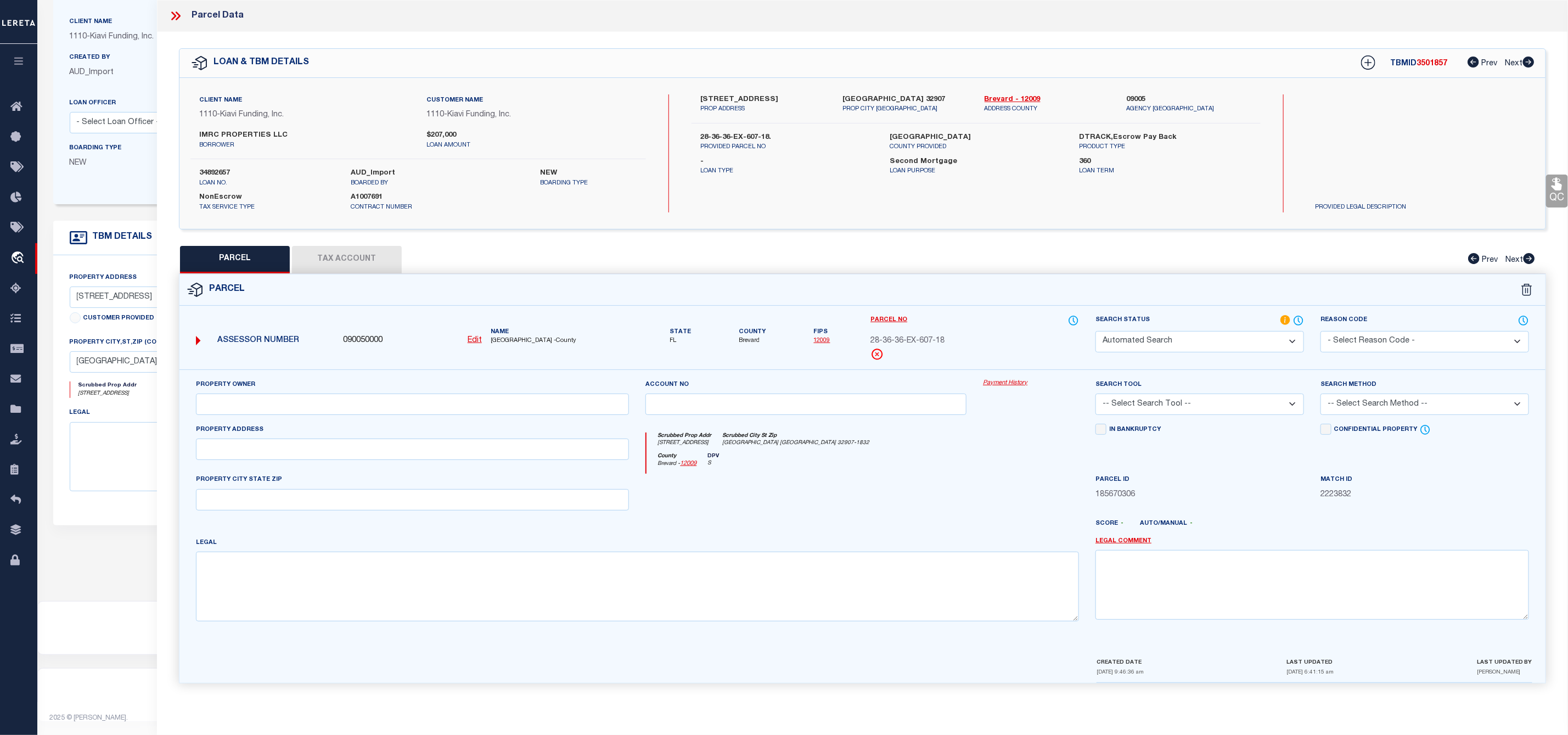
select select "IP"
type input "IMRC PROPERTIES LLC"
select select "AGW"
select select "ADD"
type input "501 BORRACLOUGH AVE"
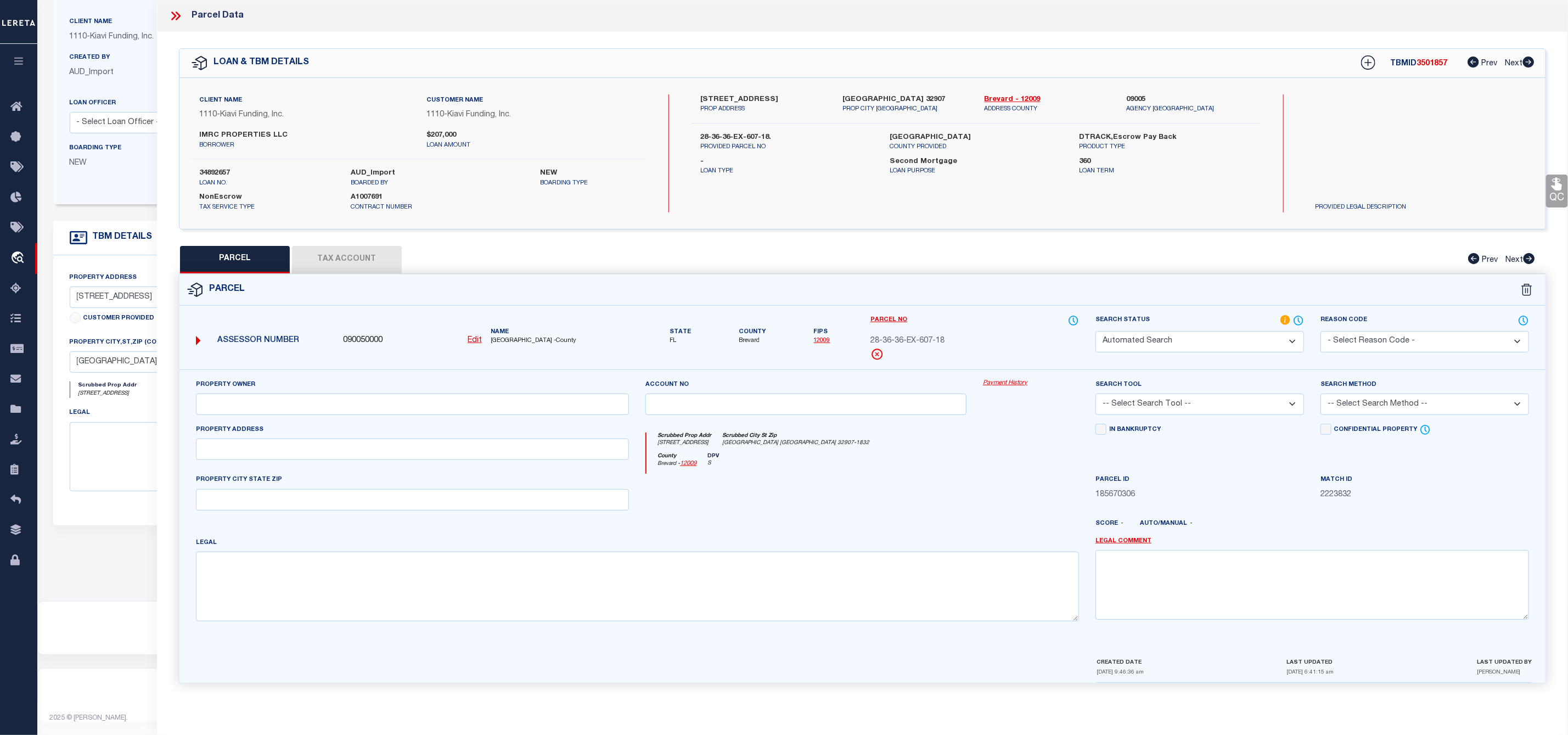
type input "PALM BAY FL 32907"
type textarea "PORT MALABAR UNIT 13 LOTS 18 & 19 BLK 607"
click at [1200, 347] on select "Automated Search Bad Parcel Complete Duplicate Parcel High Dollar Reporting In …" at bounding box center [1200, 341] width 209 height 21
click at [1095, 332] on select "Automated Search Bad Parcel Complete Duplicate Parcel High Dollar Reporting In …" at bounding box center [1200, 341] width 209 height 21
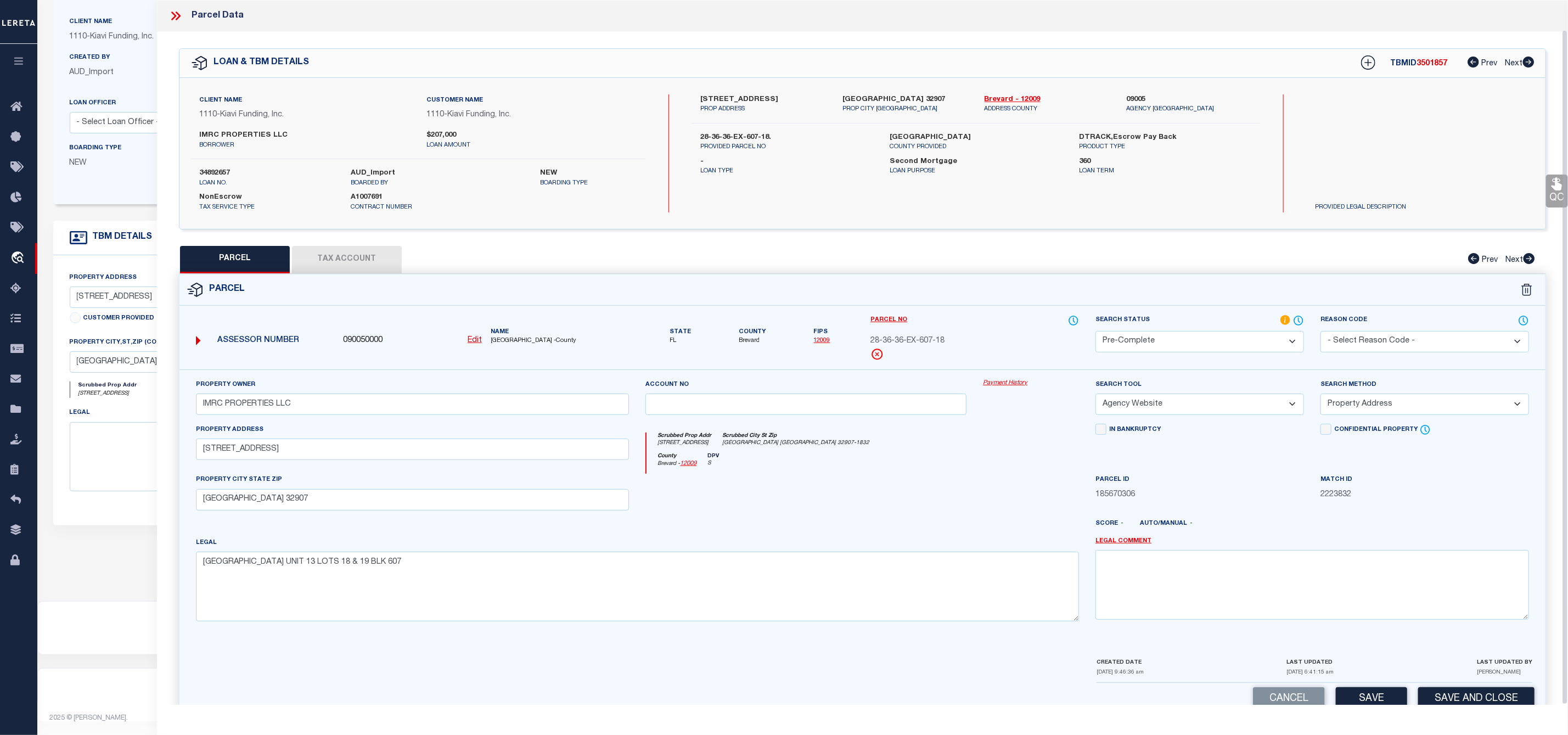
scroll to position [31, 0]
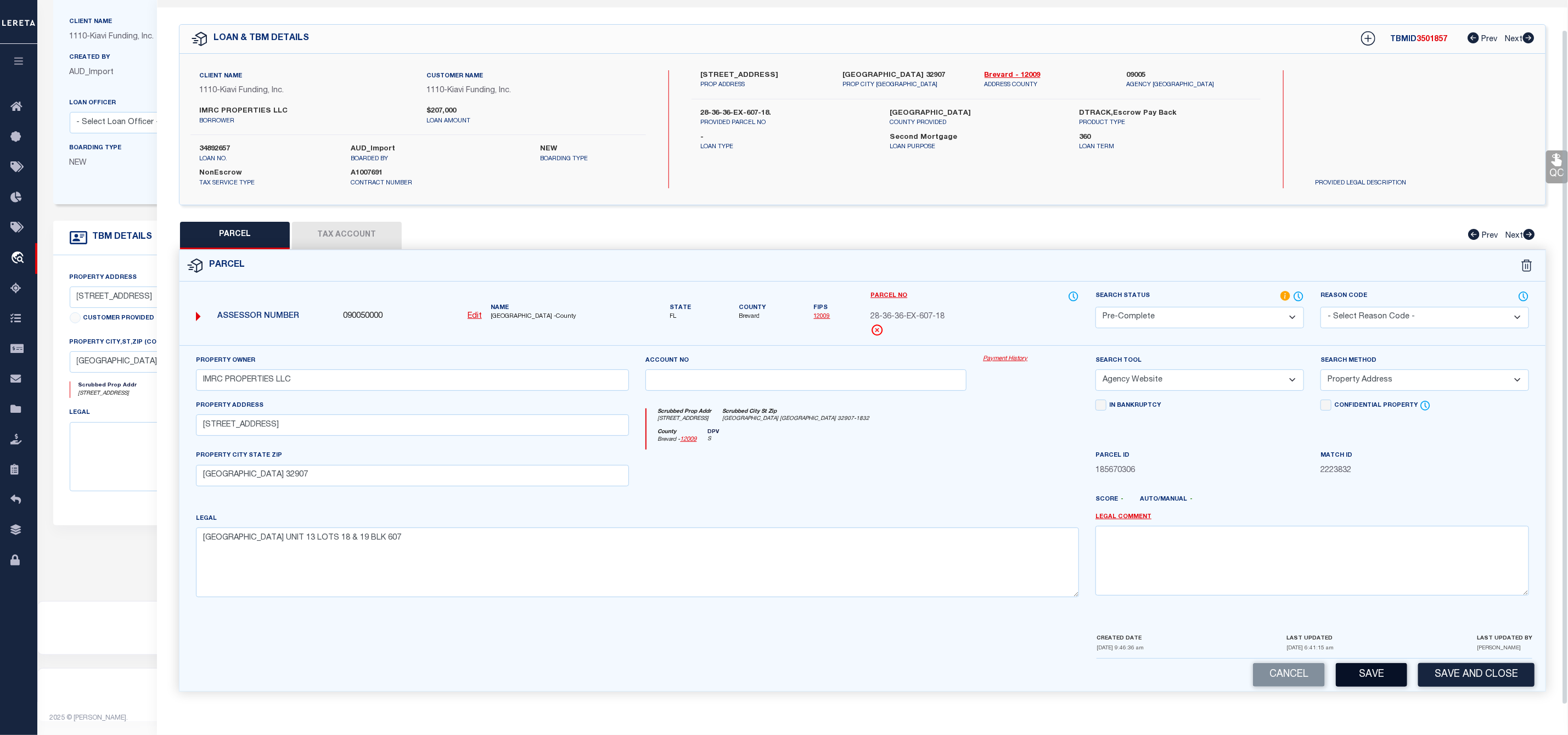
click at [1383, 681] on button "Save" at bounding box center [1371, 674] width 71 height 24
select select "AS"
select select
checkbox input "false"
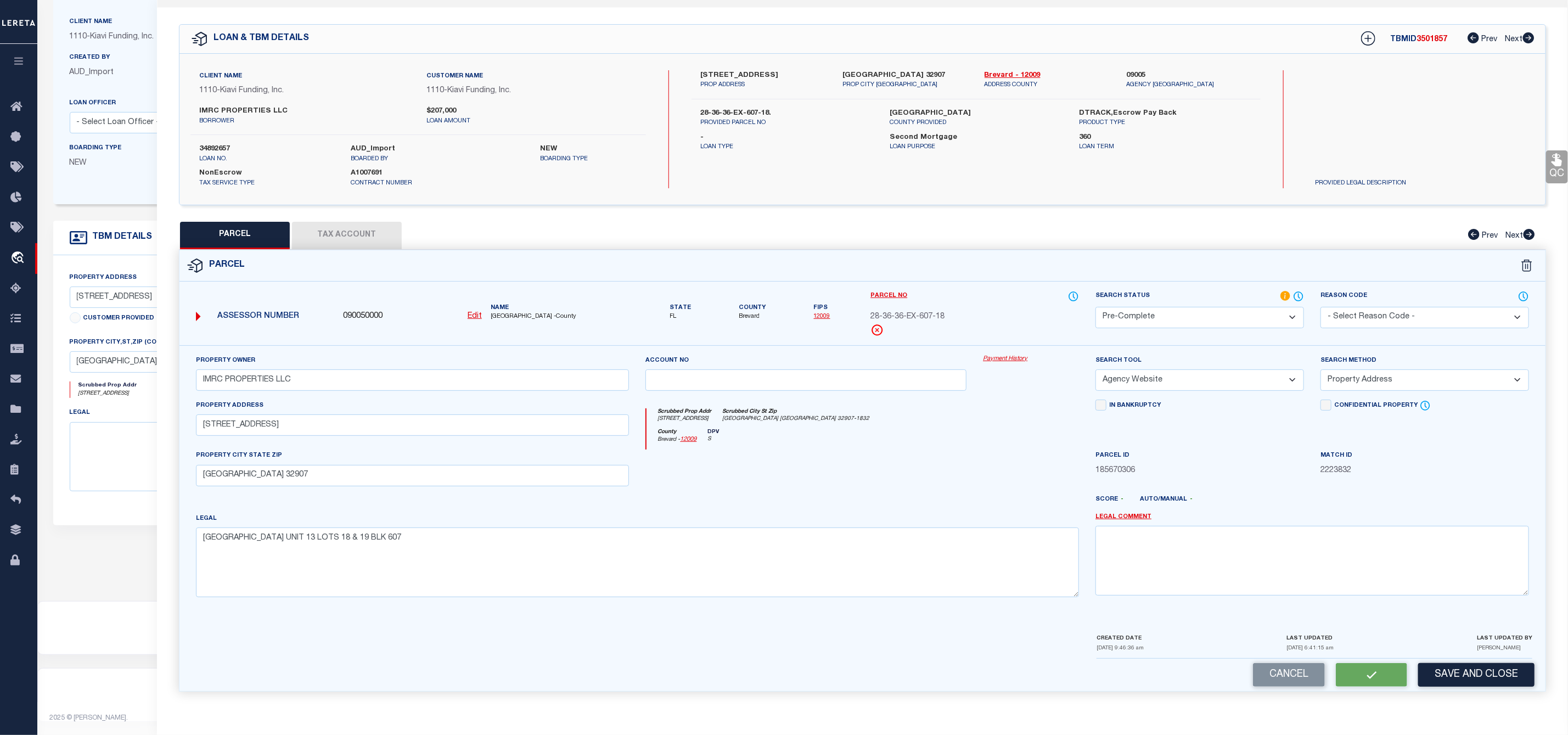
checkbox input "false"
select select "PC"
type input "IMRC PROPERTIES LLC"
select select "AGW"
select select "ADD"
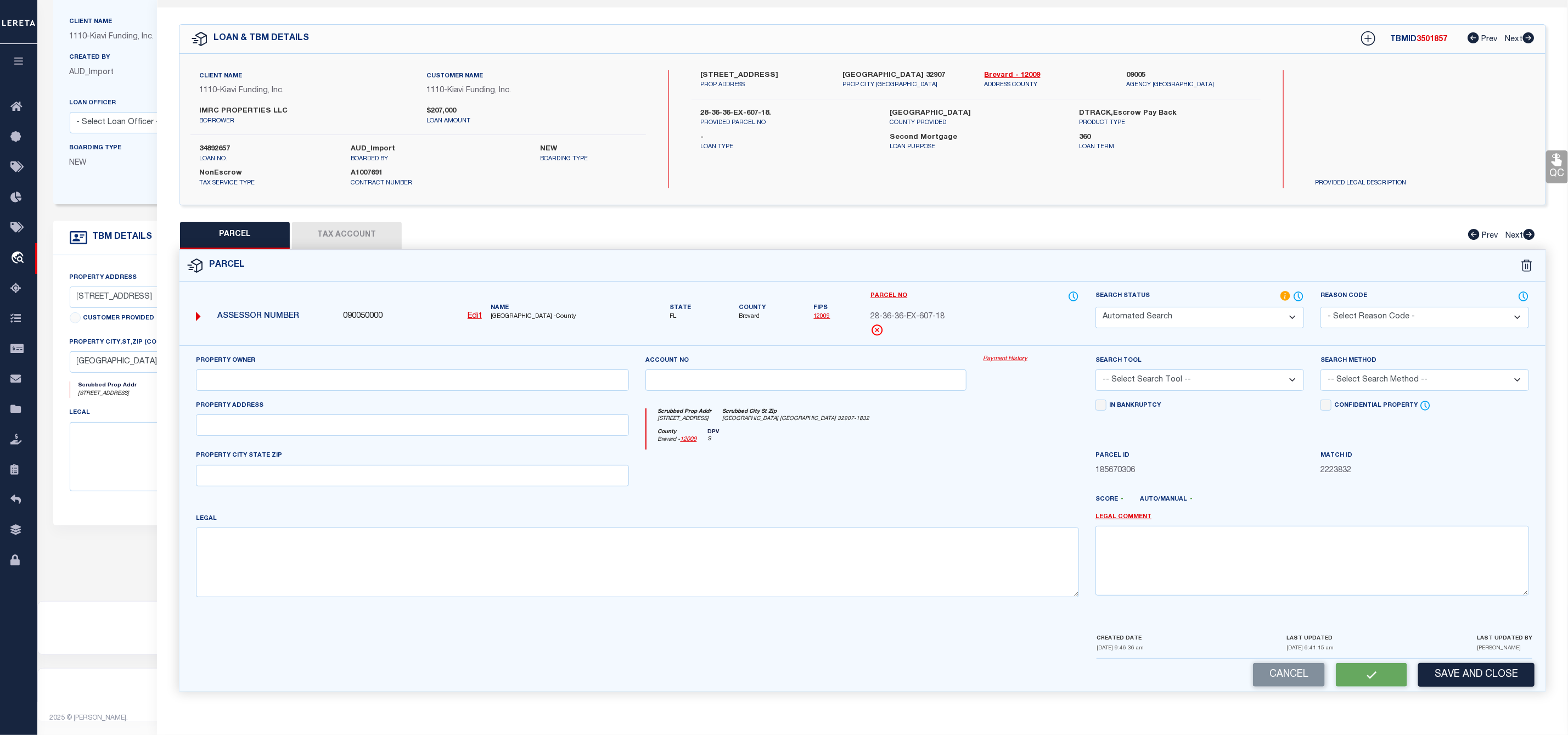
type input "501 BORRACLOUGH AVE"
type input "PALM BAY FL 32907"
type textarea "PORT MALABAR UNIT 13 LOTS 18 & 19 BLK 607"
click at [510, 313] on span "BREVARD COUNTY -County" at bounding box center [559, 317] width 139 height 9
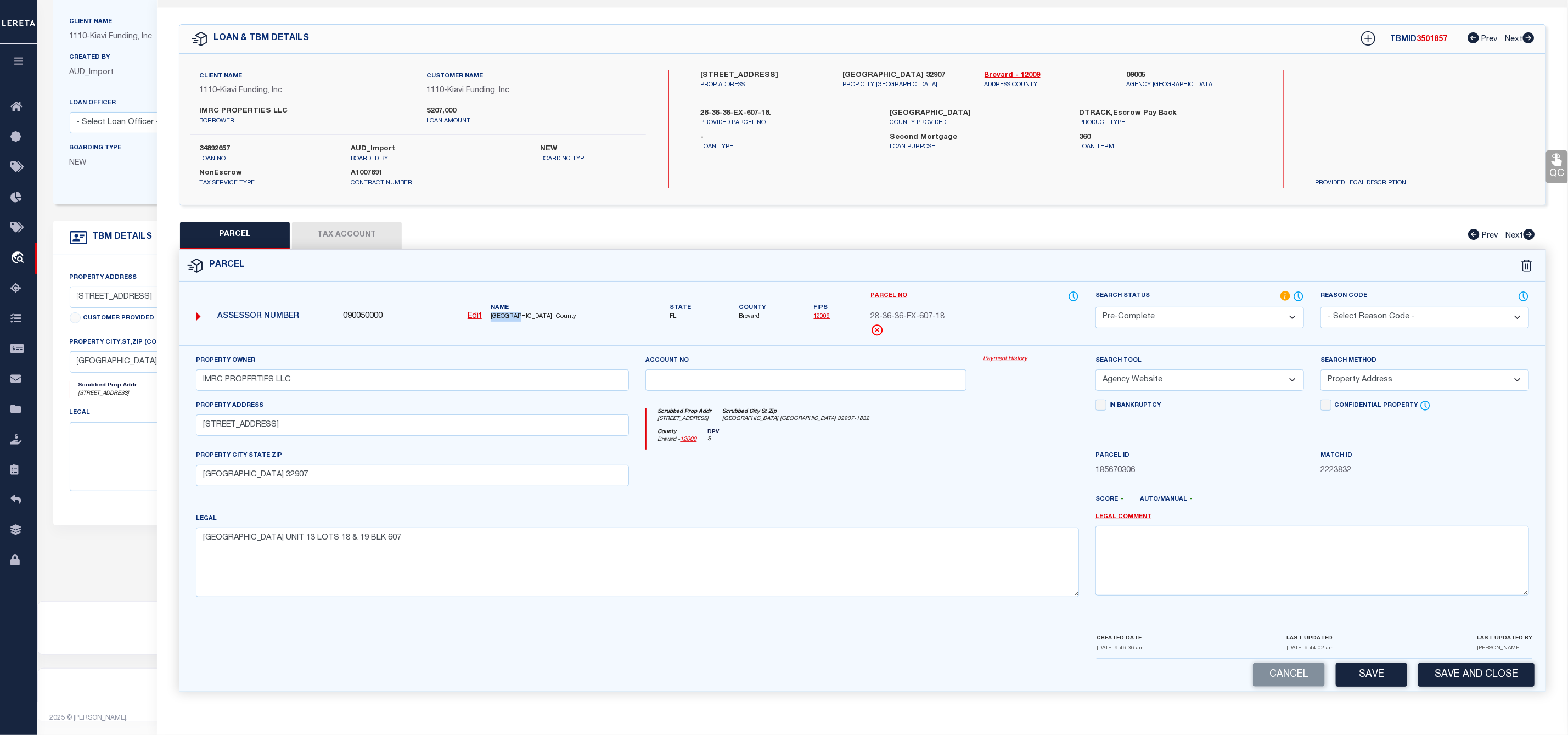
copy span "BREVARD"
click at [1368, 674] on button "Save" at bounding box center [1371, 674] width 71 height 24
select select "AS"
select select
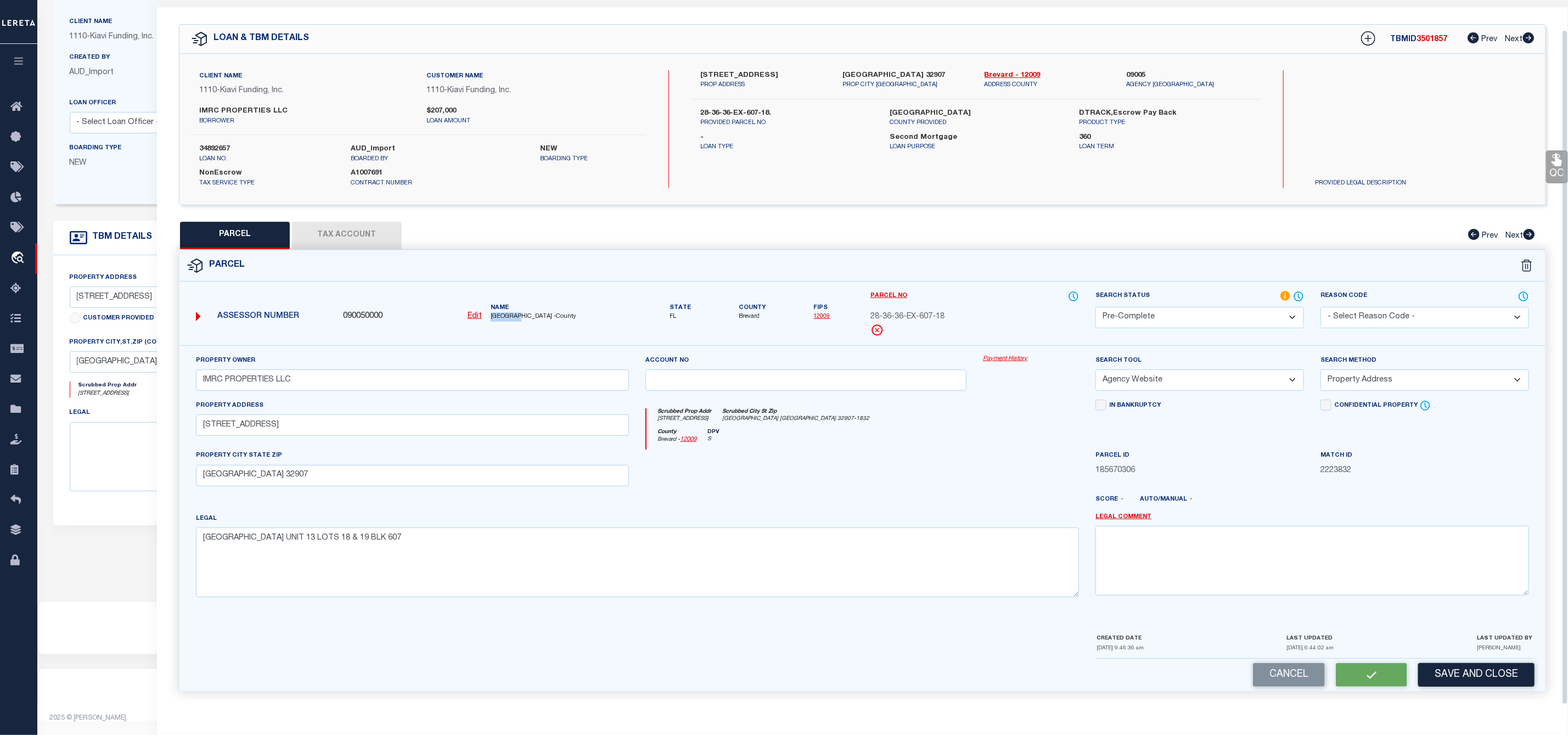
checkbox input "false"
select select "PC"
type input "IMRC PROPERTIES LLC"
select select "AGW"
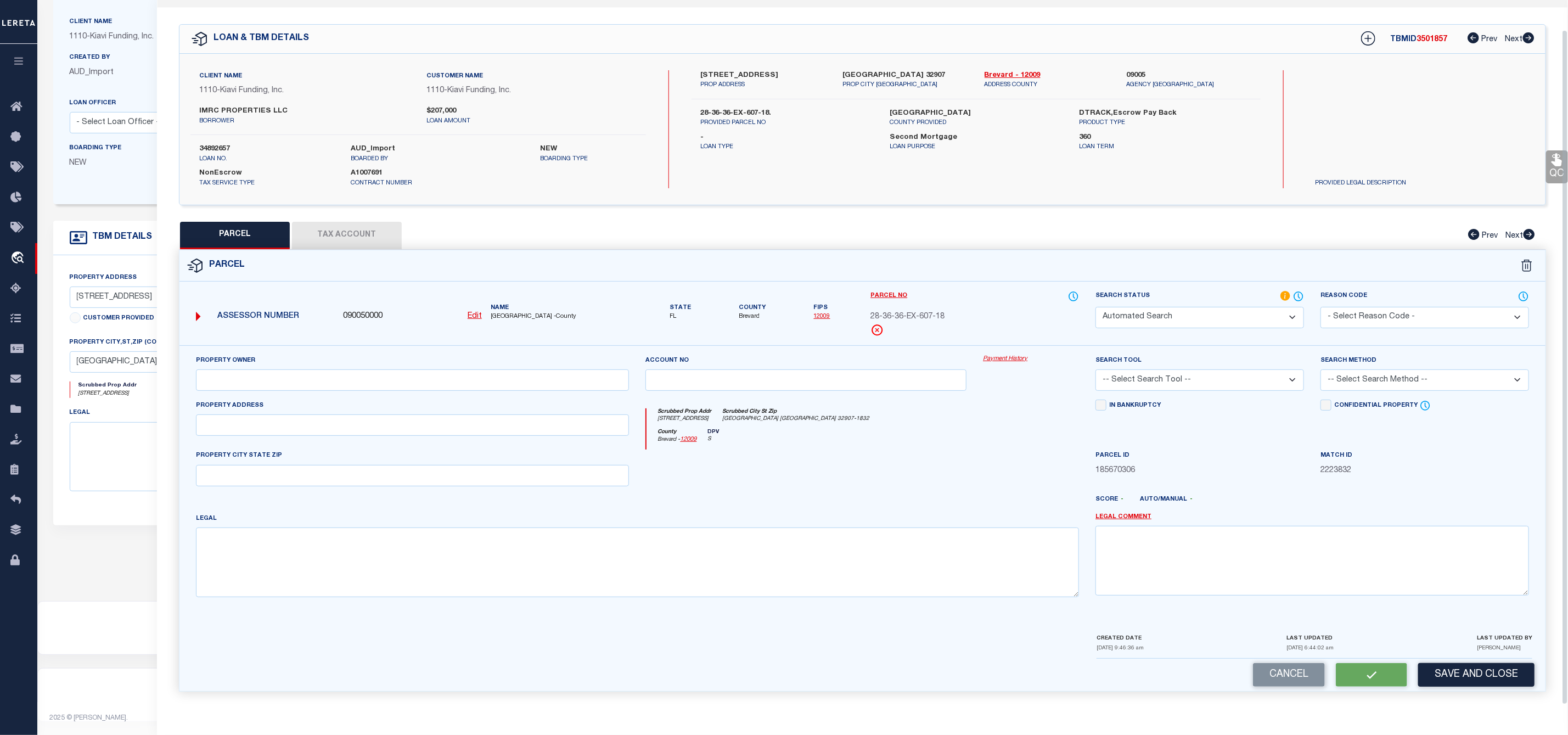
select select "ADD"
type input "501 BORRACLOUGH AVE"
type input "PALM BAY FL 32907"
type textarea "PORT MALABAR UNIT 13 LOTS 18 & 19 BLK 607"
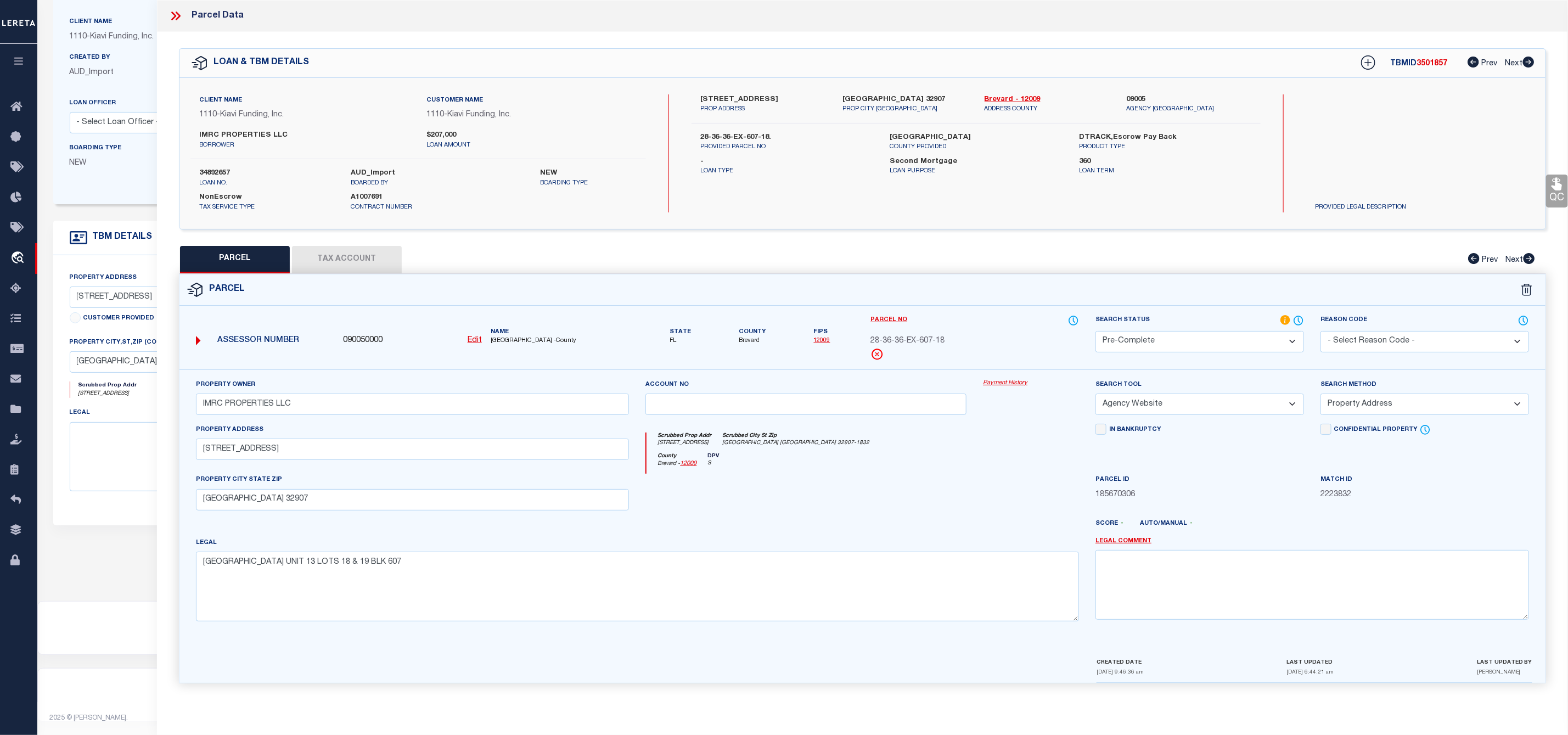
scroll to position [0, 0]
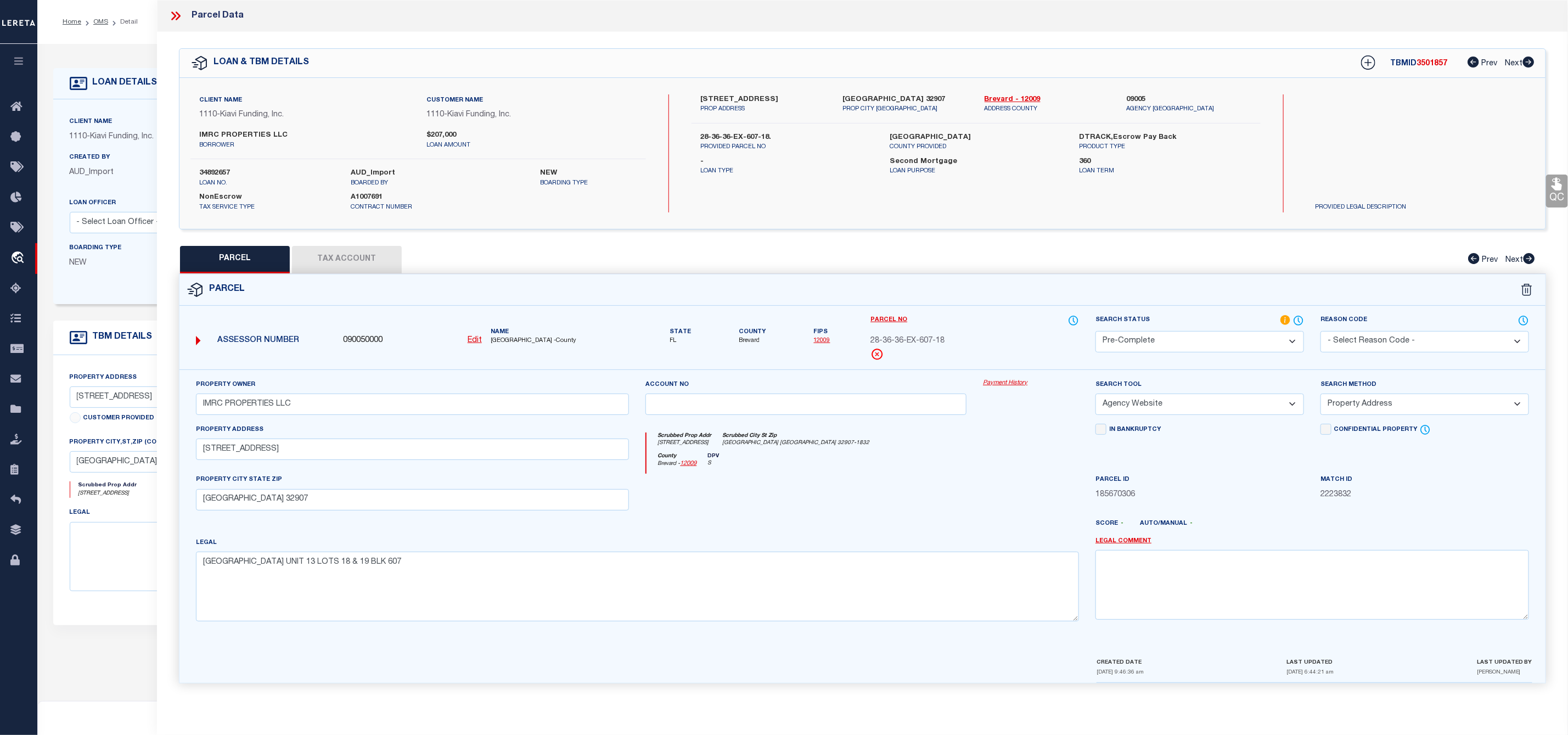
click at [178, 14] on icon at bounding box center [177, 16] width 5 height 9
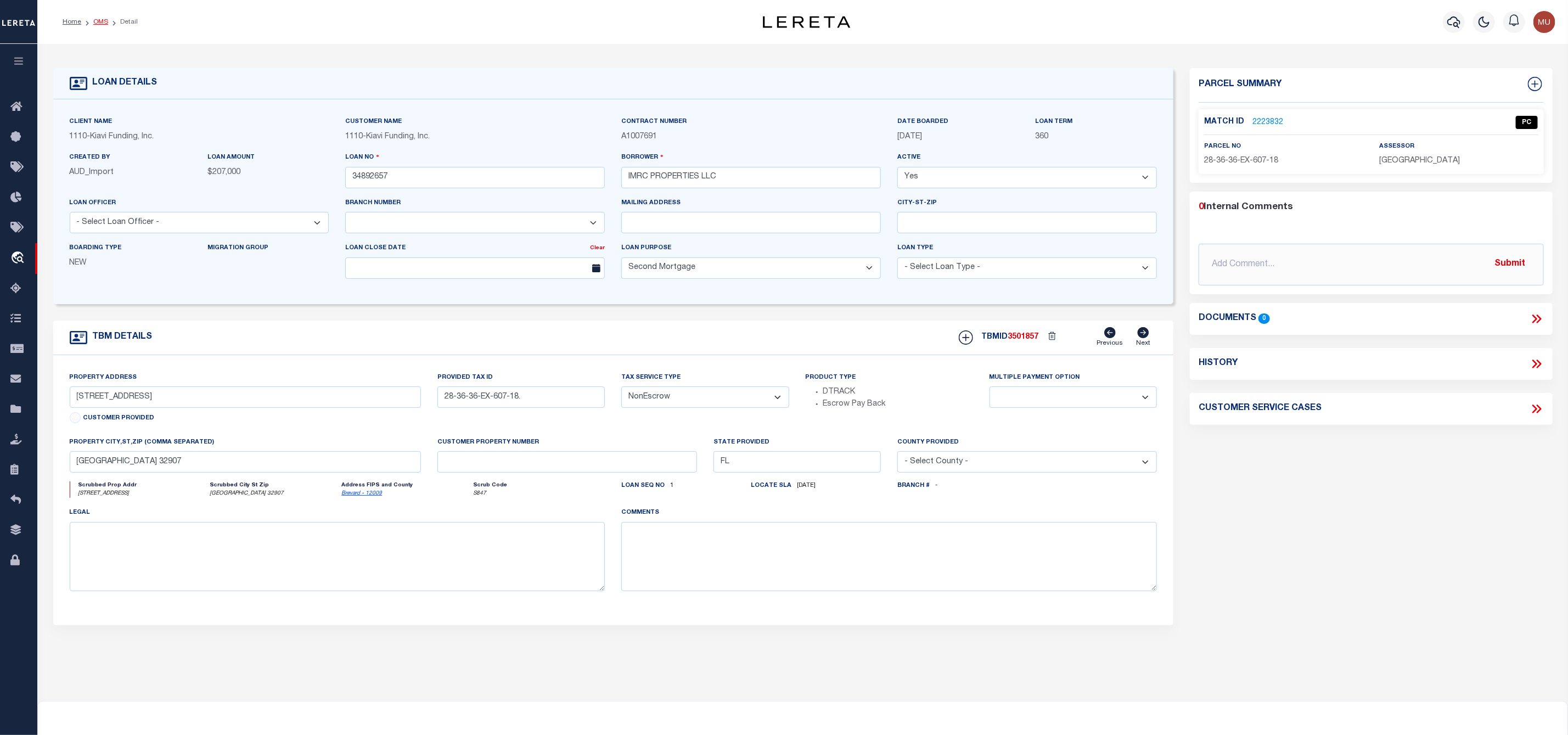
click at [104, 24] on link "OMS" at bounding box center [100, 21] width 15 height 6
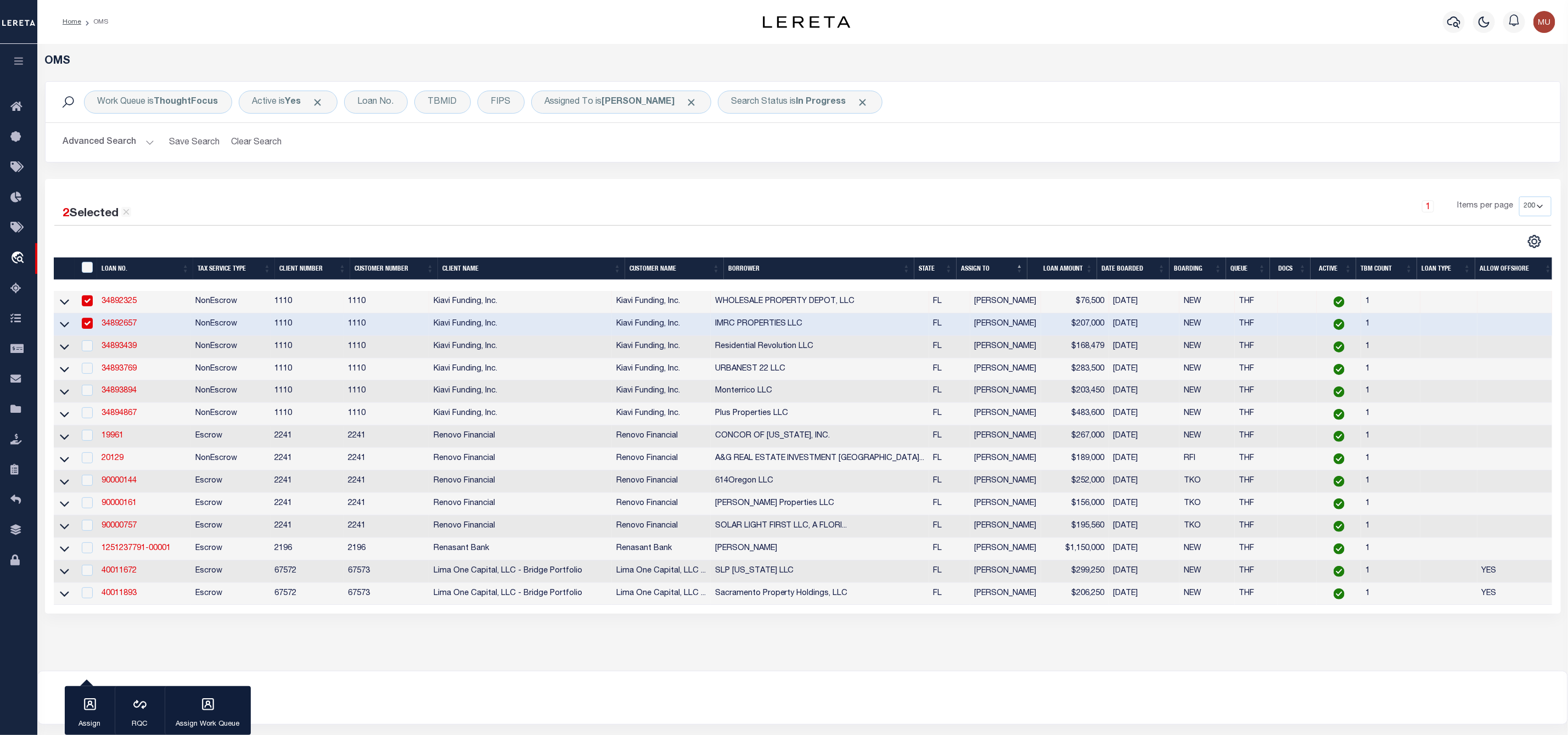
scroll to position [82, 0]
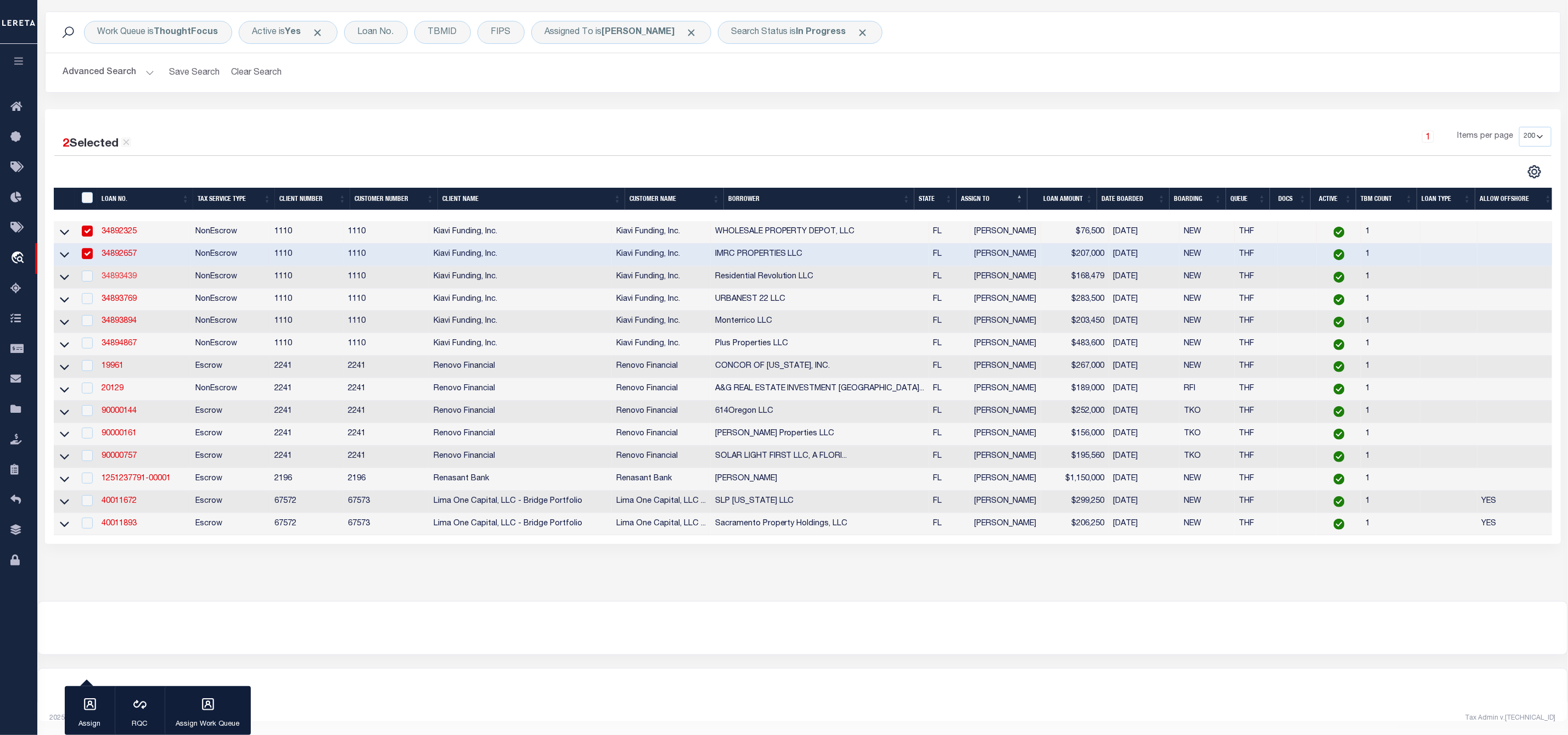
click at [124, 273] on link "34893439" at bounding box center [118, 277] width 35 height 8
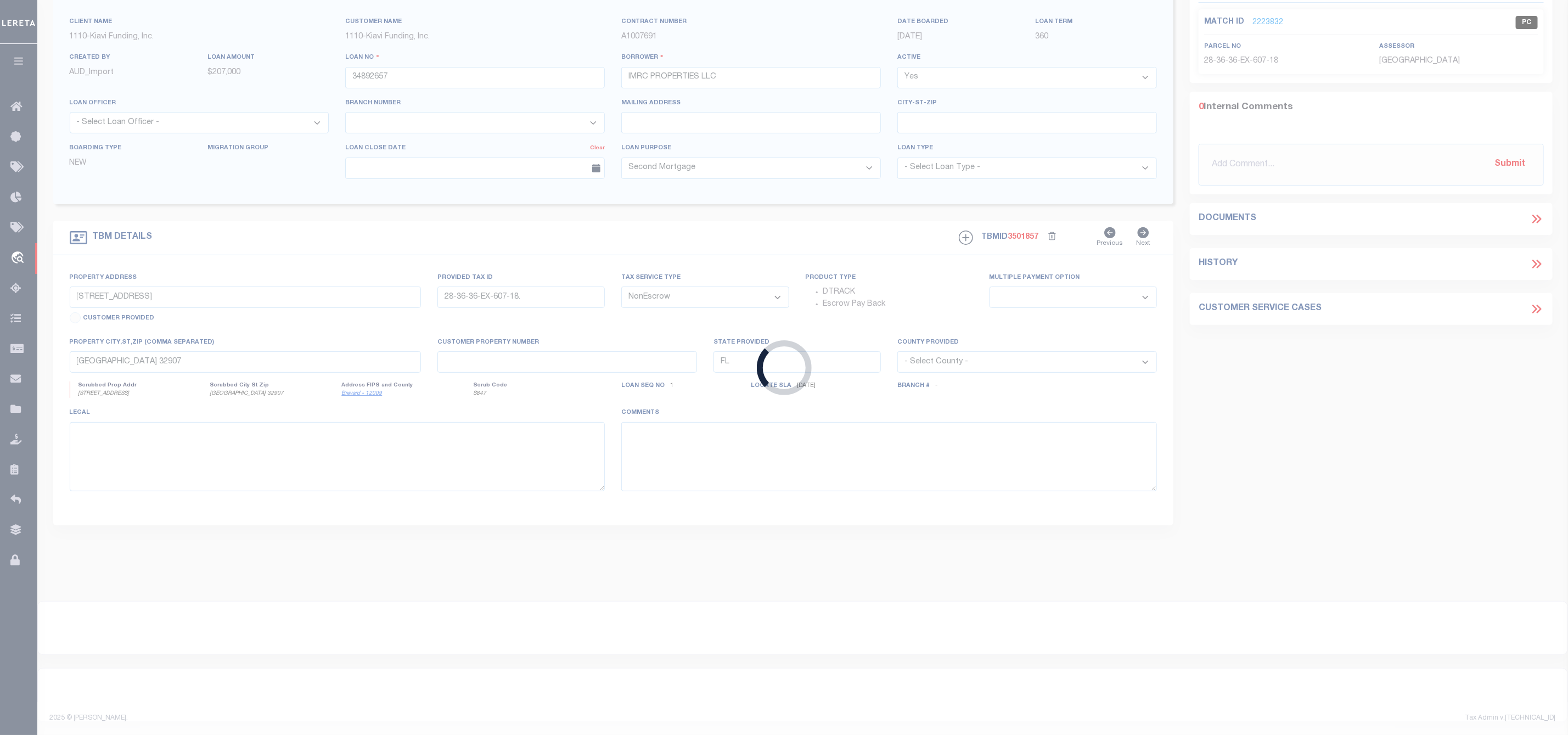
type input "34893439"
type input "Residential Revolution LLC"
type input "1613 EAST DE SOTO STREET, PENSACOLA, FL, 32501"
type input "000S009025007122"
select select
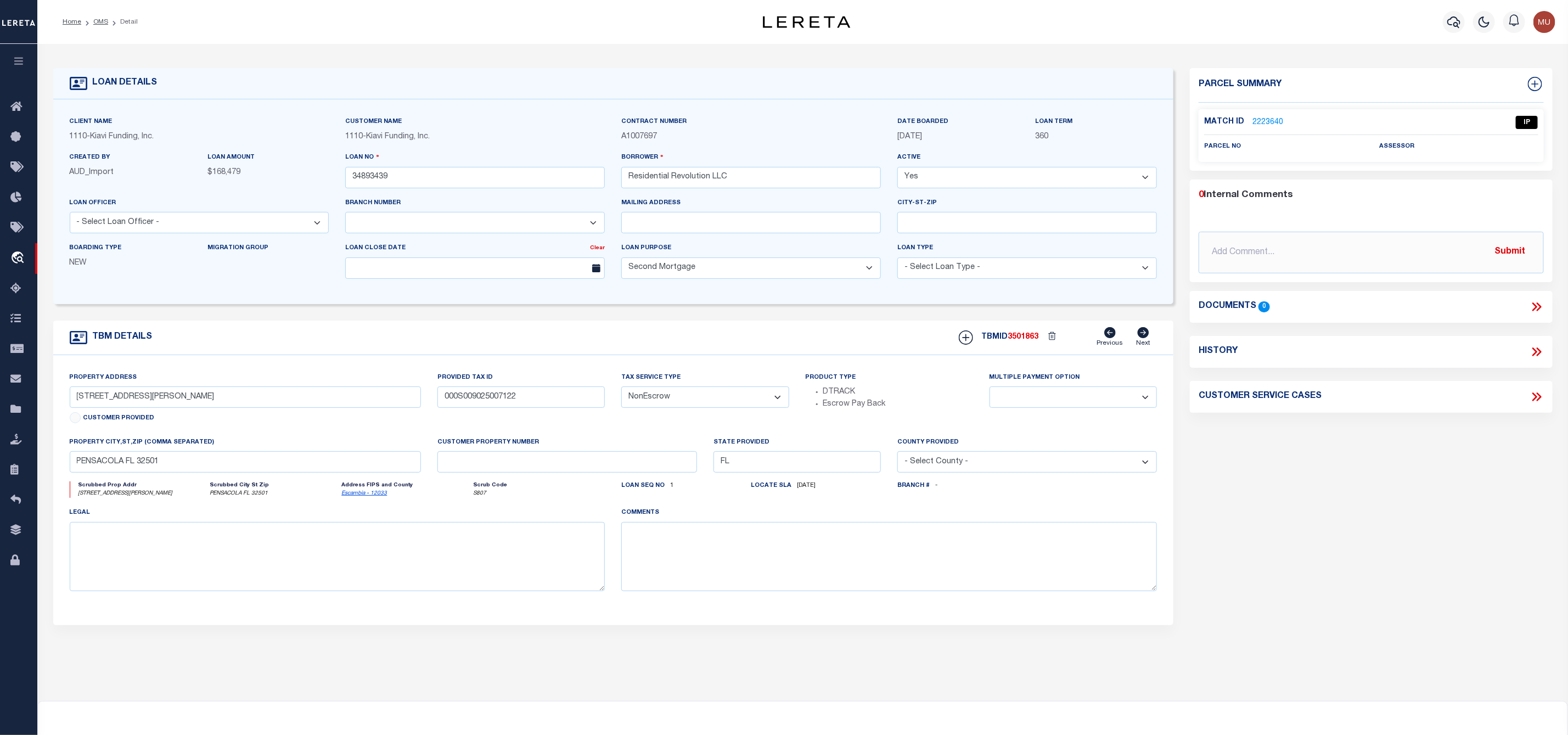
click at [1270, 122] on link "2223640" at bounding box center [1267, 123] width 31 height 11
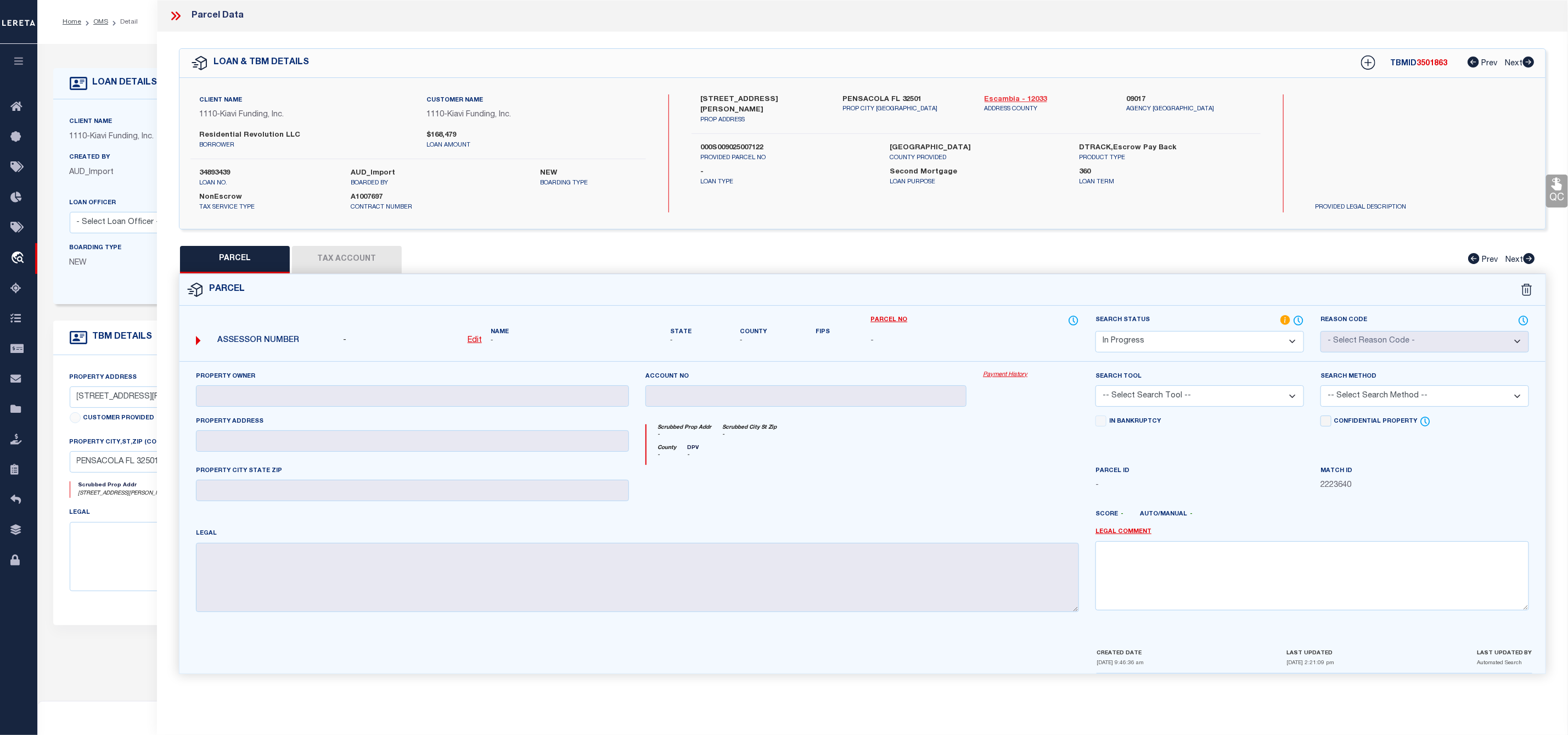
click at [1015, 101] on link "Escambia - 12033" at bounding box center [1047, 99] width 125 height 11
drag, startPoint x: 697, startPoint y: 94, endPoint x: 800, endPoint y: 104, distance: 103.5
click at [800, 104] on div "1613 EAST DE SOTO STREET, PENSACOLA, FL, 32501 PROP ADDRESS" at bounding box center [763, 109] width 142 height 31
copy label "1613 EAST DE SOTO STREET"
click at [475, 340] on u "Edit" at bounding box center [475, 340] width 14 height 8
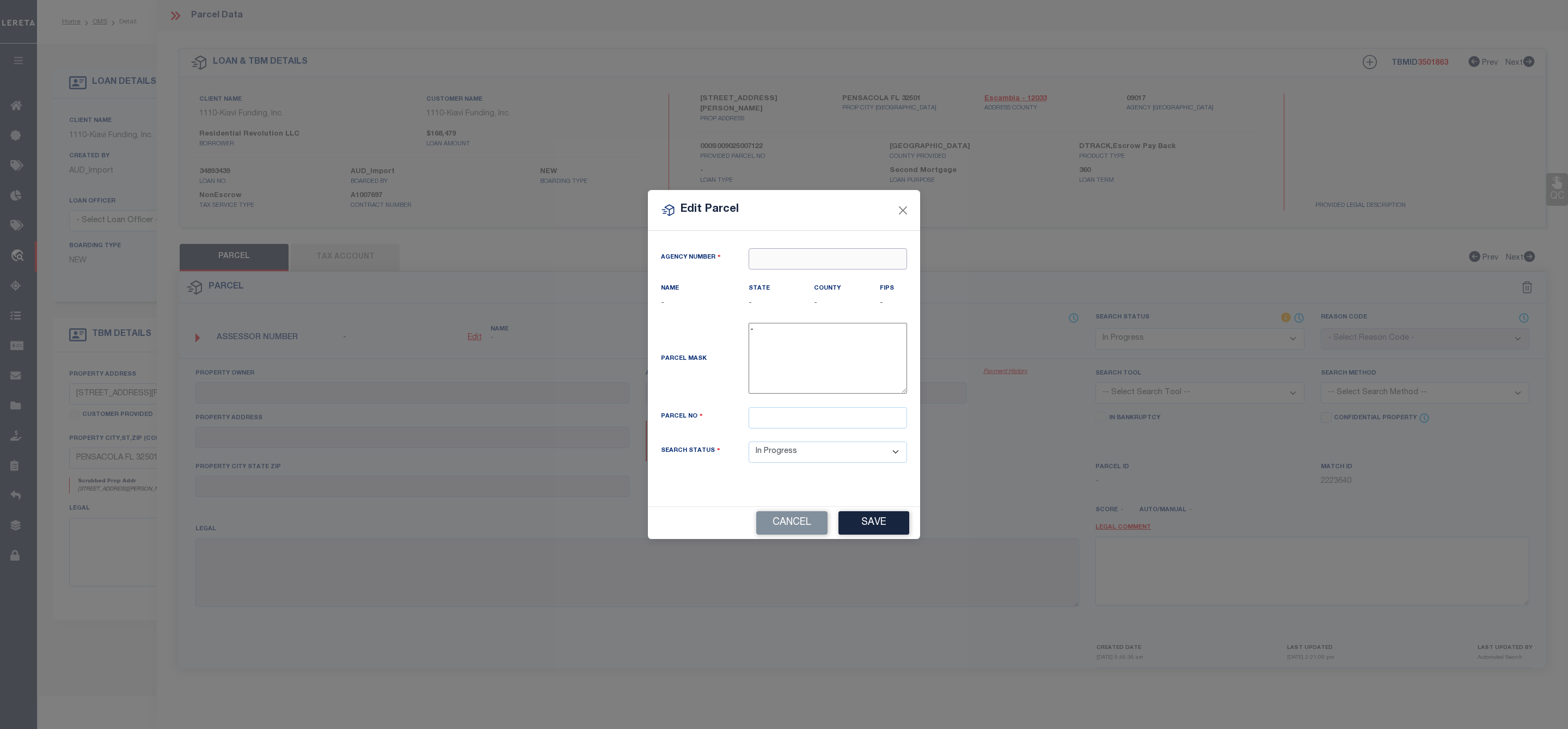
click at [853, 260] on input "text" at bounding box center [828, 259] width 158 height 21
click at [829, 275] on div "090170000 : ESCAMBIA COUNTY" at bounding box center [827, 284] width 158 height 31
click at [810, 417] on input "text" at bounding box center [828, 418] width 158 height 21
click at [796, 423] on input "text" at bounding box center [828, 418] width 158 height 21
paste input "000S009025007122"
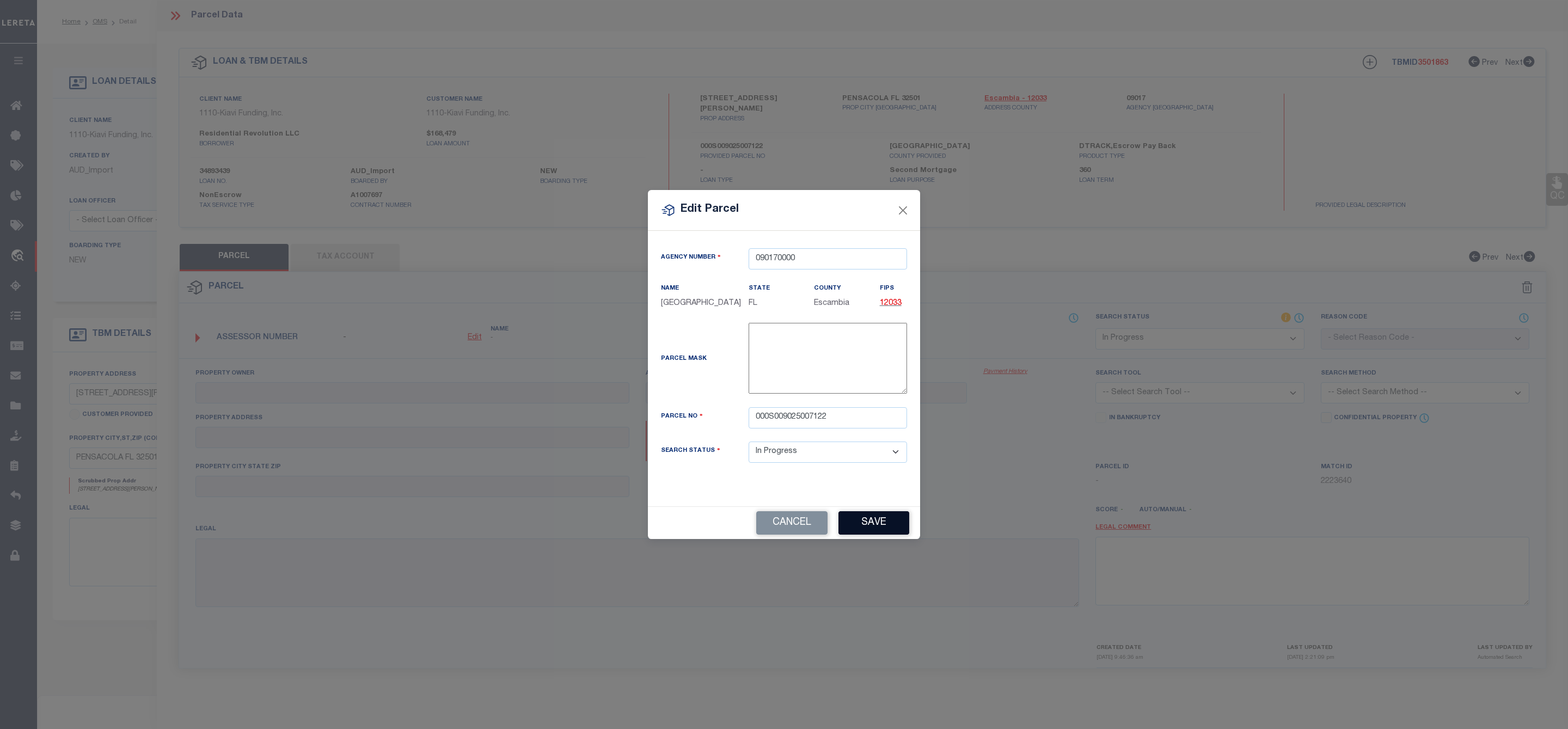
click at [882, 535] on button "Save" at bounding box center [874, 523] width 71 height 23
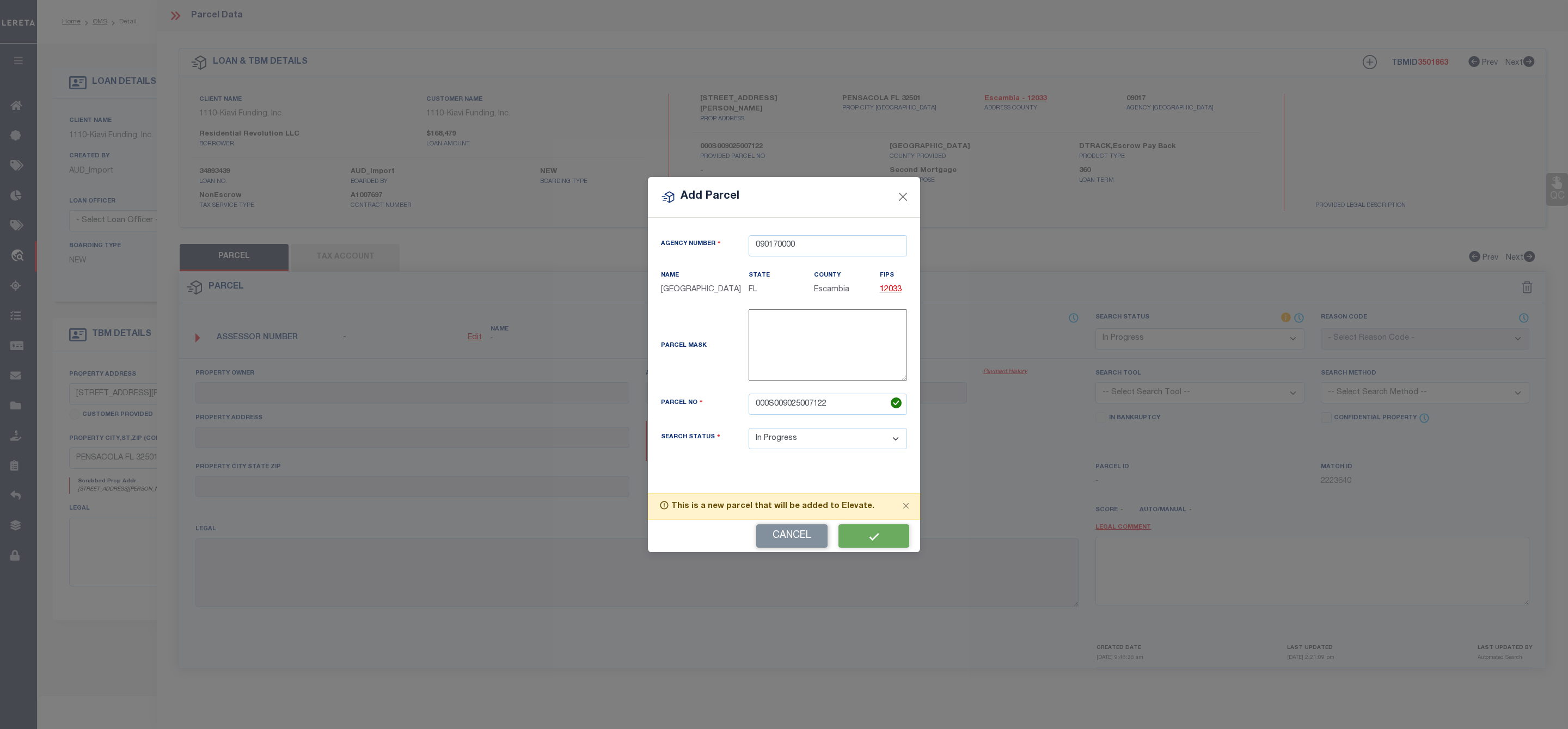
click at [876, 550] on div "Cancel" at bounding box center [783, 535] width 272 height 32
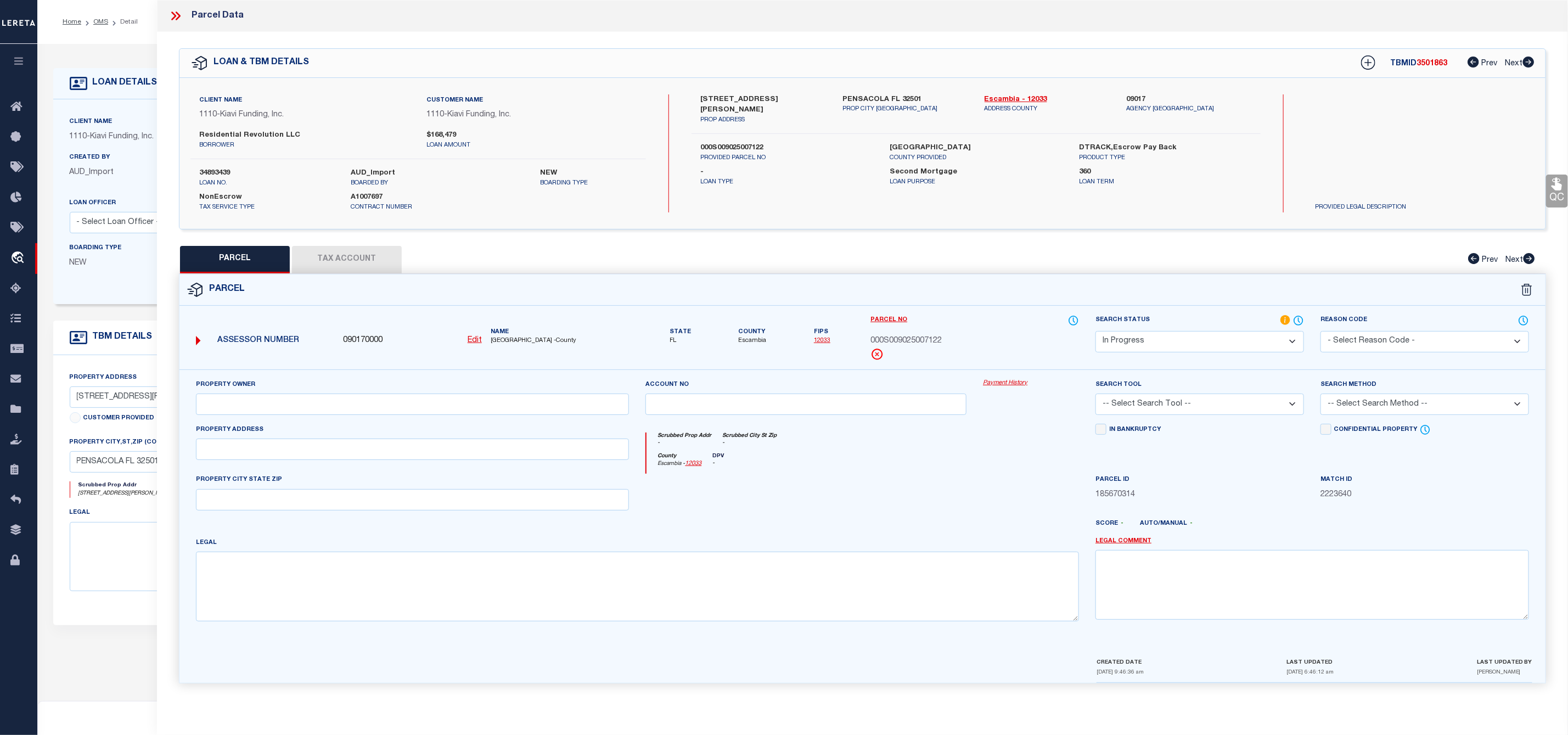
scroll to position [82, 0]
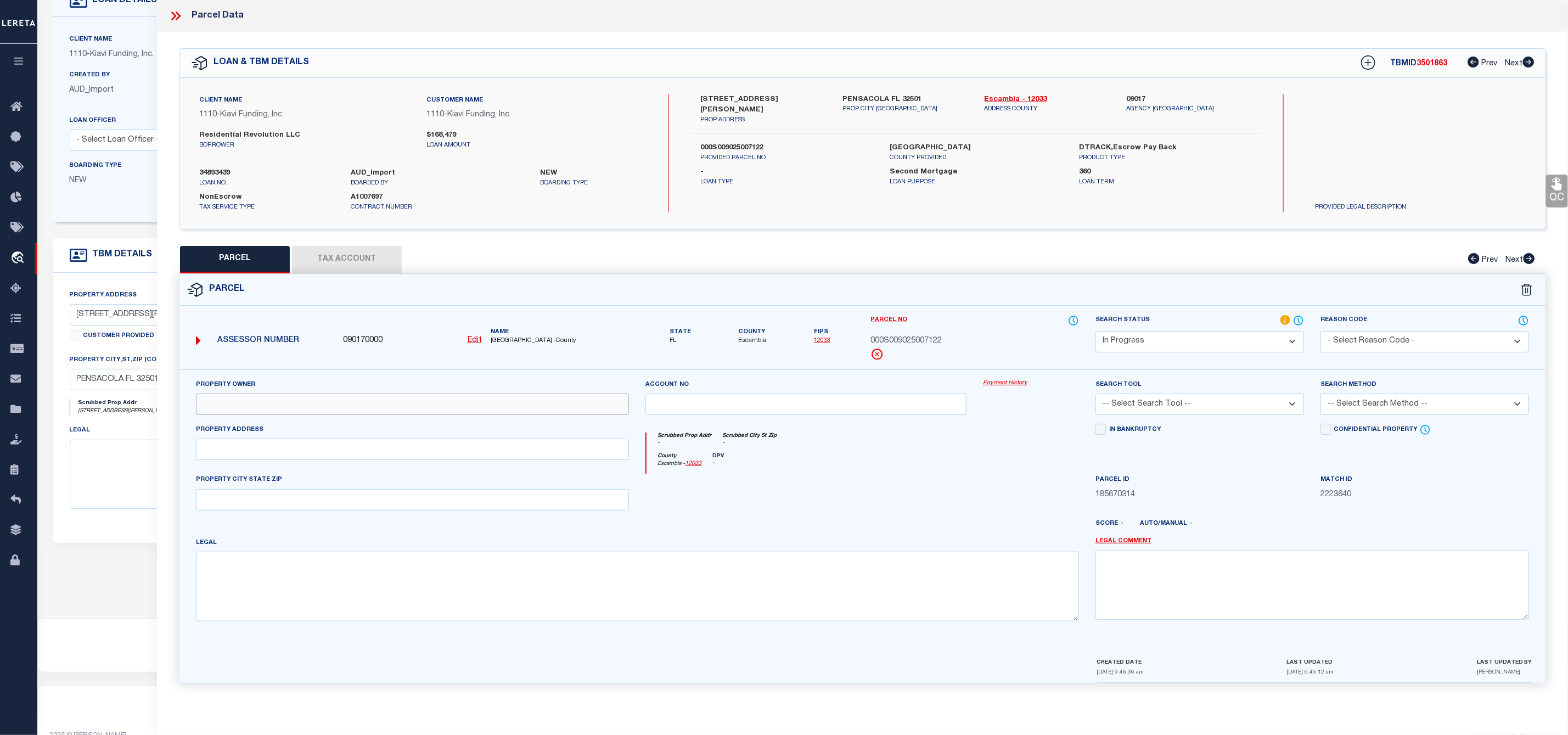
click at [426, 409] on input "text" at bounding box center [413, 404] width 433 height 21
click at [406, 408] on input "text" at bounding box center [413, 404] width 433 height 21
paste input "RESIDENTIAL REVOLUTION LLC"
click at [338, 450] on input "text" at bounding box center [413, 449] width 433 height 21
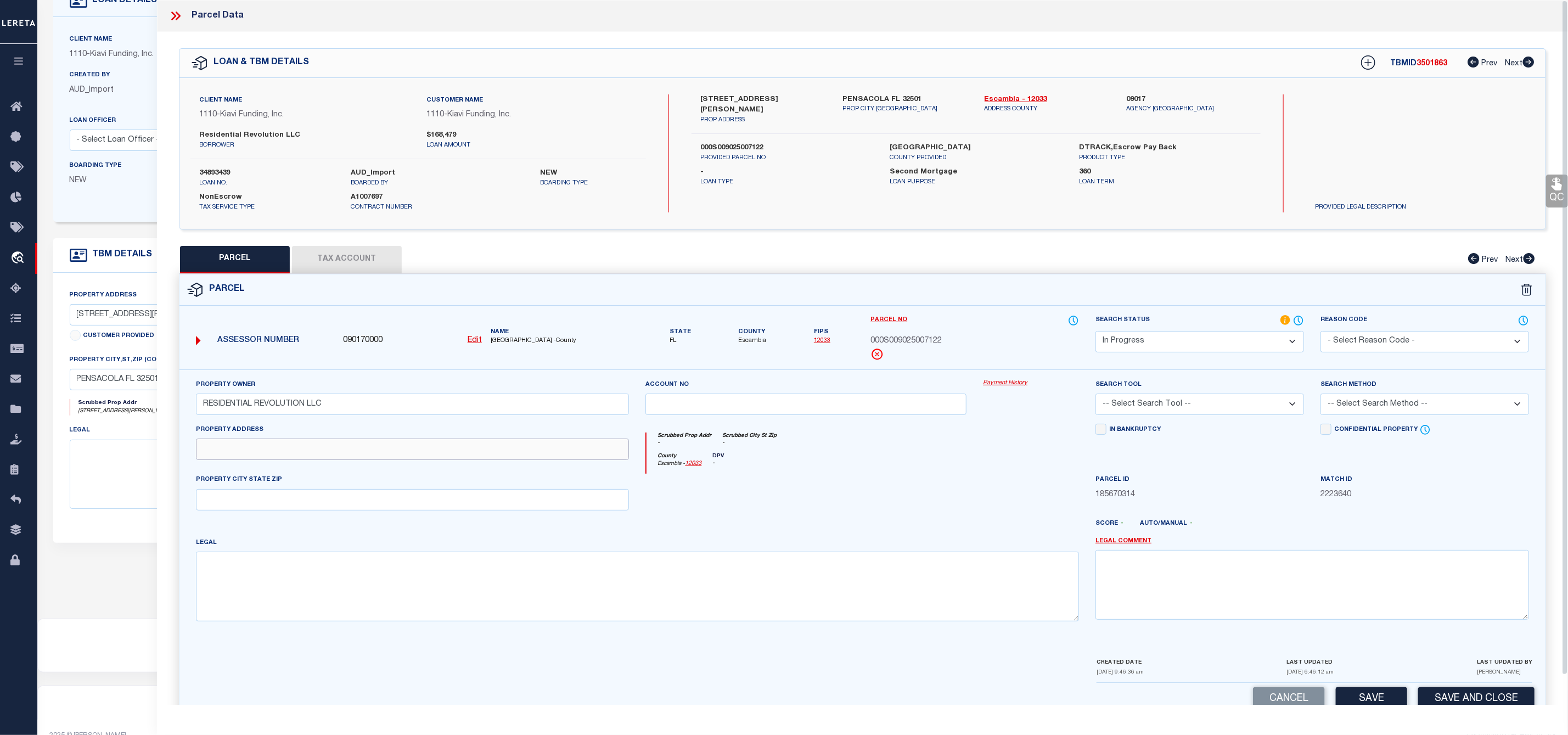
click at [344, 453] on input "text" at bounding box center [413, 449] width 433 height 21
paste input "1613 E DESOTO ST"
click at [216, 453] on input "1613 E DESOTO ST" at bounding box center [413, 449] width 433 height 21
click at [245, 505] on input "text" at bounding box center [413, 500] width 433 height 21
click at [249, 498] on input "text" at bounding box center [413, 500] width 433 height 21
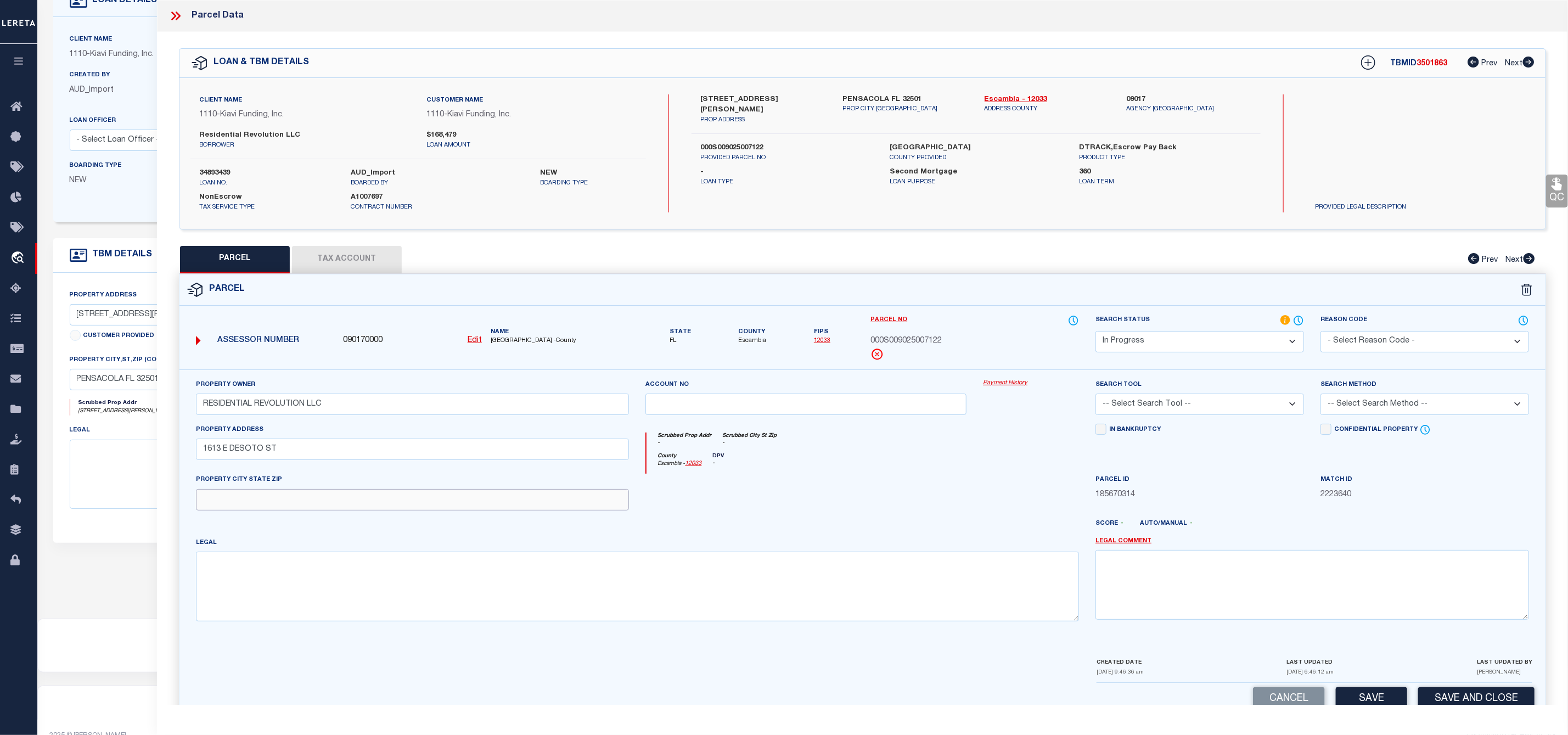
paste input "PENSACOLA"
click at [296, 505] on input "PENSACOLA" at bounding box center [413, 500] width 433 height 21
paste input "32501"
click at [219, 593] on textarea at bounding box center [638, 586] width 884 height 69
paste textarea "LT 7 BLK 122 NEW CITY TRACT OR 9263 P 109 CA 41"
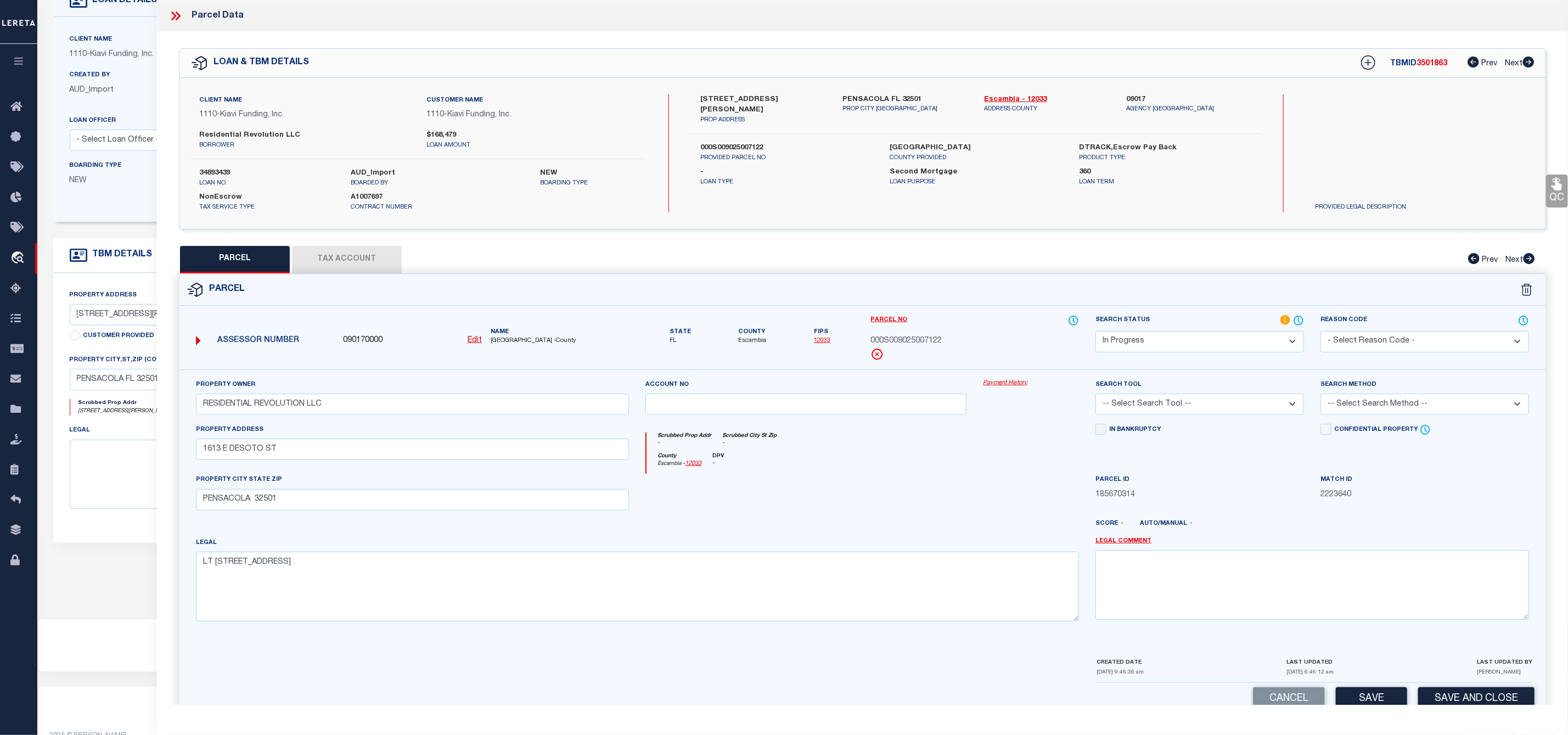
click at [1170, 407] on select "-- Select Search Tool -- 3rd Party Website Agency File Agency Website ATLS CNV-…" at bounding box center [1200, 404] width 209 height 21
click at [1095, 397] on select "-- Select Search Tool -- 3rd Party Website Agency File Agency Website ATLS CNV-…" at bounding box center [1200, 404] width 209 height 21
click at [1382, 399] on select "-- Select Search Method -- Property Address Legal Liability Info Provided" at bounding box center [1425, 404] width 209 height 21
click at [1321, 397] on select "-- Select Search Method -- Property Address Legal Liability Info Provided" at bounding box center [1425, 404] width 209 height 21
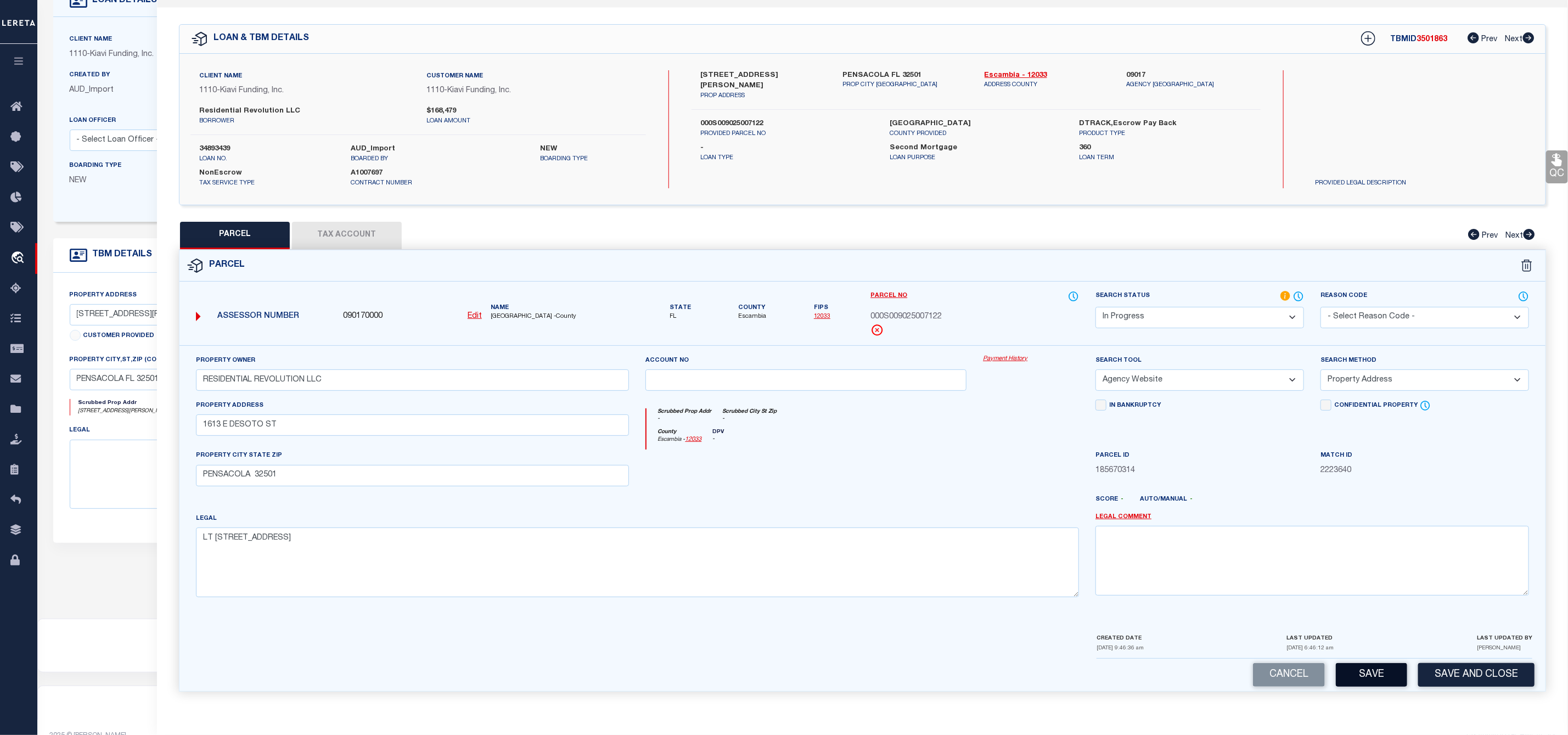
click at [1363, 671] on button "Save" at bounding box center [1371, 674] width 71 height 24
click at [373, 234] on button "Tax Account" at bounding box center [347, 235] width 110 height 27
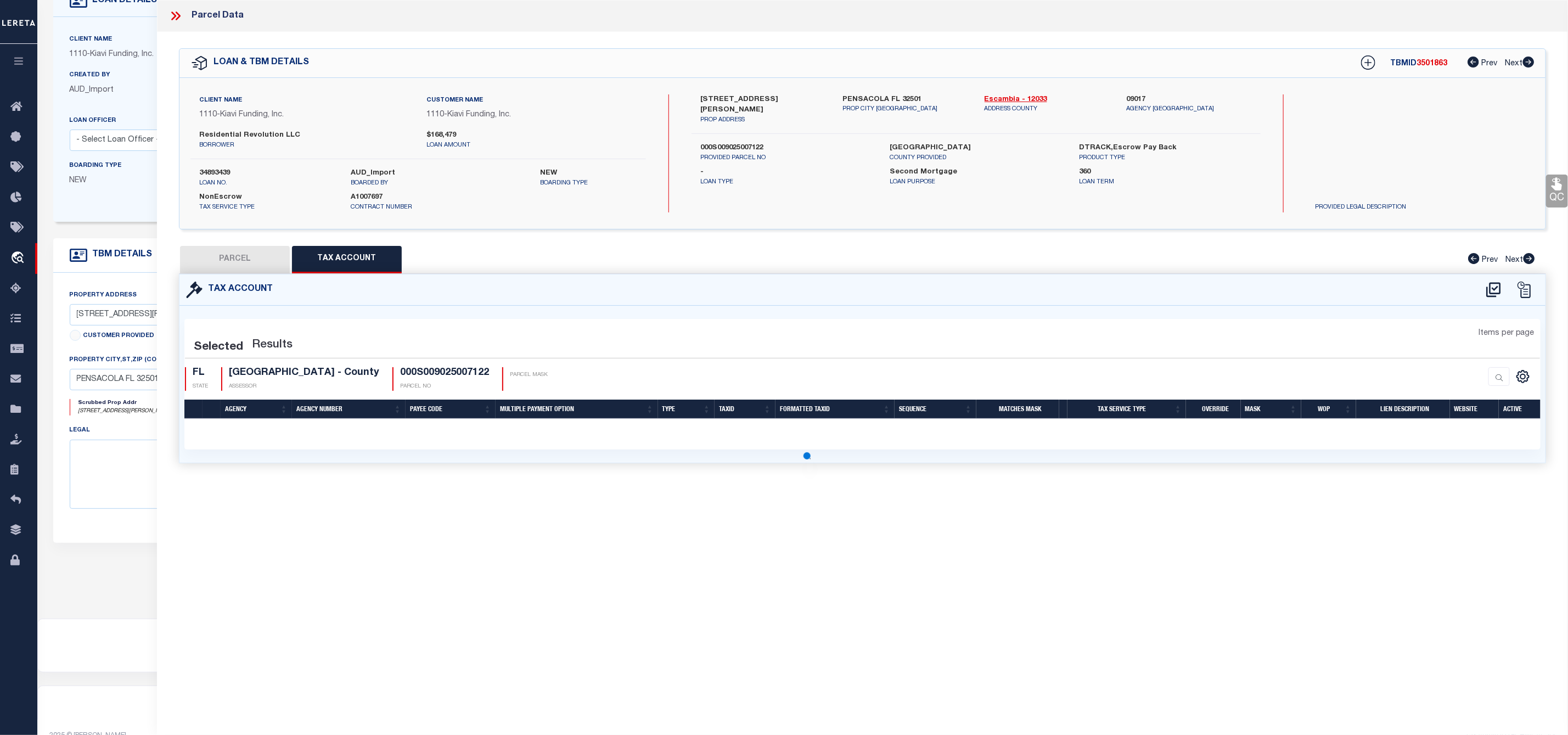
scroll to position [0, 0]
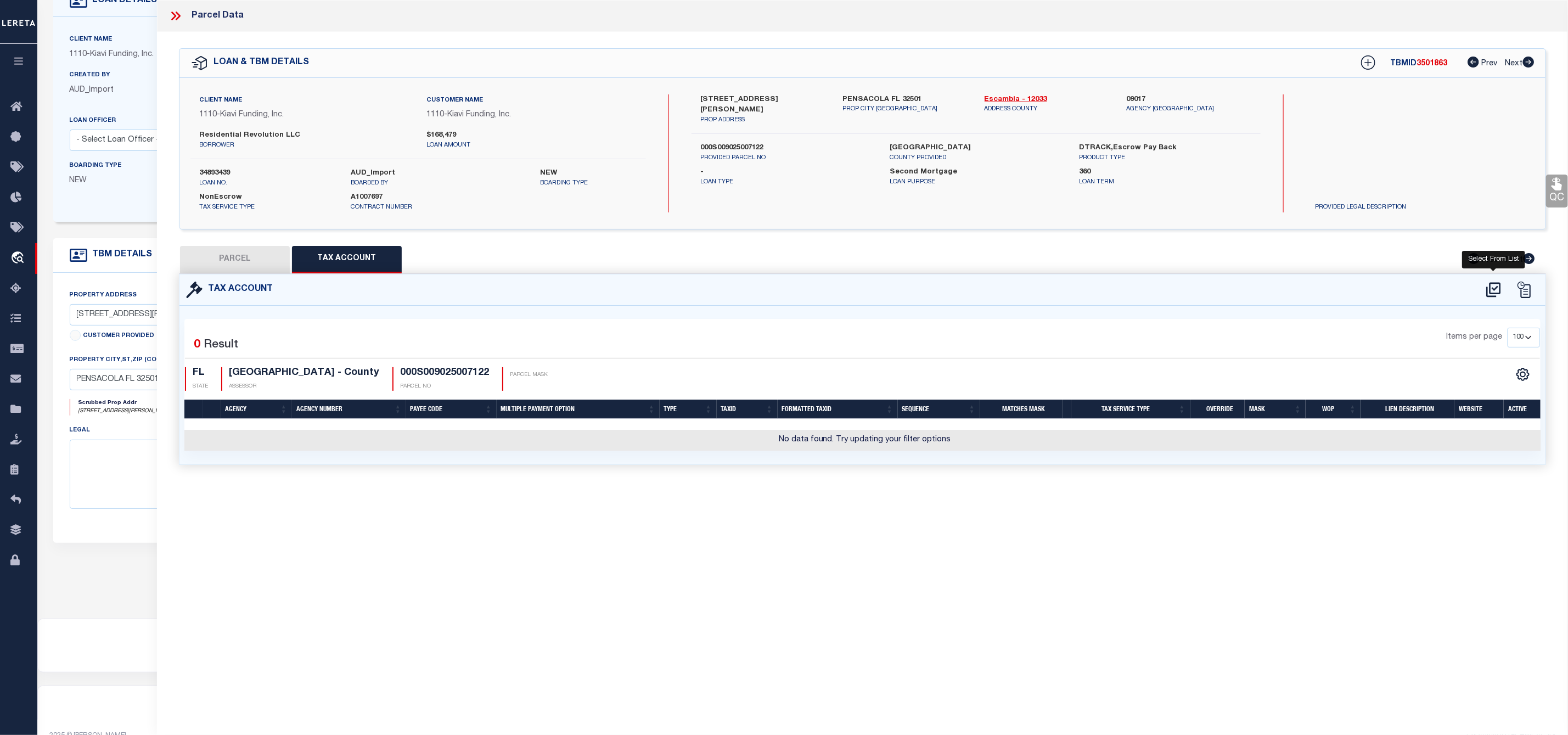
click at [1489, 288] on icon at bounding box center [1493, 289] width 18 height 18
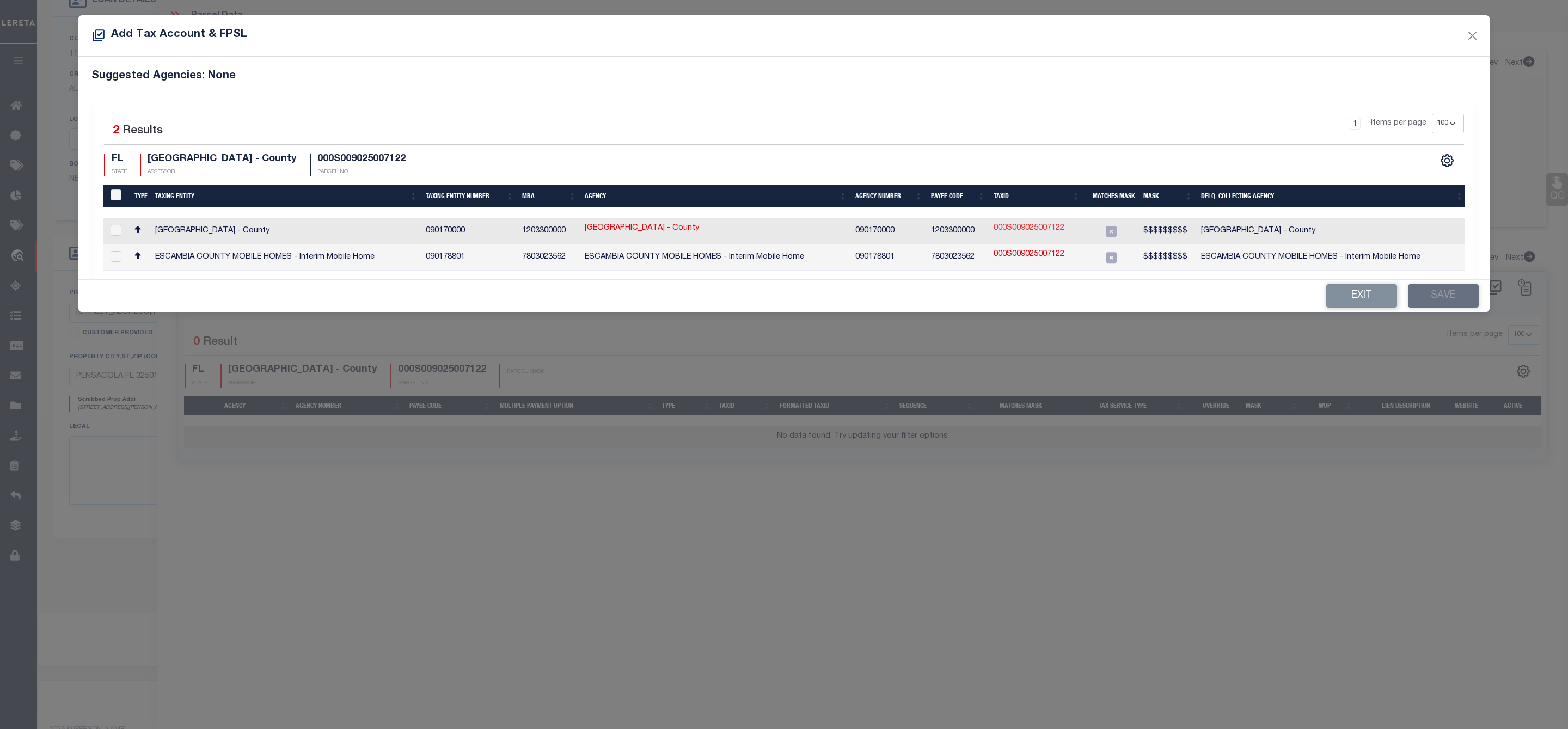
click at [1032, 228] on link "000S009025007122" at bounding box center [1029, 228] width 71 height 12
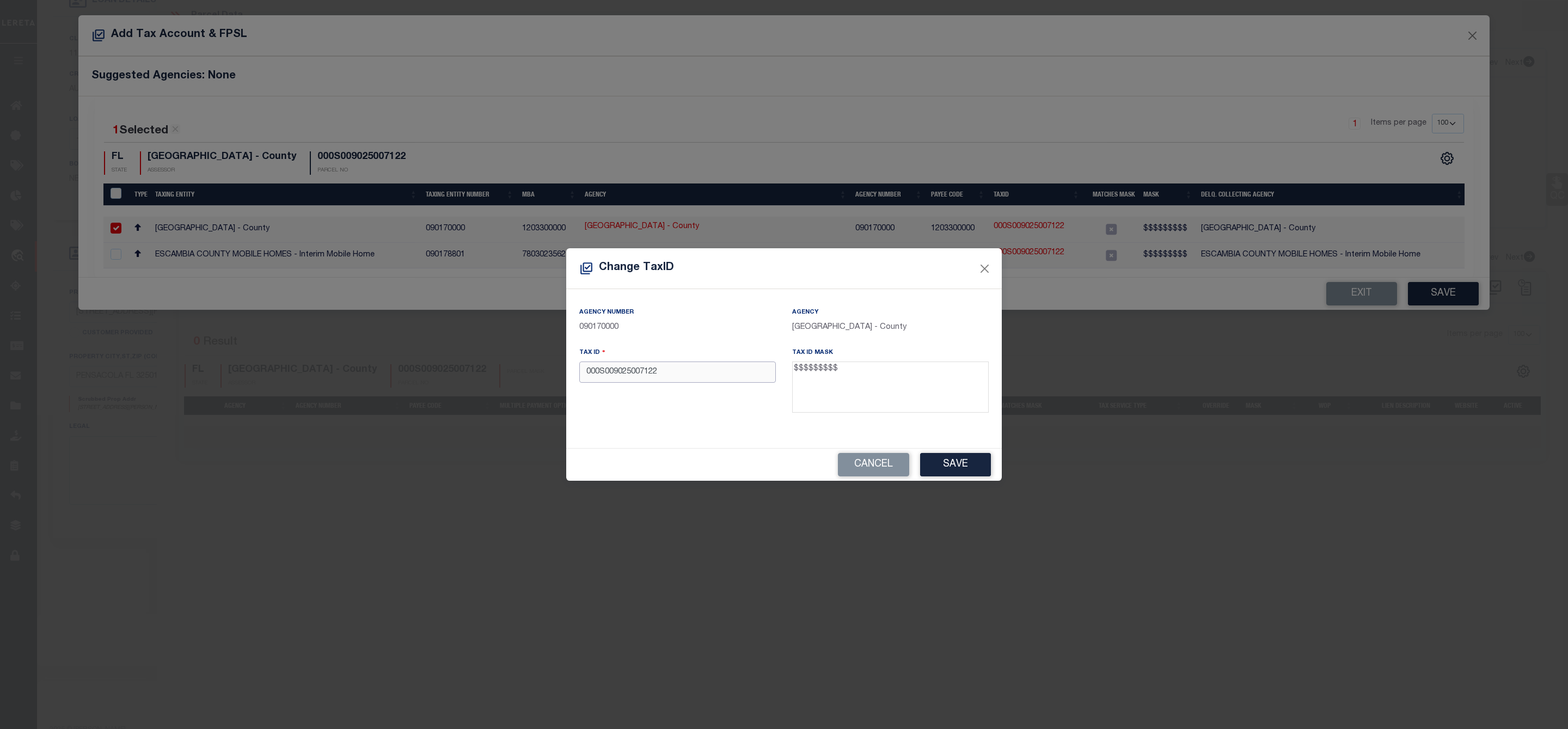
drag, startPoint x: 680, startPoint y: 371, endPoint x: 573, endPoint y: 368, distance: 107.0
click at [573, 368] on div "Tax ID 000S009025007122" at bounding box center [677, 382] width 213 height 71
paste input "140946000"
click at [954, 455] on button "Save" at bounding box center [955, 465] width 71 height 23
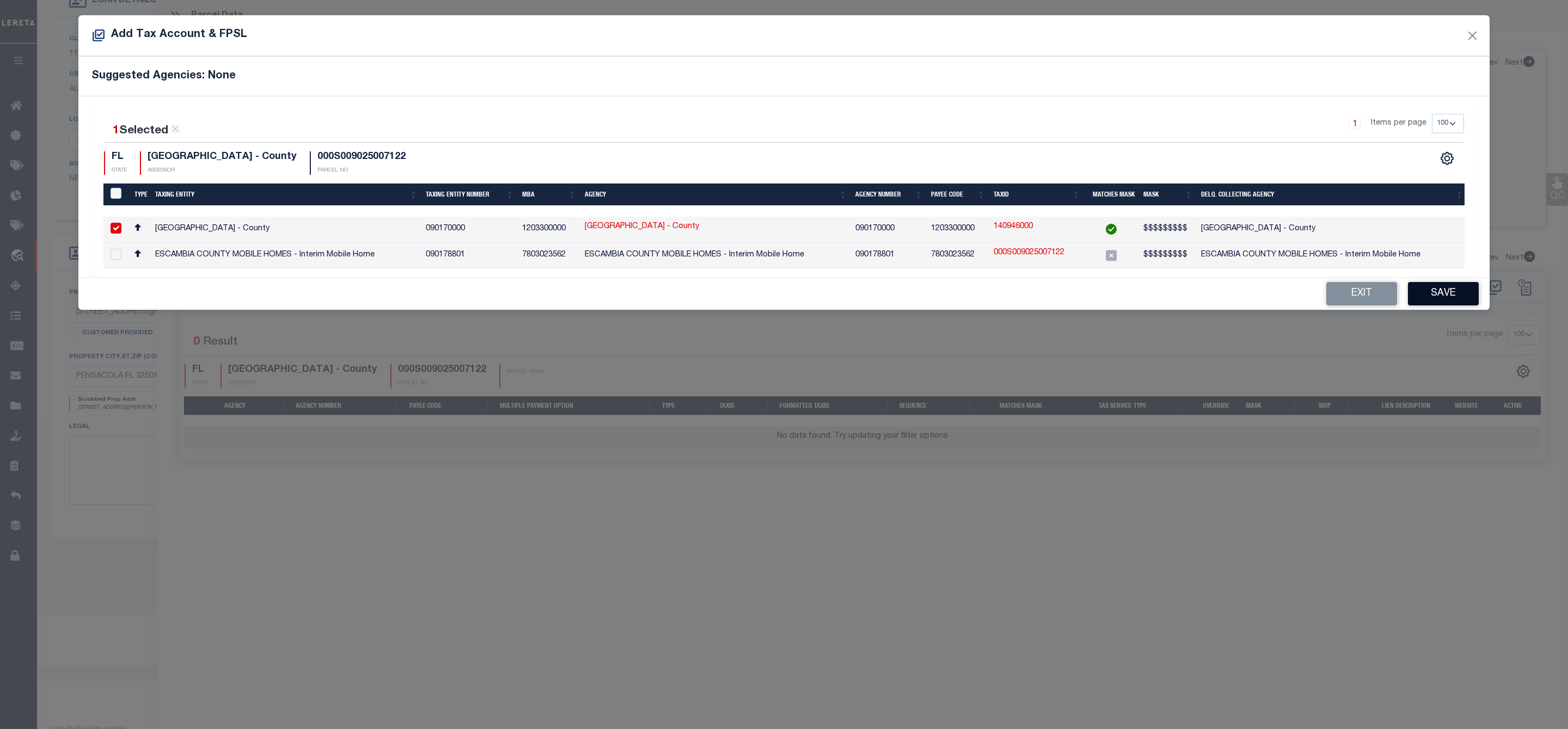
click at [1446, 301] on button "Save" at bounding box center [1443, 293] width 71 height 23
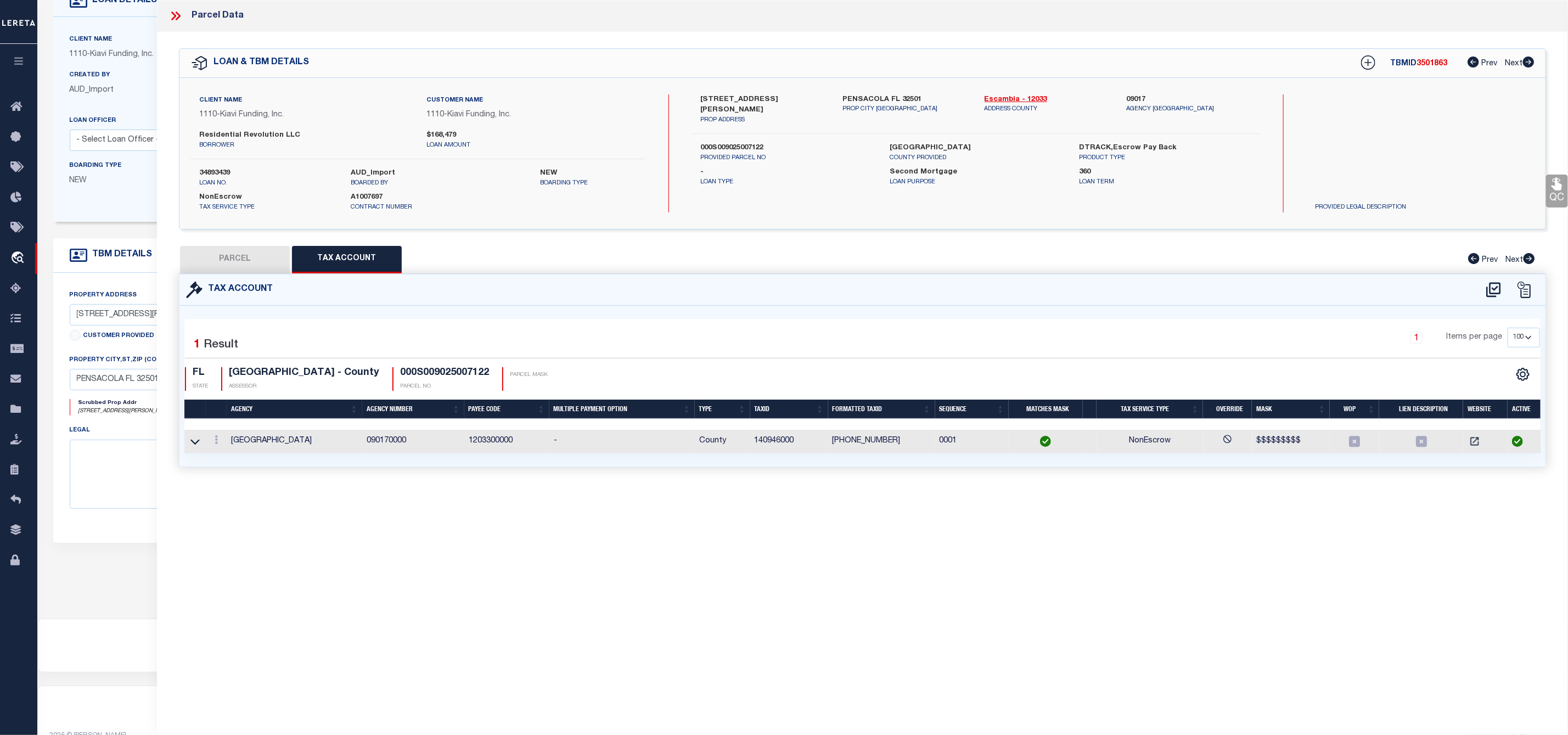
click at [249, 265] on button "PARCEL" at bounding box center [235, 259] width 110 height 27
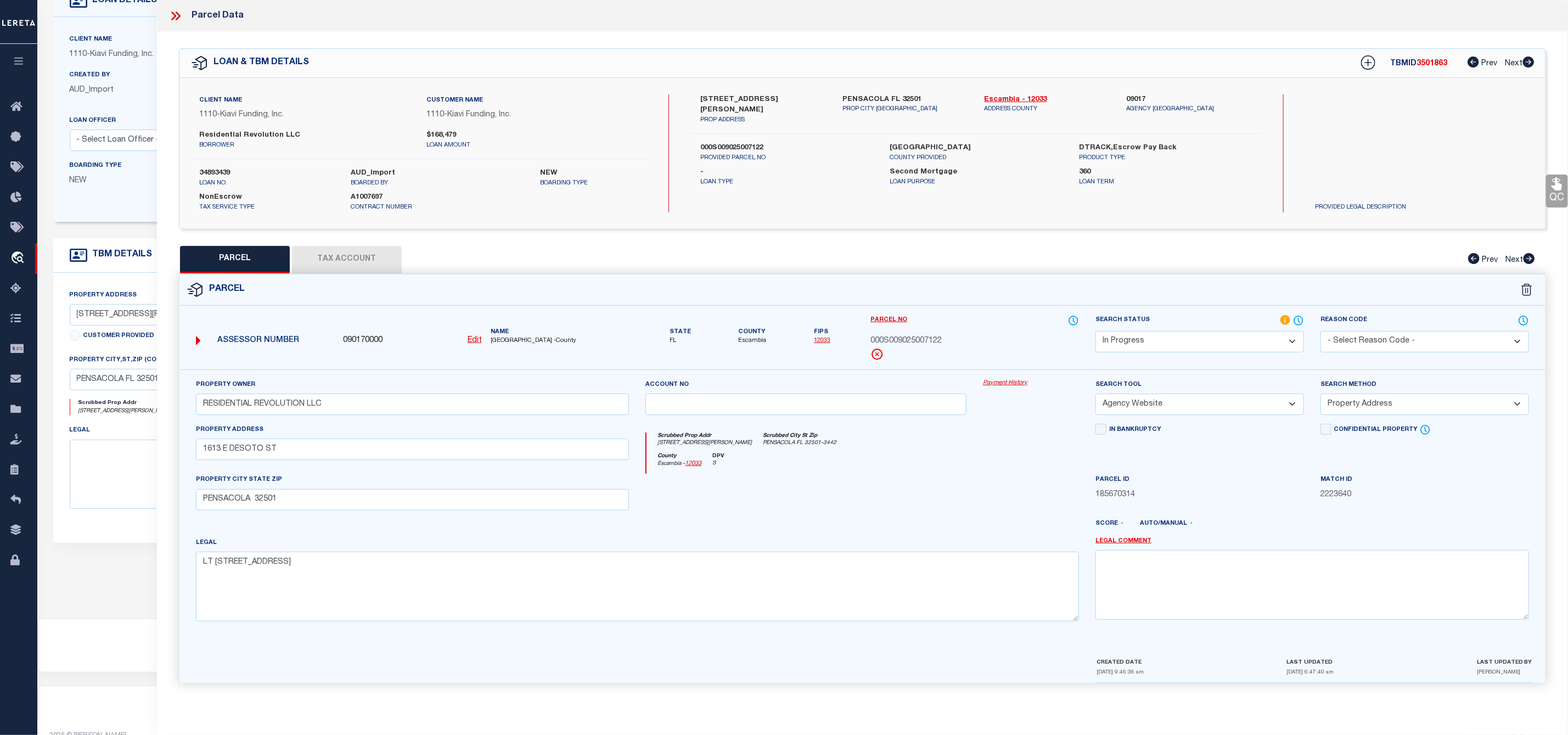
scroll to position [110, 0]
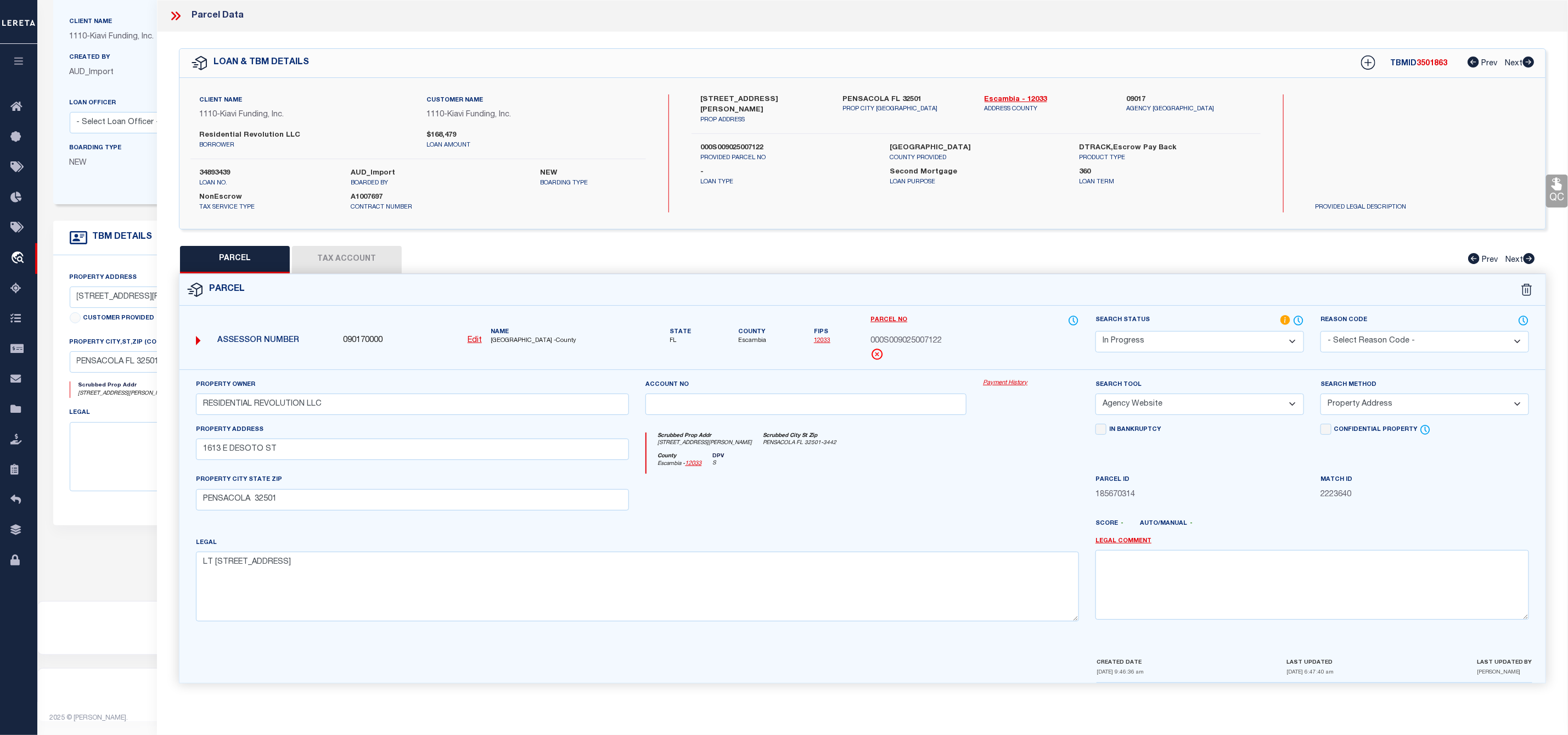
click at [1147, 346] on select "Automated Search Bad Parcel Complete Duplicate Parcel High Dollar Reporting In …" at bounding box center [1200, 341] width 209 height 21
click at [1095, 332] on select "Automated Search Bad Parcel Complete Duplicate Parcel High Dollar Reporting In …" at bounding box center [1200, 341] width 209 height 21
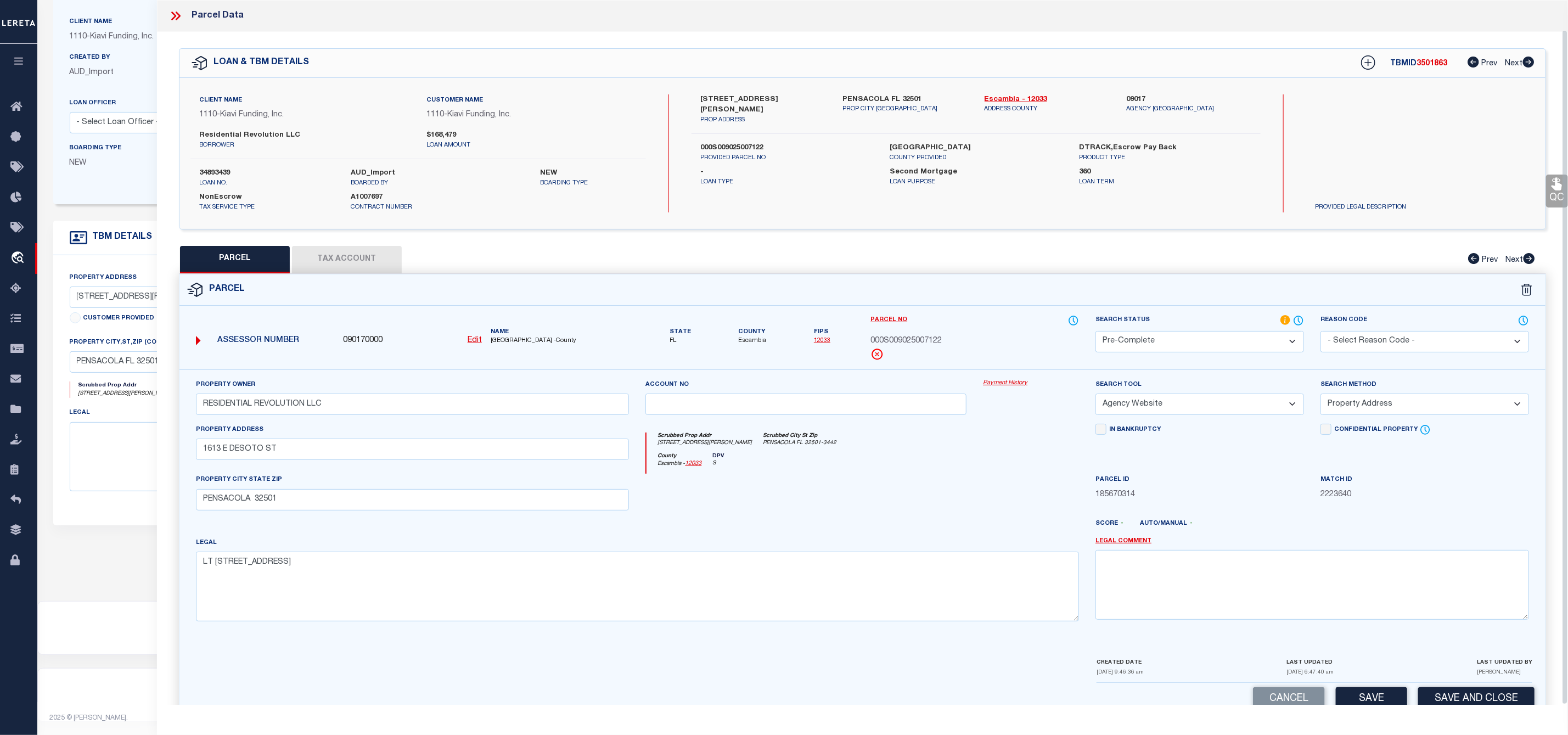
scroll to position [31, 0]
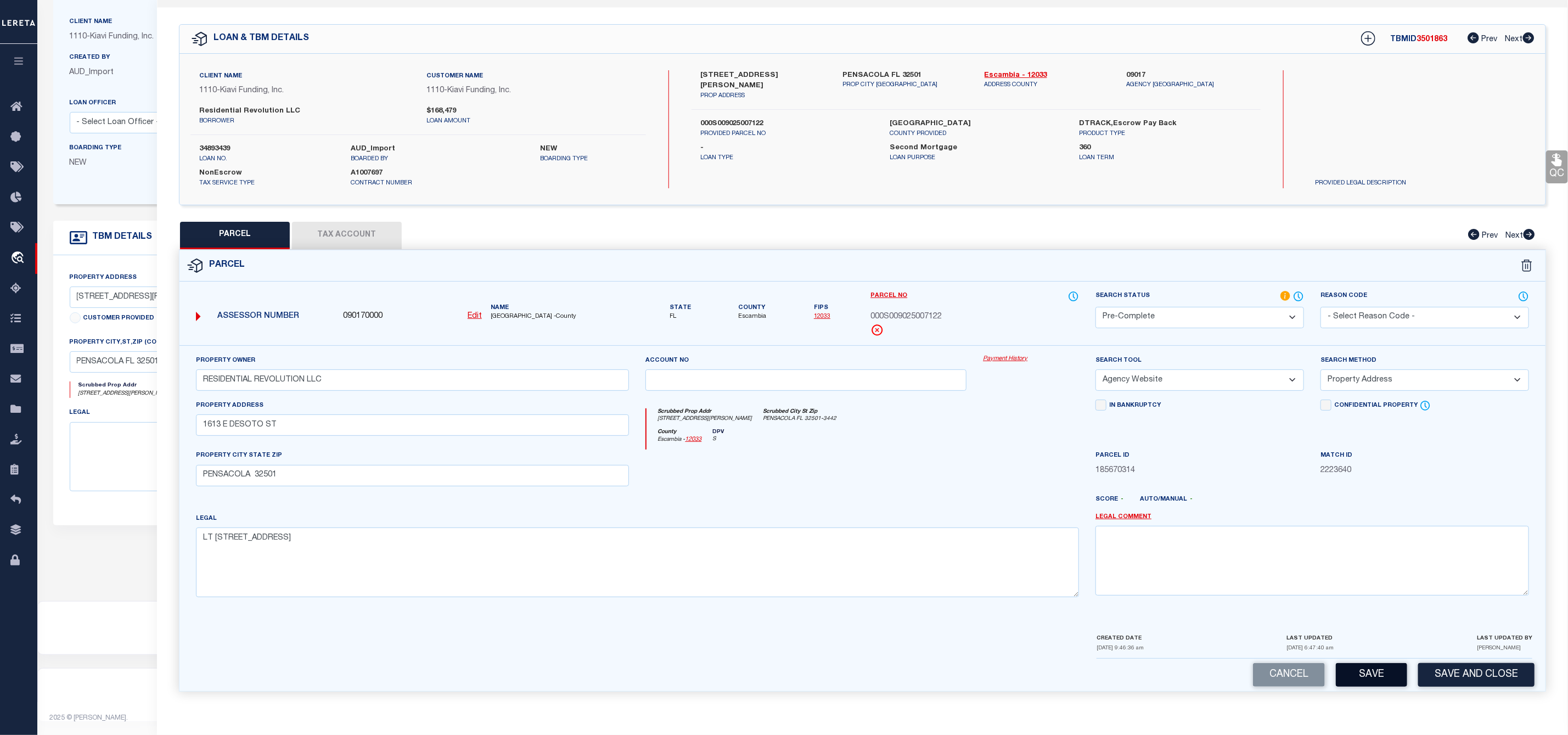
click at [1380, 686] on button "Save" at bounding box center [1371, 674] width 71 height 24
click at [500, 312] on span "ESCAMBIA COUNTY -County" at bounding box center [559, 317] width 139 height 9
copy span "ESCAMBIA"
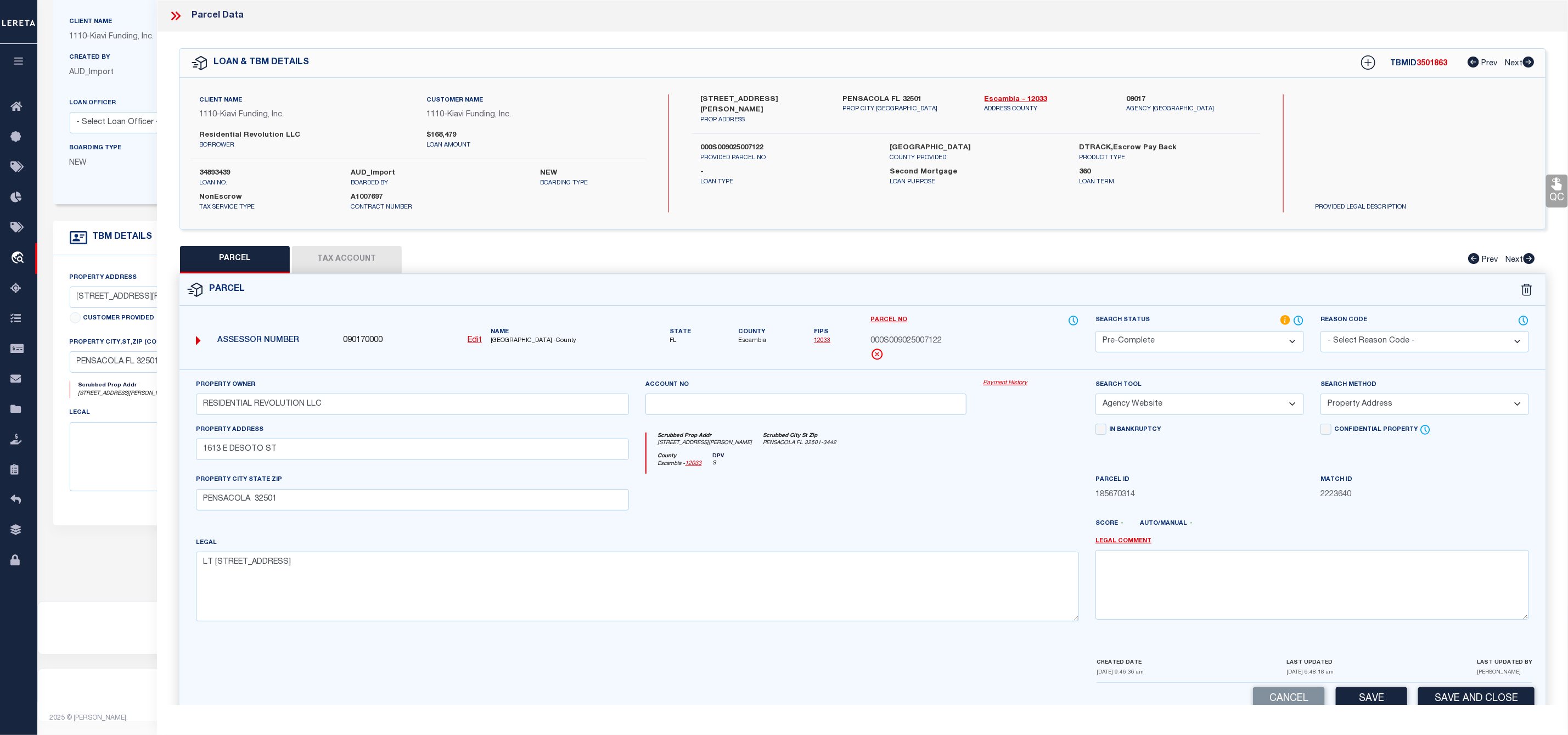
click at [181, 18] on icon at bounding box center [175, 16] width 14 height 14
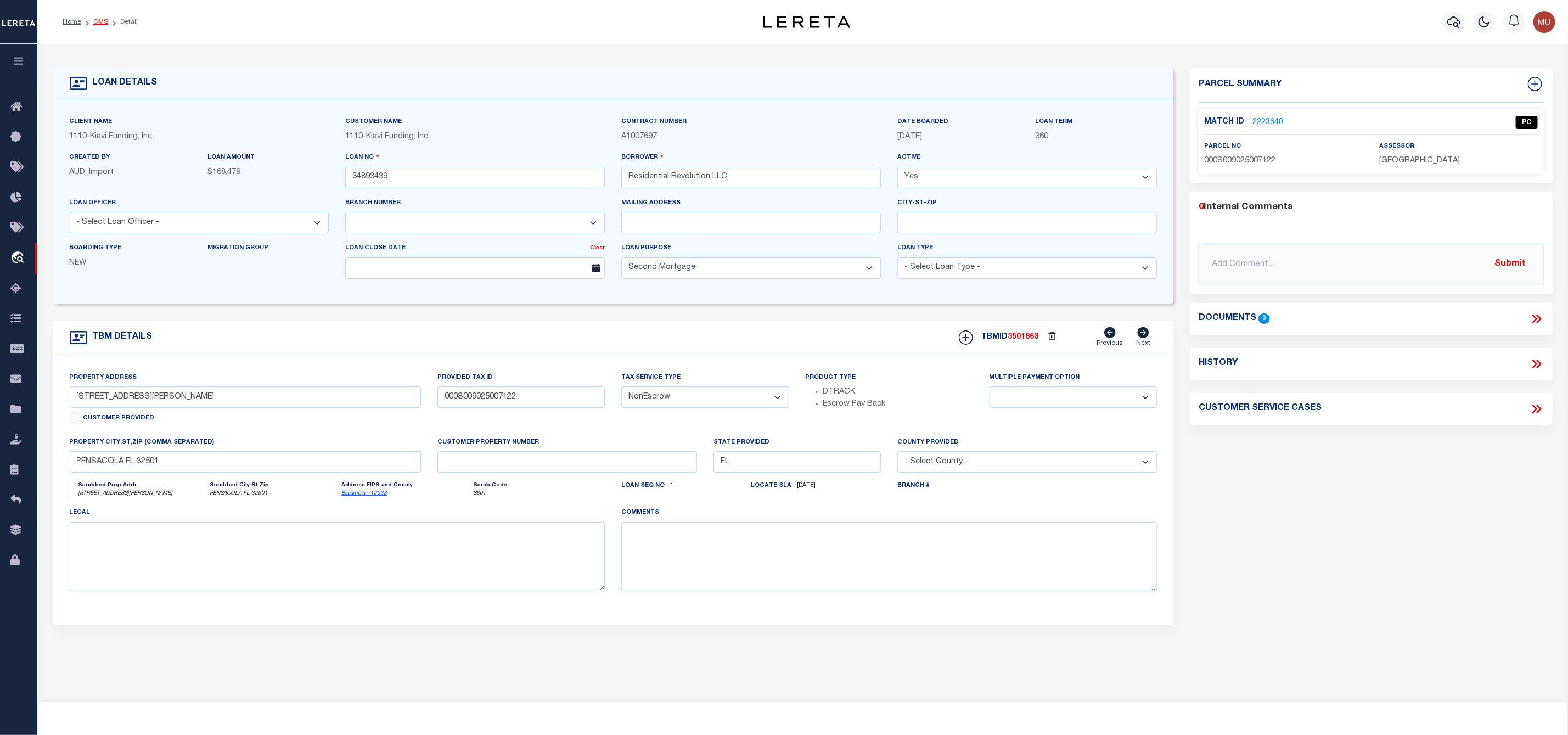
click at [106, 22] on link "OMS" at bounding box center [100, 21] width 15 height 6
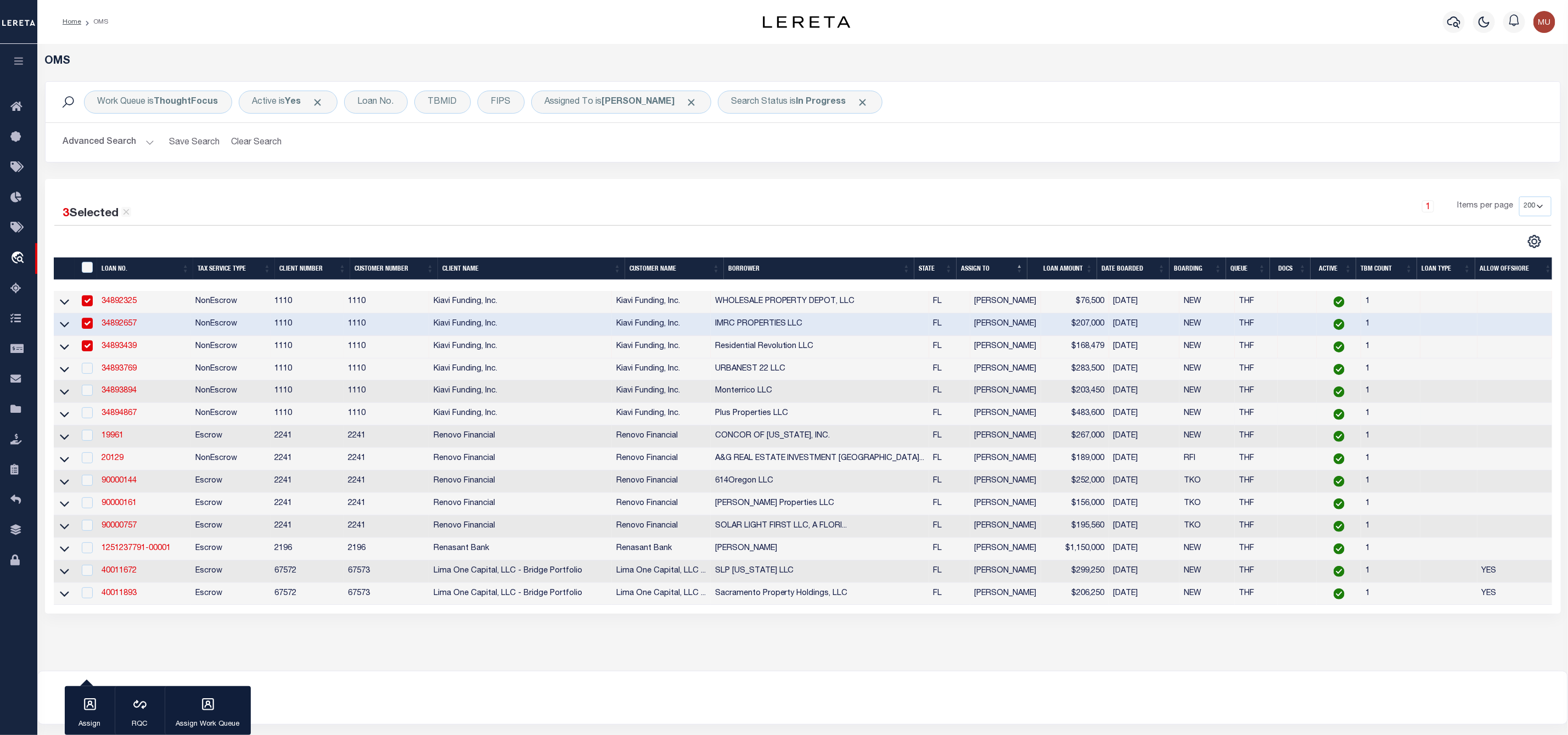
scroll to position [82, 0]
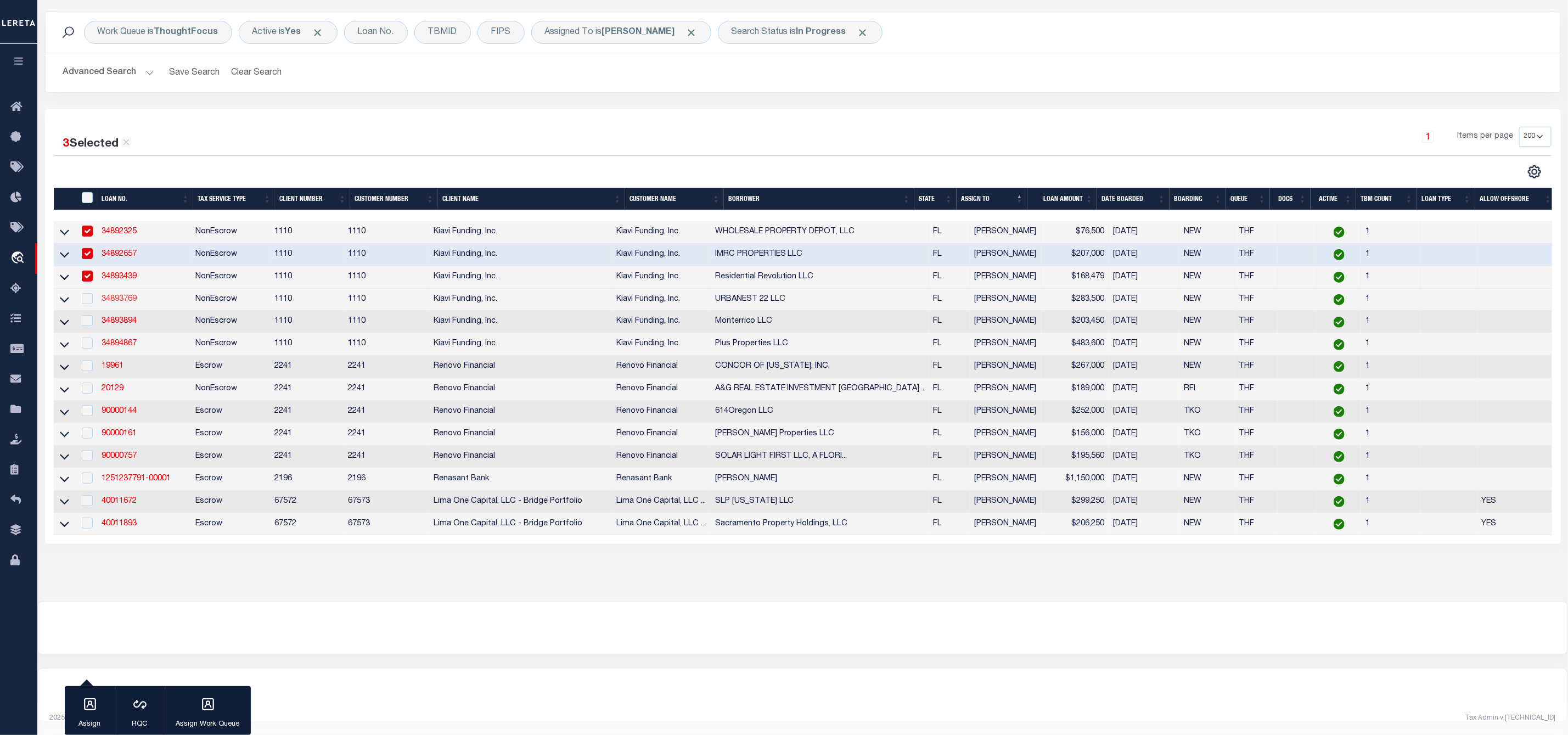
click at [123, 295] on link "34893769" at bounding box center [118, 299] width 35 height 8
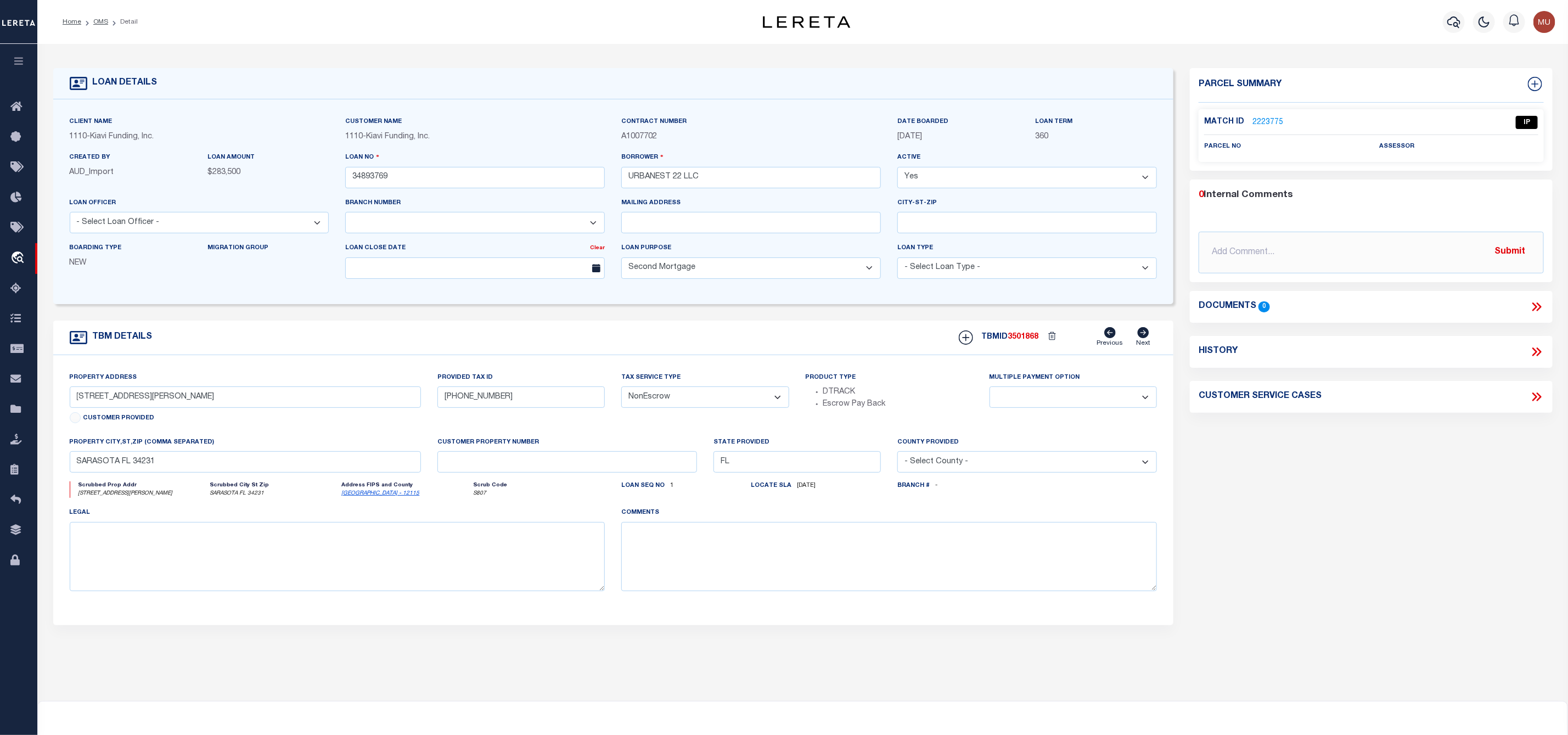
click at [1268, 117] on link "2223775" at bounding box center [1267, 123] width 31 height 11
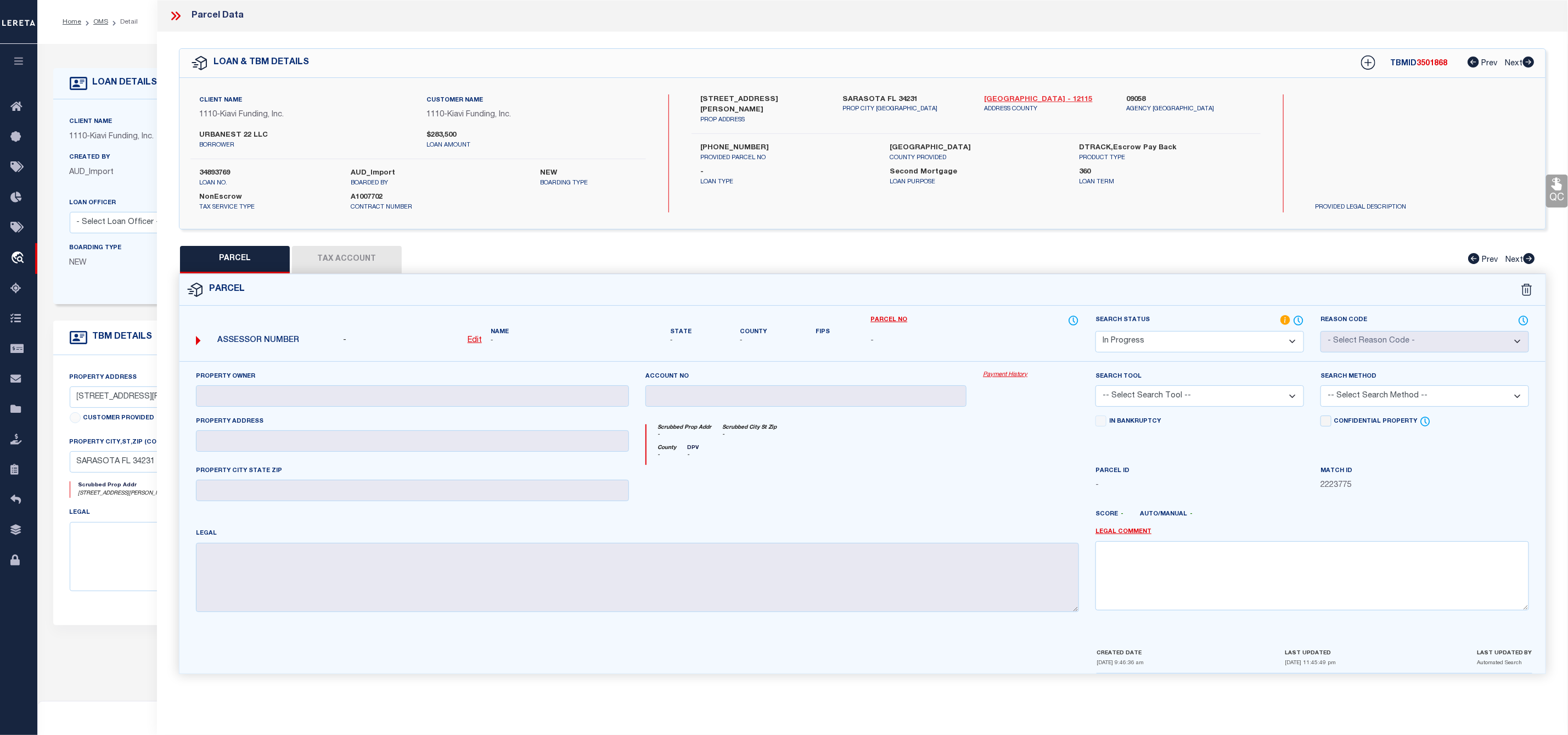
click at [1001, 97] on link "Sarasota - 12115" at bounding box center [1047, 99] width 125 height 11
drag, startPoint x: 698, startPoint y: 96, endPoint x: 756, endPoint y: 104, distance: 58.5
click at [756, 104] on div "4153 IOLA DRIVE, SARASOTA, FL, 34231 PROP ADDRESS" at bounding box center [763, 109] width 142 height 31
click at [760, 109] on label "4153 IOLA DRIVE, SARASOTA, FL, 34231" at bounding box center [763, 105] width 125 height 21
drag, startPoint x: 729, startPoint y: 108, endPoint x: 698, endPoint y: 98, distance: 32.6
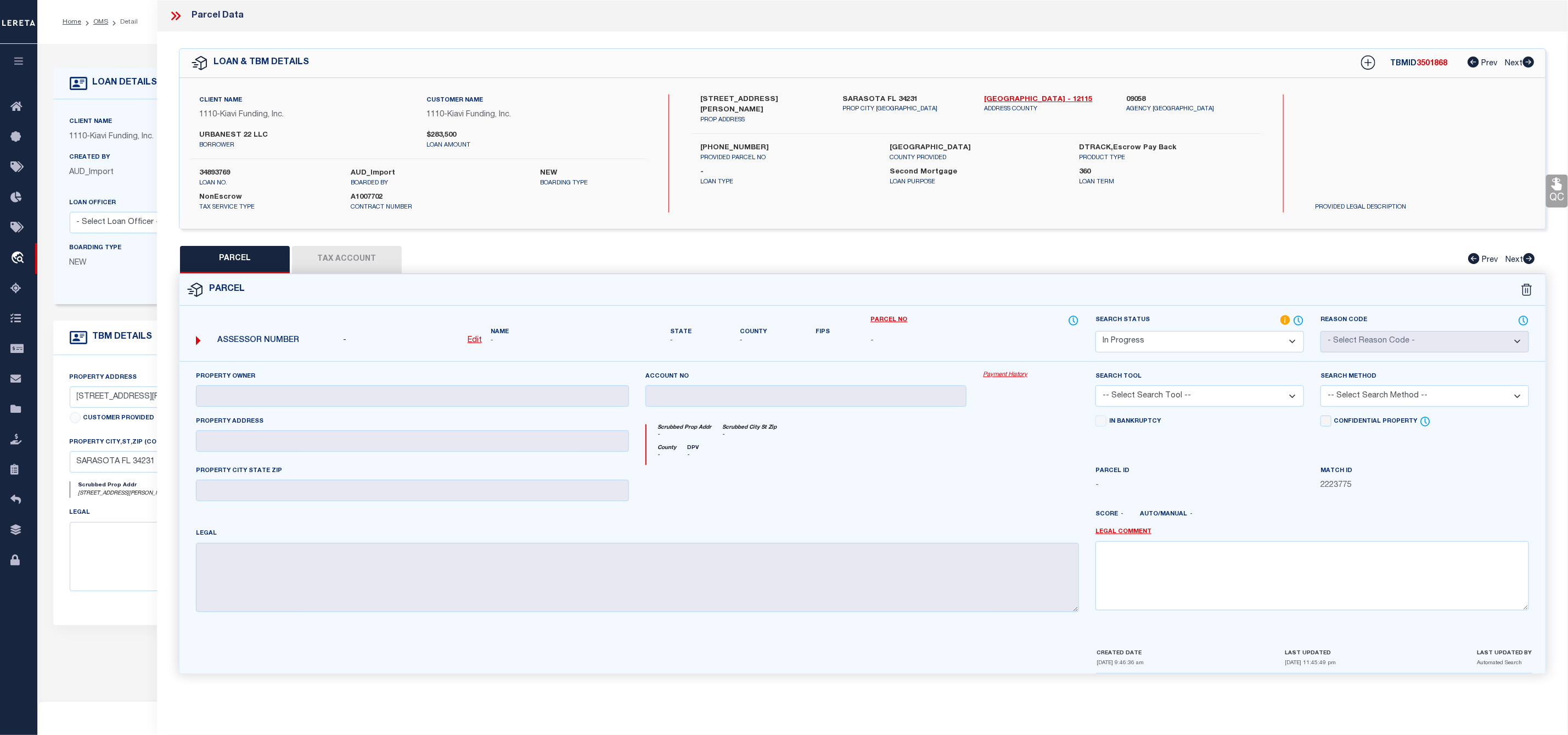
click at [698, 98] on div "4153 IOLA DRIVE, SARASOTA, FL, 34231 PROP ADDRESS" at bounding box center [763, 109] width 142 height 31
click at [470, 340] on u "Edit" at bounding box center [475, 340] width 14 height 8
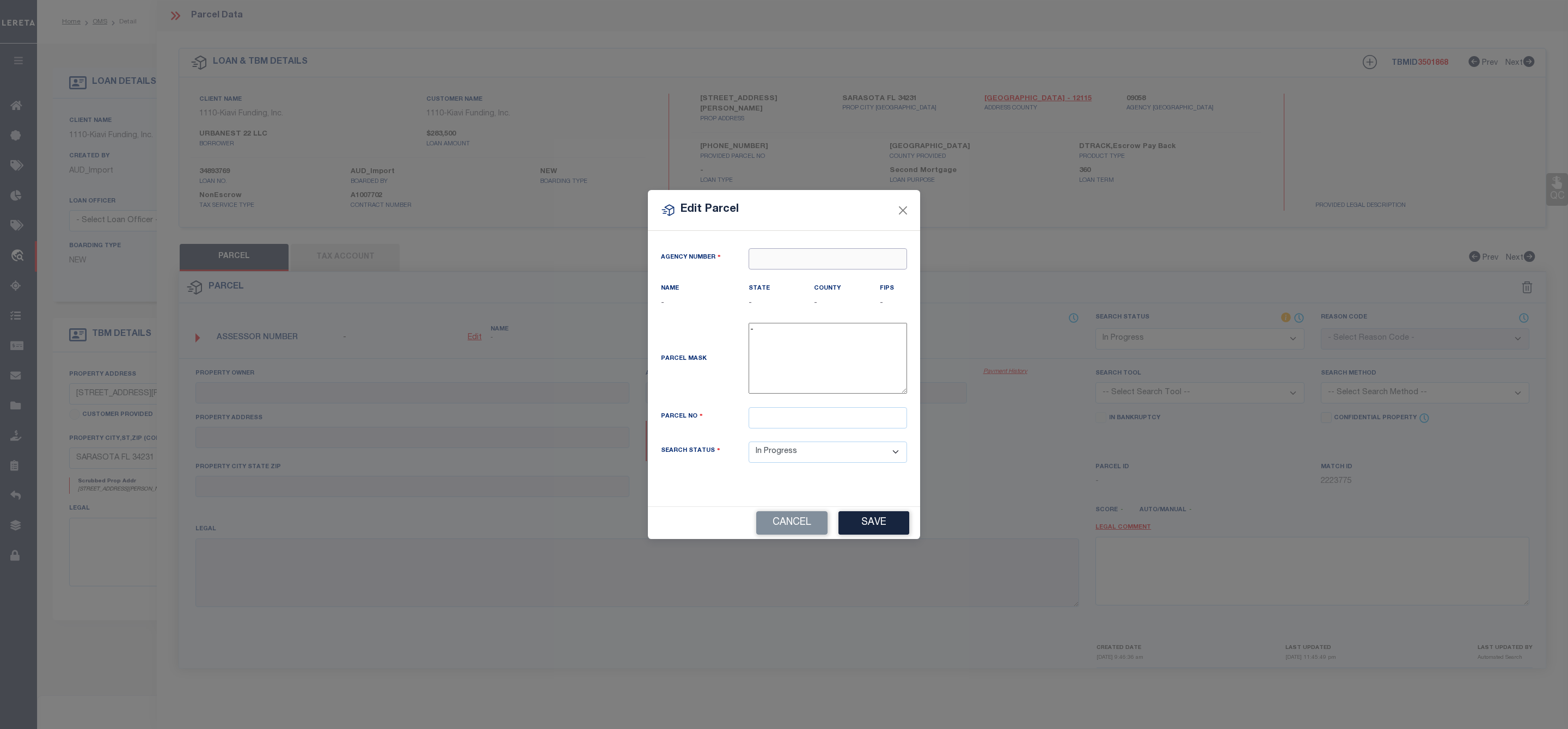
click at [801, 255] on input "text" at bounding box center [828, 259] width 158 height 21
click at [831, 276] on div "090580000 : SARASOTA COUNTY" at bounding box center [828, 284] width 159 height 31
click at [803, 353] on textarea "-" at bounding box center [828, 358] width 158 height 71
click at [786, 427] on input "text" at bounding box center [828, 418] width 158 height 21
paste input "0072100021"
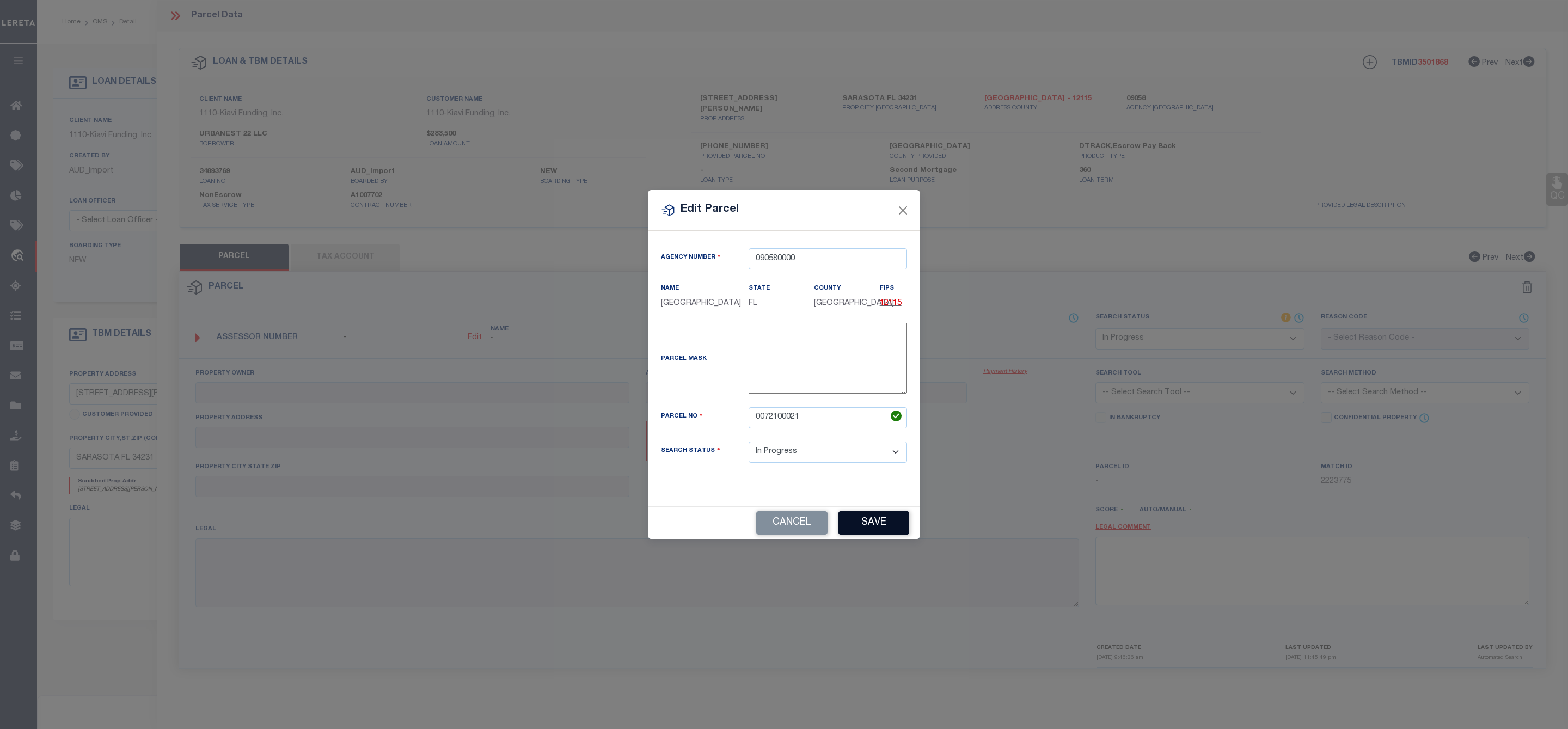
click at [870, 535] on button "Save" at bounding box center [874, 523] width 71 height 23
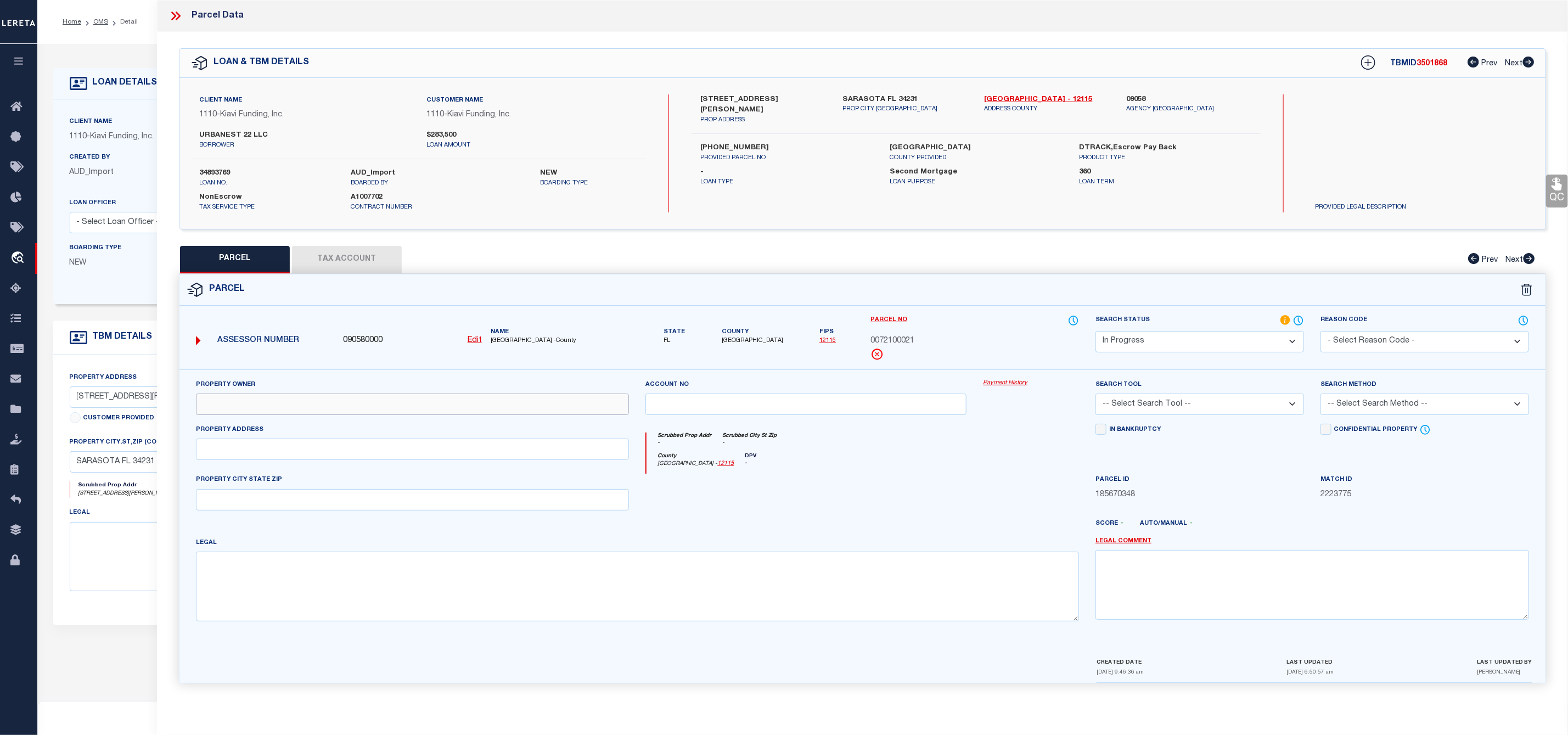
click at [283, 404] on input "text" at bounding box center [413, 404] width 433 height 21
click at [229, 402] on input "text" at bounding box center [413, 404] width 433 height 21
paste input "URBANEST 22 LLC"
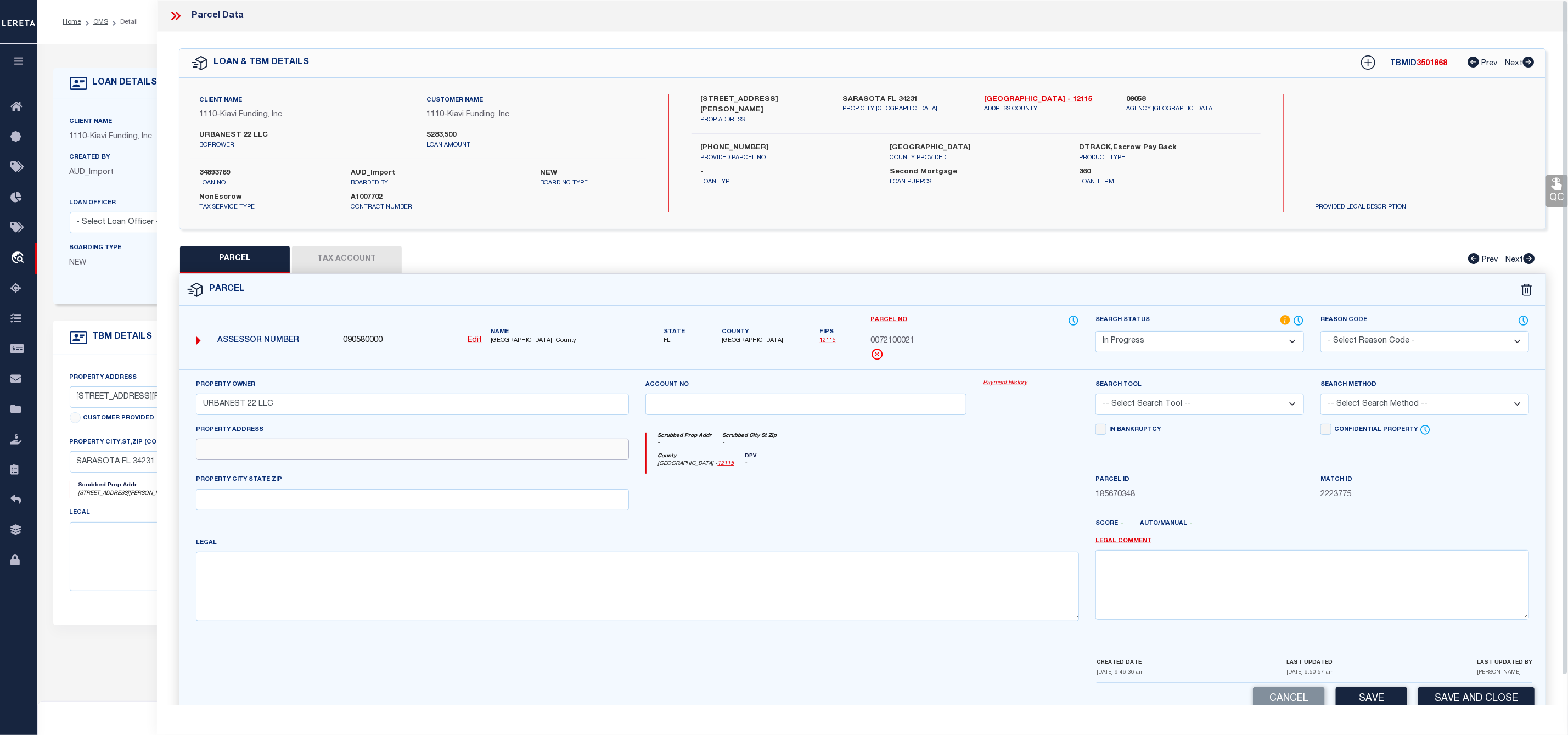
click at [294, 451] on input "text" at bounding box center [413, 449] width 433 height 21
paste input "4153 IOLA DR"
click at [299, 494] on input "text" at bounding box center [413, 500] width 433 height 21
paste input "SARASOTA, FL, 34231"
click at [262, 569] on textarea at bounding box center [638, 586] width 884 height 69
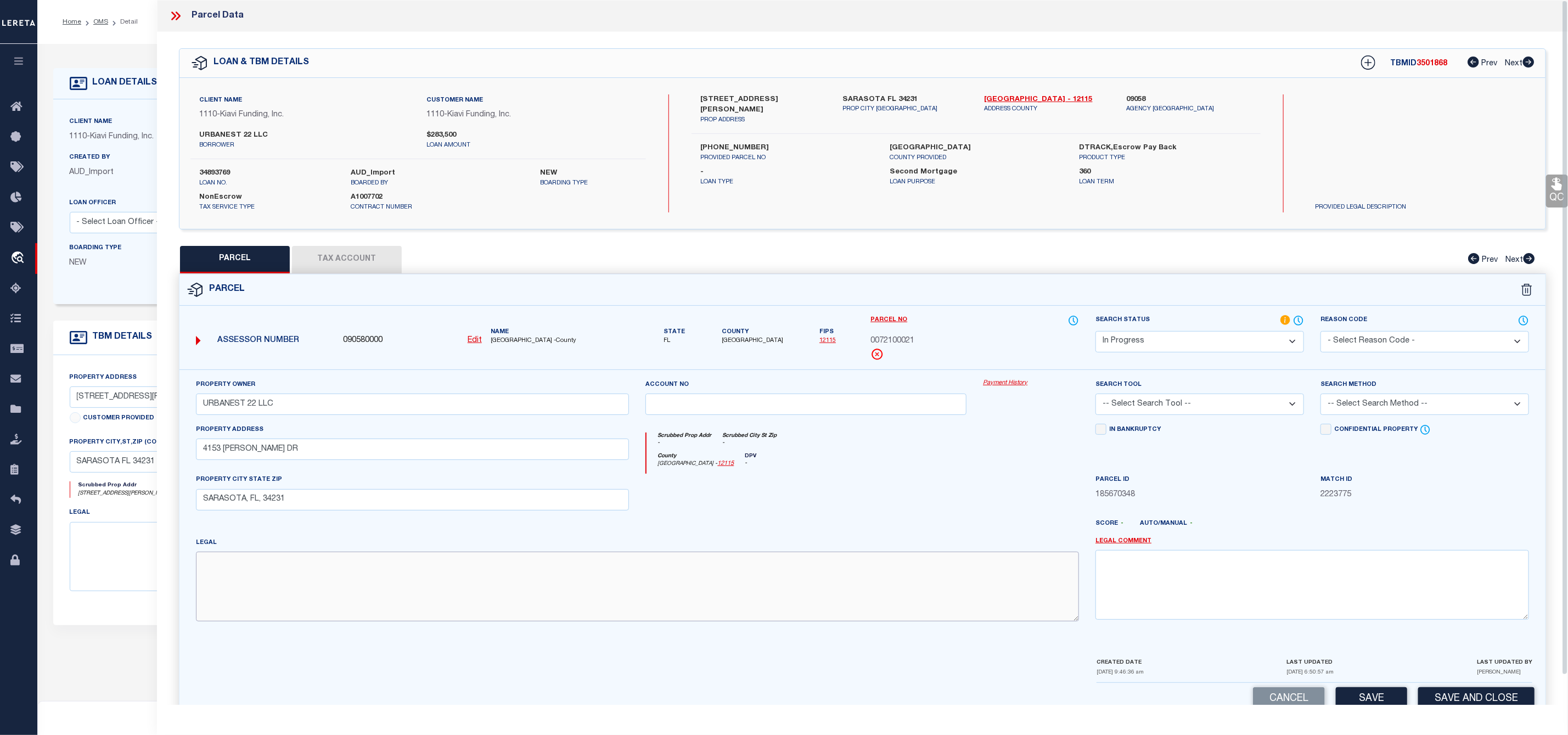
click at [209, 573] on textarea at bounding box center [638, 586] width 884 height 69
paste textarea "LOTS 11 & 13 BLK 3 GOLF ESTATES"
click at [1195, 405] on select "-- Select Search Tool -- 3rd Party Website Agency File Agency Website ATLS CNV-…" at bounding box center [1200, 404] width 209 height 21
click at [1095, 397] on select "-- Select Search Tool -- 3rd Party Website Agency File Agency Website ATLS CNV-…" at bounding box center [1200, 404] width 209 height 21
click at [1377, 408] on select "-- Select Search Method -- Property Address Legal Liability Info Provided" at bounding box center [1425, 404] width 209 height 21
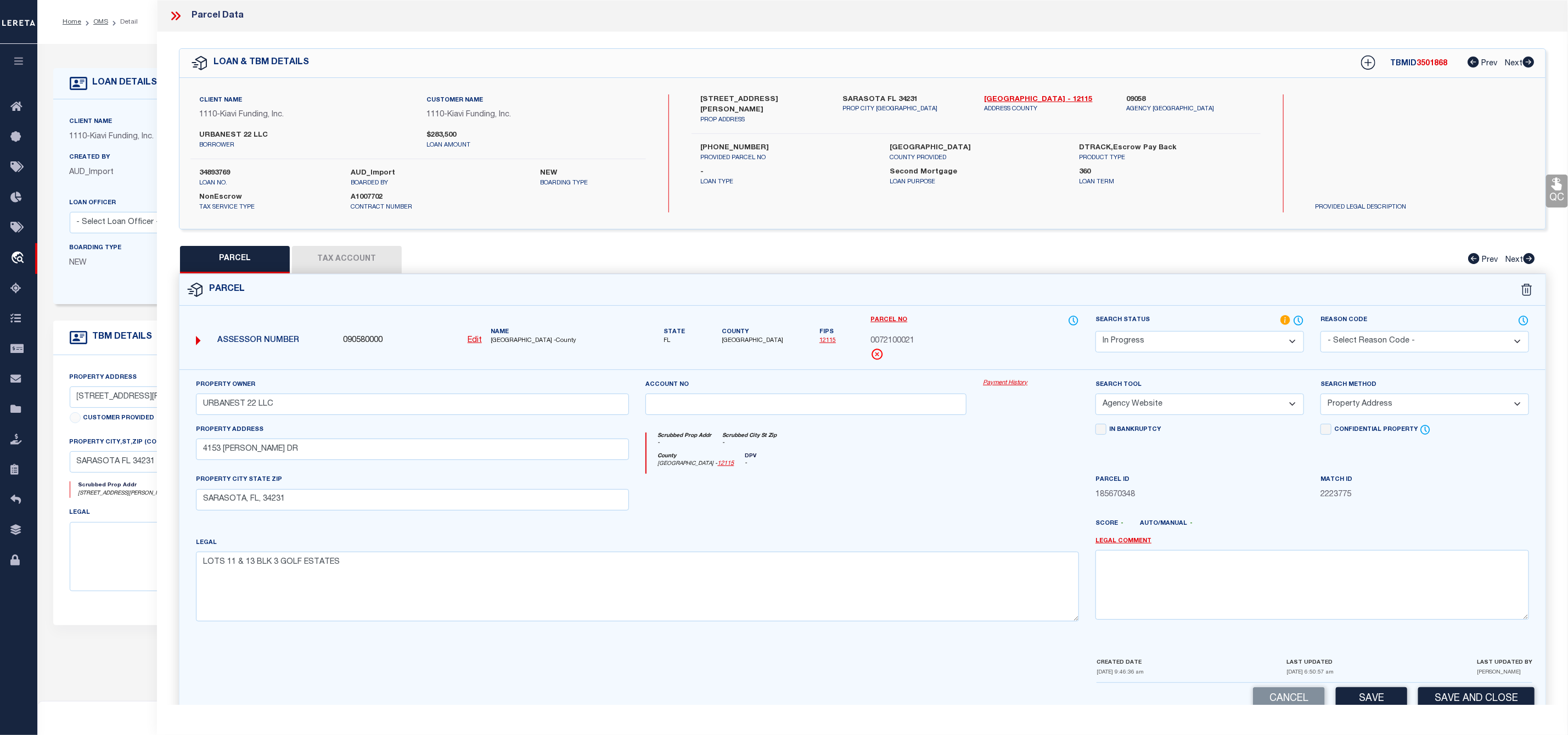
click at [1321, 397] on select "-- Select Search Method -- Property Address Legal Liability Info Provided" at bounding box center [1425, 404] width 209 height 21
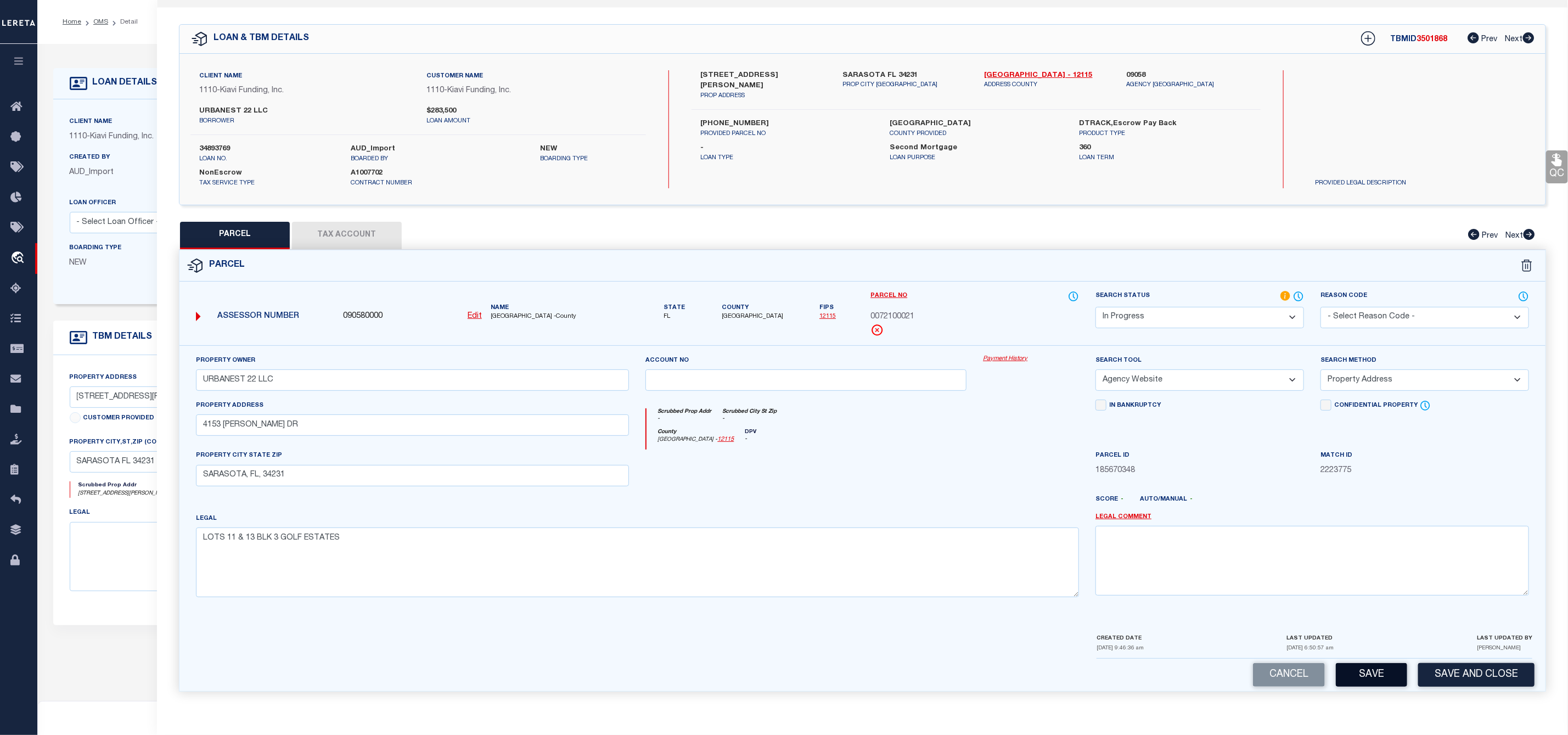
click at [1371, 674] on button "Save" at bounding box center [1371, 674] width 71 height 24
click at [357, 234] on button "Tax Account" at bounding box center [347, 235] width 110 height 27
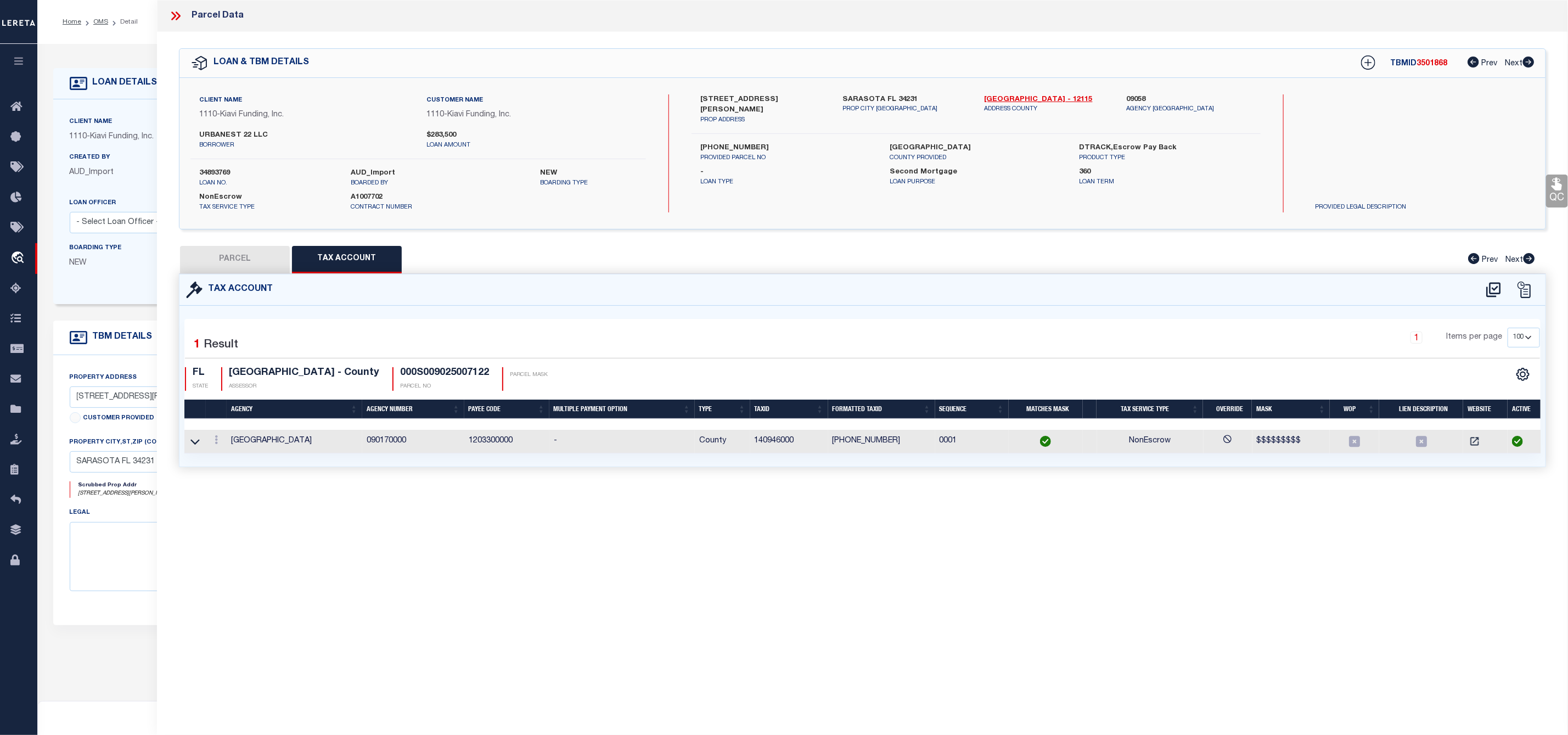
scroll to position [0, 0]
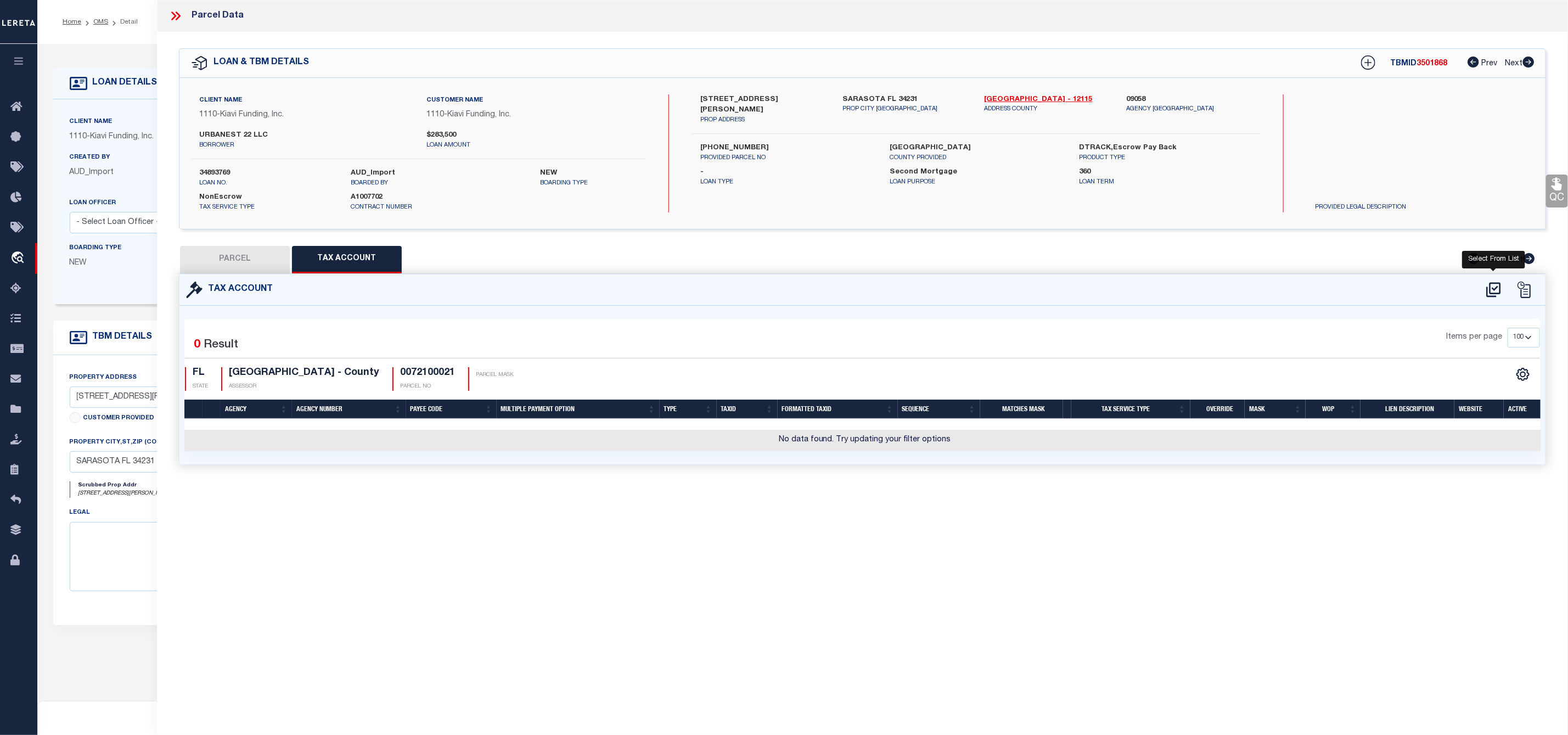
click at [1490, 284] on icon at bounding box center [1493, 289] width 14 height 15
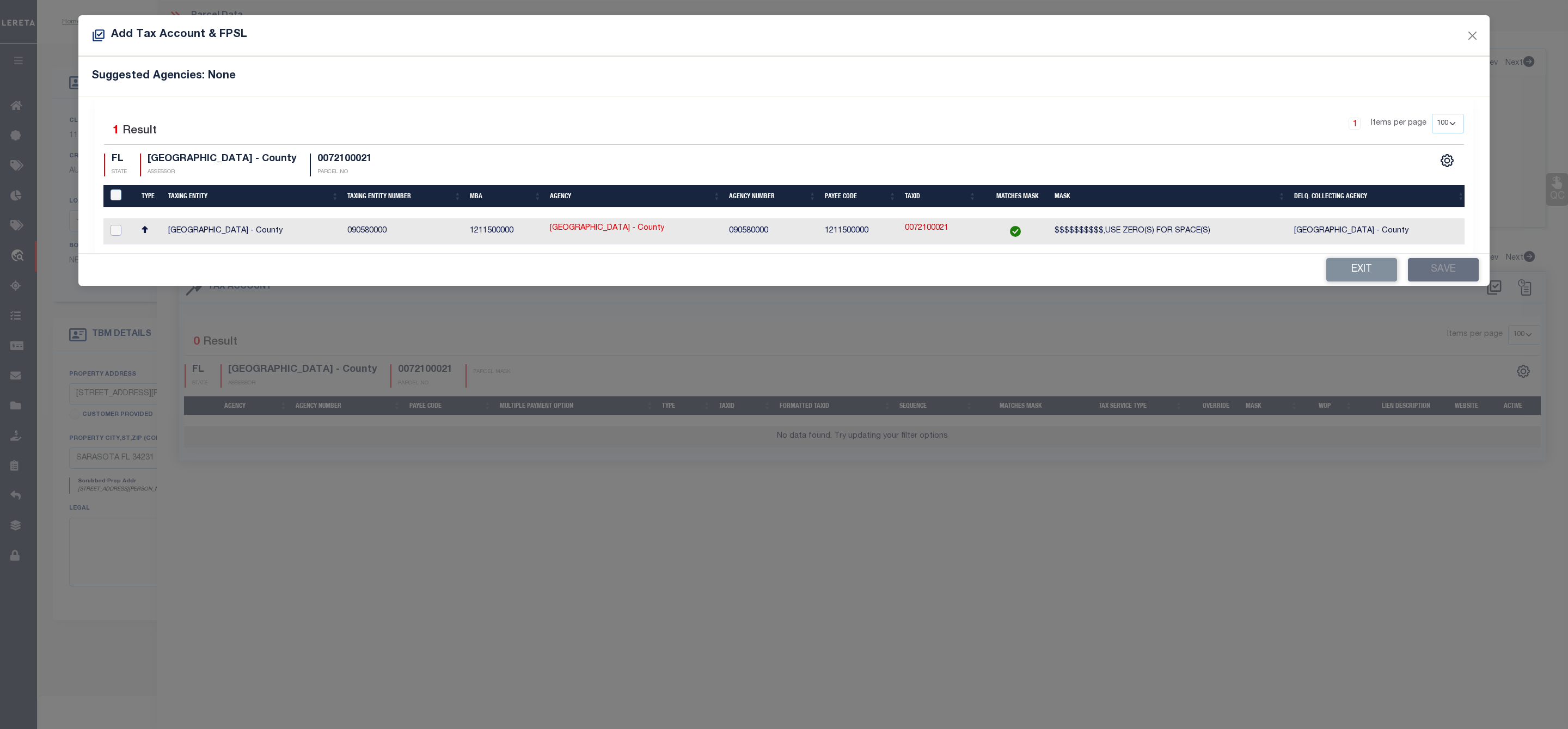
click at [113, 231] on input "checkbox" at bounding box center [115, 230] width 11 height 11
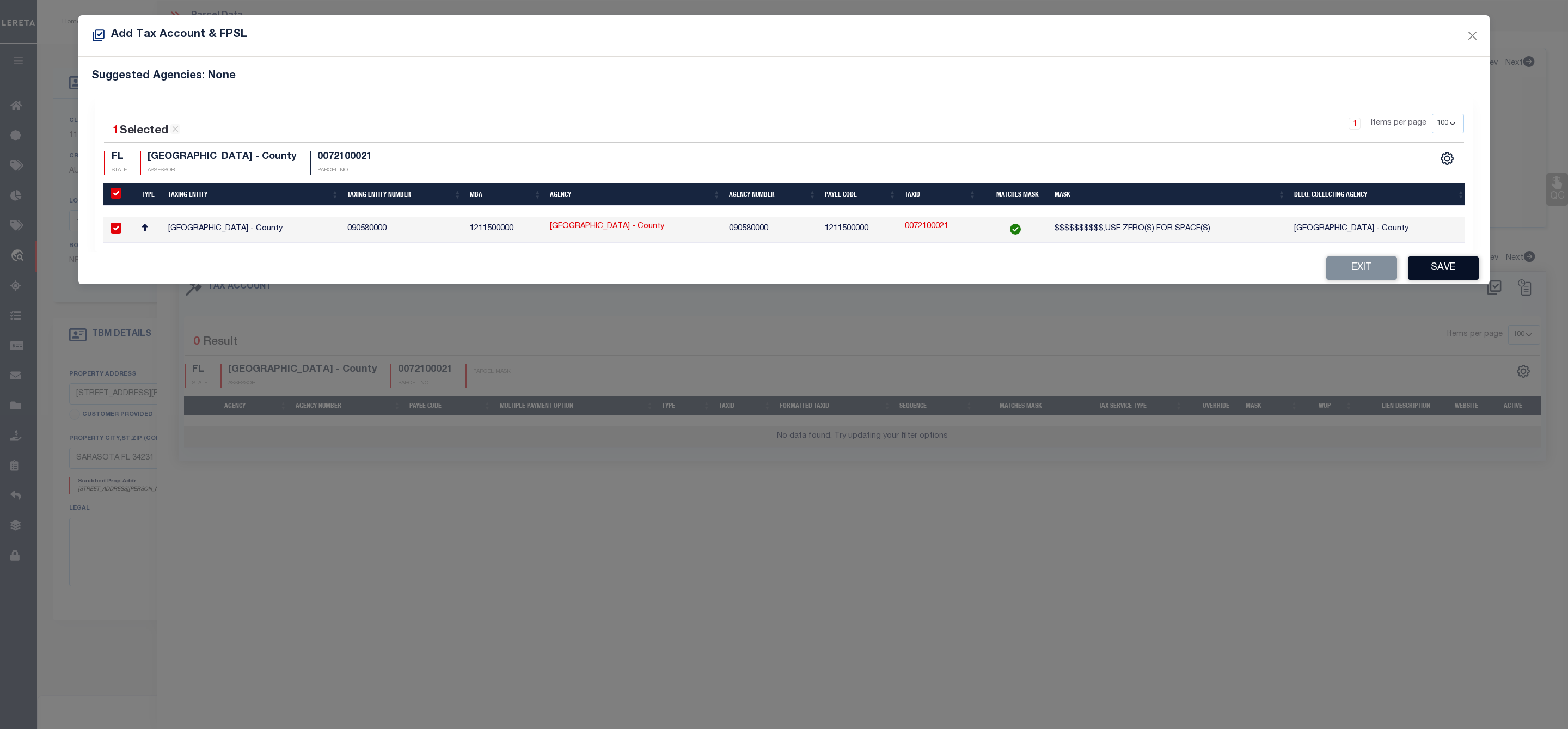
click at [1429, 272] on button "Save" at bounding box center [1443, 268] width 71 height 23
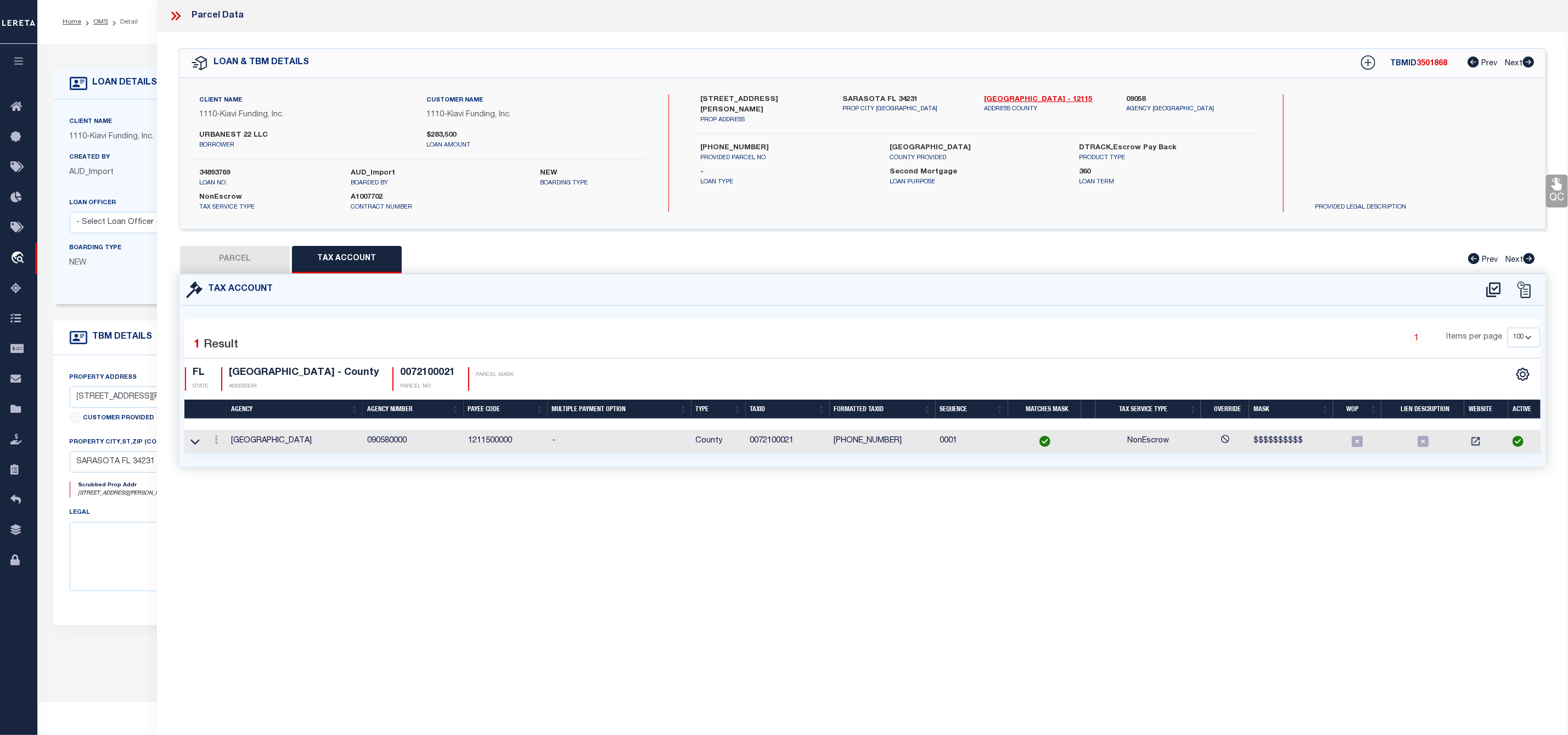
click at [270, 269] on button "PARCEL" at bounding box center [235, 259] width 110 height 27
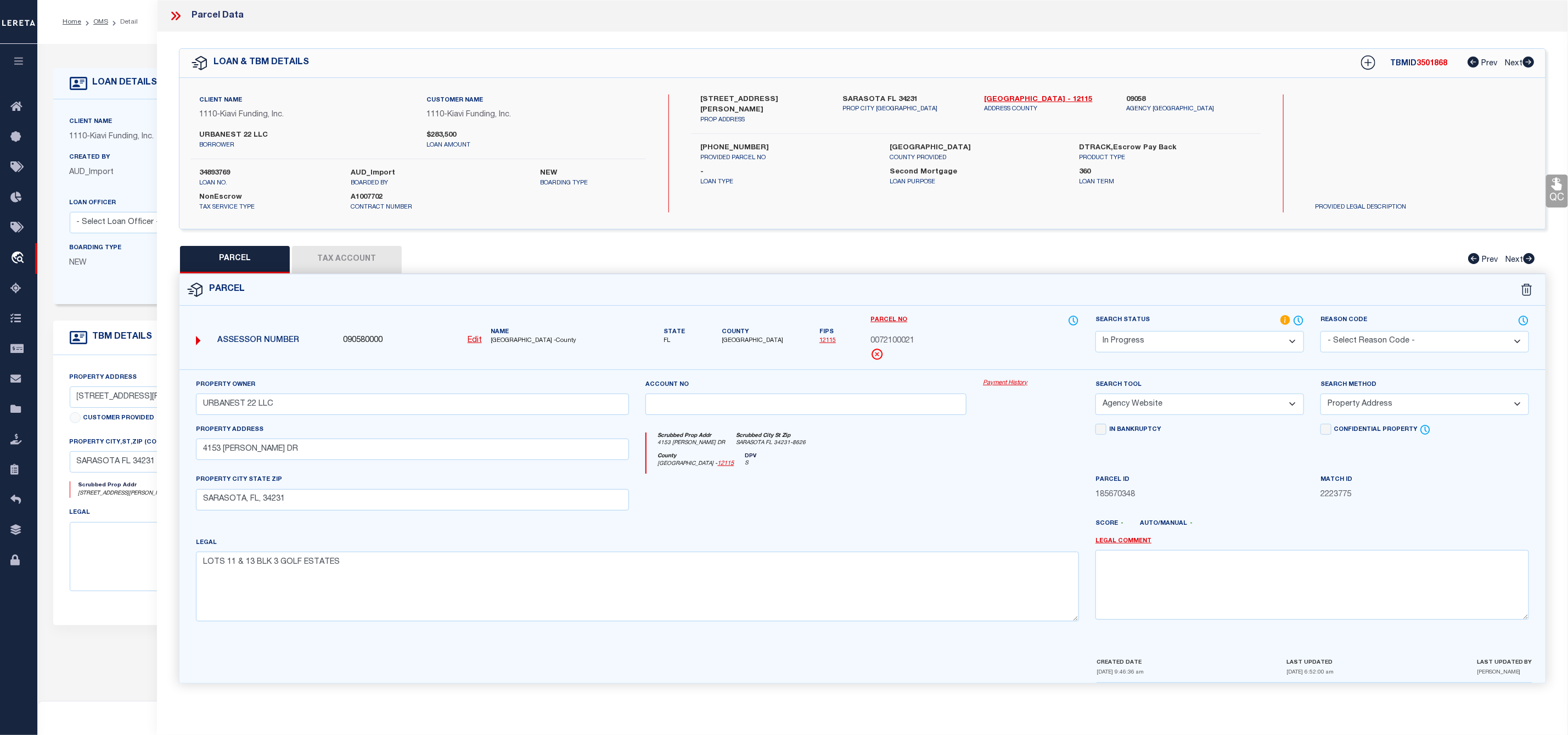
click at [888, 340] on span "0072100021" at bounding box center [892, 341] width 44 height 12
click at [510, 341] on span "SARASOTA COUNTY -County" at bounding box center [559, 341] width 139 height 9
click at [1160, 338] on select "Automated Search Bad Parcel Complete Duplicate Parcel High Dollar Reporting In …" at bounding box center [1200, 341] width 209 height 21
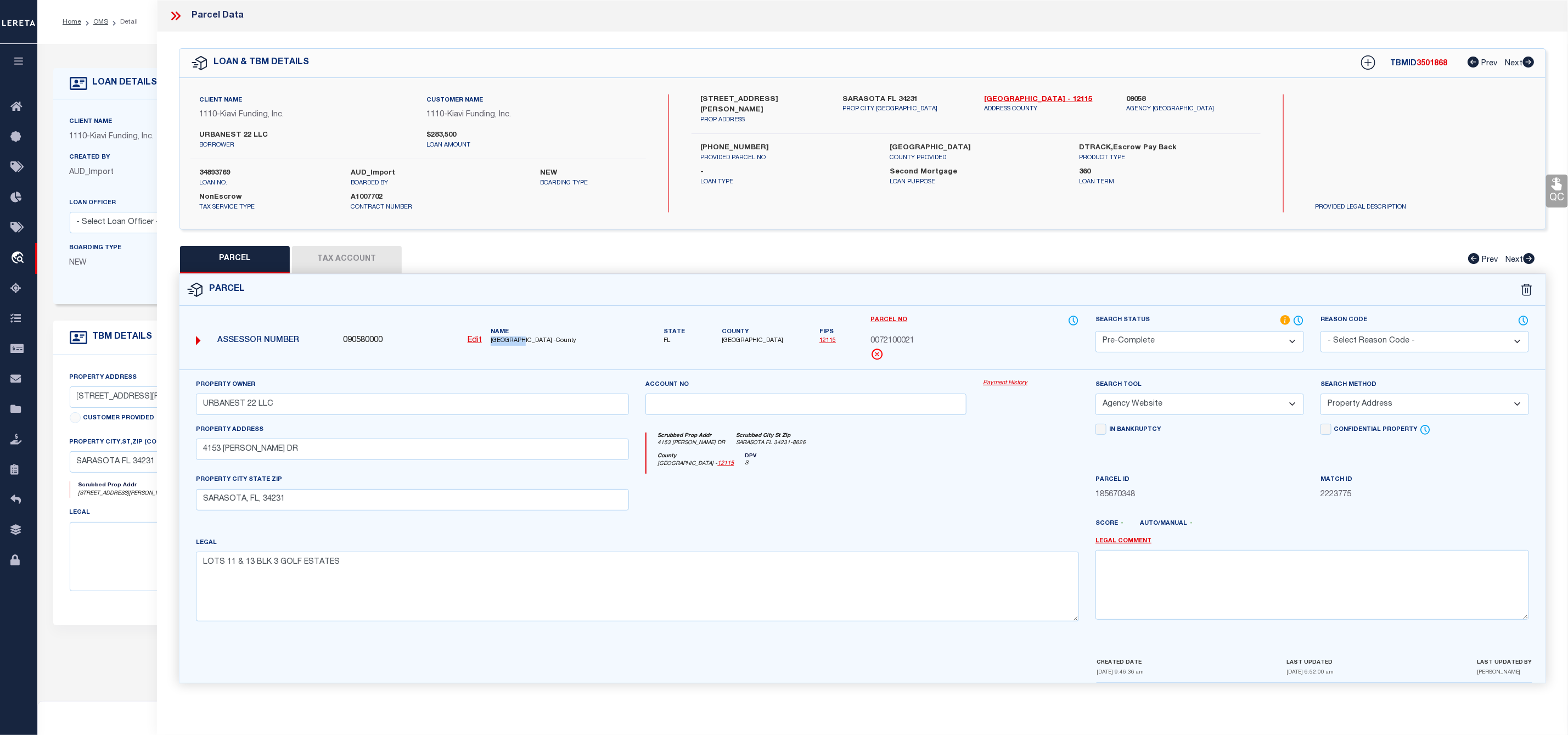
click at [1095, 332] on select "Automated Search Bad Parcel Complete Duplicate Parcel High Dollar Reporting In …" at bounding box center [1200, 341] width 209 height 21
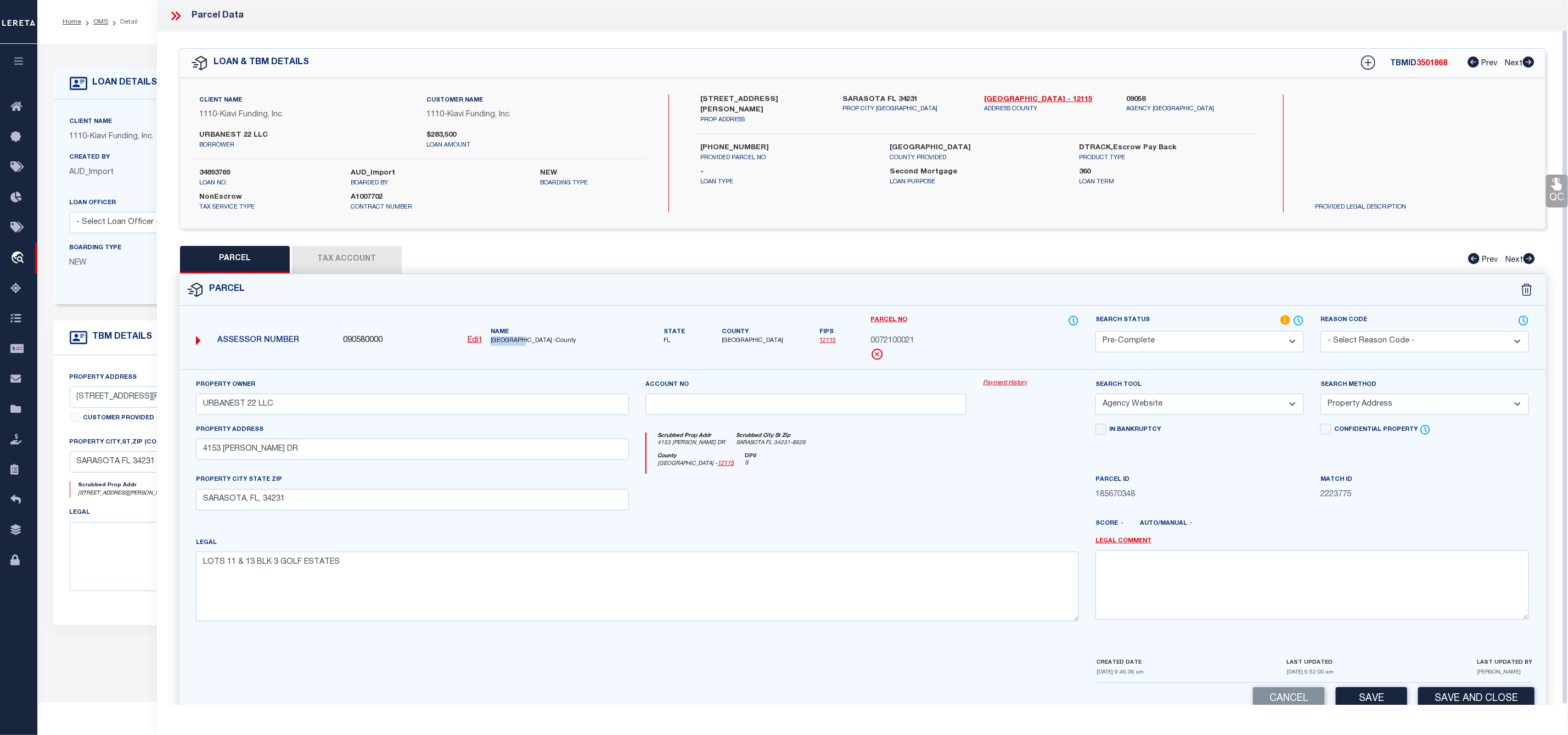
scroll to position [31, 0]
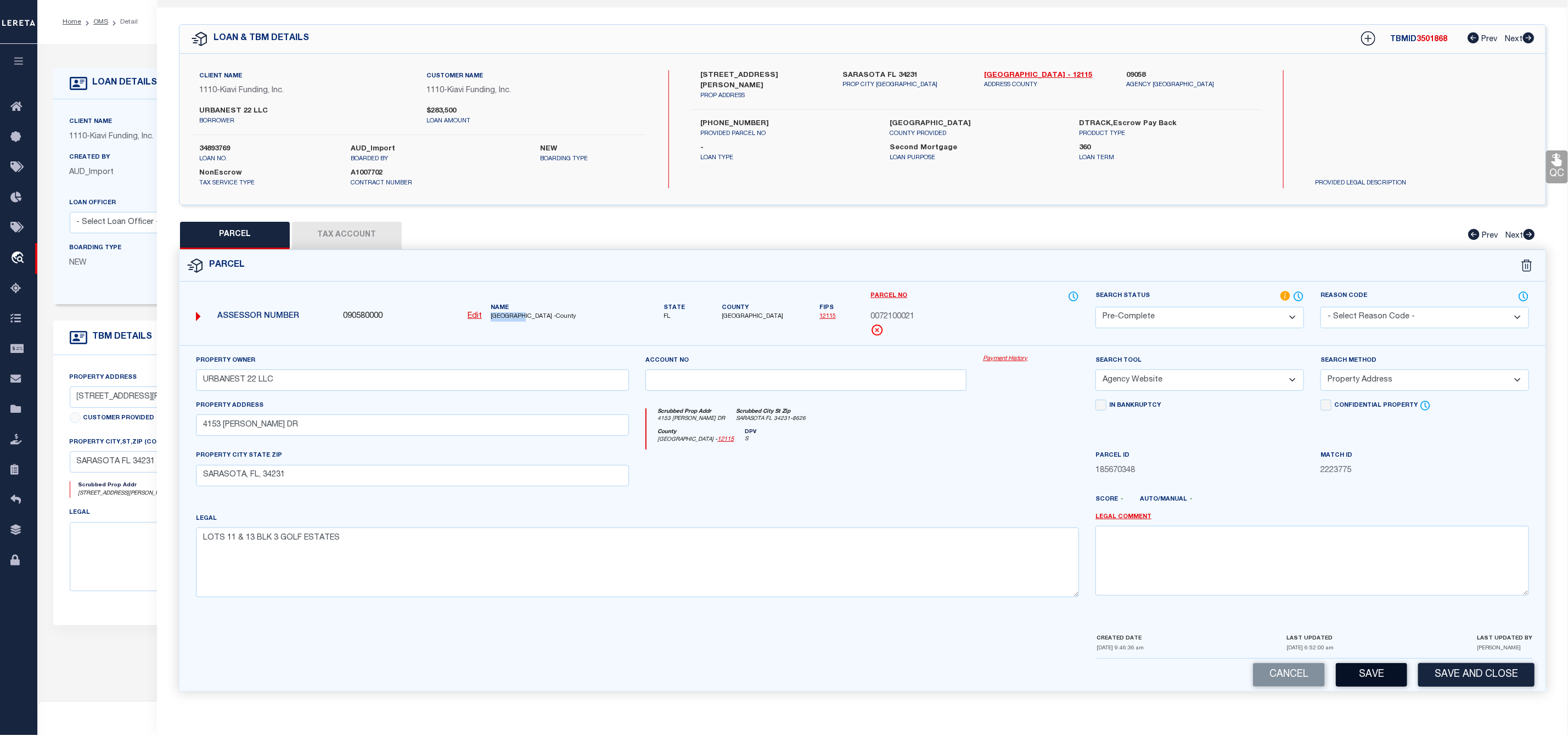
click at [1367, 672] on button "Save" at bounding box center [1371, 674] width 71 height 24
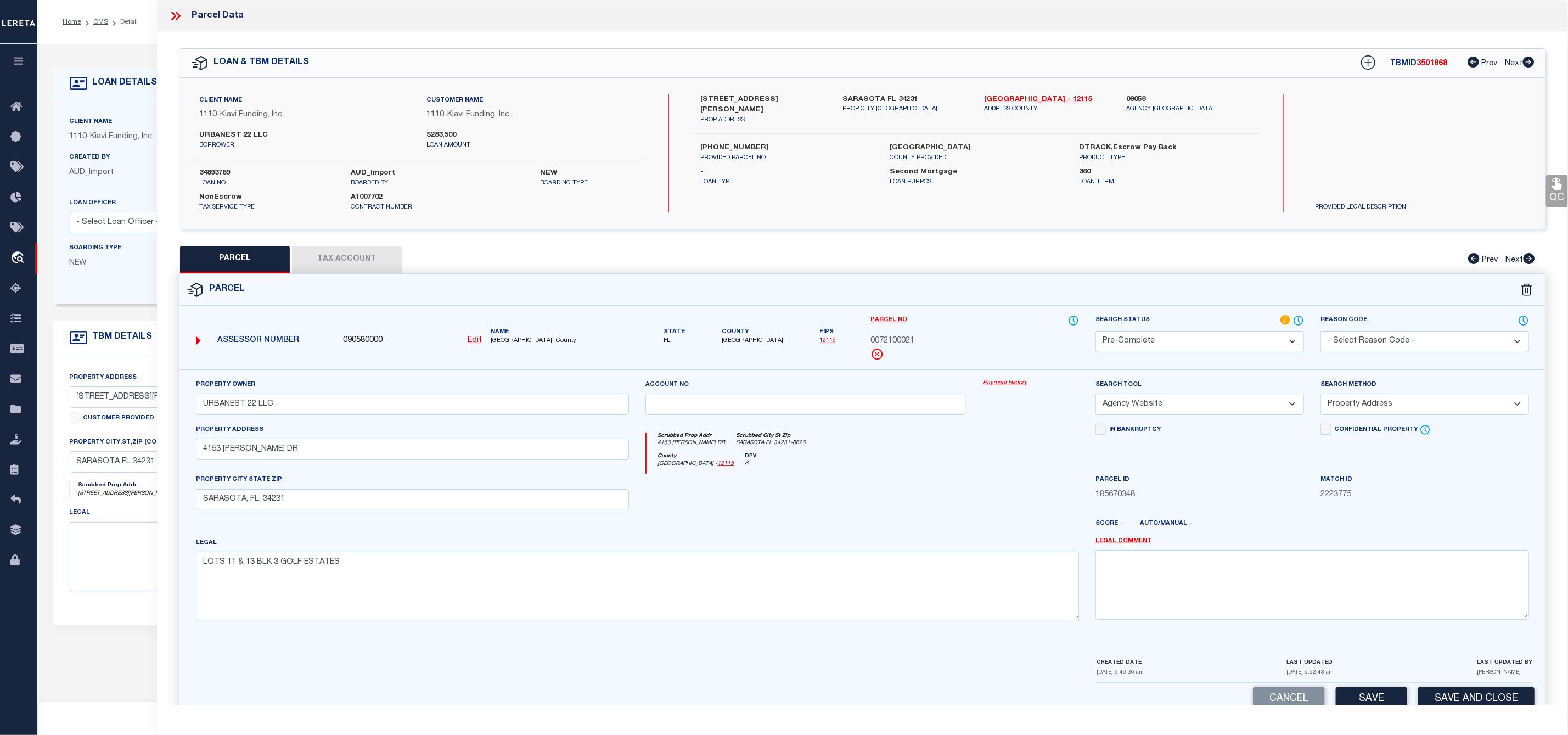
click at [183, 13] on div at bounding box center [180, 16] width 23 height 14
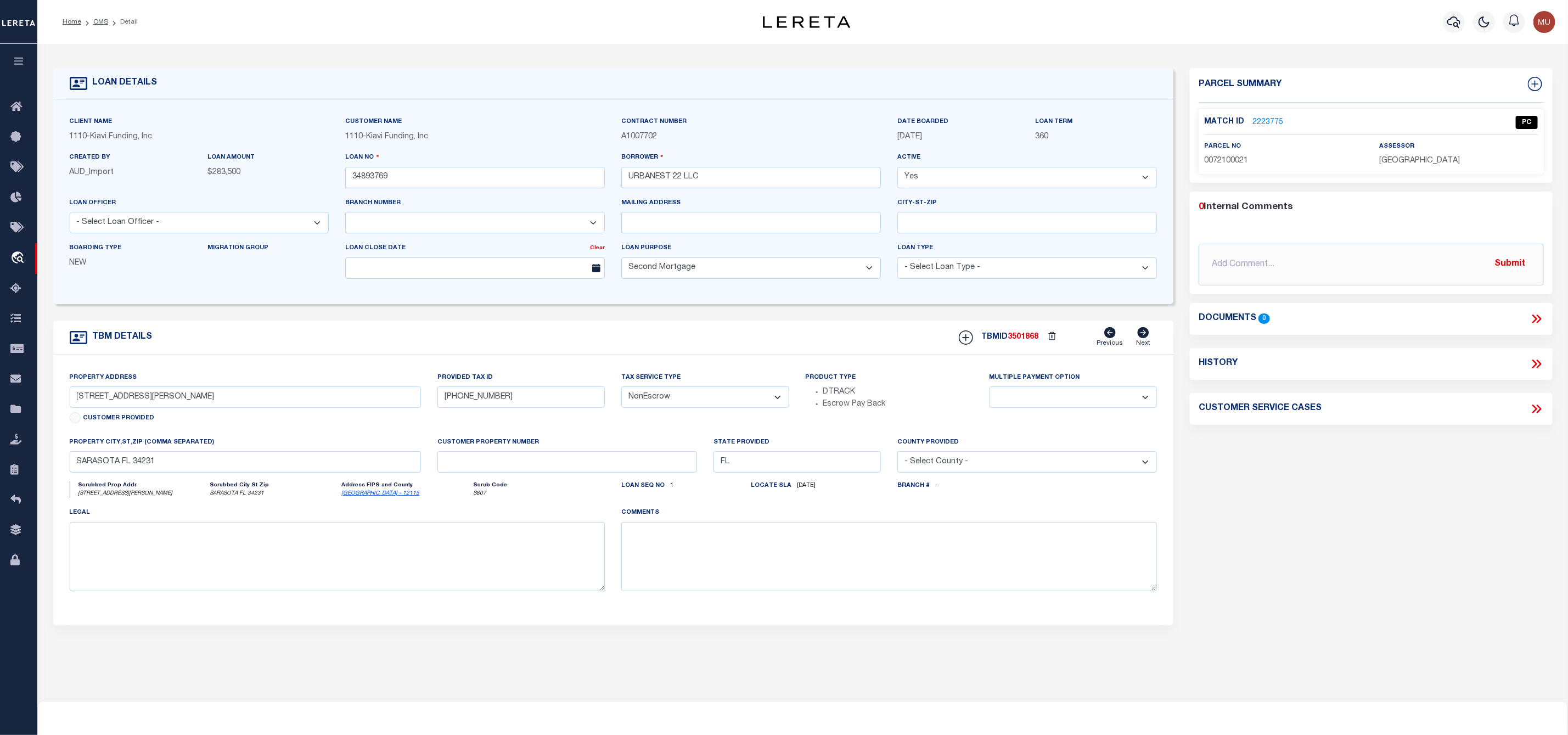
click at [103, 17] on li "OMS" at bounding box center [95, 22] width 27 height 10
click at [100, 21] on link "OMS" at bounding box center [100, 21] width 15 height 6
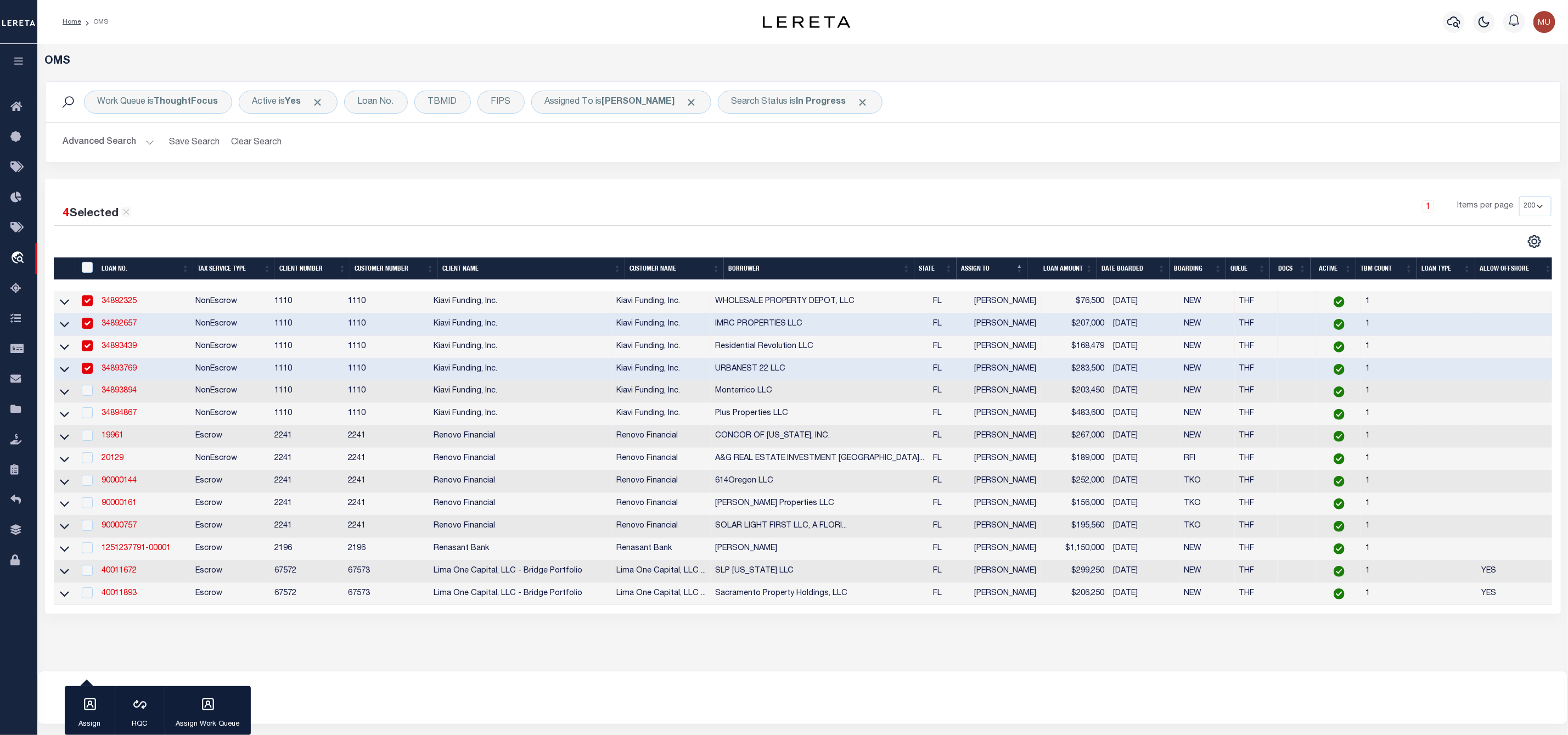
scroll to position [82, 0]
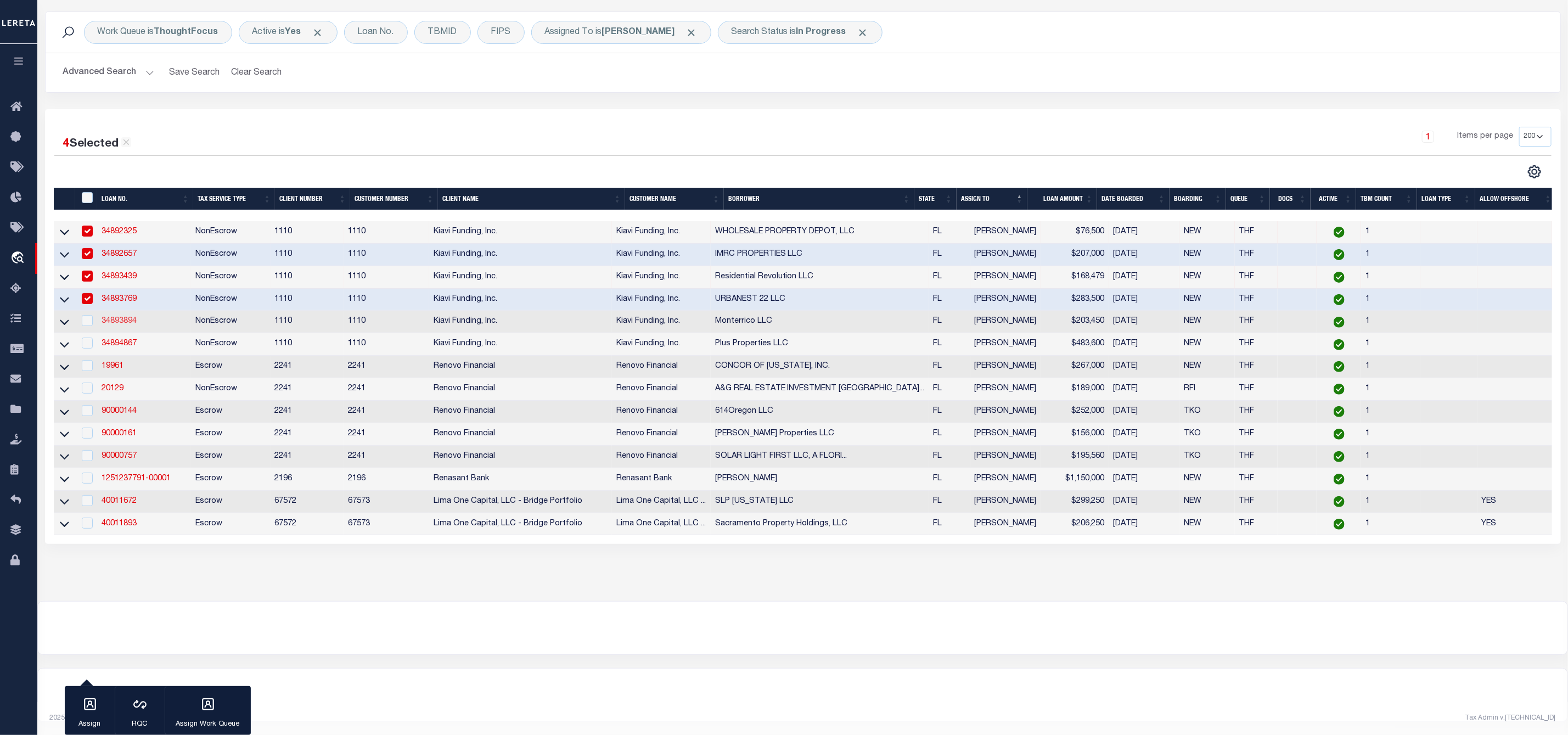
click at [127, 317] on link "34893894" at bounding box center [118, 321] width 35 height 8
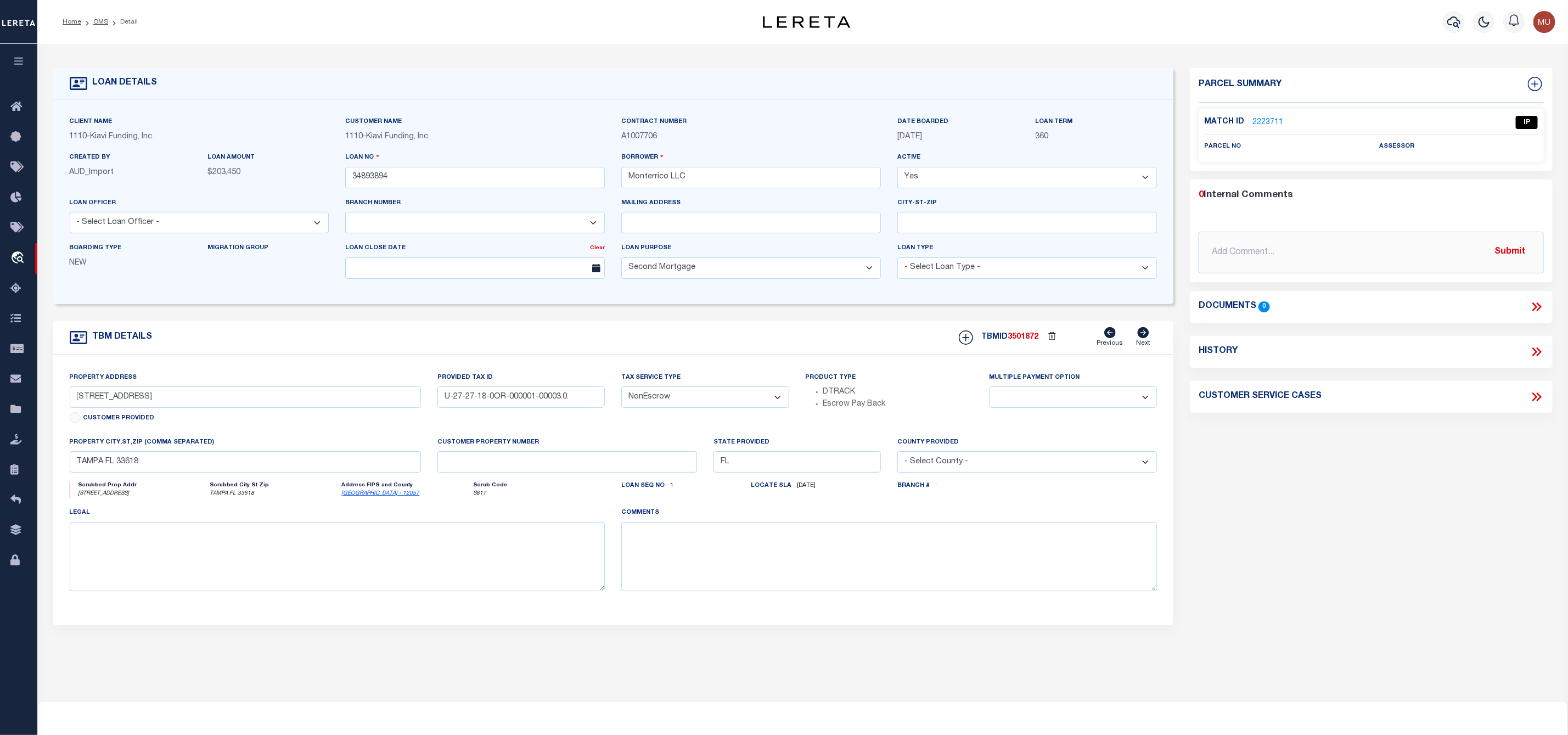
click at [1276, 123] on link "2223711" at bounding box center [1267, 123] width 31 height 11
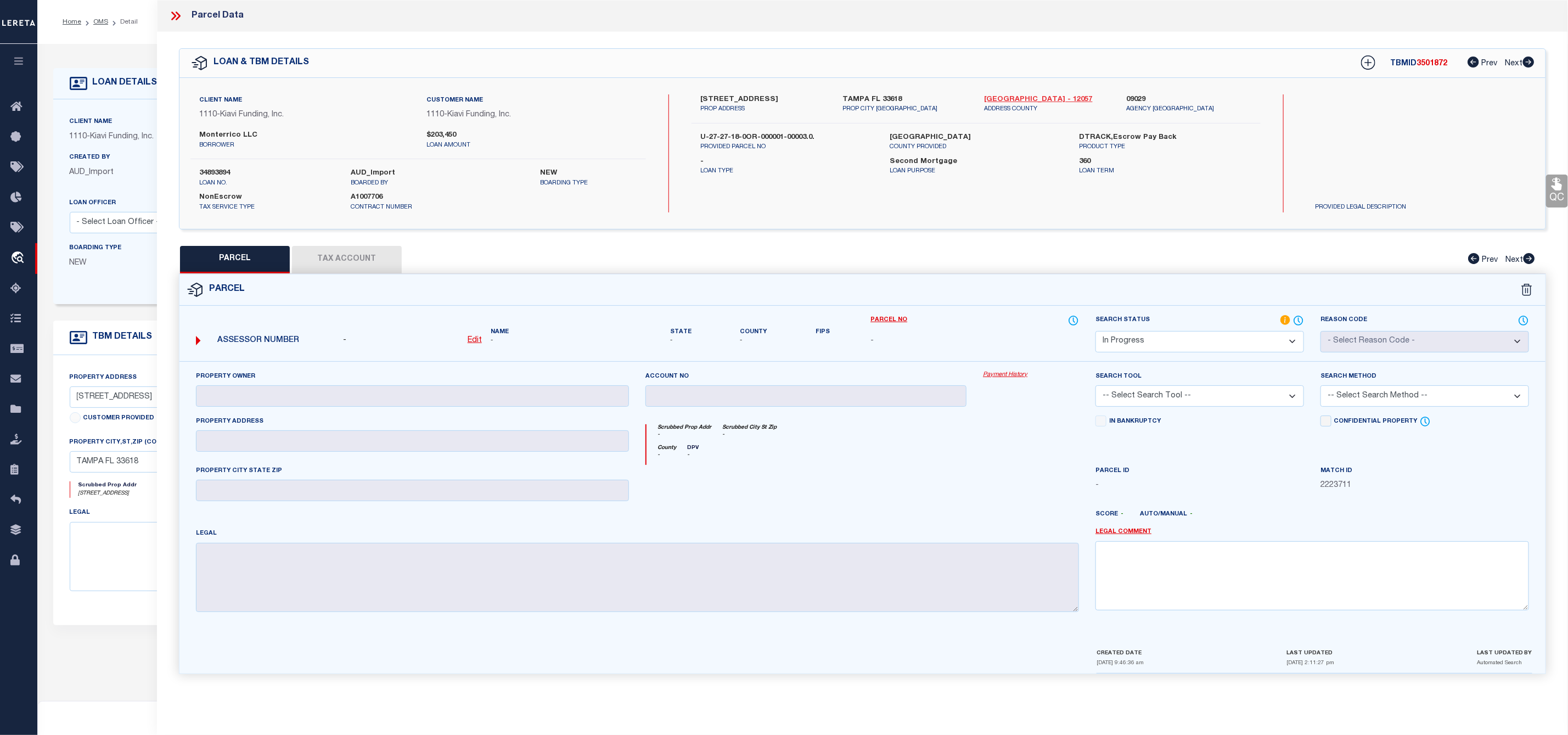
click at [1018, 99] on link "Hillsborough - 12057" at bounding box center [1047, 99] width 125 height 11
drag, startPoint x: 708, startPoint y: 94, endPoint x: 740, endPoint y: 110, distance: 35.8
click at [756, 102] on label "3312 FOX LAKE DRIVE, TAMPA, FL, 33618" at bounding box center [763, 99] width 125 height 11
click at [740, 106] on label "3312 FOX LAKE DRIVE, TAMPA, FL, 33618" at bounding box center [763, 99] width 125 height 11
drag, startPoint x: 754, startPoint y: 98, endPoint x: 693, endPoint y: 96, distance: 61.0
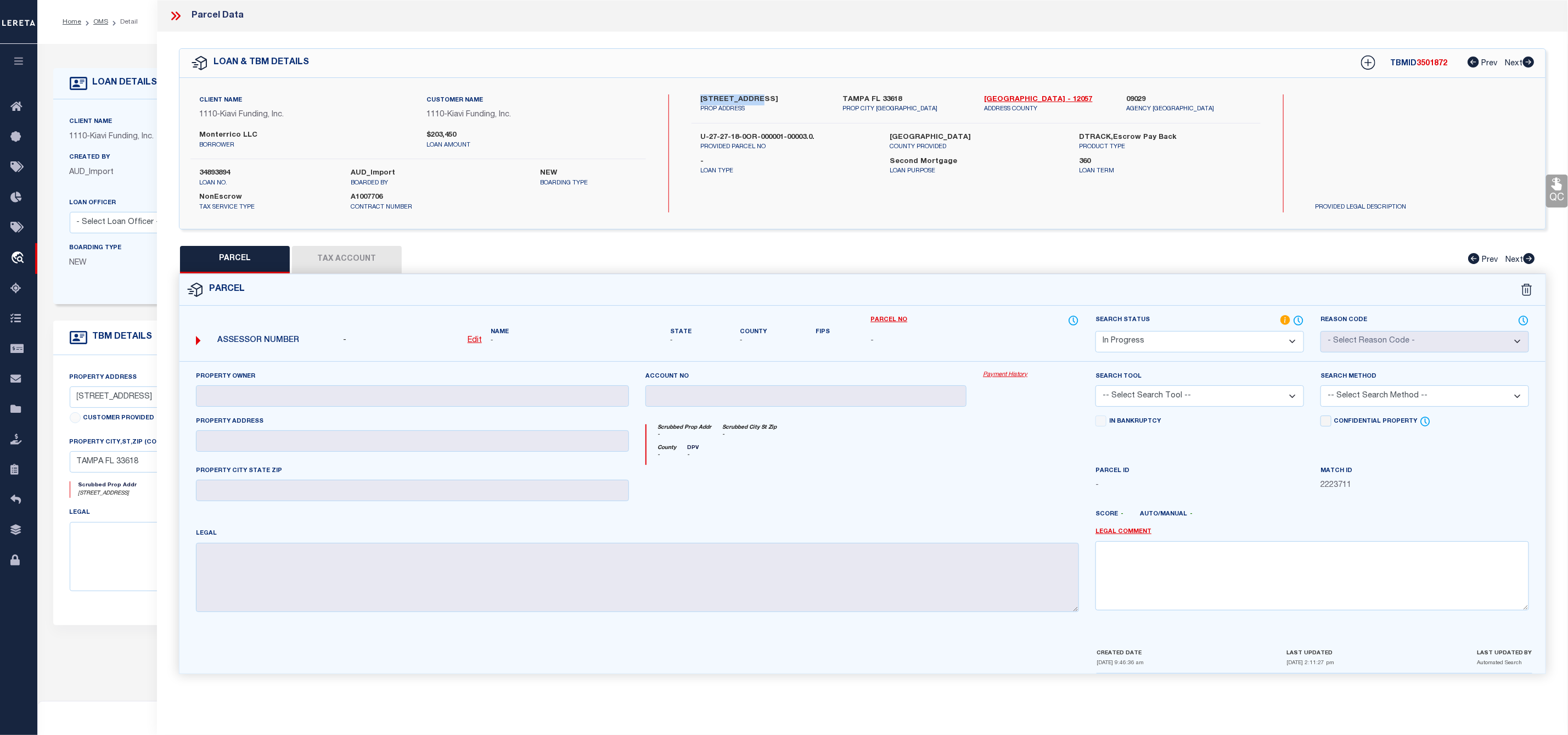
click at [693, 96] on div "3312 FOX LAKE DRIVE, TAMPA, FL, 33618 PROP ADDRESS" at bounding box center [763, 104] width 142 height 20
click at [479, 339] on u "Edit" at bounding box center [475, 340] width 14 height 8
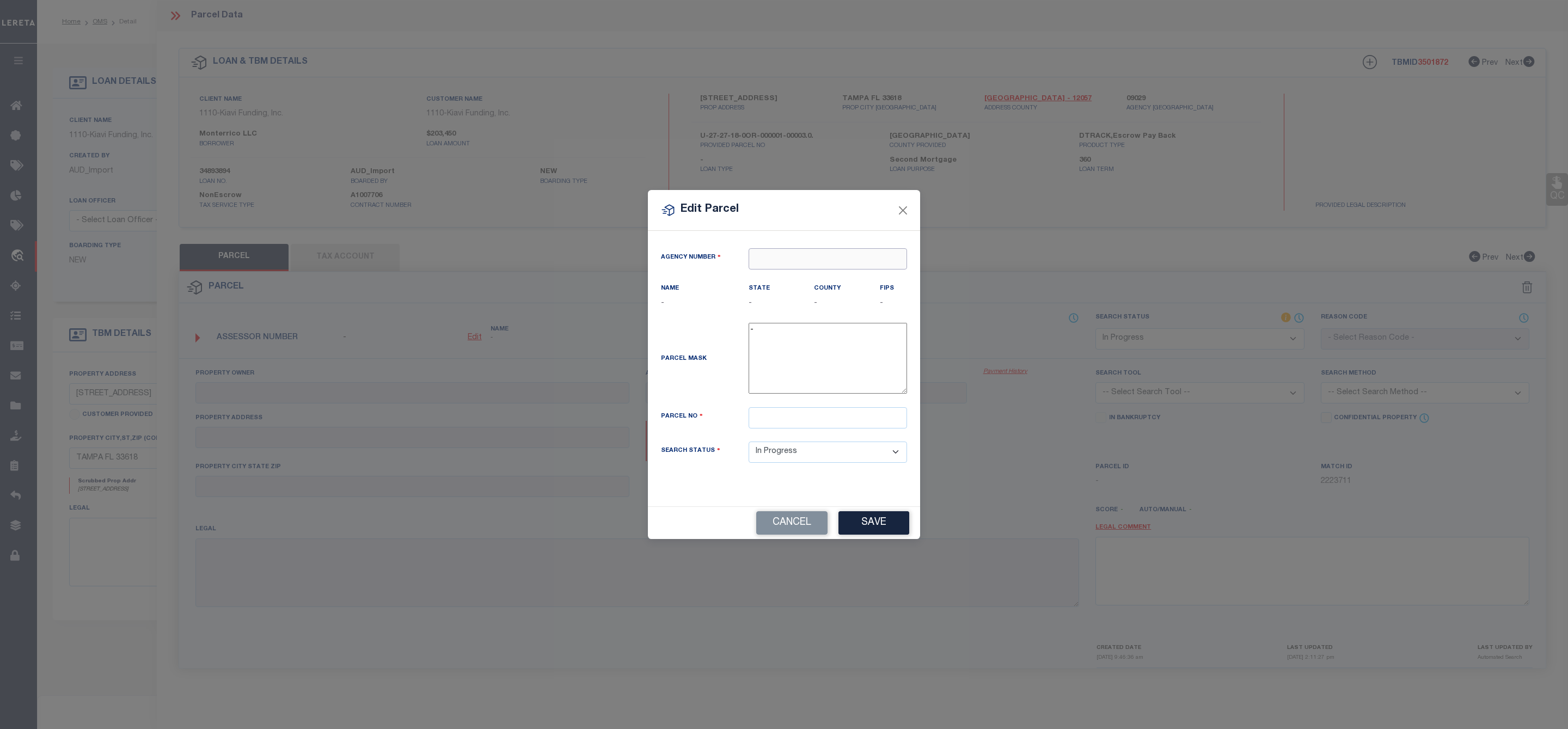
click at [756, 259] on input "text" at bounding box center [828, 259] width 158 height 21
click at [801, 281] on div "090290000 : HILLSBOROUGH COUNTY" at bounding box center [840, 276] width 183 height 18
click at [769, 428] on input "text" at bounding box center [828, 418] width 158 height 21
paste input "U-27-27-18-0OR-000001-00003.0"
click at [865, 535] on button "Save" at bounding box center [874, 523] width 71 height 23
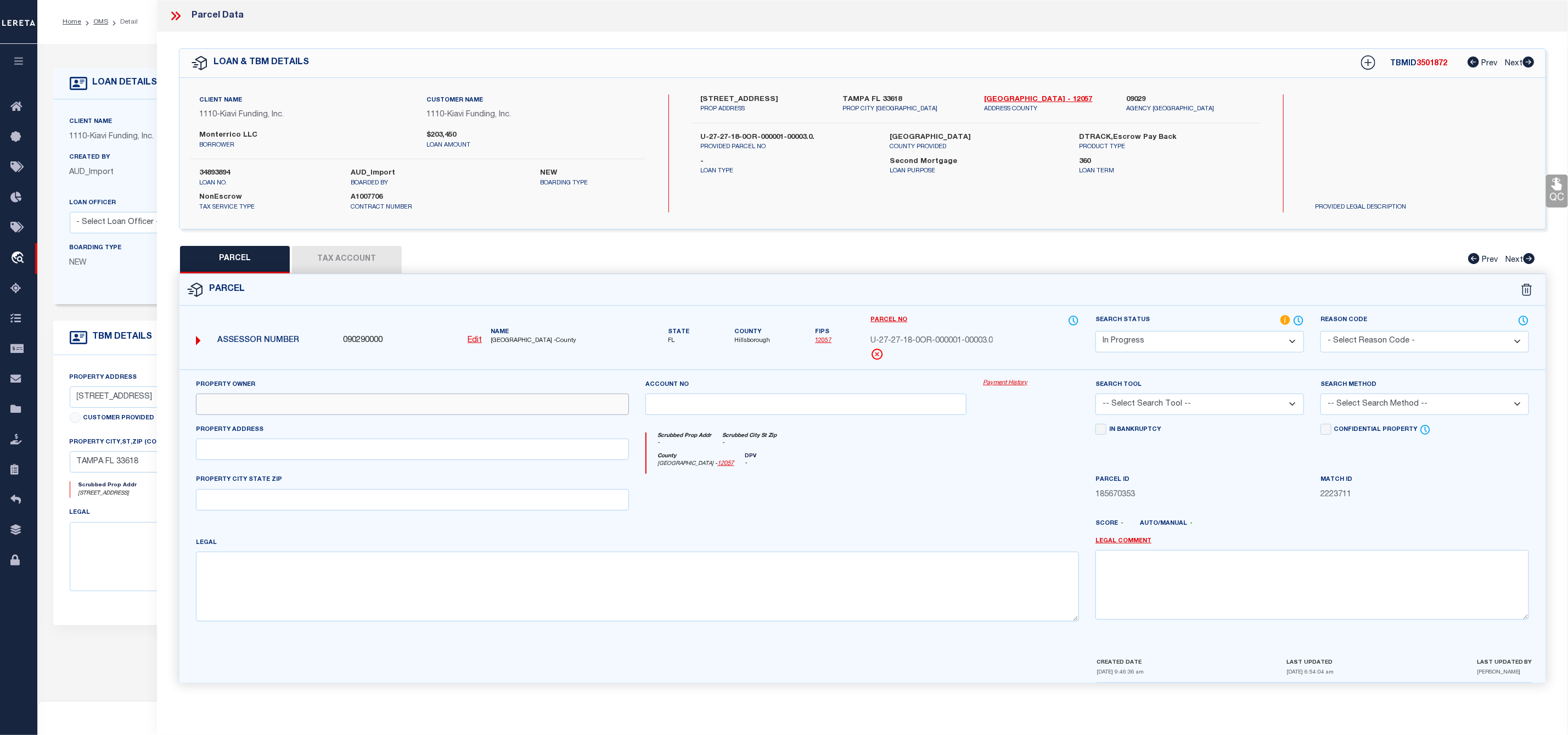
click at [410, 405] on input "text" at bounding box center [413, 404] width 433 height 21
click at [273, 405] on input "text" at bounding box center [413, 404] width 433 height 21
paste input "MONTERRICO LLC"
click at [261, 453] on input "text" at bounding box center [413, 449] width 433 height 21
paste input "3312 FOX LAKE DR"
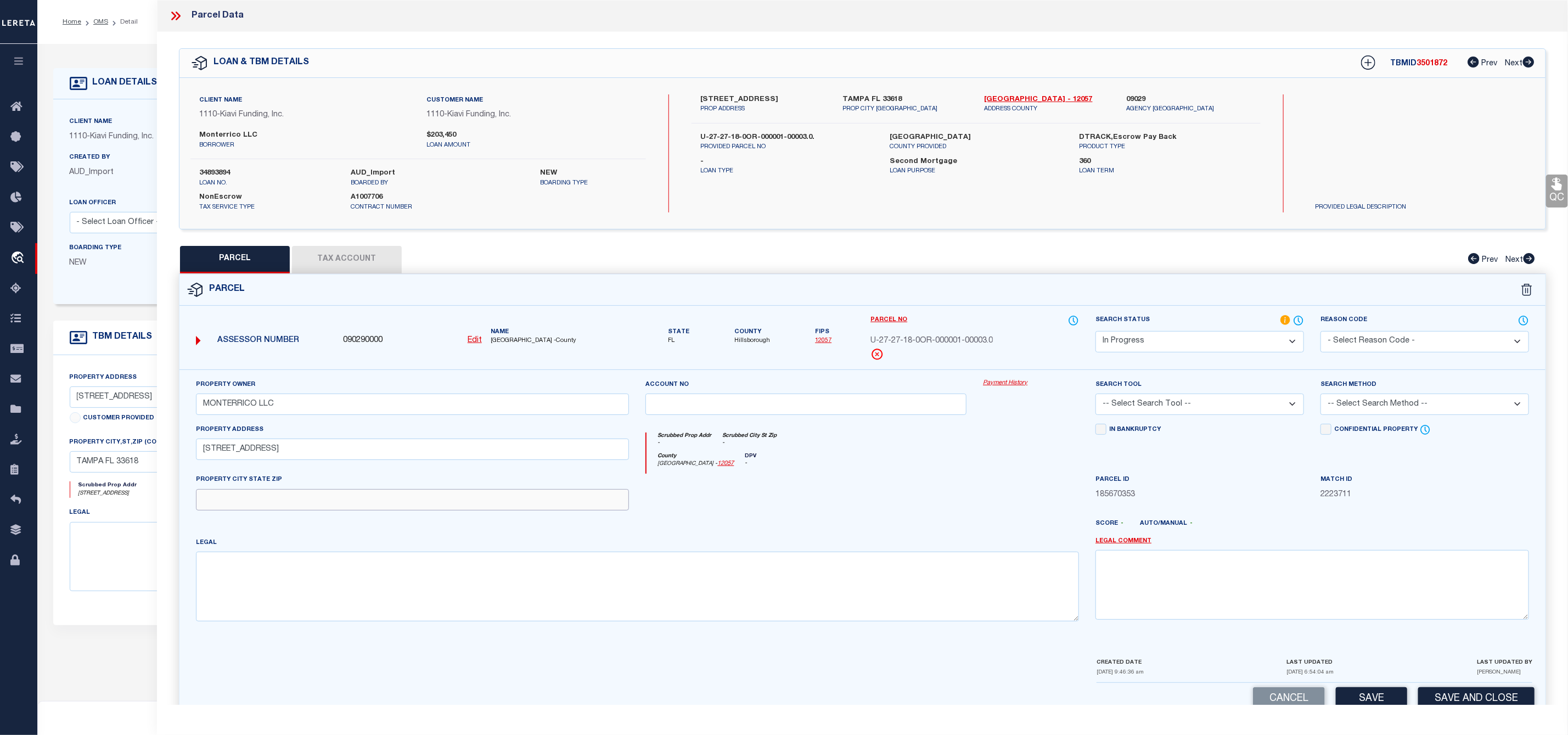
click at [252, 500] on input "text" at bounding box center [413, 500] width 433 height 21
paste input "TAMPA"
click at [229, 578] on textarea at bounding box center [638, 586] width 884 height 69
click at [225, 568] on textarea at bounding box center [638, 586] width 884 height 69
paste textarea "NORTH LAKES SECTION H LOT 3 BLOCK 1"
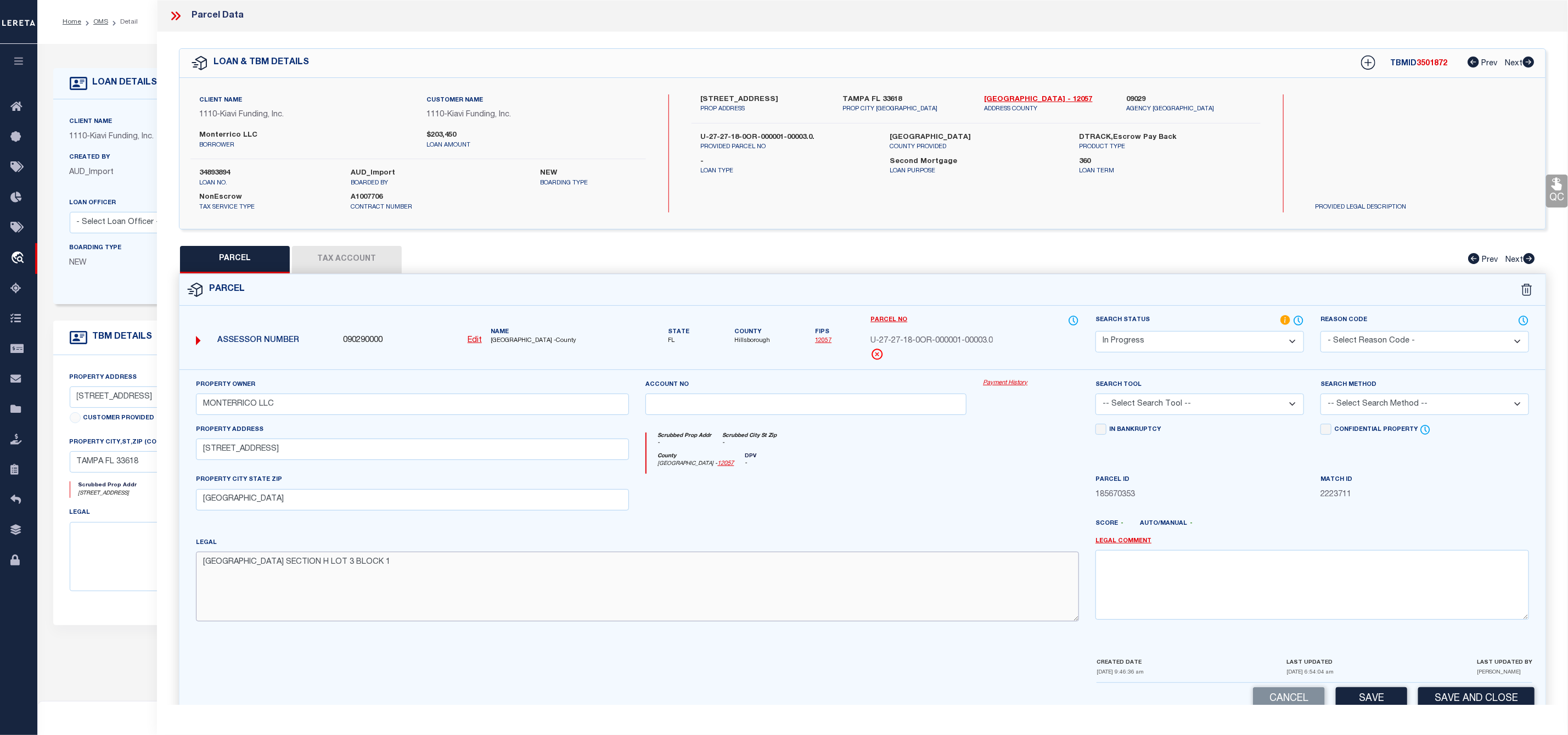
scroll to position [31, 0]
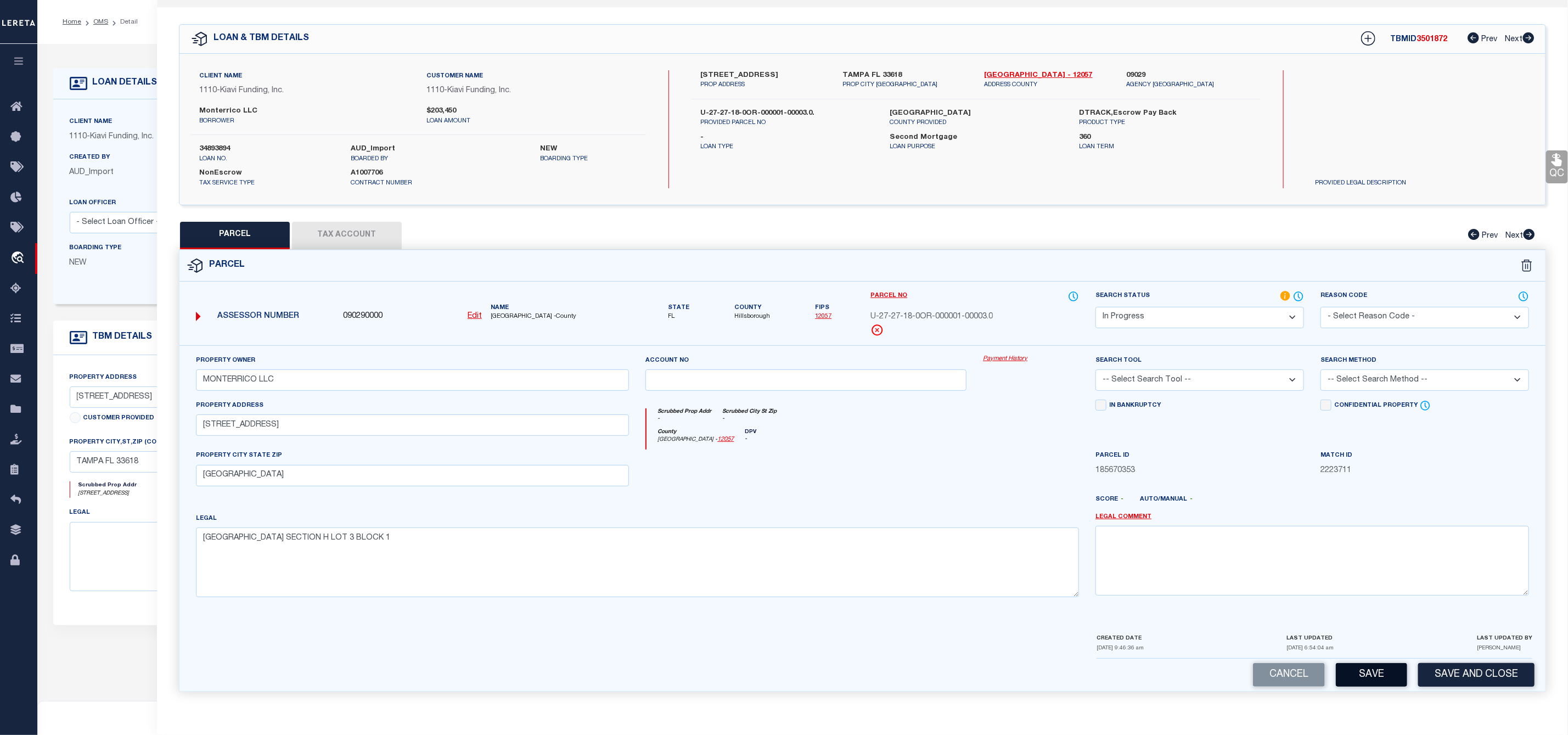
click at [1373, 679] on button "Save" at bounding box center [1371, 674] width 71 height 24
click at [368, 228] on button "Tax Account" at bounding box center [347, 235] width 110 height 27
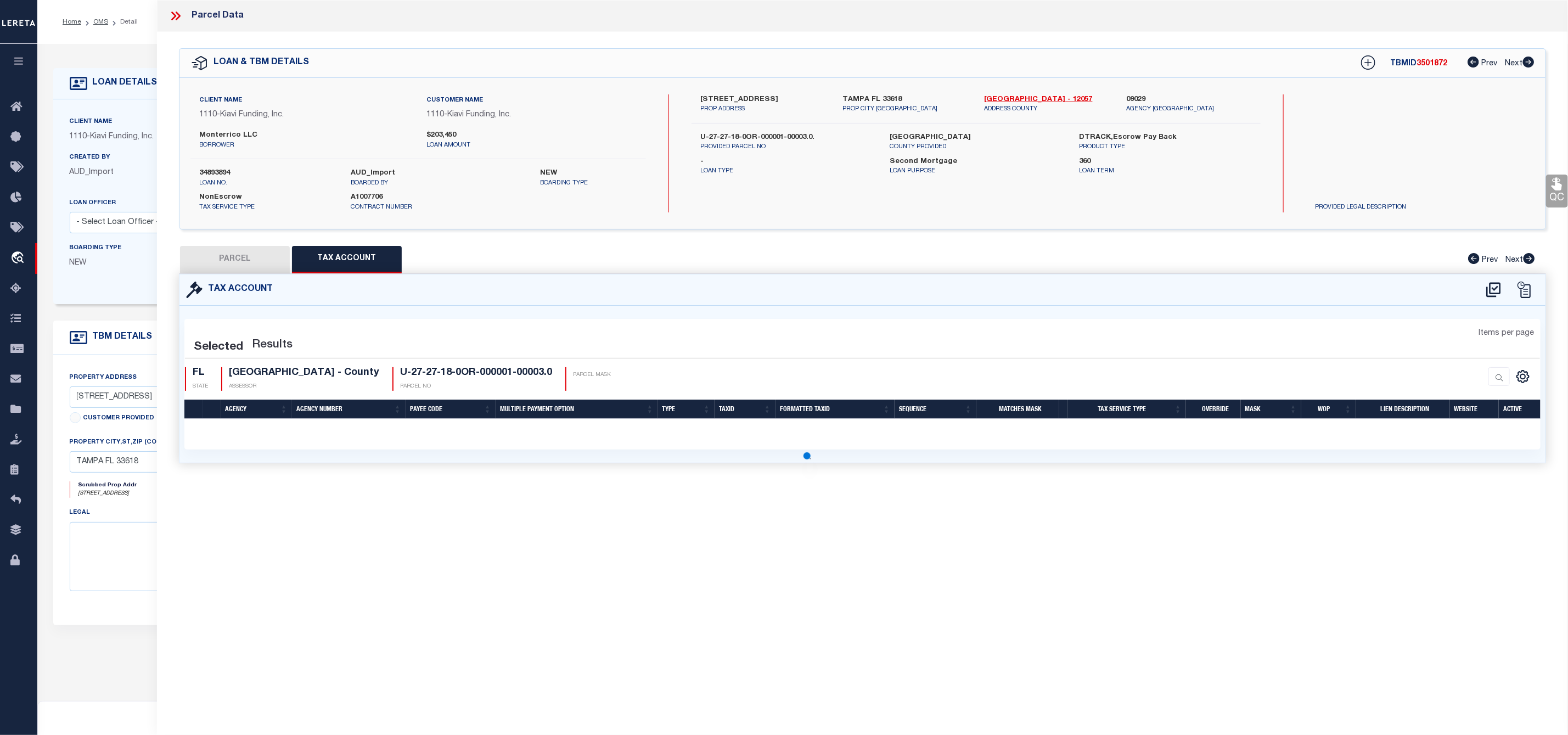
scroll to position [0, 0]
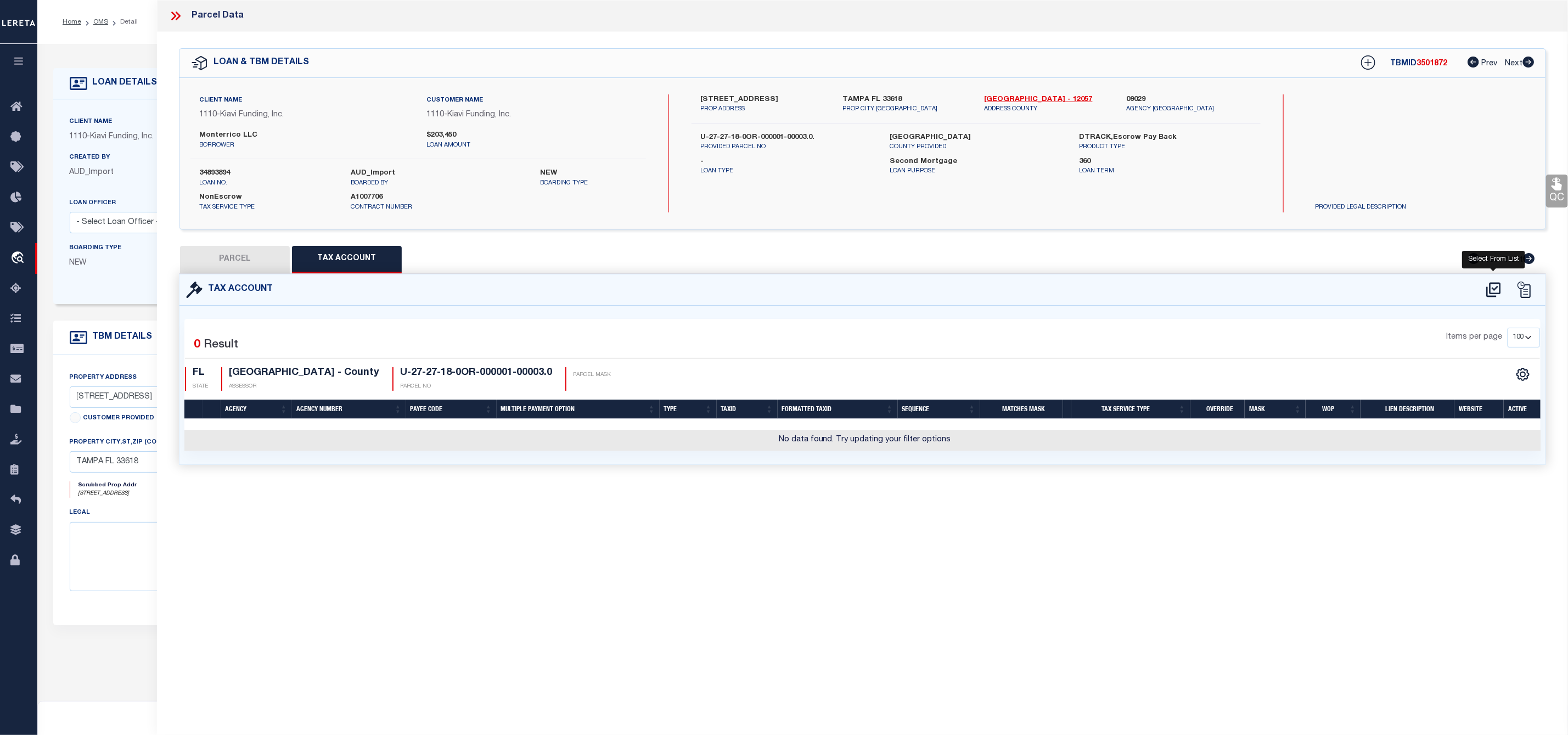
click at [1493, 284] on icon at bounding box center [1493, 289] width 14 height 15
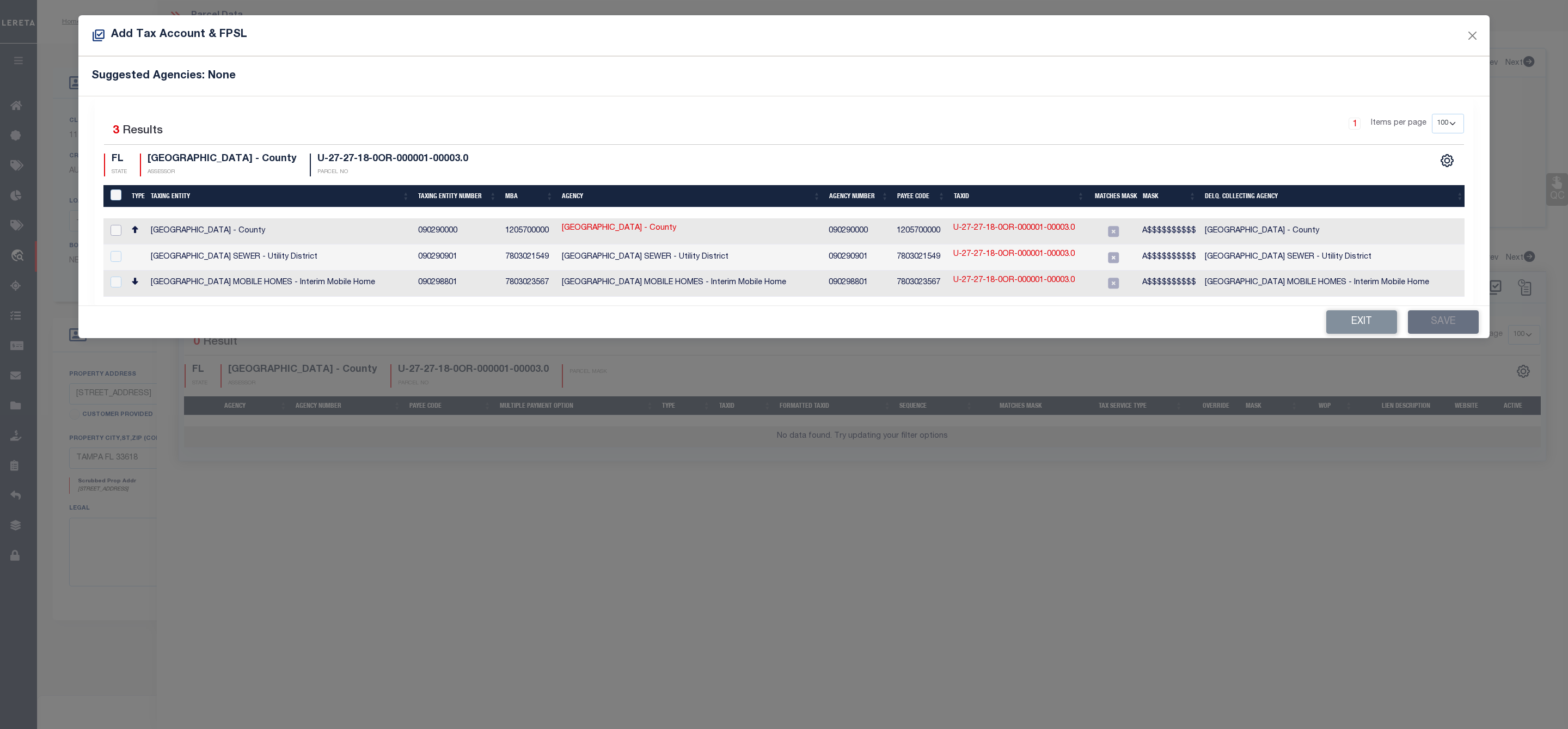
click at [113, 234] on input "checkbox" at bounding box center [115, 230] width 11 height 11
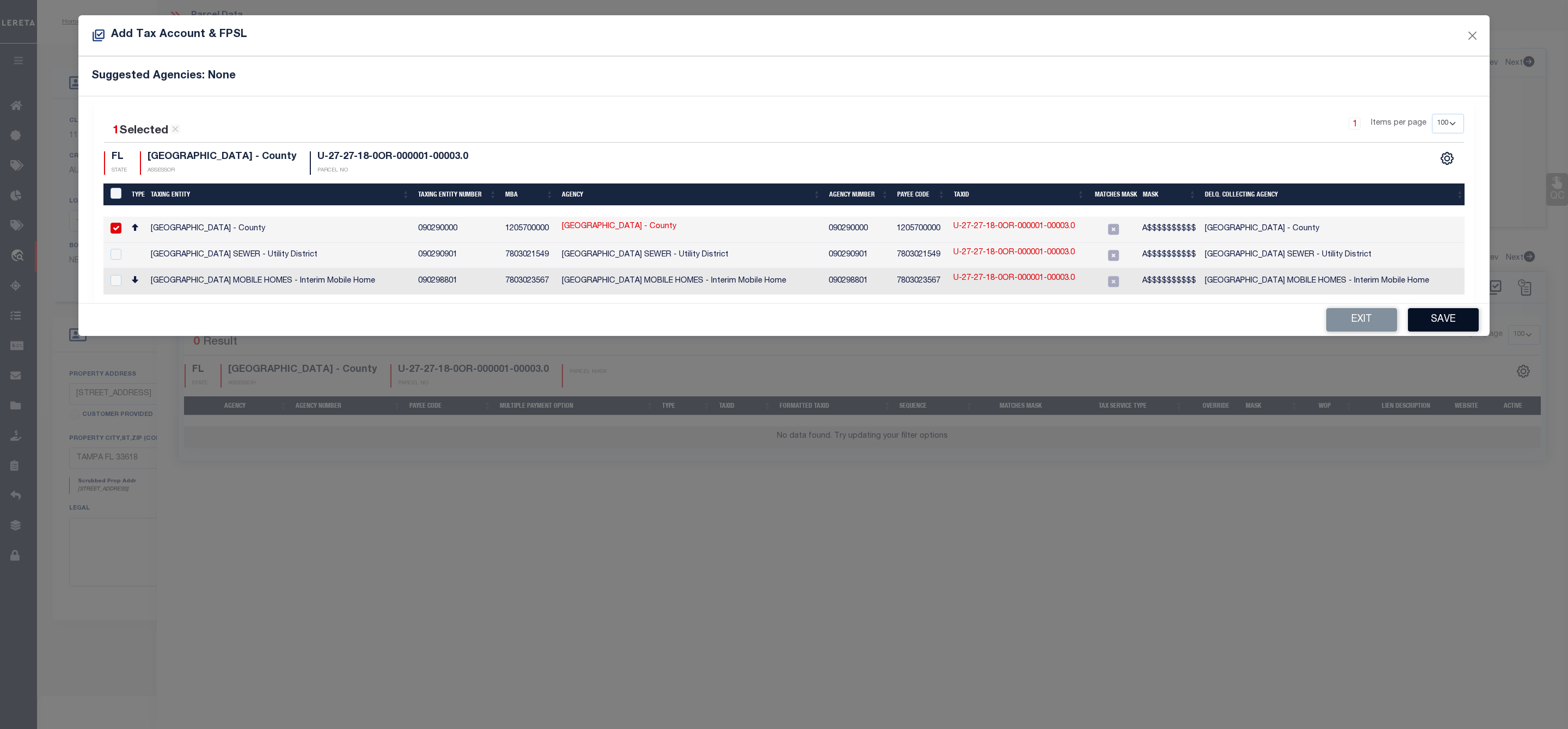
click at [1438, 324] on button "Save" at bounding box center [1443, 320] width 71 height 23
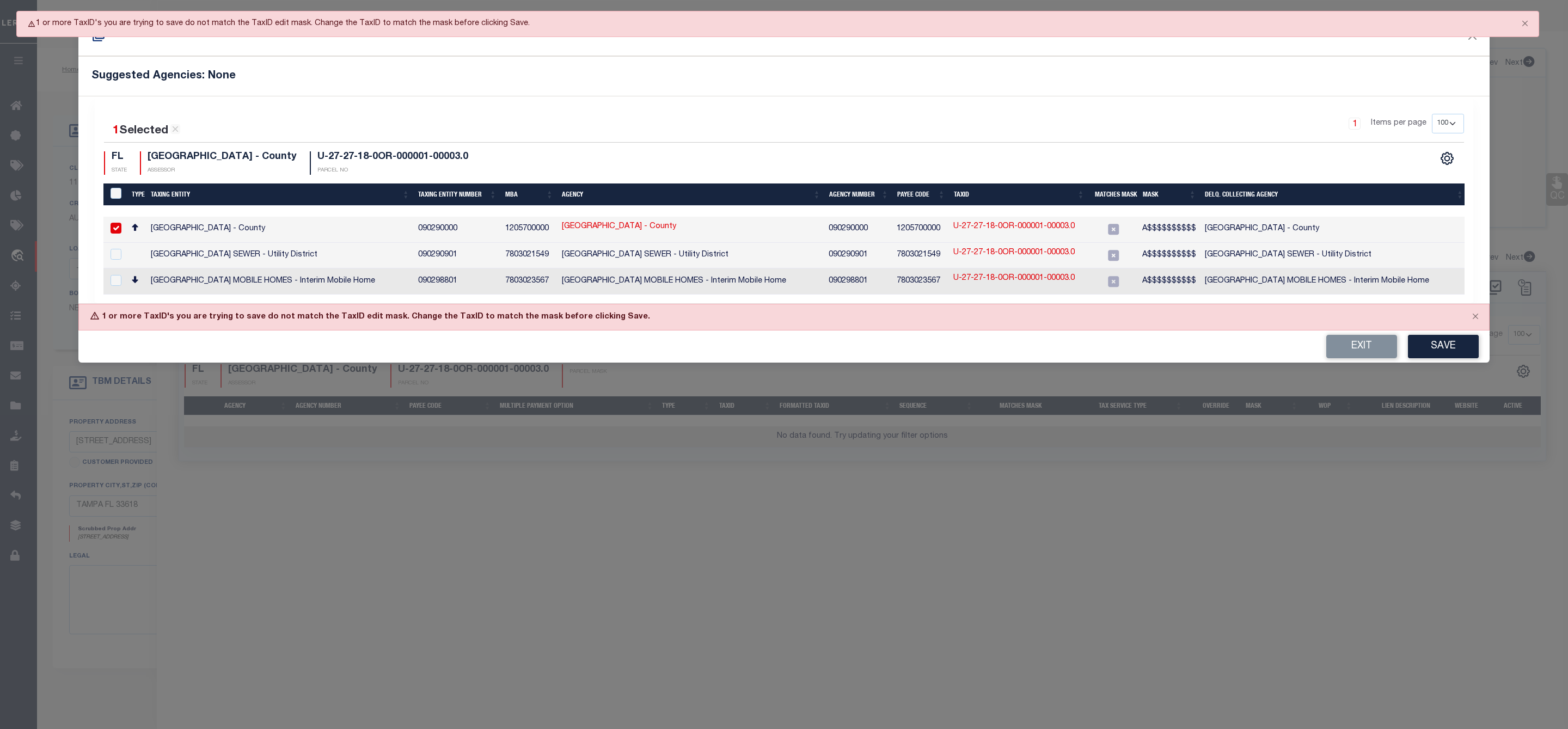
click at [1026, 227] on link "U-27-27-18-0OR-000001-00003.0" at bounding box center [1014, 227] width 122 height 12
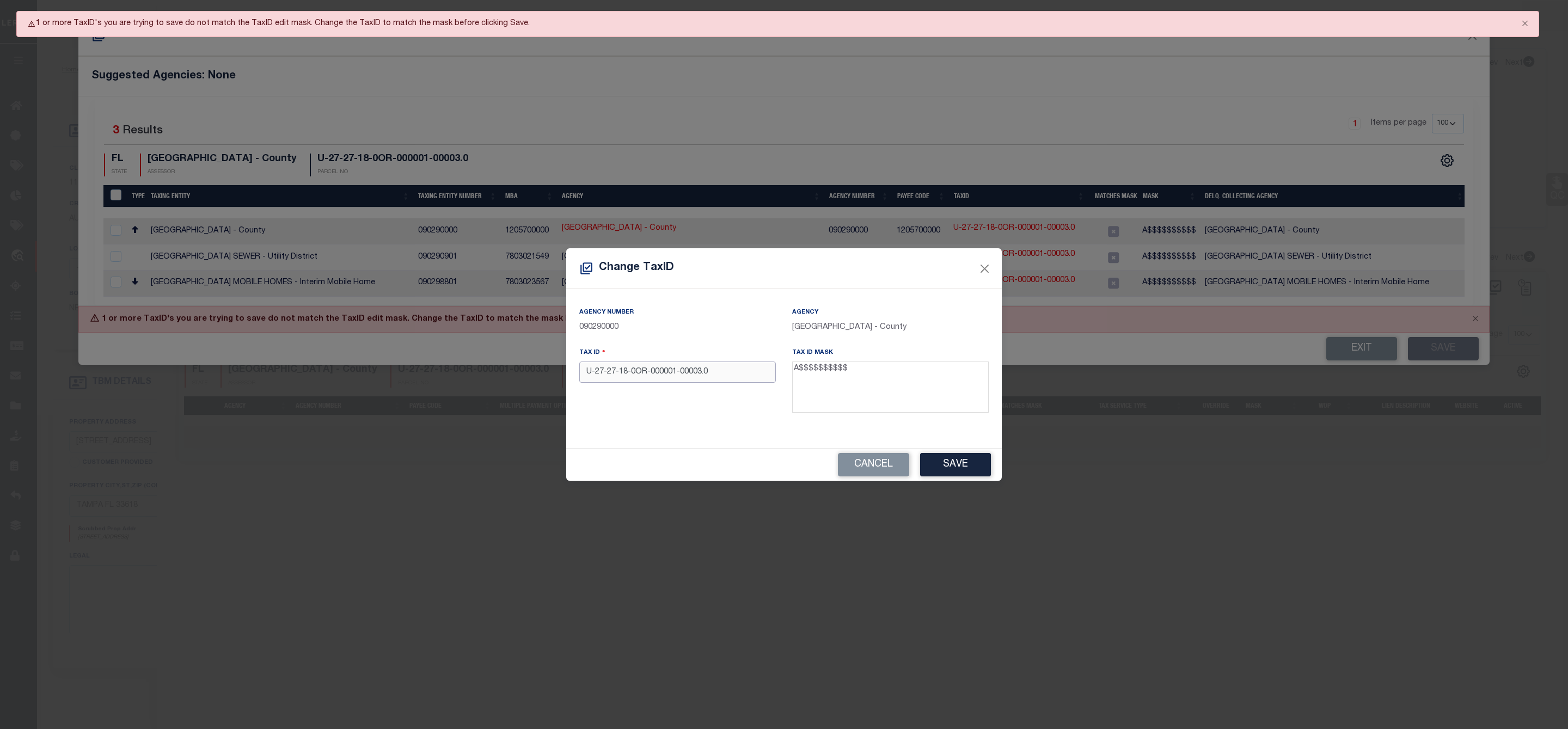
drag, startPoint x: 742, startPoint y: 374, endPoint x: 581, endPoint y: 373, distance: 161.0
click at [581, 373] on input "U-27-27-18-0OR-000001-00003.0" at bounding box center [677, 372] width 197 height 21
paste input "015908-7756"
click at [607, 370] on input "015908-7756" at bounding box center [677, 372] width 197 height 21
click at [602, 375] on input "015908-7756" at bounding box center [677, 372] width 197 height 21
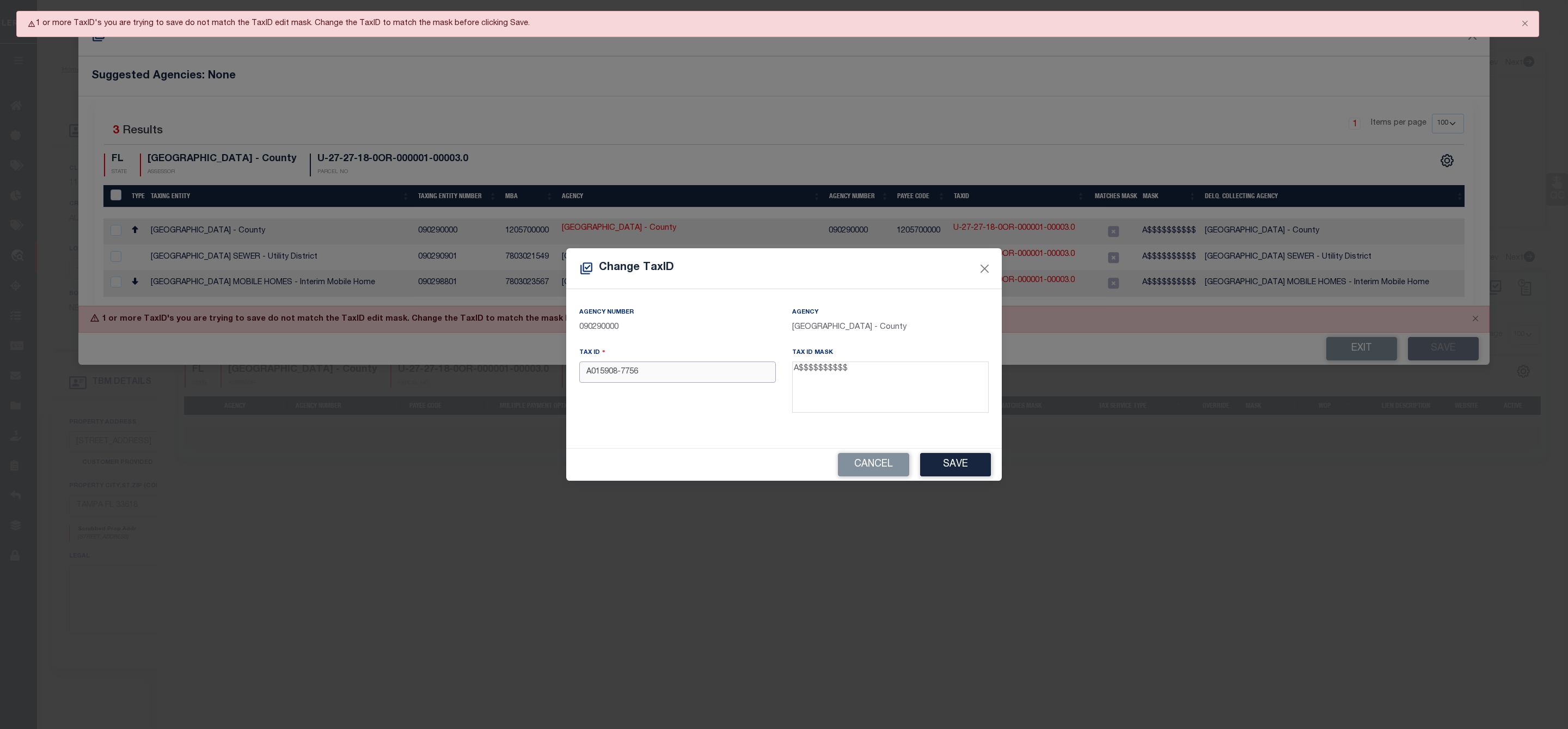
click at [624, 373] on input "A015908-7756" at bounding box center [677, 372] width 197 height 21
click at [645, 373] on input "A0159087756" at bounding box center [677, 372] width 197 height 21
click at [944, 460] on button "Save" at bounding box center [955, 465] width 71 height 23
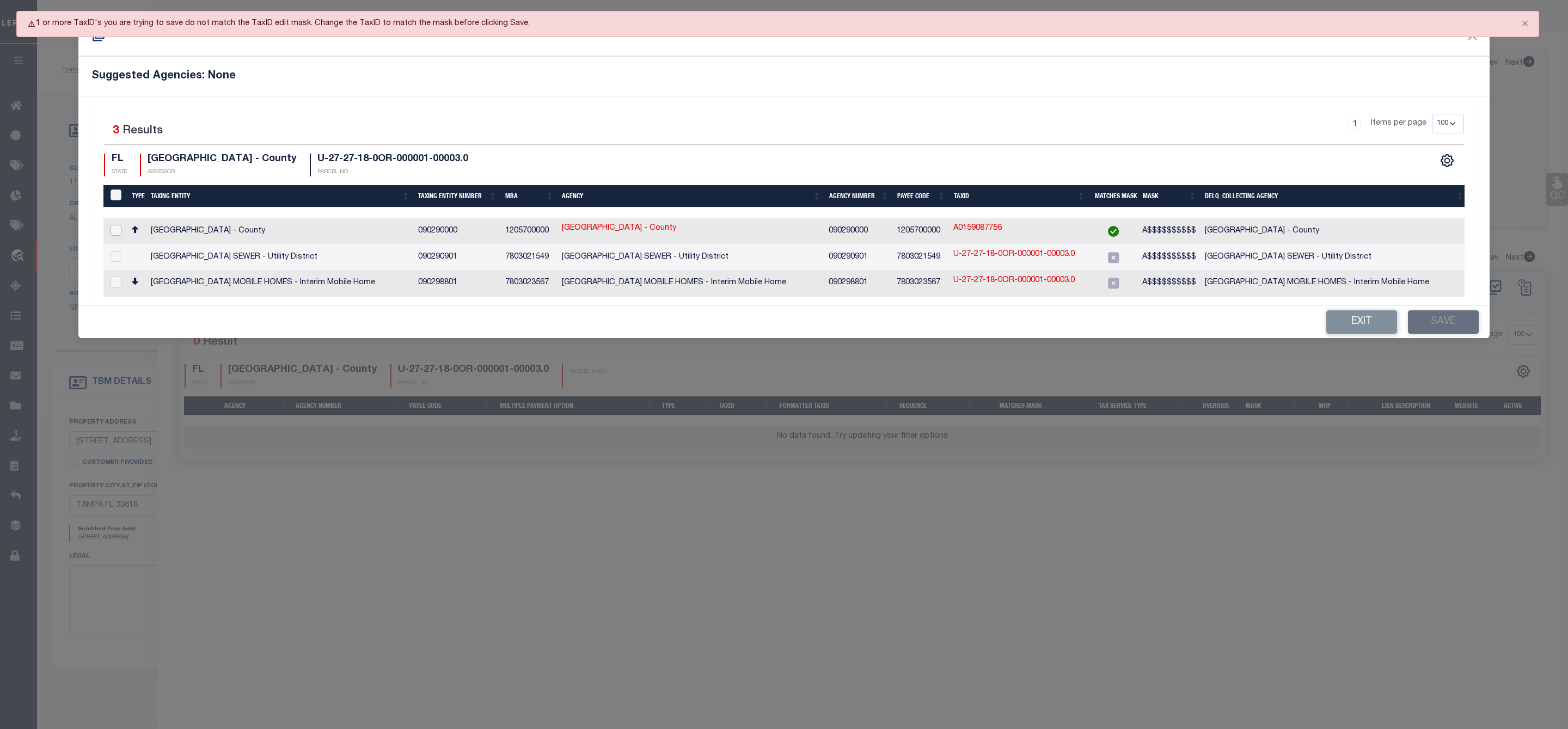
click at [115, 229] on input "checkbox" at bounding box center [115, 230] width 11 height 11
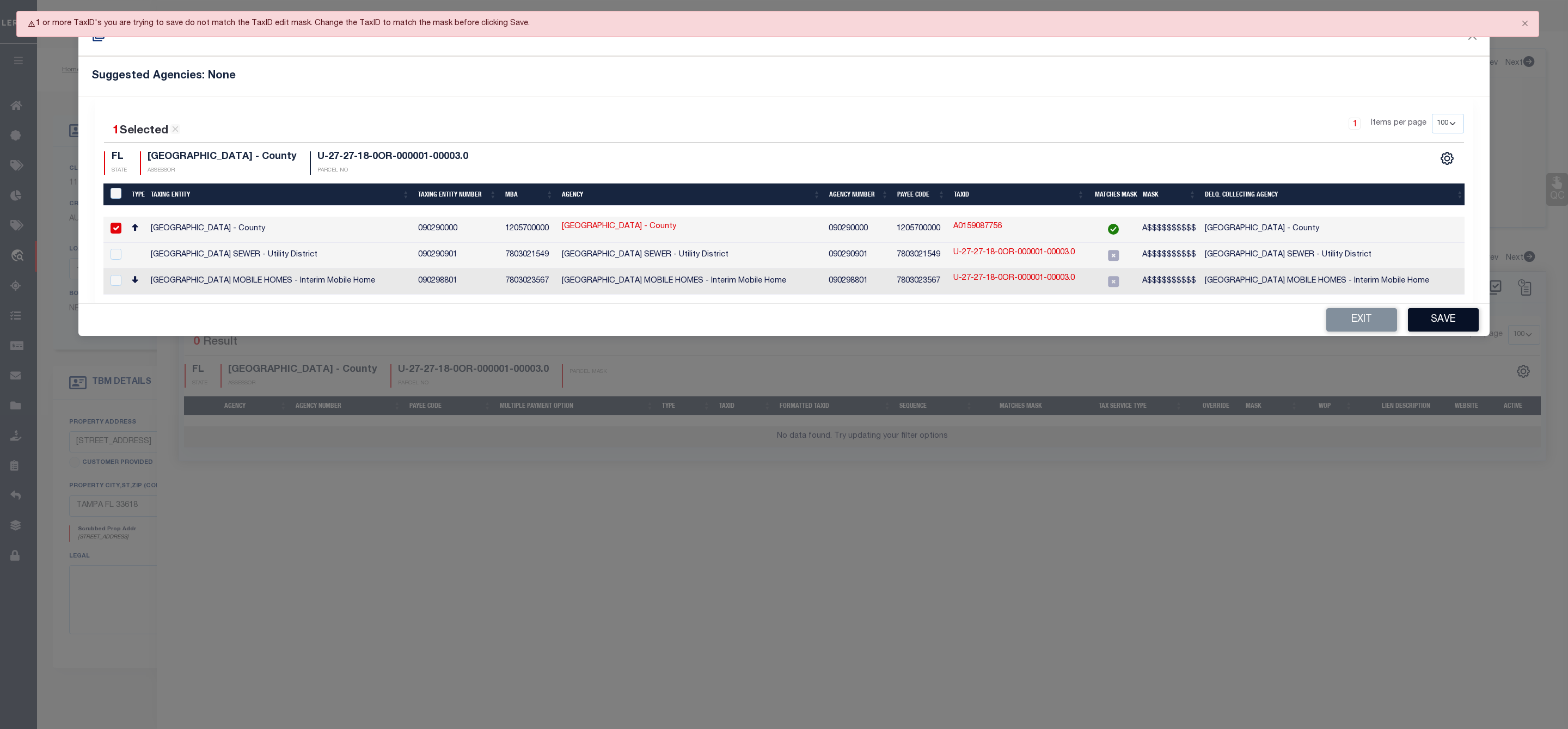
click at [1437, 322] on button "Save" at bounding box center [1443, 320] width 71 height 23
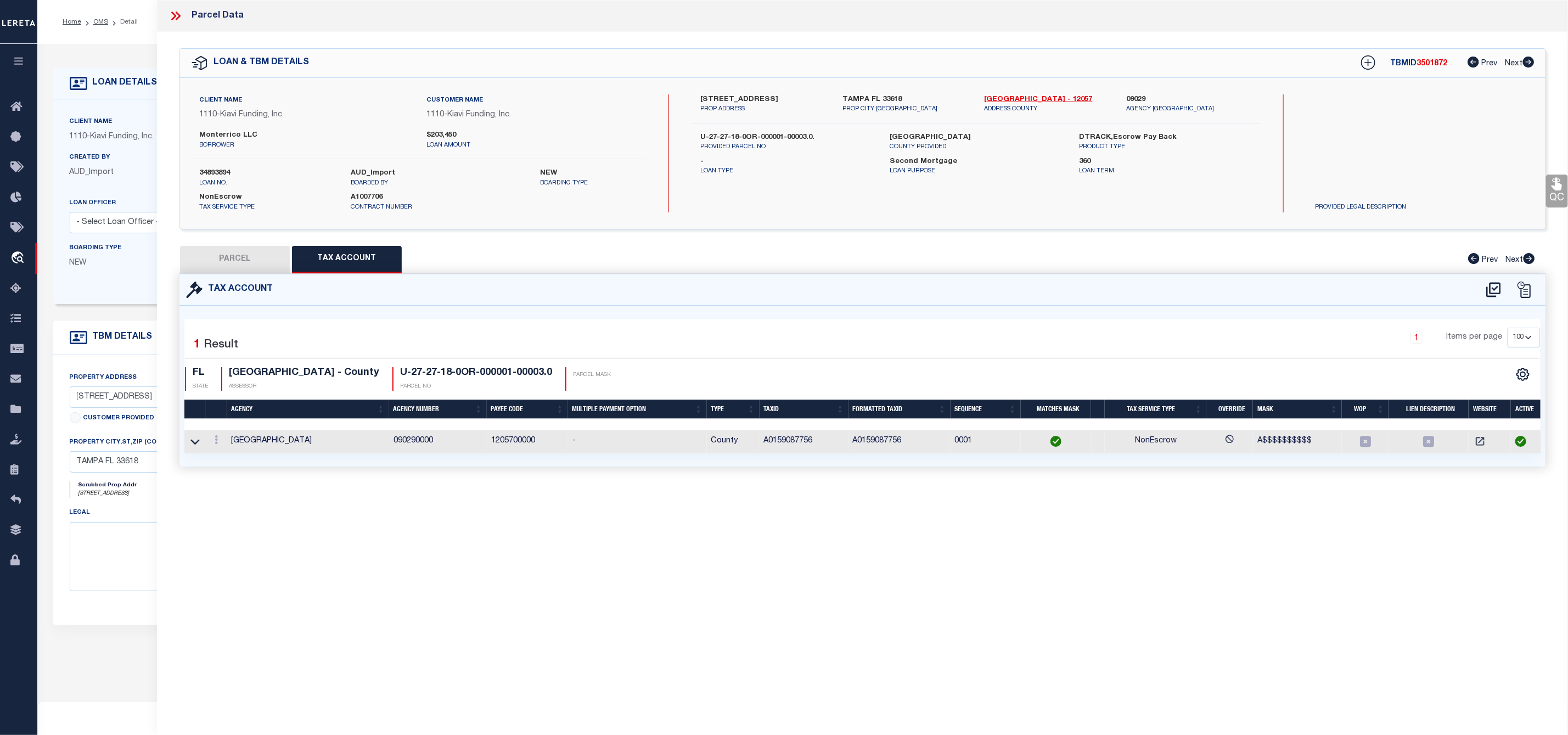
click at [235, 257] on button "PARCEL" at bounding box center [235, 259] width 110 height 27
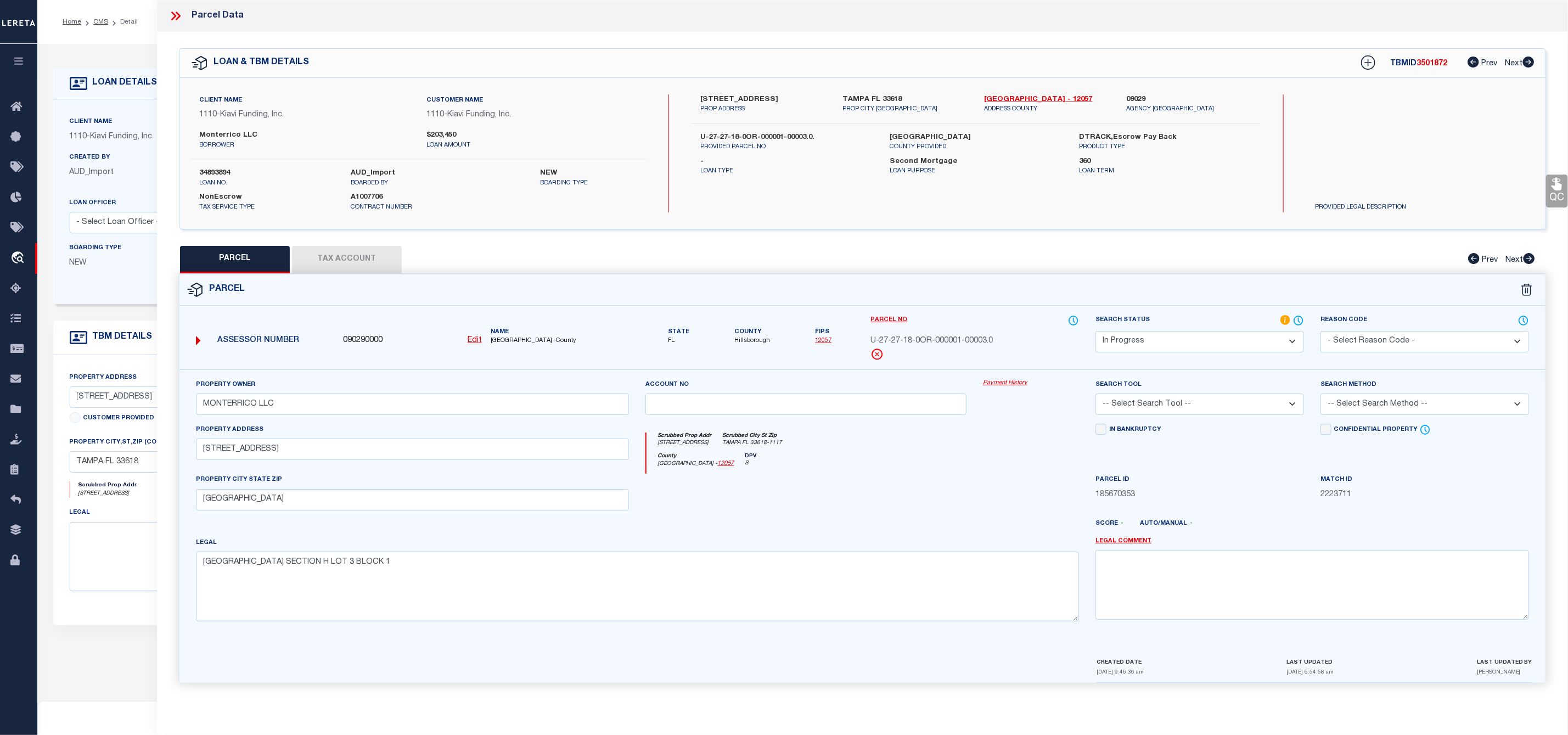
click at [505, 341] on span "HILLSBOROUGH COUNTY -County" at bounding box center [559, 341] width 139 height 9
click at [1165, 414] on select "-- Select Search Tool -- 3rd Party Website Agency File Agency Website ATLS CNV-…" at bounding box center [1200, 404] width 209 height 21
click at [1095, 397] on select "-- Select Search Tool -- 3rd Party Website Agency File Agency Website ATLS CNV-…" at bounding box center [1200, 404] width 209 height 21
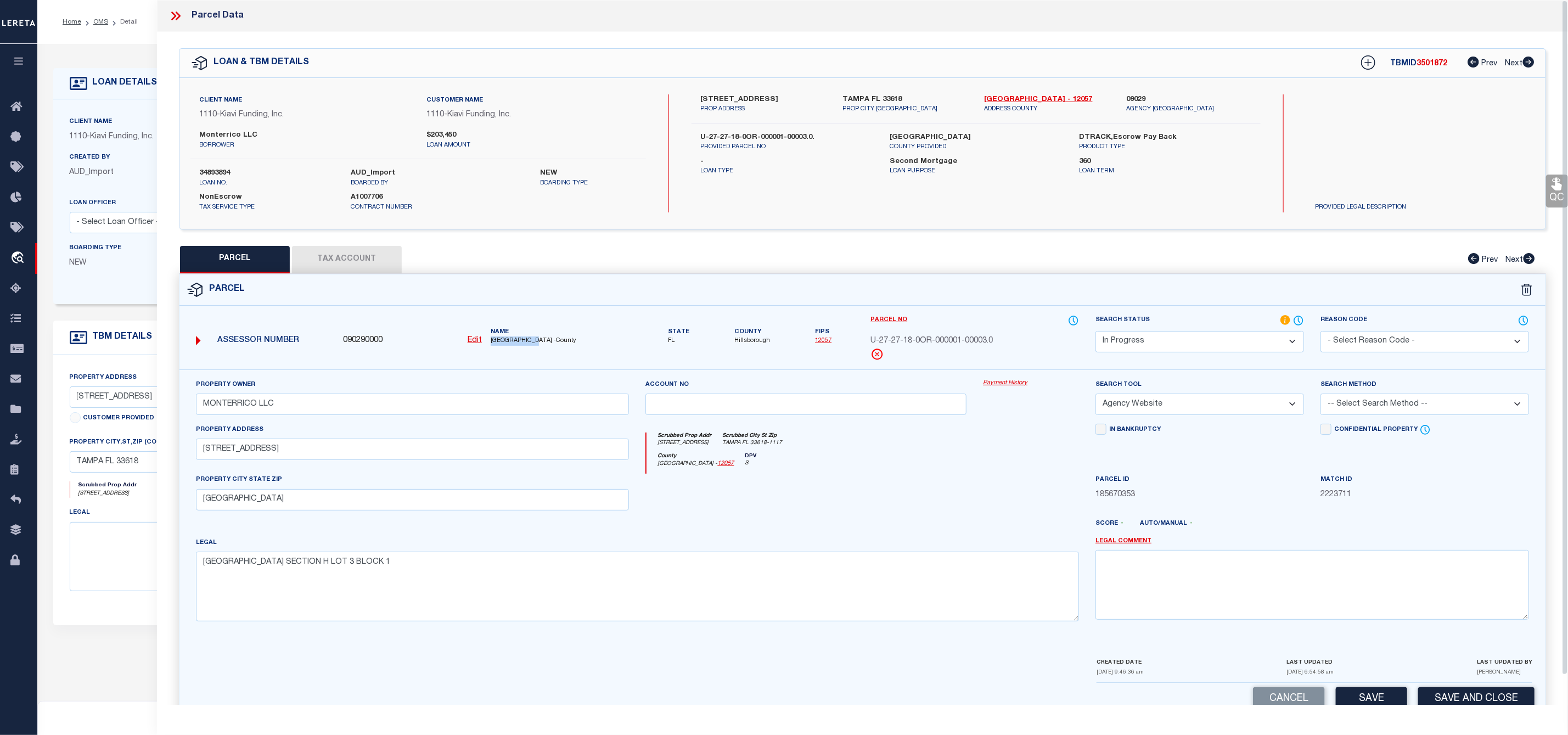
click at [1423, 405] on select "-- Select Search Method -- Property Address Legal Liability Info Provided" at bounding box center [1425, 404] width 209 height 21
click at [1321, 397] on select "-- Select Search Method -- Property Address Legal Liability Info Provided" at bounding box center [1425, 404] width 209 height 21
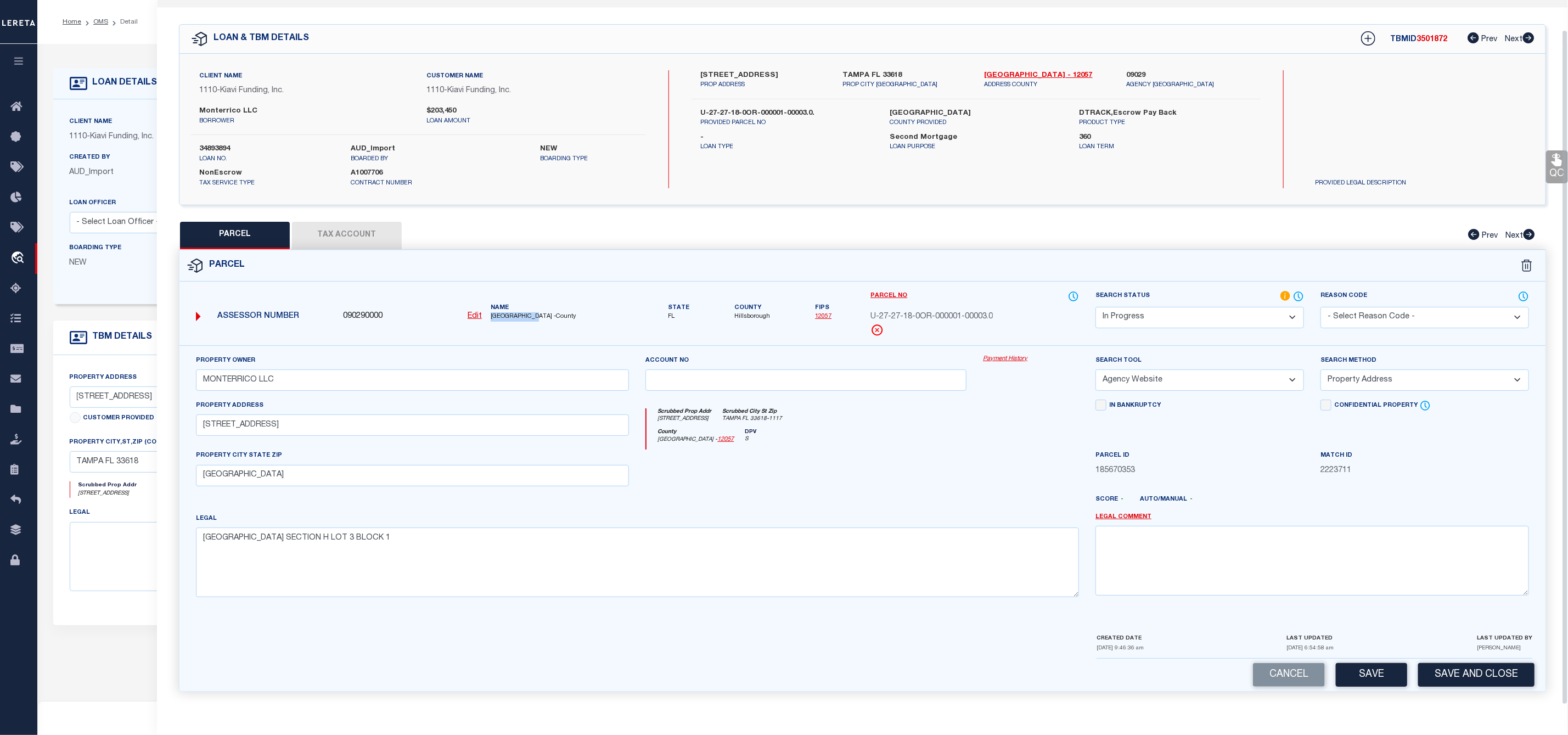
click at [1181, 315] on select "Automated Search Bad Parcel Complete Duplicate Parcel High Dollar Reporting In …" at bounding box center [1200, 317] width 209 height 21
click at [1095, 307] on select "Automated Search Bad Parcel Complete Duplicate Parcel High Dollar Reporting In …" at bounding box center [1200, 317] width 209 height 21
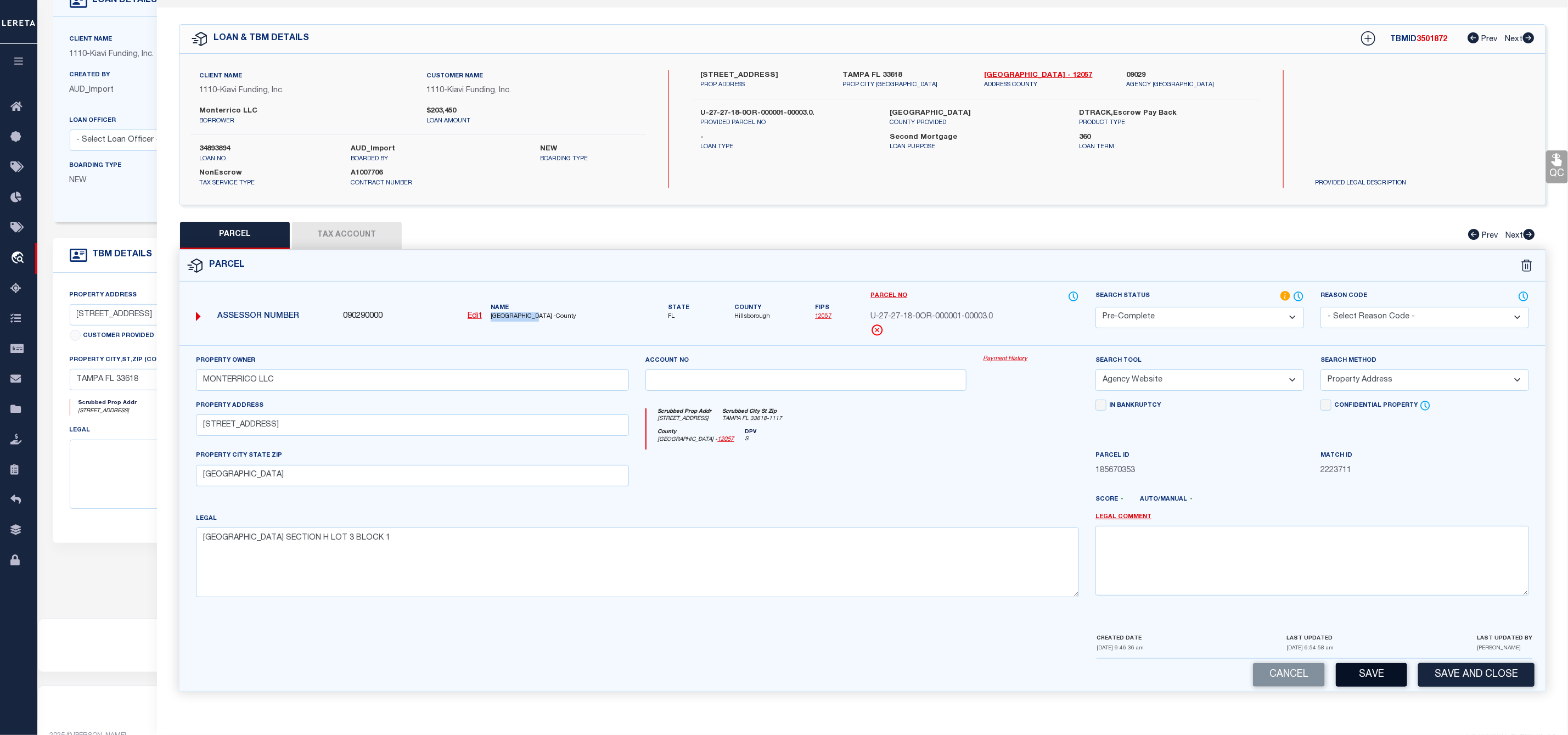
click at [1385, 677] on button "Save" at bounding box center [1371, 674] width 71 height 24
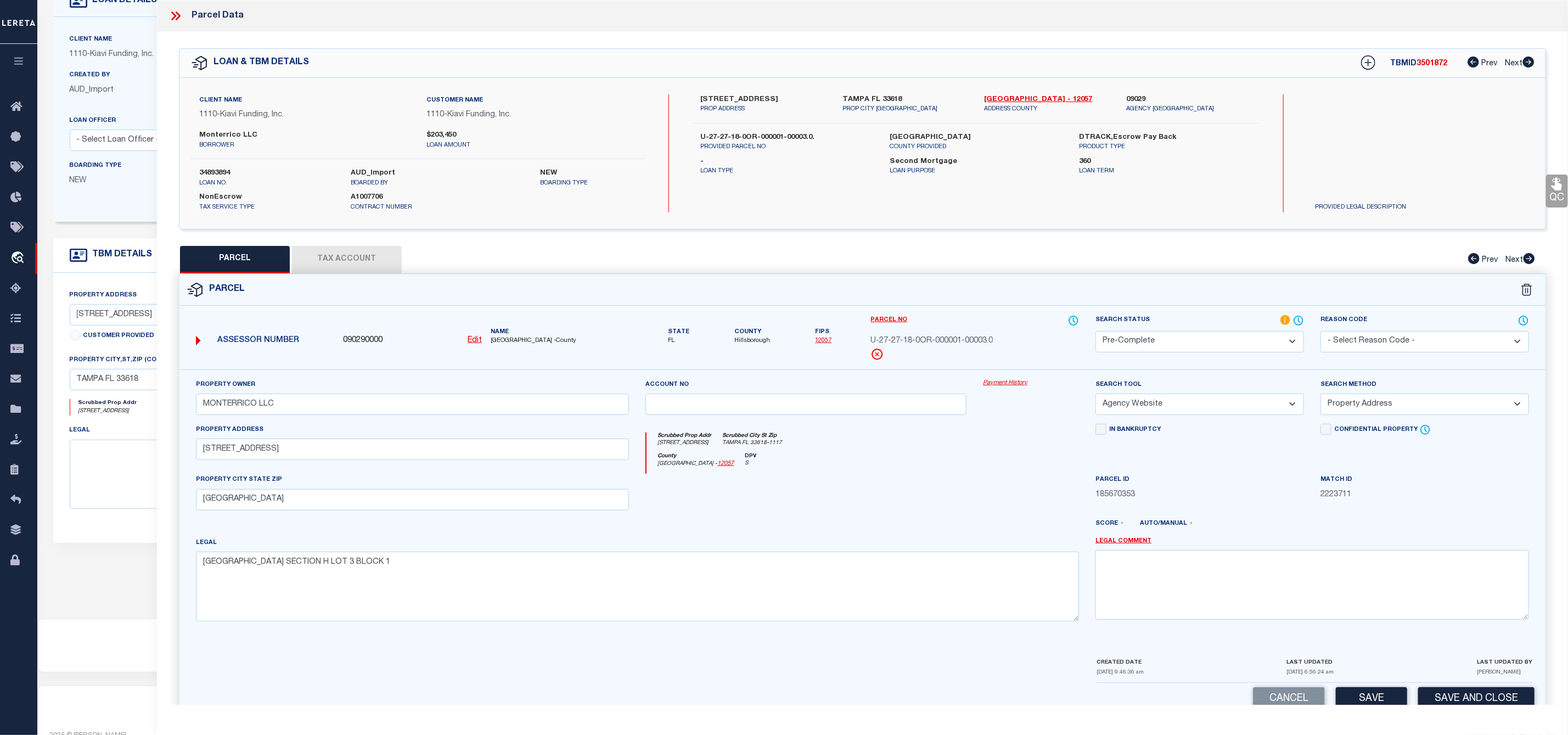
click at [175, 20] on icon at bounding box center [175, 16] width 14 height 14
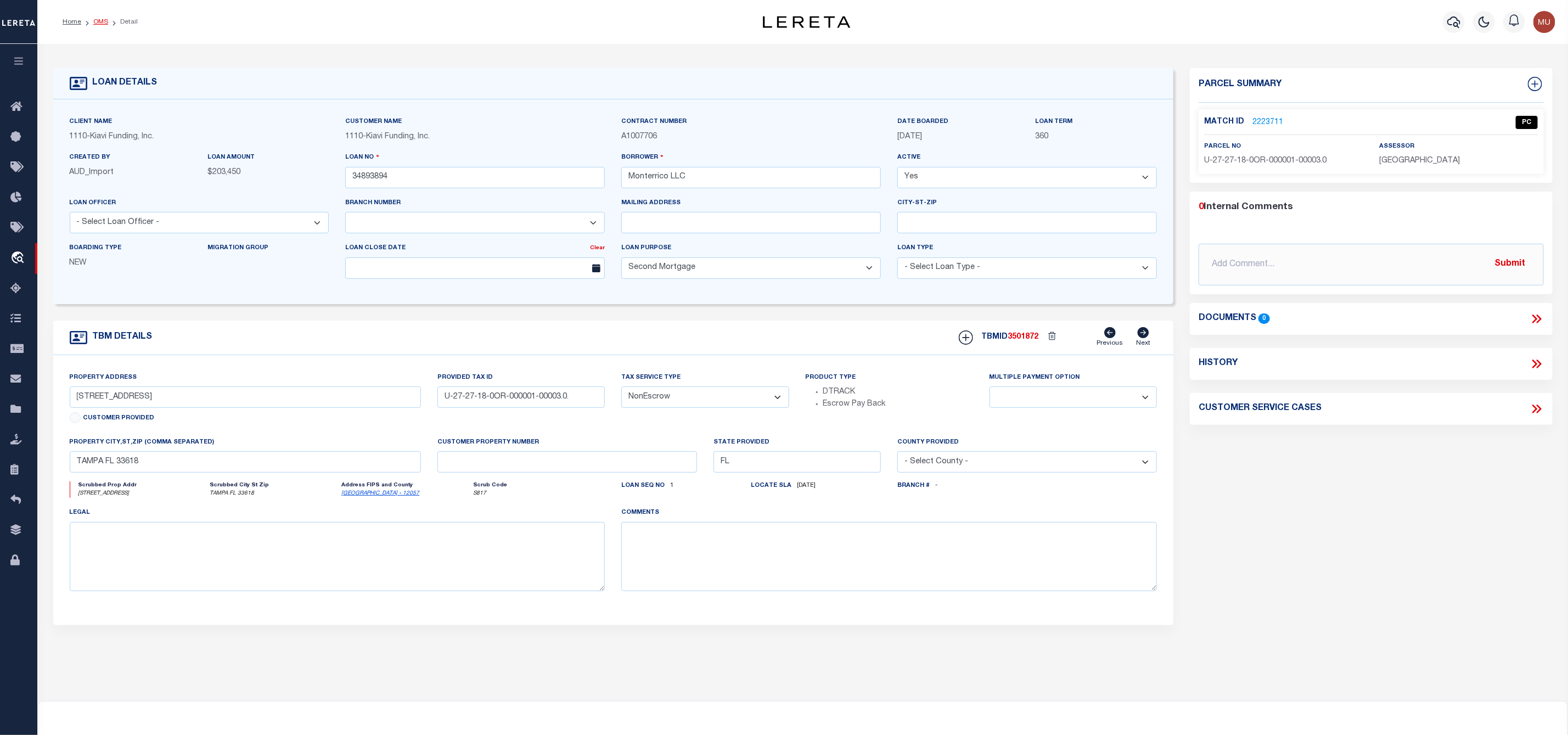
click at [100, 19] on link "OMS" at bounding box center [100, 21] width 15 height 6
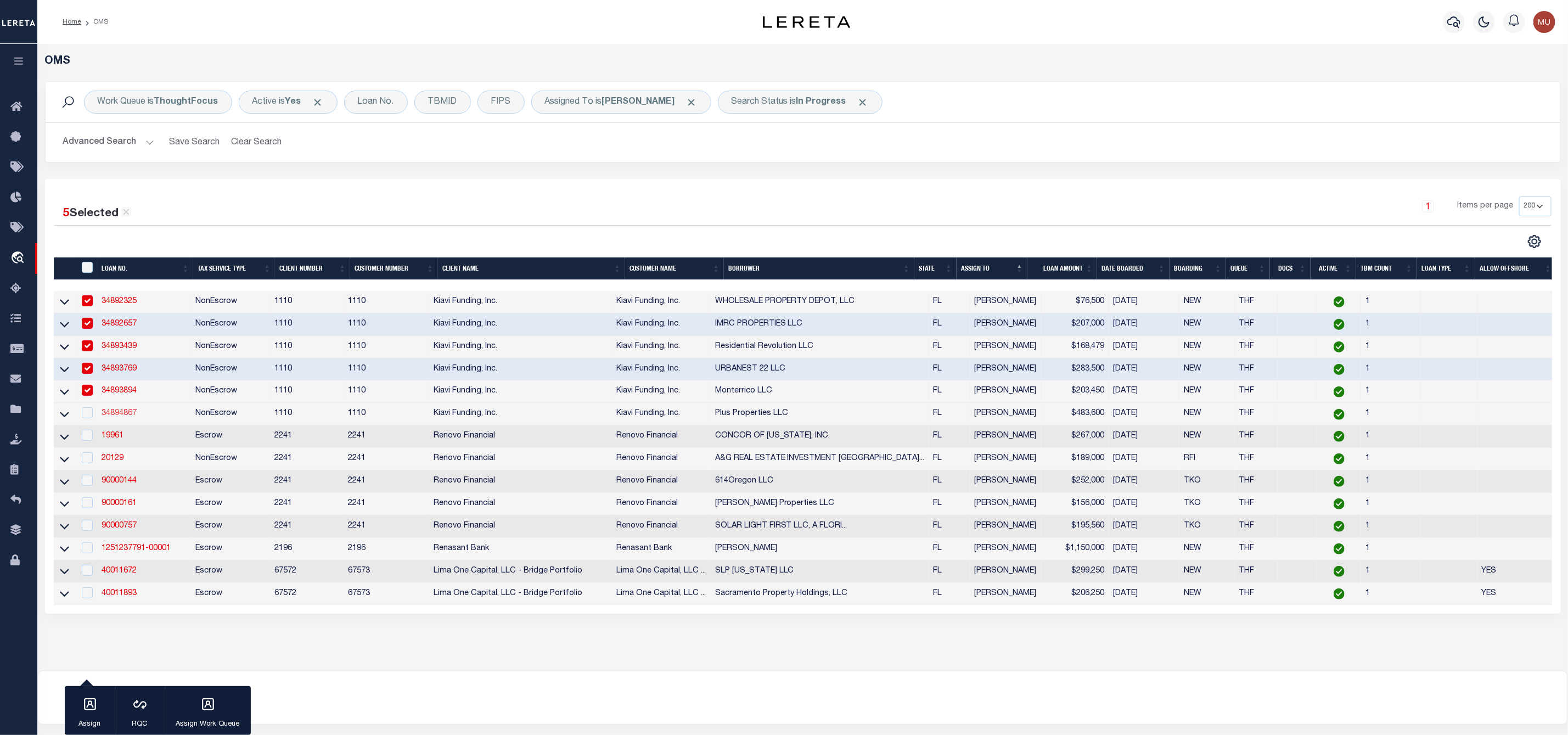
click at [125, 415] on link "34894867" at bounding box center [118, 413] width 35 height 8
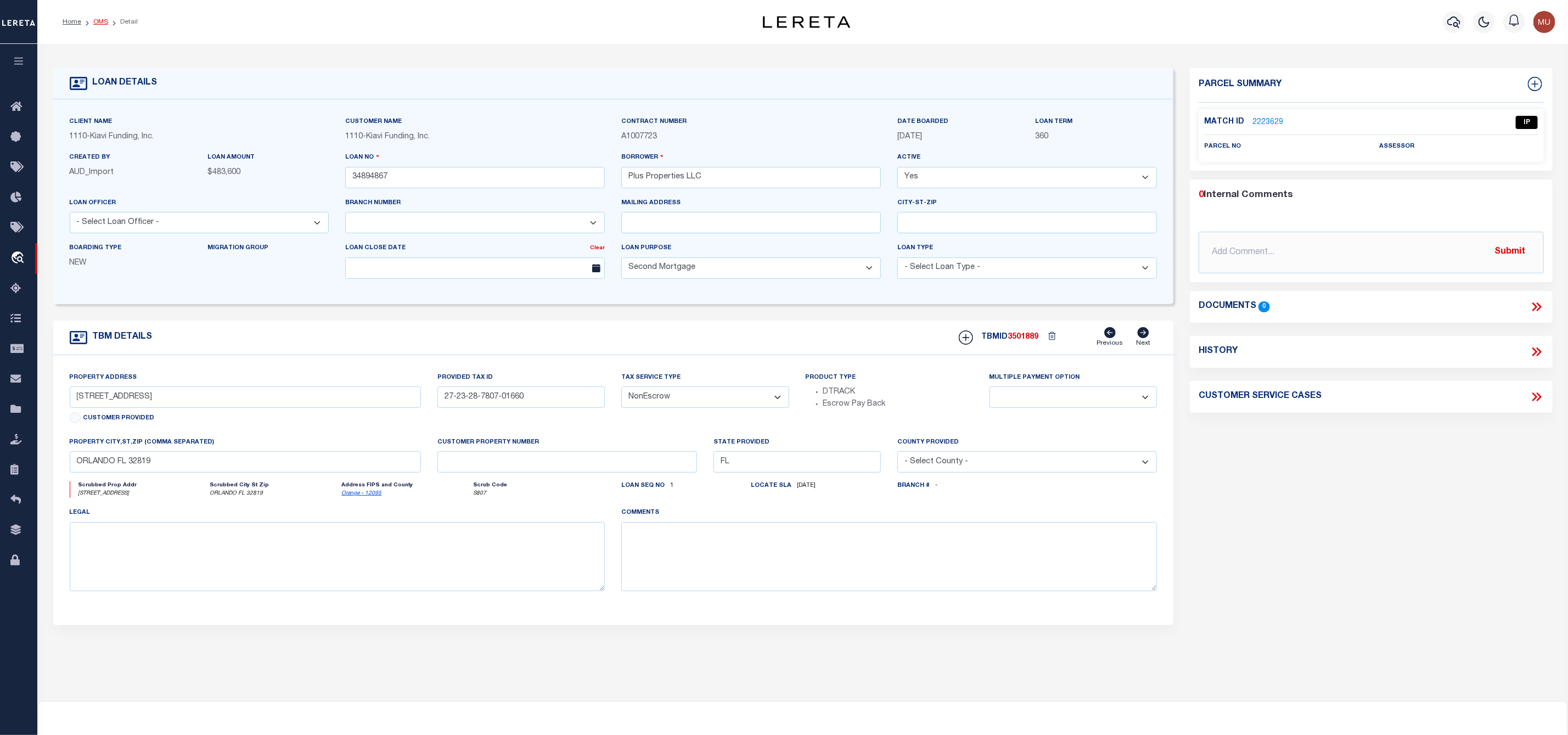
click at [102, 21] on link "OMS" at bounding box center [100, 21] width 15 height 6
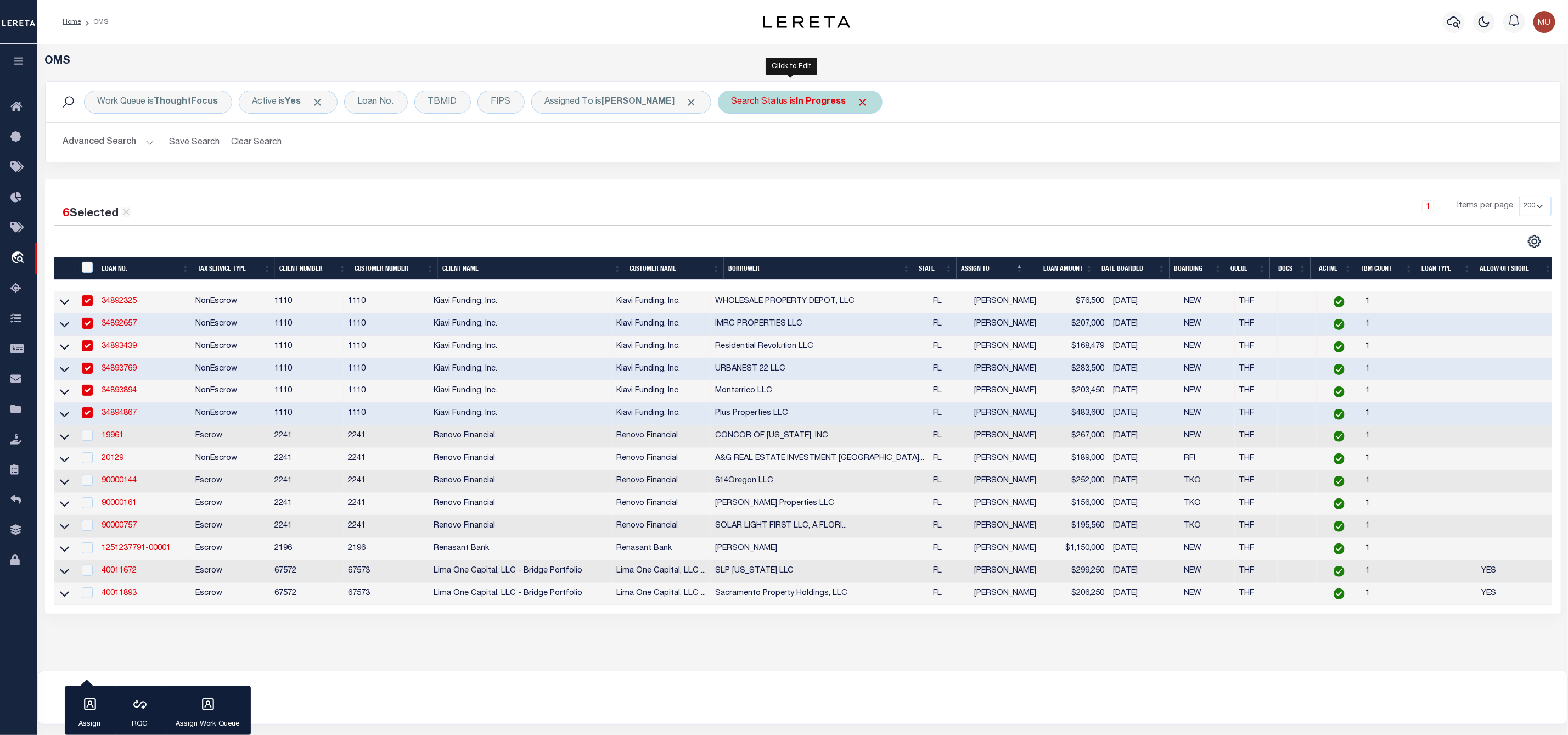
click at [761, 102] on div "Search Status is In Progress" at bounding box center [800, 102] width 165 height 23
click at [780, 152] on select "Automated Search Bad Parcel Complete Duplicate Parcel High Dollar Reporting In …" at bounding box center [813, 155] width 161 height 21
click at [732, 147] on select "Automated Search Bad Parcel Complete Duplicate Parcel High Dollar Reporting In …" at bounding box center [813, 155] width 161 height 21
click at [867, 188] on input "Apply" at bounding box center [877, 179] width 32 height 18
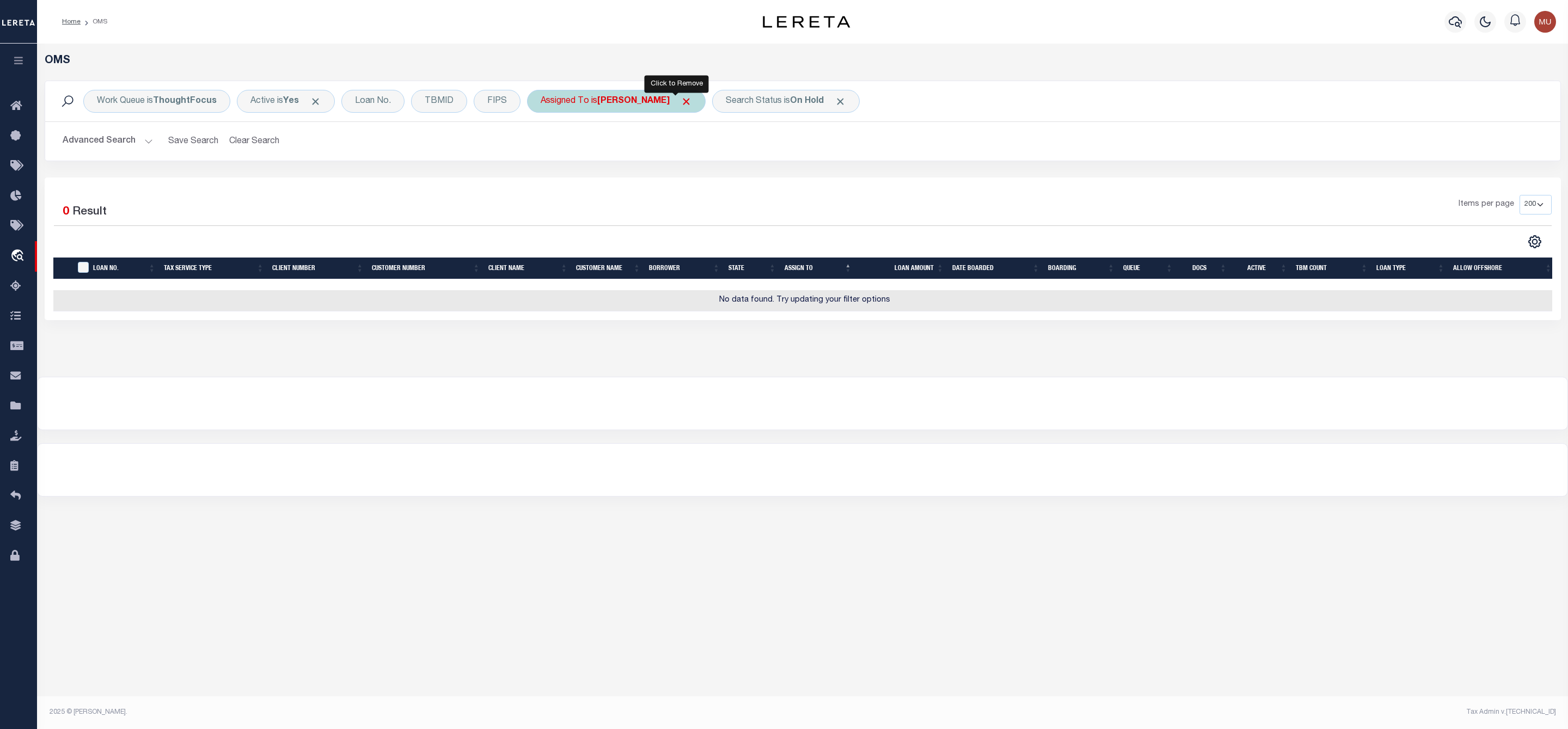
click at [680, 100] on span "Click to Remove" at bounding box center [686, 102] width 11 height 11
click at [666, 103] on div "Search Status is On Hold" at bounding box center [683, 101] width 148 height 23
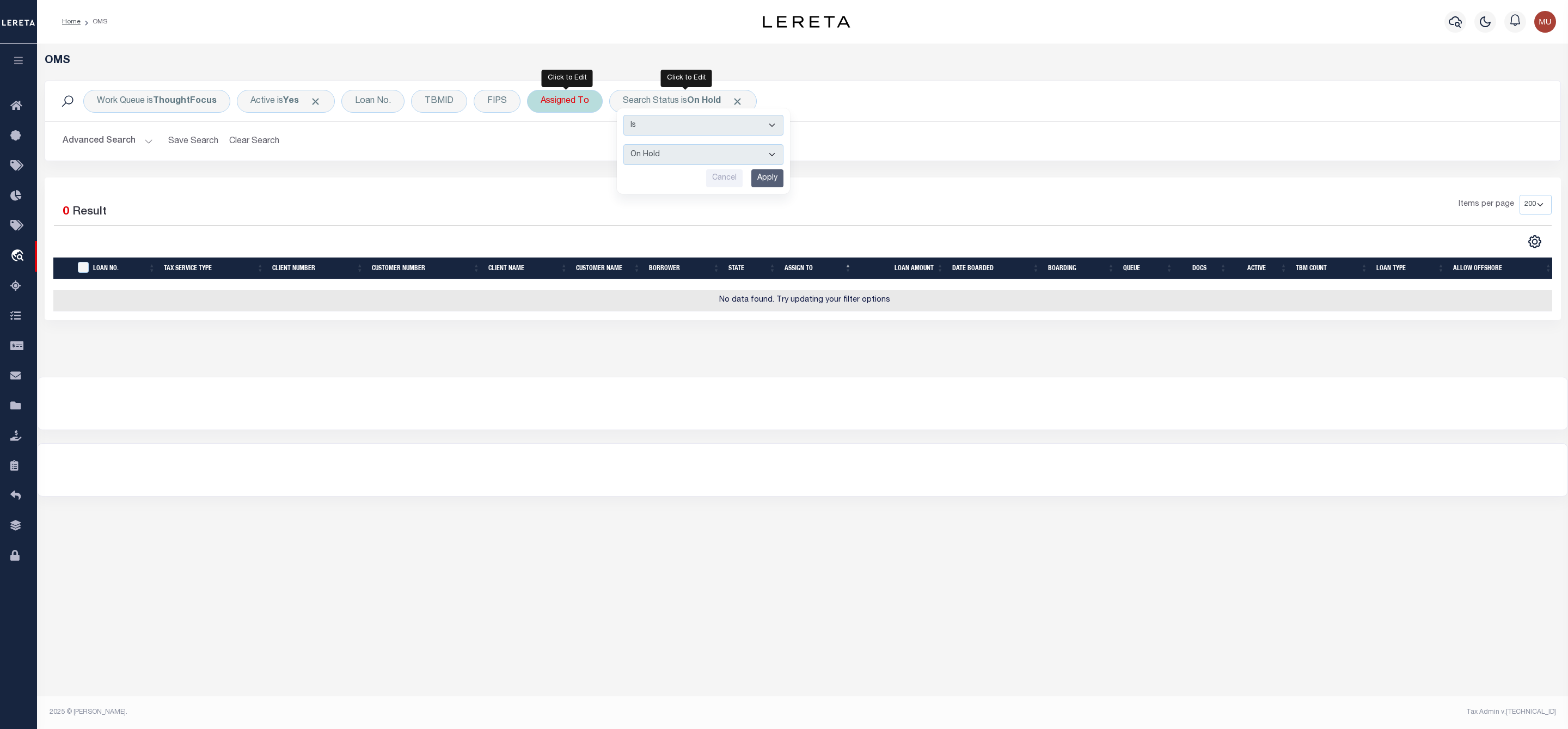
click at [564, 105] on div "Assigned To" at bounding box center [564, 101] width 76 height 23
click at [571, 152] on select "--Unassigned-- [PERSON_NAME] [PERSON_NAME] [PERSON_NAME] [PERSON_NAME], [PERSON…" at bounding box center [621, 154] width 160 height 21
click at [543, 146] on select "--Unassigned-- [PERSON_NAME] [PERSON_NAME] [PERSON_NAME] [PERSON_NAME], [PERSON…" at bounding box center [621, 154] width 160 height 21
click at [691, 185] on input "Apply" at bounding box center [684, 177] width 32 height 18
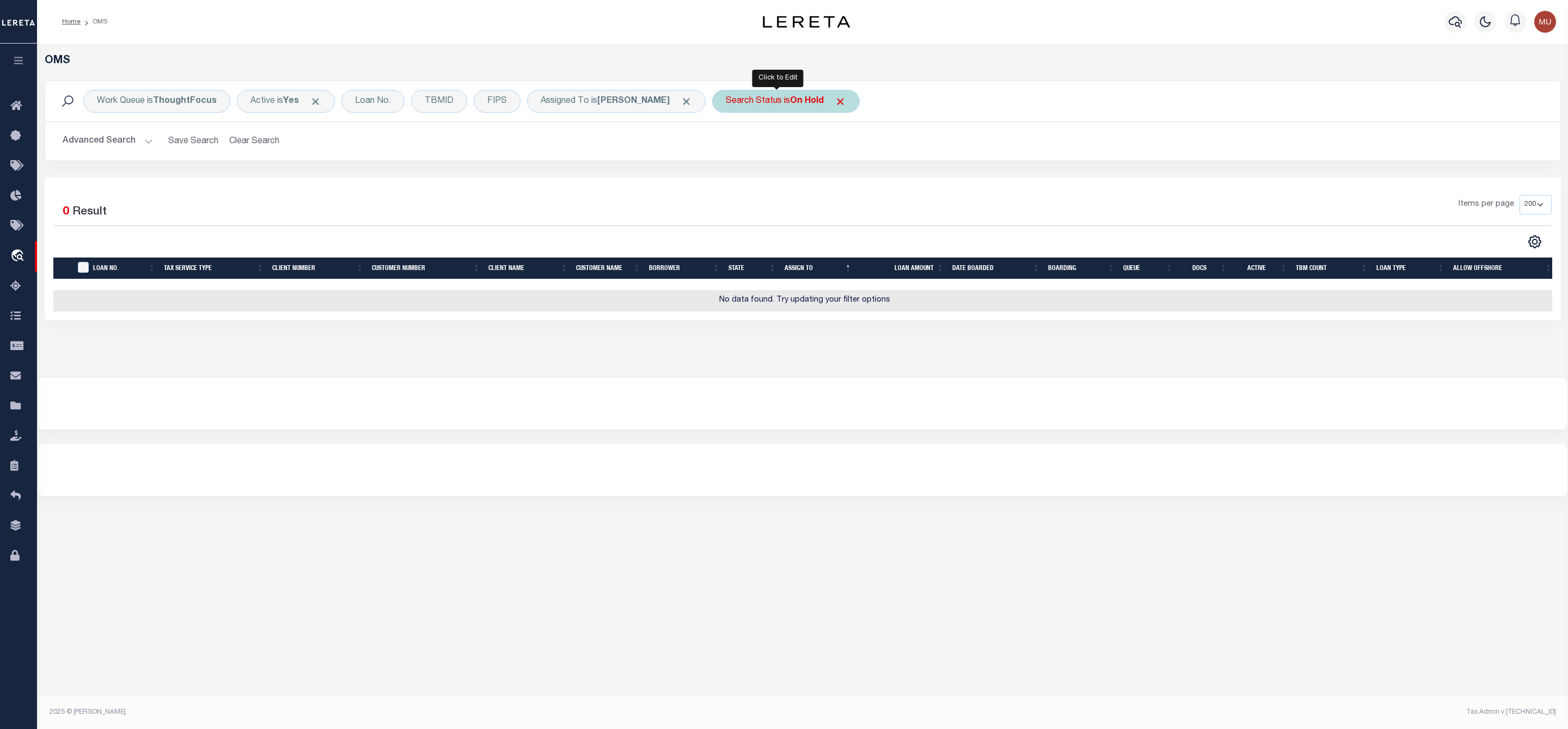
click at [758, 110] on div "Search Status is On Hold" at bounding box center [785, 101] width 148 height 23
click at [749, 153] on select "Automated Search Bad Parcel Complete Duplicate Parcel High Dollar Reporting In …" at bounding box center [806, 154] width 160 height 21
click at [726, 146] on select "Automated Search Bad Parcel Complete Duplicate Parcel High Dollar Reporting In …" at bounding box center [806, 154] width 160 height 21
click at [869, 177] on input "Apply" at bounding box center [870, 177] width 32 height 18
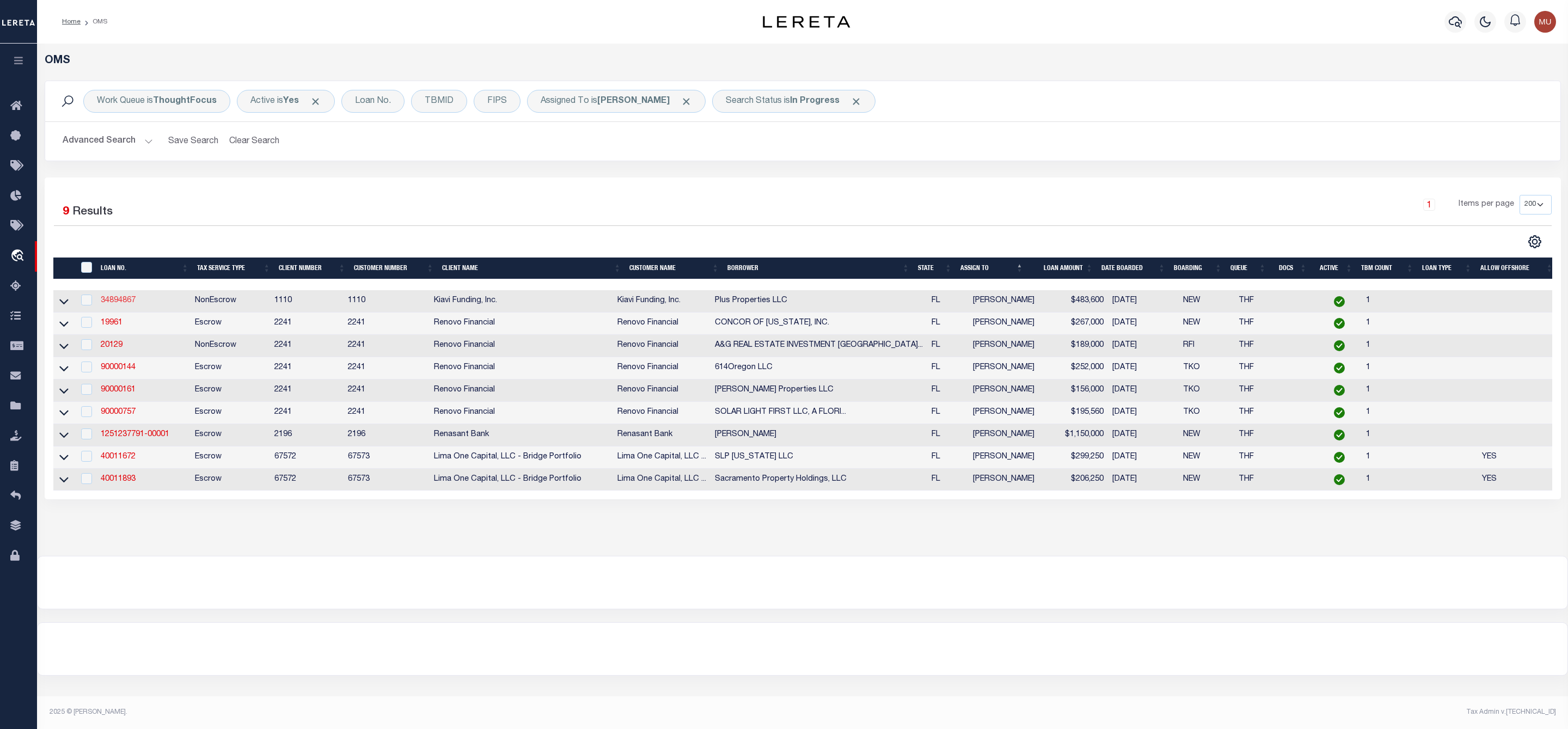
click at [122, 299] on link "34894867" at bounding box center [117, 301] width 35 height 8
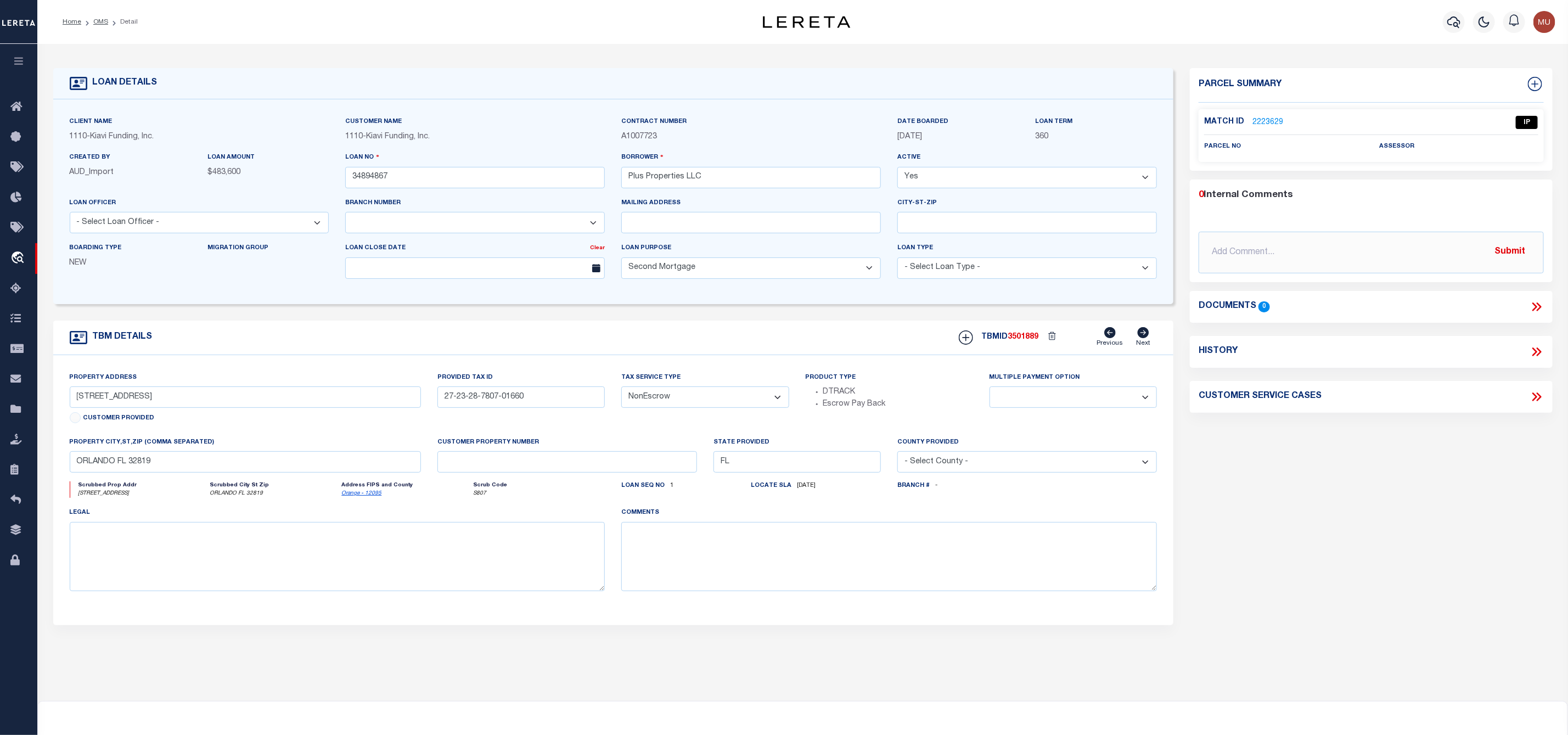
click at [1269, 124] on link "2223629" at bounding box center [1267, 123] width 31 height 11
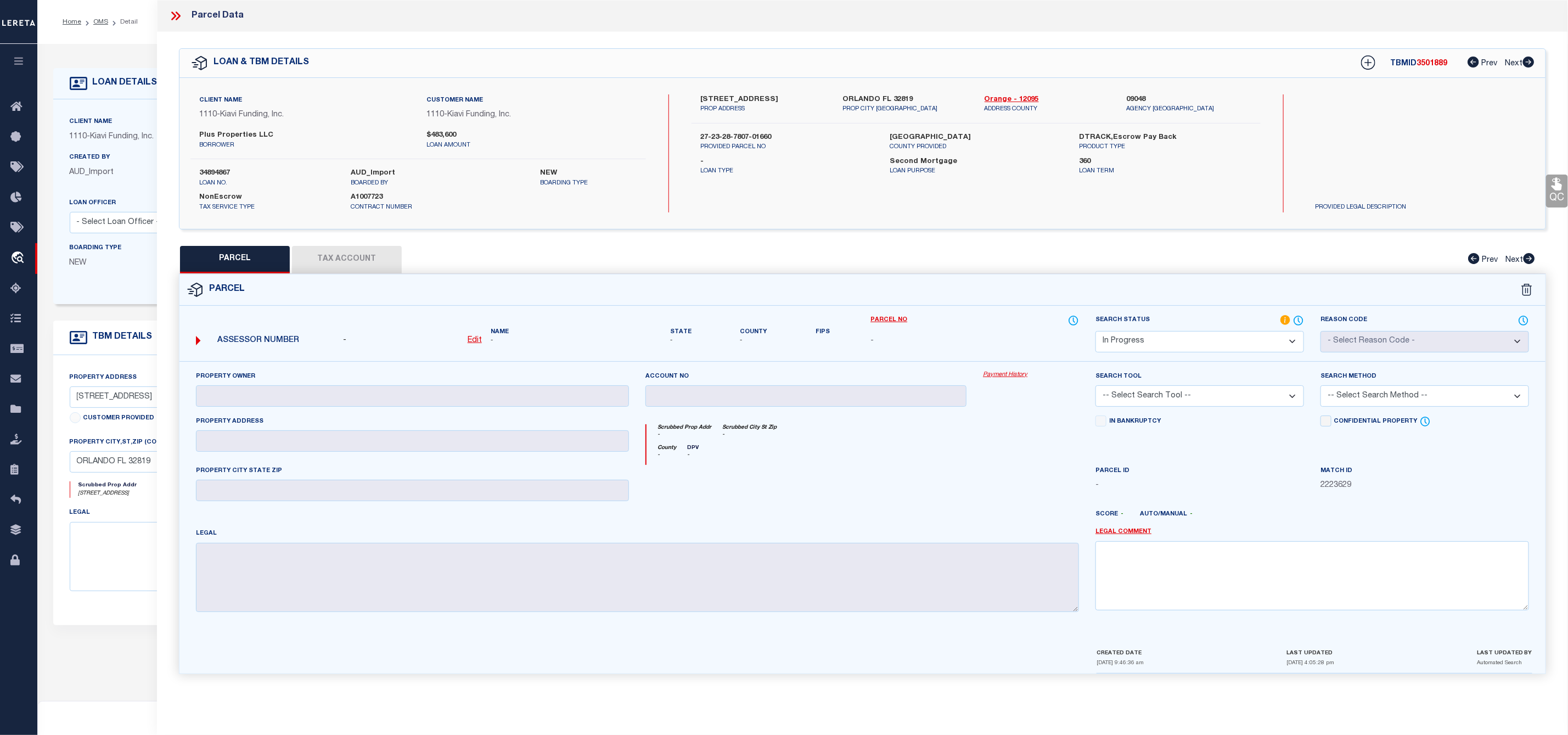
click at [736, 97] on label "6700 TAMARIND CIRCLE, ORLANDO, FL, 32819" at bounding box center [763, 99] width 125 height 11
drag, startPoint x: 693, startPoint y: 96, endPoint x: 755, endPoint y: 101, distance: 62.2
click at [755, 101] on div "6700 TAMARIND CIRCLE, ORLANDO, FL, 32819 PROP ADDRESS" at bounding box center [763, 104] width 142 height 20
click at [475, 340] on u "Edit" at bounding box center [475, 340] width 14 height 8
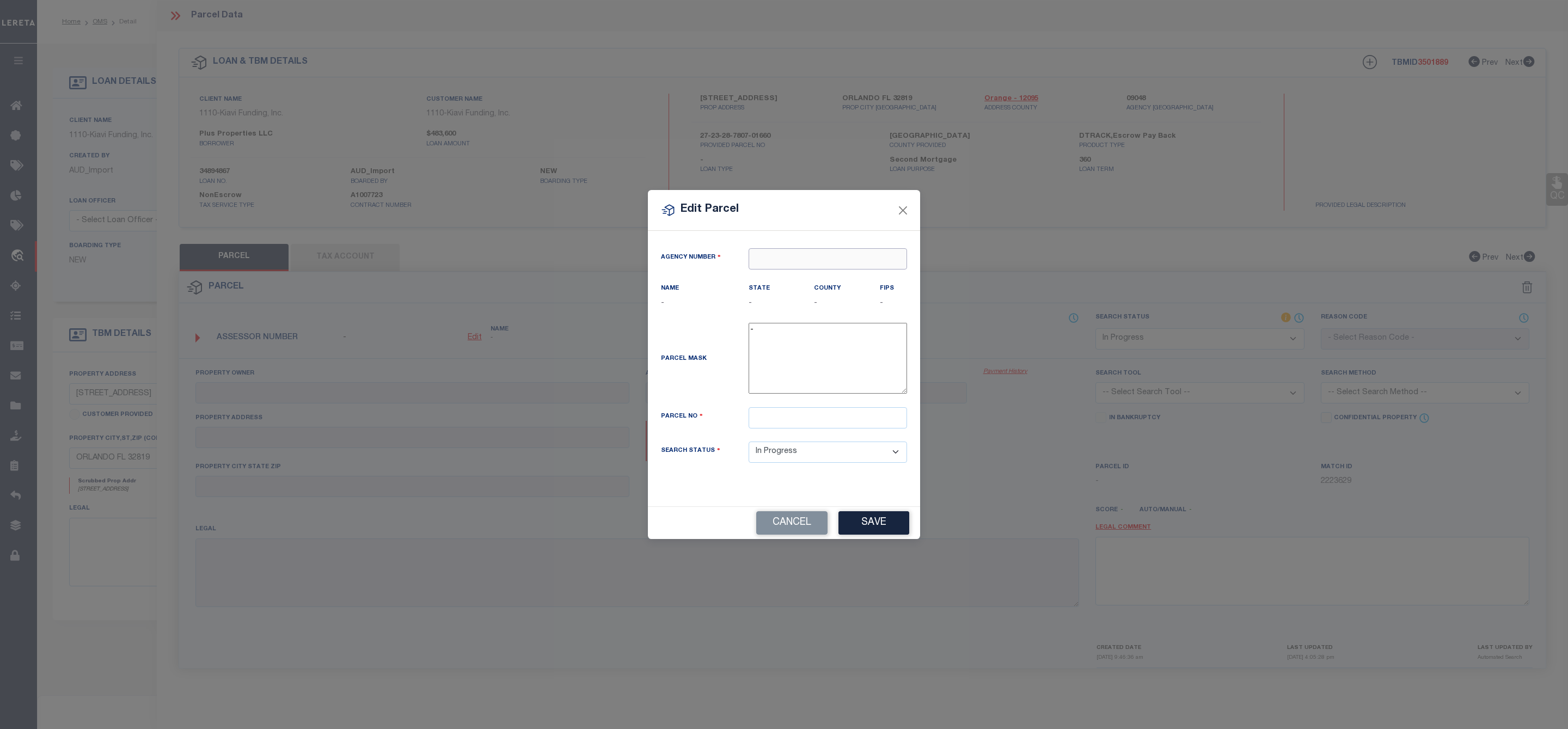
click at [808, 254] on input "text" at bounding box center [828, 259] width 158 height 21
click at [782, 278] on div "090480000 : ORANGE COUNTY" at bounding box center [827, 284] width 158 height 31
click at [785, 417] on input "text" at bounding box center [828, 418] width 158 height 21
paste input "27-23-28-7807-01-660"
click at [884, 535] on button "Save" at bounding box center [874, 523] width 71 height 23
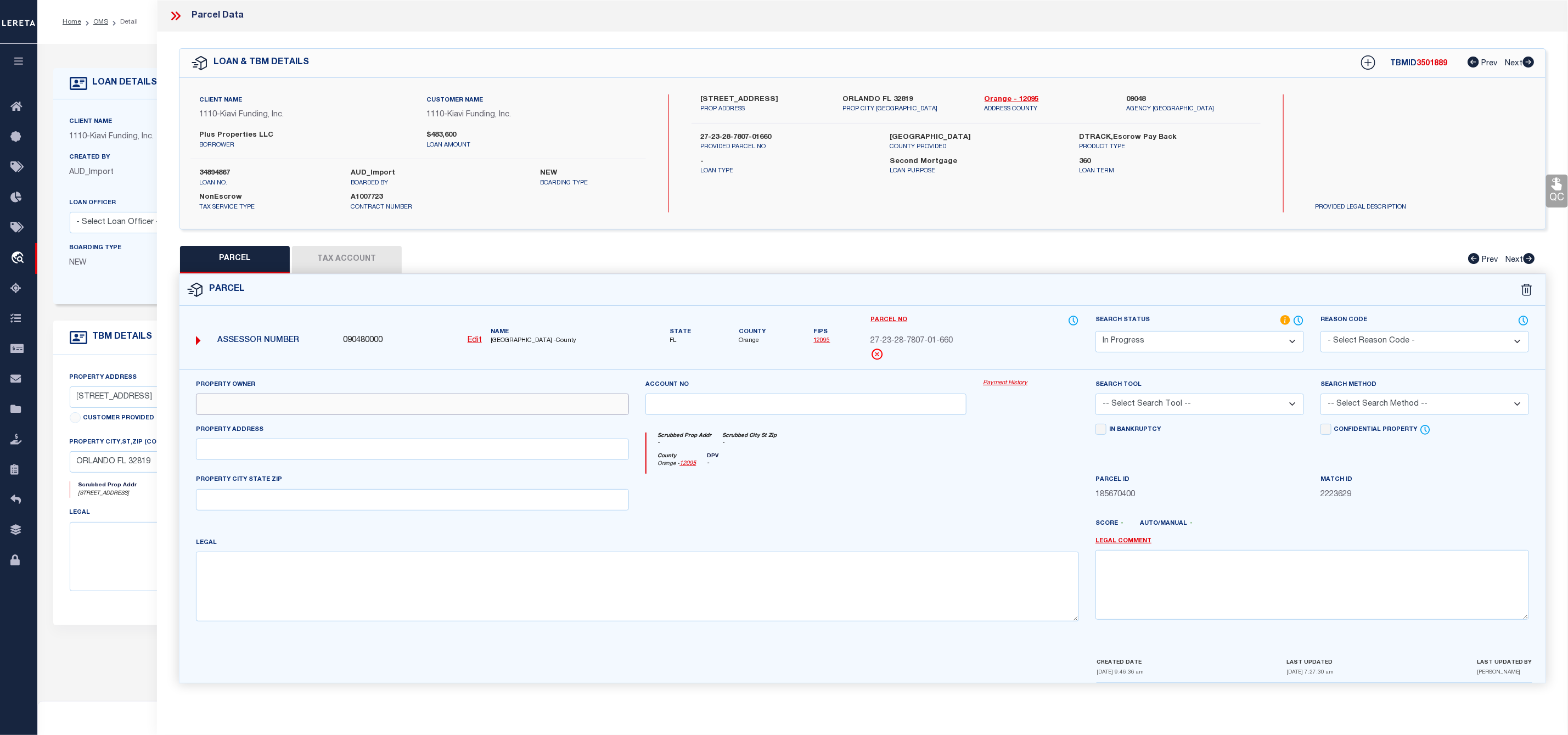
click at [324, 407] on input "text" at bounding box center [413, 404] width 433 height 21
paste input "PLUS PROPERTIES LLC"
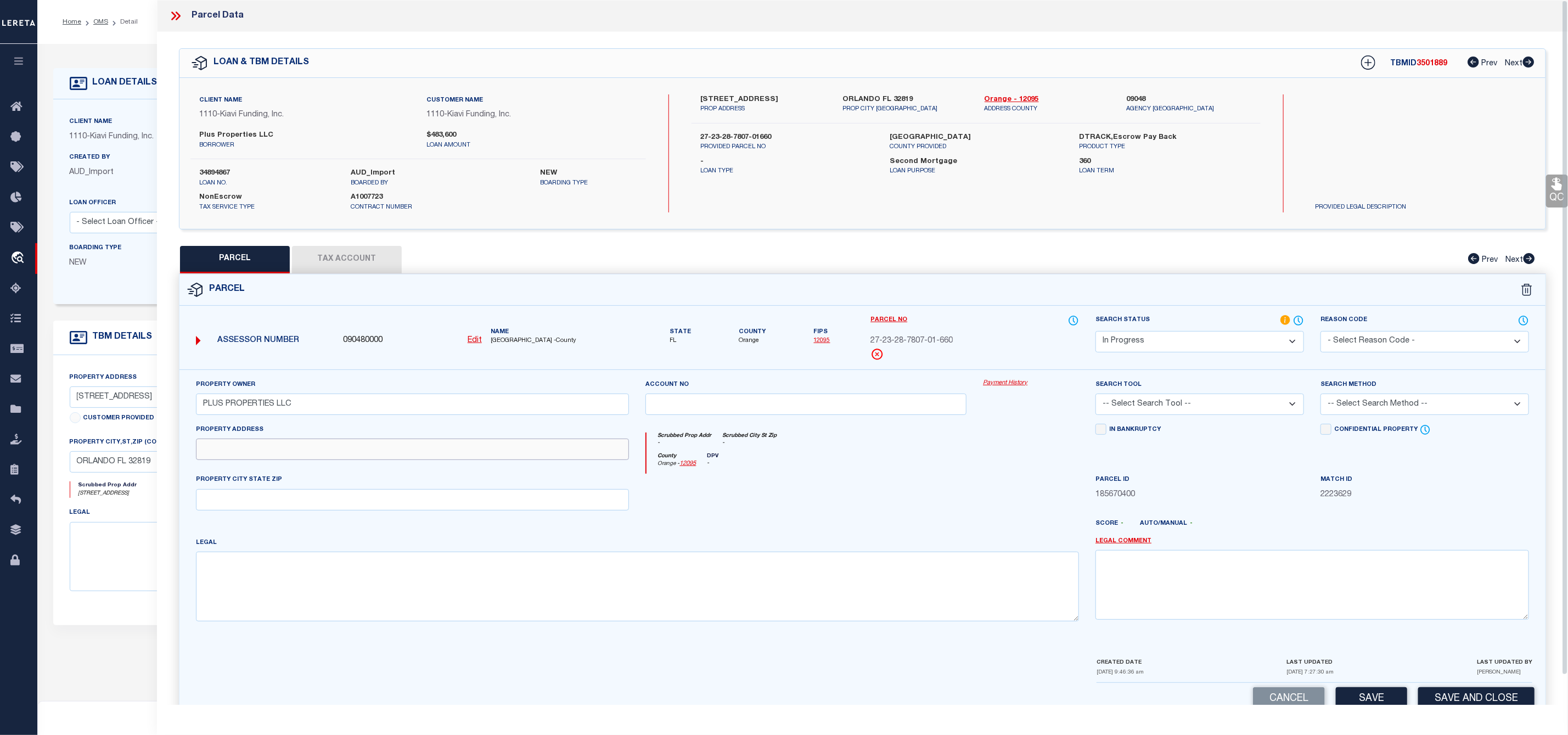
click at [250, 459] on input "text" at bounding box center [413, 449] width 433 height 21
paste input "6700 Tamarind Cir"
click at [244, 575] on textarea at bounding box center [638, 586] width 884 height 69
paste textarea "SAND LAKE HILLS SECTION TWO 6/45 LOT 166"
click at [1220, 409] on select "-- Select Search Tool -- 3rd Party Website Agency File Agency Website ATLS CNV-…" at bounding box center [1200, 404] width 209 height 21
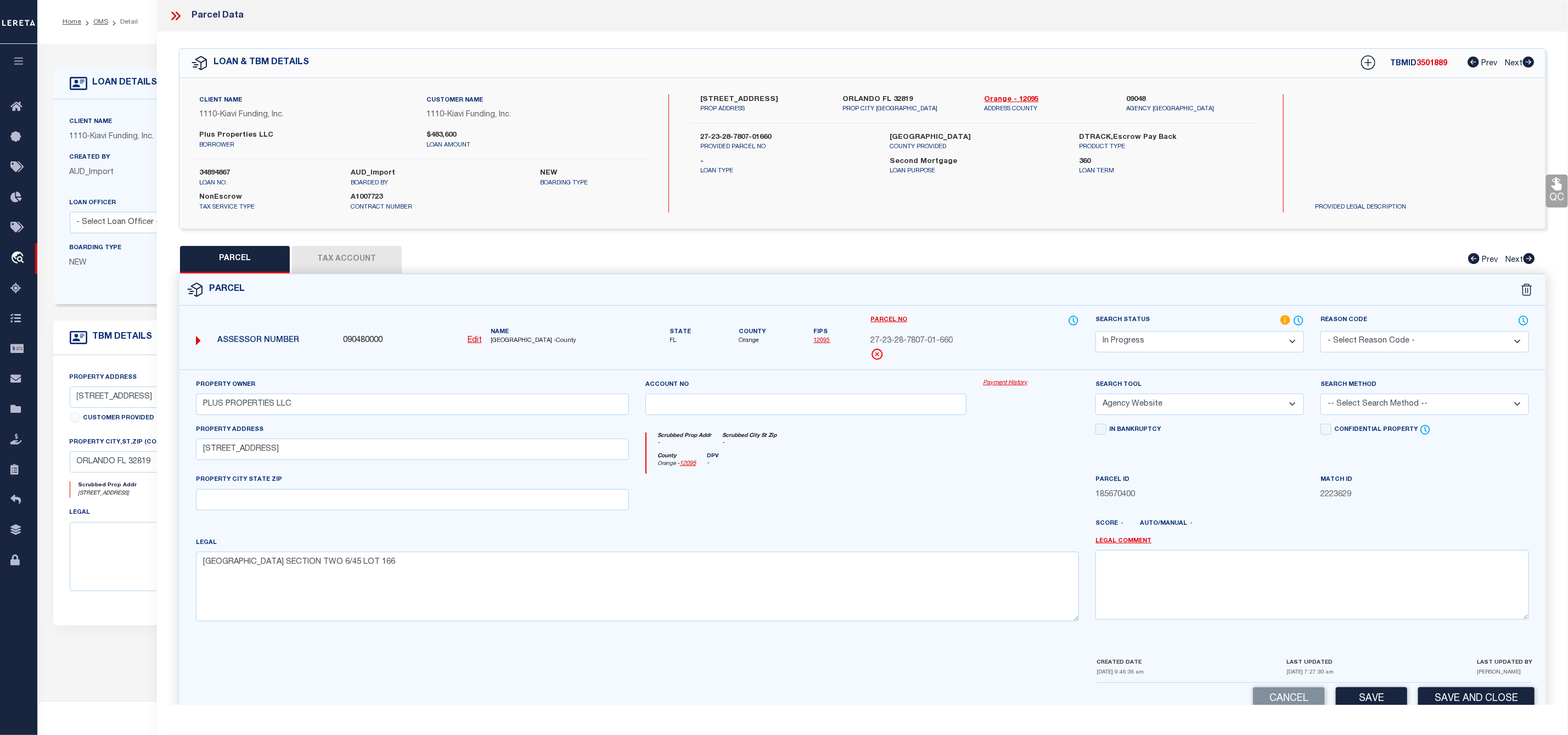
click at [1095, 397] on select "-- Select Search Tool -- 3rd Party Website Agency File Agency Website ATLS CNV-…" at bounding box center [1200, 404] width 209 height 21
click at [1368, 397] on div "Search Method -- Select Search Method -- Property Address Legal Liability Info …" at bounding box center [1425, 396] width 209 height 36
click at [1368, 407] on select "-- Select Search Method -- Property Address Legal Liability Info Provided" at bounding box center [1425, 404] width 209 height 21
click at [1321, 397] on select "-- Select Search Method -- Property Address Legal Liability Info Provided" at bounding box center [1425, 404] width 209 height 21
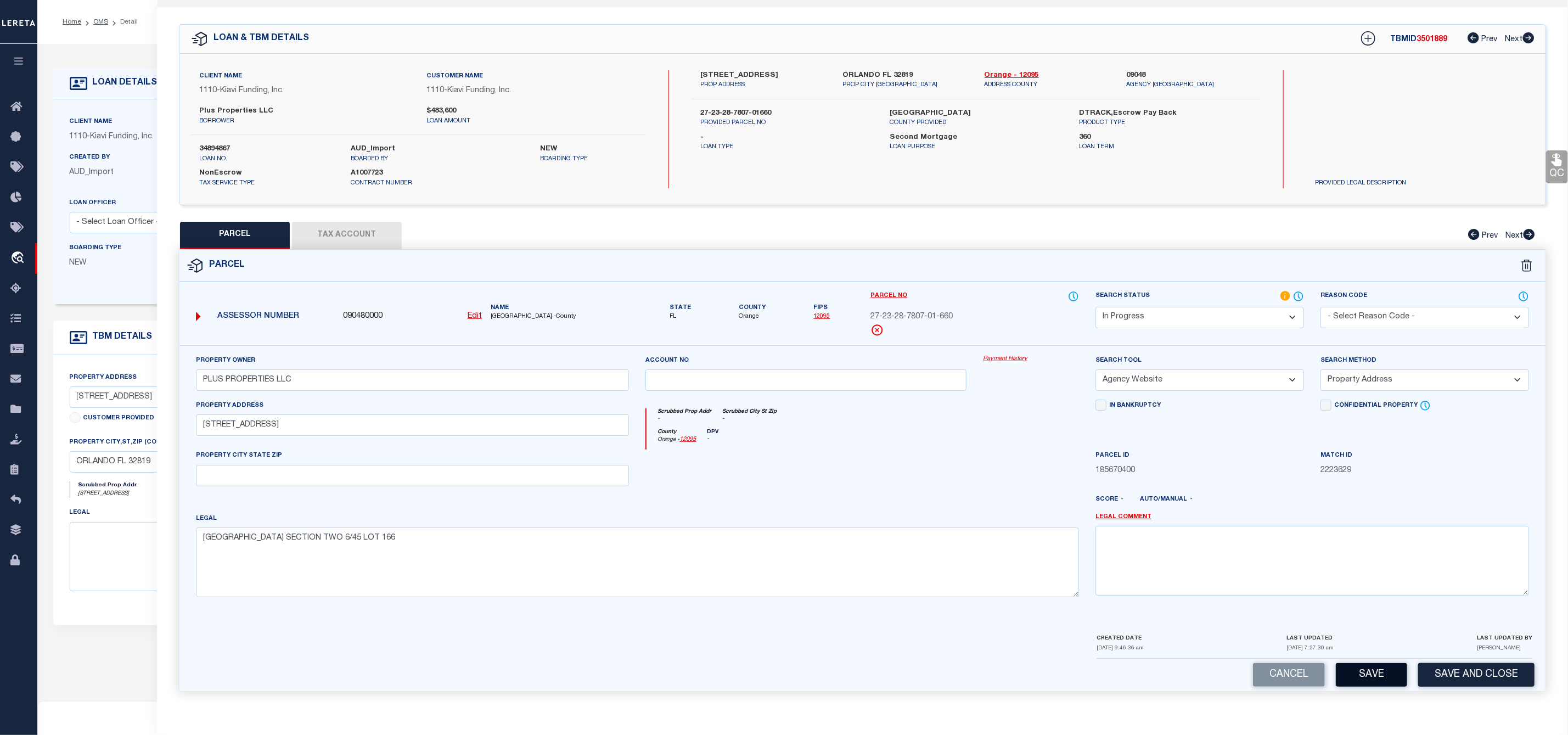
click at [1368, 681] on button "Save" at bounding box center [1371, 674] width 71 height 24
click at [376, 227] on button "Tax Account" at bounding box center [347, 235] width 110 height 27
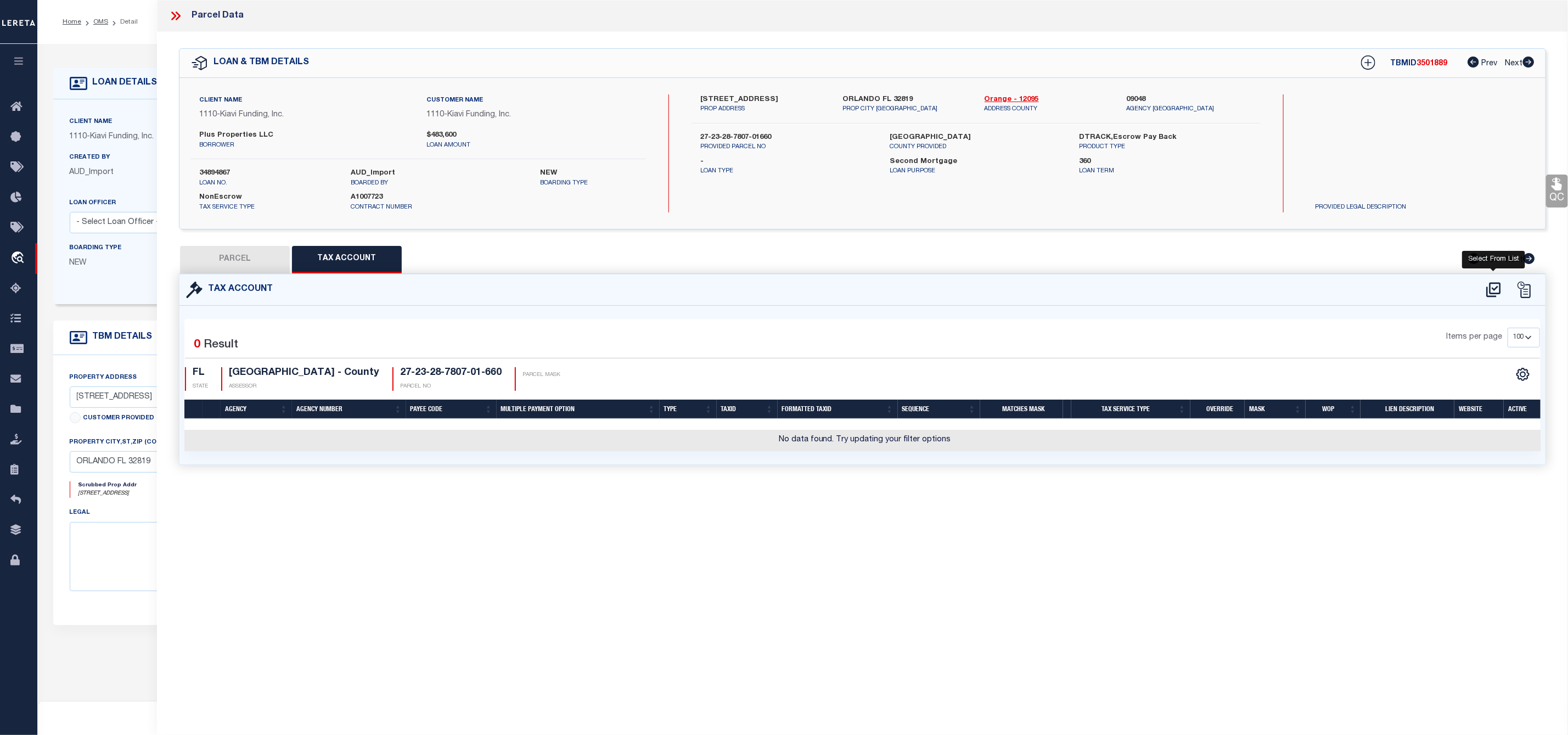
click at [1492, 289] on icon at bounding box center [1493, 289] width 18 height 18
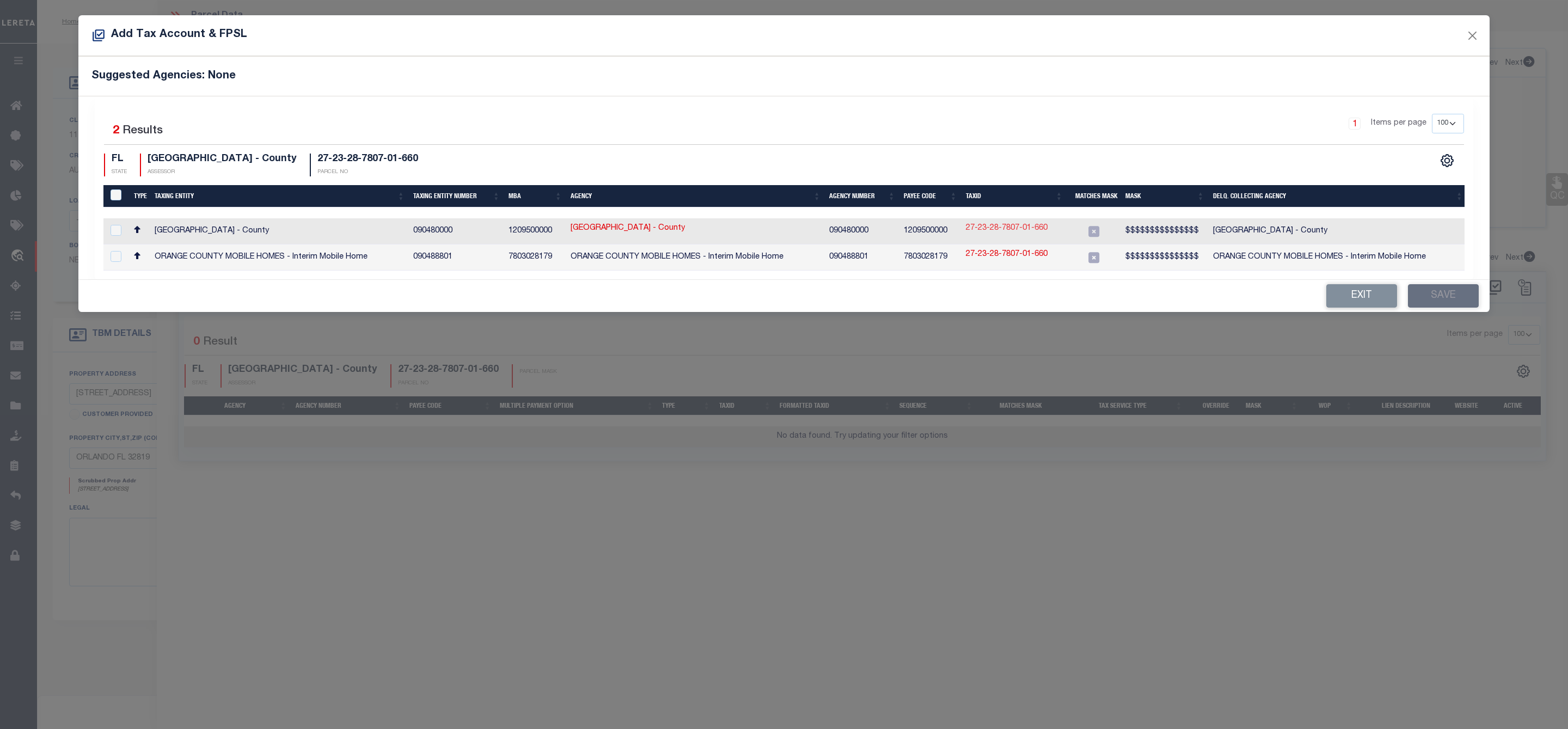
click at [1035, 232] on link "27-23-28-7807-01-660" at bounding box center [1006, 228] width 81 height 12
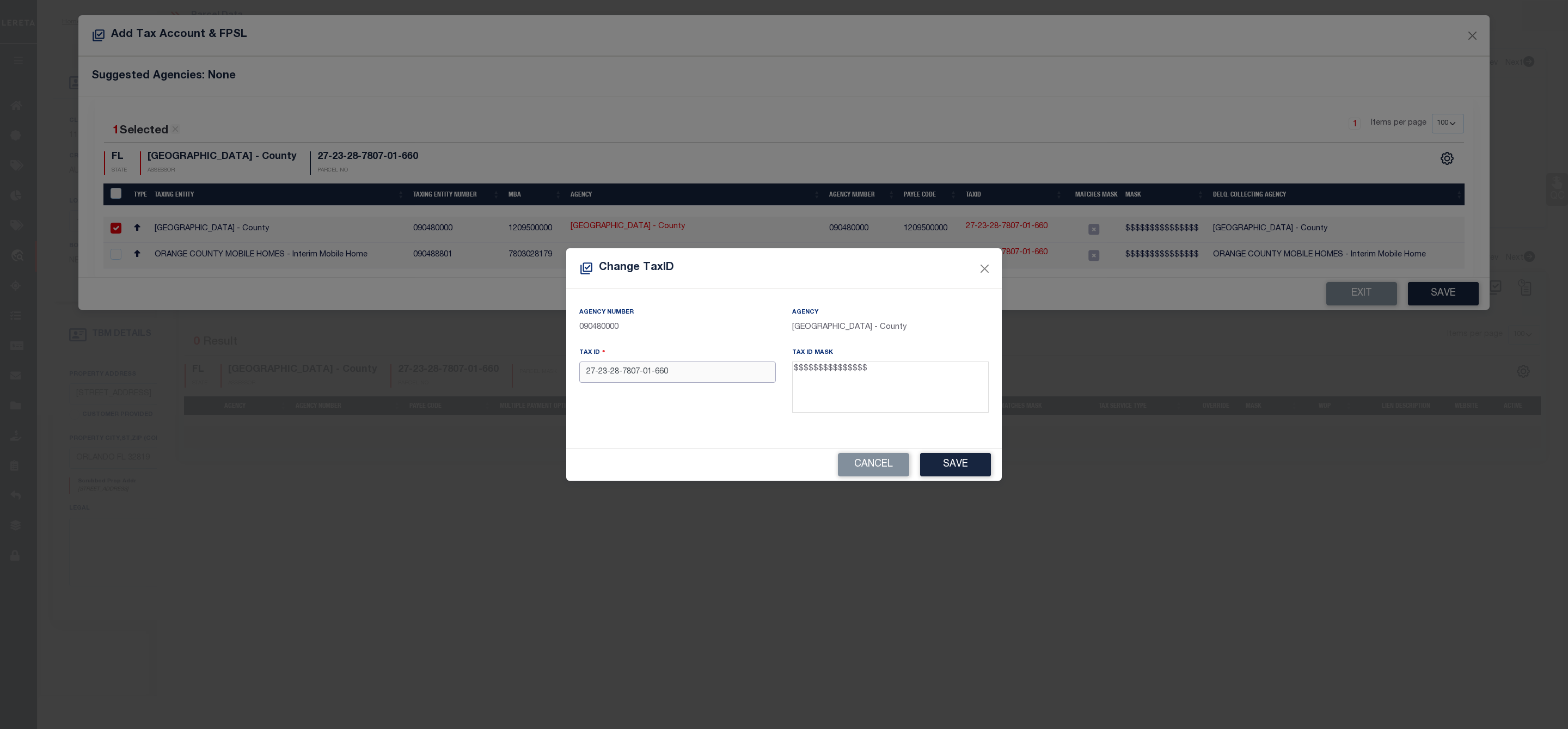
click at [655, 371] on input "27-23-28-7807-01-660" at bounding box center [677, 372] width 197 height 21
drag, startPoint x: 673, startPoint y: 373, endPoint x: 581, endPoint y: 375, distance: 92.0
click at [581, 375] on input "272328780701660" at bounding box center [677, 372] width 197 height 21
click at [957, 470] on button "Save" at bounding box center [955, 465] width 71 height 23
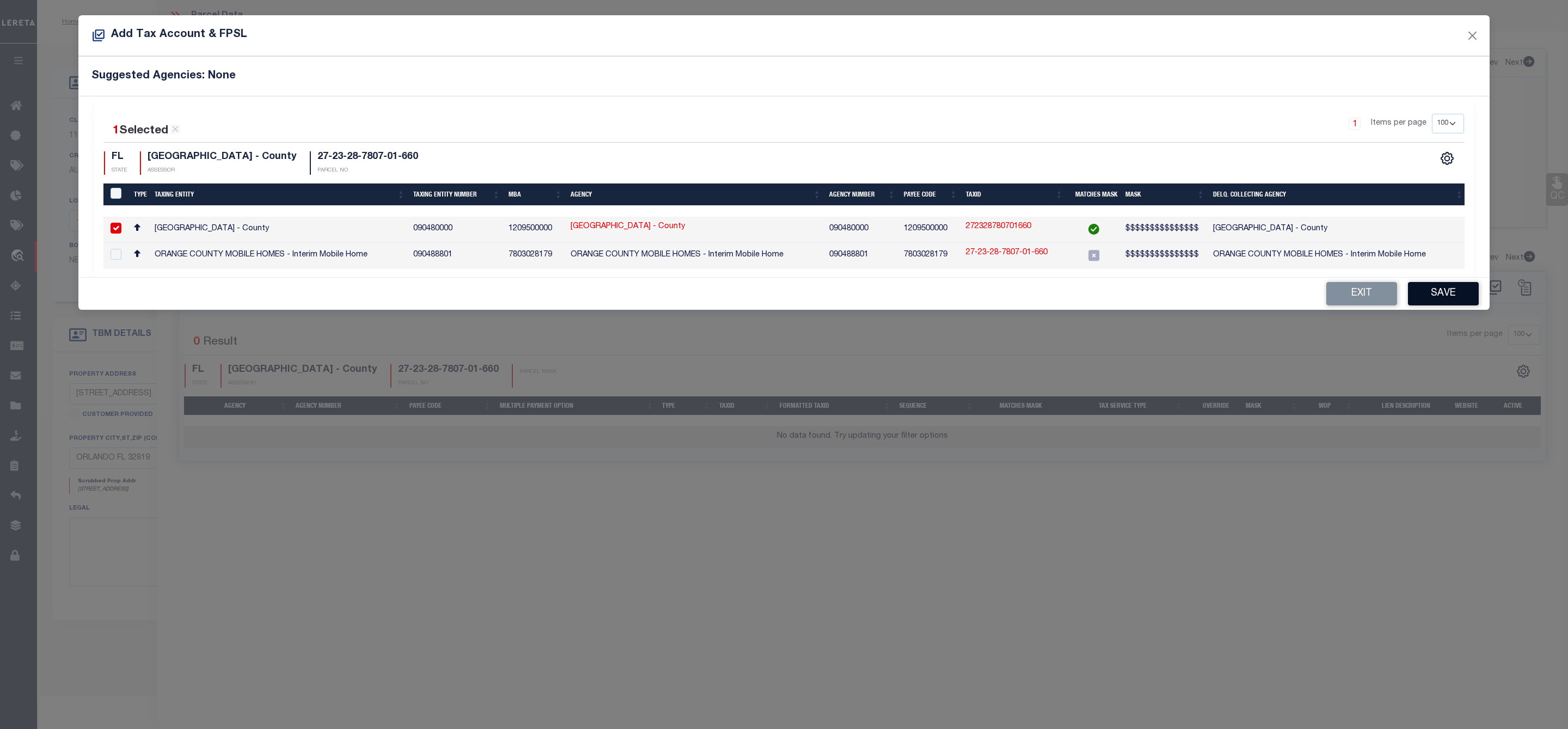
click at [1454, 292] on button "Save" at bounding box center [1443, 293] width 71 height 23
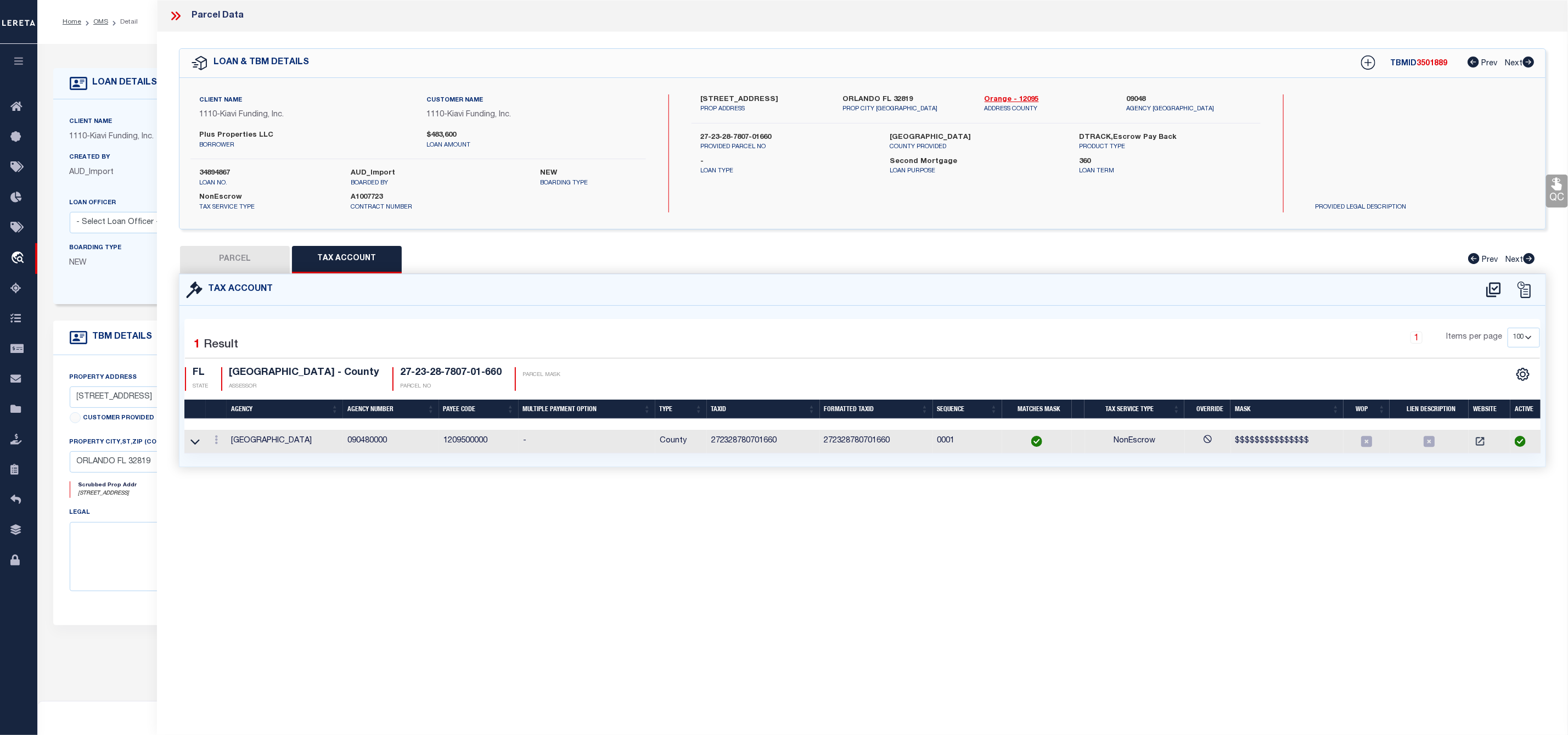
click at [231, 254] on button "PARCEL" at bounding box center [235, 259] width 110 height 27
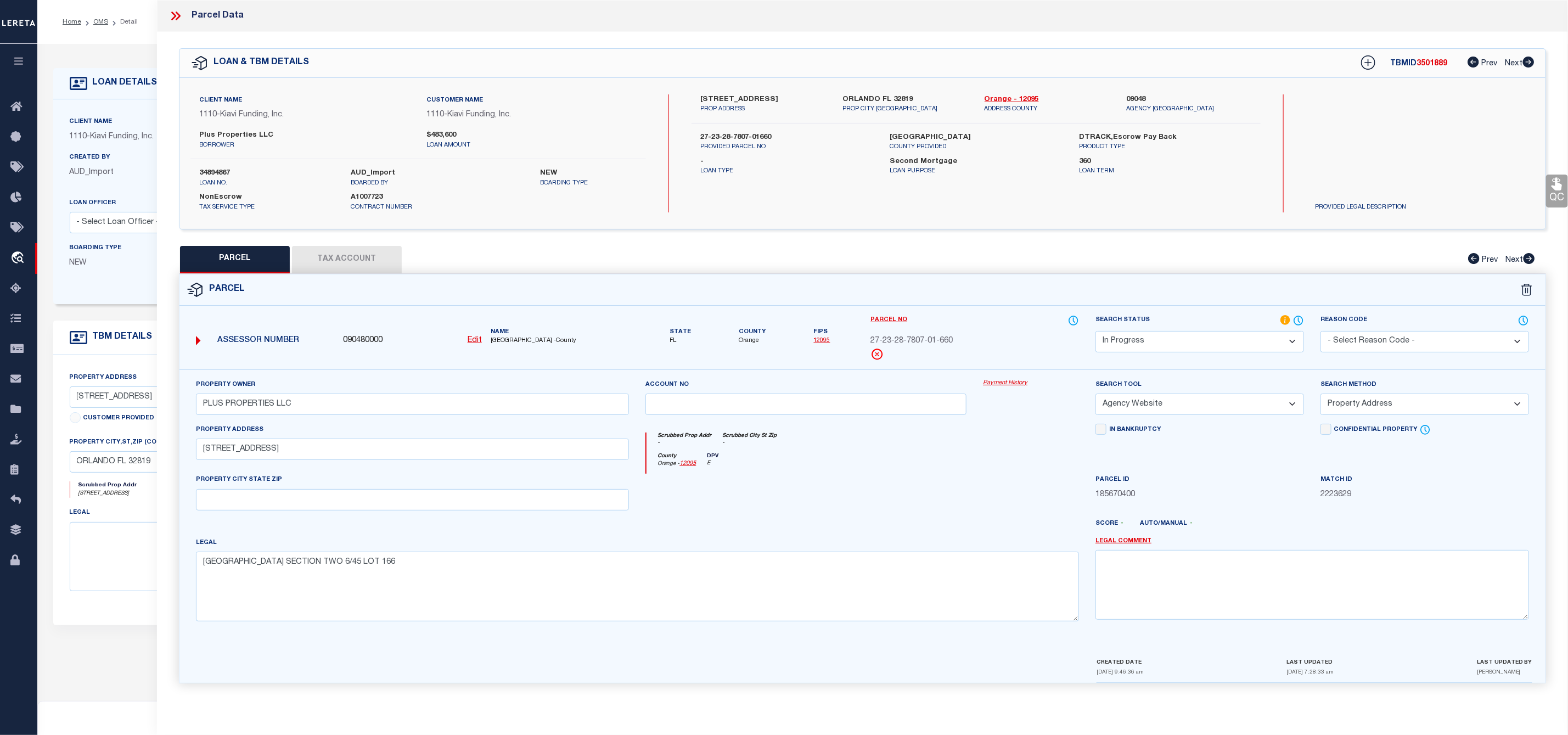
click at [499, 342] on span "ORANGE COUNTY -County" at bounding box center [559, 341] width 139 height 9
click at [1207, 346] on select "Automated Search Bad Parcel Complete Duplicate Parcel High Dollar Reporting In …" at bounding box center [1200, 341] width 209 height 21
click at [1095, 332] on select "Automated Search Bad Parcel Complete Duplicate Parcel High Dollar Reporting In …" at bounding box center [1200, 341] width 209 height 21
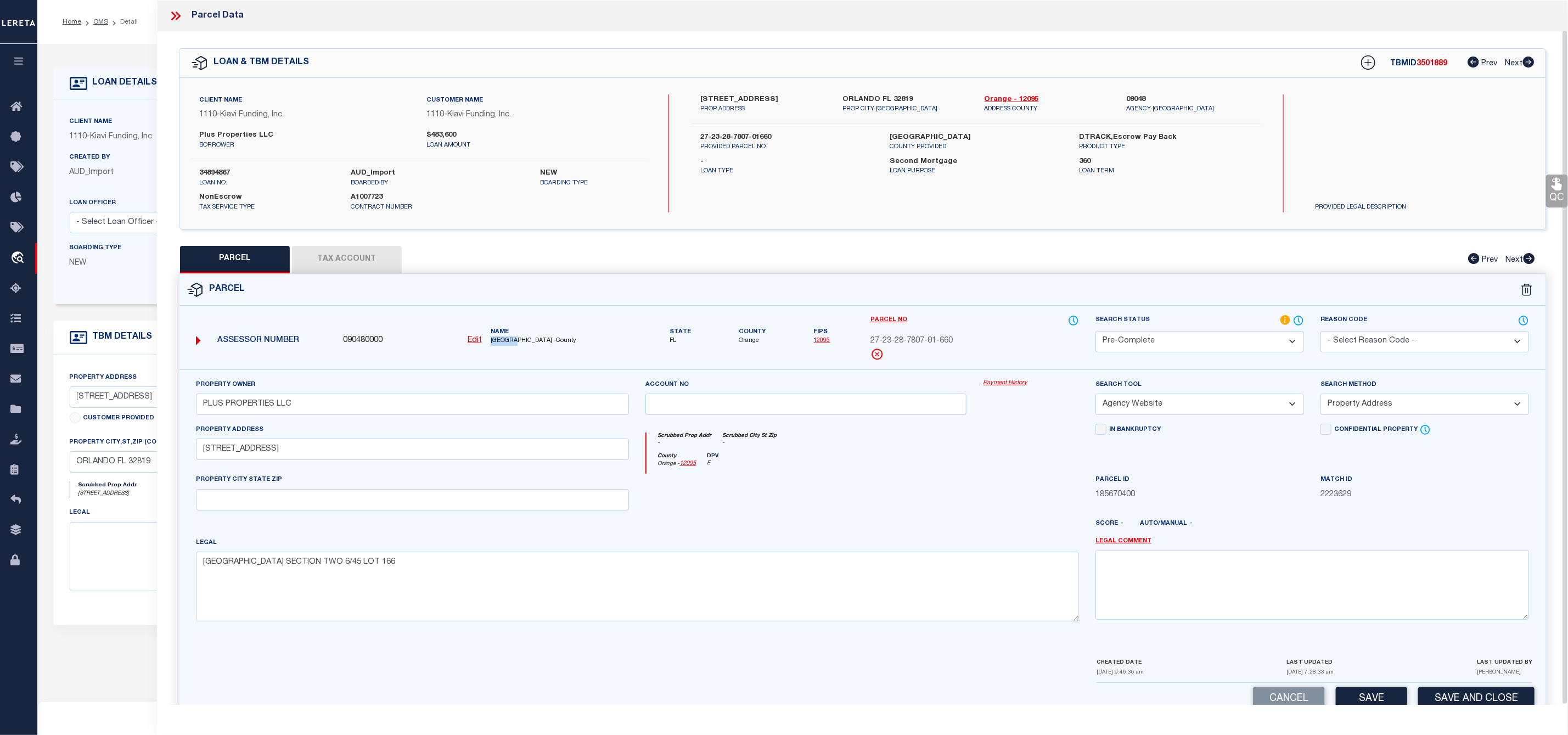
scroll to position [31, 0]
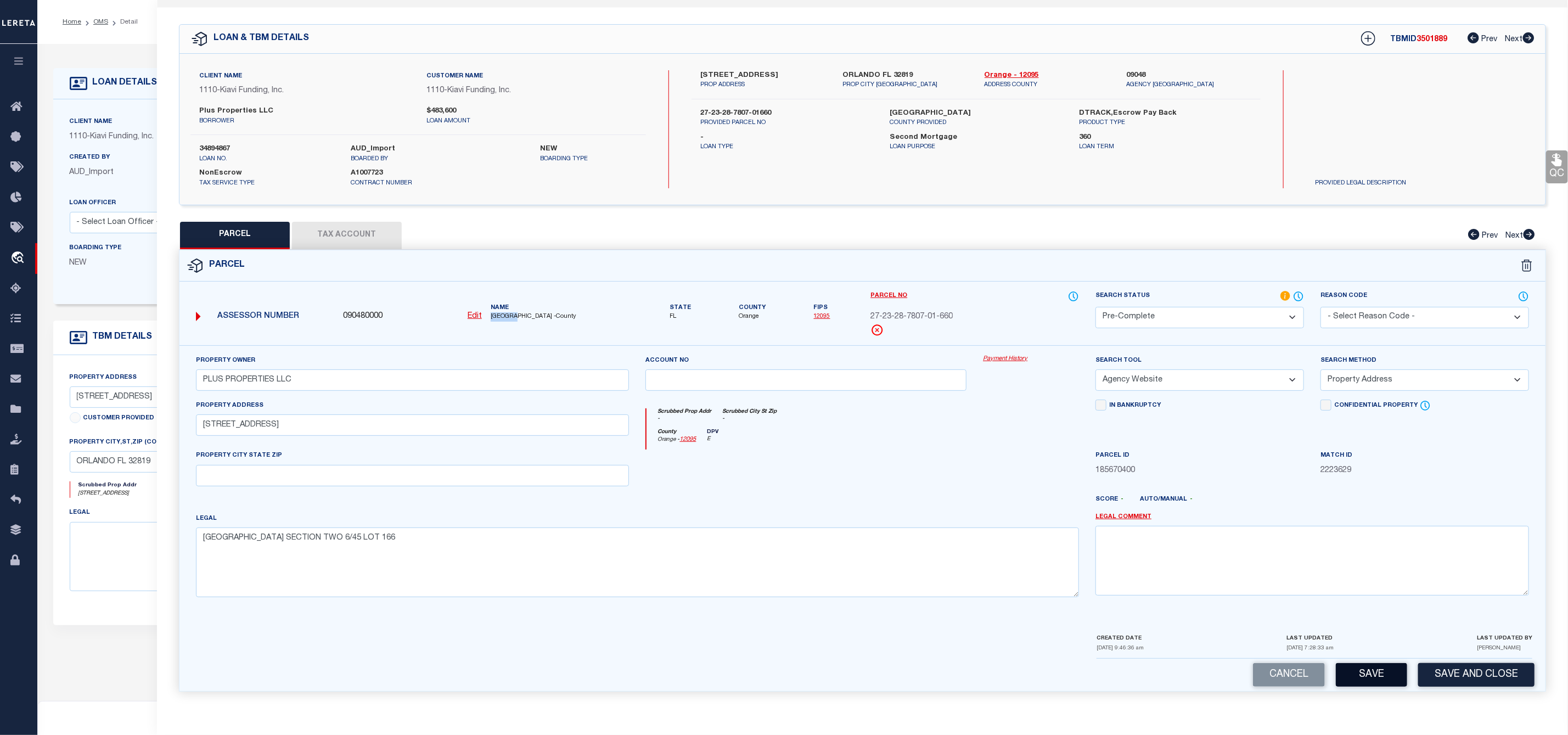
click at [1365, 679] on button "Save" at bounding box center [1371, 674] width 71 height 24
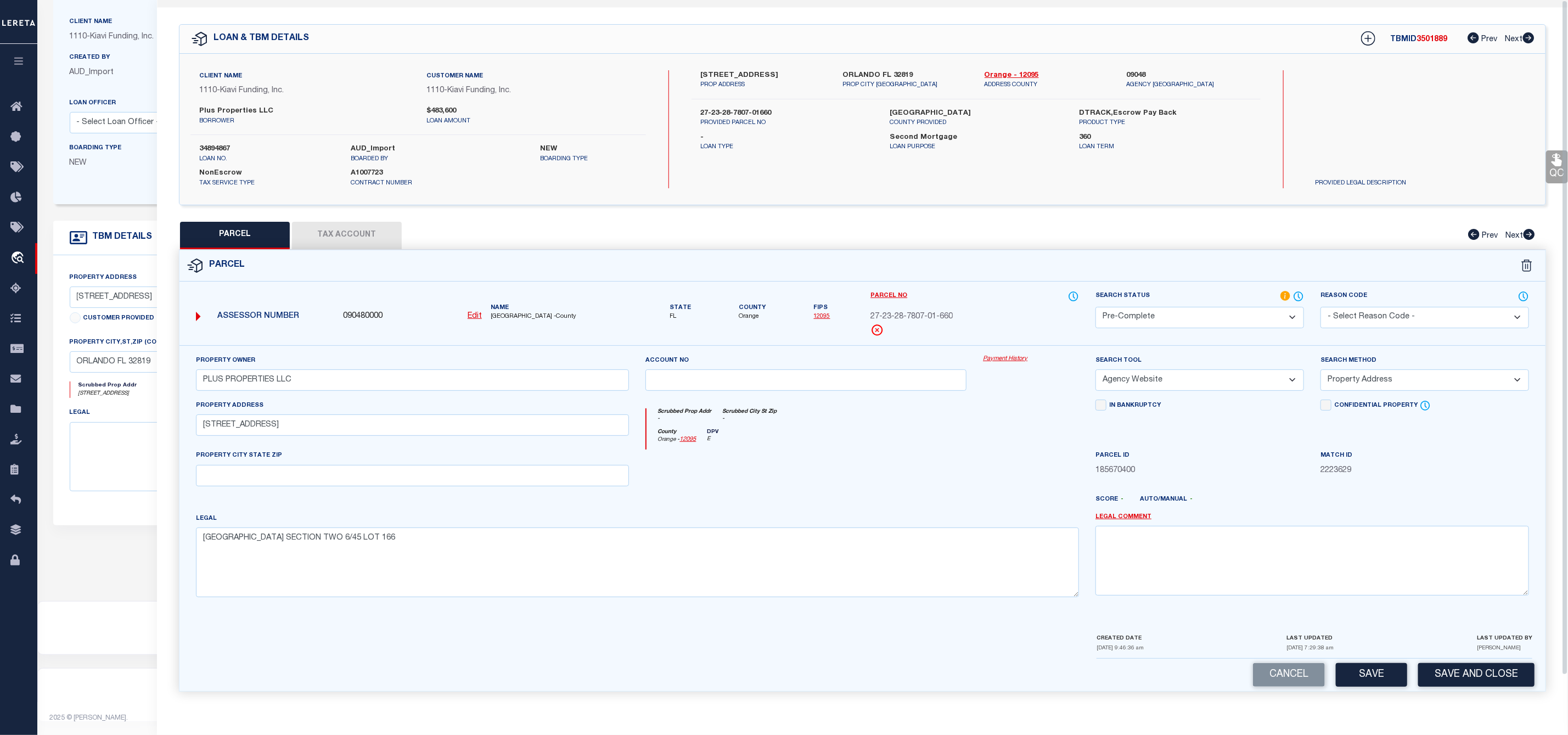
scroll to position [0, 0]
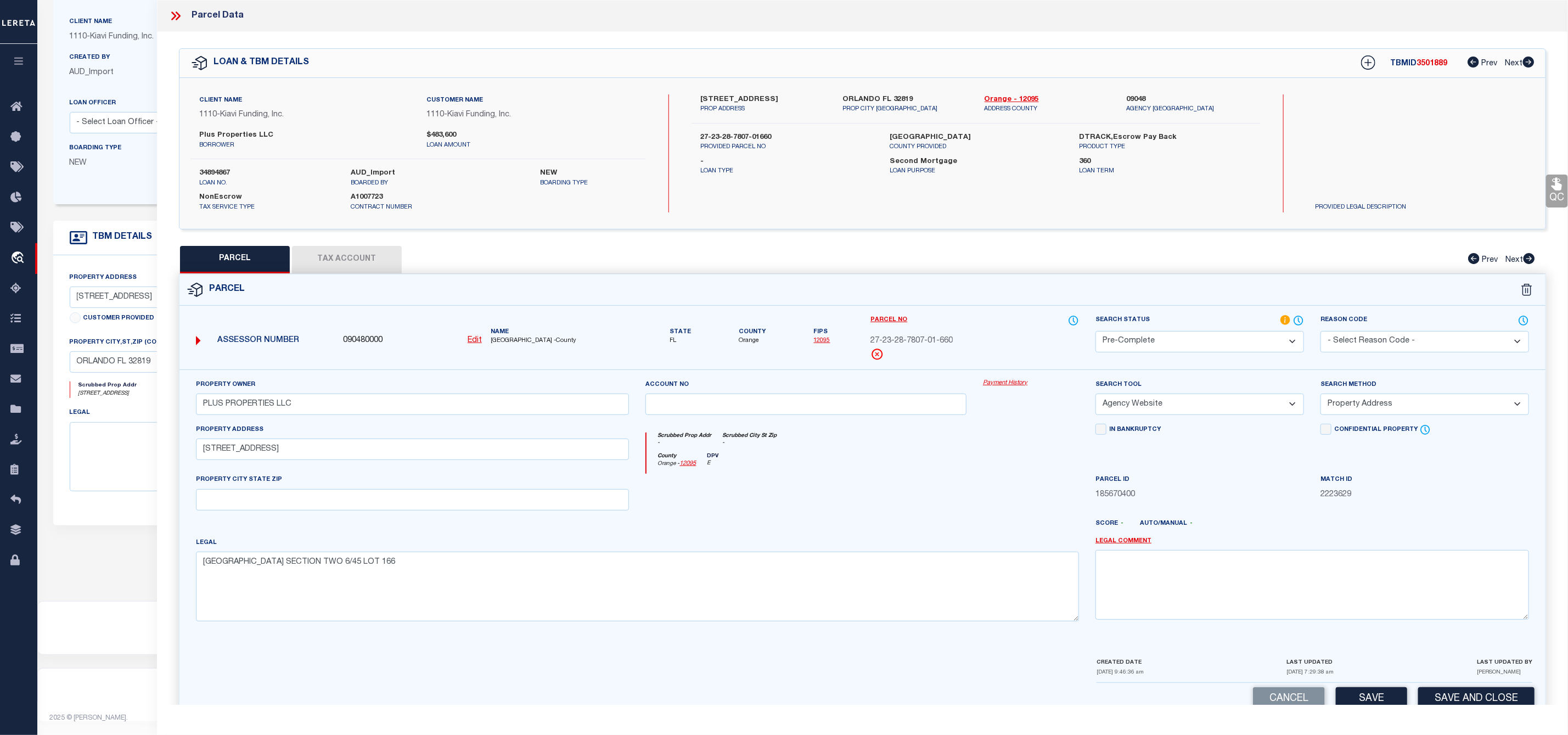
click at [177, 20] on icon at bounding box center [175, 16] width 14 height 14
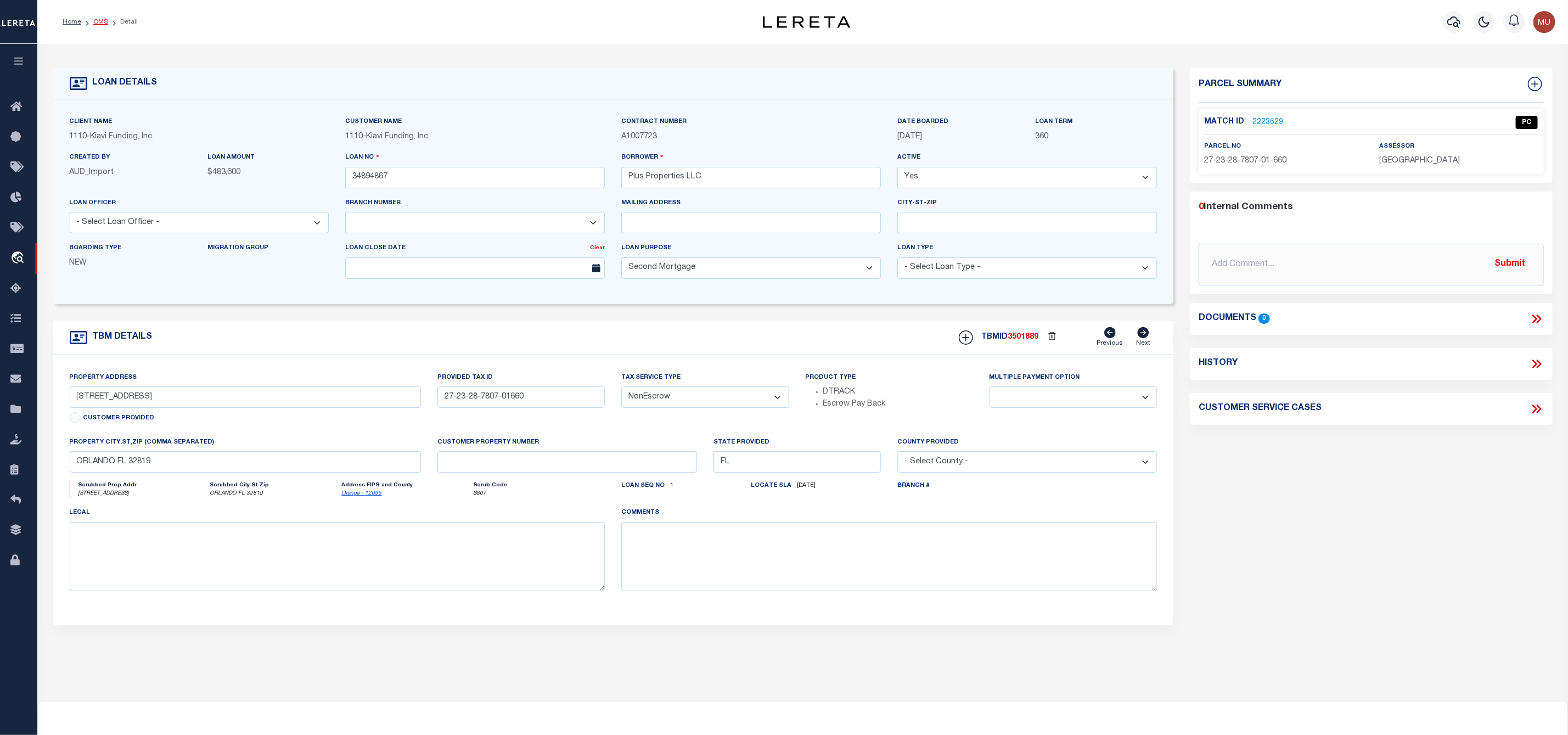
click at [101, 25] on link "OMS" at bounding box center [100, 21] width 15 height 6
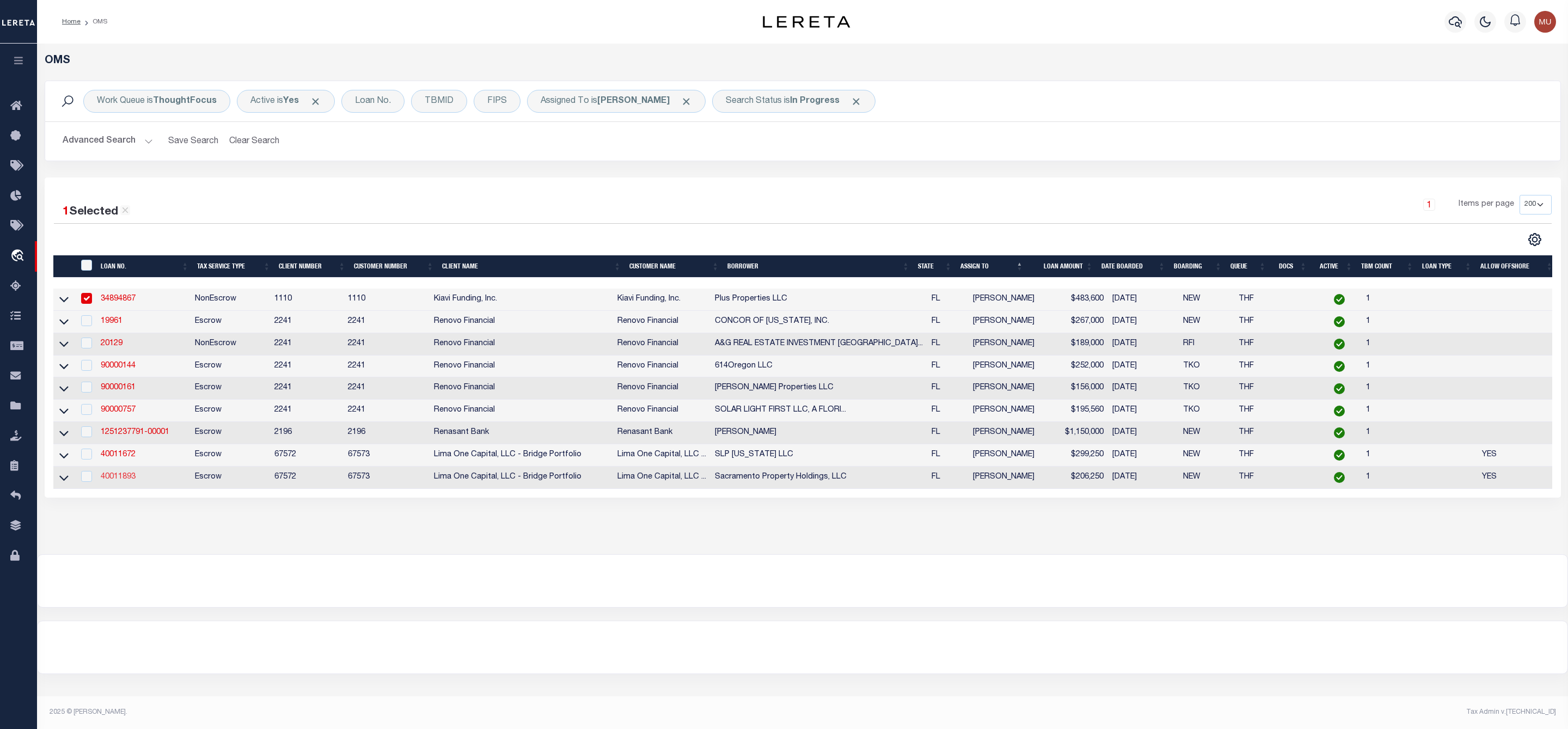
click at [119, 479] on link "40011893" at bounding box center [117, 477] width 35 height 8
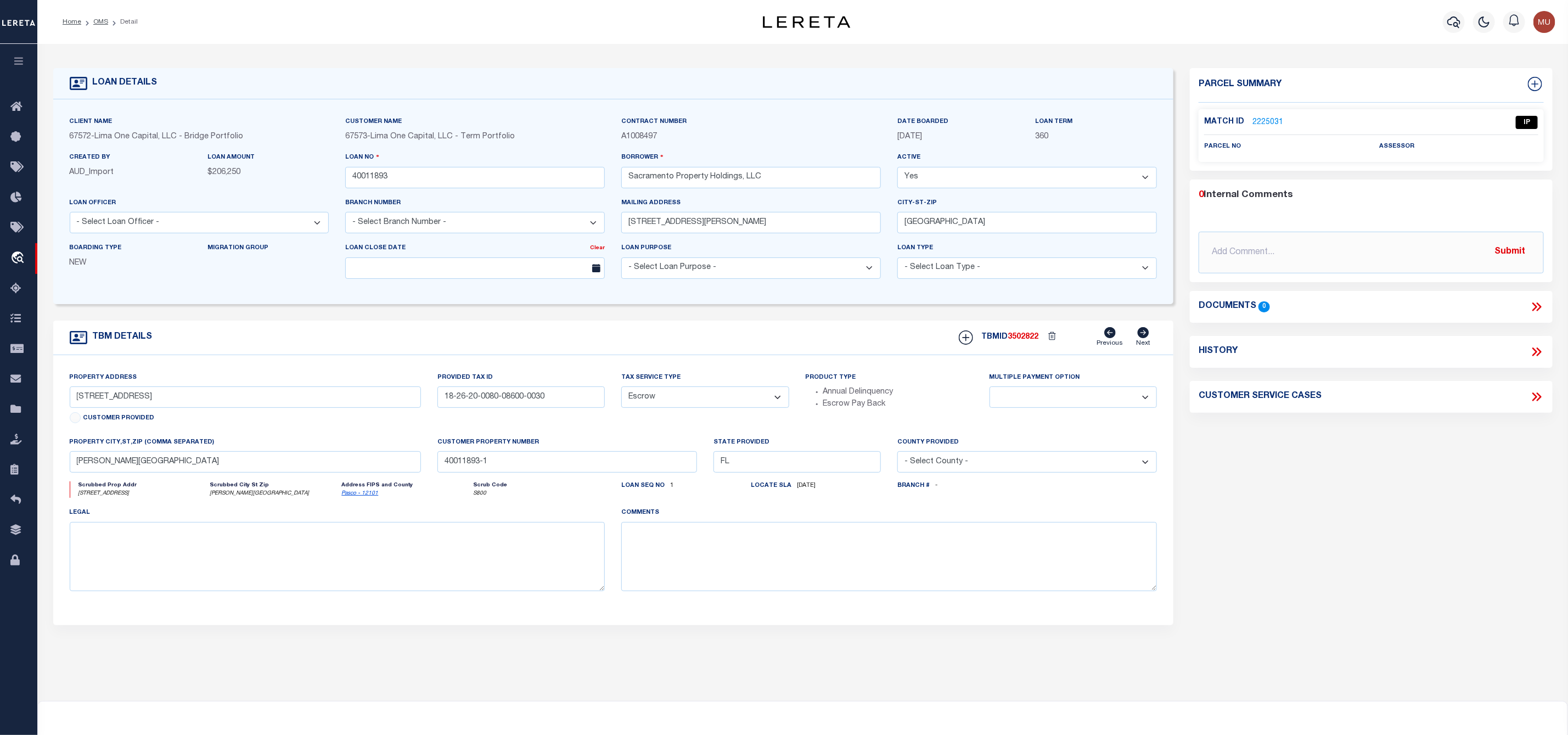
click at [1272, 118] on link "2225031" at bounding box center [1267, 123] width 31 height 11
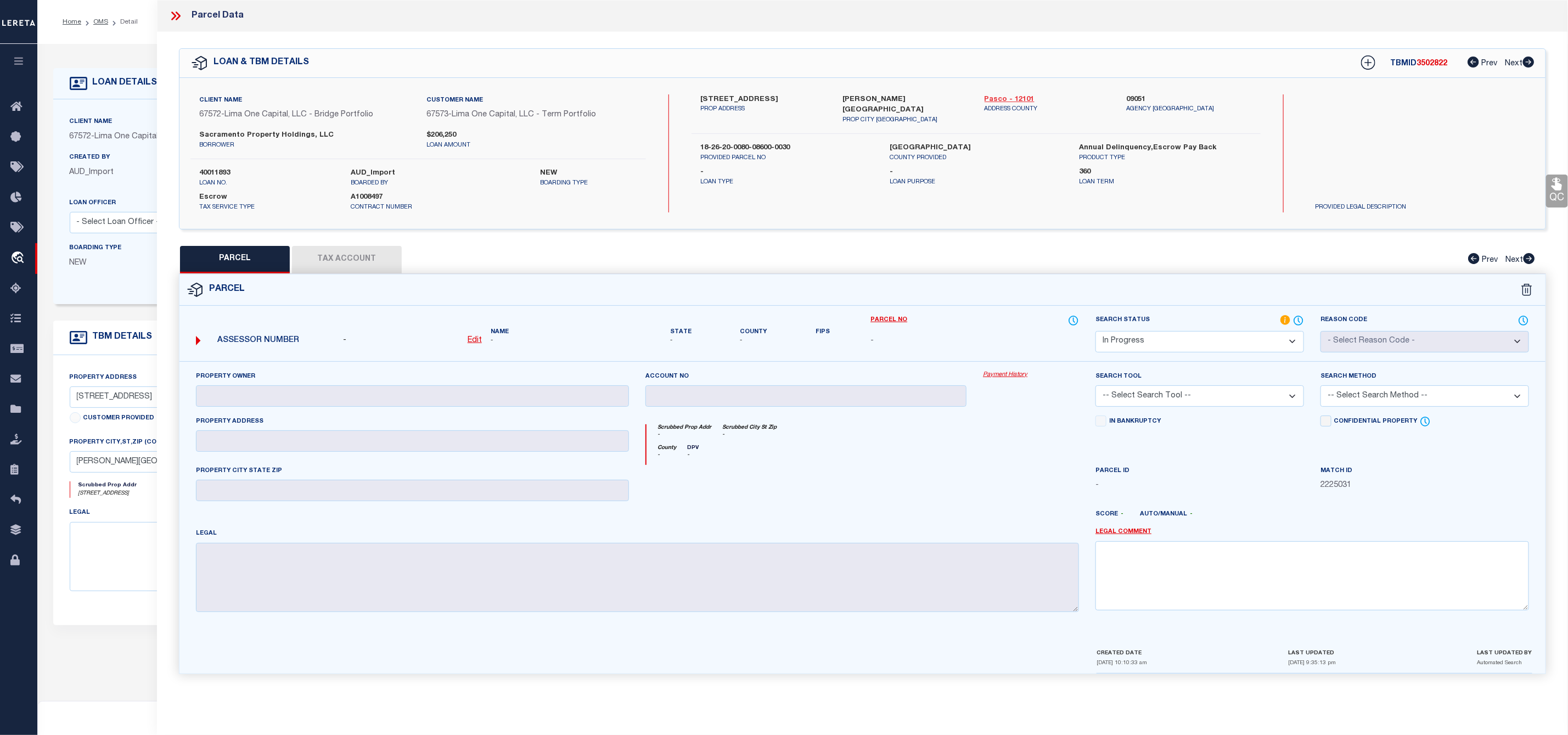
click at [1006, 99] on link "Pasco - 12101" at bounding box center [1047, 99] width 125 height 11
drag, startPoint x: 702, startPoint y: 96, endPoint x: 748, endPoint y: 99, distance: 46.1
click at [748, 99] on label "4653 Ancona Way" at bounding box center [763, 99] width 125 height 11
click at [476, 344] on u "Edit" at bounding box center [475, 340] width 14 height 8
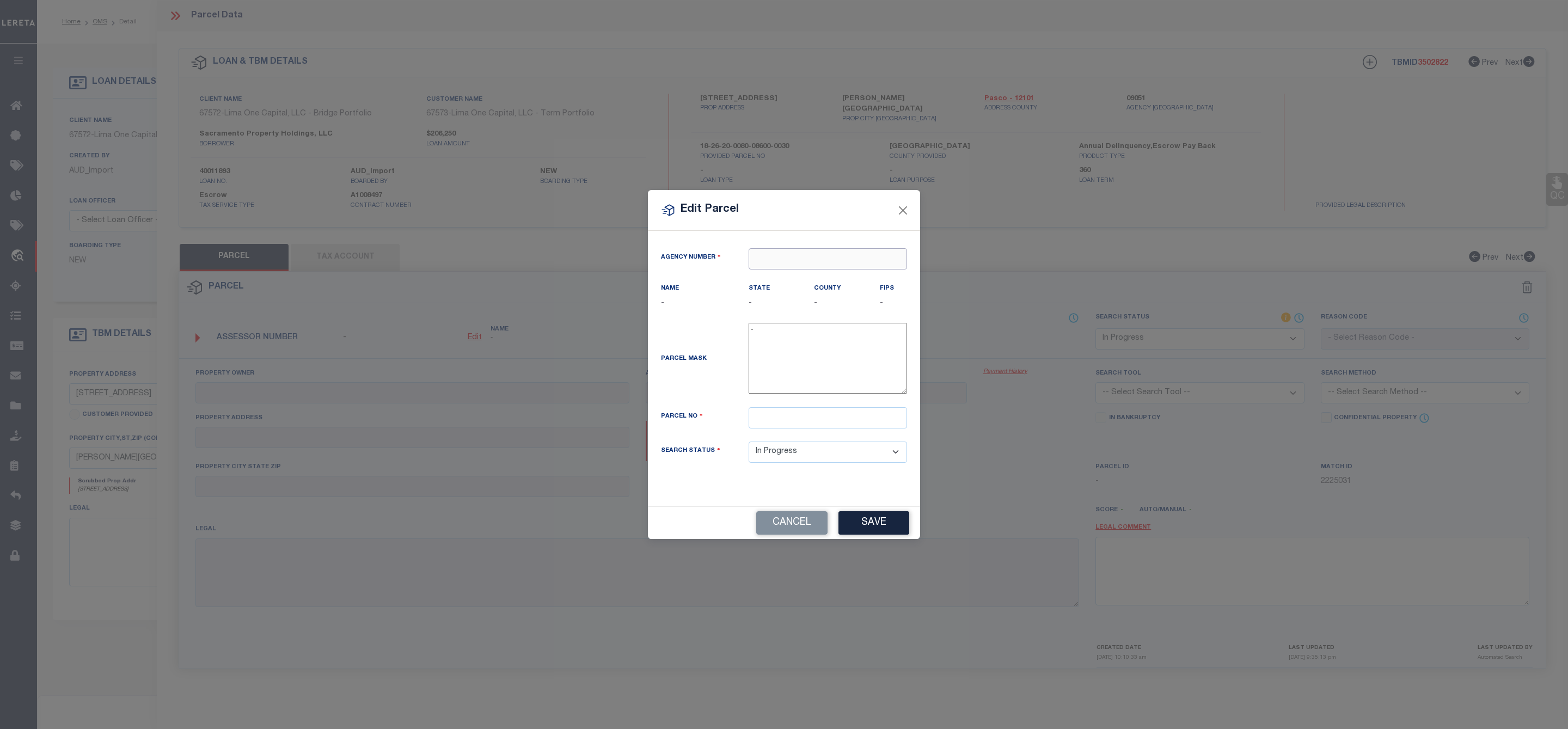
click at [769, 250] on input "text" at bounding box center [828, 259] width 158 height 21
click at [844, 280] on div "090510000 : PASCO COUNTY" at bounding box center [827, 284] width 158 height 31
click at [775, 426] on input "text" at bounding box center [828, 418] width 158 height 21
paste input "18-26-20-0080-08600-0030"
click at [887, 528] on button "Save" at bounding box center [874, 523] width 71 height 23
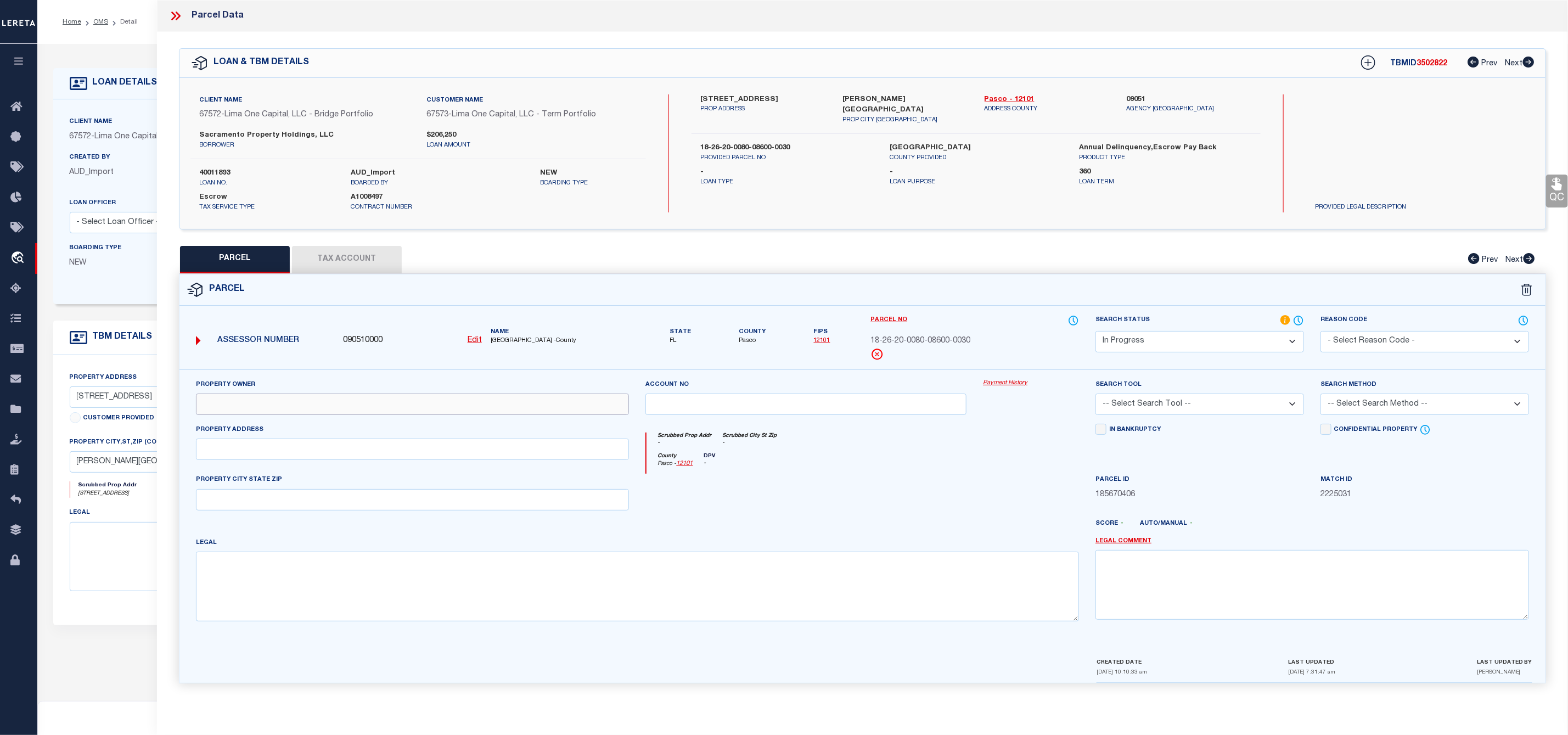
click at [247, 407] on input "text" at bounding box center [413, 404] width 433 height 21
click at [282, 406] on input "text" at bounding box center [413, 404] width 433 height 21
paste input "SACRAMENTO PROPERTY HOLDINGS LLC"
click at [259, 451] on input "text" at bounding box center [413, 449] width 433 height 21
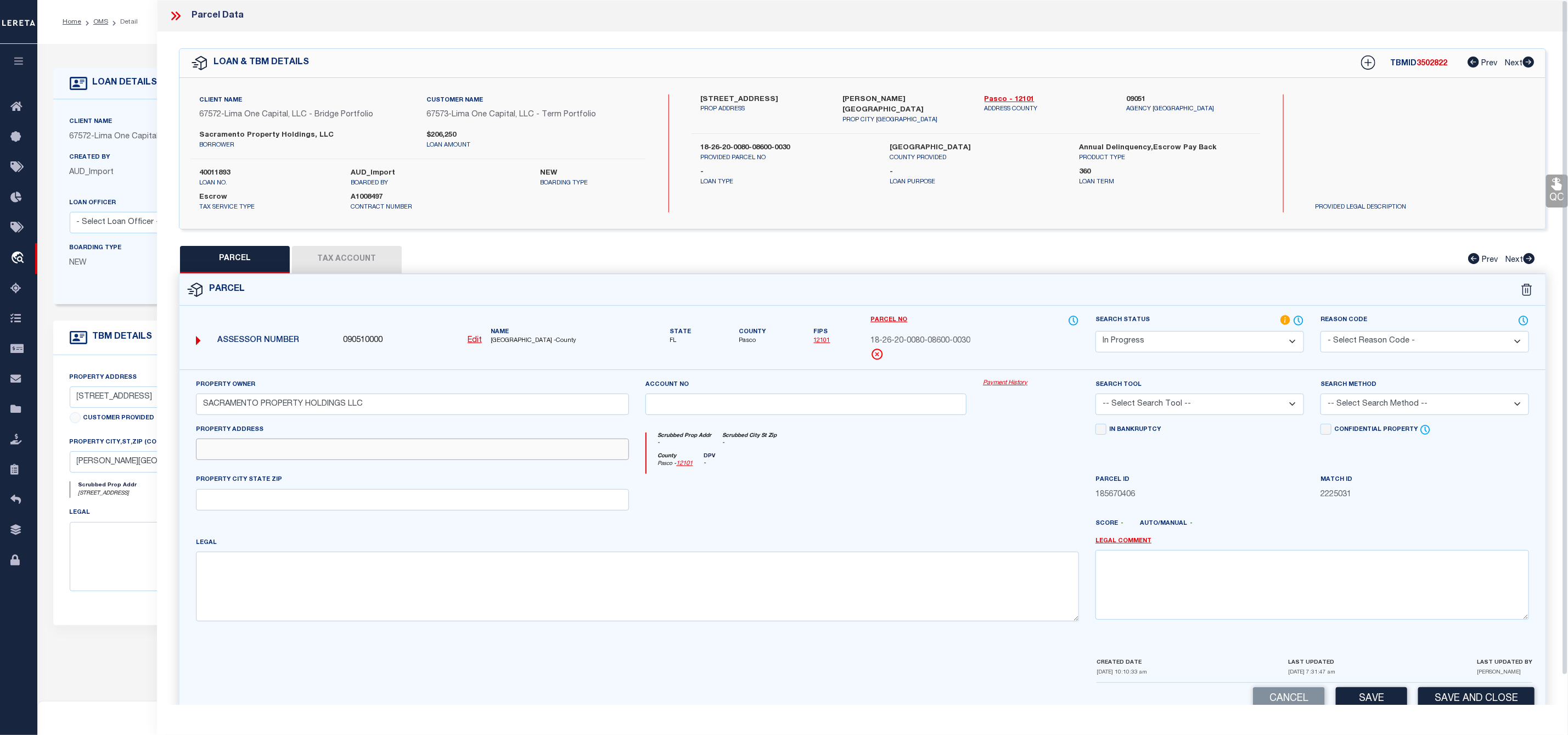
click at [230, 460] on input "text" at bounding box center [413, 449] width 433 height 21
paste input "4653 ANCONA WAY"
click at [242, 494] on input "text" at bounding box center [413, 500] width 433 height 21
paste input "WESLEY CHAPEL, FL 33543"
click at [246, 575] on textarea at bounding box center [638, 586] width 884 height 69
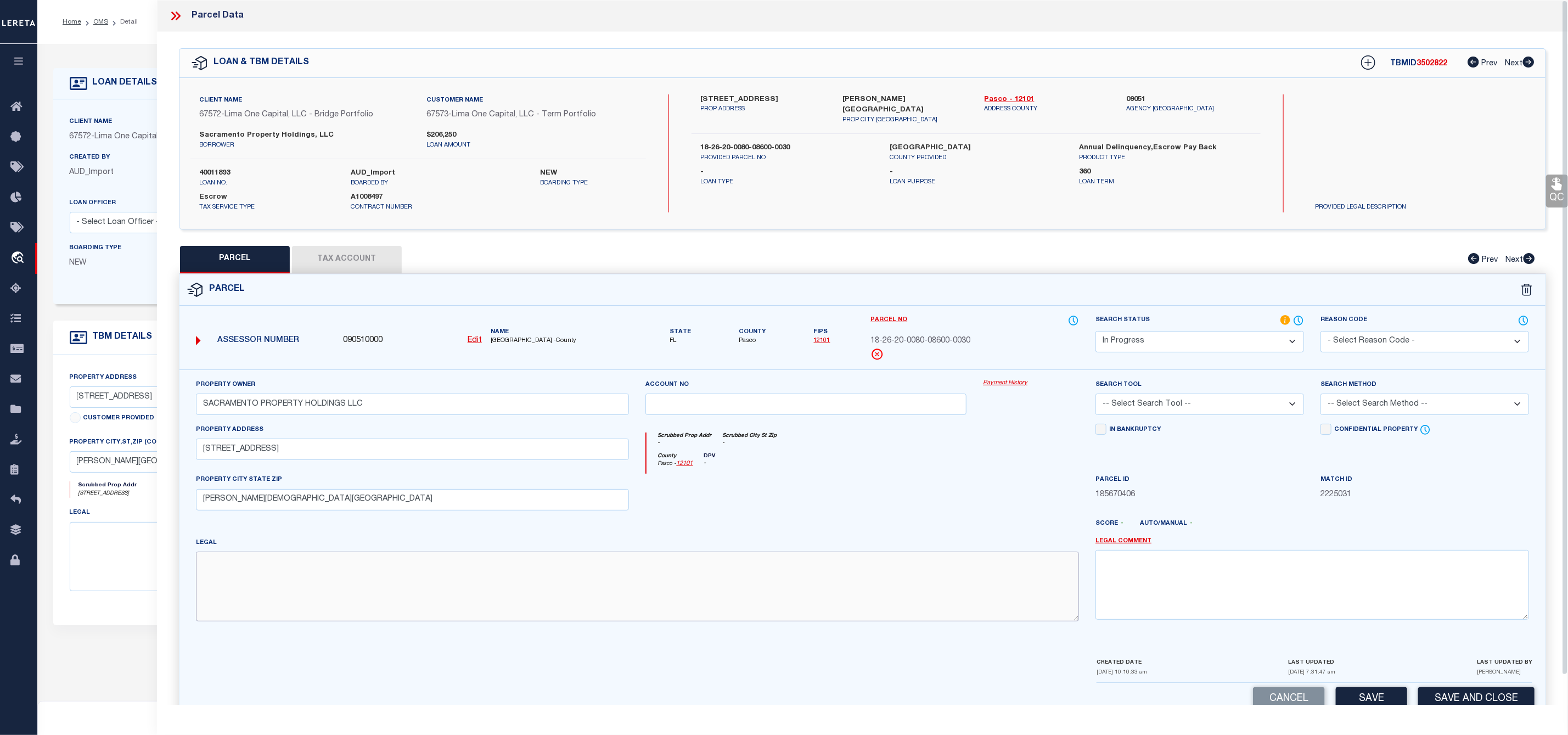
click at [256, 572] on textarea at bounding box center [638, 586] width 884 height 69
paste textarea "ESTANCIA PHASE 4 PB 77 PG 032 BLOCK 86 LOT 3"
click at [1187, 401] on select "-- Select Search Tool -- 3rd Party Website Agency File Agency Website ATLS CNV-…" at bounding box center [1200, 404] width 209 height 21
click at [1095, 397] on select "-- Select Search Tool -- 3rd Party Website Agency File Agency Website ATLS CNV-…" at bounding box center [1200, 404] width 209 height 21
click at [1377, 407] on select "-- Select Search Method -- Property Address Legal Liability Info Provided" at bounding box center [1425, 404] width 209 height 21
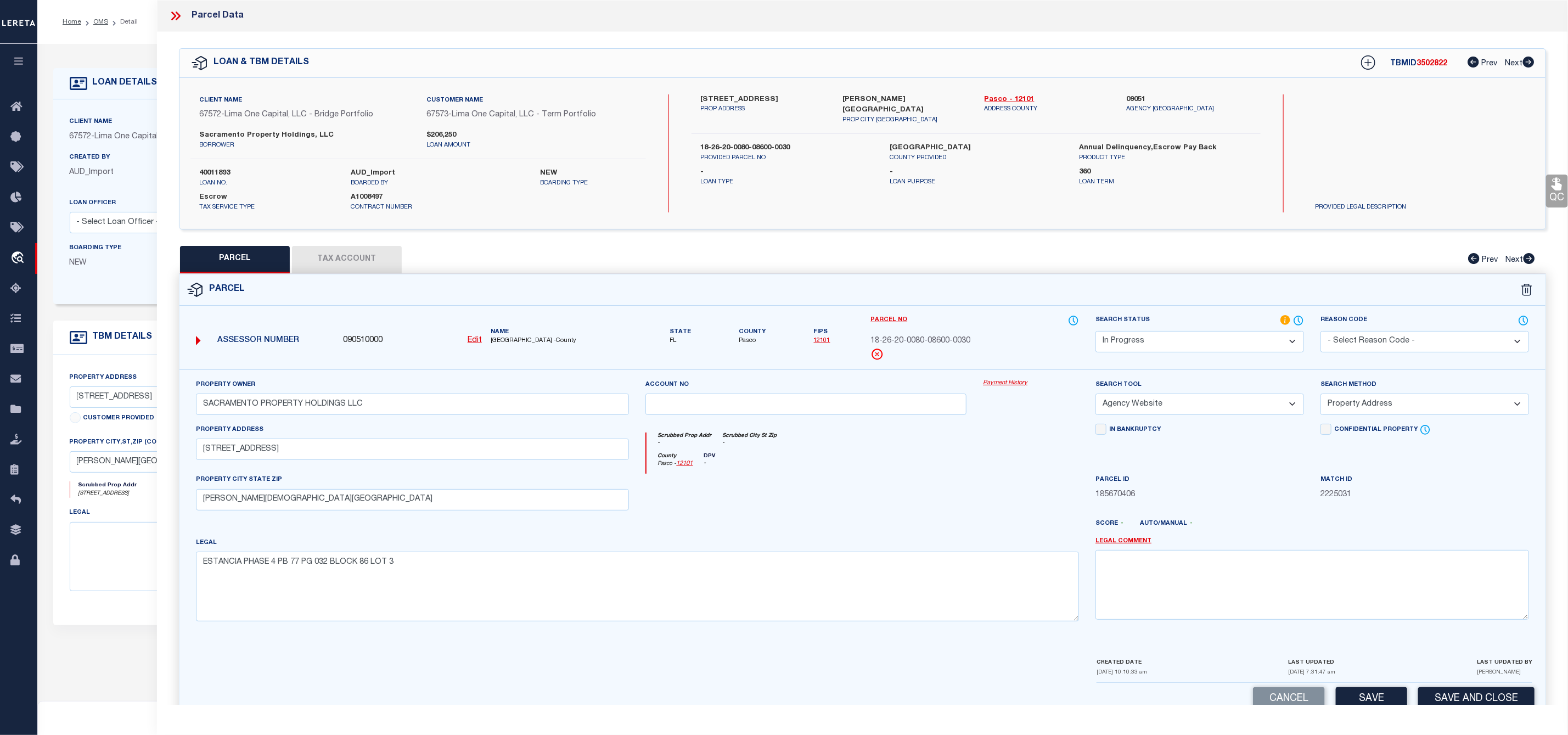
click at [1321, 397] on select "-- Select Search Method -- Property Address Legal Liability Info Provided" at bounding box center [1425, 404] width 209 height 21
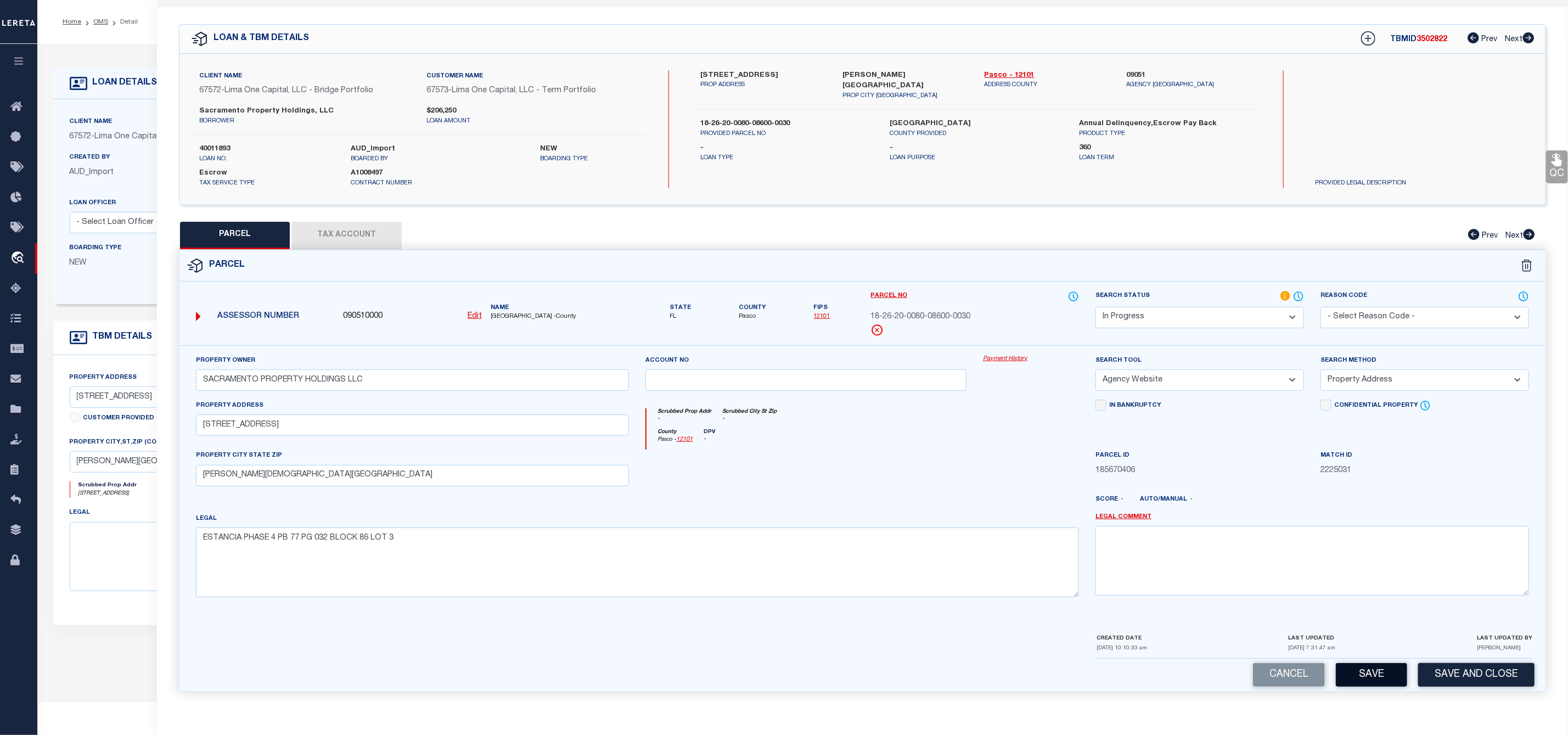
click at [1376, 684] on button "Save" at bounding box center [1371, 674] width 71 height 24
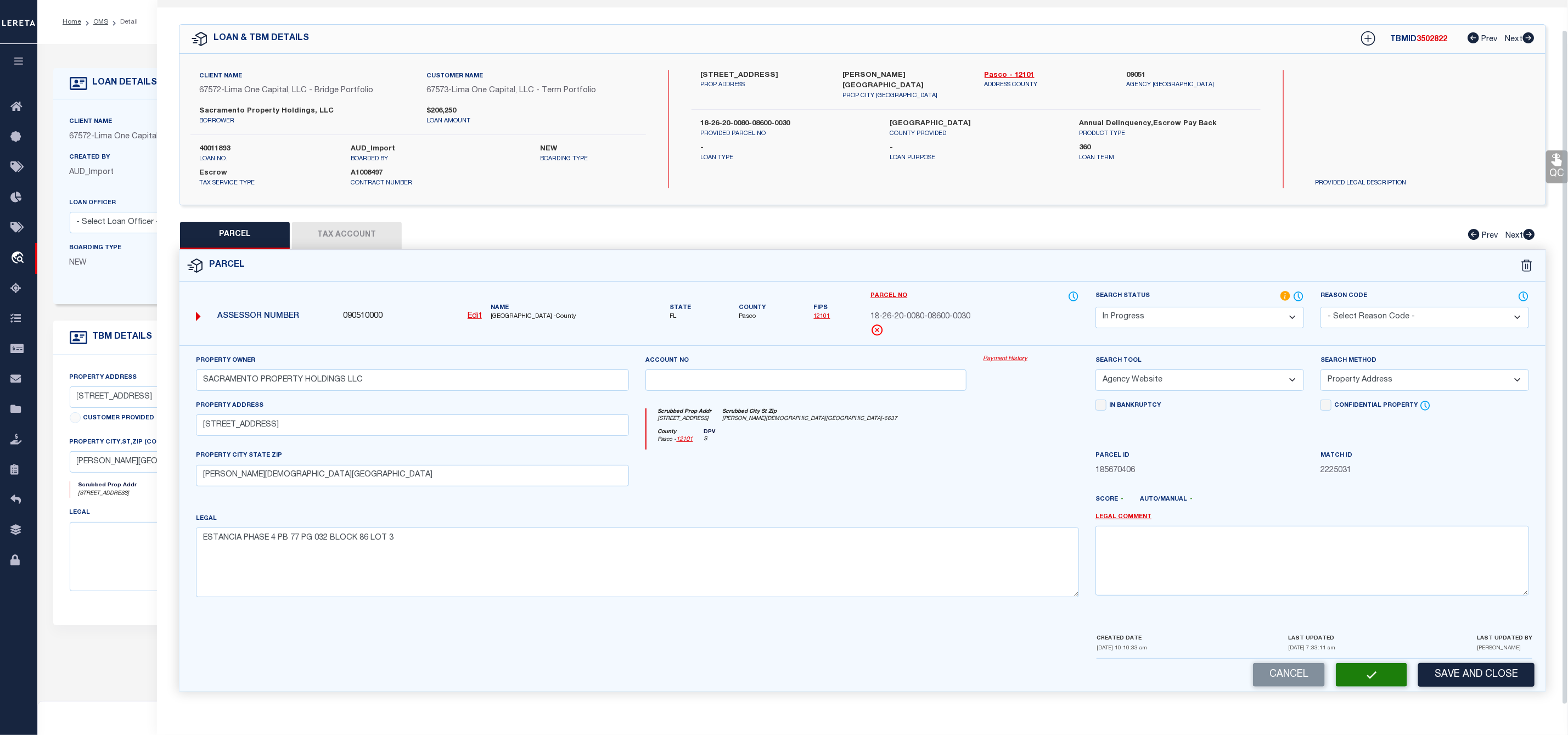
click at [363, 223] on button "Tax Account" at bounding box center [347, 235] width 110 height 27
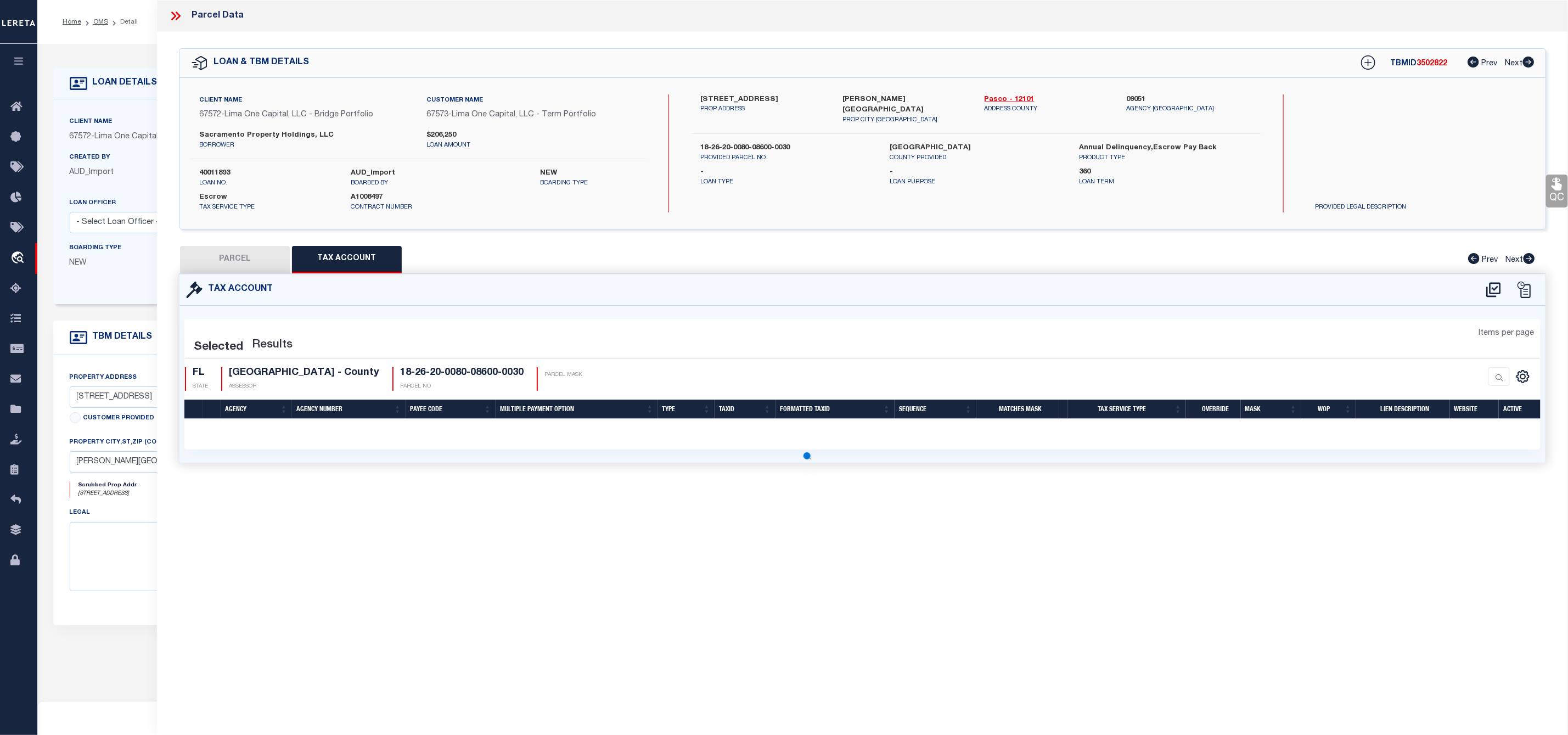
scroll to position [0, 0]
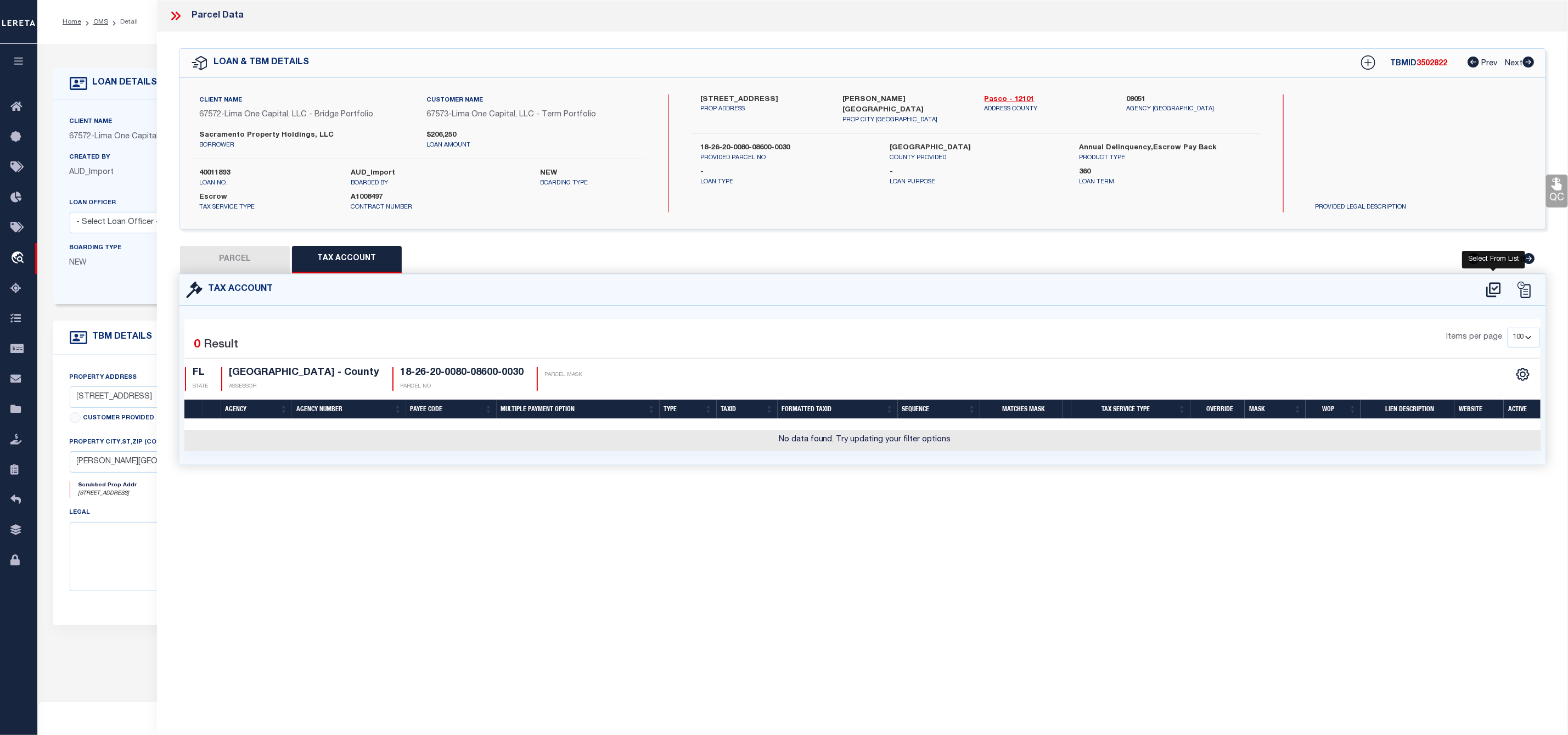
click at [1490, 292] on icon at bounding box center [1493, 289] width 18 height 18
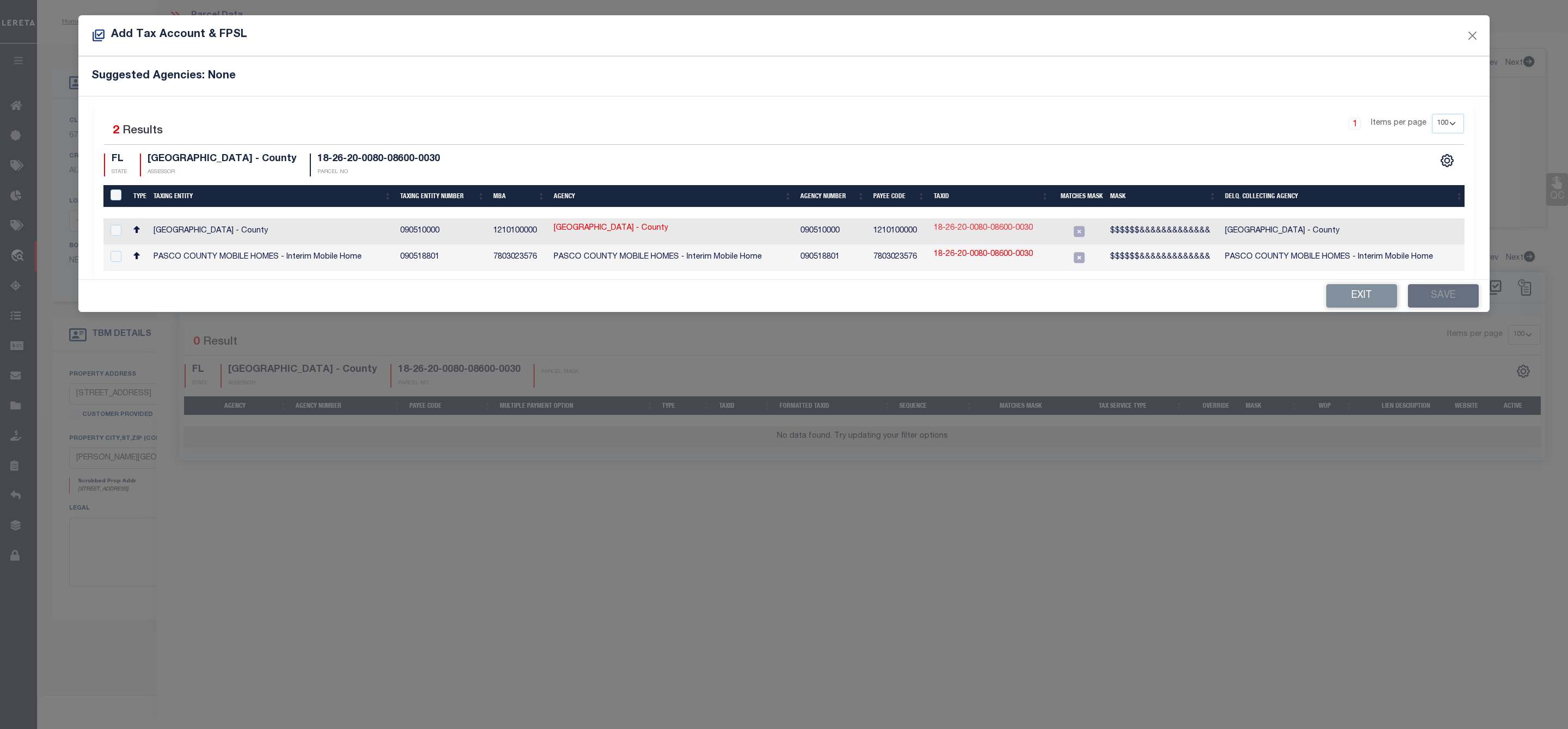
click at [964, 227] on link "18-26-20-0080-08600-0030" at bounding box center [983, 228] width 99 height 12
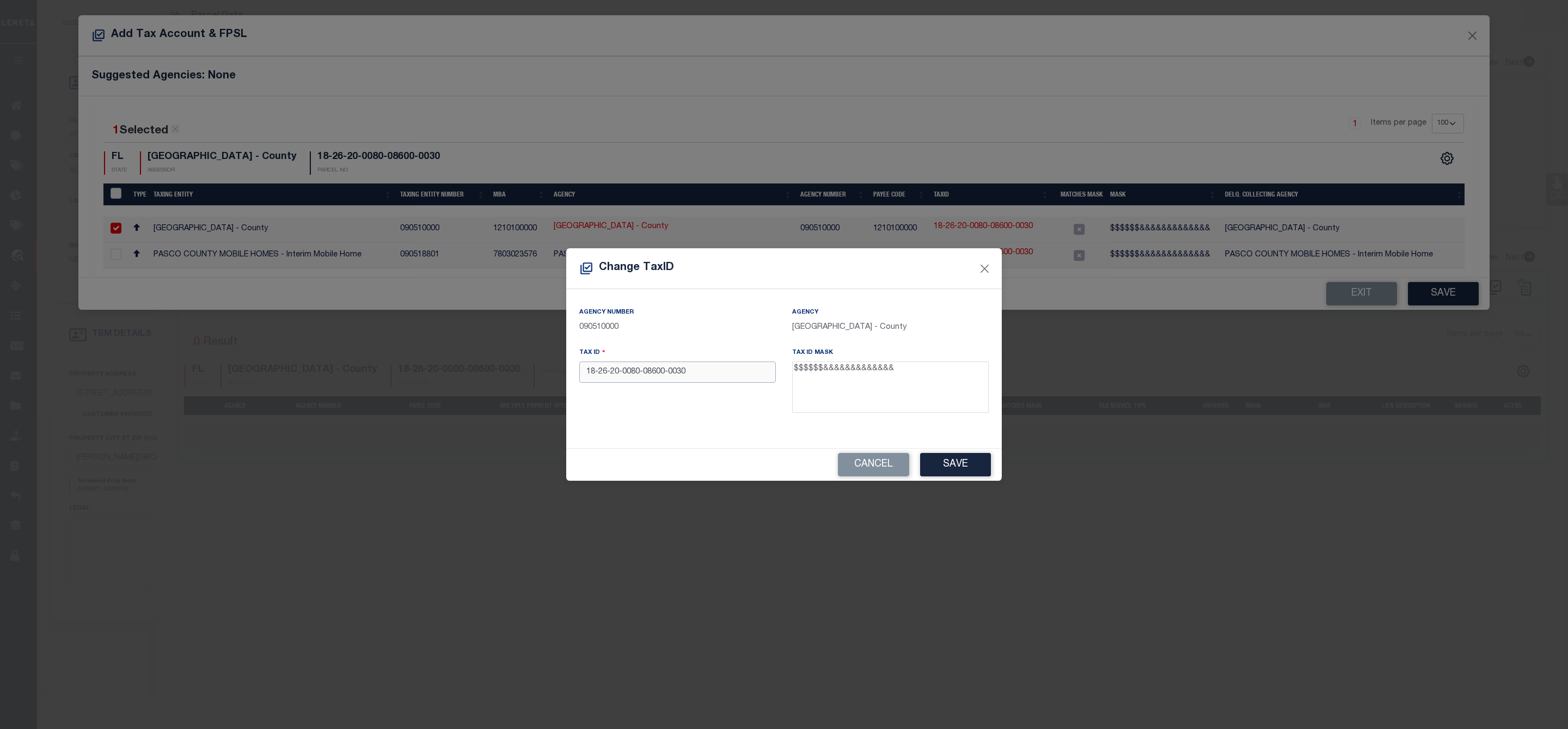
click at [669, 368] on input "18-26-20-0080-08600-0030" at bounding box center [677, 372] width 197 height 21
drag, startPoint x: 686, startPoint y: 371, endPoint x: 568, endPoint y: 375, distance: 118.1
click at [568, 375] on div "Agency Number 090510000 Agency PASCO COUNTY - County Tax ID 1826200080086000030…" at bounding box center [784, 368] width 435 height 158
click at [982, 471] on button "Save" at bounding box center [955, 465] width 71 height 23
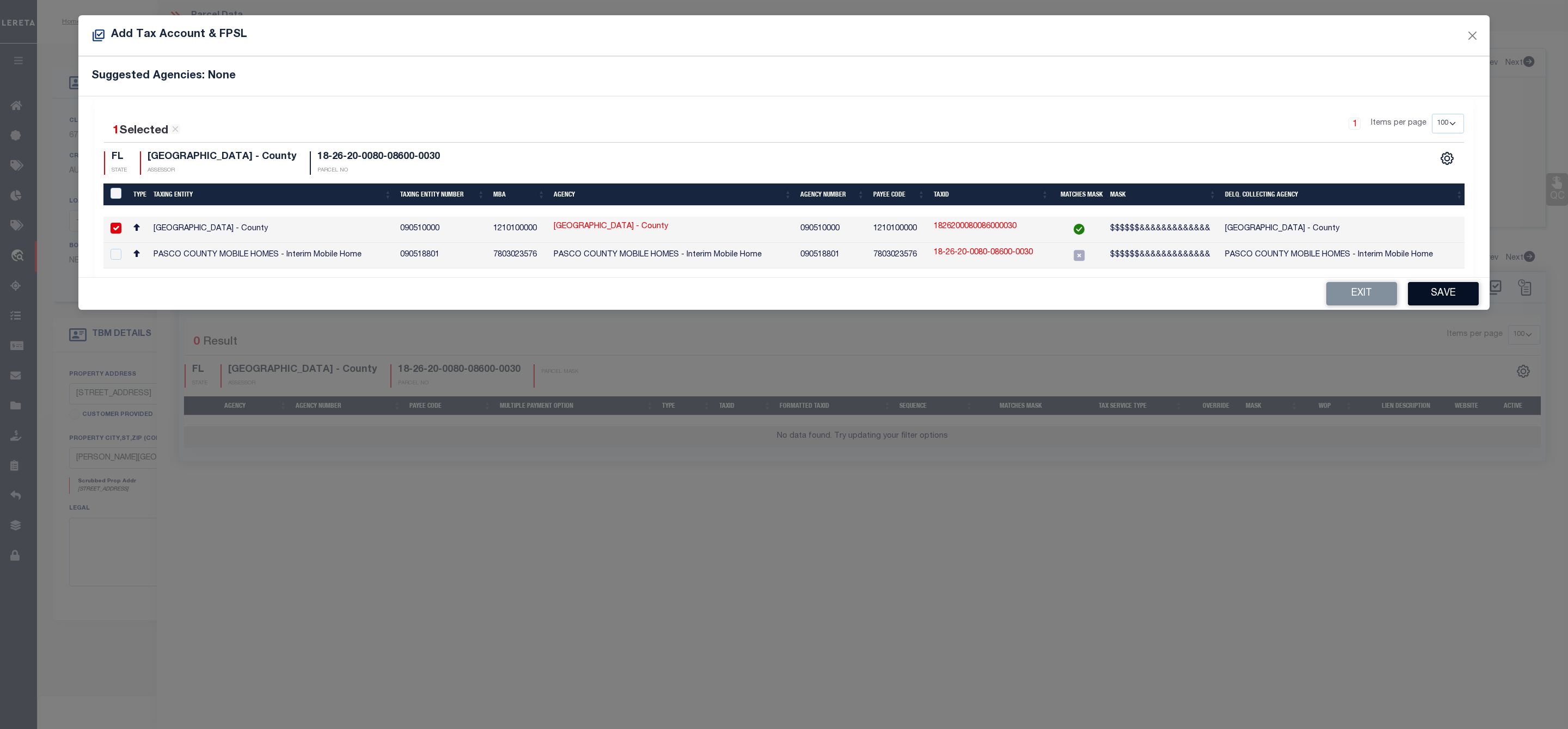
click at [1450, 298] on button "Save" at bounding box center [1443, 293] width 71 height 23
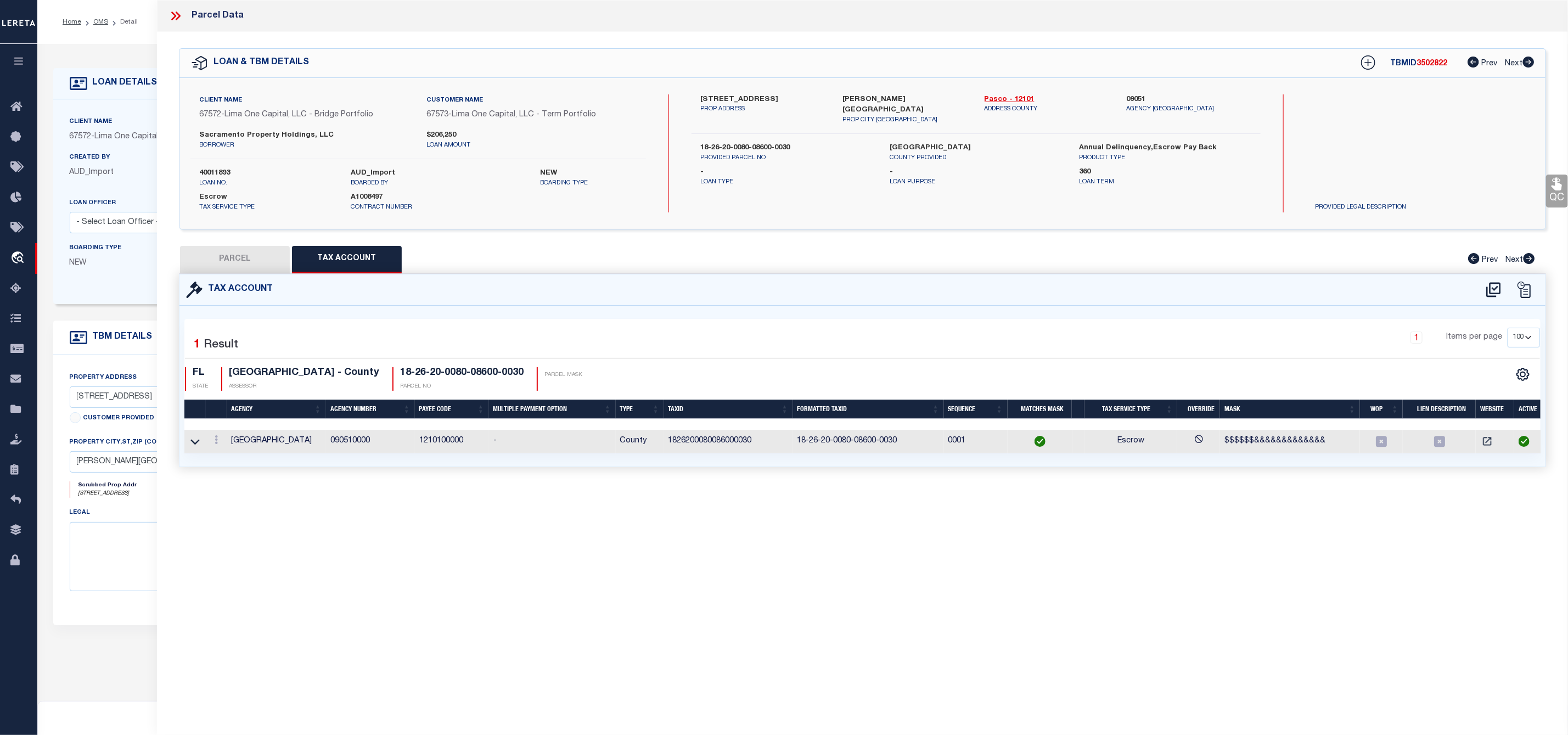
click at [242, 374] on h4 "PASCO COUNTY - County" at bounding box center [304, 373] width 150 height 12
click at [250, 265] on button "PARCEL" at bounding box center [235, 259] width 110 height 27
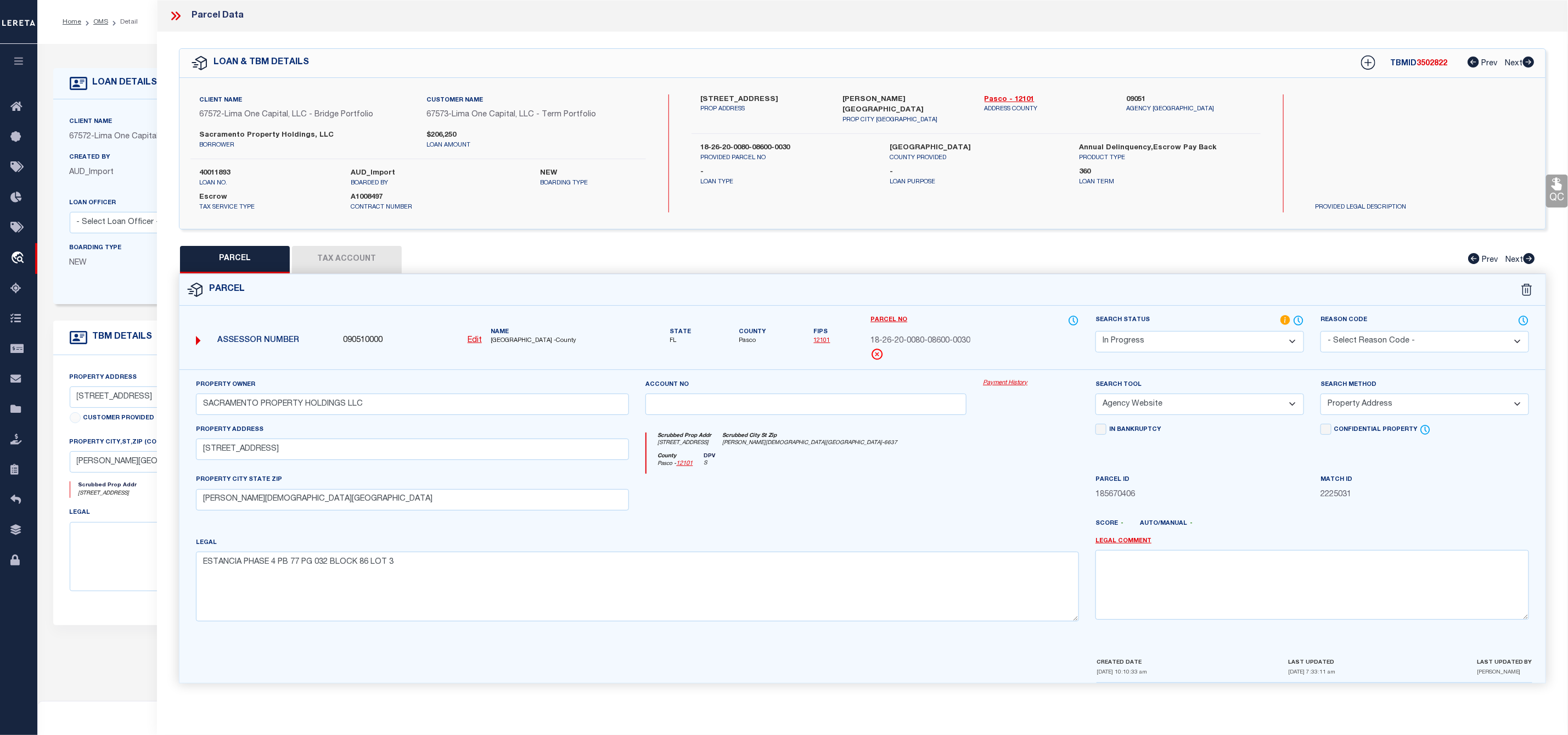
scroll to position [82, 0]
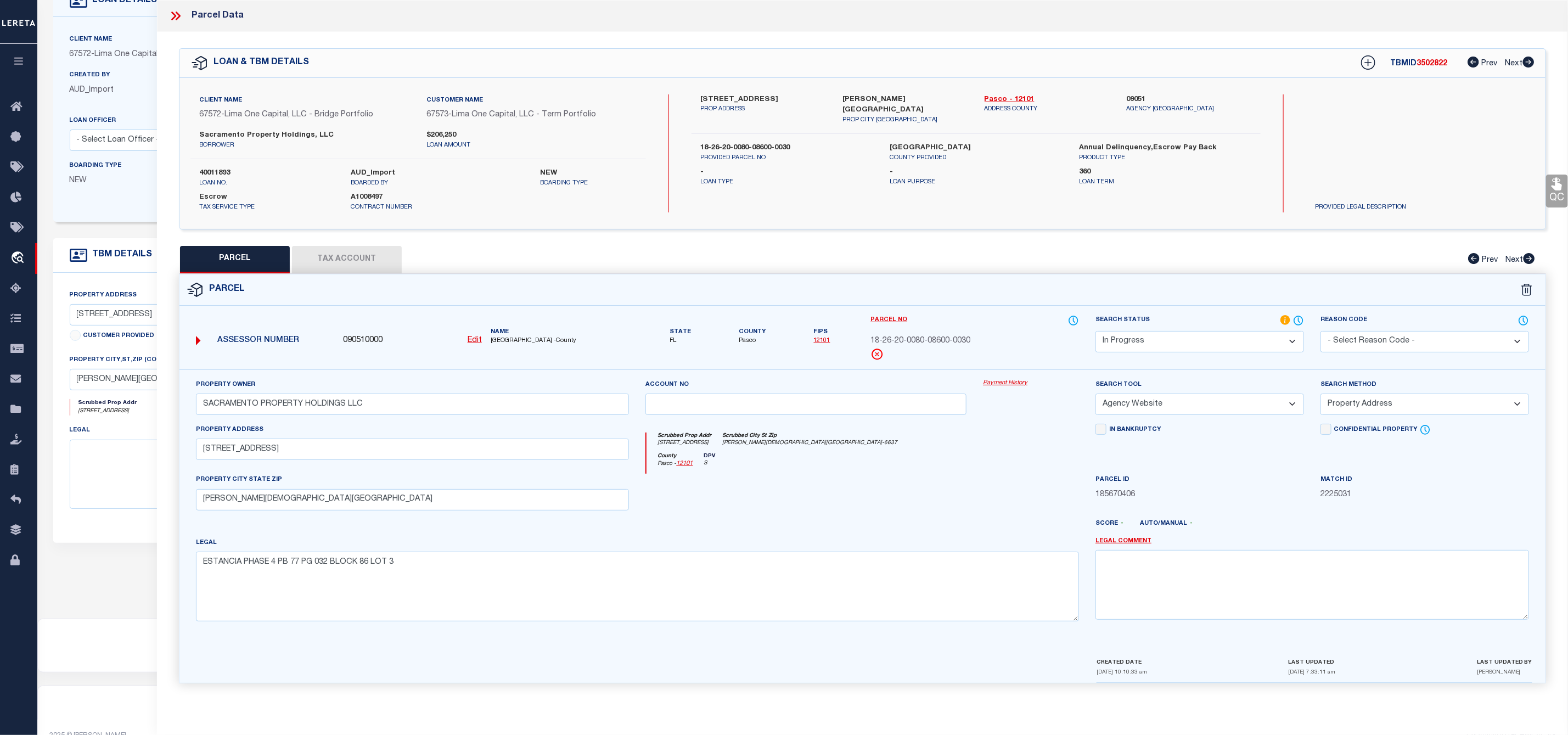
click at [1204, 334] on select "Automated Search Bad Parcel Complete Duplicate Parcel High Dollar Reporting In …" at bounding box center [1200, 341] width 209 height 21
click at [1095, 332] on select "Automated Search Bad Parcel Complete Duplicate Parcel High Dollar Reporting In …" at bounding box center [1200, 341] width 209 height 21
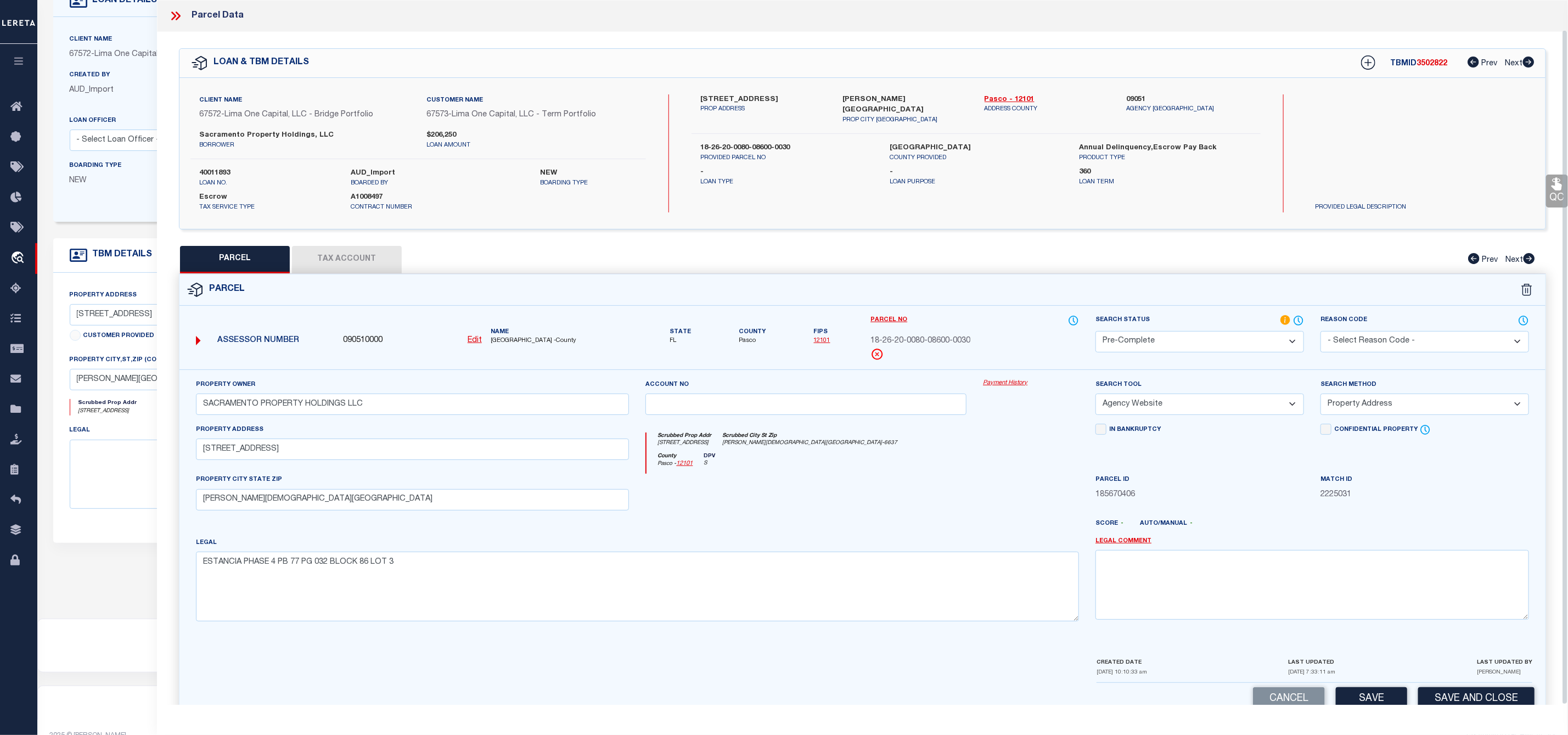
scroll to position [31, 0]
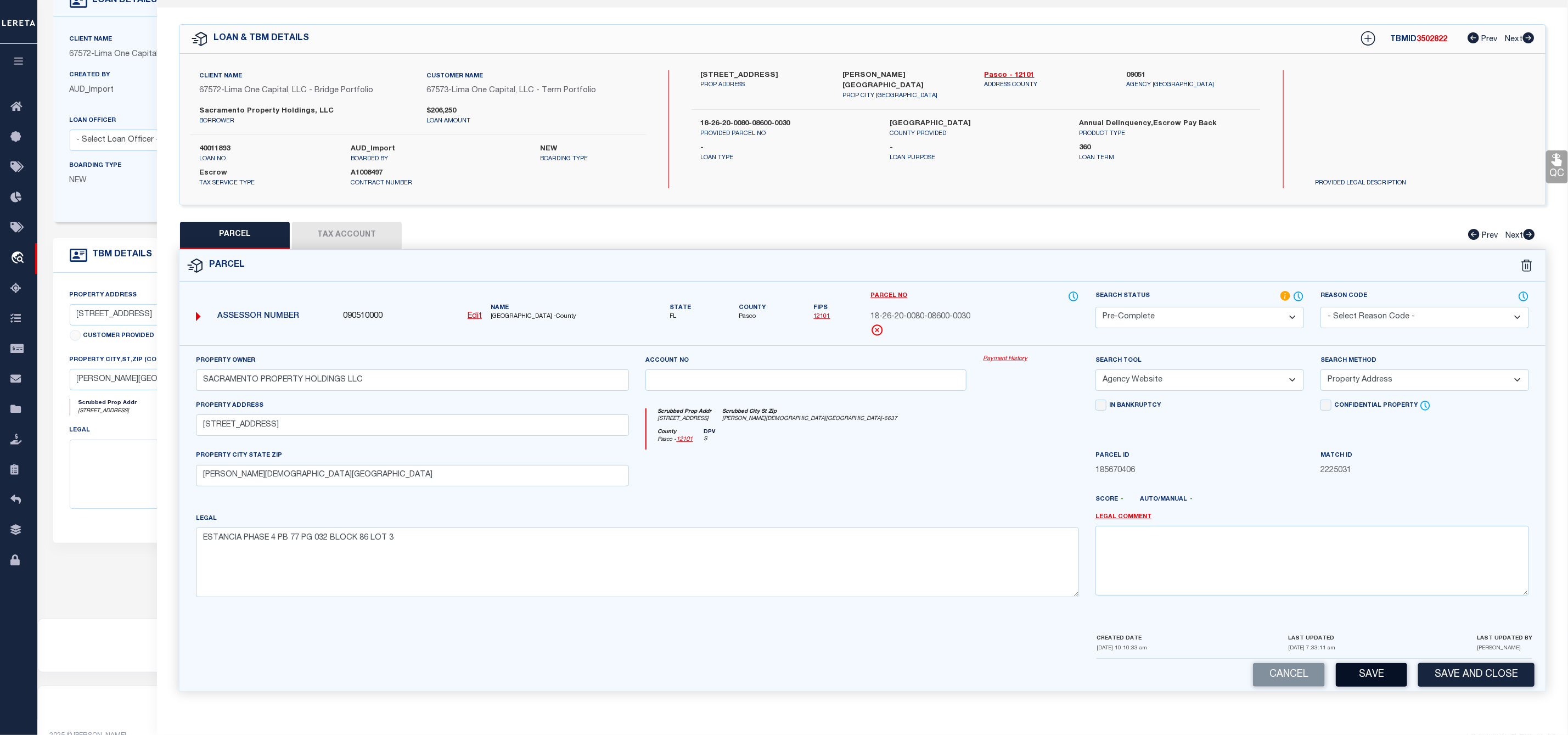
click at [1371, 675] on button "Save" at bounding box center [1371, 674] width 71 height 24
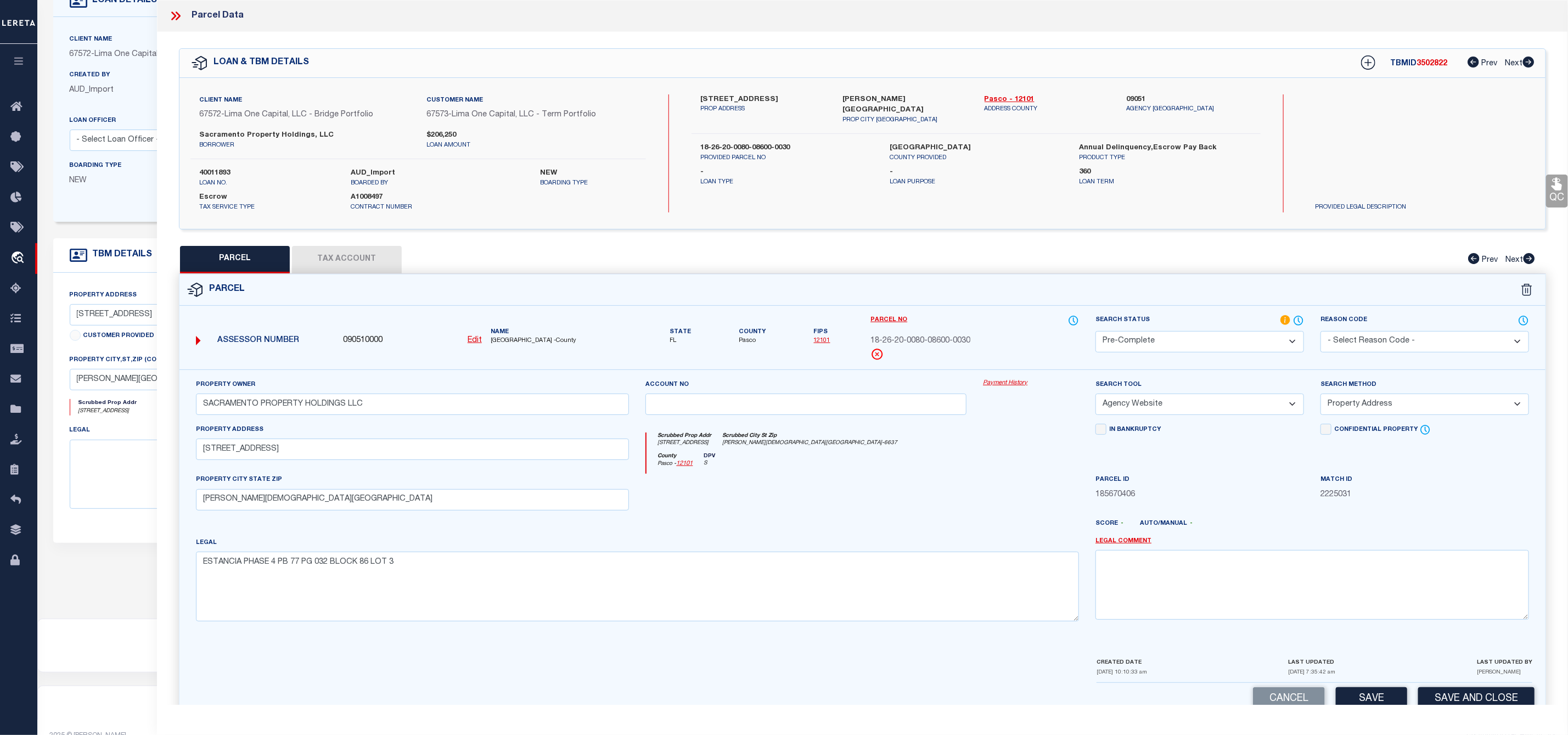
click at [173, 17] on icon at bounding box center [175, 16] width 14 height 14
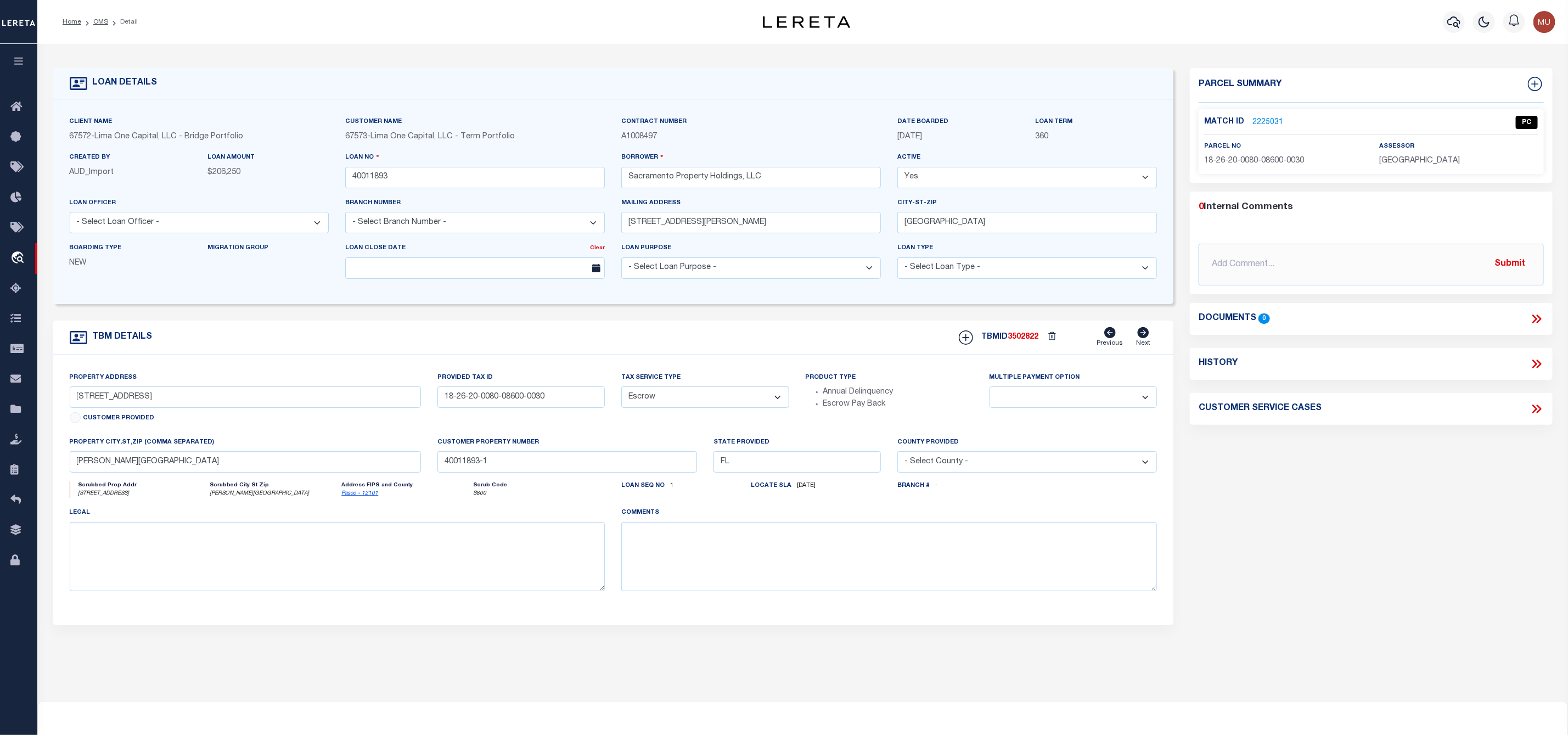
click at [99, 27] on ol "Home OMS Detail" at bounding box center [100, 22] width 93 height 23
click at [99, 25] on link "OMS" at bounding box center [100, 21] width 15 height 6
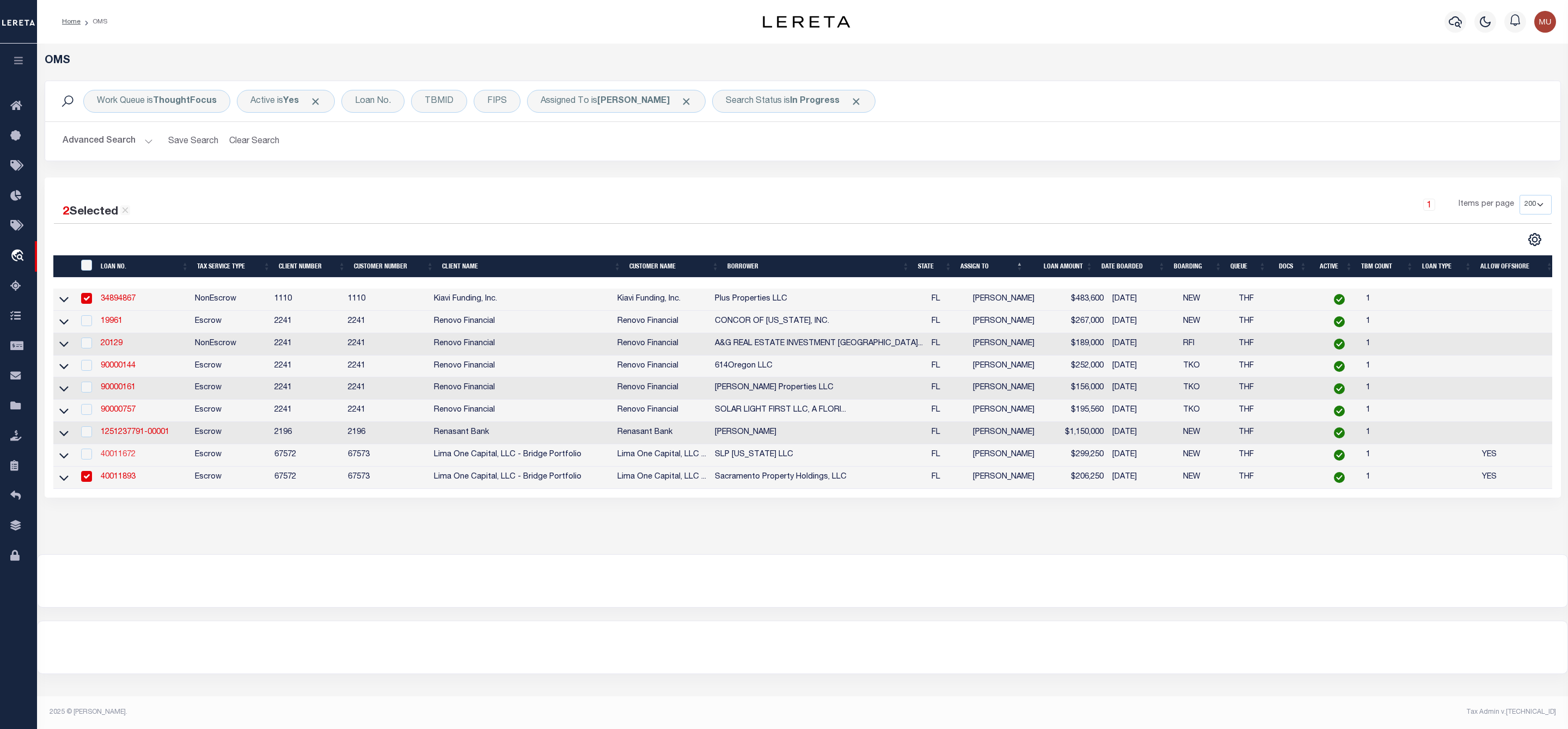
click at [121, 456] on link "40011672" at bounding box center [117, 455] width 35 height 8
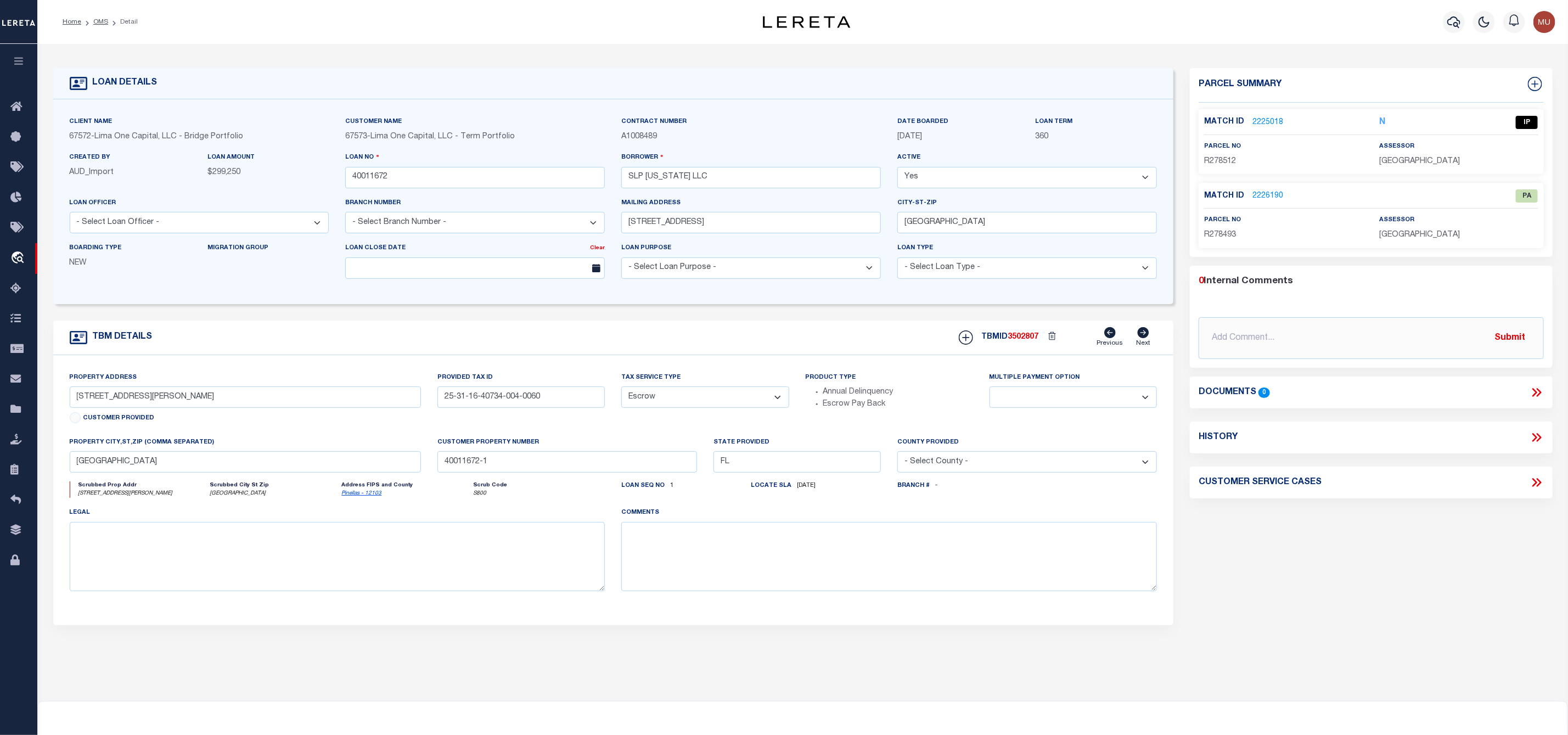
click at [1272, 119] on link "2225018" at bounding box center [1267, 123] width 31 height 11
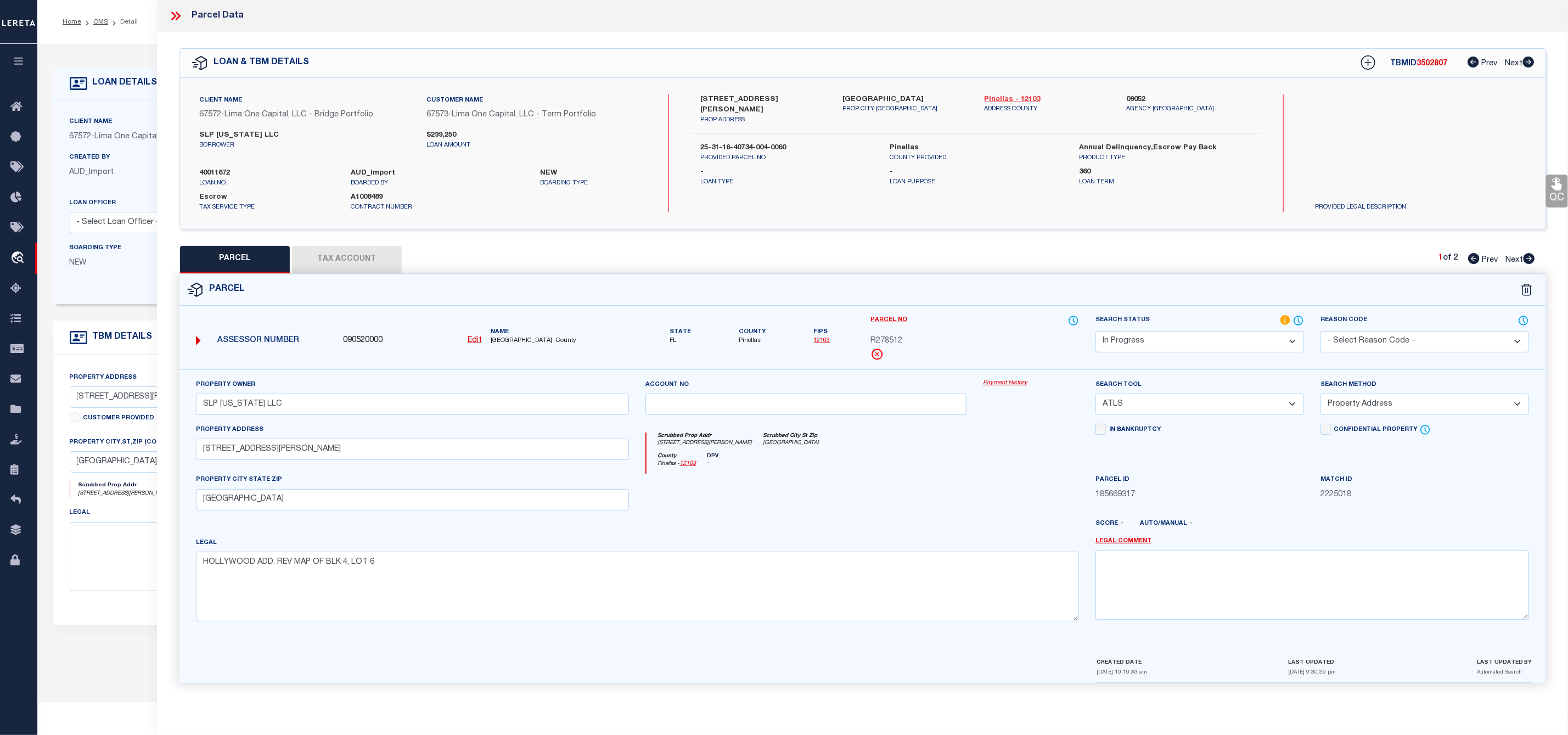
click at [1006, 99] on link "Pinellas - 12103" at bounding box center [1047, 99] width 125 height 11
drag, startPoint x: 696, startPoint y: 101, endPoint x: 751, endPoint y: 99, distance: 55.0
click at [751, 99] on div "1140 NEWTON AVENUE S PROP ADDRESS" at bounding box center [763, 109] width 142 height 31
click at [1230, 408] on select "-- Select Search Tool -- 3rd Party Website Agency File Agency Website ATLS CNV-…" at bounding box center [1200, 404] width 209 height 21
click at [1095, 397] on select "-- Select Search Tool -- 3rd Party Website Agency File Agency Website ATLS CNV-…" at bounding box center [1200, 404] width 209 height 21
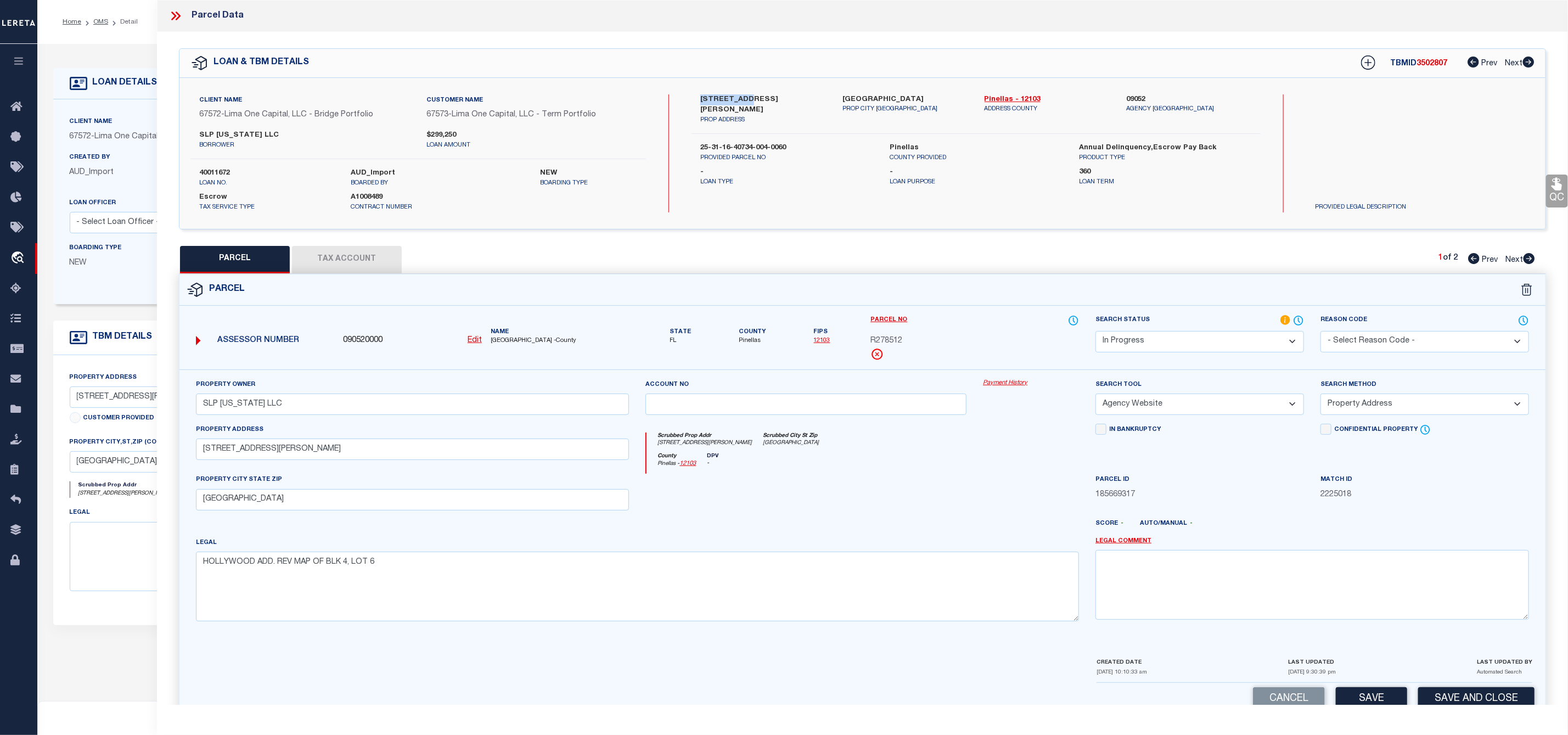
scroll to position [31, 0]
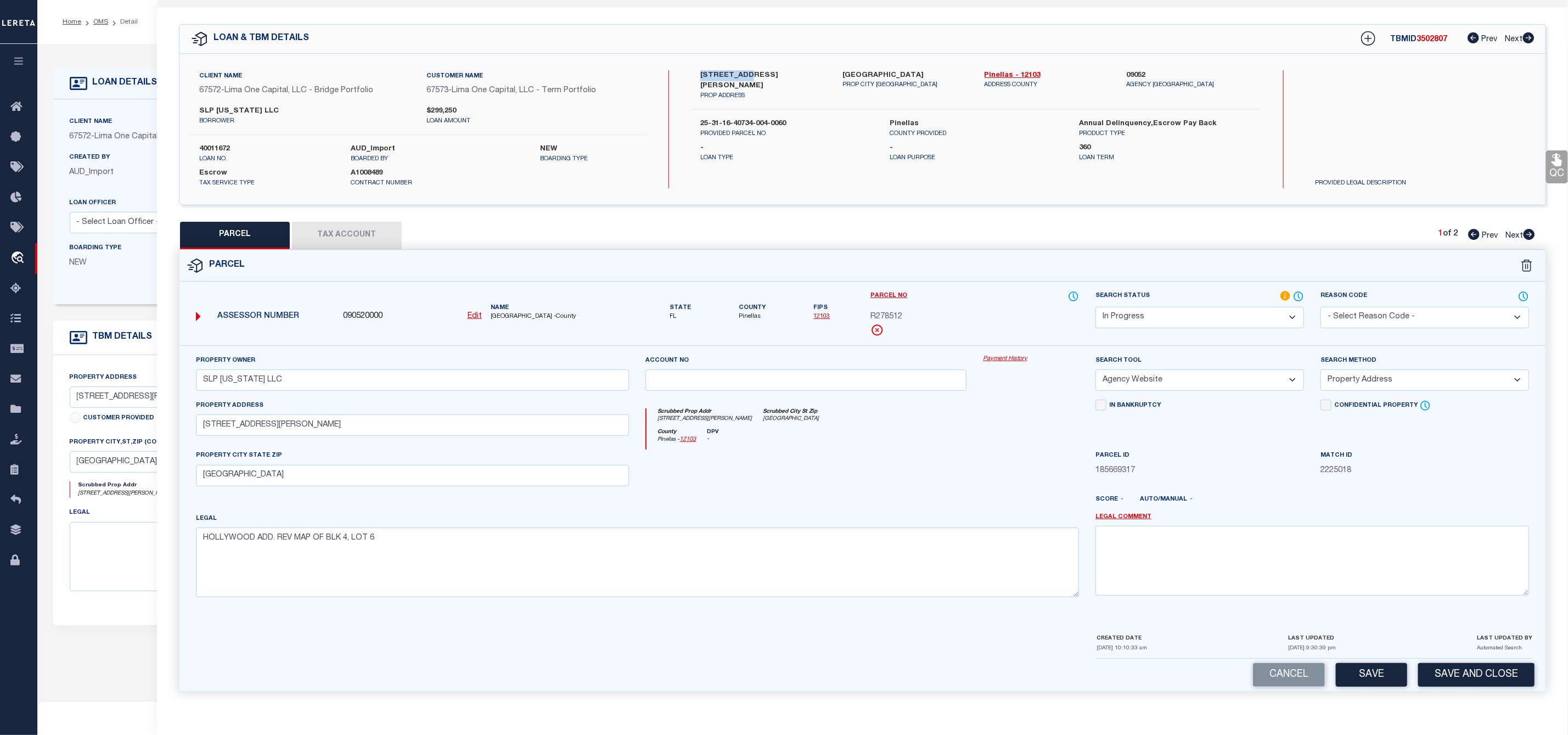
click at [340, 234] on button "Tax Account" at bounding box center [347, 235] width 110 height 27
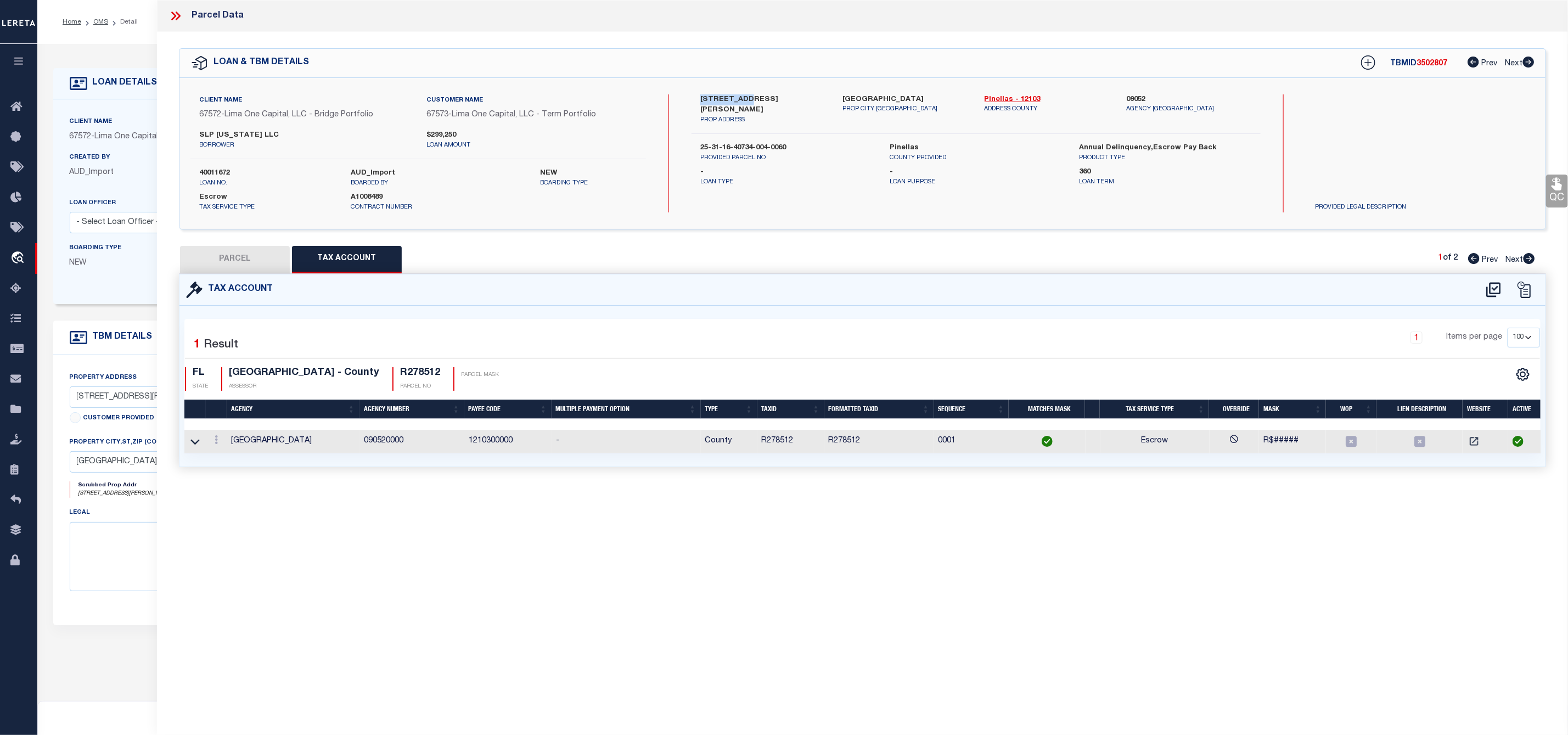
click at [237, 267] on button "PARCEL" at bounding box center [235, 259] width 110 height 27
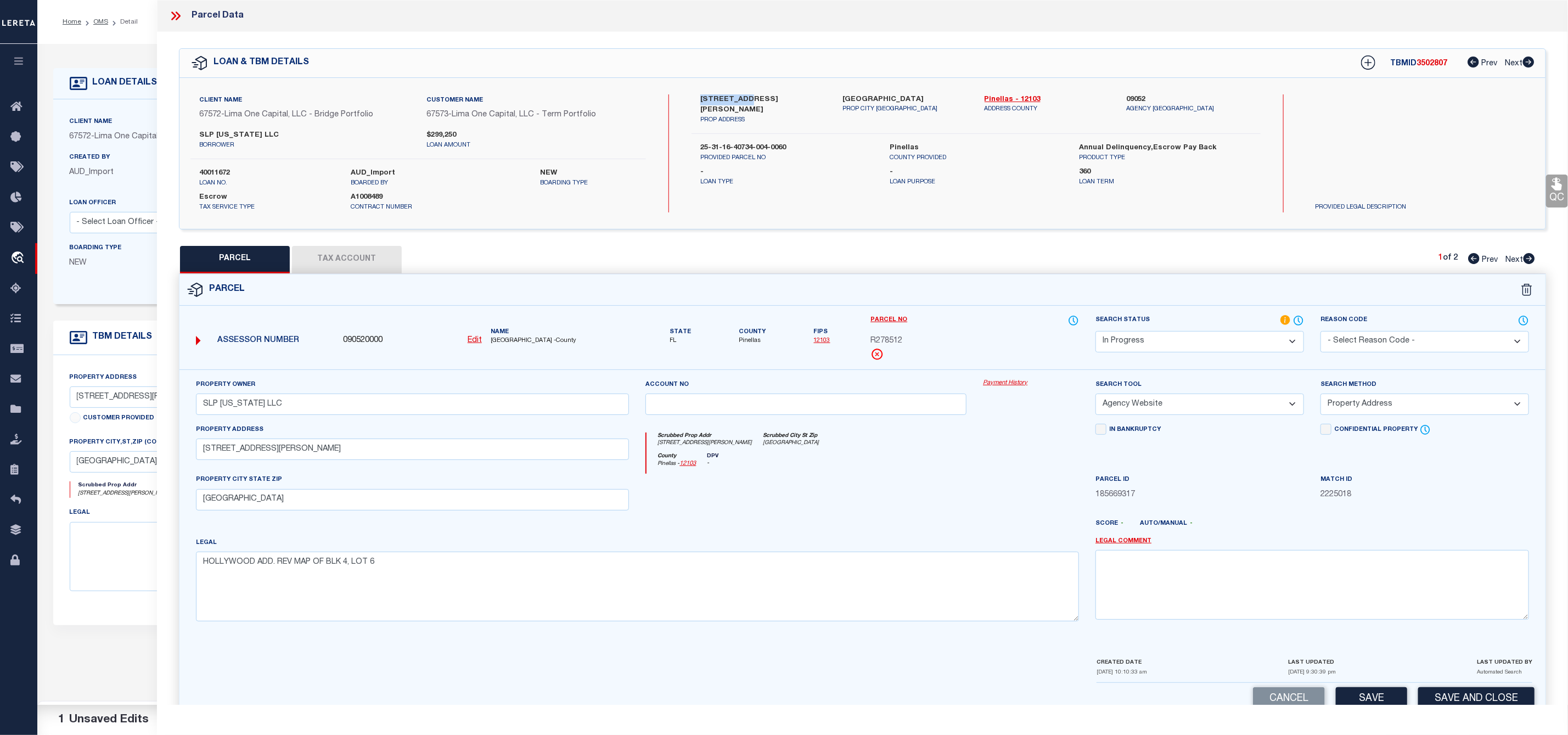
click at [1179, 344] on select "Automated Search Bad Parcel Complete Duplicate Parcel High Dollar Reporting In …" at bounding box center [1200, 341] width 209 height 21
click at [1095, 332] on select "Automated Search Bad Parcel Complete Duplicate Parcel High Dollar Reporting In …" at bounding box center [1200, 341] width 209 height 21
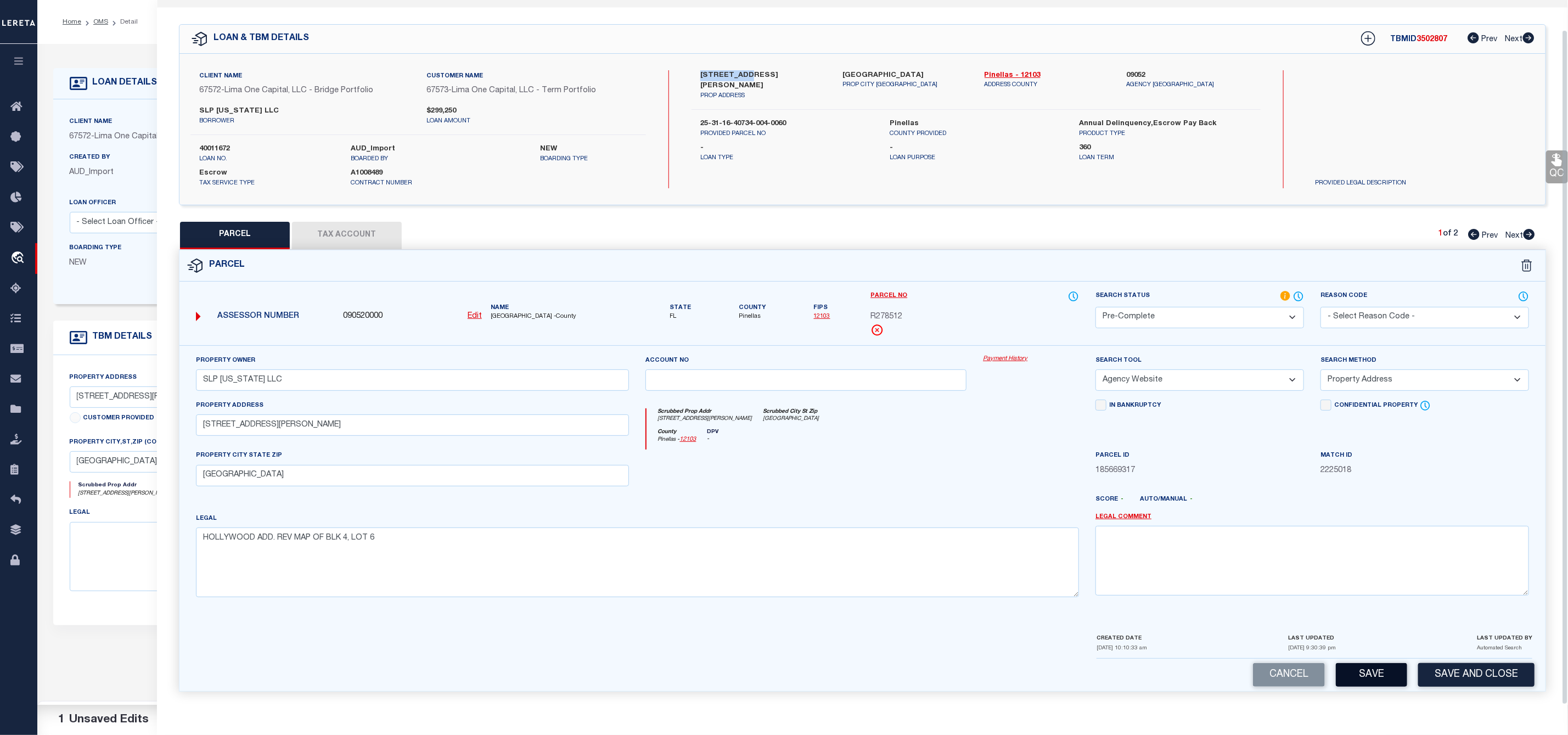
click at [1377, 679] on button "Save" at bounding box center [1371, 674] width 71 height 24
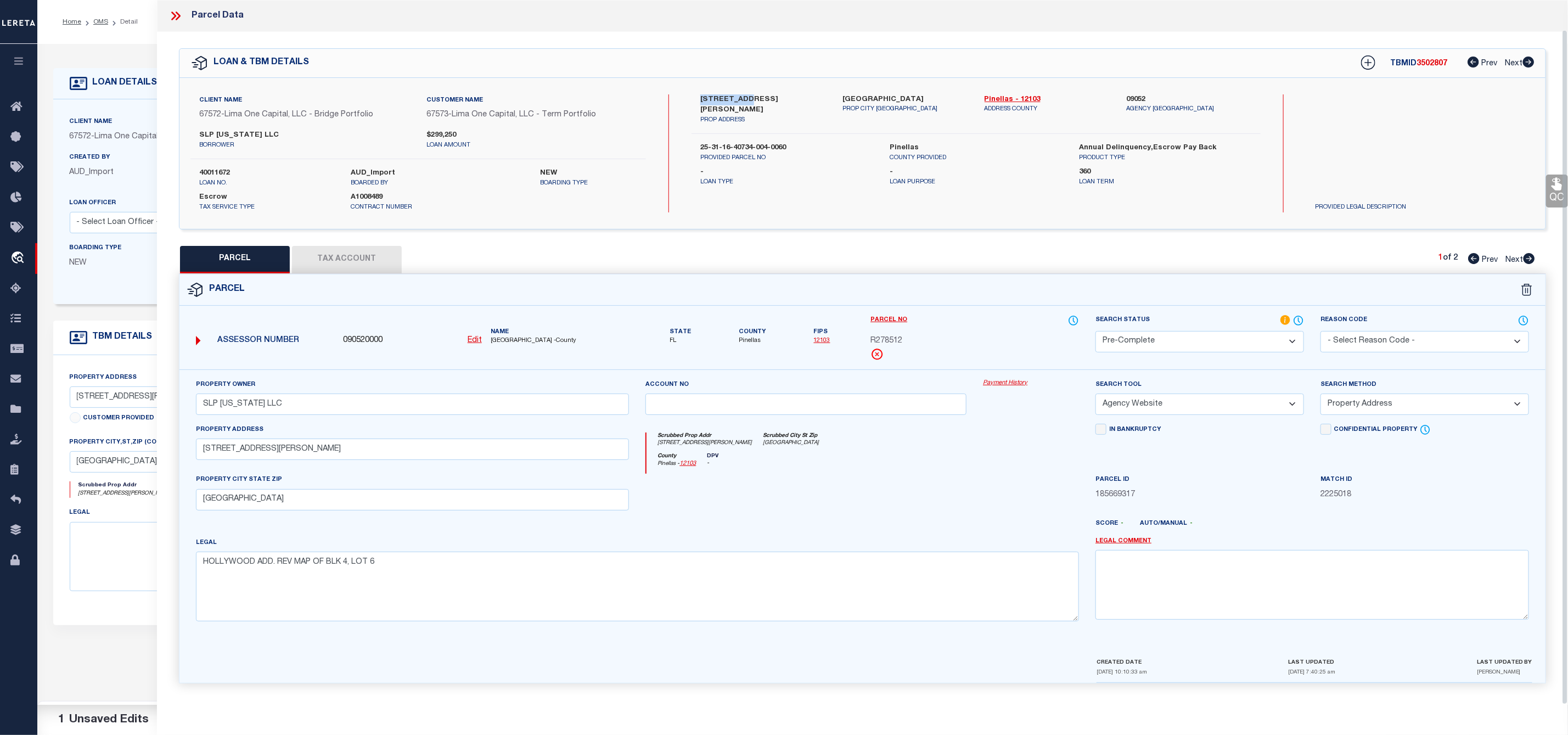
scroll to position [0, 0]
click at [887, 339] on span "R278512" at bounding box center [886, 341] width 32 height 12
click at [504, 342] on span "PINELLAS COUNTY -County" at bounding box center [559, 341] width 139 height 9
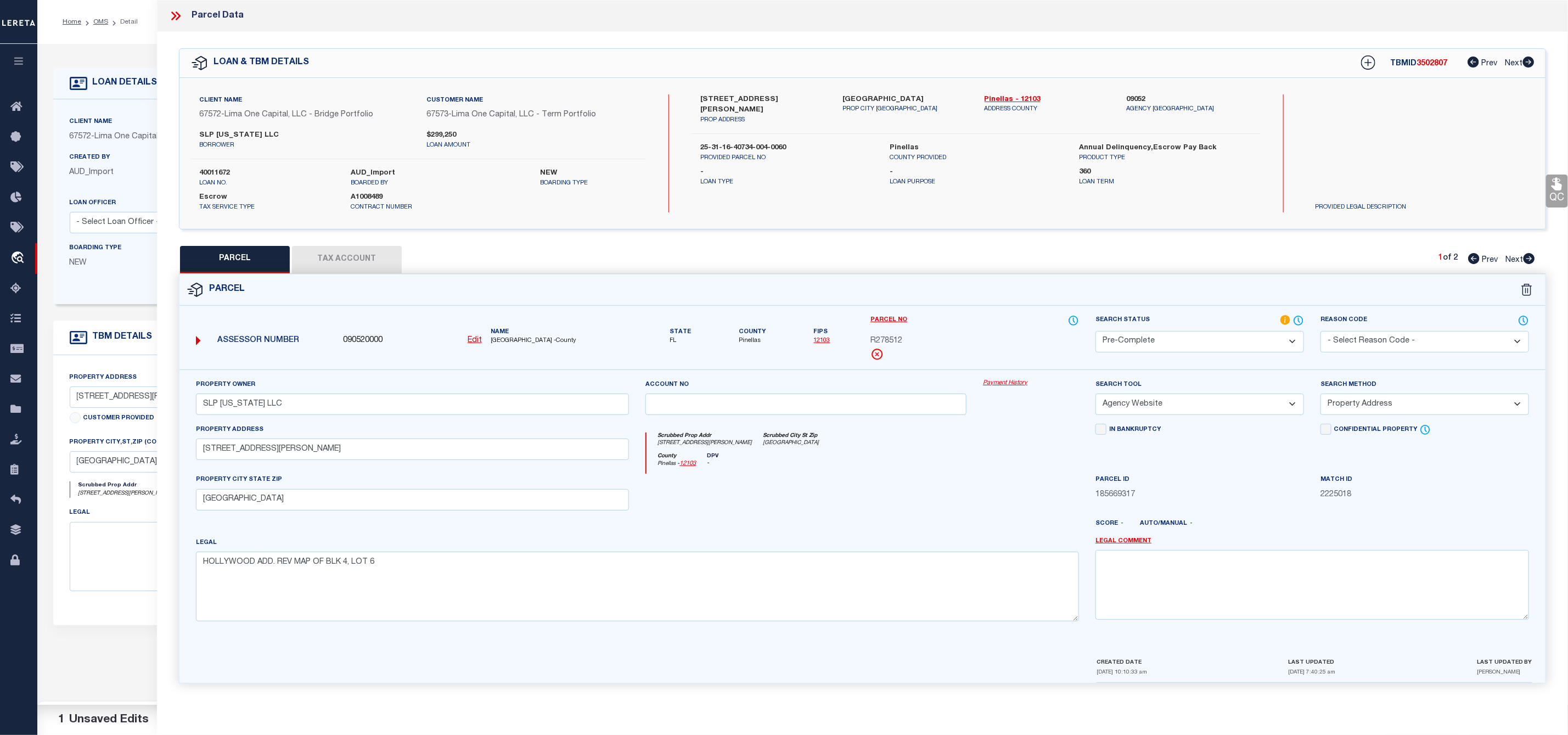
click at [173, 14] on icon at bounding box center [173, 16] width 5 height 9
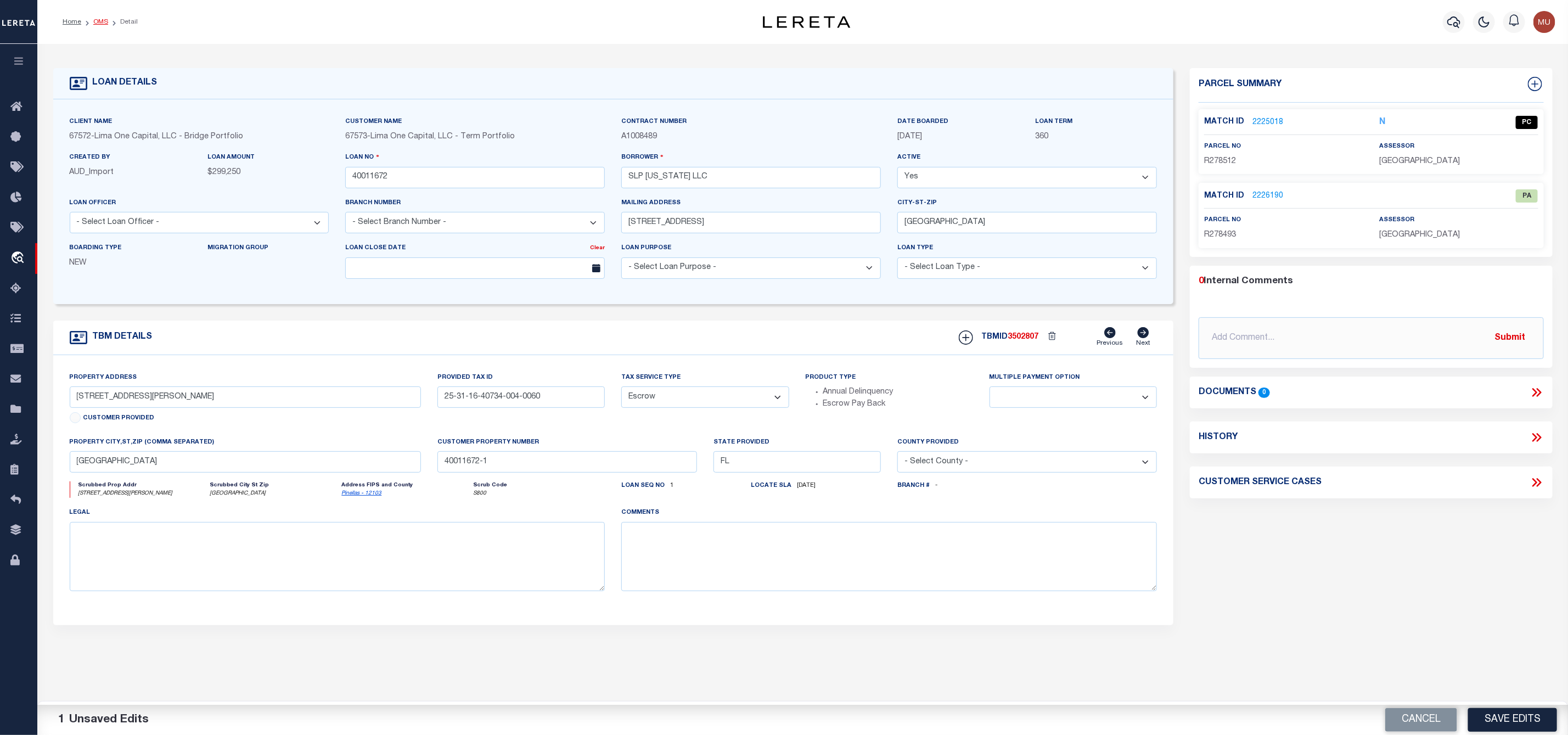
click at [102, 21] on link "OMS" at bounding box center [100, 21] width 15 height 6
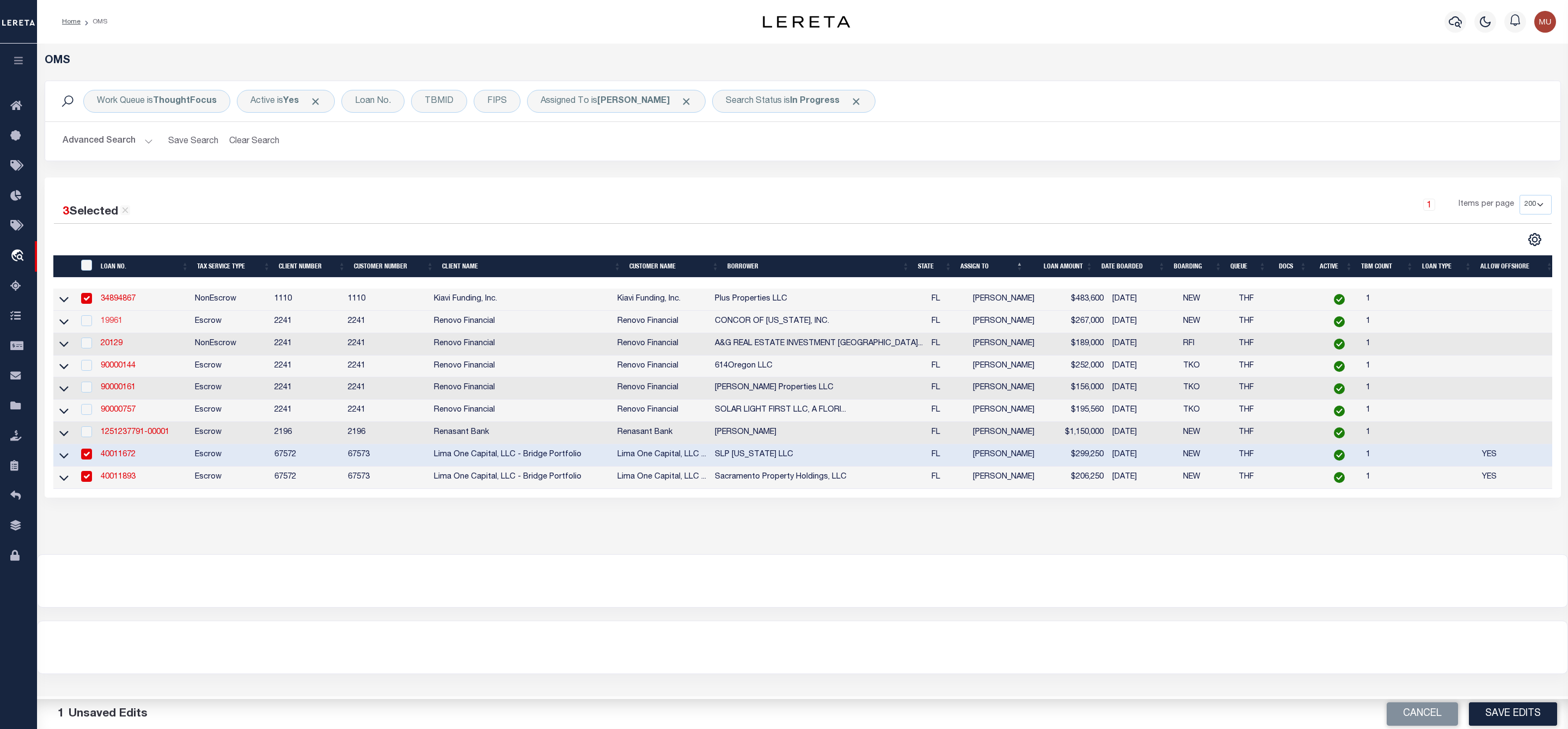
click at [113, 323] on link "19961" at bounding box center [111, 321] width 22 height 8
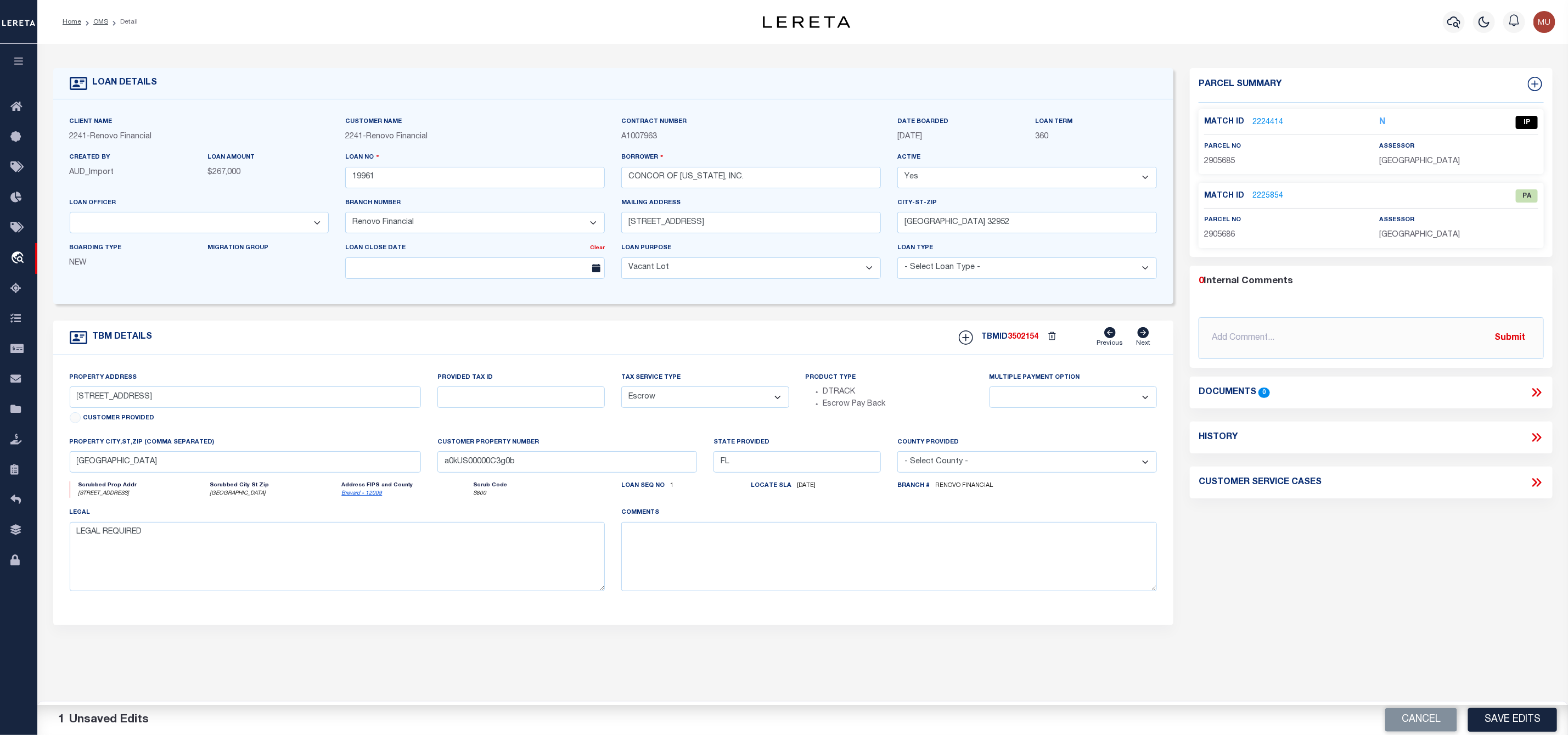
click at [1278, 120] on link "2224414" at bounding box center [1267, 123] width 31 height 11
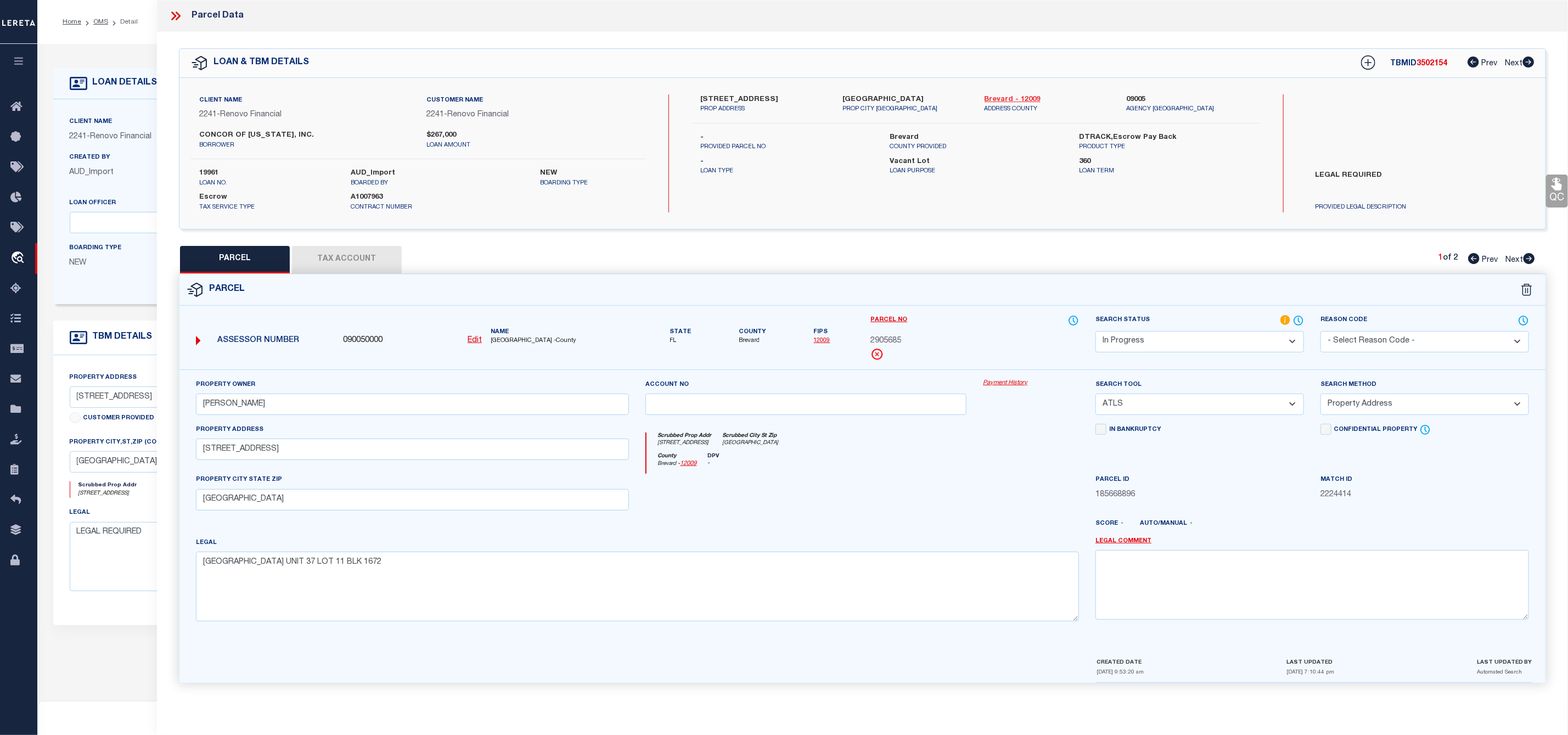
click at [1006, 94] on link "Brevard - 12009" at bounding box center [1047, 99] width 125 height 11
drag, startPoint x: 698, startPoint y: 94, endPoint x: 743, endPoint y: 101, distance: 45.5
click at [743, 101] on div "518 Scodella Street South West PROP ADDRESS" at bounding box center [763, 104] width 142 height 20
click at [1176, 348] on select "Automated Search Bad Parcel Complete Duplicate Parcel High Dollar Reporting In …" at bounding box center [1200, 341] width 209 height 21
click at [1095, 332] on select "Automated Search Bad Parcel Complete Duplicate Parcel High Dollar Reporting In …" at bounding box center [1200, 341] width 209 height 21
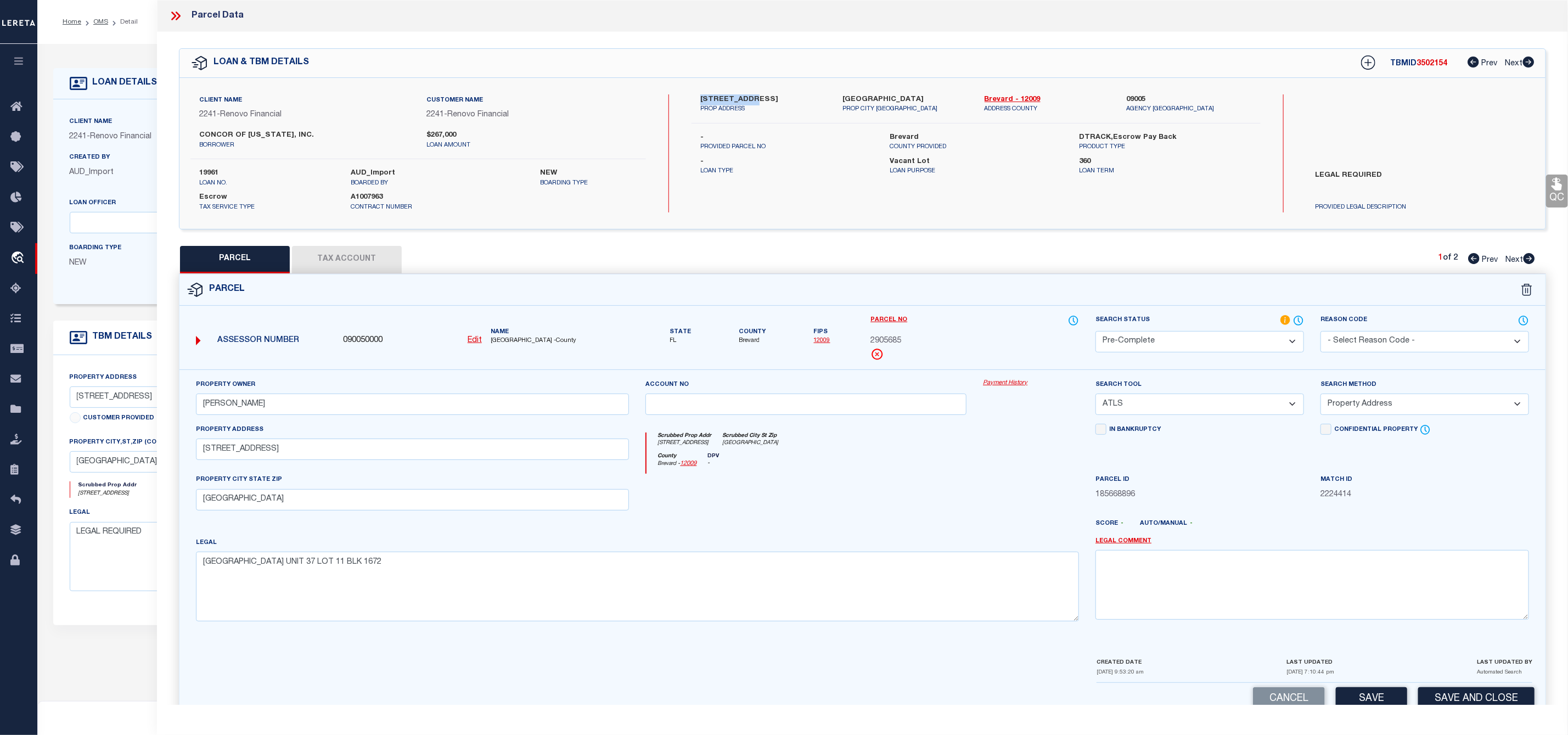
scroll to position [31, 0]
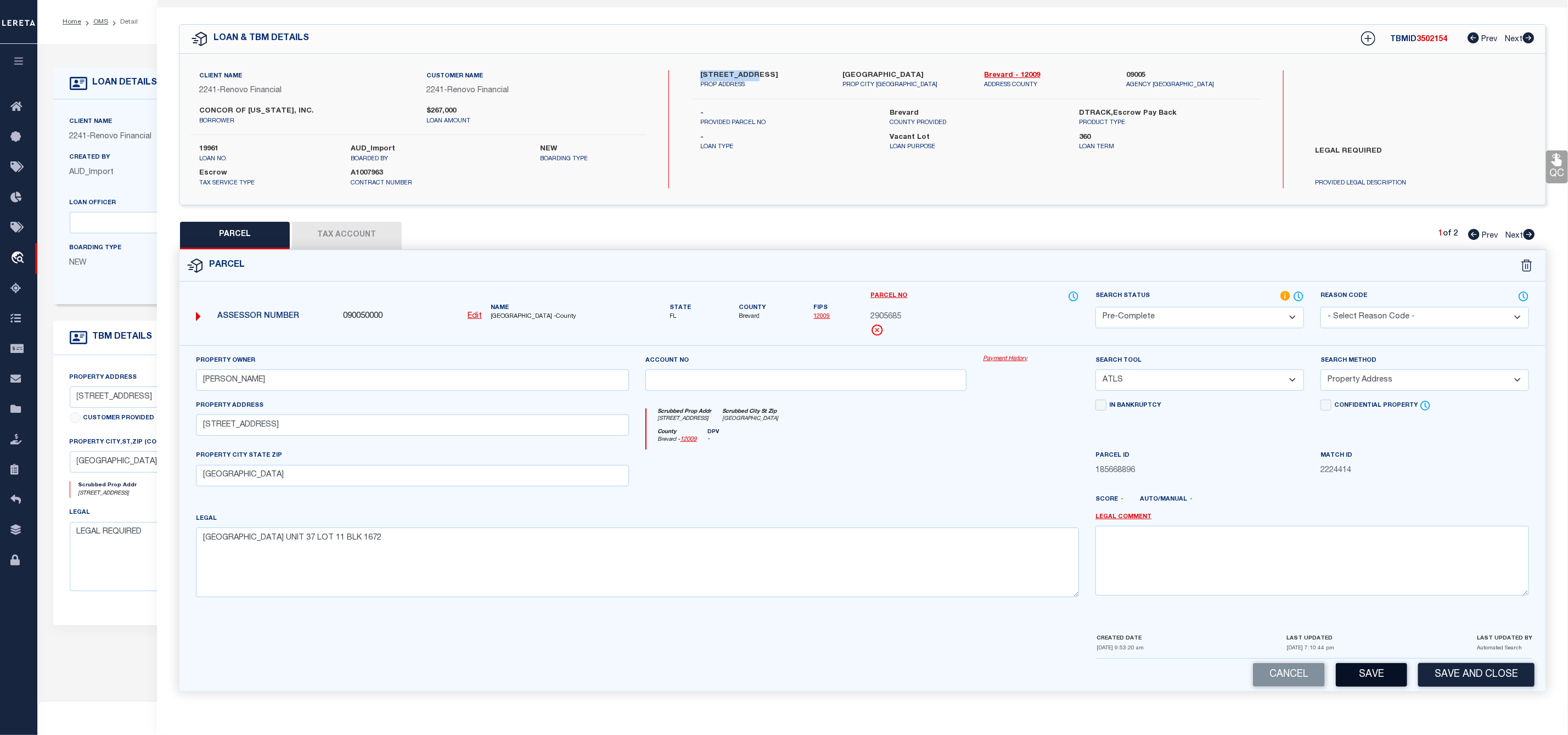
click at [1378, 676] on button "Save" at bounding box center [1371, 674] width 71 height 24
click at [358, 239] on button "Tax Account" at bounding box center [347, 235] width 110 height 27
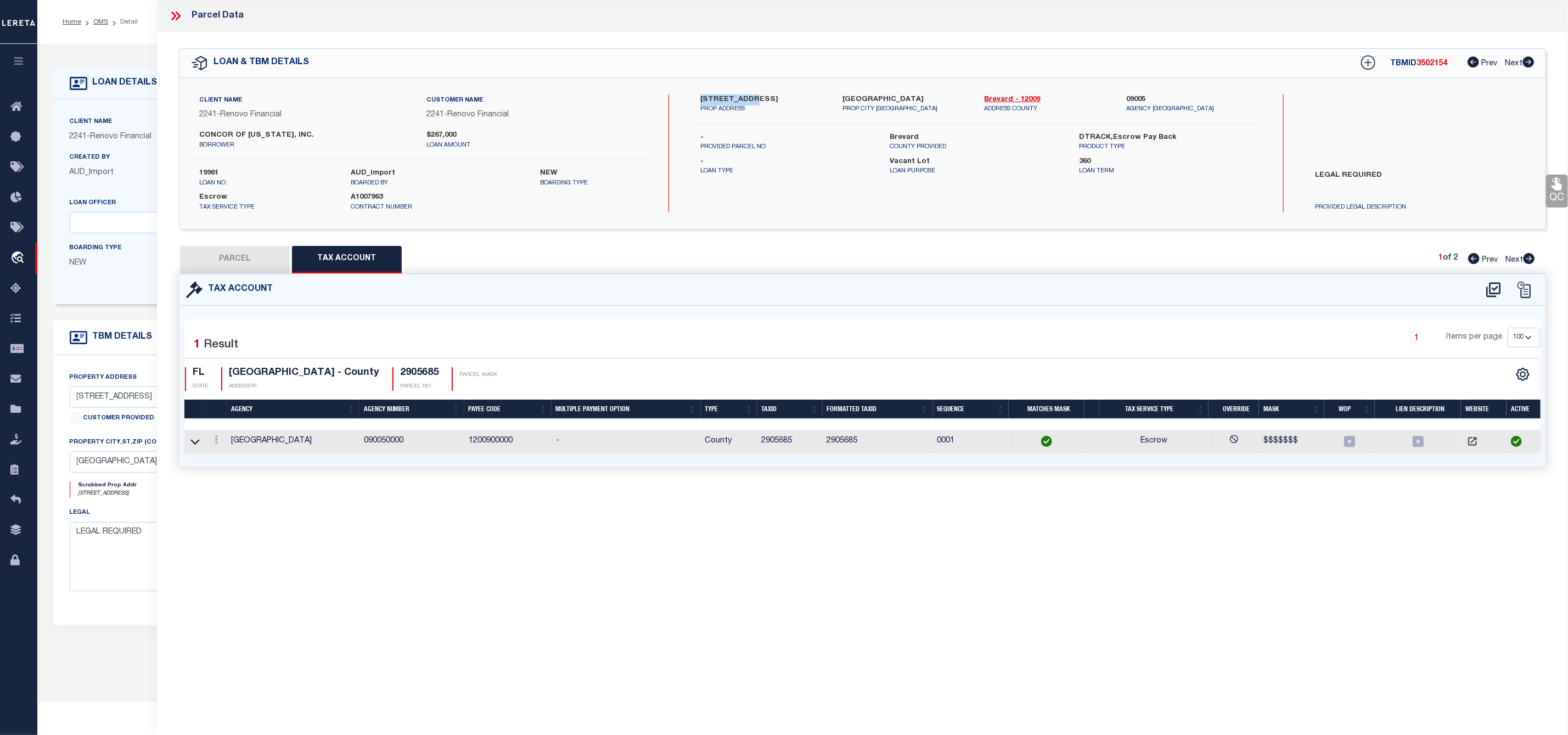
click at [227, 250] on button "PARCEL" at bounding box center [235, 259] width 110 height 27
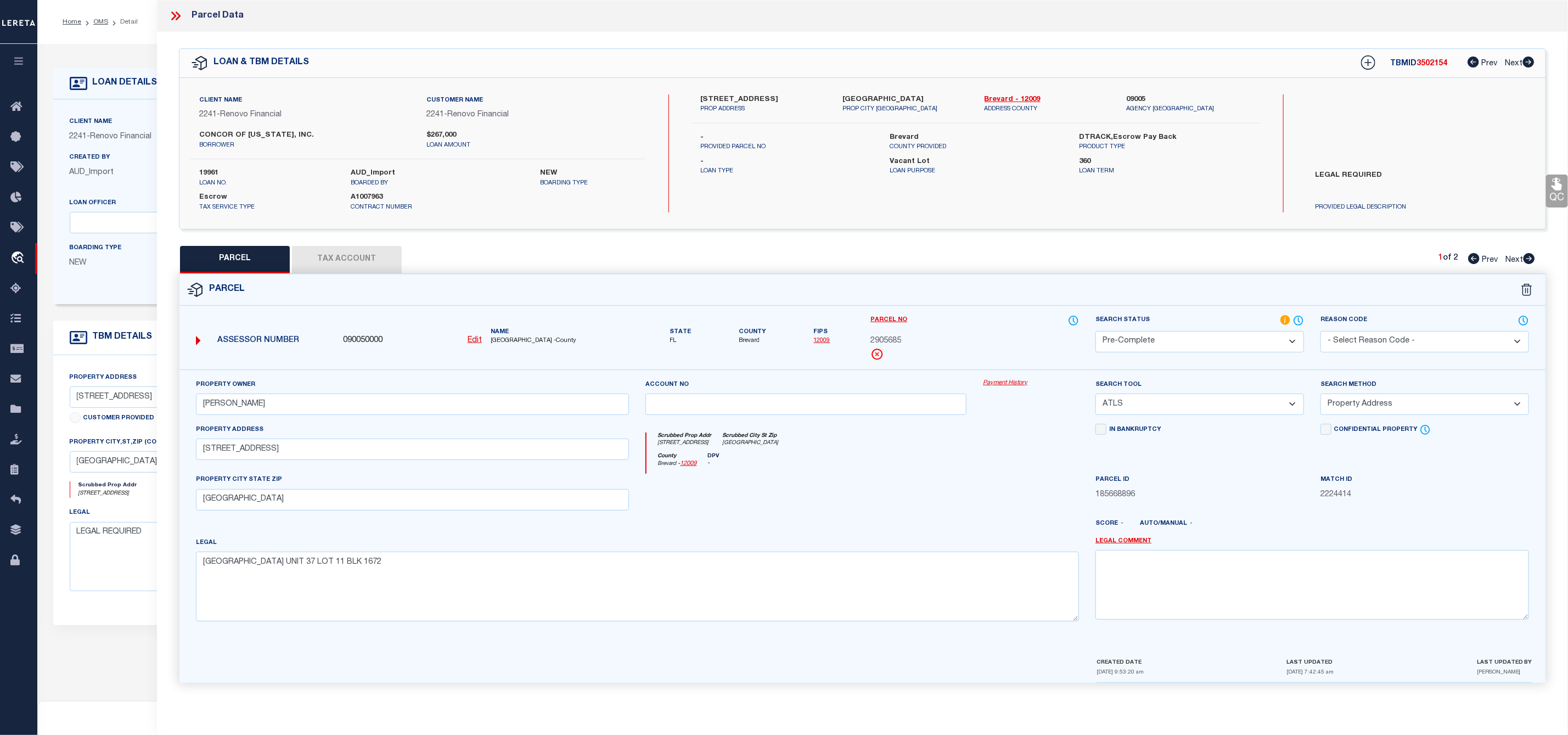
click at [878, 336] on span "2905685" at bounding box center [885, 341] width 31 height 12
click at [499, 341] on span "BREVARD COUNTY -County" at bounding box center [559, 341] width 139 height 9
click at [1530, 256] on icon at bounding box center [1529, 258] width 11 height 11
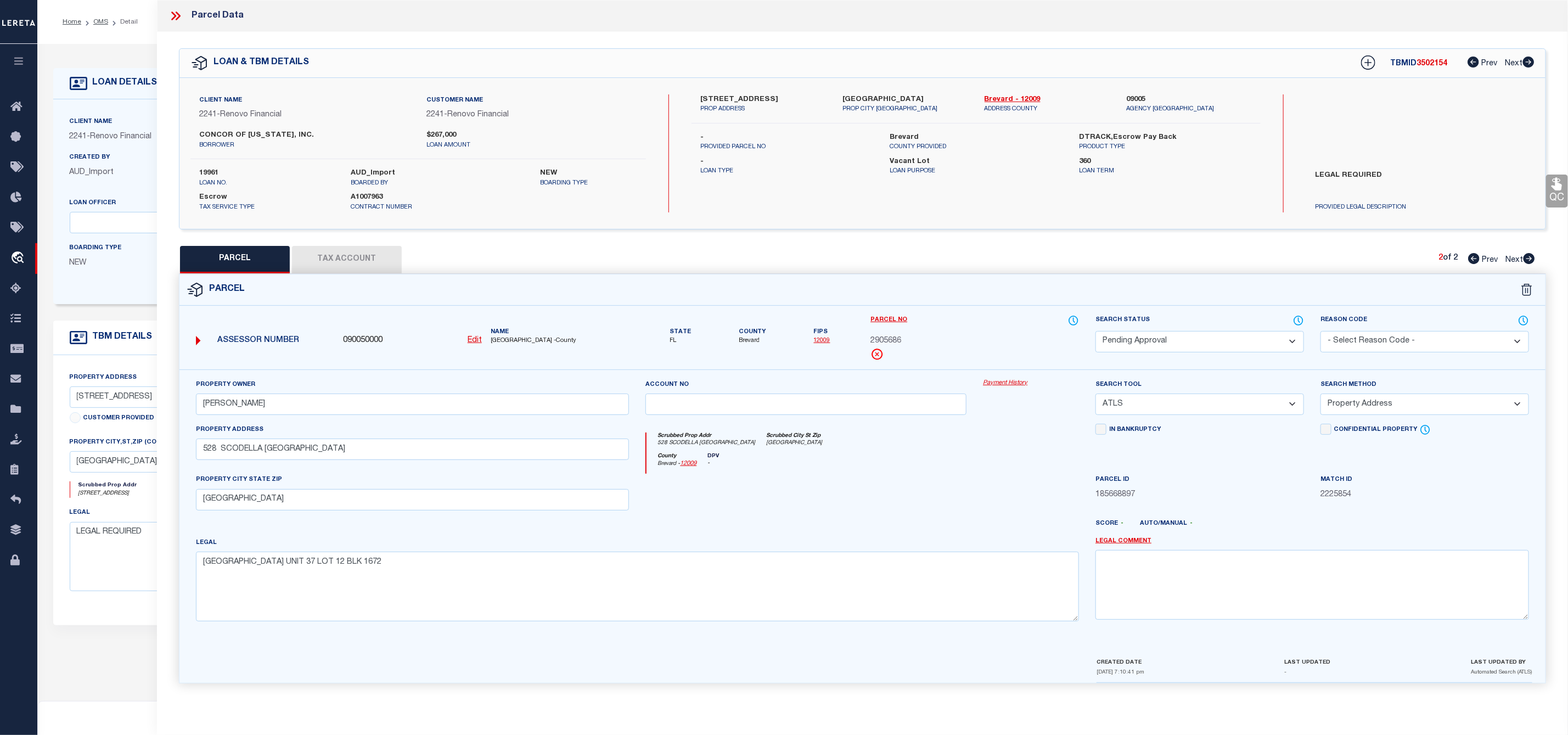
click at [1181, 346] on select "Automated Search Bad Parcel Complete Duplicate Parcel High Dollar Reporting In …" at bounding box center [1200, 341] width 209 height 21
click at [1095, 332] on select "Automated Search Bad Parcel Complete Duplicate Parcel High Dollar Reporting In …" at bounding box center [1200, 341] width 209 height 21
click at [1382, 349] on select "- Select Reason Code - 099 - Other (Provide additional detail) ACT - Agency Cha…" at bounding box center [1425, 341] width 209 height 21
click at [1321, 332] on select "- Select Reason Code - 099 - Other (Provide additional detail) ACT - Agency Cha…" at bounding box center [1425, 341] width 209 height 21
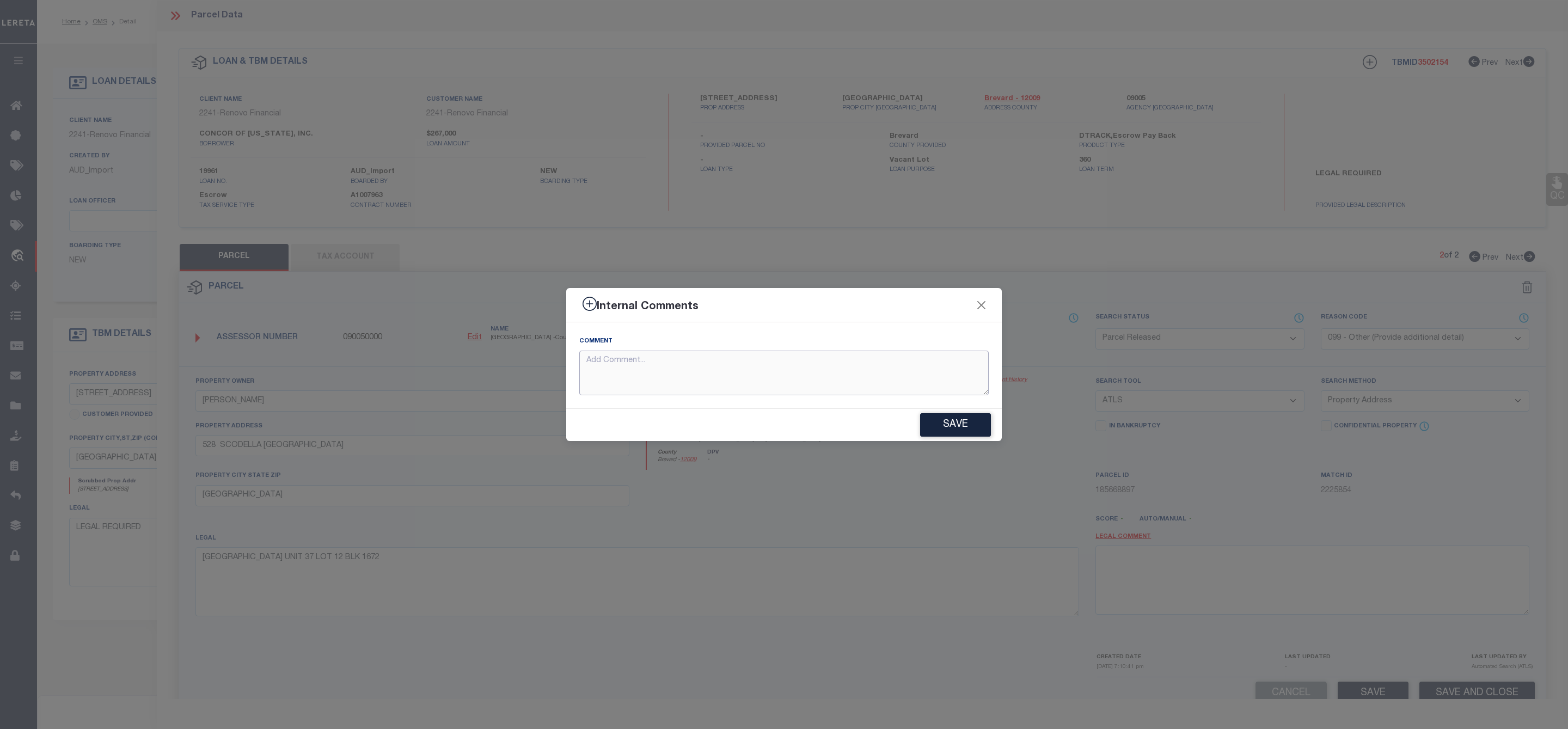
click at [819, 375] on textarea at bounding box center [783, 373] width 409 height 45
click at [633, 361] on textarea "Parcel Not NNeeded" at bounding box center [783, 373] width 409 height 45
click at [763, 373] on textarea "Parcel Not Needed" at bounding box center [783, 373] width 409 height 45
click at [962, 435] on button "Save" at bounding box center [955, 424] width 71 height 23
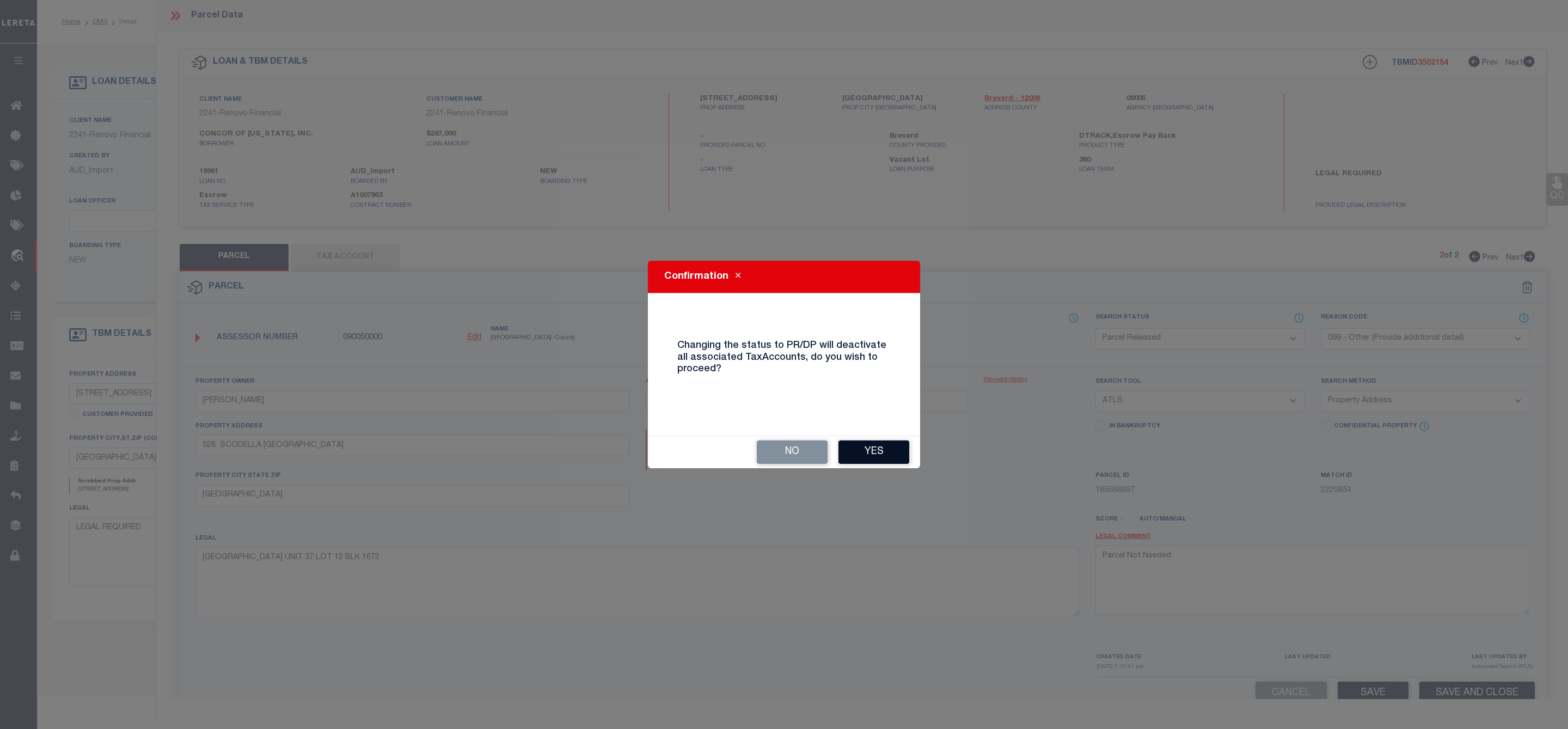
click at [894, 451] on button "Yes" at bounding box center [874, 452] width 71 height 23
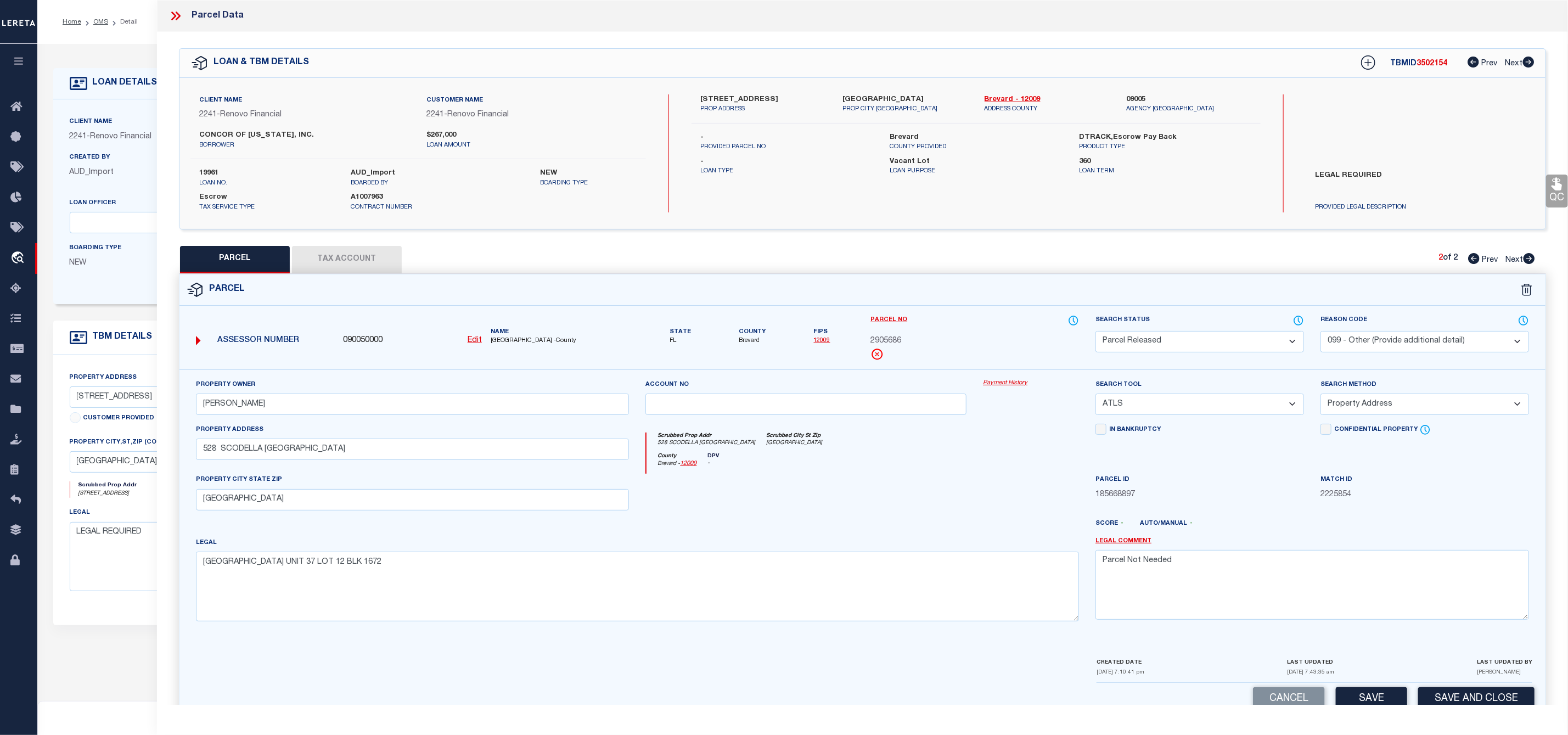
click at [175, 16] on icon at bounding box center [173, 16] width 5 height 9
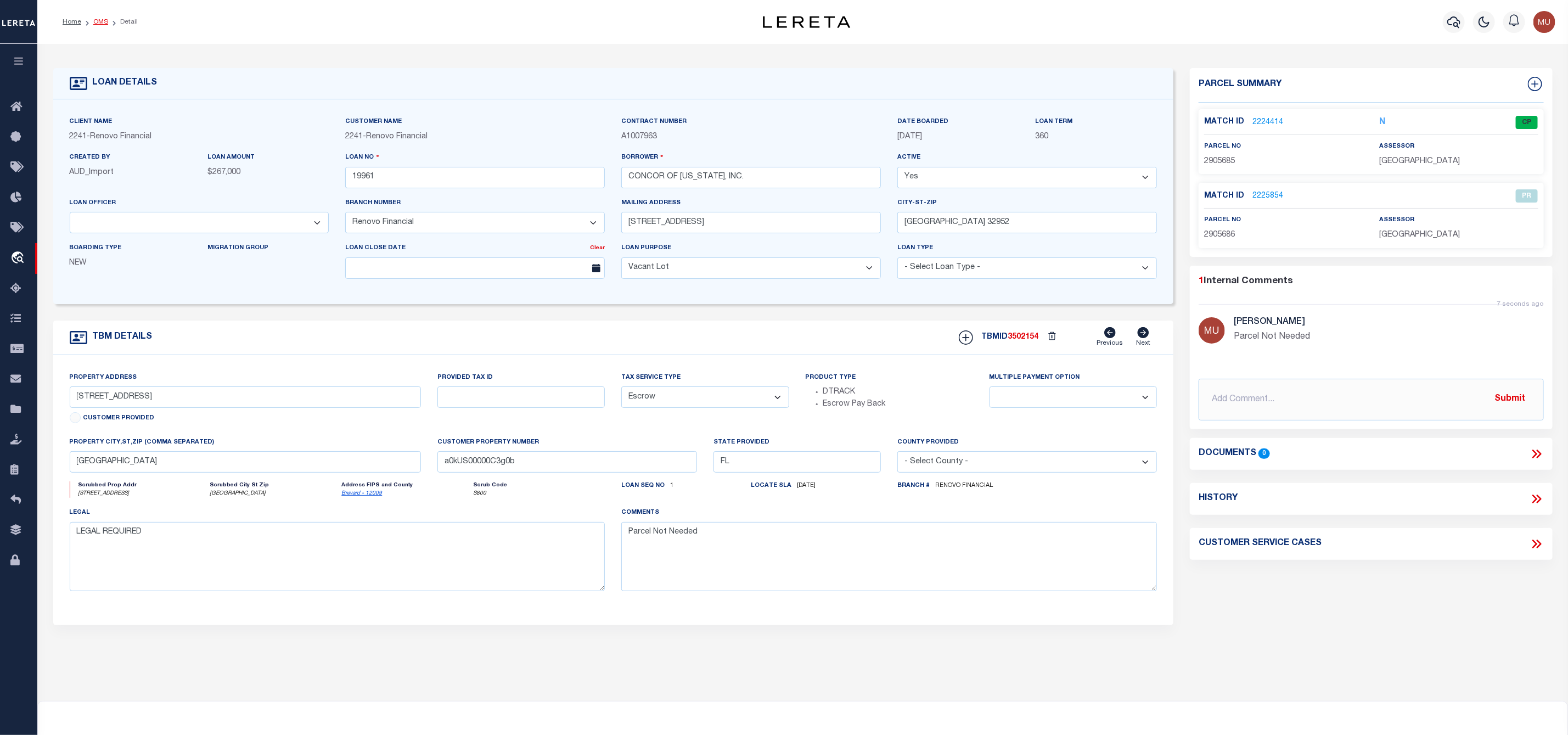
click at [98, 25] on link "OMS" at bounding box center [100, 21] width 15 height 6
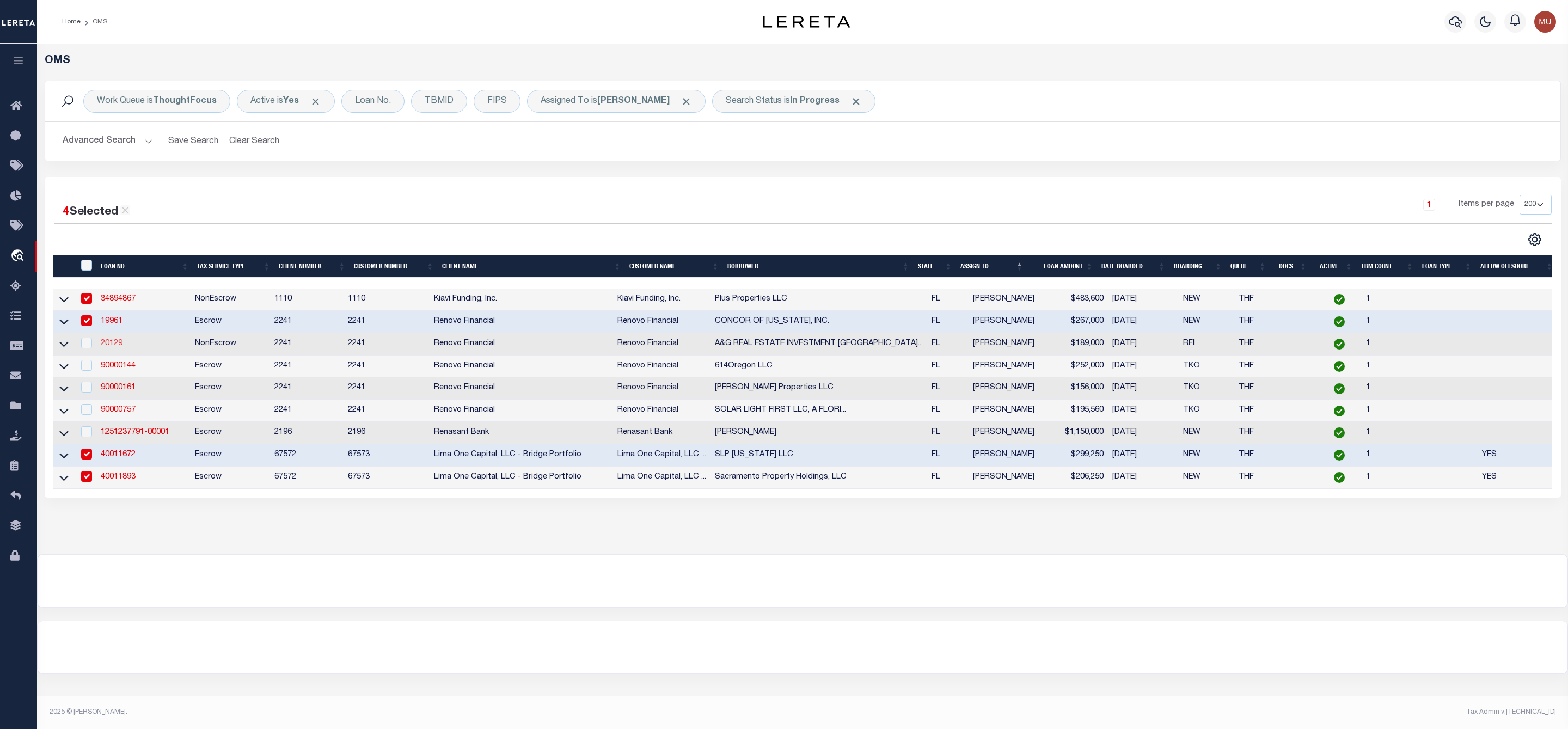
click at [117, 346] on link "20129" at bounding box center [111, 343] width 22 height 8
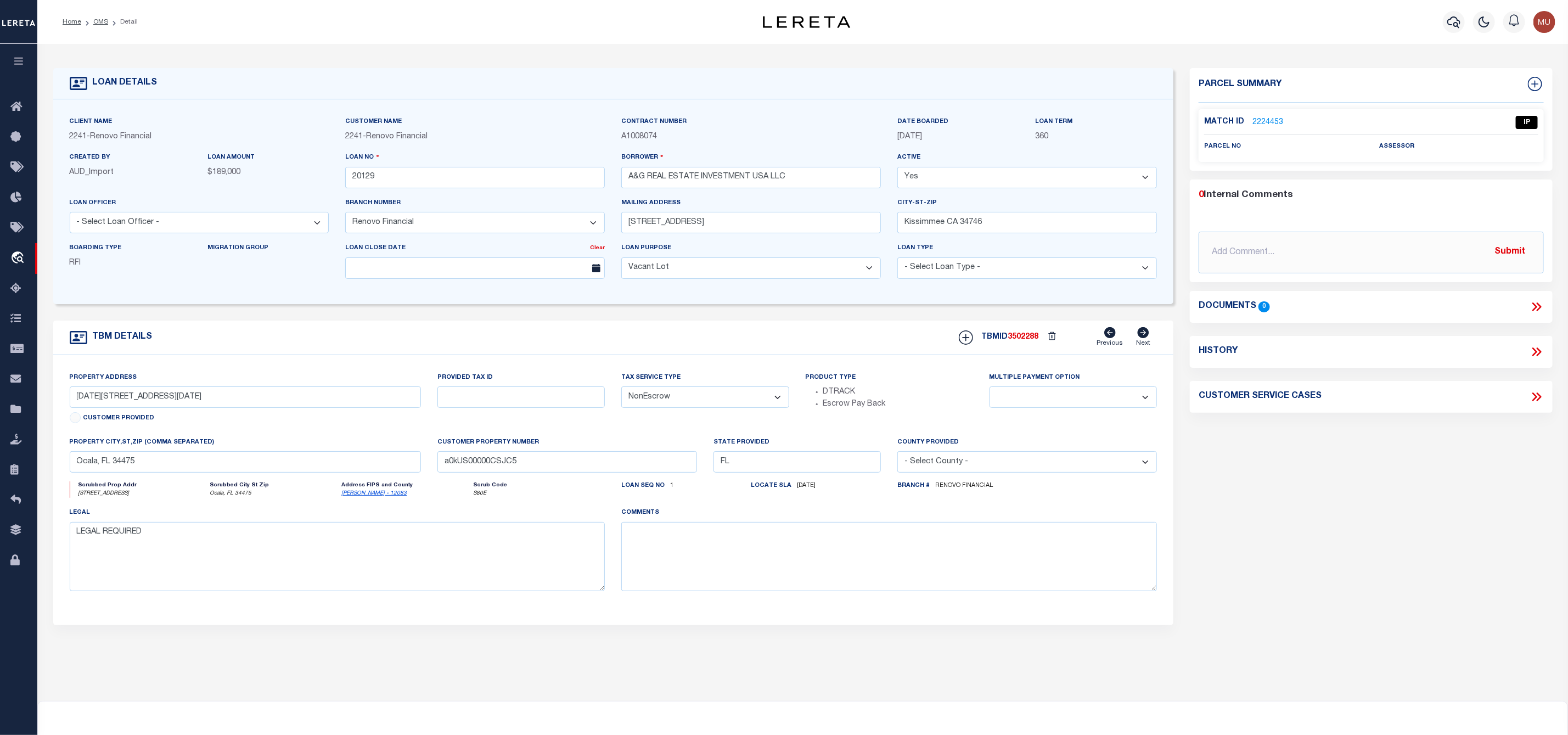
click at [1270, 125] on link "2224453" at bounding box center [1267, 123] width 31 height 11
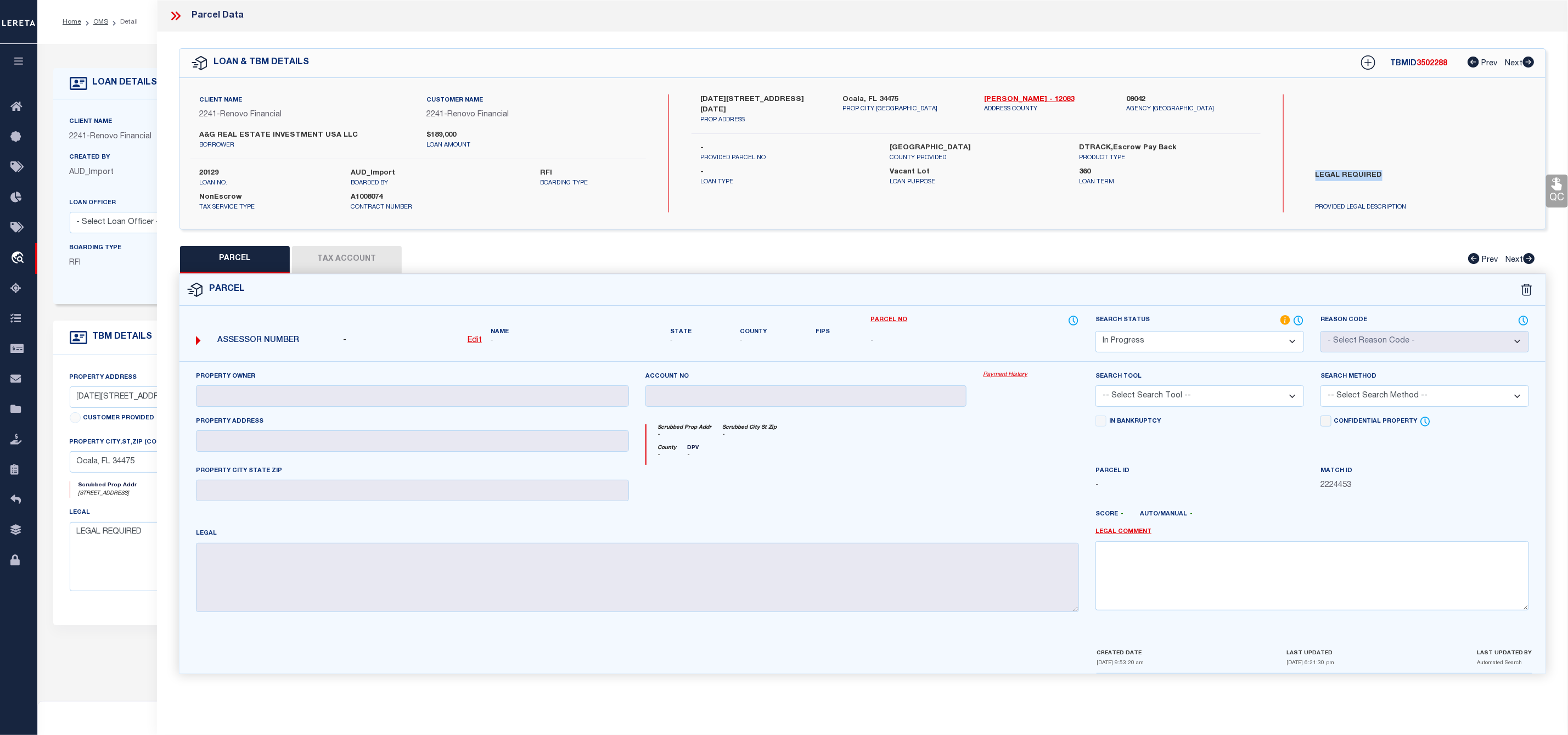
drag, startPoint x: 1404, startPoint y: 171, endPoint x: 1313, endPoint y: 175, distance: 91.1
click at [1313, 175] on label "LEGAL REQUIRED" at bounding box center [1403, 187] width 191 height 33
click at [1175, 348] on select "Automated Search Bad Parcel Complete Duplicate Parcel High Dollar Reporting In …" at bounding box center [1200, 341] width 209 height 21
click at [1095, 332] on select "Automated Search Bad Parcel Complete Duplicate Parcel High Dollar Reporting In …" at bounding box center [1200, 341] width 209 height 21
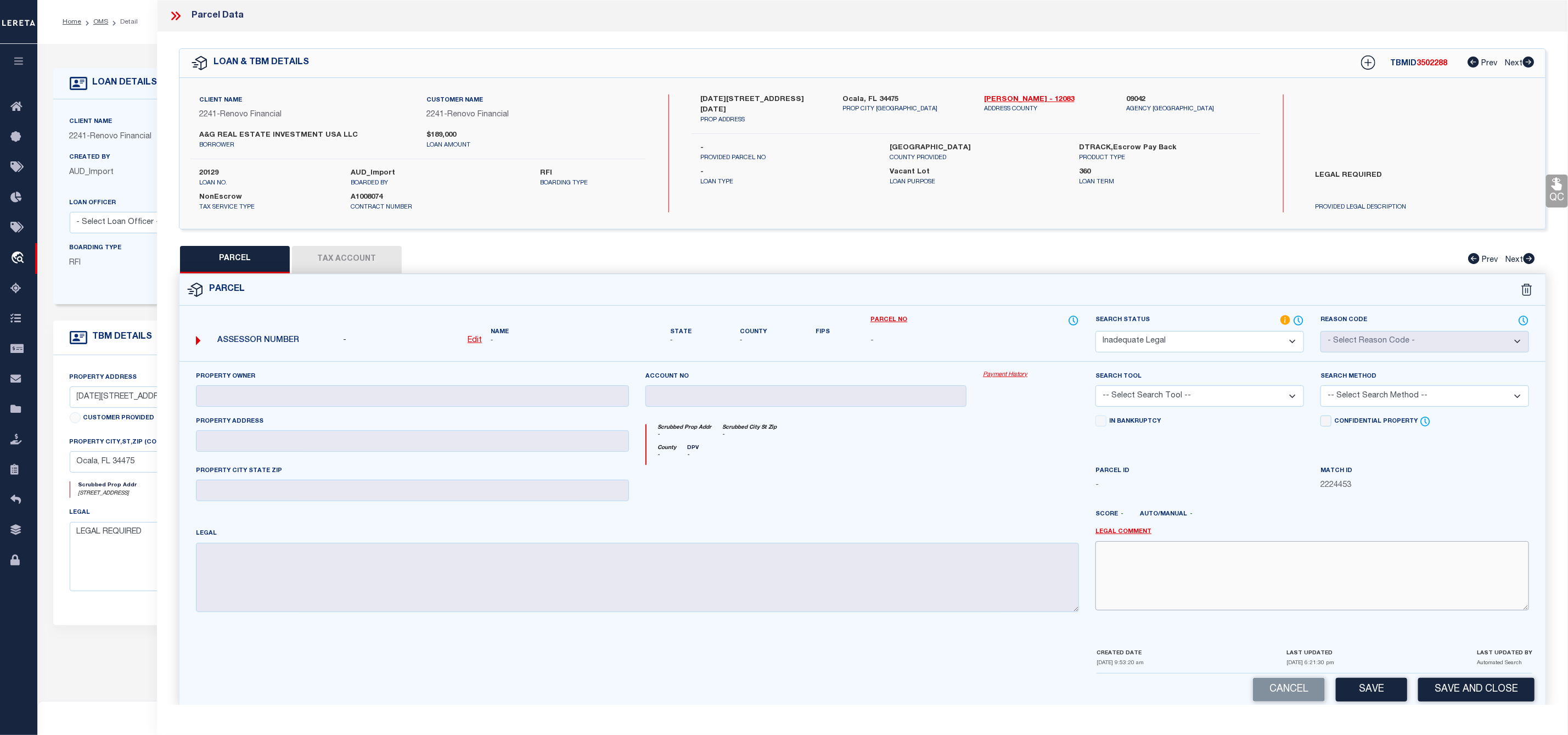
click at [1185, 587] on textarea at bounding box center [1312, 575] width 433 height 69
paste textarea "LEGAL REQUIRED"
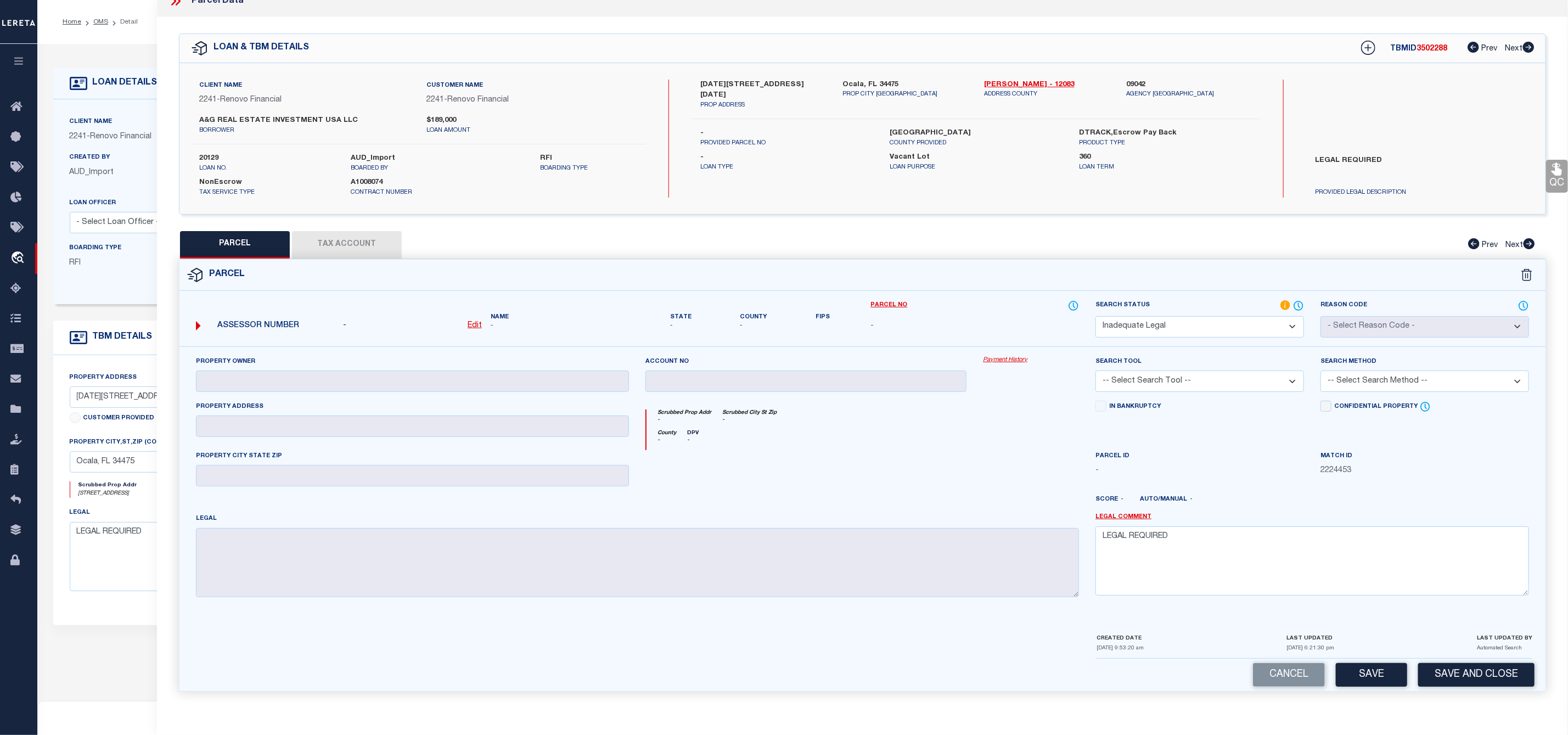
click at [1366, 665] on button "Save" at bounding box center [1371, 674] width 71 height 24
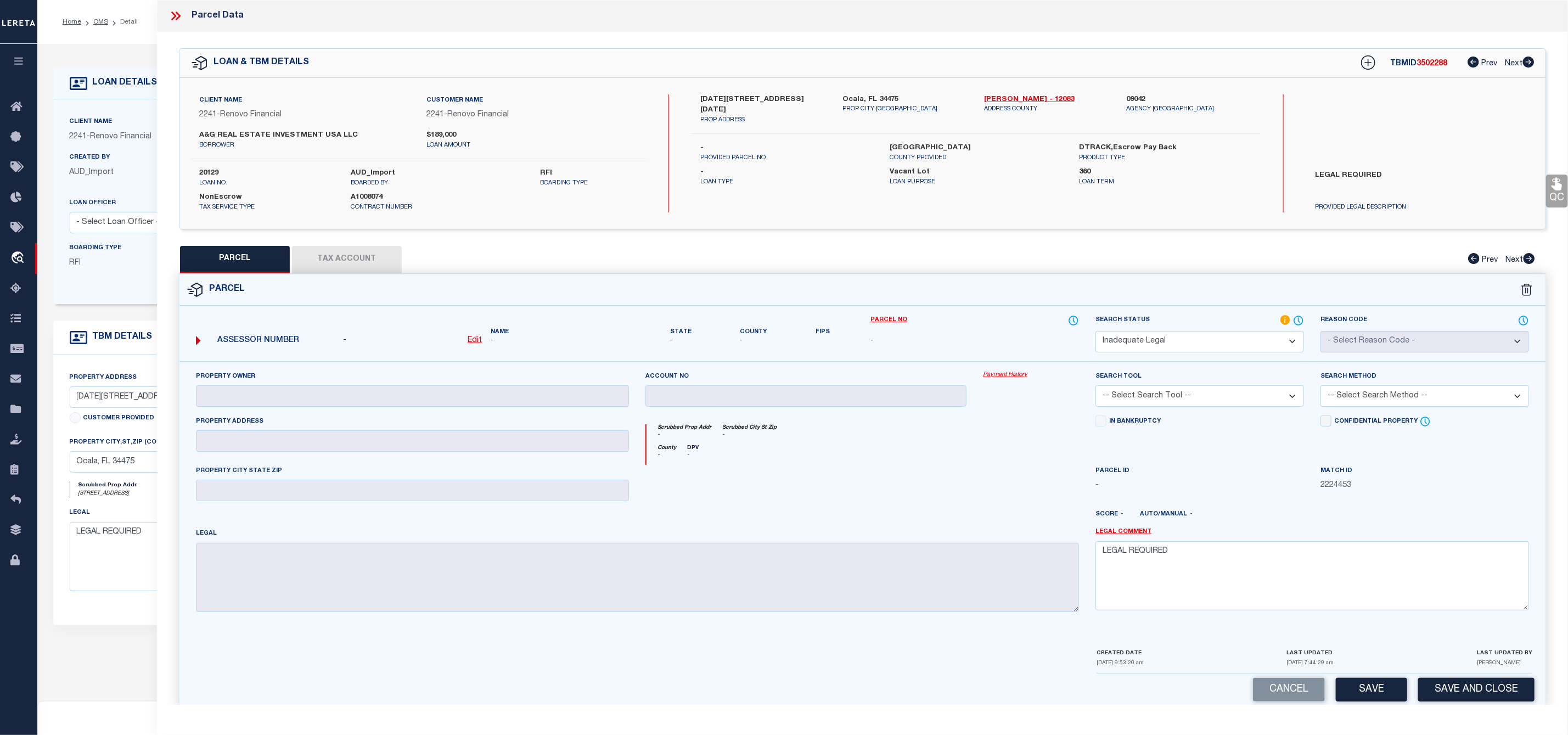
click at [177, 15] on icon at bounding box center [177, 16] width 5 height 9
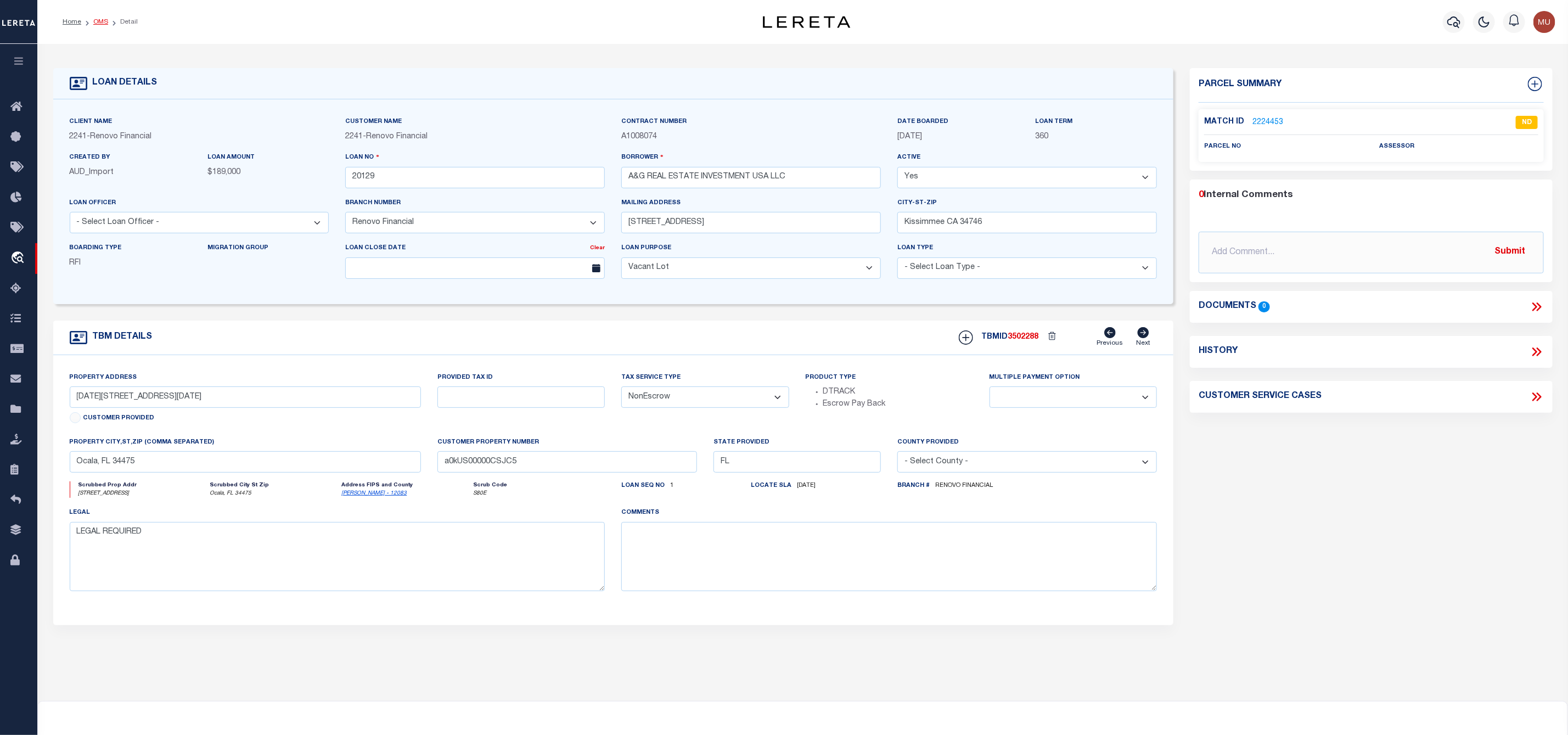
click at [102, 24] on link "OMS" at bounding box center [100, 21] width 15 height 6
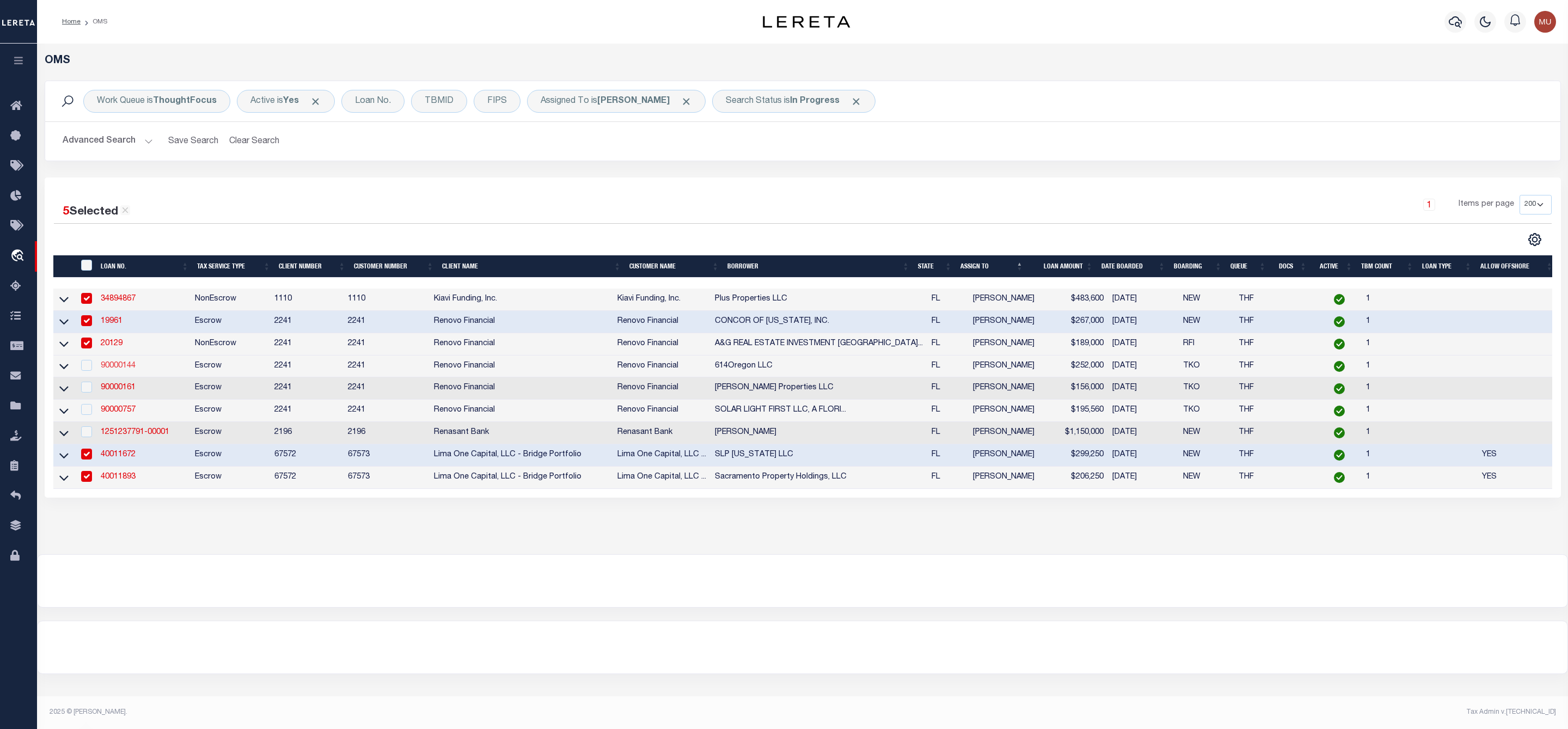
click at [132, 363] on link "90000144" at bounding box center [117, 366] width 35 height 8
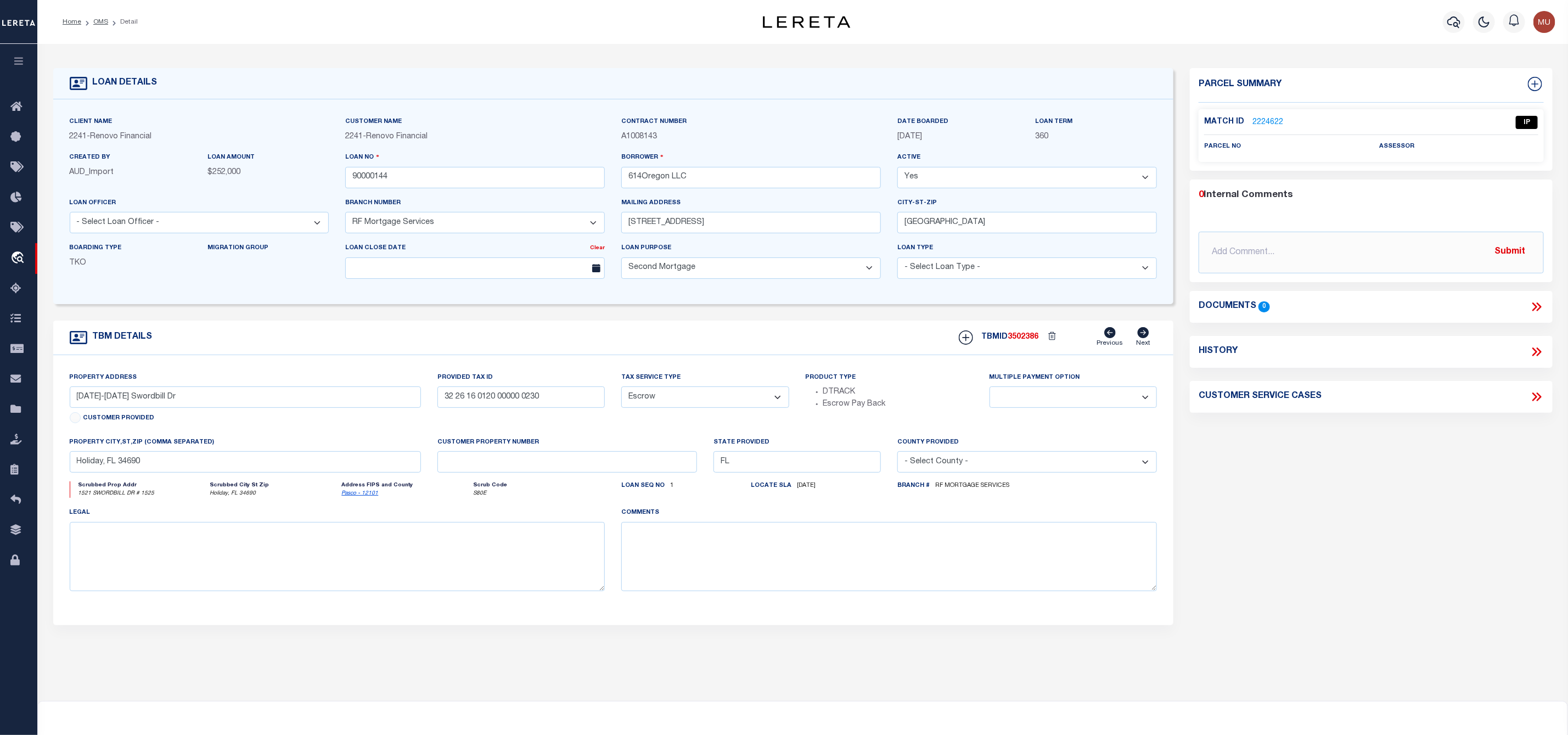
click at [1274, 118] on link "2224622" at bounding box center [1267, 123] width 31 height 11
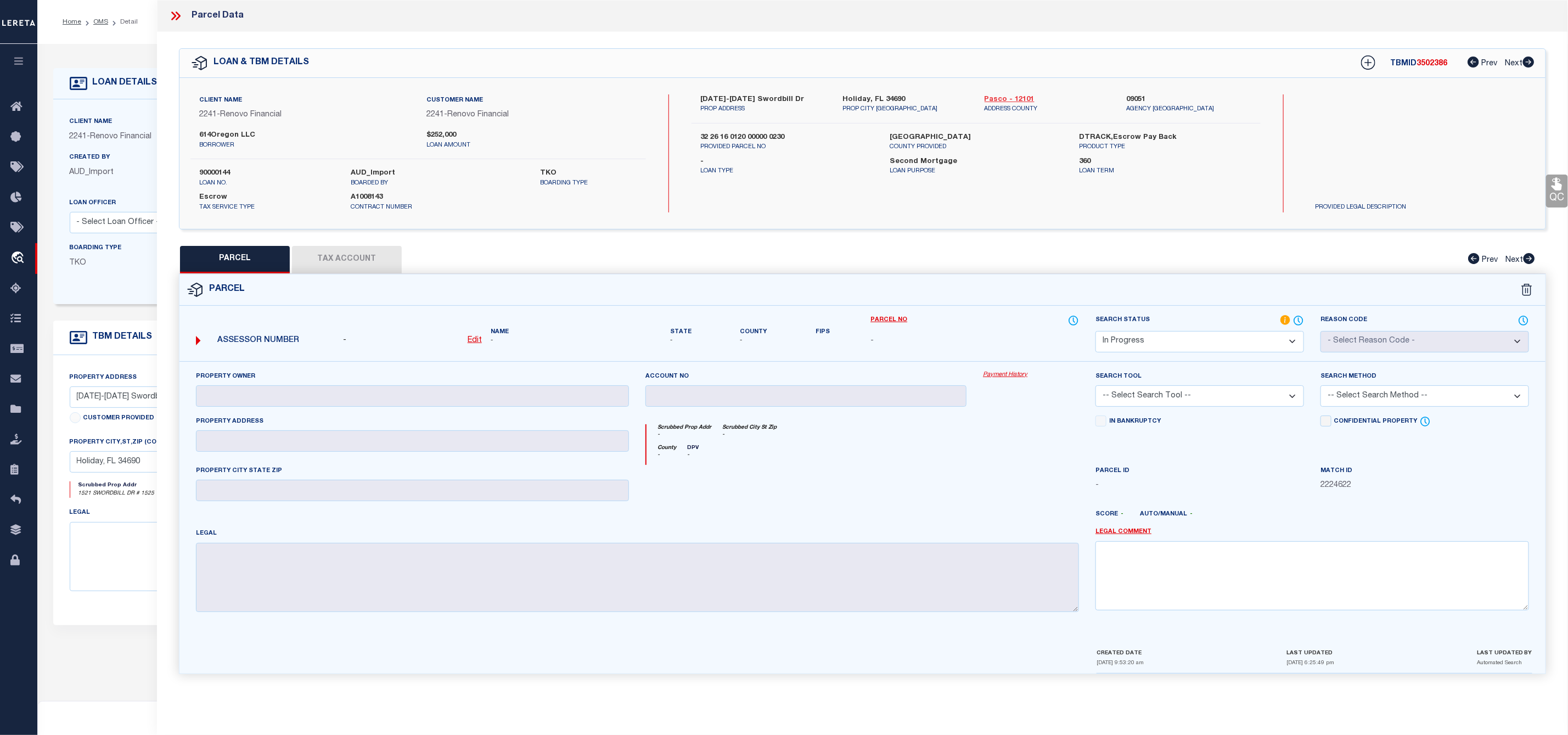
click at [1011, 99] on link "Pasco - 12101" at bounding box center [1047, 99] width 125 height 11
drag, startPoint x: 696, startPoint y: 96, endPoint x: 770, endPoint y: 103, distance: 74.3
click at [770, 103] on div "1521-1525 Swordbill Dr PROP ADDRESS" at bounding box center [763, 104] width 142 height 20
click at [474, 339] on u "Edit" at bounding box center [475, 340] width 14 height 8
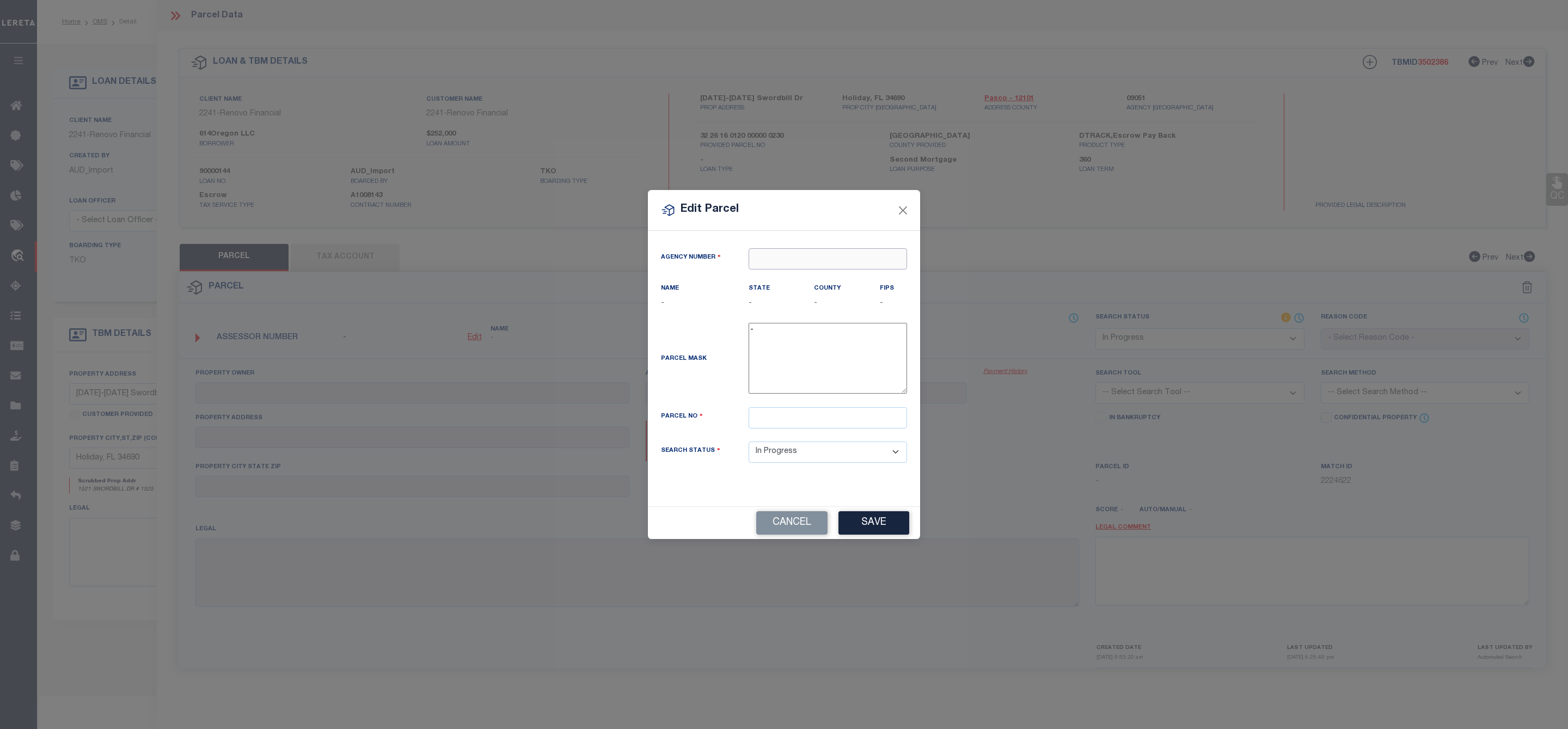
click at [789, 248] on input "text" at bounding box center [828, 259] width 158 height 21
click at [795, 274] on div "090510000 : PASCO COUNTY" at bounding box center [827, 284] width 158 height 31
click at [766, 419] on input "text" at bounding box center [828, 418] width 158 height 21
click at [817, 418] on input "text" at bounding box center [828, 418] width 158 height 21
paste input "32-26-16-0120-00000-0230"
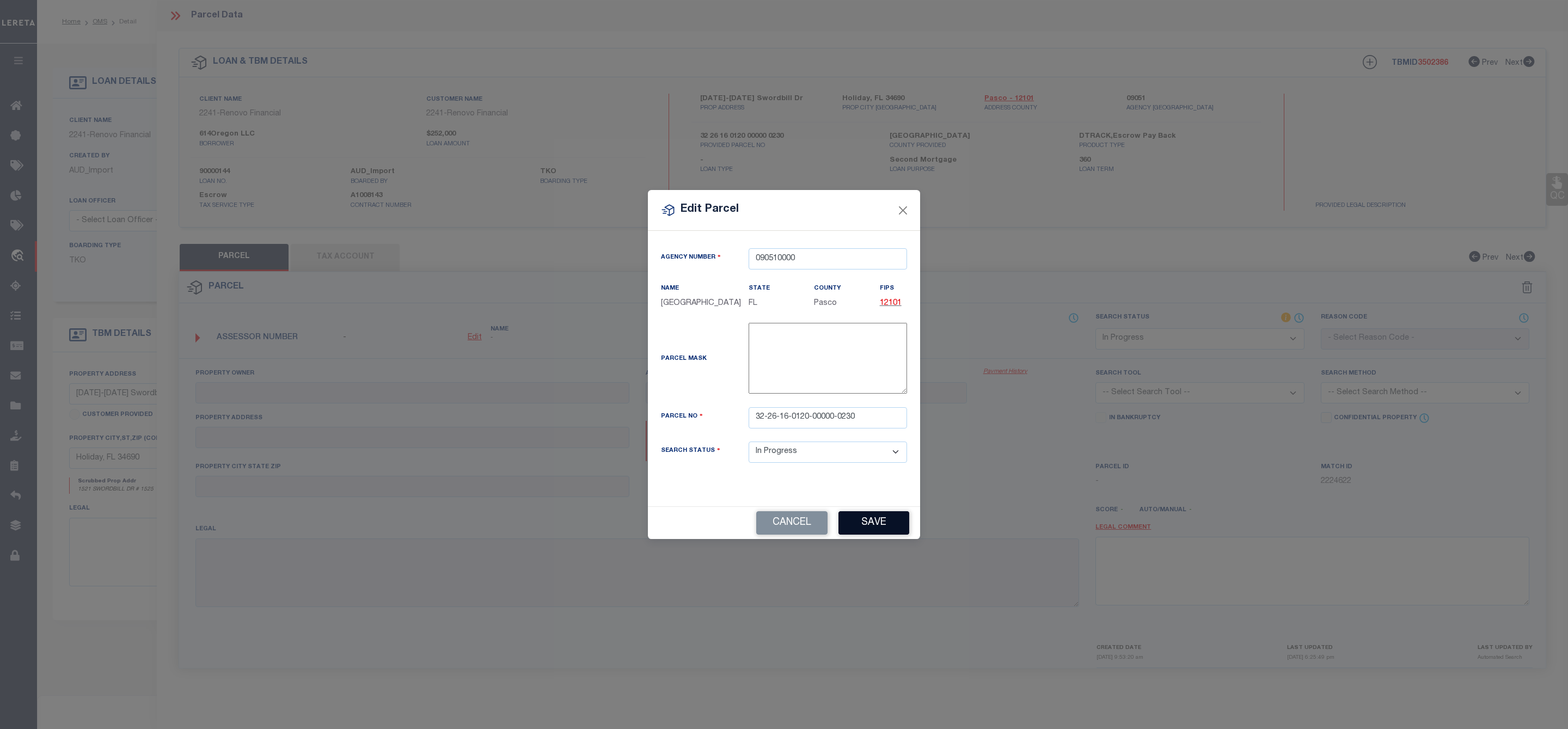
click at [882, 527] on button "Save" at bounding box center [874, 523] width 71 height 23
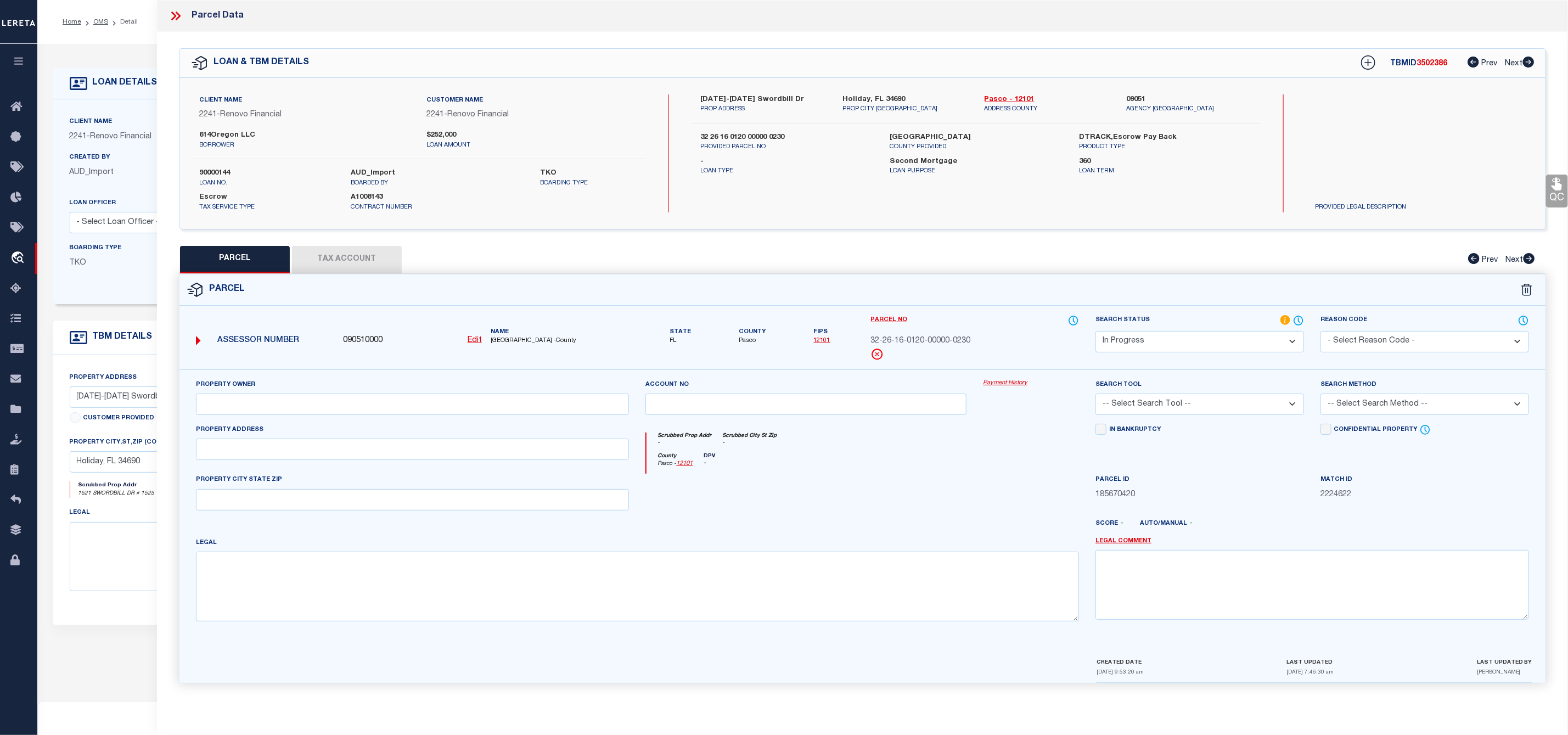
scroll to position [82, 0]
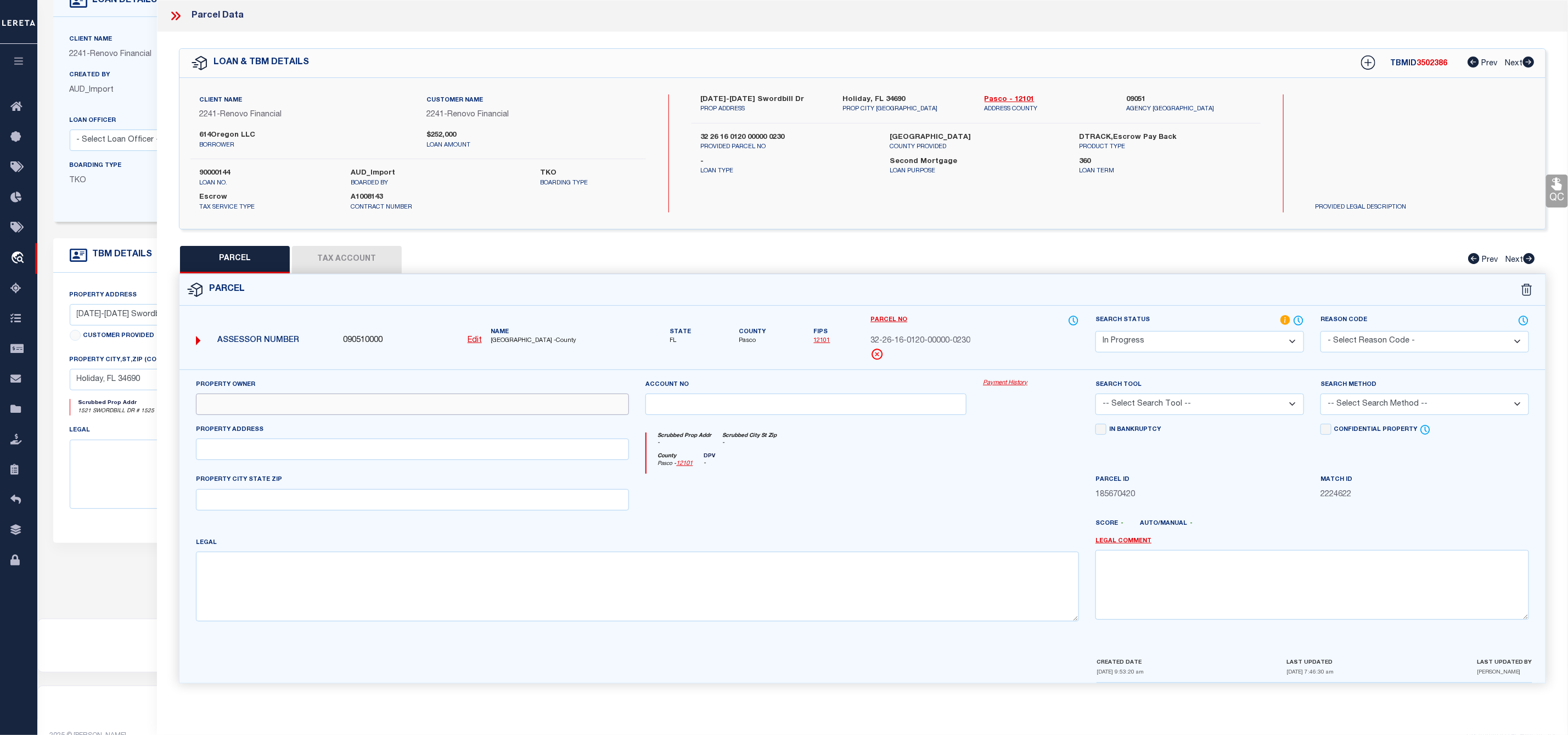
click at [361, 410] on input "text" at bounding box center [413, 404] width 433 height 21
click at [287, 409] on input "text" at bounding box center [413, 404] width 433 height 21
paste input "614OREGON LLC"
click at [269, 450] on input "text" at bounding box center [413, 449] width 433 height 21
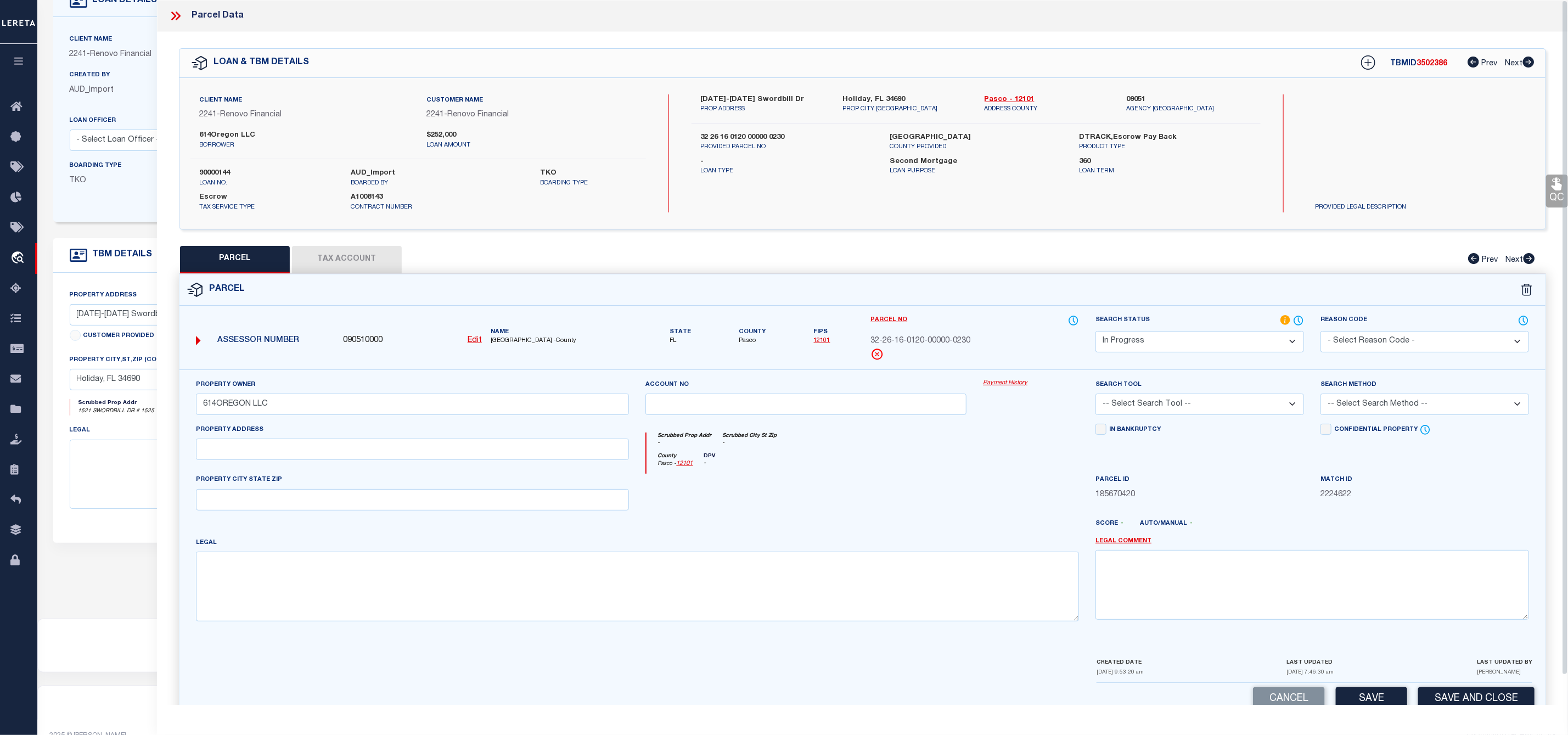
click at [748, 97] on label "1521-1525 Swordbill Dr" at bounding box center [763, 99] width 125 height 11
click at [270, 459] on input "text" at bounding box center [413, 449] width 433 height 21
paste input "1521 SWORDBILL DRIVE"
click at [223, 453] on input "1521 SWORDBILL DRIVE" at bounding box center [413, 449] width 433 height 21
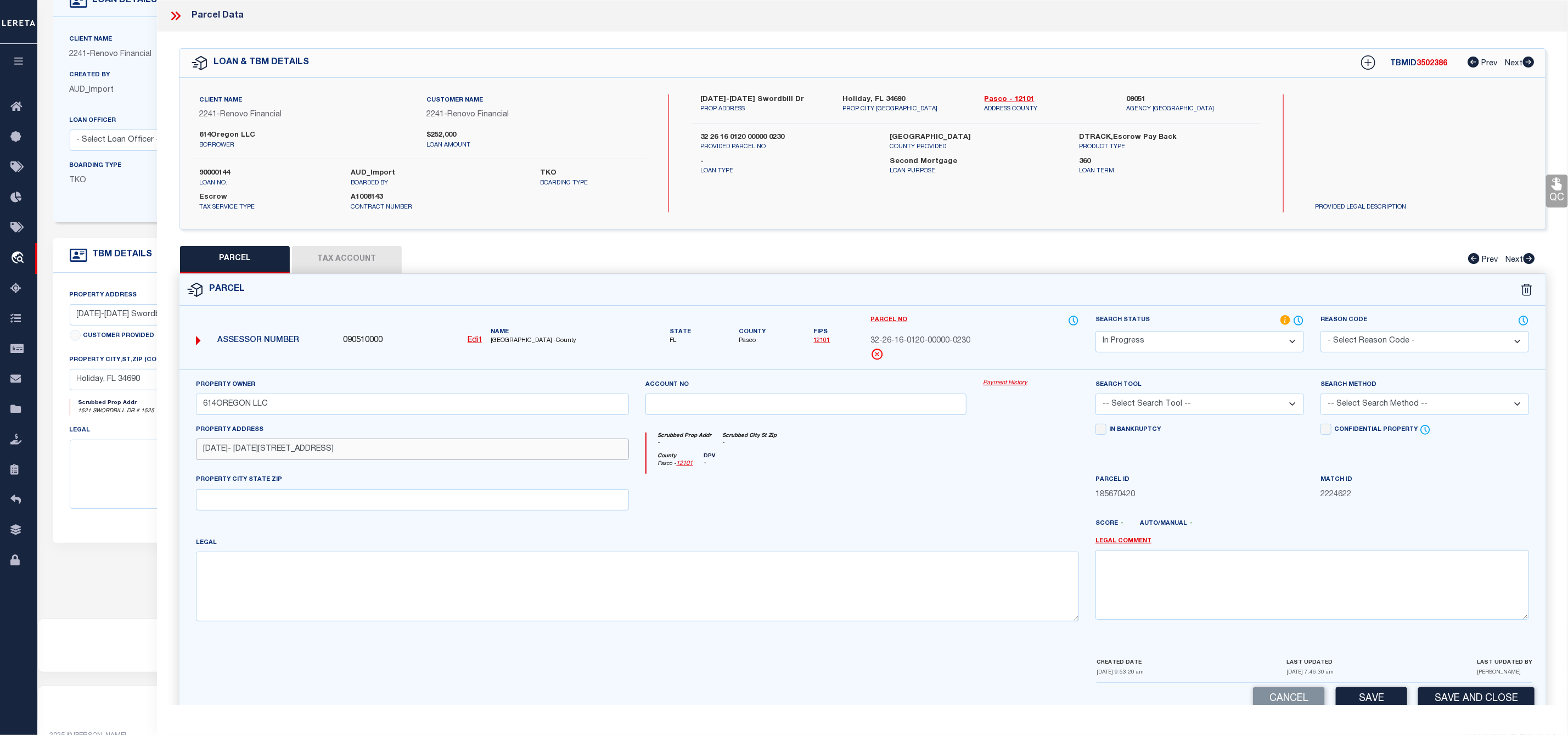
click at [333, 455] on input "1521- 1525 SWORDBILL DRIVE" at bounding box center [413, 449] width 433 height 21
click at [295, 505] on input "text" at bounding box center [413, 500] width 433 height 21
click at [261, 498] on input "text" at bounding box center [413, 500] width 433 height 21
paste input "HOLIDAY, FL 34690"
click at [256, 583] on textarea at bounding box center [638, 586] width 884 height 69
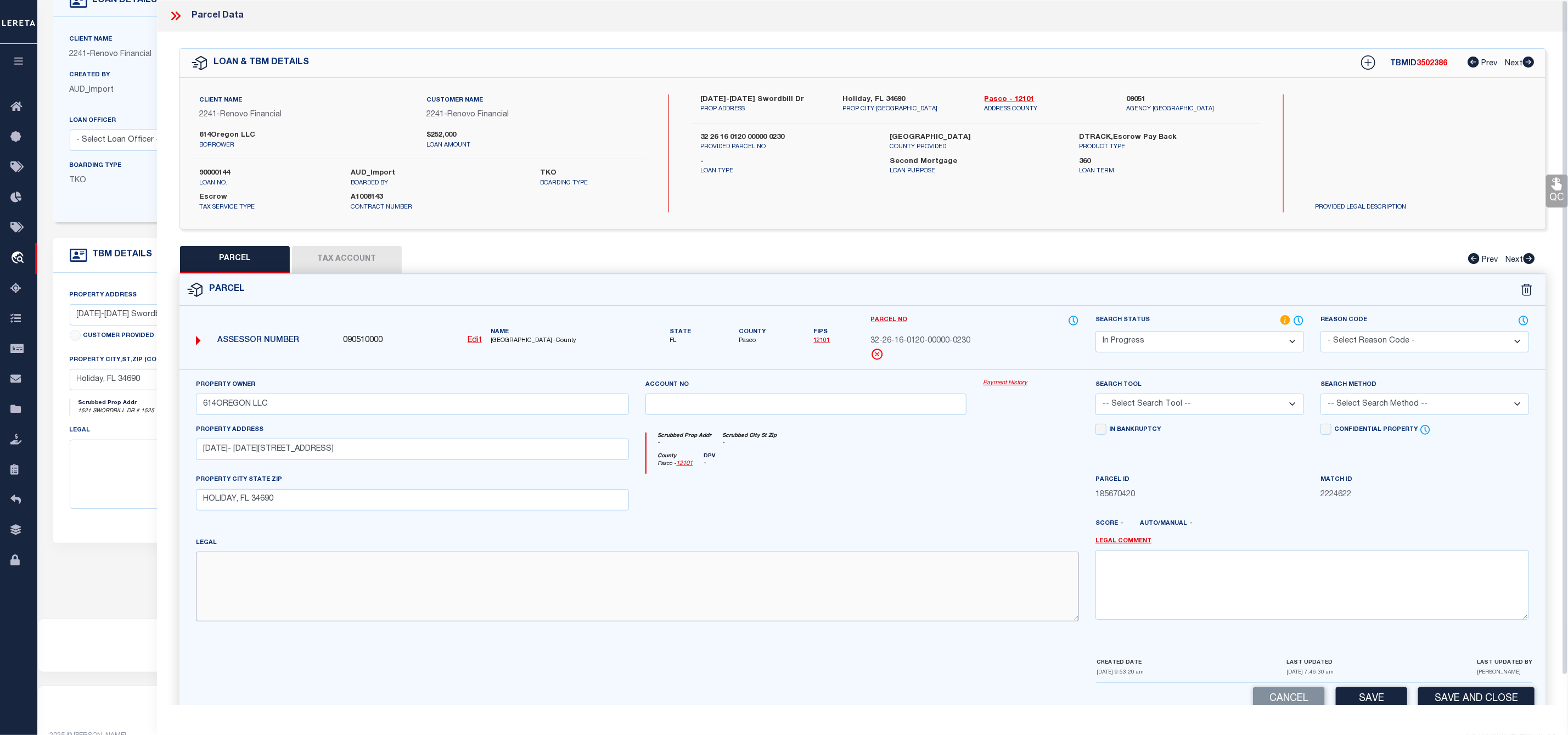
click at [257, 576] on textarea at bounding box center [638, 586] width 884 height 69
paste textarea "DODGE CITY B 6 P 33 LOT 23"
click at [1214, 404] on select "-- Select Search Tool -- 3rd Party Website Agency File Agency Website ATLS CNV-…" at bounding box center [1200, 404] width 209 height 21
click at [1095, 397] on select "-- Select Search Tool -- 3rd Party Website Agency File Agency Website ATLS CNV-…" at bounding box center [1200, 404] width 209 height 21
click at [1385, 407] on select "-- Select Search Method -- Property Address Legal Liability Info Provided" at bounding box center [1425, 404] width 209 height 21
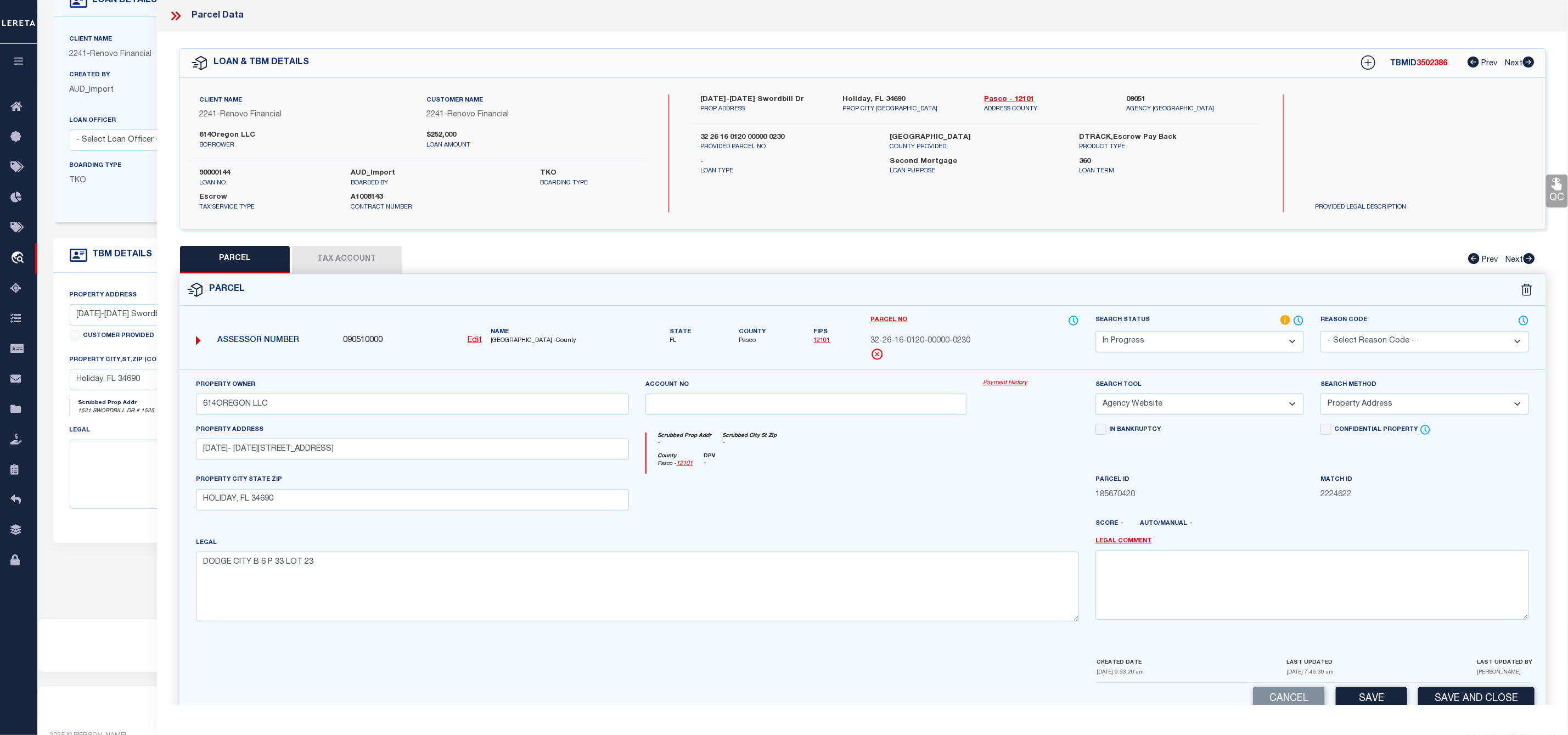
click at [1321, 397] on select "-- Select Search Method -- Property Address Legal Liability Info Provided" at bounding box center [1425, 404] width 209 height 21
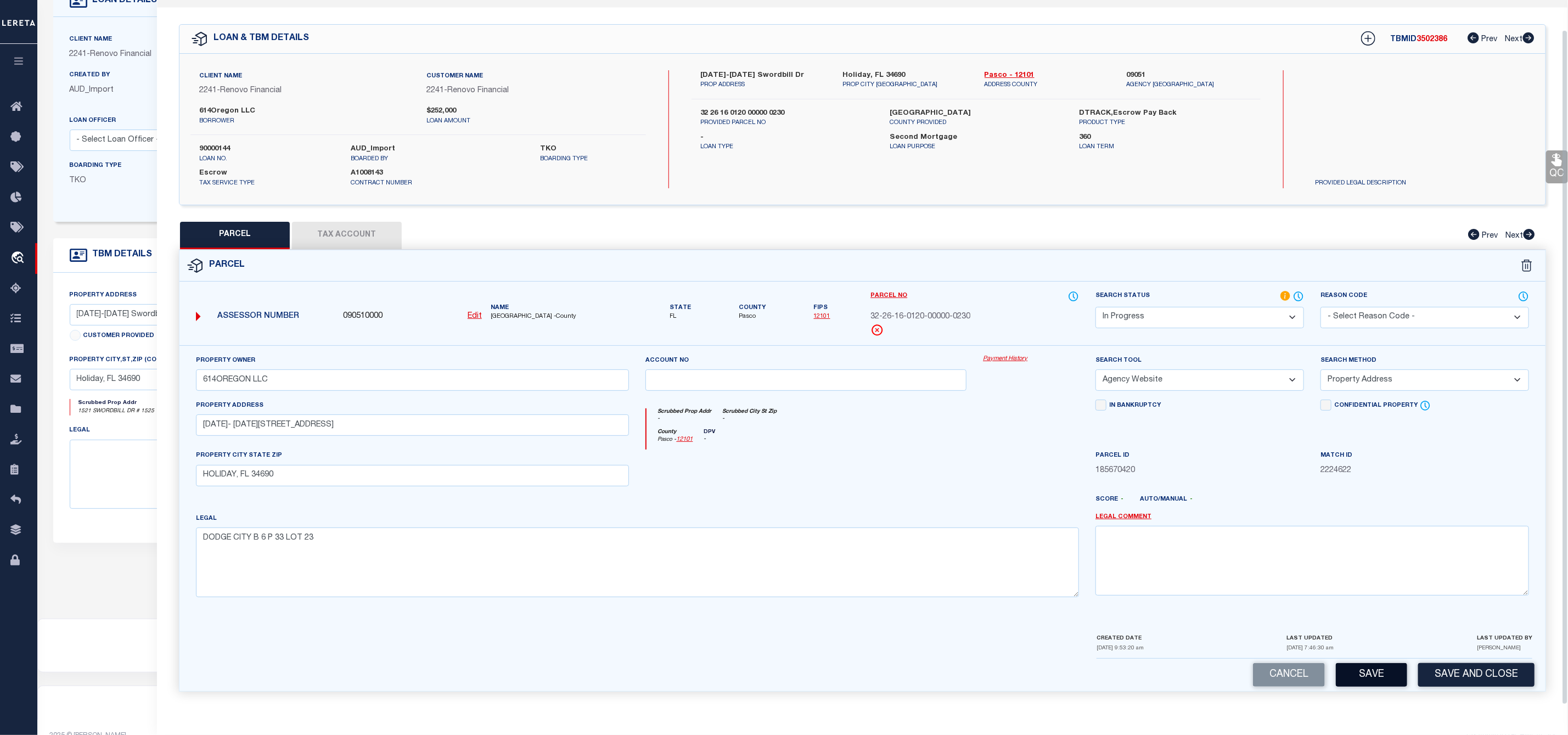
click at [1390, 684] on button "Save" at bounding box center [1371, 674] width 71 height 24
click at [366, 237] on button "Tax Account" at bounding box center [347, 235] width 110 height 27
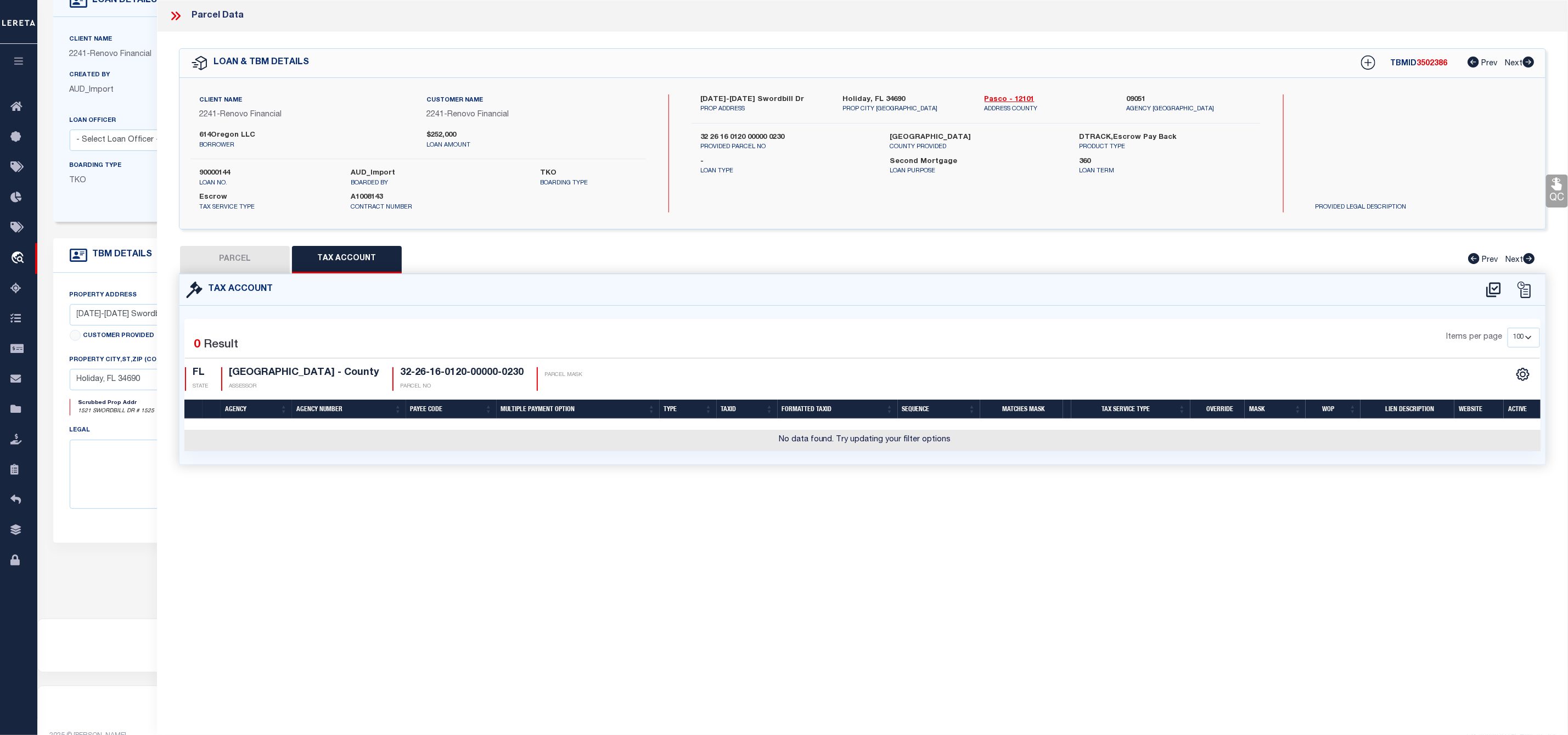
scroll to position [0, 0]
click at [1499, 287] on icon at bounding box center [1493, 289] width 18 height 18
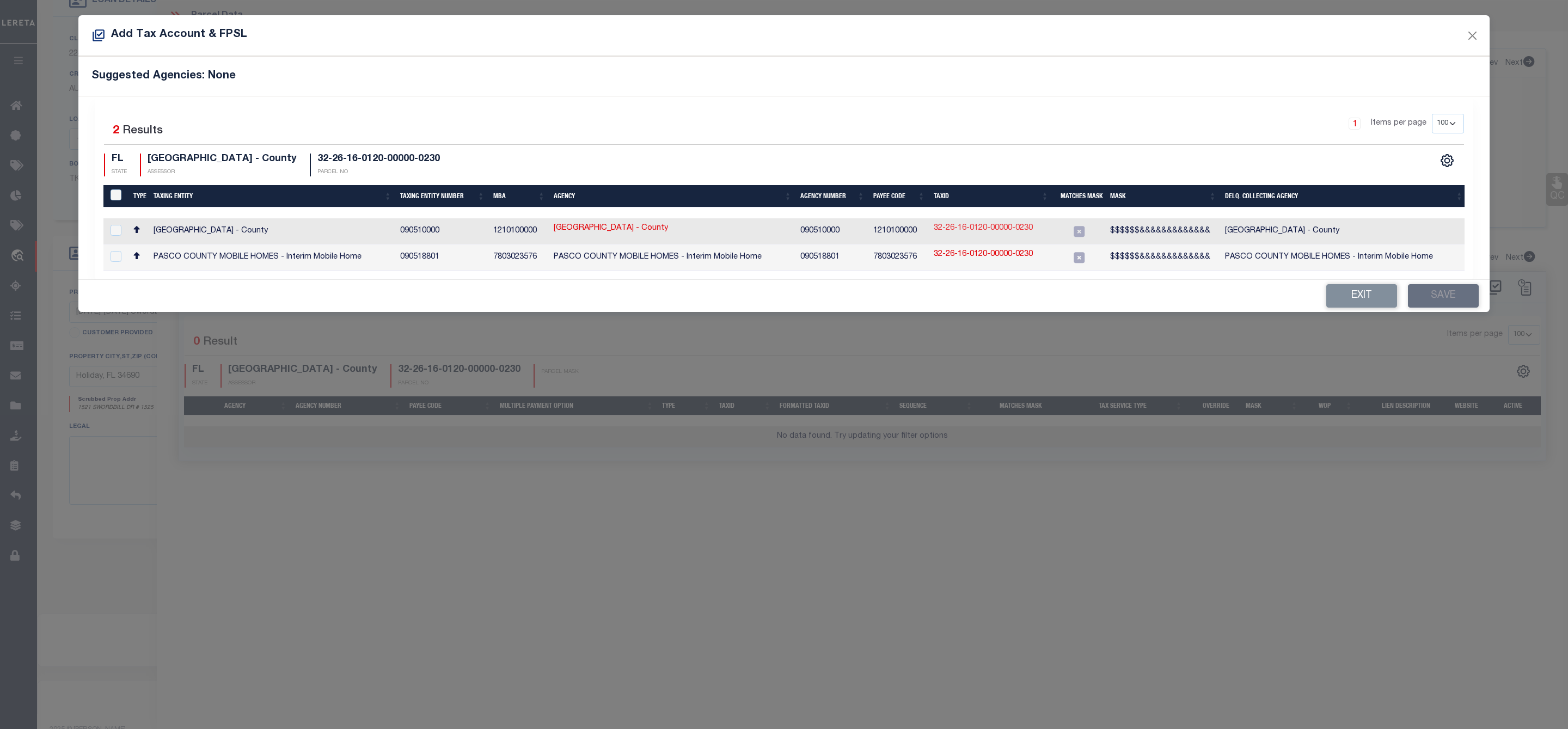
click at [998, 235] on link "32-26-16-0120-00000-0230" at bounding box center [983, 228] width 99 height 12
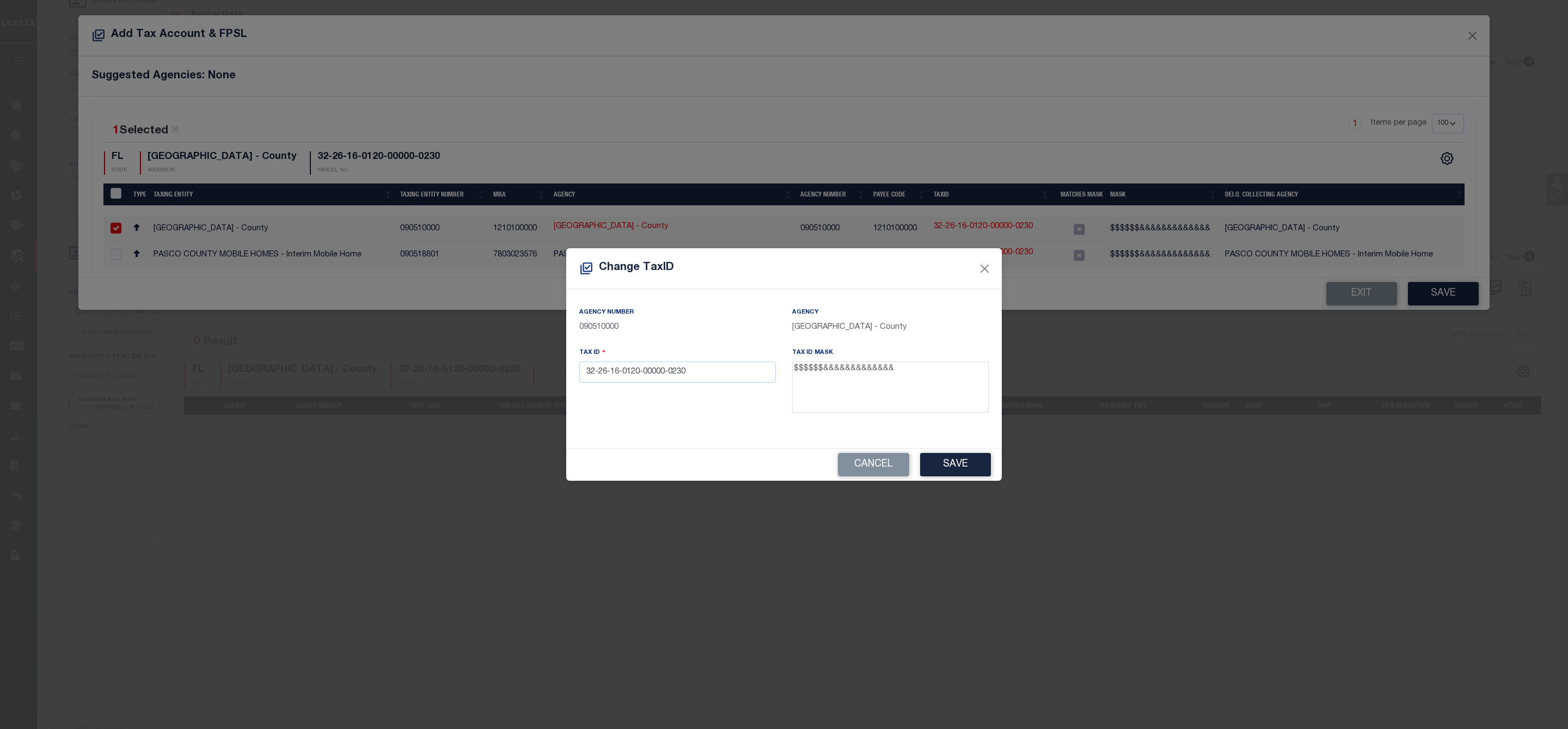
click at [1001, 229] on div "Change TaxID Agency Number 090510000 Agency PASCO COUNTY - County Tax ID 32-26-…" at bounding box center [784, 364] width 1568 height 729
click at [669, 368] on input "32-26-16-0120-00000-0230" at bounding box center [677, 372] width 197 height 21
drag, startPoint x: 690, startPoint y: 379, endPoint x: 574, endPoint y: 371, distance: 116.3
click at [574, 371] on div "Tax ID 3226160120000000230" at bounding box center [677, 382] width 213 height 71
click at [946, 462] on button "Save" at bounding box center [955, 465] width 71 height 23
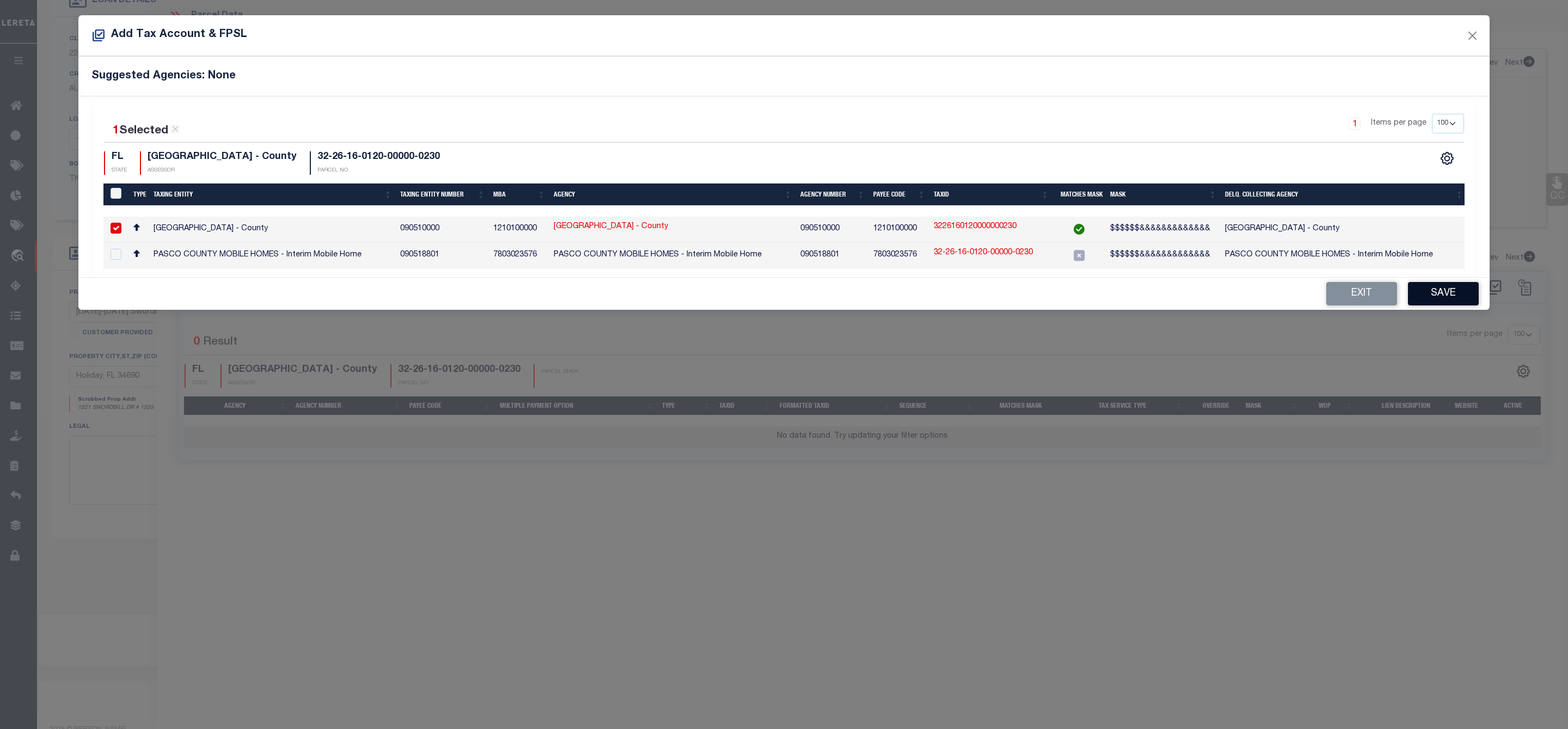
click at [1447, 297] on button "Save" at bounding box center [1443, 293] width 71 height 23
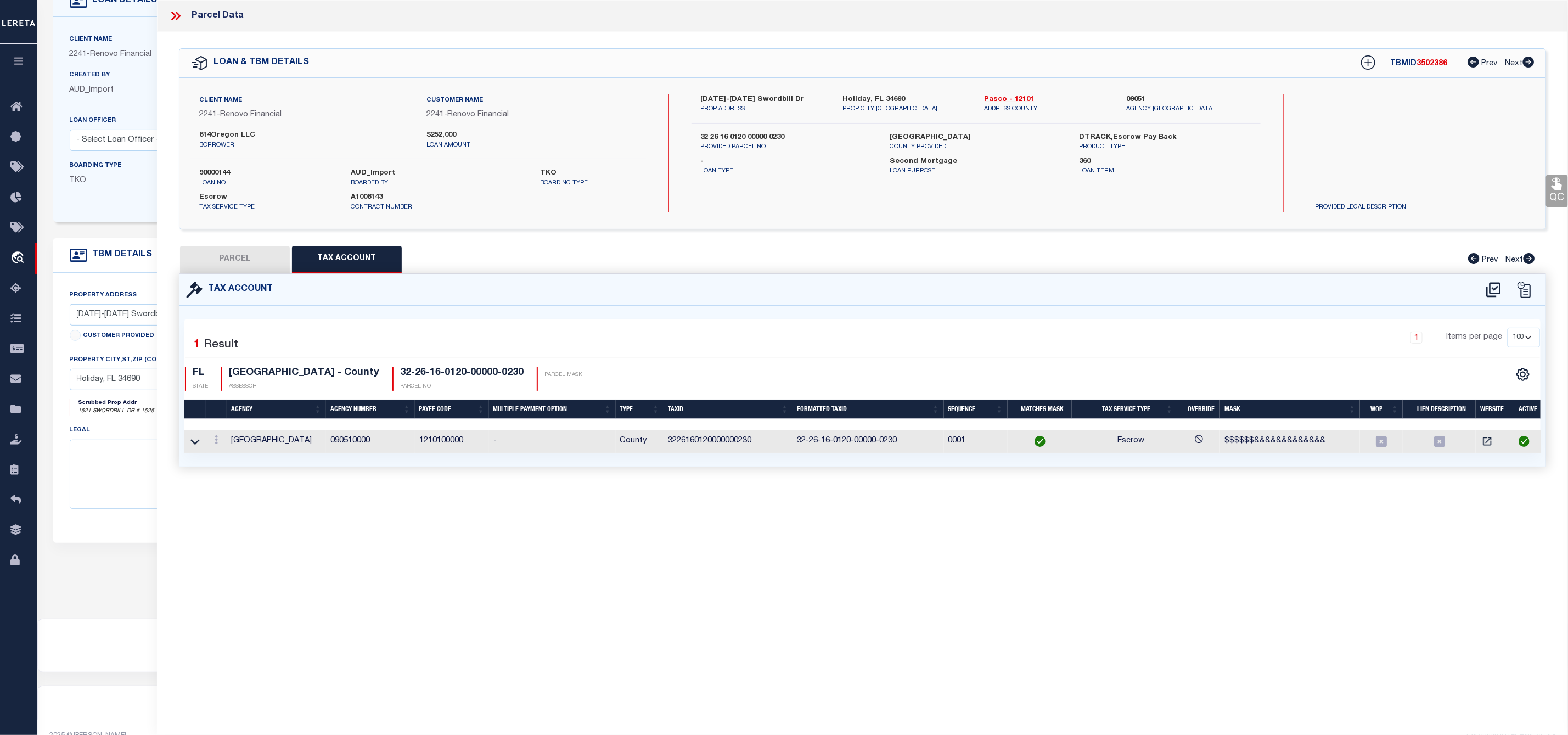
click at [260, 260] on button "PARCEL" at bounding box center [235, 259] width 110 height 27
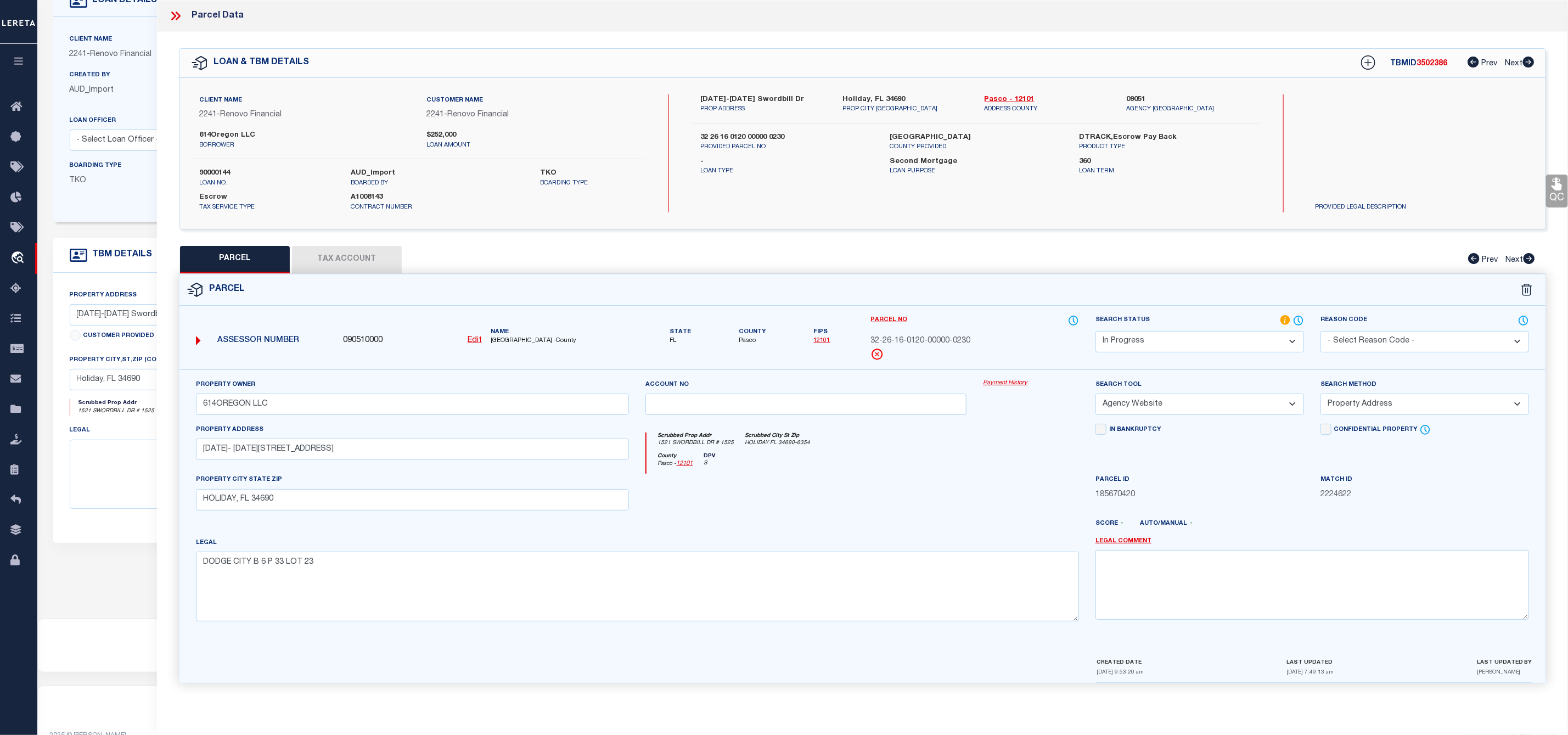
click at [1150, 407] on select "-- Select Search Tool -- 3rd Party Website Agency File Agency Website ATLS CNV-…" at bounding box center [1200, 404] width 209 height 21
click at [1151, 341] on select "Automated Search Bad Parcel Complete Duplicate Parcel High Dollar Reporting In …" at bounding box center [1200, 341] width 209 height 21
click at [1095, 332] on select "Automated Search Bad Parcel Complete Duplicate Parcel High Dollar Reporting In …" at bounding box center [1200, 341] width 209 height 21
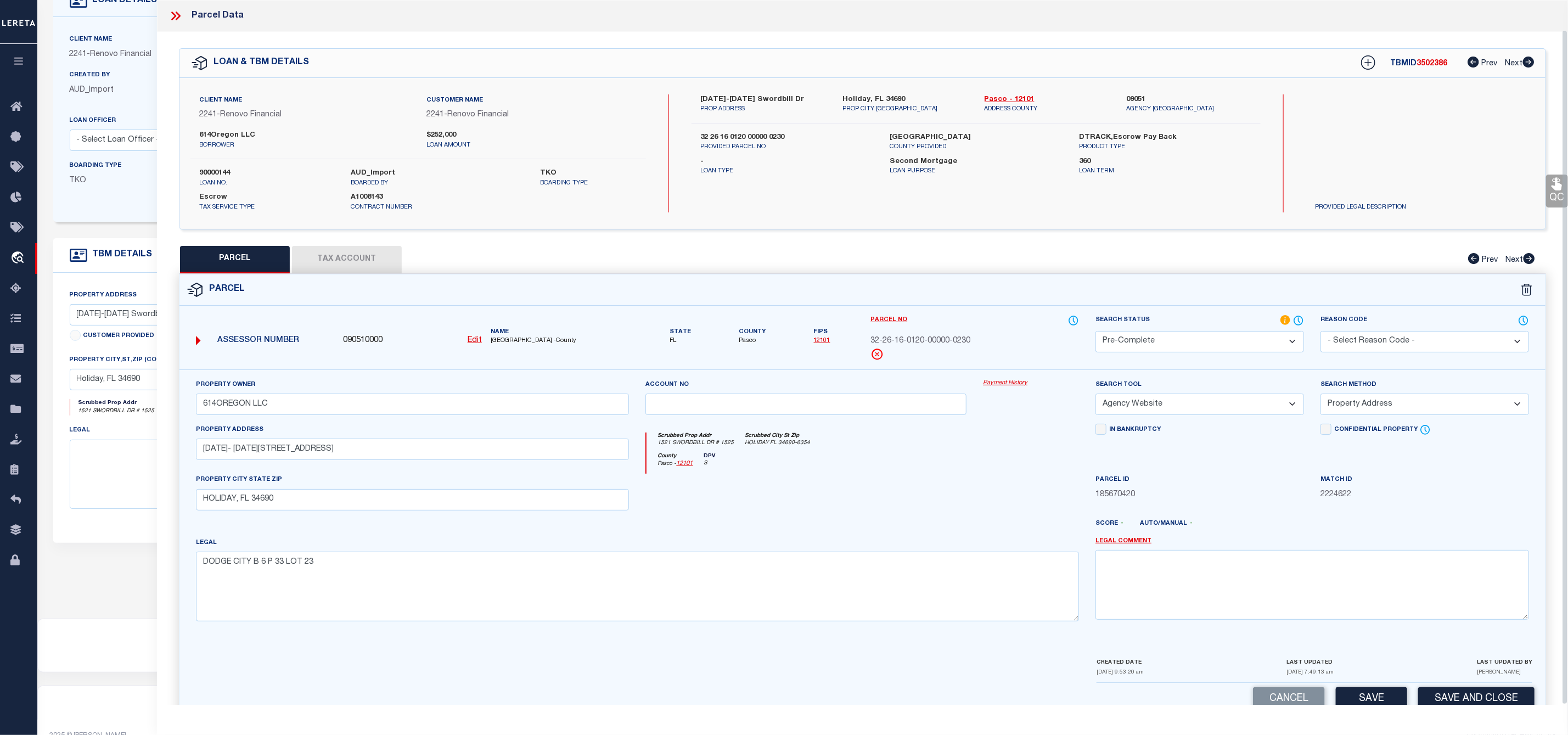
scroll to position [31, 0]
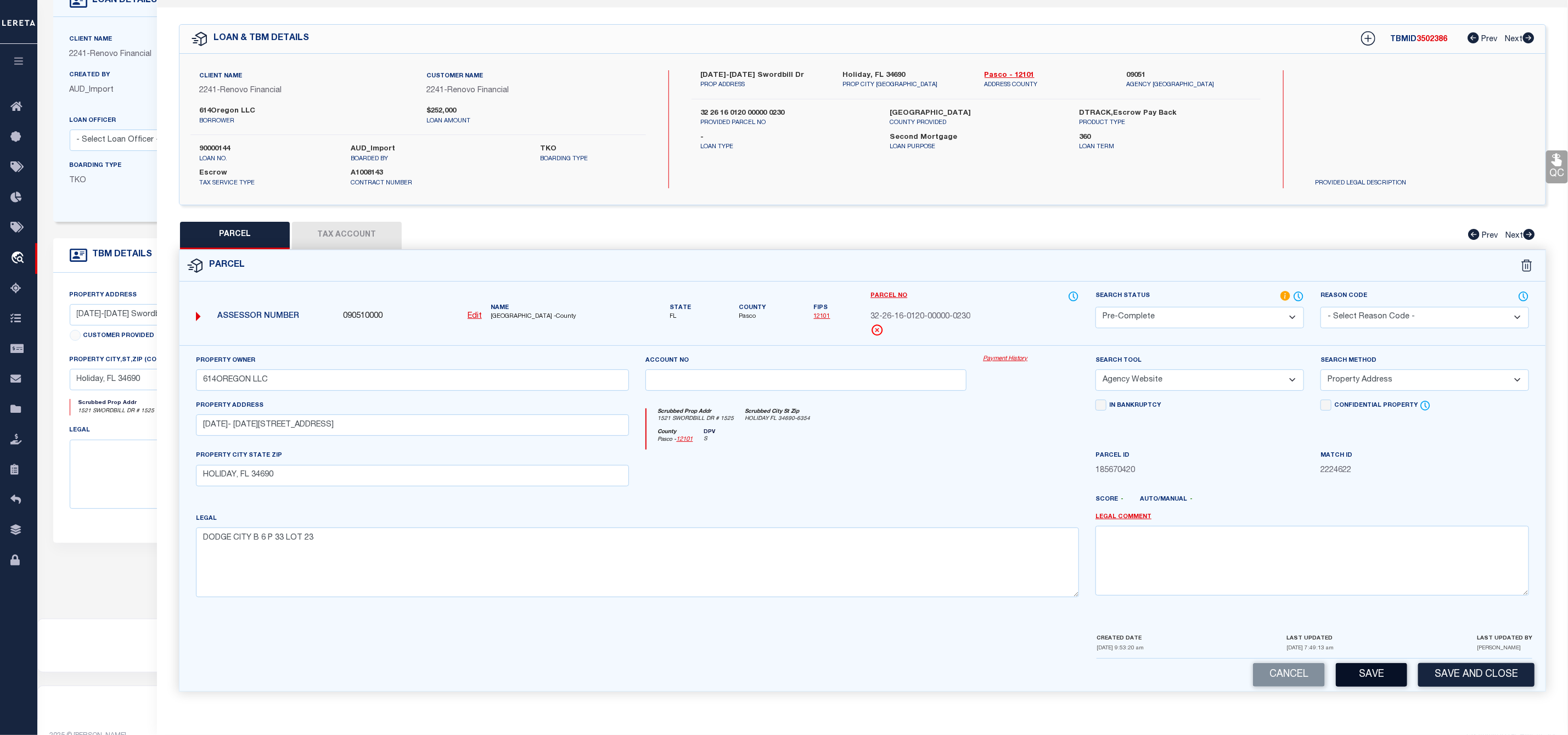
click at [1366, 672] on button "Save" at bounding box center [1371, 674] width 71 height 24
drag, startPoint x: 976, startPoint y: 312, endPoint x: 866, endPoint y: 310, distance: 110.0
click at [866, 310] on div "Parcel No 32-26-16-0120-00000-0230" at bounding box center [975, 317] width 225 height 55
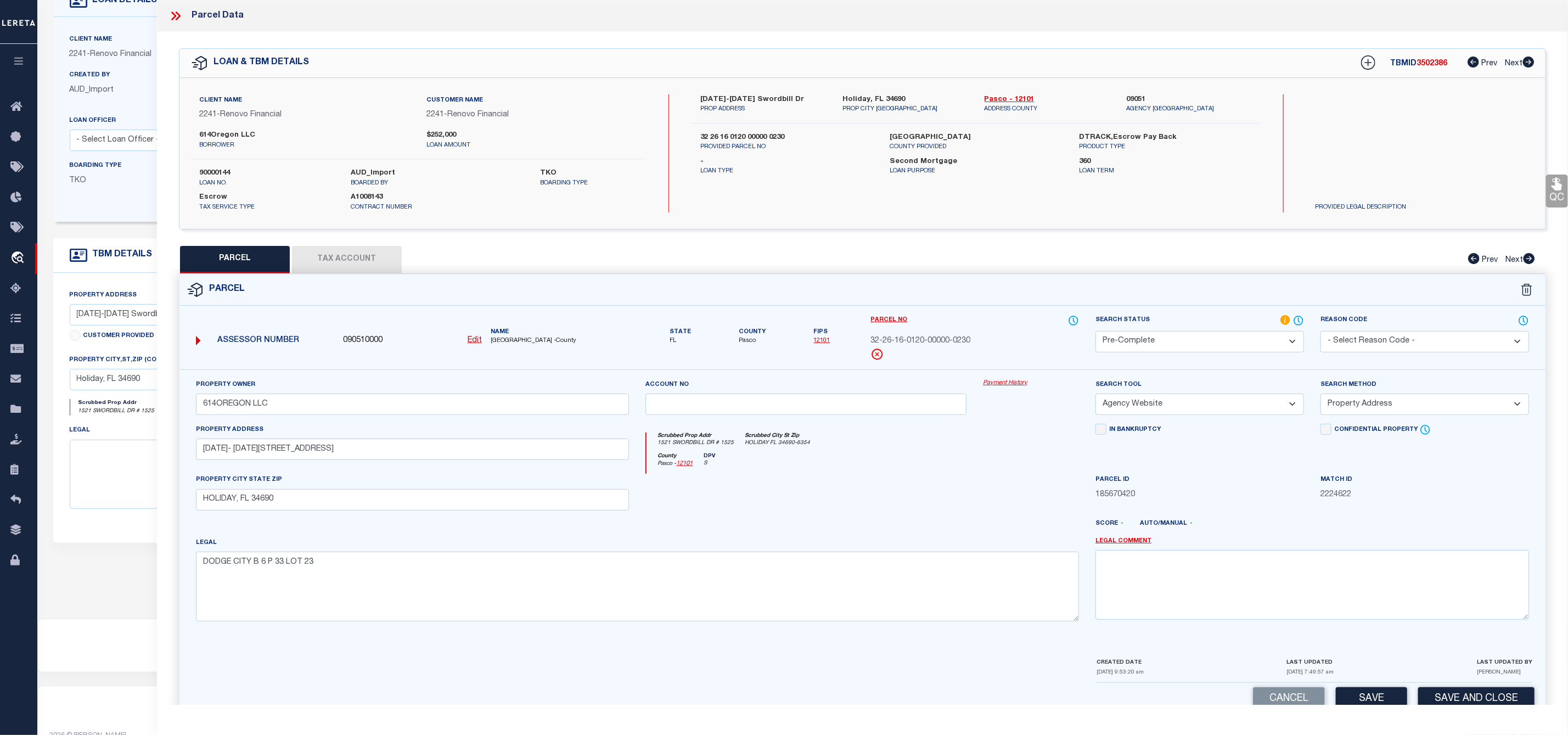
click at [178, 16] on icon at bounding box center [175, 16] width 14 height 14
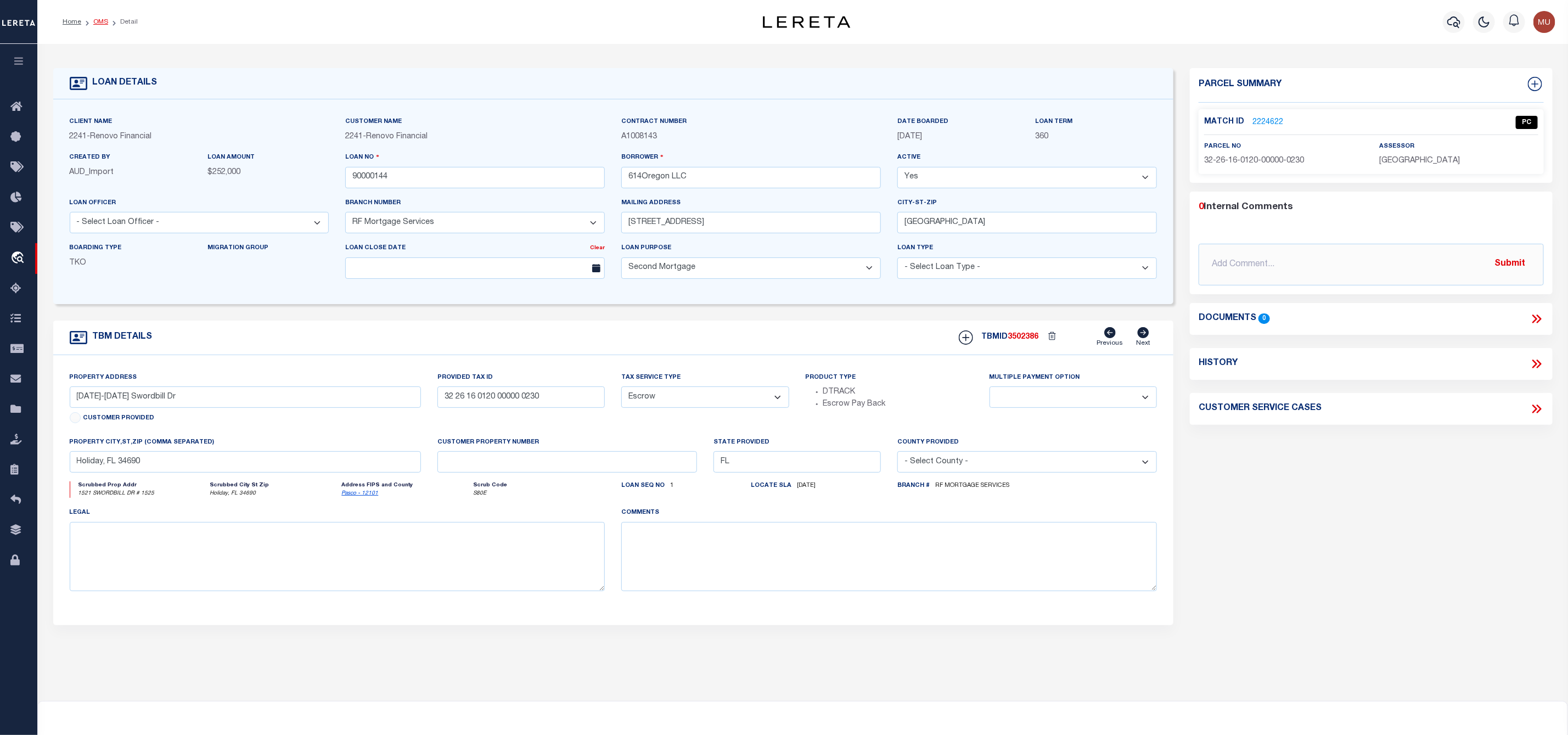
click at [106, 25] on link "OMS" at bounding box center [100, 21] width 15 height 6
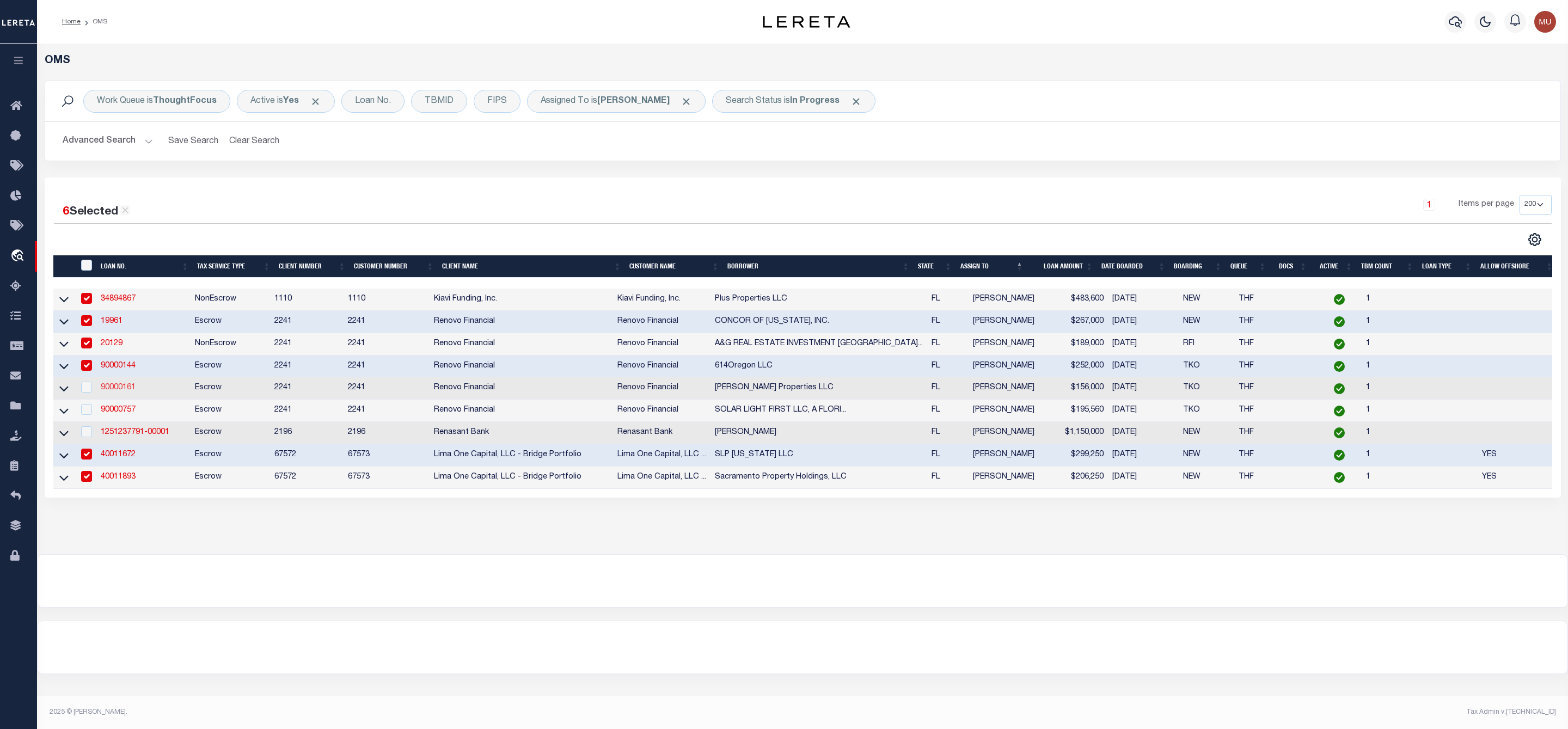
click at [128, 389] on link "90000161" at bounding box center [117, 387] width 35 height 8
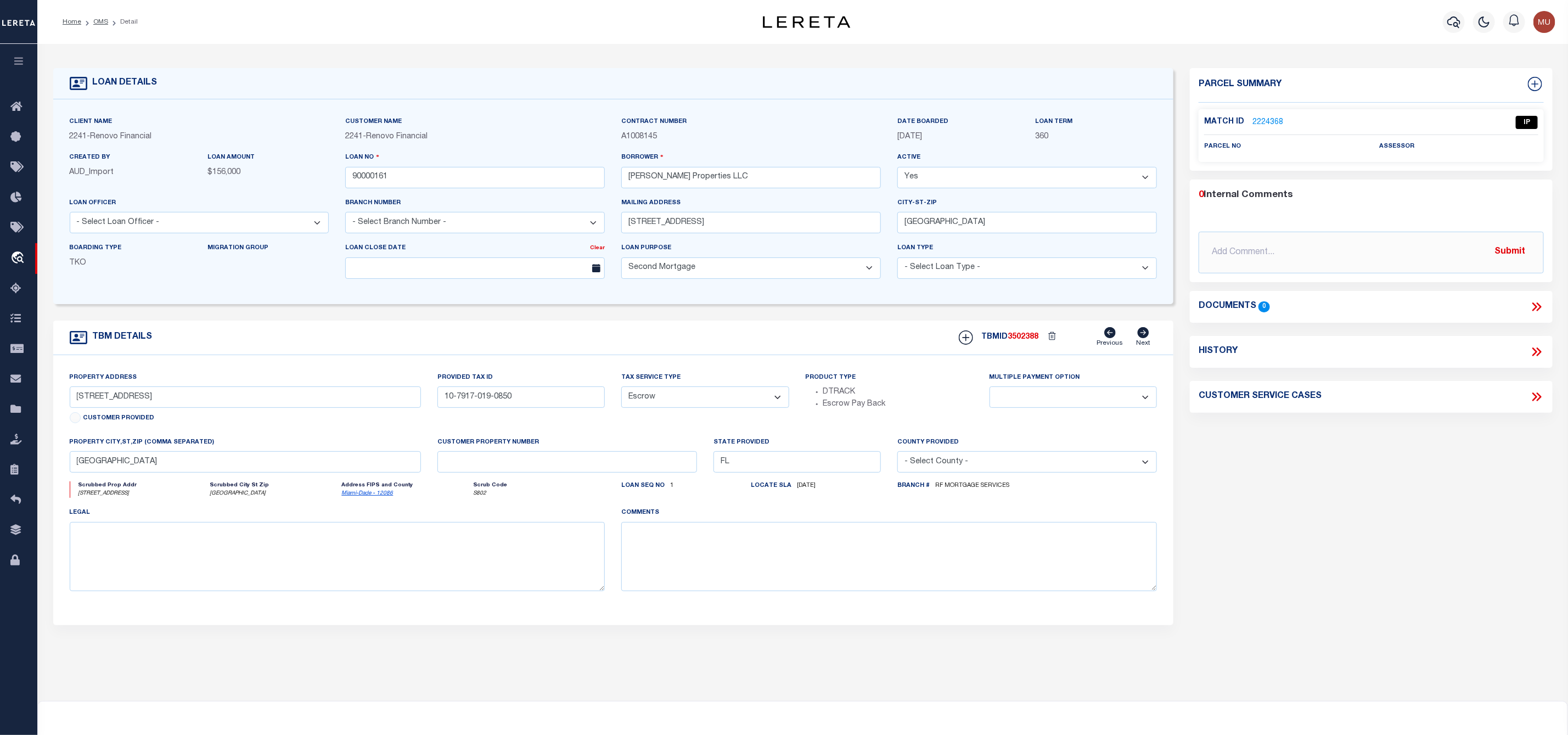
click at [1276, 122] on link "2224368" at bounding box center [1267, 123] width 31 height 11
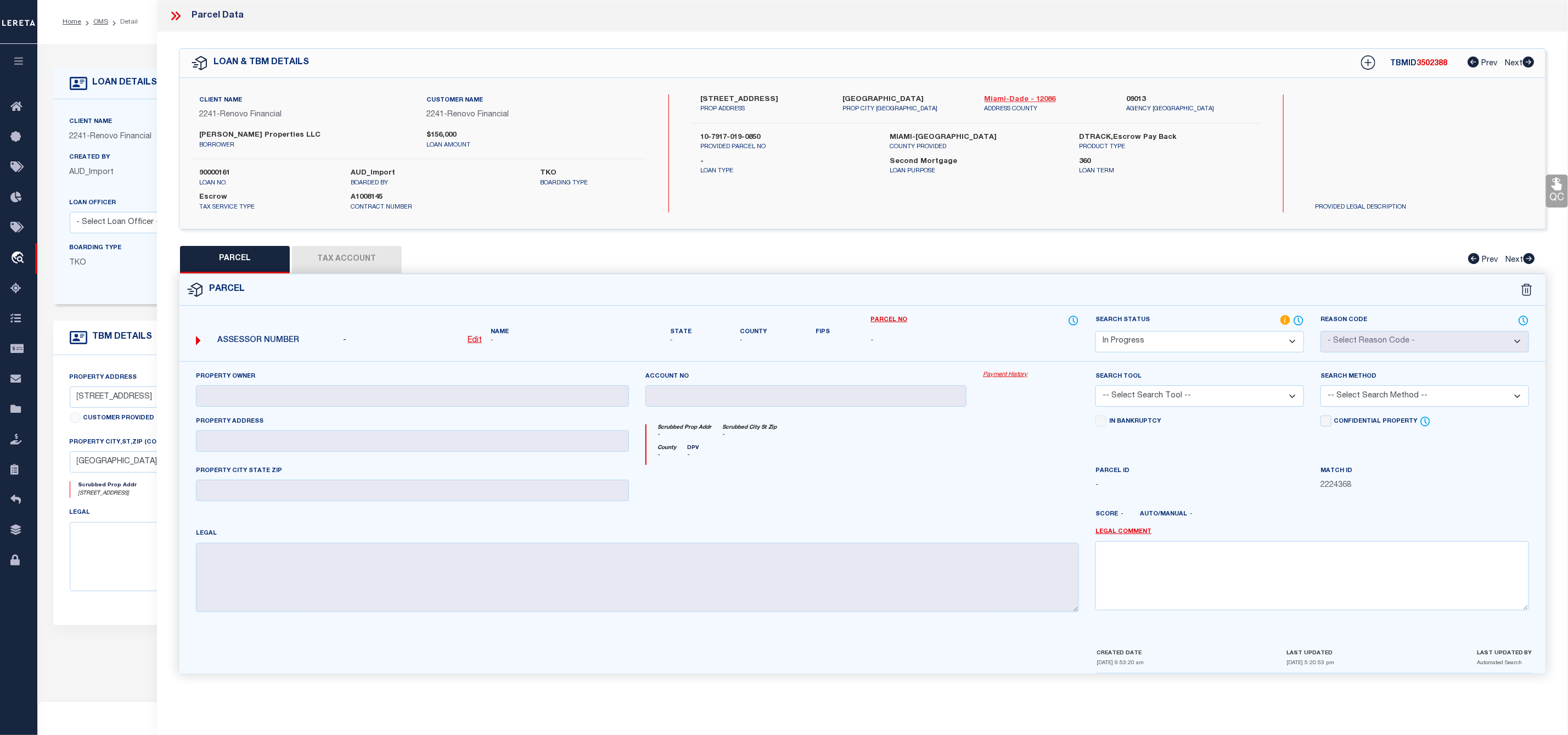
click at [1021, 98] on link "Miami-Dade - 12086" at bounding box center [1047, 99] width 125 height 11
drag, startPoint x: 698, startPoint y: 97, endPoint x: 743, endPoint y: 97, distance: 45.0
click at [743, 97] on div "215 NE 12TH AVE Unit 215 PROP ADDRESS" at bounding box center [763, 104] width 142 height 20
click at [478, 343] on u "Edit" at bounding box center [475, 340] width 14 height 8
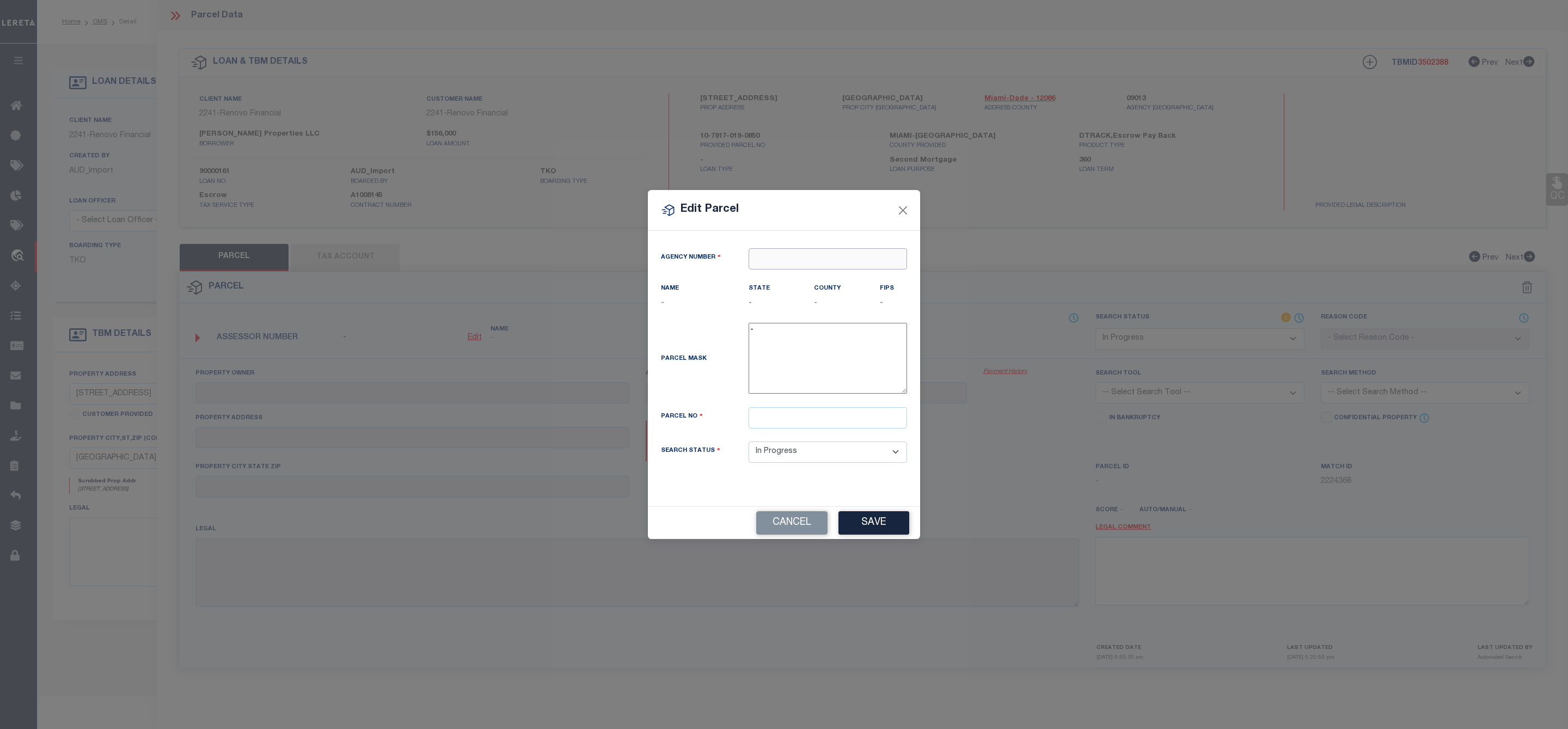
click at [770, 258] on input "text" at bounding box center [828, 259] width 158 height 21
click at [864, 278] on div "090130000 : MIAMI-DADE COUNTY TAX COLLECTOR" at bounding box center [870, 284] width 244 height 31
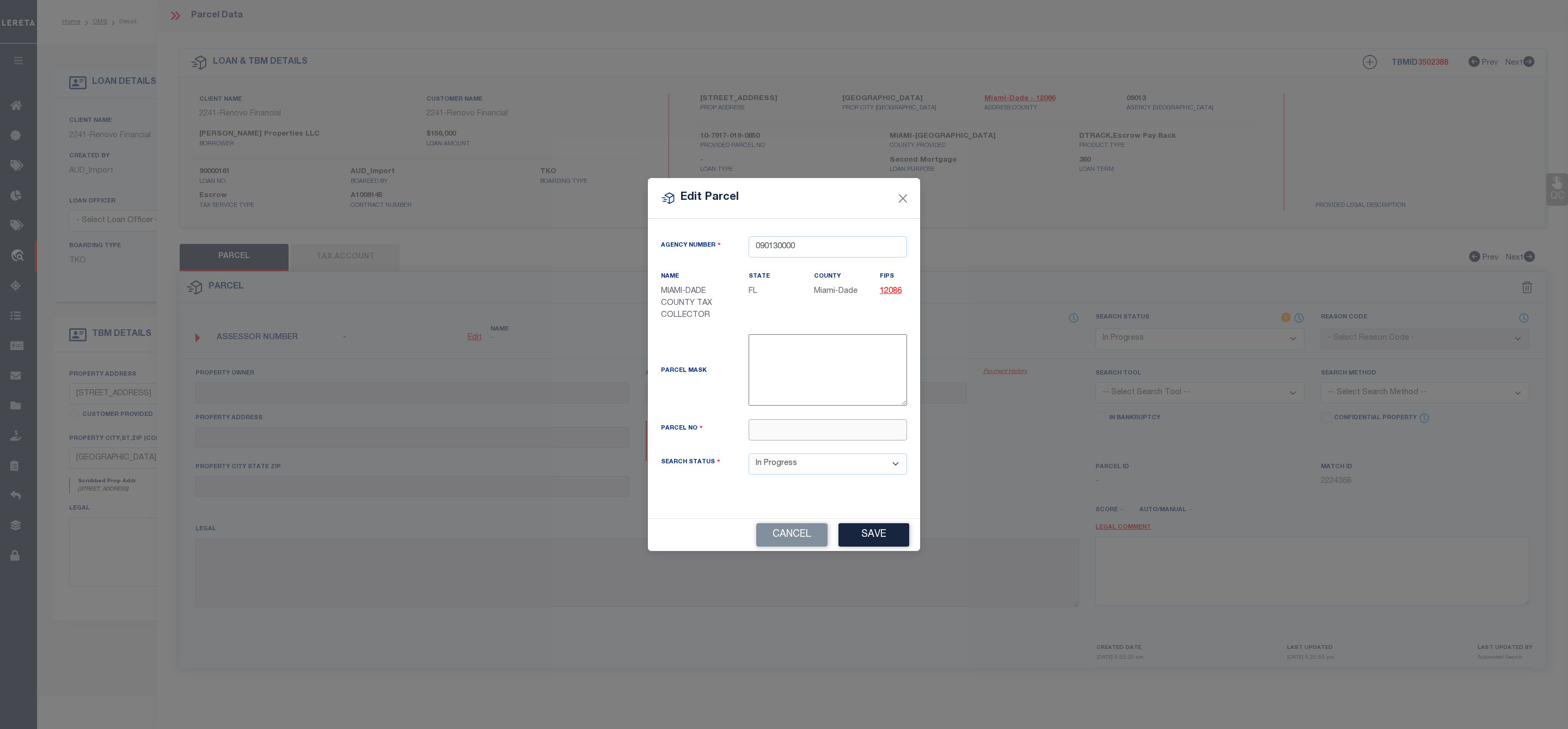
click at [781, 433] on input "text" at bounding box center [828, 430] width 158 height 21
click at [788, 432] on input "text" at bounding box center [828, 430] width 158 height 21
paste input "10-7917-019-0850"
click at [894, 542] on button "Save" at bounding box center [874, 535] width 71 height 23
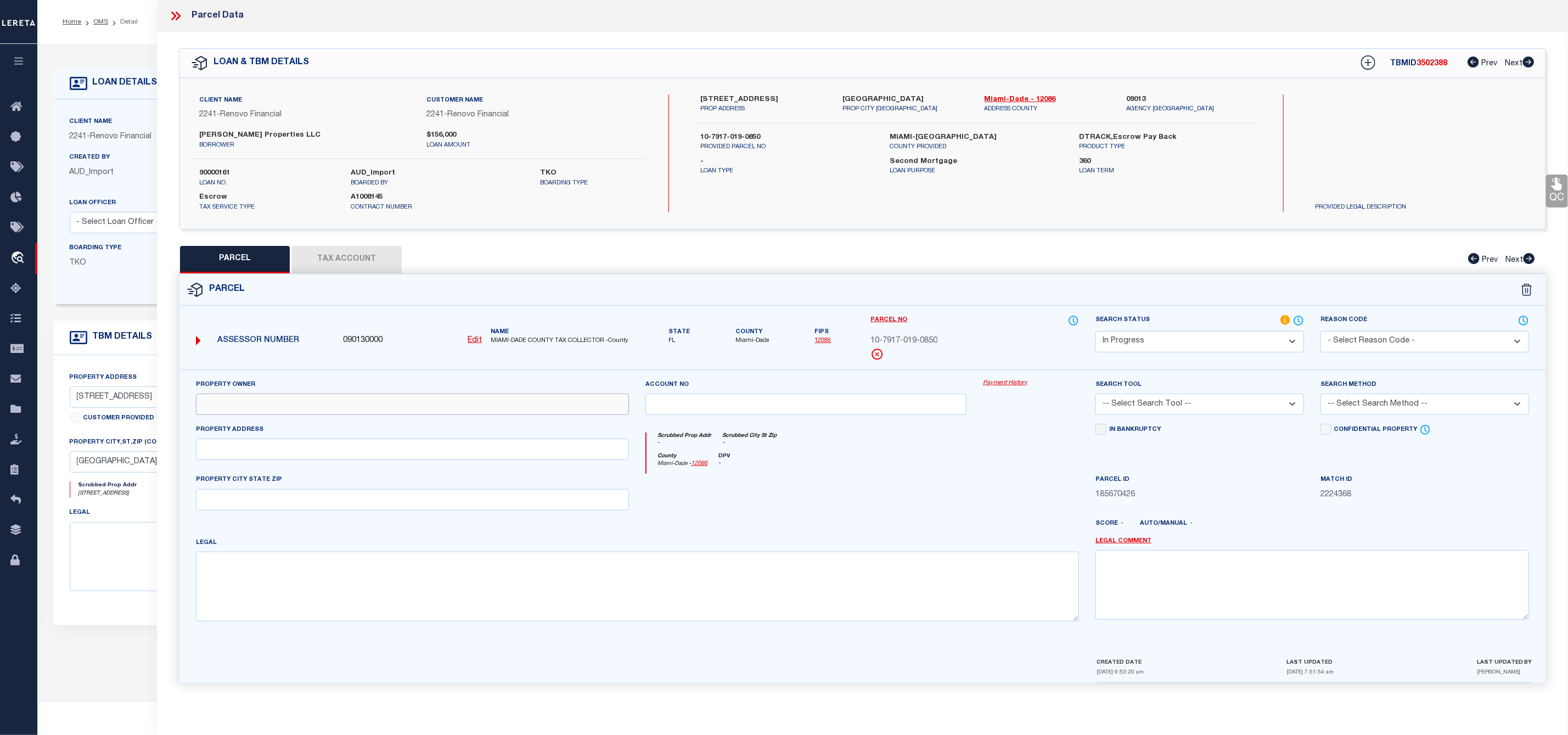
click at [323, 404] on input "text" at bounding box center [413, 404] width 433 height 21
click at [274, 405] on input "text" at bounding box center [413, 404] width 433 height 21
paste input "ARANCIBIA PROPERTIES LLC"
click at [247, 456] on input "text" at bounding box center [413, 449] width 433 height 21
paste input "215 NE 12 AVE UNIT: 215"
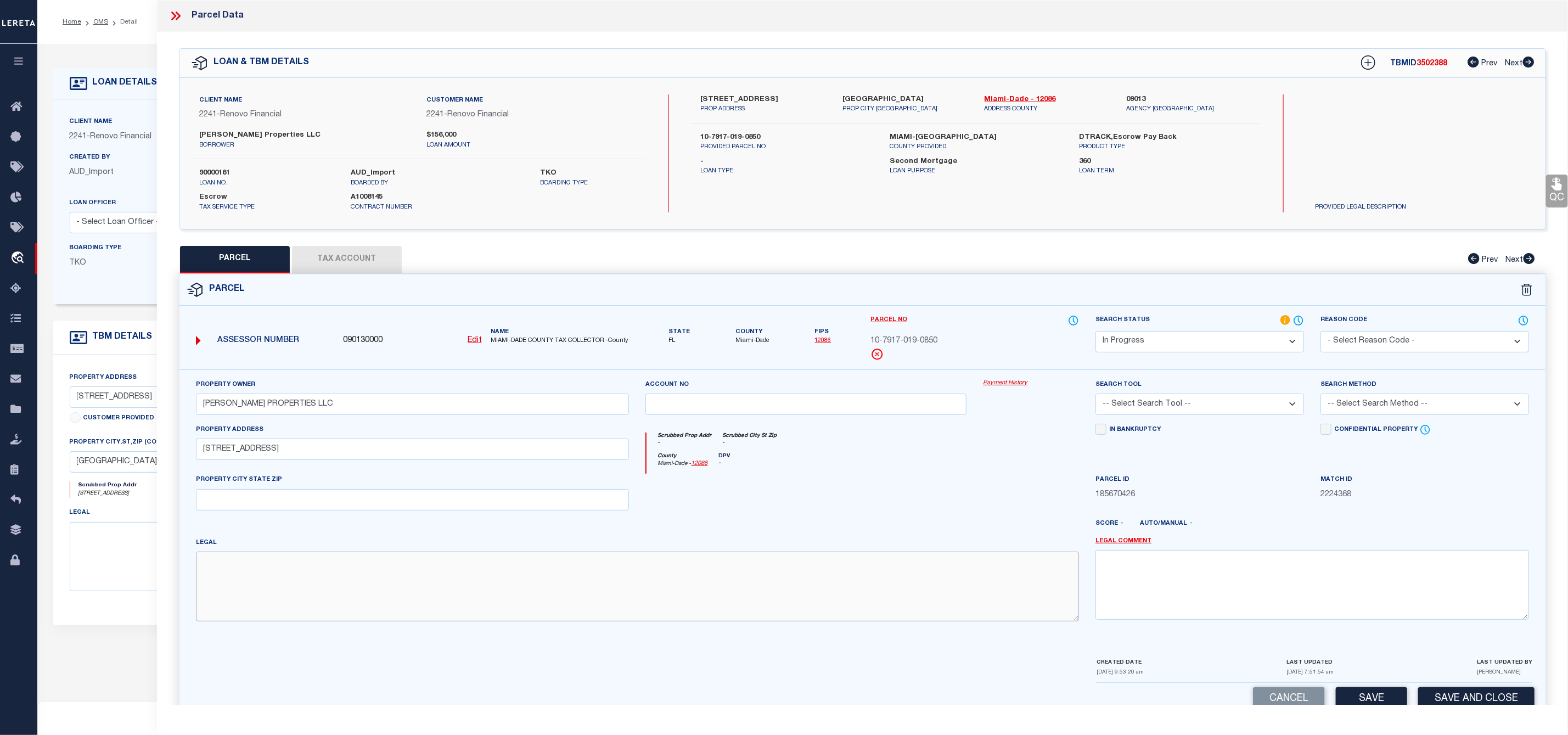
click at [242, 559] on textarea at bounding box center [638, 586] width 884 height 69
click at [216, 579] on textarea at bounding box center [638, 586] width 884 height 69
paste textarea "SEAGRAPE VILLAGE CONDO UNIT 215 BLDG 22"
click at [202, 578] on textarea "SEAGRAPE VILLAGE CONDO UNIT 215 BLDG 22" at bounding box center [638, 586] width 884 height 69
click at [437, 572] on textarea "SEAGRAPE VILLAGE CONDO UNIT 215 BLDG 22" at bounding box center [638, 586] width 884 height 69
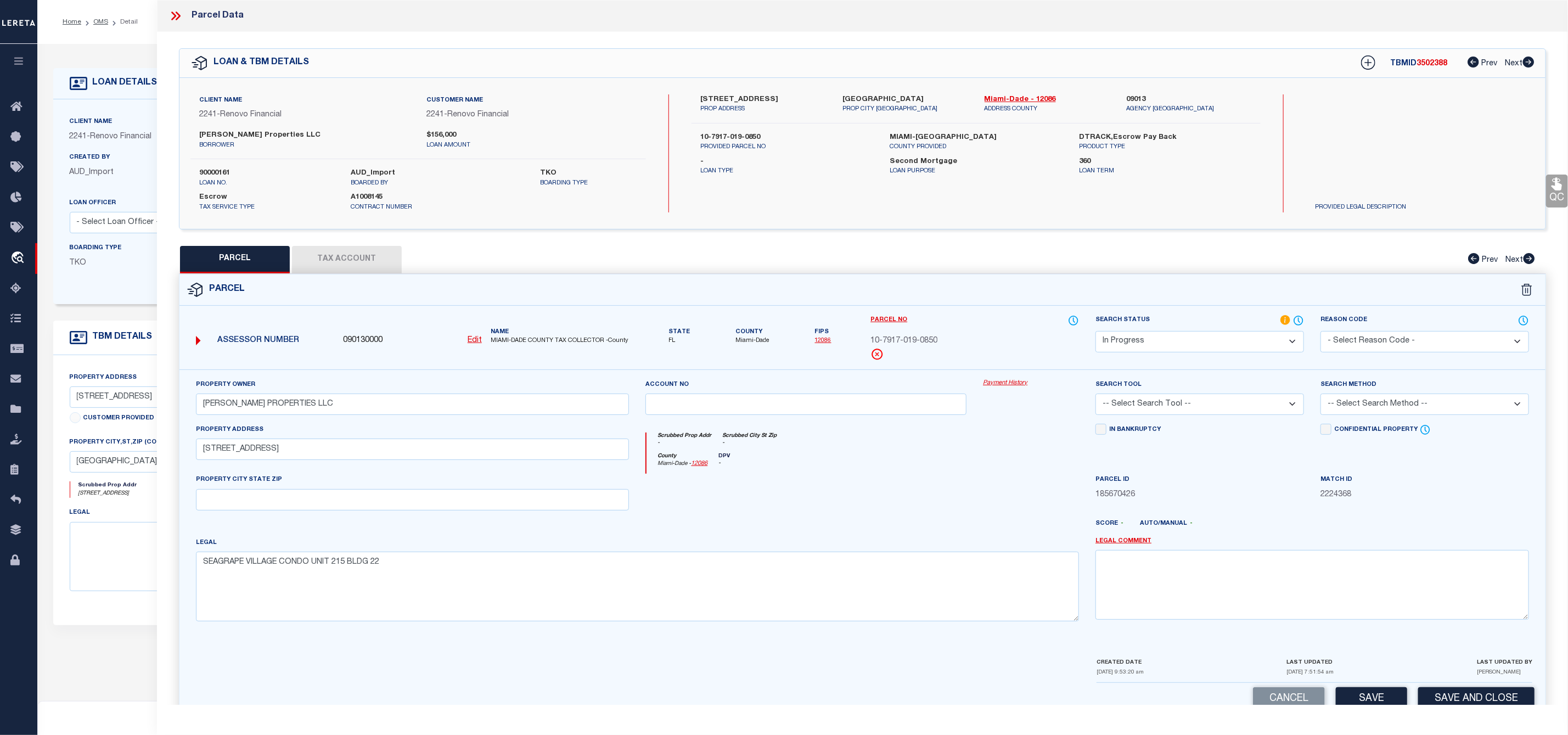
click at [1199, 408] on select "-- Select Search Tool -- 3rd Party Website Agency File Agency Website ATLS CNV-…" at bounding box center [1200, 404] width 209 height 21
click at [1095, 397] on select "-- Select Search Tool -- 3rd Party Website Agency File Agency Website ATLS CNV-…" at bounding box center [1200, 404] width 209 height 21
click at [1403, 401] on select "-- Select Search Method -- Property Address Legal Liability Info Provided" at bounding box center [1425, 404] width 209 height 21
click at [1321, 397] on select "-- Select Search Method -- Property Address Legal Liability Info Provided" at bounding box center [1425, 404] width 209 height 21
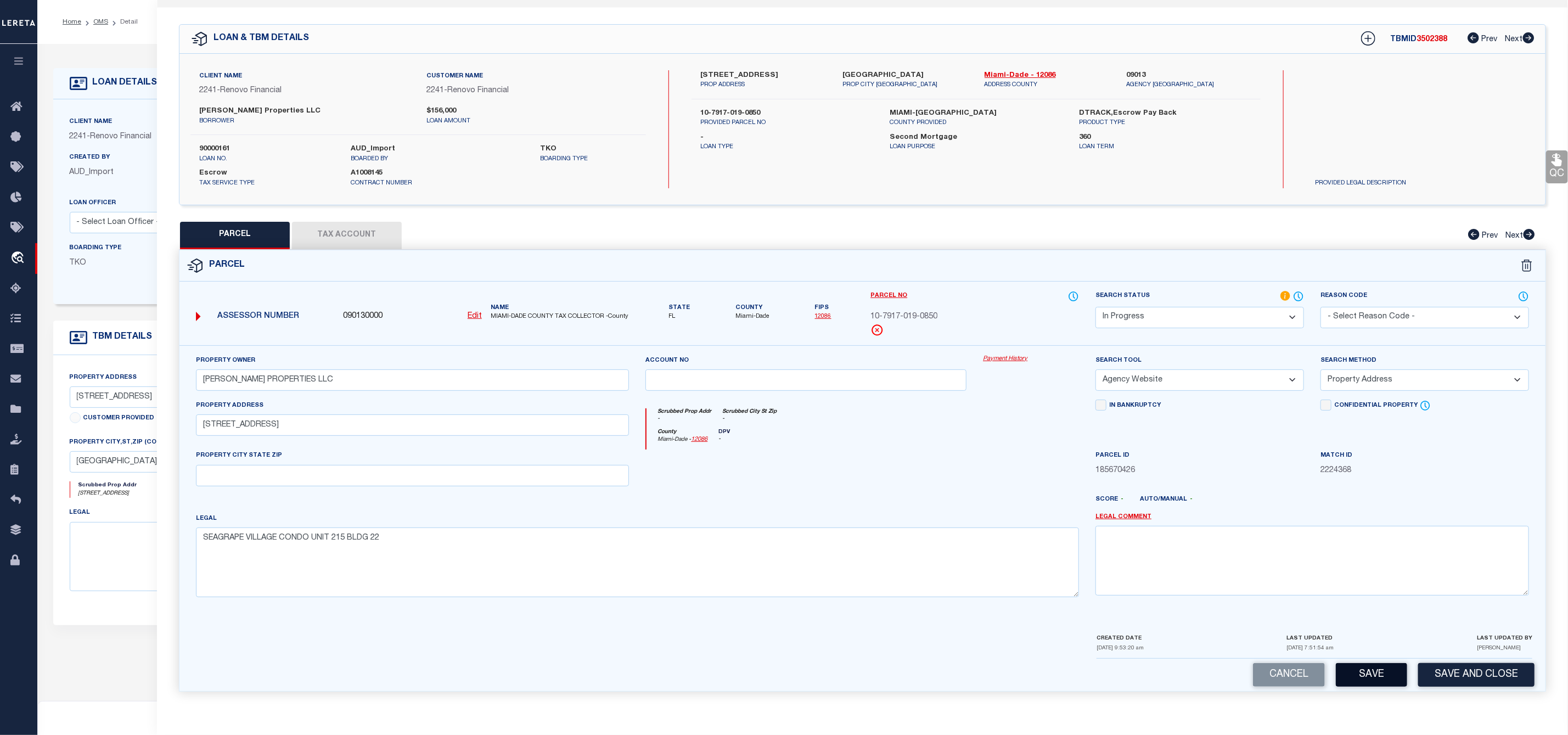
click at [1380, 679] on button "Save" at bounding box center [1371, 674] width 71 height 24
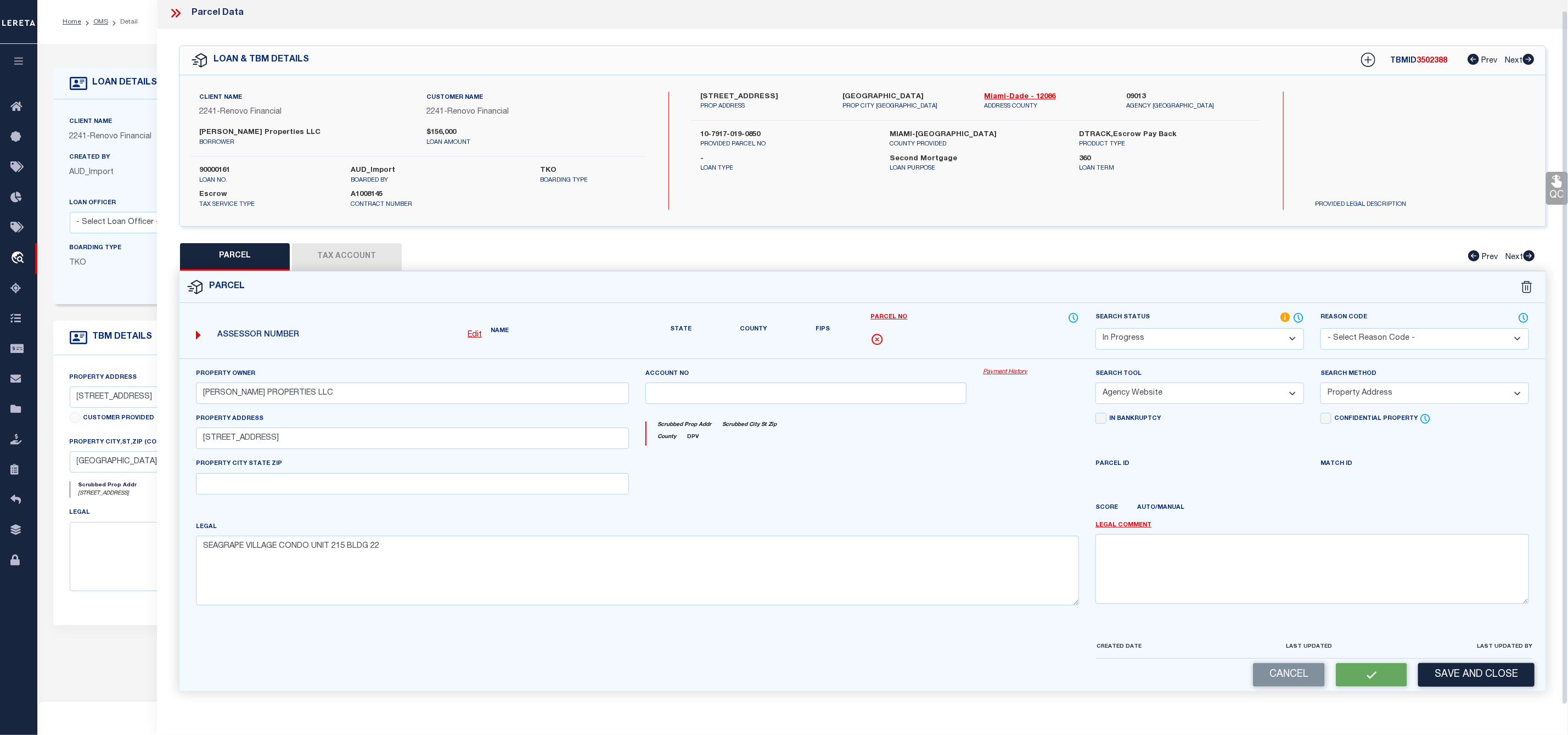
scroll to position [0, 0]
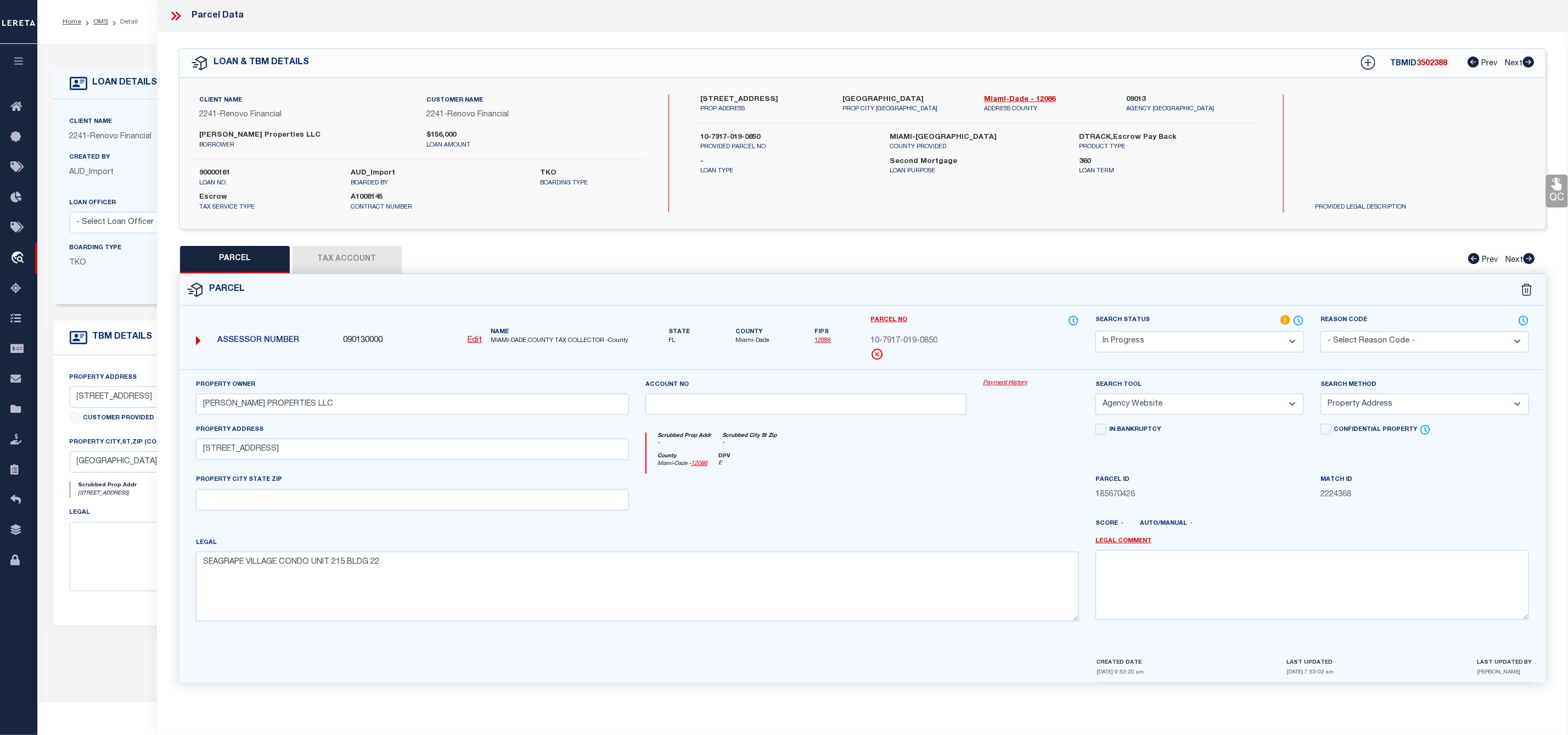
click at [347, 232] on div "QC QC QC" at bounding box center [862, 364] width 1411 height 664
click at [352, 269] on button "Tax Account" at bounding box center [347, 259] width 110 height 27
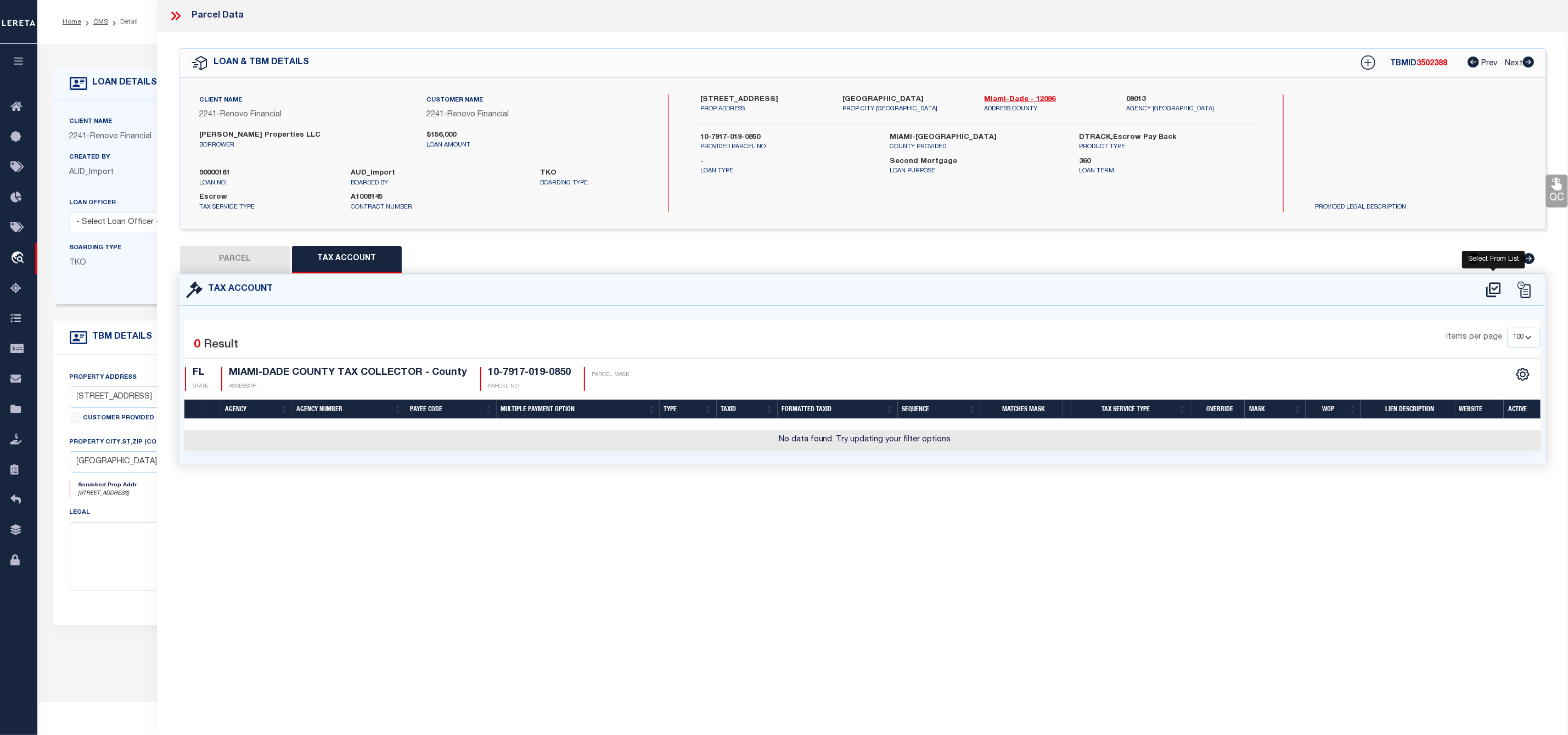
click at [1495, 285] on icon at bounding box center [1493, 289] width 14 height 15
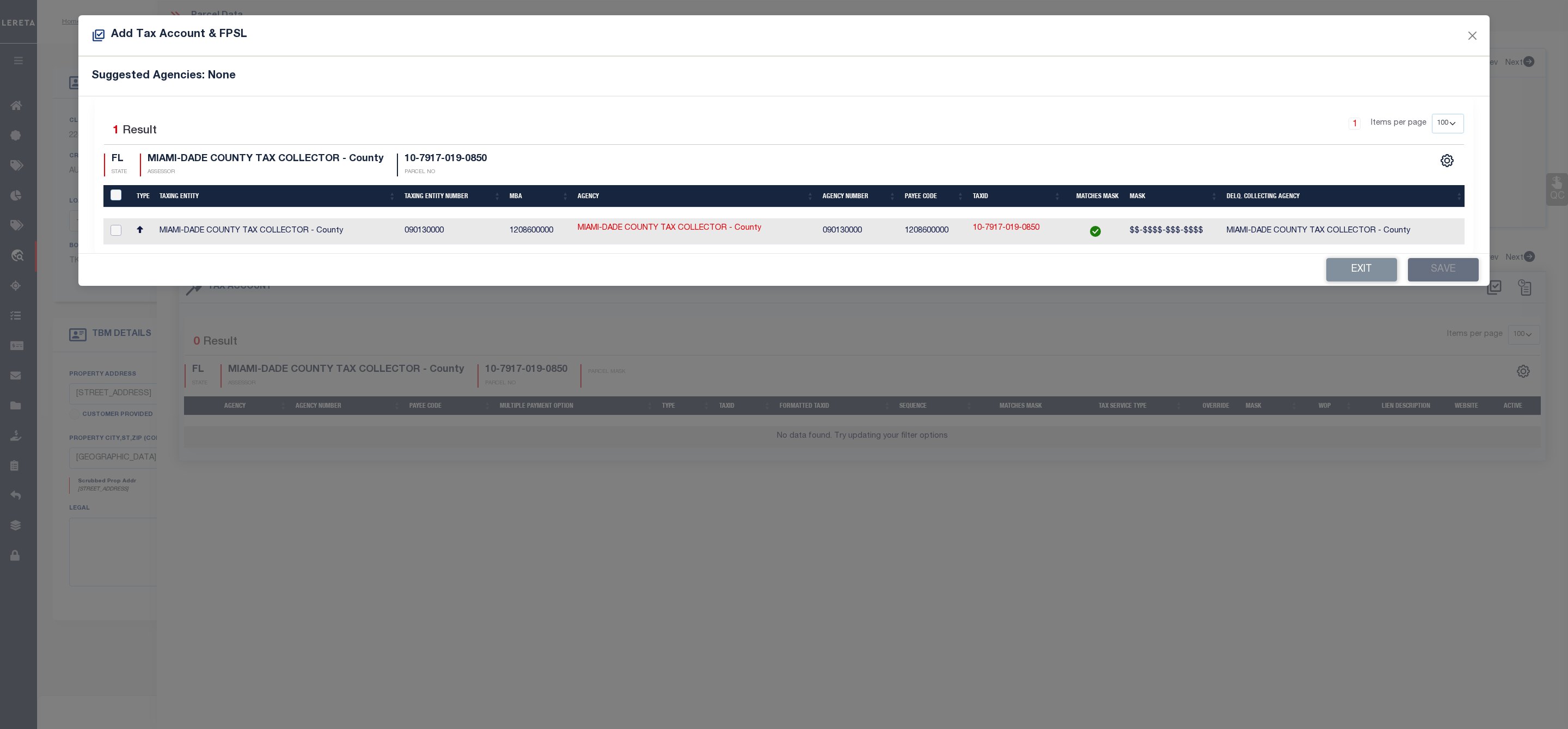
click at [115, 235] on input "checkbox" at bounding box center [115, 230] width 11 height 11
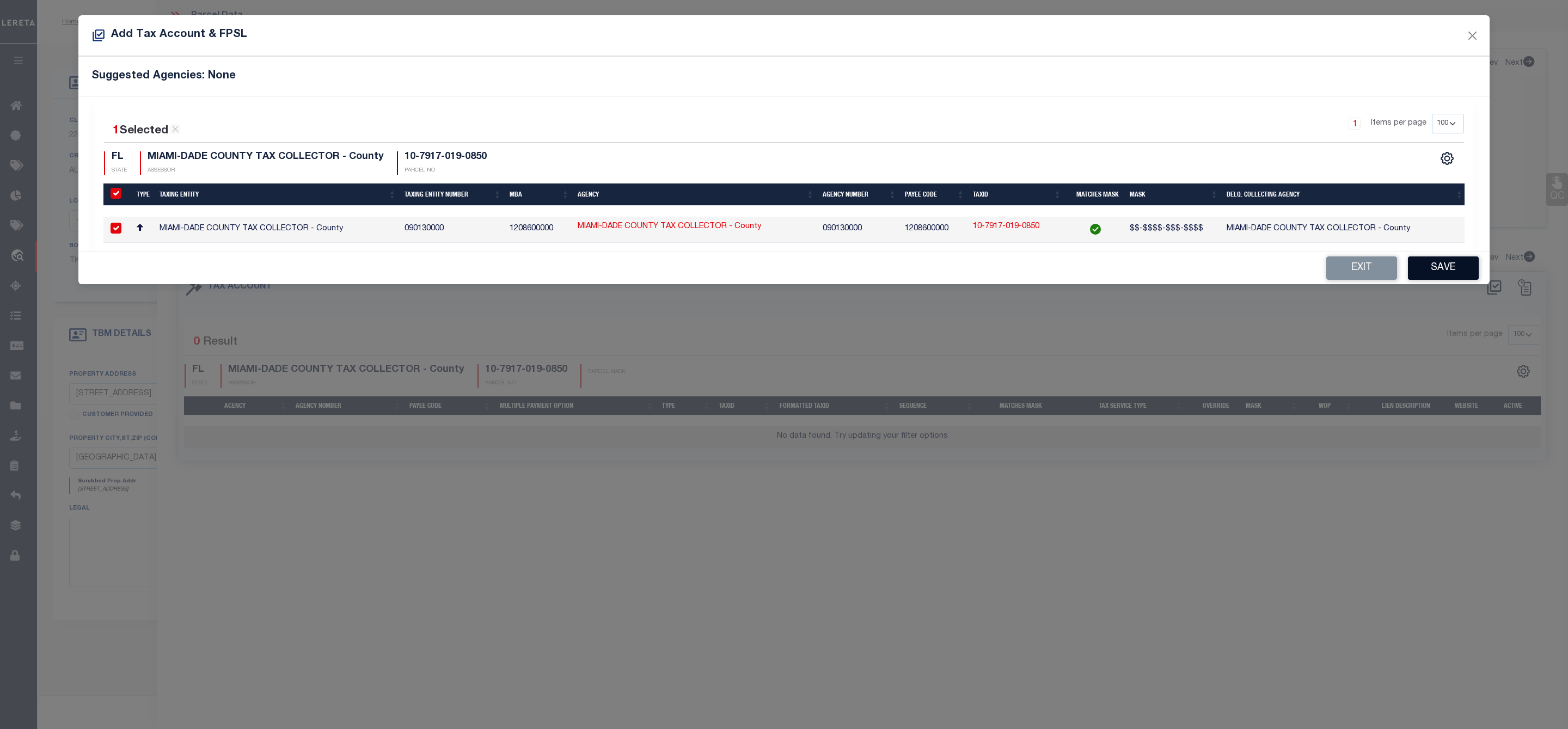
click at [1444, 279] on button "Save" at bounding box center [1443, 268] width 71 height 23
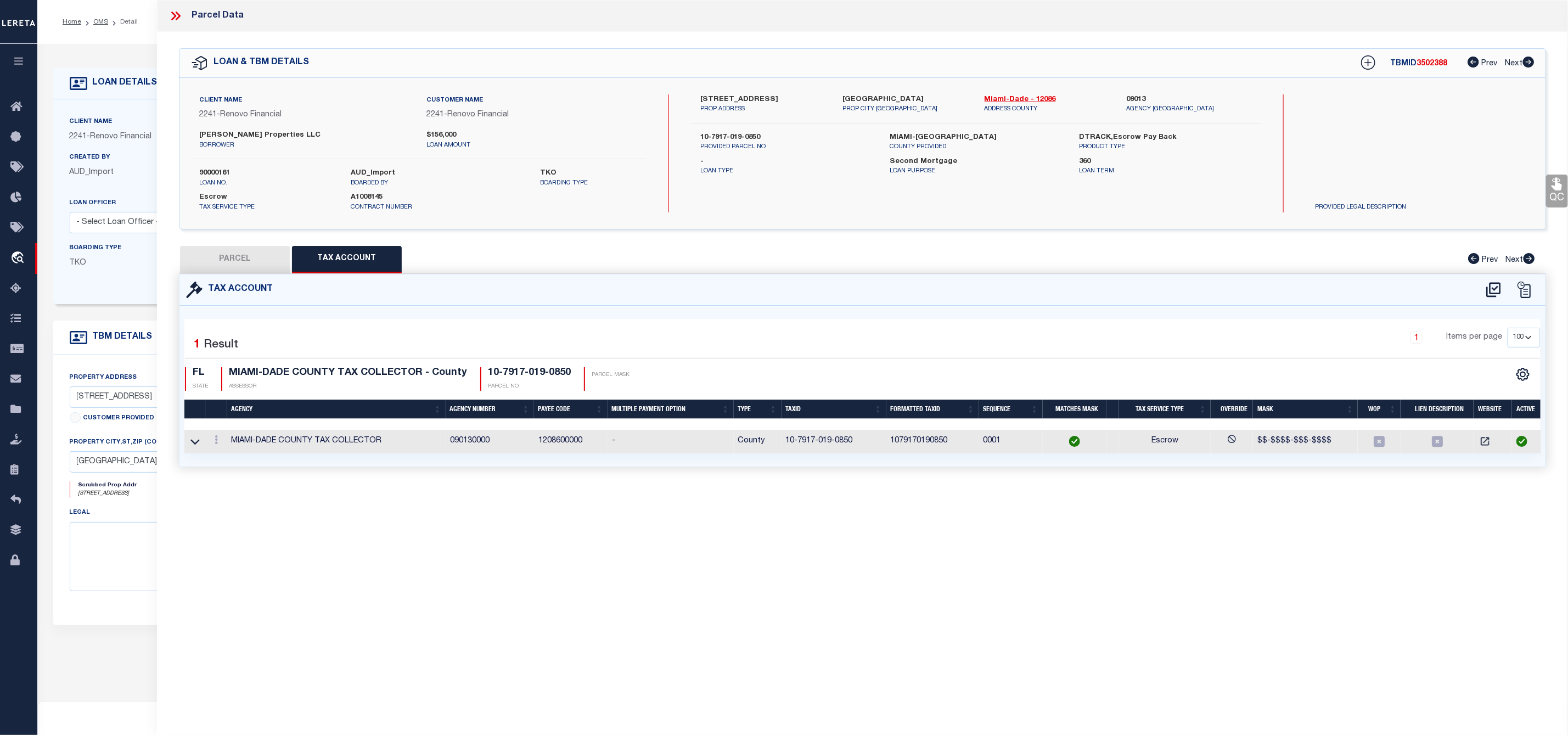
click at [251, 264] on button "PARCEL" at bounding box center [235, 259] width 110 height 27
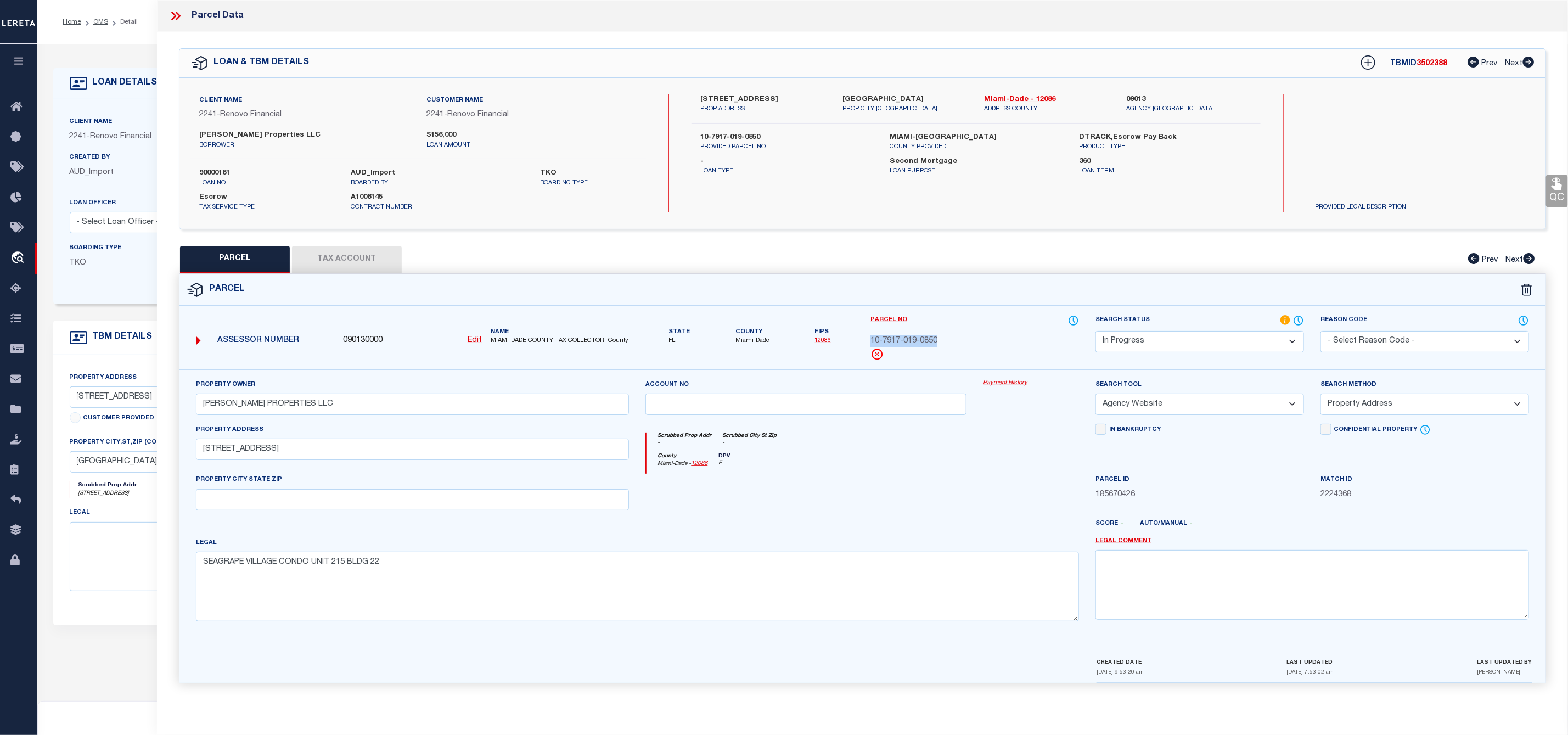
drag, startPoint x: 932, startPoint y: 341, endPoint x: 870, endPoint y: 342, distance: 62.0
click at [870, 342] on div "10-7917-019-0850" at bounding box center [974, 341] width 209 height 12
click at [499, 341] on span "MIAMI-DADE COUNTY TAX COLLECTOR -County" at bounding box center [559, 341] width 139 height 9
drag, startPoint x: 527, startPoint y: 340, endPoint x: 490, endPoint y: 340, distance: 37.0
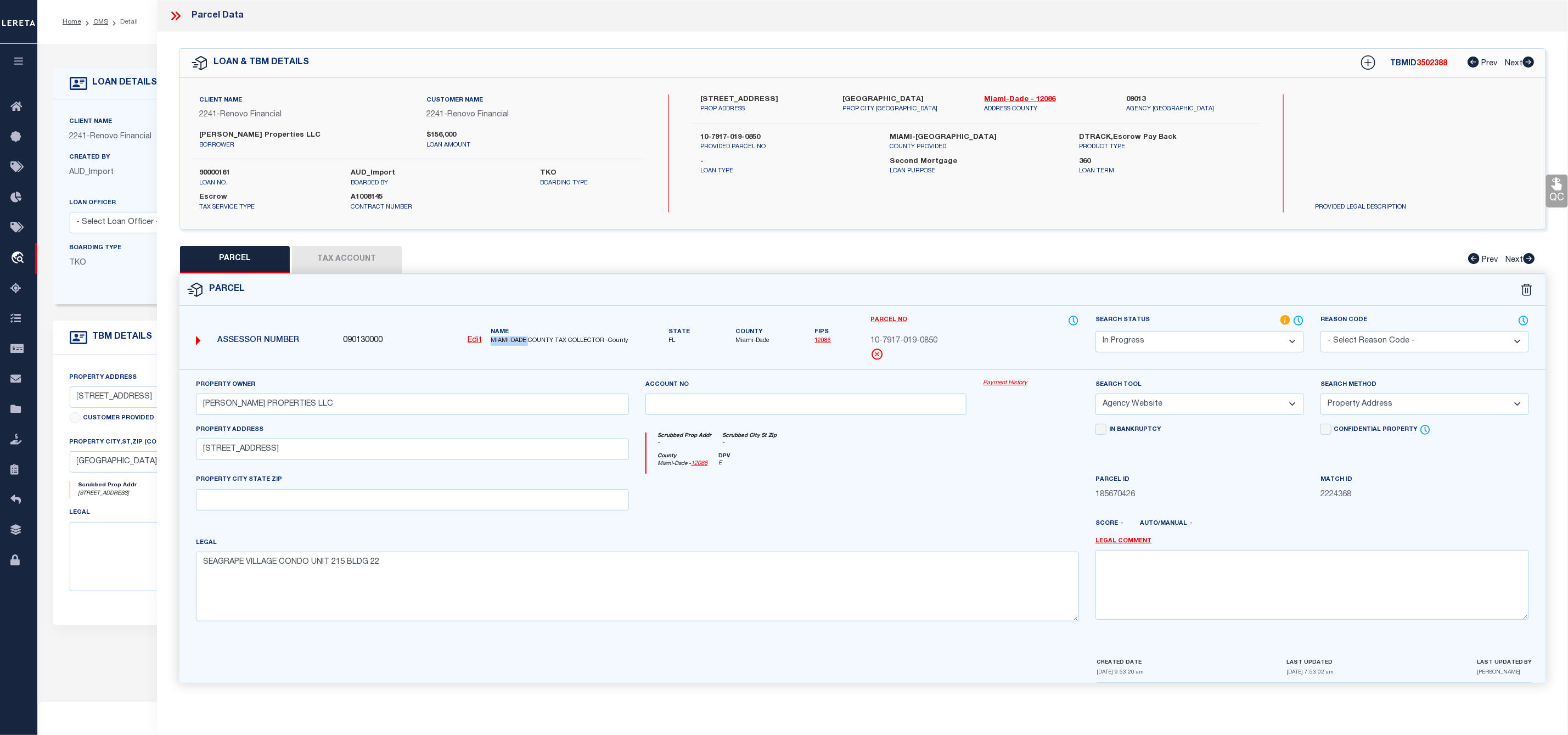
click at [490, 340] on div "Name MIAMI-DADE COUNTY TAX COLLECTOR -County" at bounding box center [559, 336] width 148 height 18
click at [1179, 341] on select "Automated Search Bad Parcel Complete Duplicate Parcel High Dollar Reporting In …" at bounding box center [1200, 341] width 209 height 21
click at [1095, 332] on select "Automated Search Bad Parcel Complete Duplicate Parcel High Dollar Reporting In …" at bounding box center [1200, 341] width 209 height 21
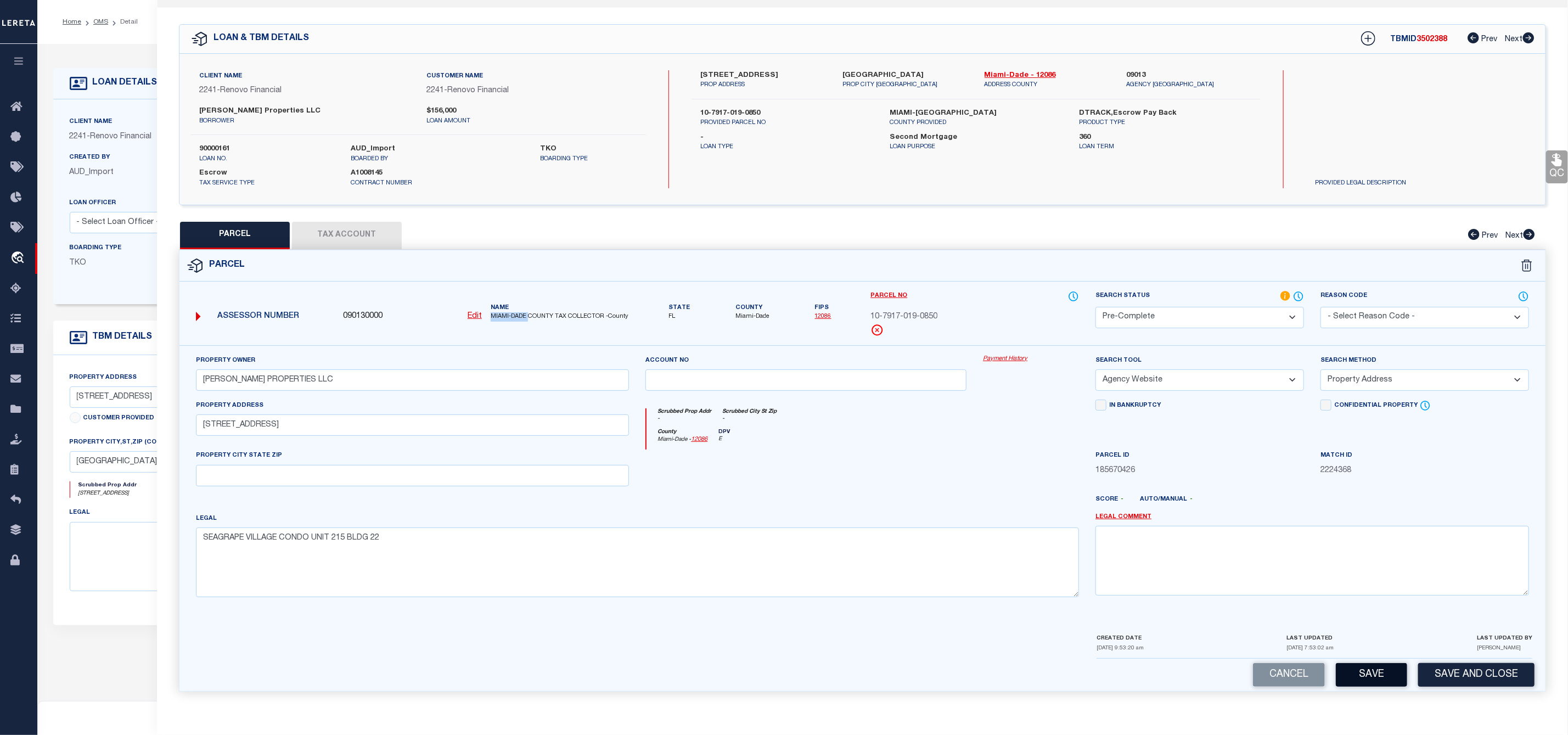
click at [1371, 681] on button "Save" at bounding box center [1371, 674] width 71 height 24
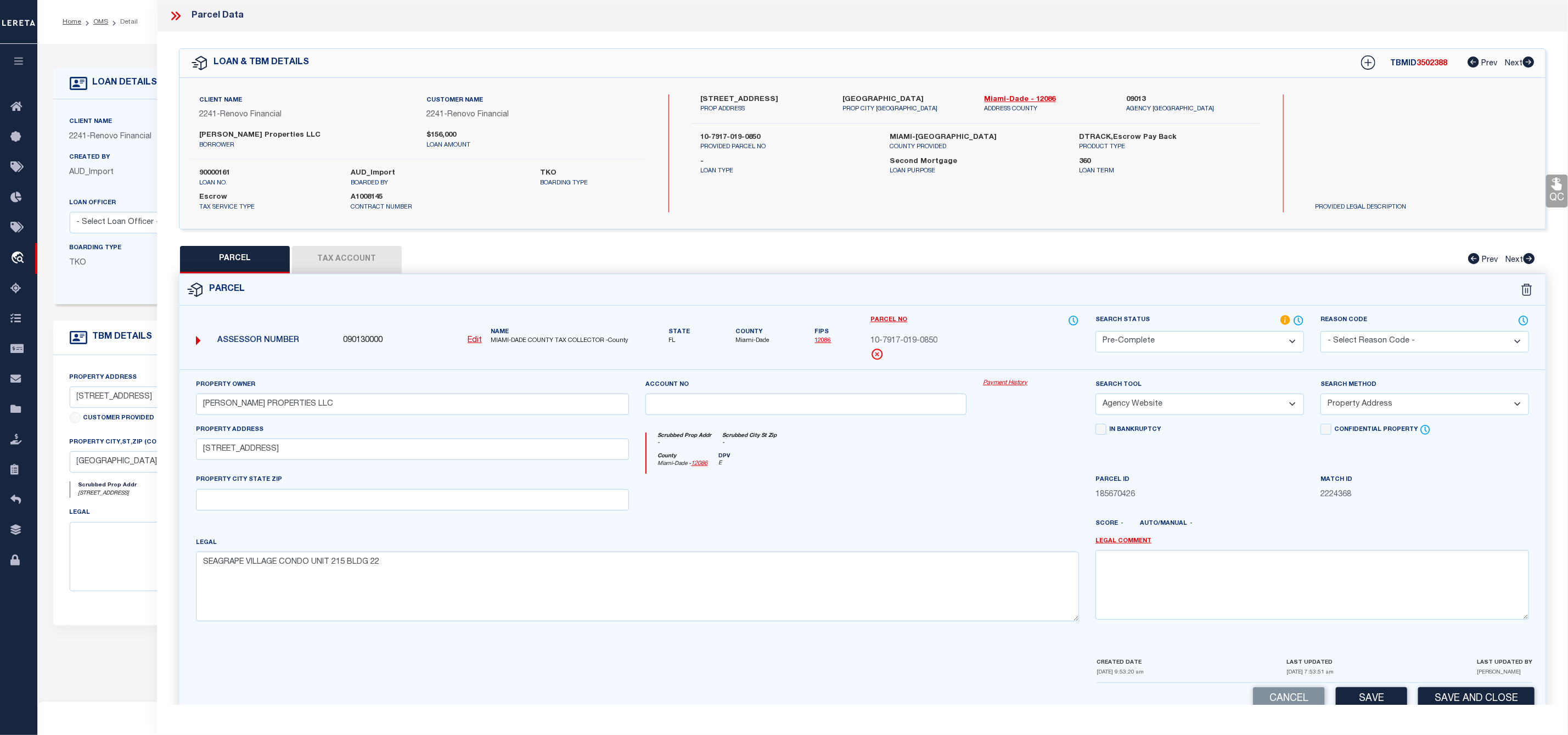
click at [170, 15] on icon at bounding box center [175, 16] width 14 height 14
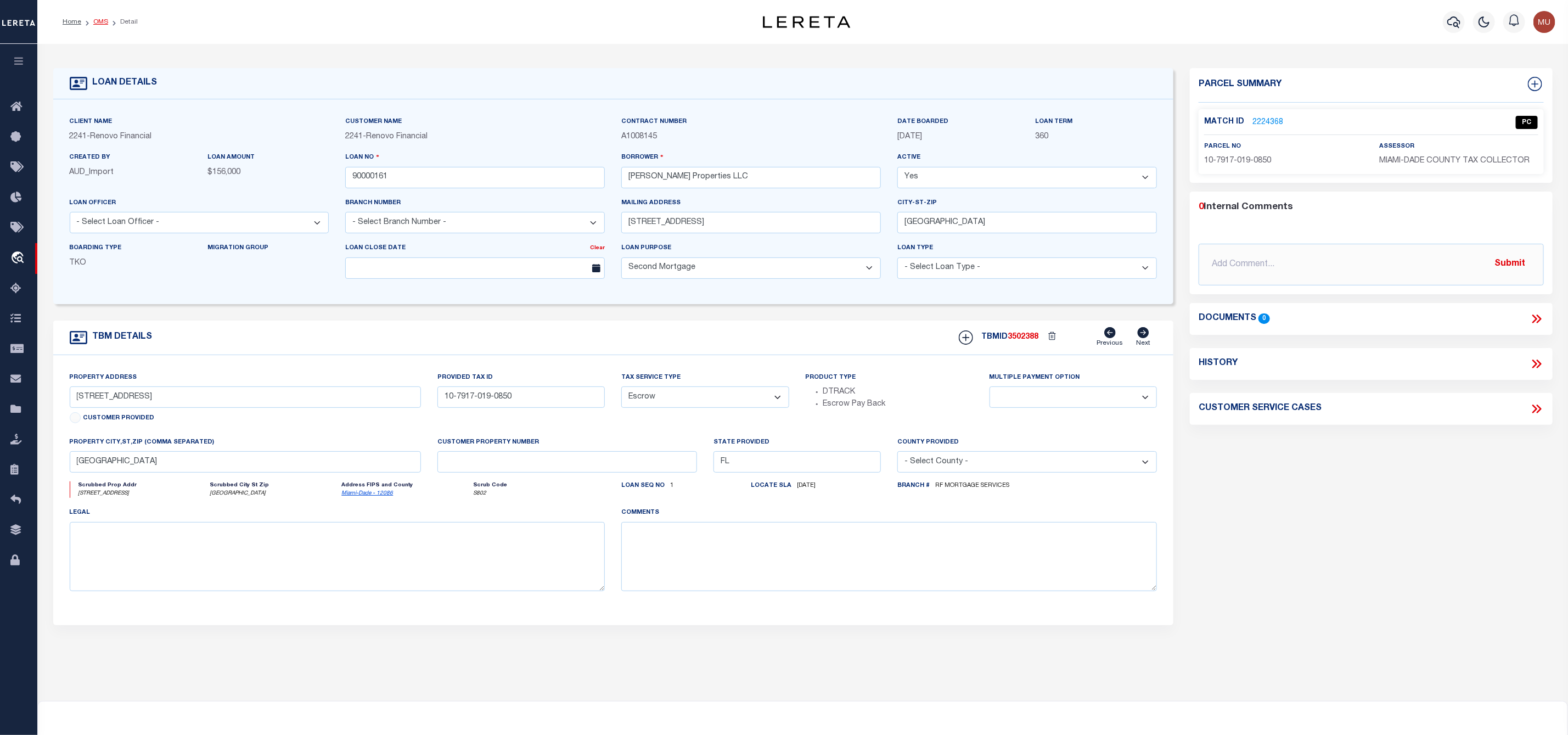
click at [102, 20] on link "OMS" at bounding box center [100, 21] width 15 height 6
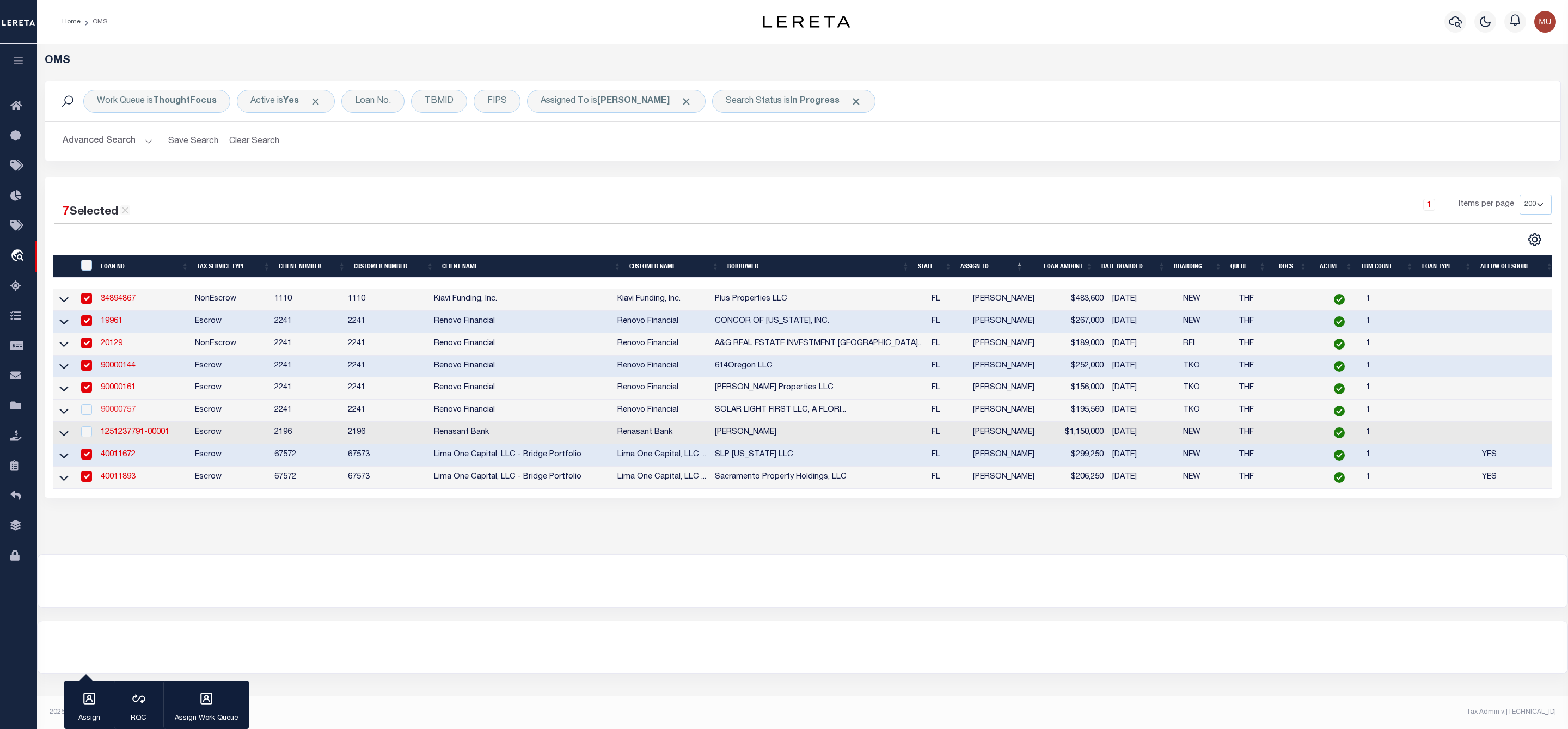
click at [117, 413] on link "90000757" at bounding box center [117, 409] width 35 height 8
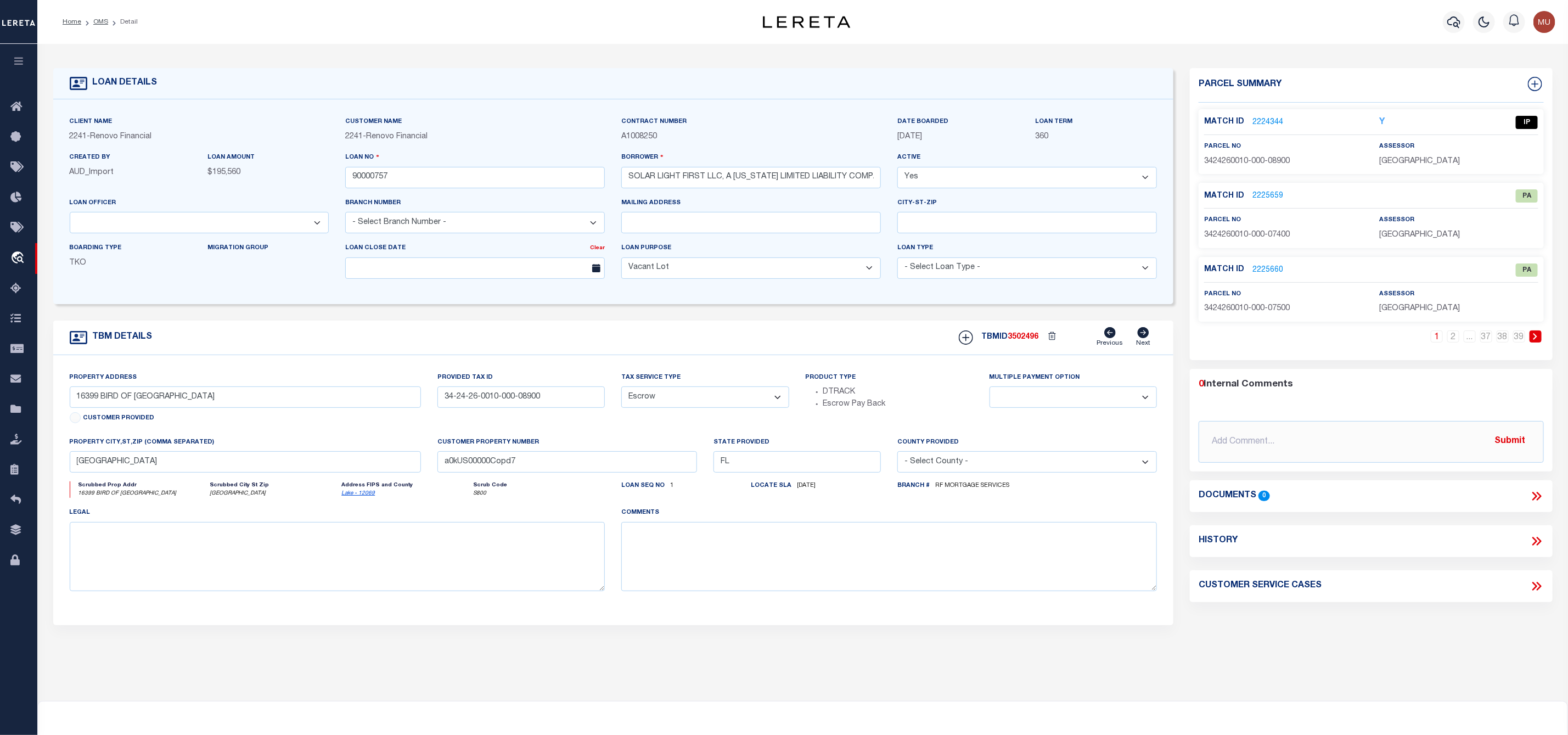
click at [1268, 118] on link "2224344" at bounding box center [1267, 123] width 31 height 11
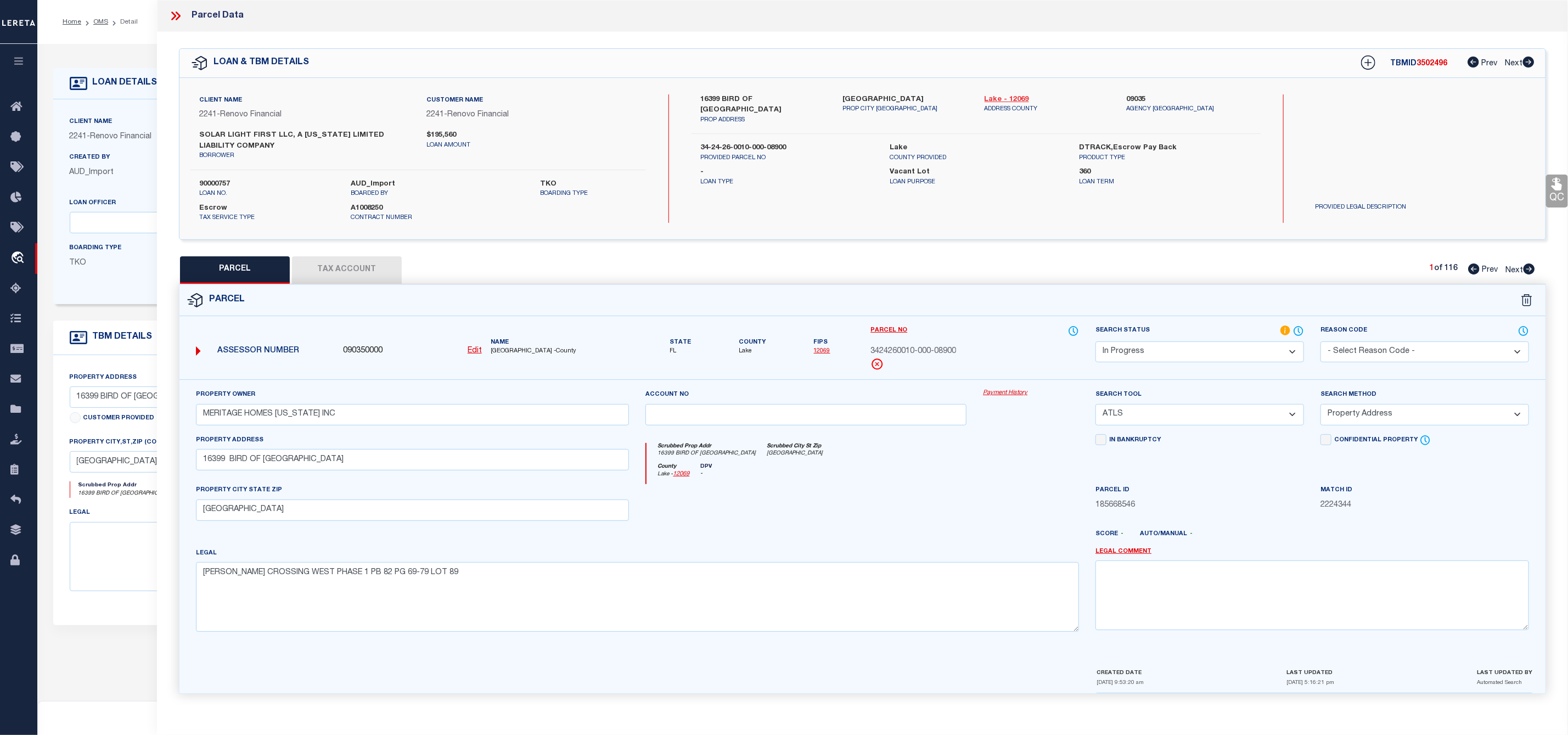
click at [994, 97] on link "Lake - 12069" at bounding box center [1047, 99] width 125 height 11
drag, startPoint x: 696, startPoint y: 96, endPoint x: 791, endPoint y: 99, distance: 95.0
click at [791, 99] on div "16399 BIRD OF PARADISE AVE PROP ADDRESS" at bounding box center [763, 109] width 142 height 31
click at [1172, 420] on select "-- Select Search Tool -- 3rd Party Website Agency File Agency Website ATLS CNV-…" at bounding box center [1200, 415] width 209 height 21
click at [1095, 407] on select "-- Select Search Tool -- 3rd Party Website Agency File Agency Website ATLS CNV-…" at bounding box center [1200, 415] width 209 height 21
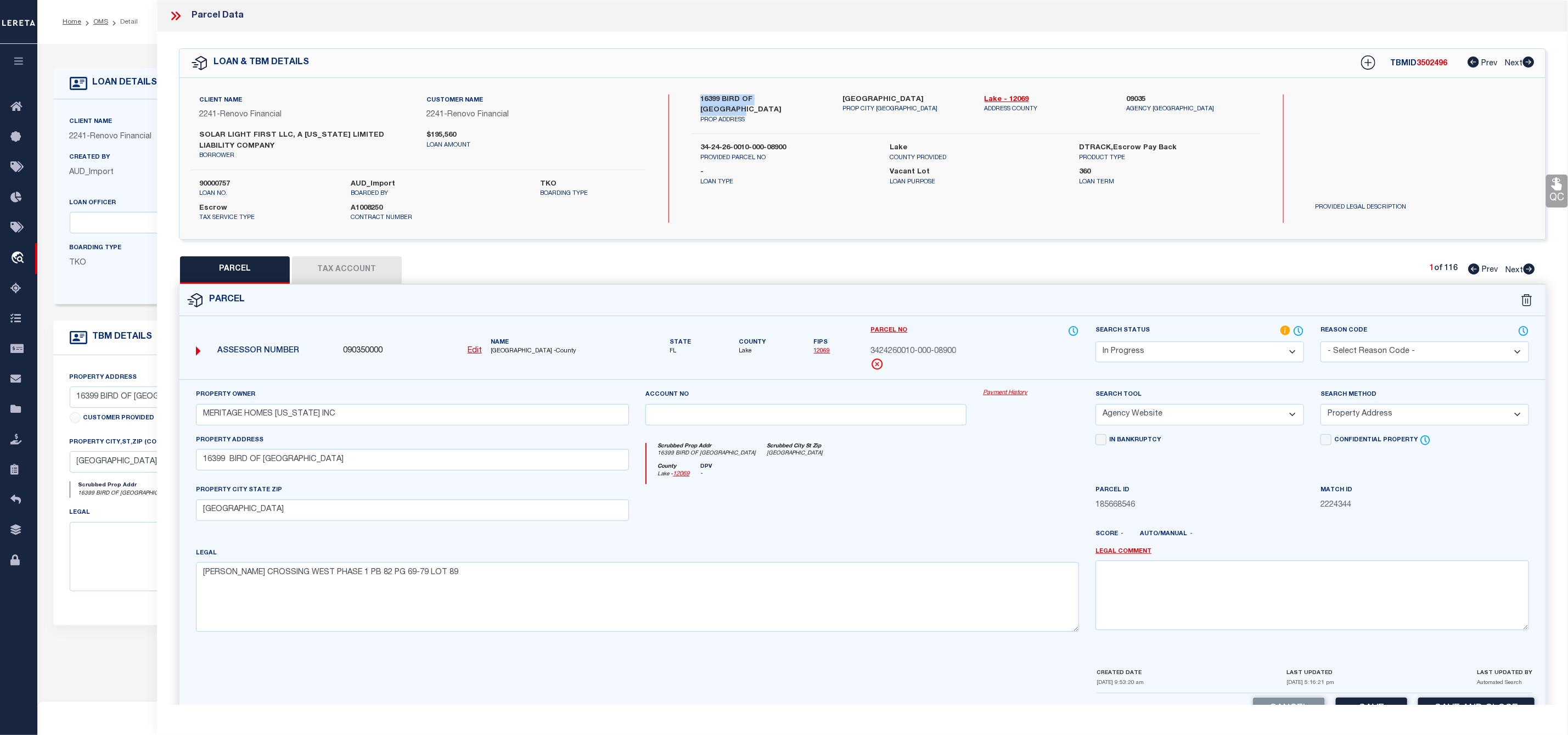
scroll to position [42, 0]
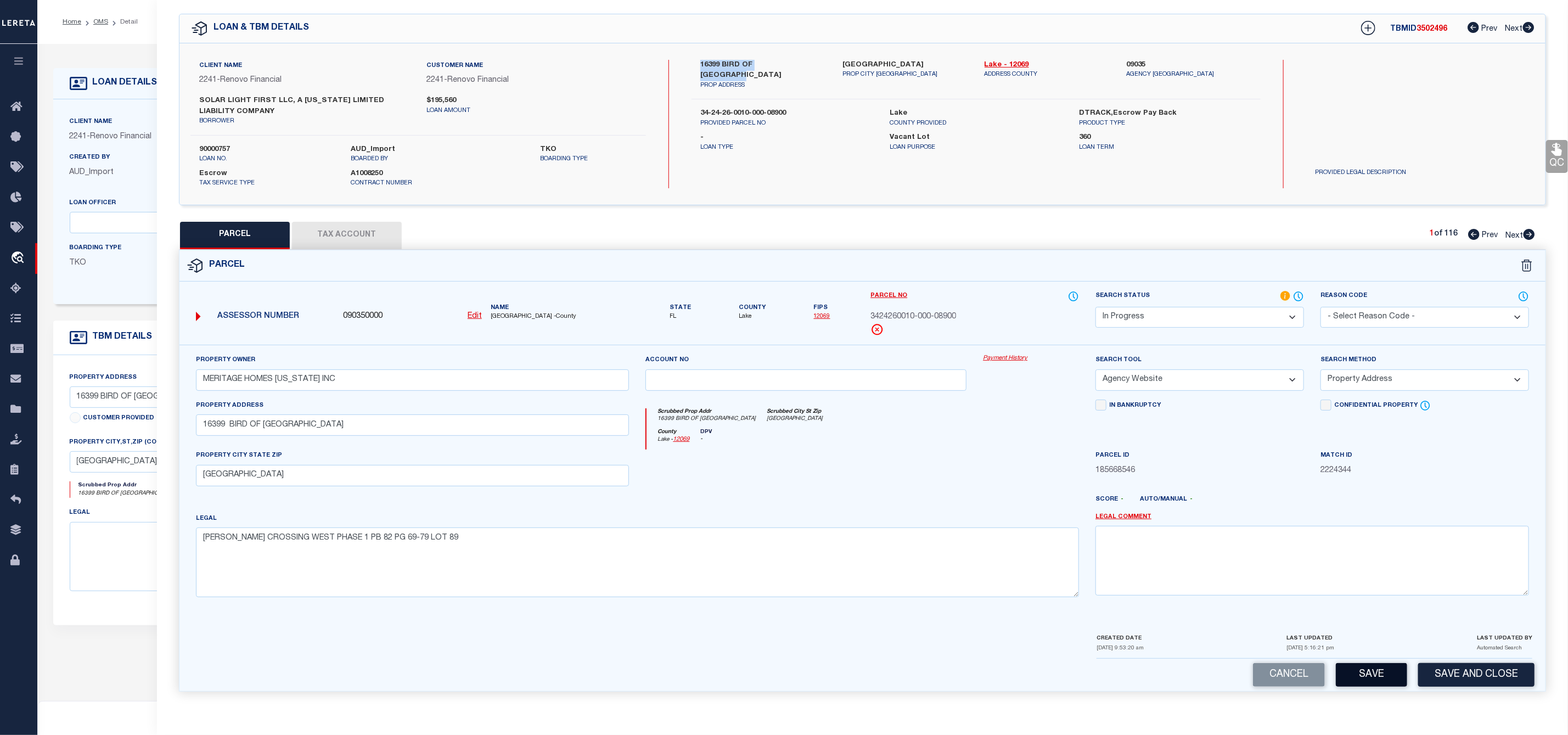
click at [1368, 680] on button "Save" at bounding box center [1371, 674] width 71 height 24
click at [341, 235] on button "Tax Account" at bounding box center [347, 235] width 110 height 27
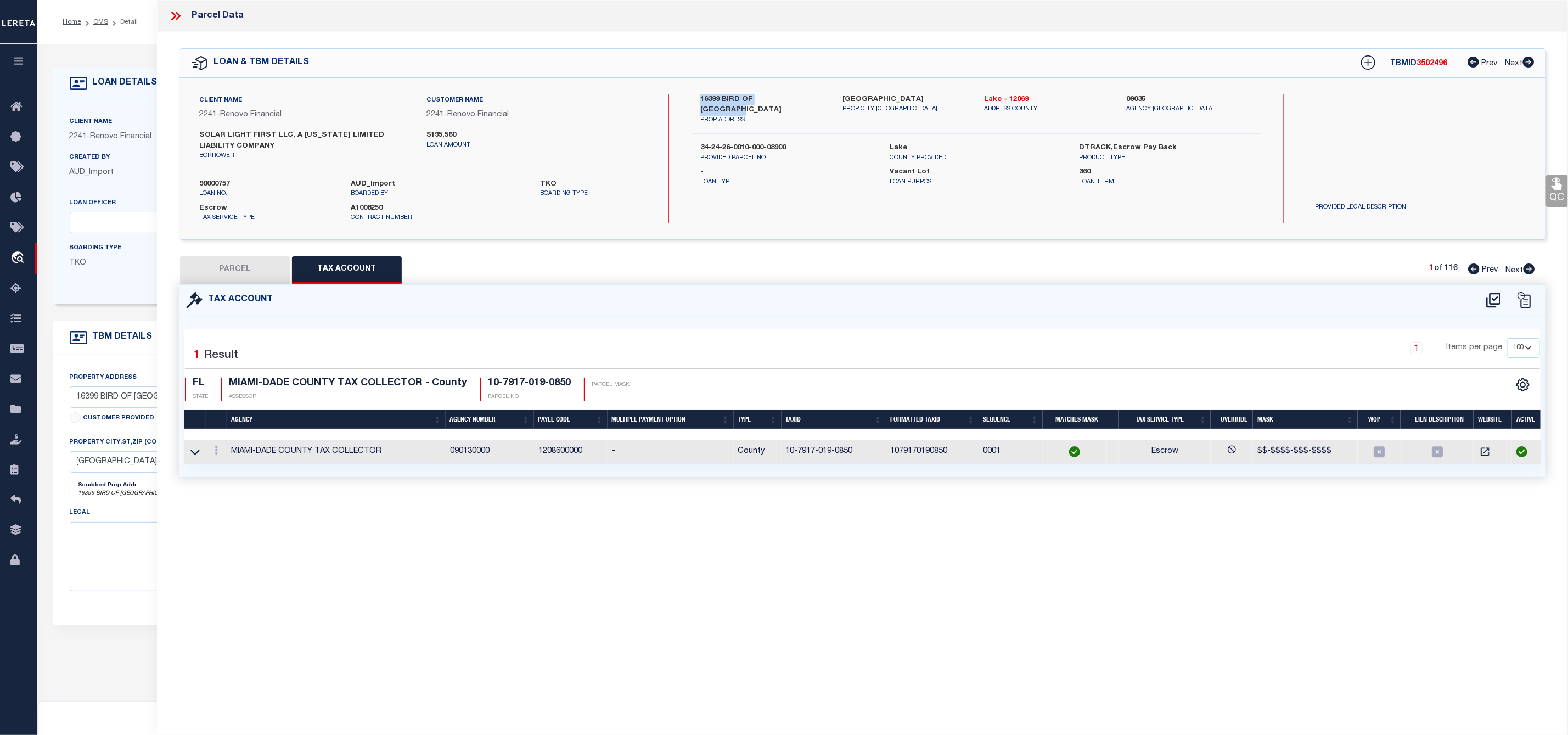
scroll to position [0, 0]
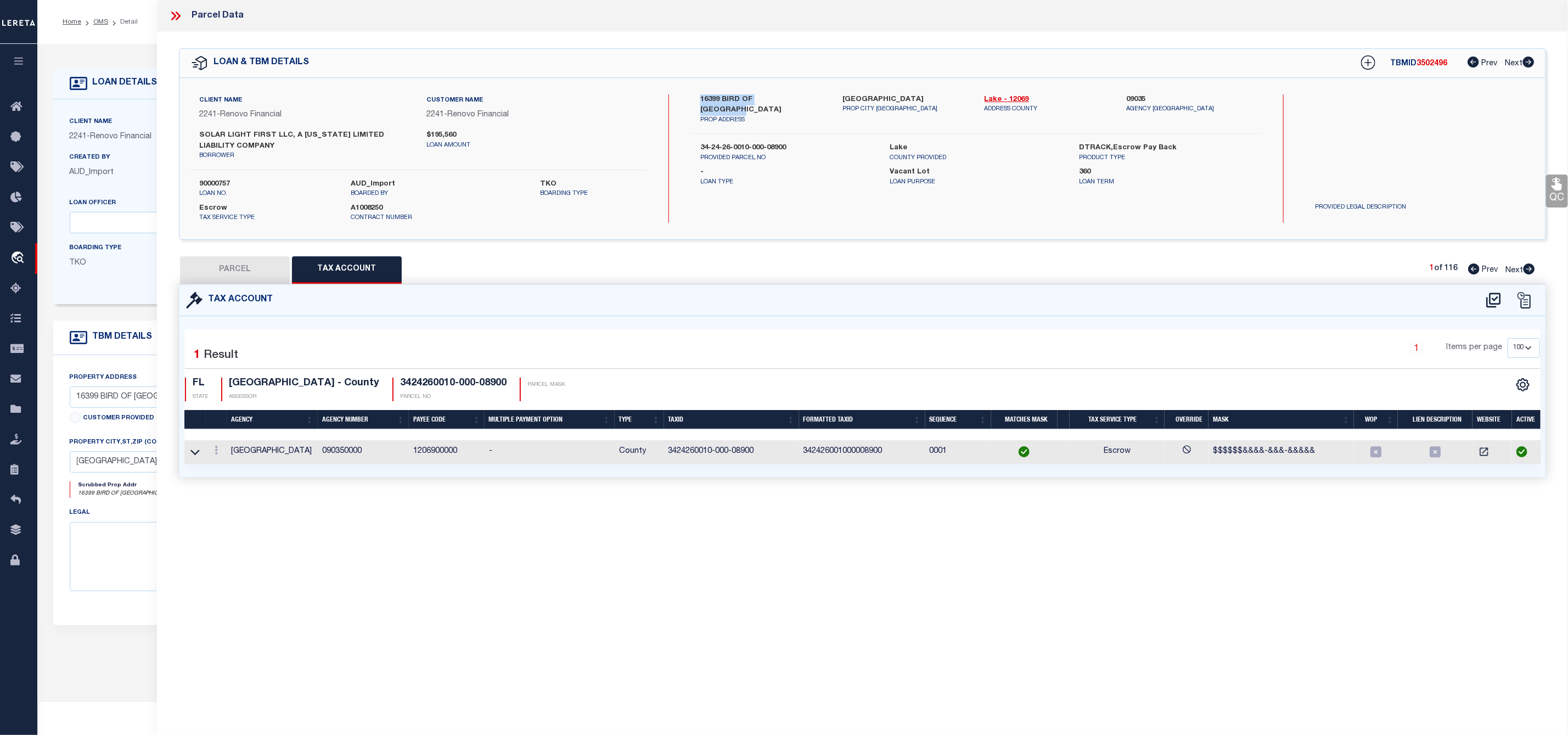
click at [241, 266] on button "PARCEL" at bounding box center [235, 270] width 110 height 27
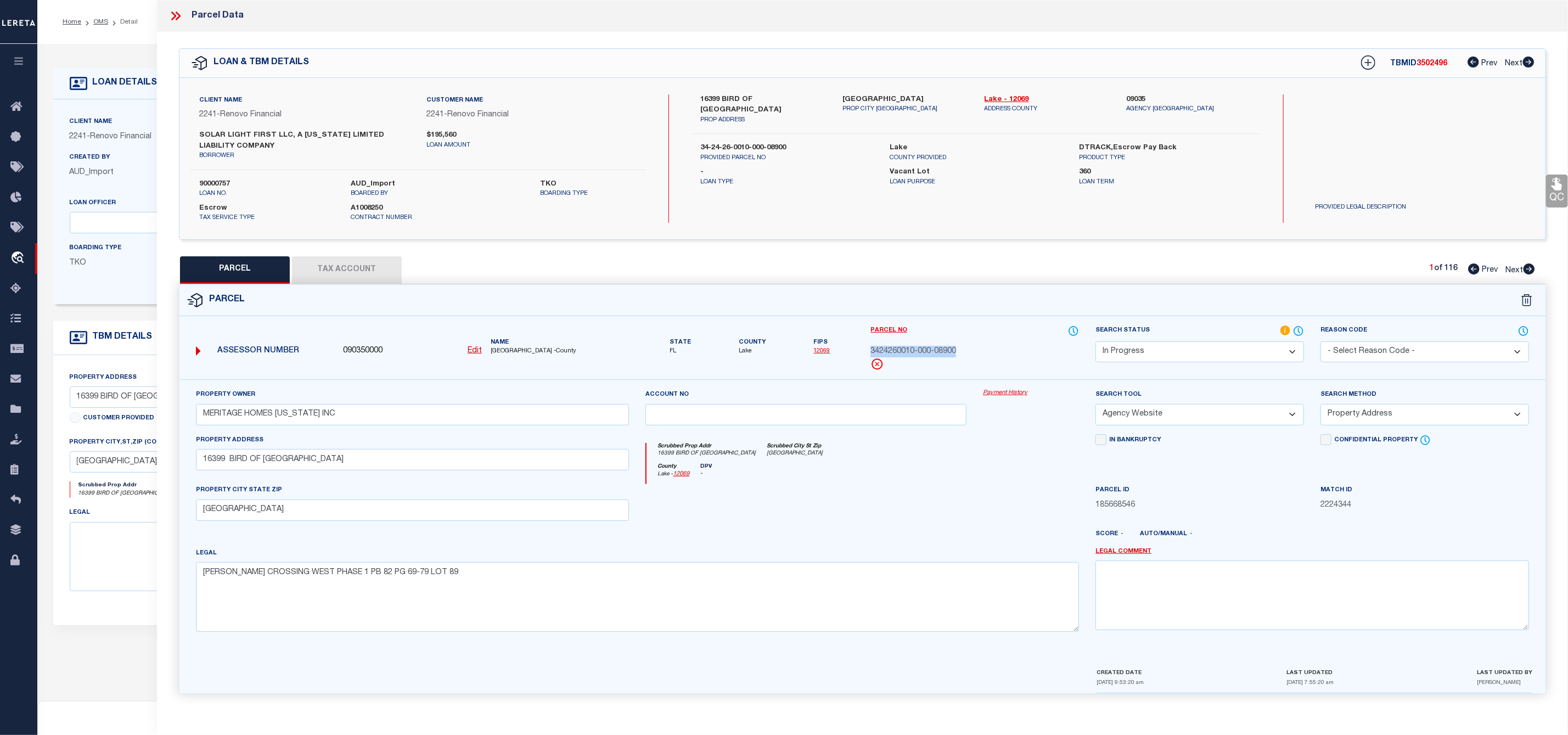
drag, startPoint x: 965, startPoint y: 352, endPoint x: 870, endPoint y: 354, distance: 95.0
click at [870, 354] on div "Parcel No 3424260010-000-08900" at bounding box center [975, 352] width 225 height 55
click at [499, 351] on span "LAKE COUNTY -County" at bounding box center [559, 351] width 139 height 9
click at [1139, 354] on select "Automated Search Bad Parcel Complete Duplicate Parcel High Dollar Reporting In …" at bounding box center [1200, 352] width 209 height 21
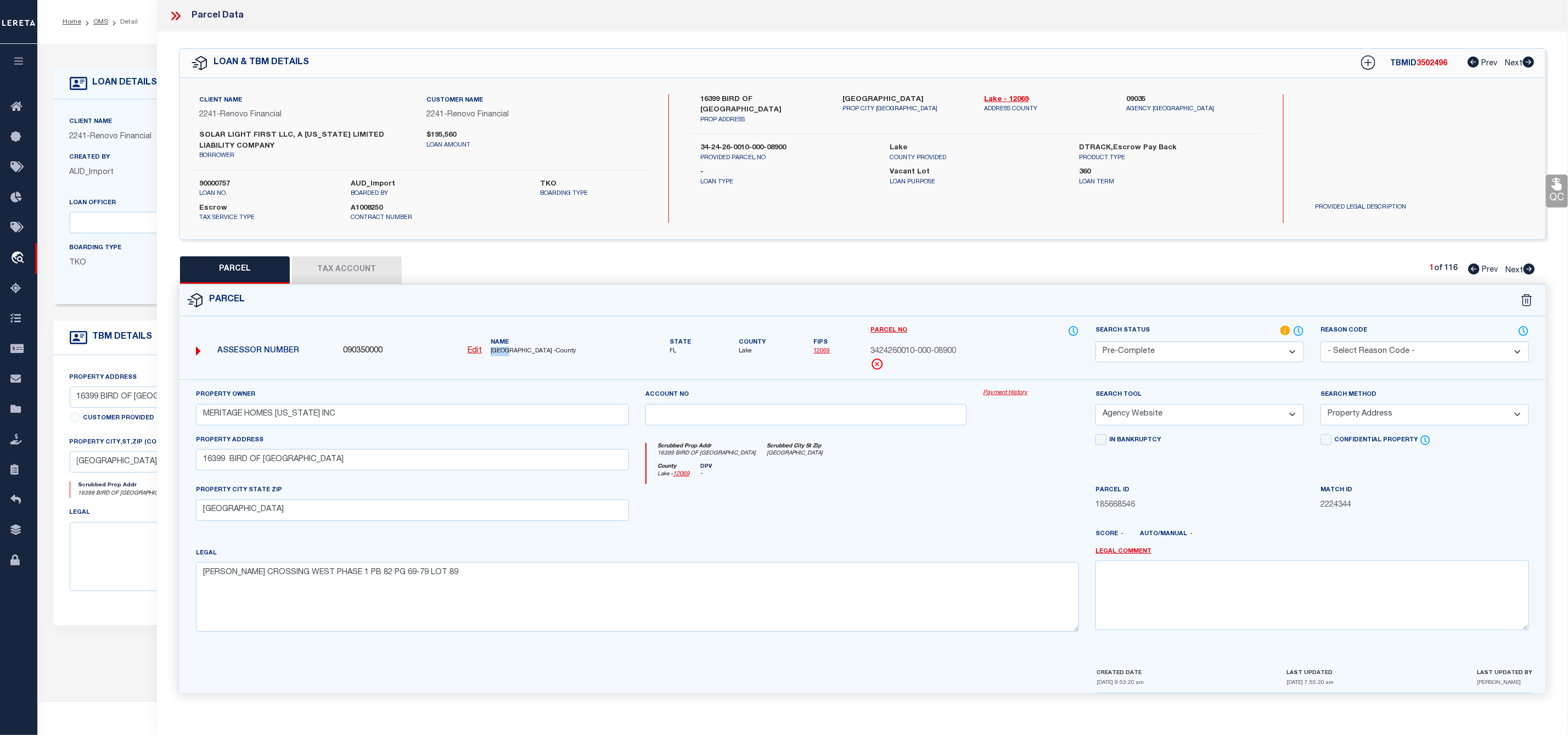
click at [1095, 343] on select "Automated Search Bad Parcel Complete Duplicate Parcel High Dollar Reporting In …" at bounding box center [1200, 352] width 209 height 21
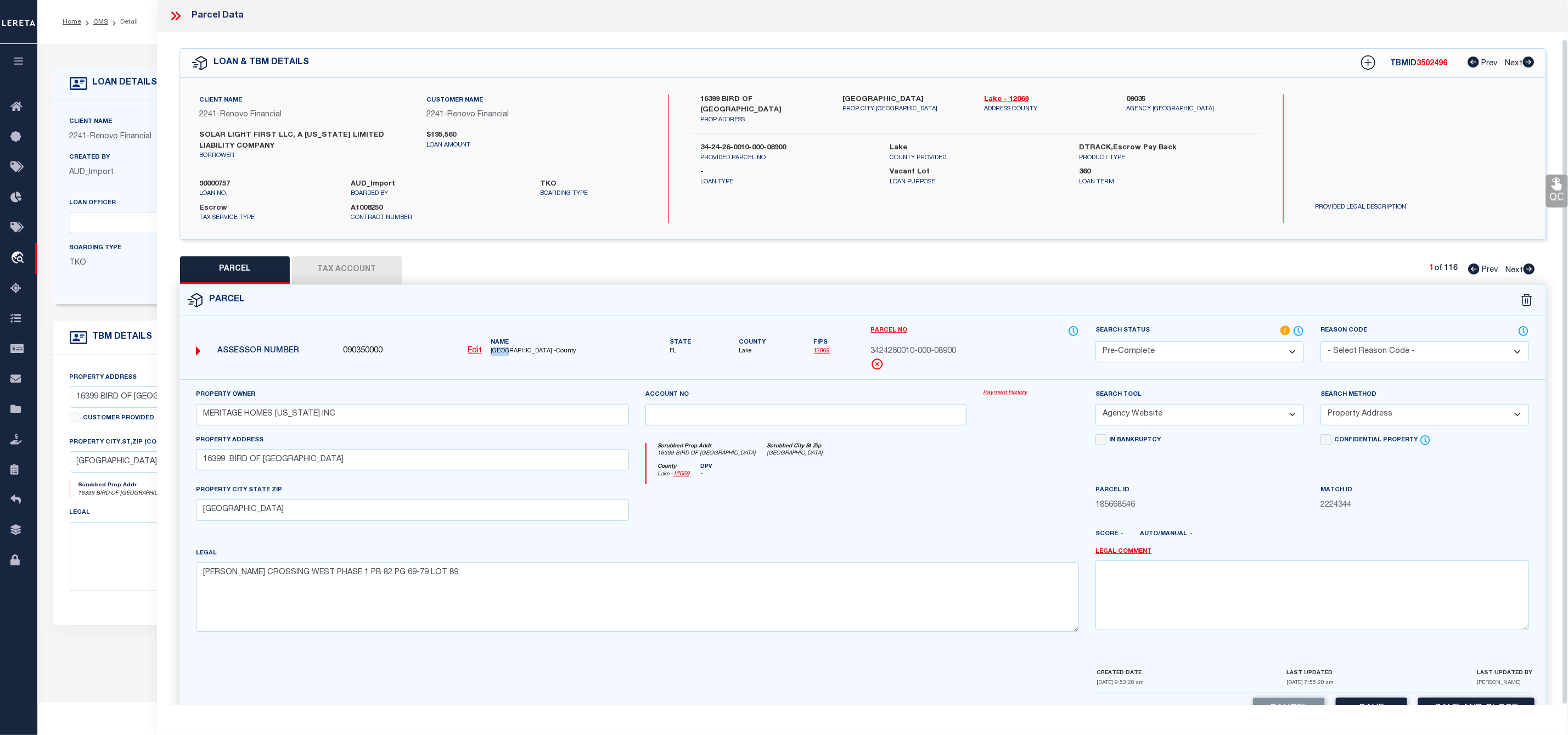
scroll to position [42, 0]
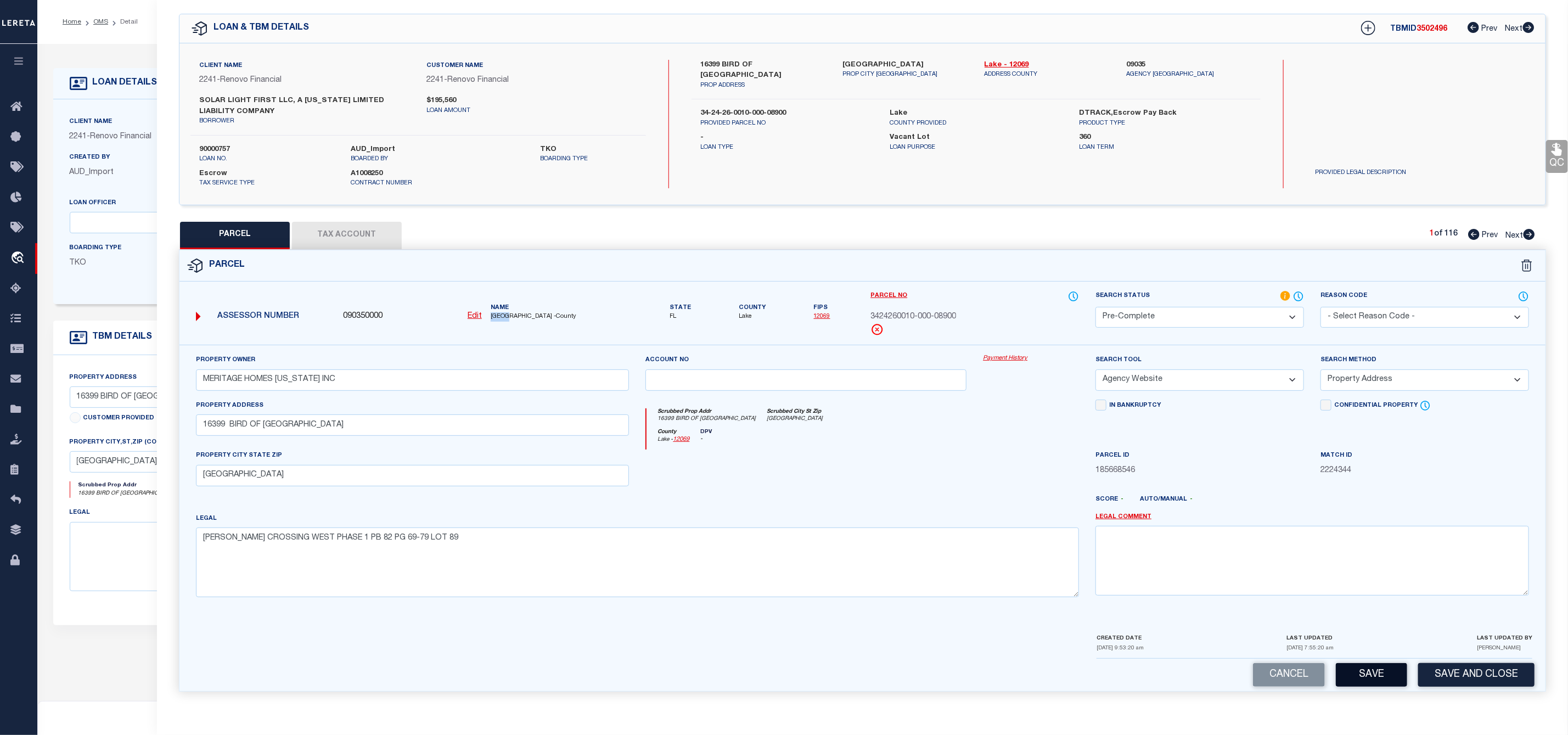
click at [1370, 677] on button "Save" at bounding box center [1371, 674] width 71 height 24
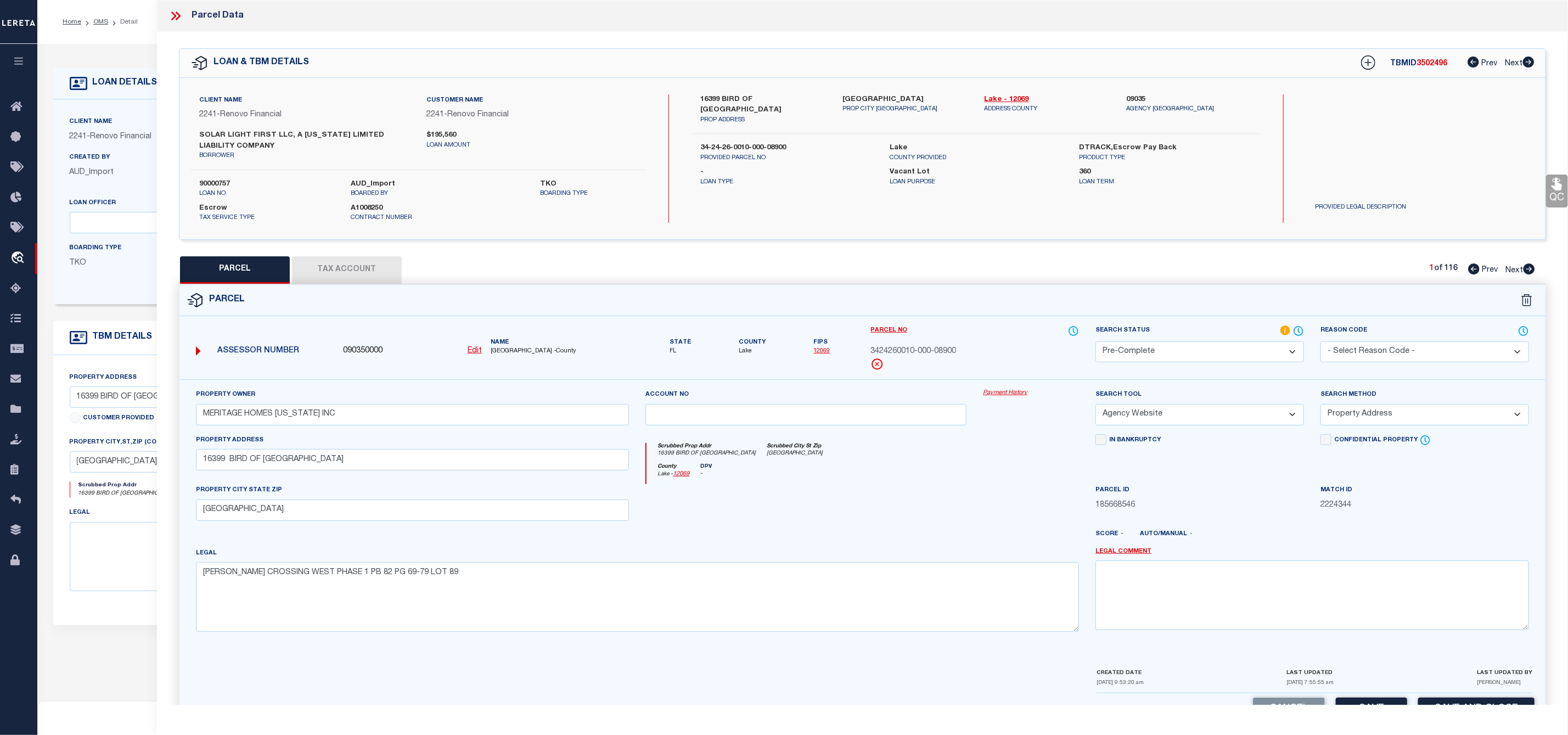
click at [173, 16] on icon at bounding box center [175, 16] width 14 height 14
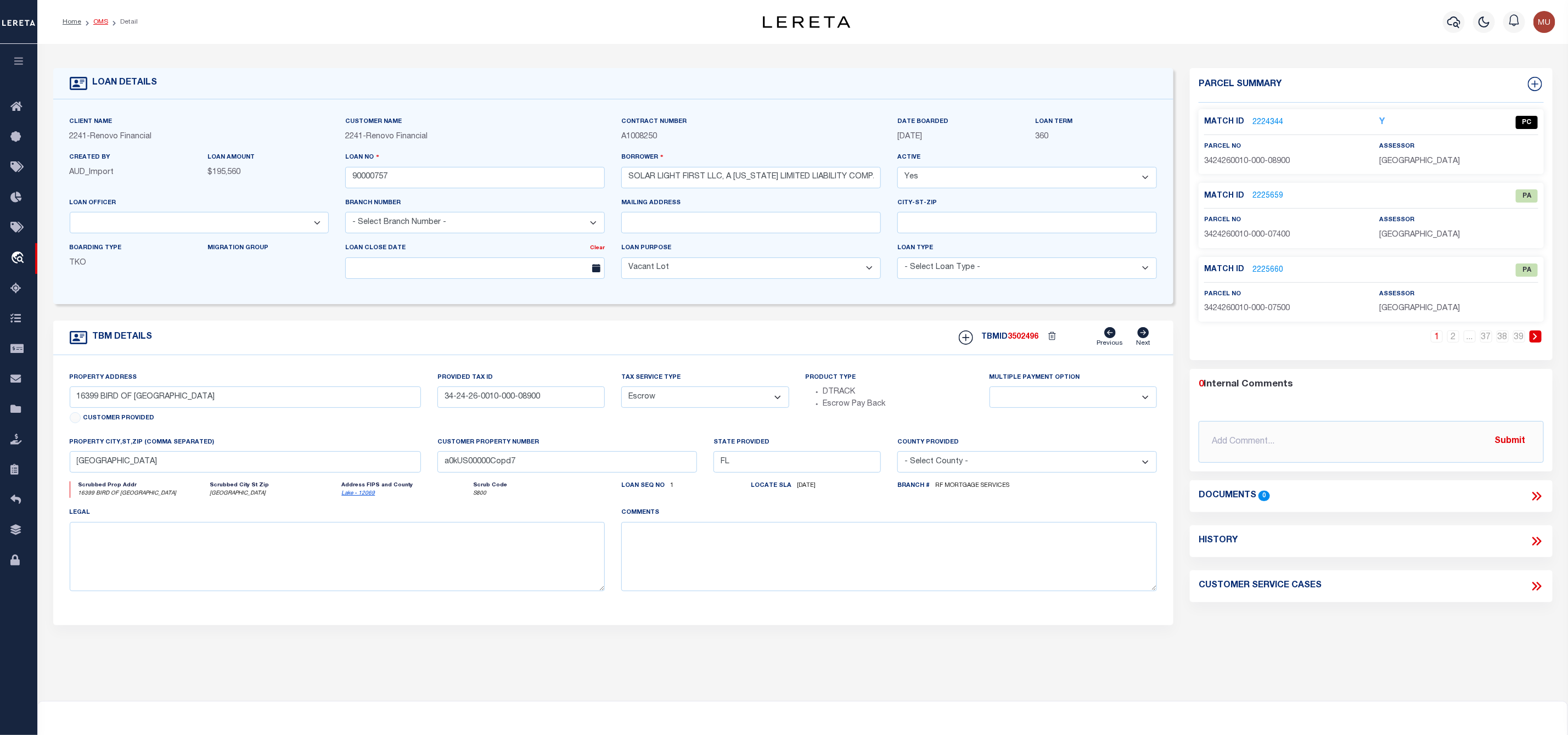
click at [102, 22] on link "OMS" at bounding box center [100, 21] width 15 height 6
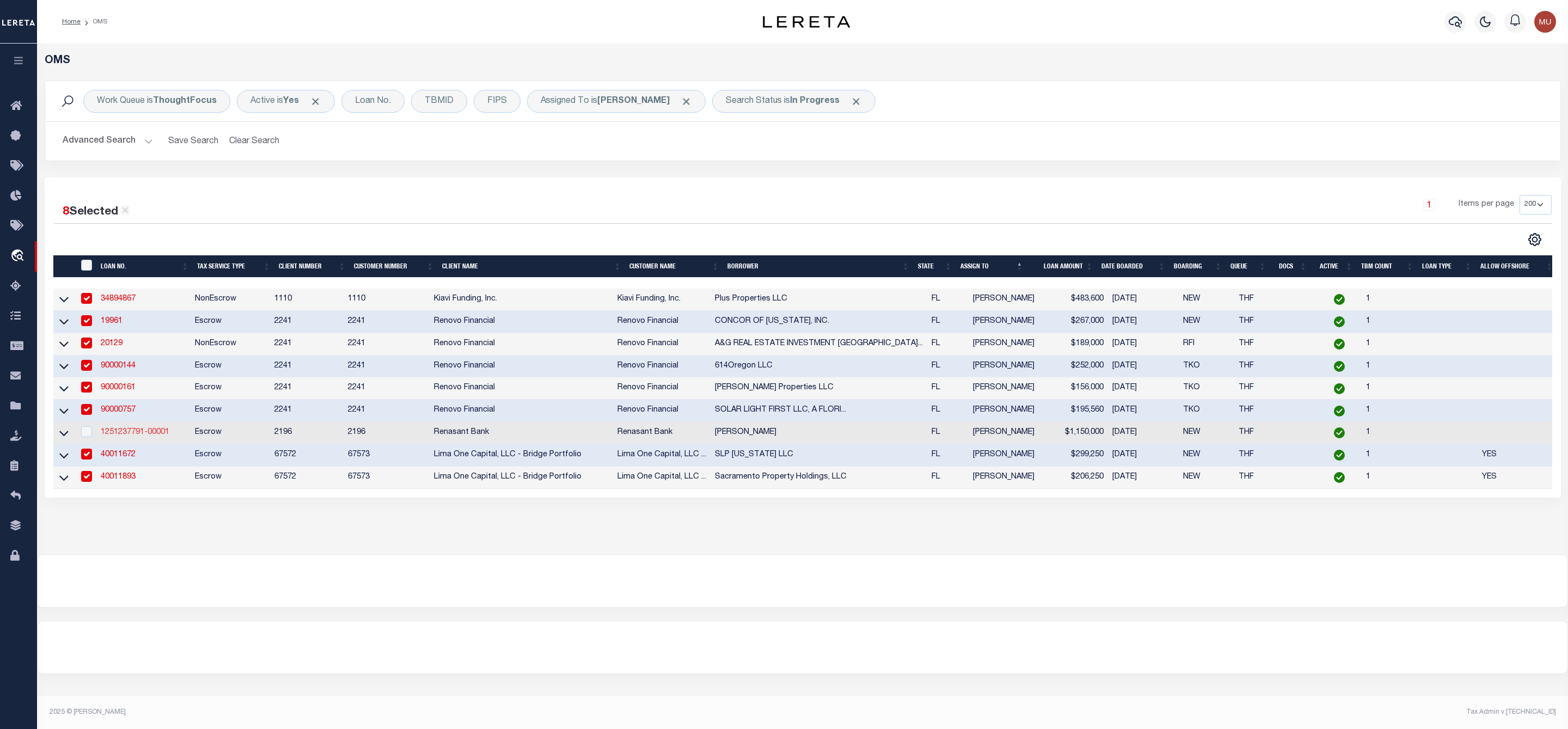
click at [132, 433] on link "1251237791-00001" at bounding box center [134, 432] width 69 height 8
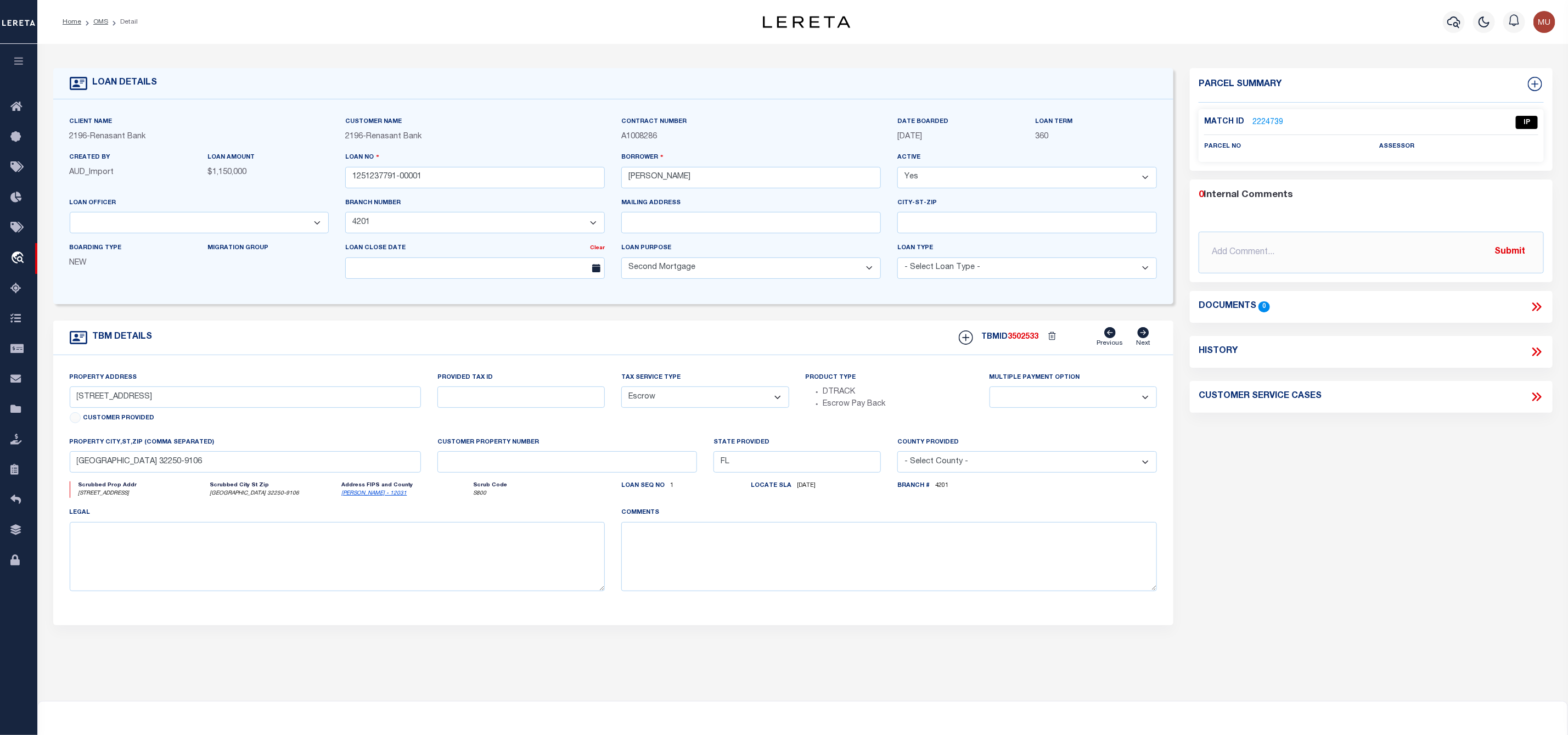
click at [1274, 117] on link "2224739" at bounding box center [1267, 123] width 31 height 11
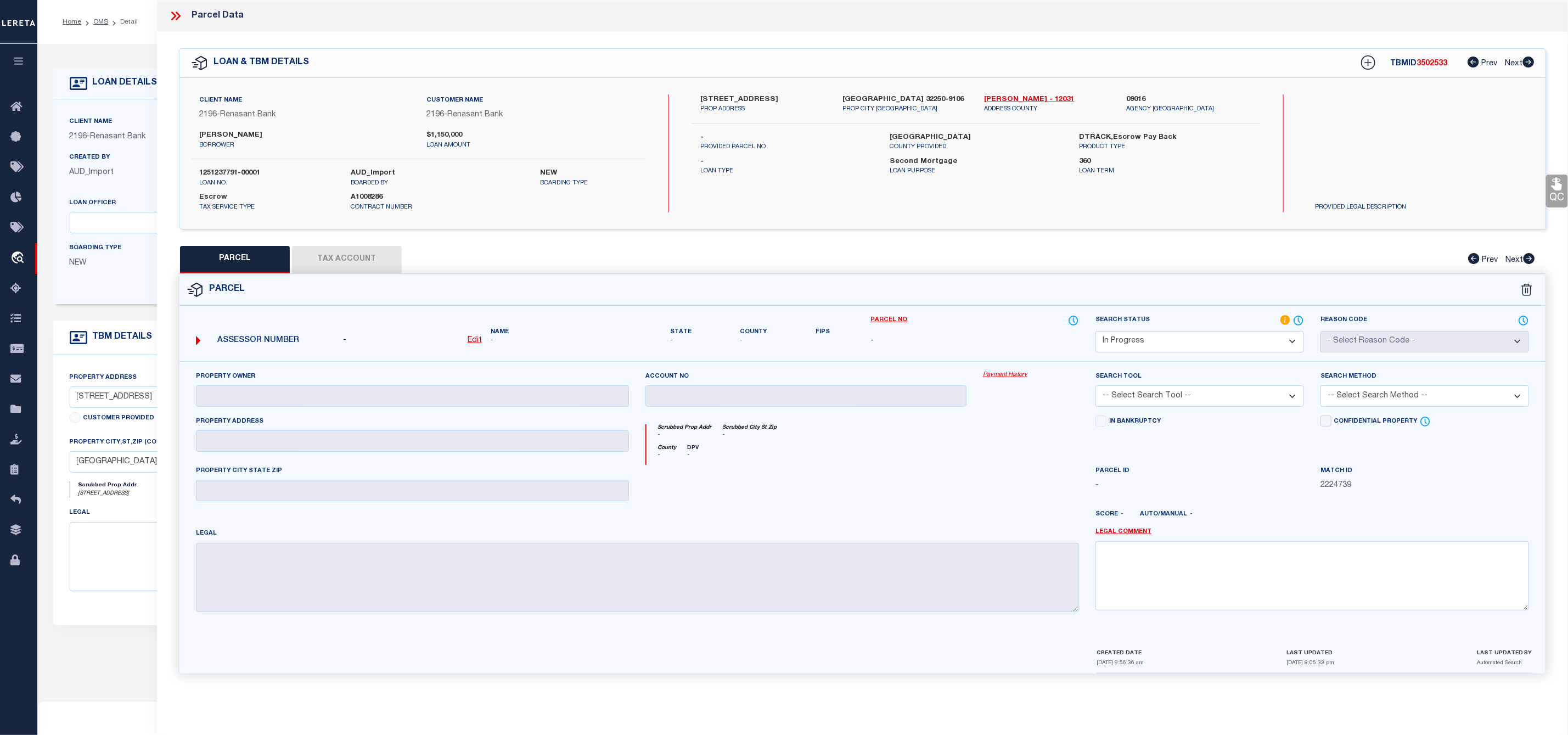
click at [1192, 336] on select "Automated Search Bad Parcel Complete Duplicate Parcel High Dollar Reporting In …" at bounding box center [1200, 341] width 209 height 21
click at [1095, 332] on select "Automated Search Bad Parcel Complete Duplicate Parcel High Dollar Reporting In …" at bounding box center [1200, 341] width 209 height 21
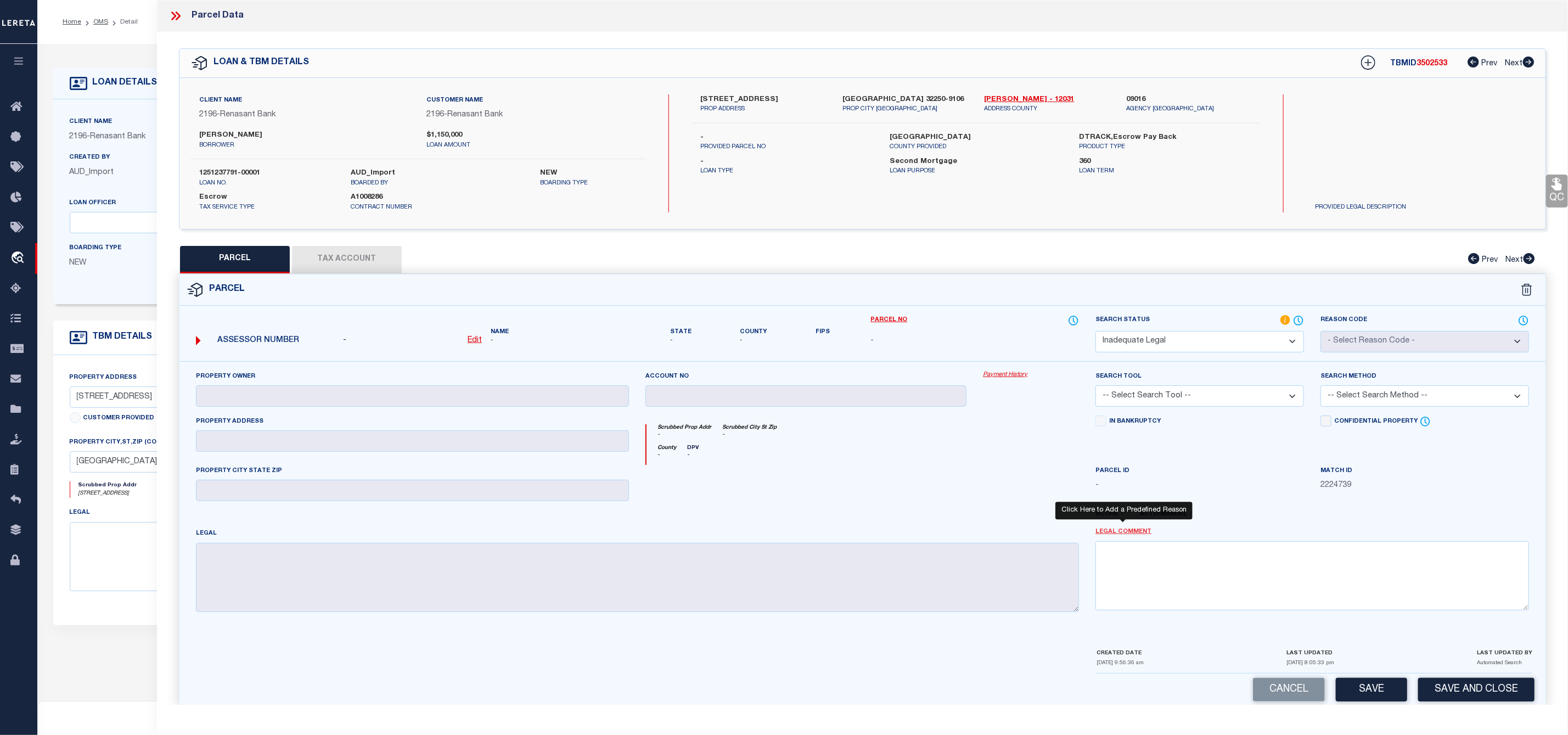
click at [1132, 534] on link "Legal Comment" at bounding box center [1123, 532] width 56 height 9
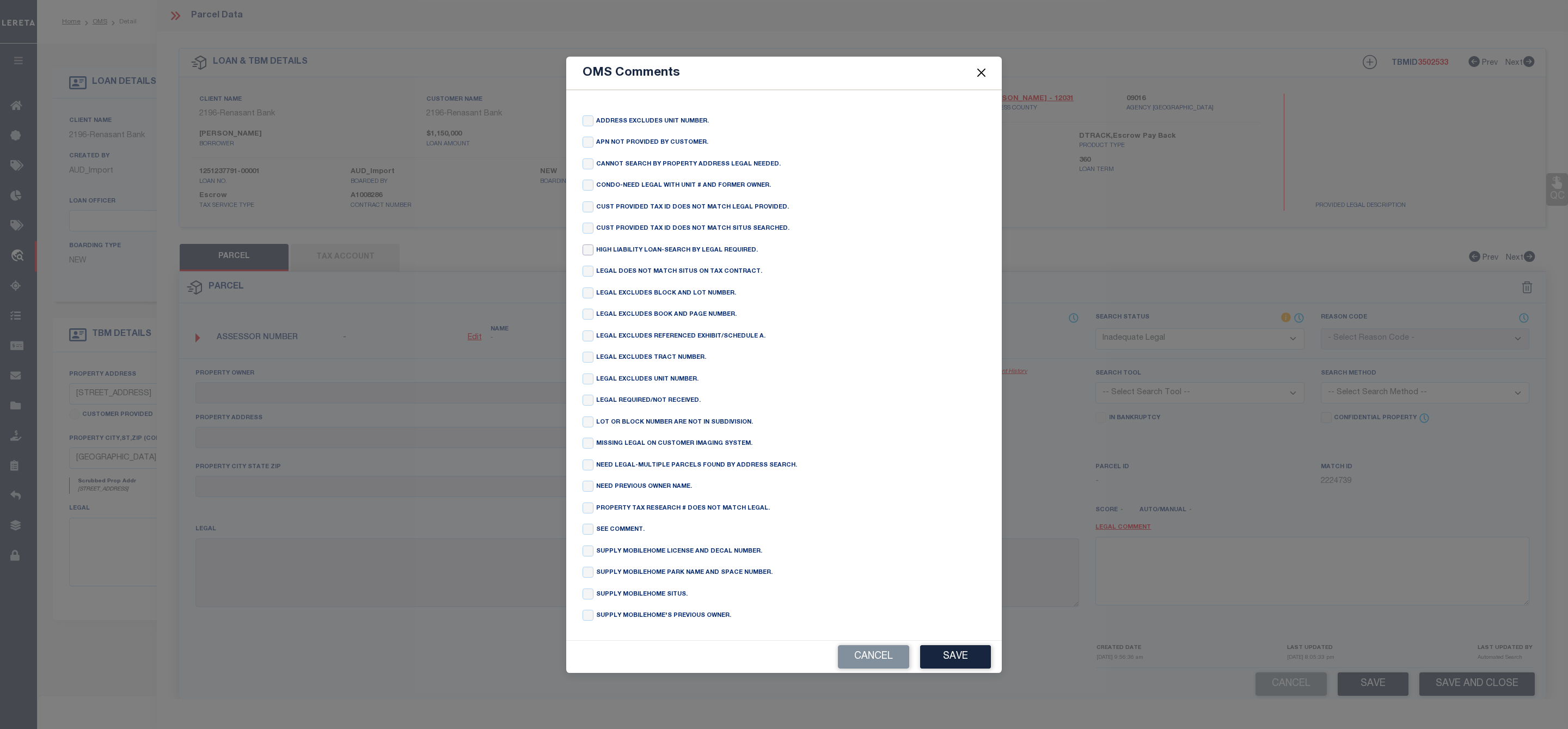
click at [588, 245] on input "checkbox" at bounding box center [587, 250] width 11 height 11
click at [957, 665] on button "Save" at bounding box center [955, 656] width 71 height 23
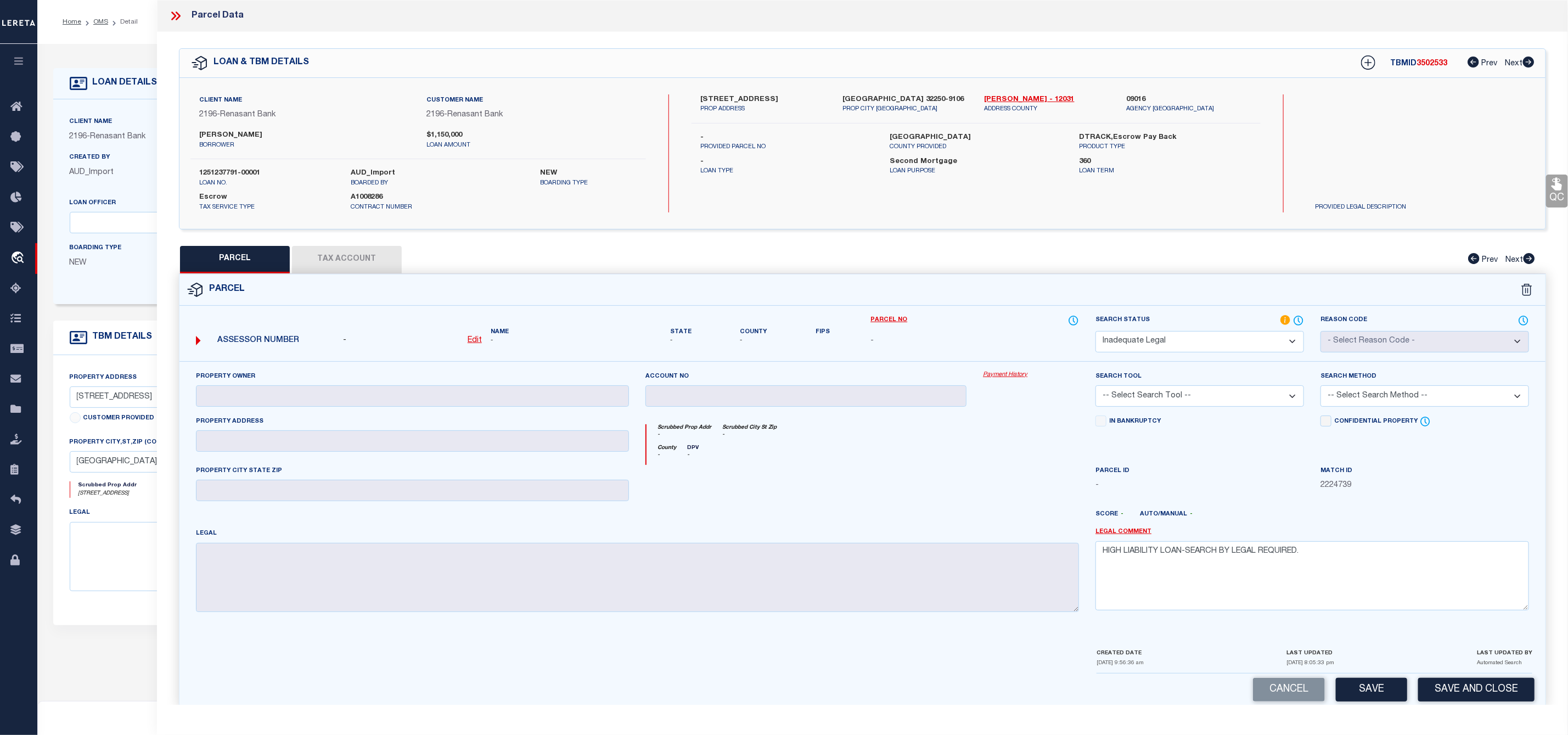
scroll to position [22, 0]
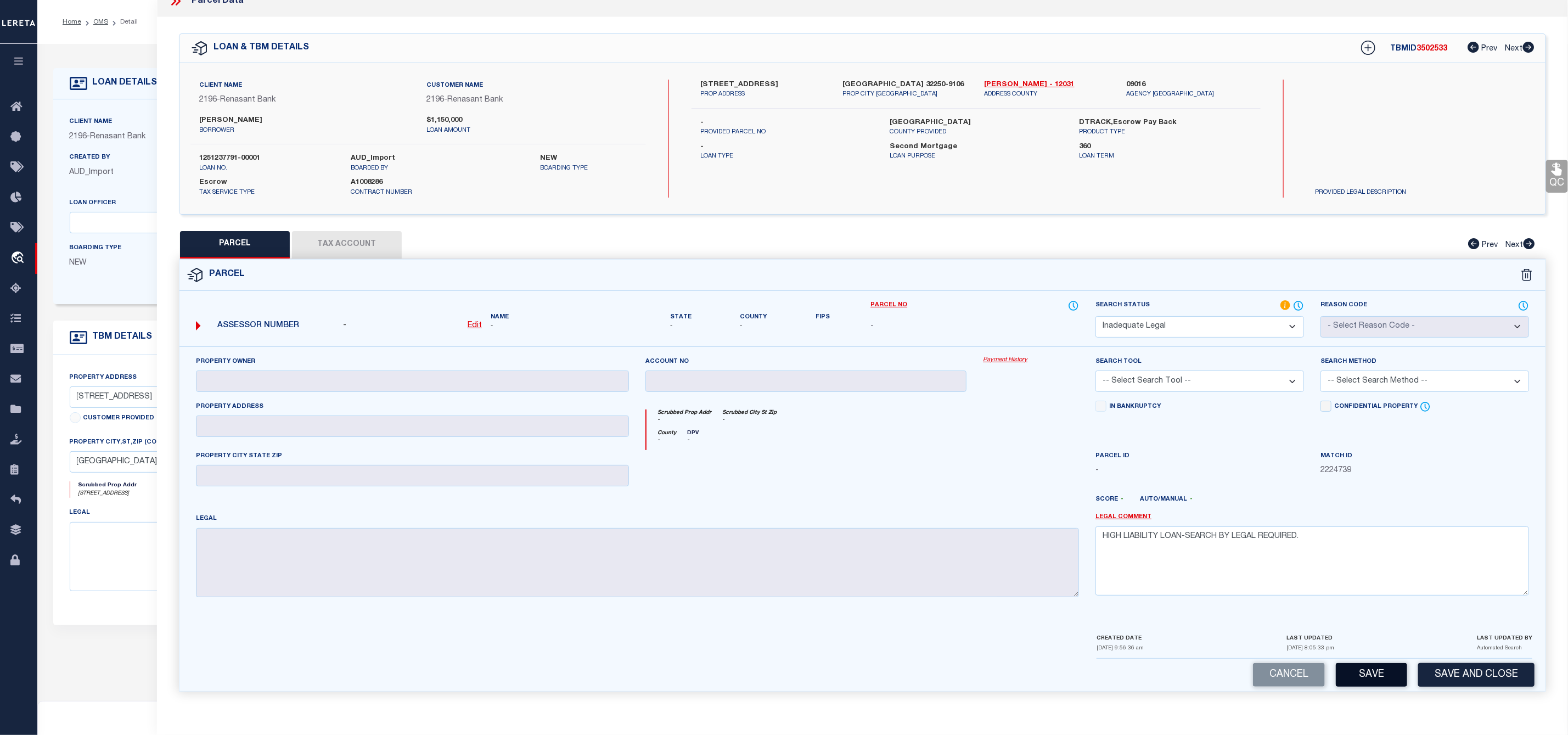
click at [1378, 671] on button "Save" at bounding box center [1371, 674] width 71 height 24
click at [1368, 684] on button "Save" at bounding box center [1371, 674] width 71 height 24
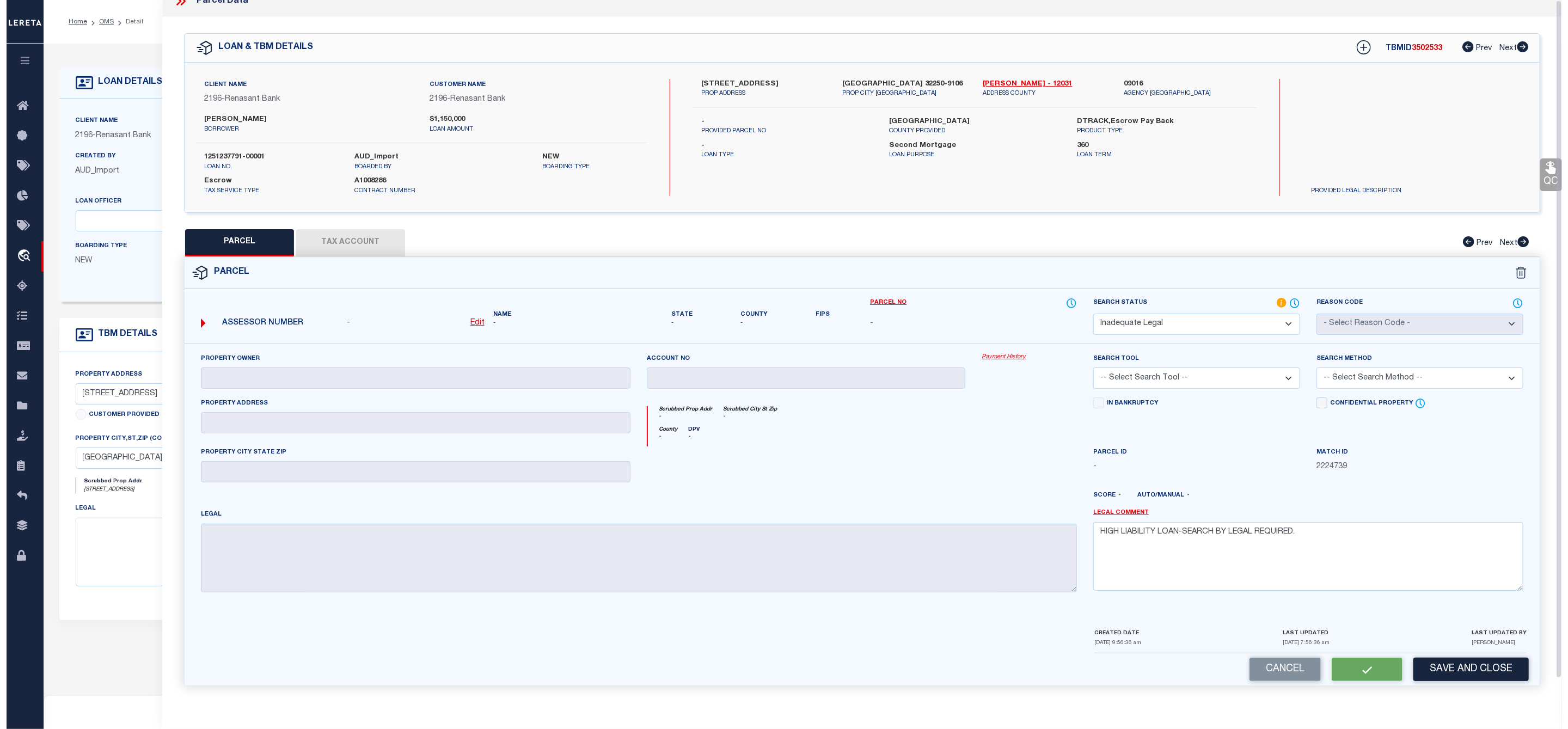
scroll to position [0, 0]
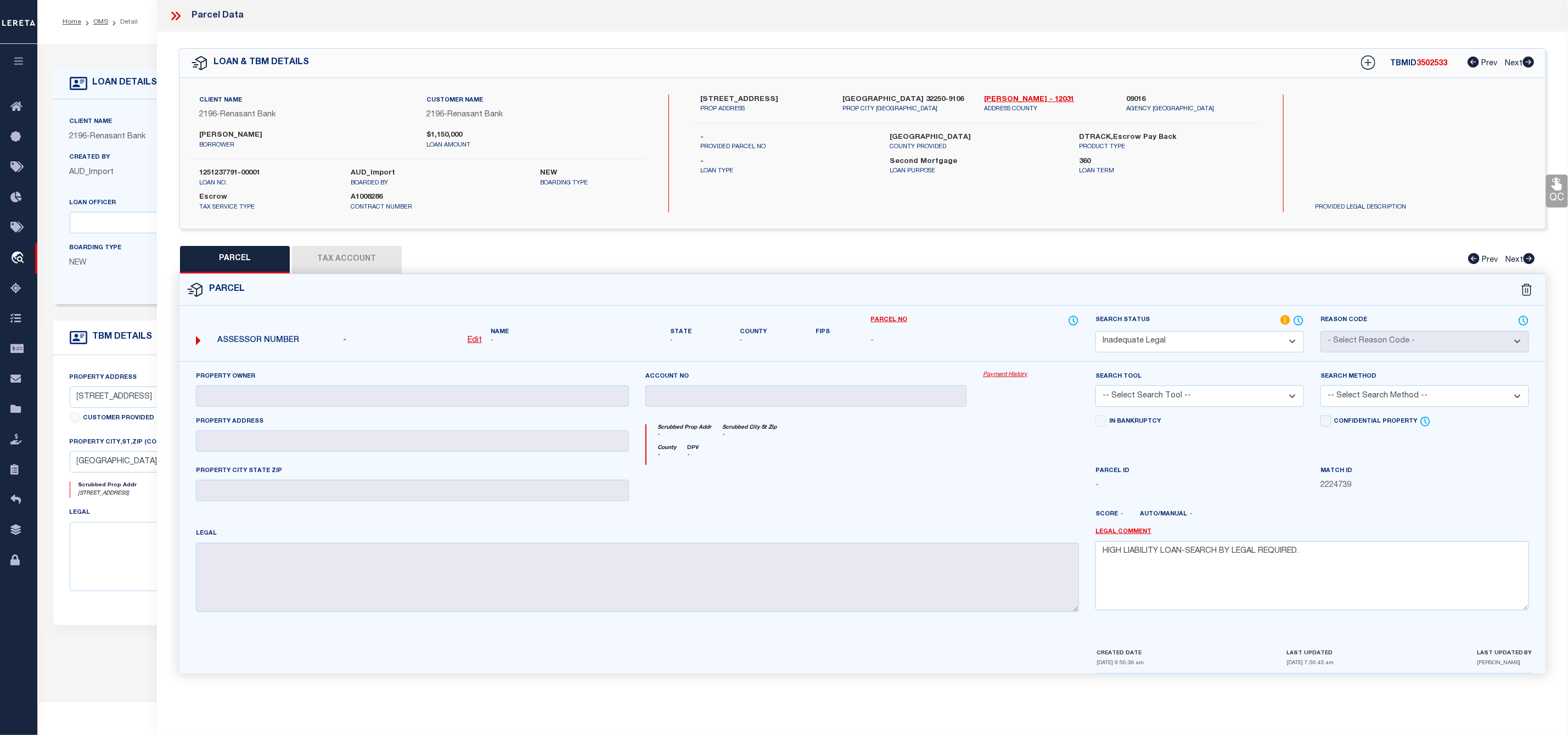
click at [176, 12] on icon at bounding box center [177, 16] width 5 height 9
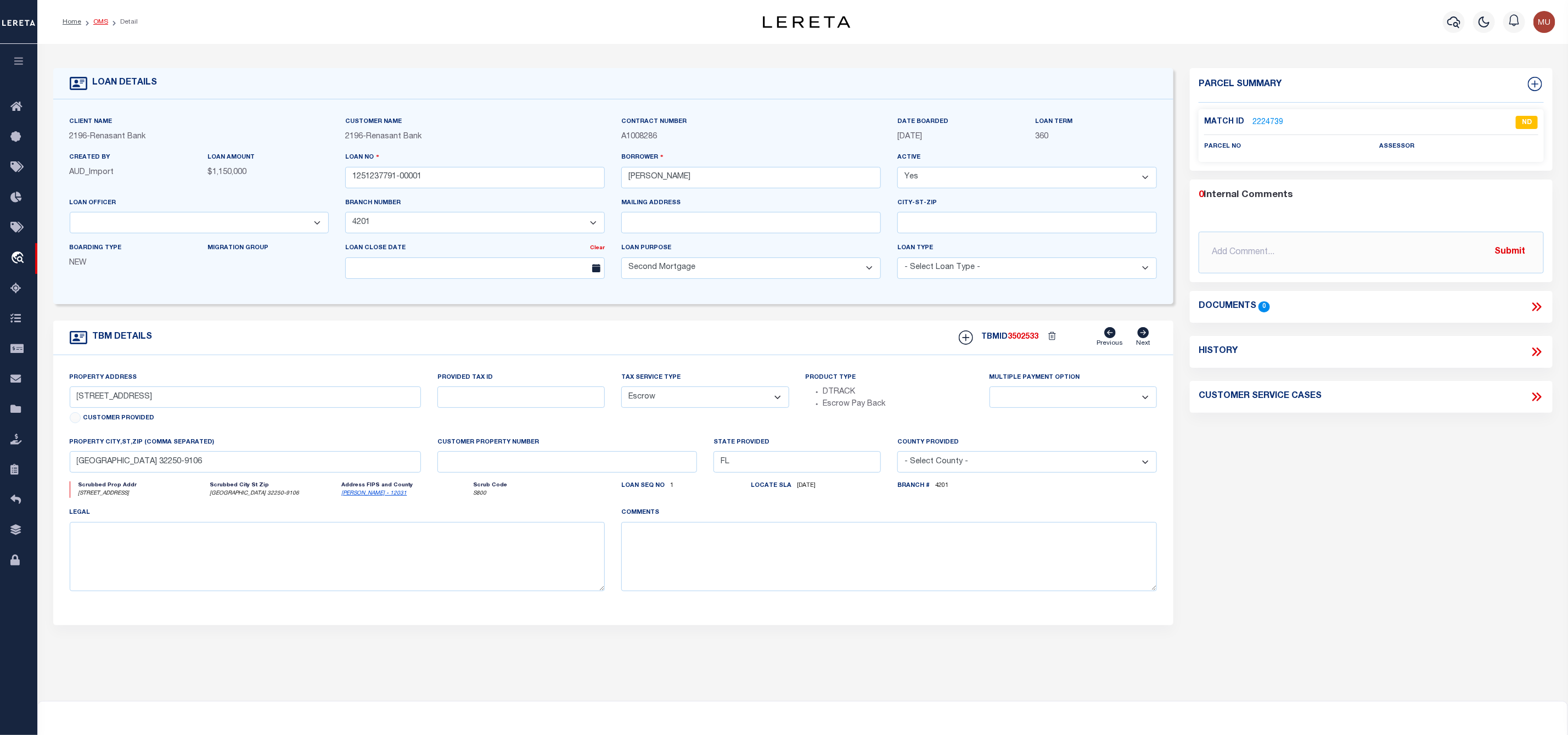
click at [103, 22] on link "OMS" at bounding box center [100, 21] width 15 height 6
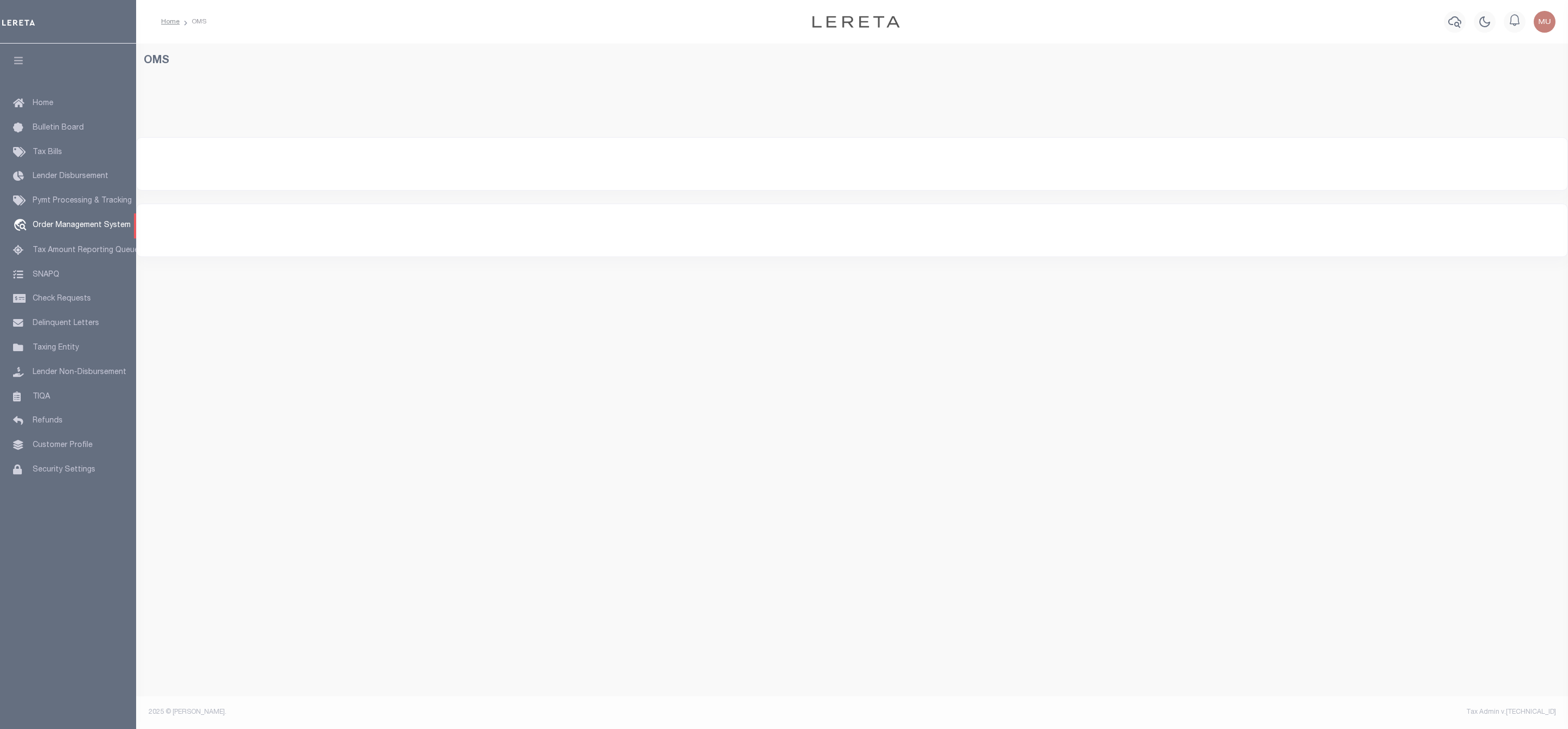
select select "FL"
select select "200"
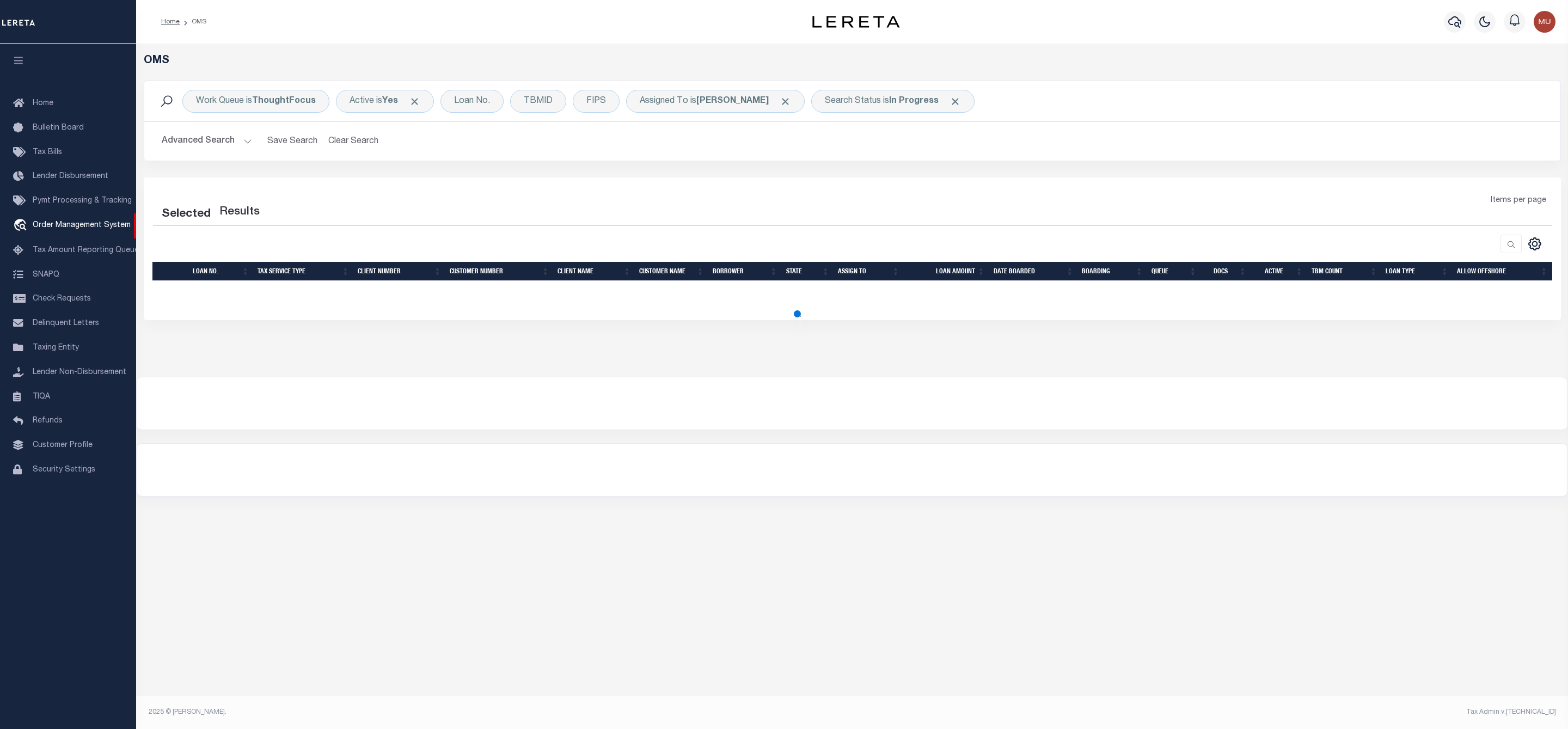
select select "200"
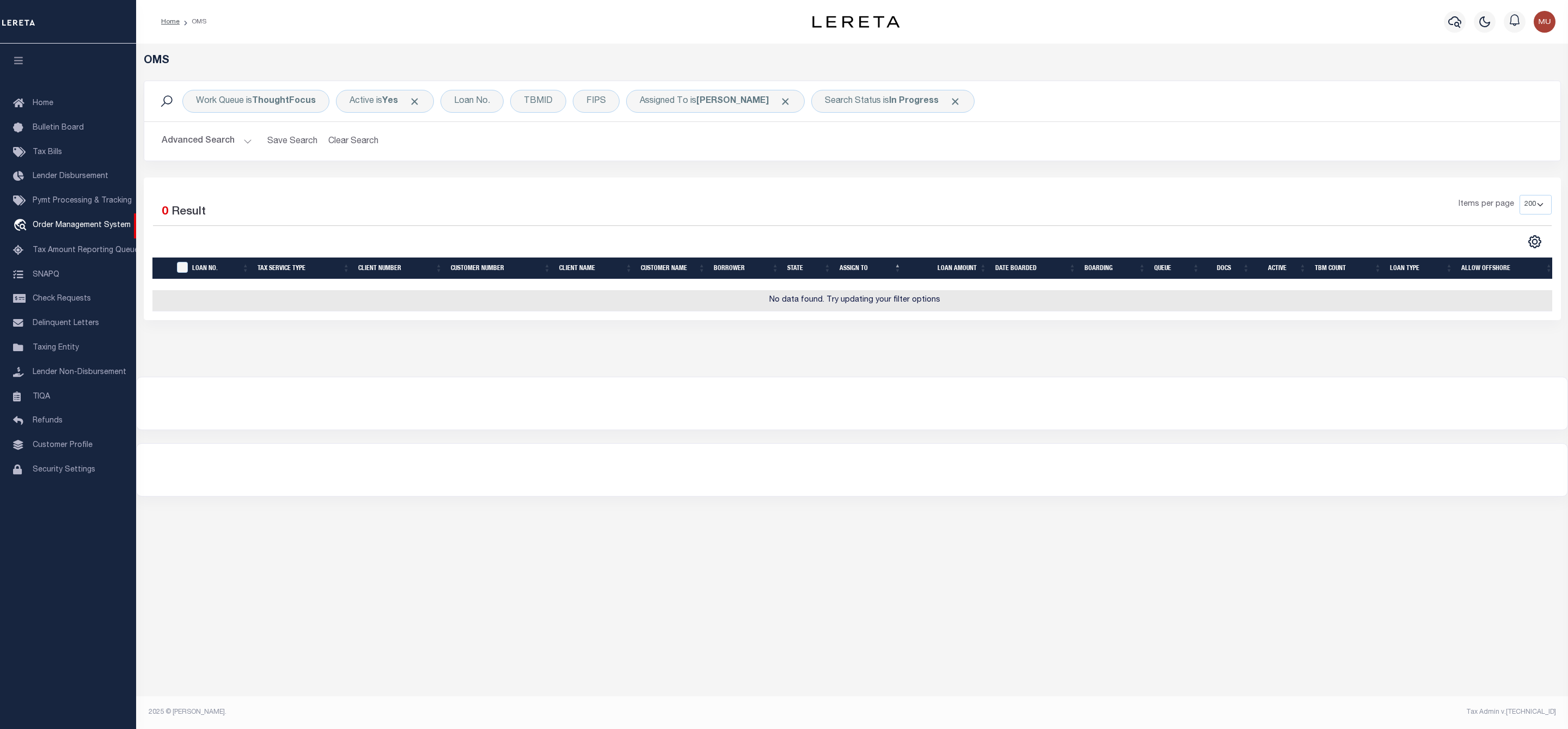
click at [232, 139] on button "Advanced Search" at bounding box center [207, 141] width 90 height 21
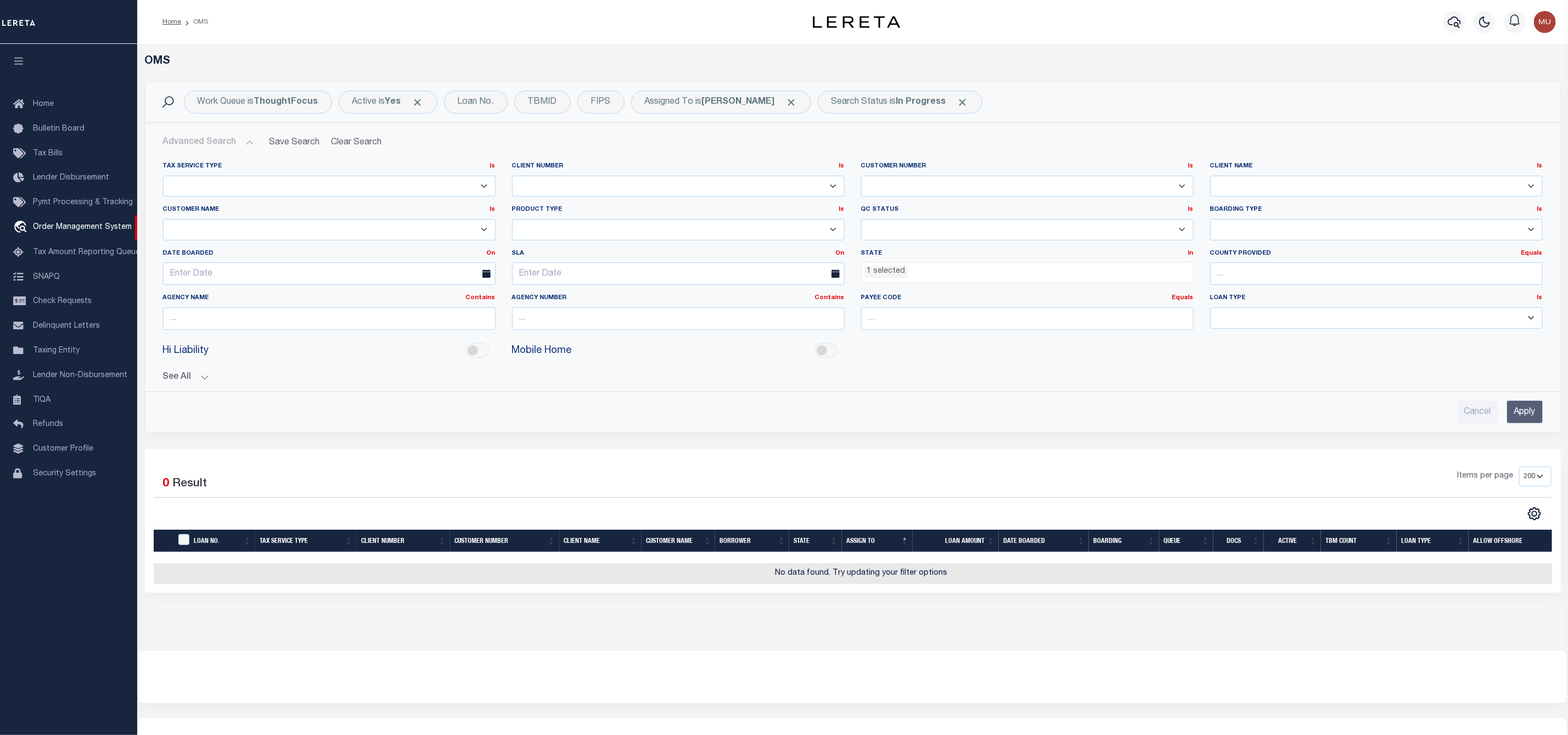
click at [949, 274] on ul "1 selected" at bounding box center [1027, 270] width 331 height 15
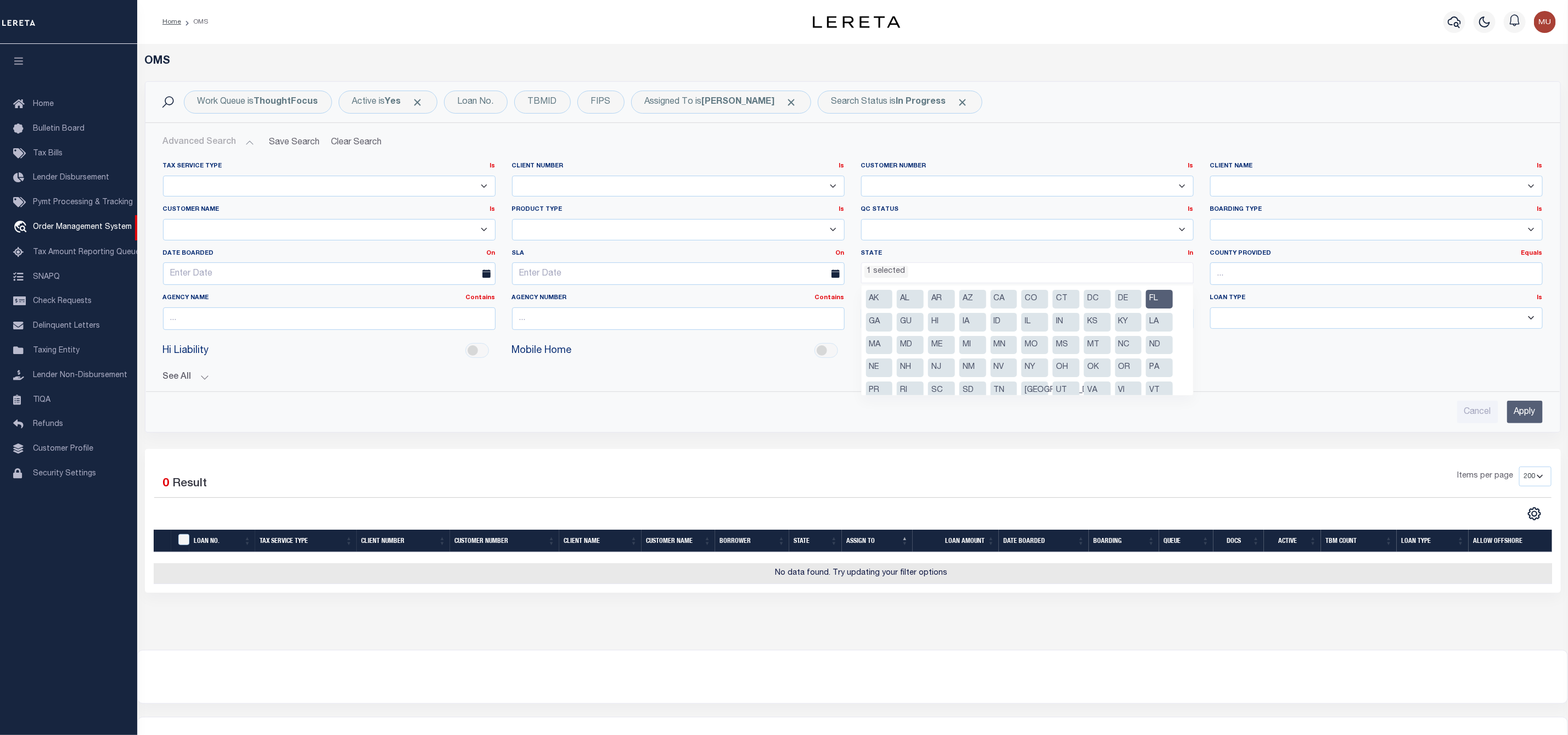
click at [1155, 298] on li "FL" at bounding box center [1160, 299] width 27 height 19
select select
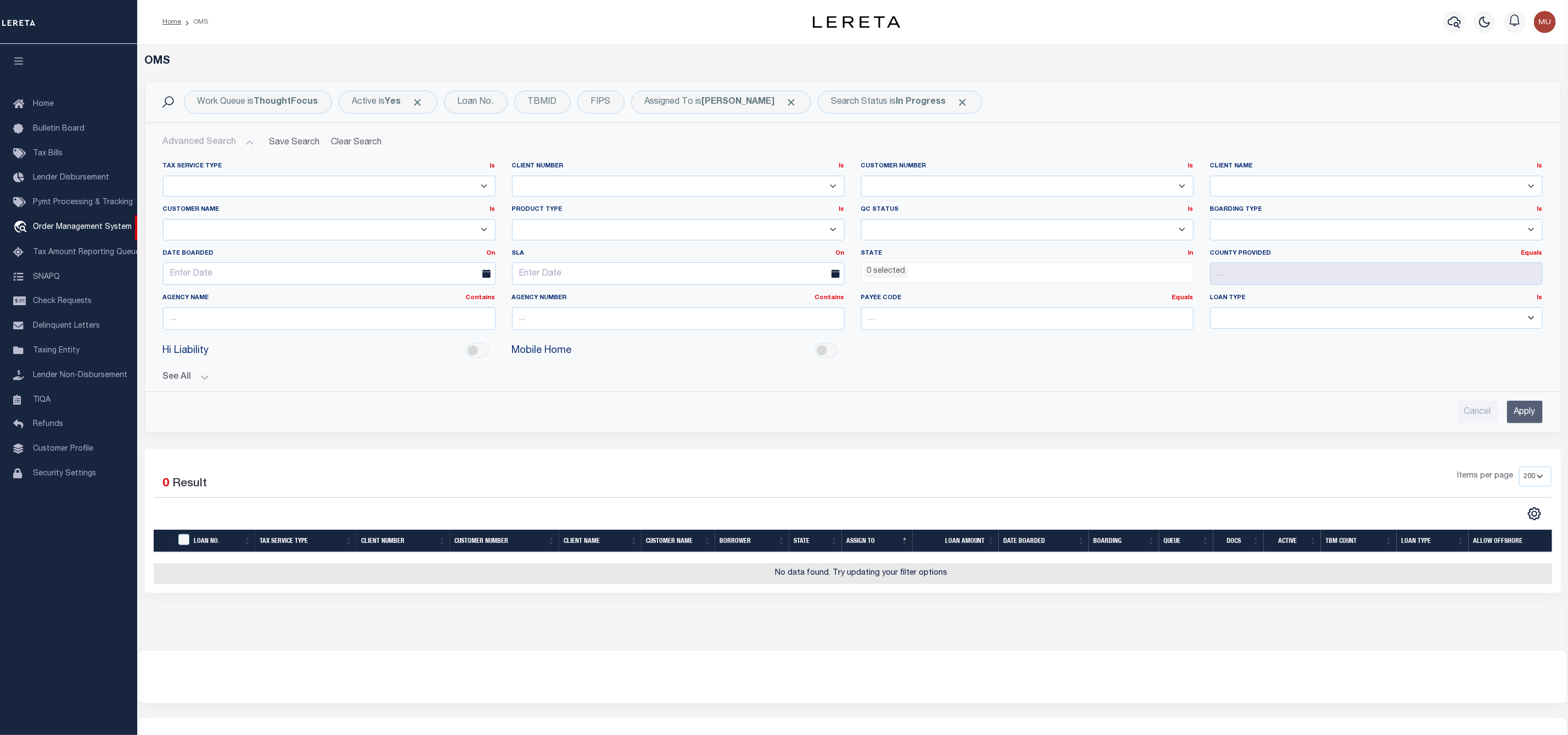
click at [1530, 417] on input "Apply" at bounding box center [1525, 412] width 36 height 23
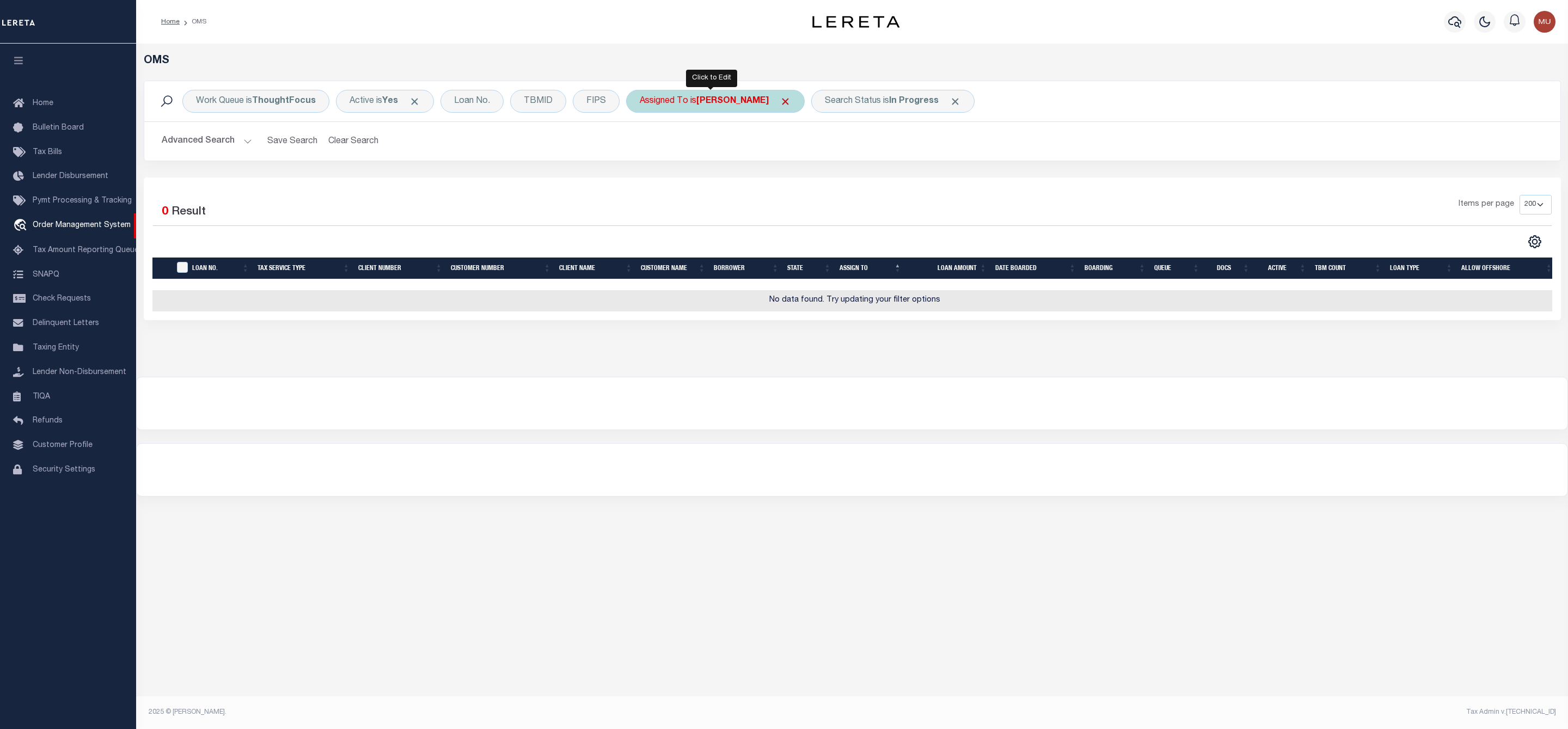
click at [727, 102] on b "[PERSON_NAME]" at bounding box center [732, 101] width 72 height 8
click at [706, 151] on select "--Unassigned-- [PERSON_NAME] [PERSON_NAME] [PERSON_NAME] [PERSON_NAME], [PERSON…" at bounding box center [720, 154] width 160 height 21
select select "[PERSON_NAME]"
click at [642, 146] on select "--Unassigned-- [PERSON_NAME] [PERSON_NAME] [PERSON_NAME] [PERSON_NAME], [PERSON…" at bounding box center [720, 154] width 160 height 21
click at [774, 181] on input "Apply" at bounding box center [783, 177] width 32 height 18
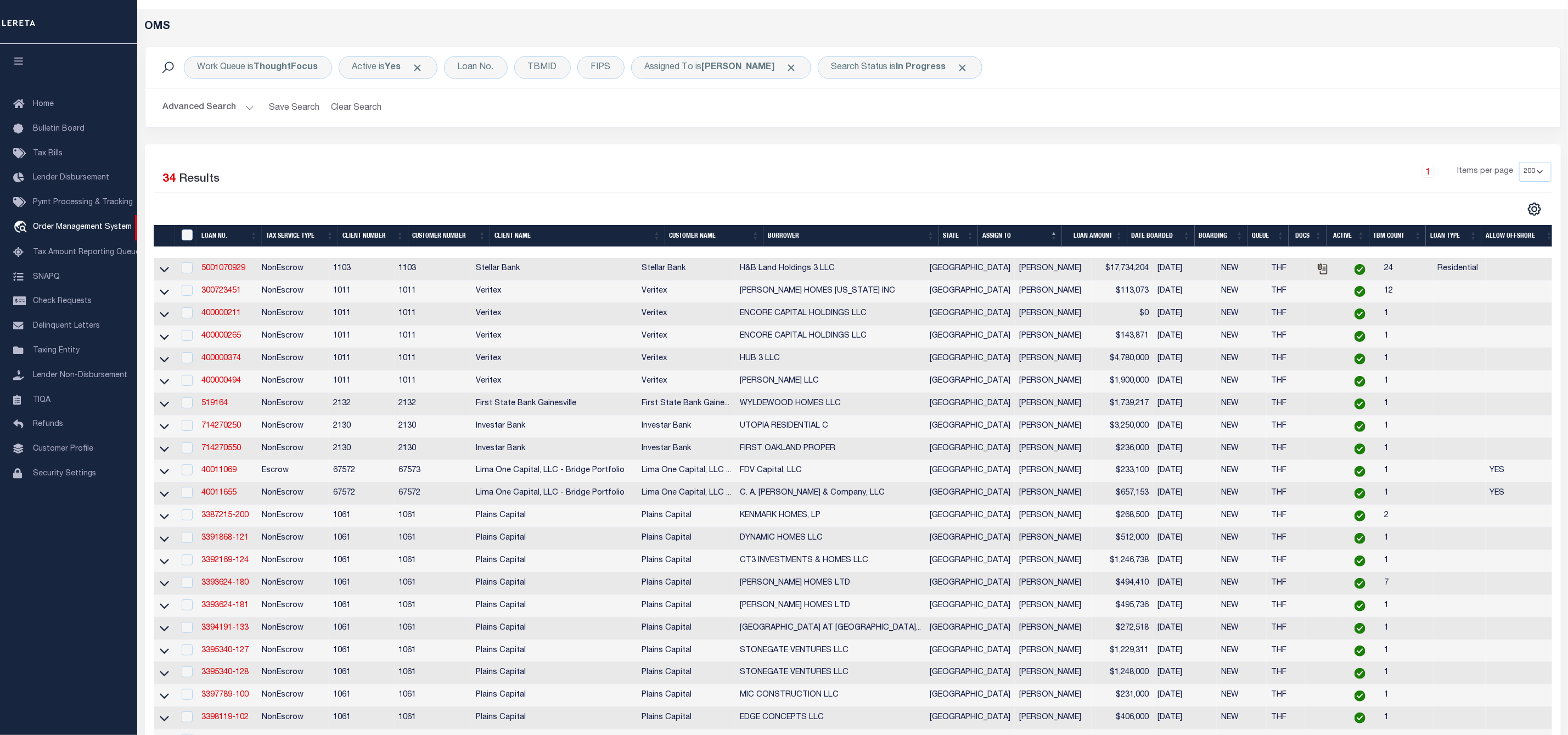
scroll to position [0, 0]
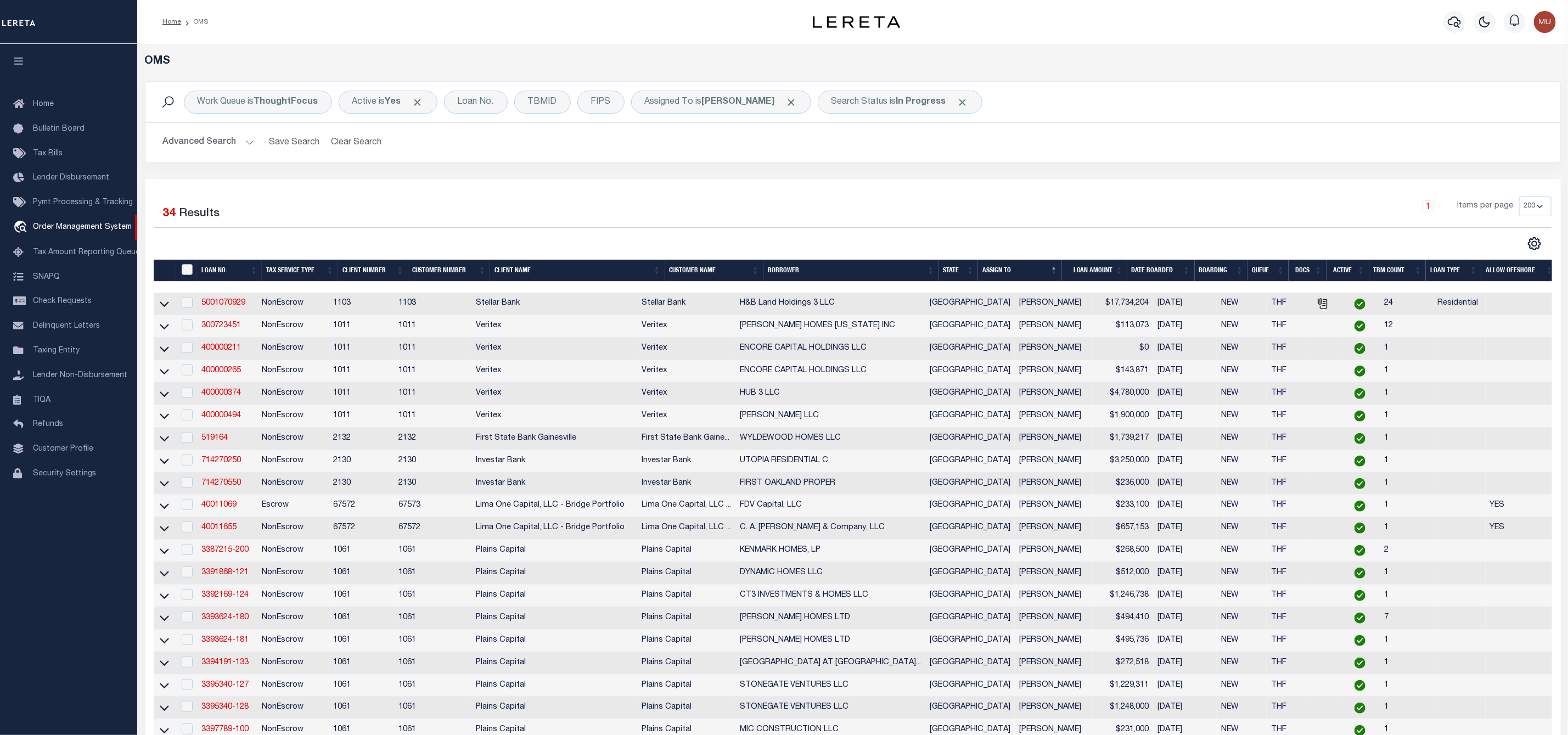
click at [188, 275] on input "" at bounding box center [187, 269] width 11 height 11
checkbox input "true"
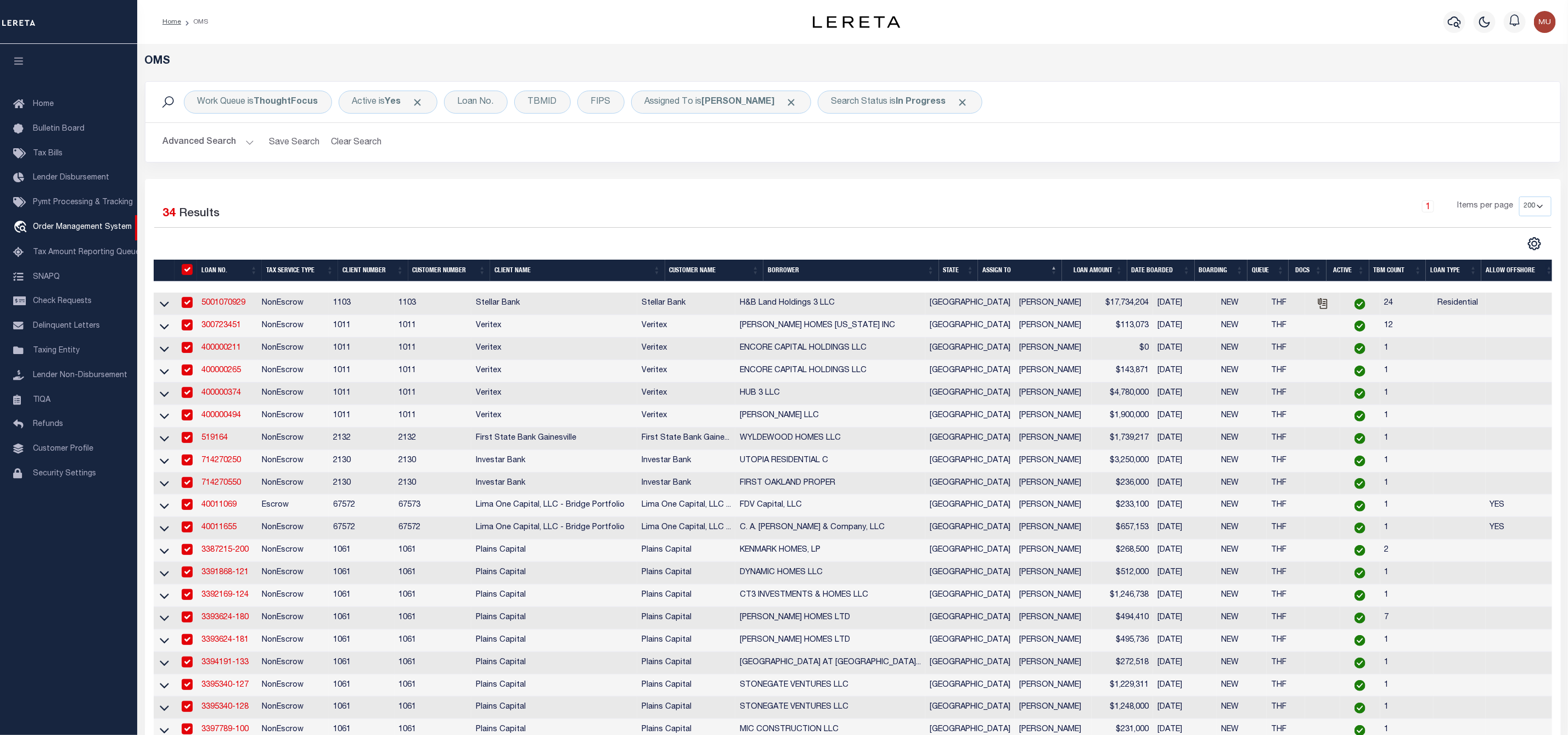
checkbox input "true"
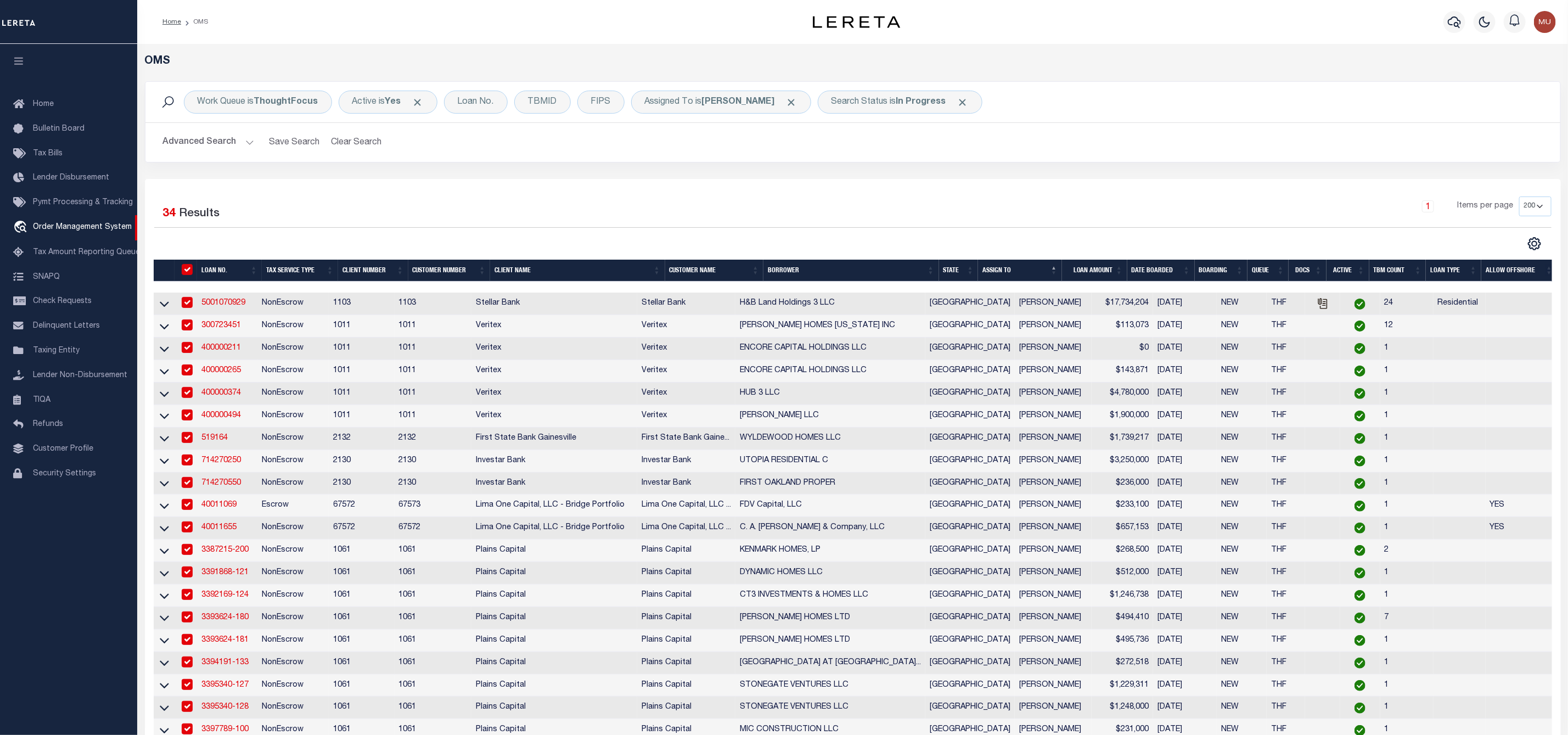
checkbox input "true"
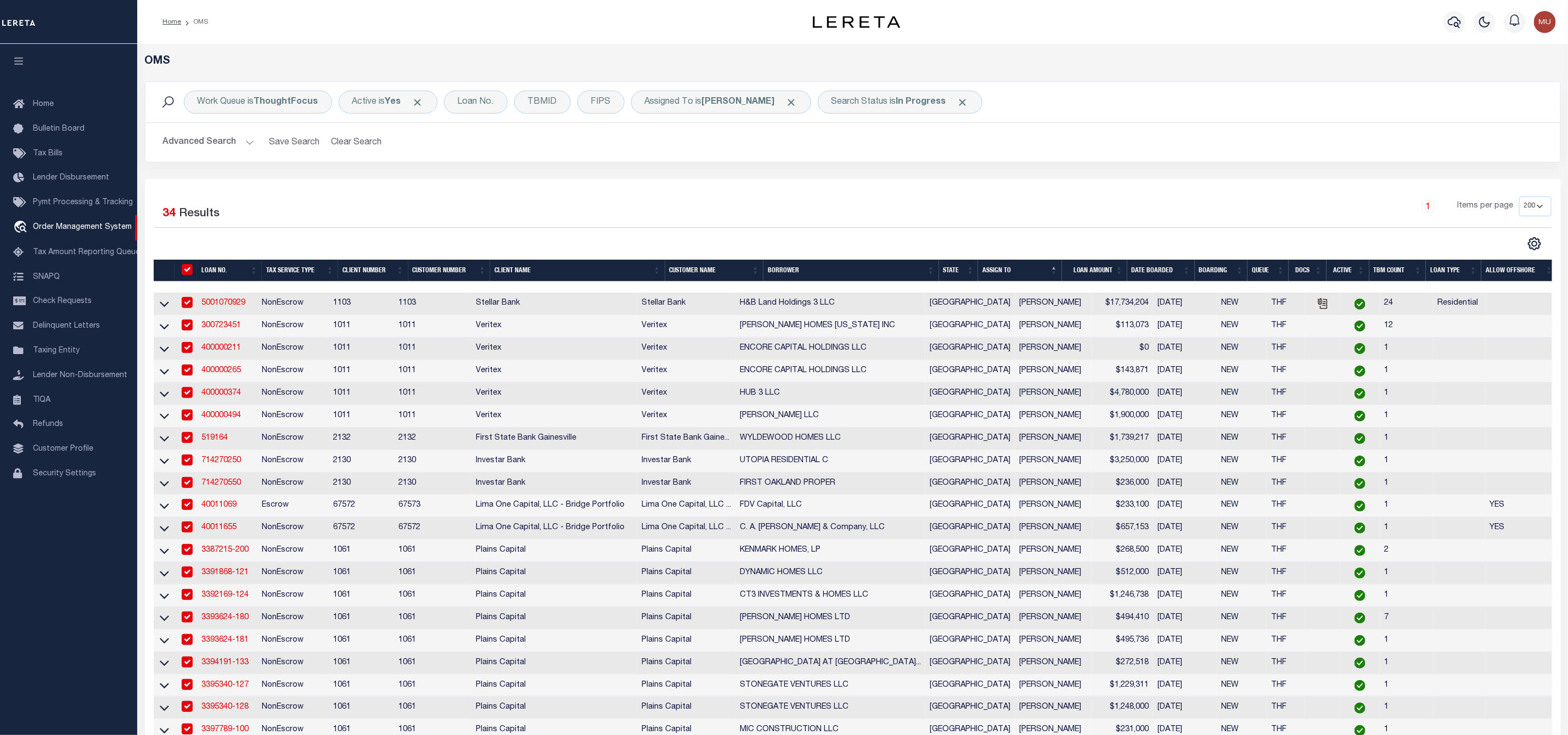
checkbox input "true"
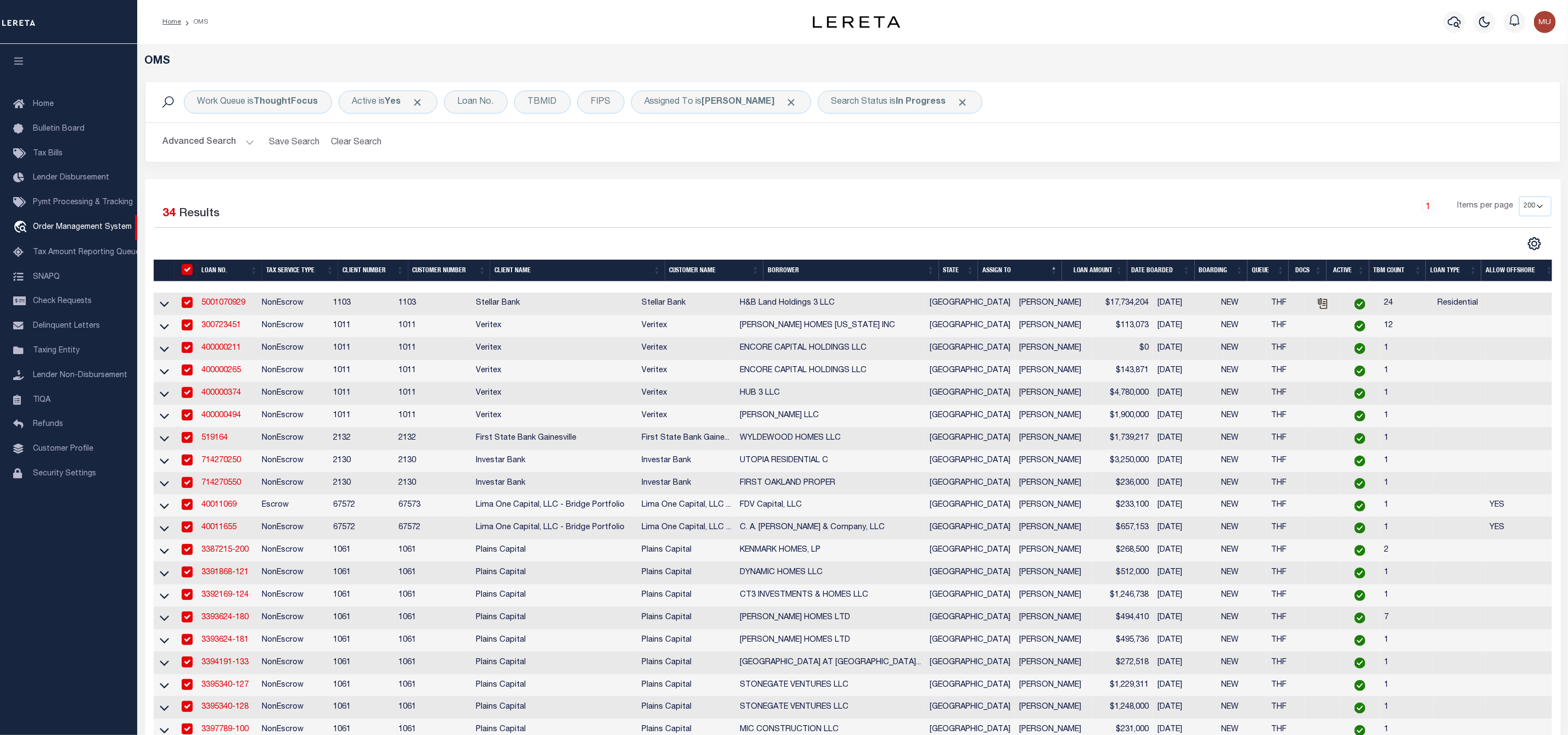
checkbox input "true"
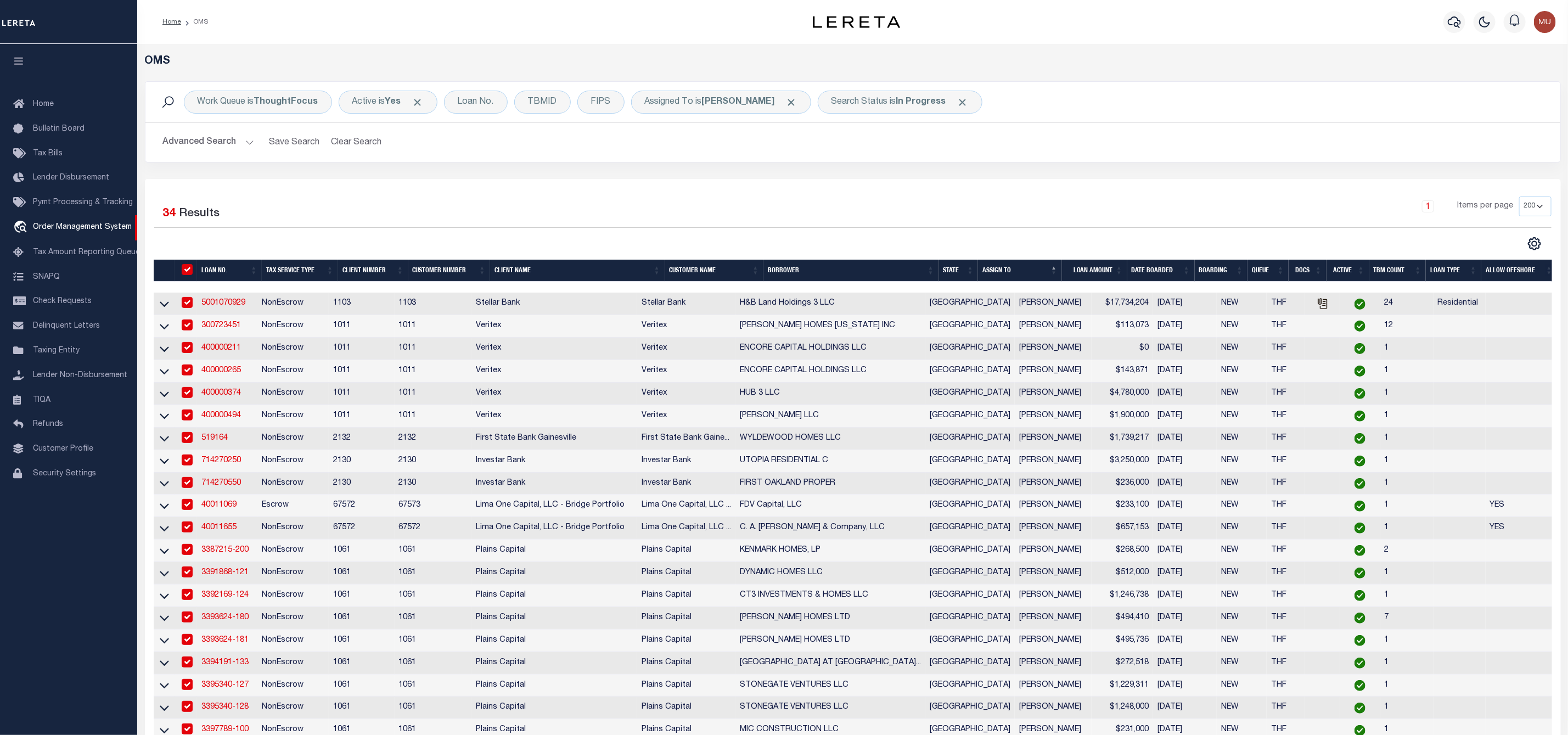
checkbox input "true"
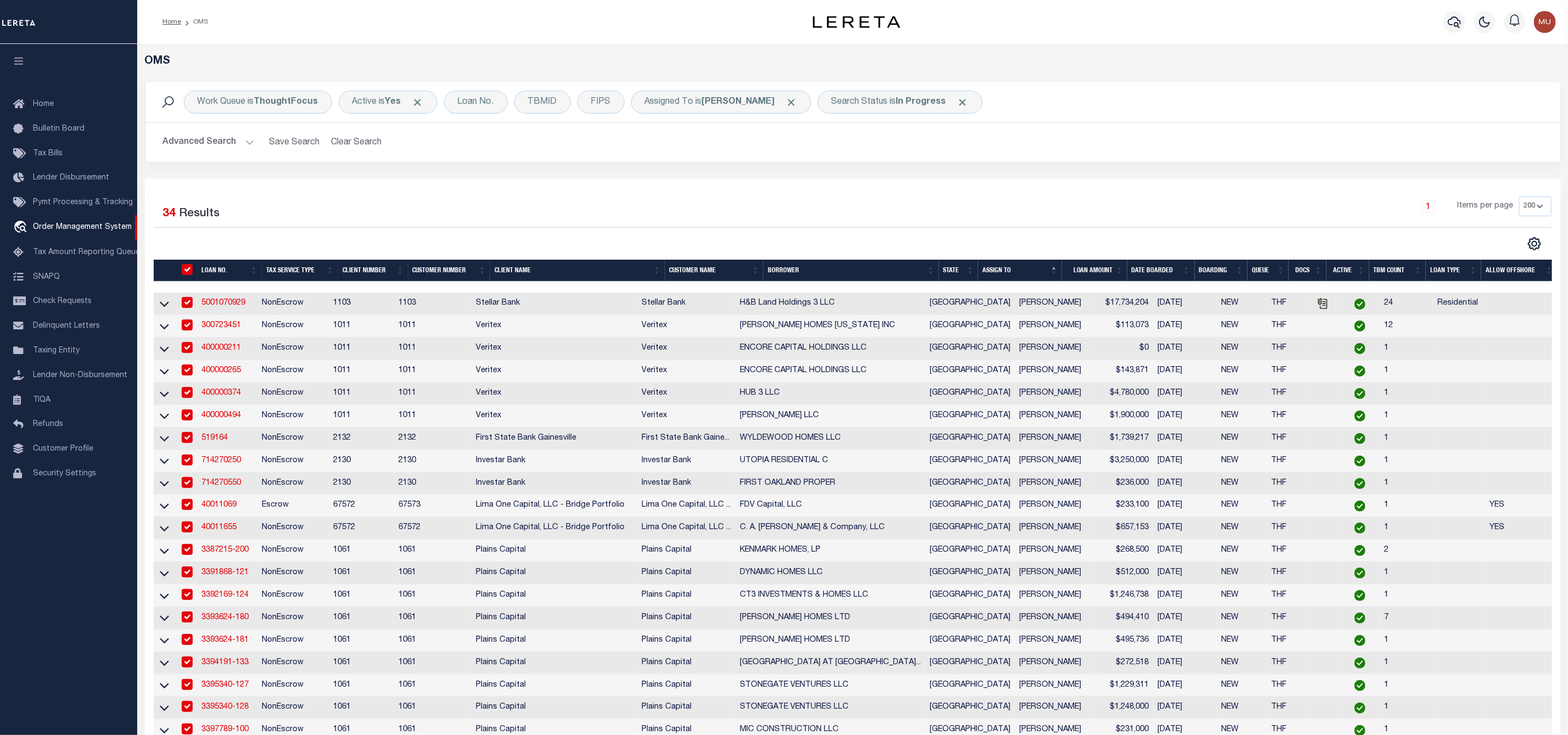
checkbox input "true"
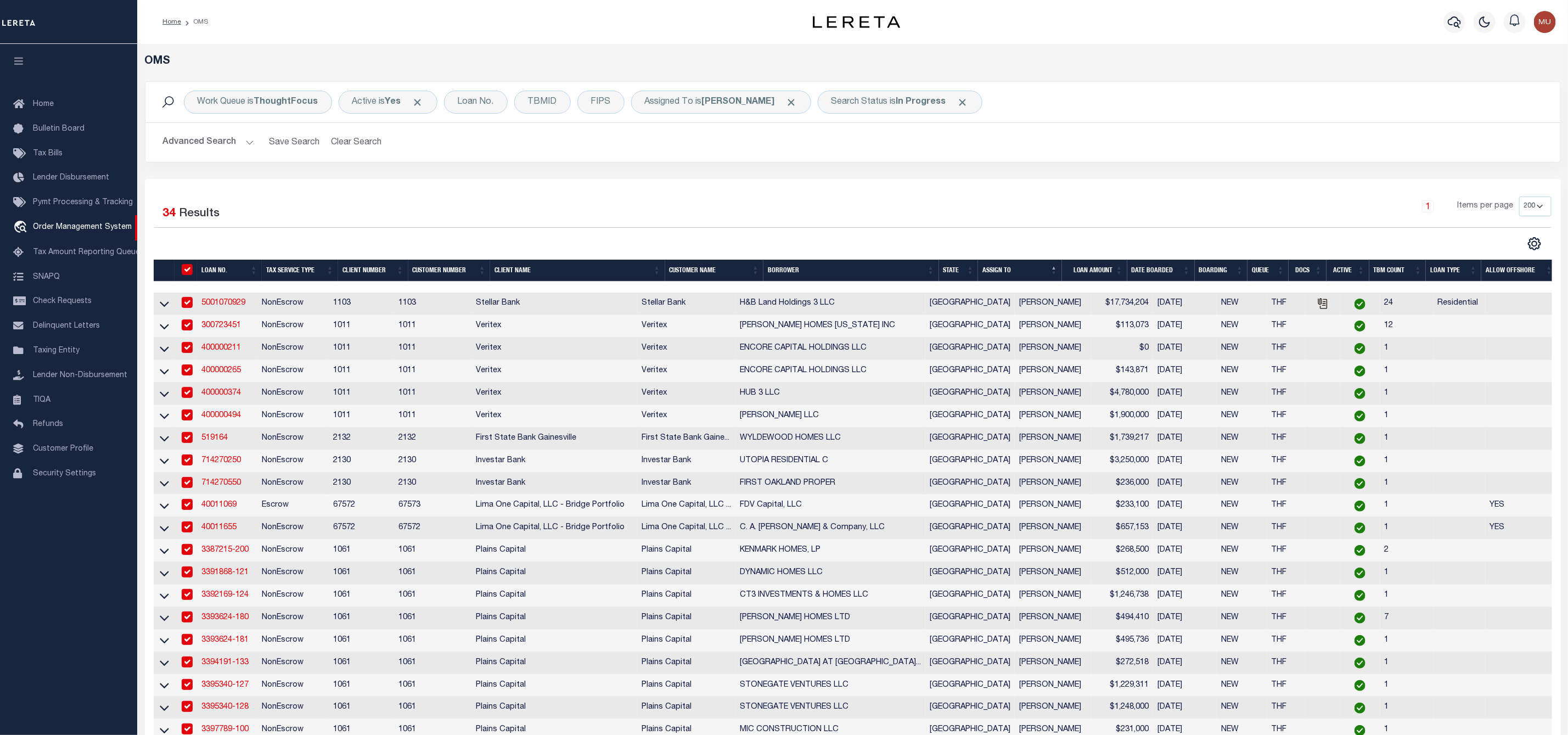
checkbox input "true"
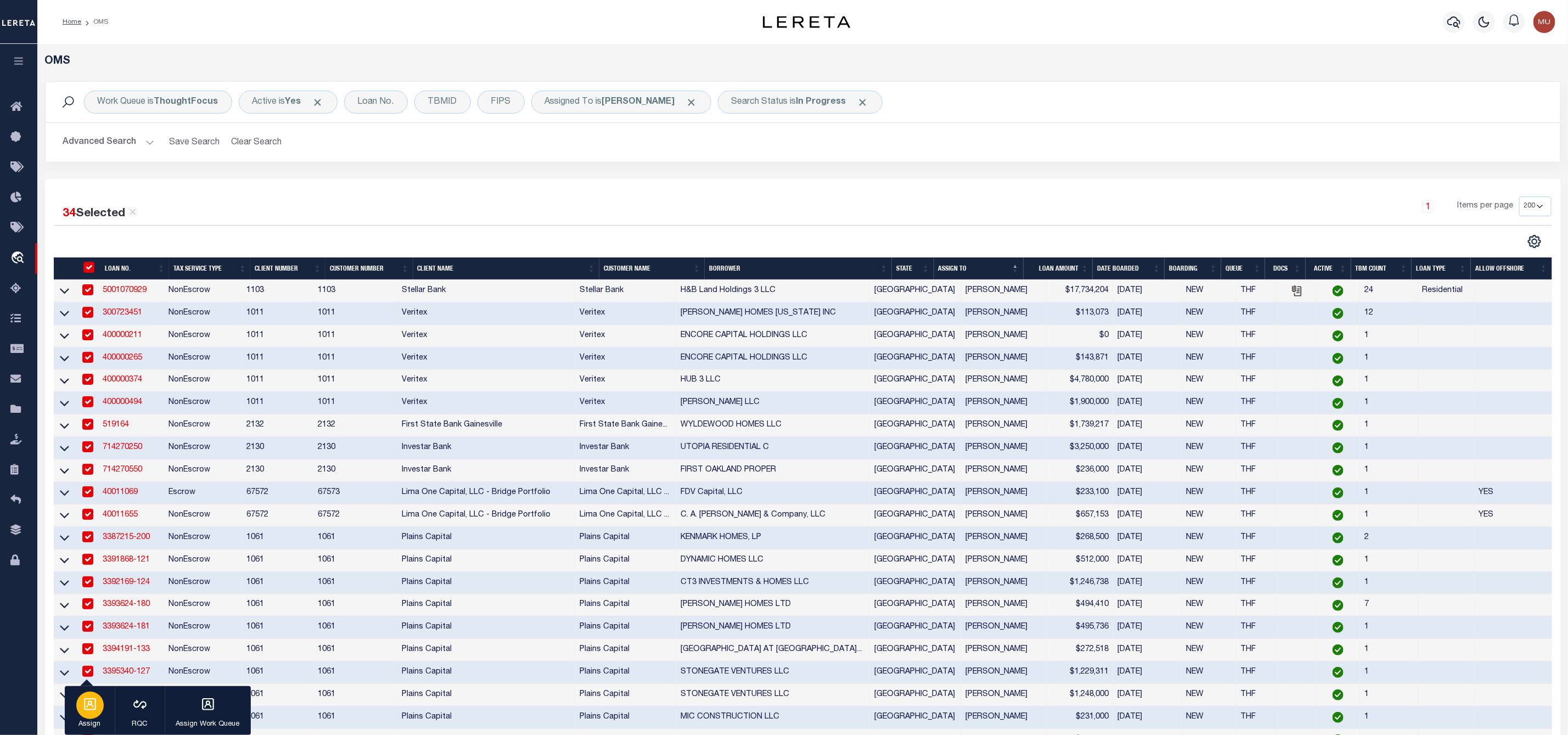
click at [86, 703] on icon "button" at bounding box center [90, 704] width 14 height 14
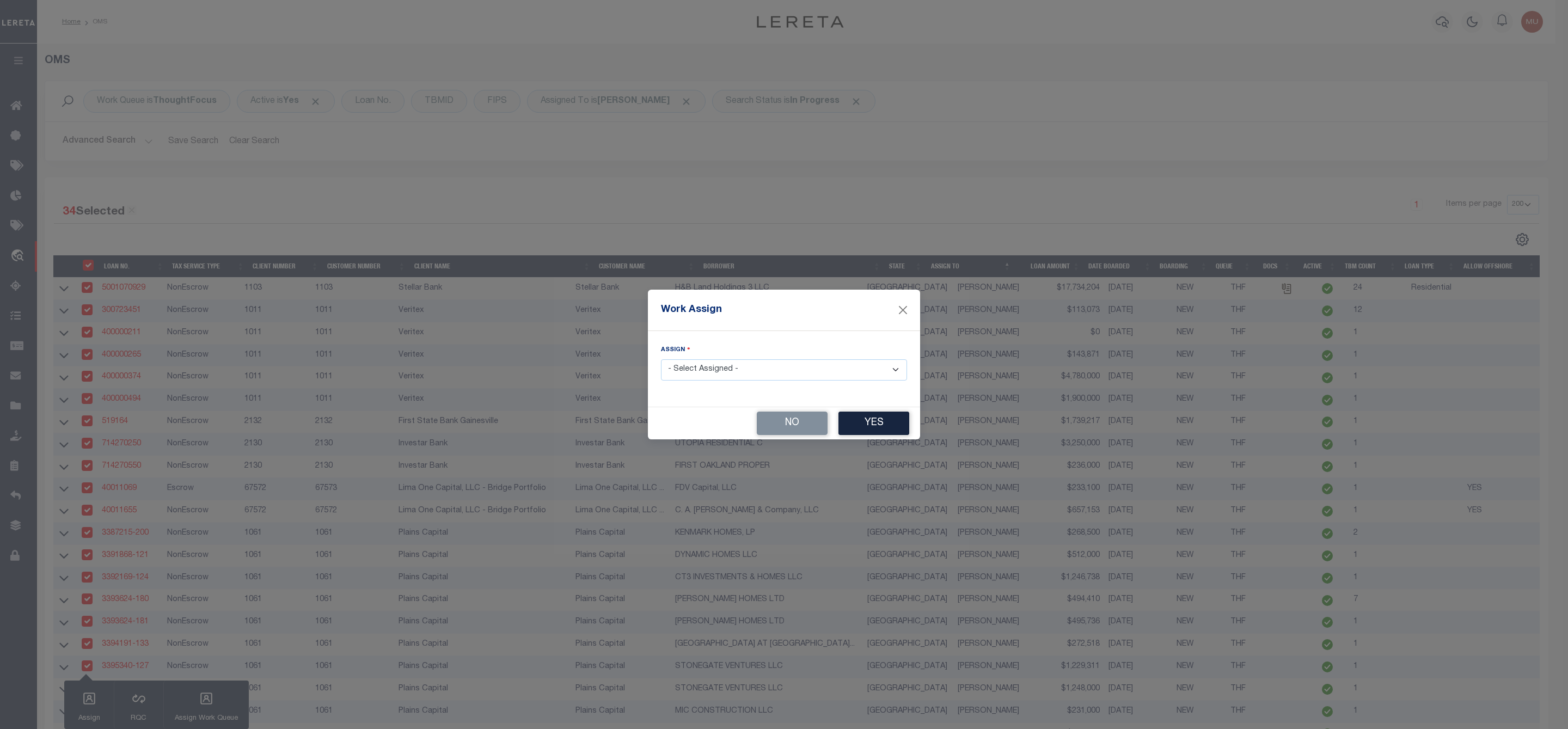
click at [727, 371] on select "- Select Assigned - --Unassigned-- [PERSON_NAME] [PERSON_NAME] [PERSON_NAME] [P…" at bounding box center [784, 370] width 246 height 21
select select "[PERSON_NAME]"
click at [661, 359] on select "- Select Assigned - --Unassigned-- [PERSON_NAME] [PERSON_NAME] [PERSON_NAME] [P…" at bounding box center [784, 370] width 246 height 21
click at [872, 425] on button "Yes" at bounding box center [874, 423] width 71 height 23
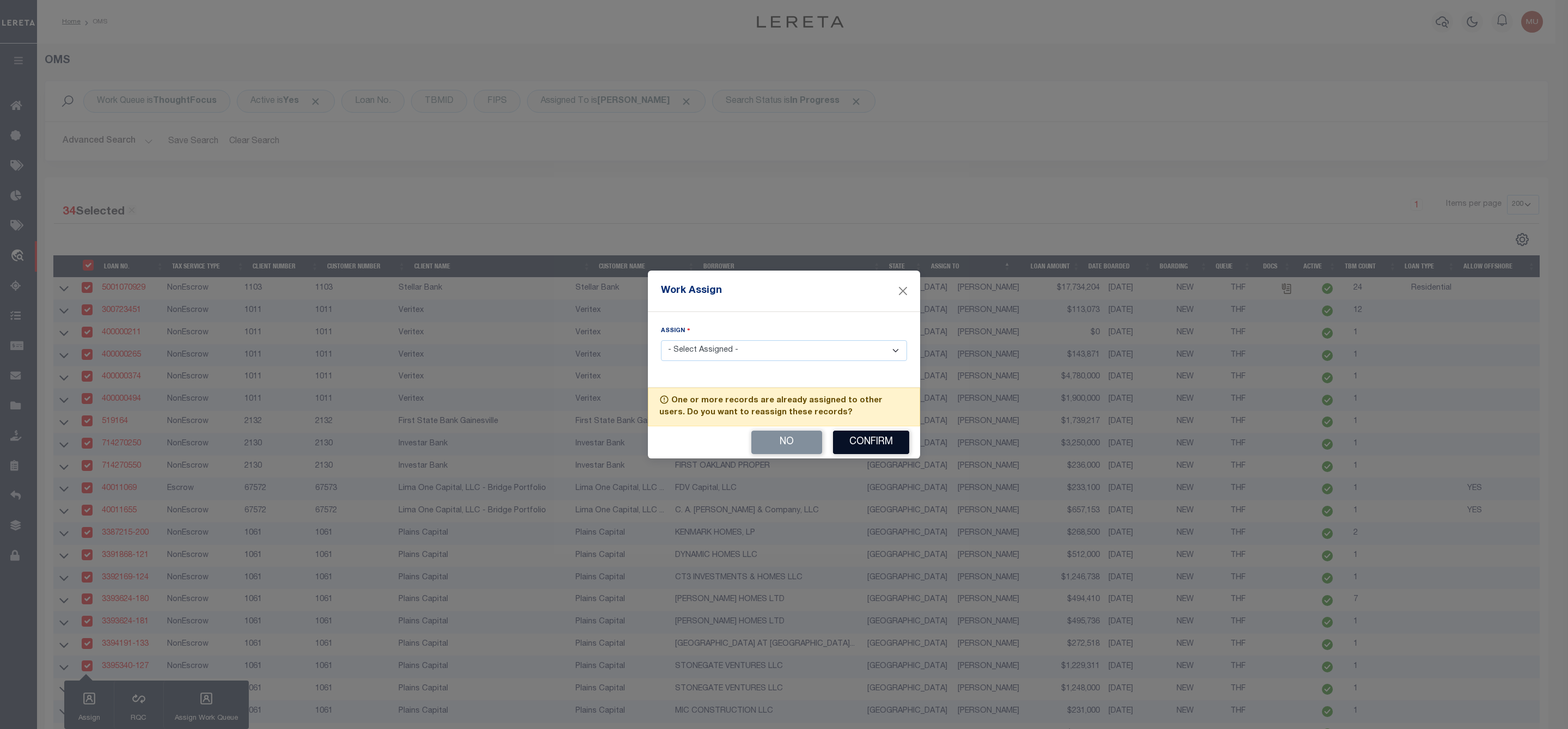
click at [872, 437] on button "Confirm" at bounding box center [871, 442] width 76 height 23
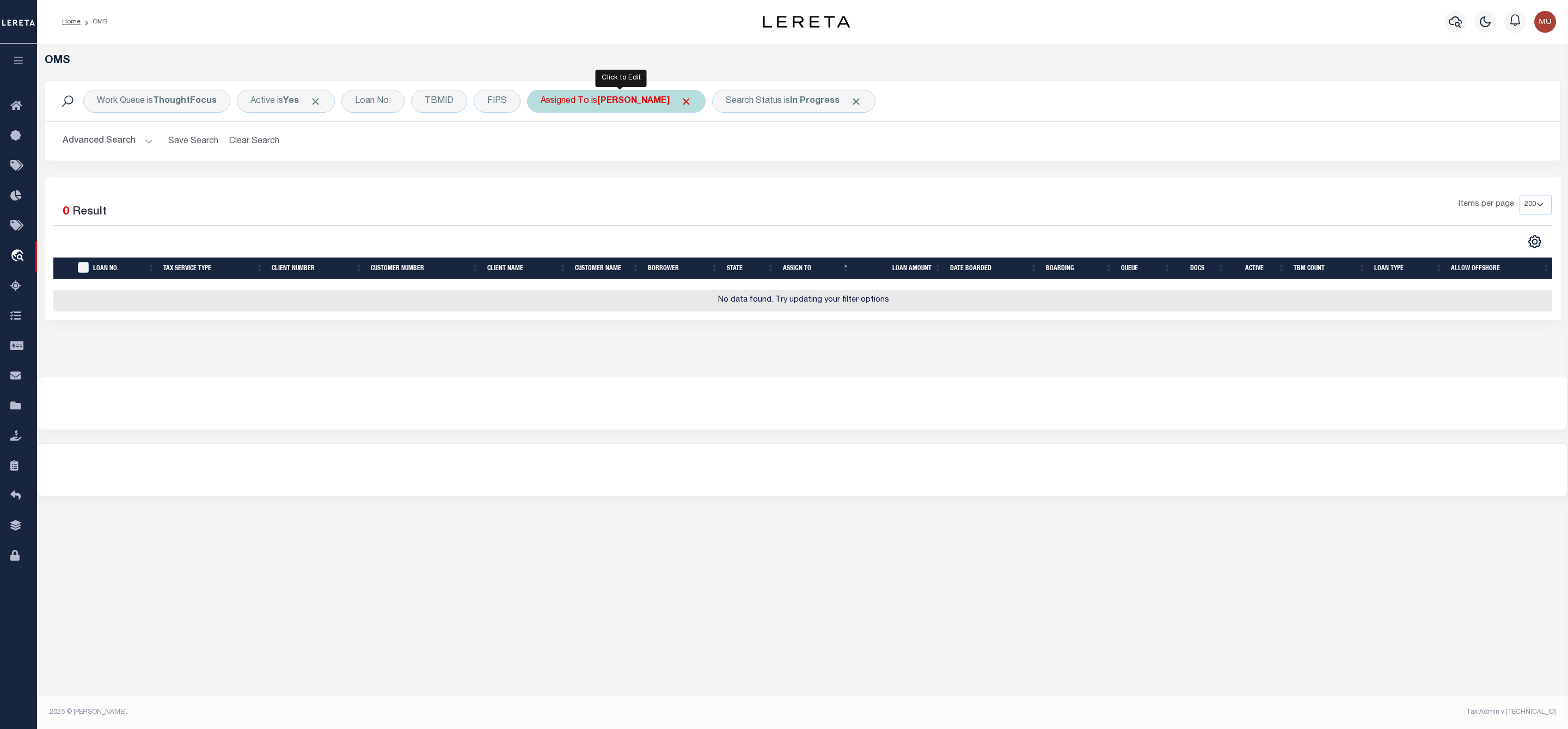
click at [621, 108] on div "Assigned To is [PERSON_NAME]" at bounding box center [616, 101] width 179 height 23
select select "[PERSON_NAME]"
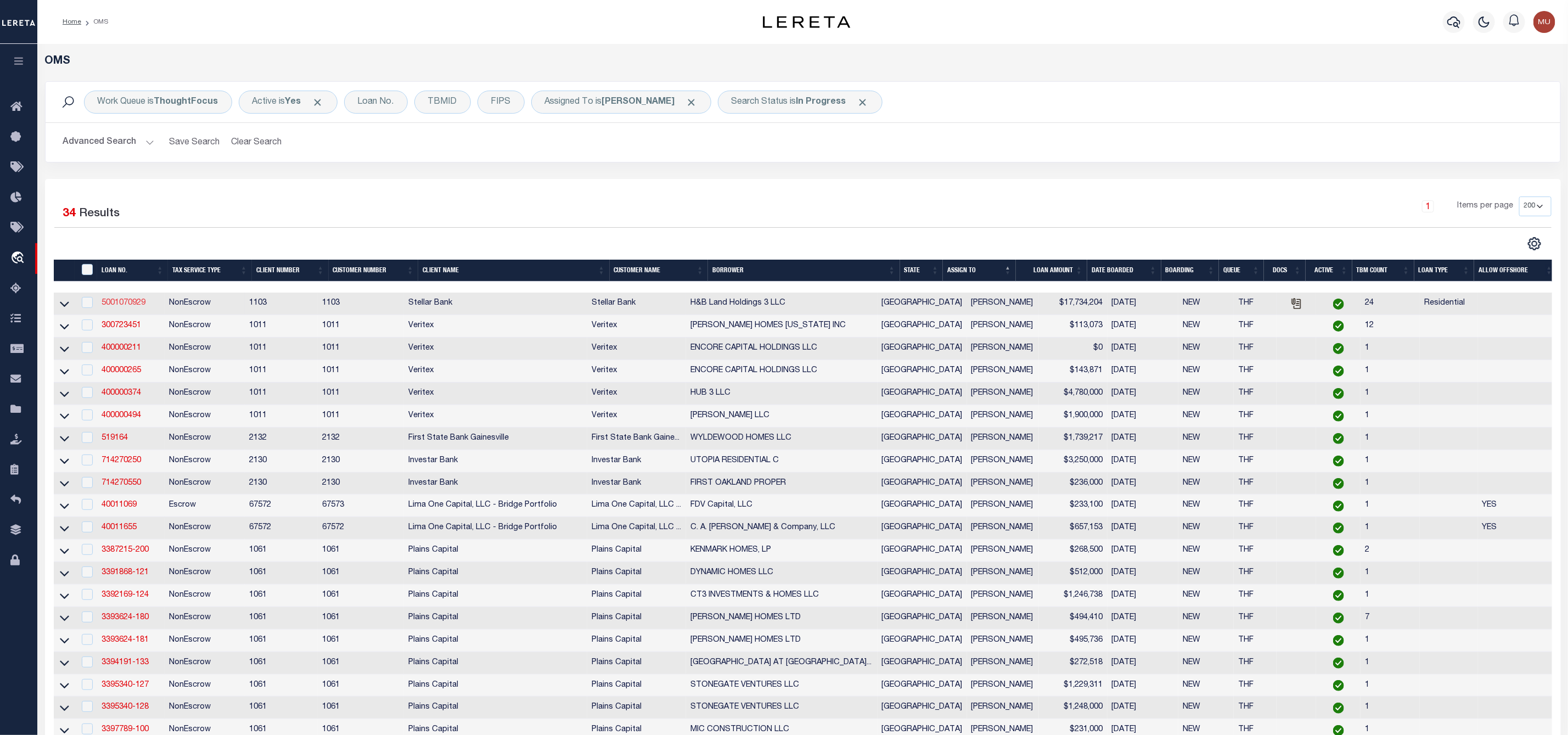
click at [133, 304] on link "5001070929" at bounding box center [123, 303] width 44 height 8
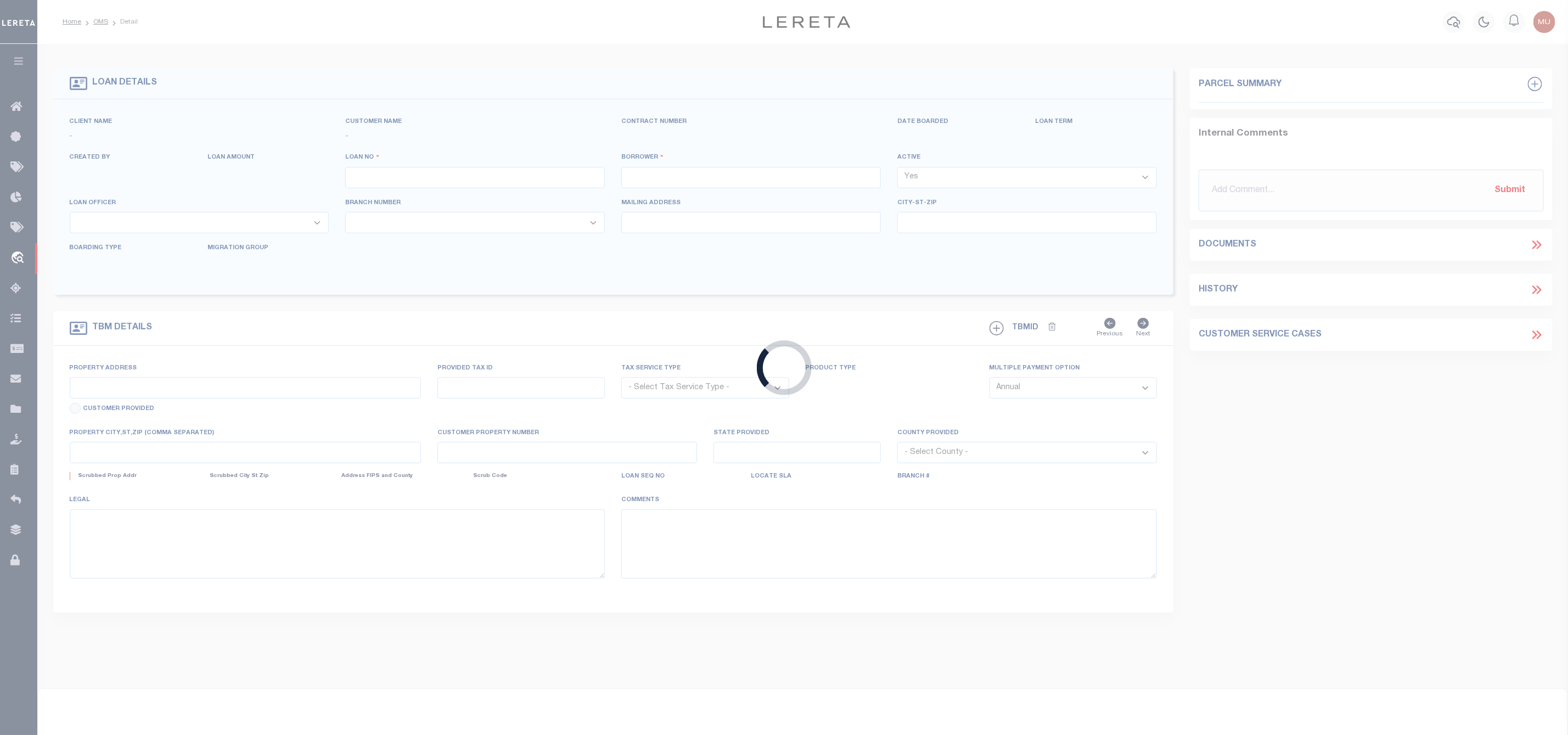
type input "5001070929"
type input "H&B Land Holdings 3 LLC"
select select
type input "[STREET_ADDRESS]"
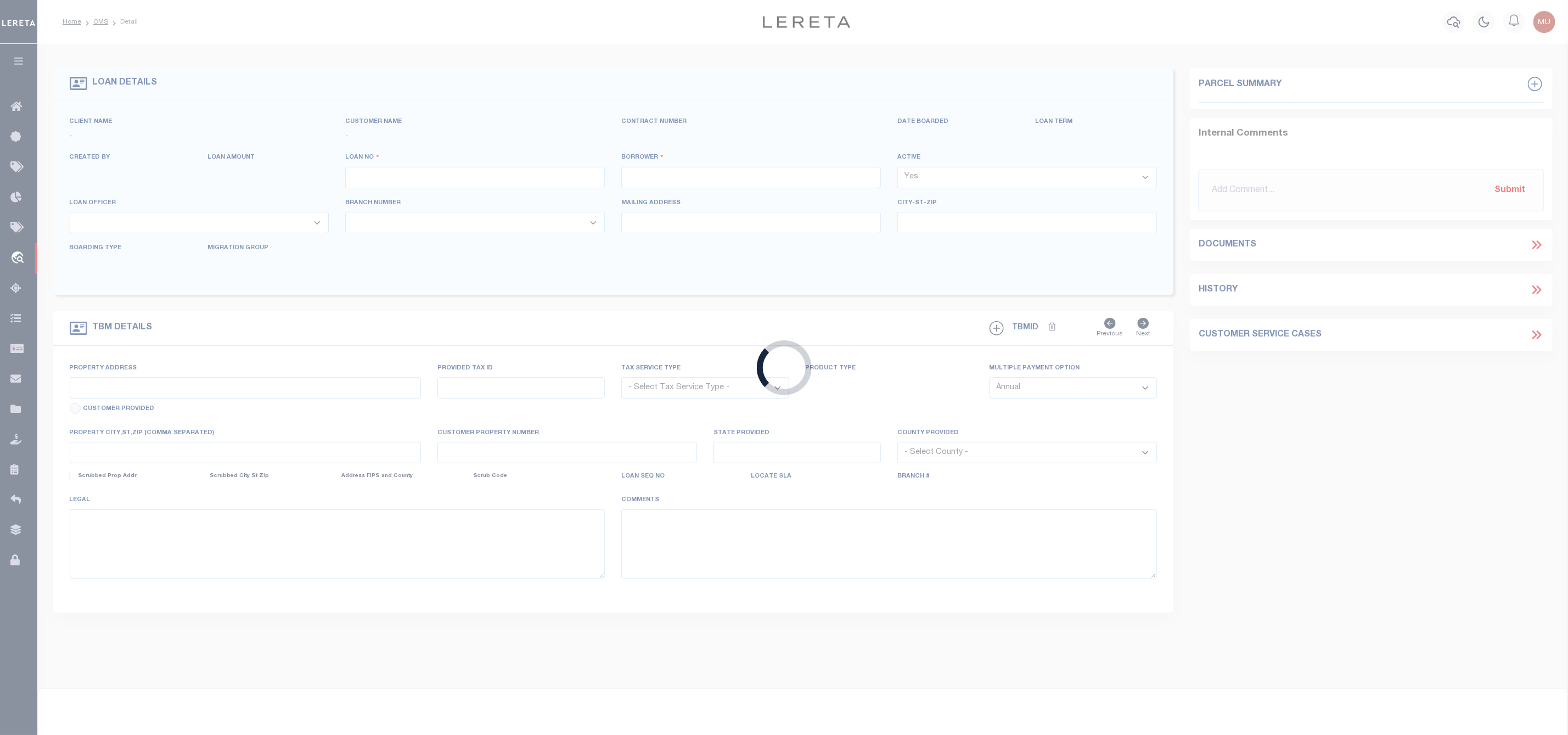
type input "[GEOGRAPHIC_DATA] TX 77041-2037"
type input "[DATE]"
select select "10"
select select "NonEscrow"
type input "[STREET_ADDRESS]"
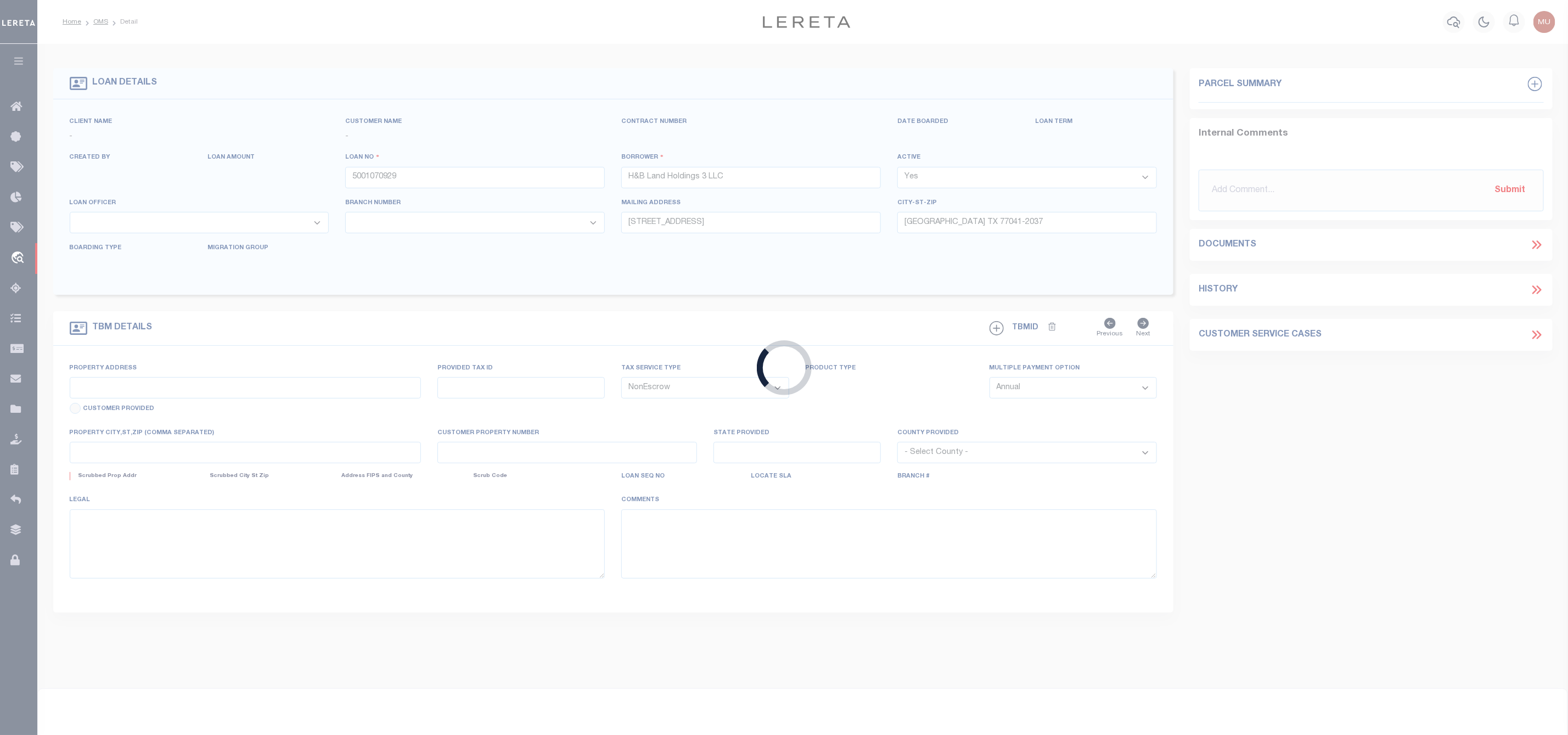
select select
type input "[PERSON_NAME] TX 77417-0262"
type textarea "Emberly Sec 1 - [GEOGRAPHIC_DATA] Lots 5, 10, 13, 17, 27, 29, 31, 33, 35, 37, 3…"
select select "11286"
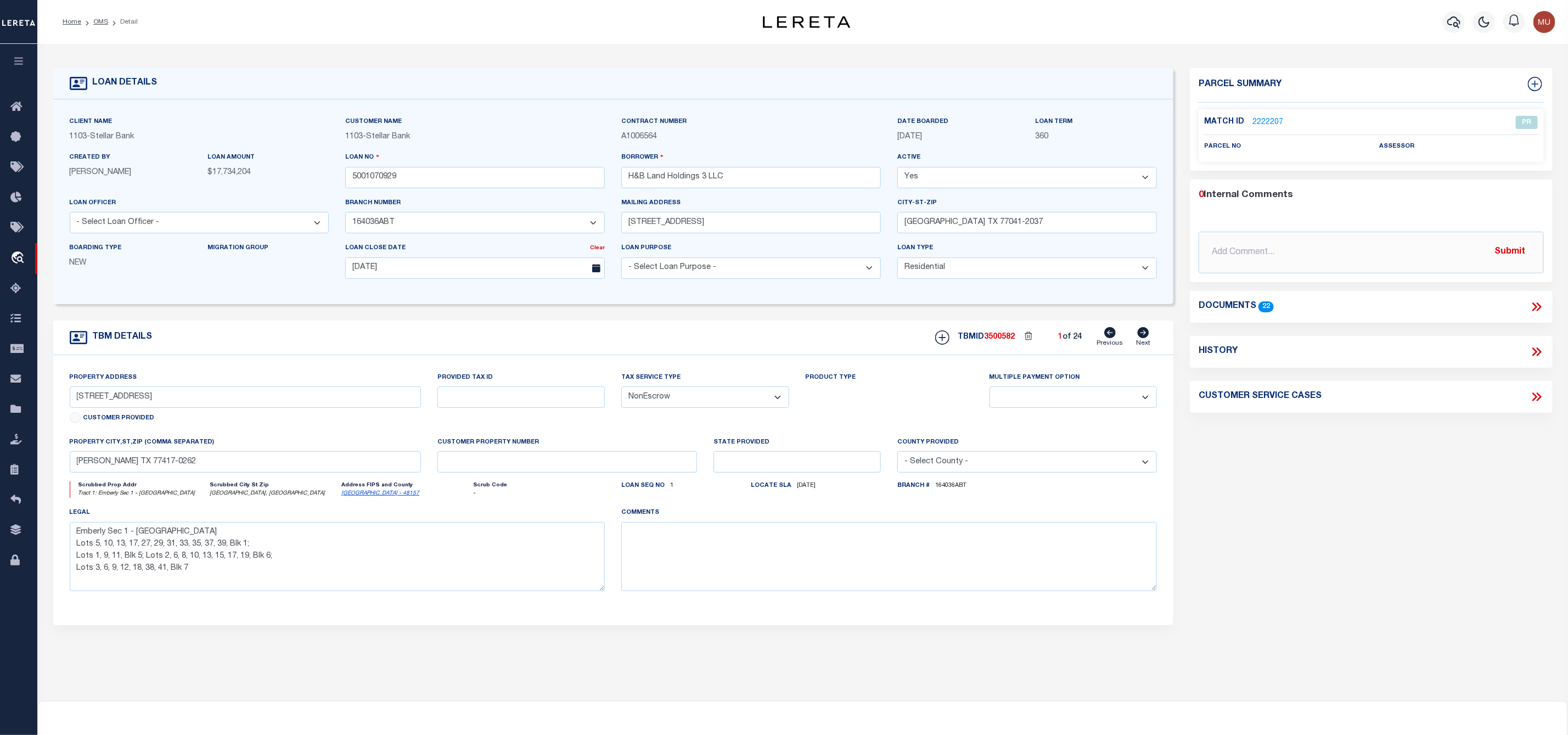
click at [1542, 307] on icon at bounding box center [1537, 307] width 14 height 14
